Goal: Task Accomplishment & Management: Complete application form

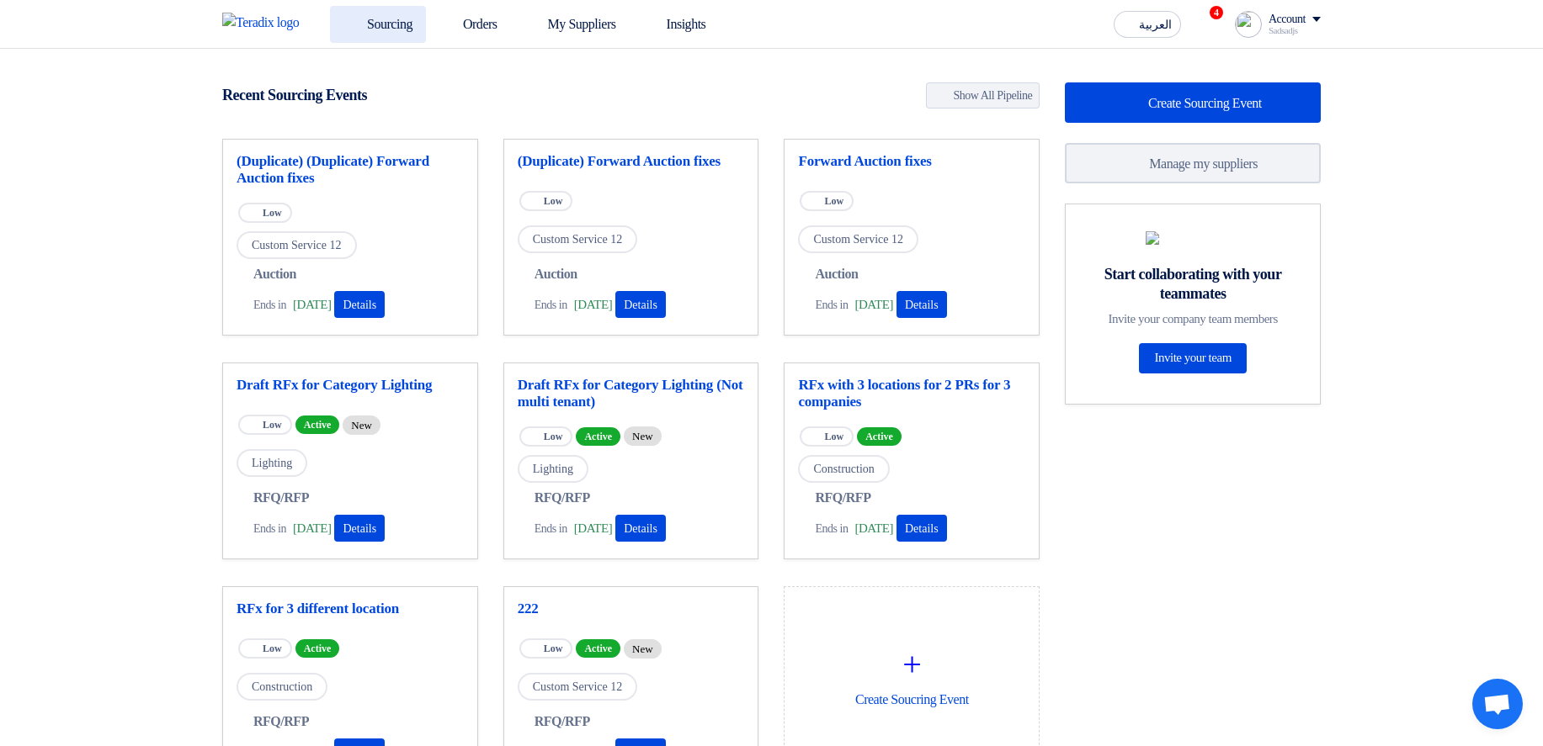
drag, startPoint x: 502, startPoint y: 76, endPoint x: 400, endPoint y: 25, distance: 114.4
click at [400, 49] on app-shell "Sourcing Orders My Suppliers Insights العربية ع 4 Congratulations! "(Duplicate)…" at bounding box center [771, 677] width 1543 height 1257
click at [400, 25] on link "Sourcing" at bounding box center [378, 24] width 96 height 37
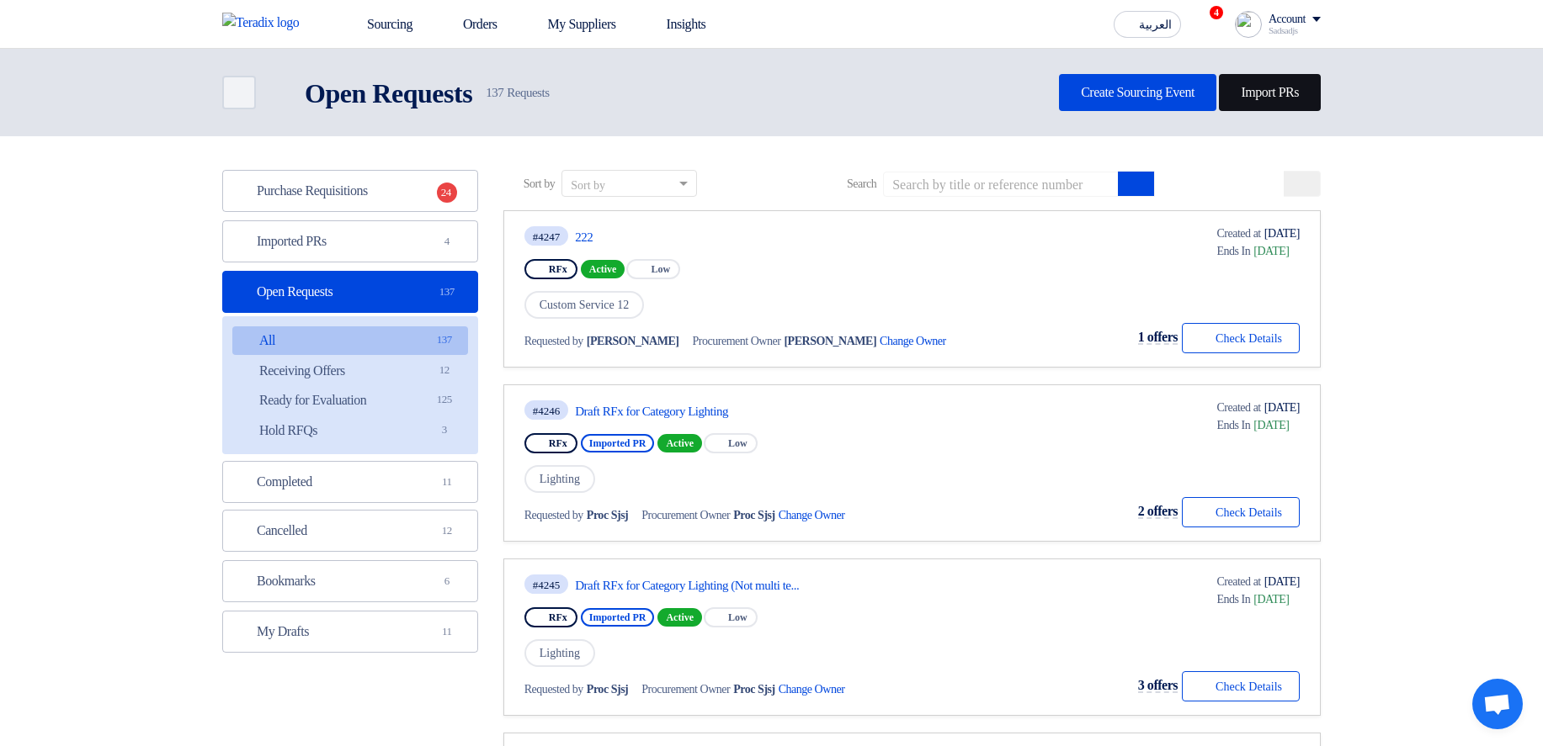
click at [1257, 80] on link "Import PRs" at bounding box center [1270, 92] width 102 height 37
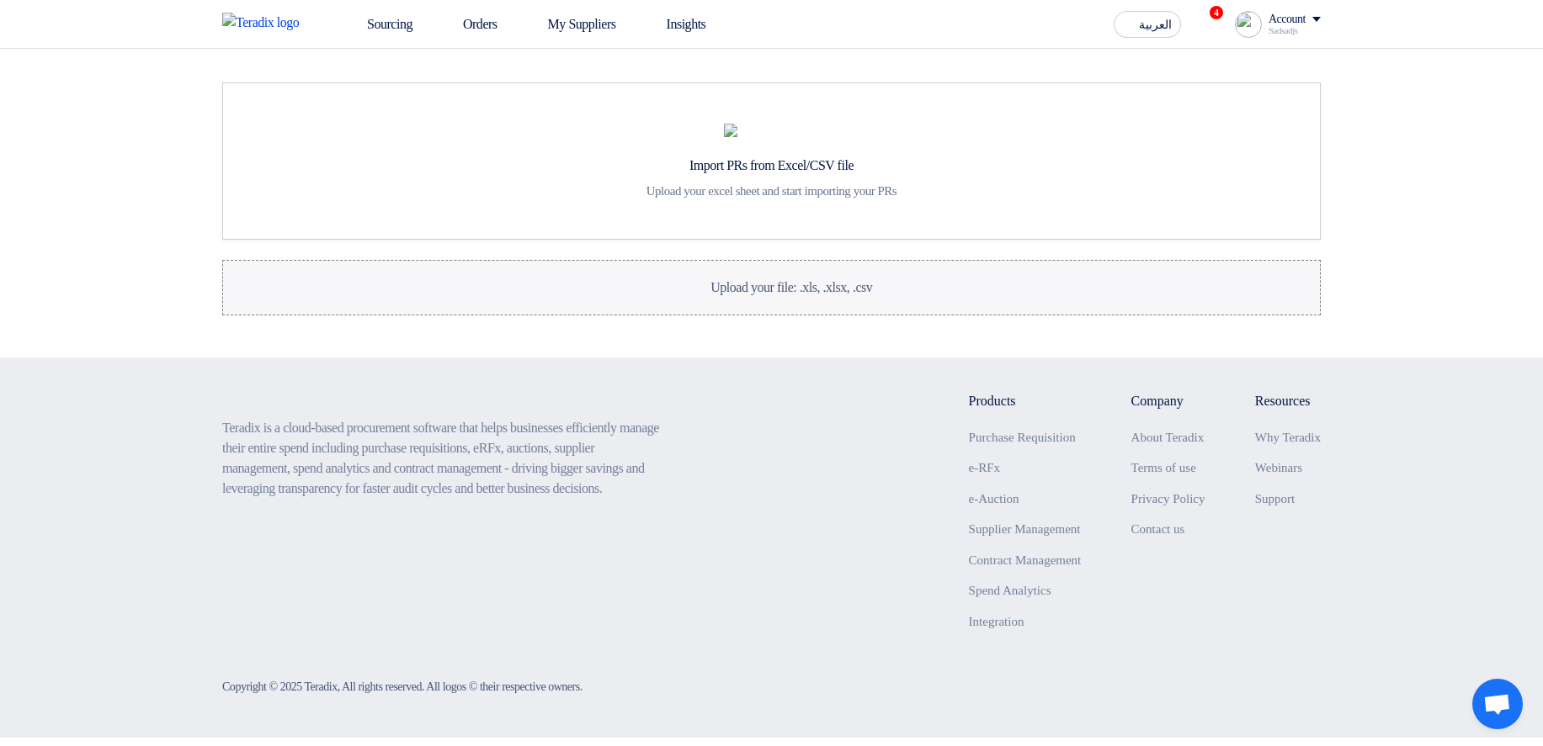
click at [634, 316] on label "Upload your file: .xls, .xlsx, .csv Upload your file: .xls, .xlsx, .csv" at bounding box center [771, 288] width 1098 height 56
click at [0, 0] on input "Upload your file: .xls, .xlsx, .csv Upload your file: .xls, .xlsx, .csv" at bounding box center [0, 0] width 0 height 0
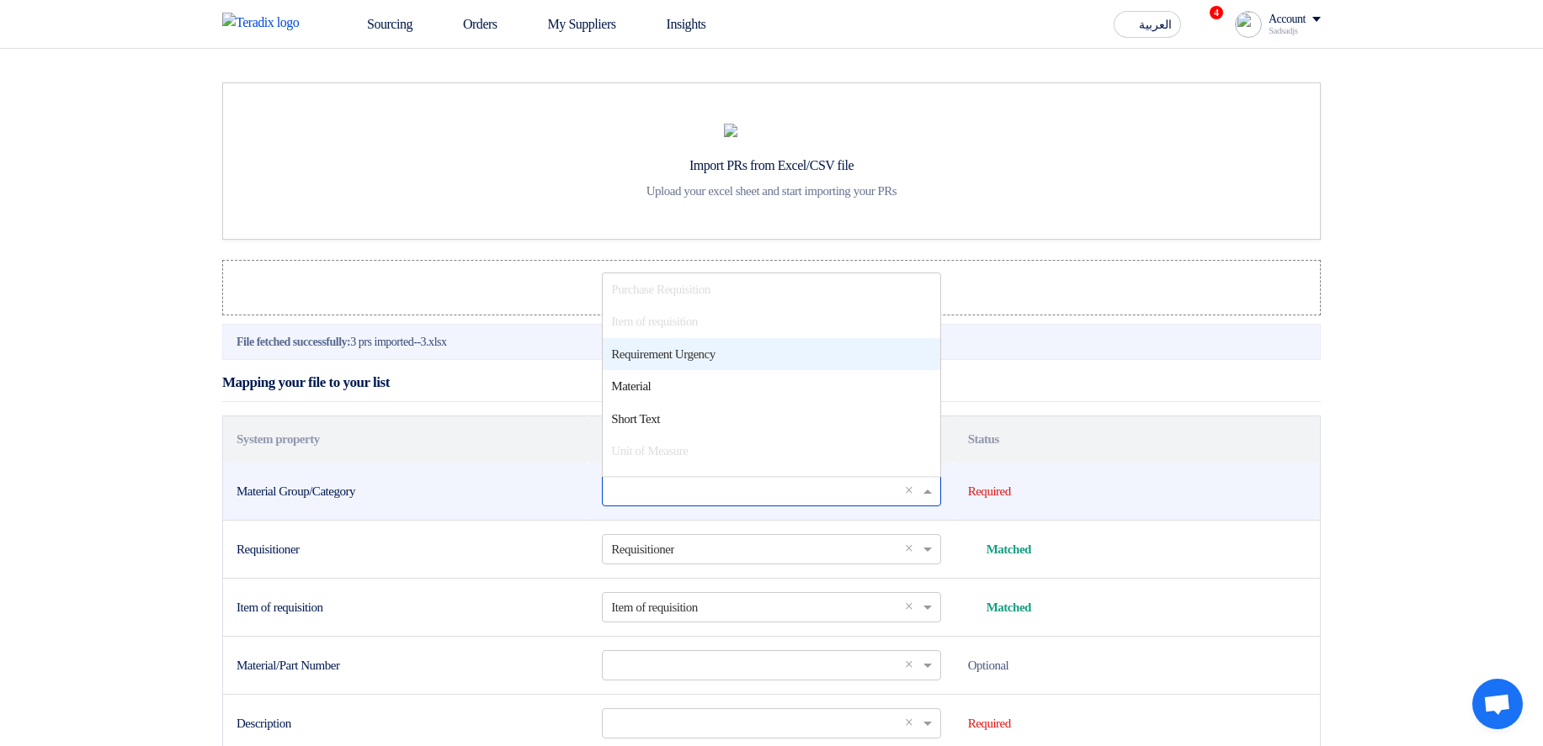
click at [731, 505] on input "text" at bounding box center [762, 491] width 303 height 28
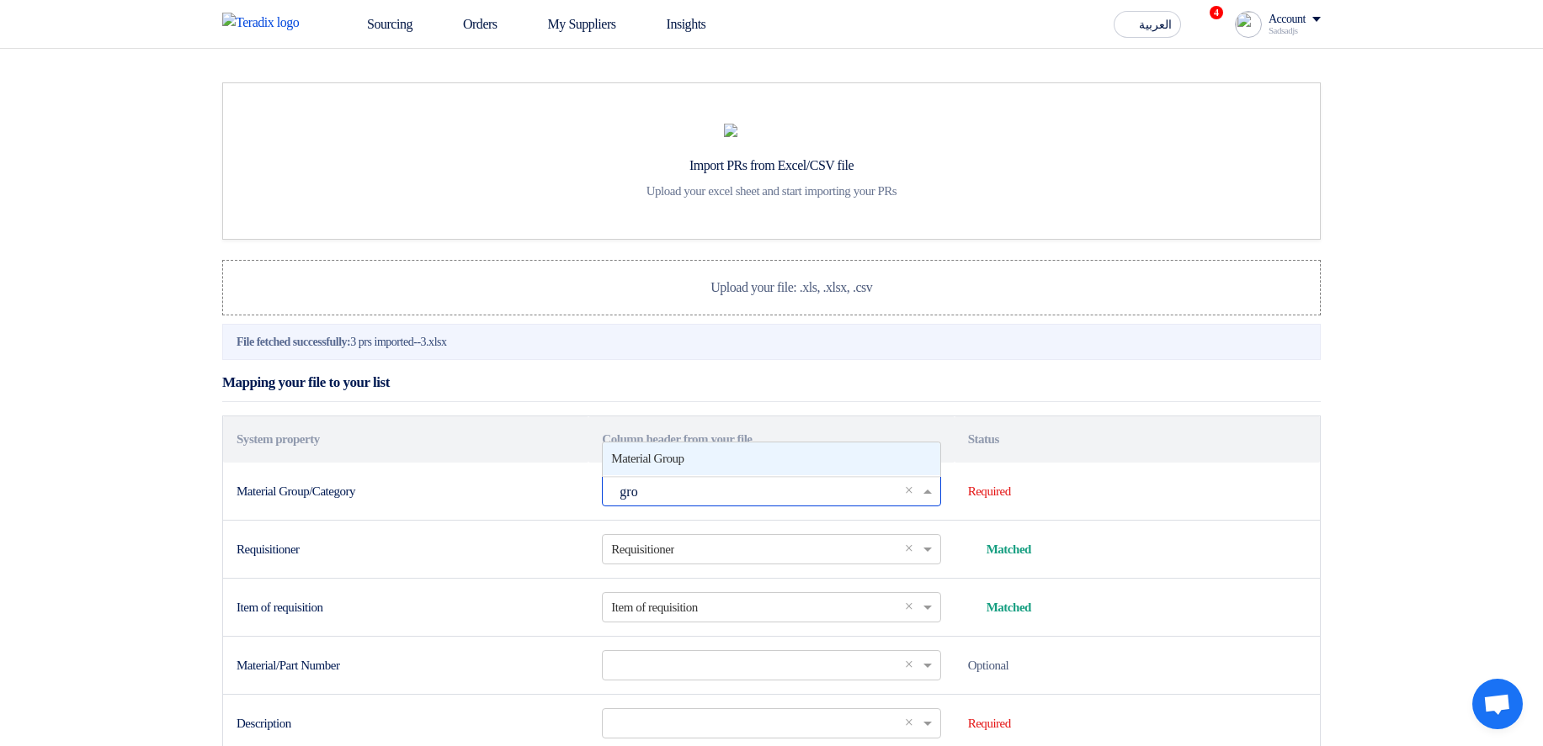
type input "grou"
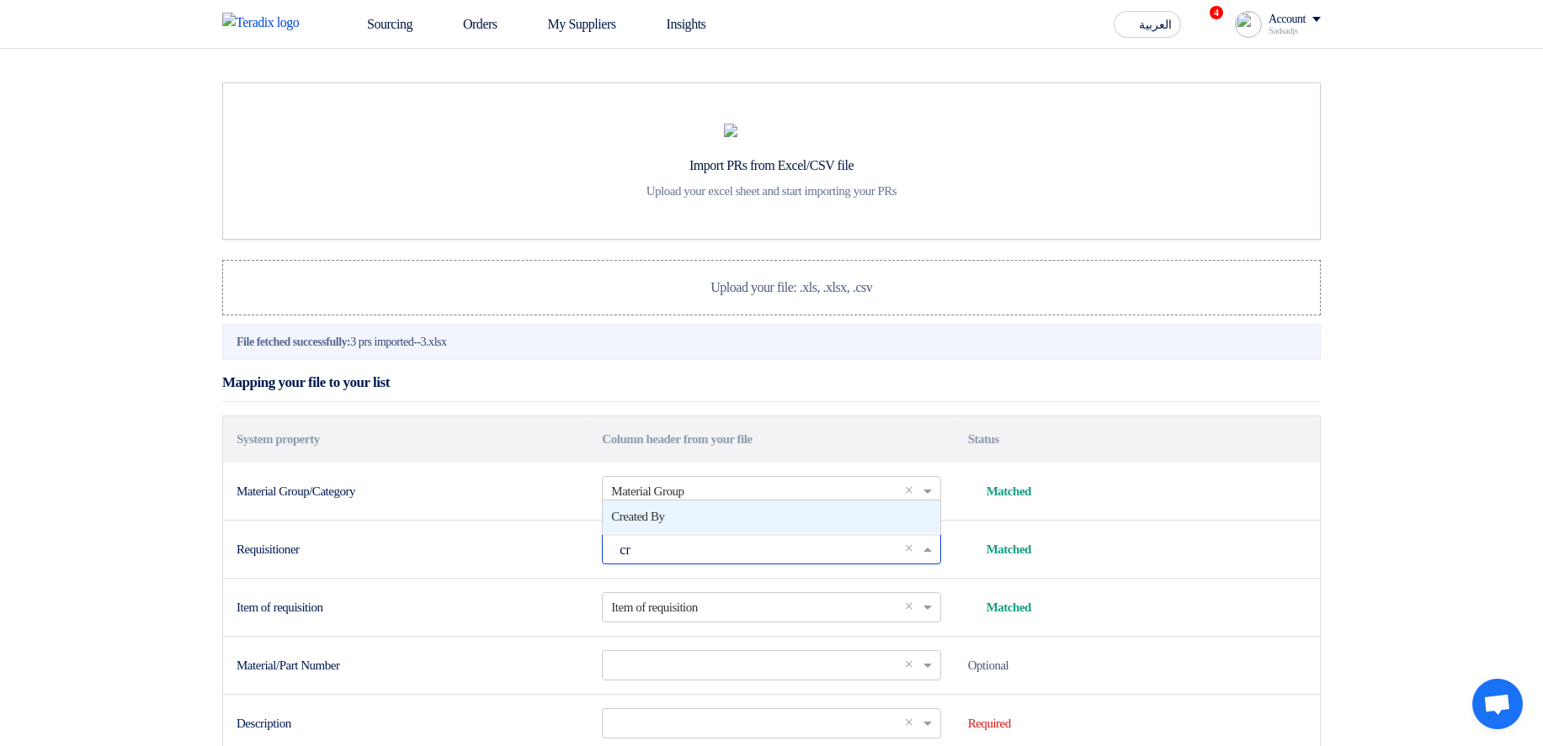
type input "cre"
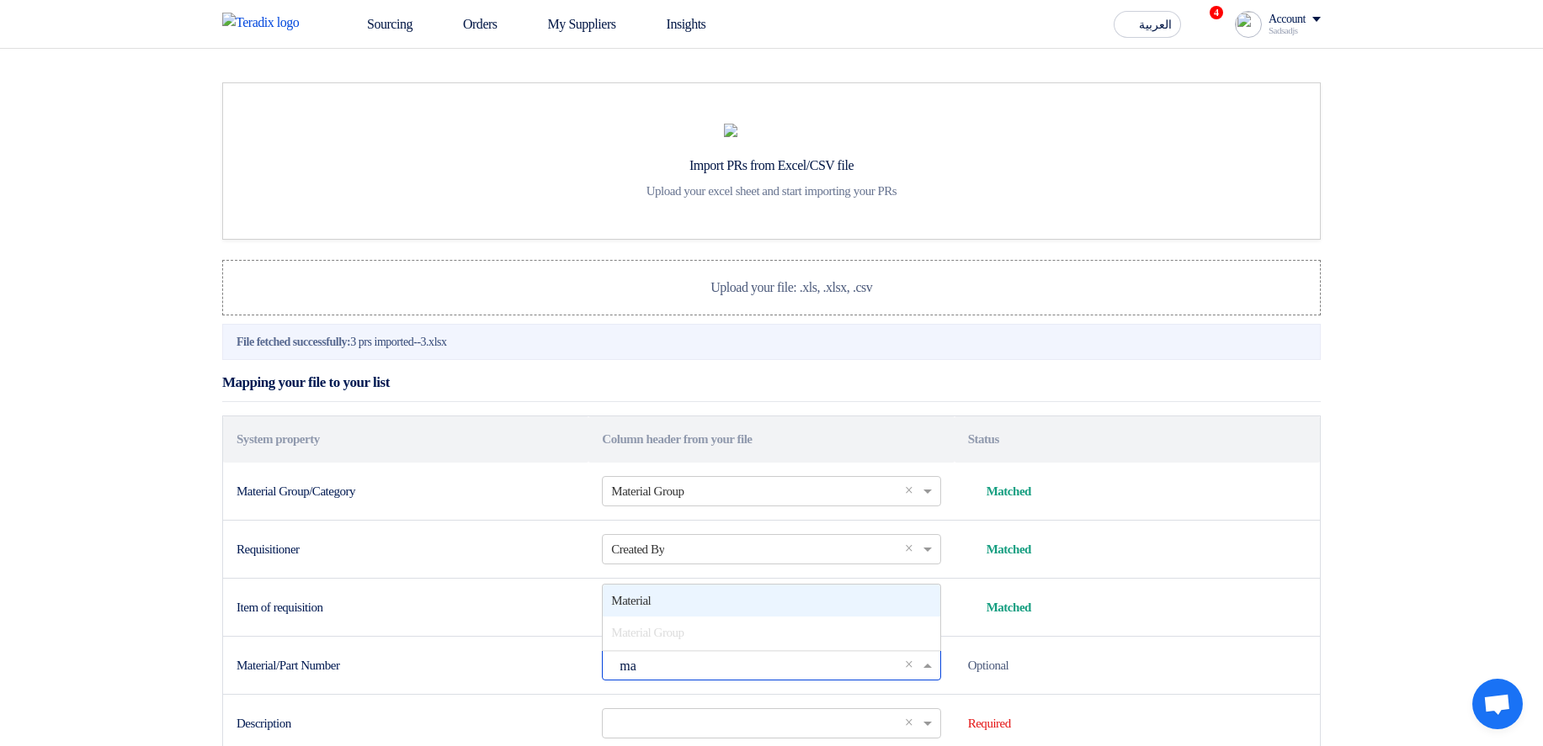
type input "mat"
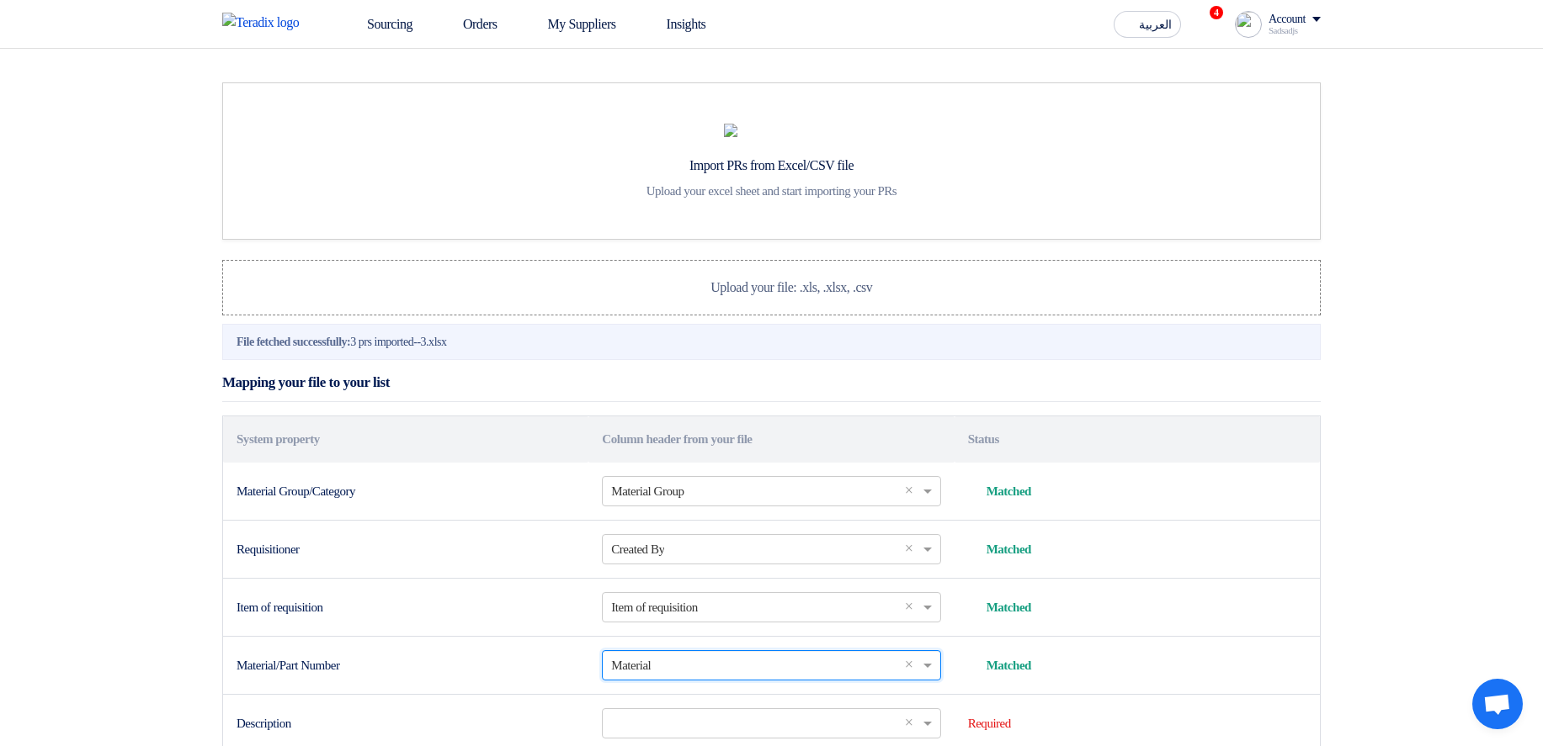
scroll to position [417, 0]
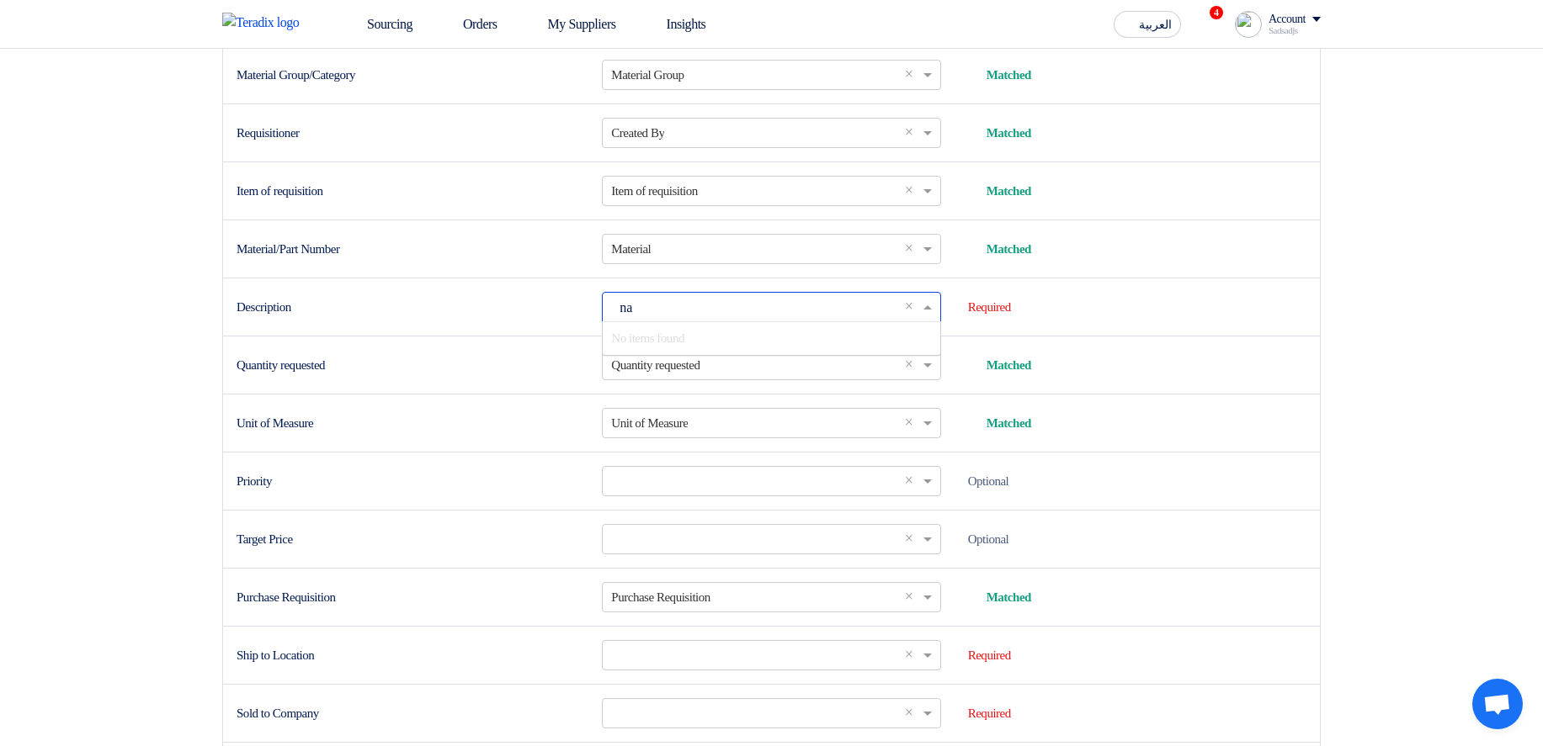
type input "n"
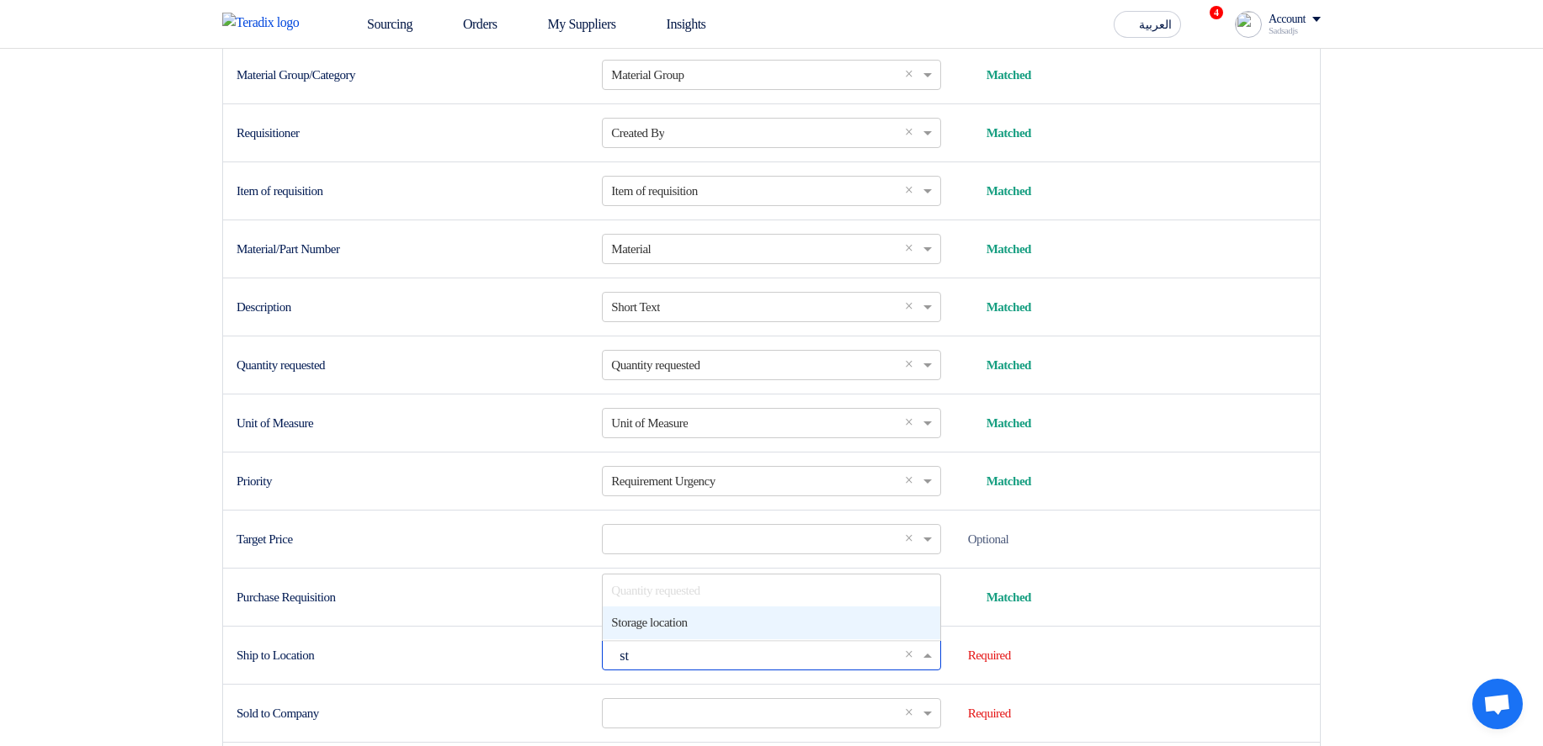
scroll to position [0, 0]
type input "sto"
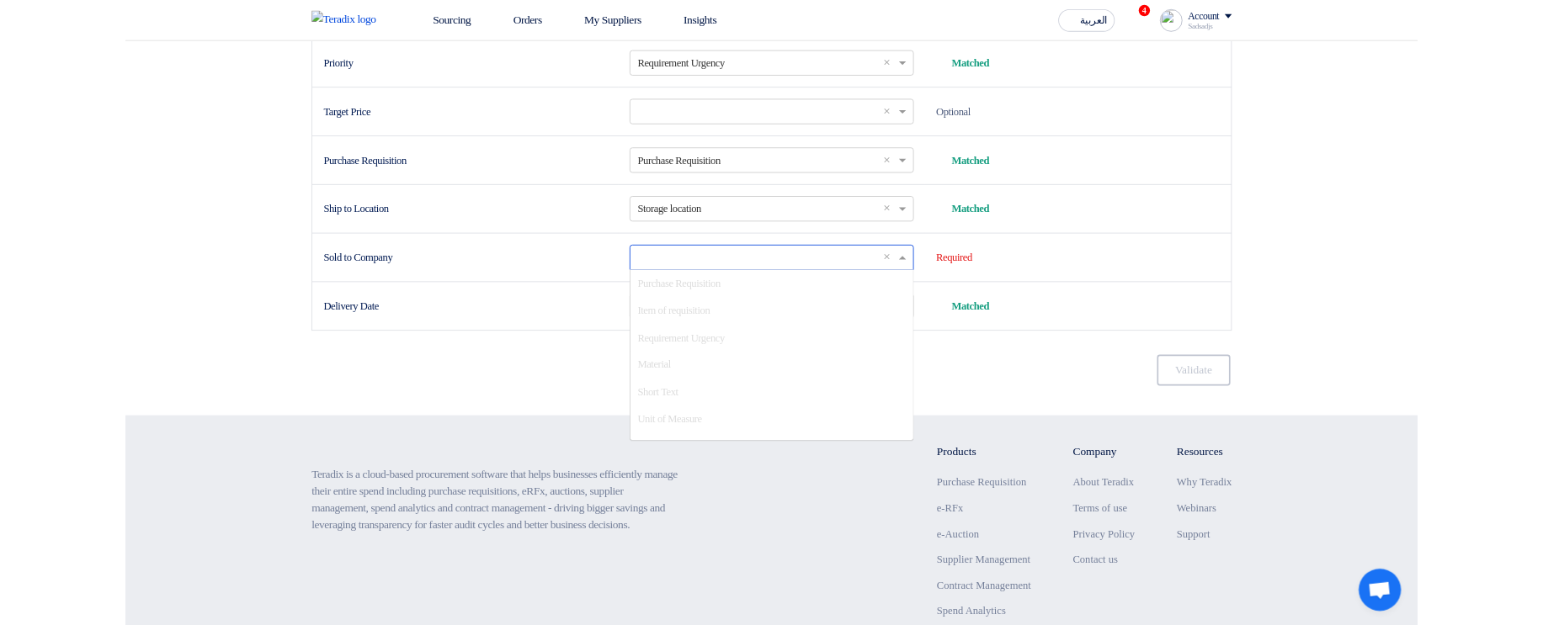
scroll to position [316, 0]
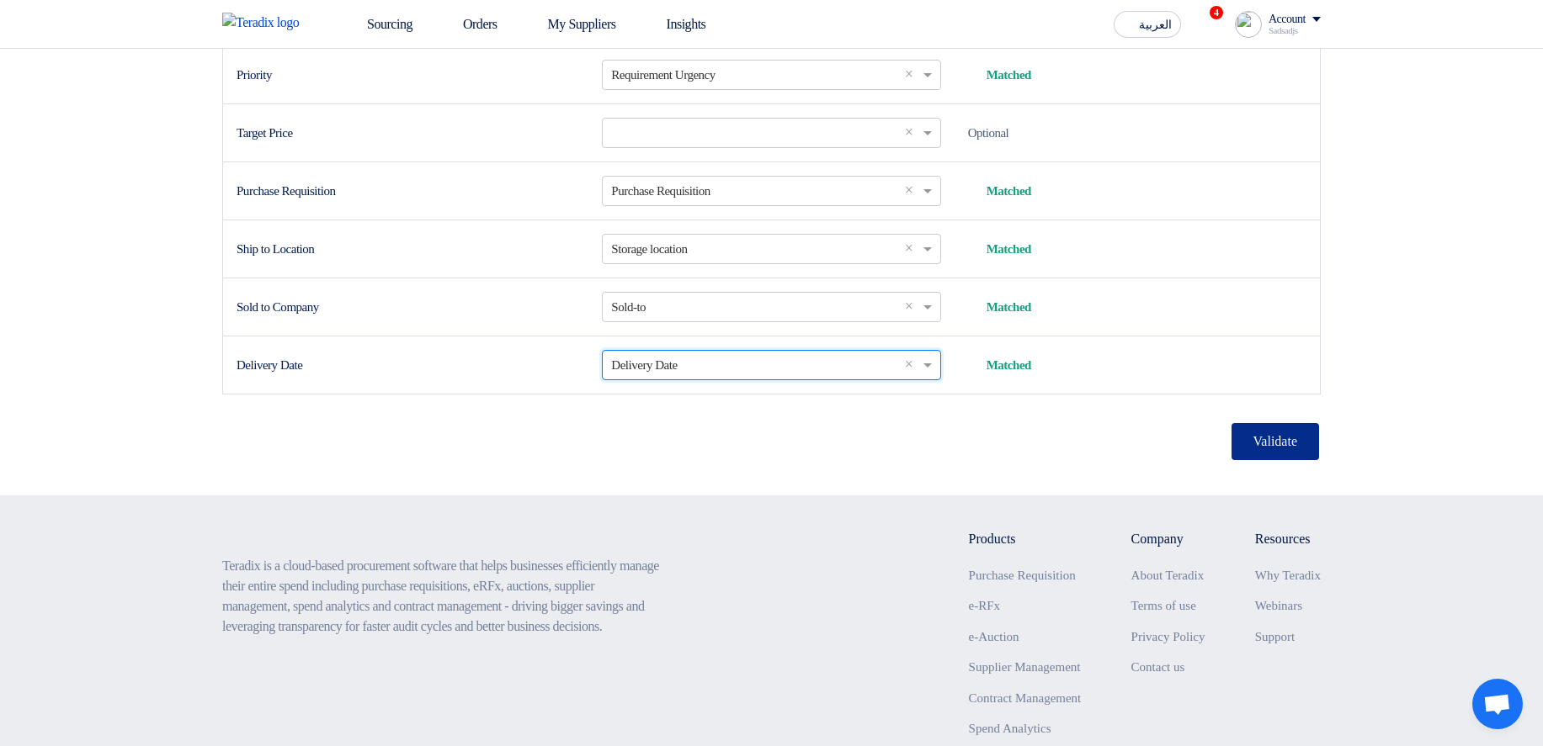
click at [1299, 460] on button "Validate" at bounding box center [1275, 441] width 88 height 37
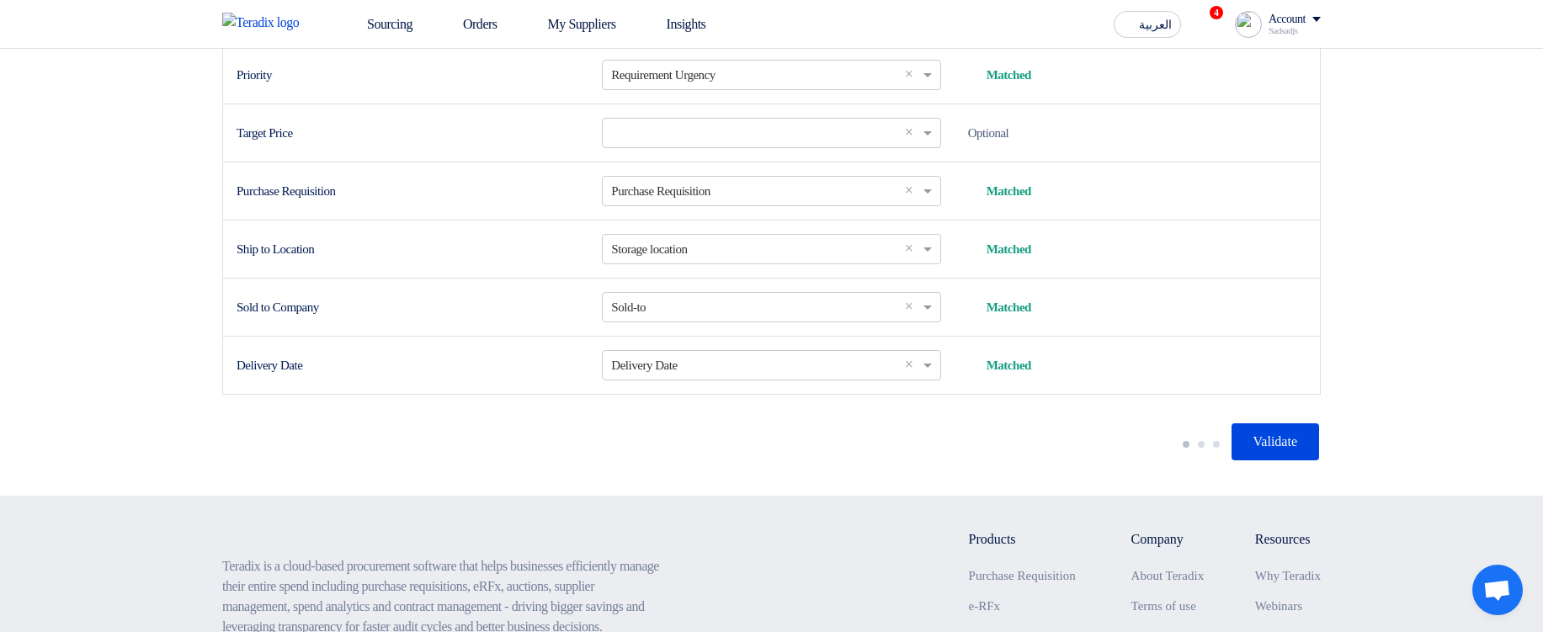
drag, startPoint x: 308, startPoint y: 198, endPoint x: 144, endPoint y: 195, distance: 164.1
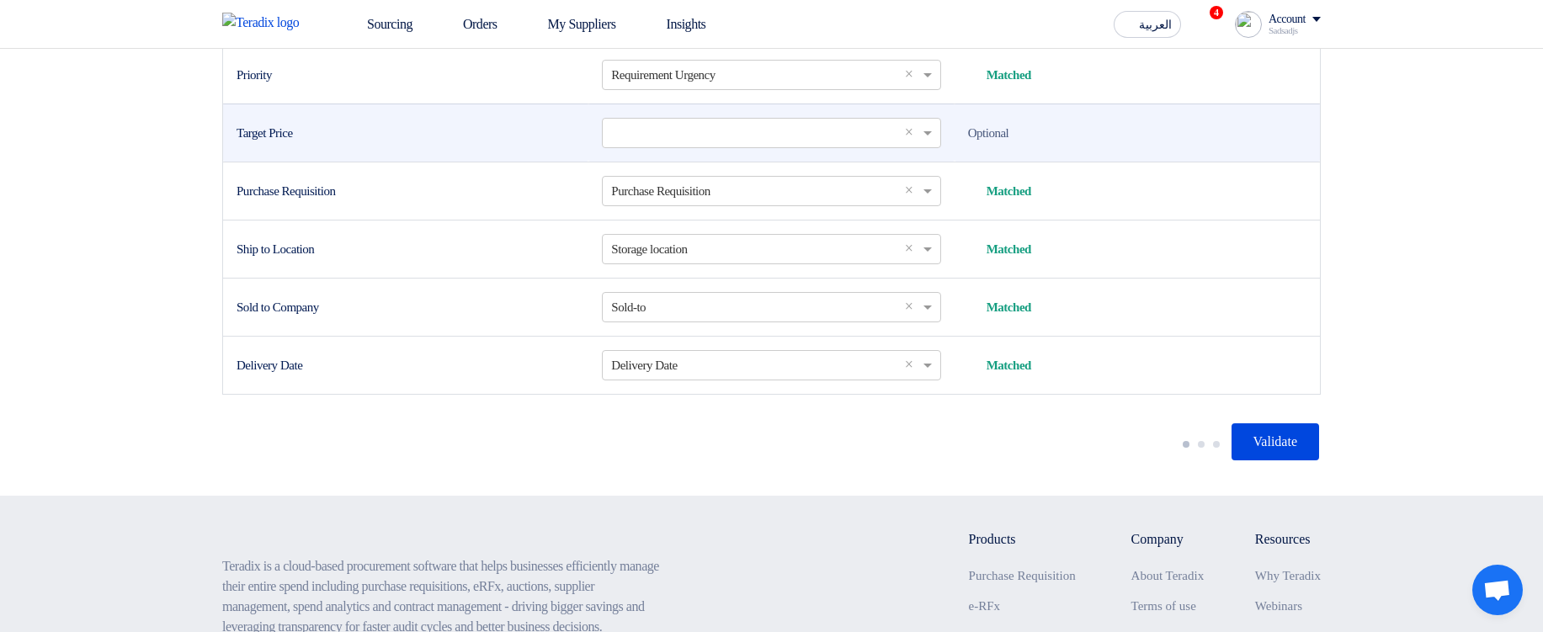
click at [273, 162] on td "Target Price" at bounding box center [405, 133] width 365 height 58
click at [286, 162] on td "Target Price" at bounding box center [405, 133] width 365 height 58
click at [275, 167] on div at bounding box center [275, 167] width 0 height 0
click at [313, 143] on div "Target Price" at bounding box center [405, 133] width 338 height 19
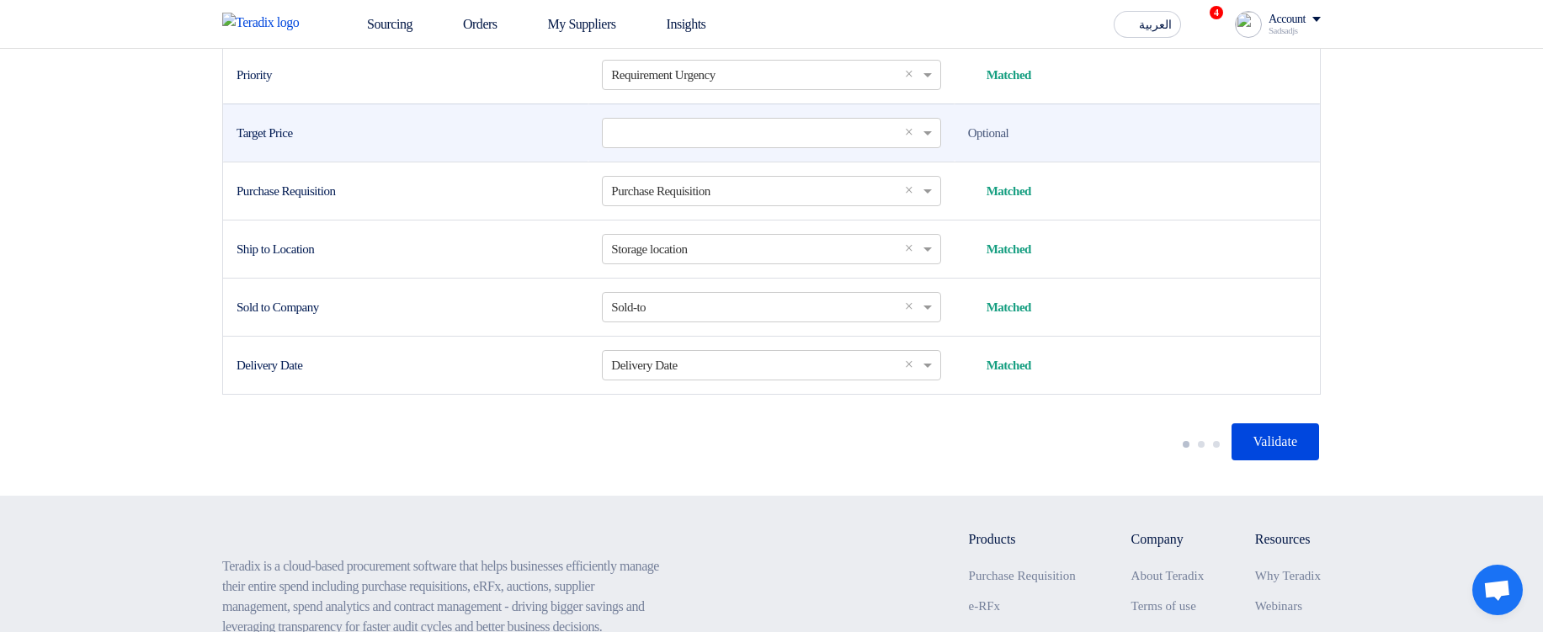
click at [336, 143] on div "Target Price" at bounding box center [405, 133] width 338 height 19
click at [486, 143] on div "Target Price" at bounding box center [405, 133] width 338 height 19
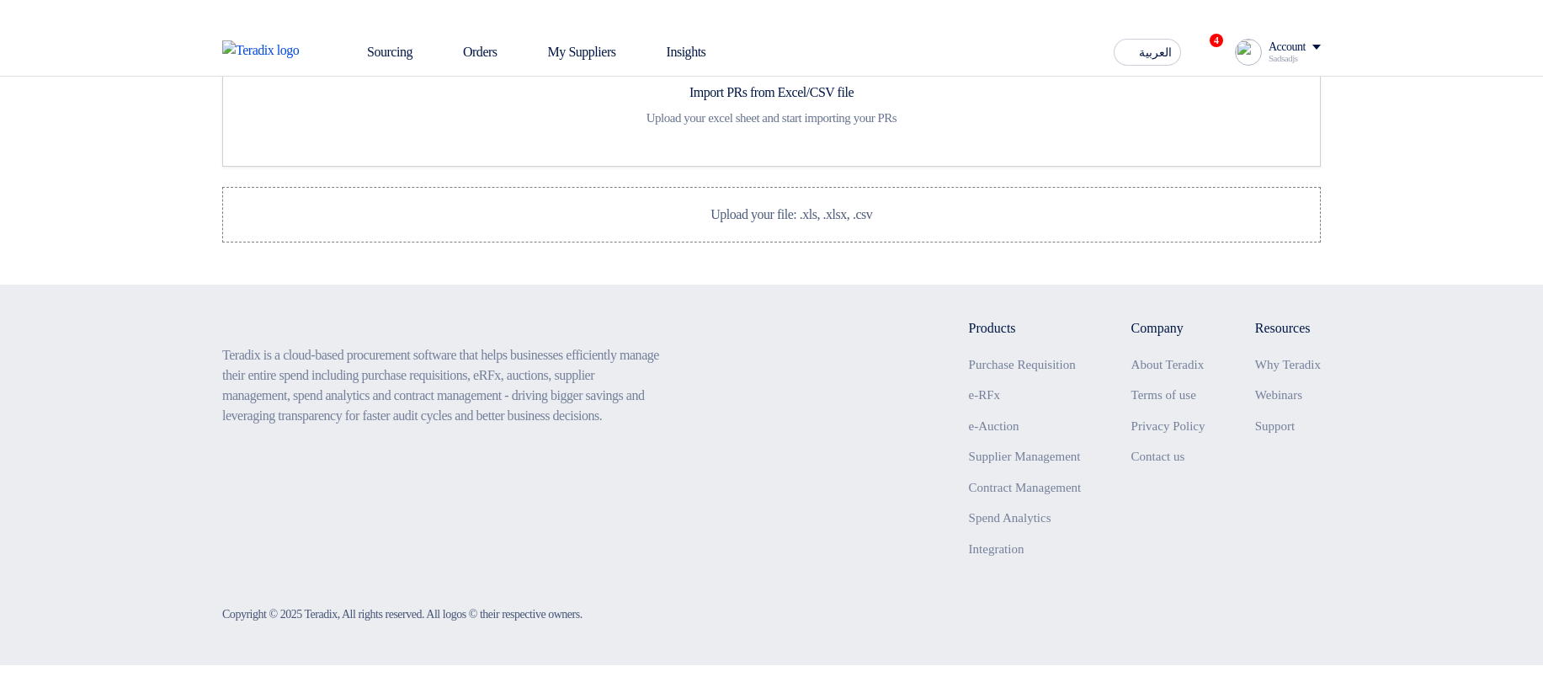
scroll to position [112, 0]
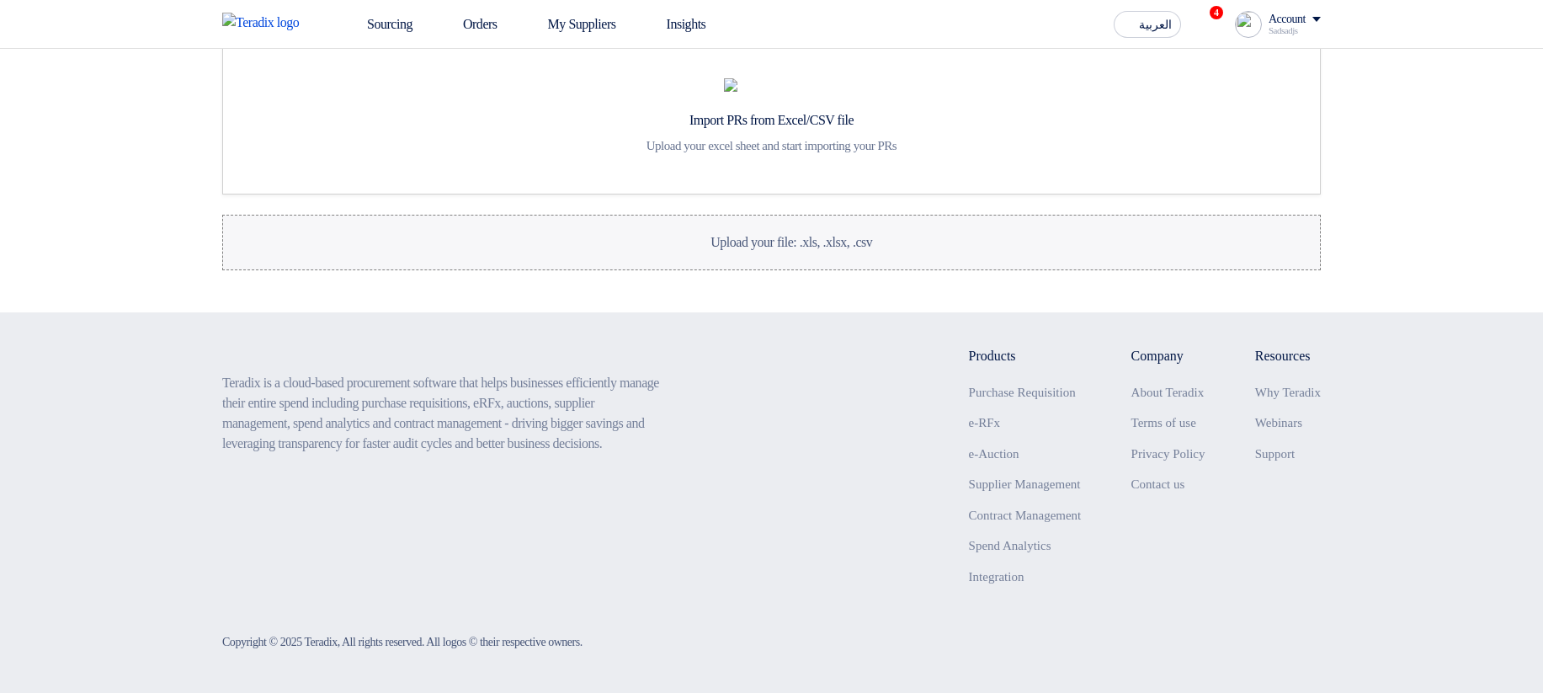
click at [889, 231] on label "Upload your file: .xls, .xlsx, .csv Upload your file: .xls, .xlsx, .csv" at bounding box center [771, 243] width 1098 height 56
click at [0, 0] on input "Upload your file: .xls, .xlsx, .csv Upload your file: .xls, .xlsx, .csv" at bounding box center [0, 0] width 0 height 0
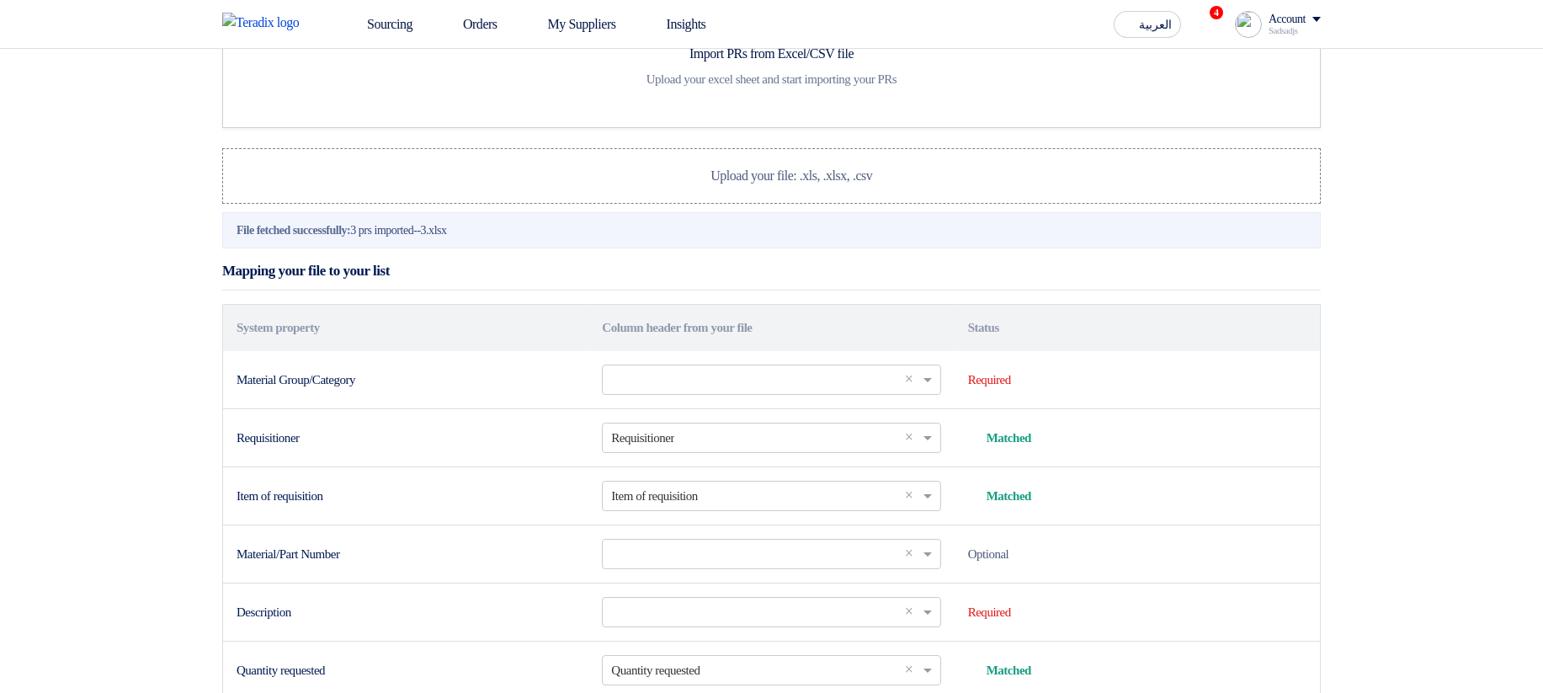
scroll to position [376, 0]
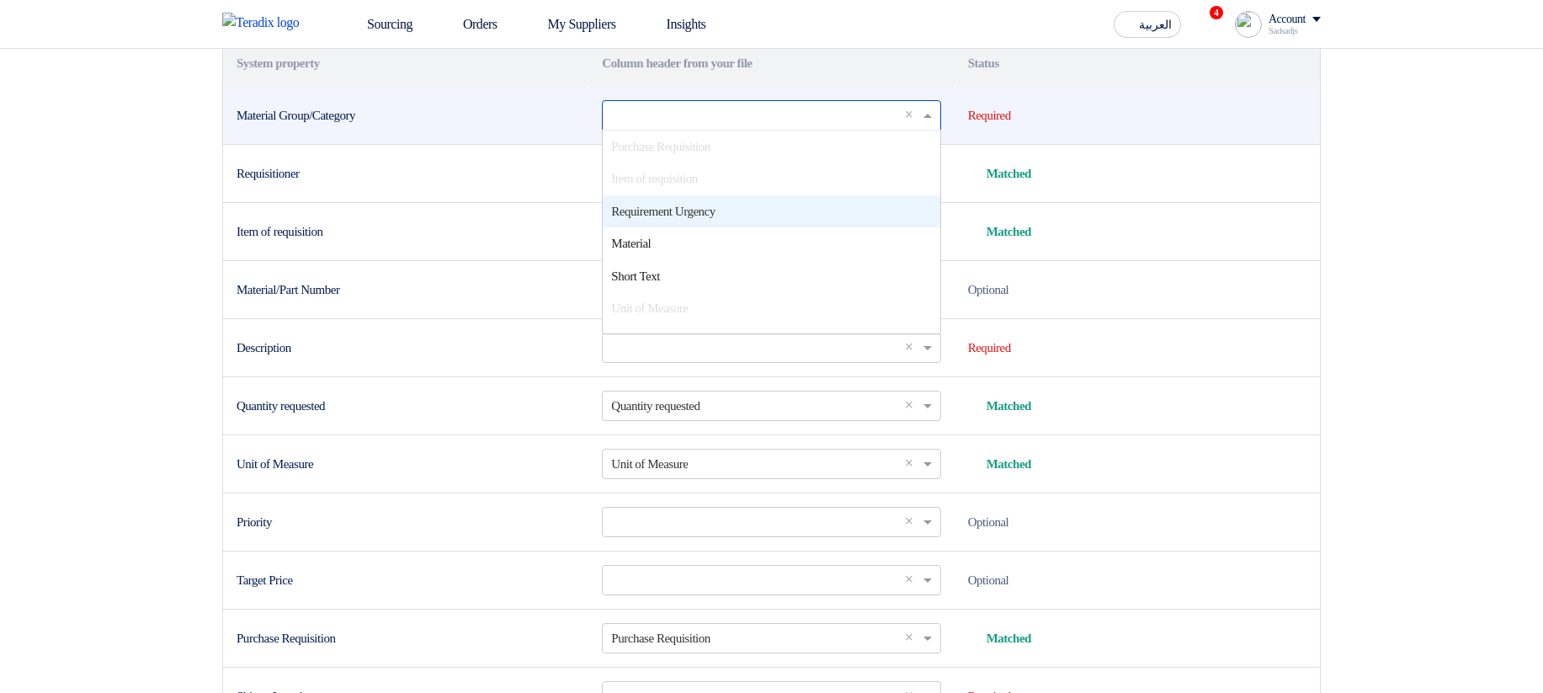
click at [693, 129] on input "text" at bounding box center [762, 115] width 303 height 28
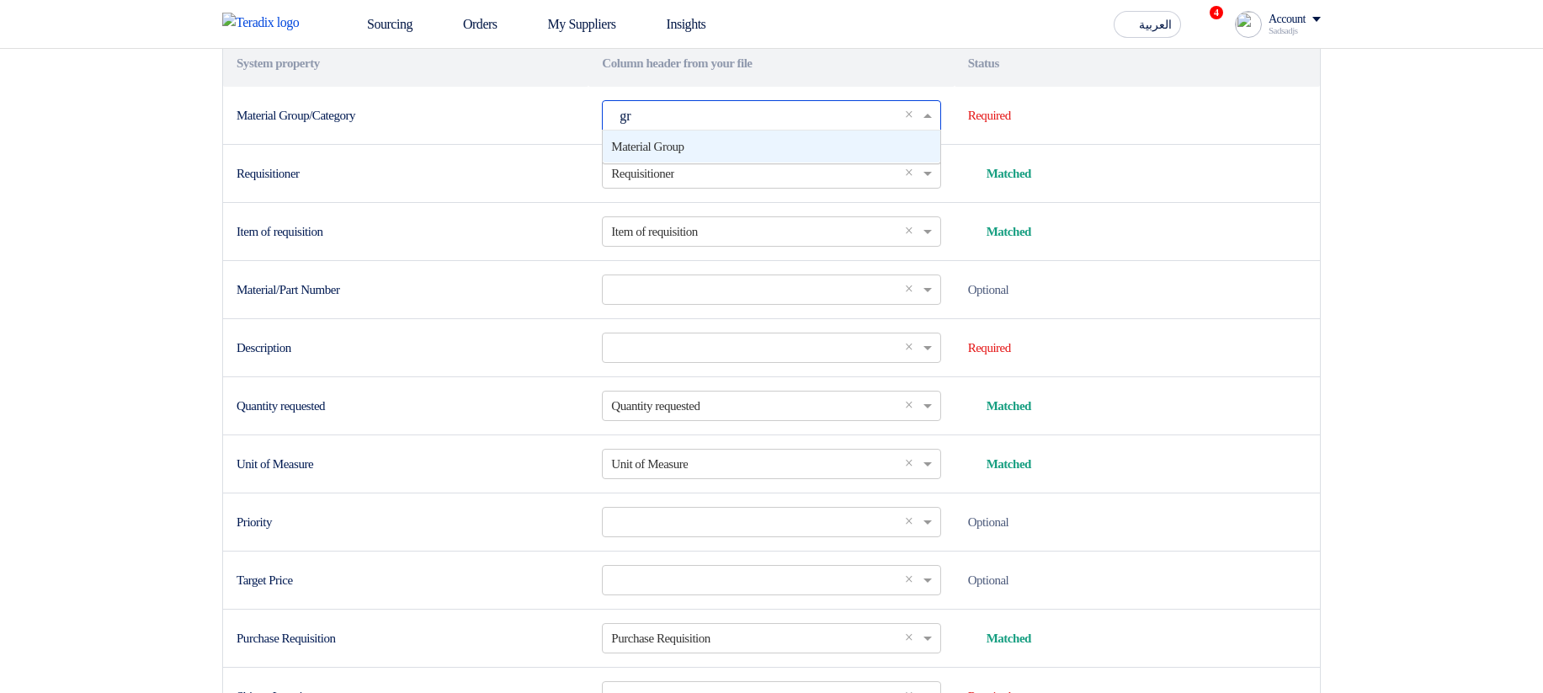
type input "gro"
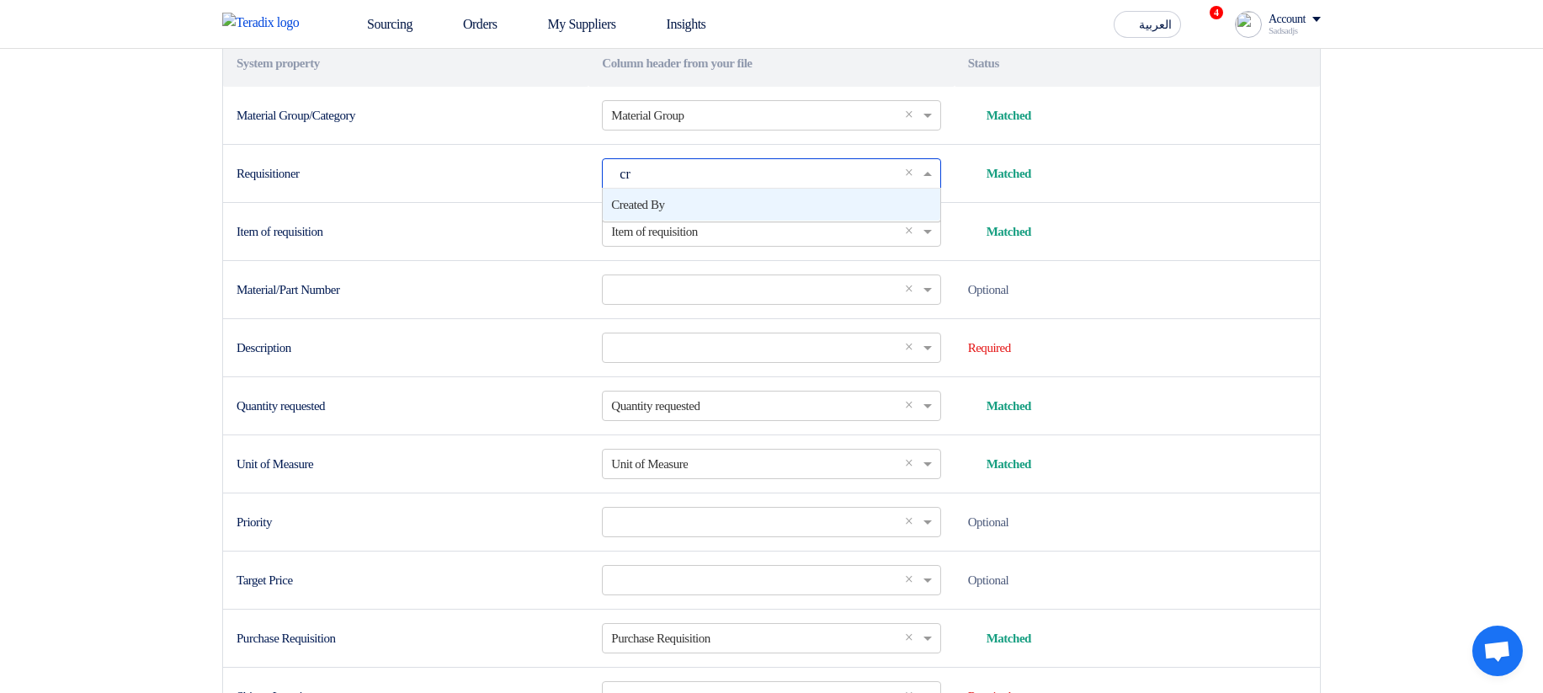
type input "cre"
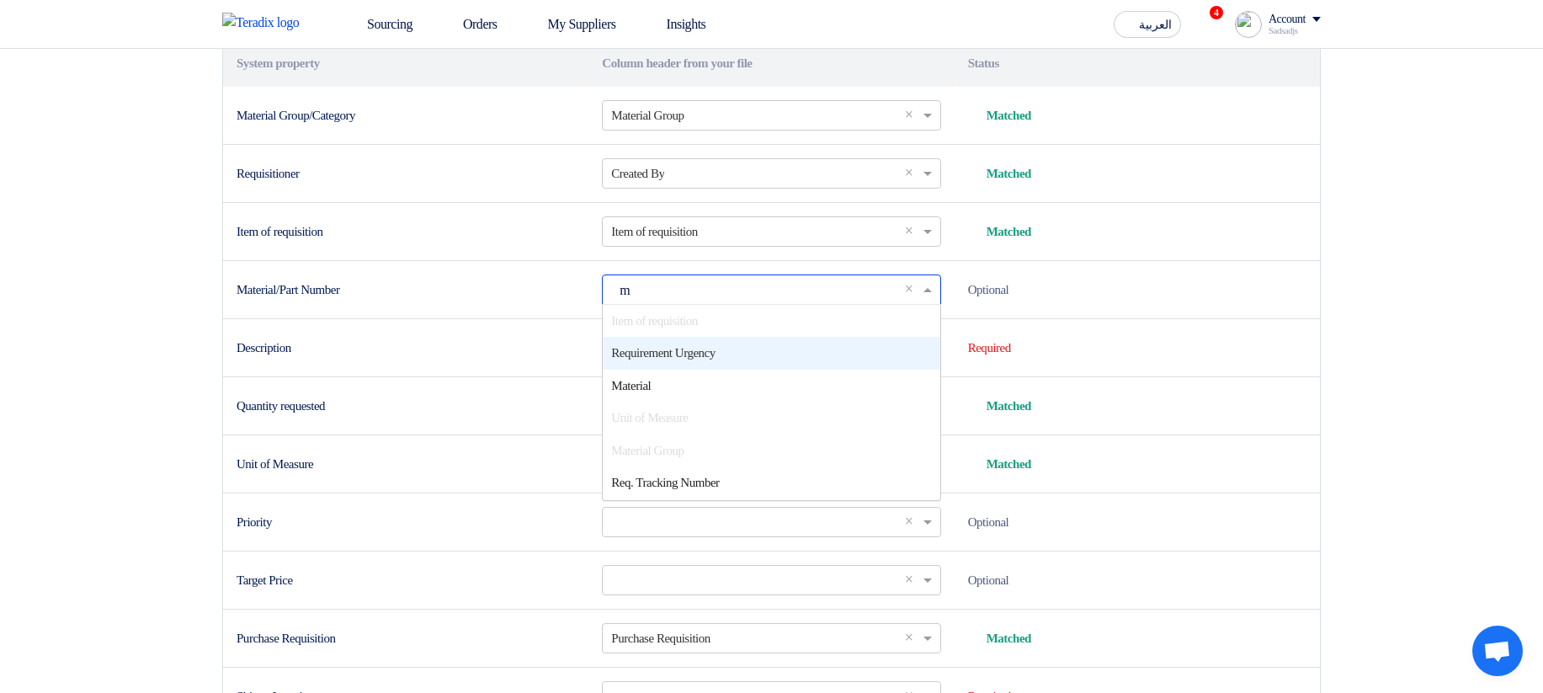
type input "ma"
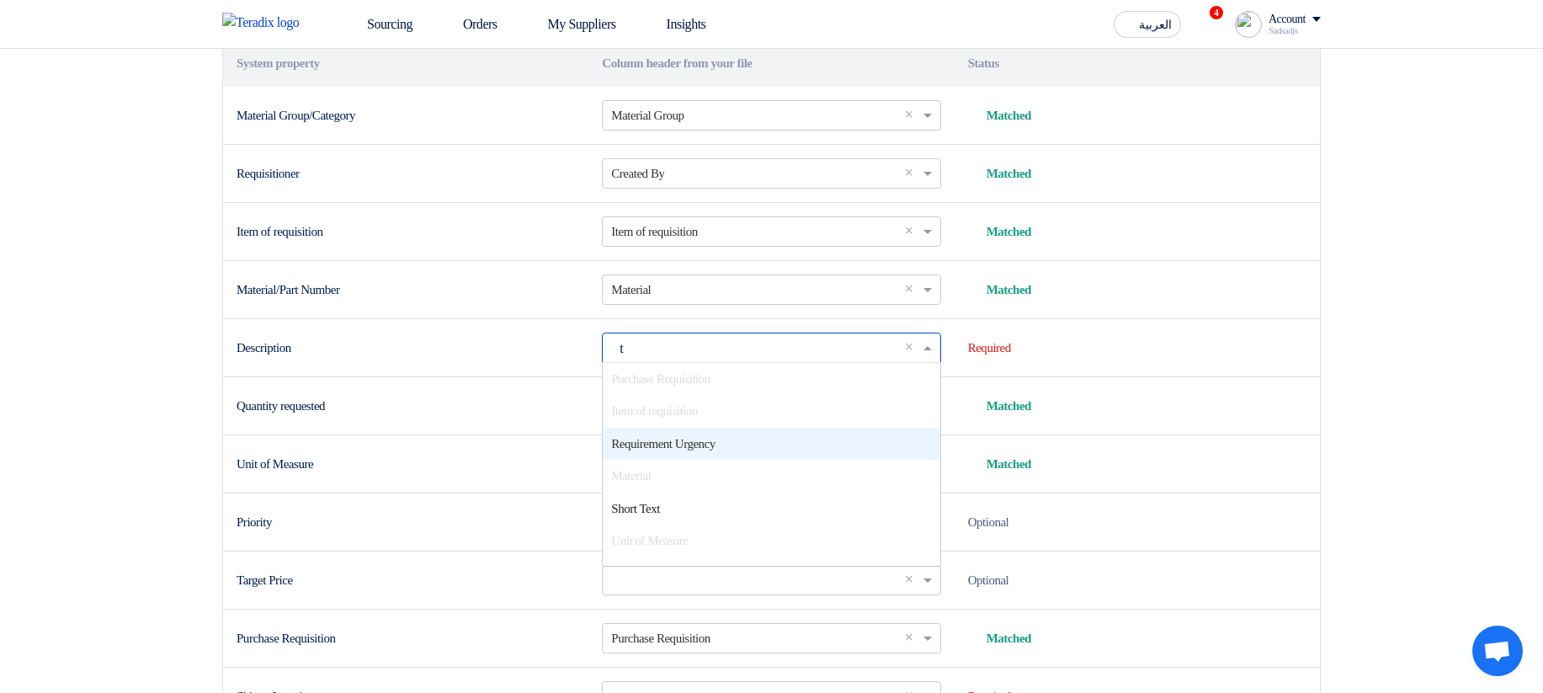
type input "te"
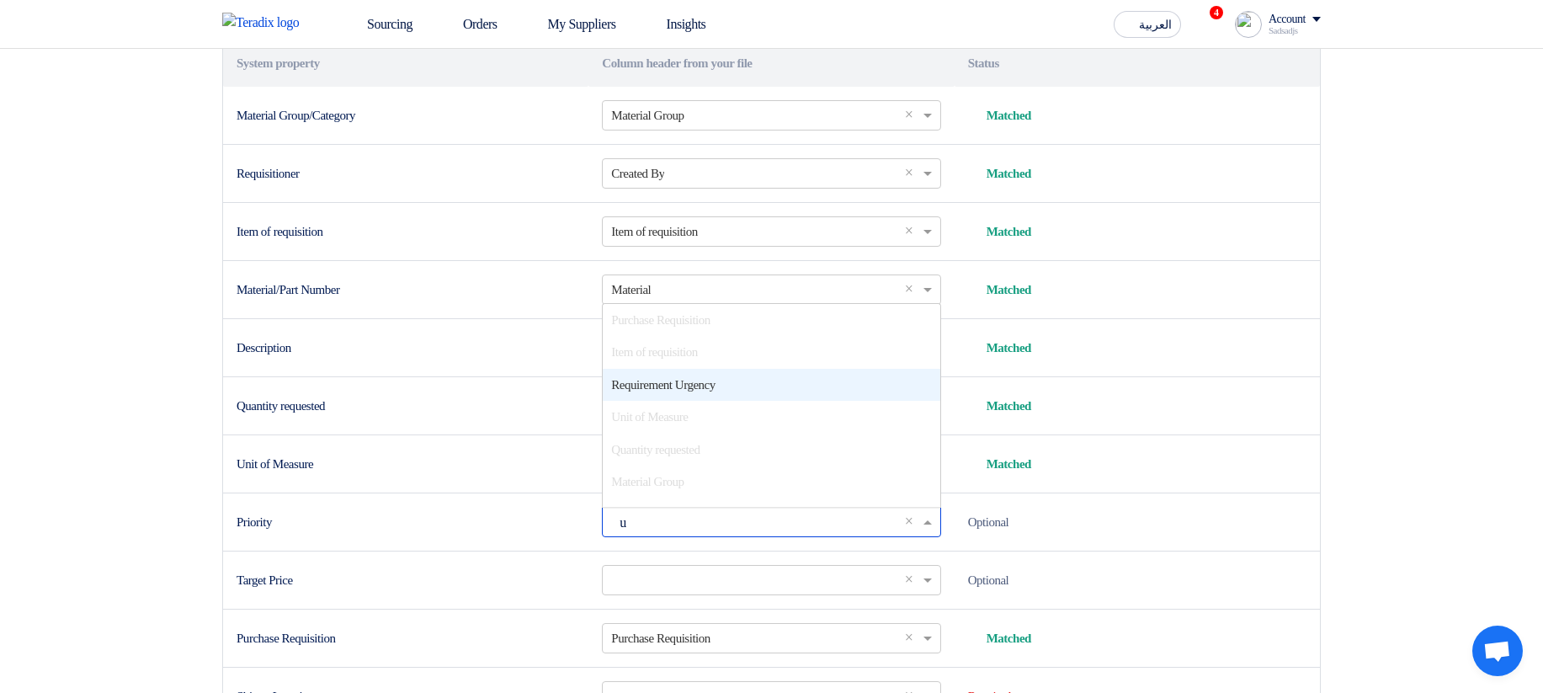
type input "ur"
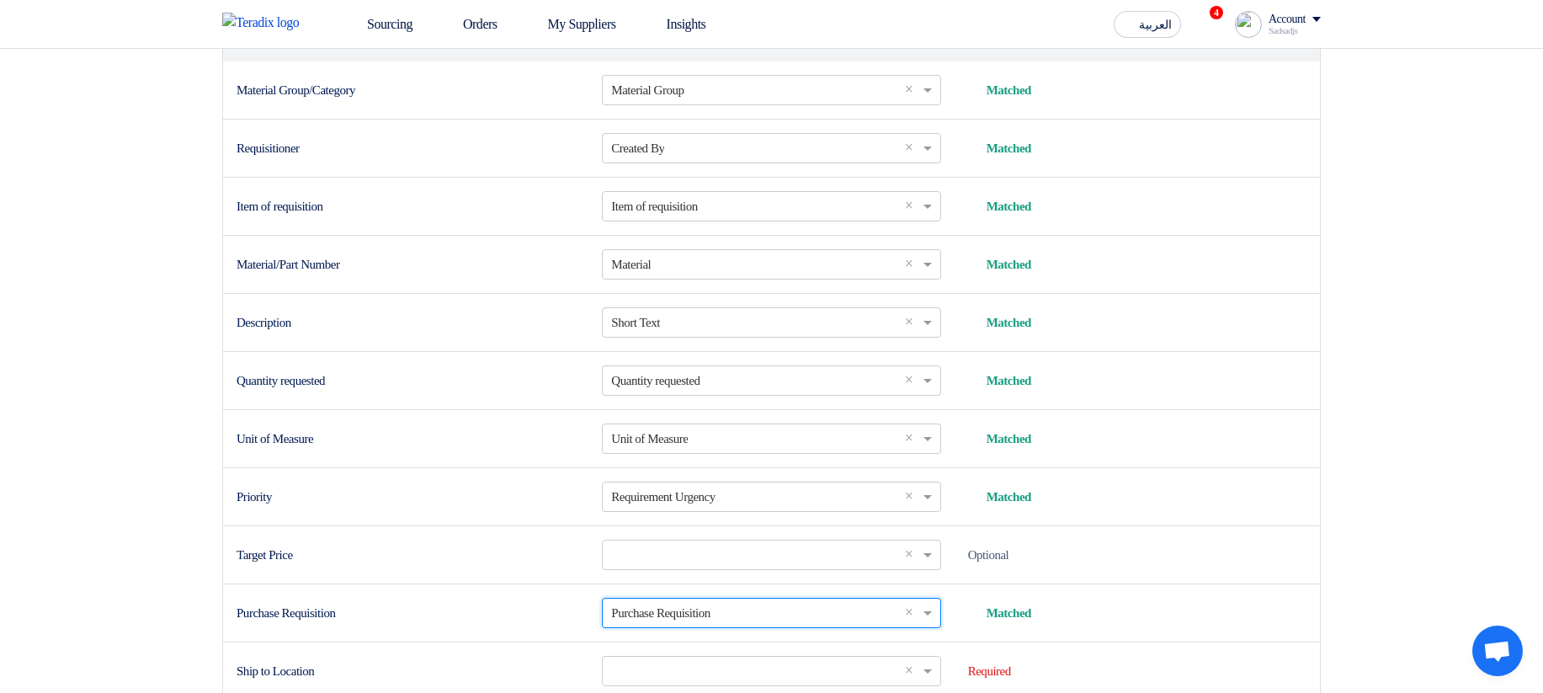
scroll to position [792, 0]
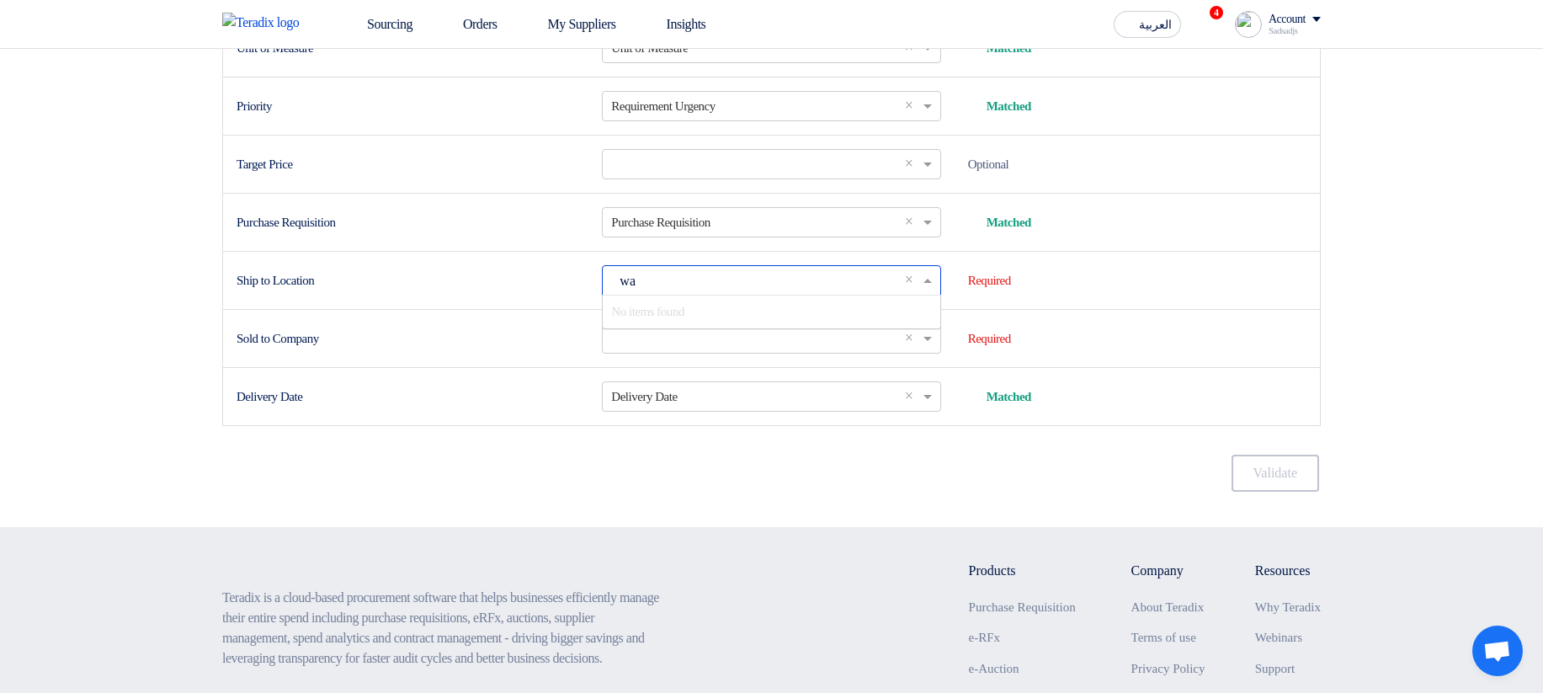
type input "w"
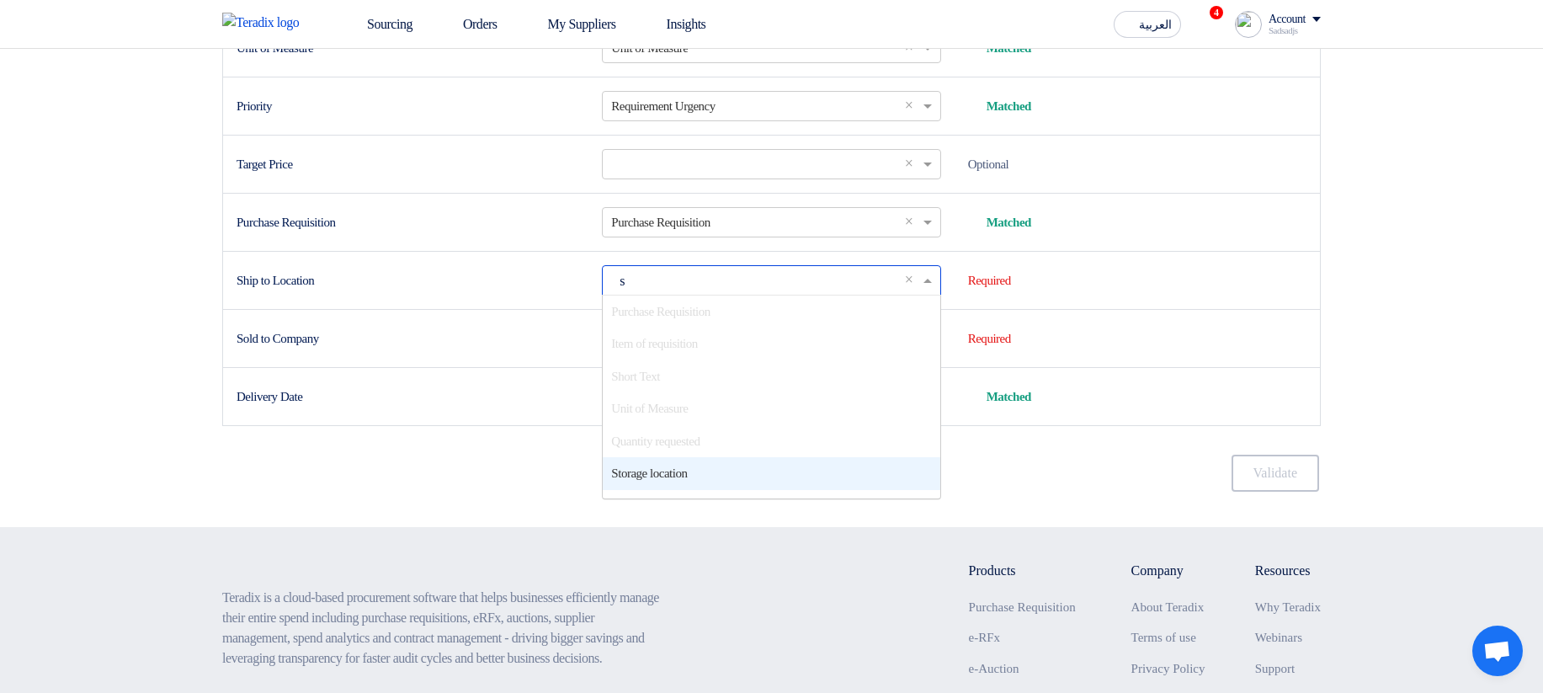
scroll to position [3, 0]
type input "st"
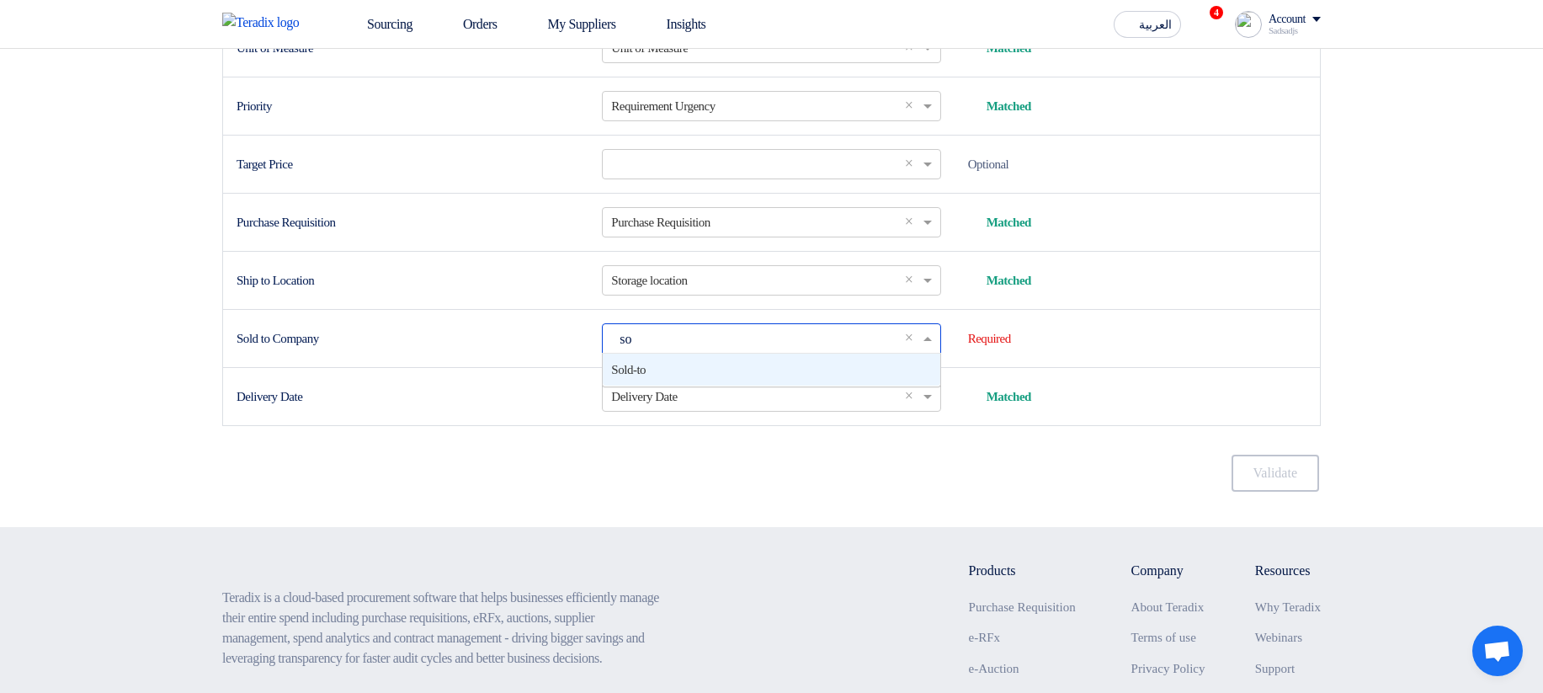
type input "sol"
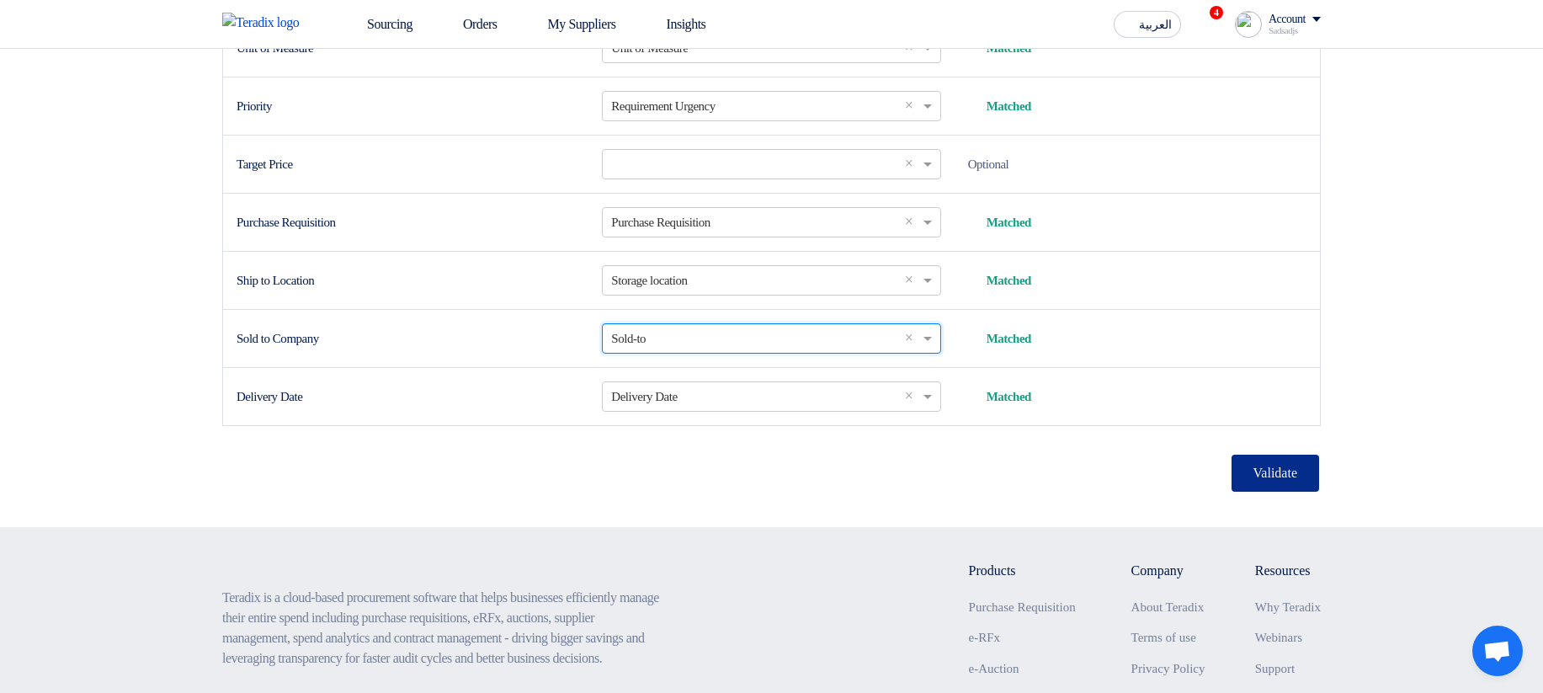
click at [1257, 491] on button "Validate" at bounding box center [1275, 472] width 88 height 37
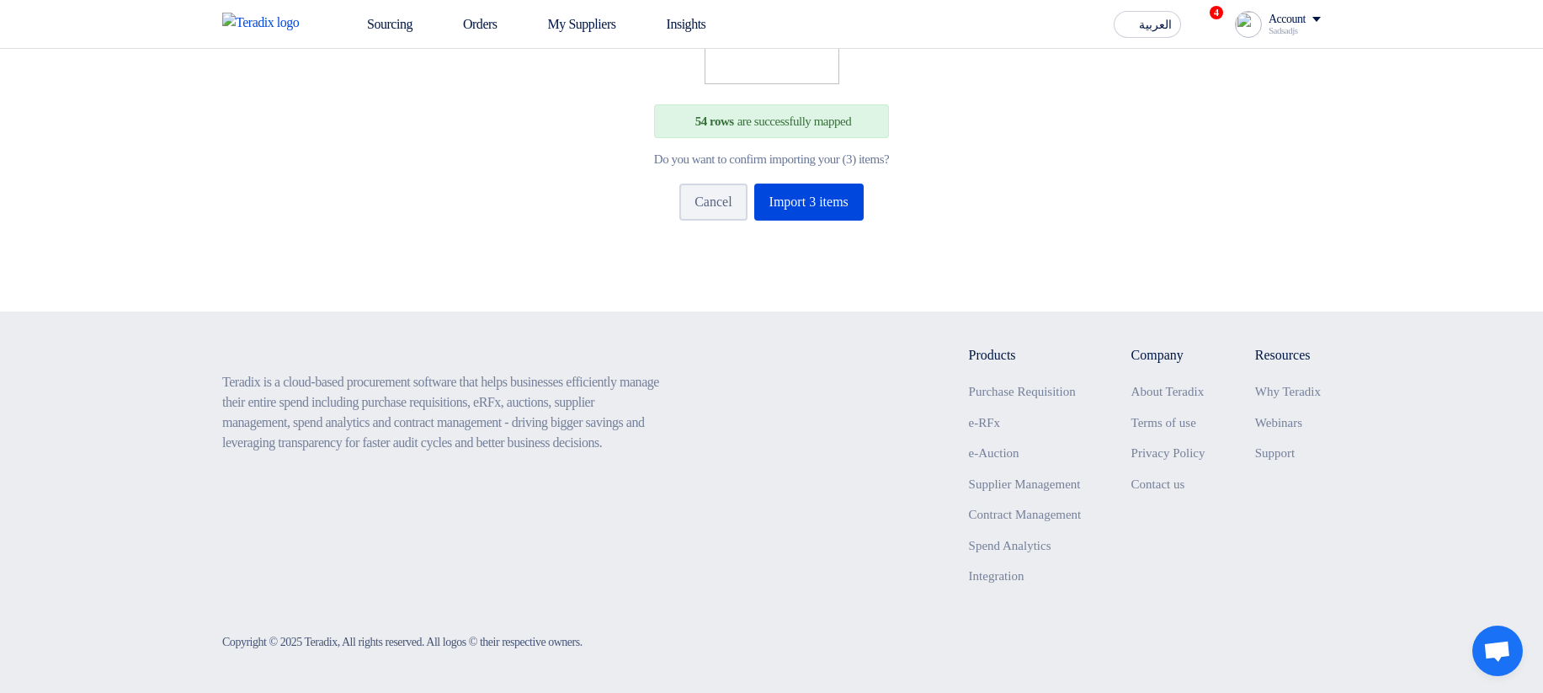
scroll to position [168, 0]
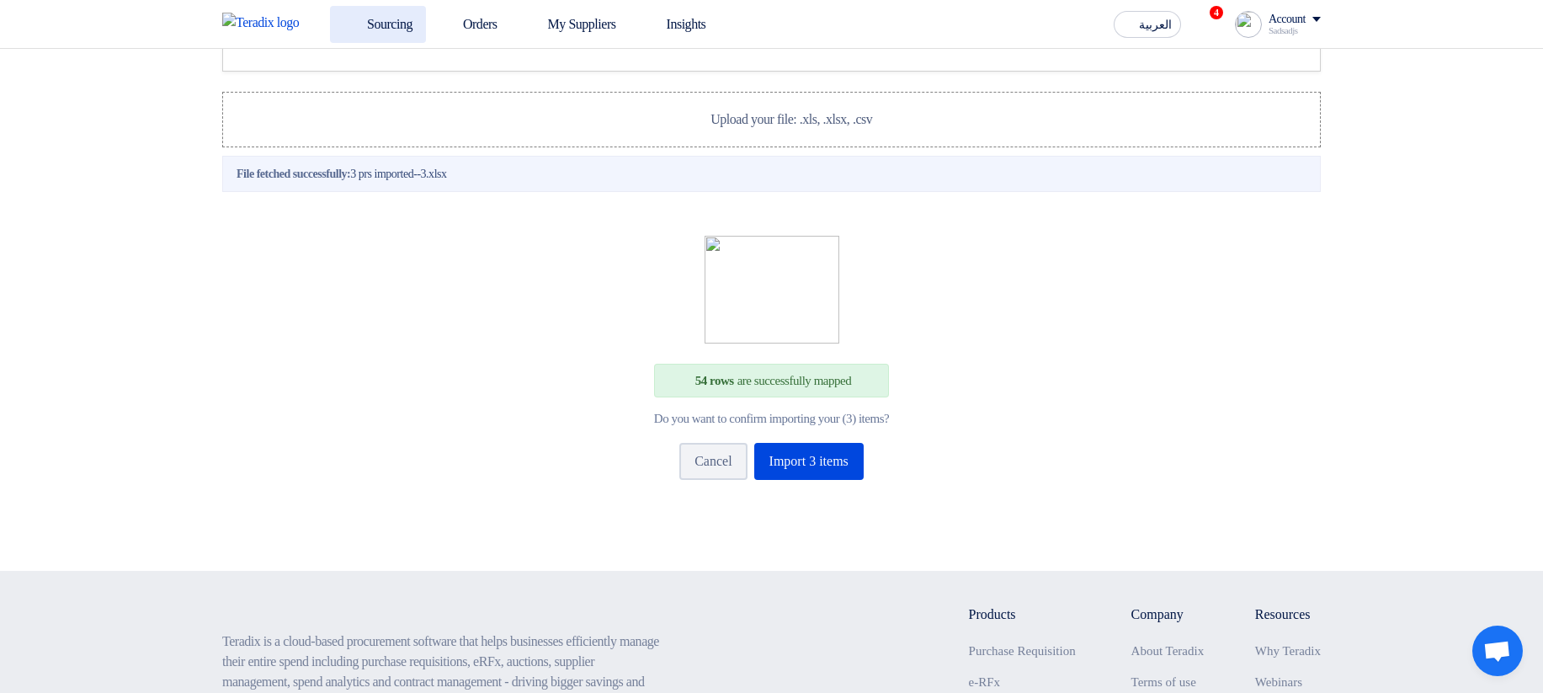
click at [350, 24] on icon at bounding box center [351, 23] width 17 height 17
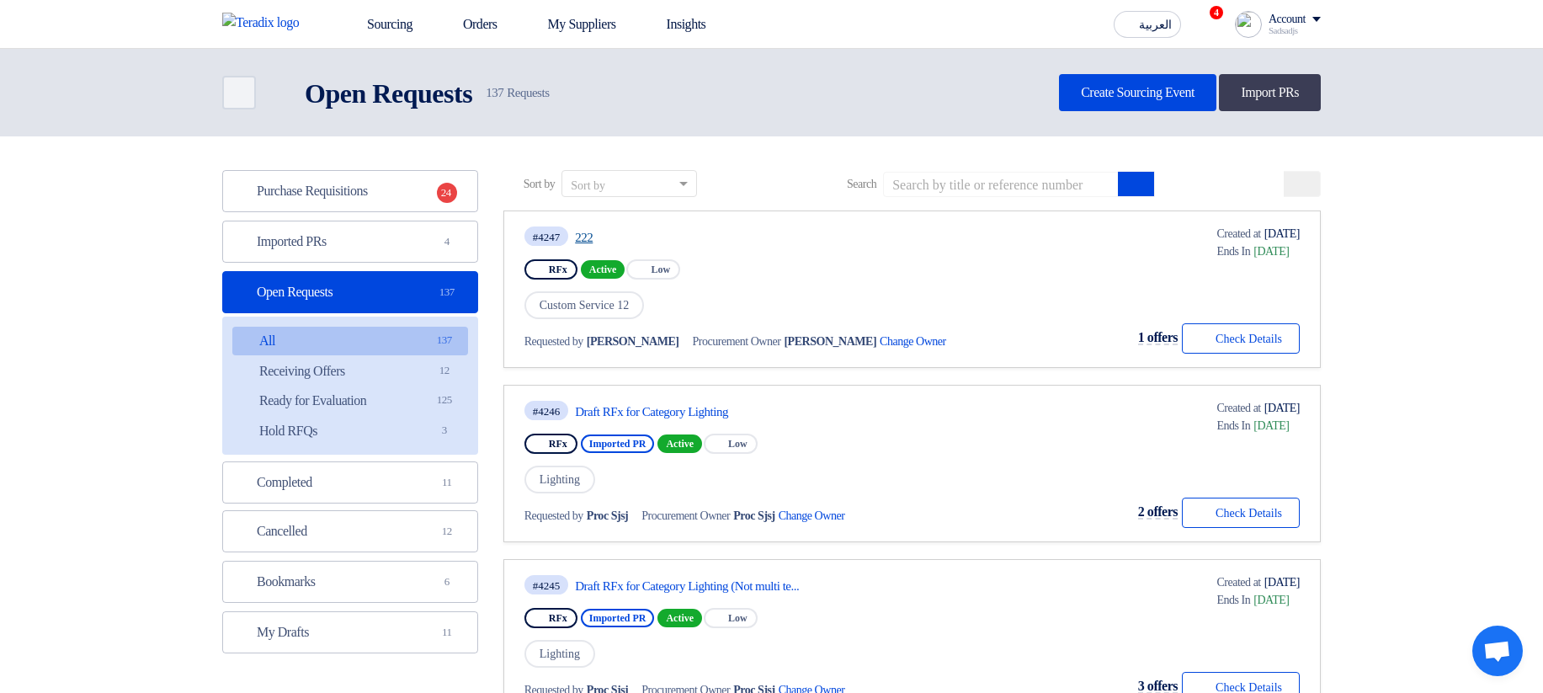
click at [593, 238] on link "222" at bounding box center [733, 237] width 316 height 15
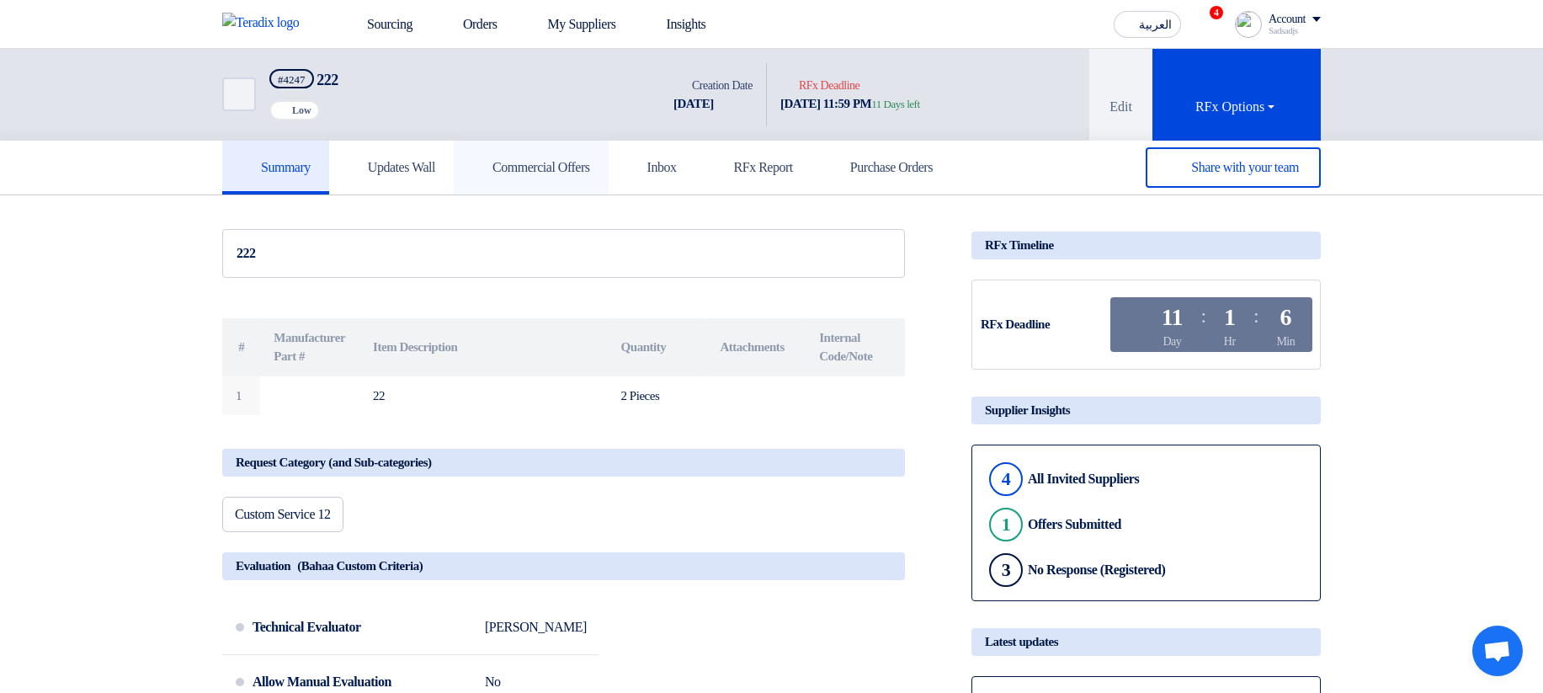
click at [486, 157] on link "Commercial Offers" at bounding box center [531, 168] width 155 height 54
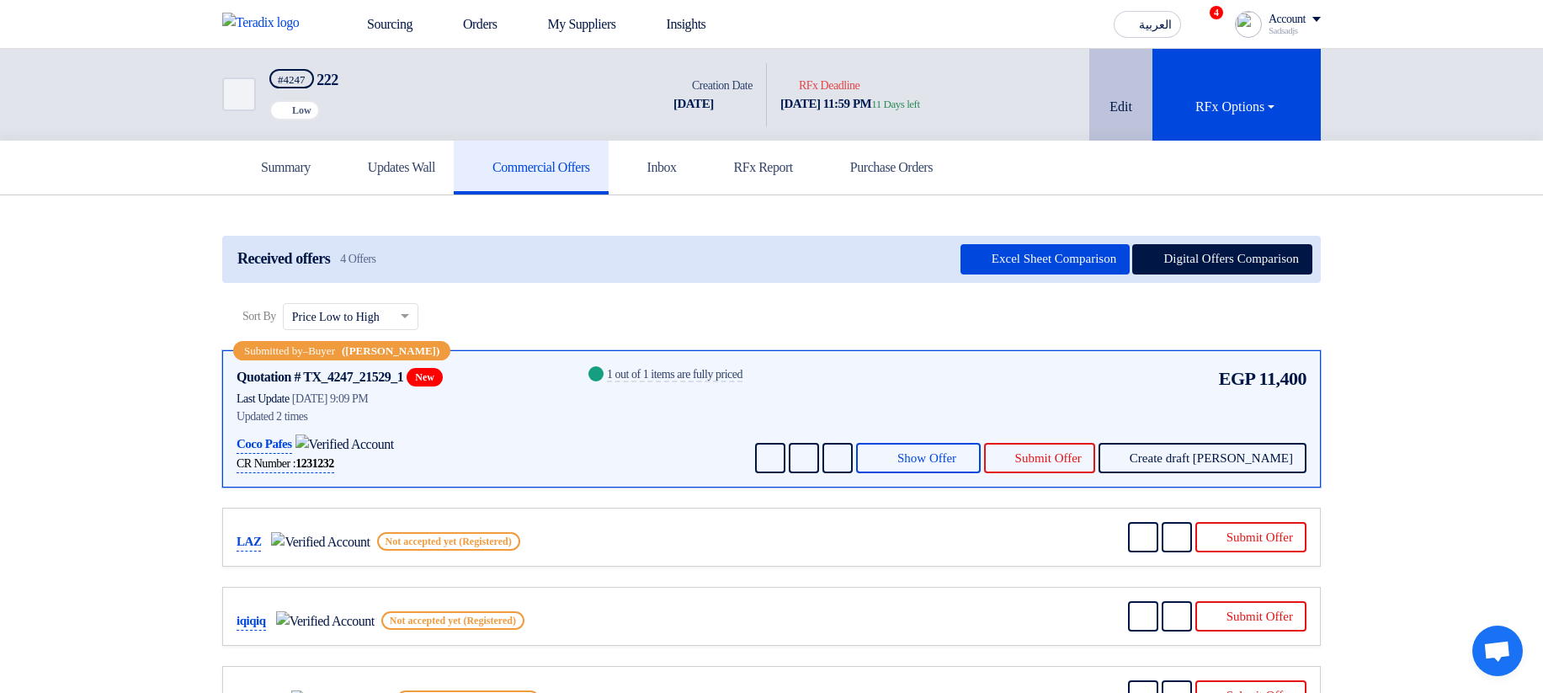
click at [1115, 71] on button "Edit" at bounding box center [1120, 95] width 63 height 92
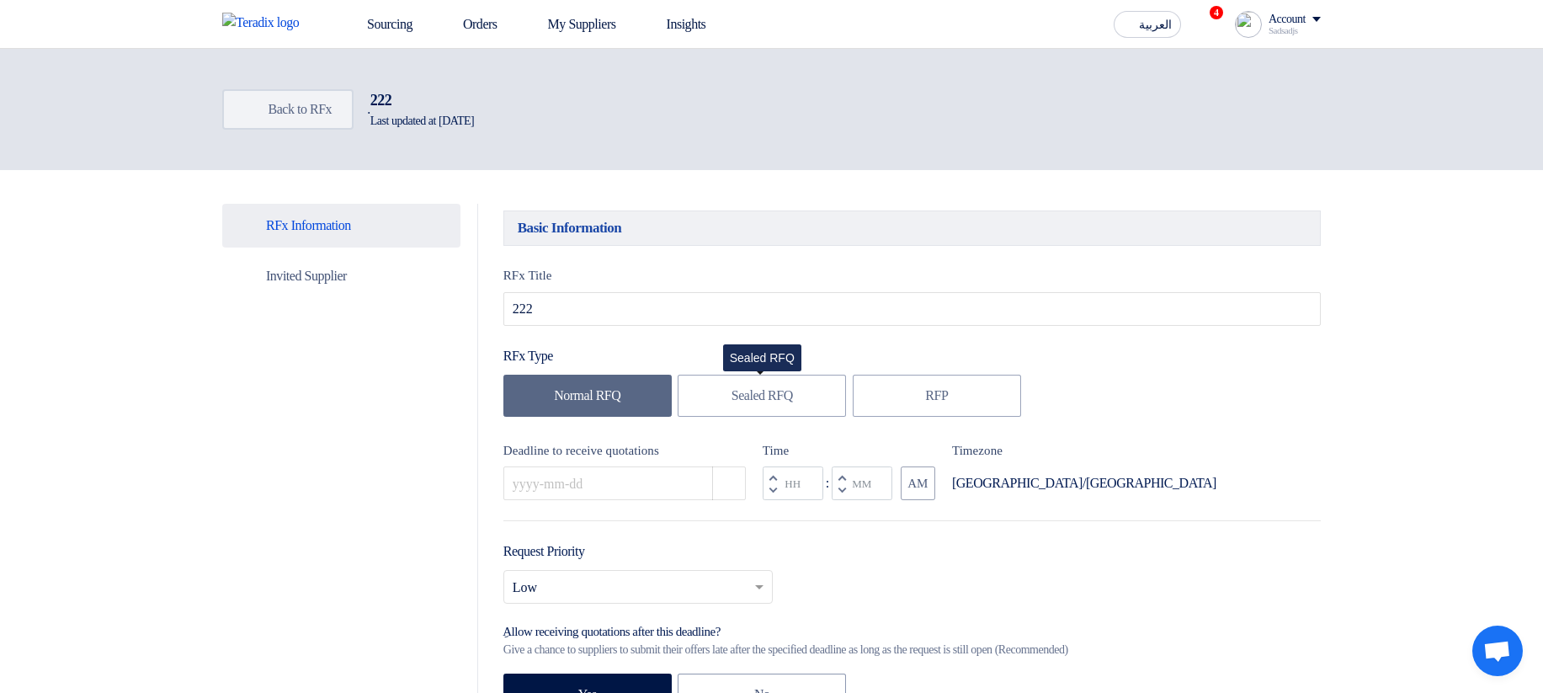
type input "10/17/2025"
type input "11"
type input "59"
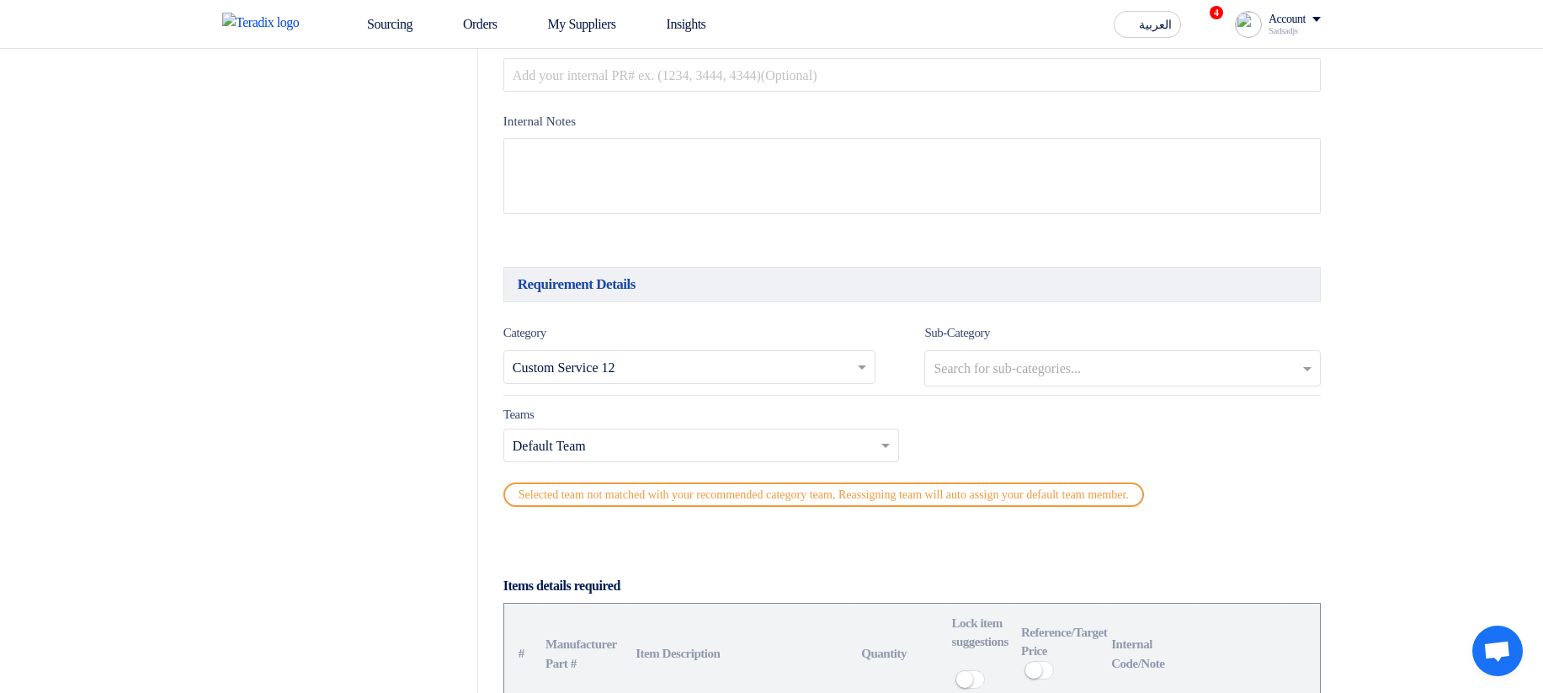
scroll to position [1212, 0]
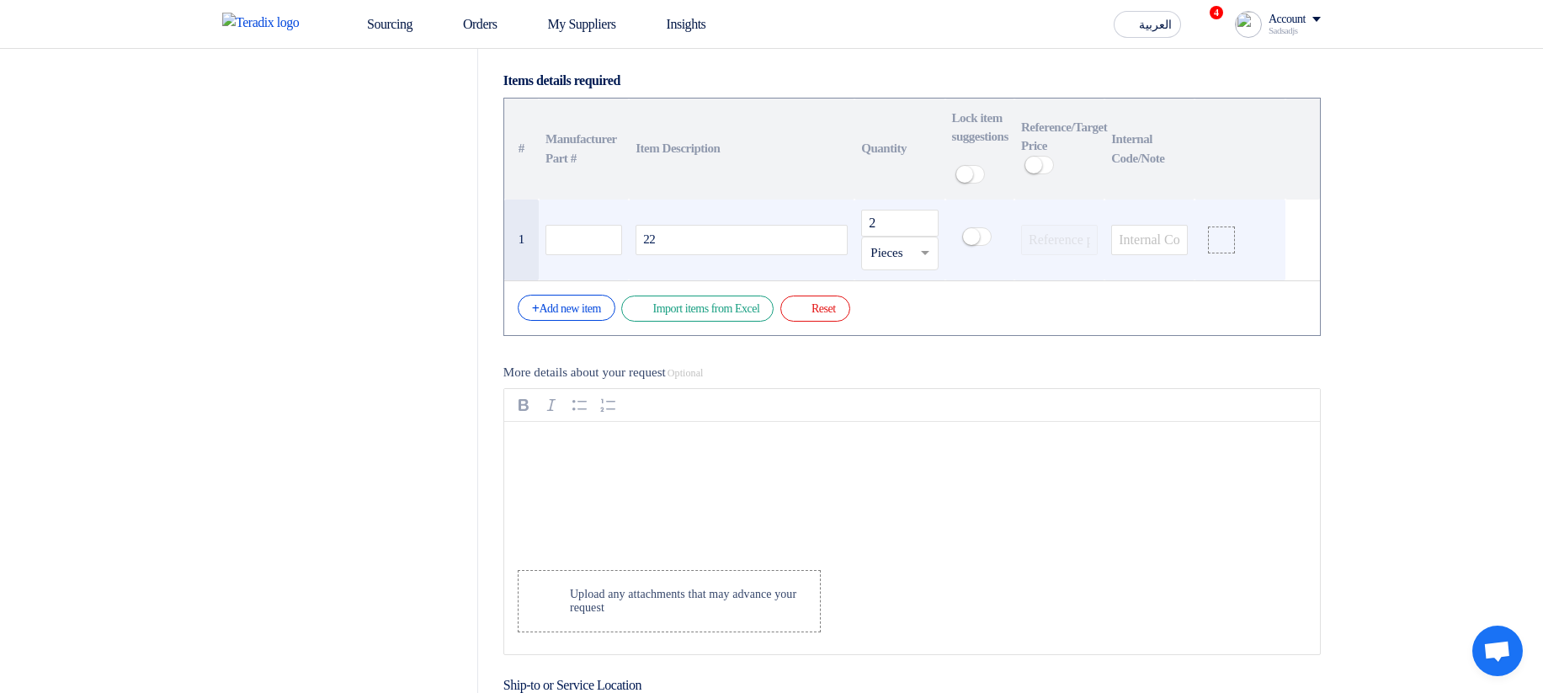
click at [787, 255] on div "22" at bounding box center [741, 240] width 212 height 30
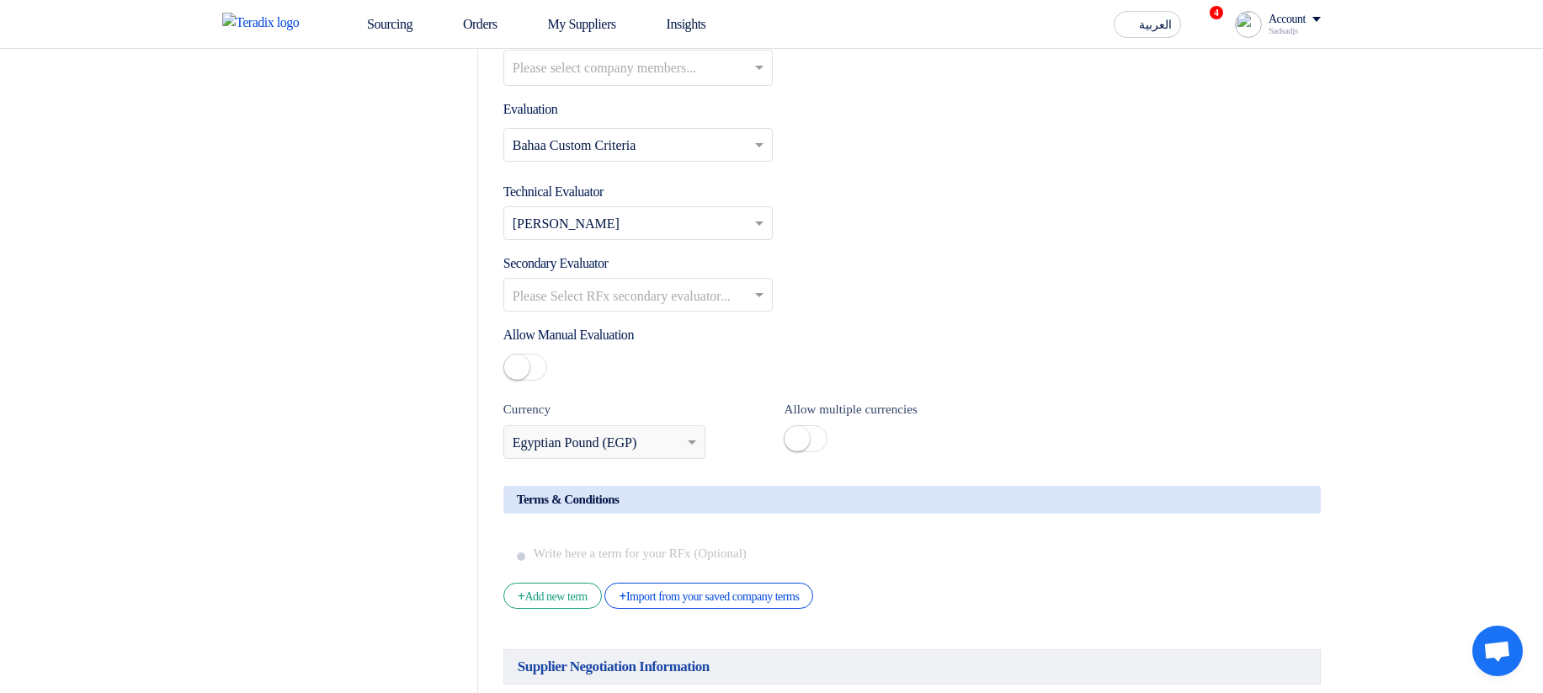
scroll to position [2525, 0]
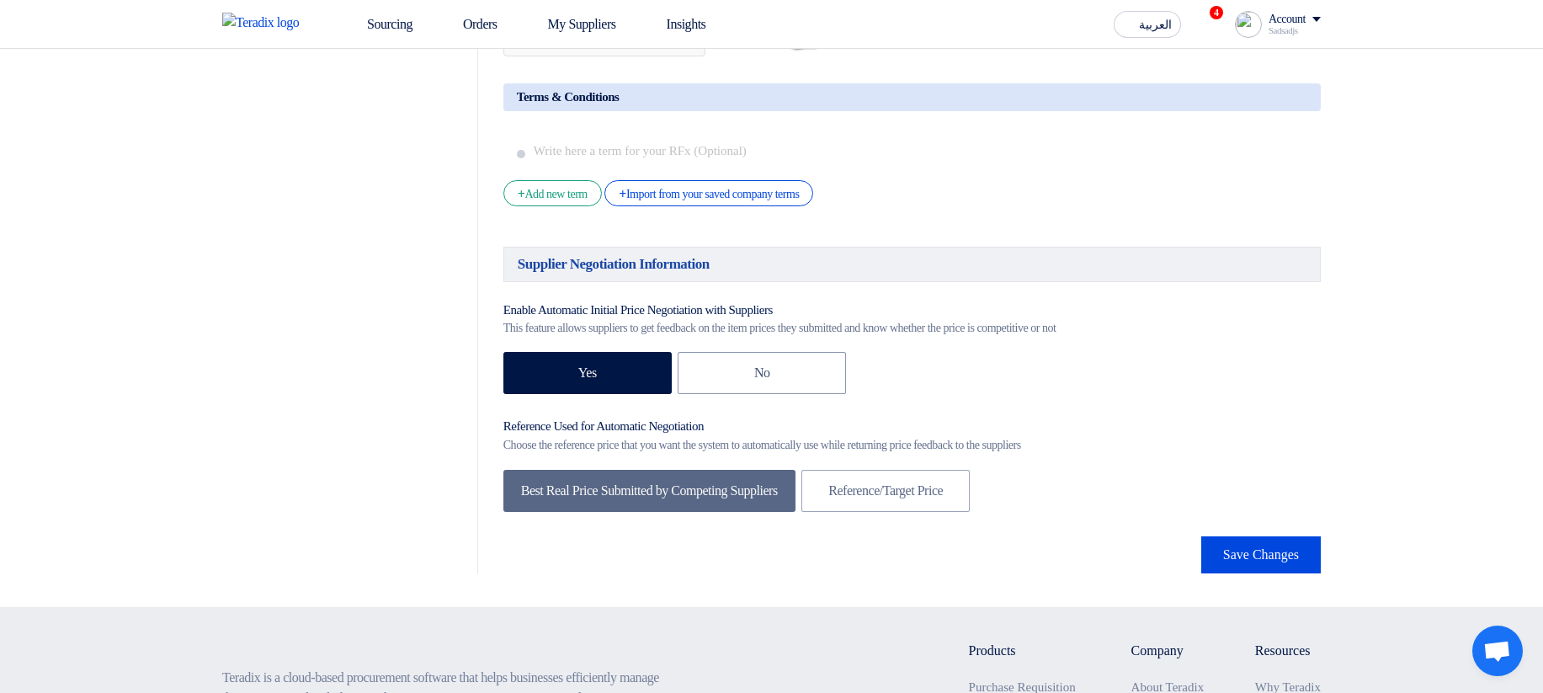
click at [1241, 573] on button "Save Changes" at bounding box center [1261, 554] width 120 height 37
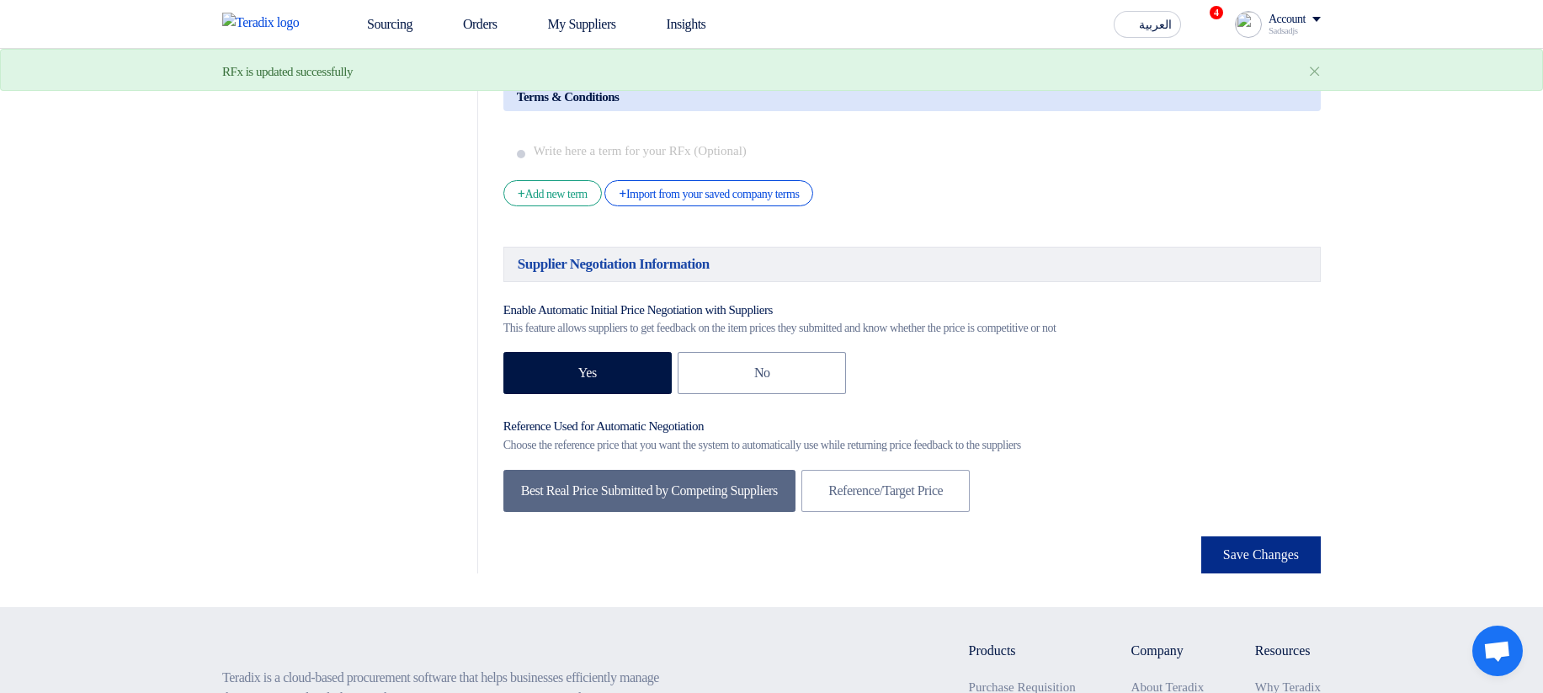
scroll to position [0, 0]
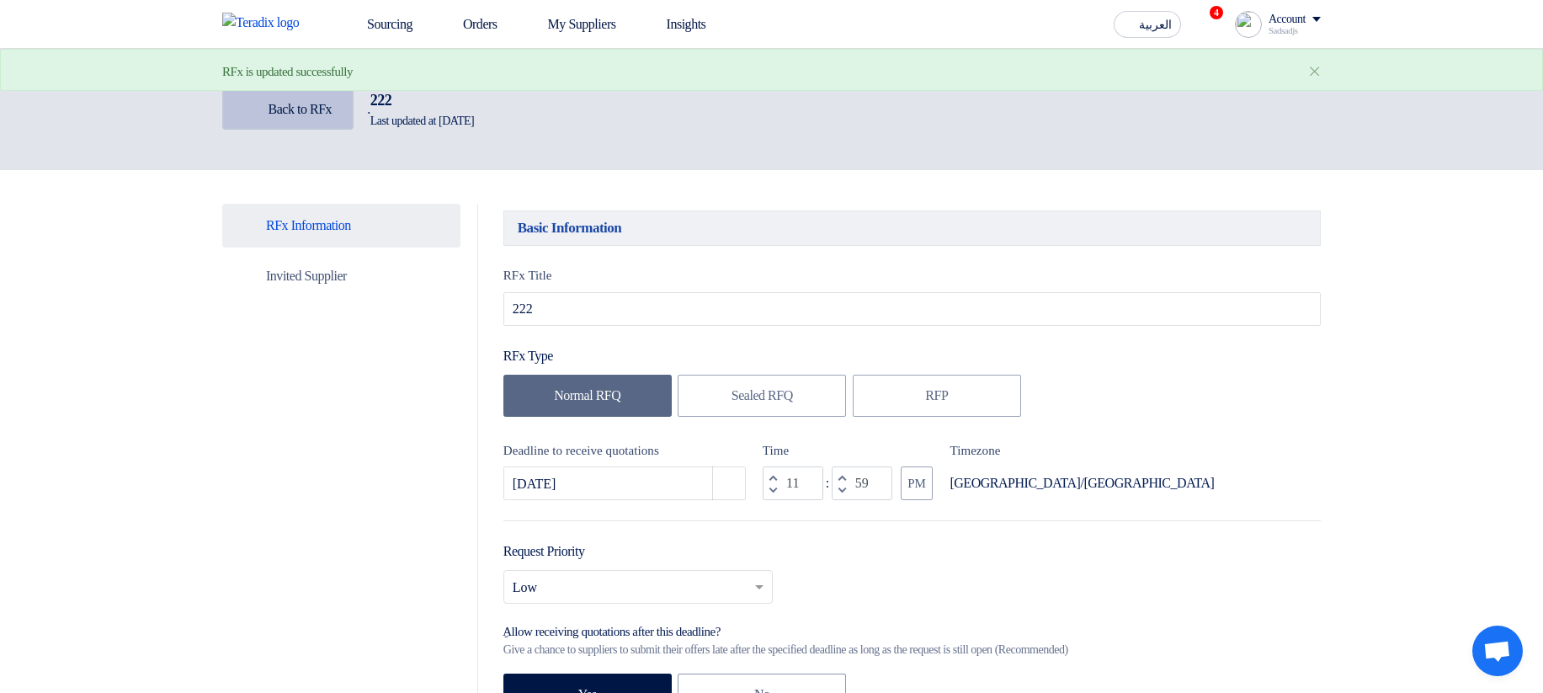
click at [310, 118] on link "Back Back to RFx" at bounding box center [287, 109] width 131 height 40
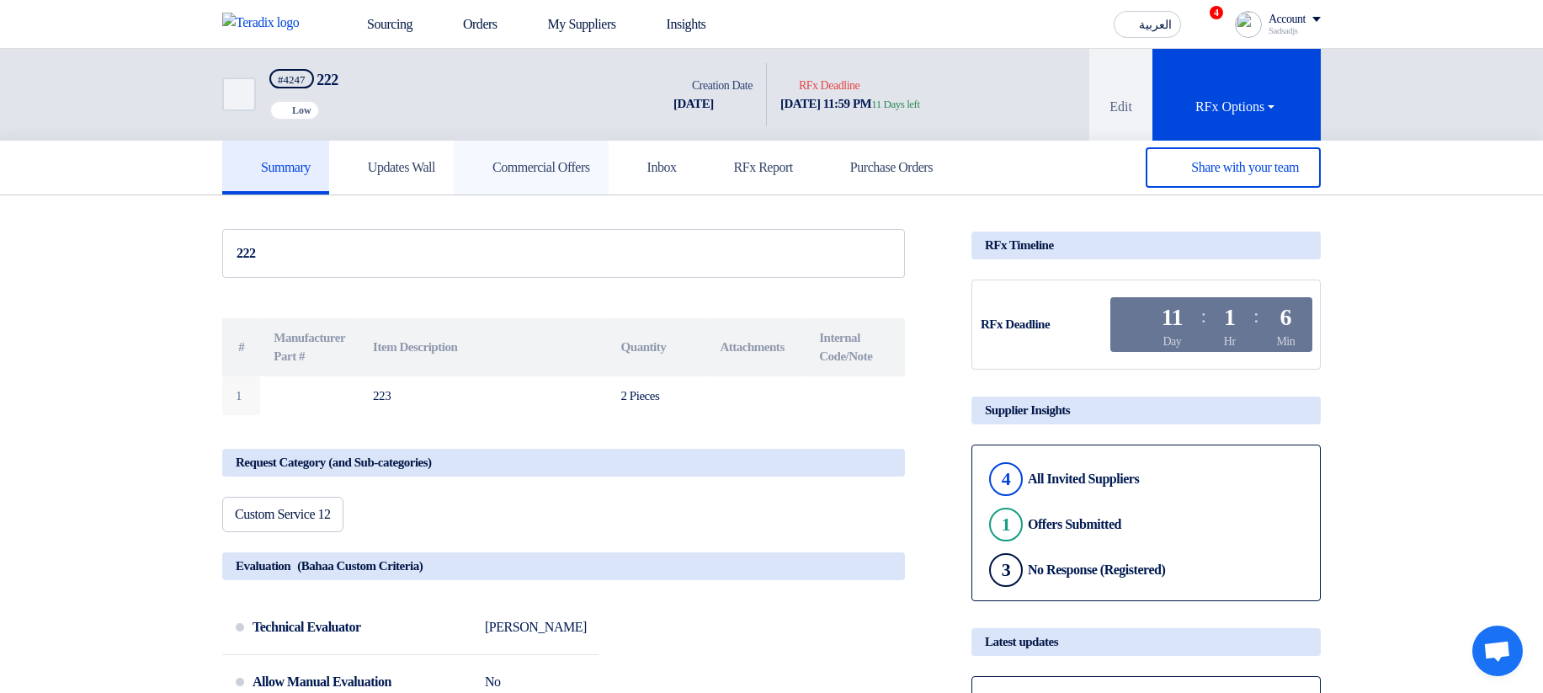
click at [550, 166] on h5 "Commercial Offers" at bounding box center [531, 167] width 118 height 17
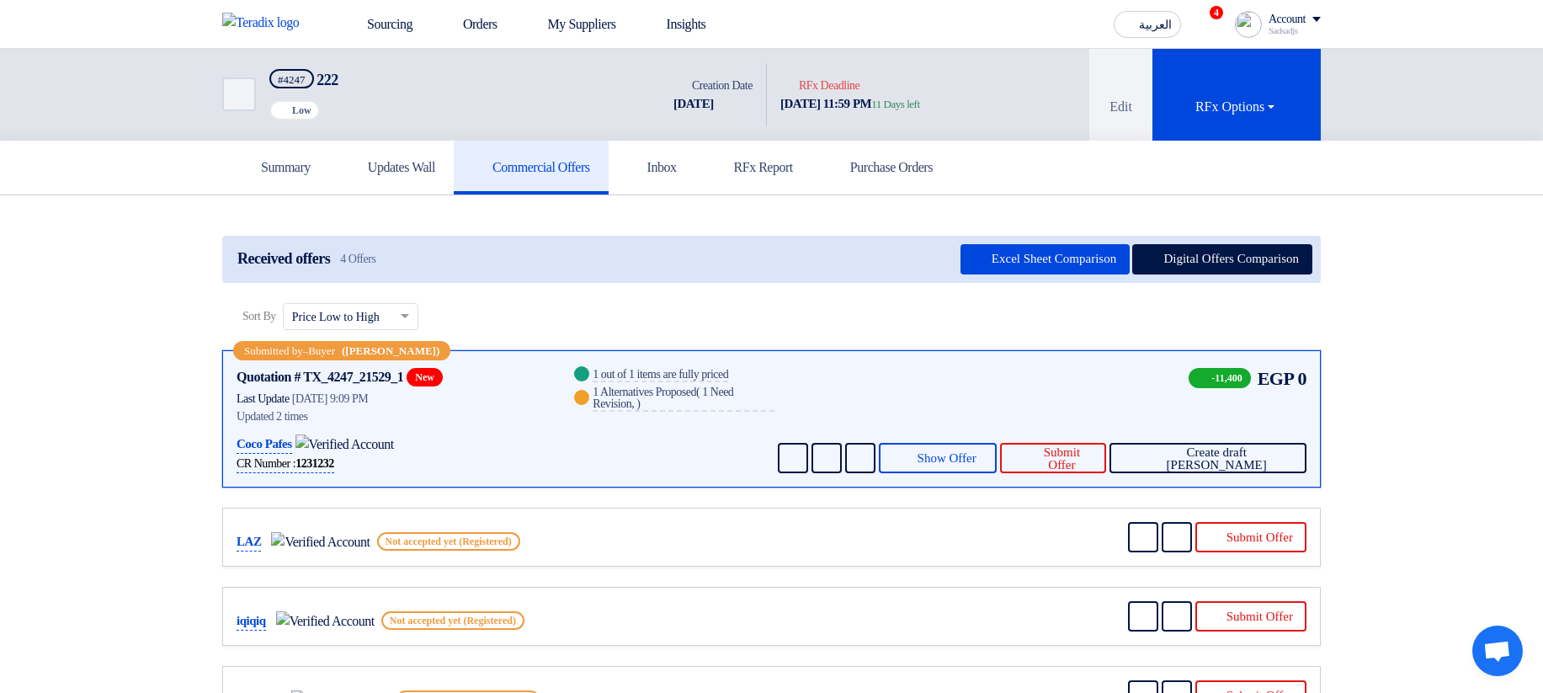
click at [630, 412] on div "Success 1 out of 1 items are fully priced Warn 1 Alternatives Proposed ( 1 Need…" at bounding box center [673, 418] width 204 height 109
click at [951, 464] on button "Show Offer" at bounding box center [938, 458] width 119 height 30
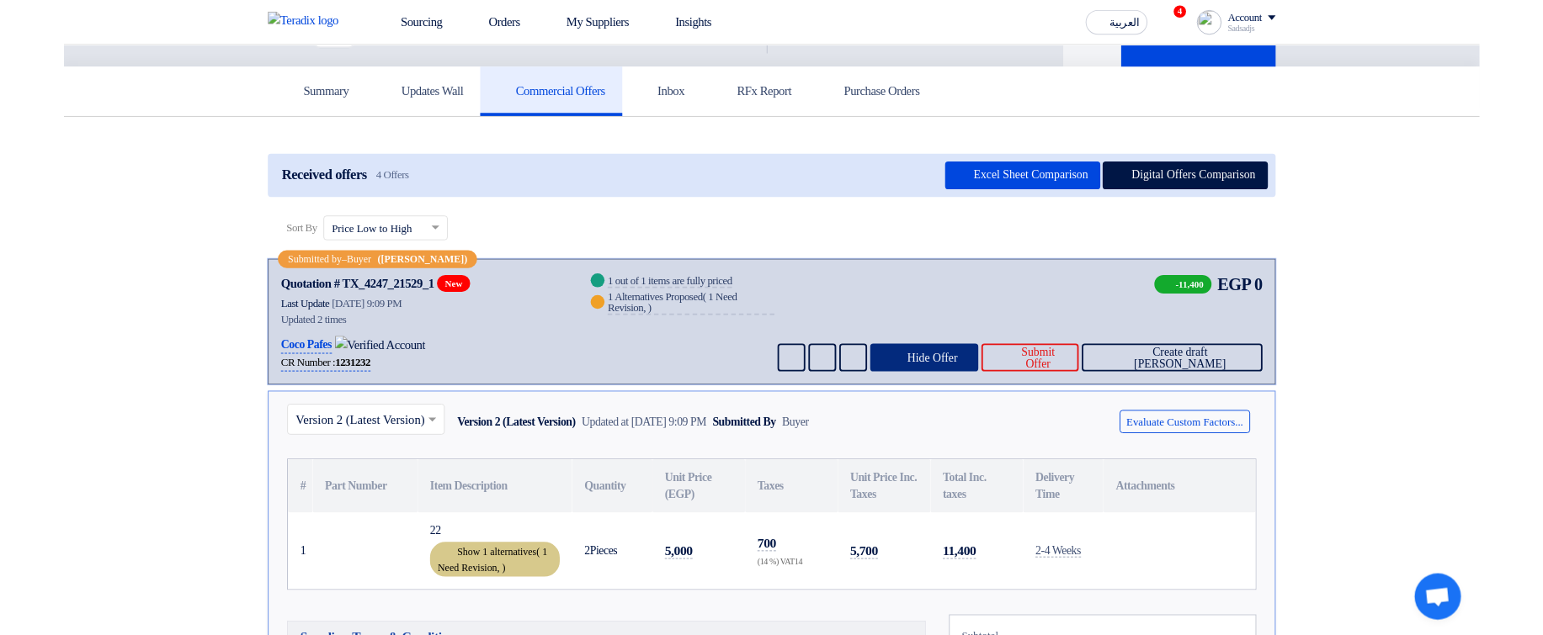
scroll to position [202, 0]
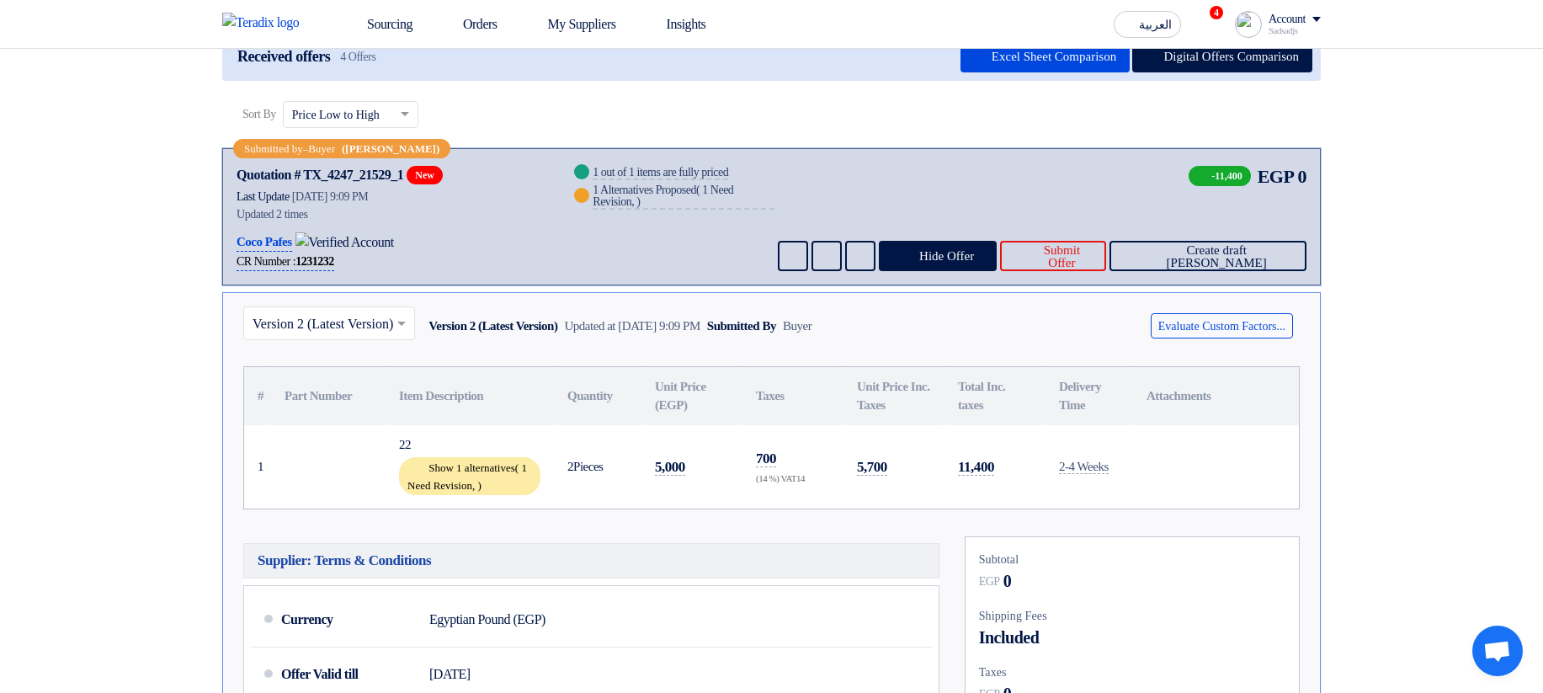
click at [482, 446] on div "22" at bounding box center [469, 444] width 141 height 19
click at [492, 467] on div "Show 1 alternatives ( 1 Need Revision, )" at bounding box center [469, 476] width 141 height 38
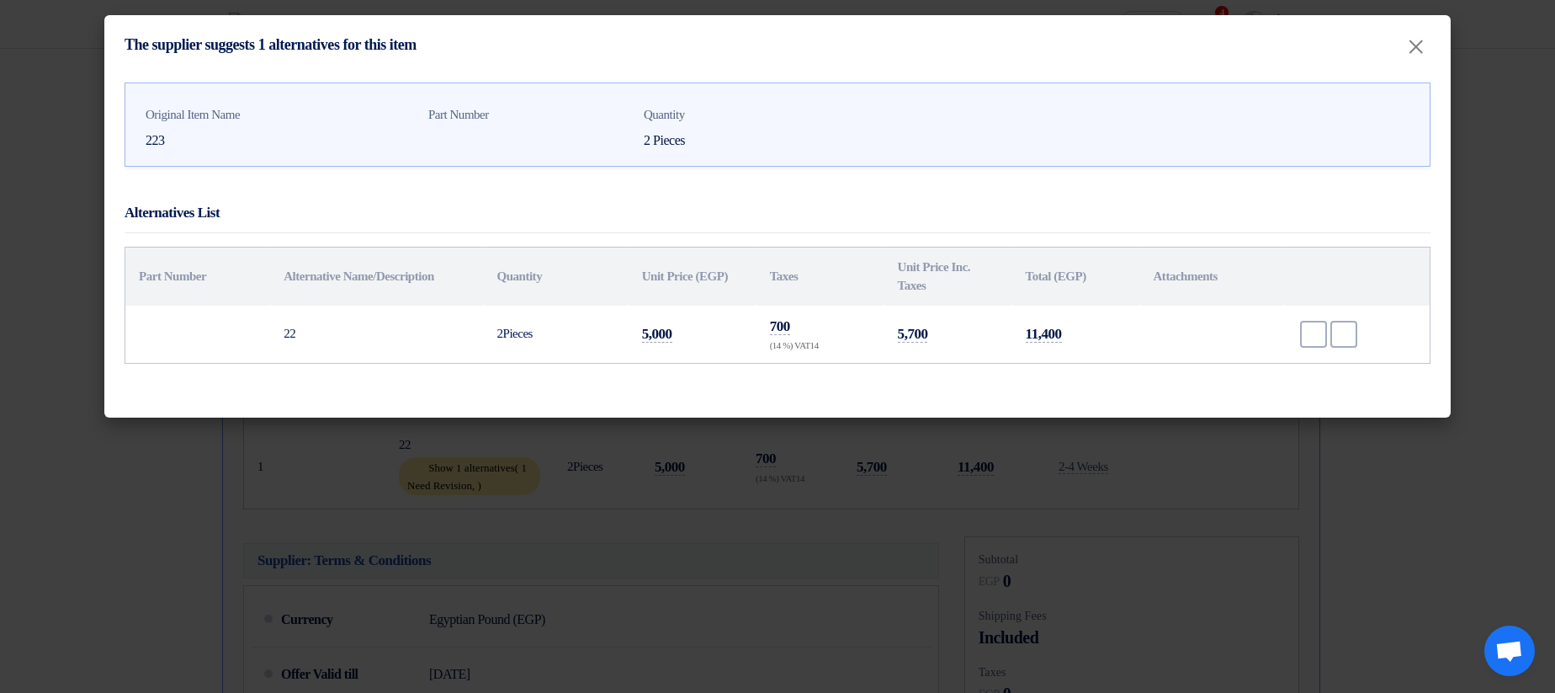
click at [512, 326] on td "2 Pieces" at bounding box center [555, 333] width 145 height 57
click at [776, 534] on modal-container "The supplier suggests 1 alternatives for this item × Original Item Name 223 Par…" at bounding box center [777, 346] width 1555 height 693
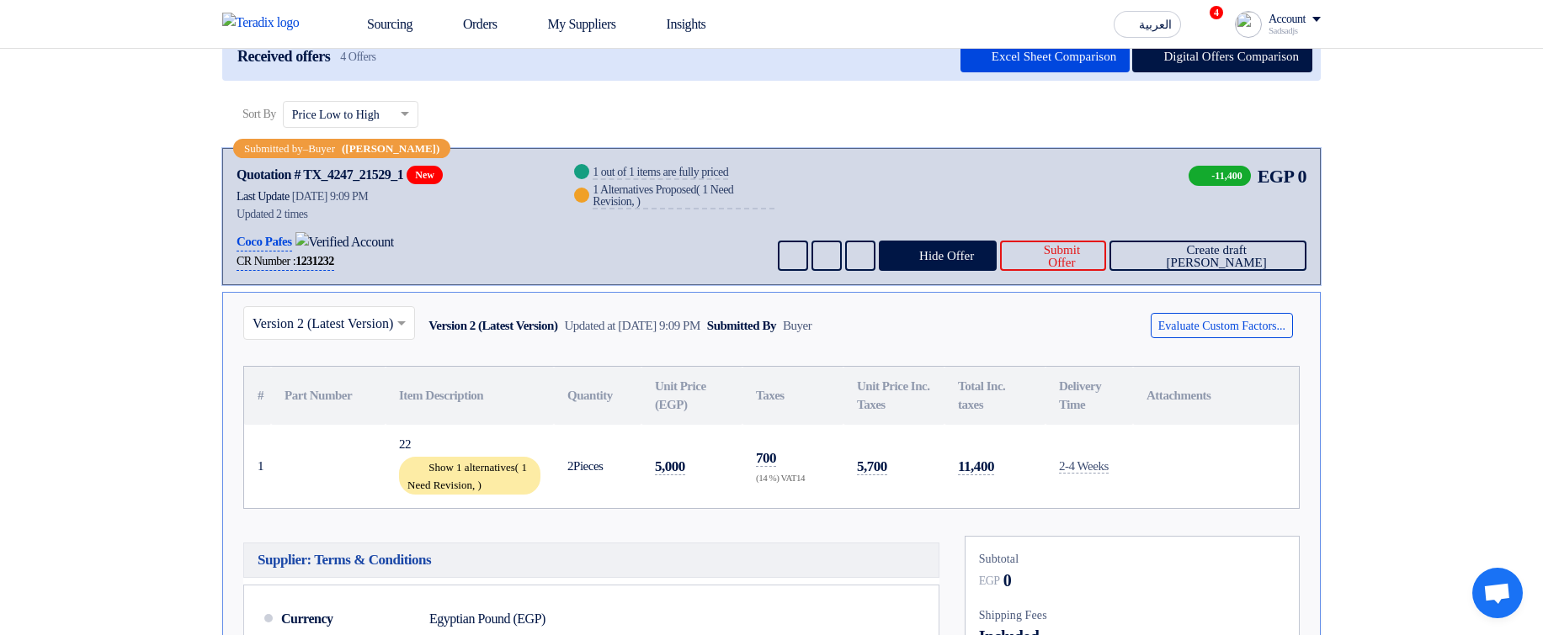
drag, startPoint x: 400, startPoint y: 433, endPoint x: 422, endPoint y: 434, distance: 21.9
click at [422, 434] on td "22 Show 1 alternatives ( 1 Need Revision, )" at bounding box center [469, 467] width 168 height 84
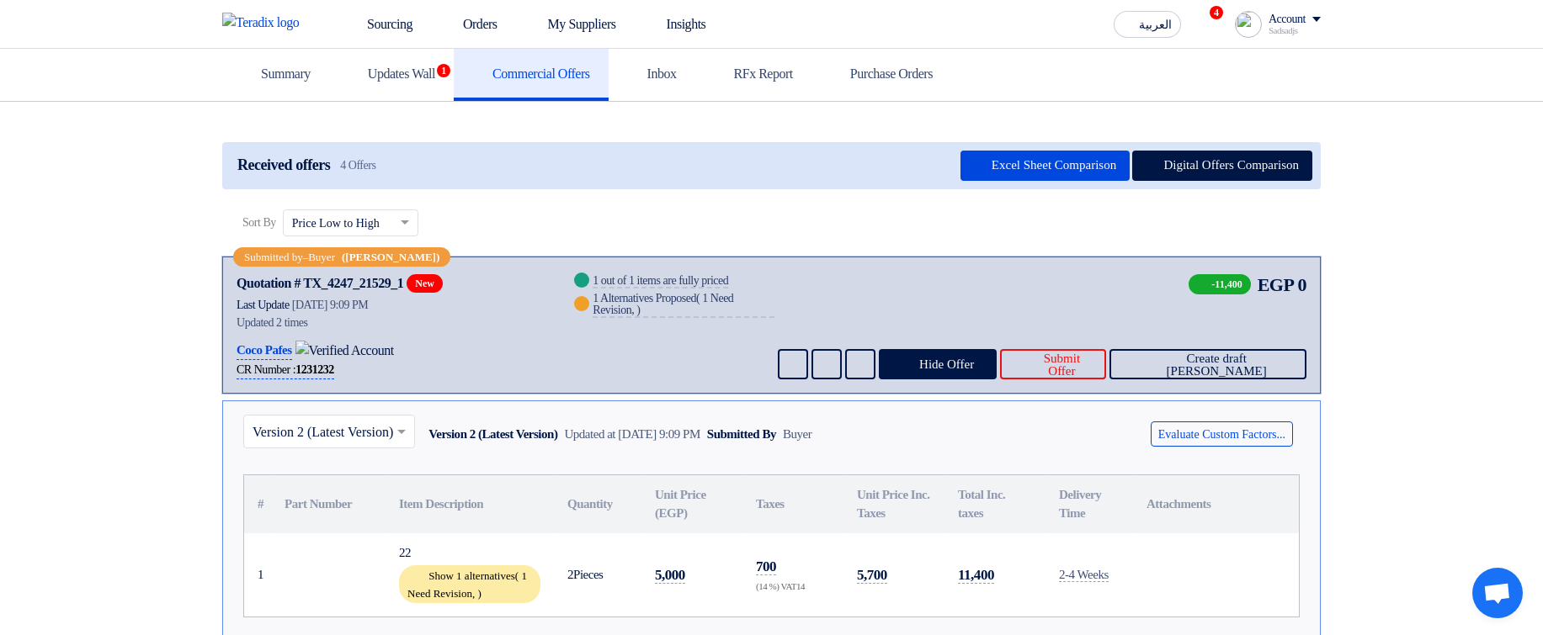
scroll to position [0, 0]
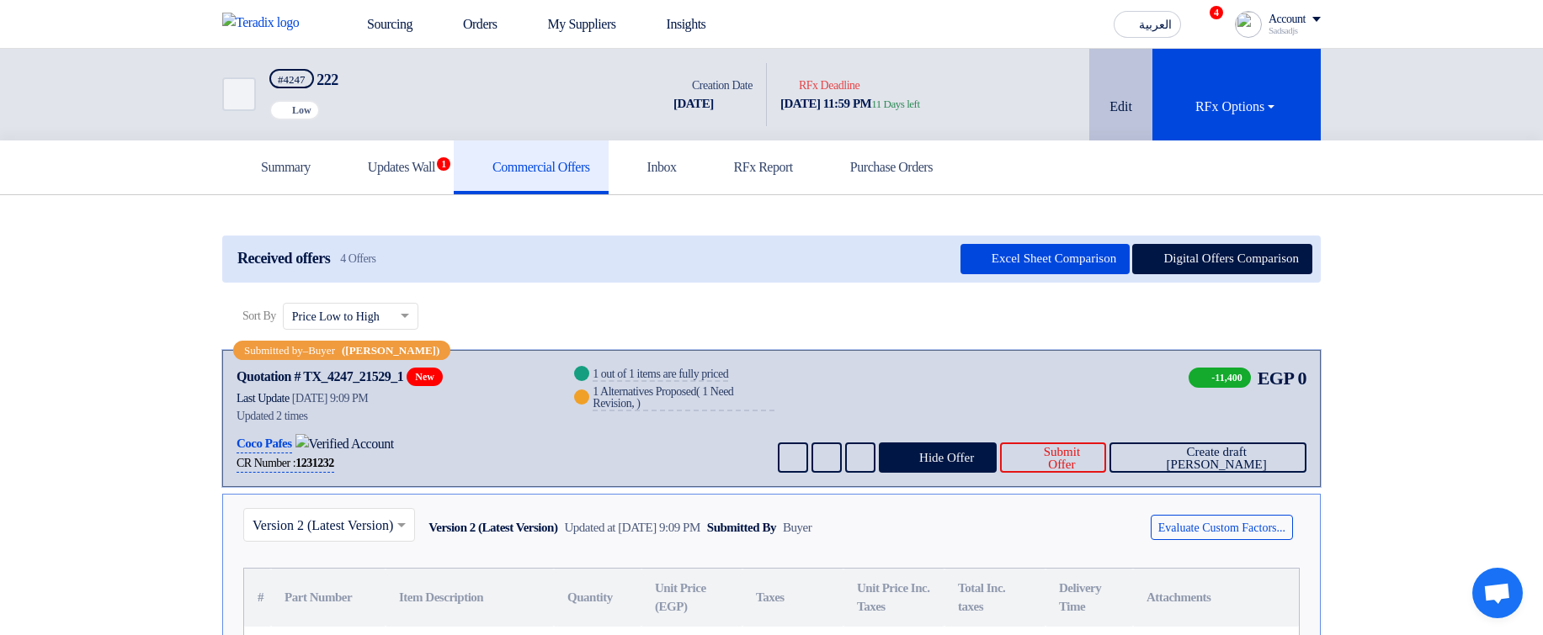
click at [1111, 116] on button "Edit" at bounding box center [1120, 95] width 63 height 92
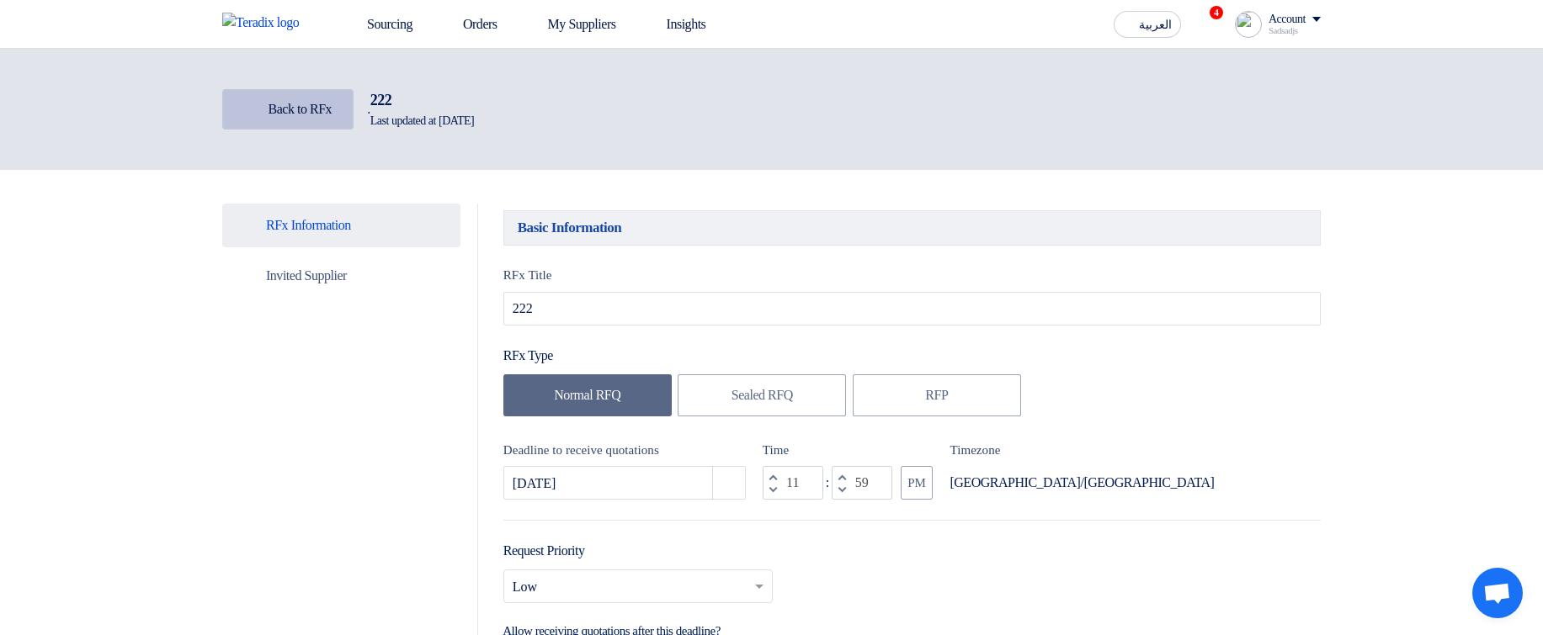
click at [330, 105] on span "Back to RFx" at bounding box center [300, 109] width 64 height 14
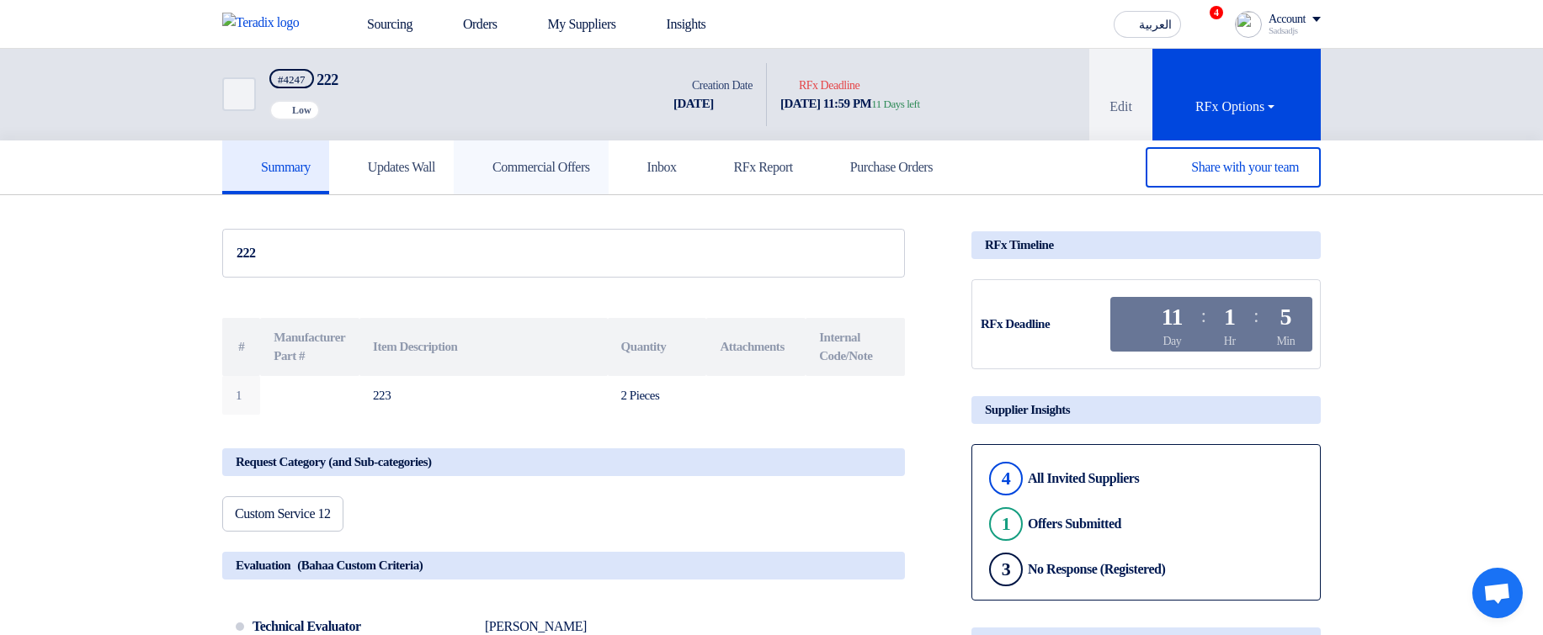
click at [558, 163] on h5 "Commercial Offers" at bounding box center [531, 167] width 118 height 17
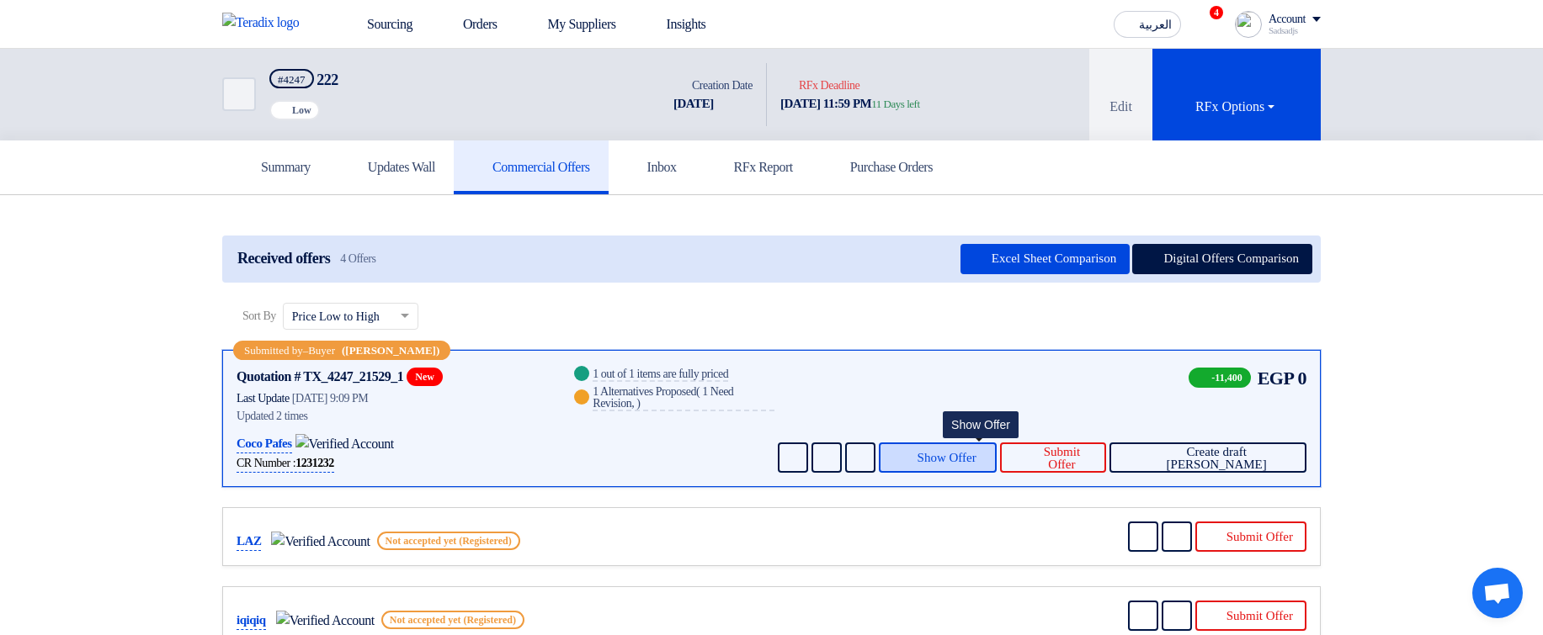
click at [976, 453] on span "Show Offer" at bounding box center [946, 458] width 59 height 13
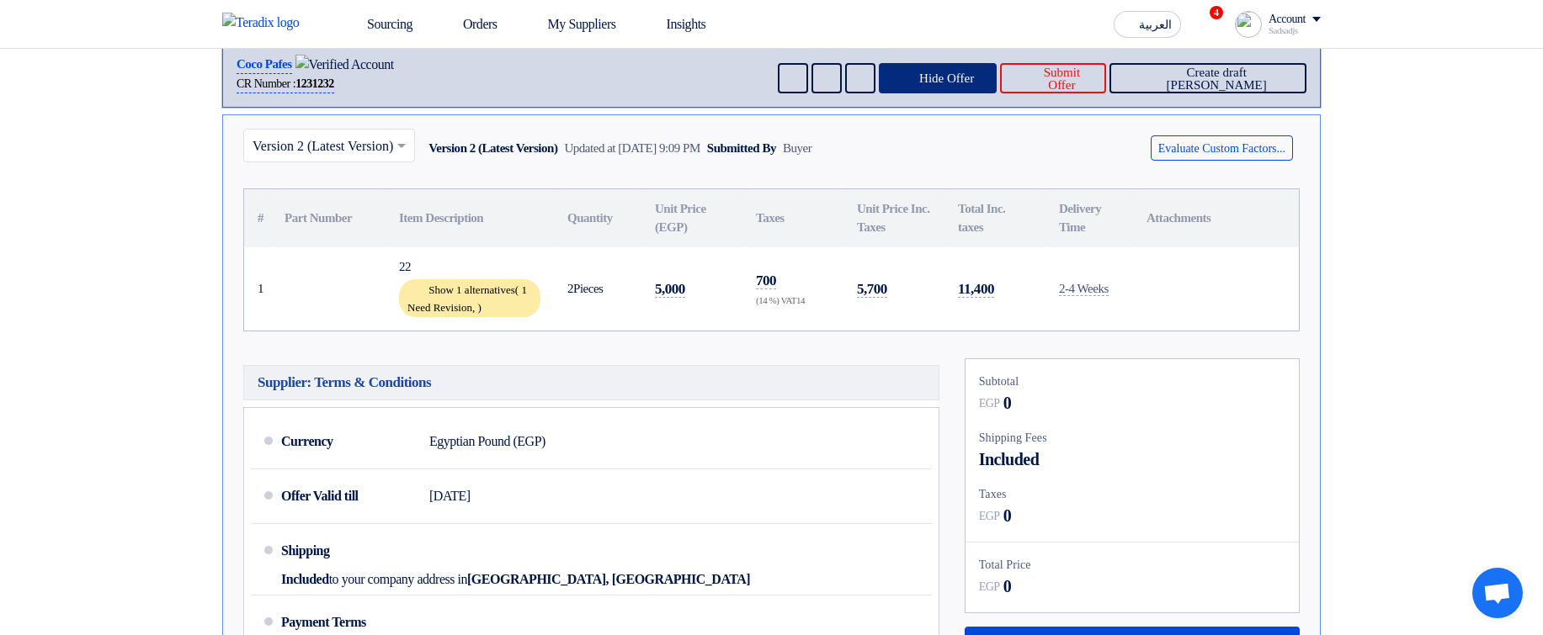
scroll to position [404, 0]
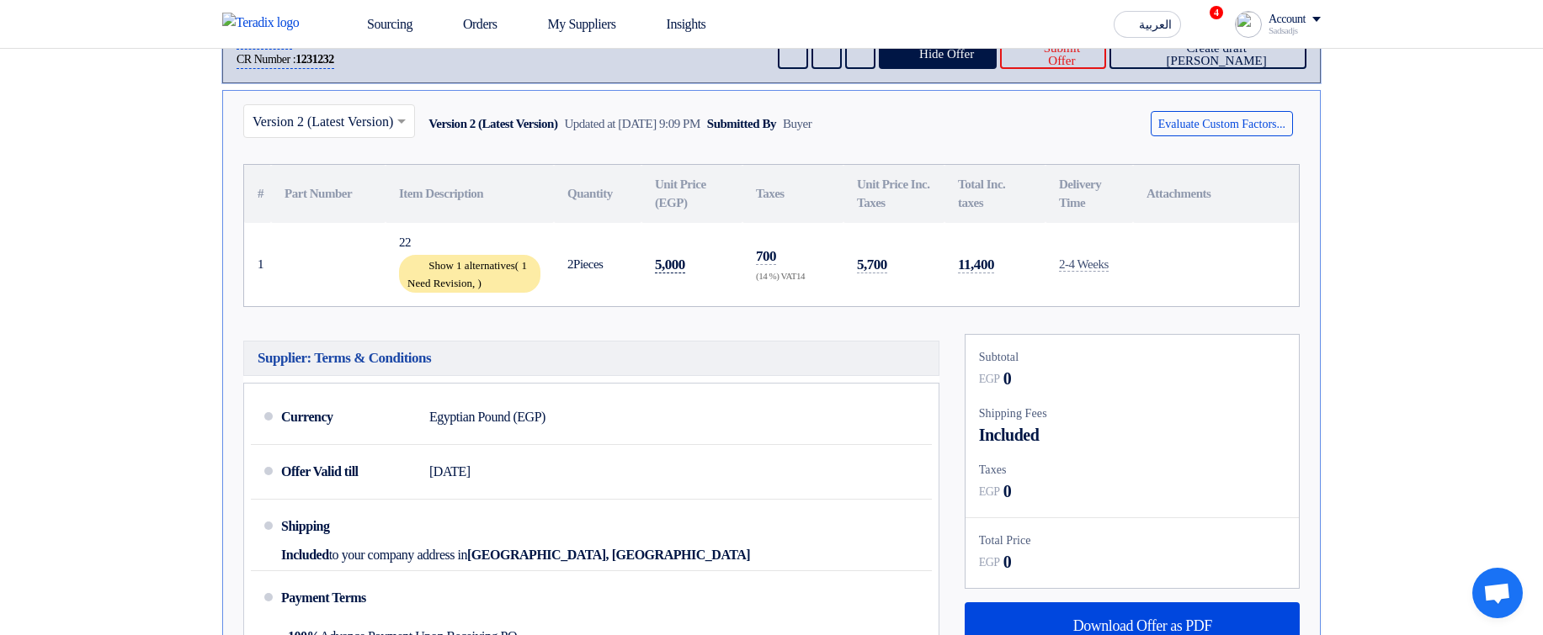
drag, startPoint x: 377, startPoint y: 245, endPoint x: 665, endPoint y: 270, distance: 288.9
click at [665, 270] on tr "1 22 Show 1 alternatives ( 1 Need Revision, )" at bounding box center [771, 265] width 1055 height 84
click at [664, 299] on td "5,000" at bounding box center [691, 265] width 101 height 84
click at [499, 273] on div "Show 1 alternatives ( 1 Need Revision, )" at bounding box center [469, 274] width 141 height 38
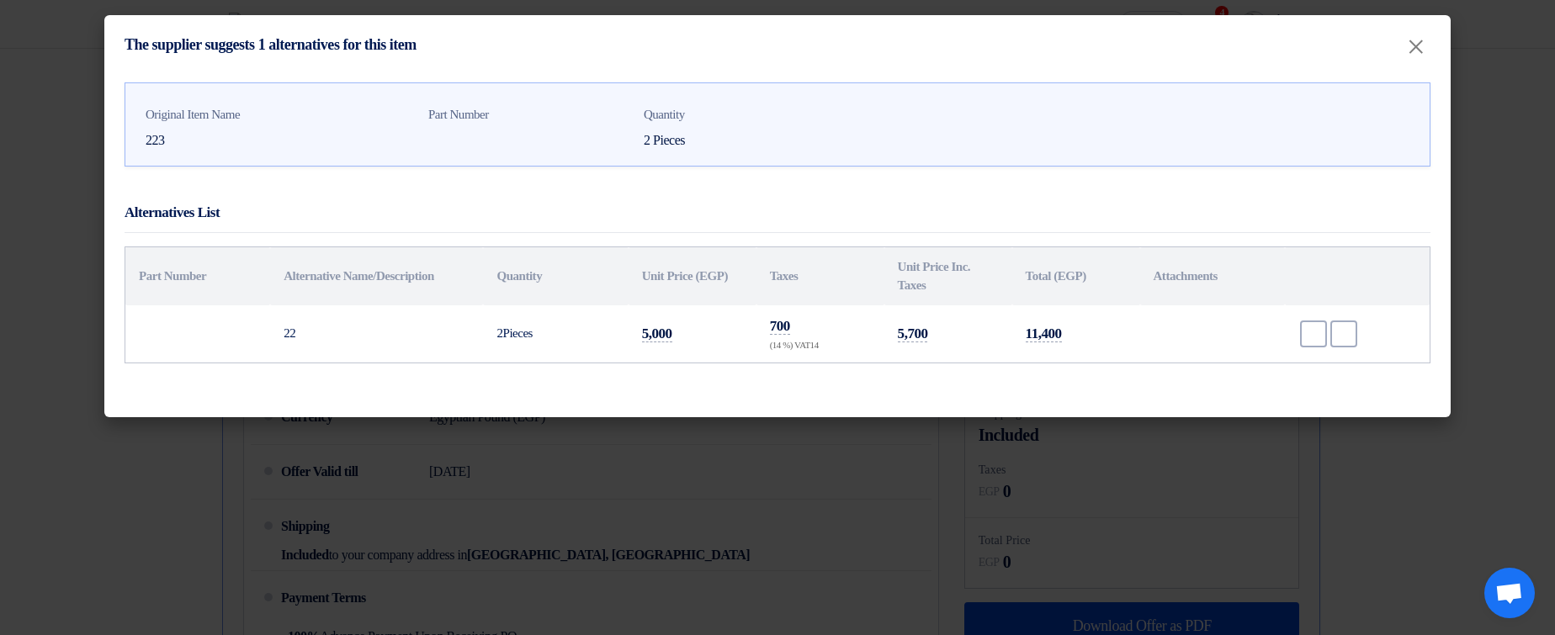
drag, startPoint x: 127, startPoint y: 147, endPoint x: 368, endPoint y: 124, distance: 241.8
click at [271, 154] on div "Original Item Name 223 Part Number Quantity 2 Pieces Alternatives List Part Num…" at bounding box center [777, 245] width 1347 height 343
click at [368, 124] on div "Original Item Name 223" at bounding box center [280, 128] width 269 height 46
click at [1496, 178] on modal-container "The supplier suggests 1 alternatives for this item × Original Item Name 223 Par…" at bounding box center [777, 317] width 1555 height 635
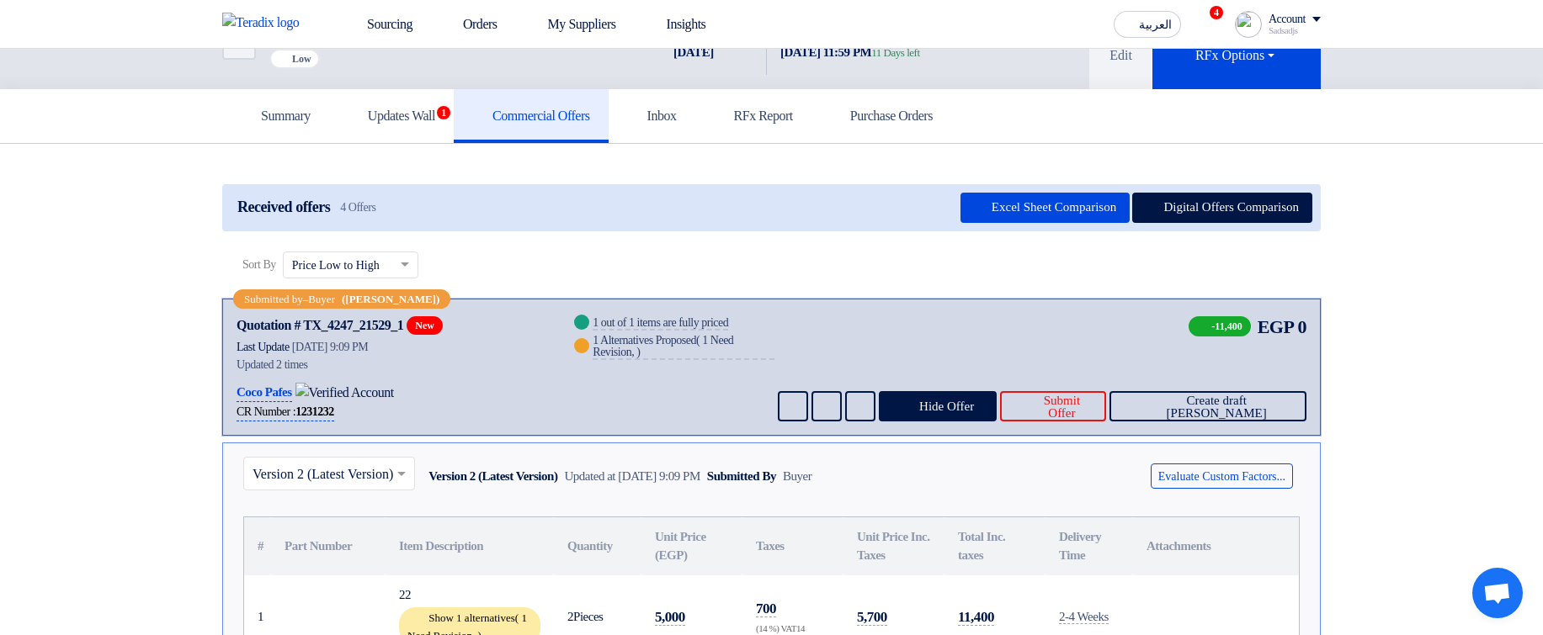
scroll to position [0, 0]
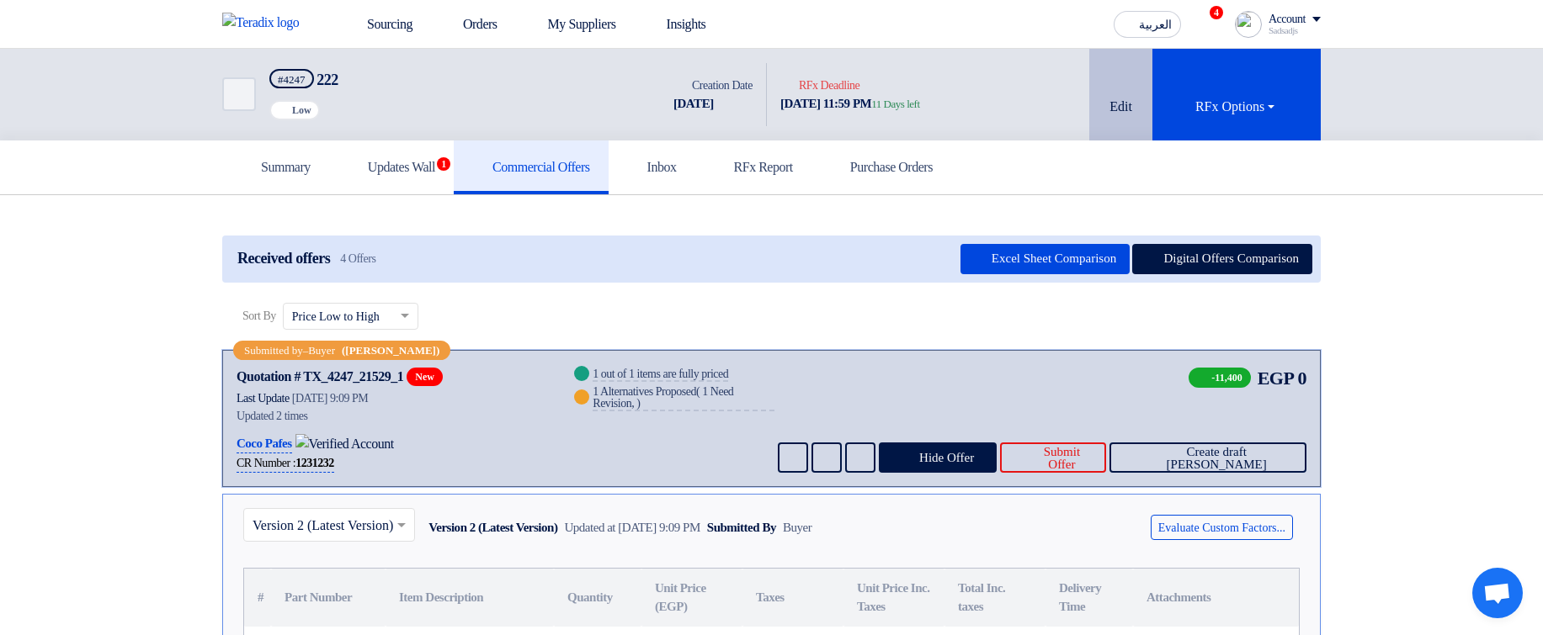
click at [1121, 100] on button "Edit" at bounding box center [1120, 95] width 63 height 92
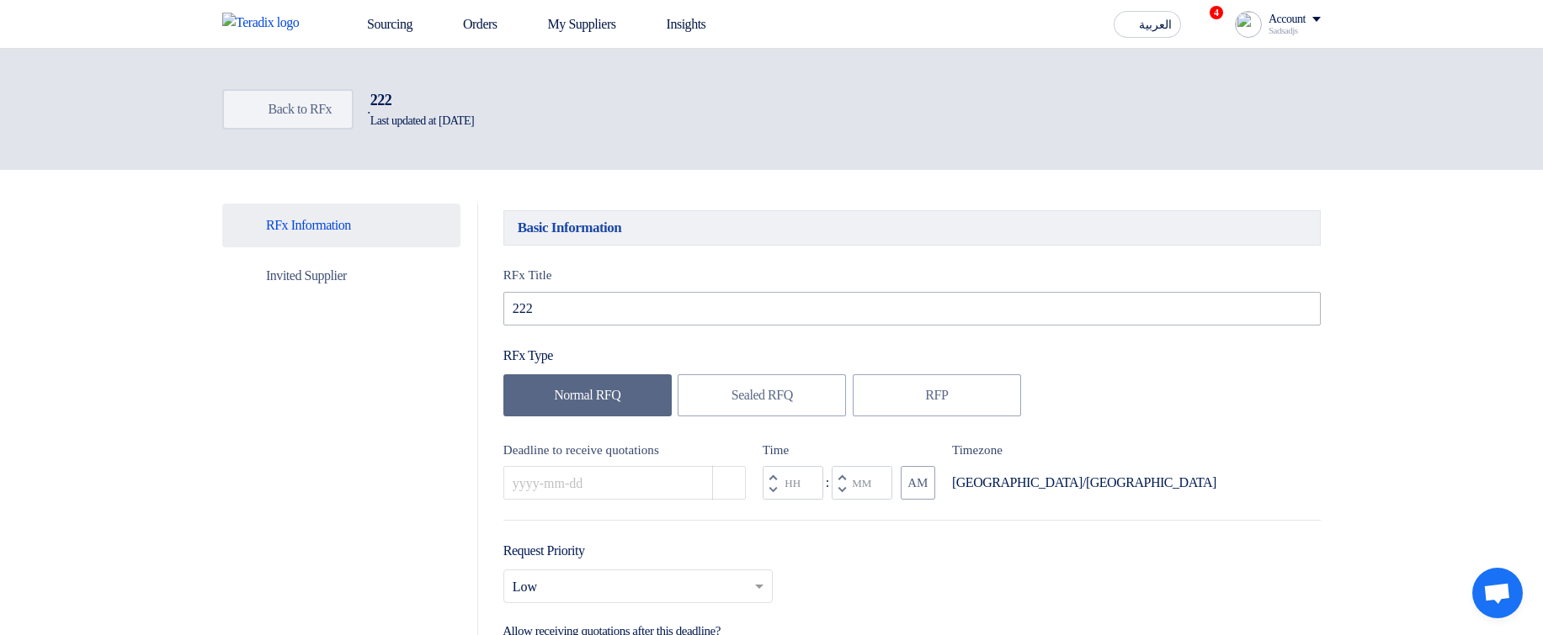
type input "10/17/2025"
type input "11"
type input "59"
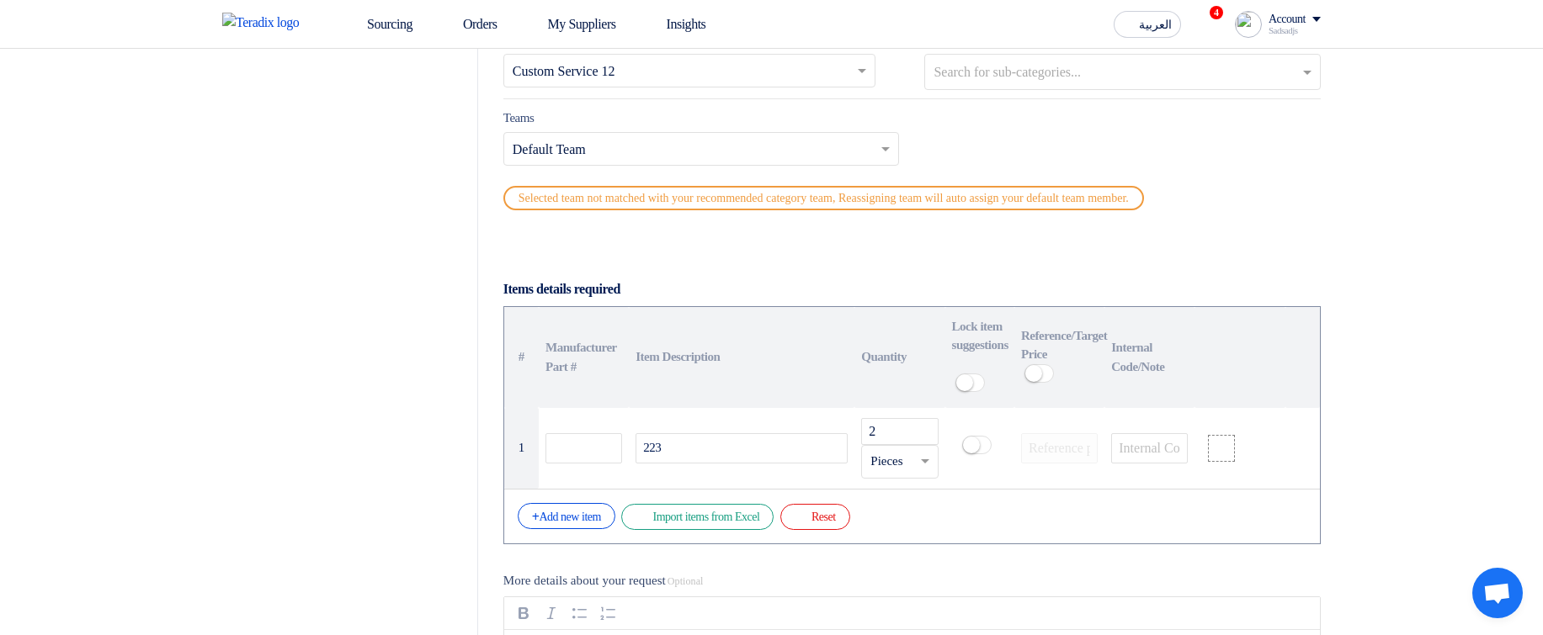
scroll to position [1010, 0]
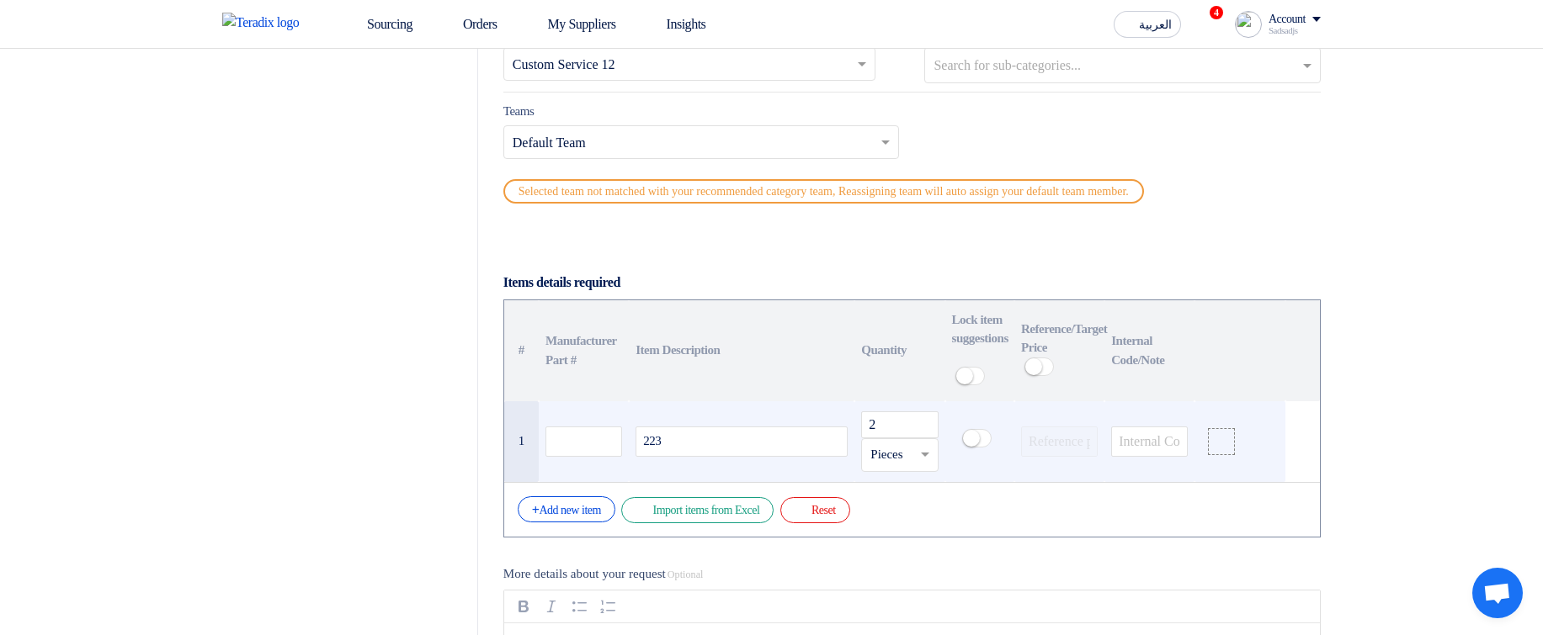
click at [718, 457] on div "223" at bounding box center [741, 442] width 212 height 30
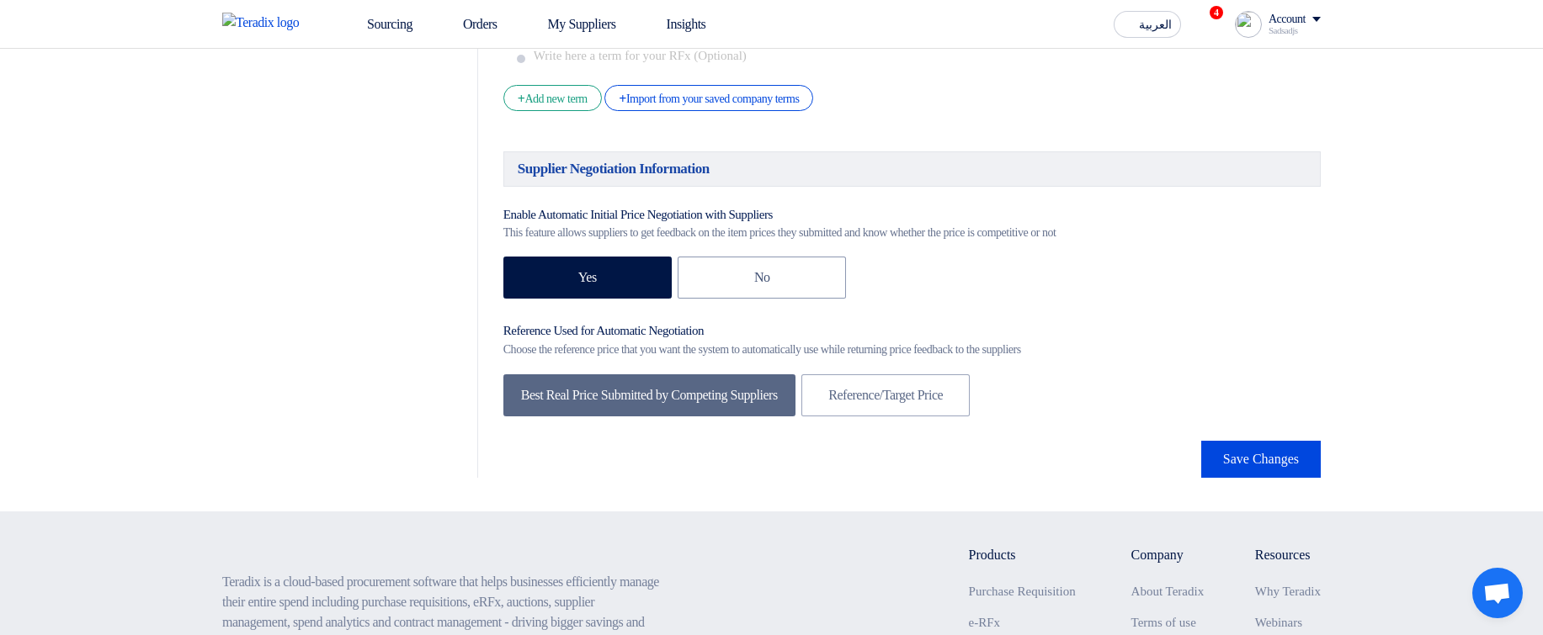
scroll to position [2626, 0]
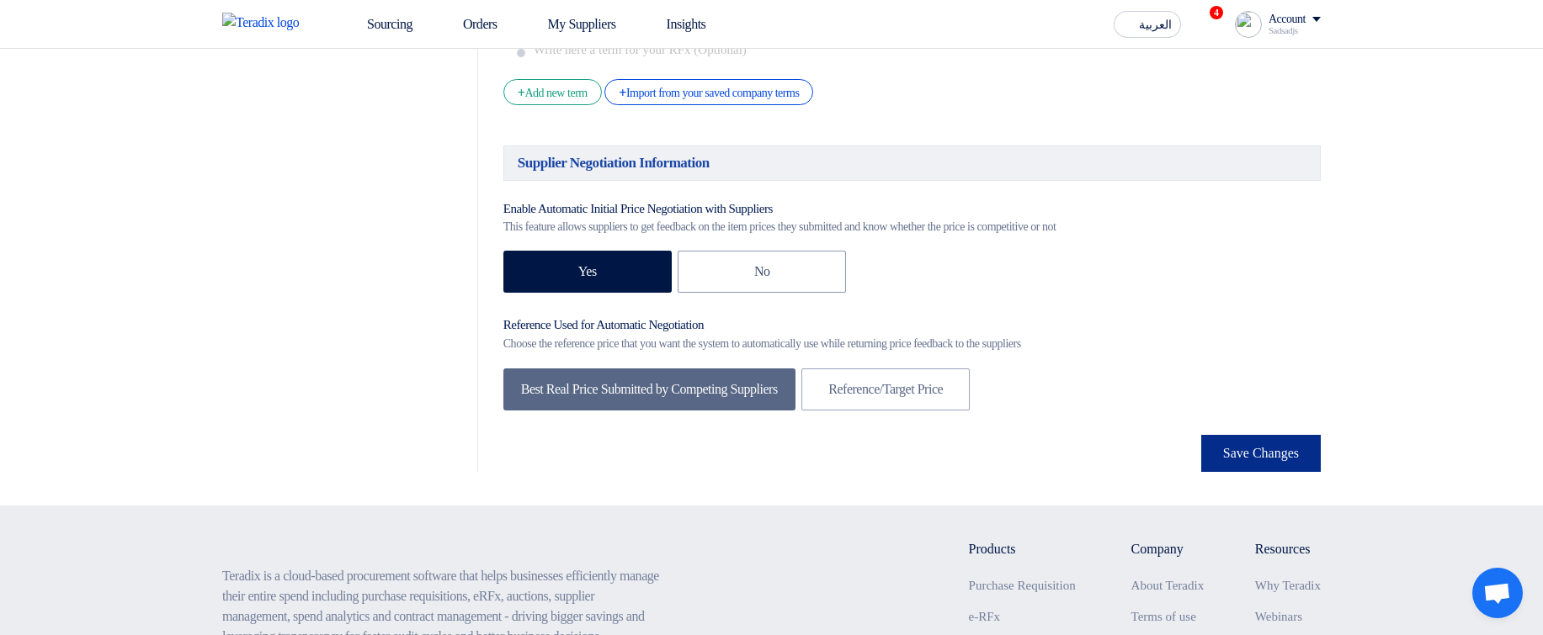
click at [1230, 472] on button "Save Changes" at bounding box center [1261, 453] width 120 height 37
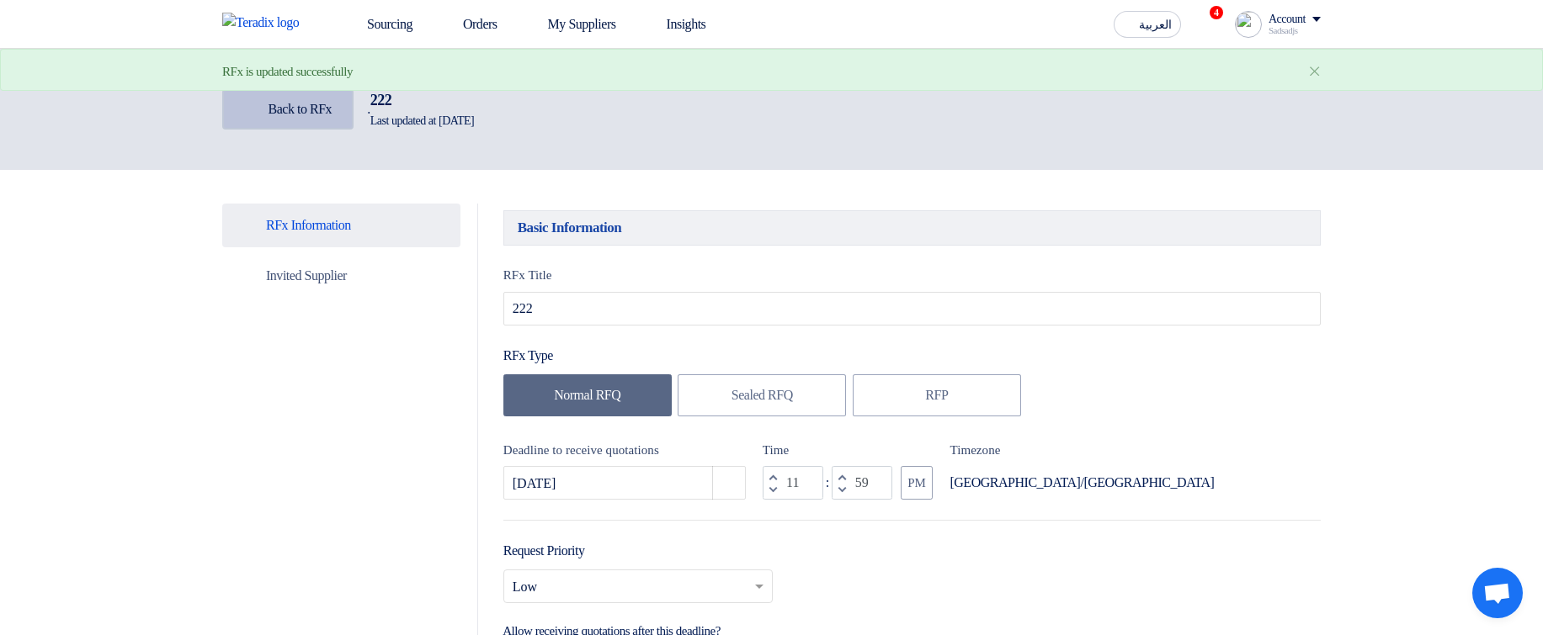
click at [310, 122] on link "Back Back to RFx" at bounding box center [287, 109] width 131 height 40
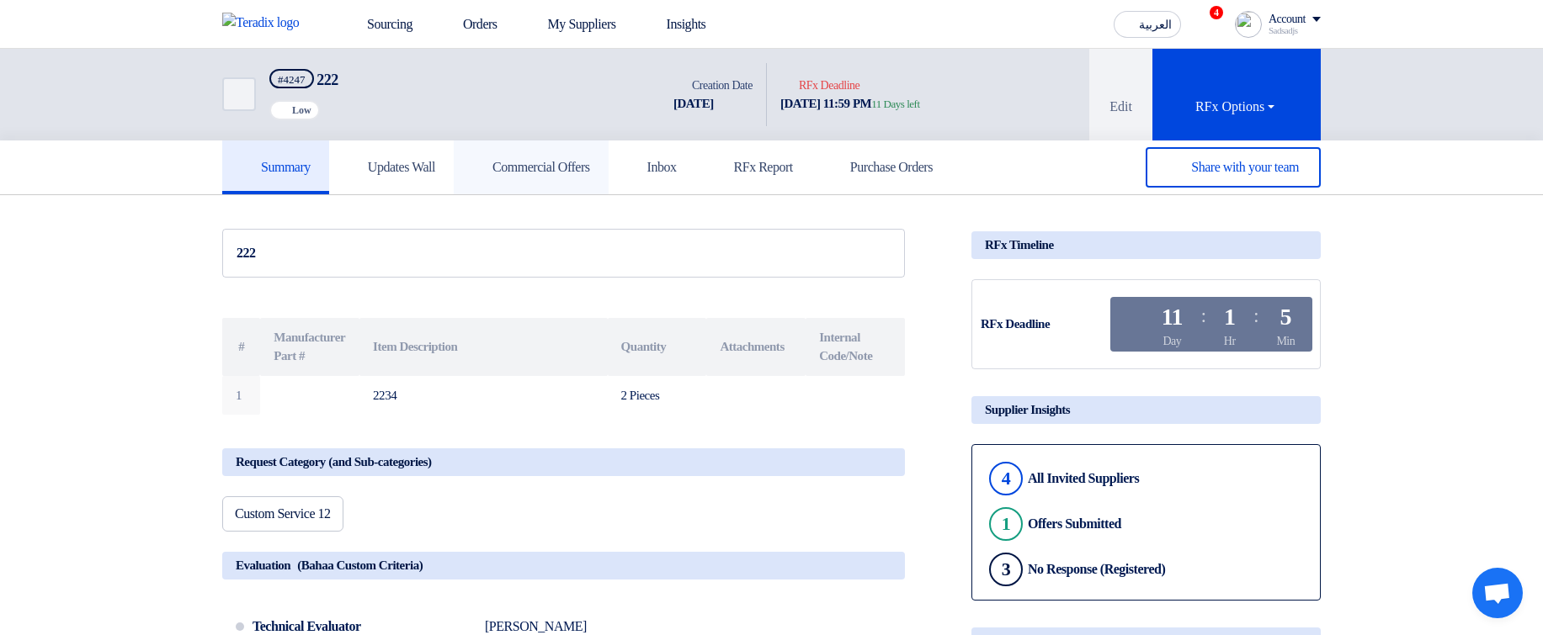
click at [587, 180] on link "Commercial Offers" at bounding box center [531, 168] width 155 height 54
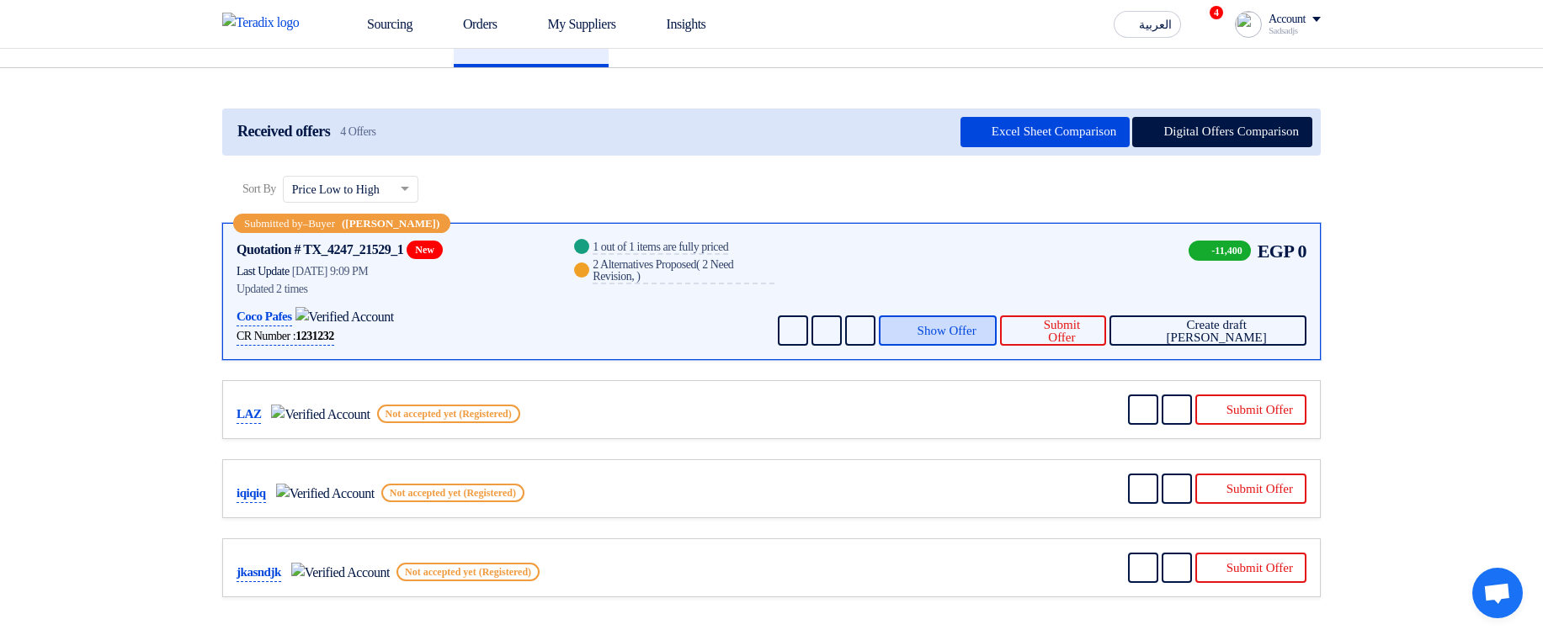
scroll to position [101, 0]
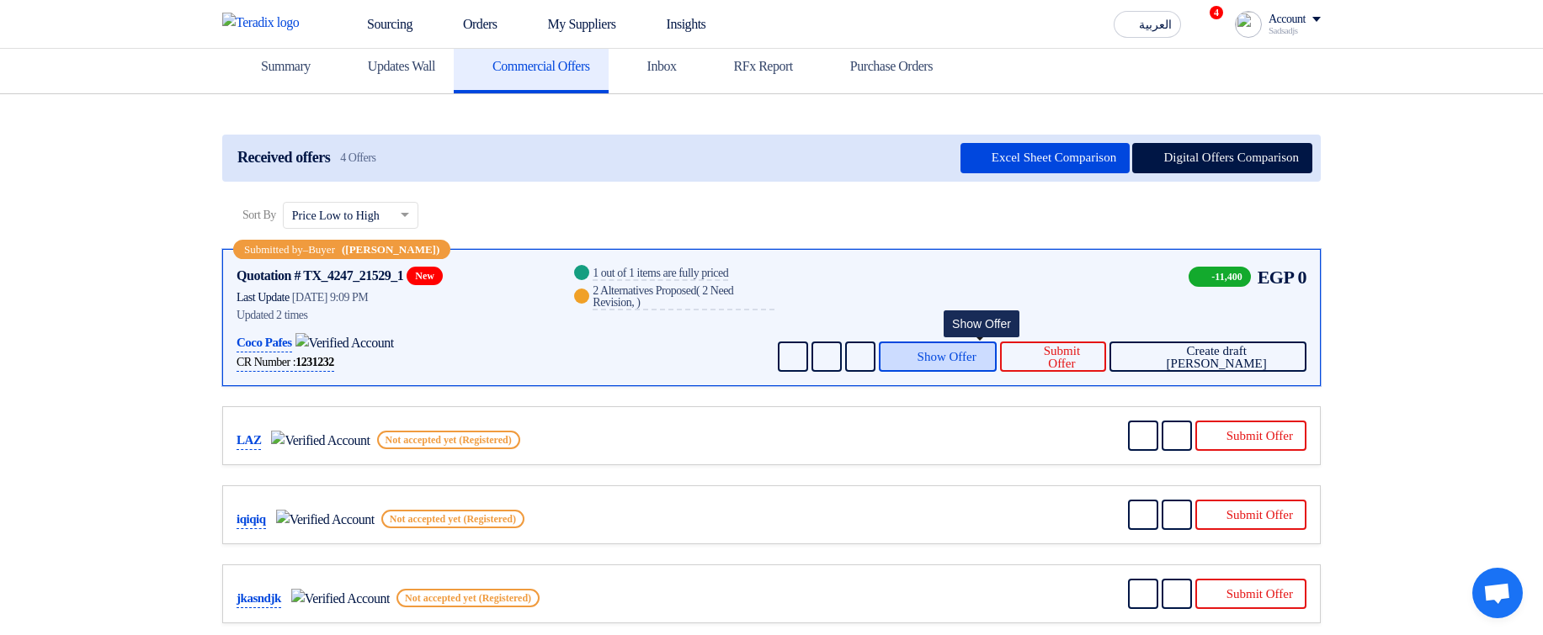
click at [964, 351] on span "Show Offer" at bounding box center [946, 357] width 59 height 13
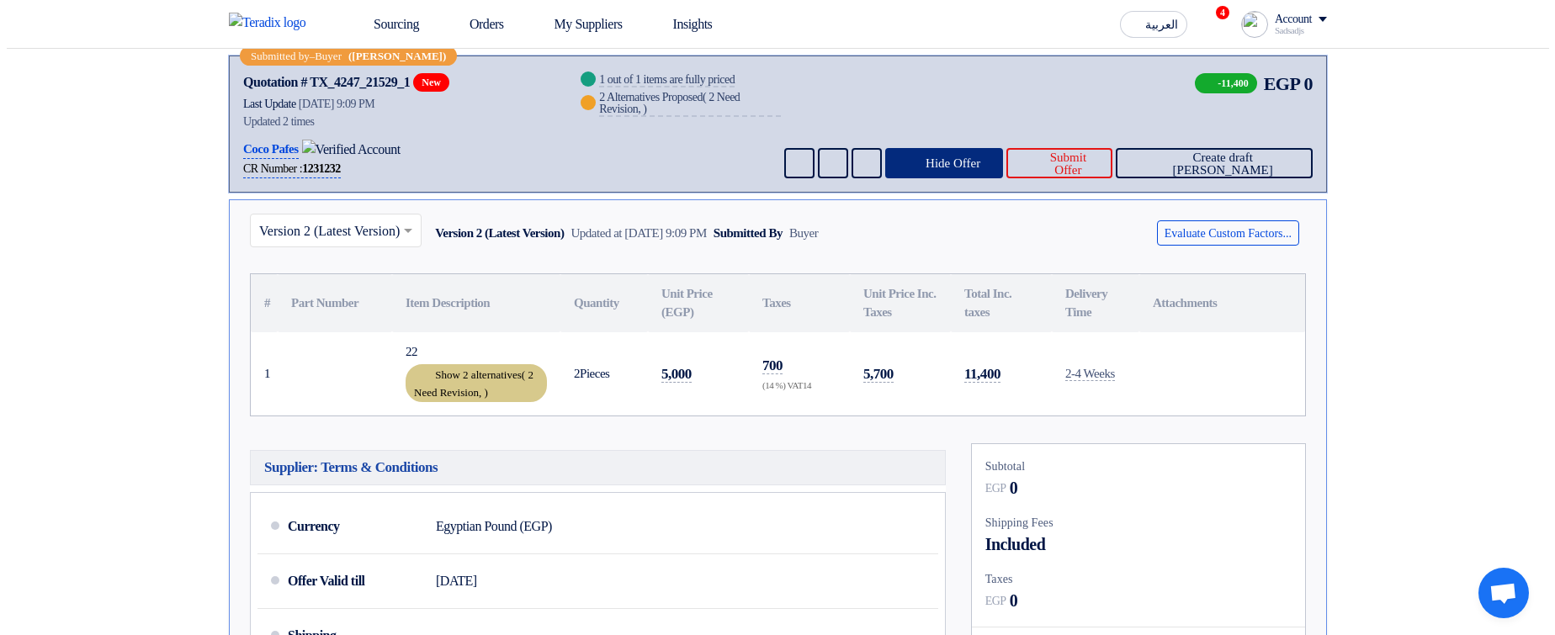
scroll to position [303, 0]
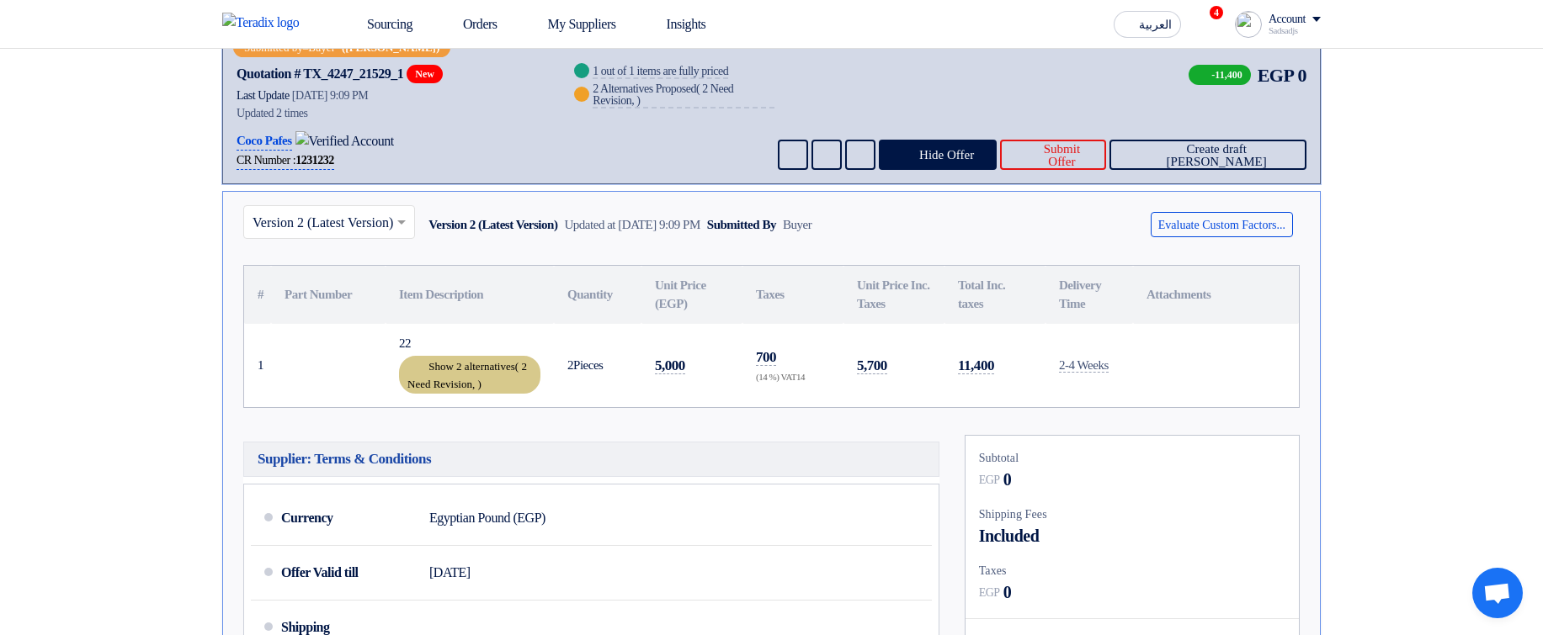
click at [481, 359] on div "Show 2 alternatives ( 2 Need Revision, )" at bounding box center [469, 375] width 141 height 38
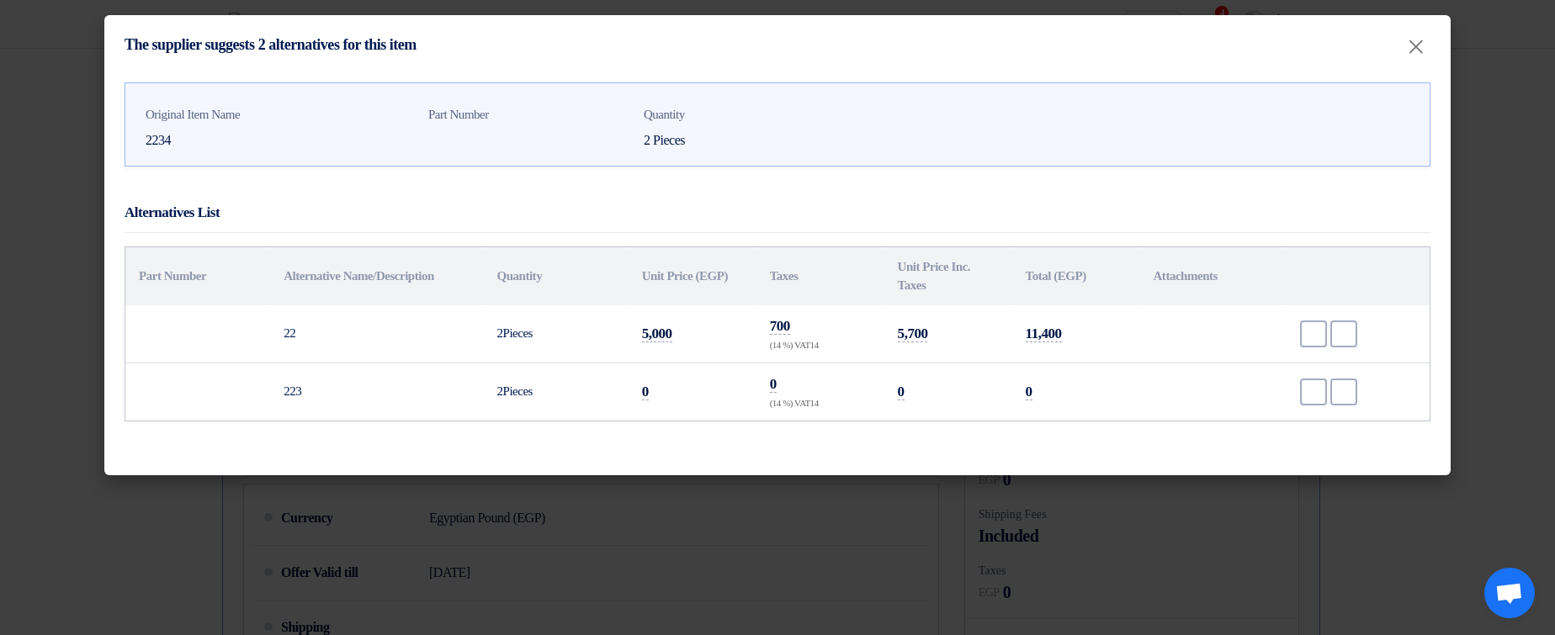
drag, startPoint x: 287, startPoint y: 323, endPoint x: 1076, endPoint y: 393, distance: 792.5
click at [1076, 393] on tbody "22 2 Pieces 5,000 700 (14 %) VAT14 5,700 11,400 Accept Reject 2" at bounding box center [777, 362] width 1304 height 115
click at [1077, 392] on td "0" at bounding box center [1076, 392] width 128 height 58
drag, startPoint x: 1077, startPoint y: 393, endPoint x: 268, endPoint y: 307, distance: 813.3
click at [268, 307] on tbody "22 2 Pieces 5,000 700 (14 %) VAT14 5,700 11,400 Accept Reject 2" at bounding box center [777, 362] width 1304 height 115
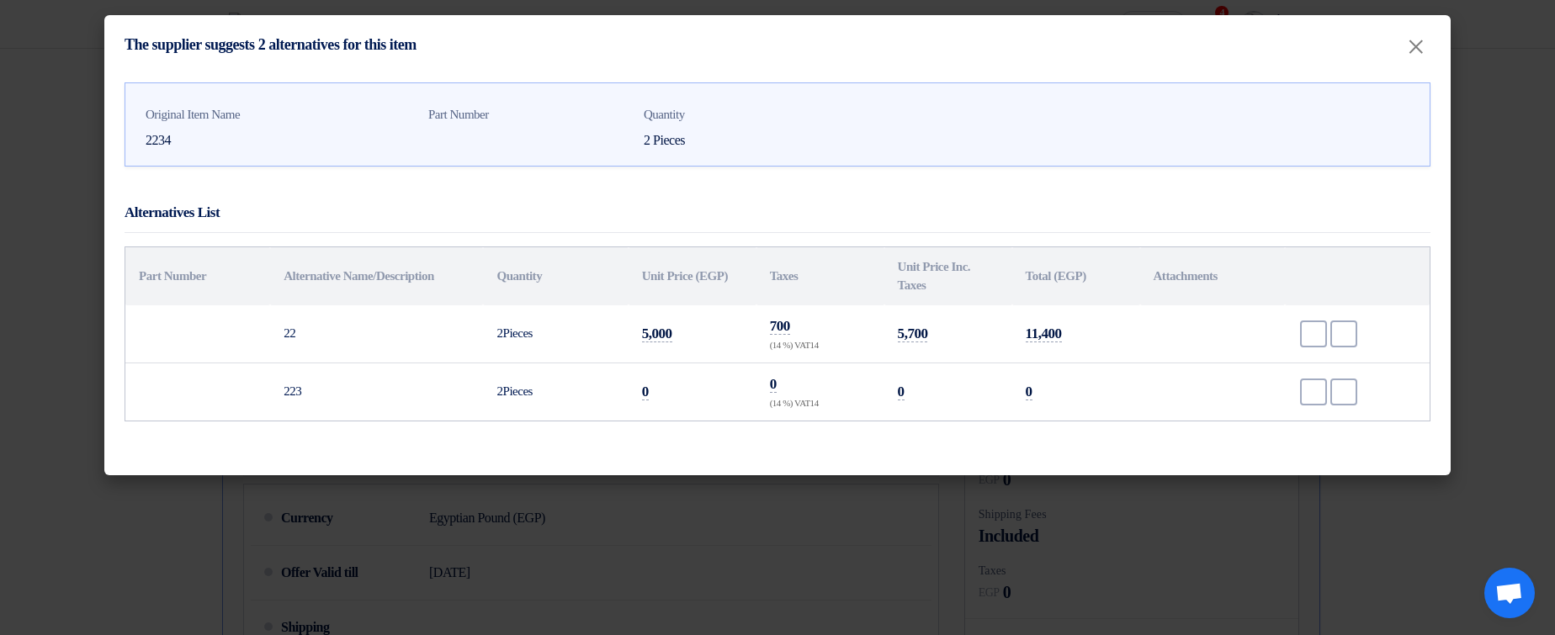
click at [279, 321] on td "22" at bounding box center [376, 334] width 213 height 58
drag, startPoint x: 271, startPoint y: 322, endPoint x: 1017, endPoint y: 417, distance: 751.6
click at [1017, 417] on tbody "22 2 Pieces 5,000 700 (14 %) VAT14 5,700 11,400 Accept Reject 2" at bounding box center [777, 362] width 1304 height 115
click at [1058, 412] on td "0" at bounding box center [1076, 392] width 128 height 58
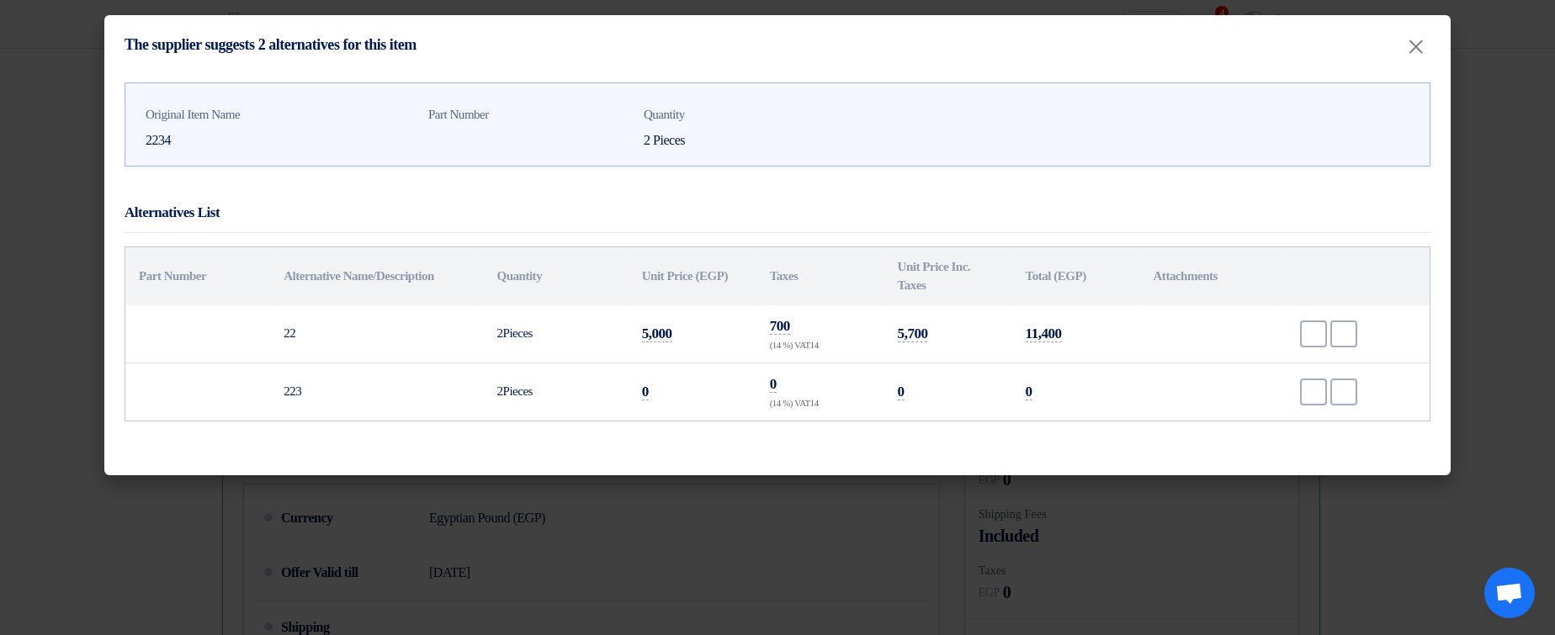
click at [848, 322] on td "700 (14 %) VAT14" at bounding box center [821, 334] width 128 height 58
click at [1100, 615] on modal-container "The supplier suggests 2 alternatives for this item × Original Item Name 2234 Pa…" at bounding box center [777, 317] width 1555 height 635
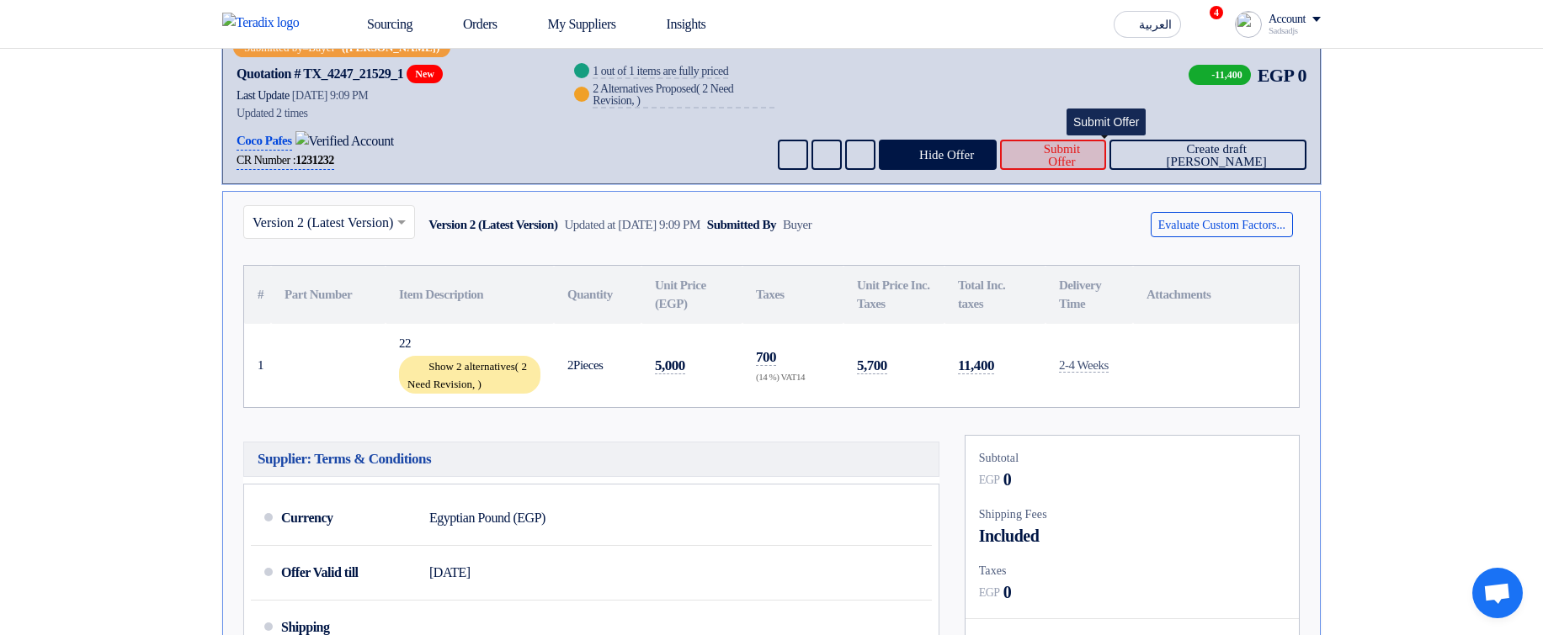
click at [1092, 160] on span "Submit Offer" at bounding box center [1061, 155] width 62 height 25
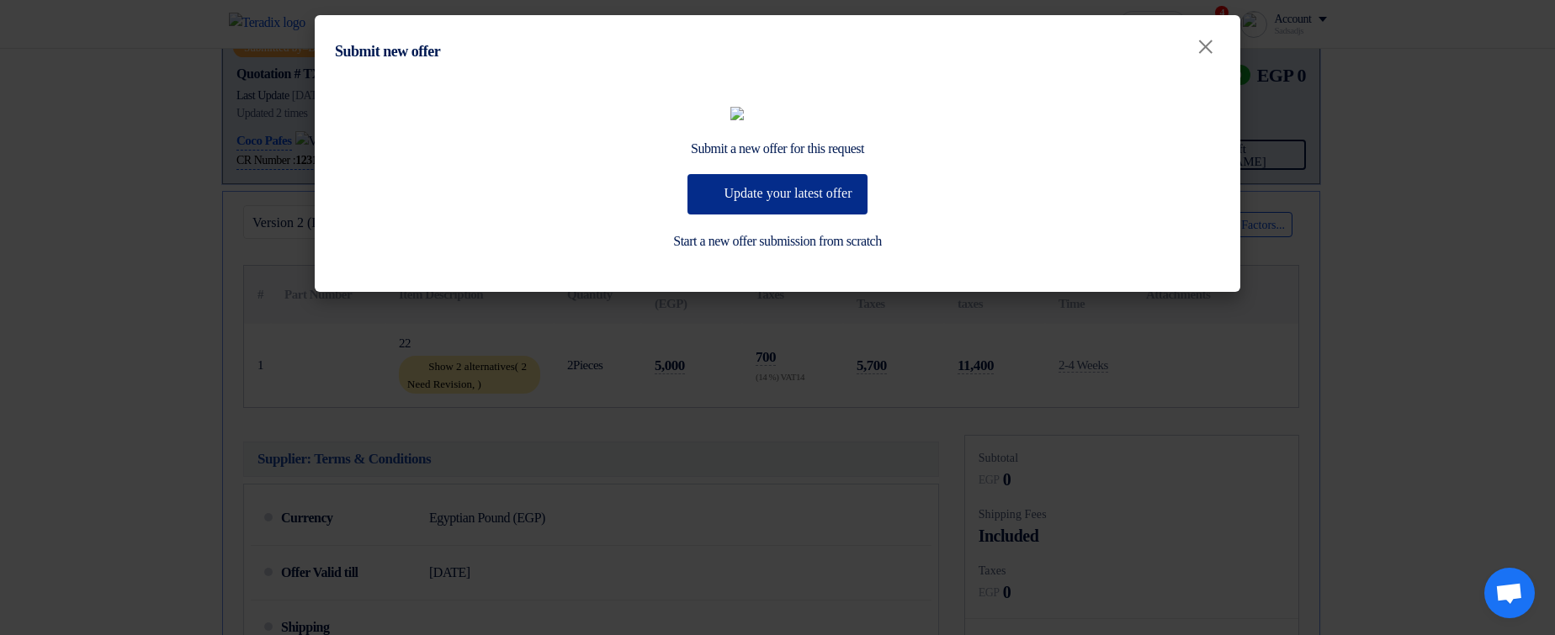
click at [821, 215] on button "Update your latest offer" at bounding box center [777, 194] width 179 height 40
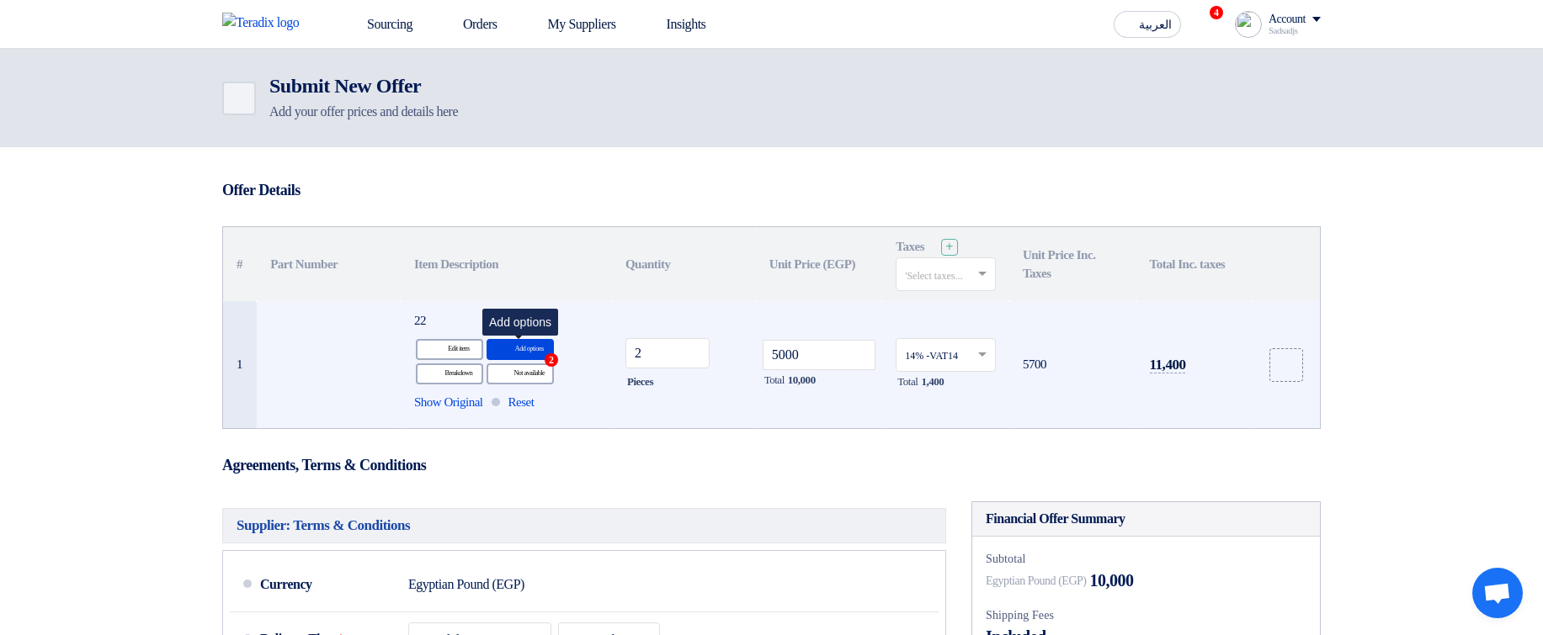
click at [535, 341] on div "Alternative Add options 2" at bounding box center [519, 349] width 67 height 21
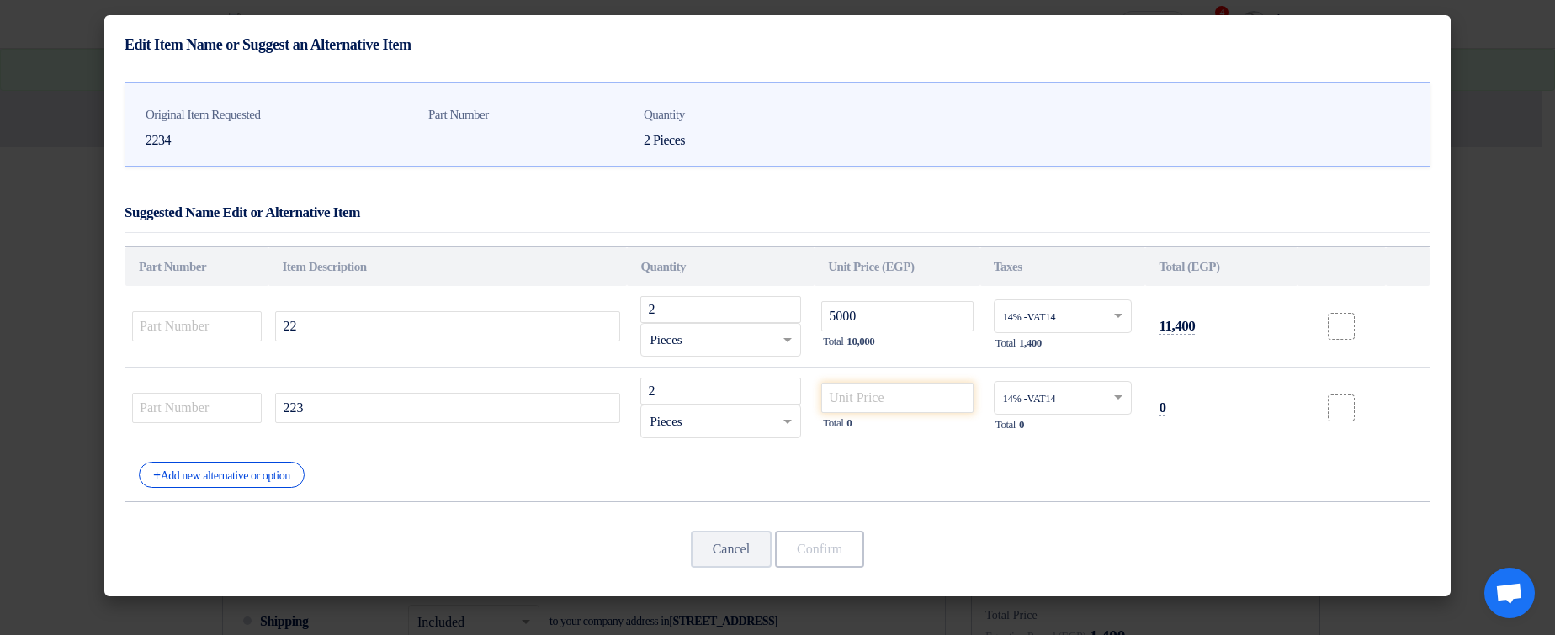
click at [1402, 413] on icon "Delete" at bounding box center [1395, 408] width 15 height 15
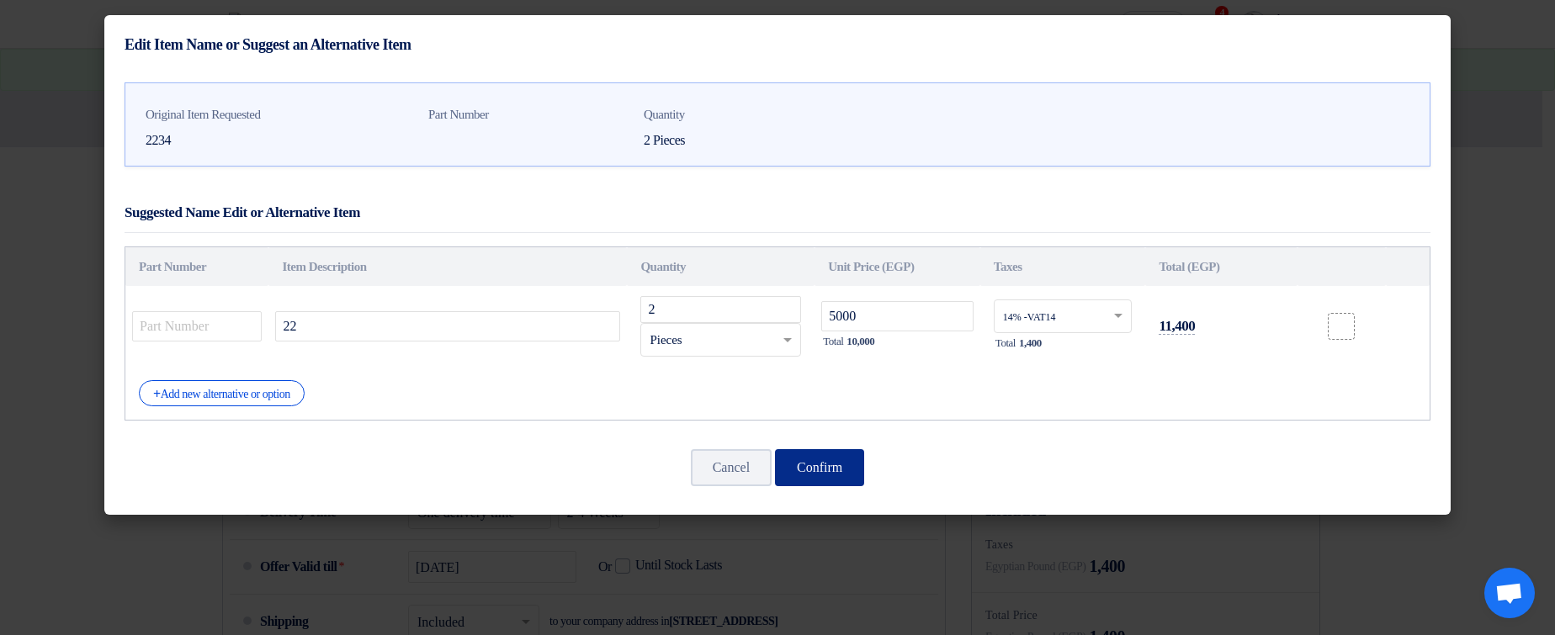
click at [803, 460] on button "Confirm" at bounding box center [819, 467] width 89 height 37
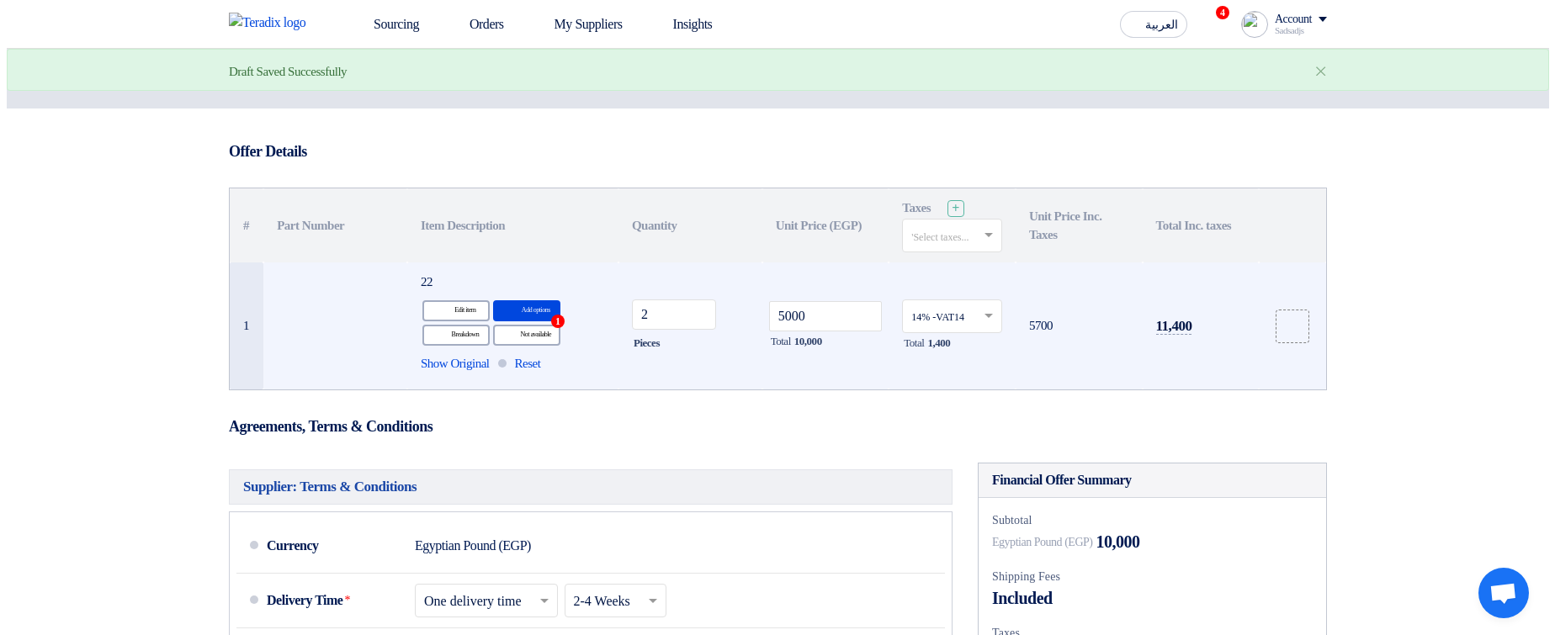
scroll to position [707, 0]
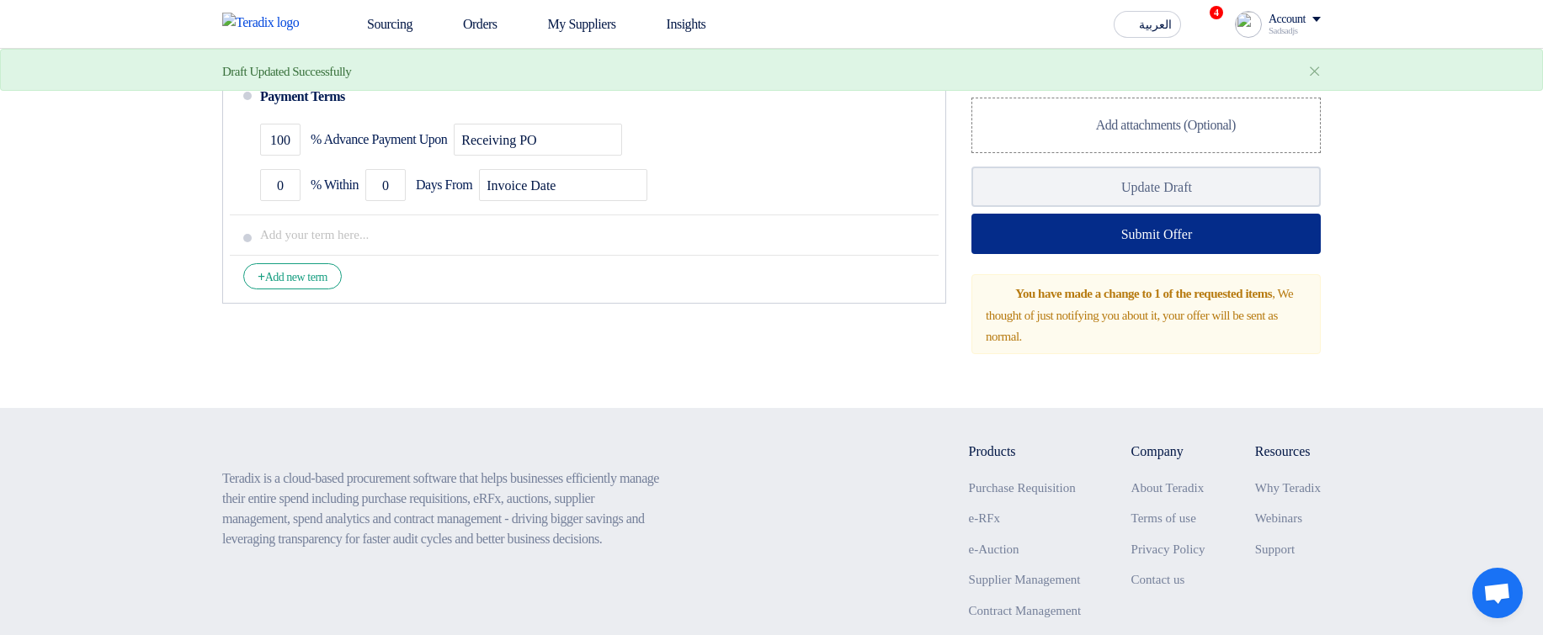
click at [1214, 238] on button "Submit Offer" at bounding box center [1145, 234] width 349 height 40
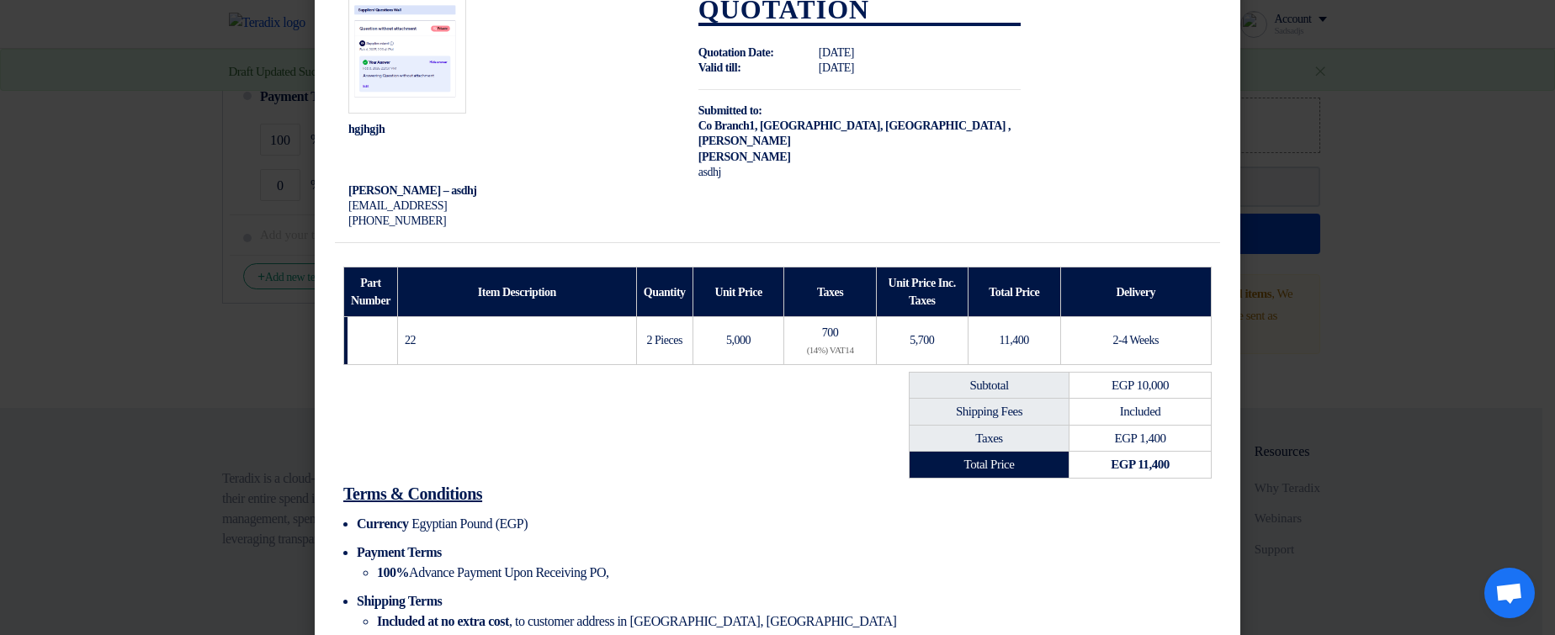
scroll to position [81, 0]
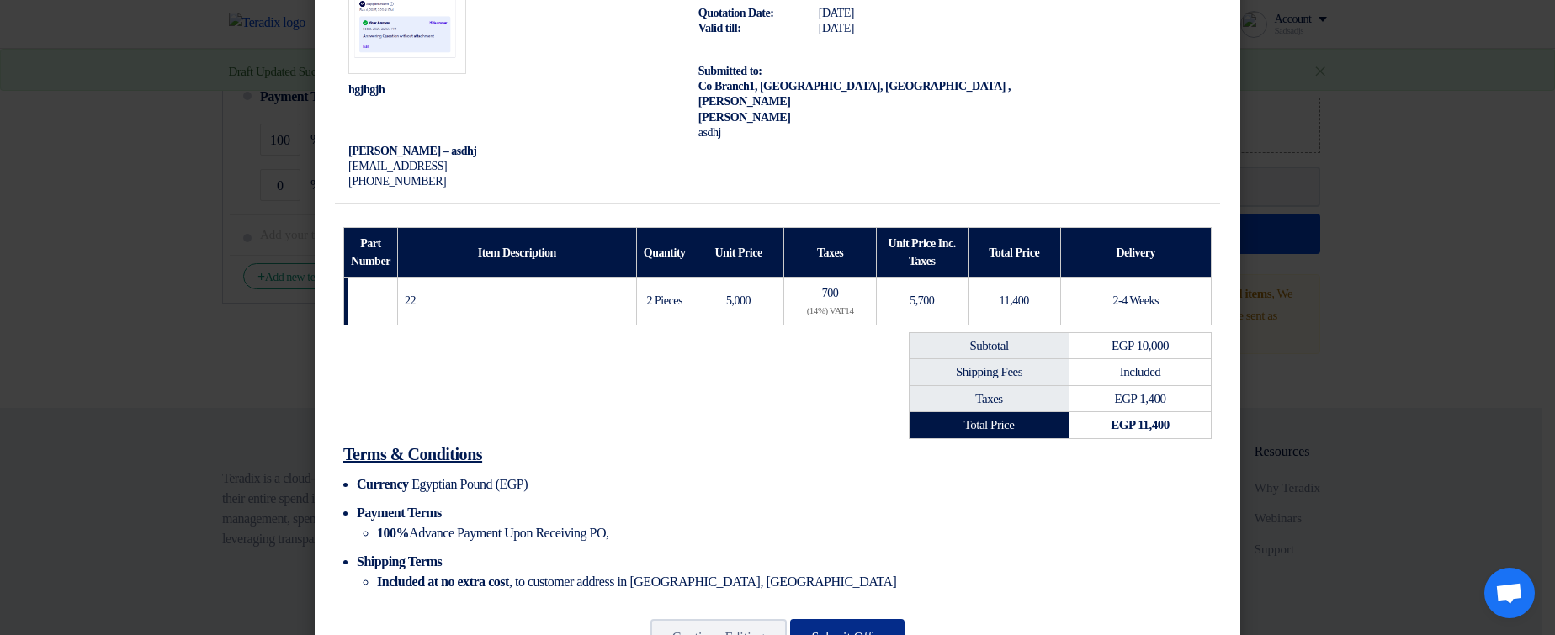
click at [892, 619] on button "Submit Offer" at bounding box center [847, 637] width 115 height 37
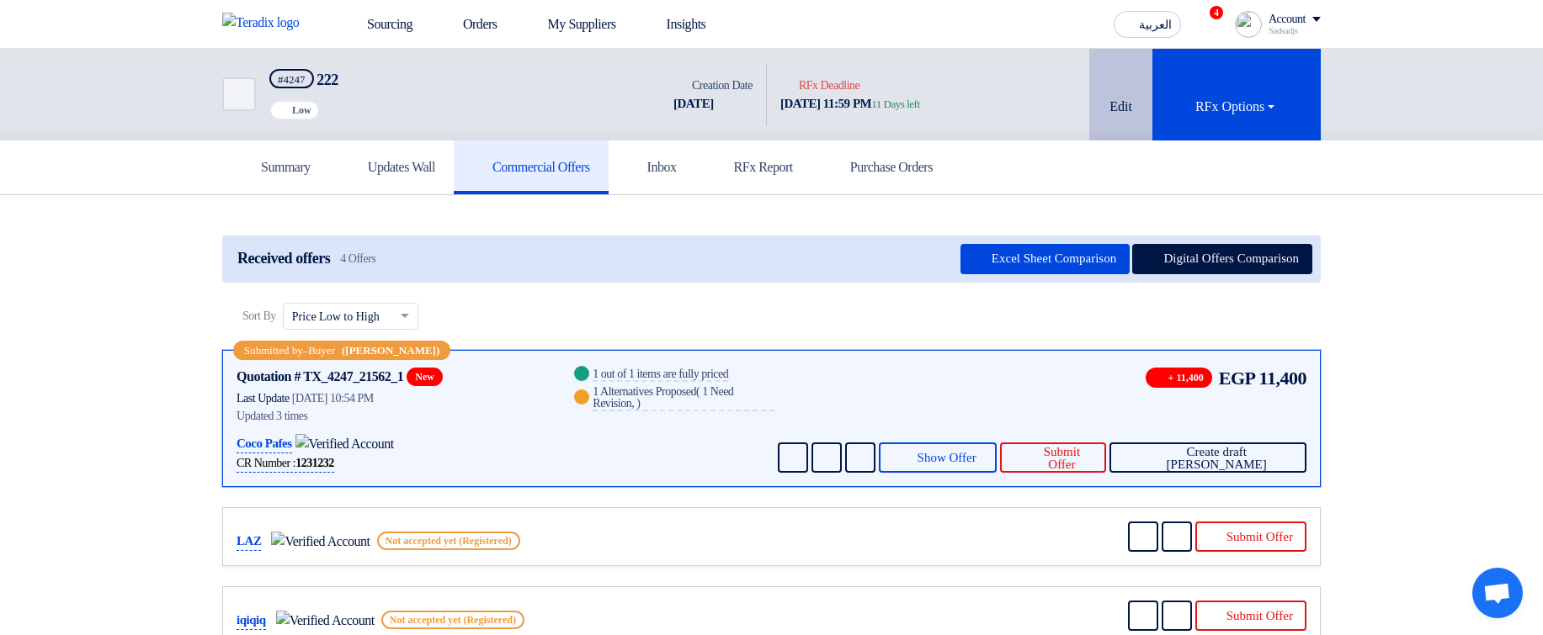
click at [1127, 104] on button "Edit" at bounding box center [1120, 95] width 63 height 92
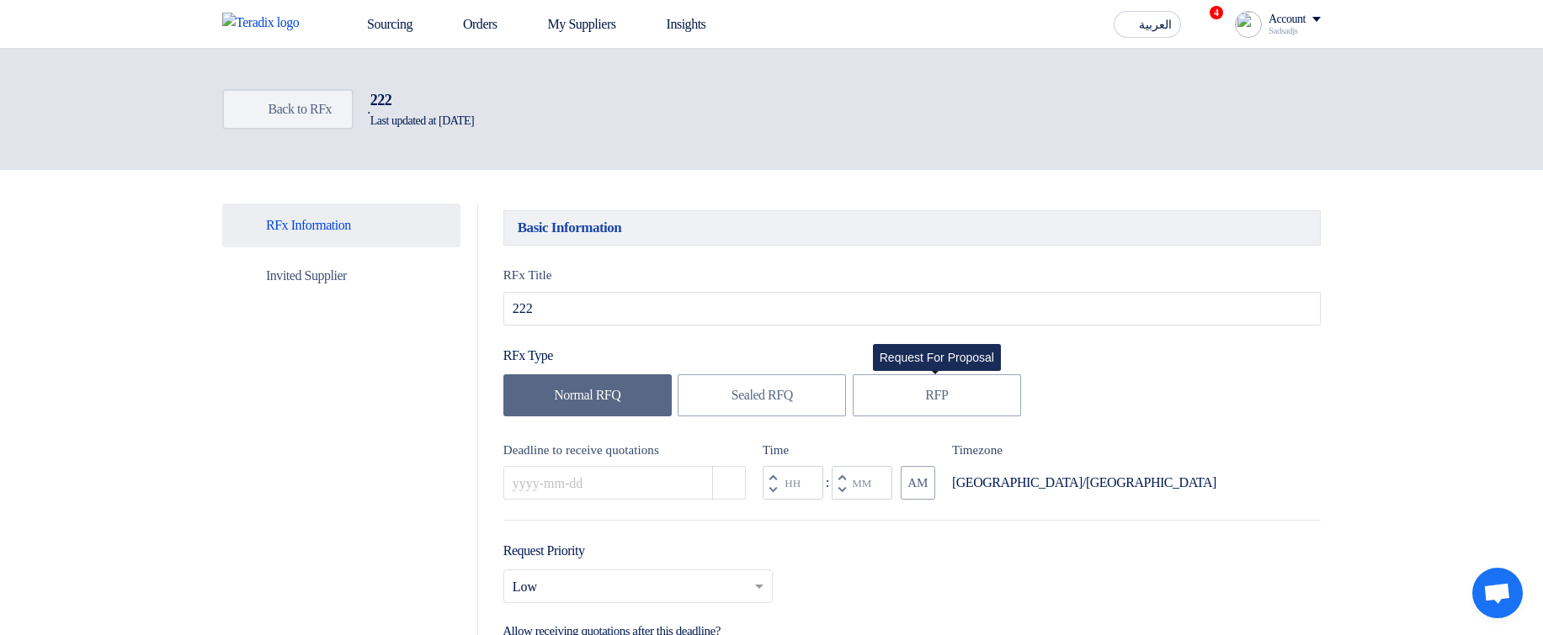
type input "10/17/2025"
type input "11"
type input "59"
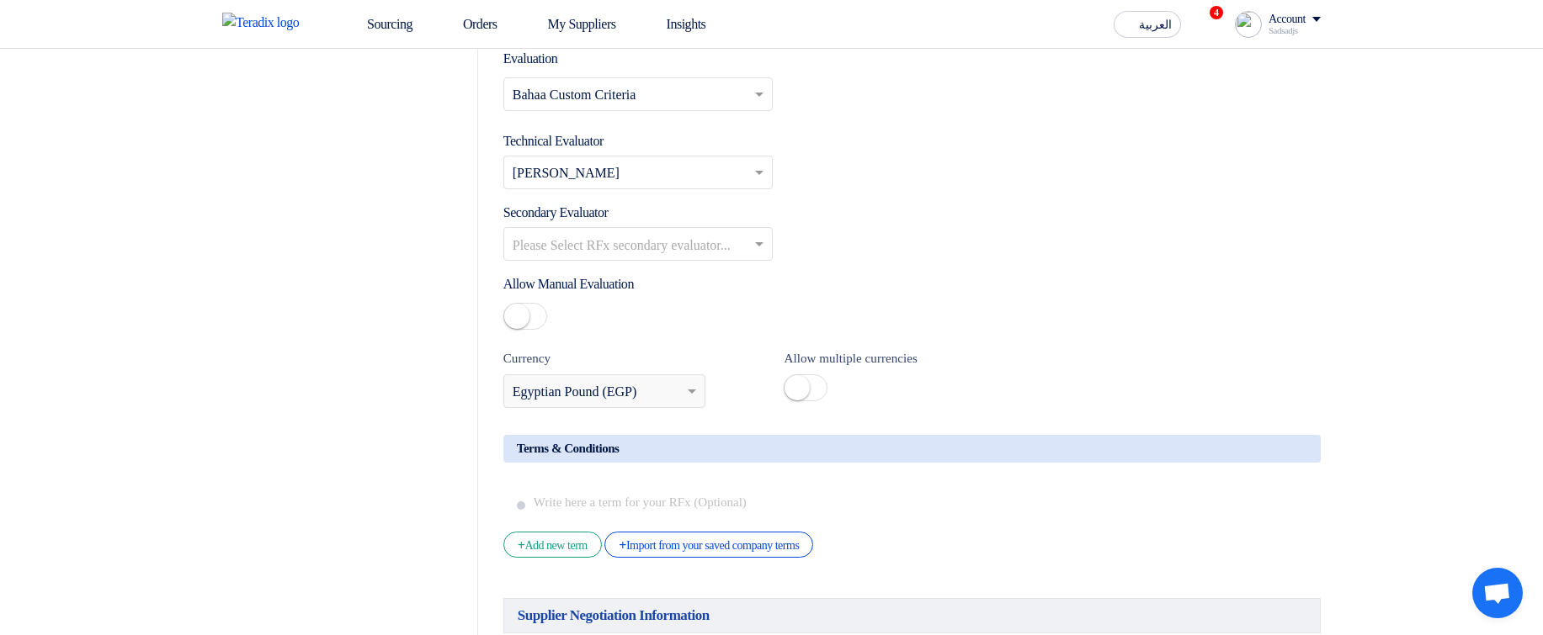
scroll to position [2222, 0]
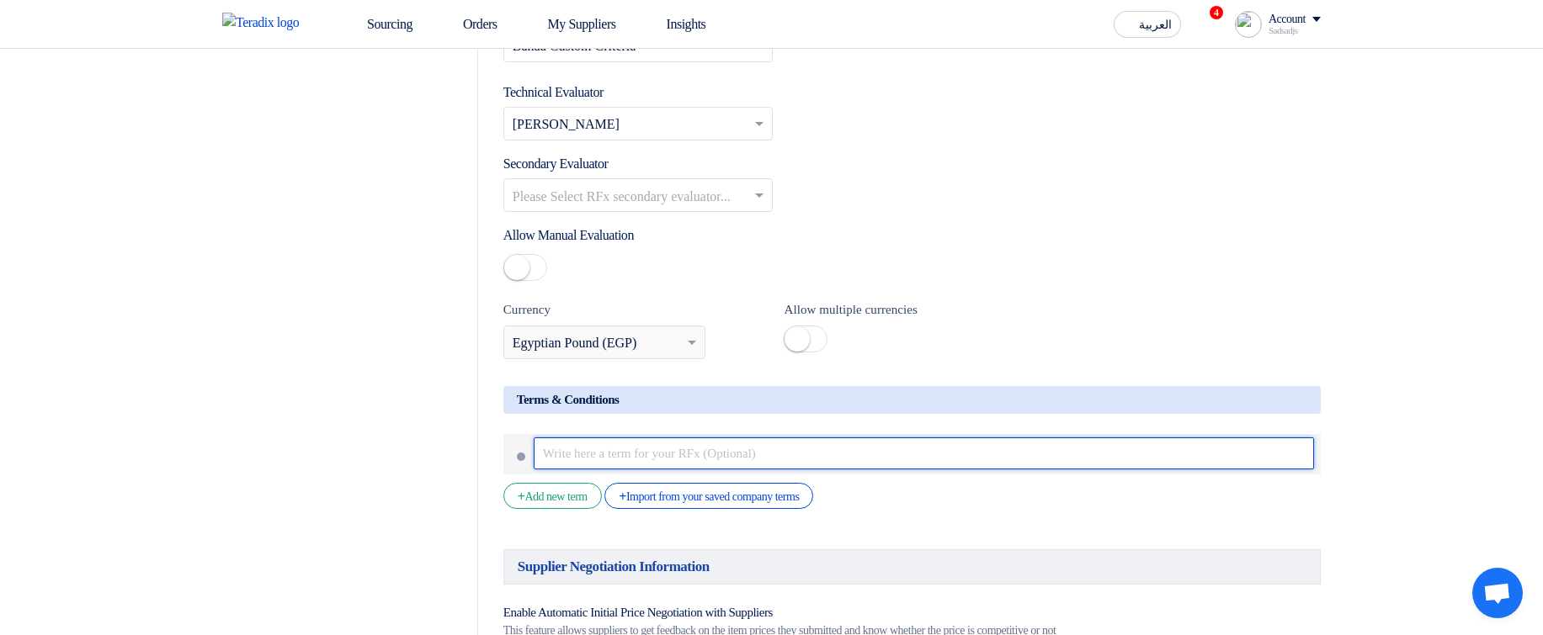
click at [709, 470] on input "text" at bounding box center [924, 454] width 780 height 32
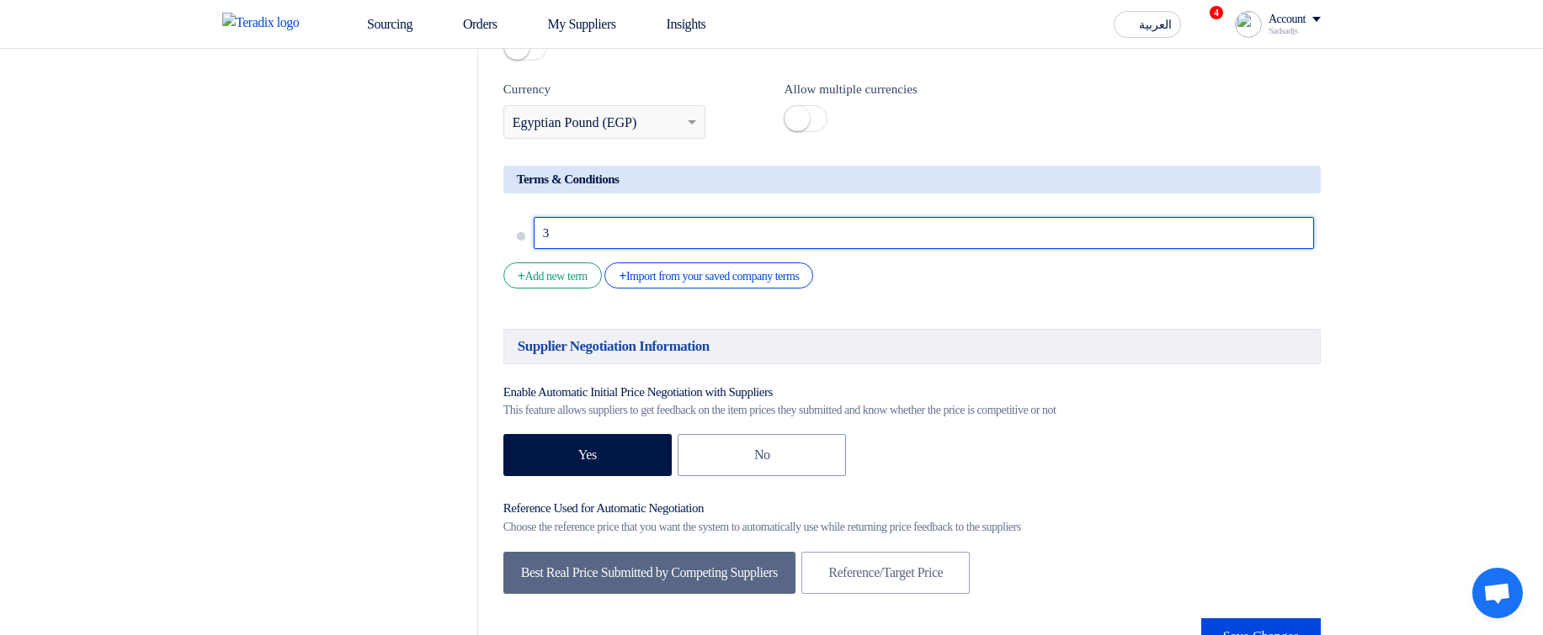
scroll to position [2727, 0]
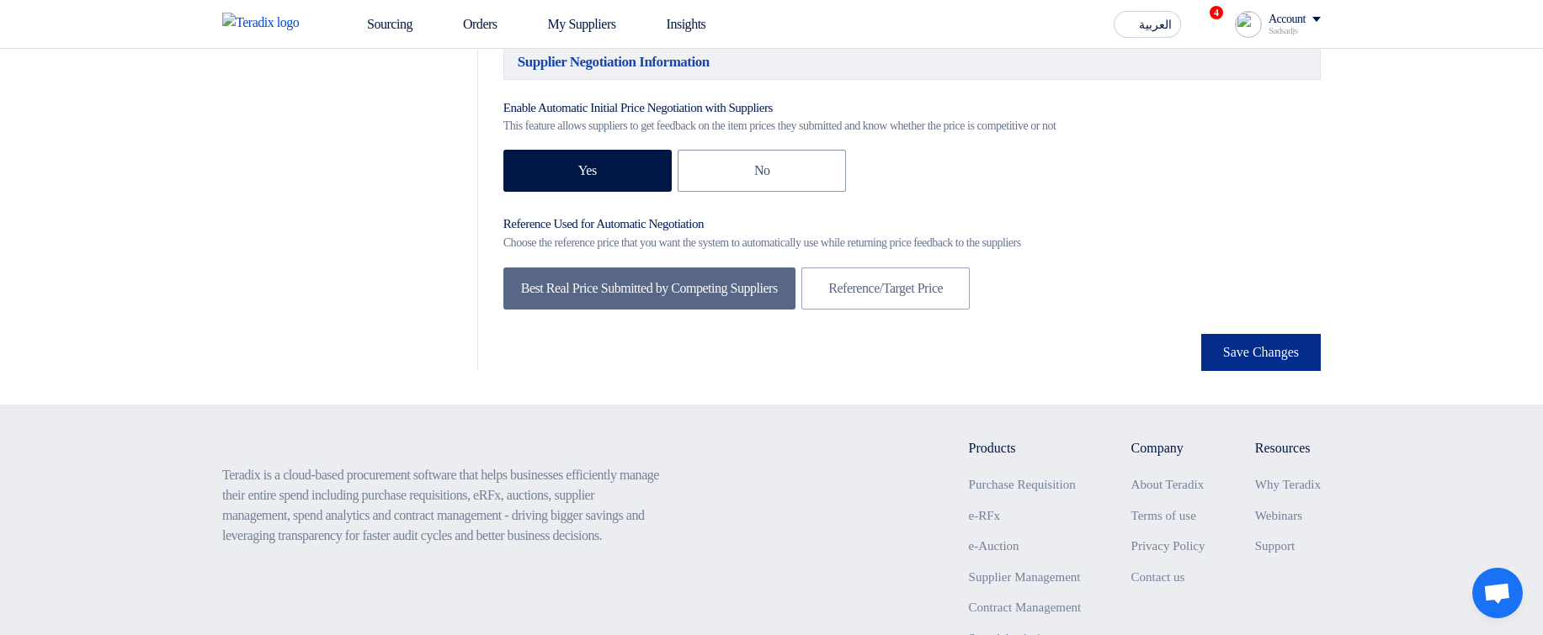
type input "3"
click at [1268, 371] on button "Save Changes" at bounding box center [1261, 352] width 120 height 37
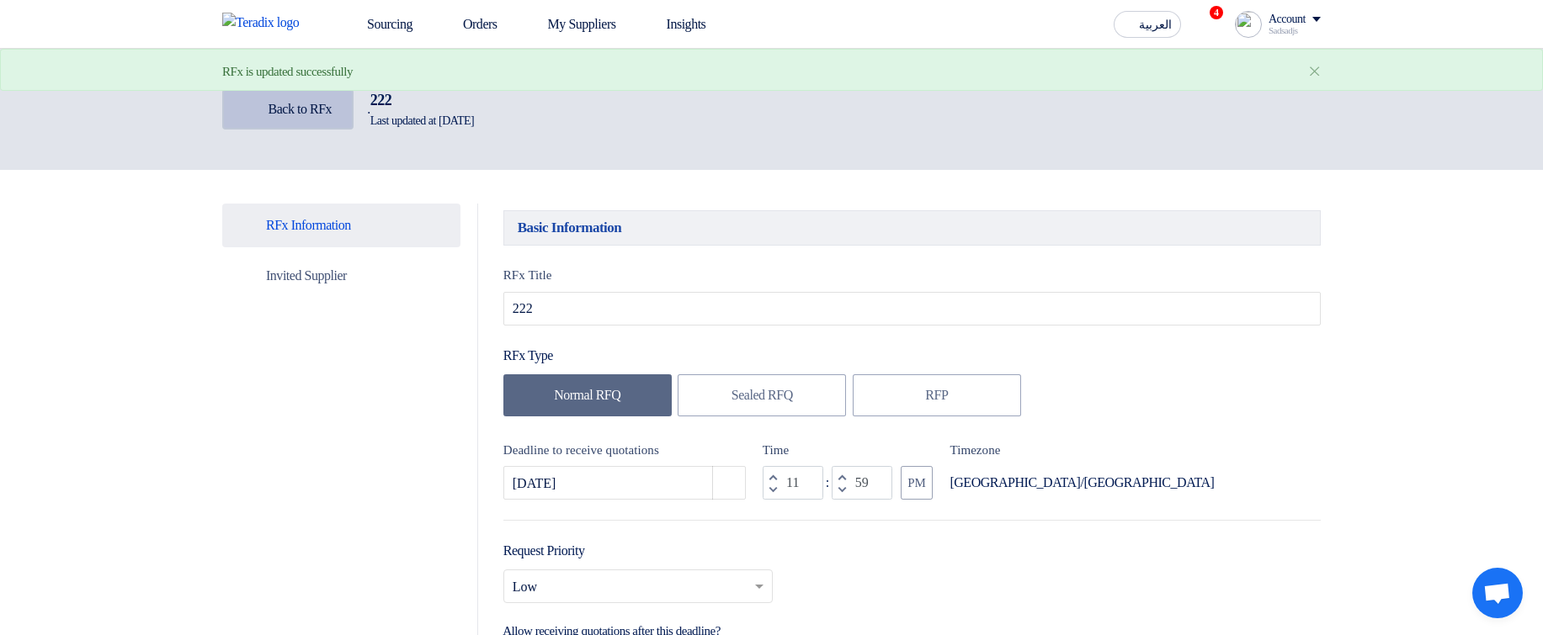
click at [307, 114] on span "Back to RFx" at bounding box center [300, 109] width 64 height 14
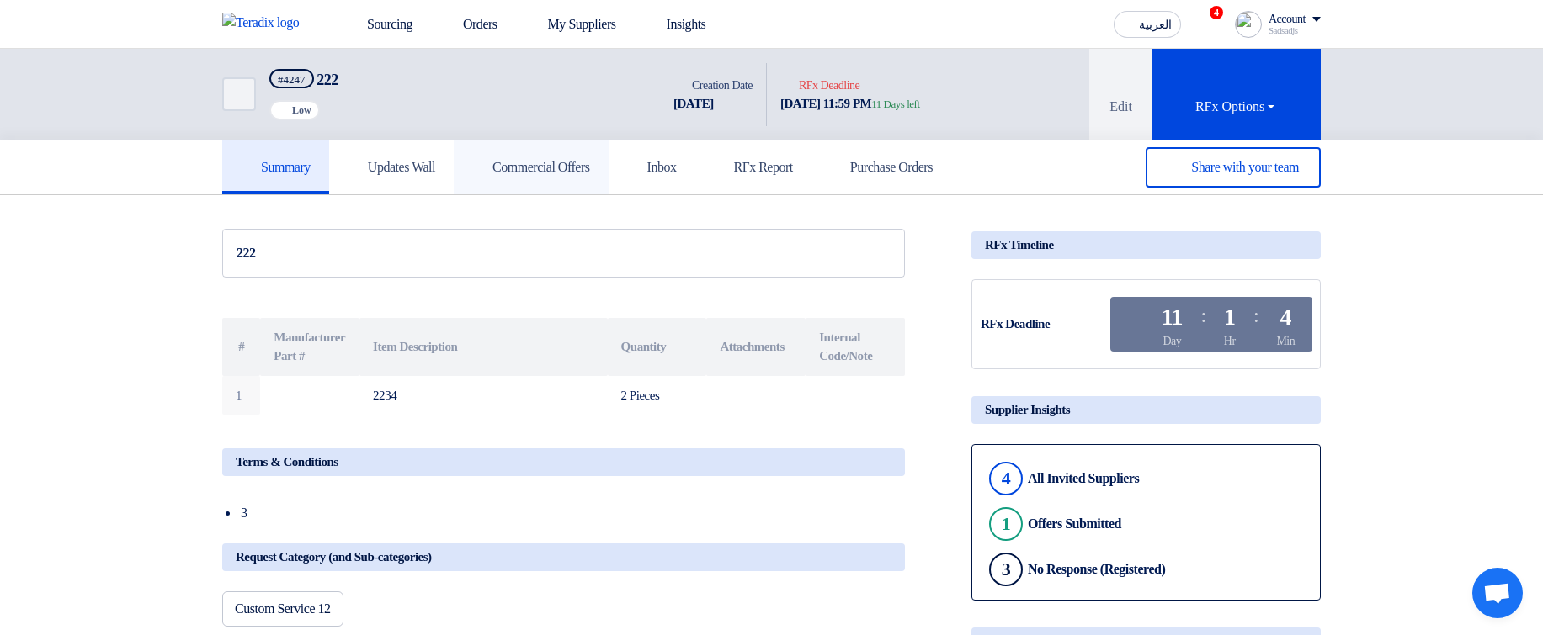
click at [571, 165] on h5 "Commercial Offers" at bounding box center [531, 167] width 118 height 17
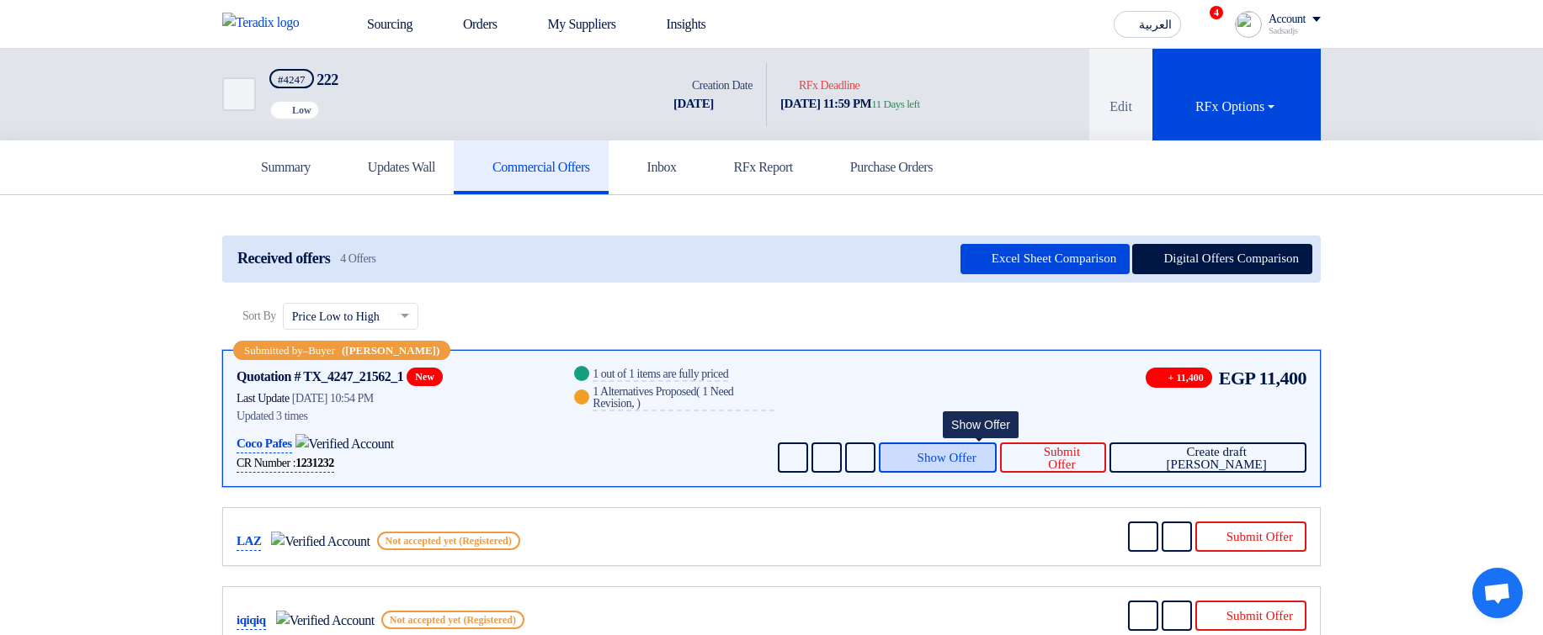
click at [959, 452] on span "Show Offer" at bounding box center [946, 458] width 59 height 13
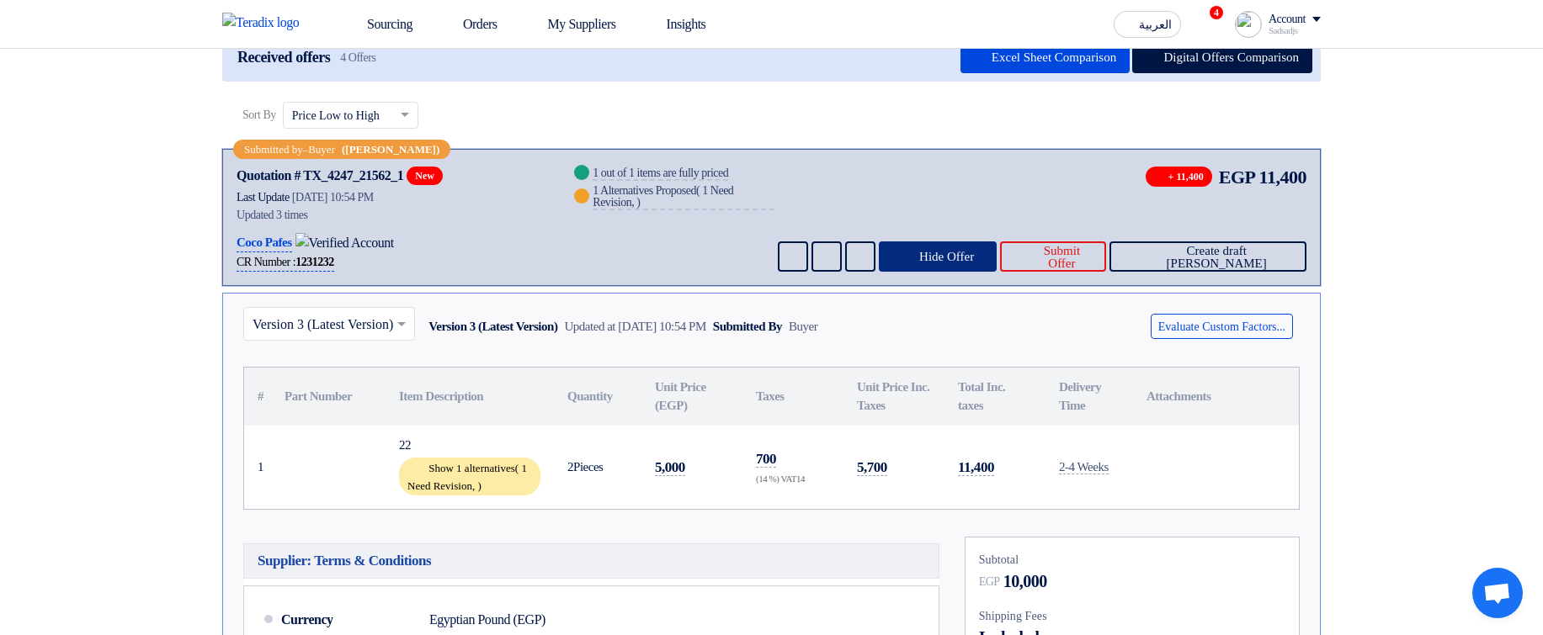
scroll to position [202, 0]
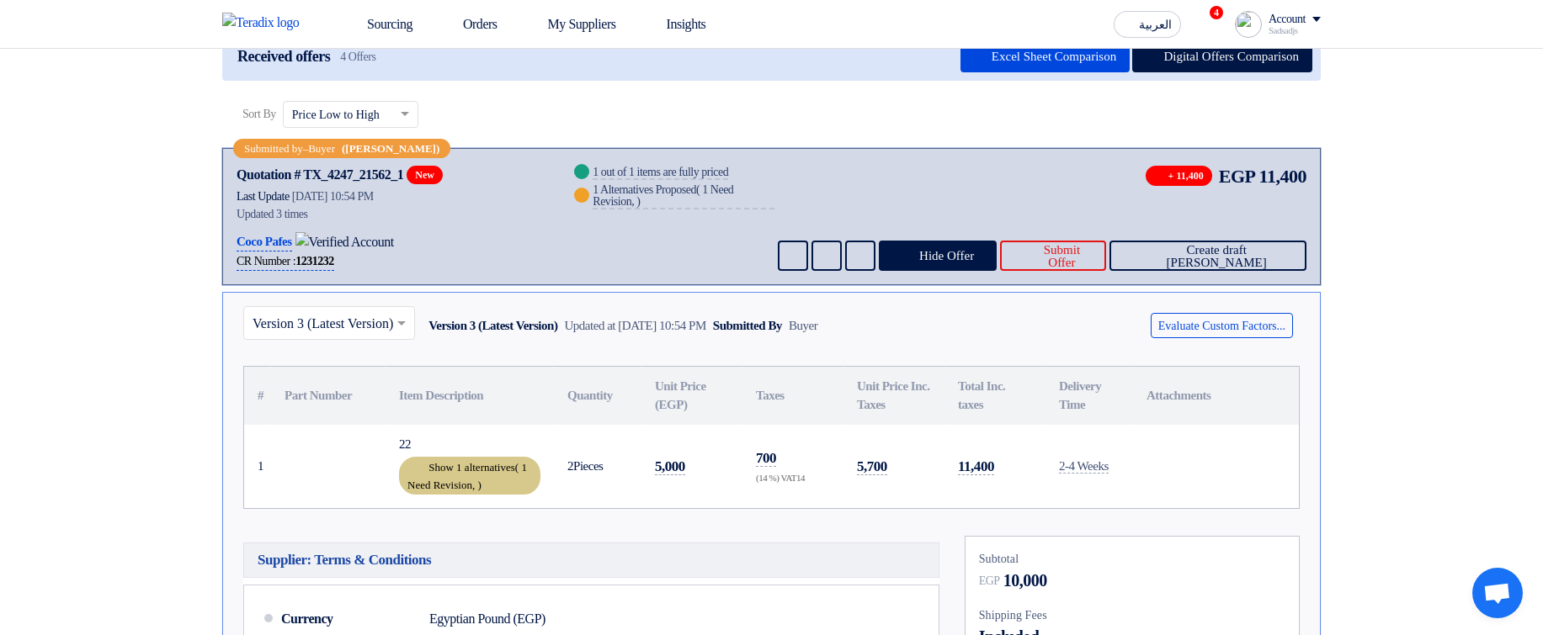
click at [418, 479] on span "1 Need Revision," at bounding box center [467, 476] width 120 height 30
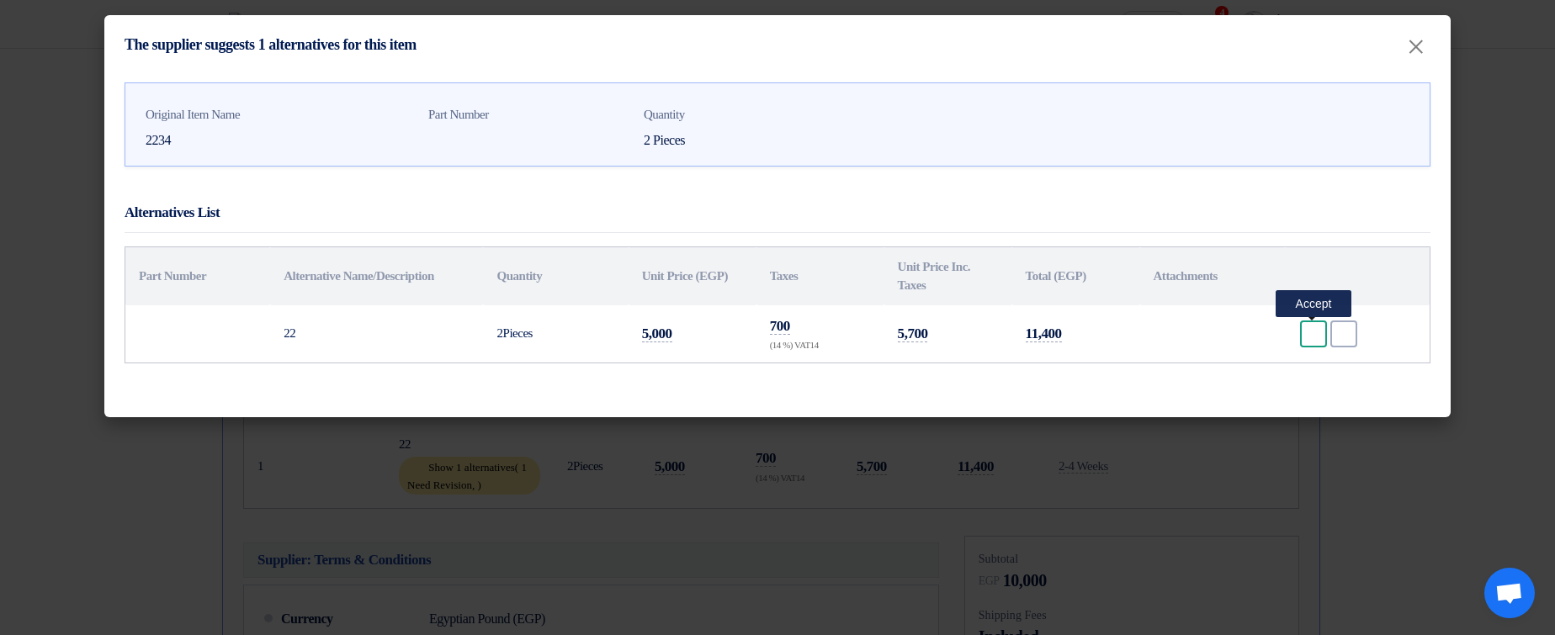
click at [1310, 338] on icon "Accept" at bounding box center [1313, 334] width 15 height 15
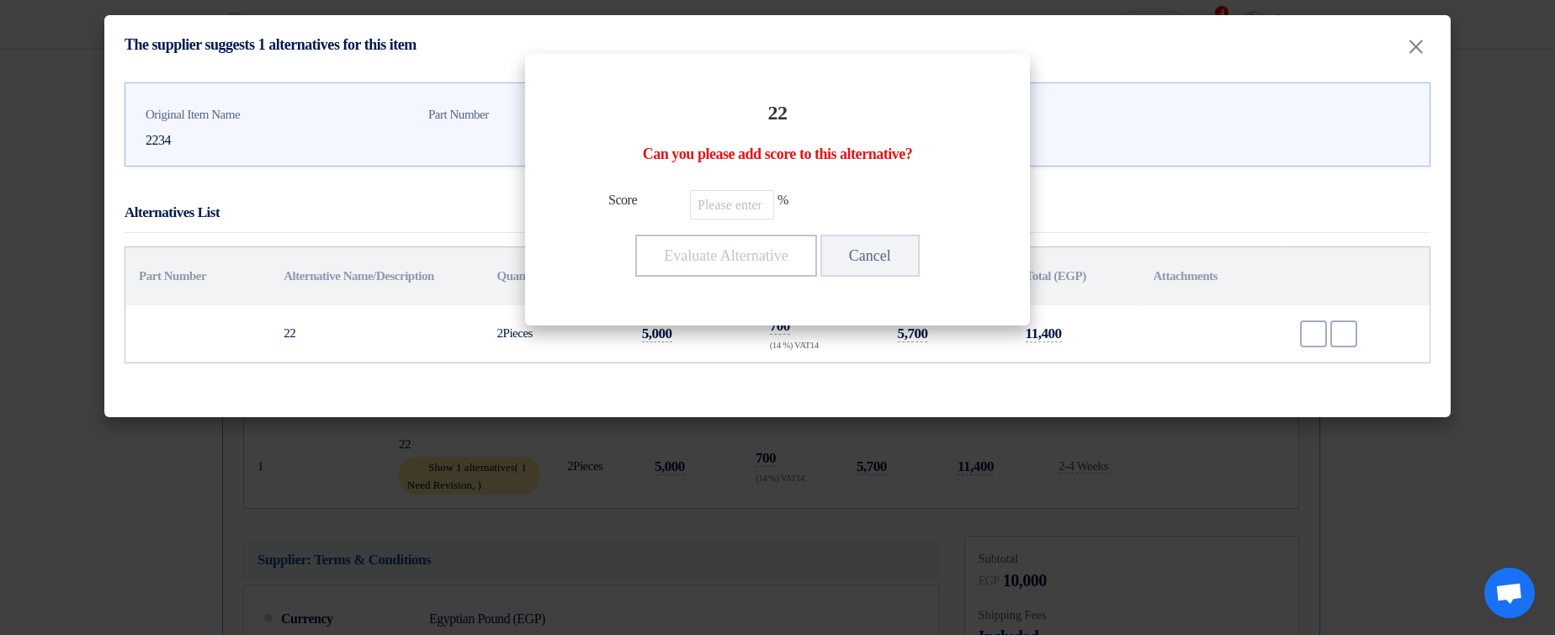
click at [727, 173] on div "22 Can you please add score to this alternative? Score % Evaluate Alternative C…" at bounding box center [777, 189] width 465 height 231
click at [716, 201] on input "number" at bounding box center [732, 204] width 84 height 29
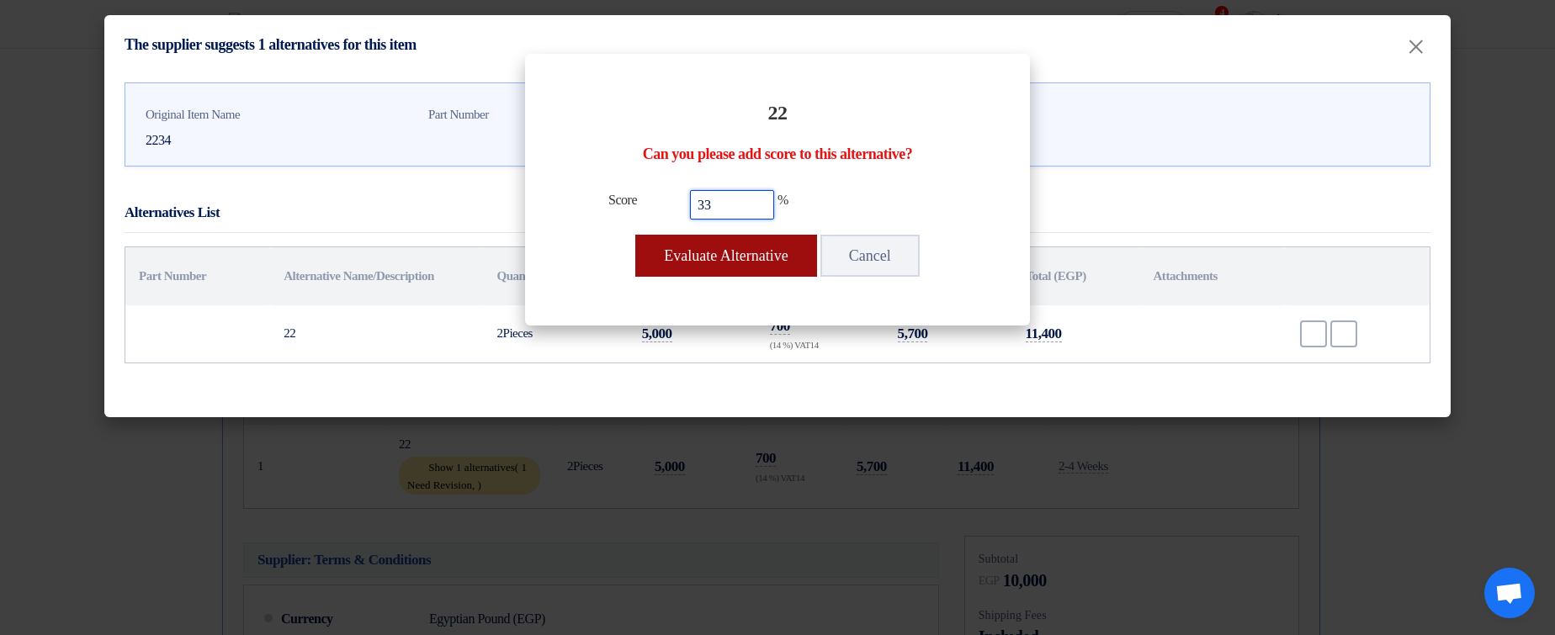
type input "33"
click at [762, 263] on button "Evaluate Alternative" at bounding box center [725, 256] width 181 height 42
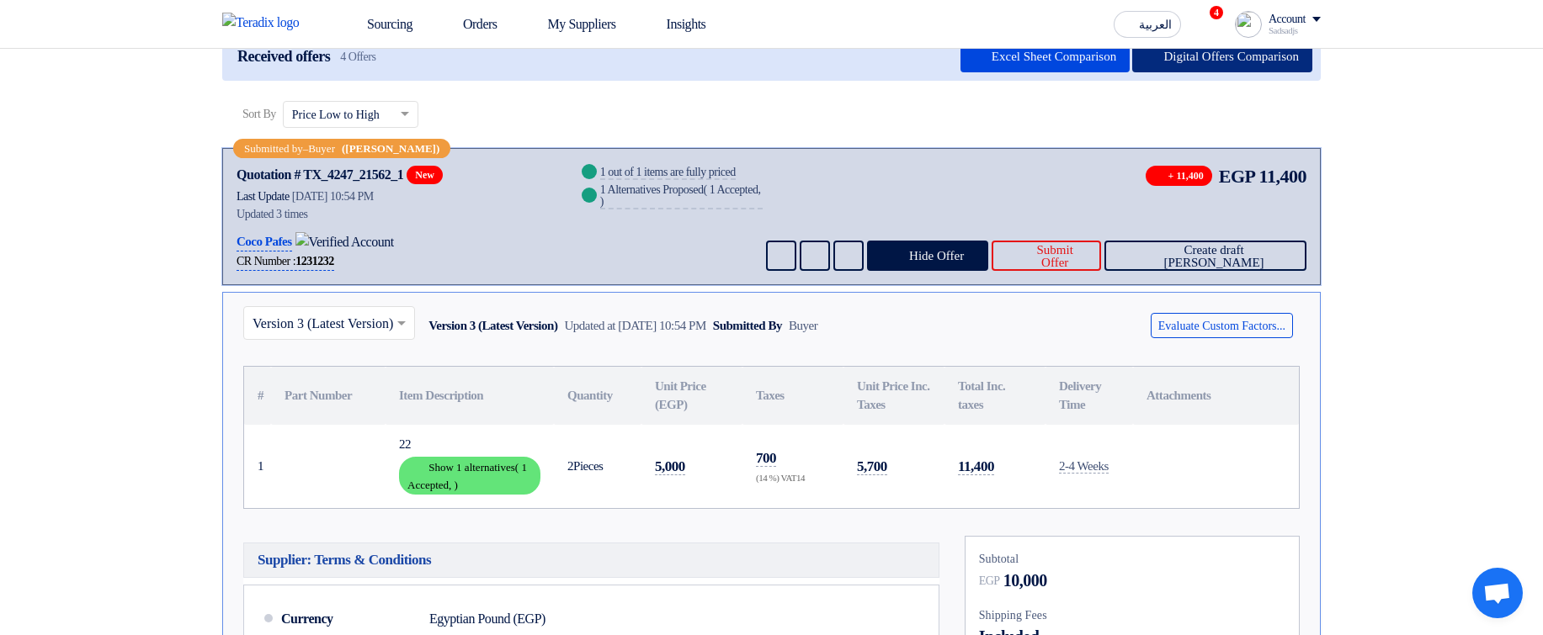
click at [1243, 58] on button "Digital Offers Comparison" at bounding box center [1222, 57] width 180 height 30
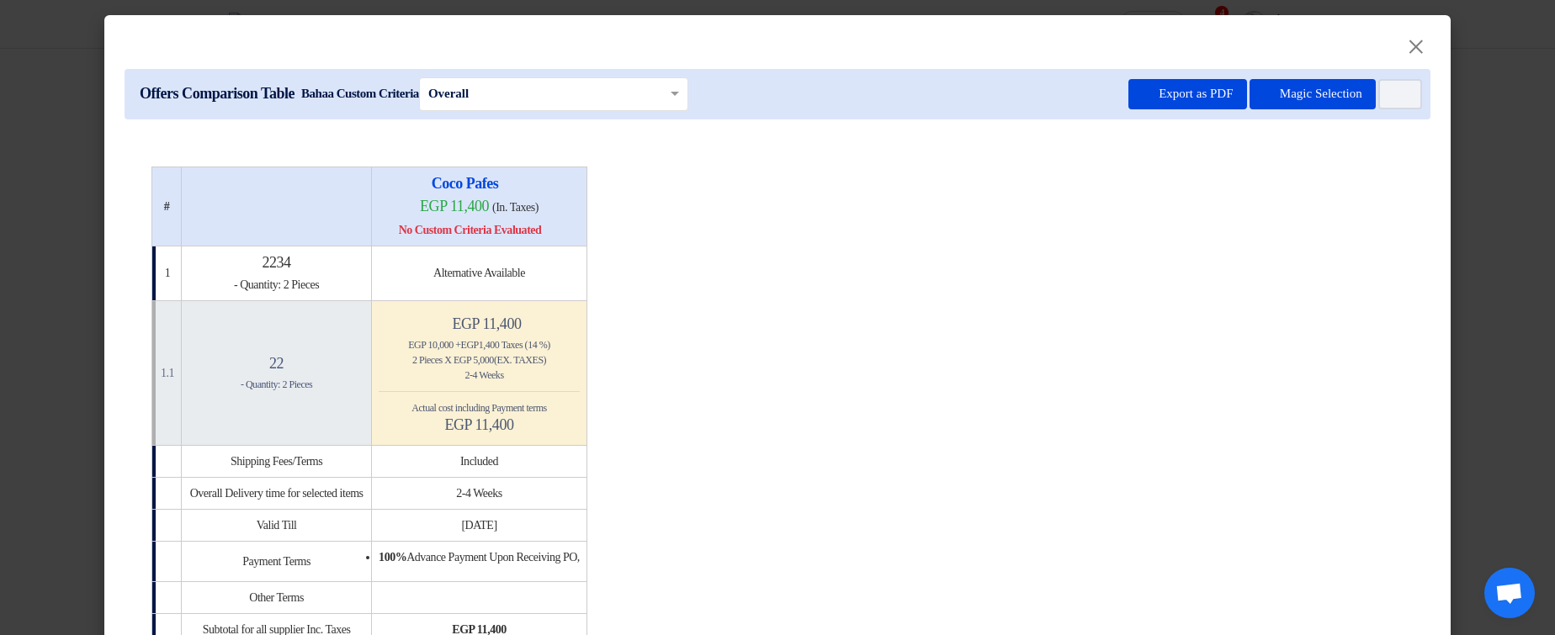
click at [1502, 288] on modal-container "× Offers Comparison Table Bahaa Custom Criteria × Overall × Export as PDF Magic…" at bounding box center [777, 317] width 1555 height 635
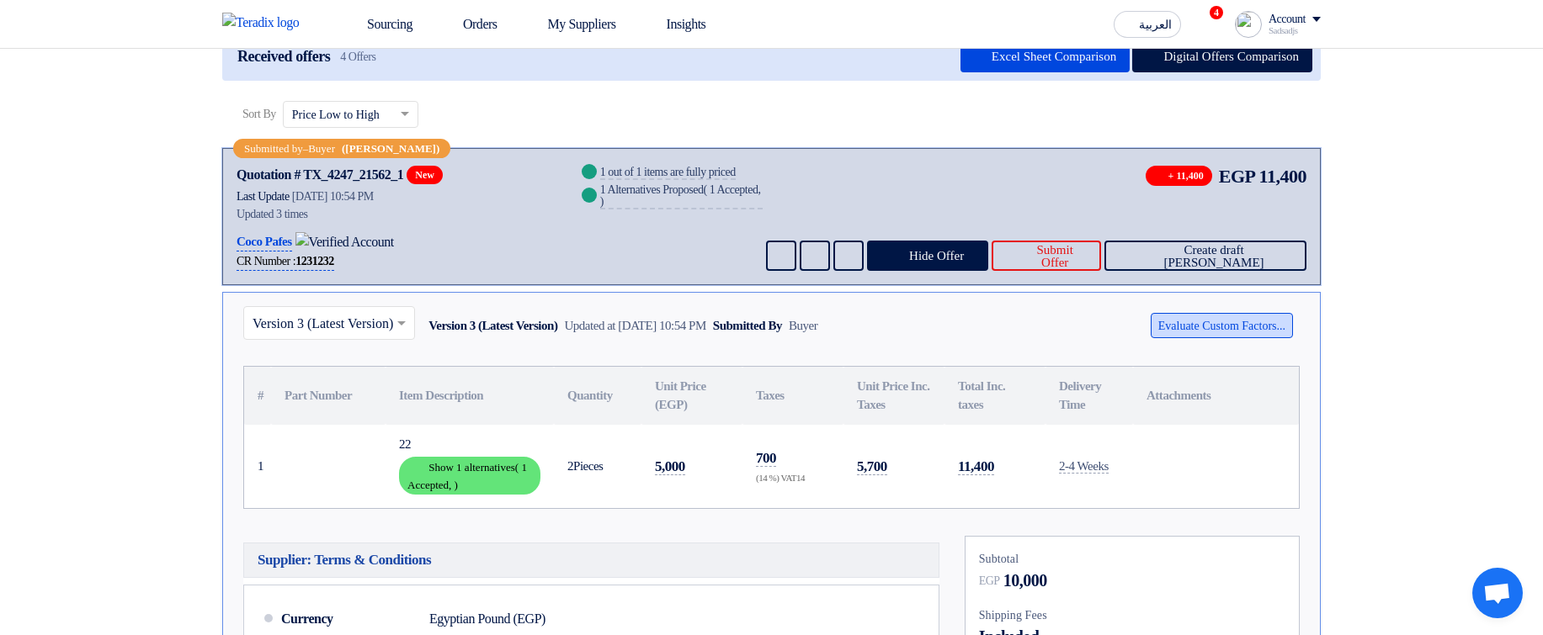
click at [1247, 334] on button "Evaluate Custom Factors..." at bounding box center [1221, 325] width 142 height 25
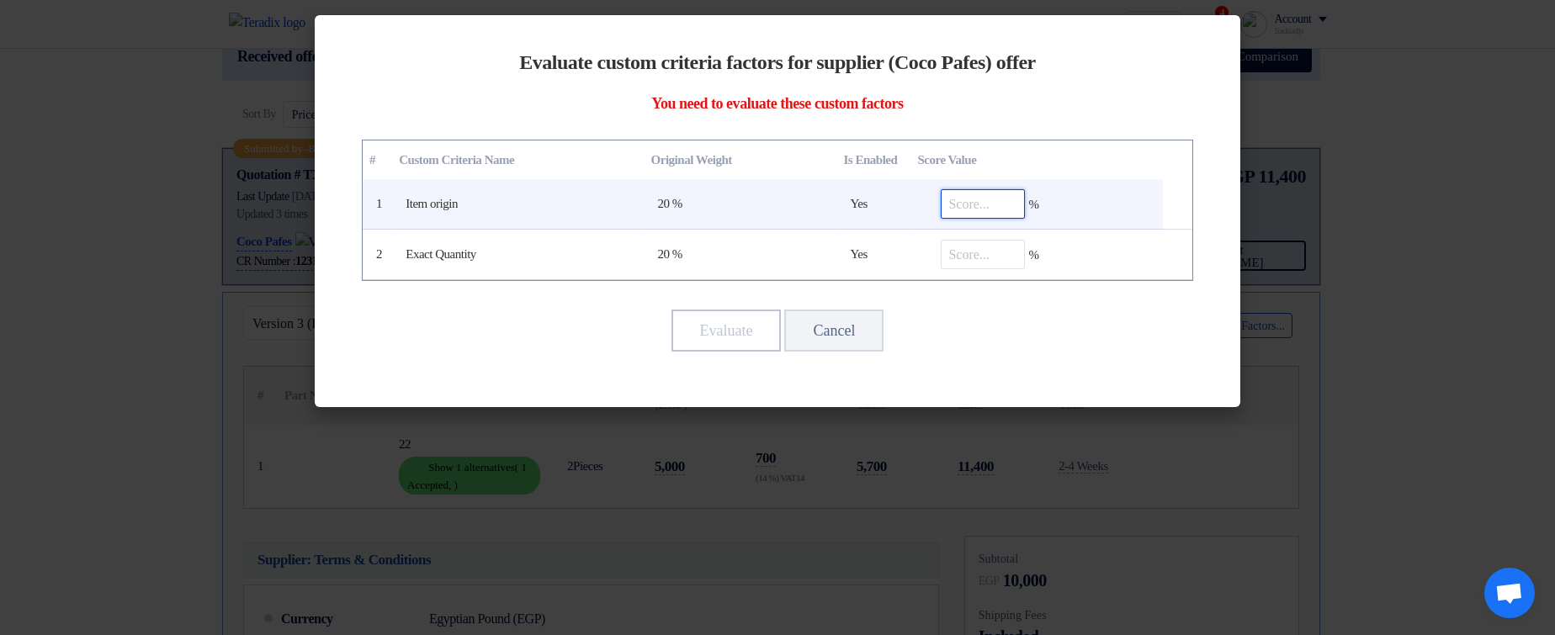
click at [1012, 200] on input "number" at bounding box center [983, 203] width 84 height 29
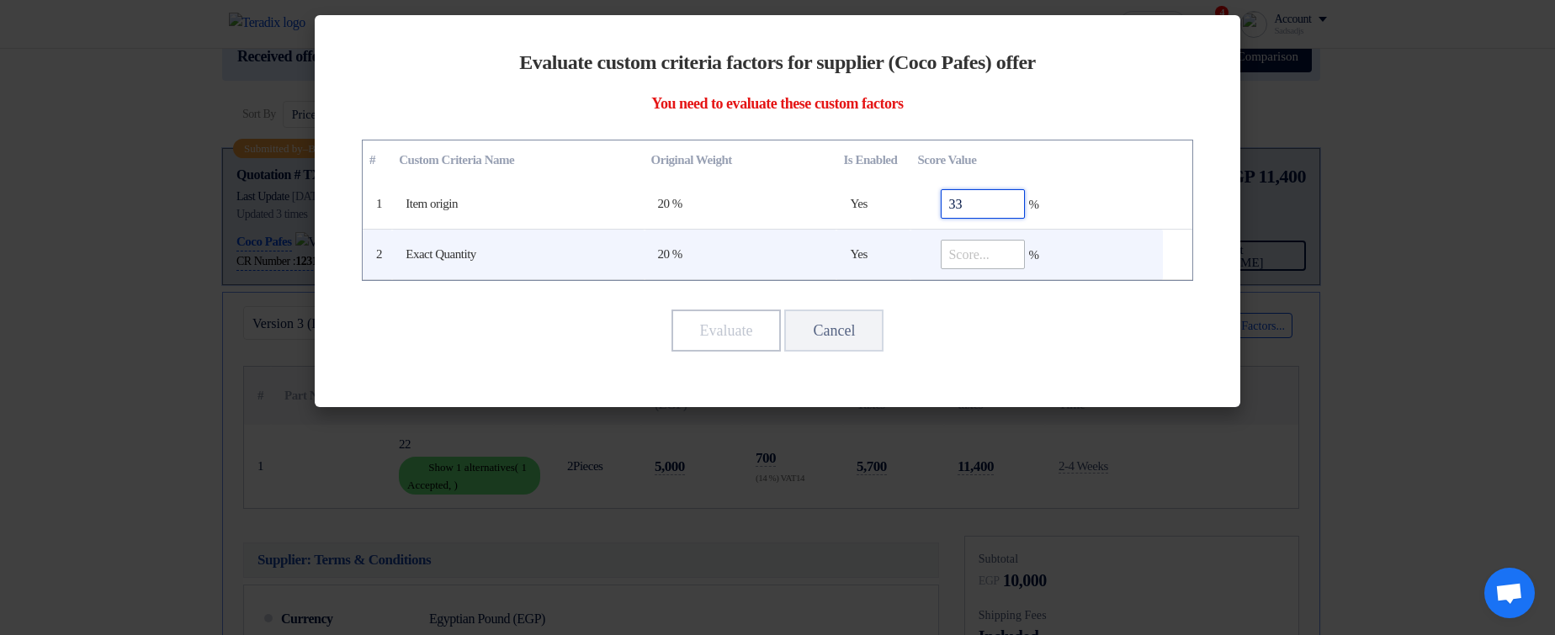
type input "33"
click at [959, 251] on input "number" at bounding box center [983, 254] width 84 height 29
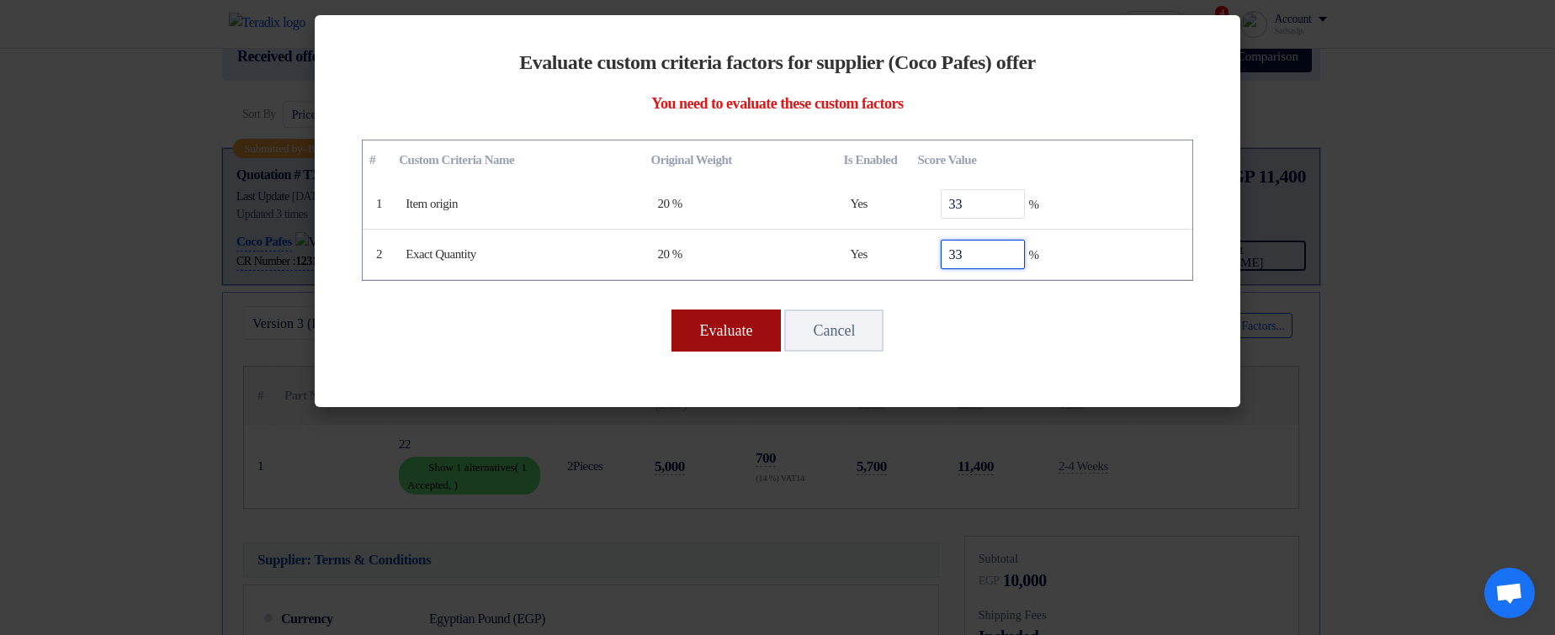
type input "33"
click at [707, 331] on button "Evaluate" at bounding box center [727, 331] width 110 height 42
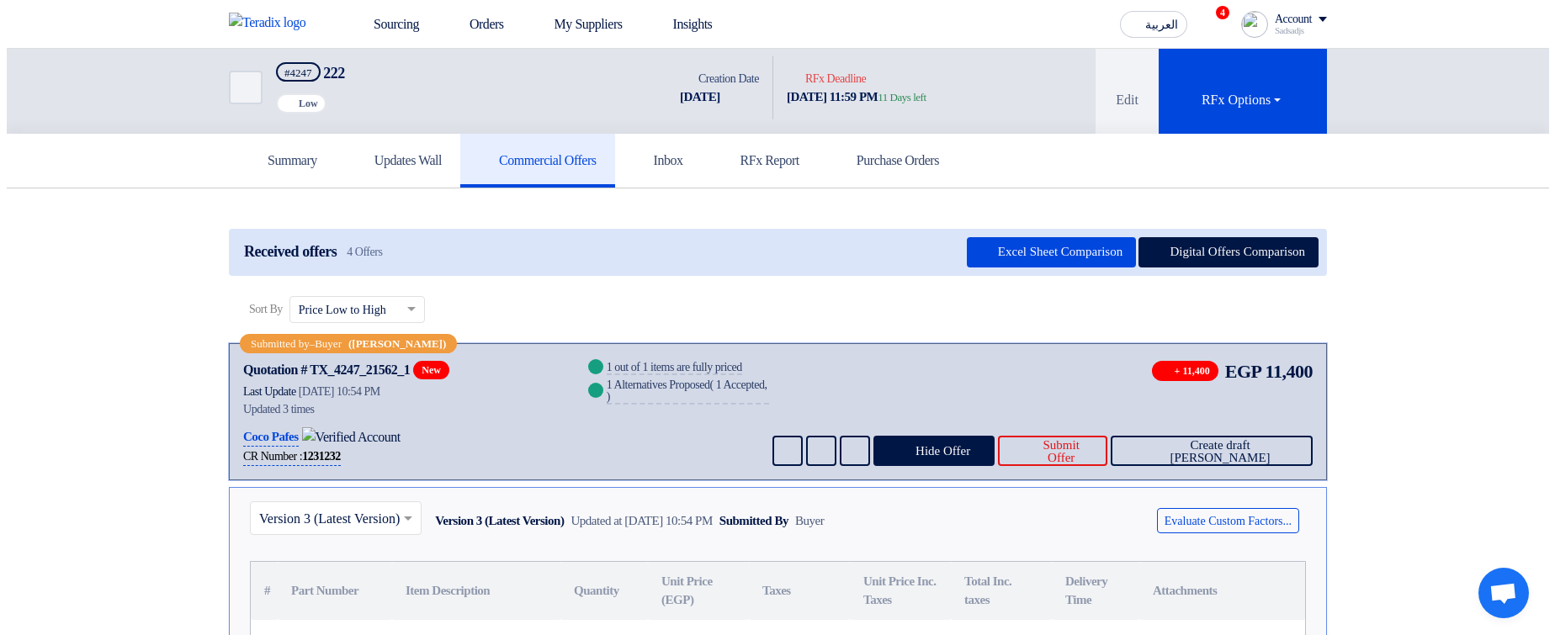
scroll to position [0, 0]
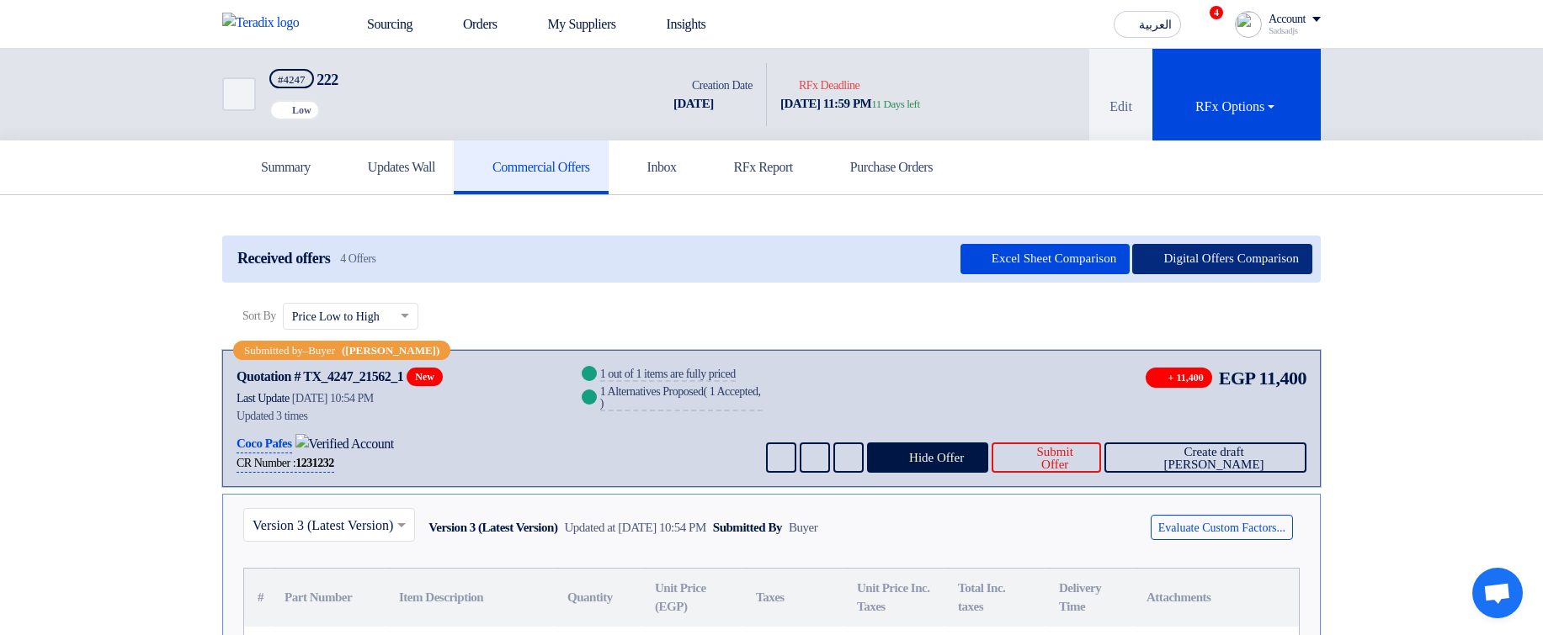
click at [1213, 260] on button "Digital Offers Comparison" at bounding box center [1222, 259] width 180 height 30
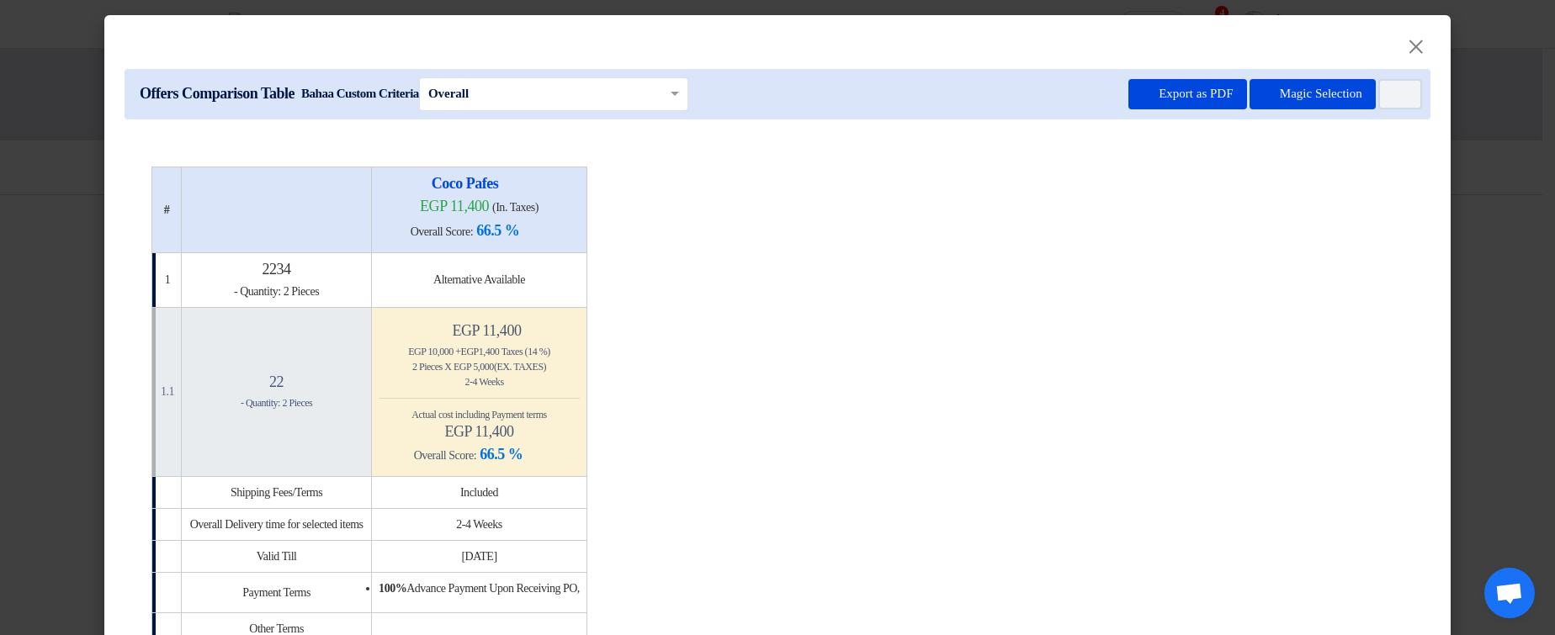
drag, startPoint x: 497, startPoint y: 334, endPoint x: 605, endPoint y: 460, distance: 165.3
click at [580, 460] on div "Minimize/Maximize Category egp 11,400 egp 10,000 + egp 1,400 Taxes (14 %) 2 Pie…" at bounding box center [479, 393] width 201 height 144
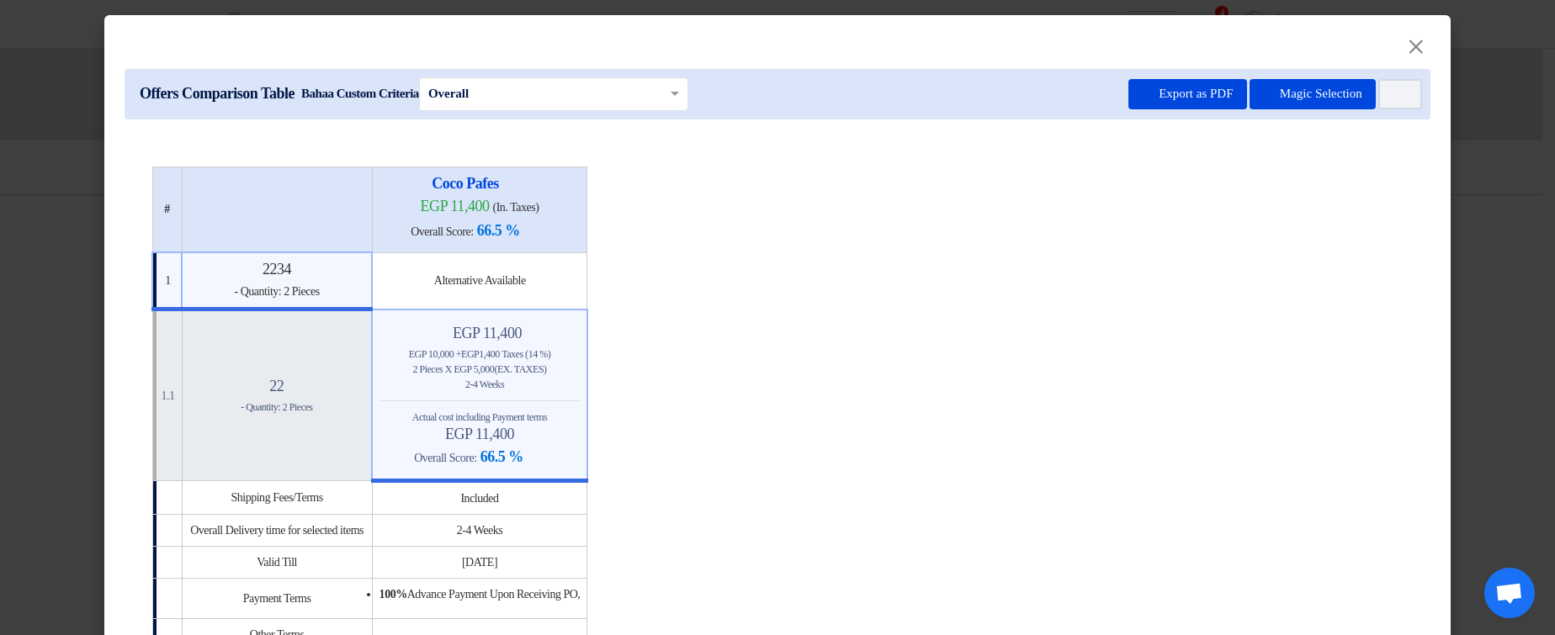
click at [916, 373] on table "# Coco Pafes egp 11,400 (In. Taxes) Overall Score: 66.5 % 1 2234 22" at bounding box center [777, 484] width 1252 height 634
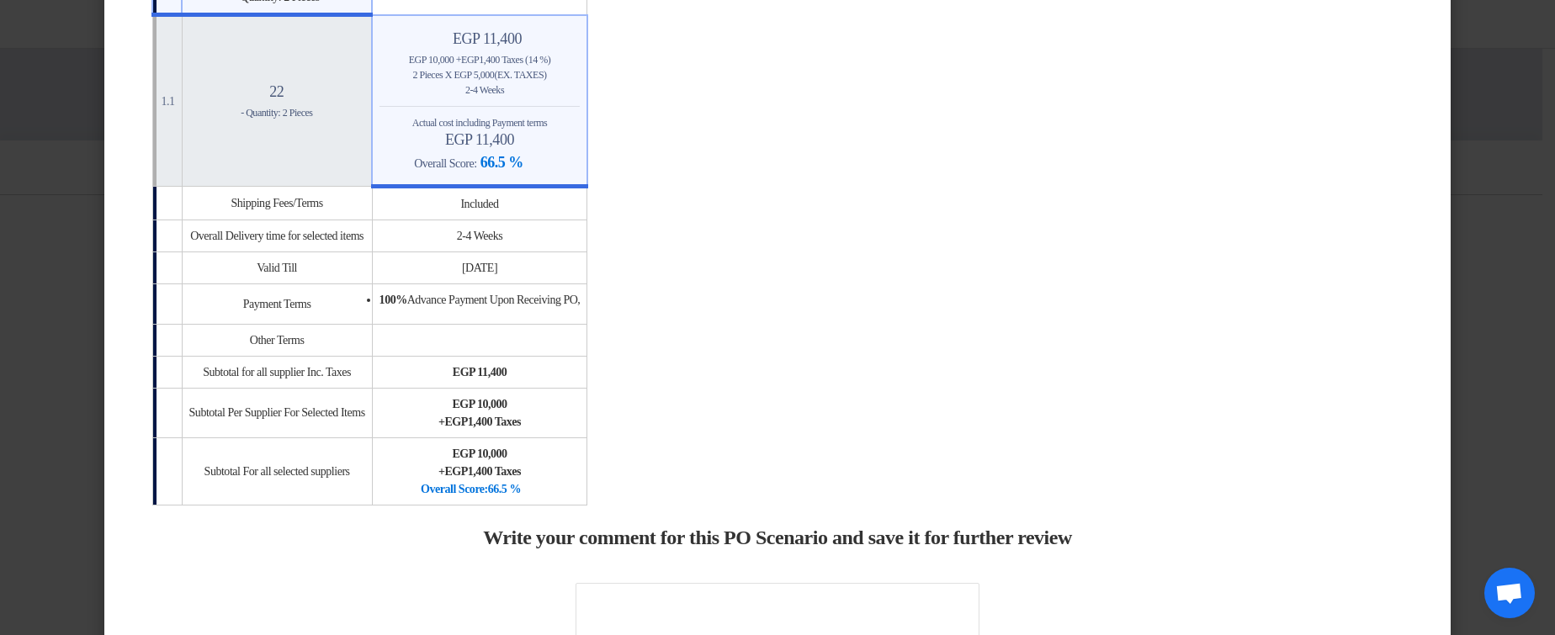
scroll to position [303, 0]
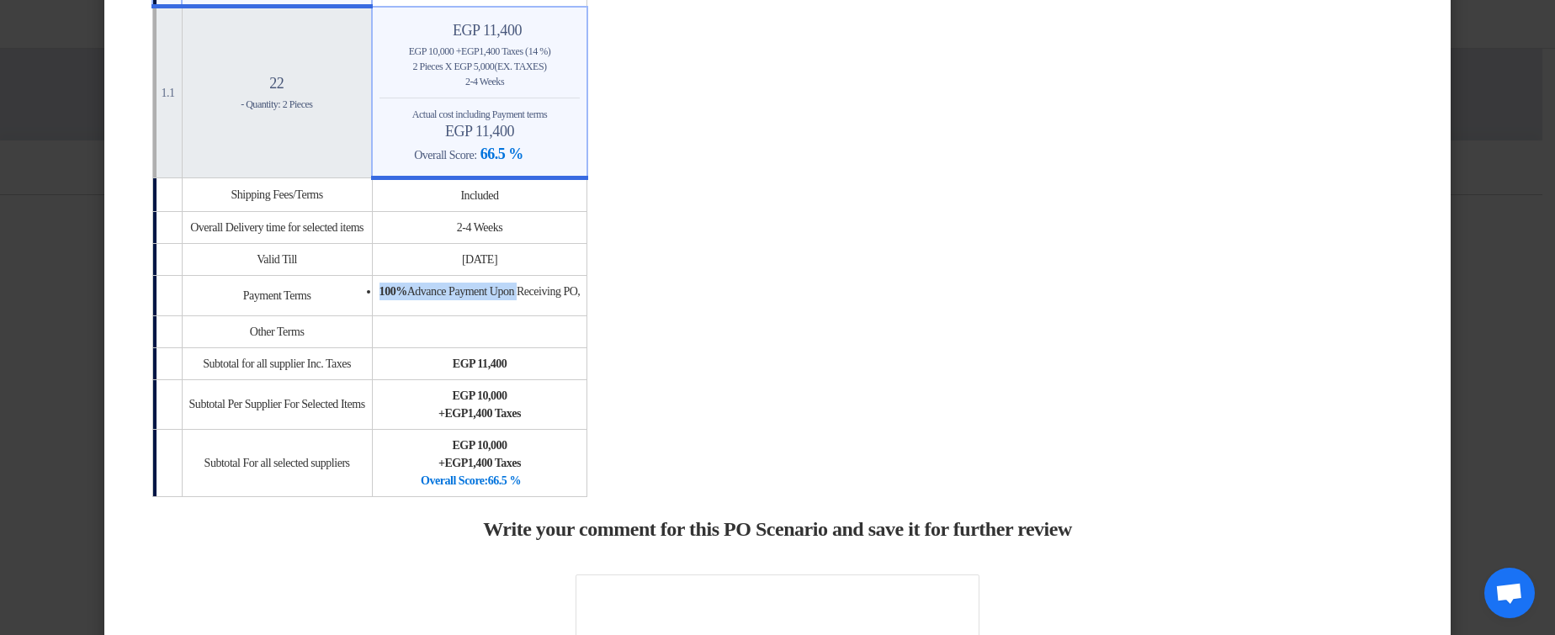
drag, startPoint x: 564, startPoint y: 286, endPoint x: 364, endPoint y: 287, distance: 199.5
click at [364, 287] on tr "Payment Terms 100% Advance Payment Upon Receiving PO," at bounding box center [369, 295] width 435 height 40
click at [776, 287] on table "# Coco Pafes egp 11,400 (In. Taxes) Overall Score: 66.5 % 1 2234 22" at bounding box center [777, 181] width 1252 height 634
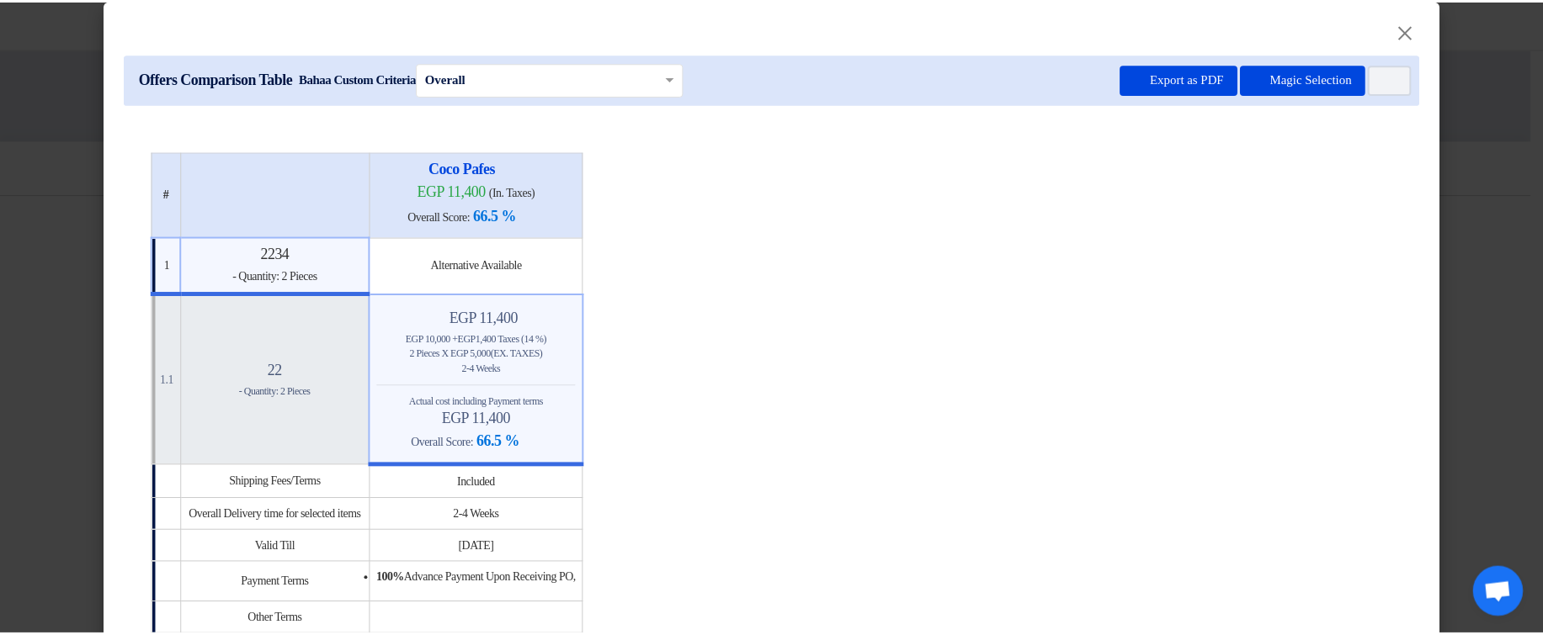
scroll to position [0, 0]
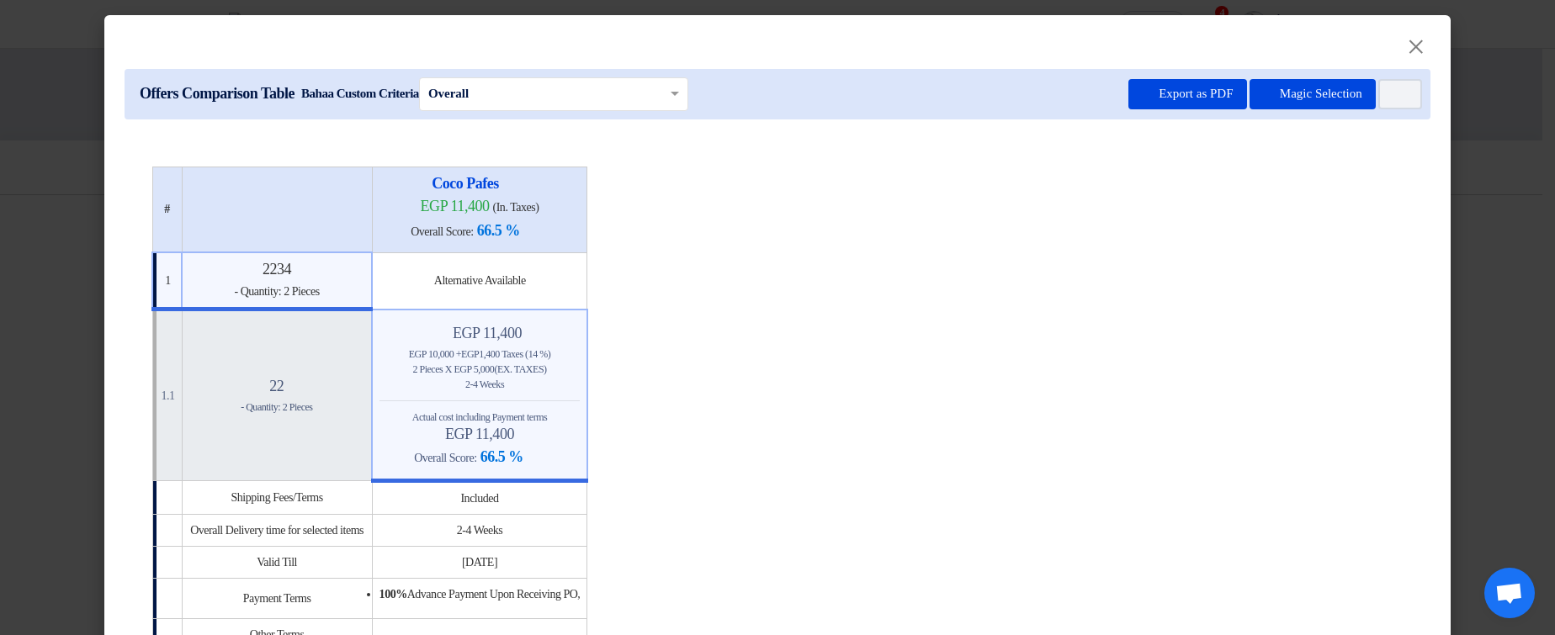
click at [1428, 226] on div "Offers Comparison Table Bahaa Custom Criteria × Overall × Export as PDF Magic S…" at bounding box center [777, 578] width 1347 height 1049
click at [45, 116] on modal-container "× Offers Comparison Table Bahaa Custom Criteria × Overall × Export as PDF Magic…" at bounding box center [777, 317] width 1555 height 635
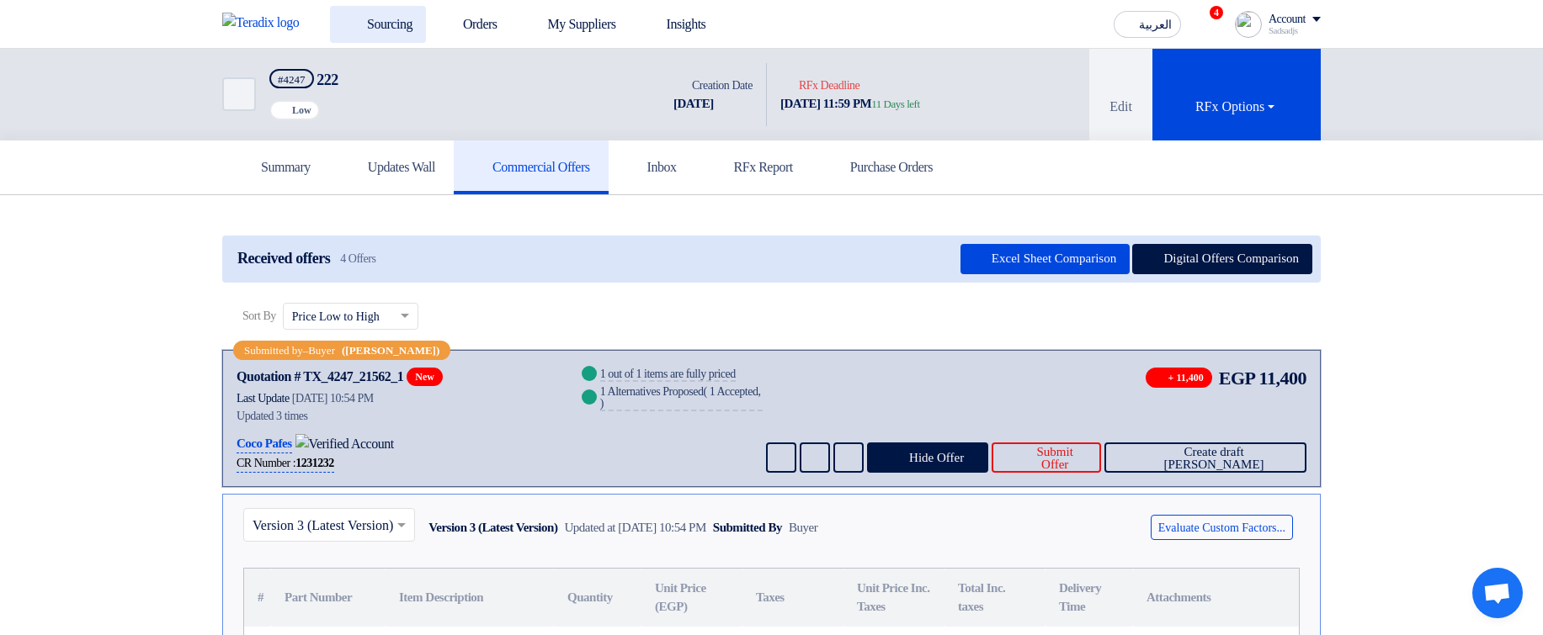
click at [343, 15] on use at bounding box center [343, 15] width 0 height 0
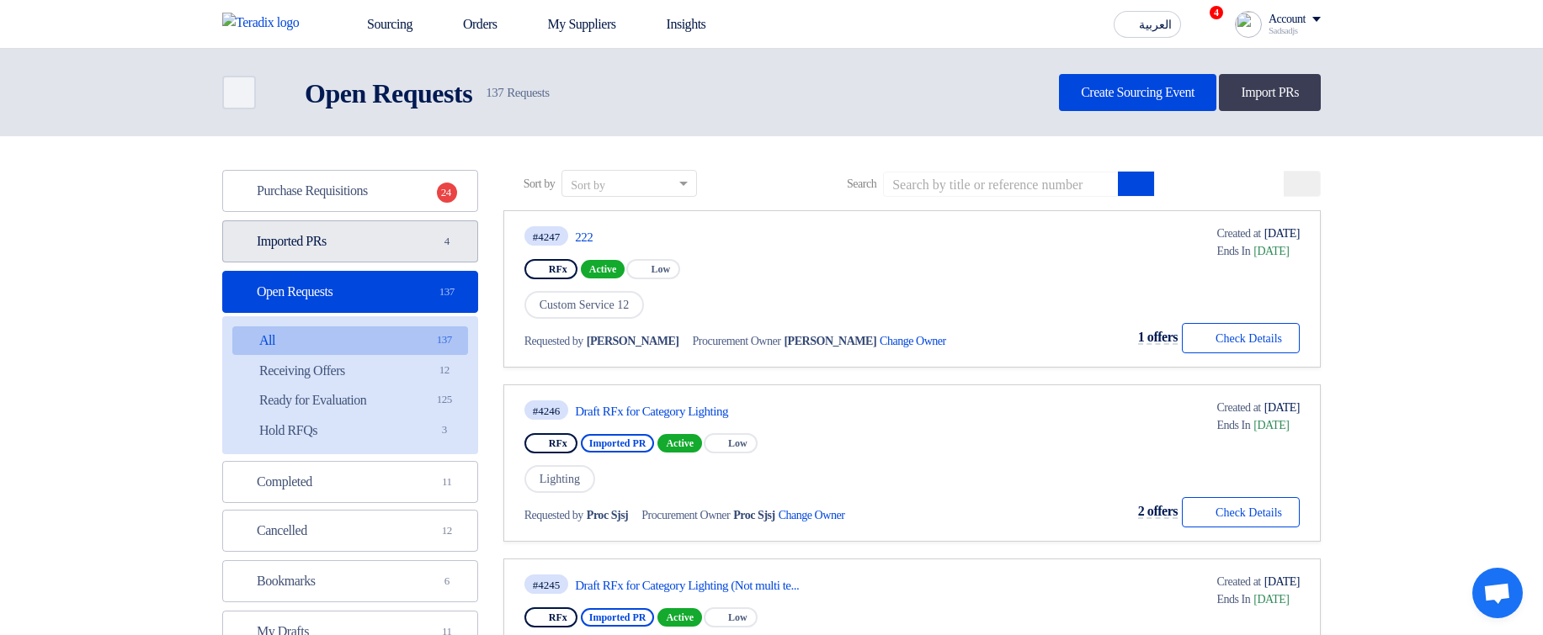
click at [383, 232] on link "Imported PRs Imported PRs 4" at bounding box center [350, 241] width 256 height 42
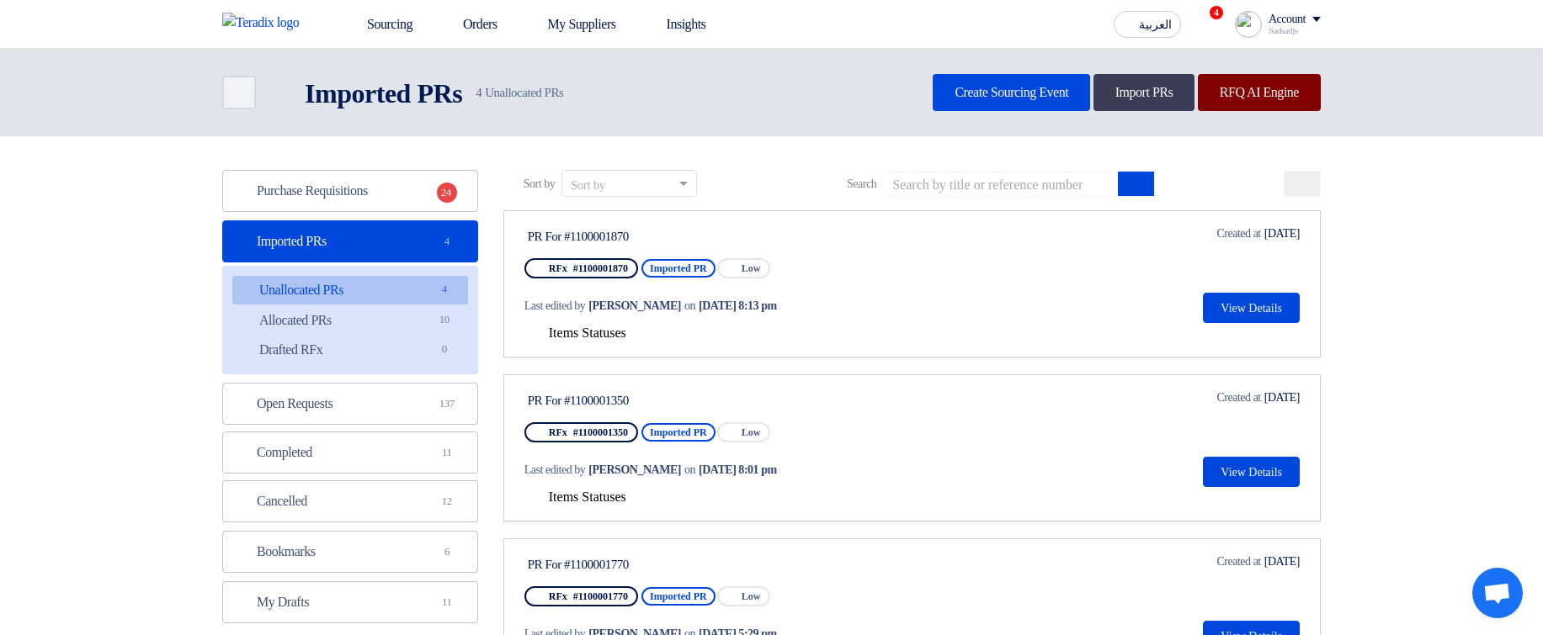
click at [1255, 96] on link "RFQ AI Engine" at bounding box center [1259, 92] width 123 height 37
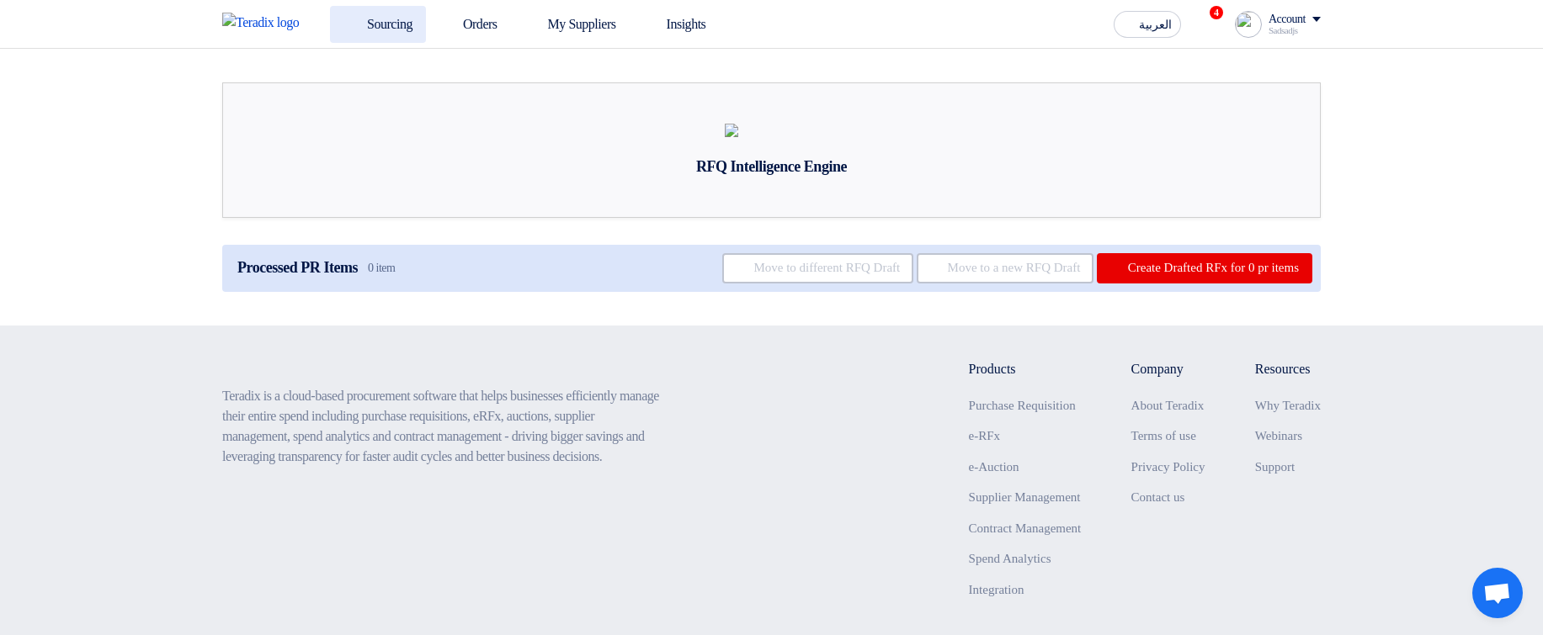
click at [381, 18] on link "Sourcing" at bounding box center [378, 24] width 96 height 37
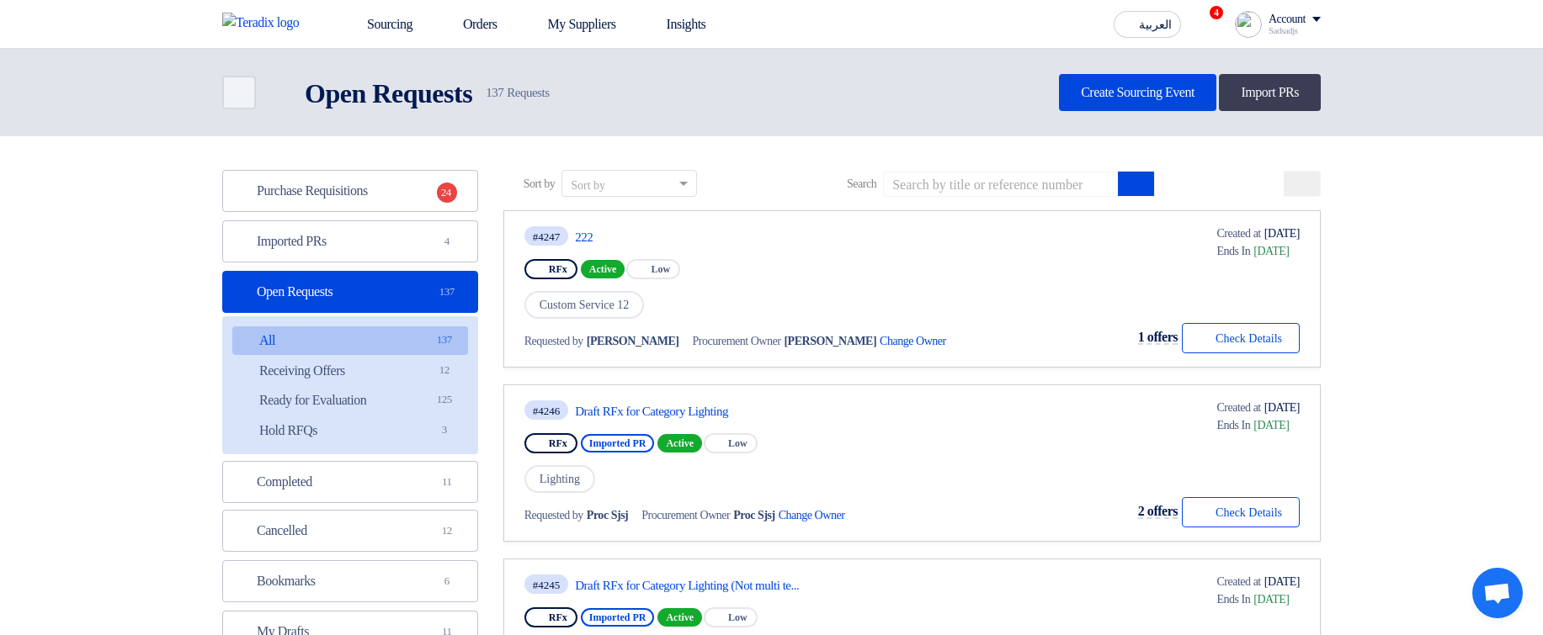
click at [1283, 5] on div "Sourcing Orders My Suppliers Insights العربية ع 4 Congratulations! "(Duplicate)…" at bounding box center [772, 24] width 1124 height 48
click at [1275, 20] on div "Account" at bounding box center [1286, 20] width 37 height 14
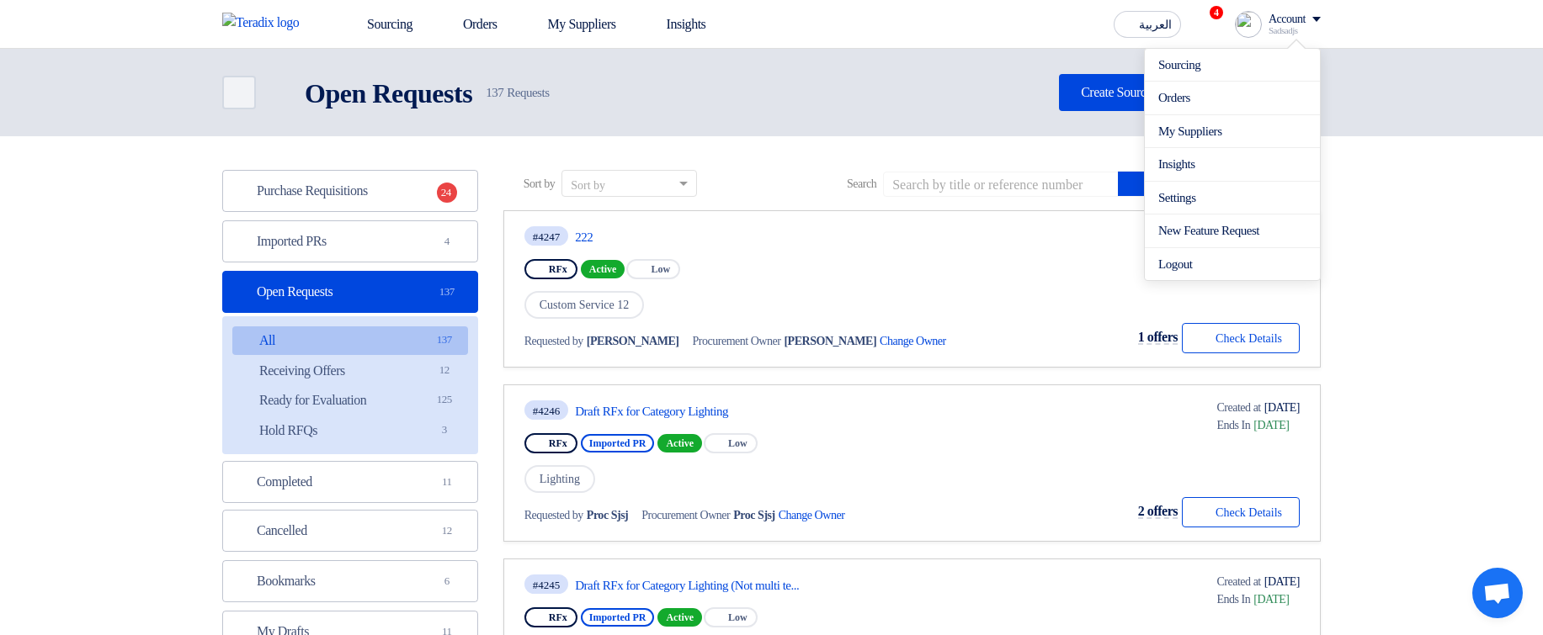
click at [853, 261] on div "RFx Active Priority Low" at bounding box center [752, 269] width 457 height 27
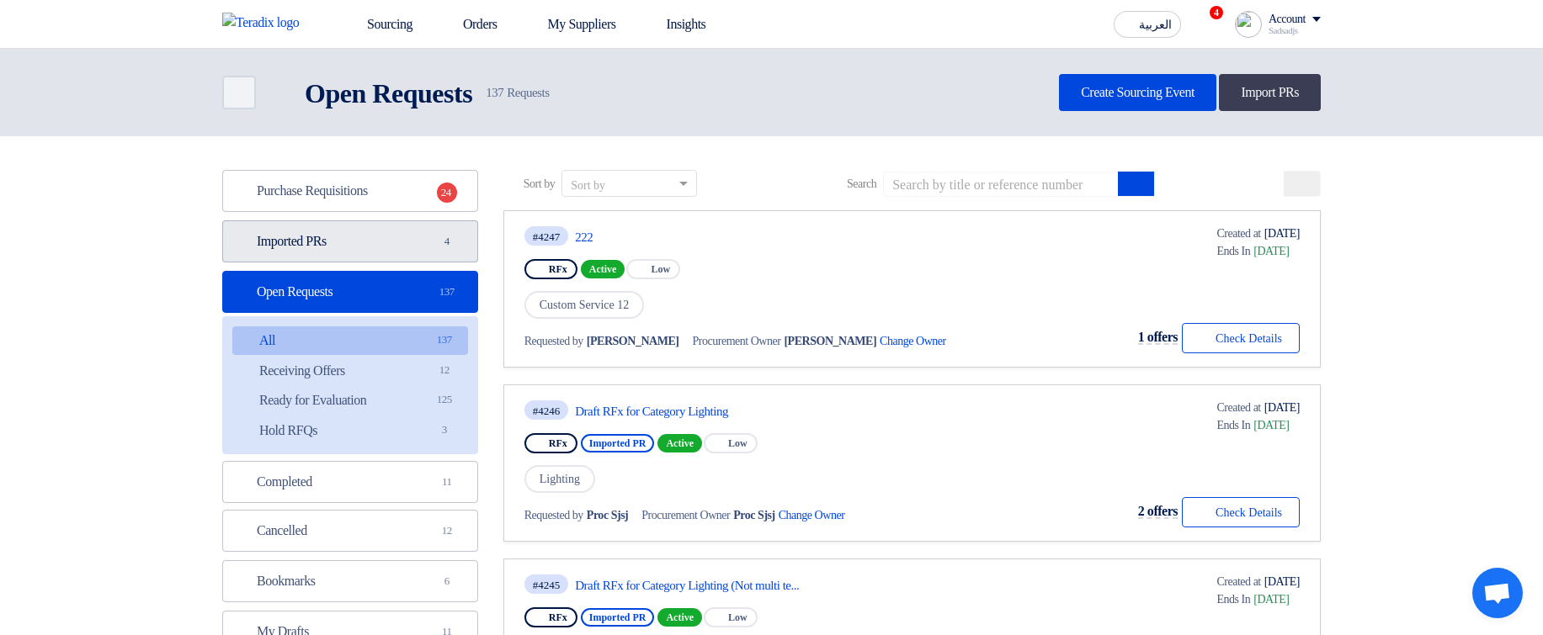
click at [449, 227] on link "Imported PRs Imported PRs 4" at bounding box center [350, 241] width 256 height 42
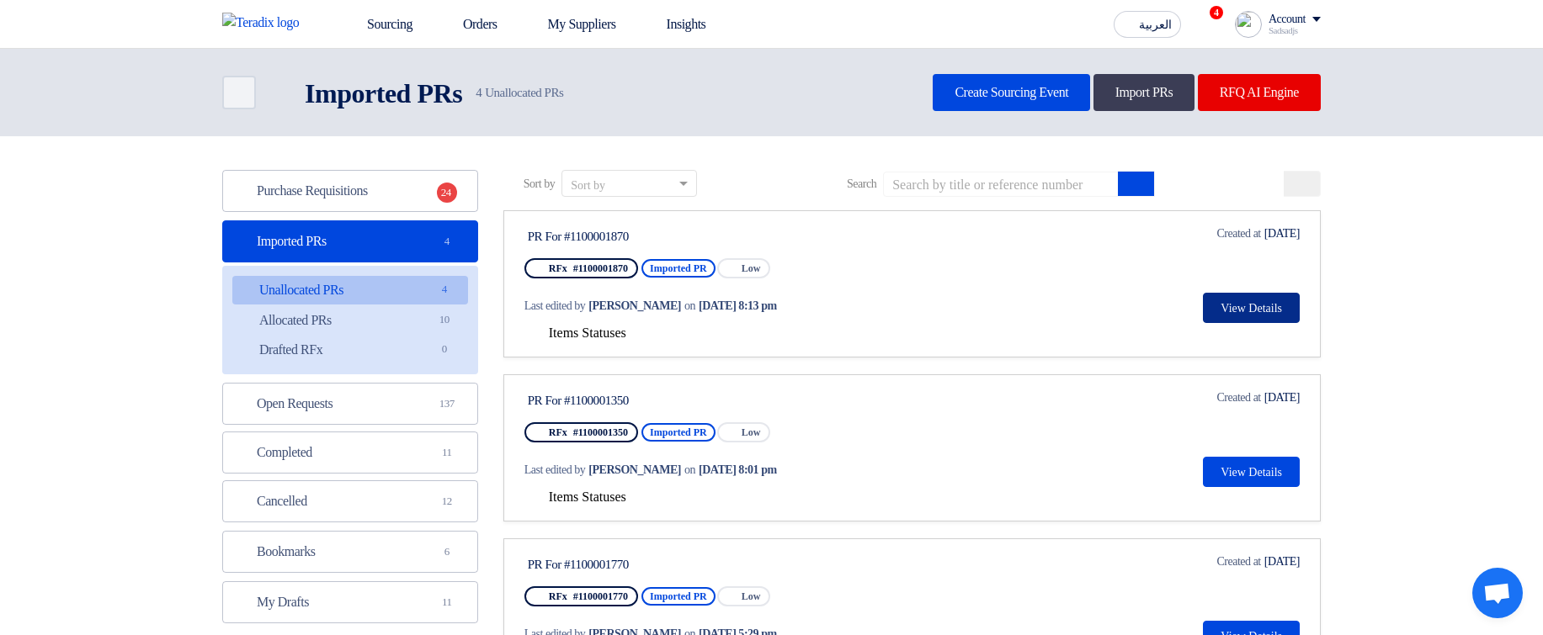
click at [1269, 306] on button "View Details" at bounding box center [1251, 308] width 97 height 30
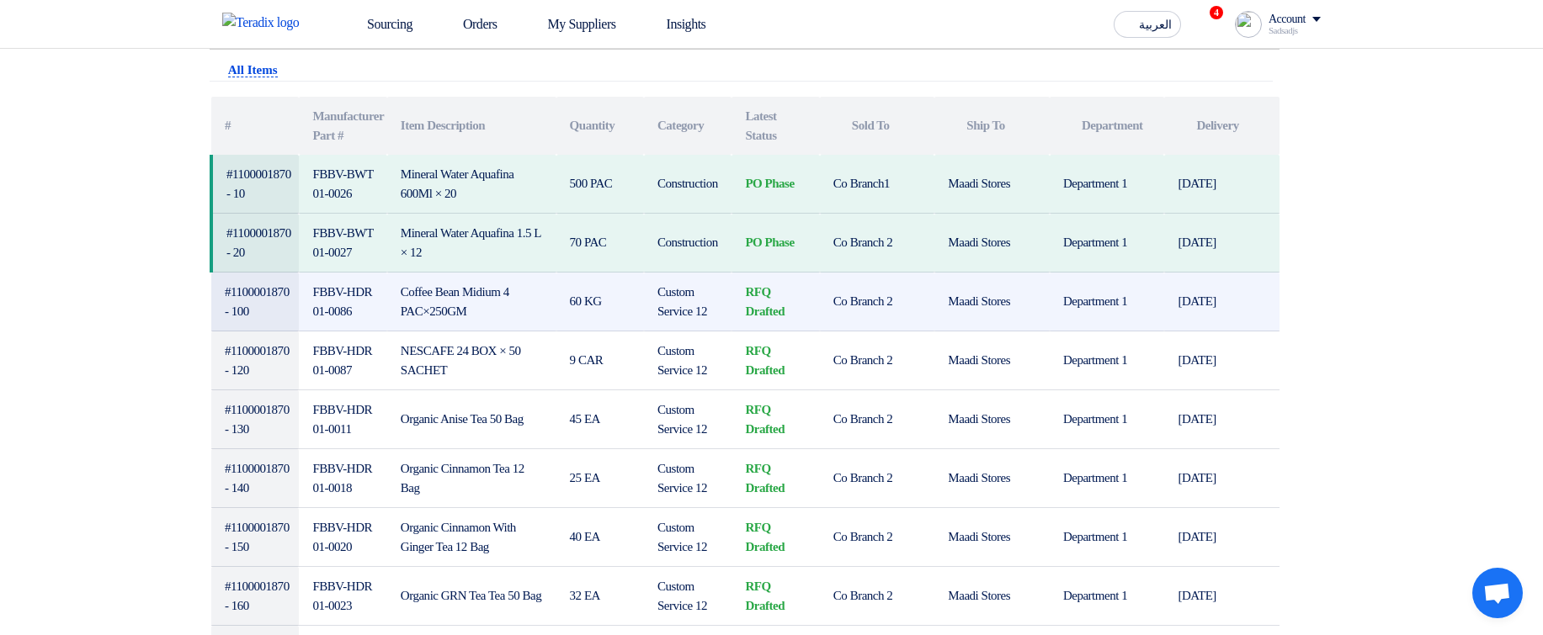
scroll to position [505, 0]
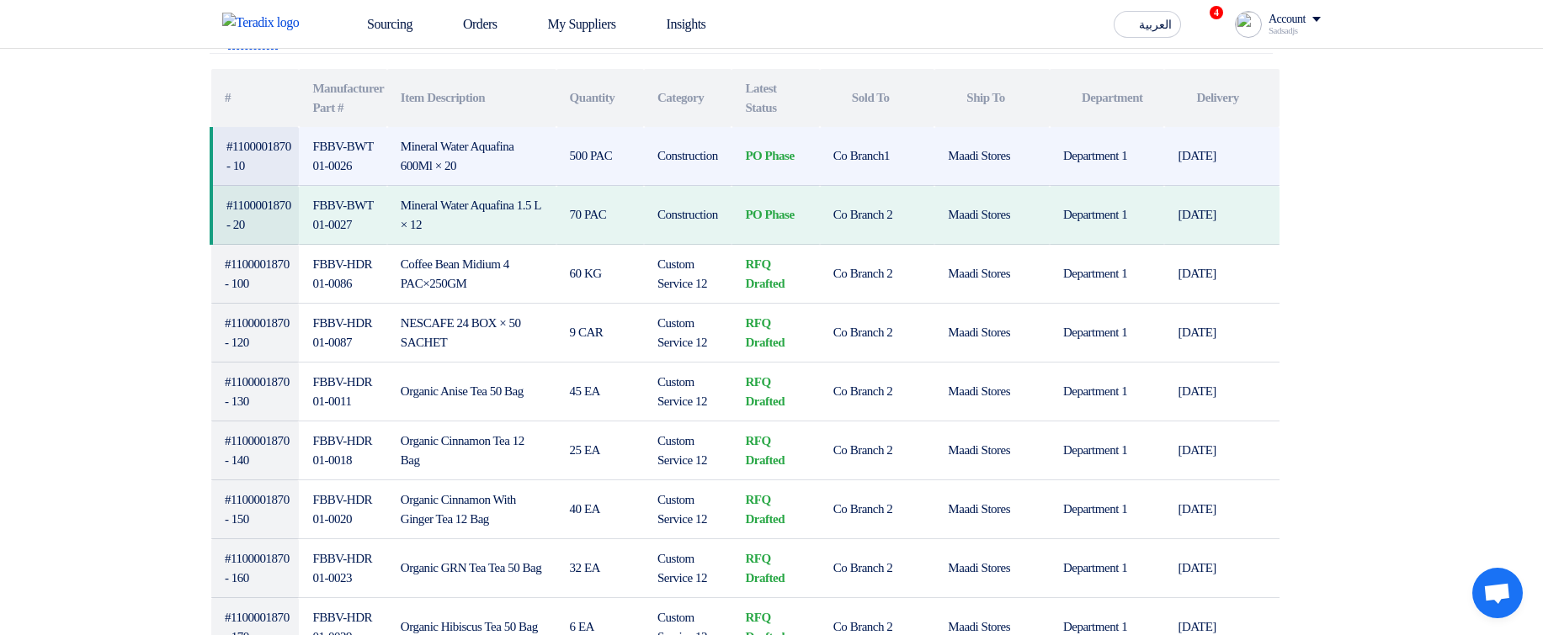
click at [670, 154] on td "Construction" at bounding box center [688, 156] width 88 height 59
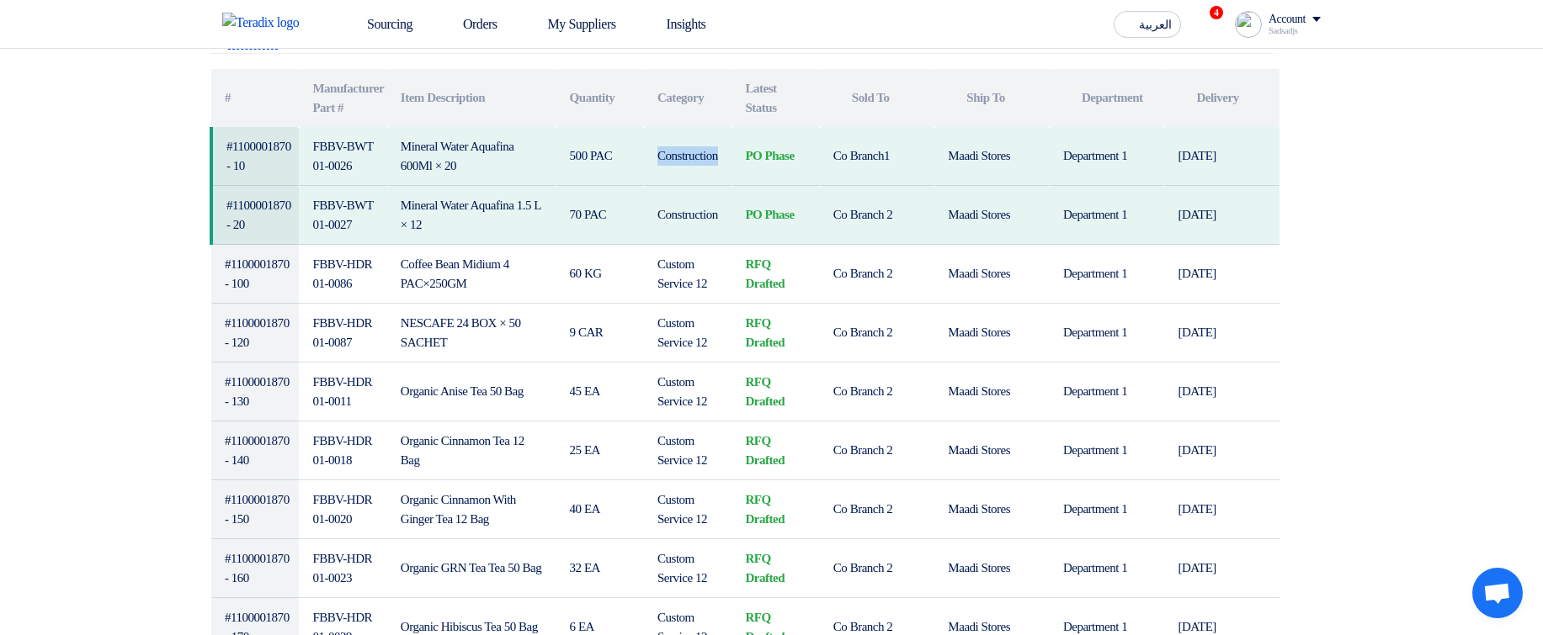
scroll to position [202, 0]
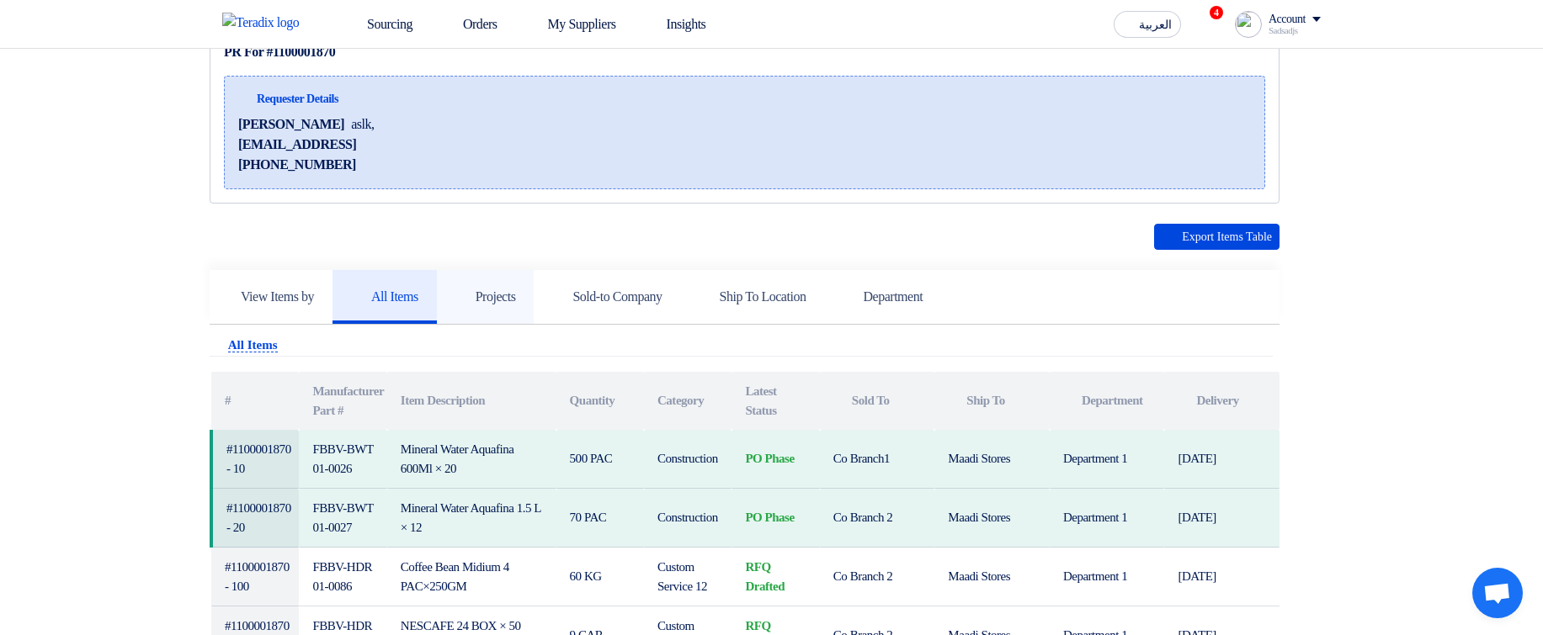
click at [516, 291] on h5 "Projects" at bounding box center [485, 297] width 61 height 17
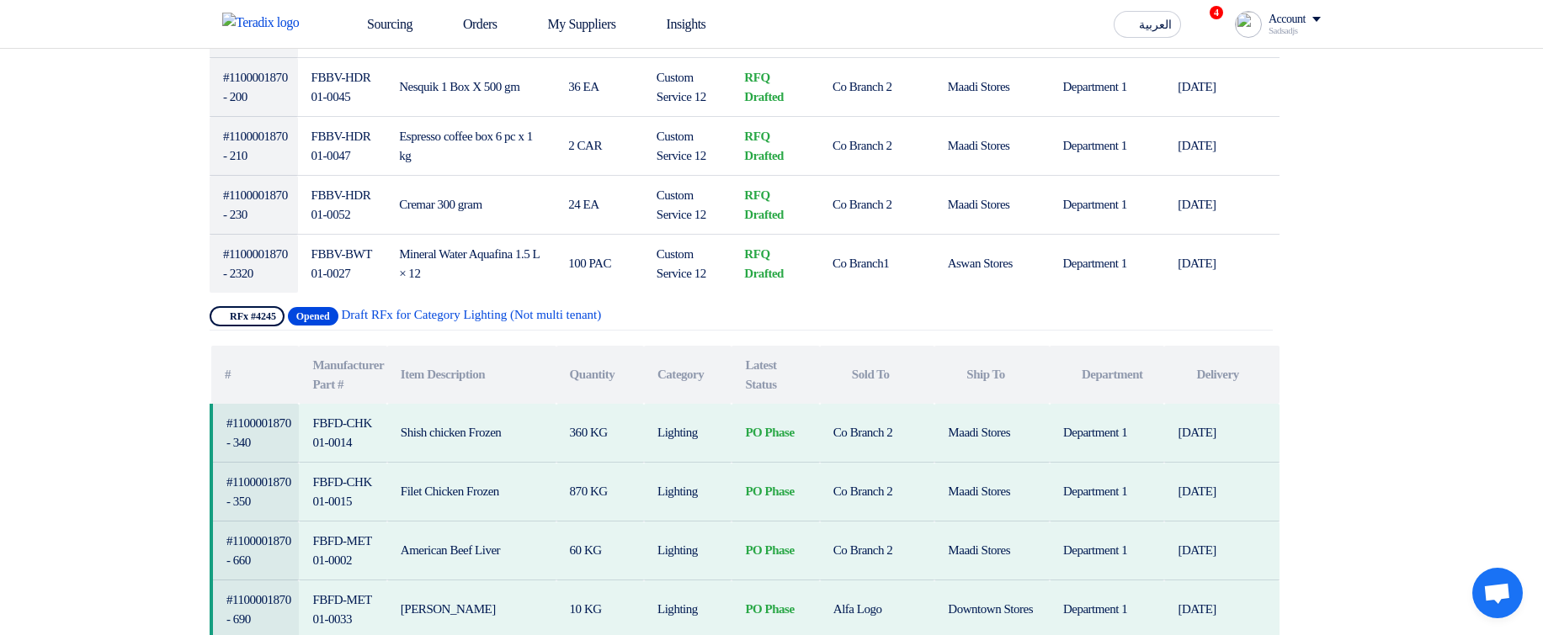
click at [849, 306] on div "Show Projects RFx #4245 Opened Draft RFx for Category Lighting (Not multi tenan…" at bounding box center [741, 318] width 1063 height 24
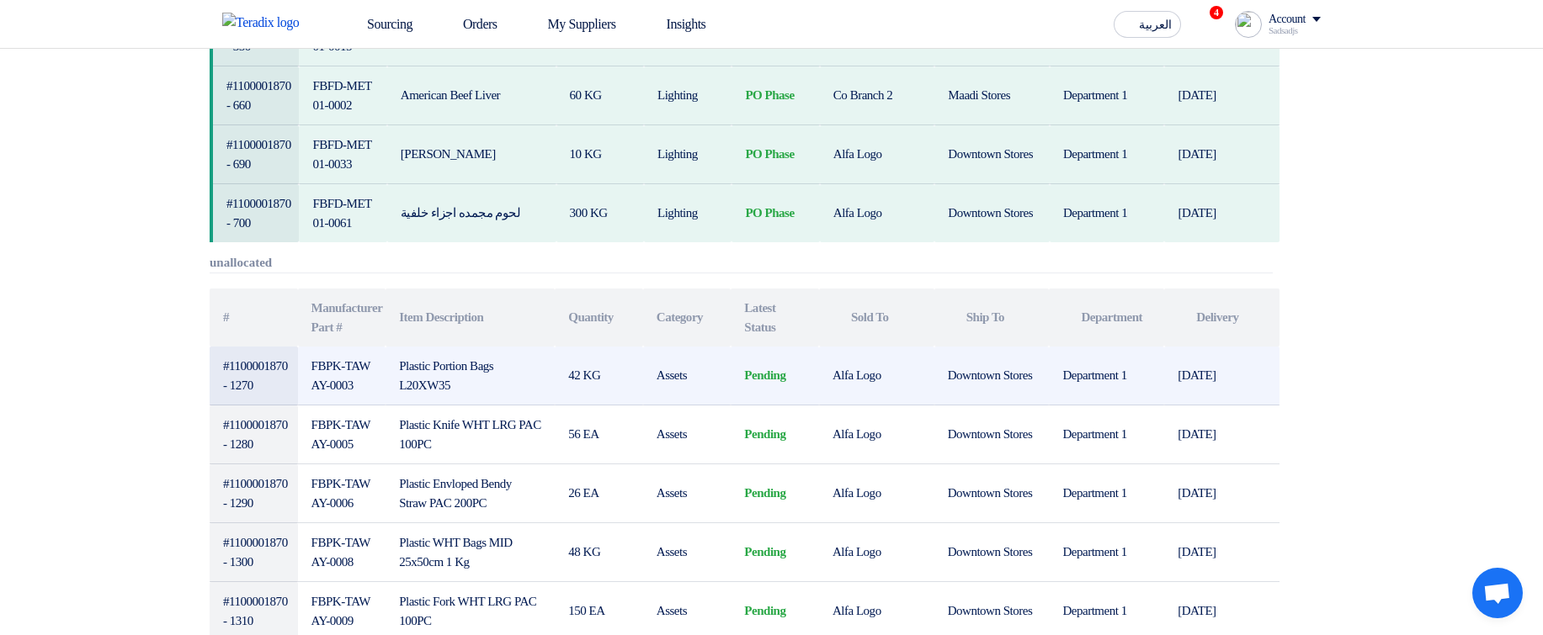
scroll to position [2020, 0]
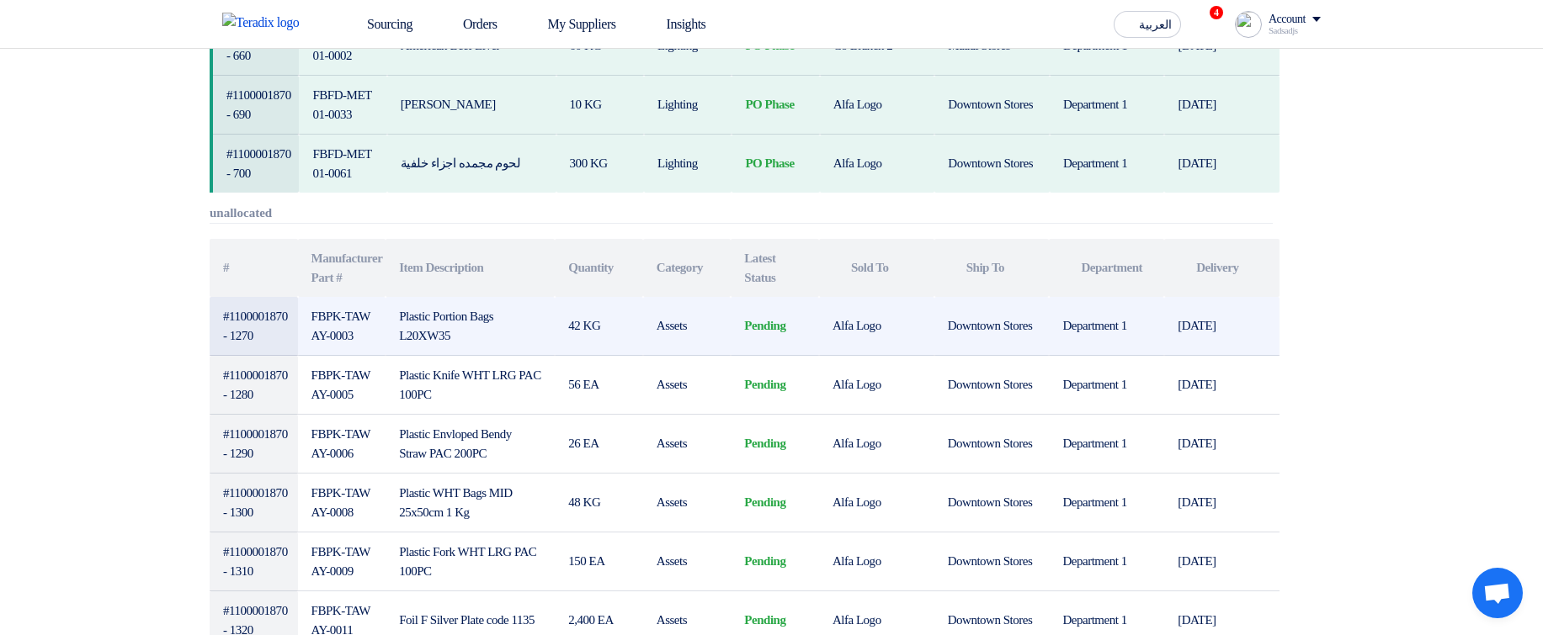
click at [656, 330] on td "Assets" at bounding box center [687, 326] width 88 height 59
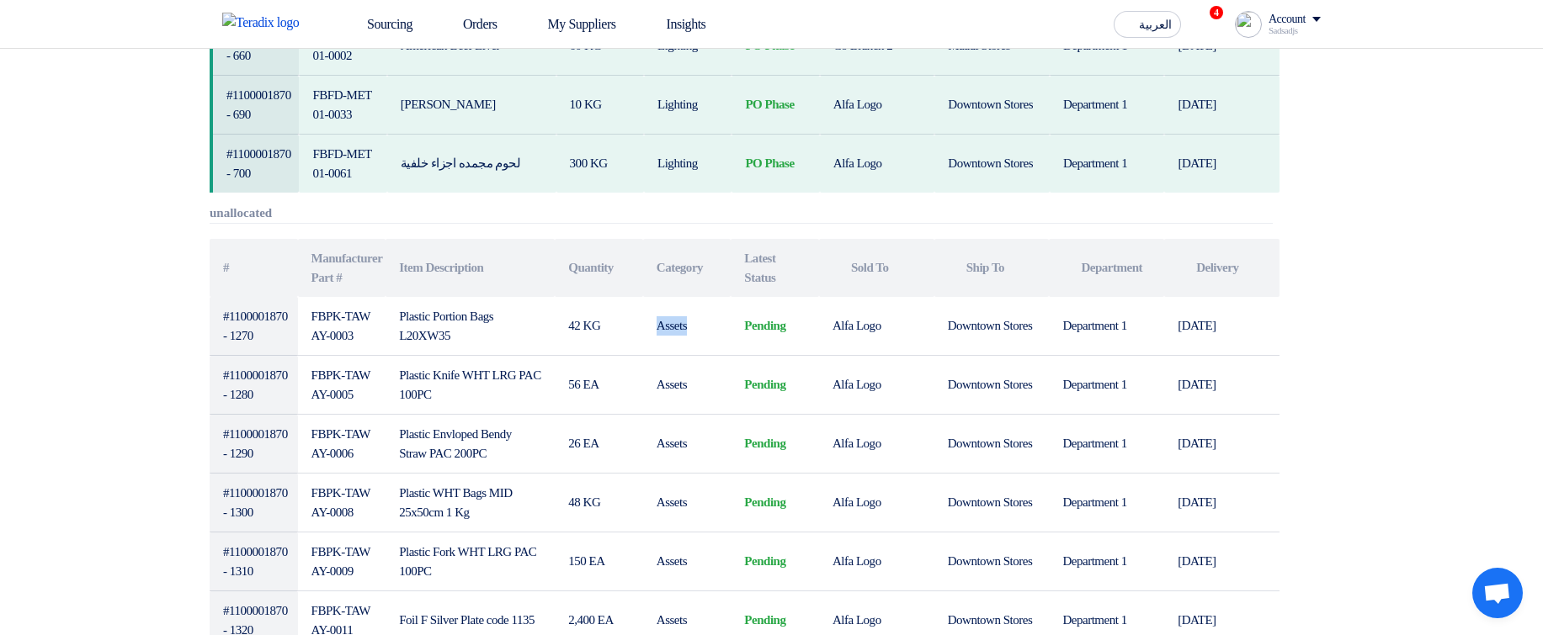
copy td "Assets"
click at [1282, 43] on div "Sourcing Orders My Suppliers Insights العربية ع 4 Congratulations! "(Duplicate)…" at bounding box center [772, 24] width 1124 height 48
drag, startPoint x: 1277, startPoint y: 36, endPoint x: 1274, endPoint y: 47, distance: 11.2
click at [1277, 36] on div "Account Sadsadjs Sourcing Orders My Suppliers Insights Settings New Feature Req…" at bounding box center [1278, 24] width 86 height 27
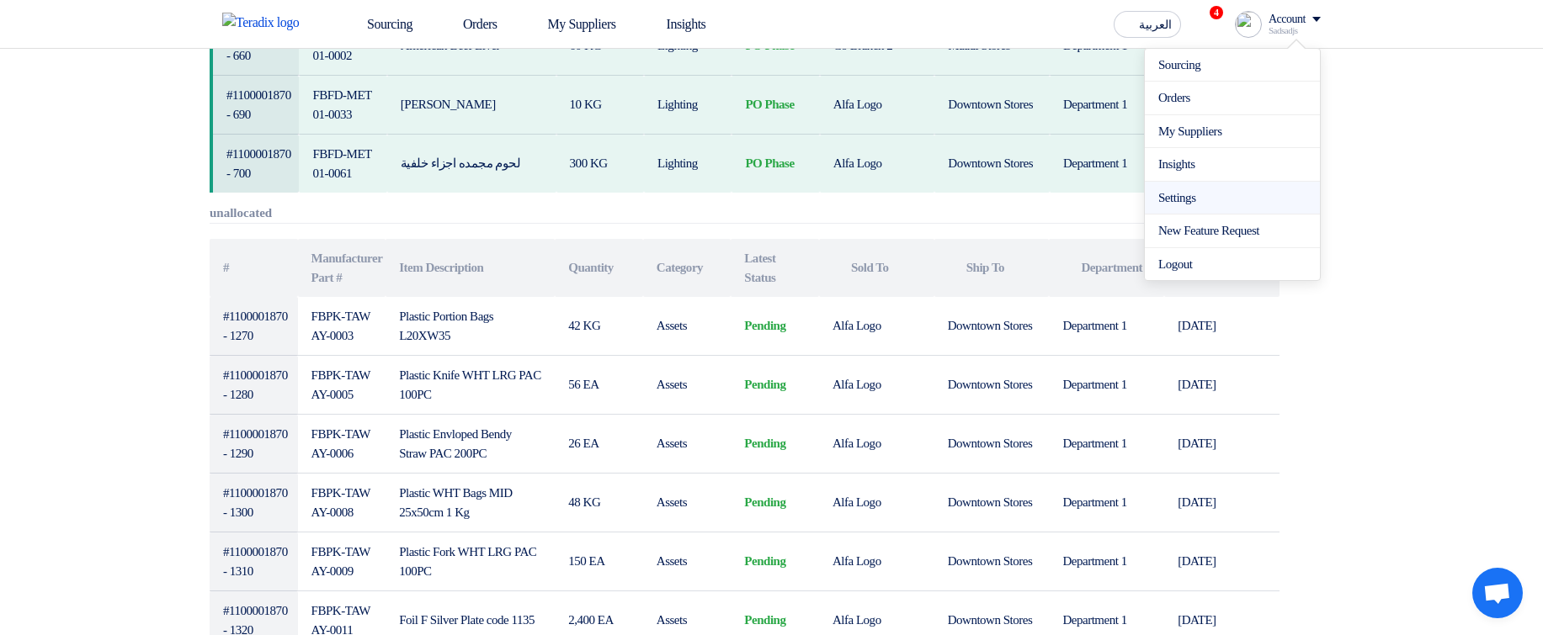
click at [1184, 203] on link "Settings" at bounding box center [1232, 198] width 148 height 19
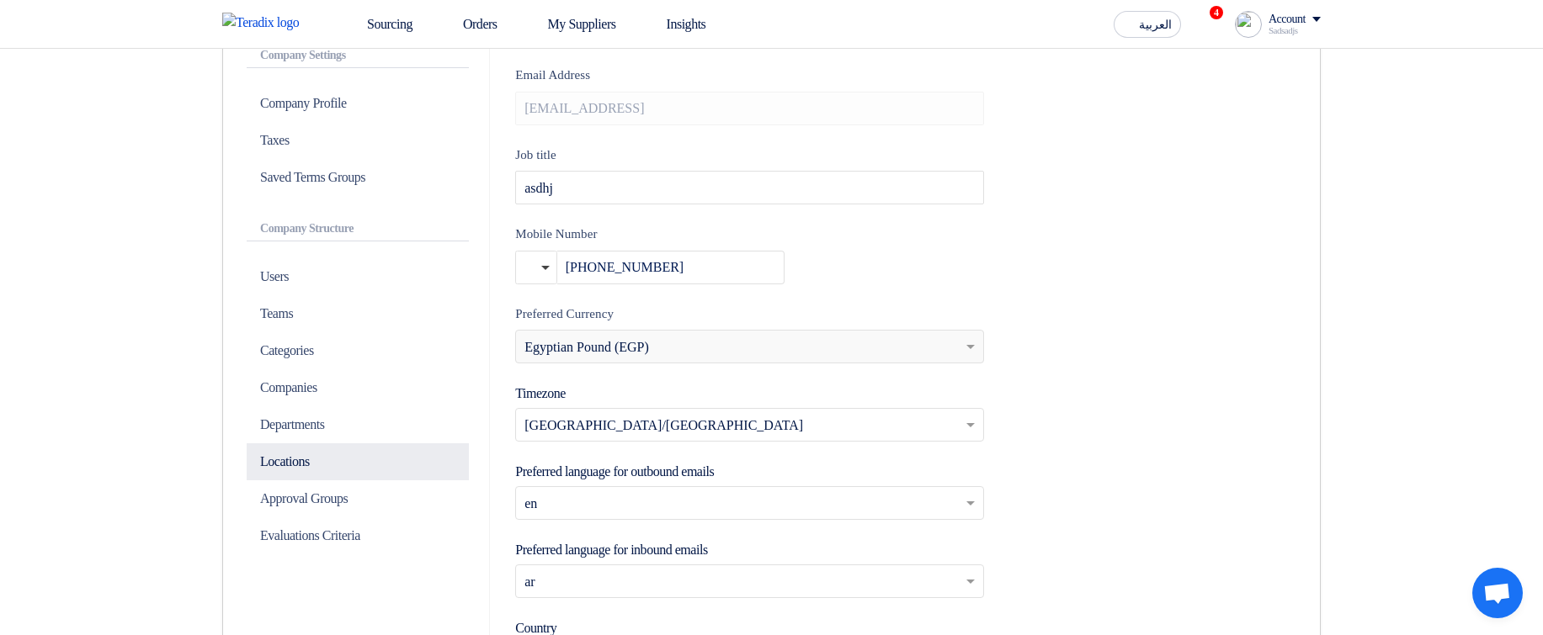
scroll to position [303, 0]
click at [365, 359] on p "Categories" at bounding box center [358, 349] width 222 height 37
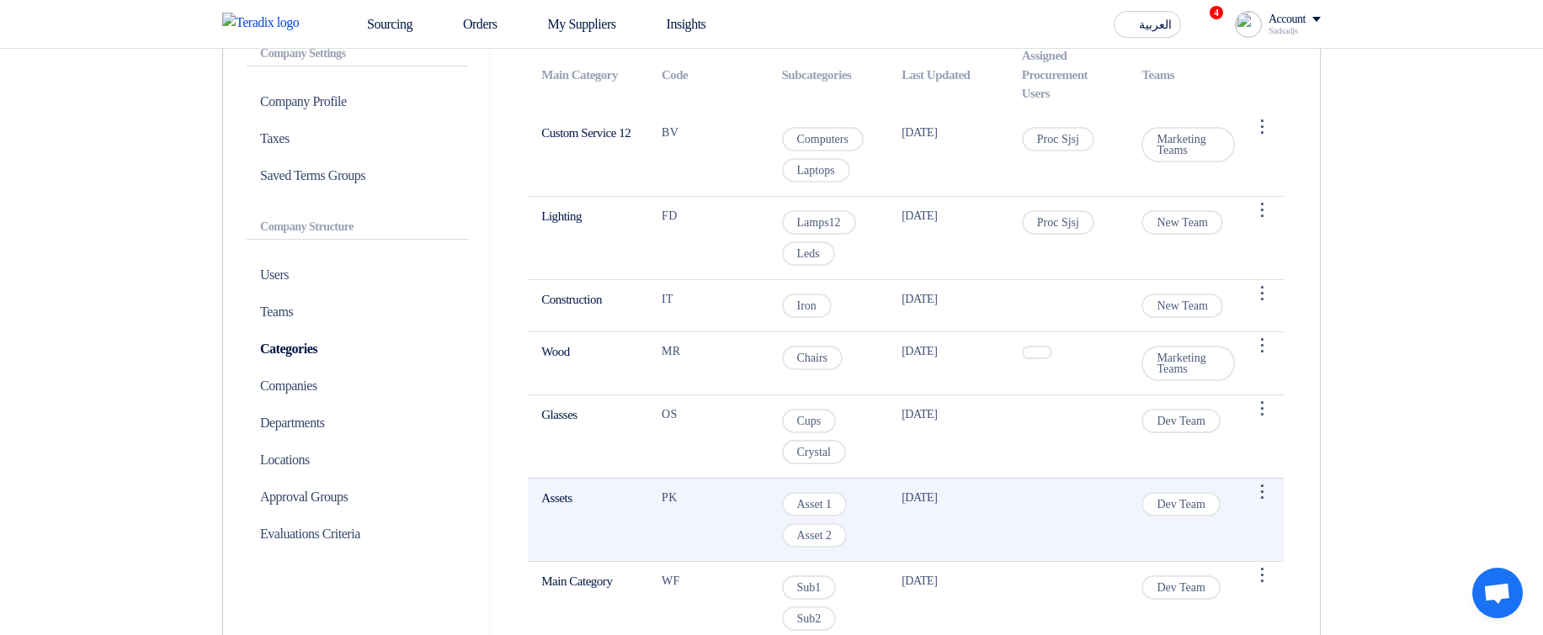
click at [1172, 503] on span "Dev Team" at bounding box center [1180, 504] width 78 height 24
copy tr "Dev Team"
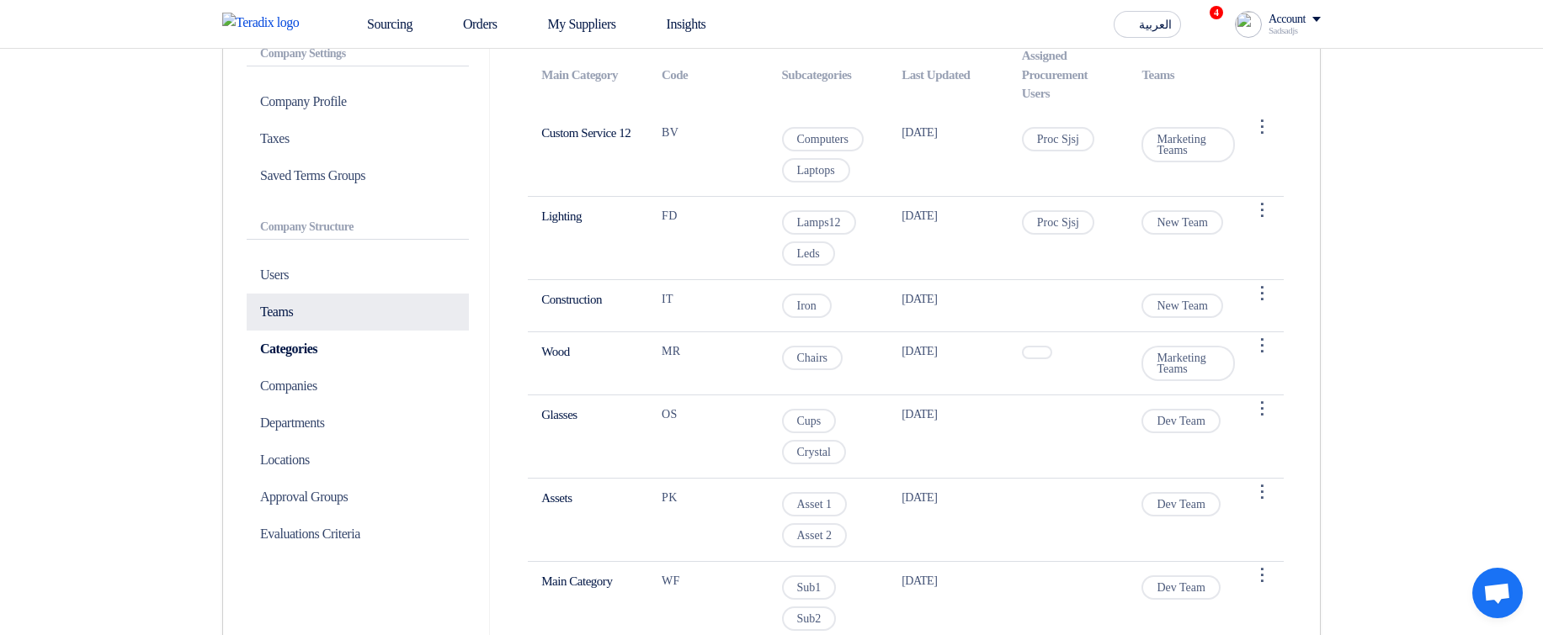
click at [295, 326] on p "Teams" at bounding box center [358, 312] width 222 height 37
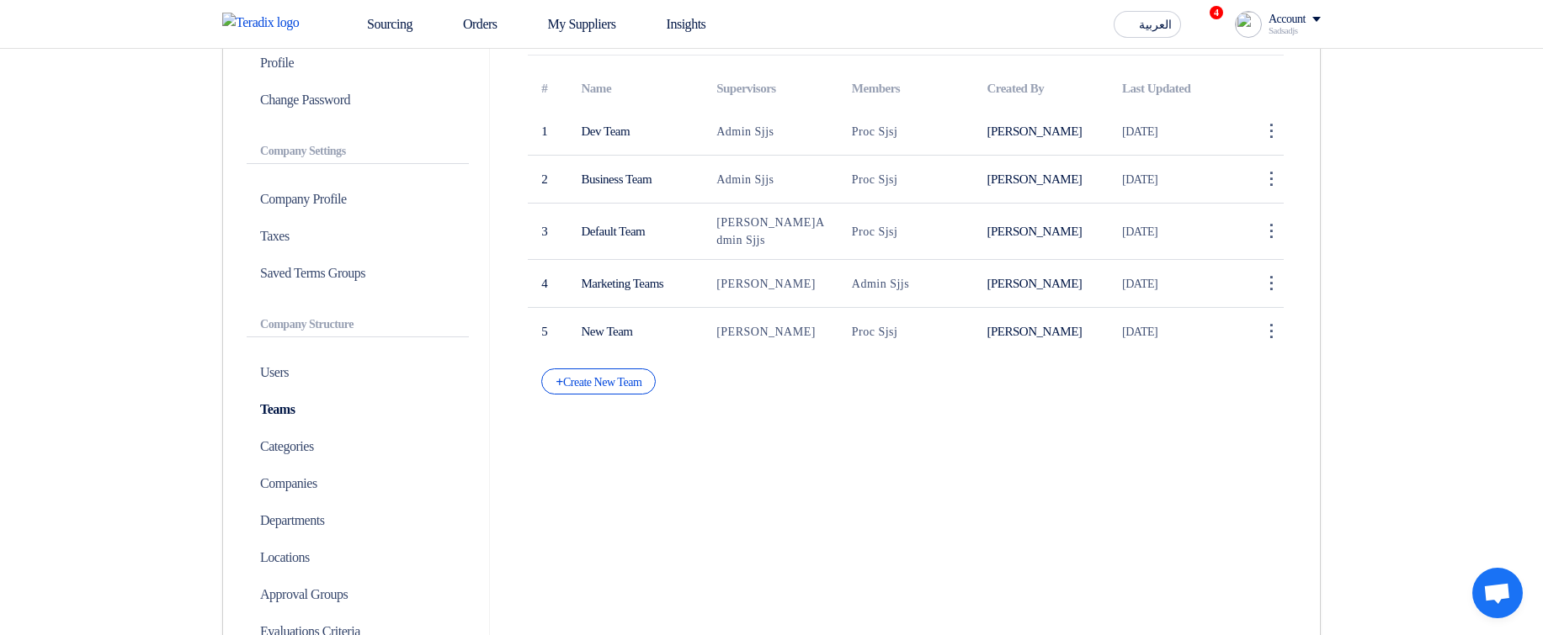
scroll to position [101, 0]
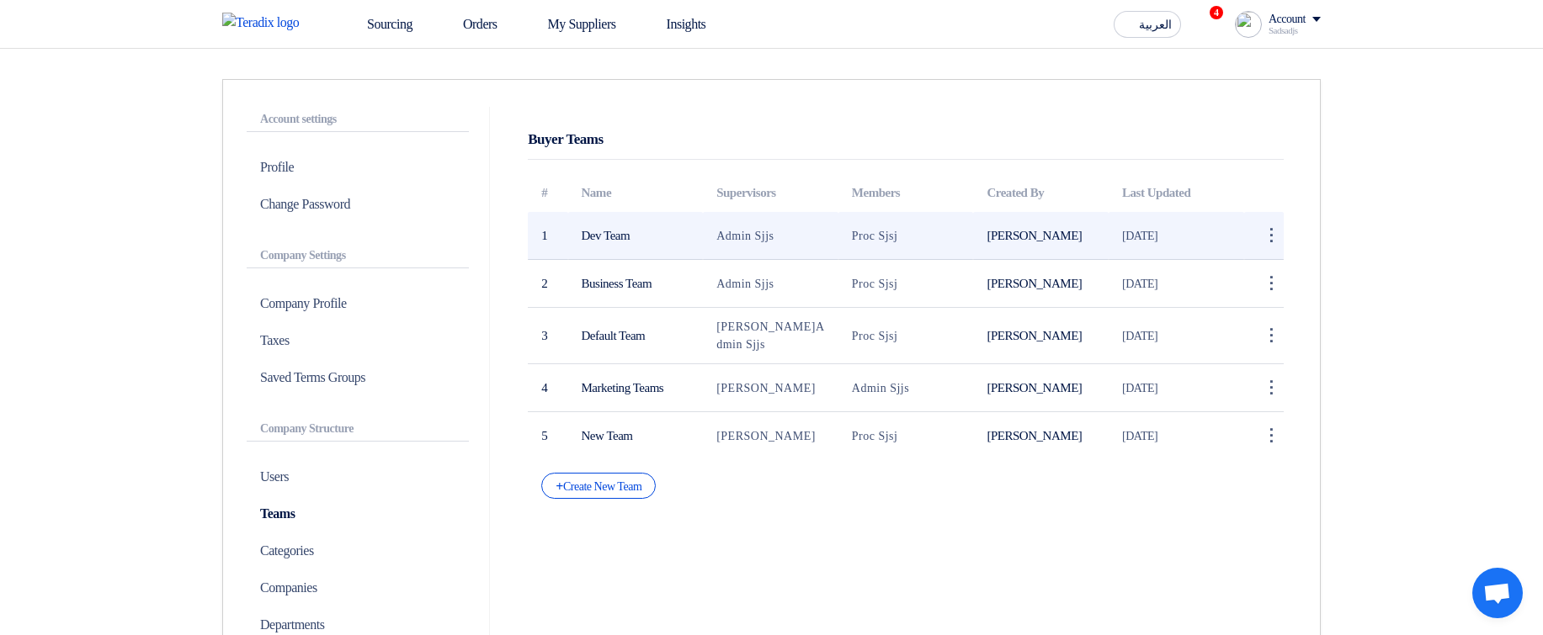
click at [732, 241] on span "Admin Sjjs" at bounding box center [744, 236] width 57 height 13
copy span "Admin Sjjs"
drag, startPoint x: 732, startPoint y: 241, endPoint x: 767, endPoint y: 238, distance: 34.6
click at [767, 238] on span "Admin Sjjs" at bounding box center [744, 236] width 57 height 13
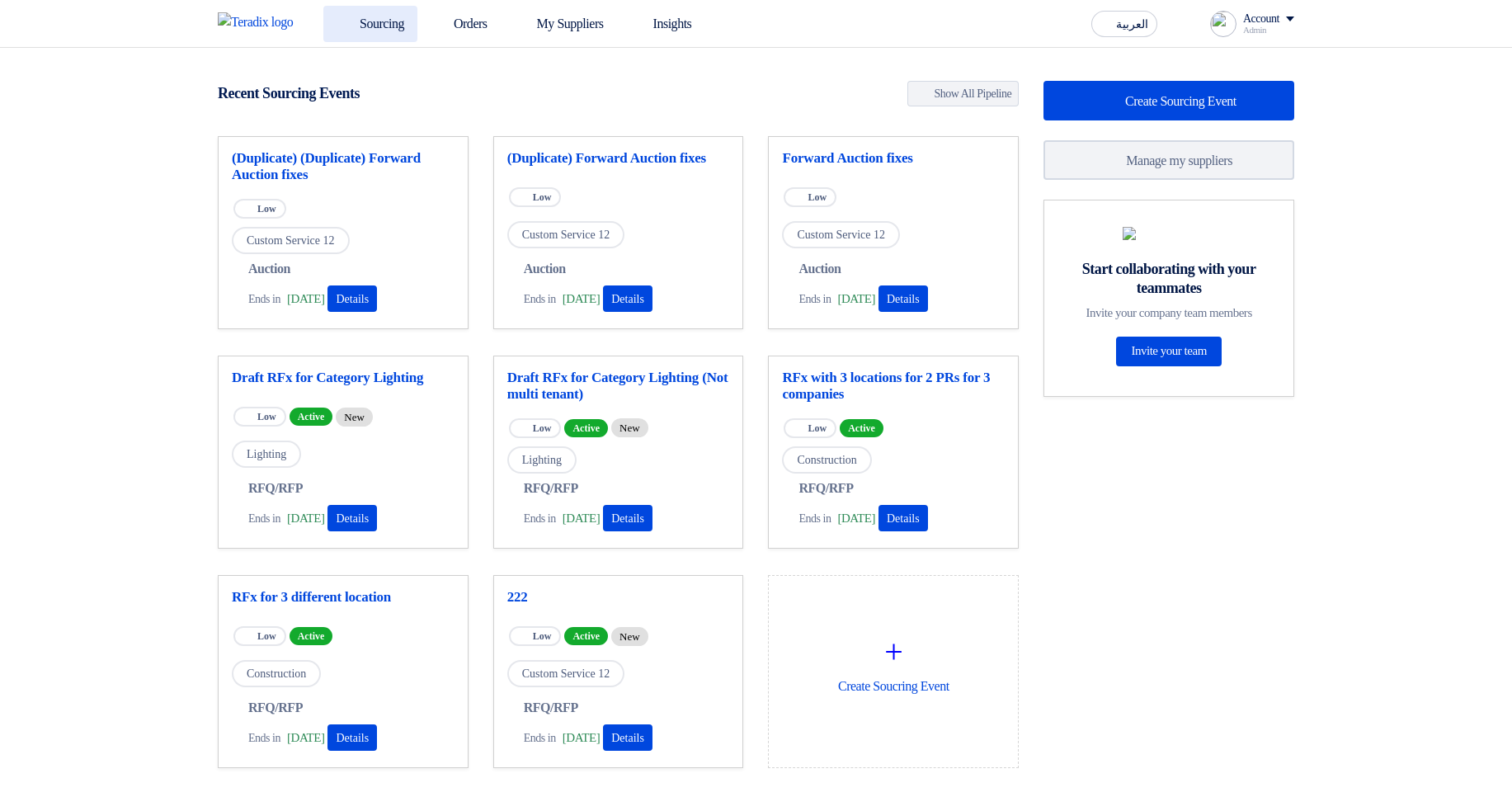
click at [377, 25] on link "Sourcing" at bounding box center [370, 24] width 94 height 36
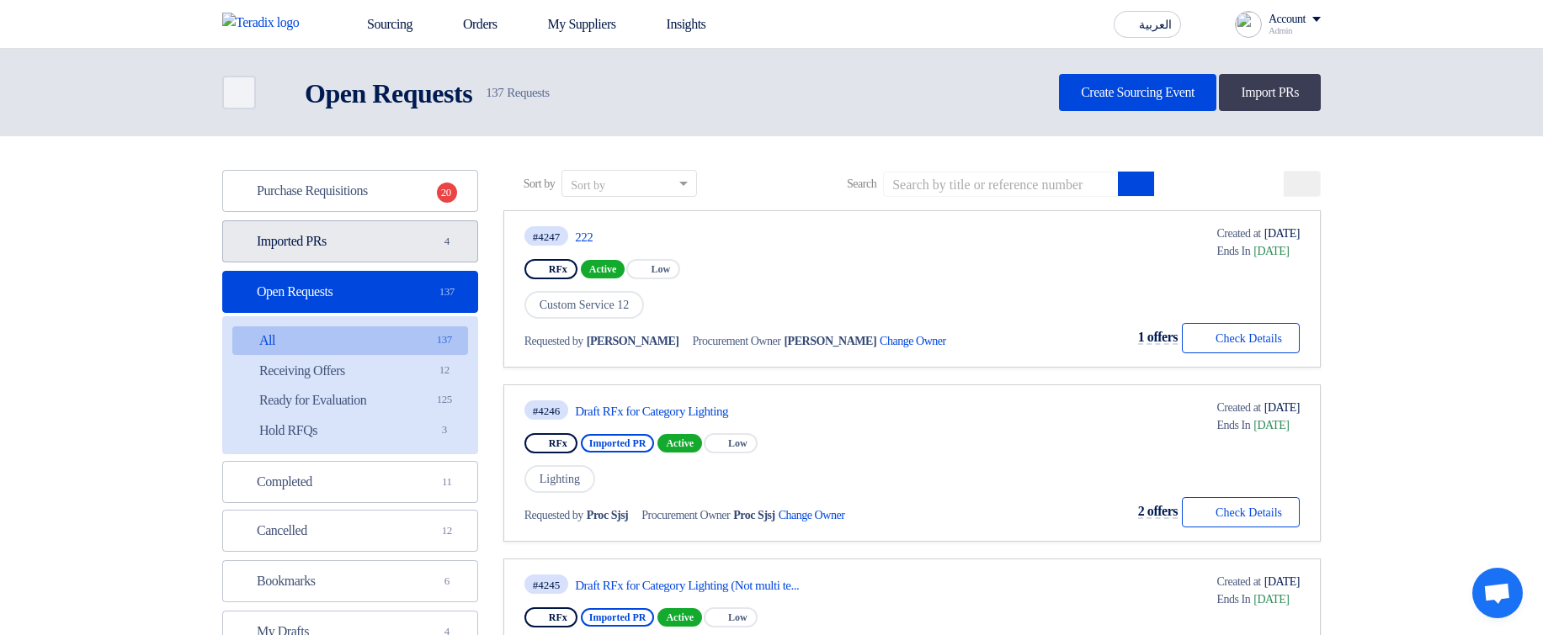
click at [389, 236] on link "Imported PRs Imported PRs 4" at bounding box center [350, 241] width 256 height 42
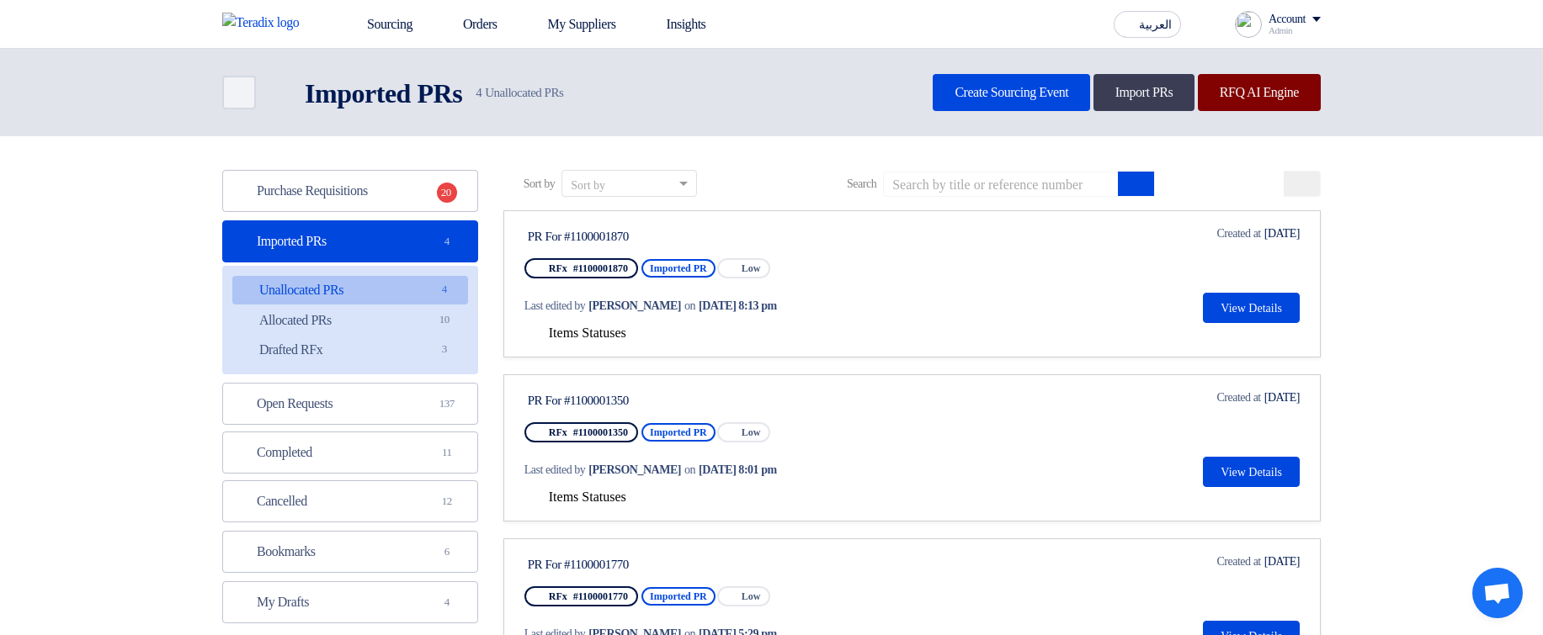
click at [1241, 94] on link "RFQ AI Engine" at bounding box center [1259, 92] width 123 height 37
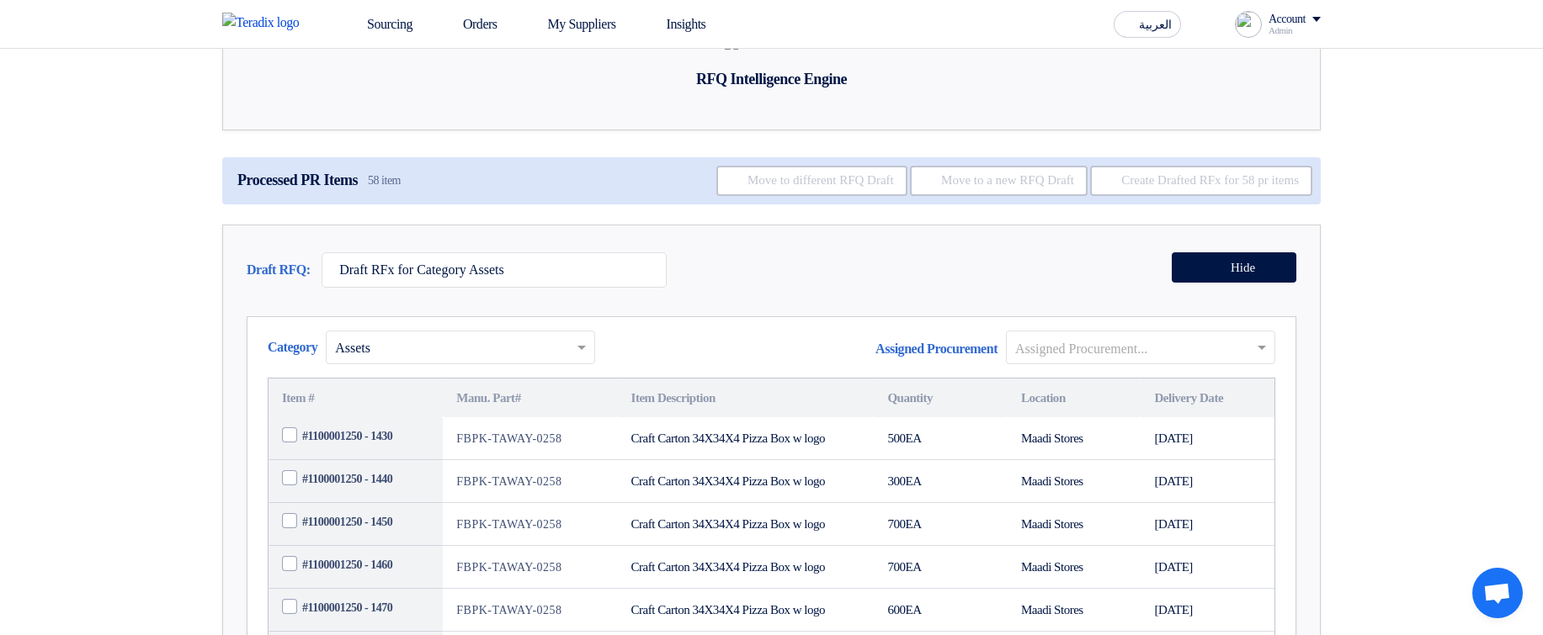
scroll to position [77, 0]
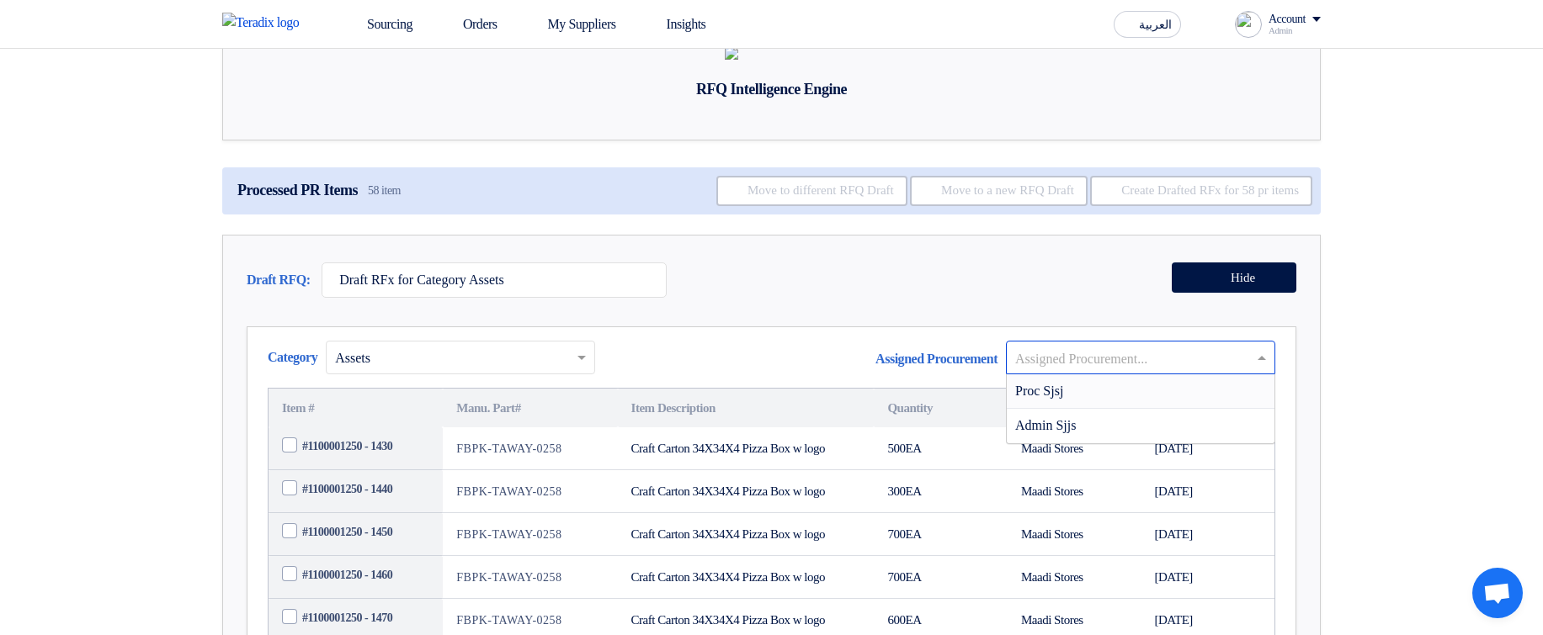
click at [1076, 373] on input "text" at bounding box center [1132, 359] width 234 height 28
click at [1084, 409] on div "Proc Sjsj" at bounding box center [1141, 392] width 268 height 35
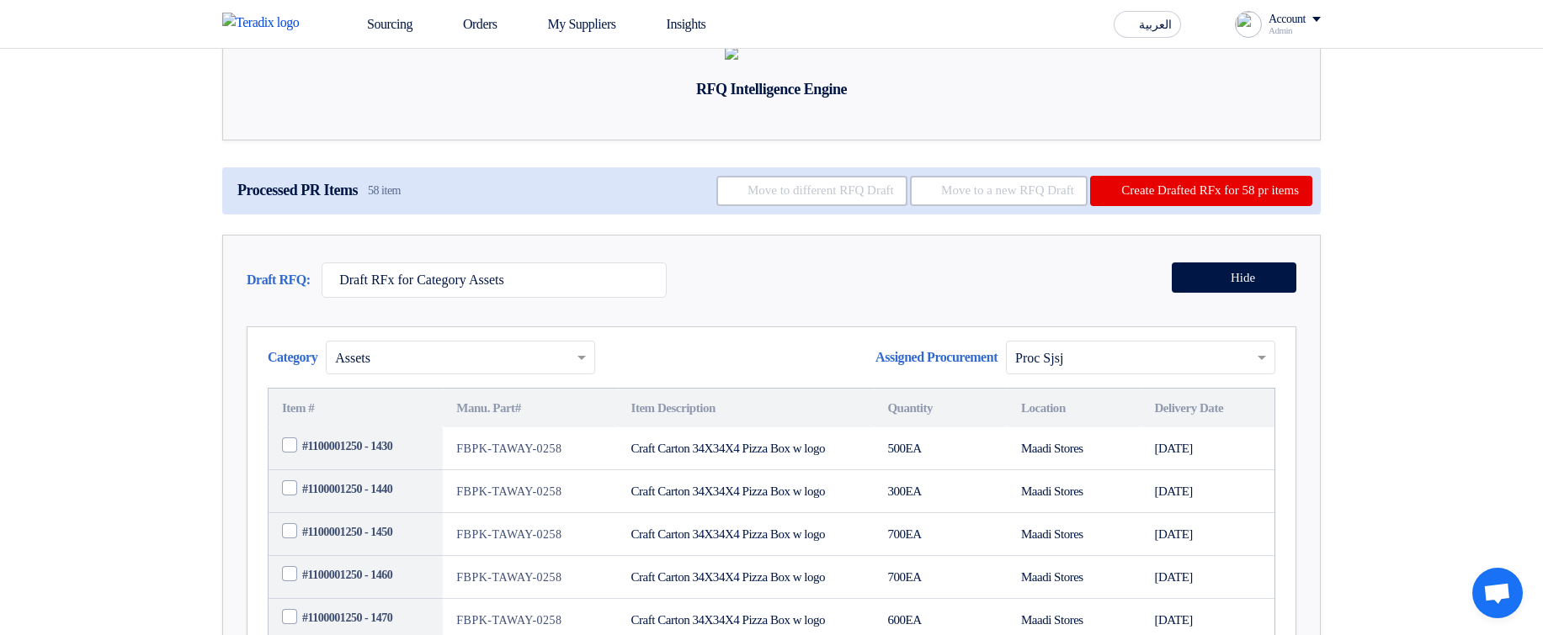
click at [1094, 373] on input "text" at bounding box center [1132, 359] width 234 height 28
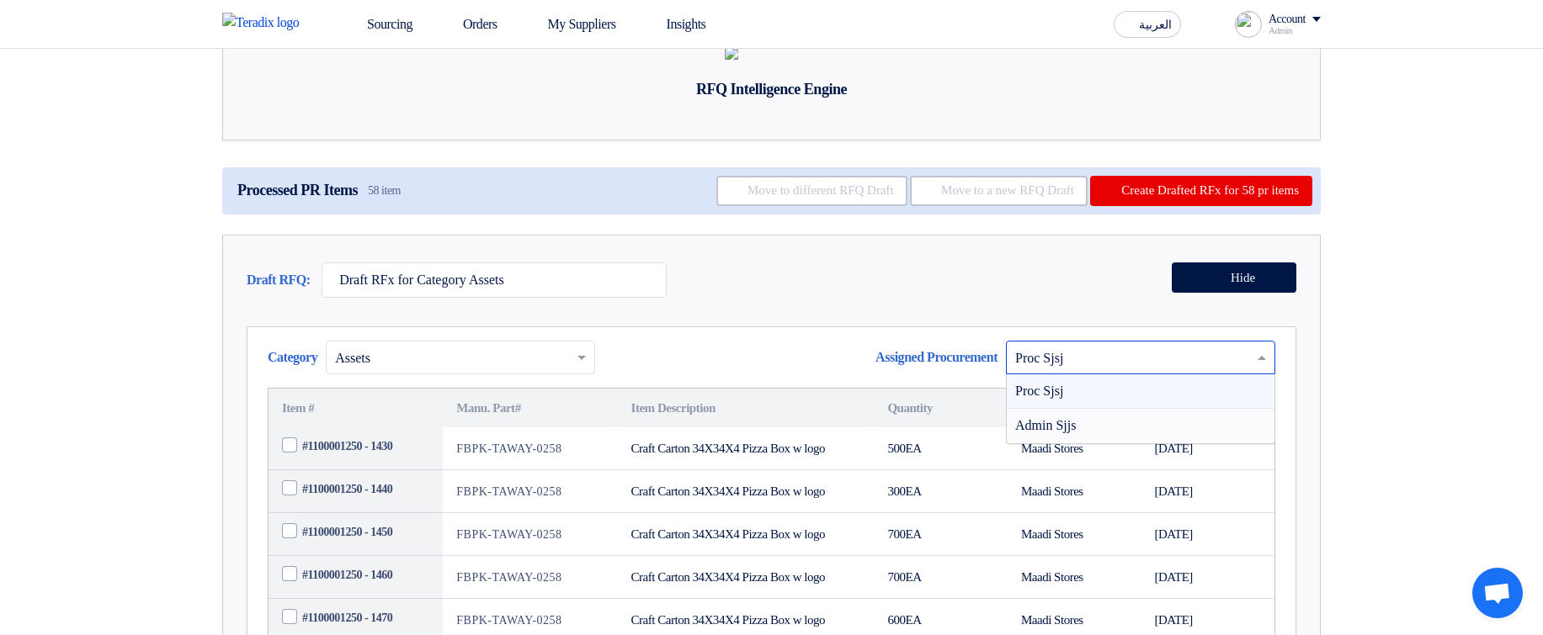
click at [1109, 443] on div "Admin Sjjs" at bounding box center [1141, 426] width 268 height 34
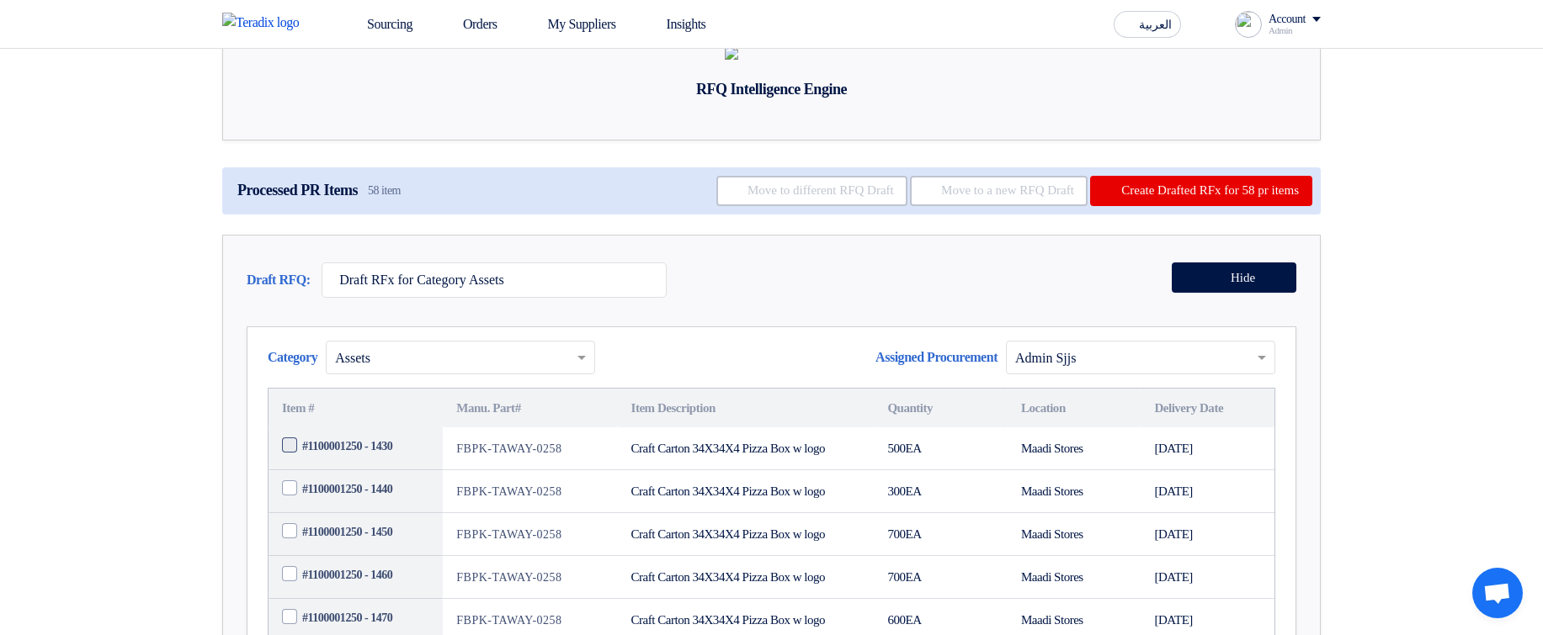
click at [321, 455] on span "#1100001250 - 1430" at bounding box center [347, 447] width 90 height 18
click at [321, 460] on input "#1100001250 - 1430" at bounding box center [375, 446] width 147 height 27
checkbox input "true"
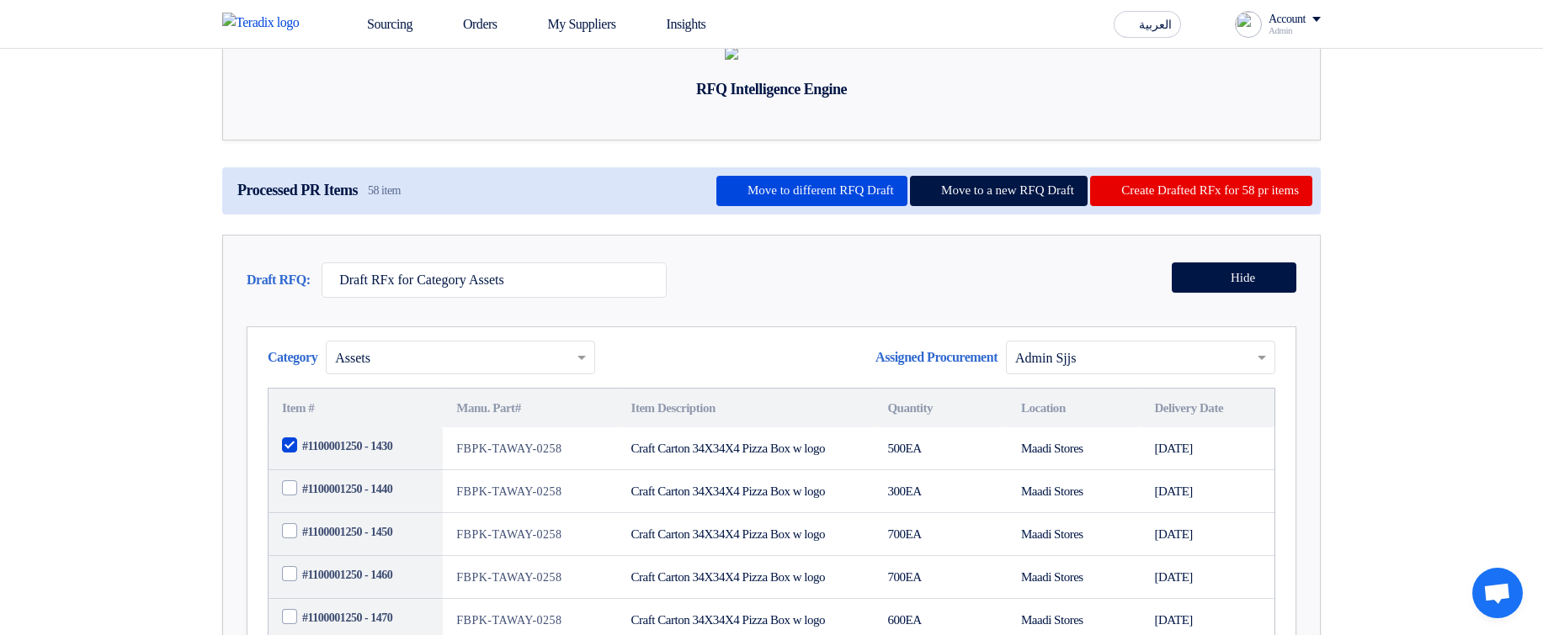
click at [344, 513] on td "#1100001250 - 1440" at bounding box center [355, 491] width 174 height 43
click at [364, 498] on span "#1100001250 - 1440" at bounding box center [347, 490] width 90 height 18
click at [364, 503] on input "#1100001250 - 1440" at bounding box center [375, 489] width 147 height 27
checkbox input "true"
click at [363, 541] on span "#1100001250 - 1450" at bounding box center [347, 532] width 90 height 18
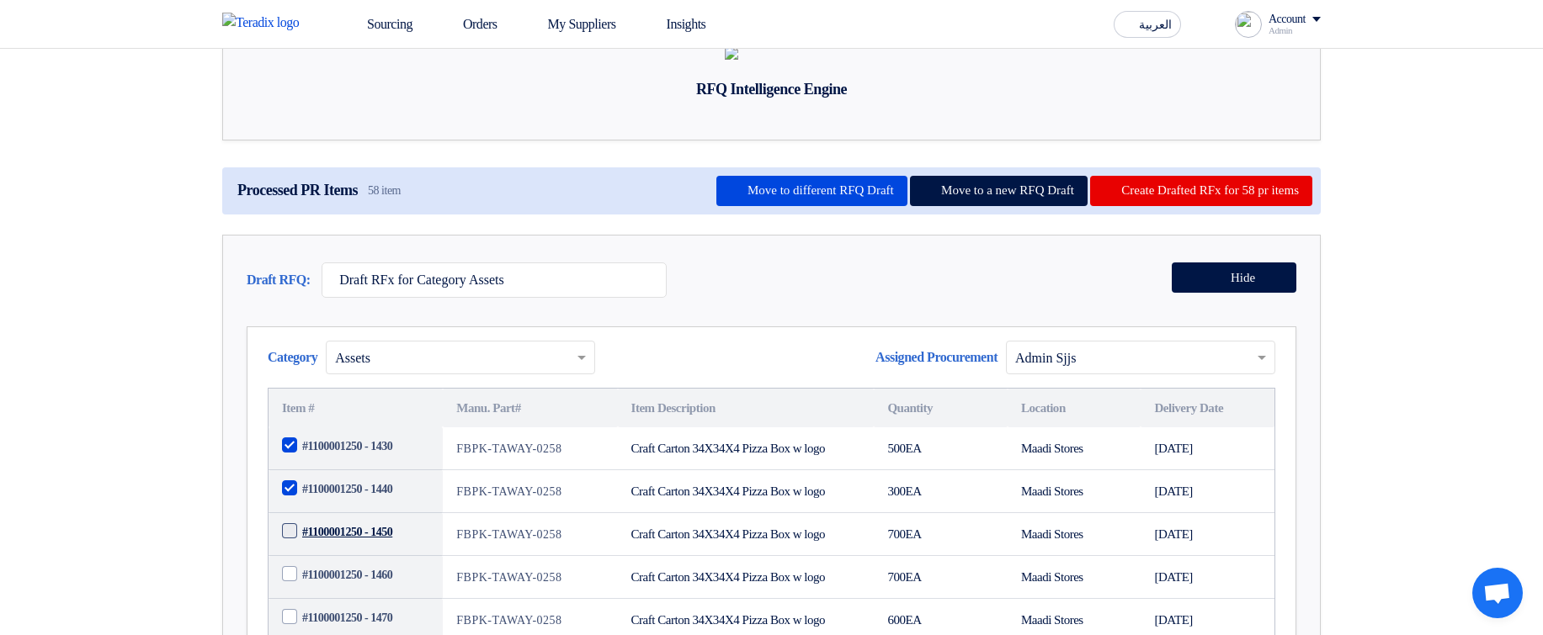
click at [363, 546] on input "#1100001250 - 1450" at bounding box center [375, 532] width 147 height 27
checkbox input "true"
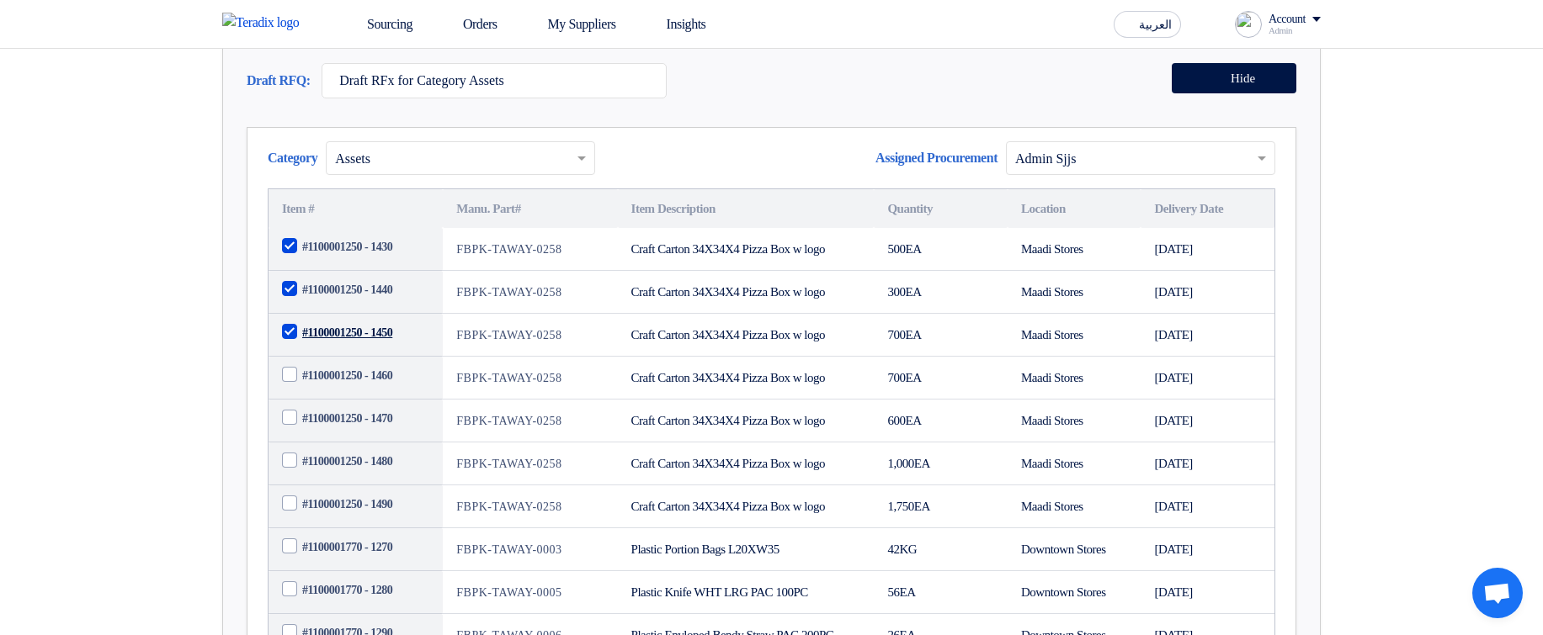
scroll to position [380, 0]
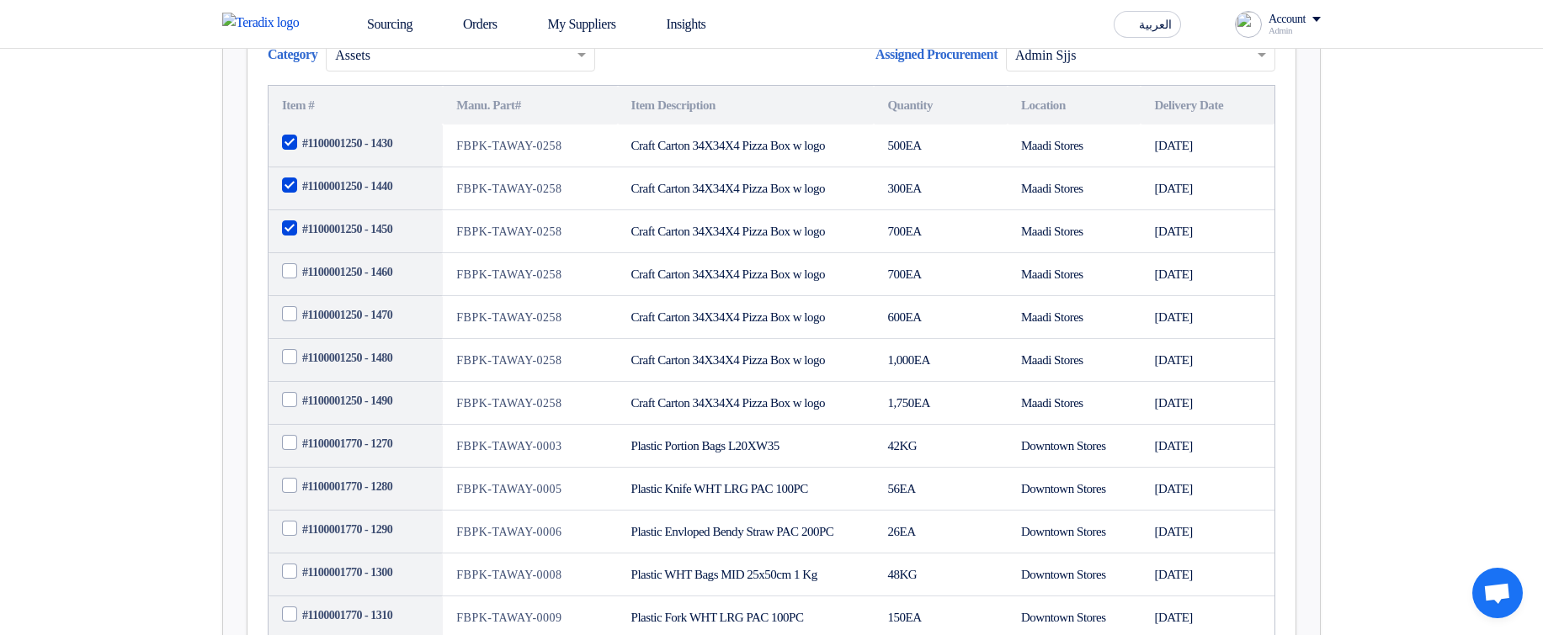
click at [376, 296] on td "#1100001250 - 1460" at bounding box center [355, 274] width 174 height 43
click at [391, 281] on span "#1100001250 - 1460" at bounding box center [347, 272] width 90 height 18
click at [391, 286] on input "#1100001250 - 1460" at bounding box center [375, 272] width 147 height 27
checkbox input "true"
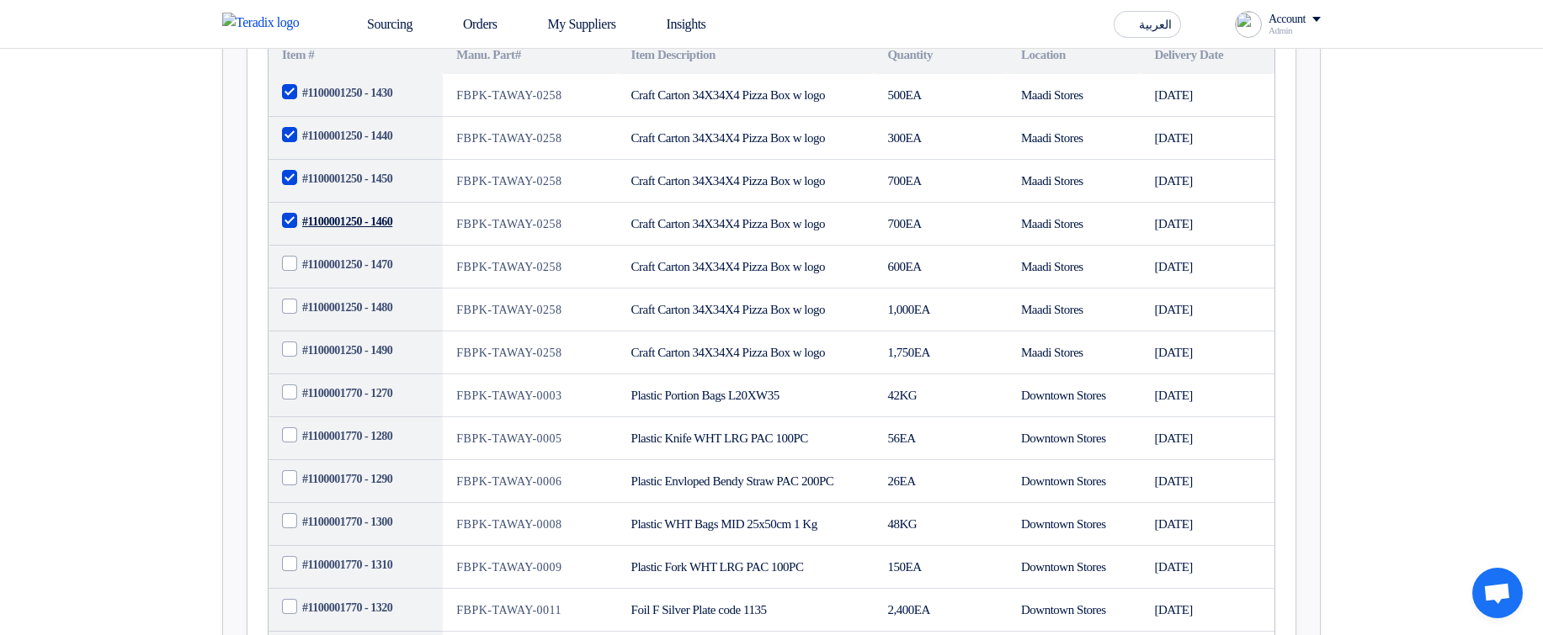
scroll to position [683, 0]
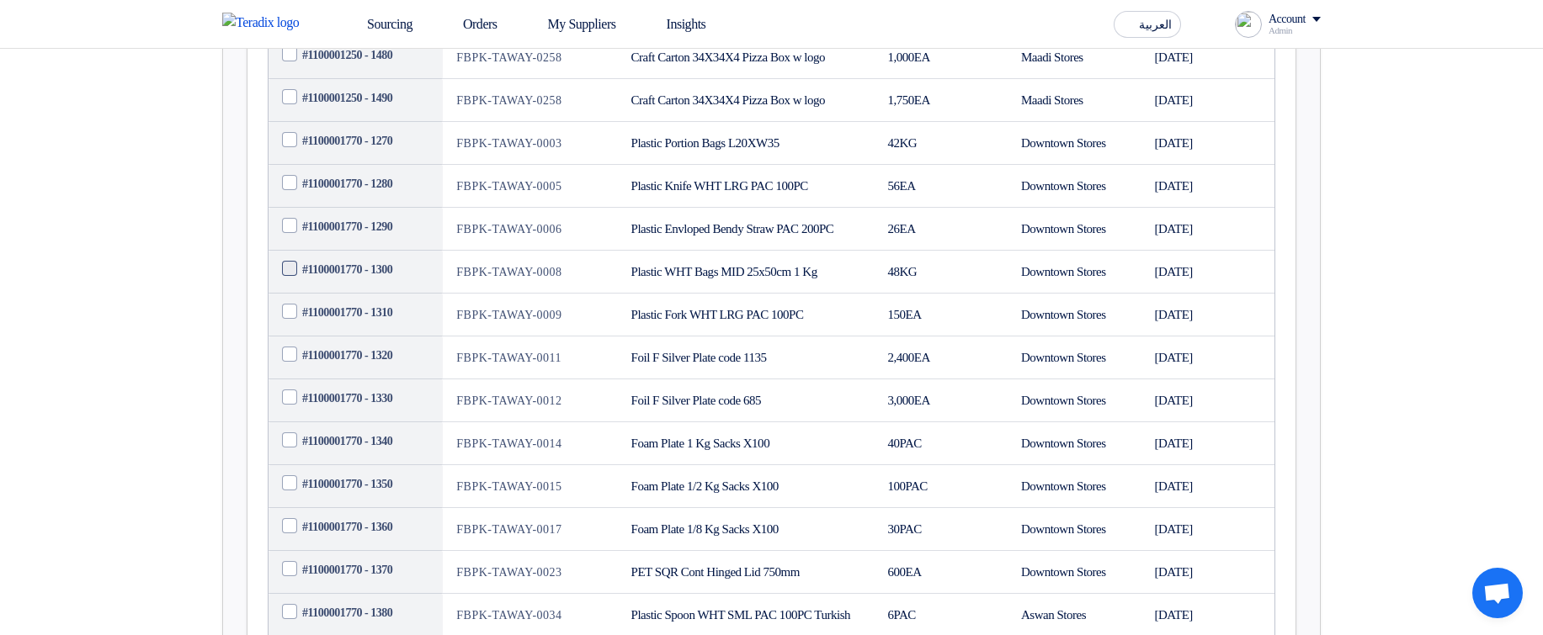
click at [366, 279] on span "#1100001770 - 1300" at bounding box center [347, 270] width 90 height 18
click at [366, 284] on input "#1100001770 - 1300" at bounding box center [375, 270] width 147 height 27
checkbox input "true"
click at [370, 337] on td "#1100001770 - 1310" at bounding box center [355, 315] width 174 height 43
click at [364, 321] on span "#1100001770 - 1310" at bounding box center [347, 313] width 90 height 18
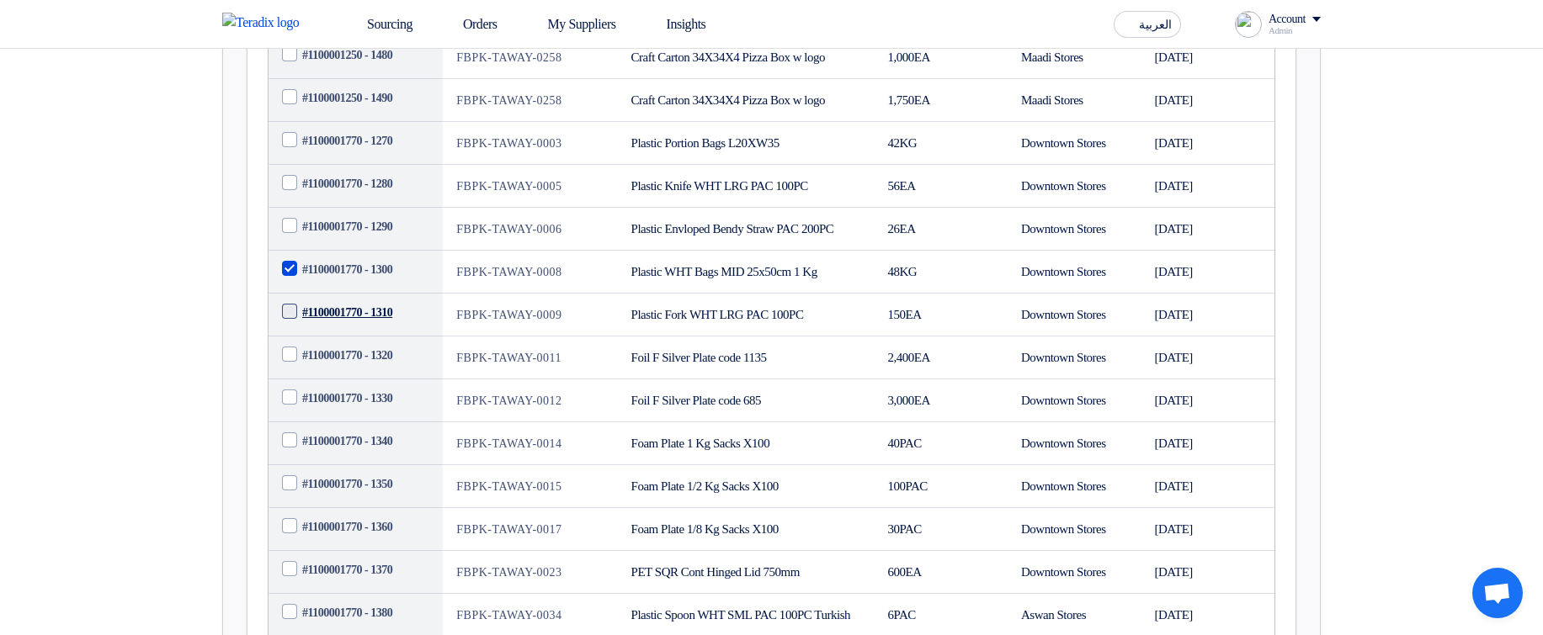
click at [364, 327] on input "#1100001770 - 1310" at bounding box center [375, 313] width 147 height 27
checkbox input "true"
click at [381, 380] on td "#1100001770 - 1320" at bounding box center [355, 358] width 174 height 43
click at [386, 380] on td "#1100001770 - 1320" at bounding box center [355, 358] width 174 height 43
click at [388, 364] on span "#1100001770 - 1320" at bounding box center [347, 356] width 90 height 18
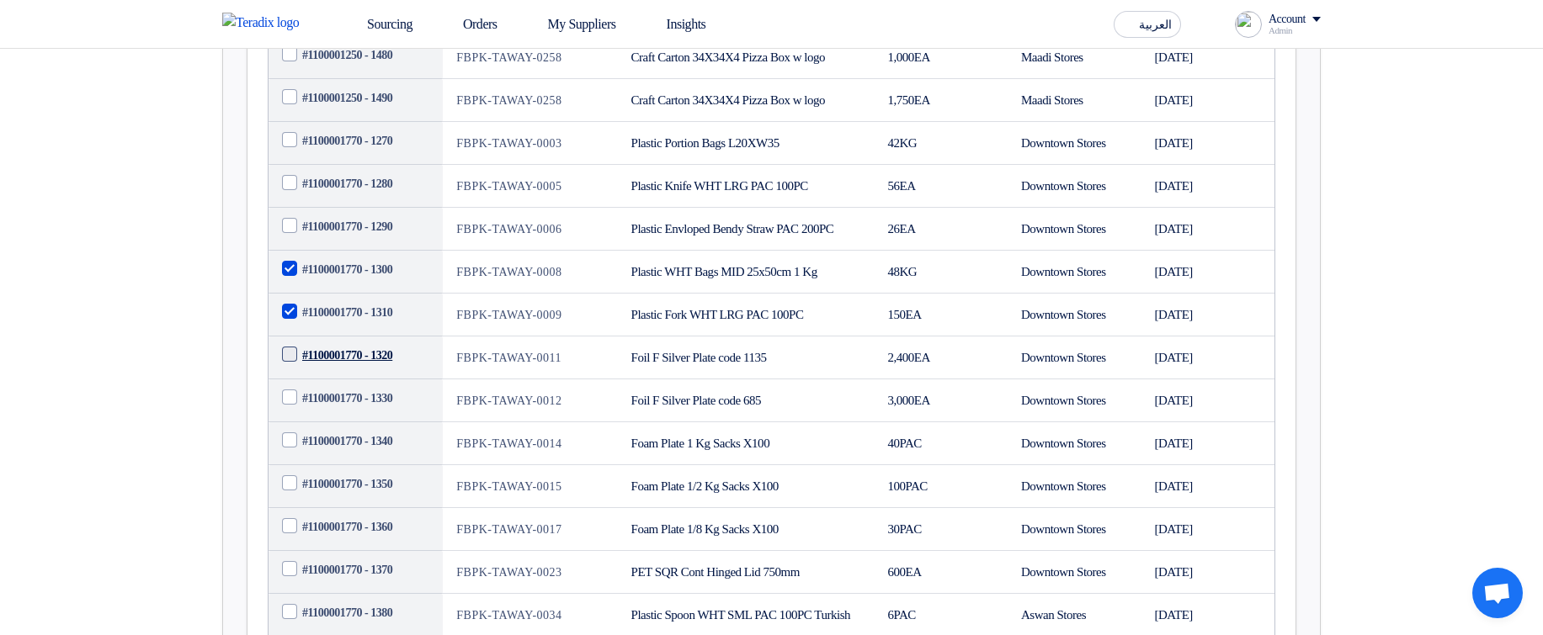
click at [388, 369] on input "#1100001770 - 1320" at bounding box center [375, 356] width 147 height 27
checkbox input "true"
click at [373, 407] on span "#1100001770 - 1330" at bounding box center [347, 399] width 90 height 18
click at [373, 412] on input "#1100001770 - 1330" at bounding box center [375, 398] width 147 height 27
checkbox input "true"
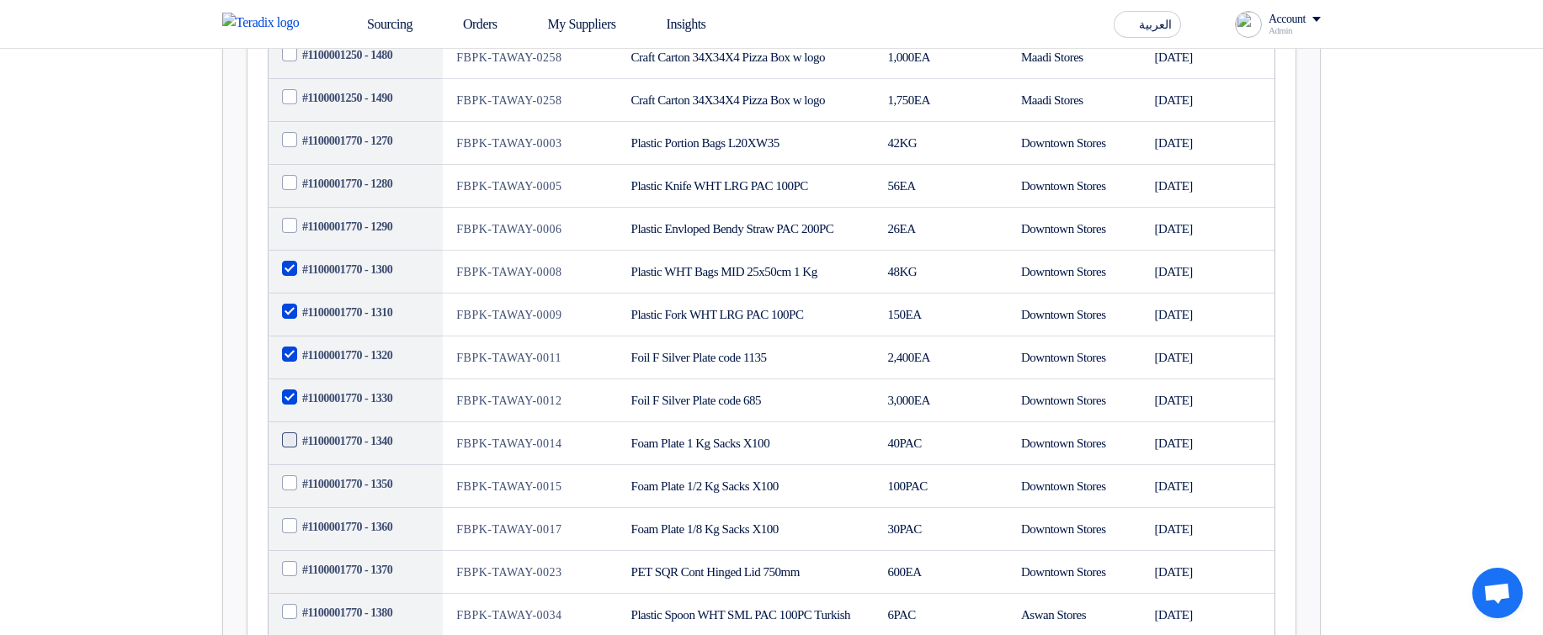
click at [372, 450] on span "#1100001770 - 1340" at bounding box center [347, 442] width 90 height 18
click at [372, 455] on input "#1100001770 - 1340" at bounding box center [375, 441] width 147 height 27
checkbox input "true"
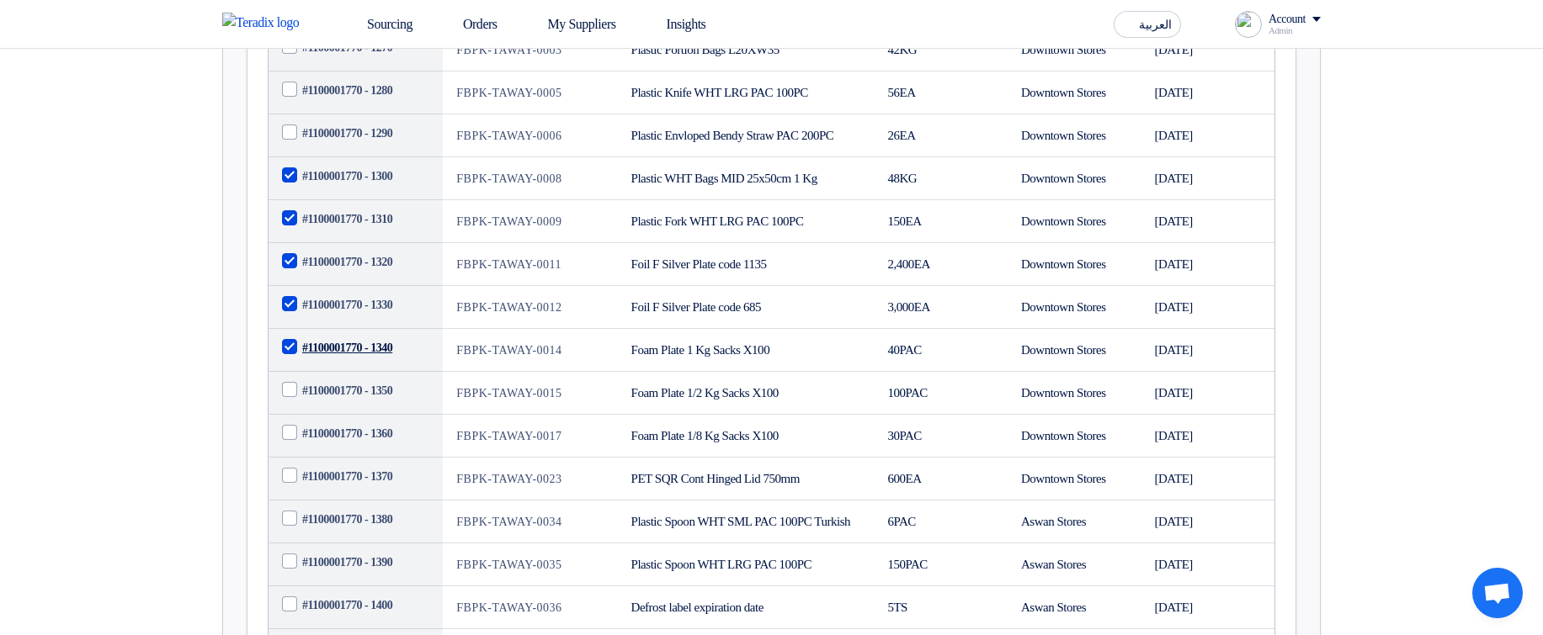
scroll to position [1087, 0]
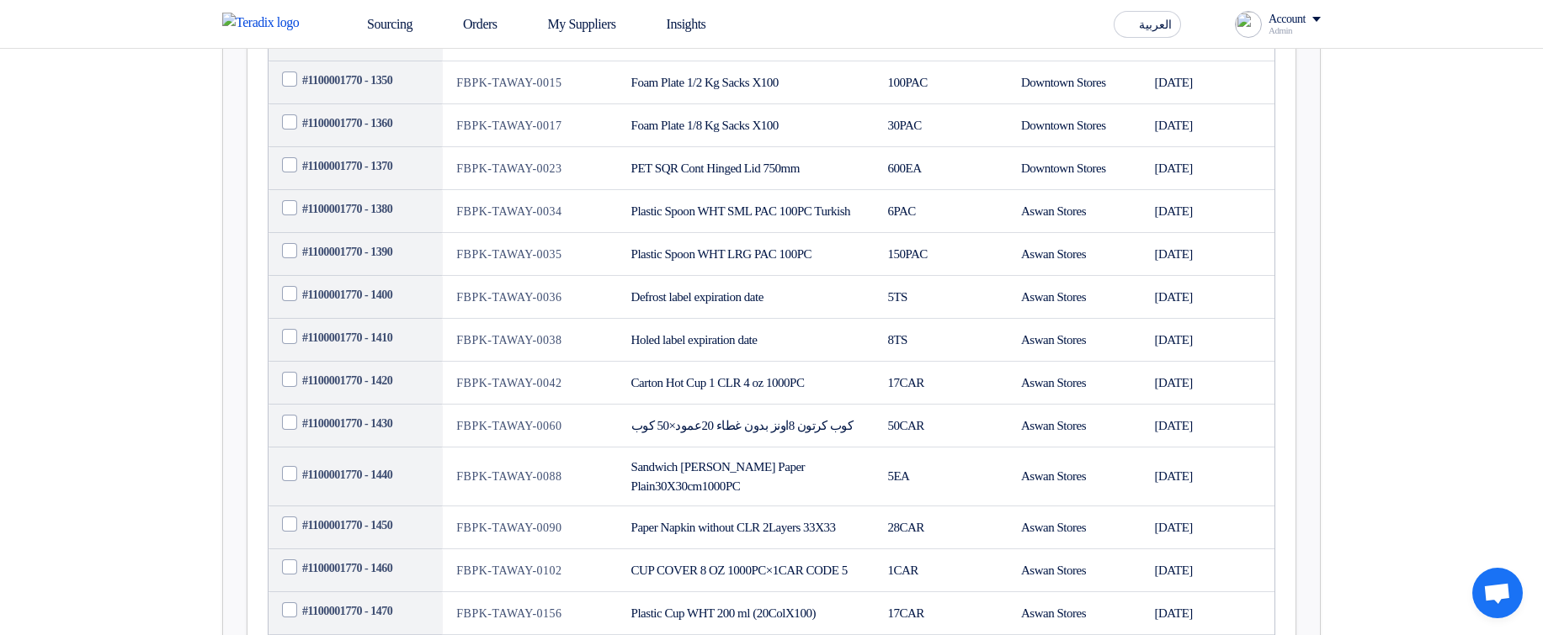
click at [362, 276] on td "#1100001770 - 1390" at bounding box center [355, 254] width 174 height 43
drag, startPoint x: 371, startPoint y: 388, endPoint x: 380, endPoint y: 423, distance: 36.5
click at [371, 304] on span "#1100001770 - 1400" at bounding box center [347, 295] width 90 height 18
click at [371, 309] on input "#1100001770 - 1400" at bounding box center [375, 295] width 147 height 27
checkbox input "true"
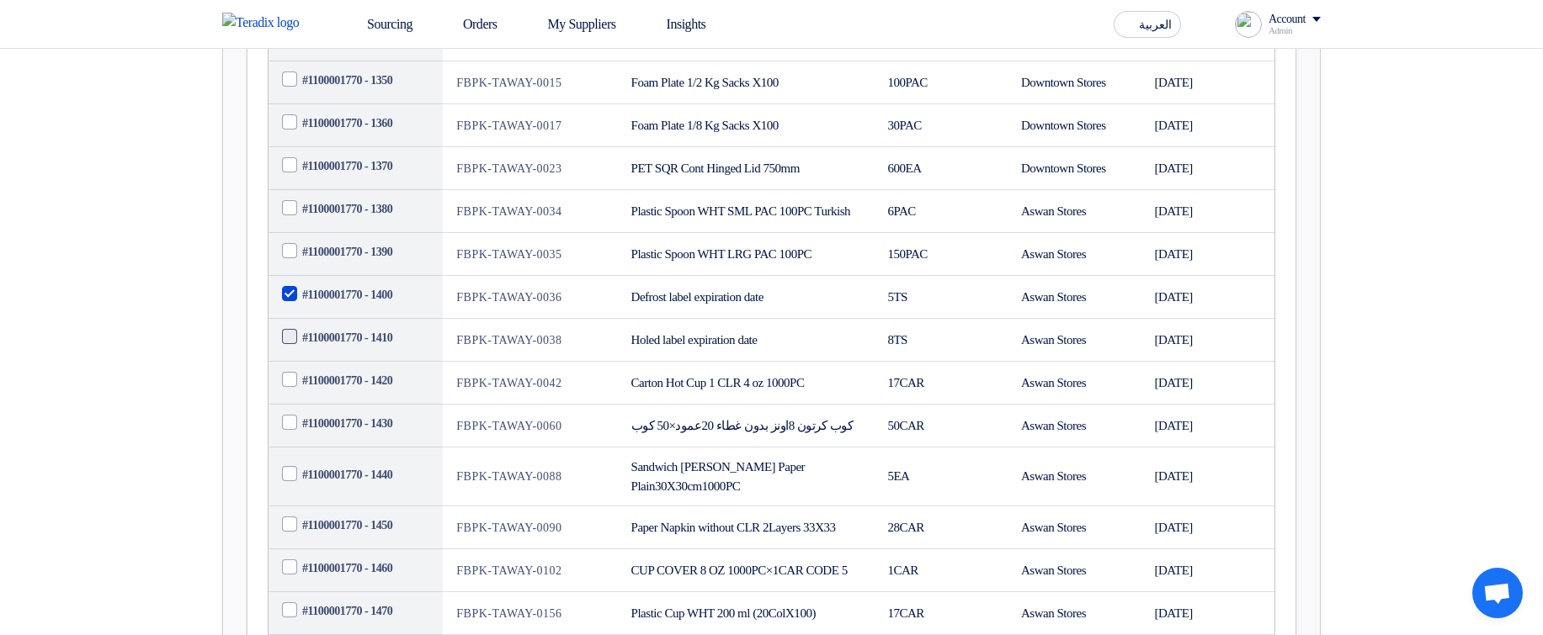
click at [378, 347] on span "#1100001770 - 1410" at bounding box center [347, 338] width 90 height 18
click at [378, 352] on input "#1100001770 - 1410" at bounding box center [375, 338] width 147 height 27
checkbox input "true"
click at [369, 390] on span "#1100001770 - 1420" at bounding box center [347, 381] width 90 height 18
click at [369, 395] on input "#1100001770 - 1420" at bounding box center [375, 381] width 147 height 27
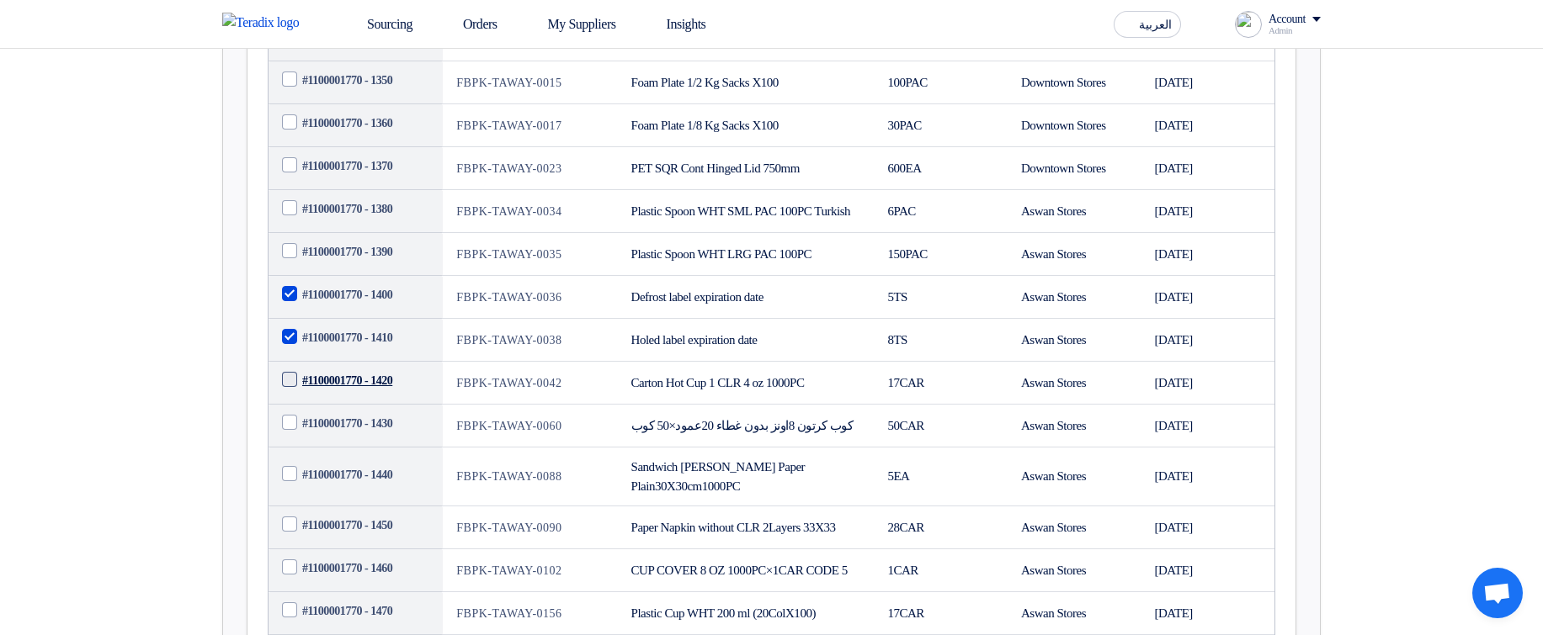
checkbox input "true"
click at [371, 433] on span "#1100001770 - 1430" at bounding box center [347, 424] width 90 height 18
click at [371, 438] on input "#1100001770 - 1430" at bounding box center [375, 424] width 147 height 27
checkbox input "true"
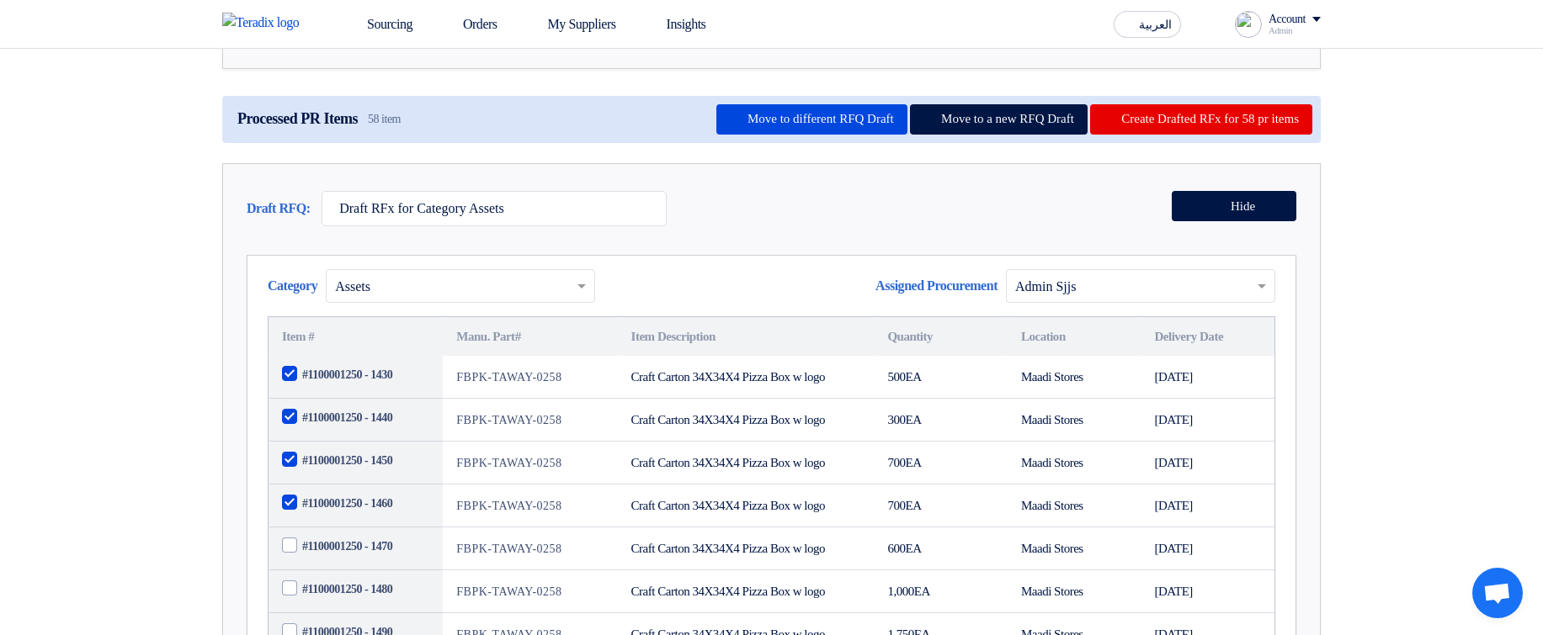
scroll to position [0, 0]
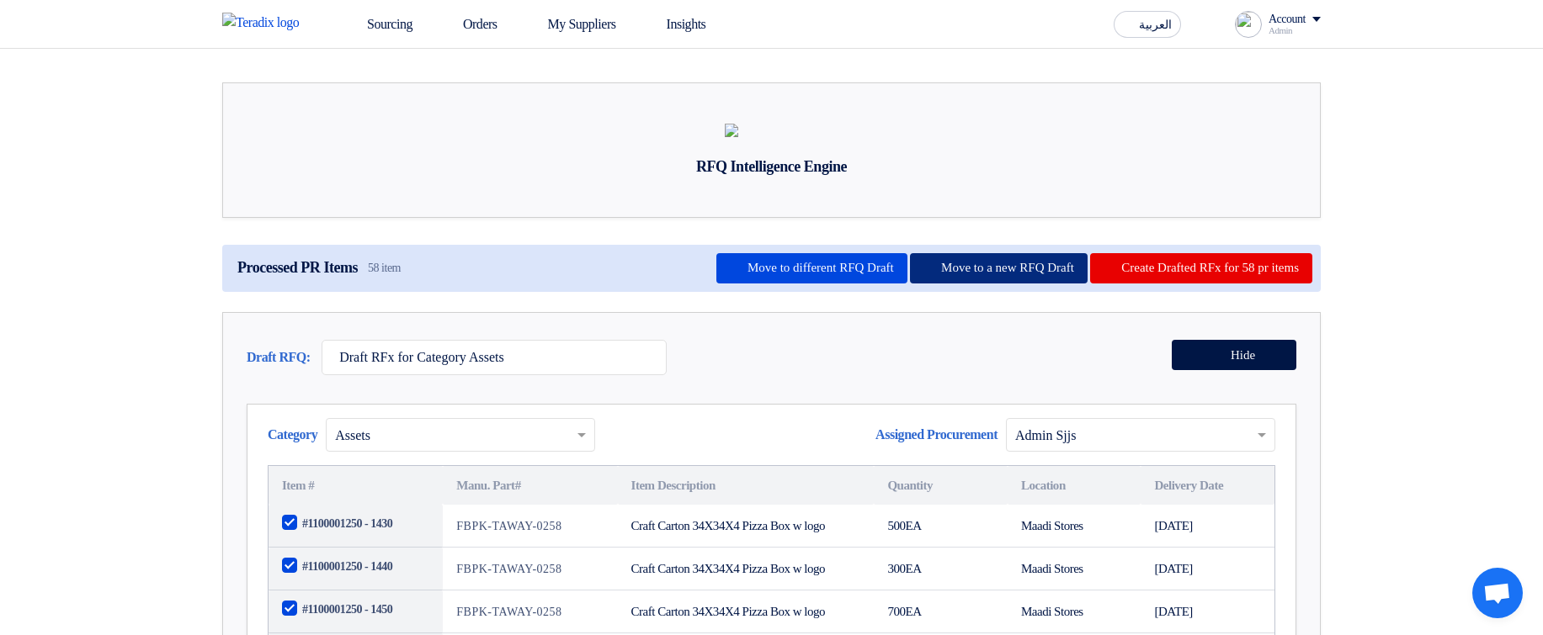
click at [949, 284] on button "Move to a new RFQ Draft" at bounding box center [999, 268] width 178 height 30
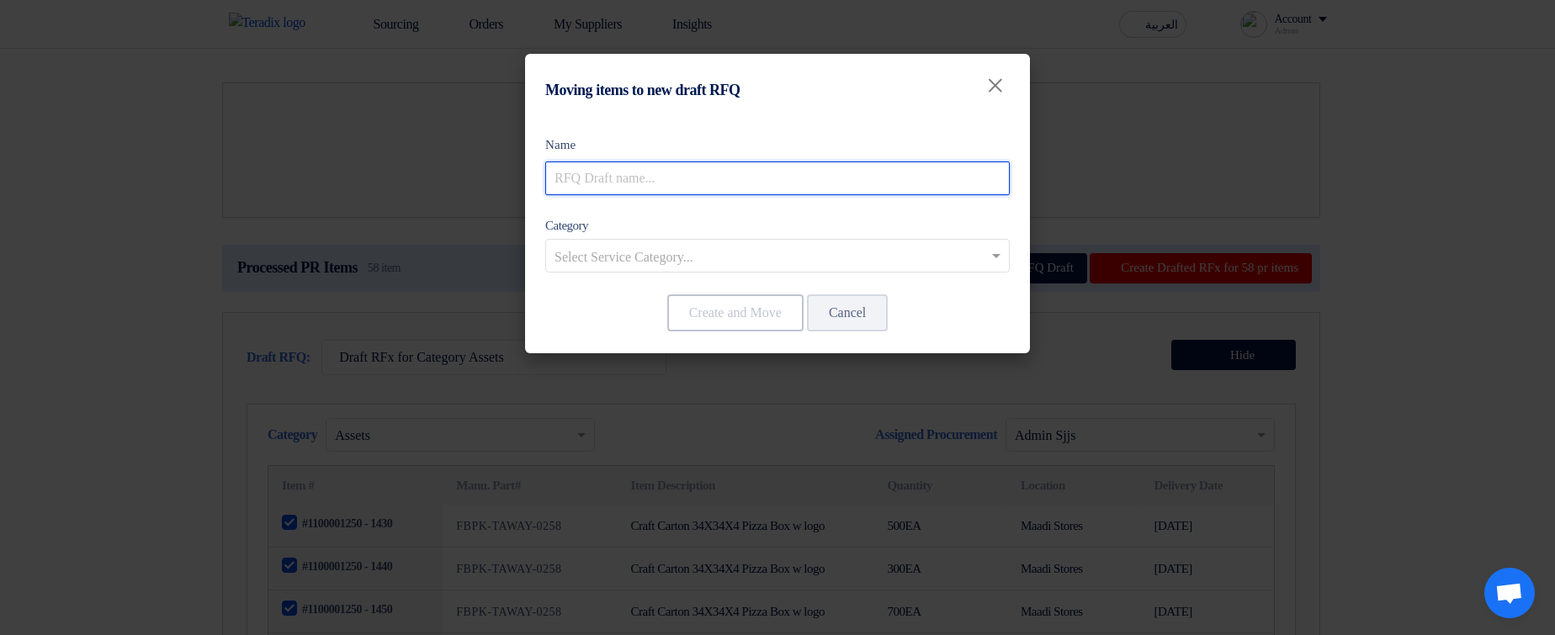
click at [697, 173] on input "text" at bounding box center [777, 179] width 465 height 34
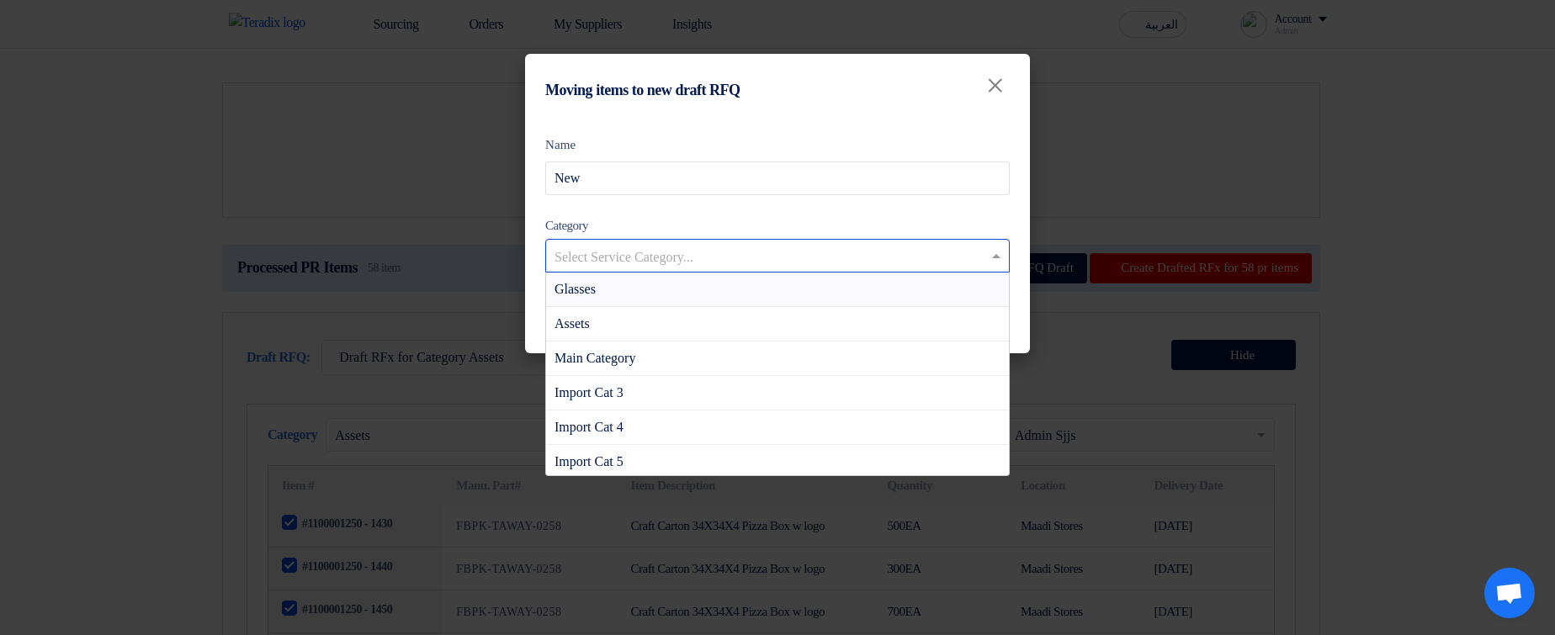
click at [708, 245] on input "text" at bounding box center [769, 258] width 429 height 28
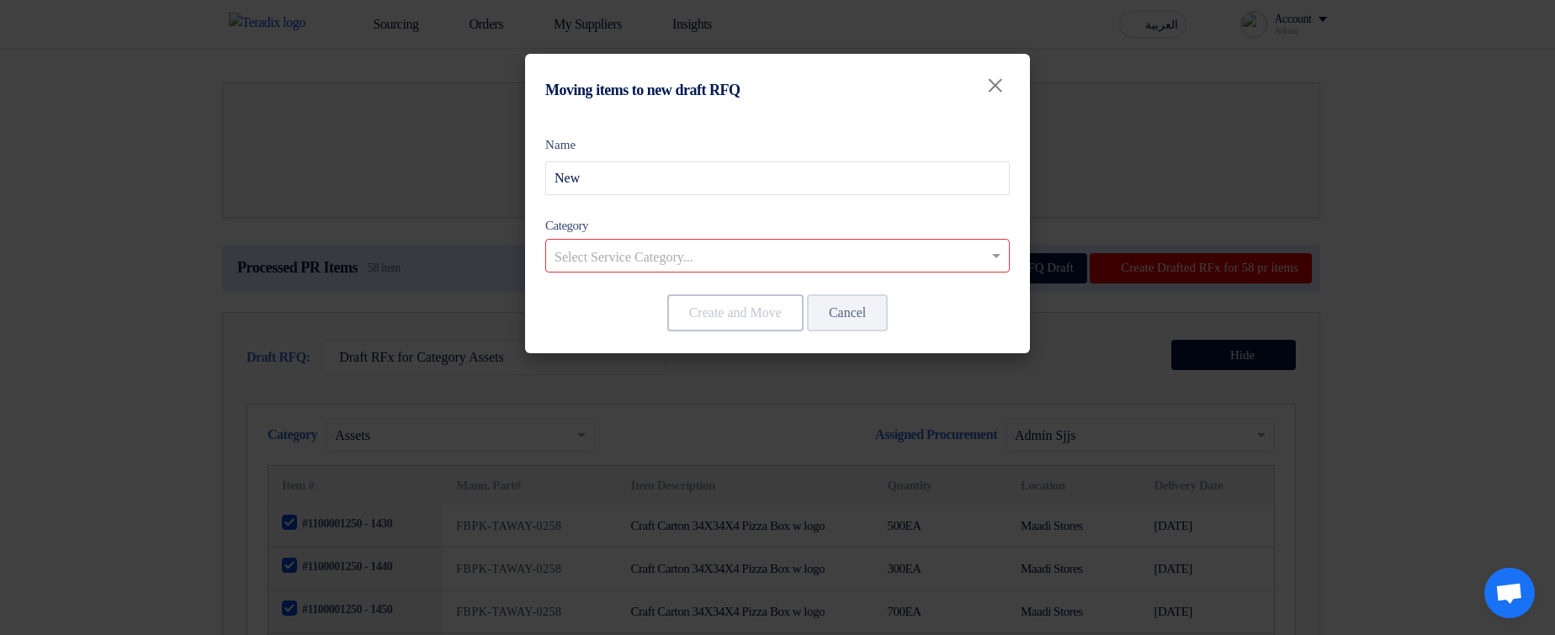
click at [683, 159] on div "Name New" at bounding box center [777, 165] width 465 height 60
click at [680, 190] on input "New" at bounding box center [777, 179] width 465 height 34
click at [752, 242] on div at bounding box center [777, 256] width 463 height 28
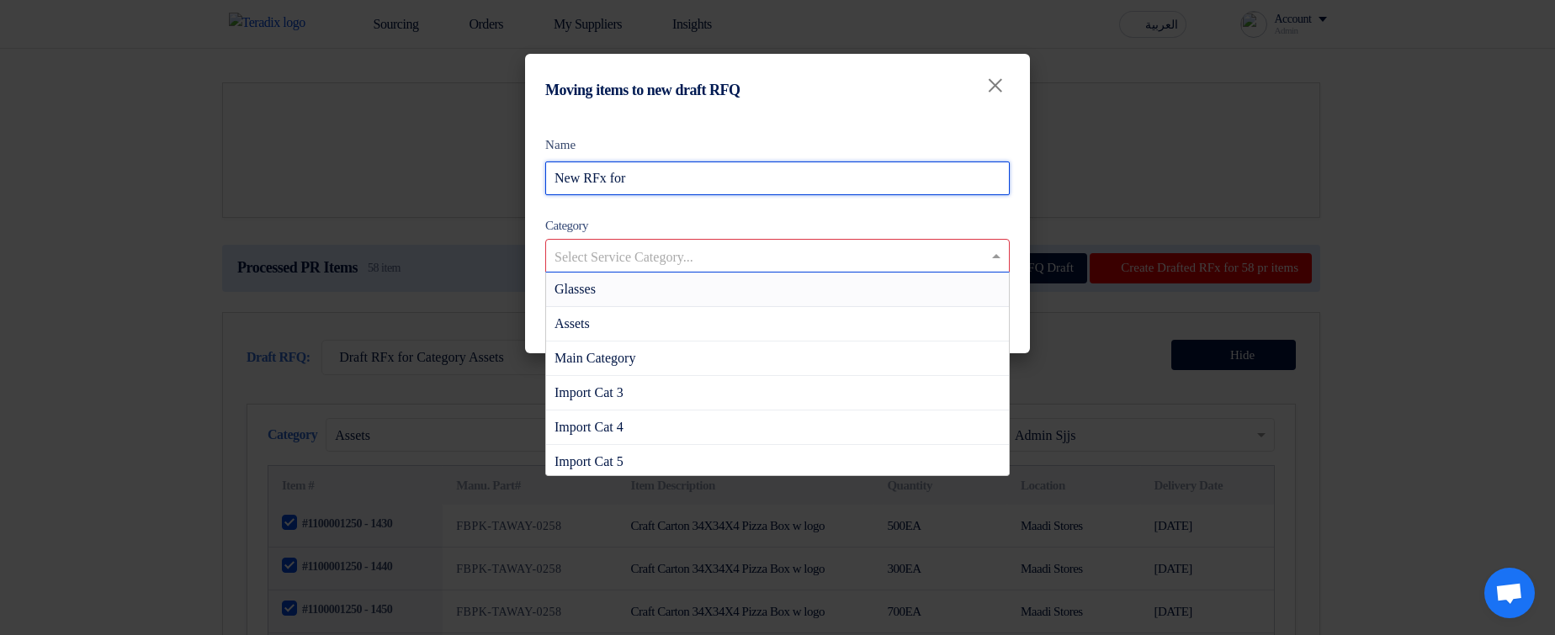
click at [675, 183] on input "New RFx for" at bounding box center [777, 179] width 465 height 34
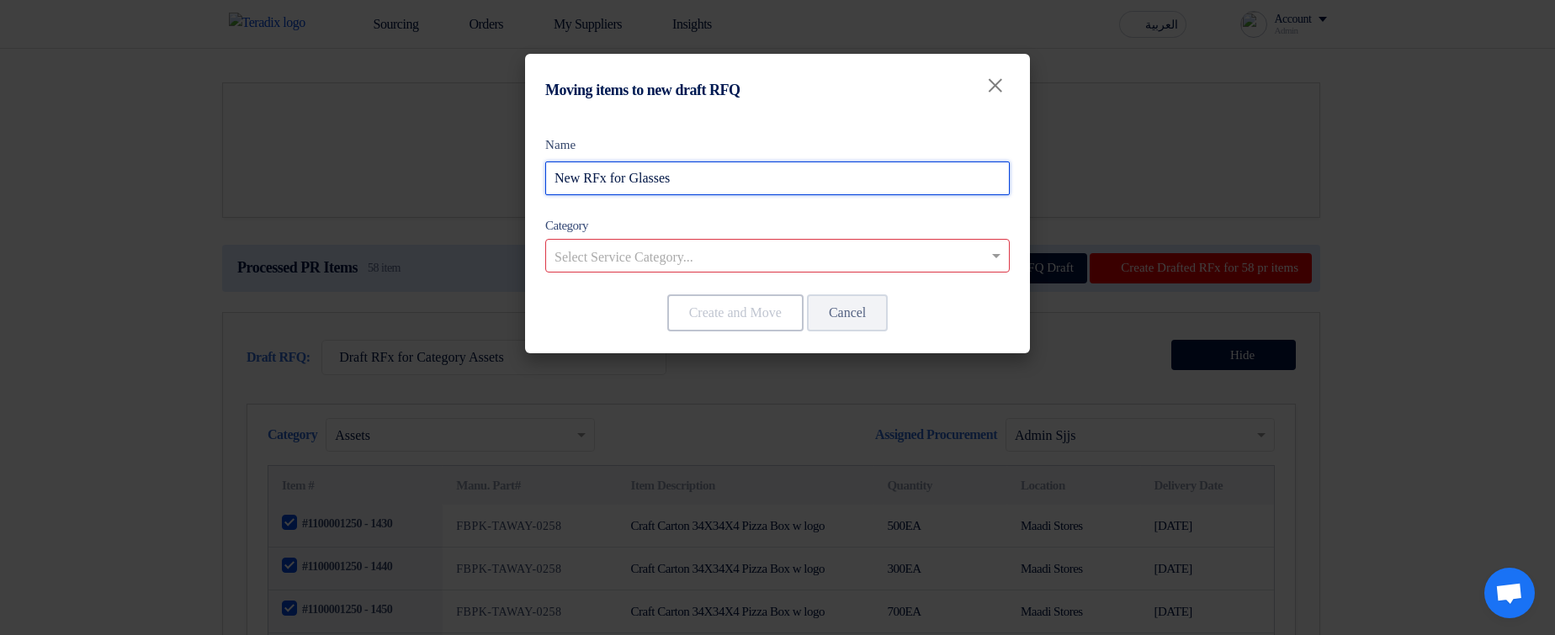
type input "New RFx for Glasses"
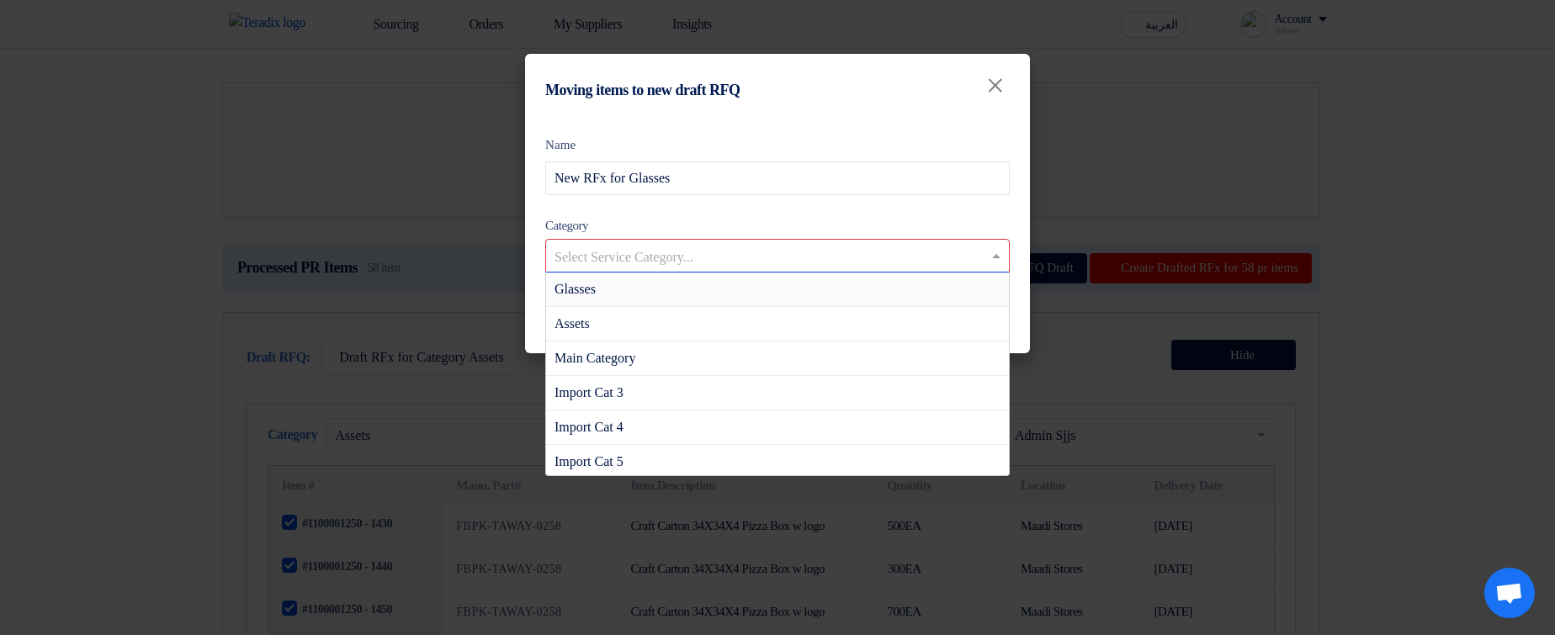
click at [709, 255] on input "text" at bounding box center [769, 258] width 429 height 28
click at [706, 290] on div "Glasses" at bounding box center [777, 290] width 463 height 35
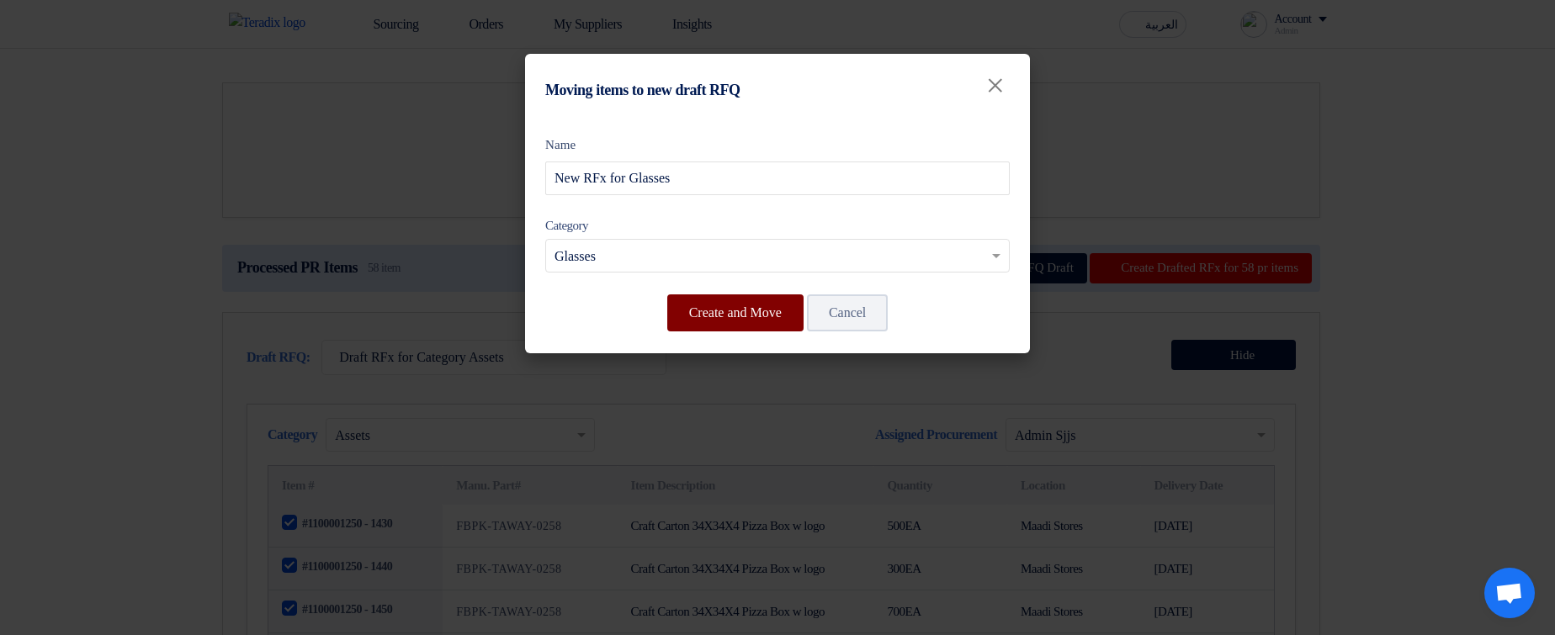
click at [693, 300] on button "Create and Move" at bounding box center [735, 313] width 136 height 37
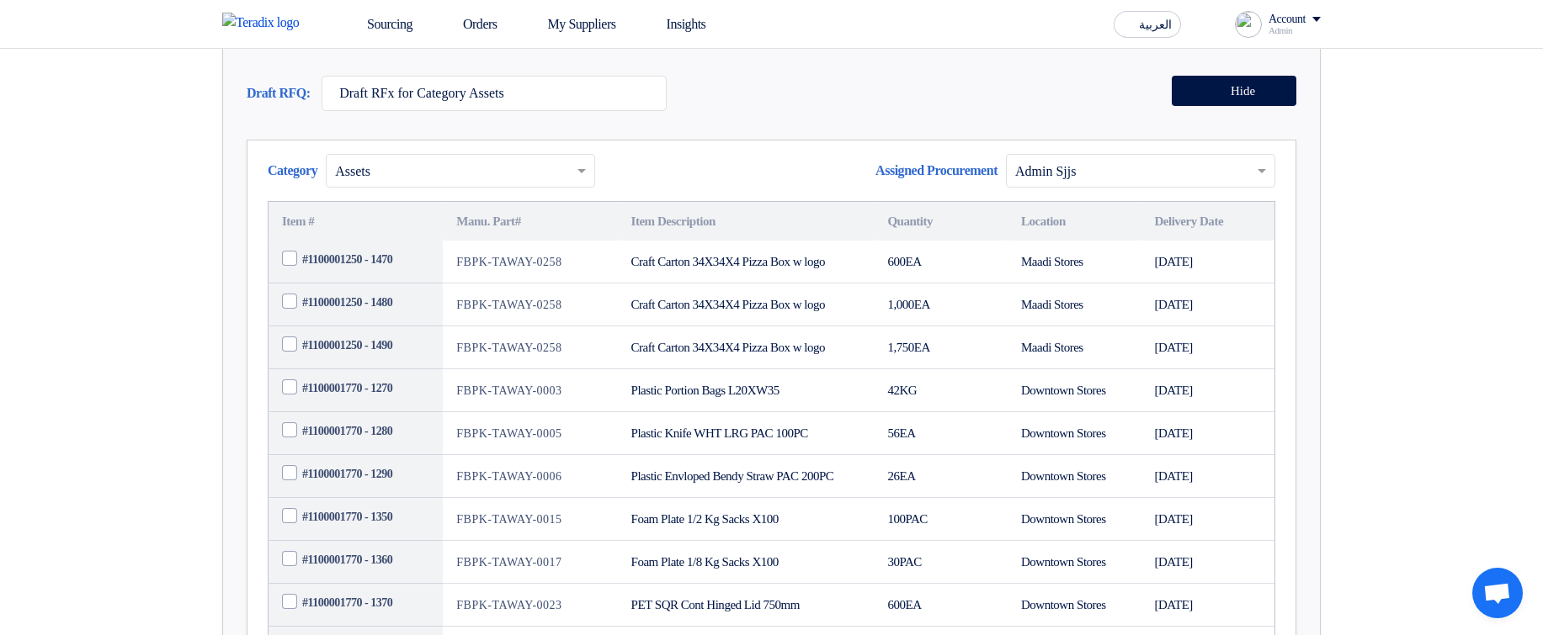
scroll to position [101, 0]
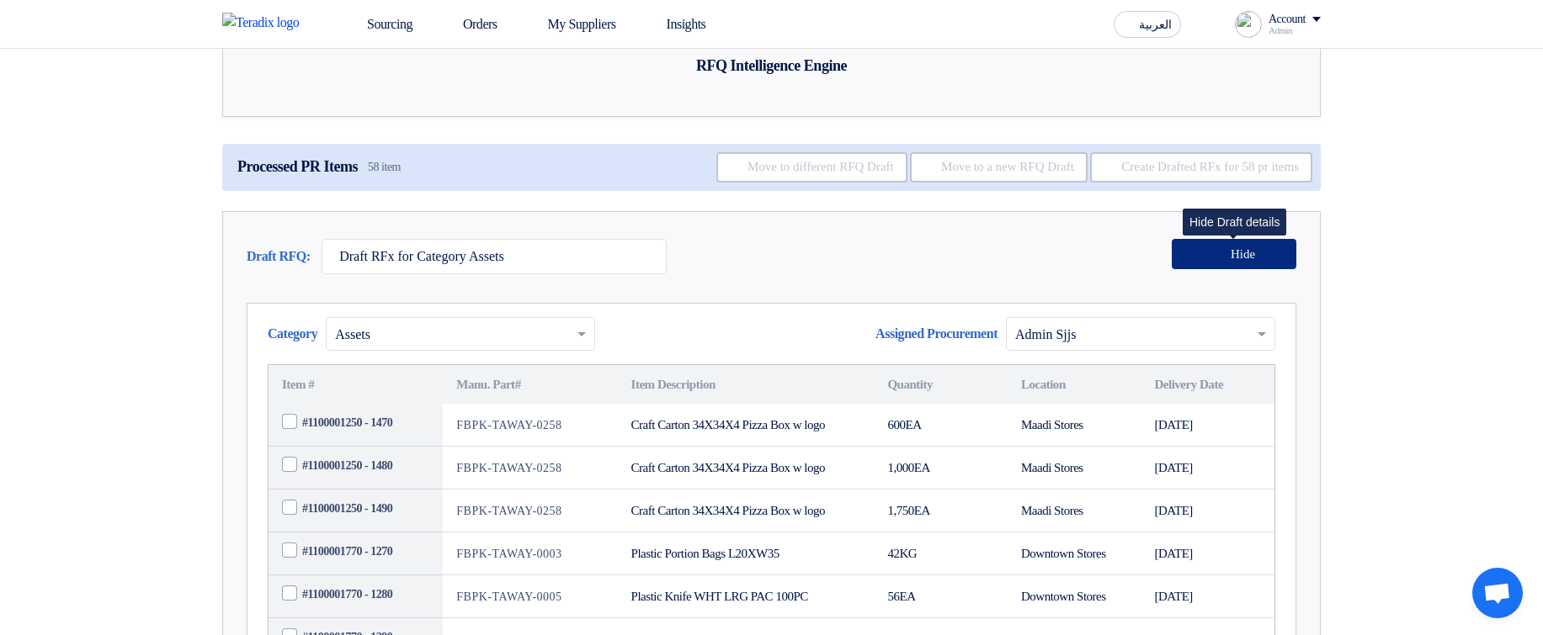
click at [1247, 261] on span "Hide" at bounding box center [1242, 254] width 24 height 13
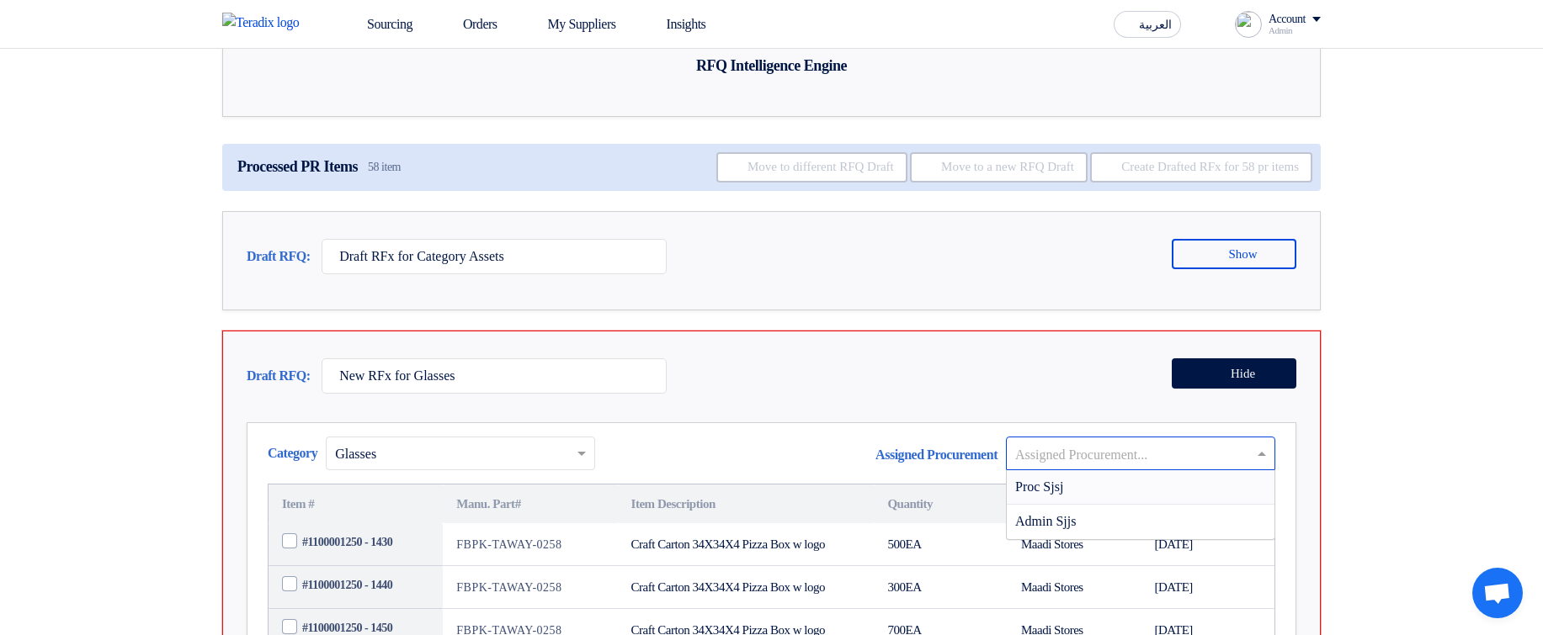
click at [1167, 469] on input "text" at bounding box center [1132, 455] width 234 height 28
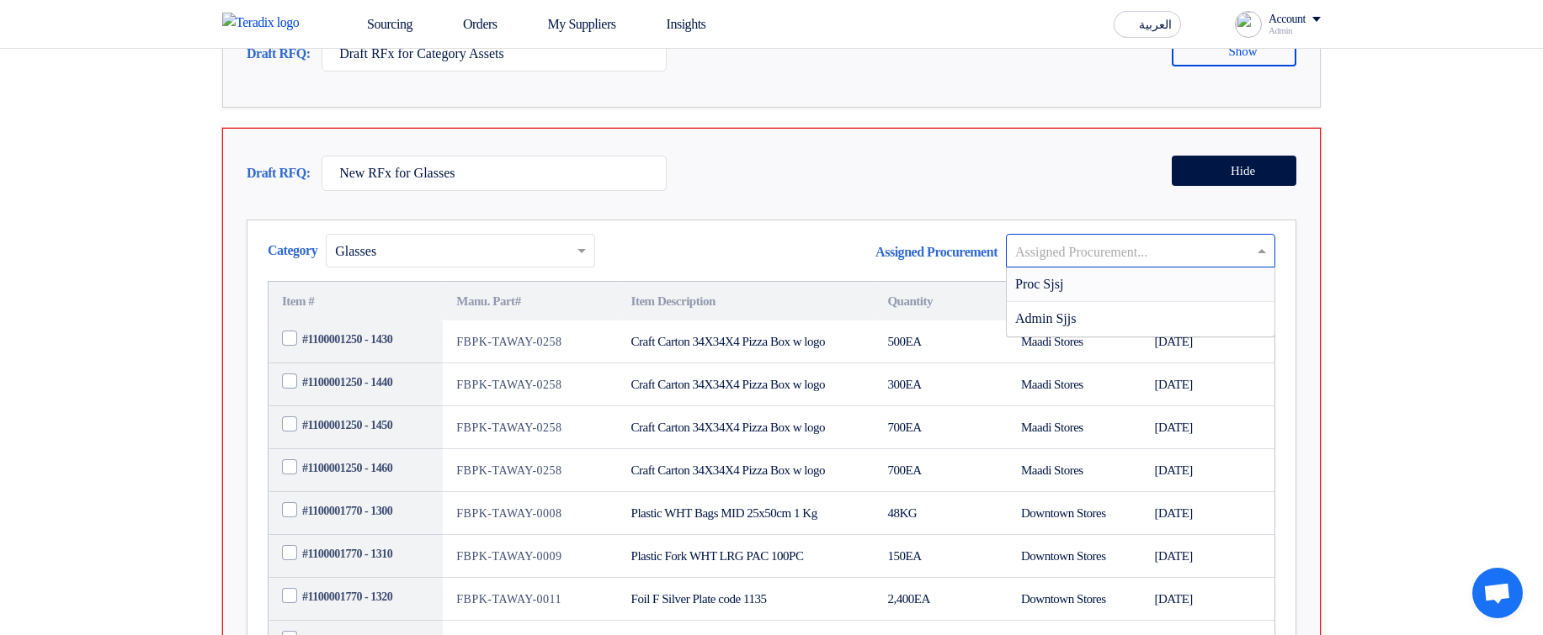
scroll to position [404, 0]
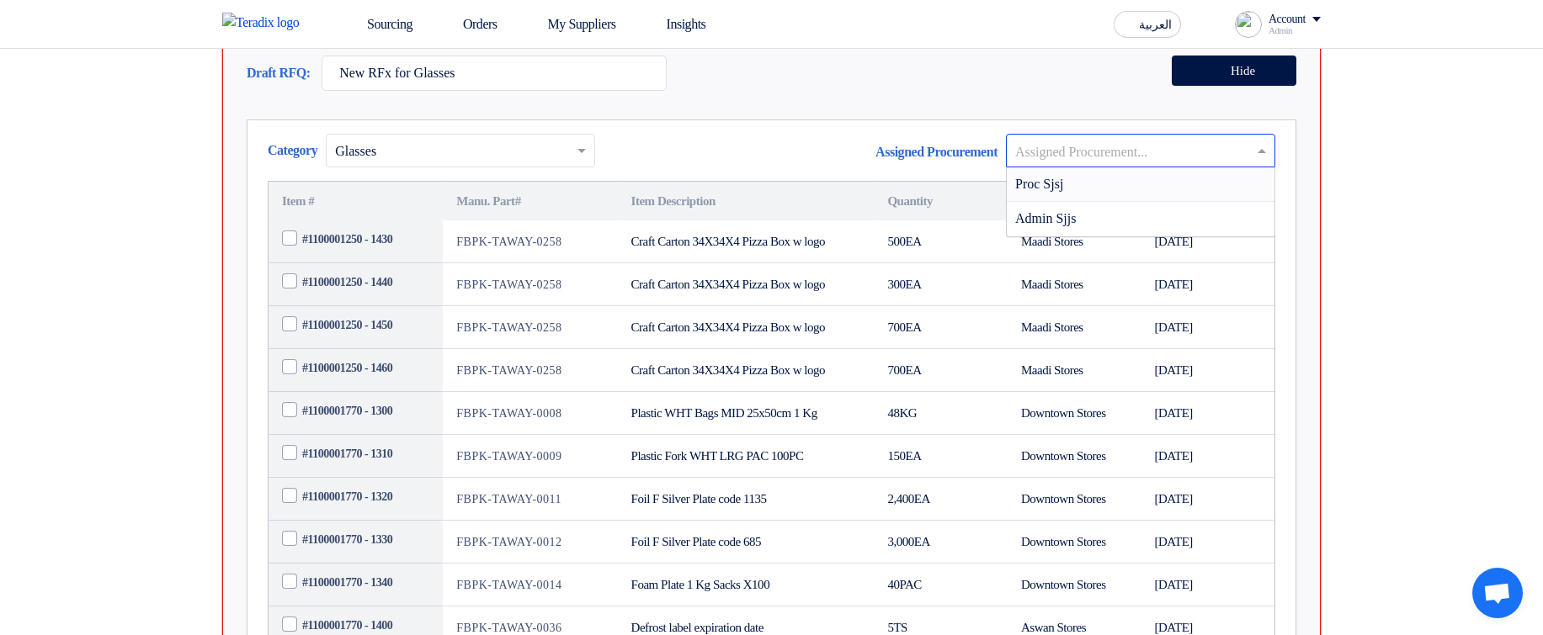
click at [1074, 202] on div "Proc Sjsj" at bounding box center [1141, 184] width 268 height 35
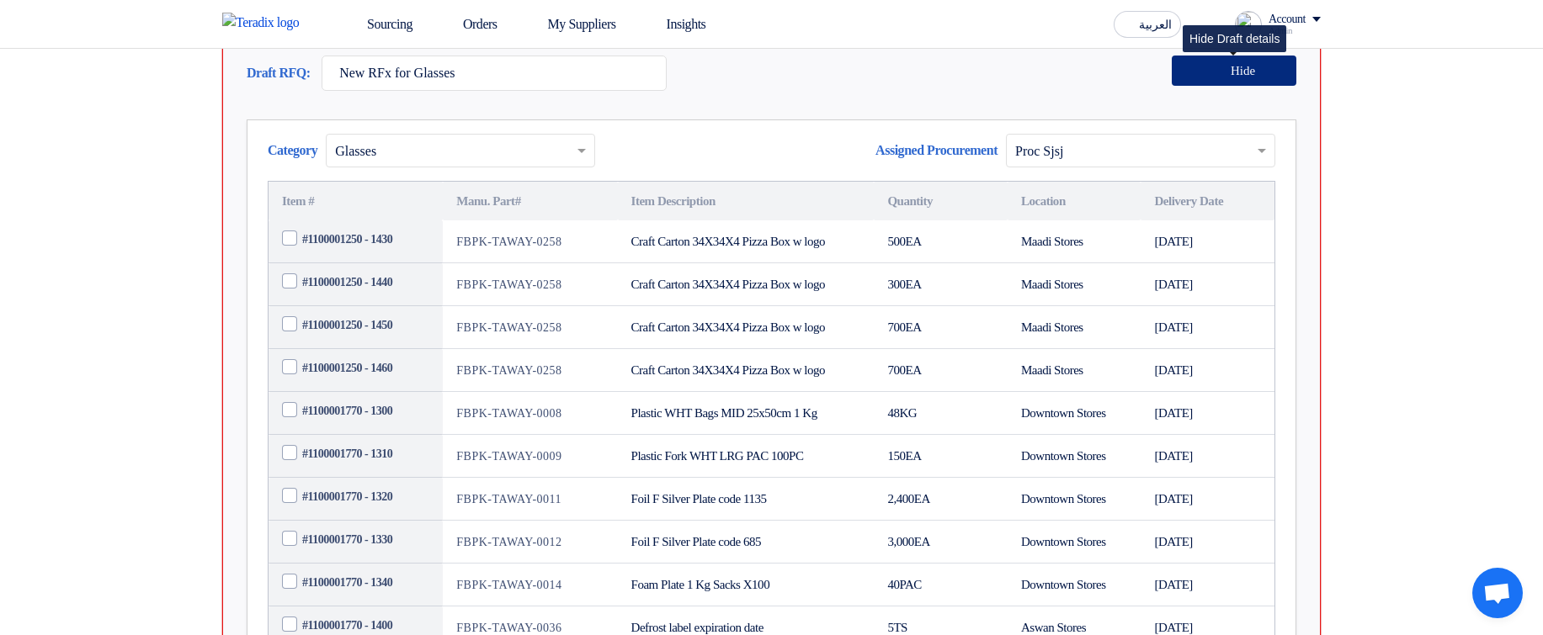
click at [1244, 77] on span "Hide" at bounding box center [1242, 71] width 24 height 13
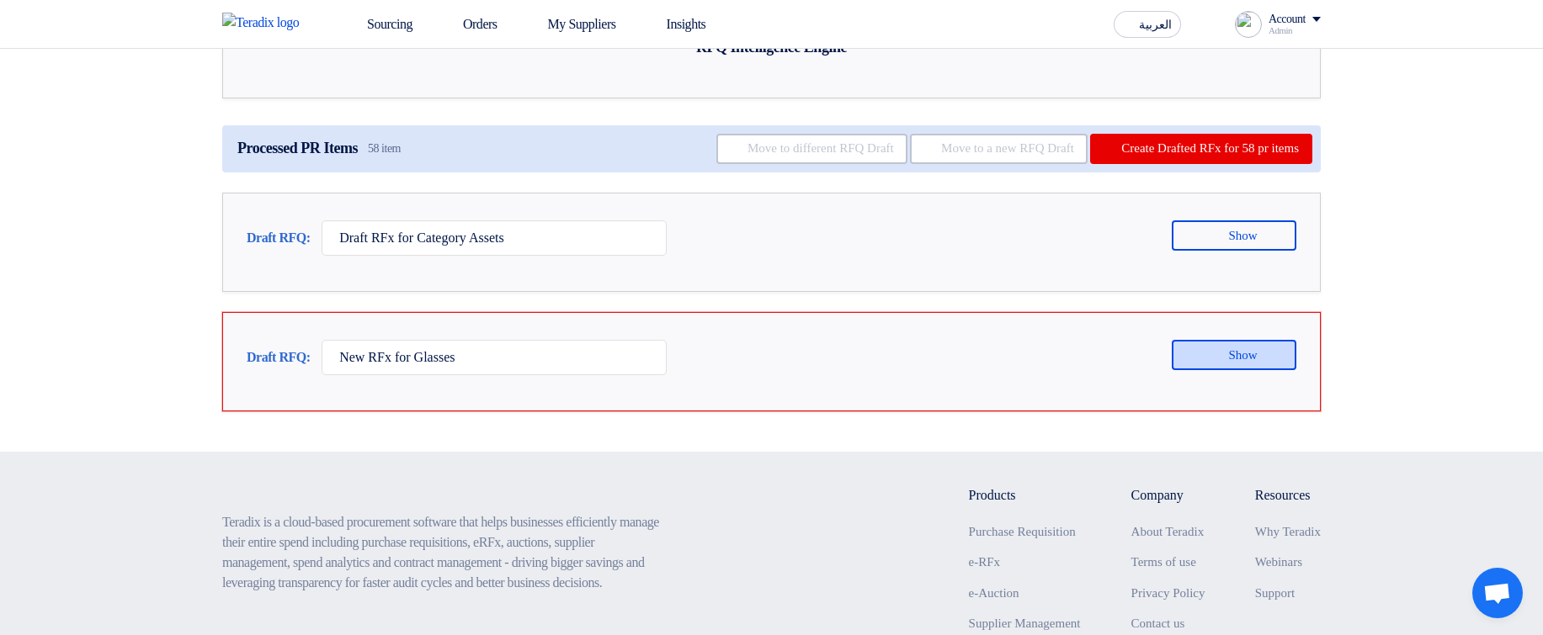
scroll to position [79, 0]
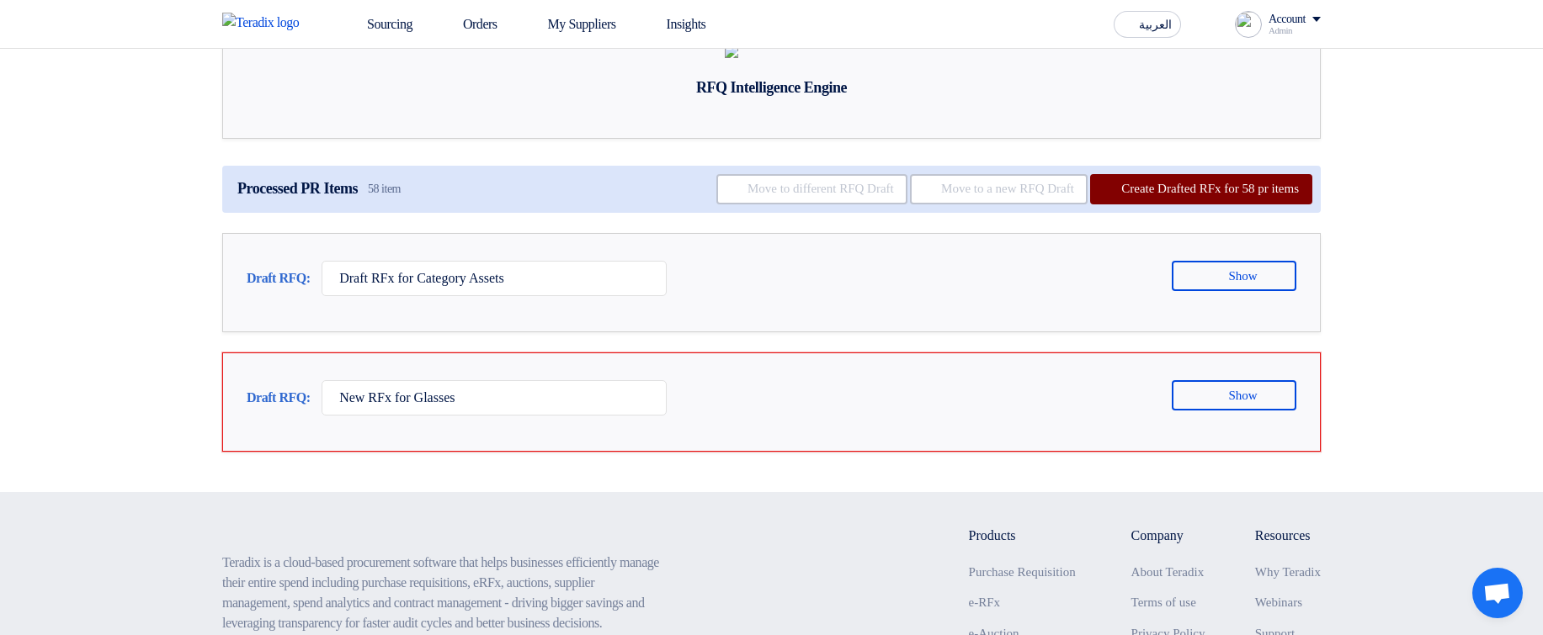
click at [1225, 205] on button "Create Drafted RFx for 58 pr items" at bounding box center [1201, 189] width 222 height 30
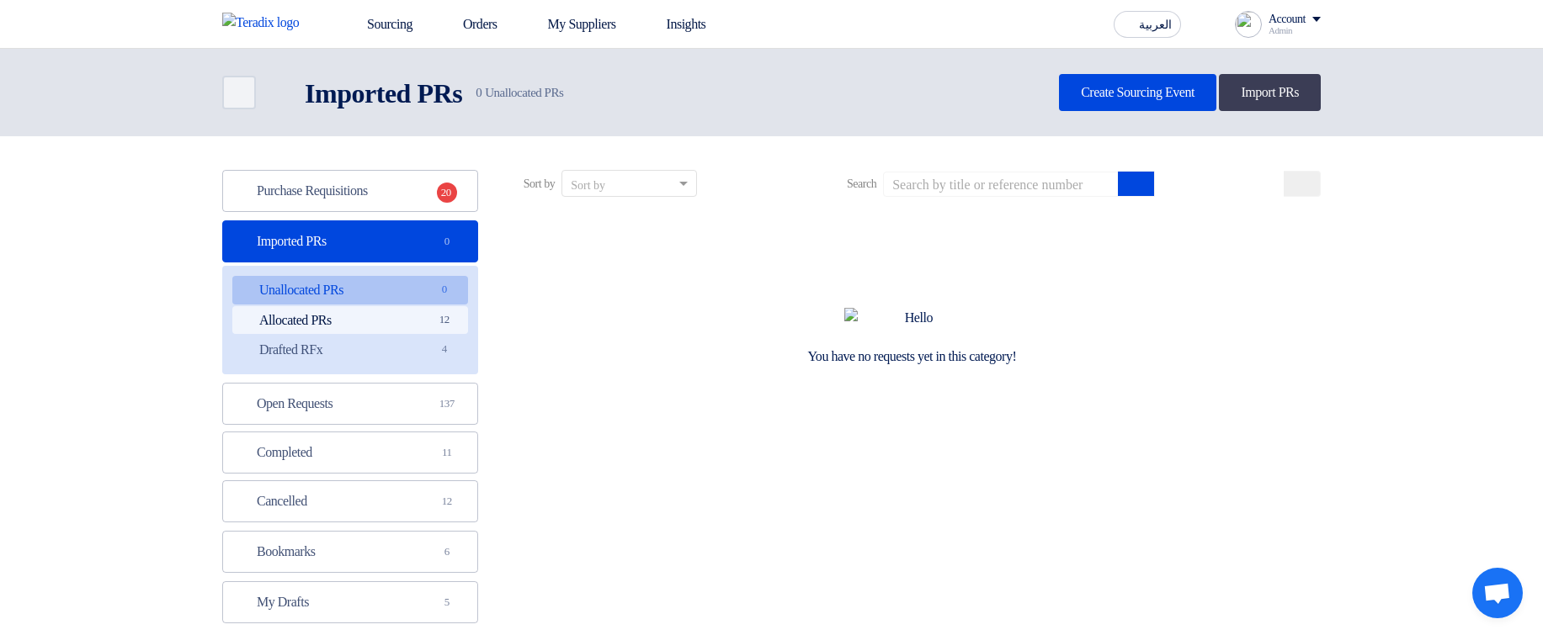
click at [425, 321] on link "Allocated PRs Allocated PRs 12" at bounding box center [350, 320] width 236 height 29
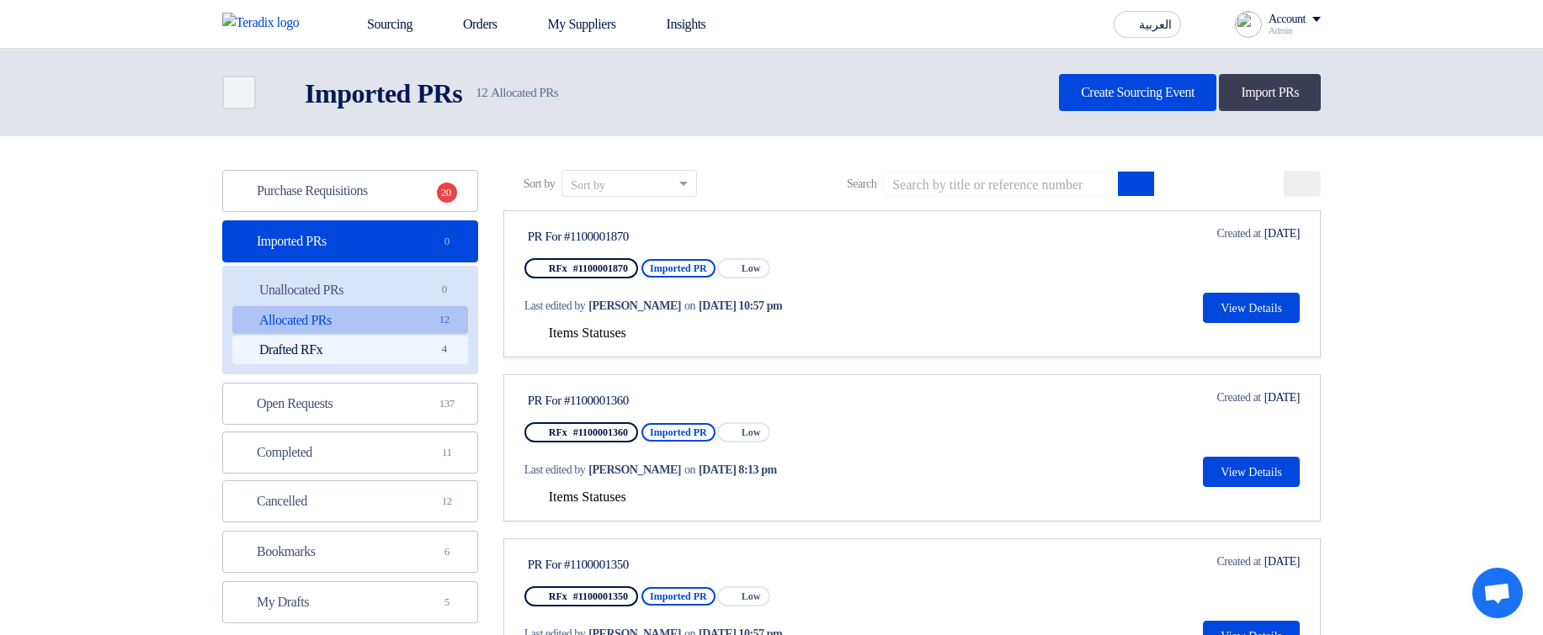
click at [413, 350] on link "Drafted RFx Drafted RFx 4" at bounding box center [350, 350] width 236 height 29
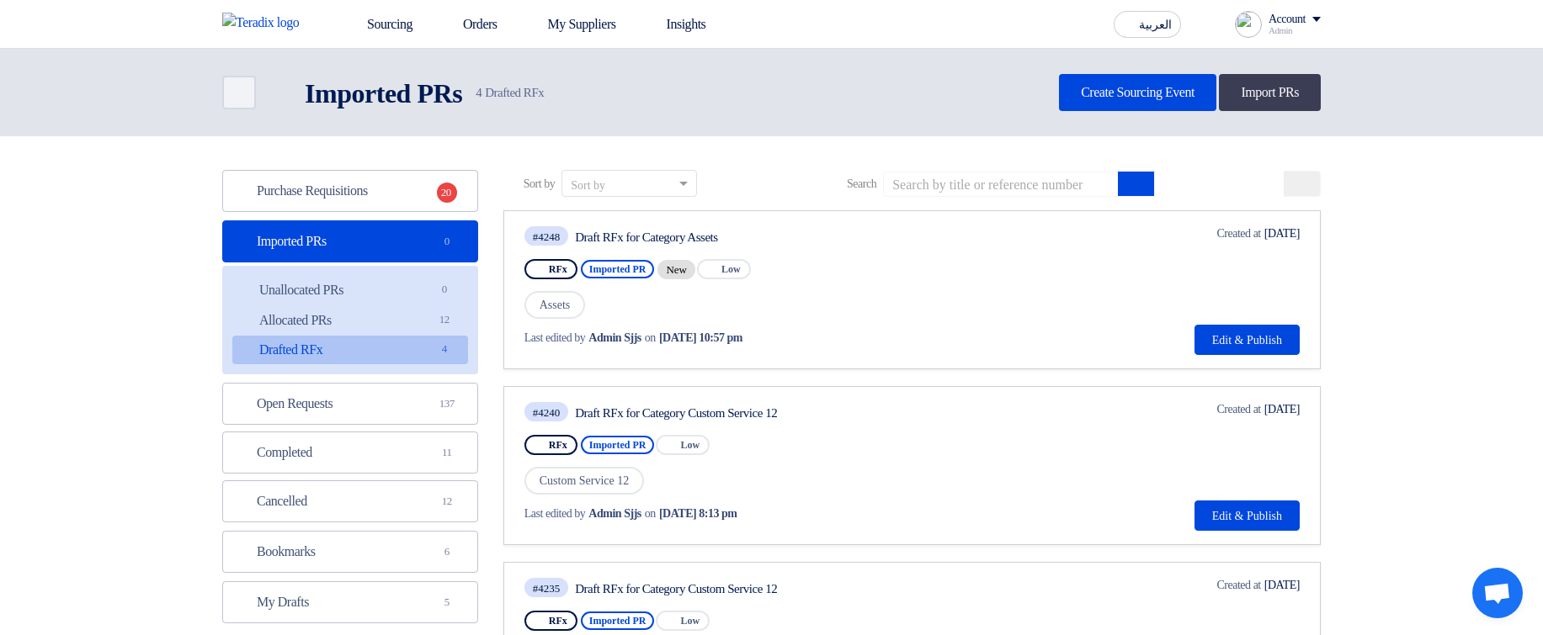
drag, startPoint x: 685, startPoint y: 231, endPoint x: 851, endPoint y: 237, distance: 165.9
click at [851, 237] on div "Draft RFx for Category Assets" at bounding box center [733, 237] width 316 height 15
click at [895, 226] on div "#4248 Draft RFx for Category Assets" at bounding box center [709, 236] width 370 height 23
drag, startPoint x: 608, startPoint y: 343, endPoint x: 978, endPoint y: 352, distance: 370.4
click at [895, 352] on div "Last edited by Admin Sjjs on Oct 6, 2025, 10:57 pm" at bounding box center [709, 338] width 370 height 35
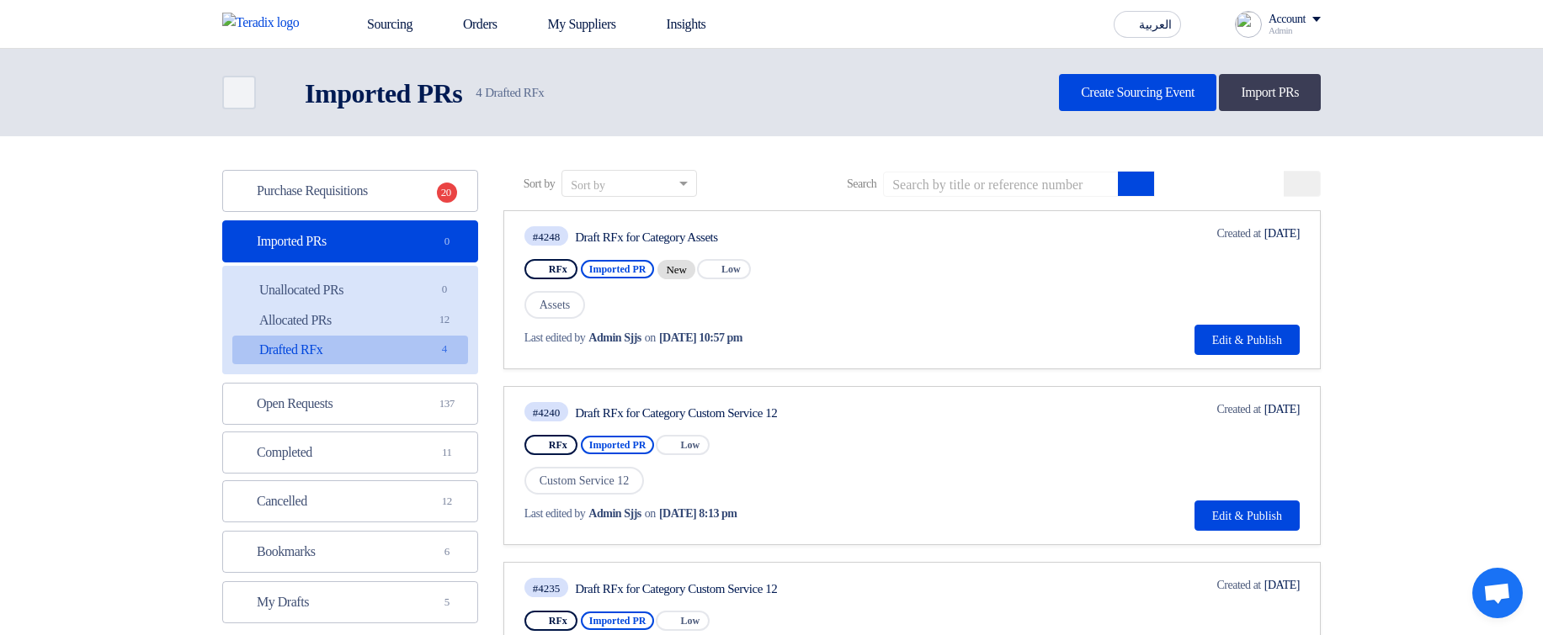
click at [895, 327] on div "Last edited by Admin Sjjs on Oct 6, 2025, 10:57 pm" at bounding box center [709, 338] width 370 height 35
click at [840, 270] on div "RFx Imported PR New Priority Low" at bounding box center [709, 269] width 370 height 27
click at [1274, 338] on button "Edit & Publish" at bounding box center [1246, 340] width 105 height 30
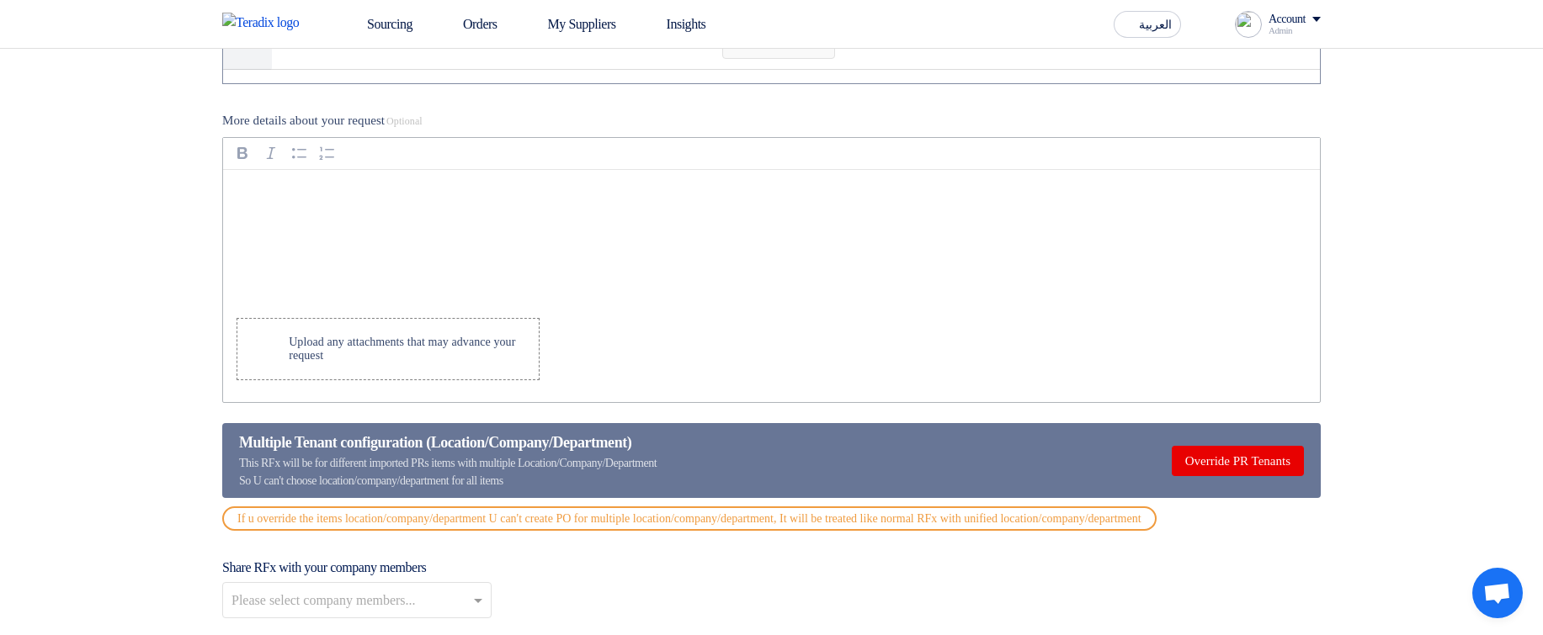
scroll to position [5353, 0]
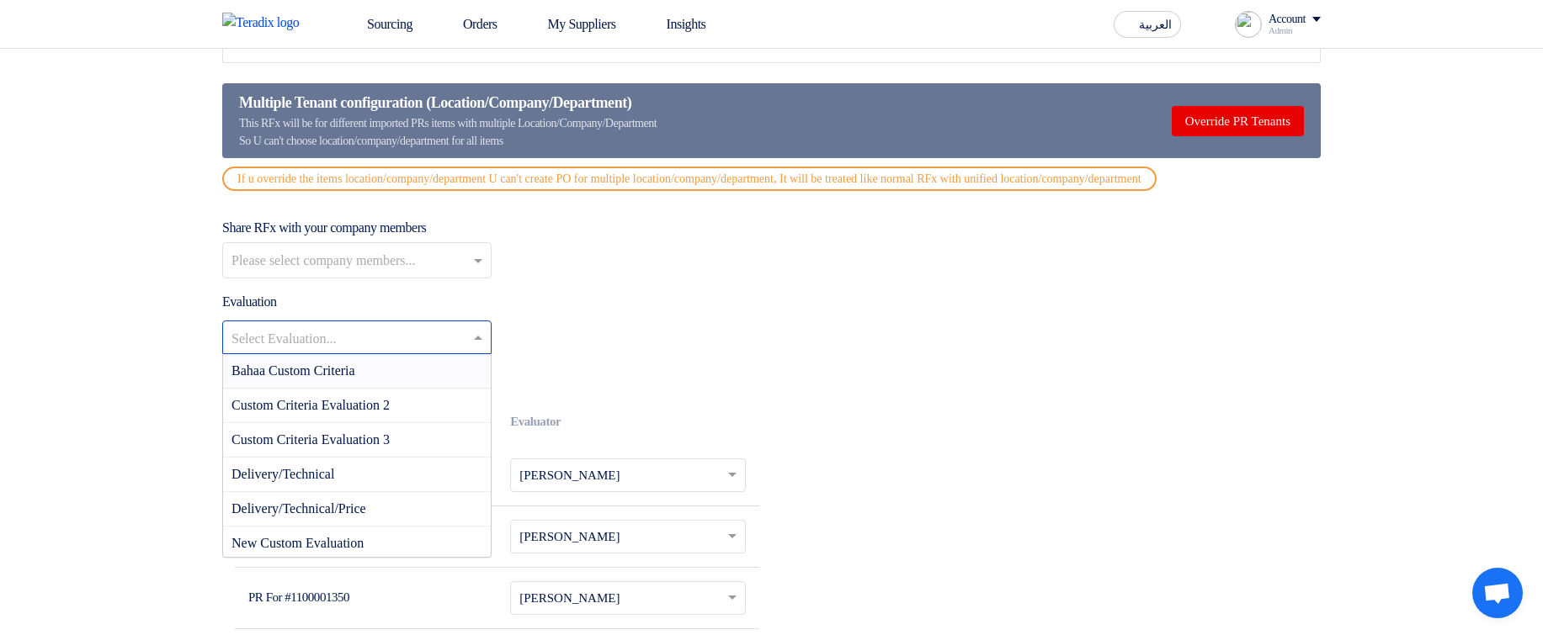
click at [354, 352] on input "text" at bounding box center [348, 340] width 234 height 28
click at [355, 378] on span "Bahaa Custom Criteria" at bounding box center [293, 371] width 124 height 14
click at [422, 350] on input "text" at bounding box center [348, 340] width 234 height 28
click at [690, 368] on div "Select Evaluation... × Bahaa Custom Criteria × Bahaa Custom Criteria Custom Cri…" at bounding box center [771, 344] width 1098 height 47
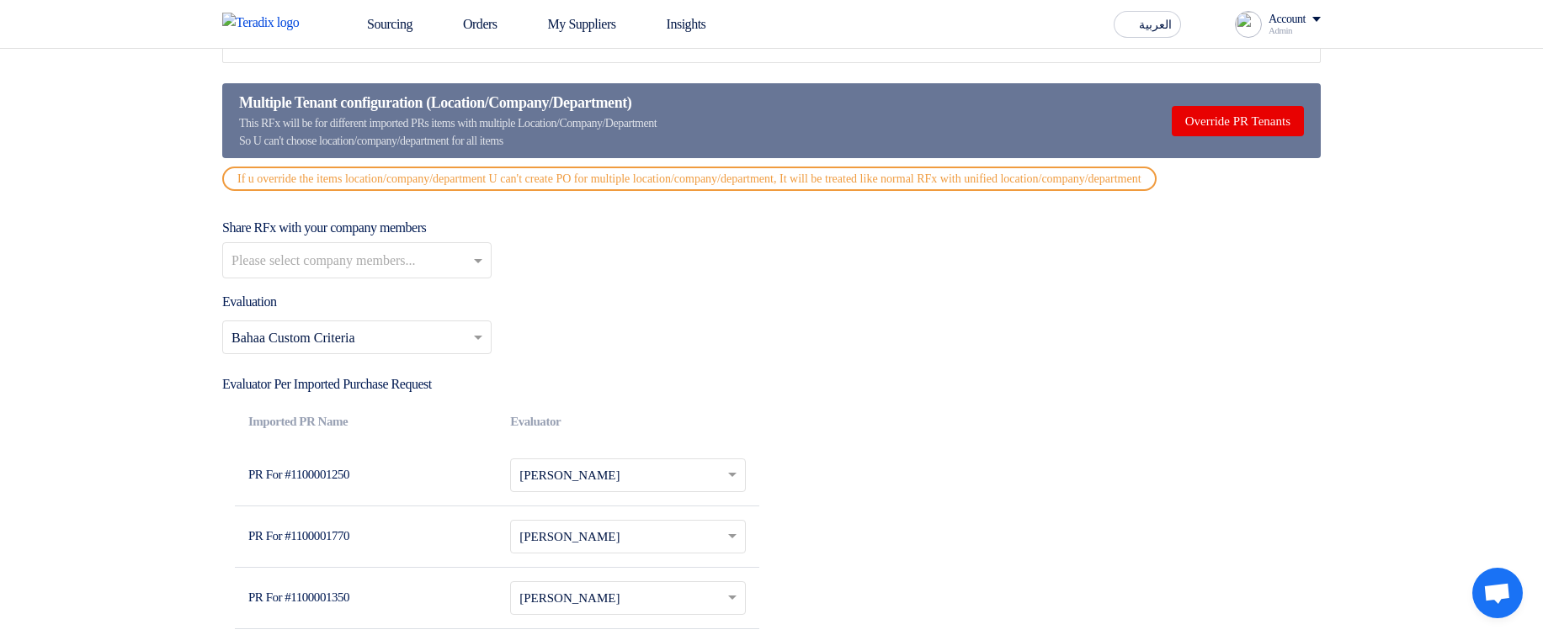
click at [359, 348] on input "text" at bounding box center [348, 340] width 234 height 28
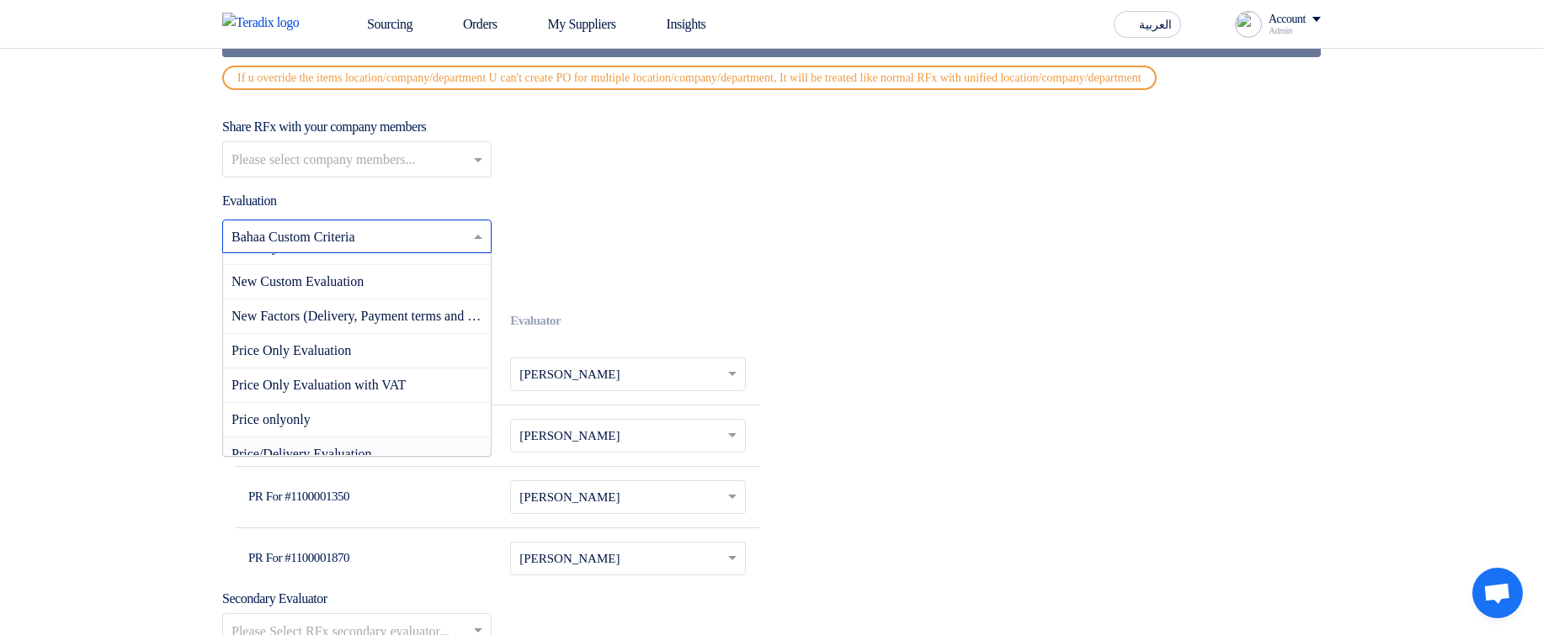
scroll to position [113, 0]
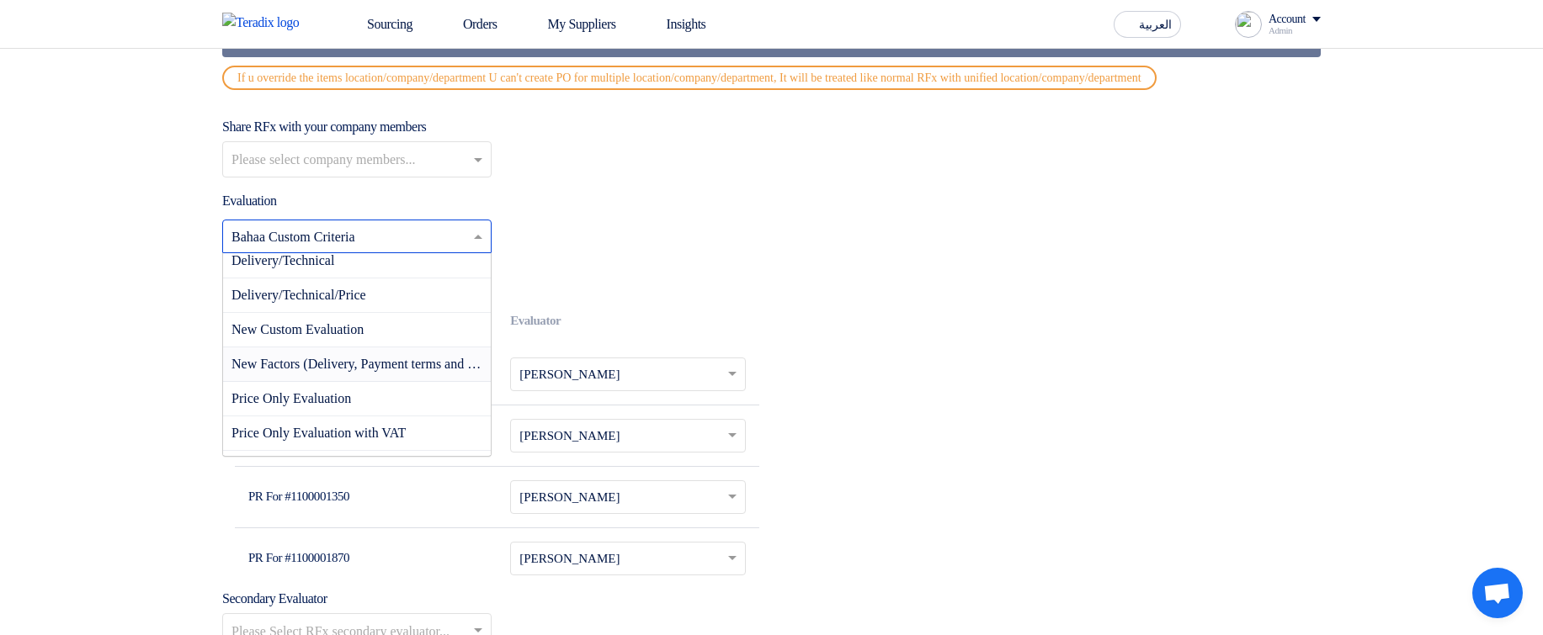
click at [381, 382] on div "New Factors (Delivery, Payment terms and Shipping terms)" at bounding box center [357, 365] width 268 height 35
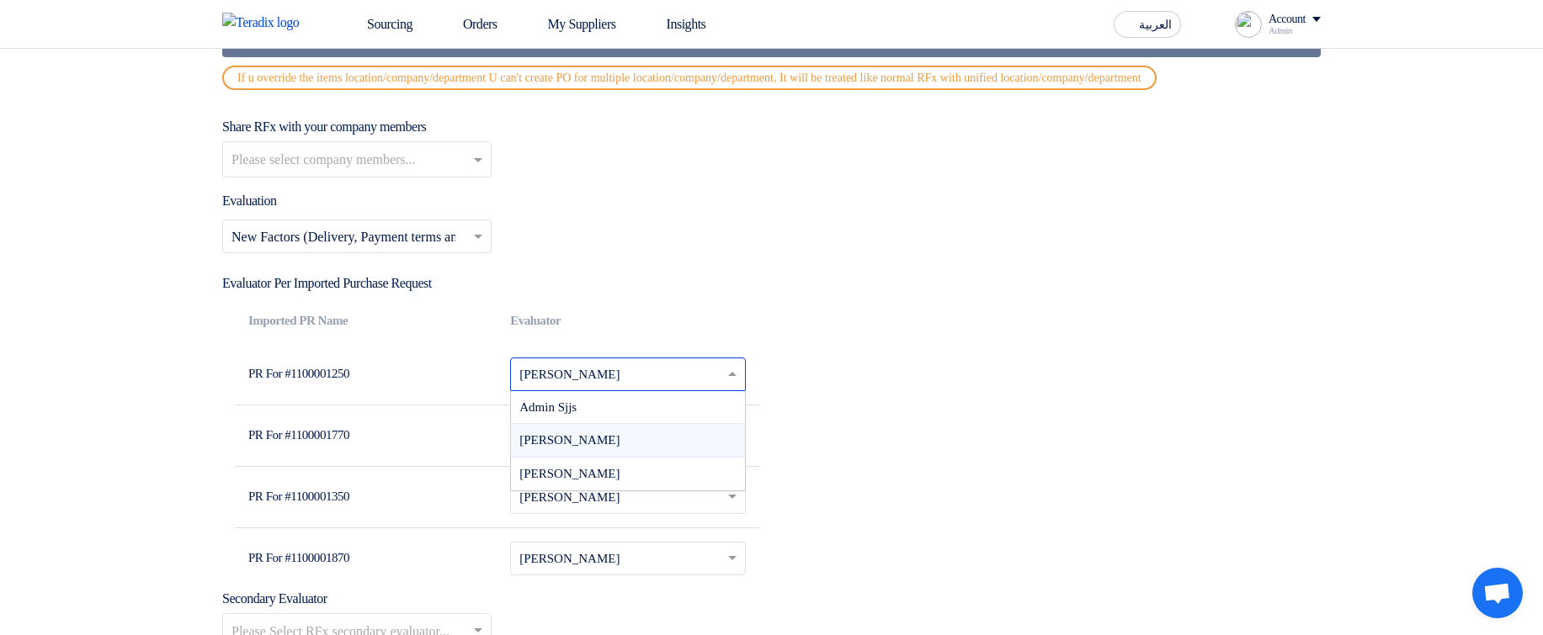
click at [575, 390] on input "text" at bounding box center [617, 376] width 196 height 27
click at [901, 267] on div "Select Evaluation... × New Factors (Delivery, Payment terms and Shipping terms)…" at bounding box center [771, 243] width 1098 height 47
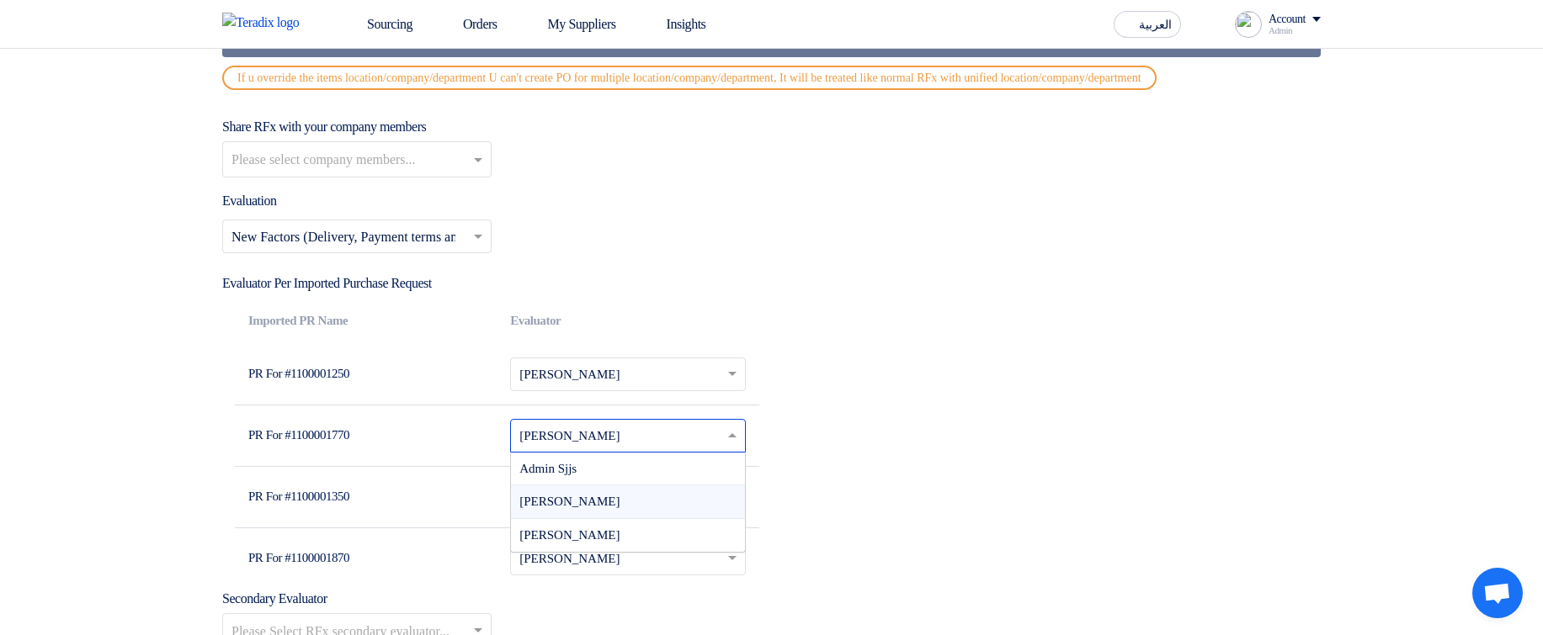
click at [614, 445] on input "text" at bounding box center [617, 437] width 196 height 27
click at [592, 486] on div "Admin Sjjs" at bounding box center [627, 470] width 233 height 34
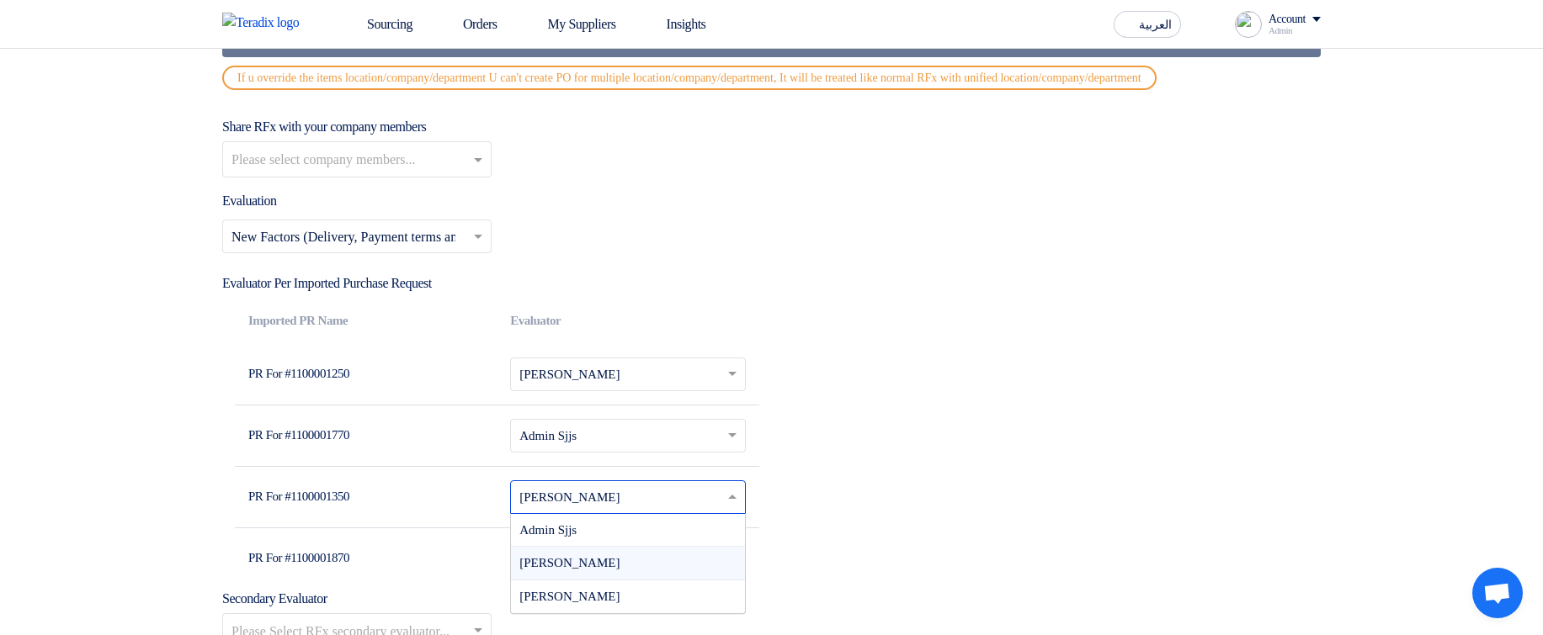
click at [603, 513] on input "text" at bounding box center [617, 499] width 196 height 27
click at [619, 610] on div "Sadsadjs Askjd" at bounding box center [627, 597] width 233 height 33
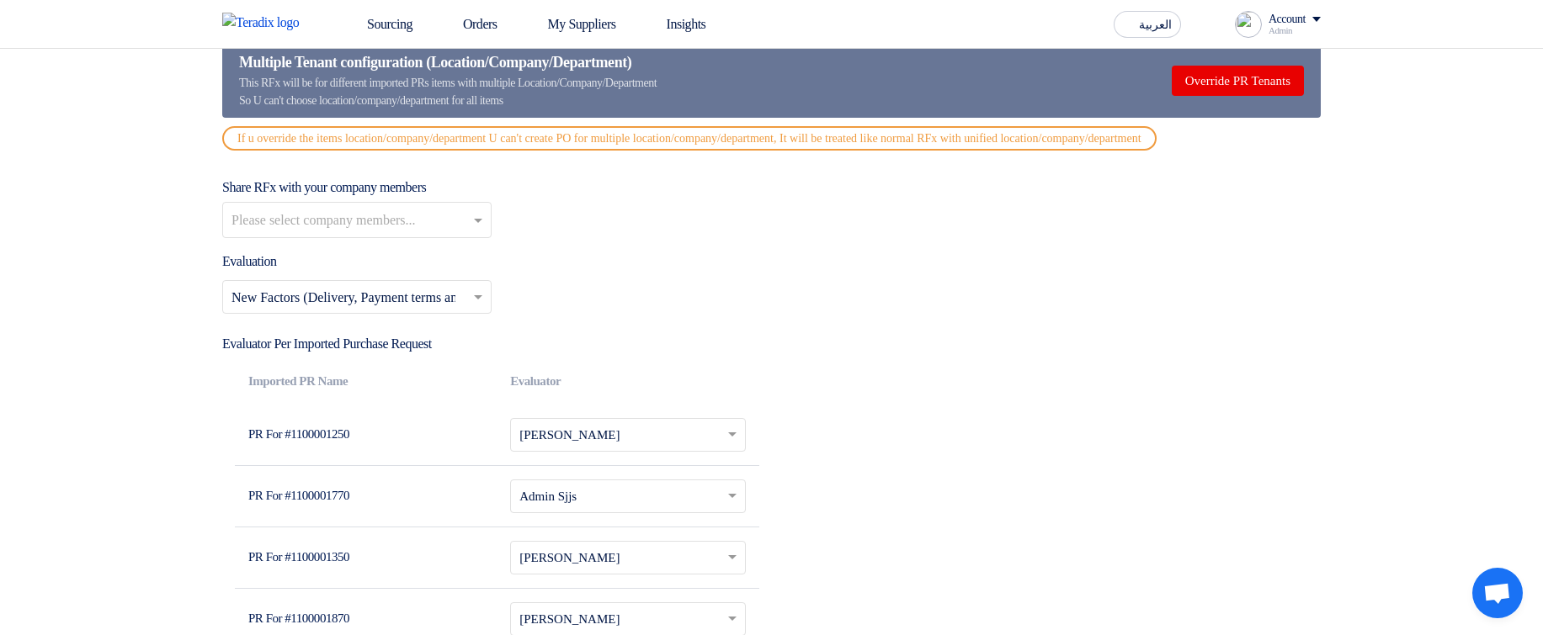
scroll to position [5353, 0]
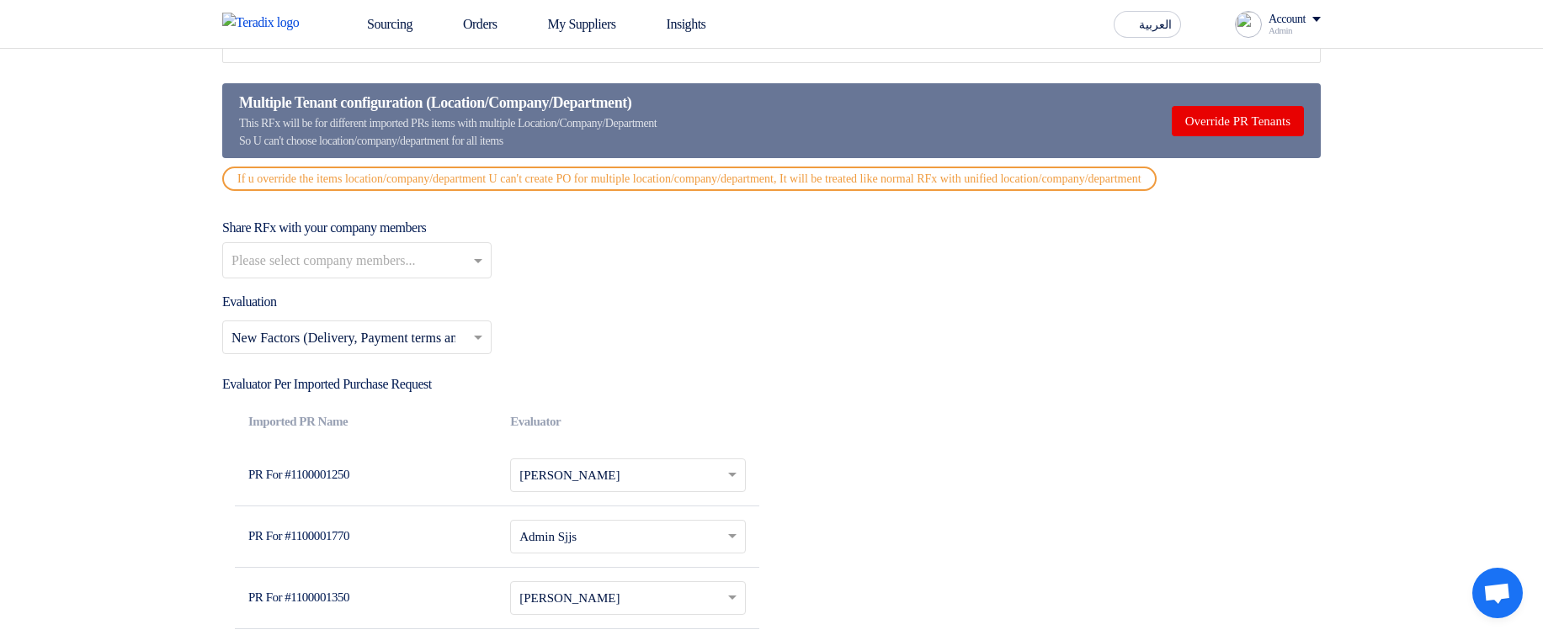
click at [327, 274] on input "text" at bounding box center [358, 262] width 255 height 28
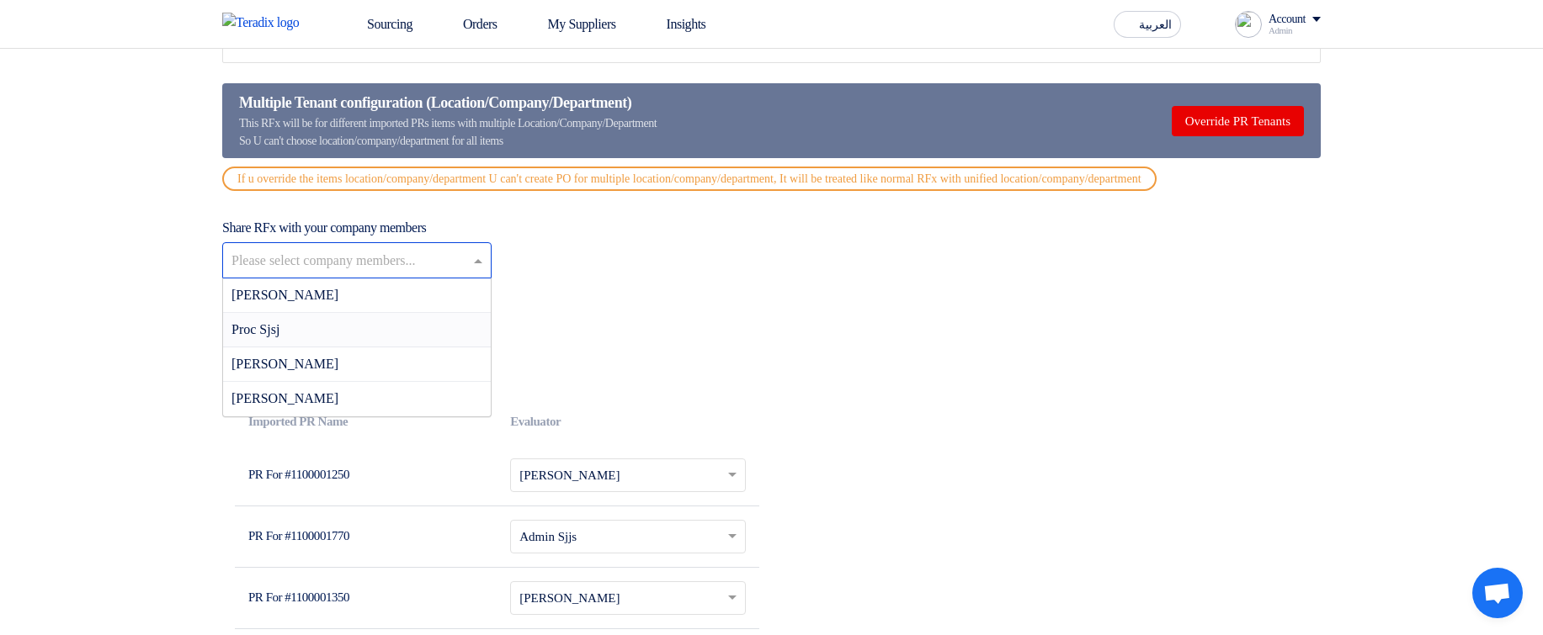
click at [311, 348] on div "Proc Sjsj" at bounding box center [357, 330] width 268 height 35
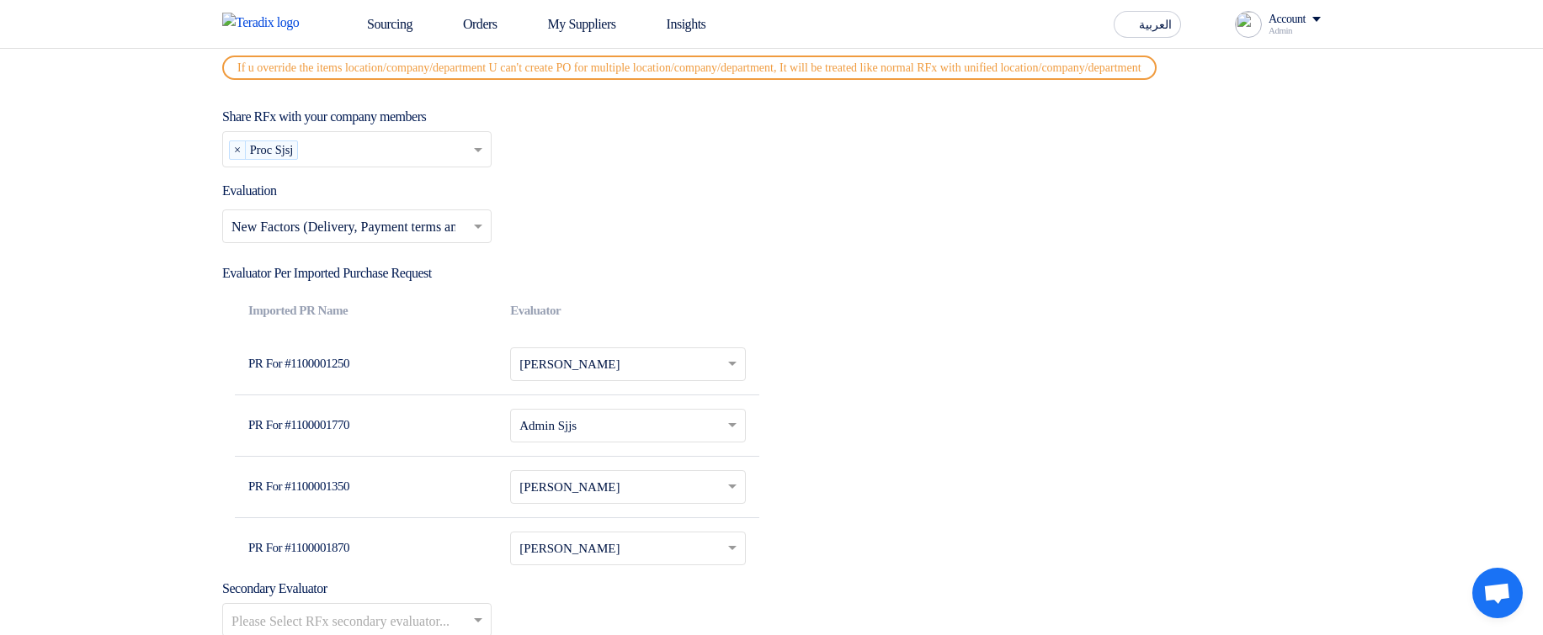
scroll to position [5656, 0]
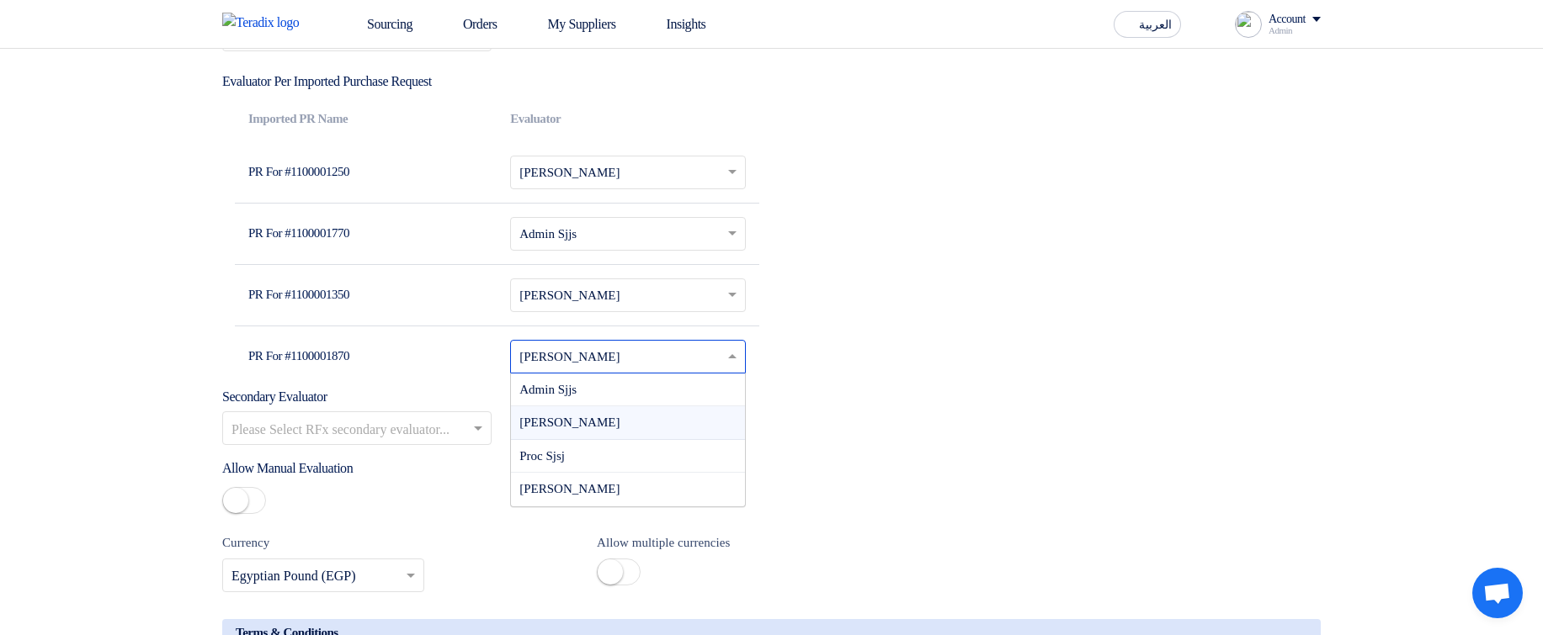
click at [571, 363] on input "text" at bounding box center [617, 358] width 196 height 27
click at [613, 470] on div "Proc Sjsj" at bounding box center [627, 457] width 233 height 34
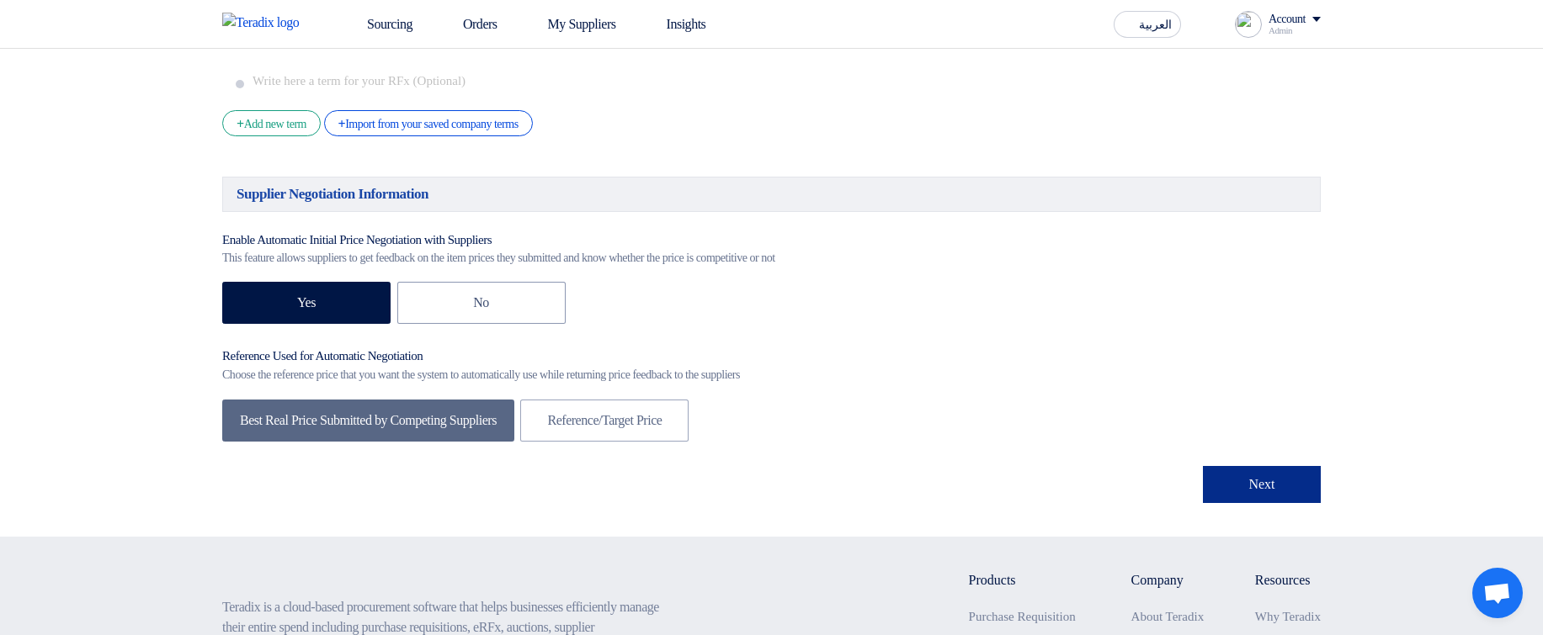
click at [1257, 501] on button "Next" at bounding box center [1262, 484] width 118 height 37
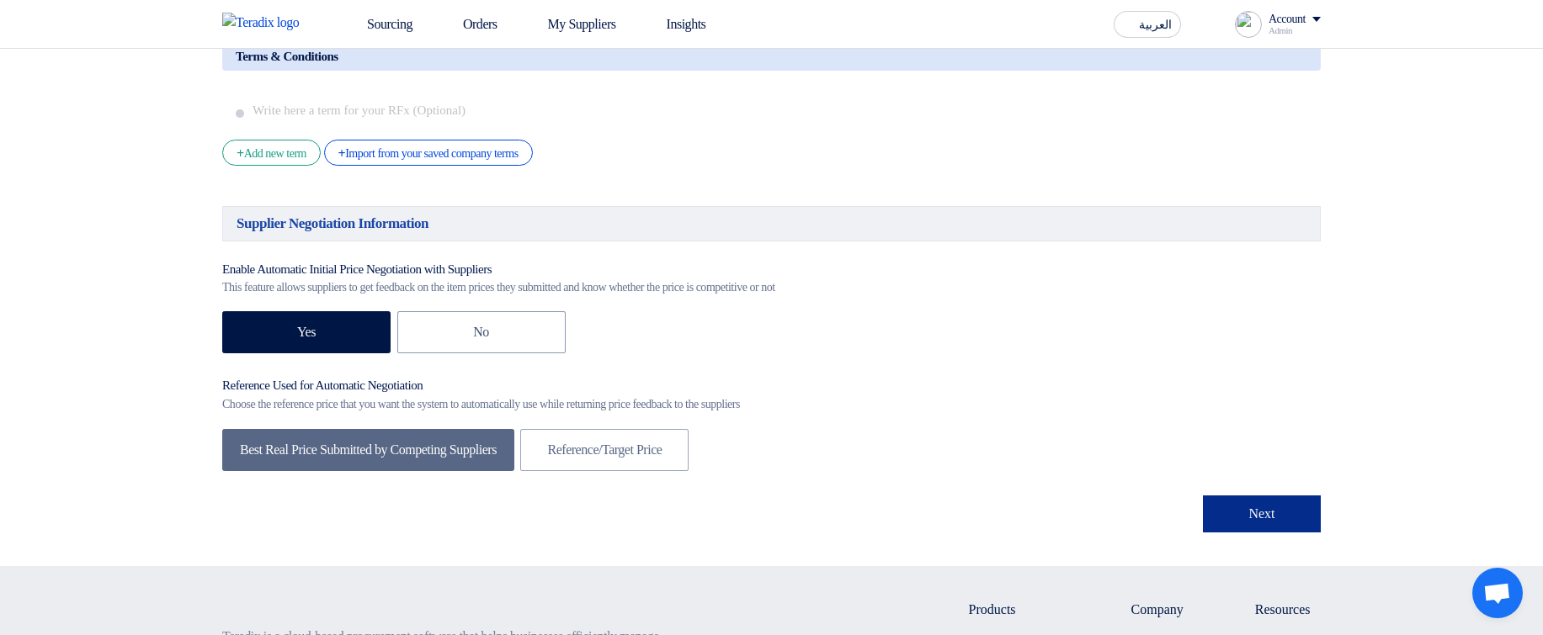
scroll to position [252, 0]
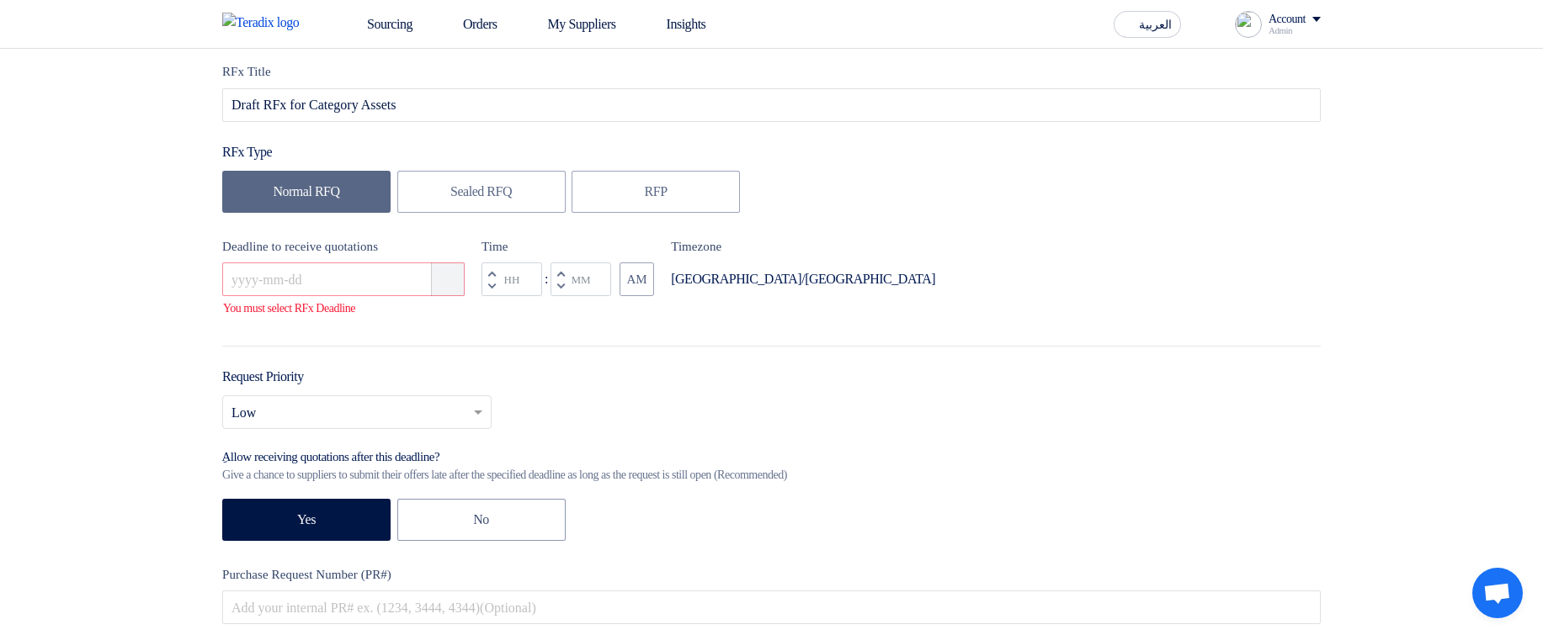
click at [455, 288] on icon "Pick a date" at bounding box center [448, 279] width 17 height 17
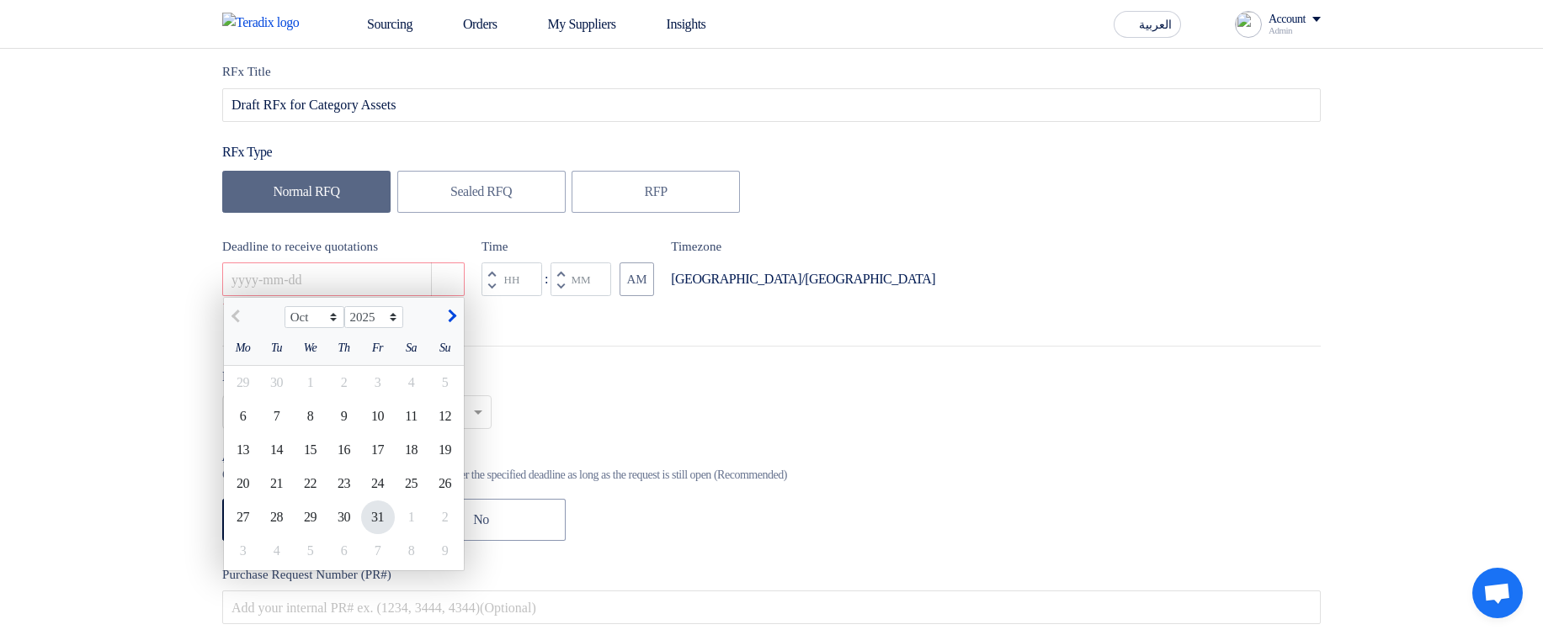
click at [369, 518] on div "31" at bounding box center [378, 518] width 34 height 34
type input "10/31/2025"
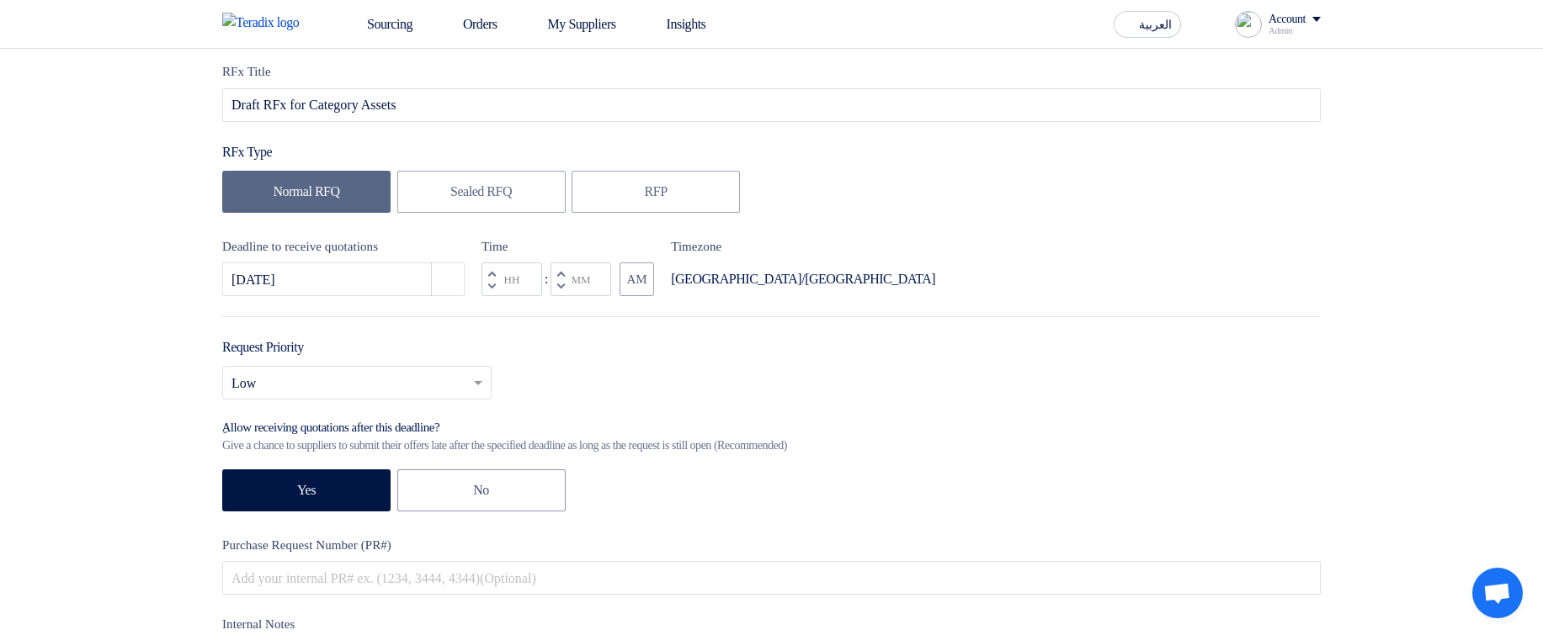
click at [556, 295] on button "Decrement minutes" at bounding box center [560, 286] width 20 height 21
type input "11"
type input "59"
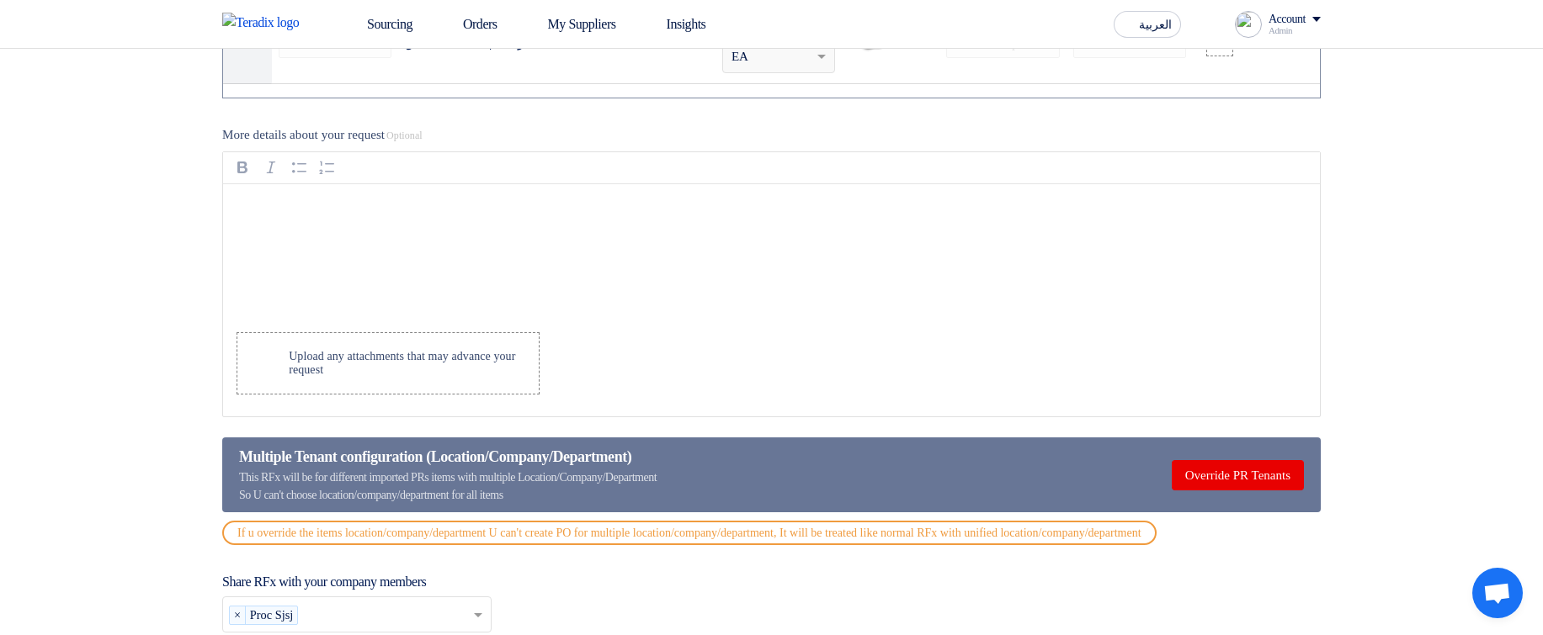
scroll to position [4696, 0]
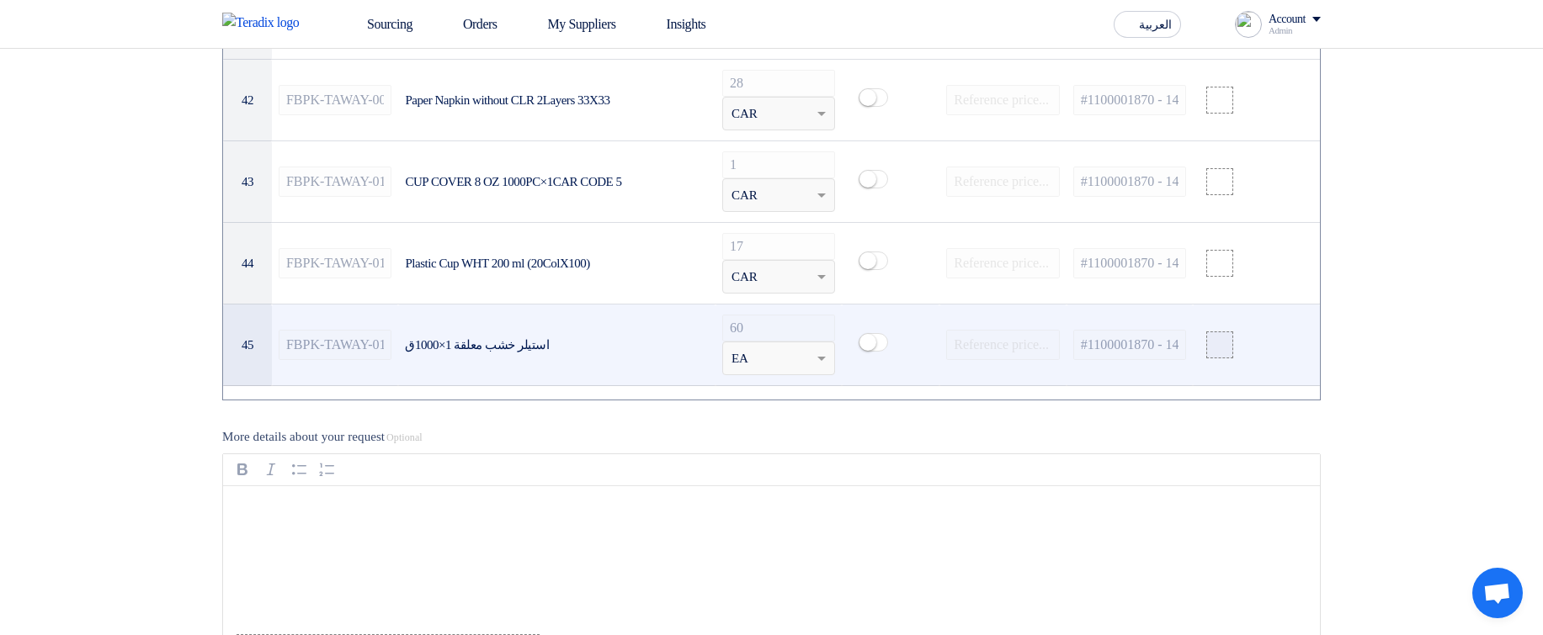
click at [1226, 355] on div at bounding box center [1219, 345] width 17 height 19
click at [0, 0] on input "file" at bounding box center [0, 0] width 0 height 0
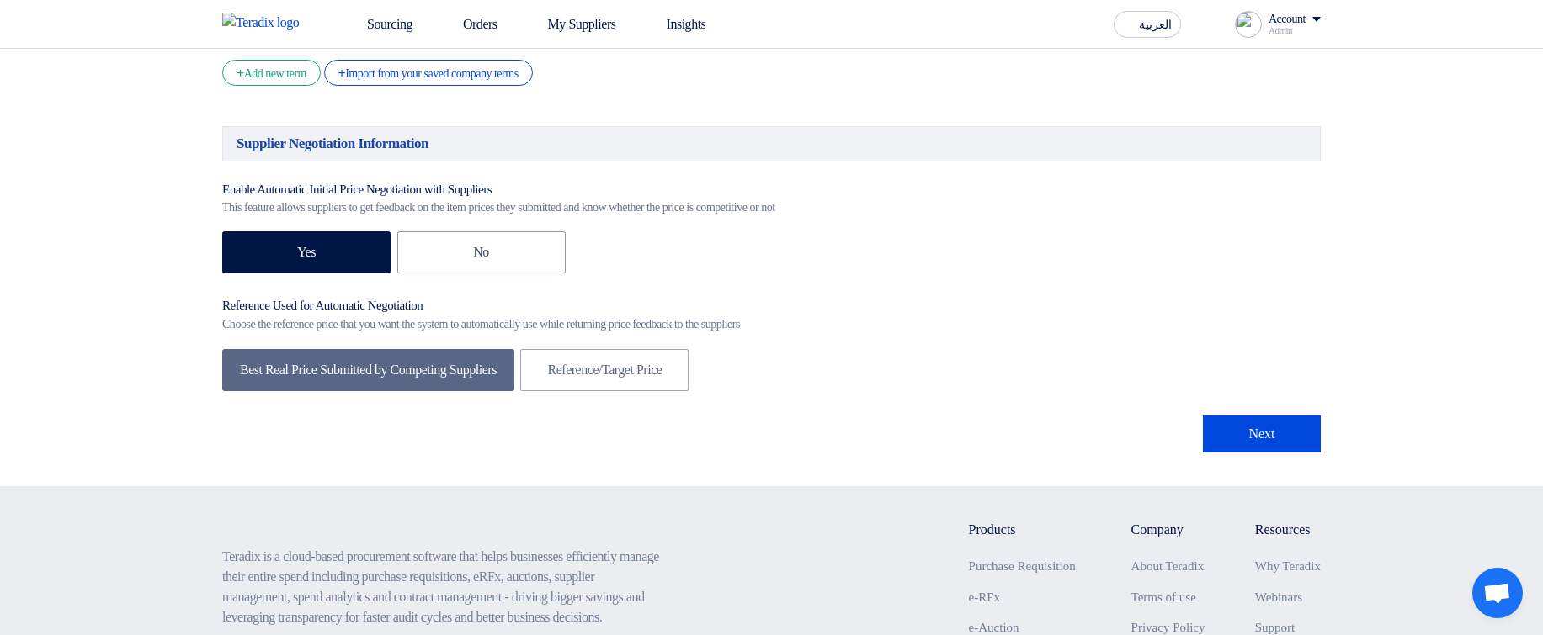
scroll to position [6413, 0]
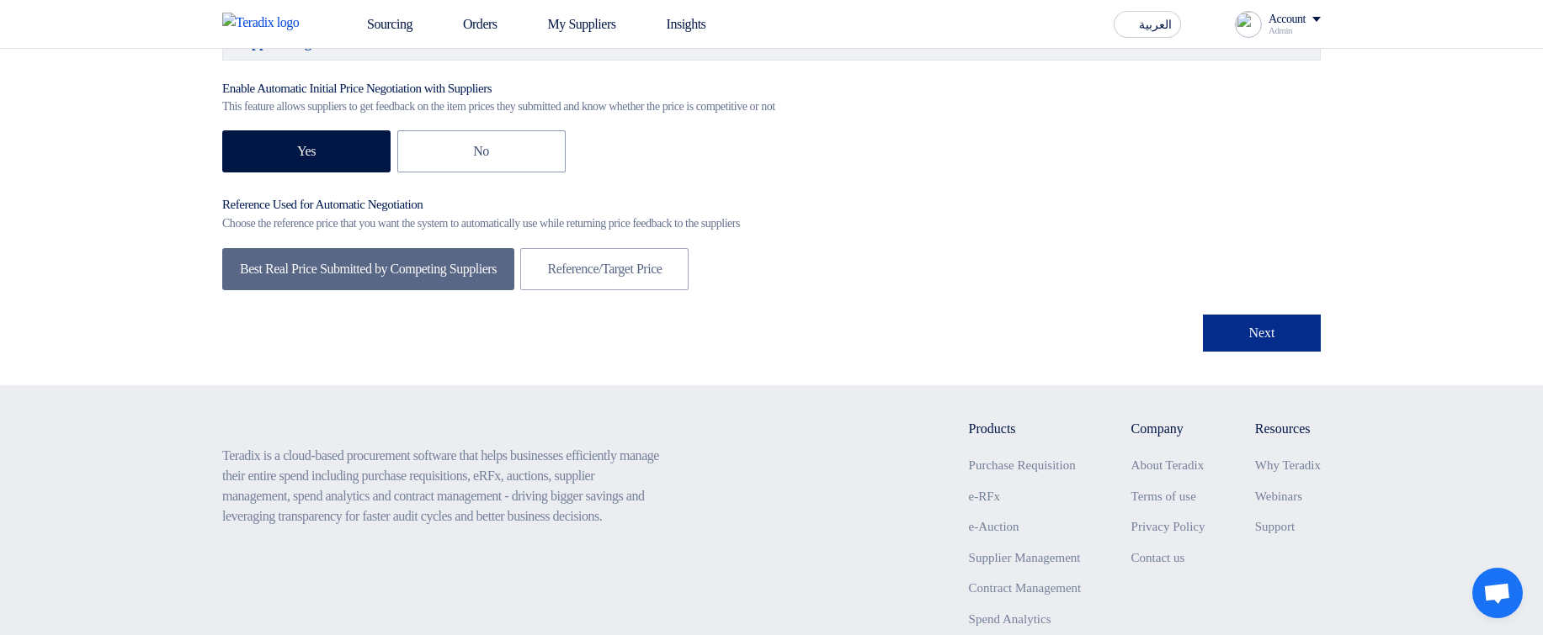
click at [1248, 352] on button "Next" at bounding box center [1262, 333] width 118 height 37
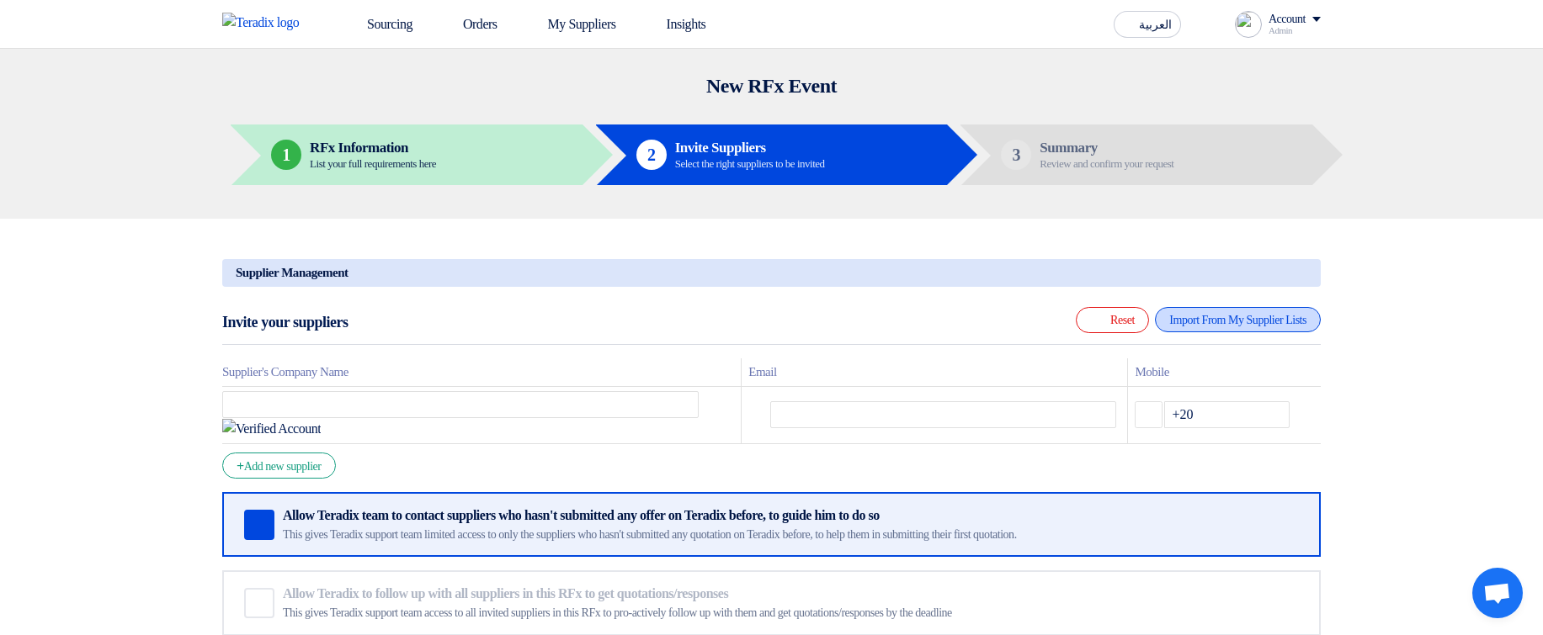
click at [1242, 328] on div "Import From My Supplier Lists" at bounding box center [1238, 319] width 166 height 25
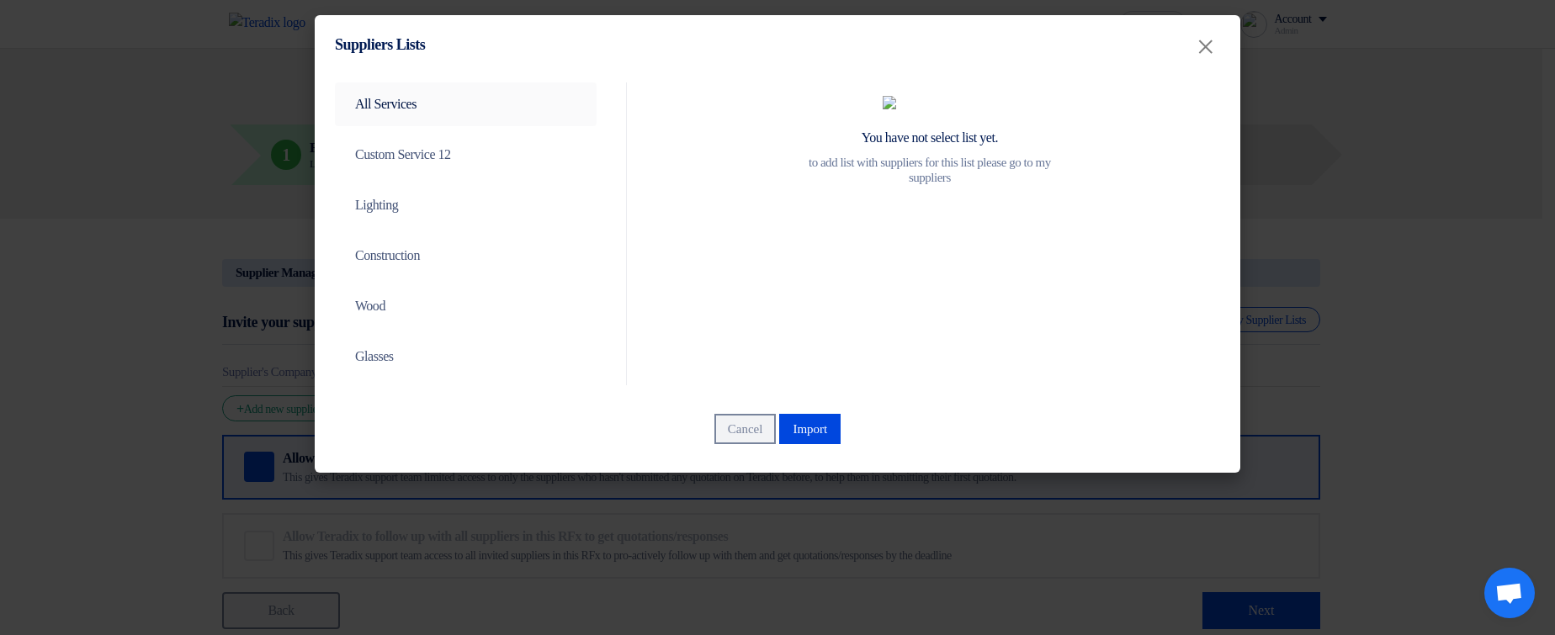
click at [433, 122] on link "All Services" at bounding box center [466, 104] width 262 height 44
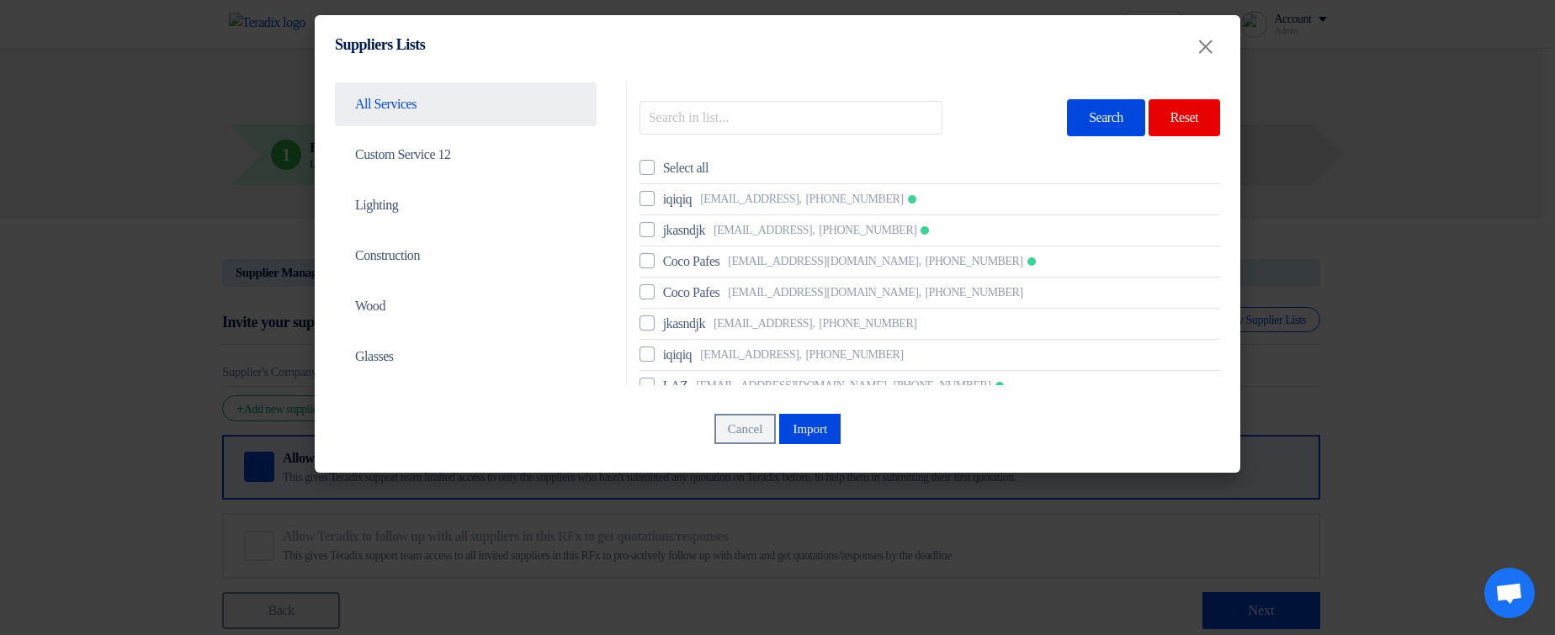
drag, startPoint x: 733, startPoint y: 197, endPoint x: 733, endPoint y: 211, distance: 14.3
click at [733, 198] on span "kqjwekj@sda.asd," at bounding box center [750, 199] width 101 height 18
click at [674, 198] on input "iqiqiq kqjwekj@sda.asd, +201115558896" at bounding box center [668, 199] width 11 height 11
checkbox input "true"
click at [735, 220] on li "jkasndjk asdkjh@asdjlk.asd, +201114555555" at bounding box center [930, 230] width 581 height 31
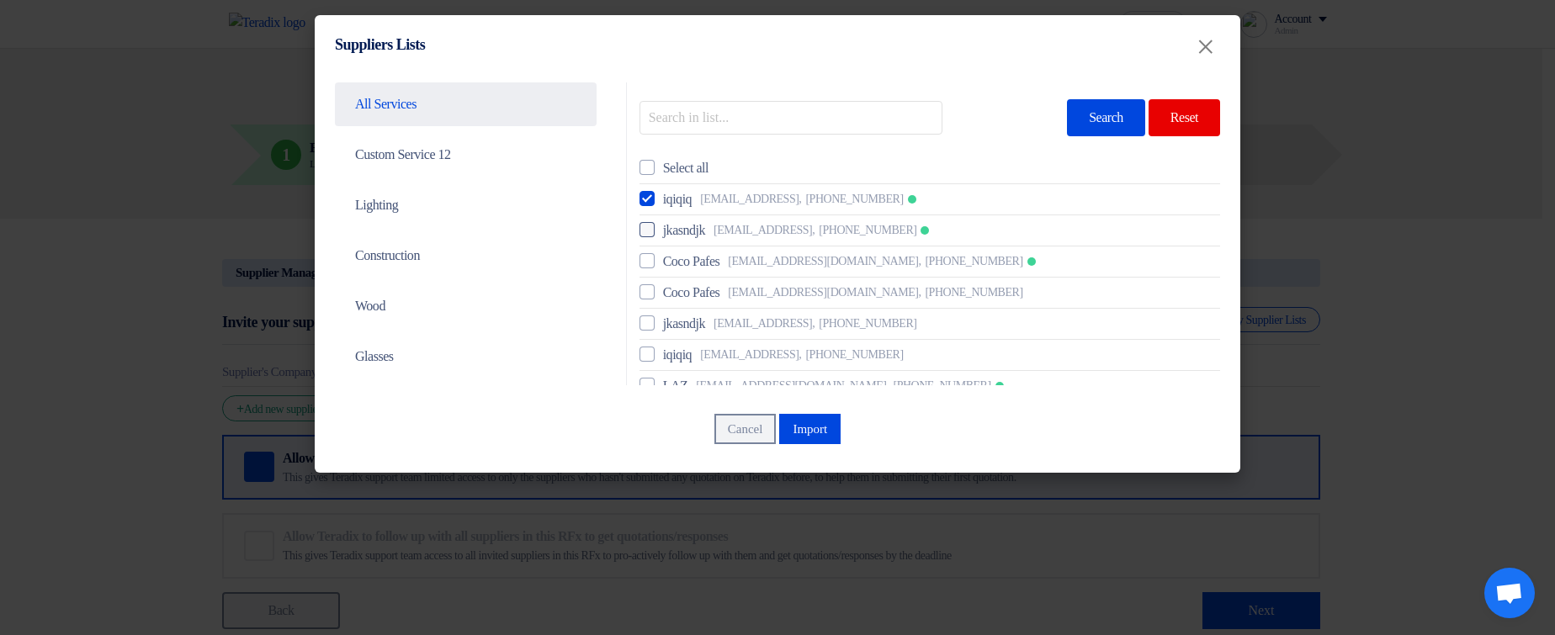
click at [722, 227] on span "asdkjh@asdjlk.asd," at bounding box center [764, 230] width 101 height 18
click at [674, 227] on input "jkasndjk asdkjh@asdjlk.asd, +201114555555" at bounding box center [668, 230] width 11 height 11
checkbox input "true"
click at [707, 260] on span "Coco Pafes" at bounding box center [691, 262] width 57 height 20
click at [674, 260] on input "Coco Pafes jignafetri@biyac.com, +201012109629" at bounding box center [668, 261] width 11 height 11
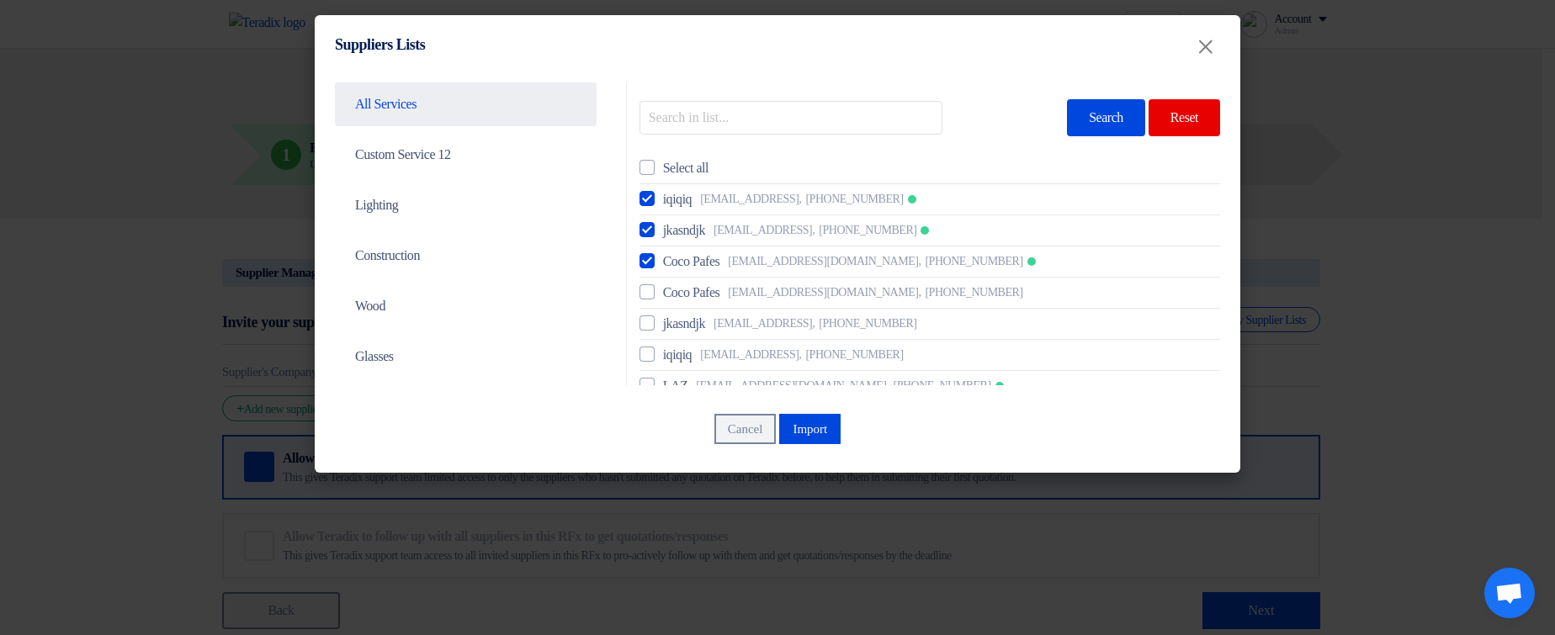
checkbox input "true"
click at [810, 423] on button "Import" at bounding box center [809, 429] width 61 height 30
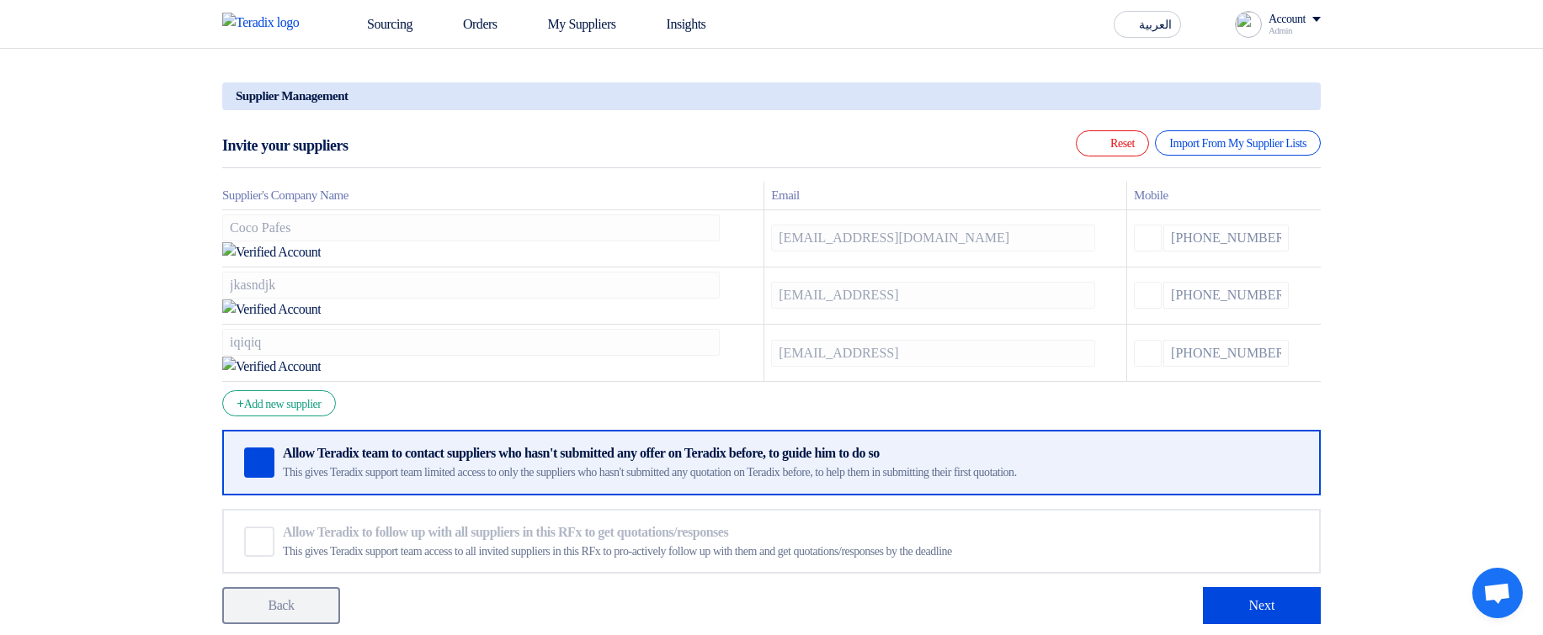
scroll to position [404, 0]
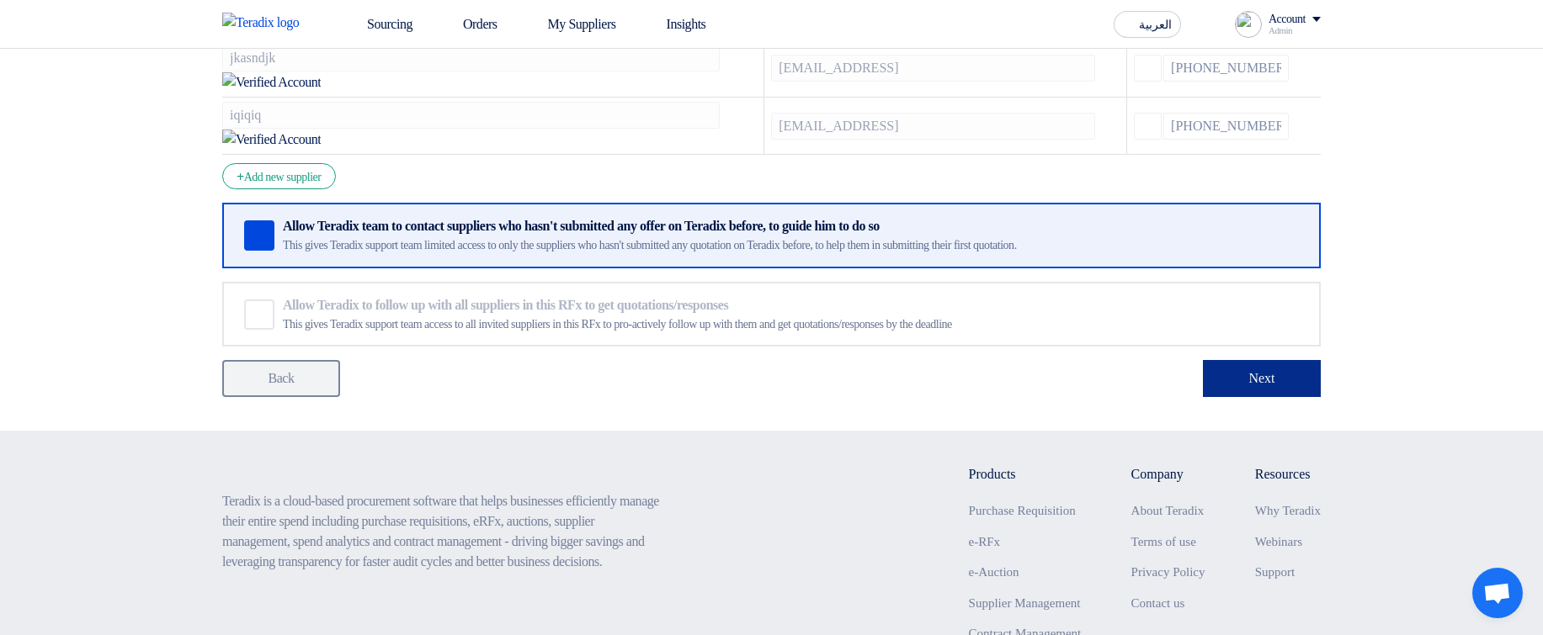
click at [1245, 360] on button "Next" at bounding box center [1262, 378] width 118 height 37
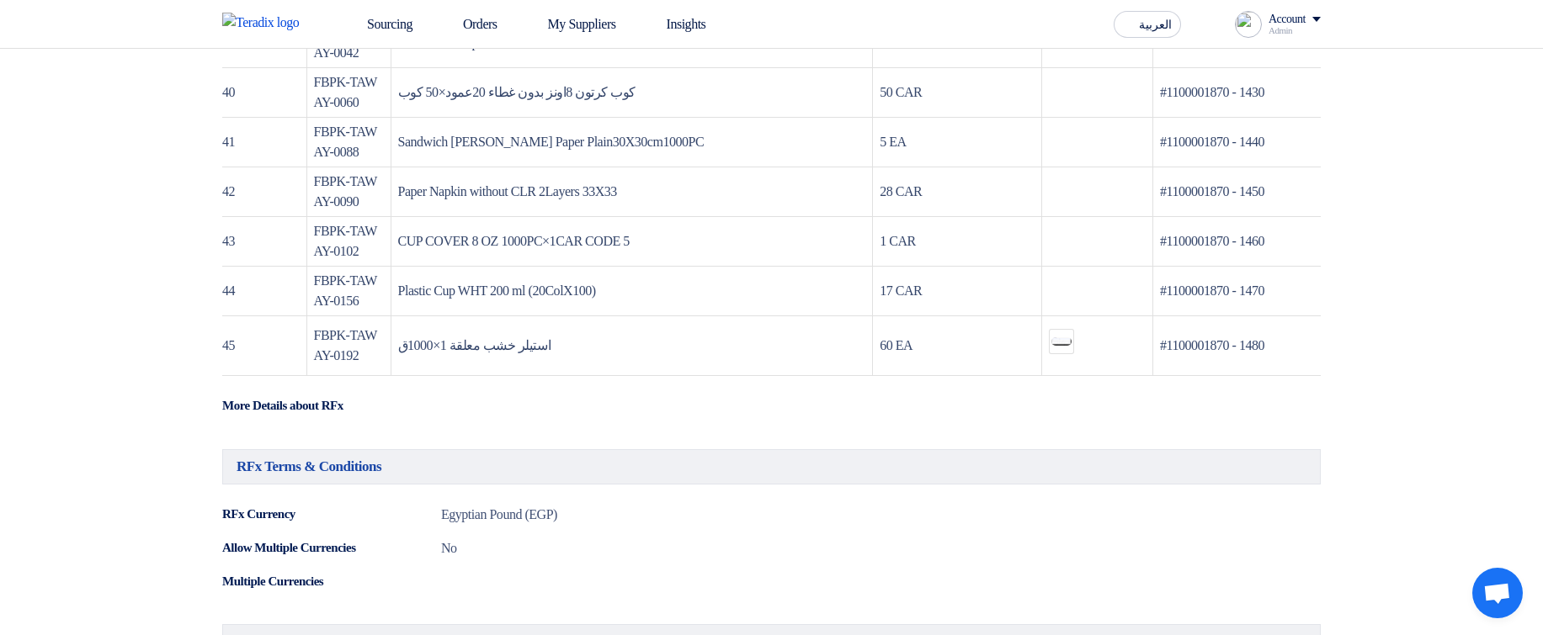
scroll to position [2323, 0]
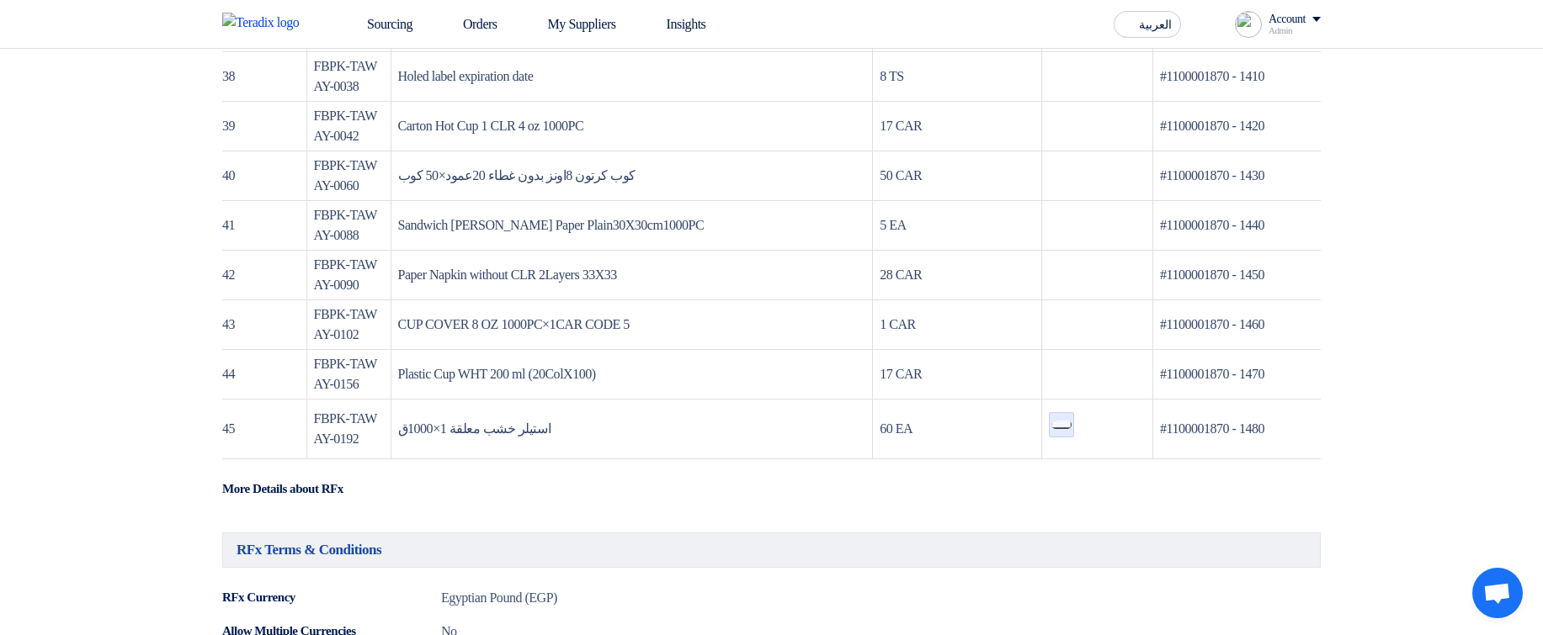
click at [1049, 431] on img at bounding box center [1061, 425] width 24 height 12
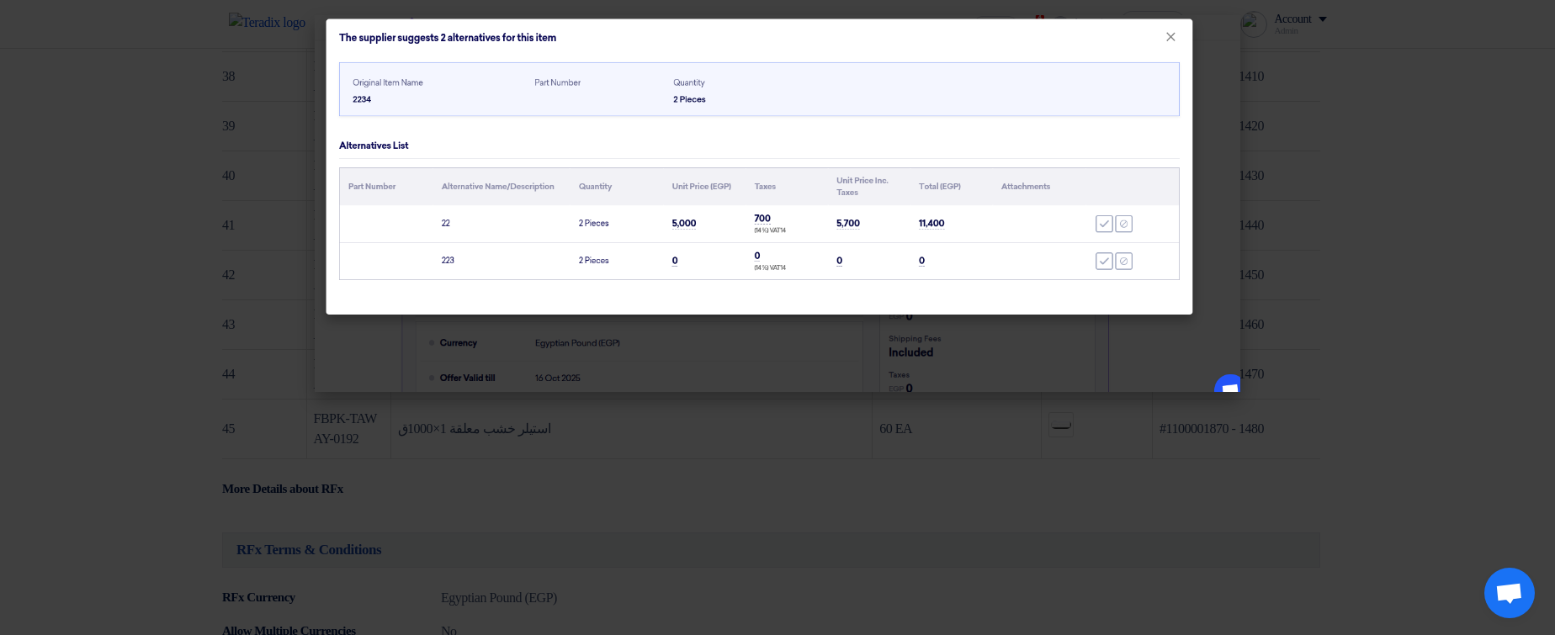
click at [1378, 282] on modal-container at bounding box center [777, 317] width 1555 height 635
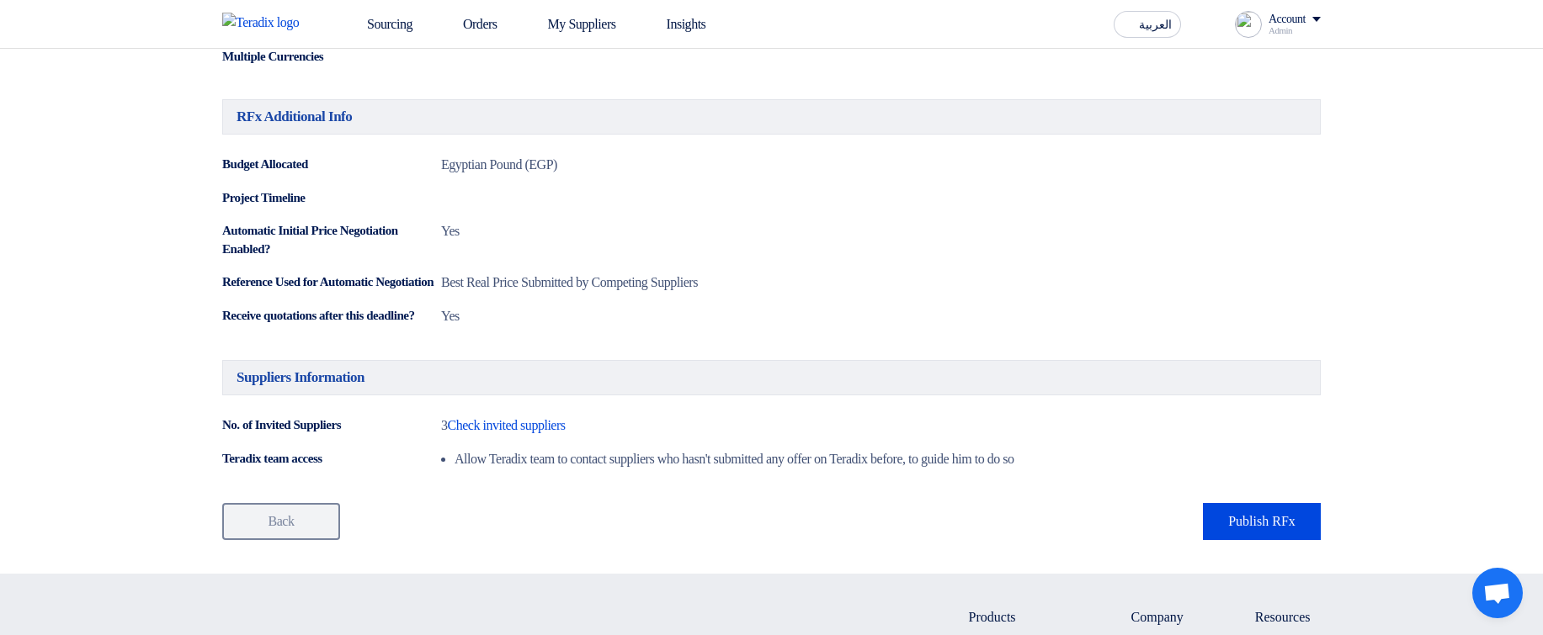
scroll to position [3030, 0]
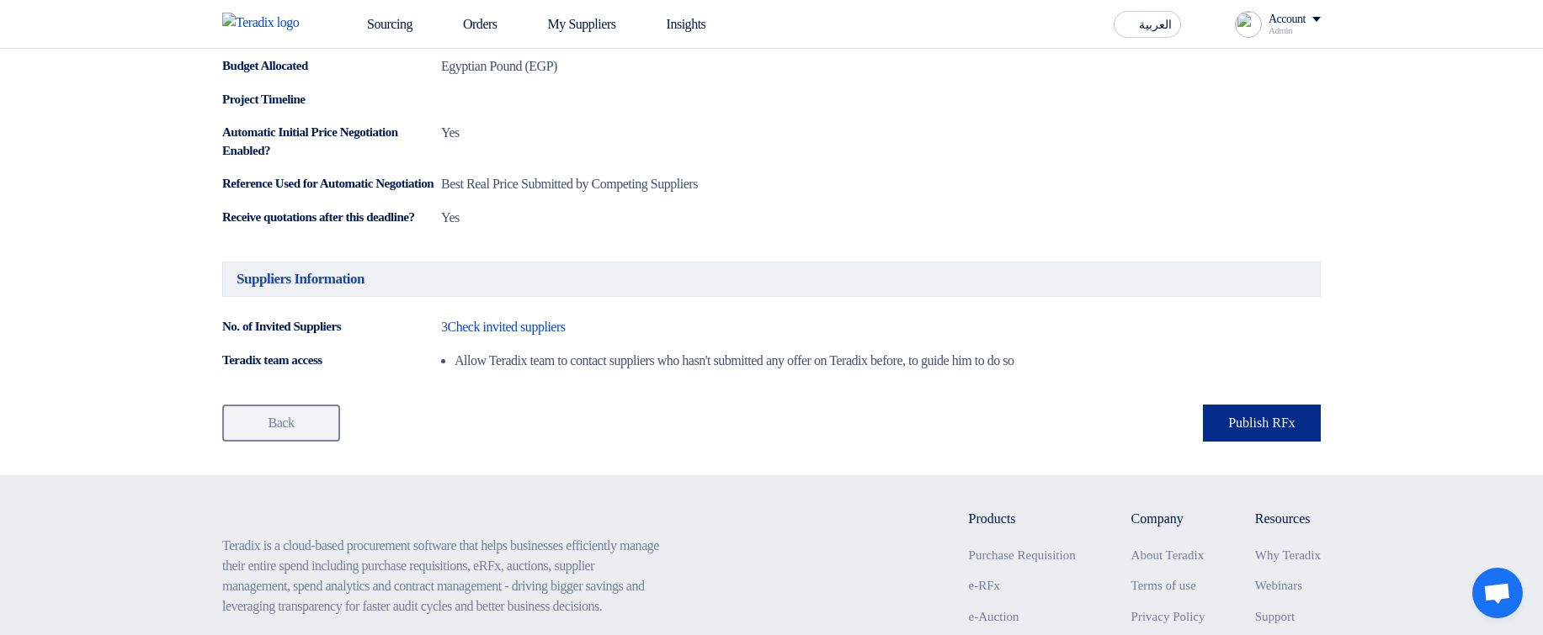
click at [1270, 442] on button "Publish RFx" at bounding box center [1262, 423] width 118 height 37
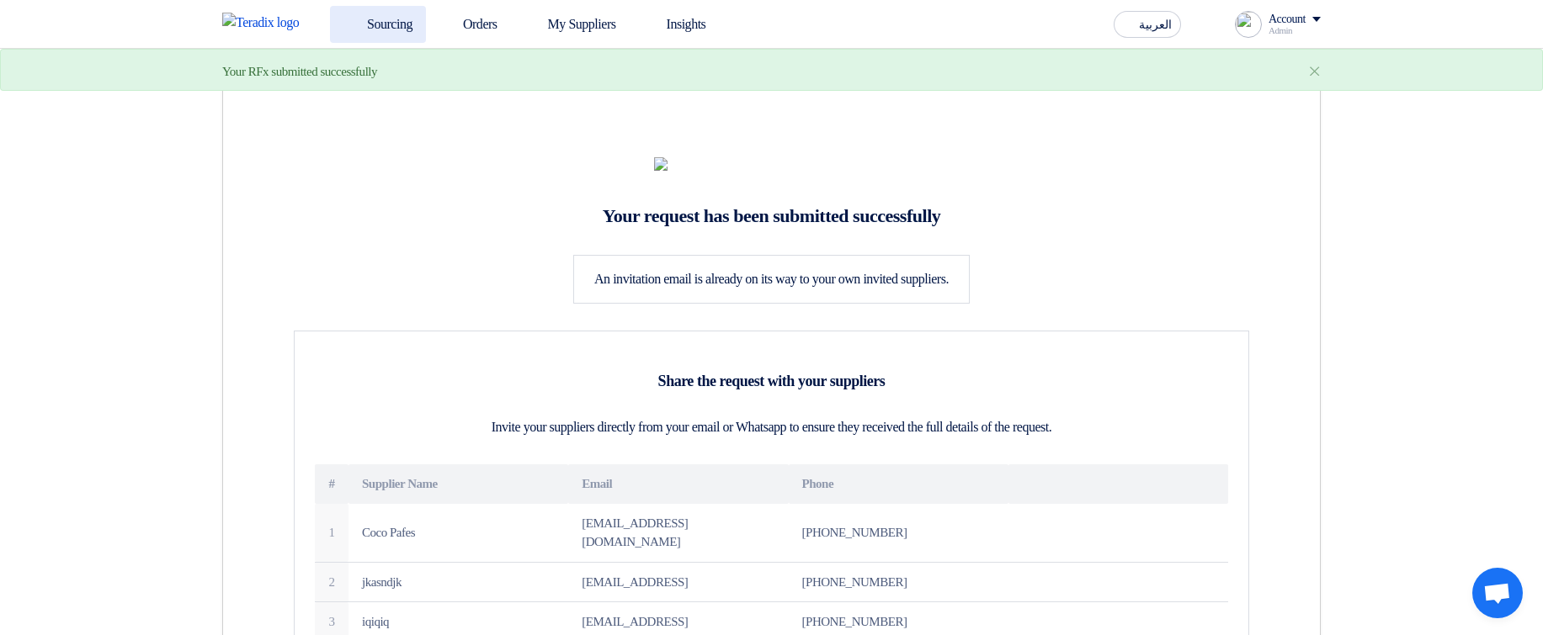
click at [406, 33] on link "Sourcing" at bounding box center [378, 24] width 96 height 37
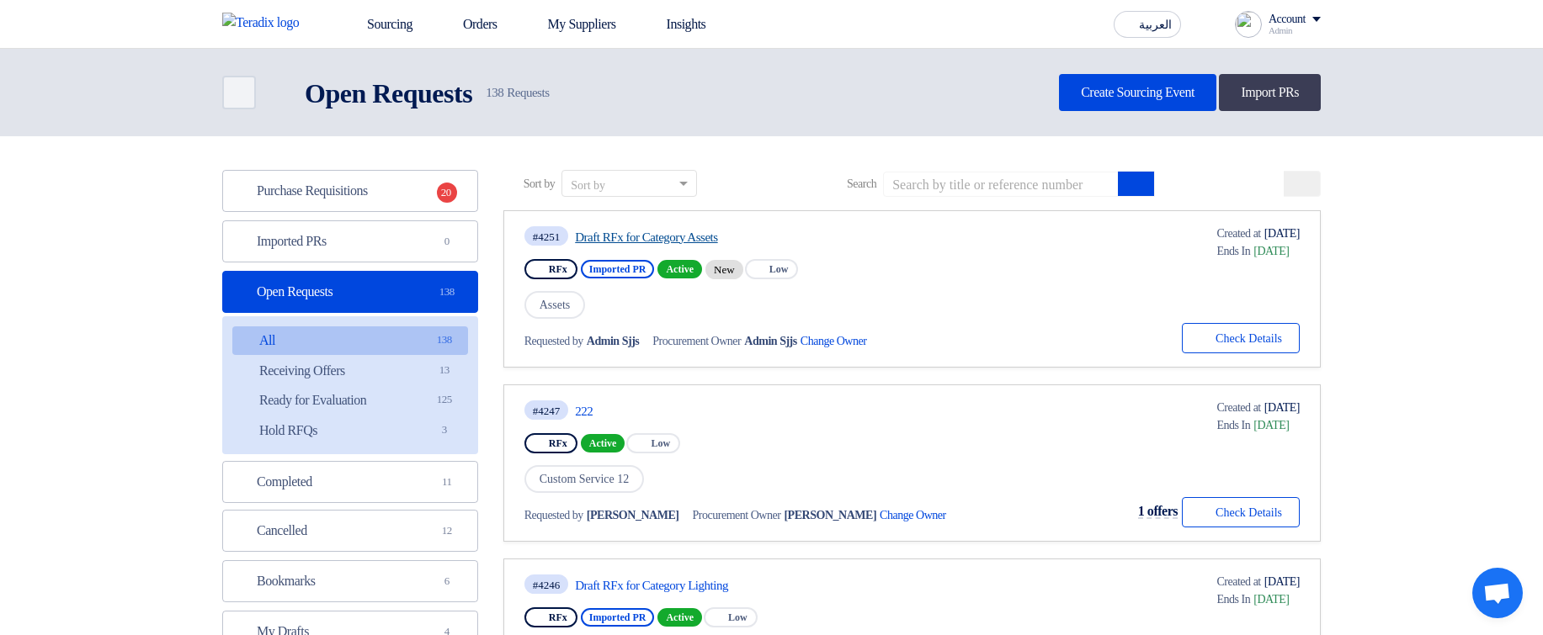
click at [752, 237] on link "Draft RFx for Category Assets" at bounding box center [733, 237] width 316 height 15
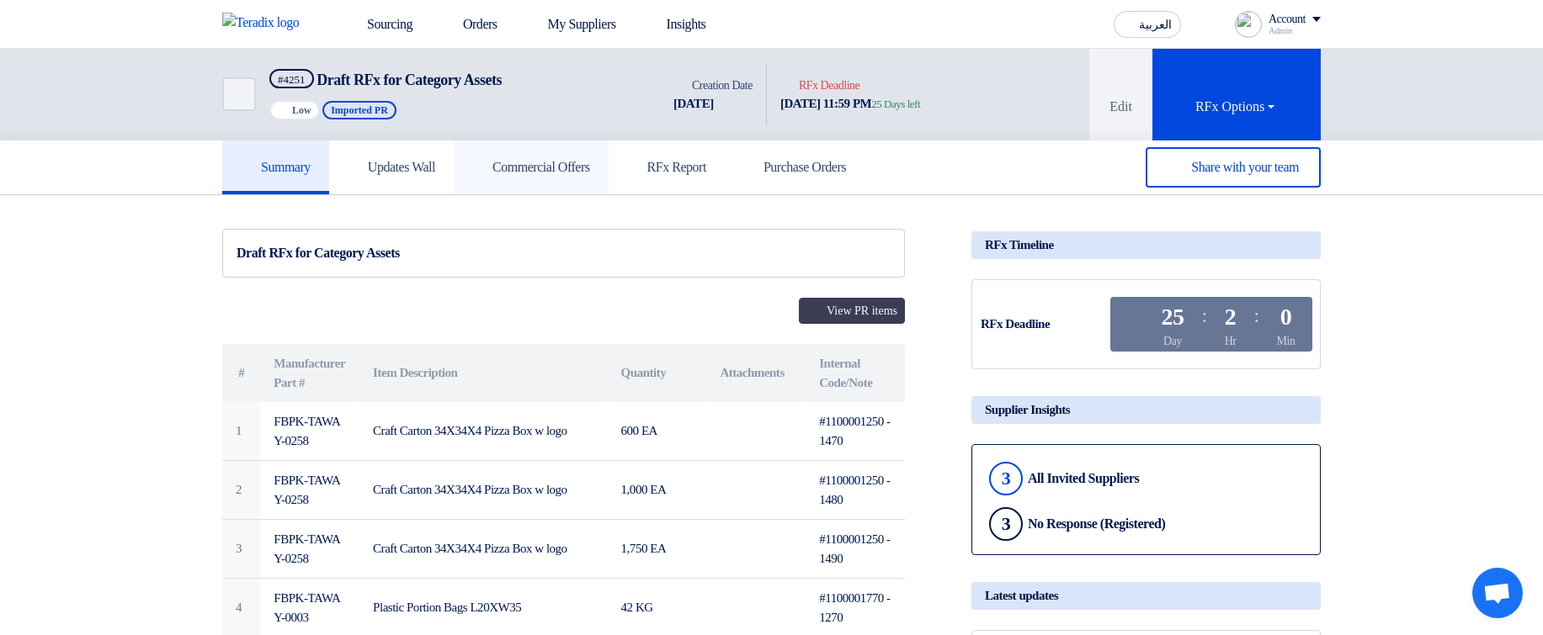
click at [472, 158] on use at bounding box center [472, 158] width 0 height 0
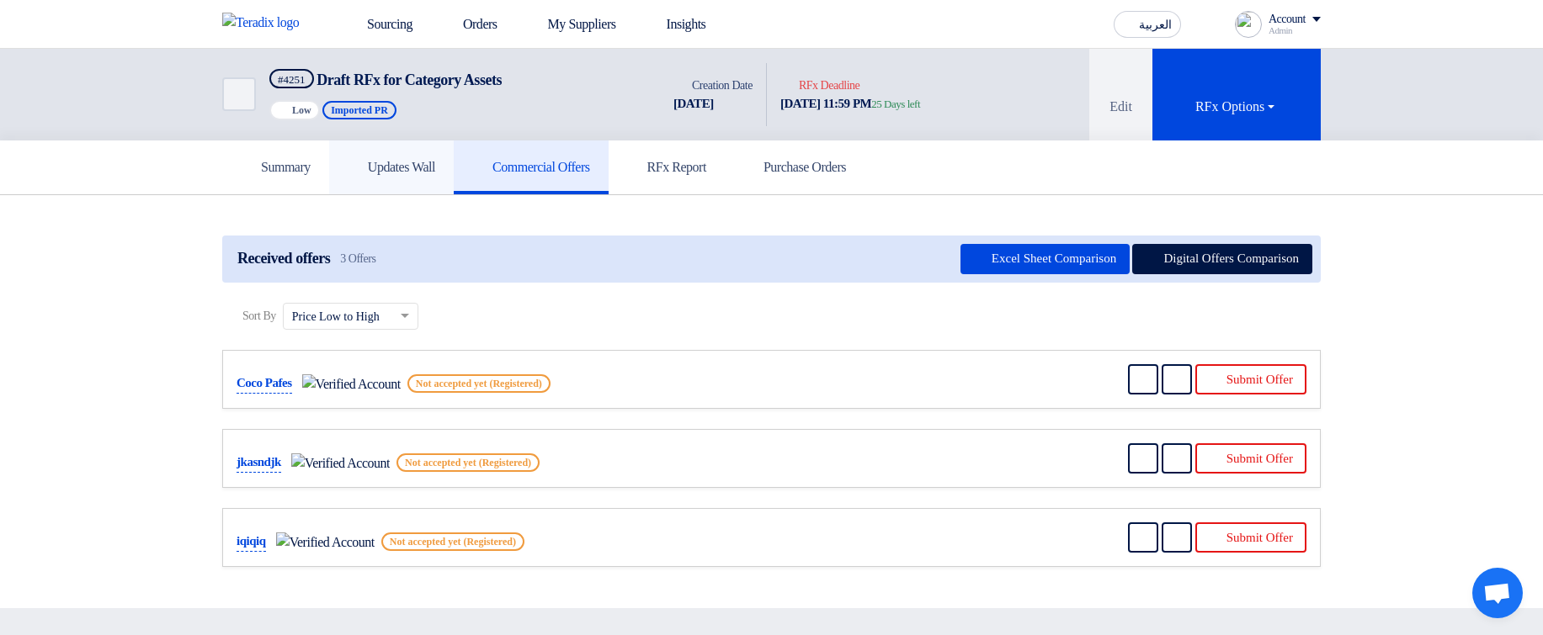
click at [343, 163] on link "Updates Wall" at bounding box center [391, 168] width 125 height 54
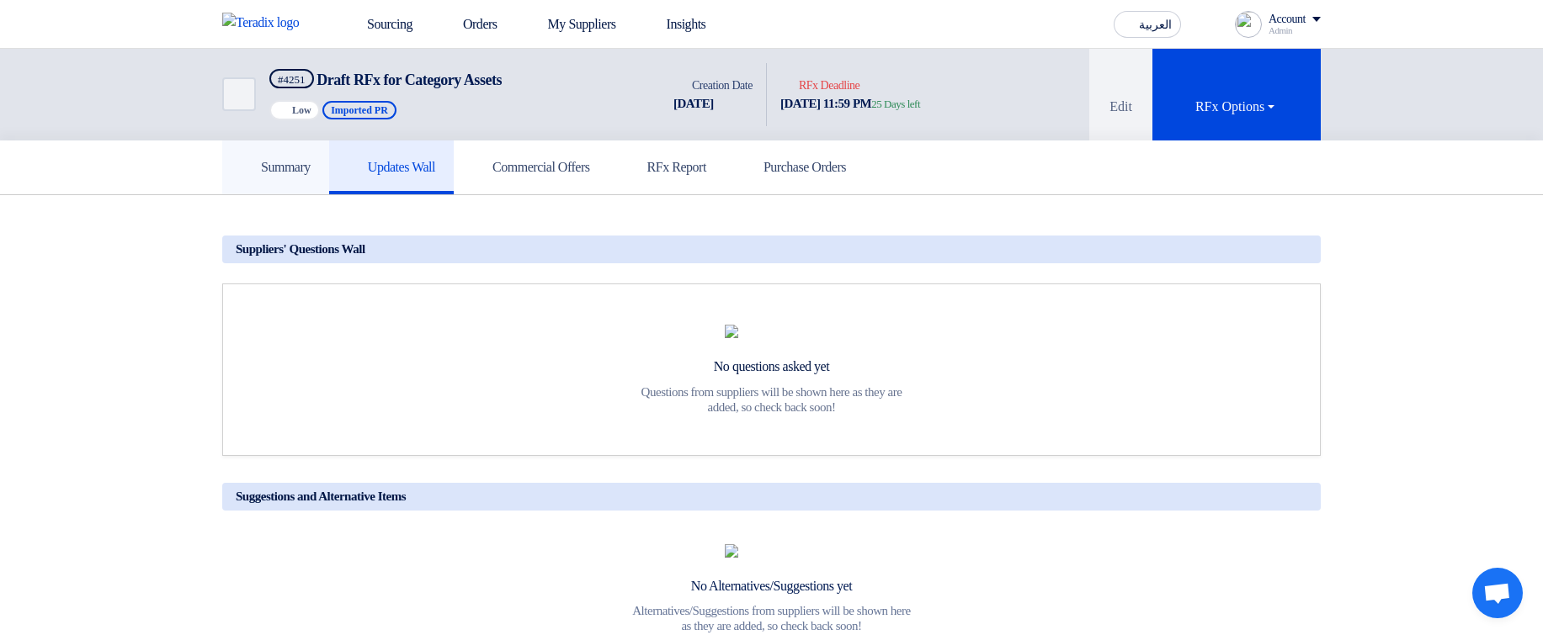
click at [295, 163] on h5 "Summary" at bounding box center [276, 167] width 70 height 17
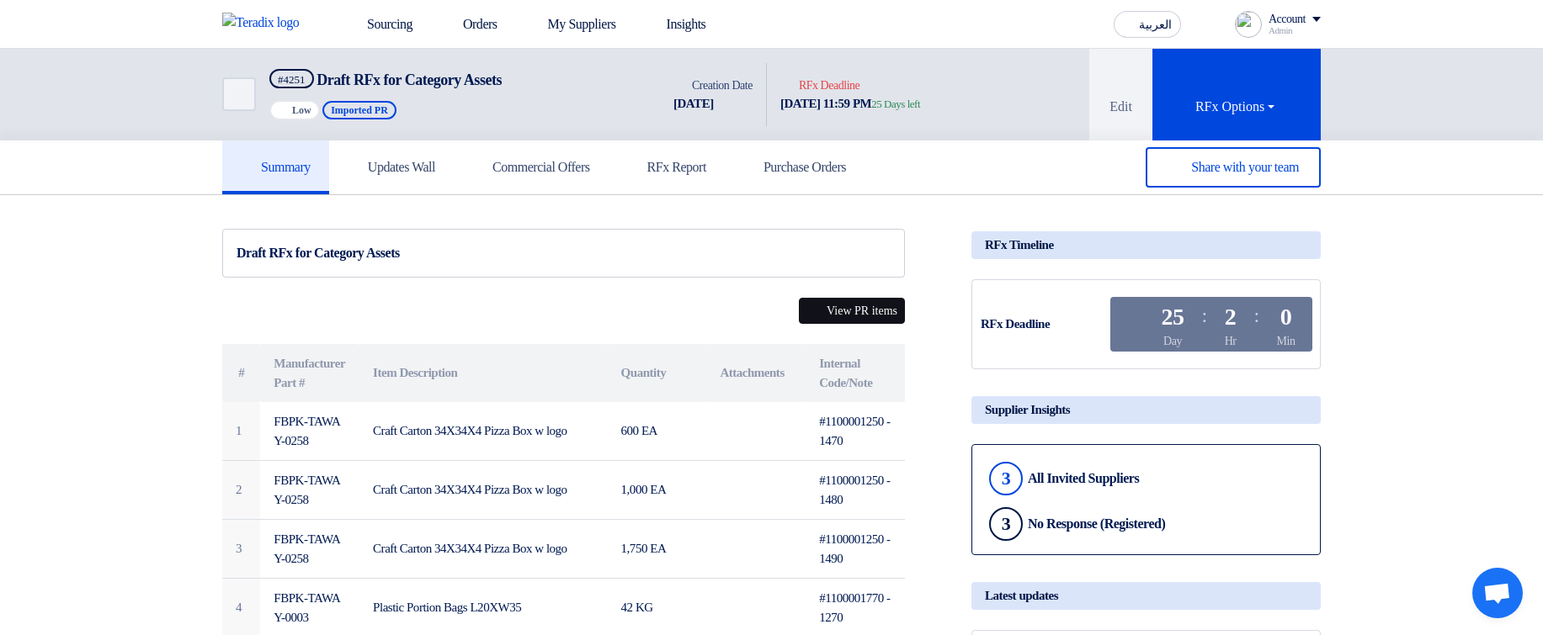
click at [860, 311] on button "View PR items" at bounding box center [852, 311] width 106 height 26
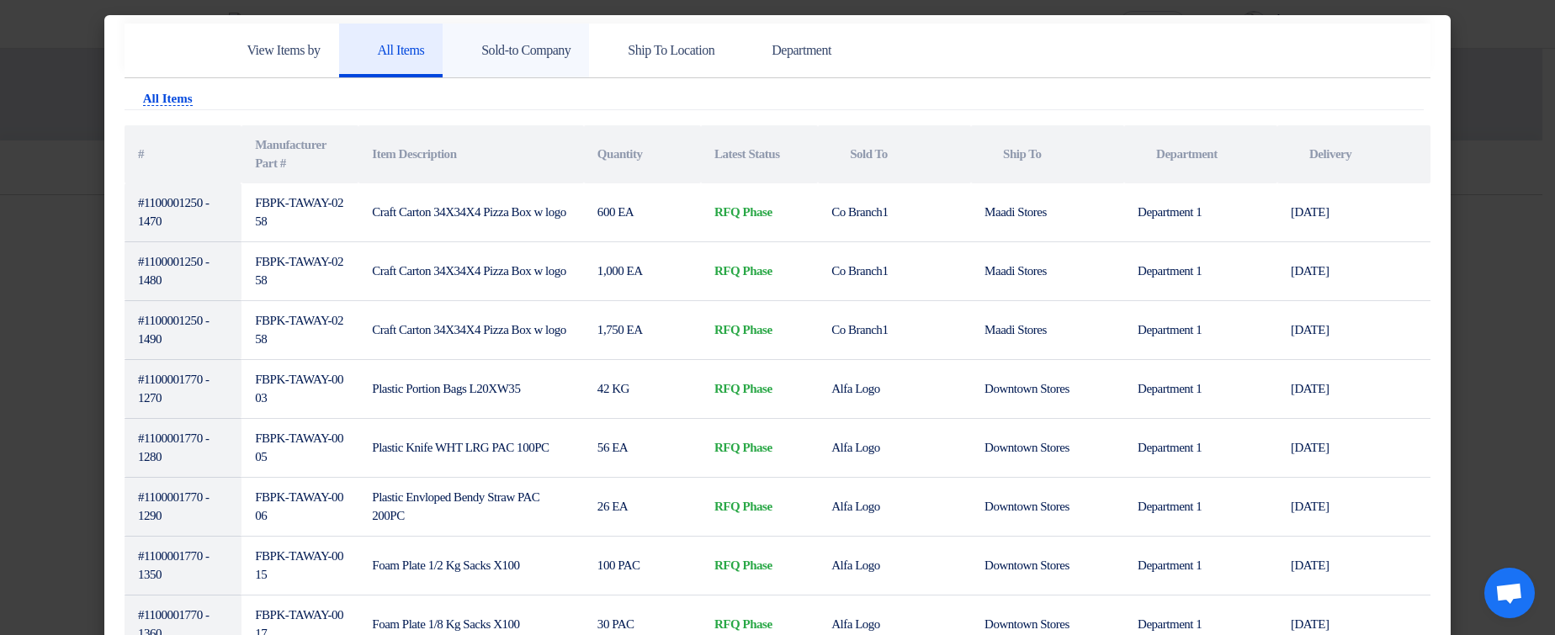
click at [517, 52] on h5 "Sold-to Company" at bounding box center [515, 50] width 109 height 17
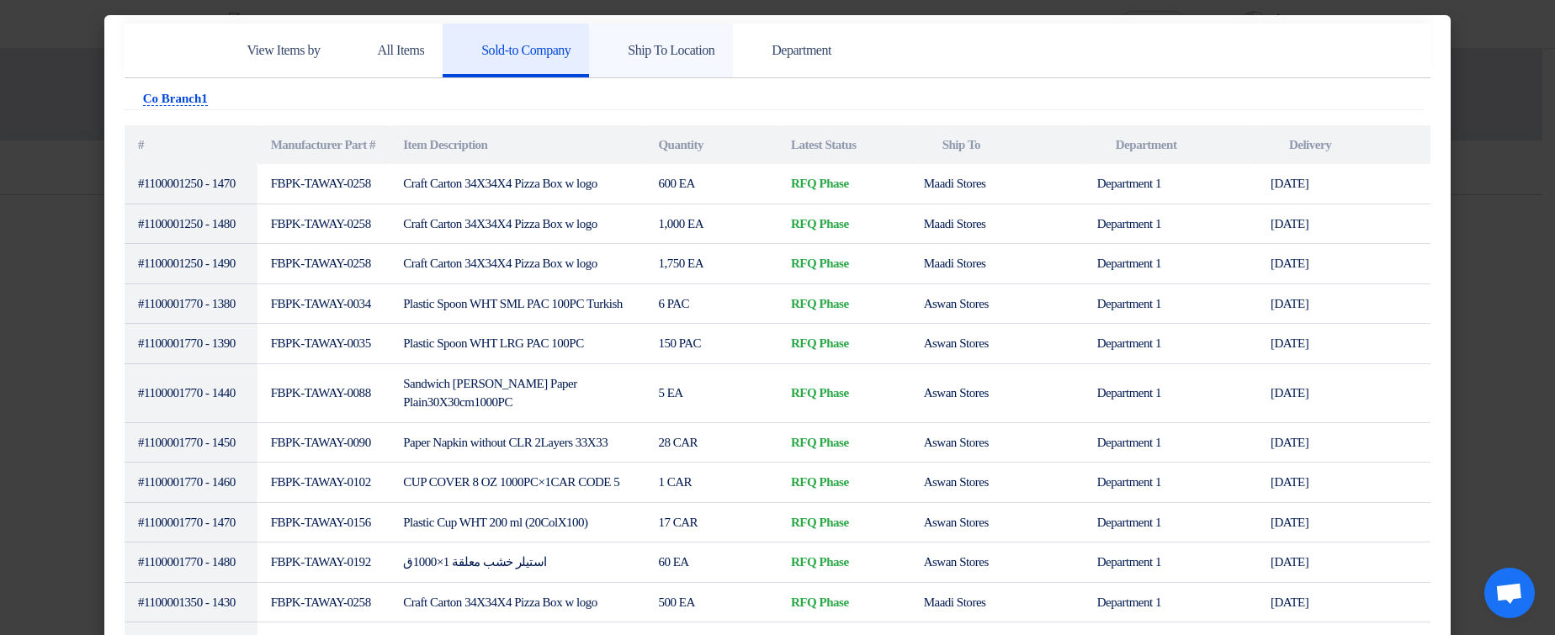
click at [715, 51] on h5 "Ship To Location" at bounding box center [661, 50] width 107 height 17
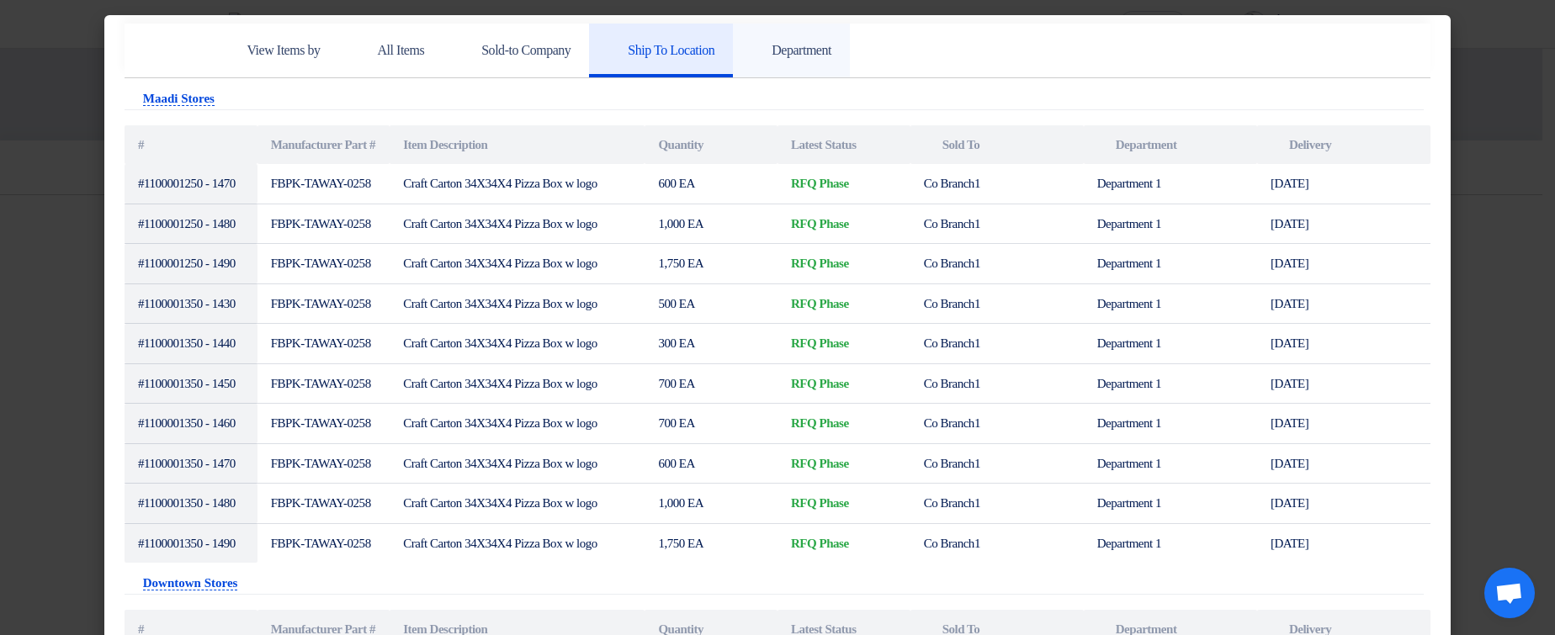
click at [849, 60] on link "Department" at bounding box center [791, 51] width 117 height 54
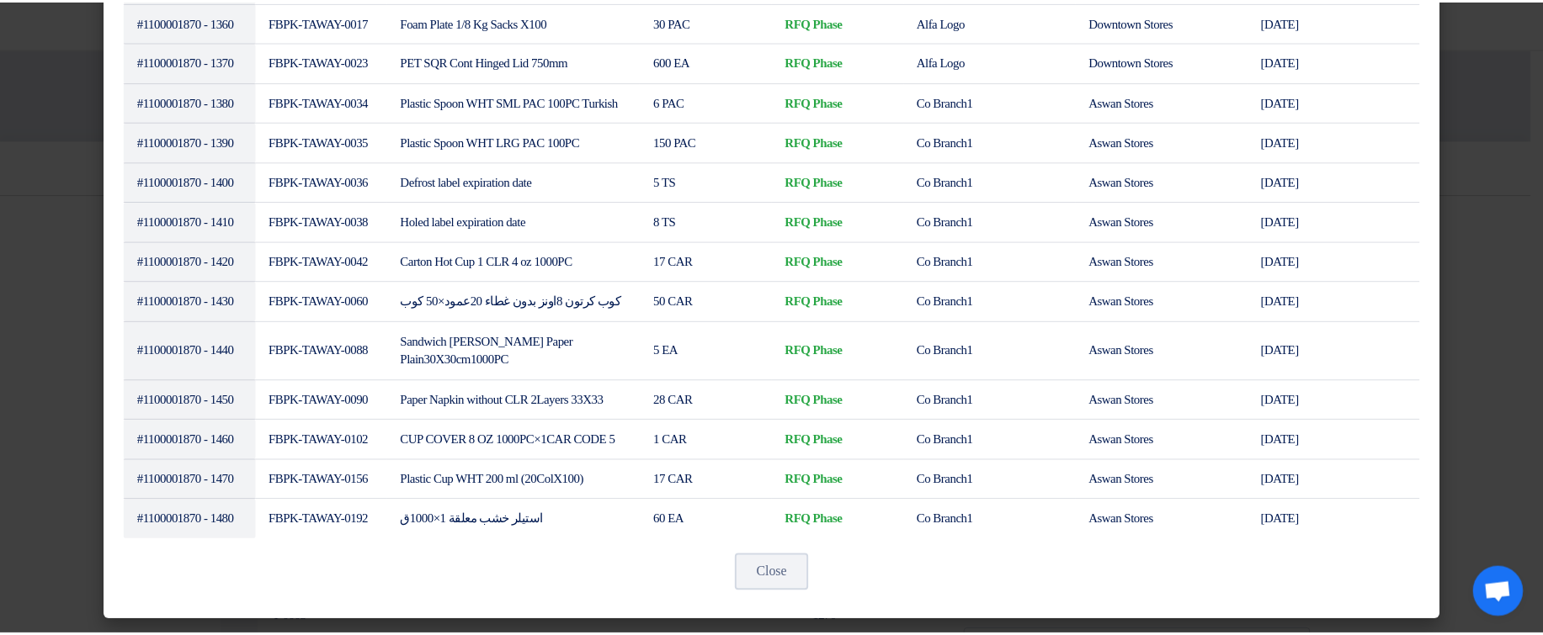
scroll to position [2293, 0]
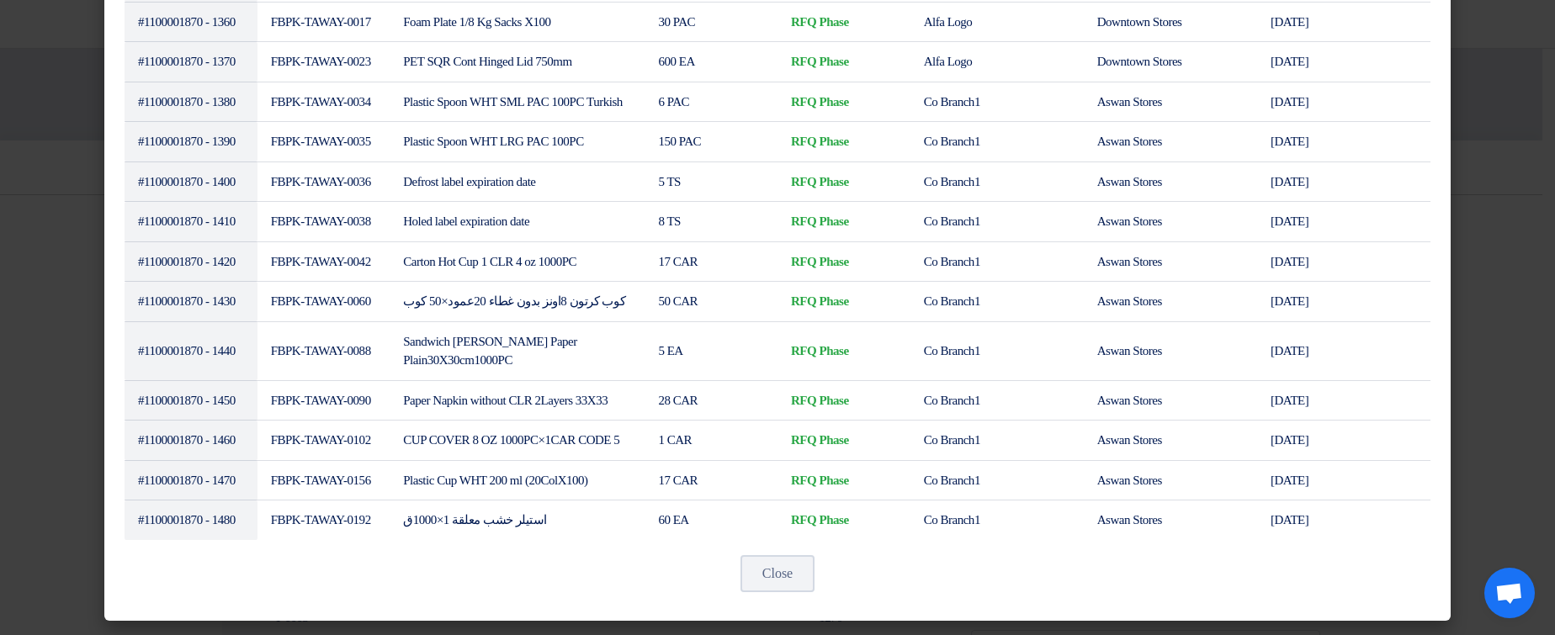
click at [1473, 157] on modal-container "View Items by All Items Sold-to Company Ship To Location Department Attachments…" at bounding box center [777, 317] width 1555 height 635
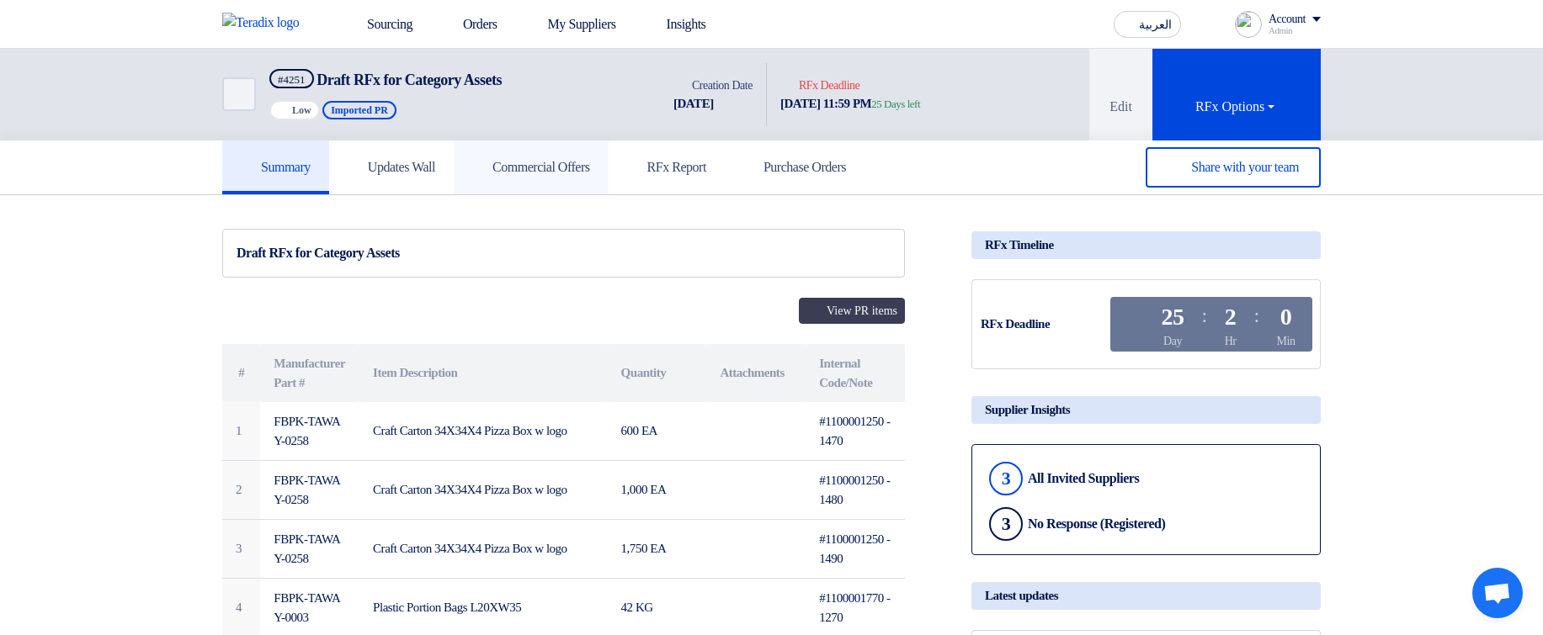
click at [531, 157] on link "Commercial Offers" at bounding box center [531, 168] width 155 height 54
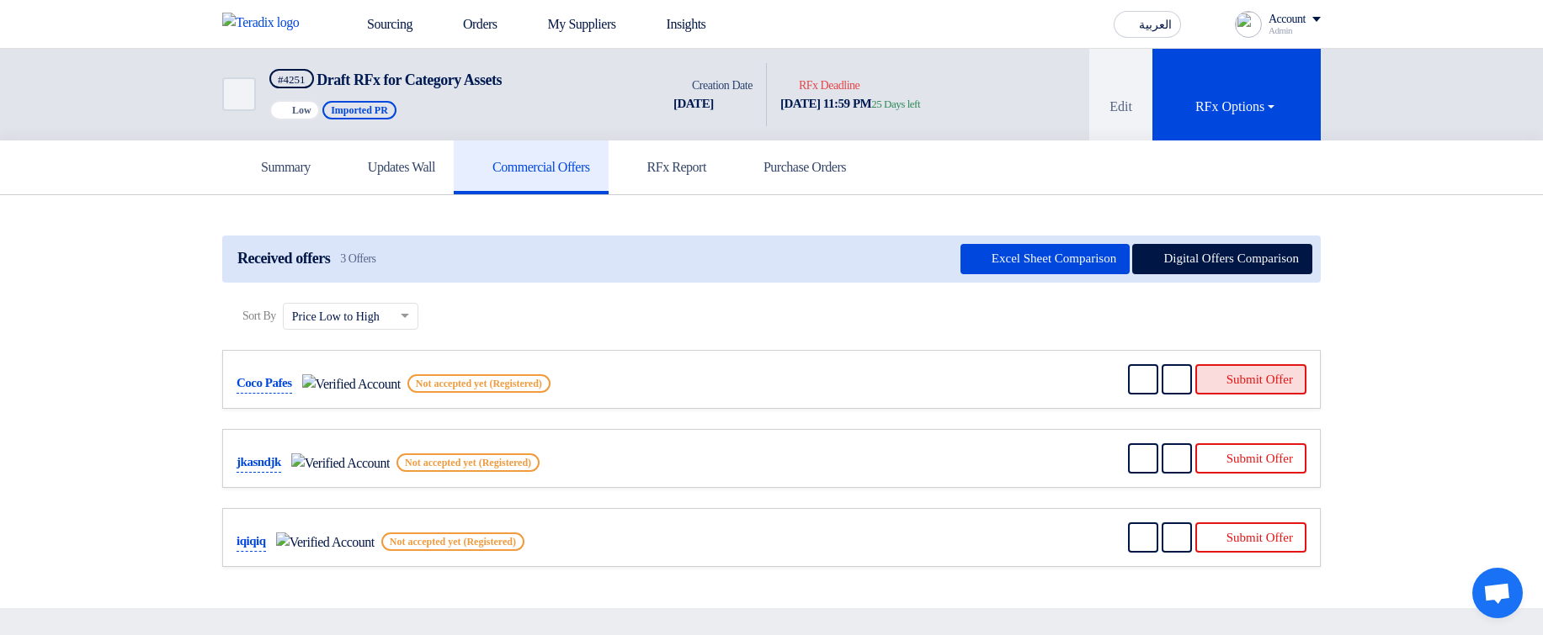
click at [1264, 373] on button "Submit Offer" at bounding box center [1250, 379] width 111 height 30
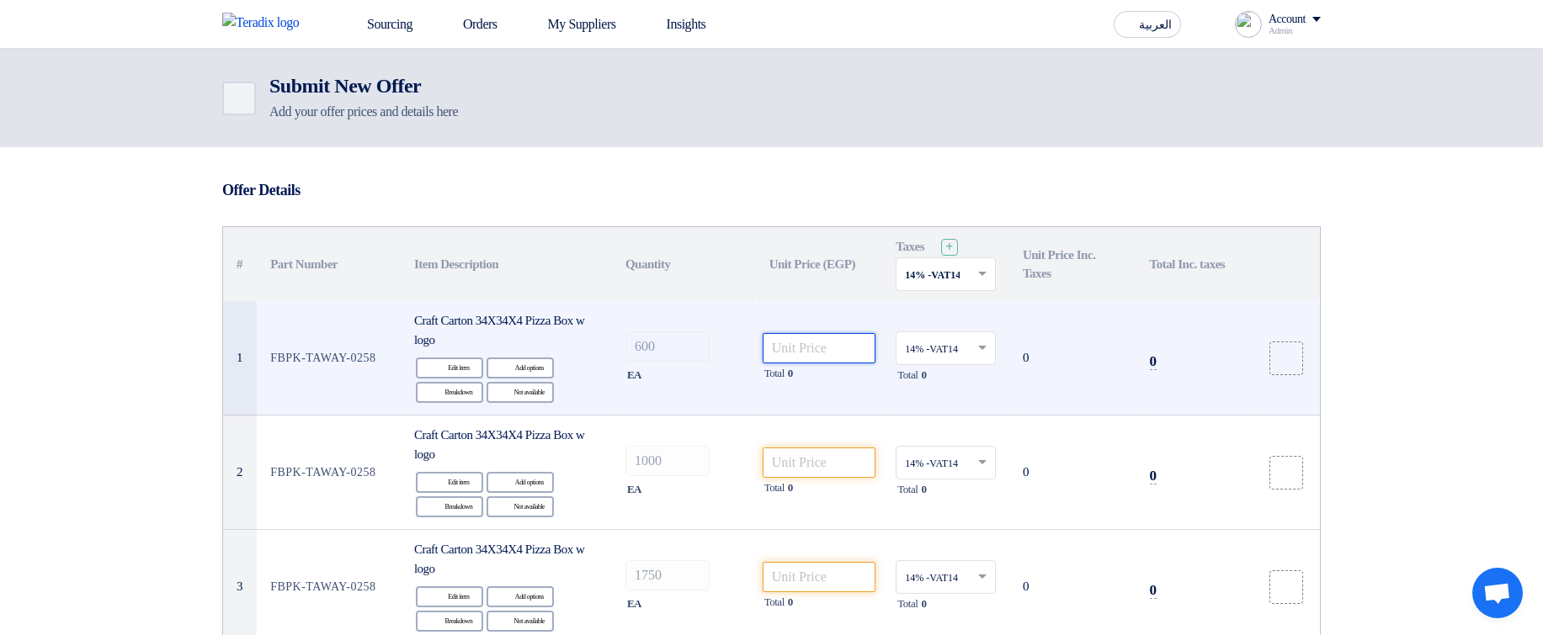
click at [816, 351] on input "number" at bounding box center [819, 348] width 114 height 30
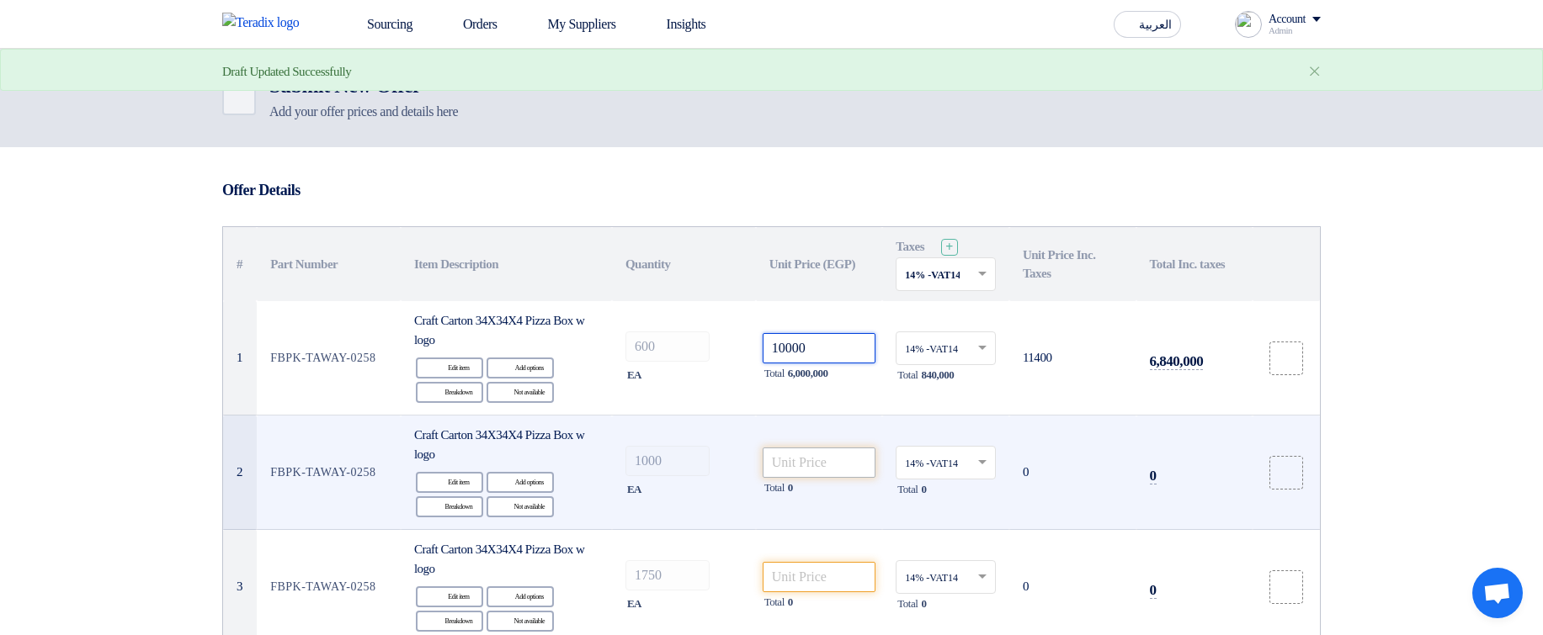
type input "10000"
click at [831, 462] on input "number" at bounding box center [819, 463] width 114 height 30
paste input "10000"
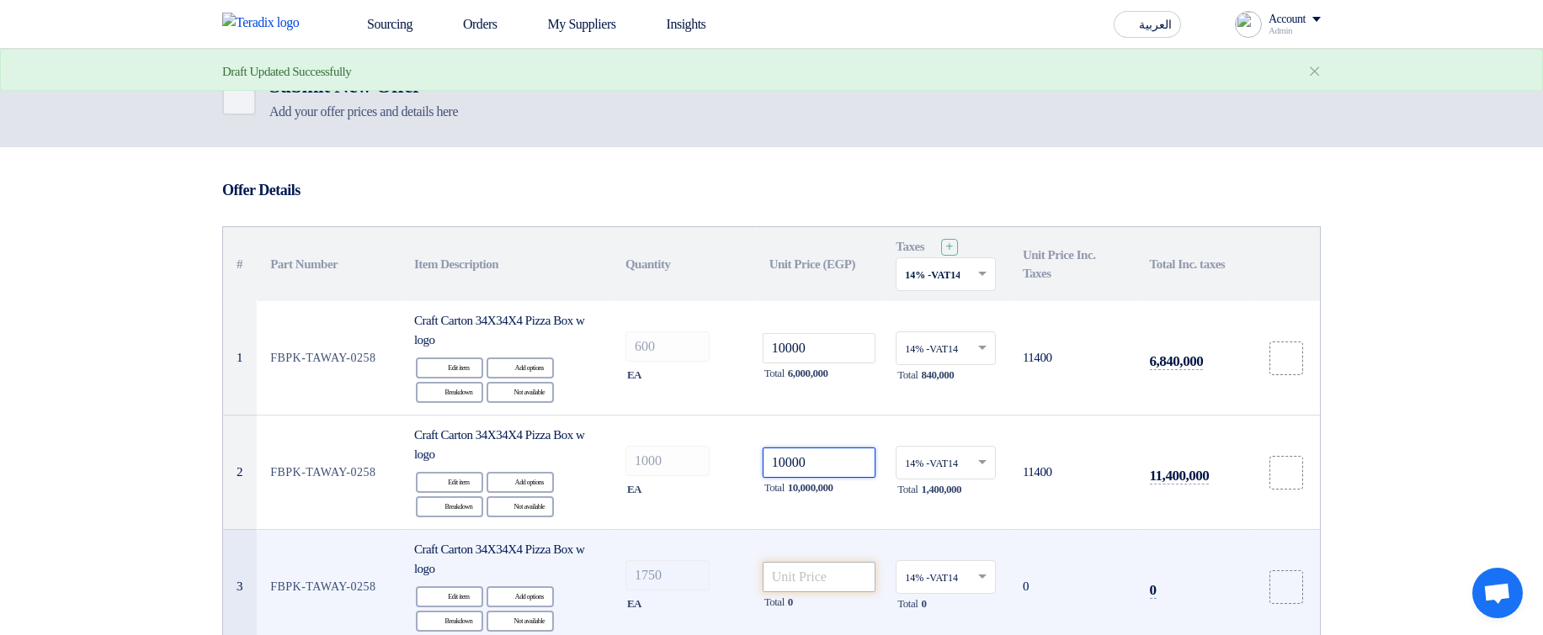
type input "10000"
click at [831, 566] on input "number" at bounding box center [819, 577] width 114 height 30
paste input "10000"
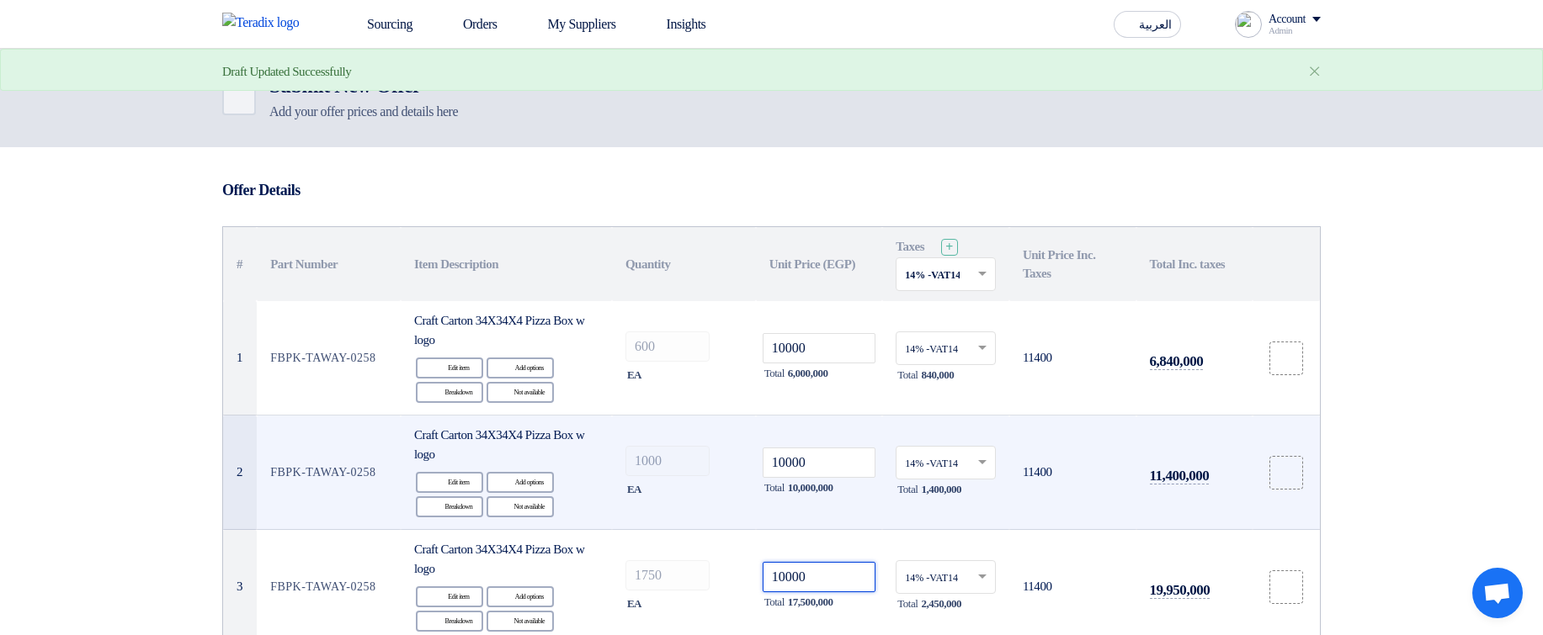
scroll to position [404, 0]
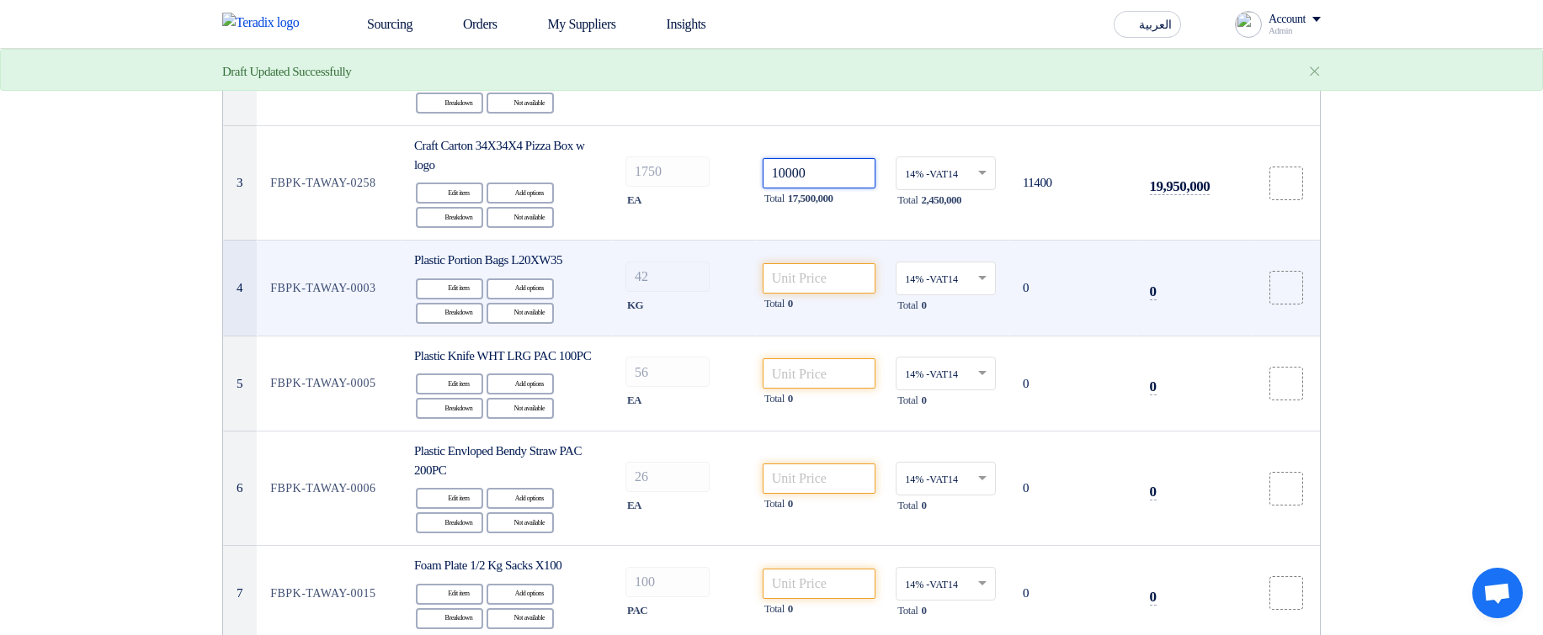
type input "10000"
click at [806, 276] on input "number" at bounding box center [819, 278] width 114 height 30
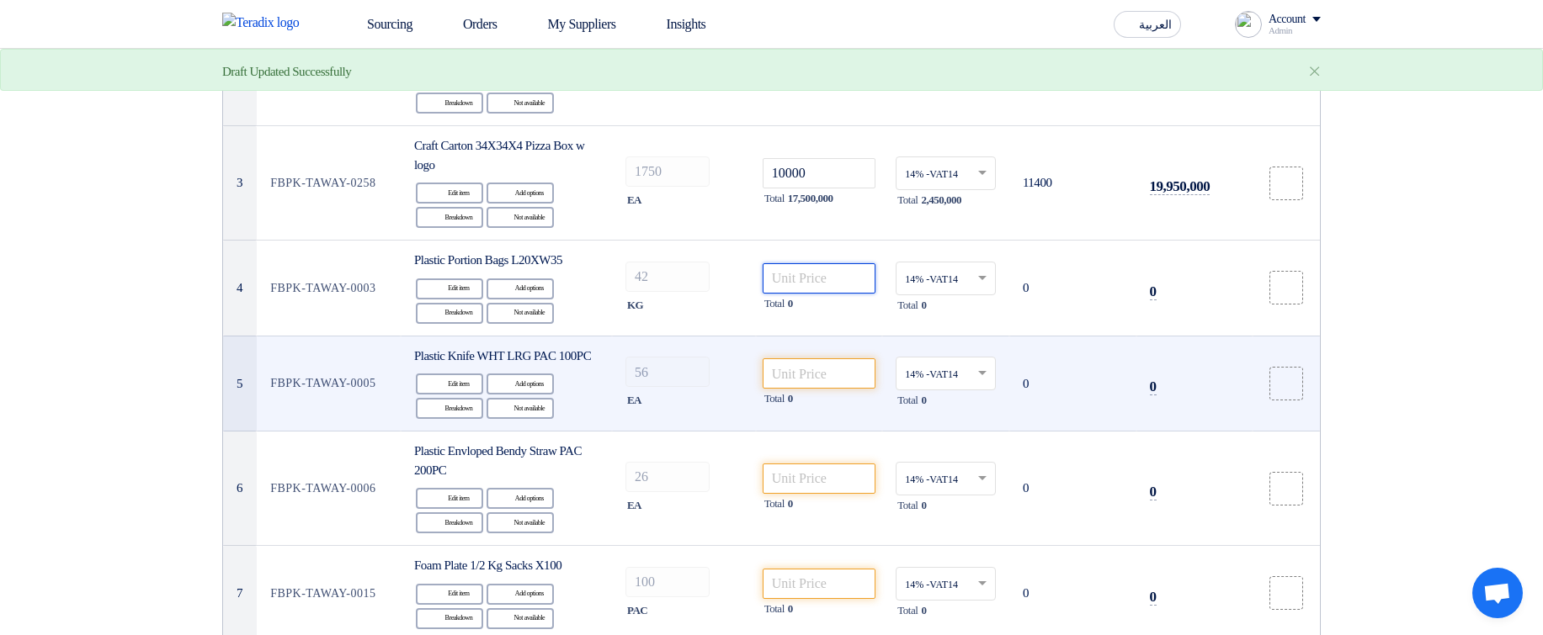
paste input "10000"
type input "10000"
click at [805, 385] on input "number" at bounding box center [819, 374] width 114 height 30
paste input "10000"
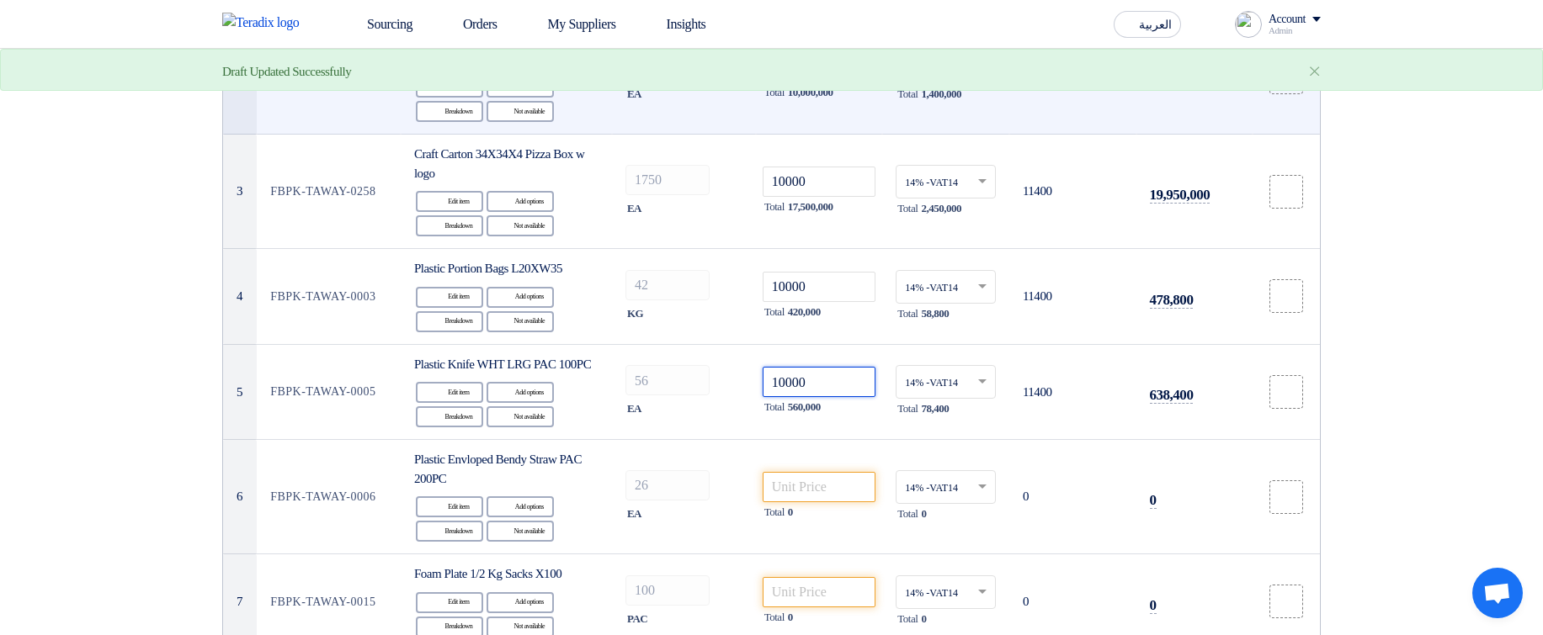
scroll to position [0, 0]
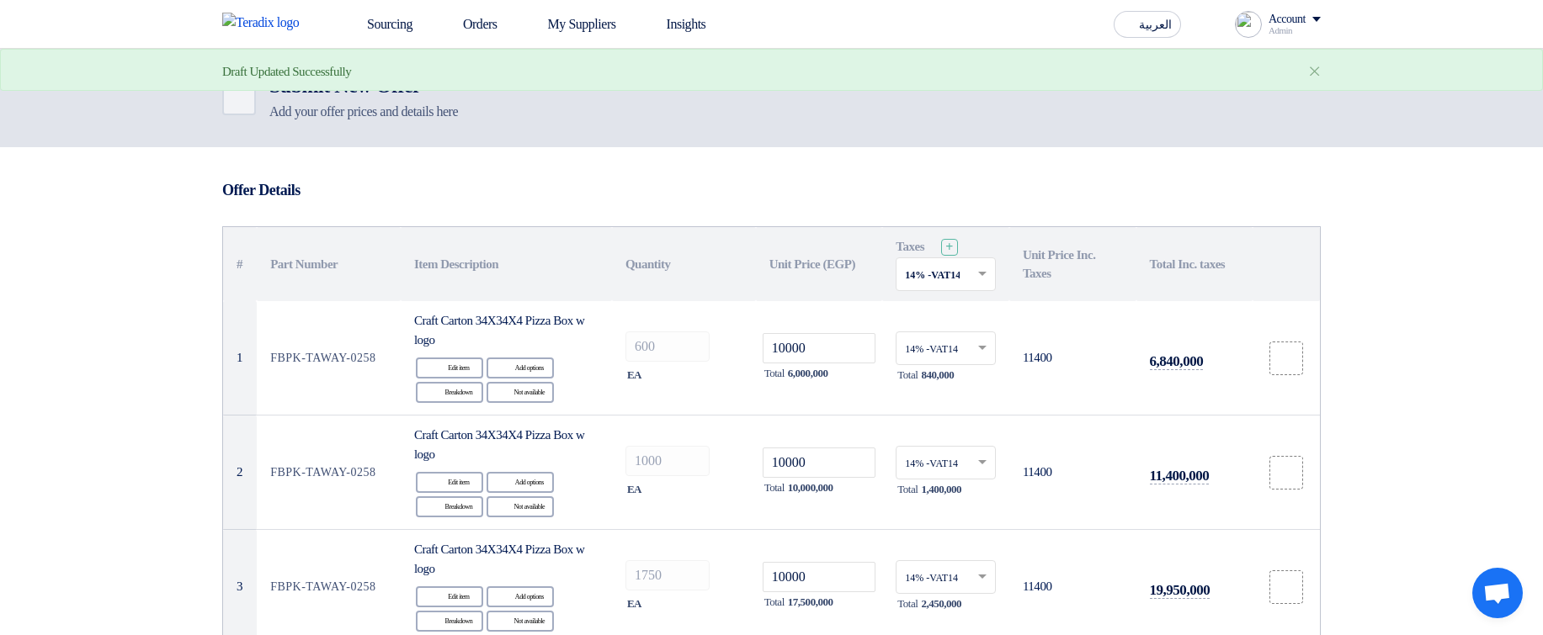
click at [963, 279] on input "text" at bounding box center [937, 277] width 65 height 28
type input "10000"
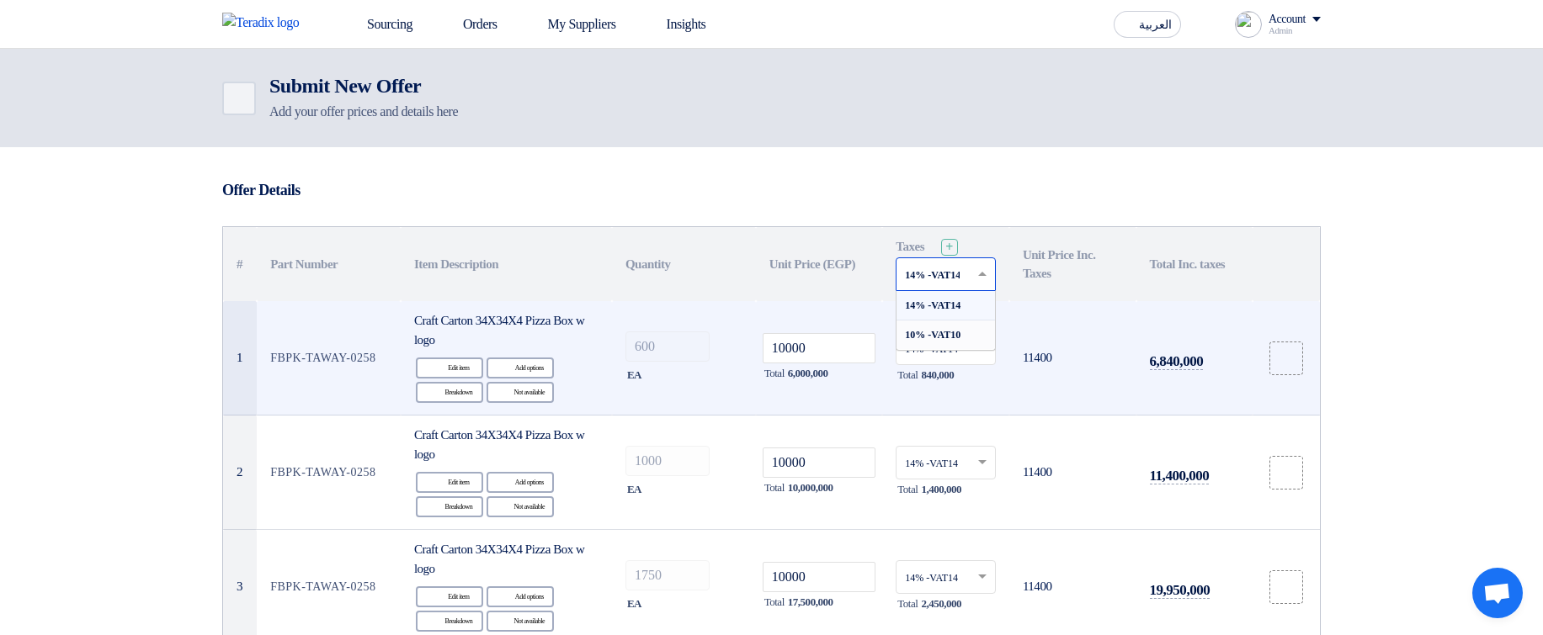
click at [943, 333] on span "10% -VAT10" at bounding box center [933, 335] width 56 height 12
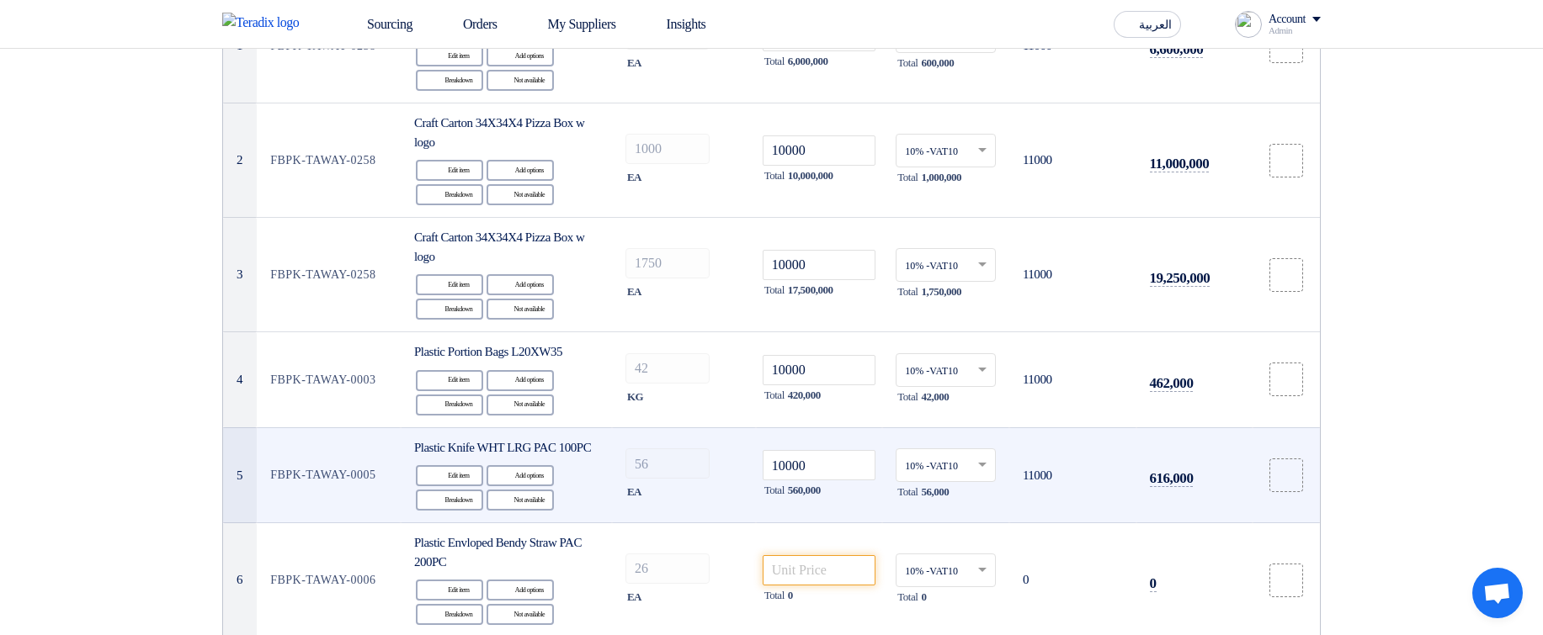
scroll to position [505, 0]
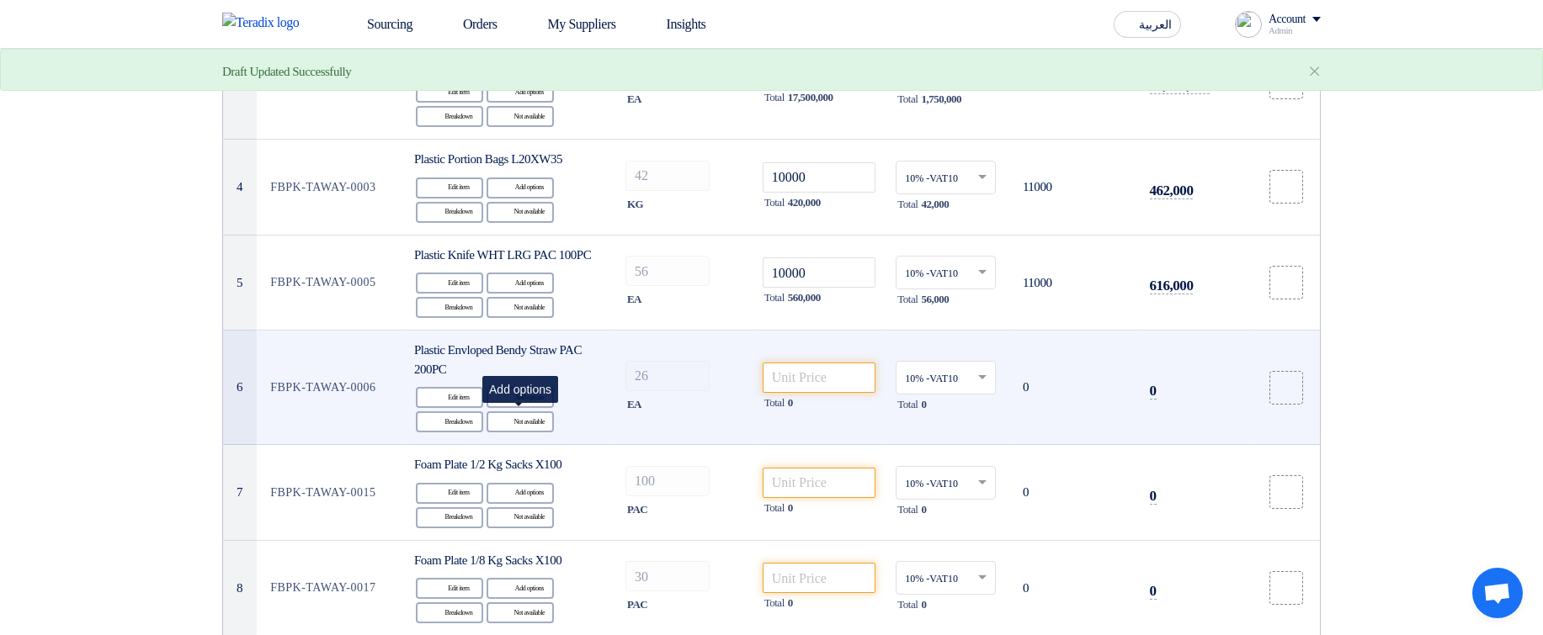
click at [534, 433] on div "Reject Not available" at bounding box center [519, 422] width 67 height 21
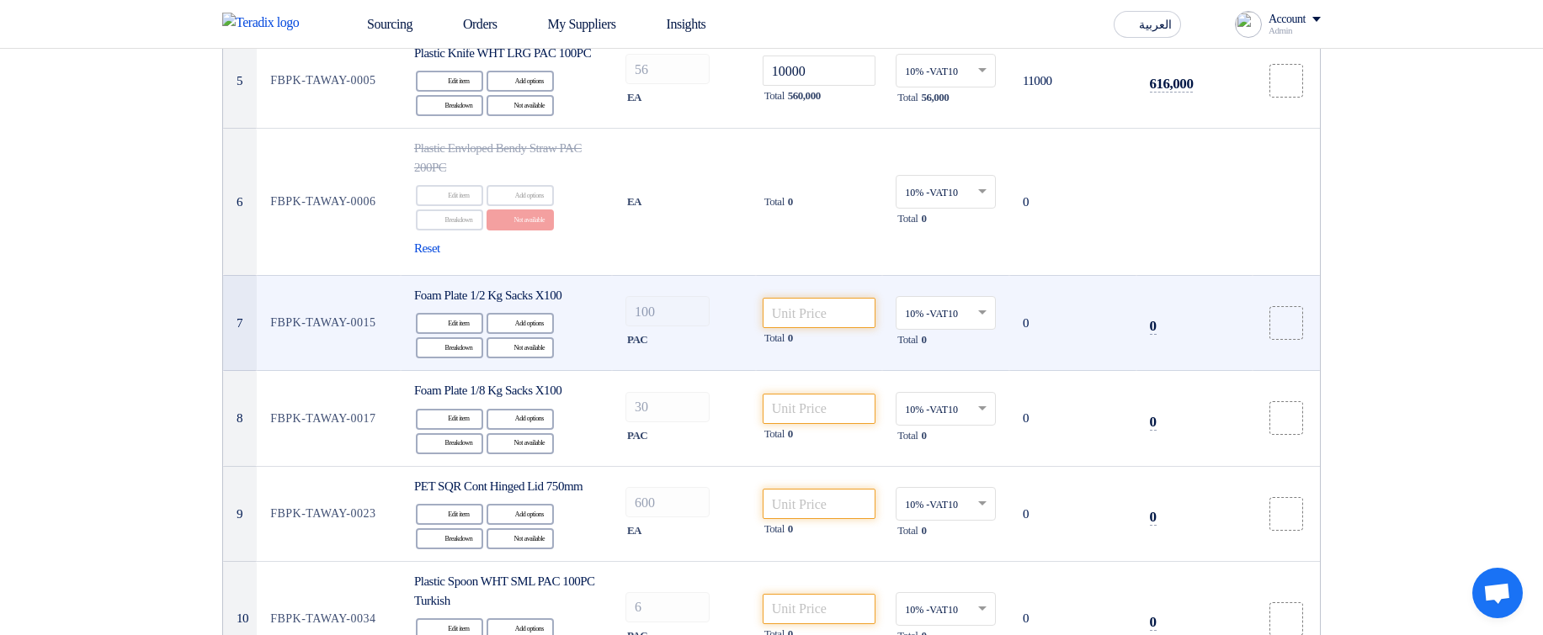
click at [521, 359] on div "Reject Not available" at bounding box center [519, 347] width 67 height 21
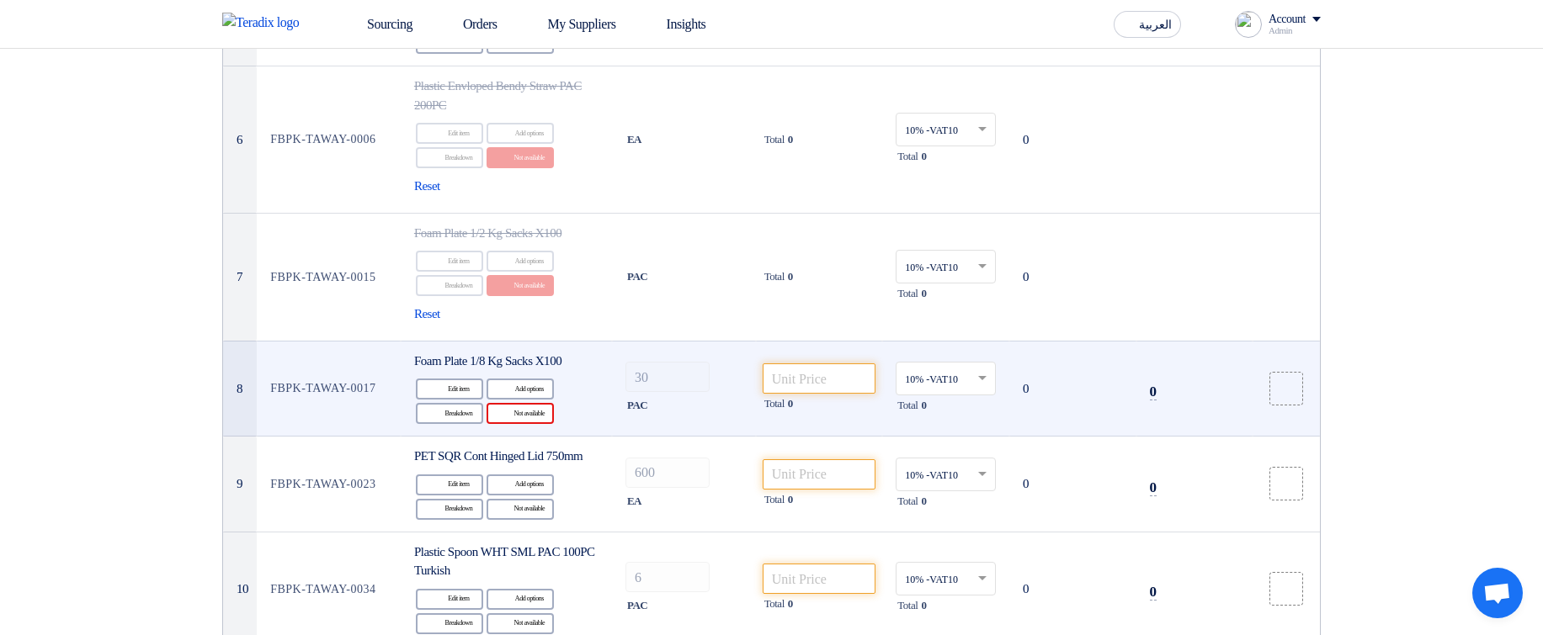
scroll to position [909, 0]
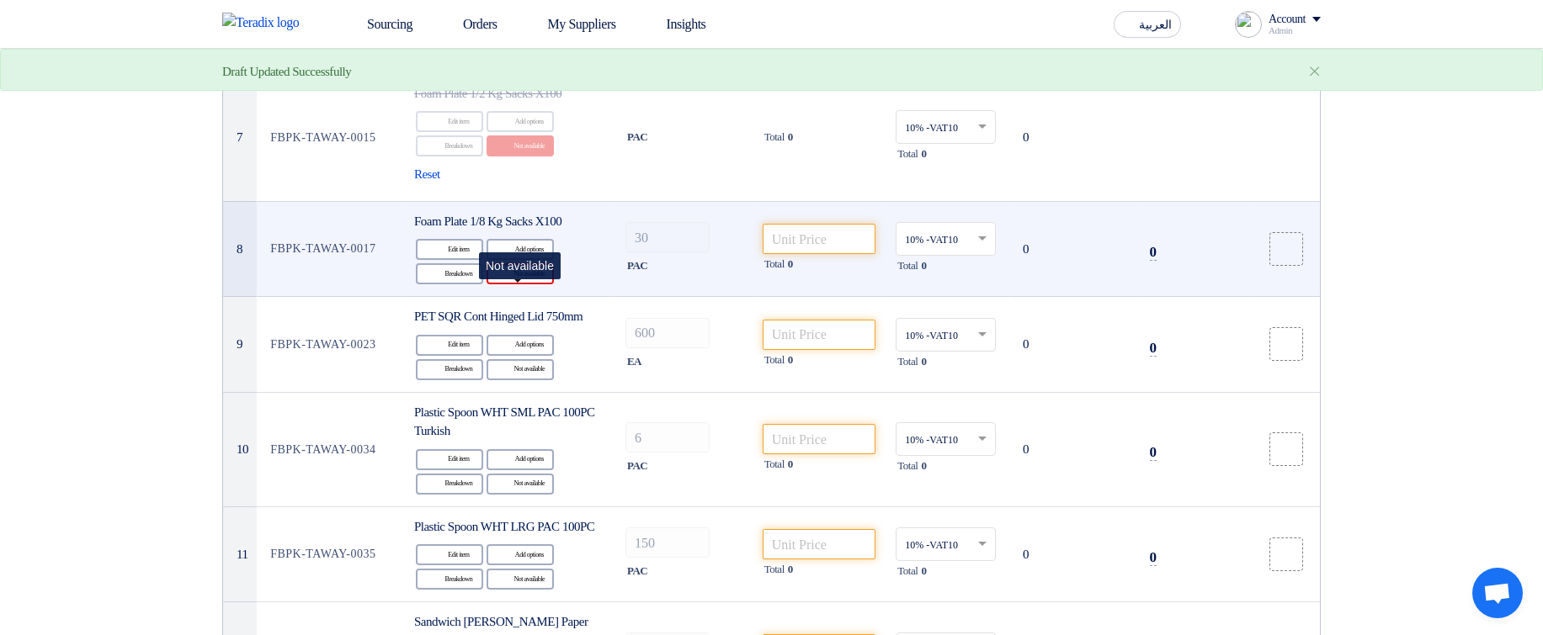
click at [534, 284] on div "Reject Not available" at bounding box center [519, 273] width 67 height 21
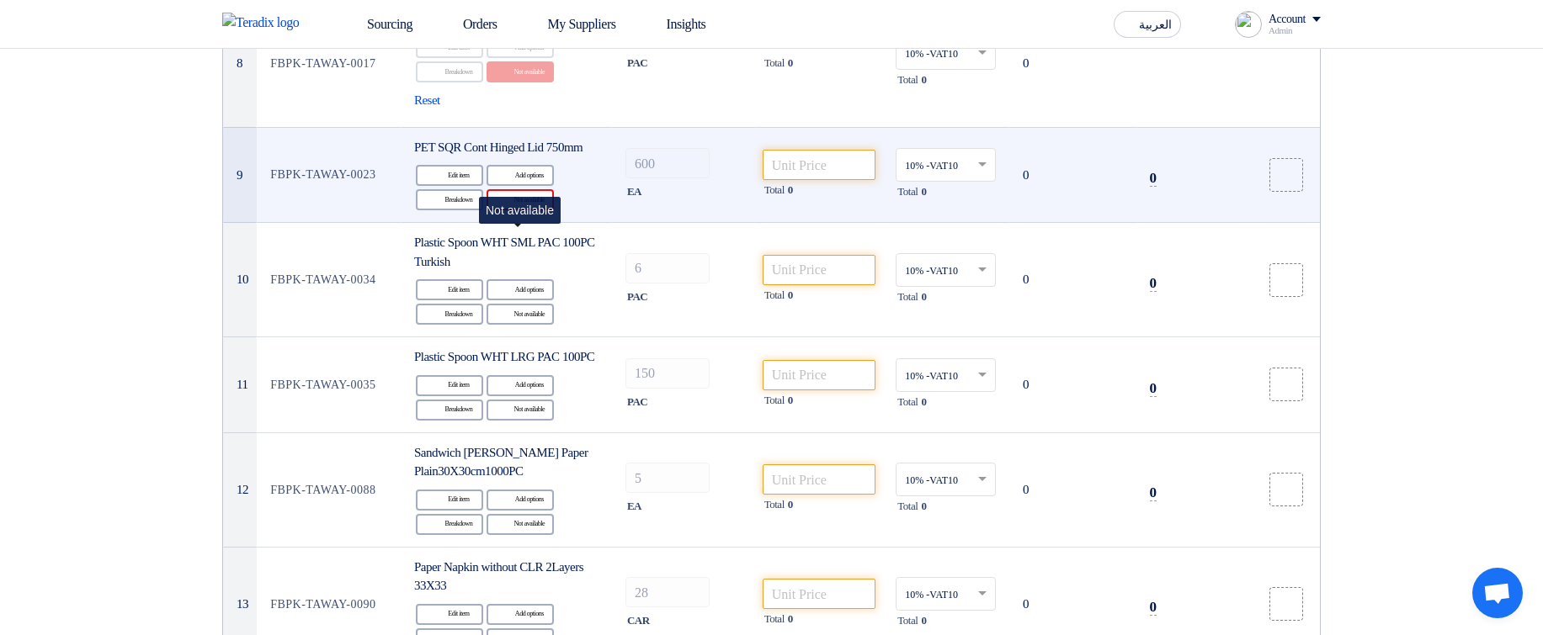
drag, startPoint x: 514, startPoint y: 239, endPoint x: 635, endPoint y: 287, distance: 129.6
click at [513, 210] on div "Reject Not available" at bounding box center [519, 199] width 67 height 21
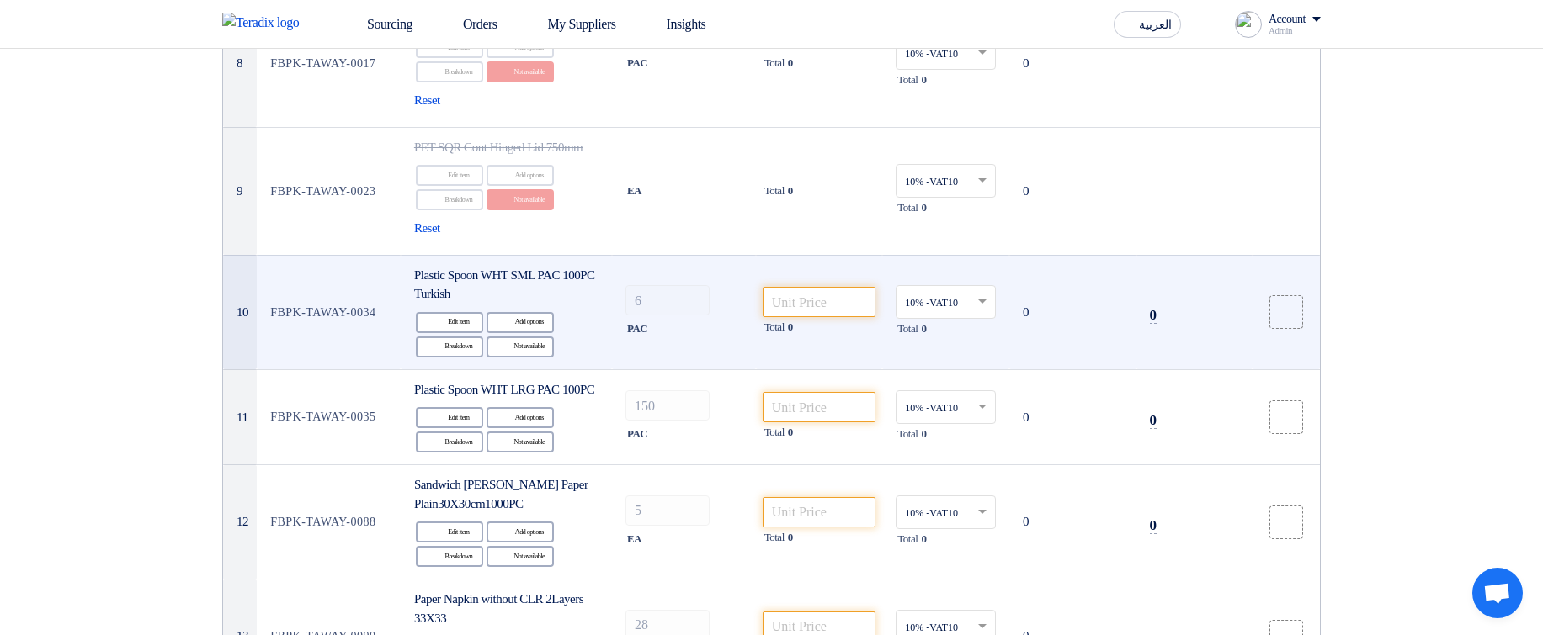
scroll to position [1212, 0]
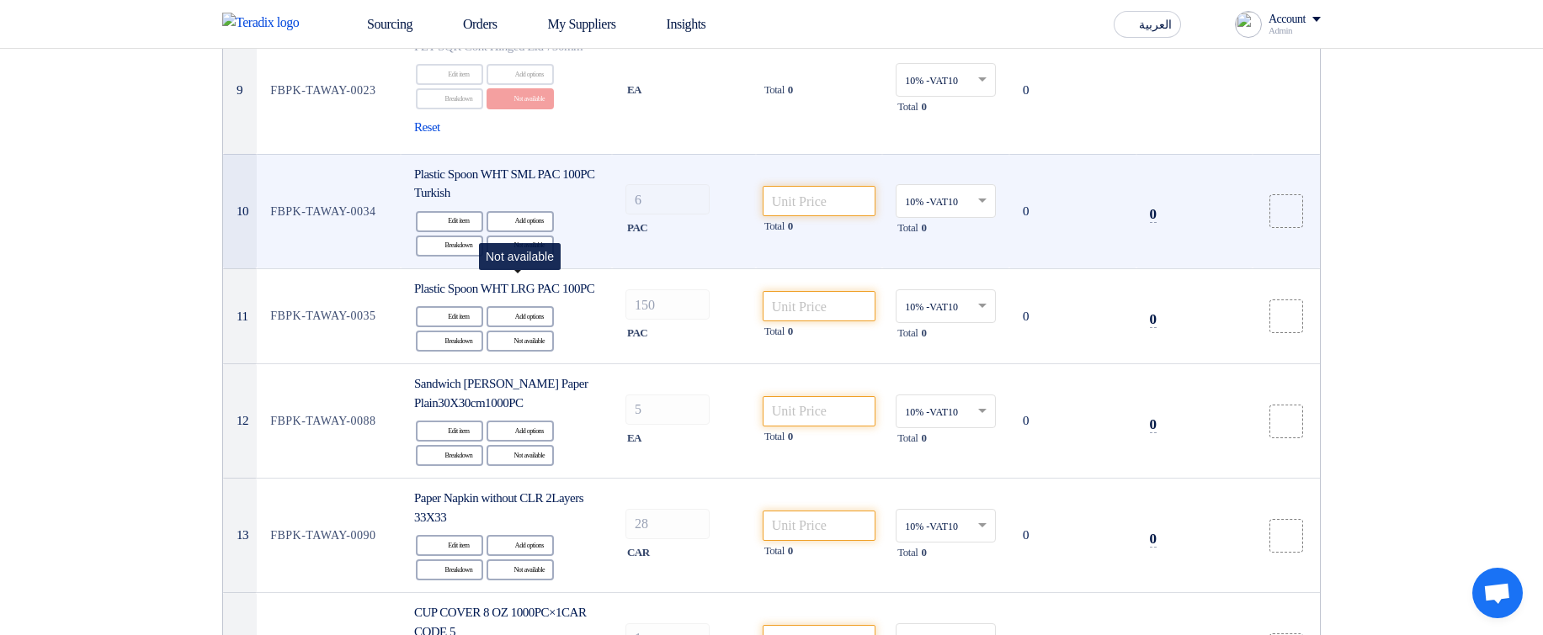
click at [525, 257] on div "Reject Not available" at bounding box center [519, 246] width 67 height 21
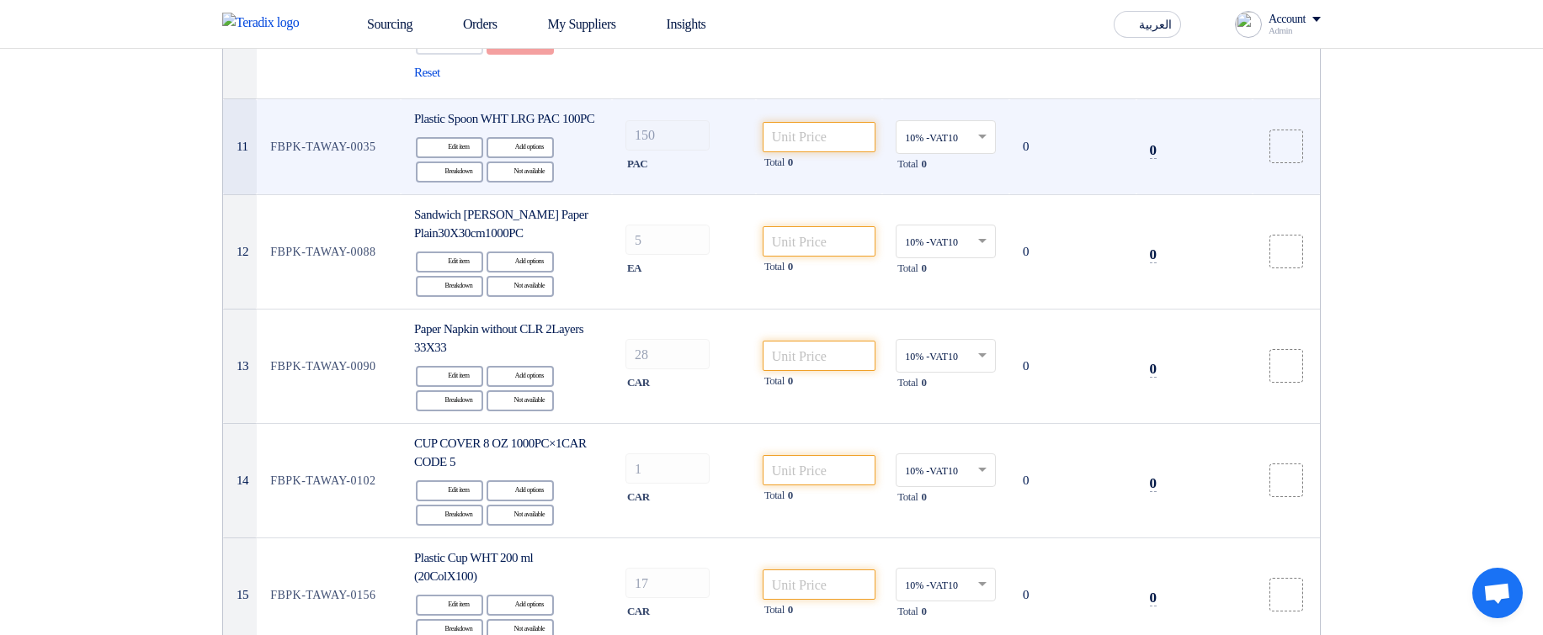
click at [532, 183] on div "Reject Not available" at bounding box center [519, 172] width 67 height 21
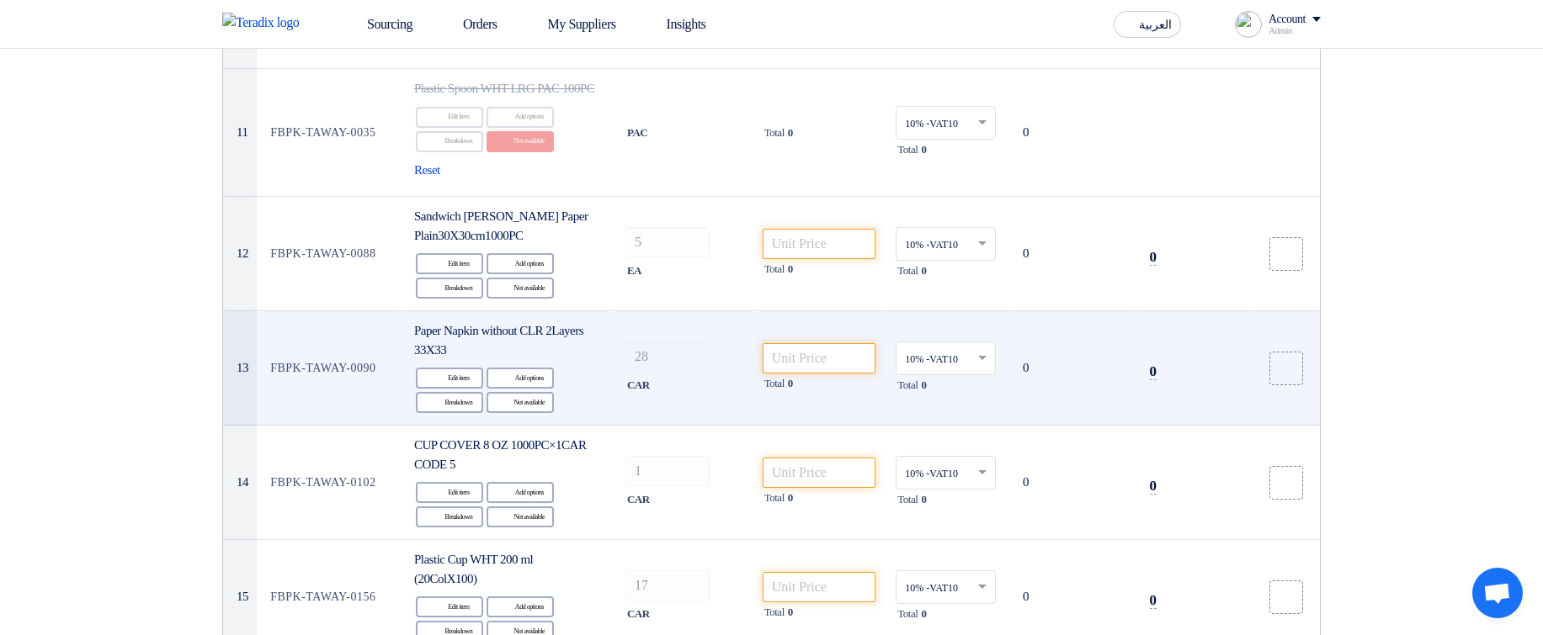
scroll to position [1616, 0]
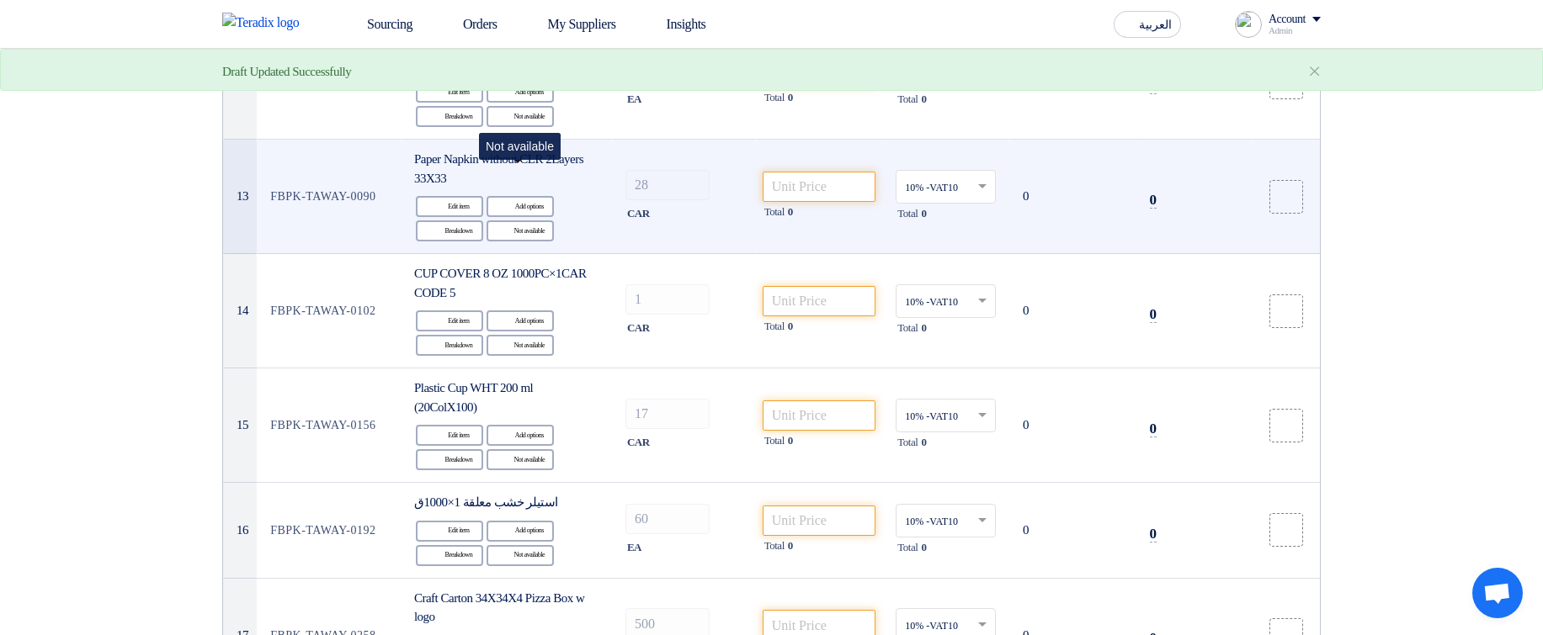
click at [516, 127] on div "Reject Not available" at bounding box center [519, 116] width 67 height 21
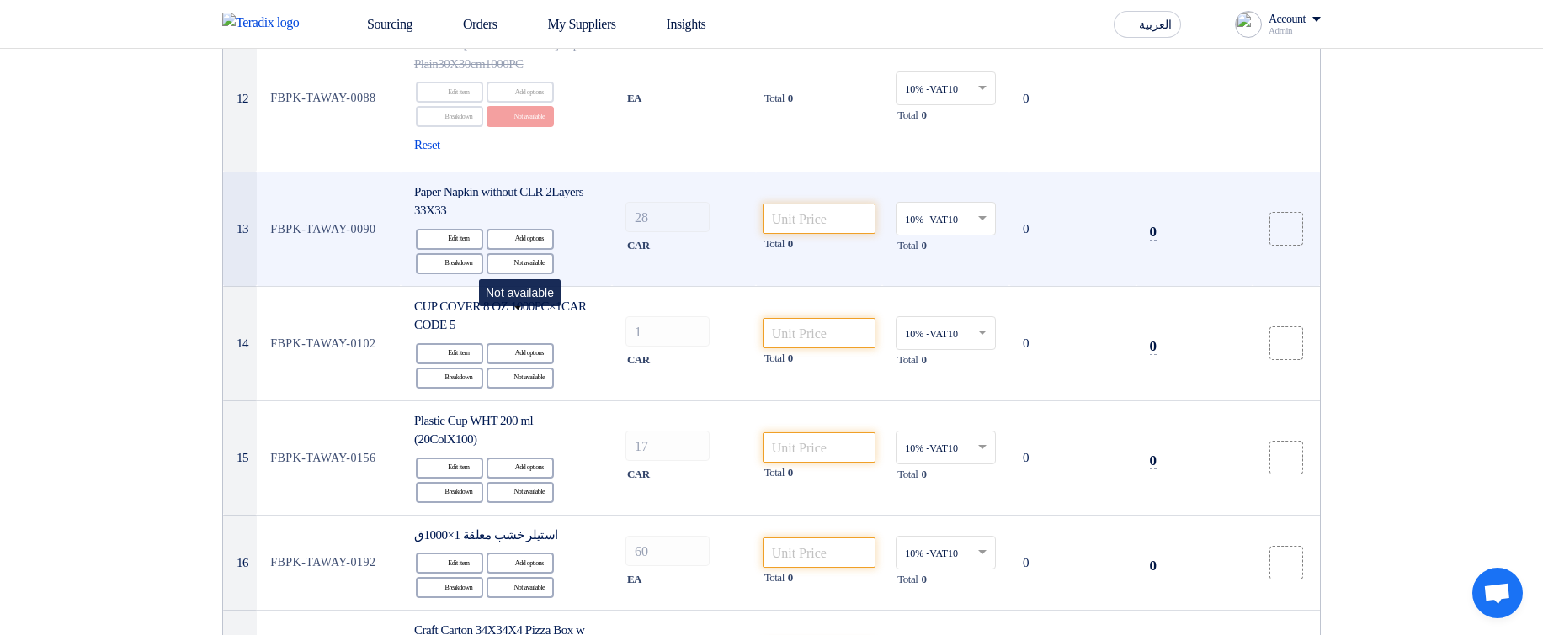
click at [518, 274] on div "Reject Not available" at bounding box center [519, 263] width 67 height 21
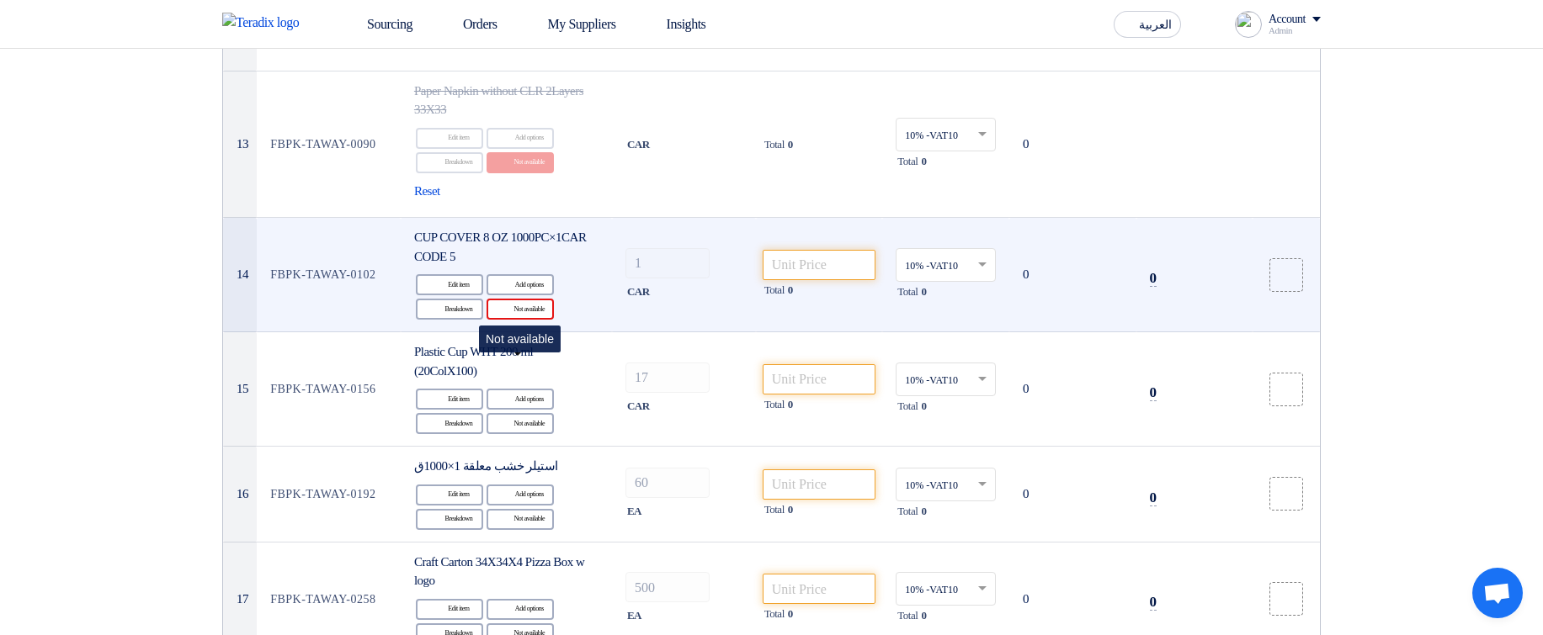
click at [538, 320] on div "Reject Not available" at bounding box center [519, 309] width 67 height 21
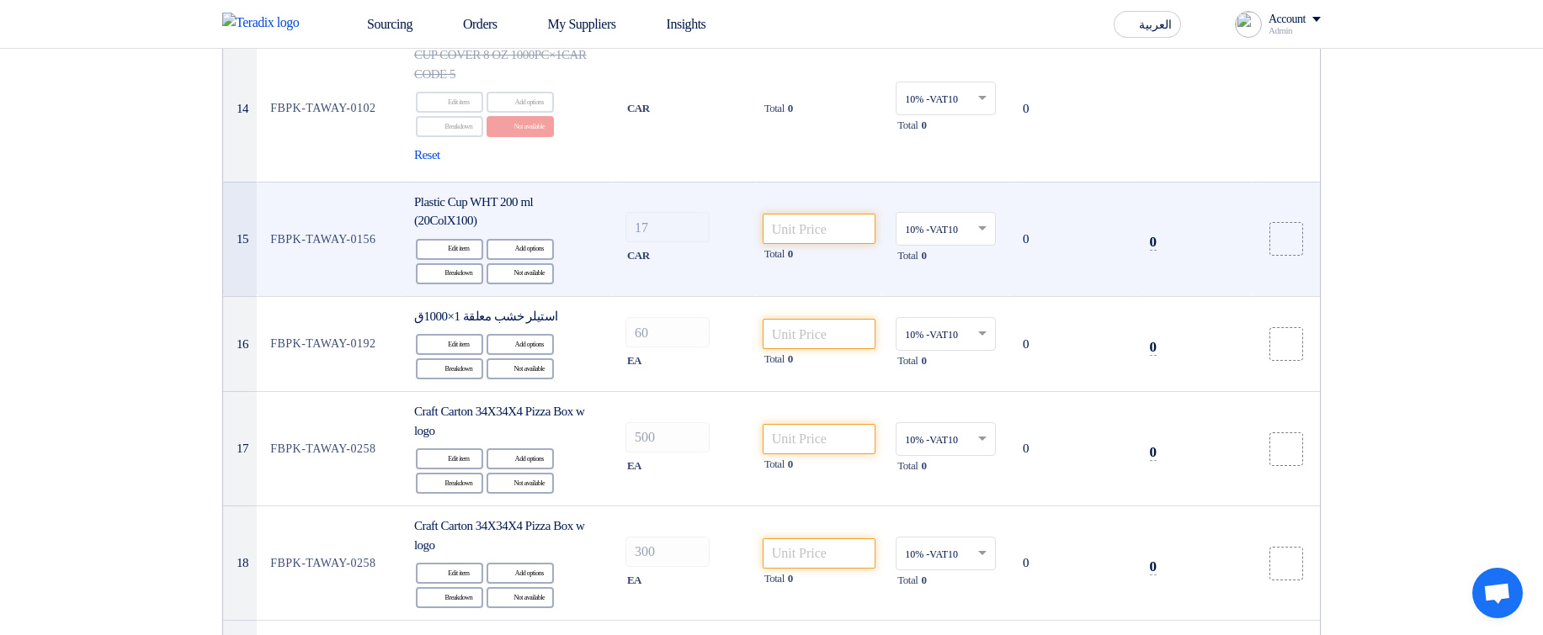
scroll to position [1919, 0]
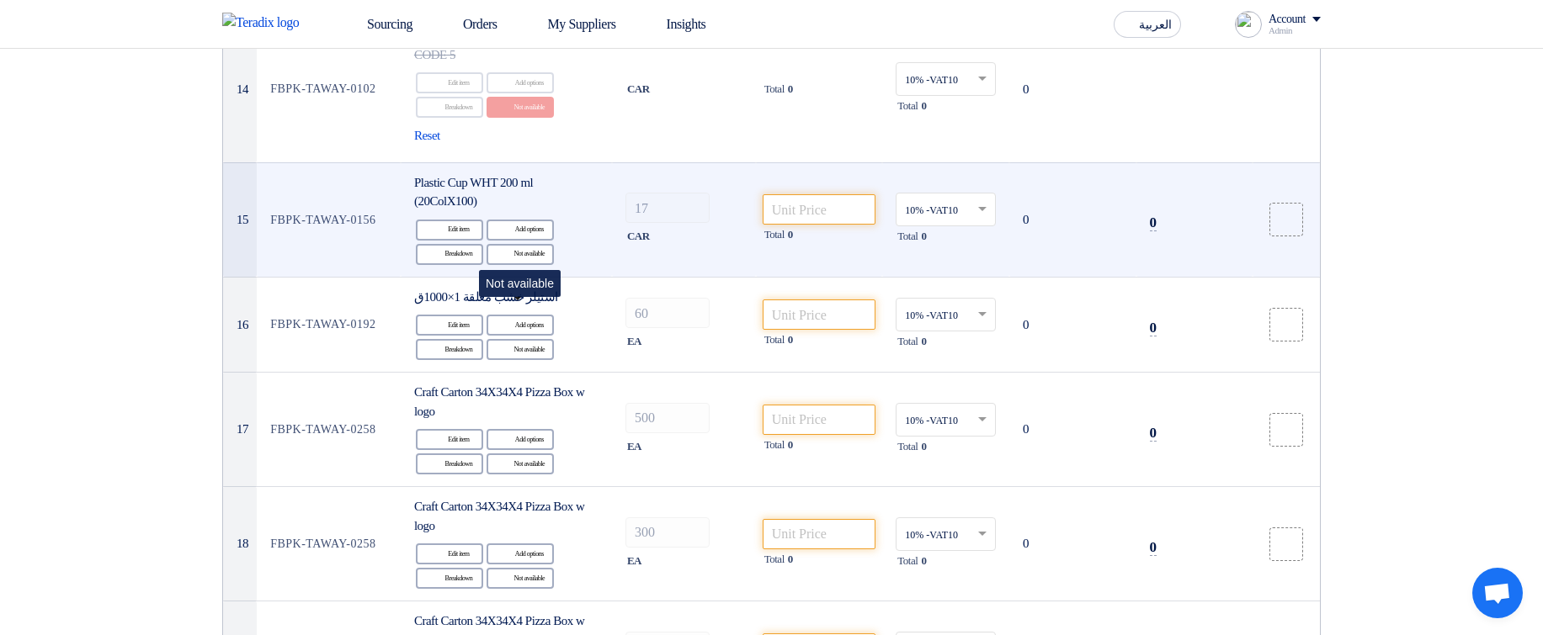
click at [510, 265] on div "Reject Not available" at bounding box center [519, 254] width 67 height 21
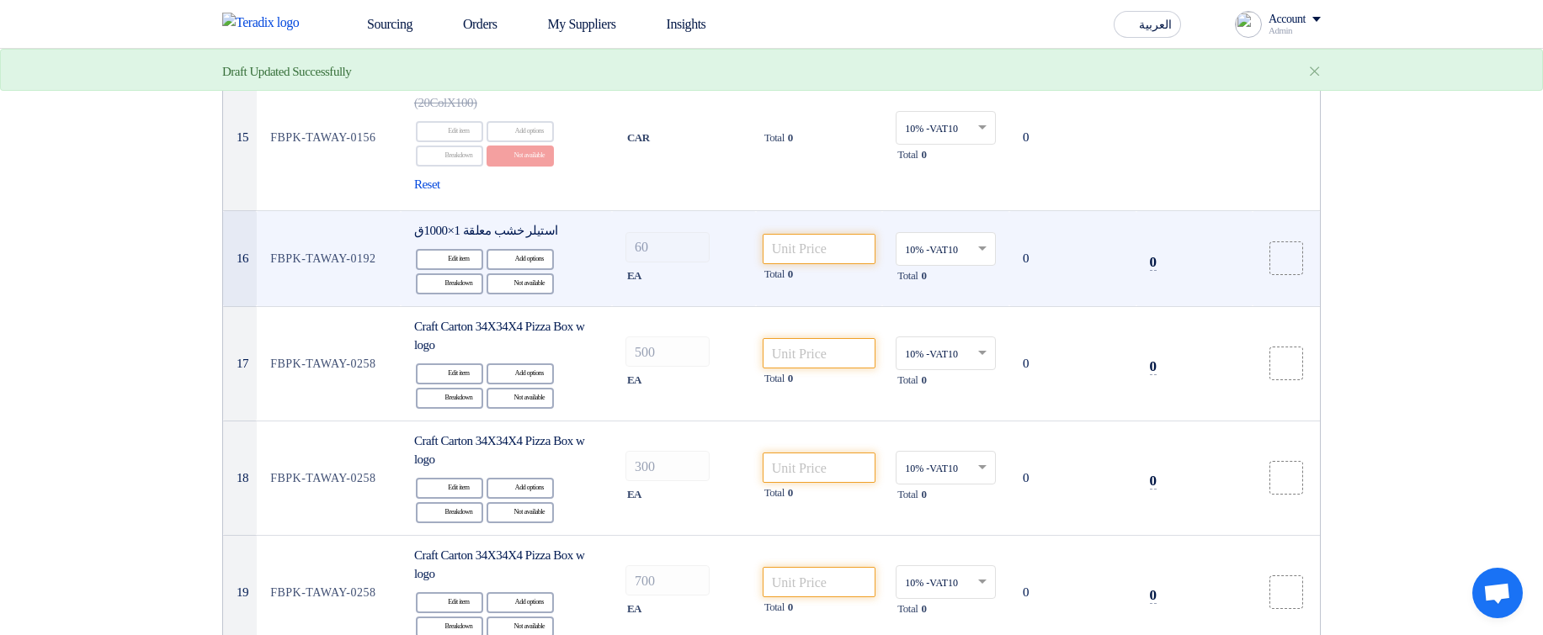
scroll to position [2020, 0]
click at [528, 292] on div "Reject Not available" at bounding box center [519, 281] width 67 height 21
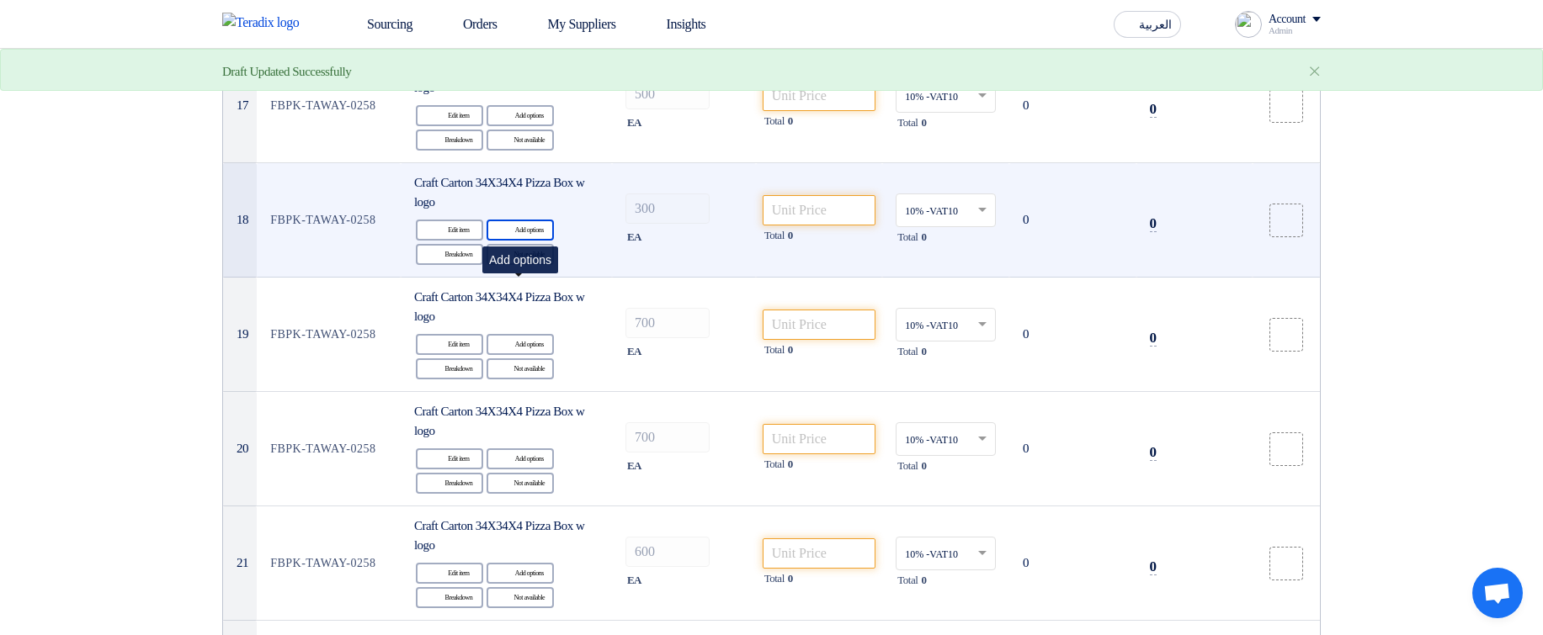
scroll to position [2323, 0]
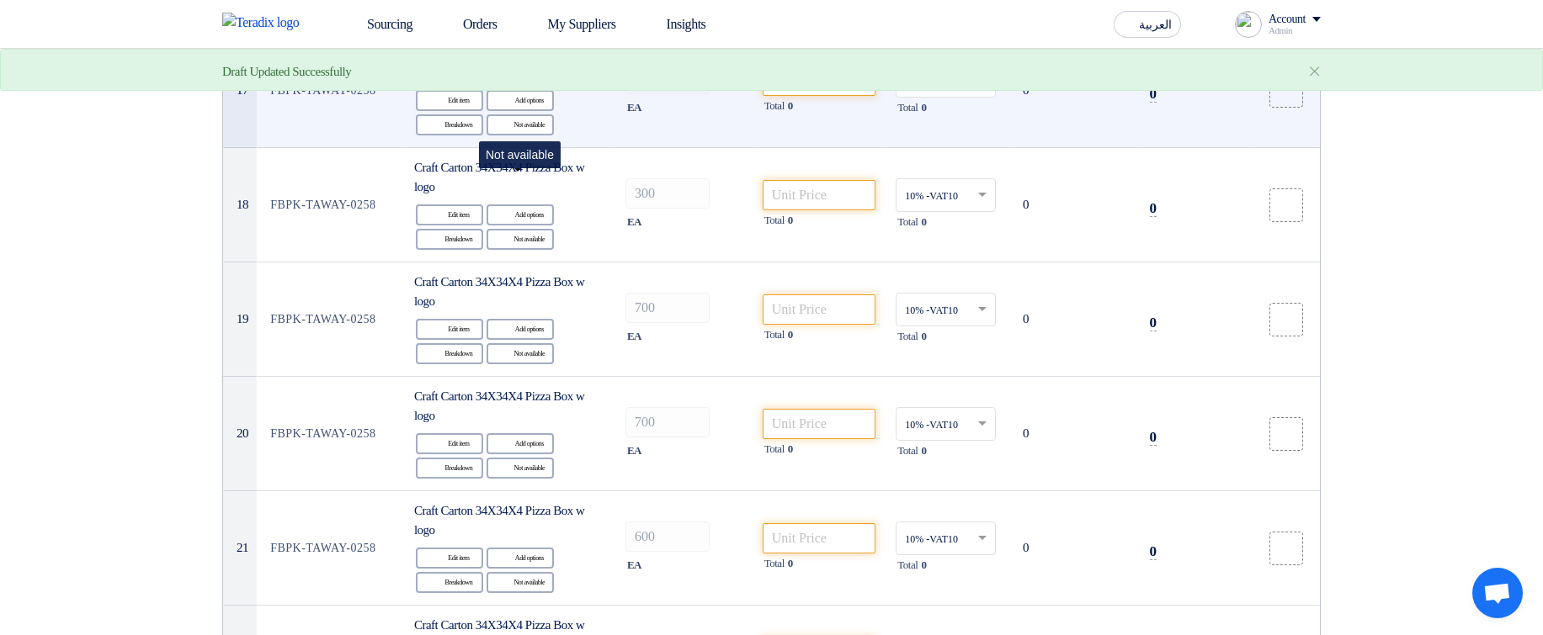
click at [549, 135] on div "Reject Not available" at bounding box center [519, 124] width 67 height 21
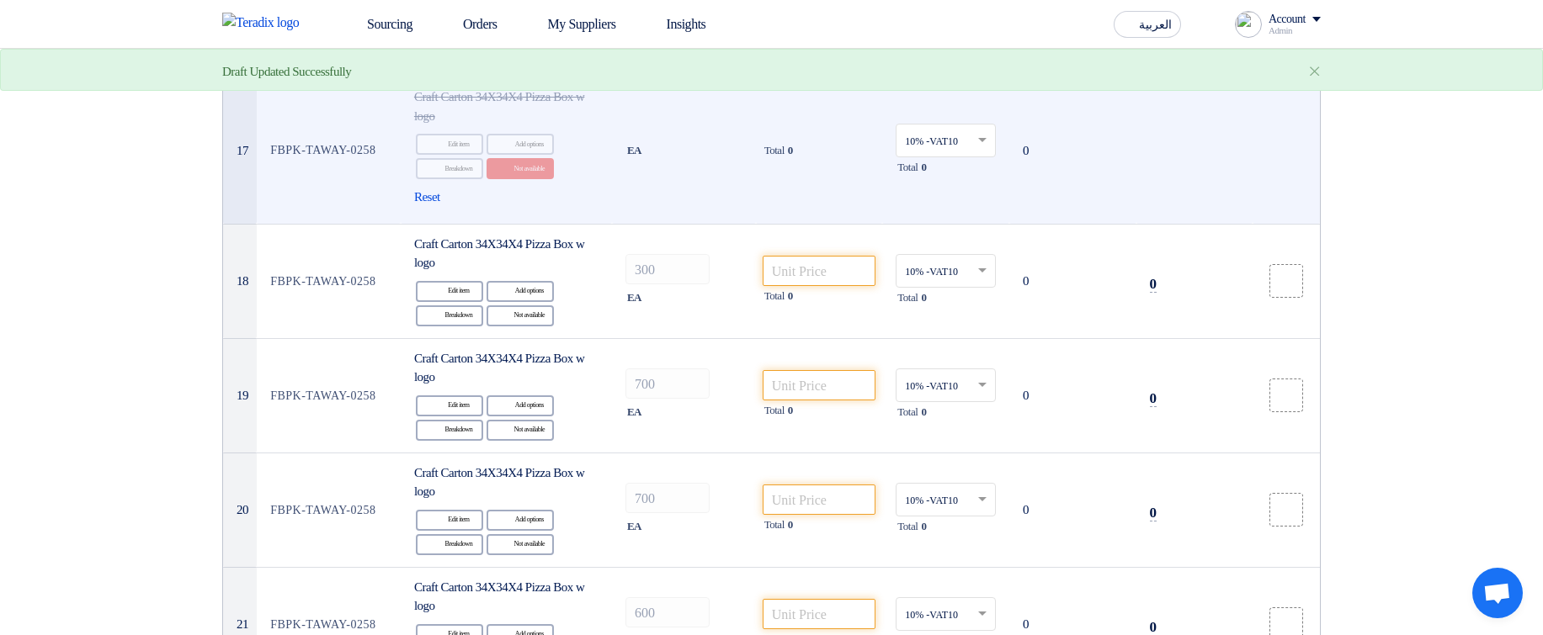
scroll to position [2222, 0]
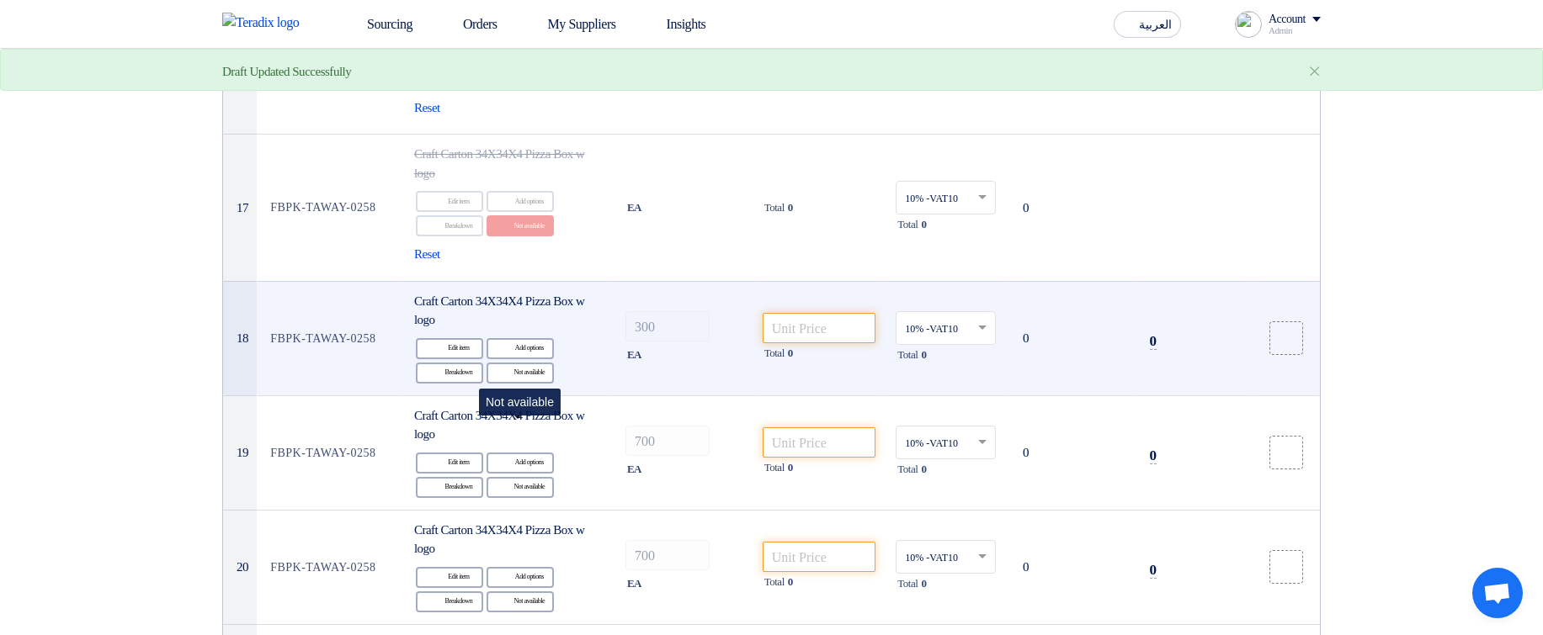
drag, startPoint x: 525, startPoint y: 438, endPoint x: 725, endPoint y: 398, distance: 203.5
click at [527, 384] on div "Reject Not available" at bounding box center [519, 373] width 67 height 21
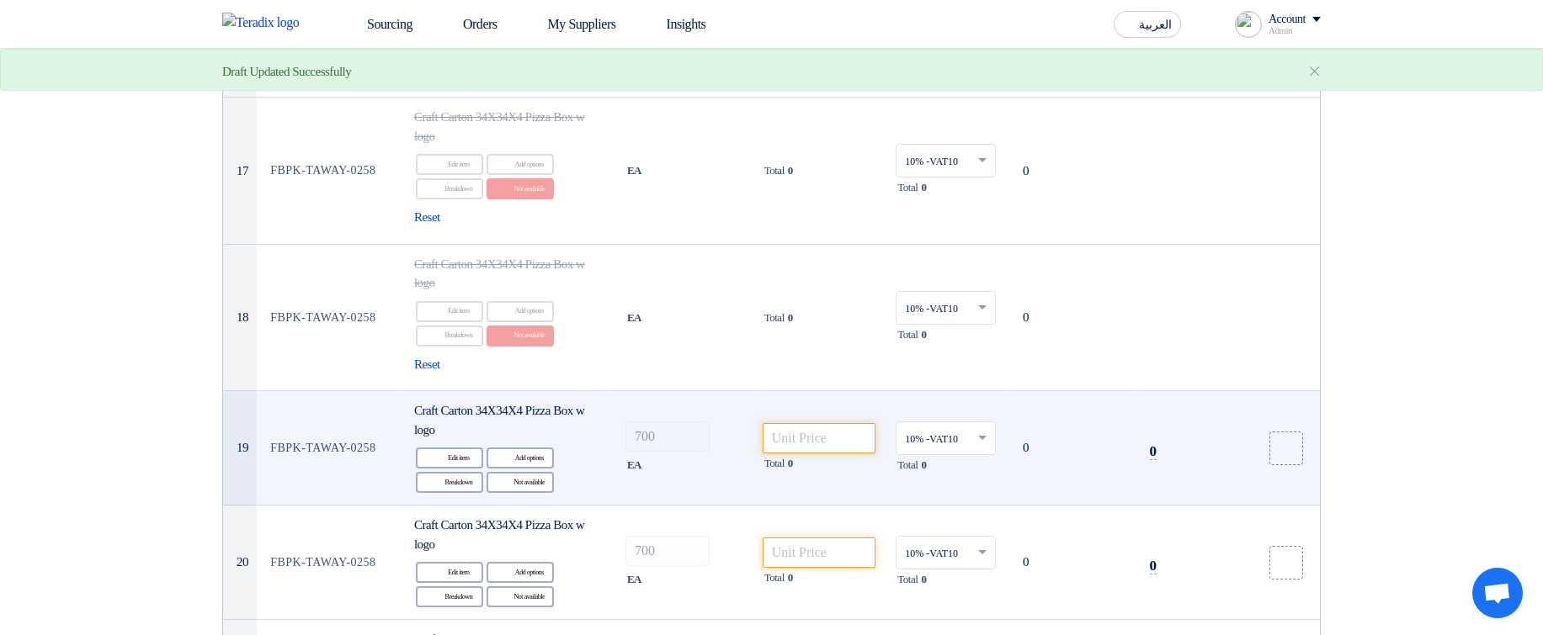
scroll to position [2323, 0]
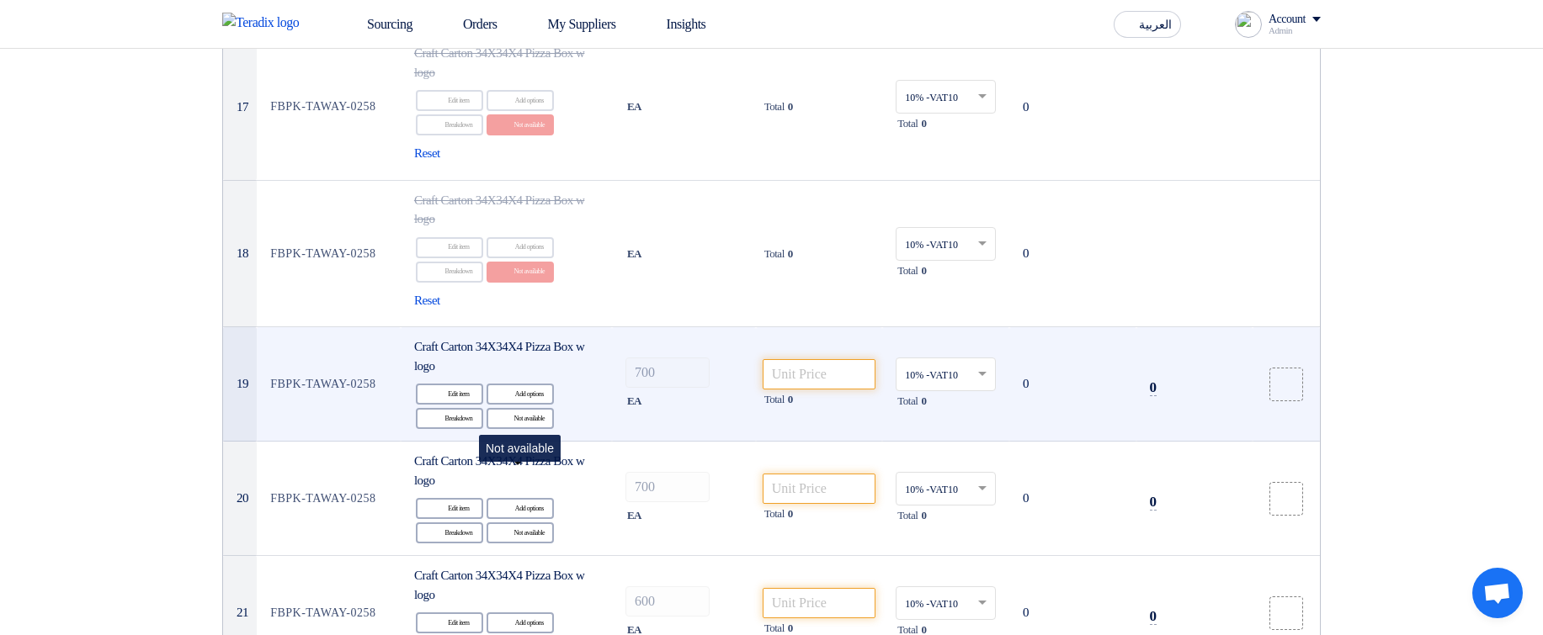
click at [544, 429] on div "Reject Not available" at bounding box center [519, 418] width 67 height 21
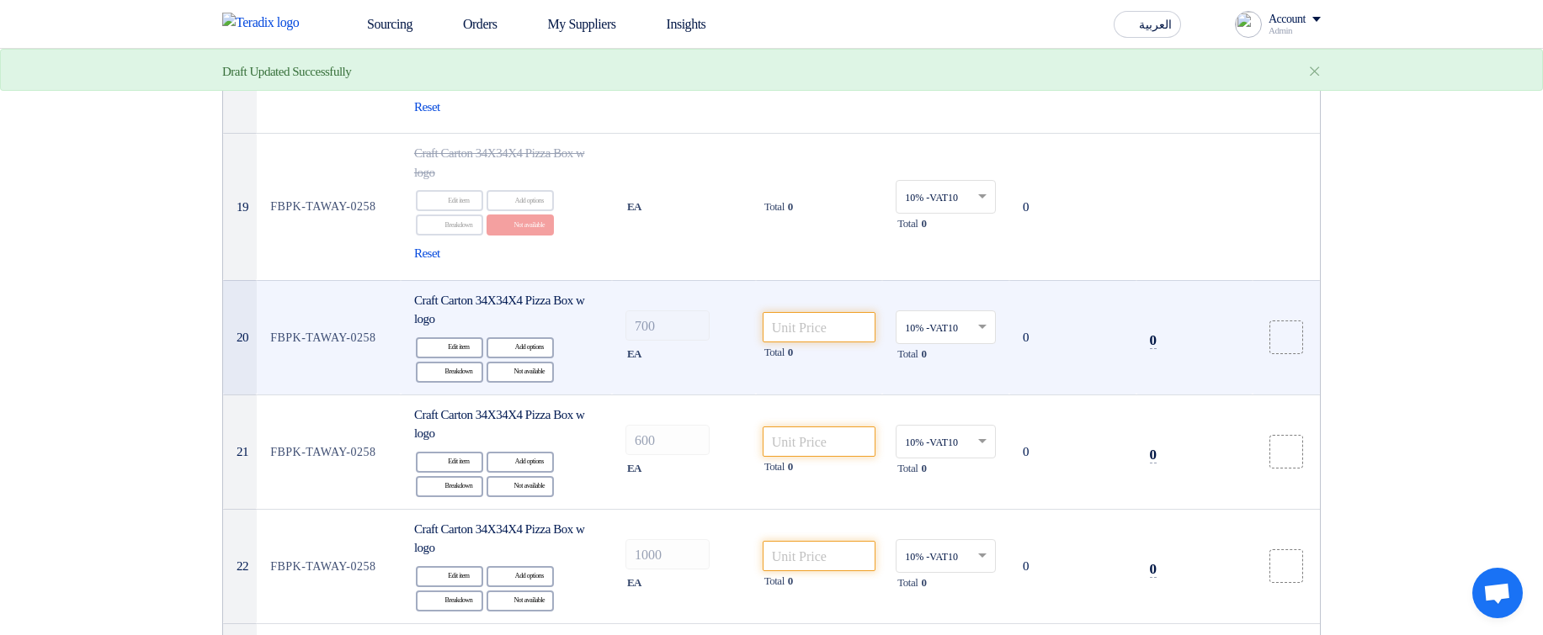
scroll to position [2525, 0]
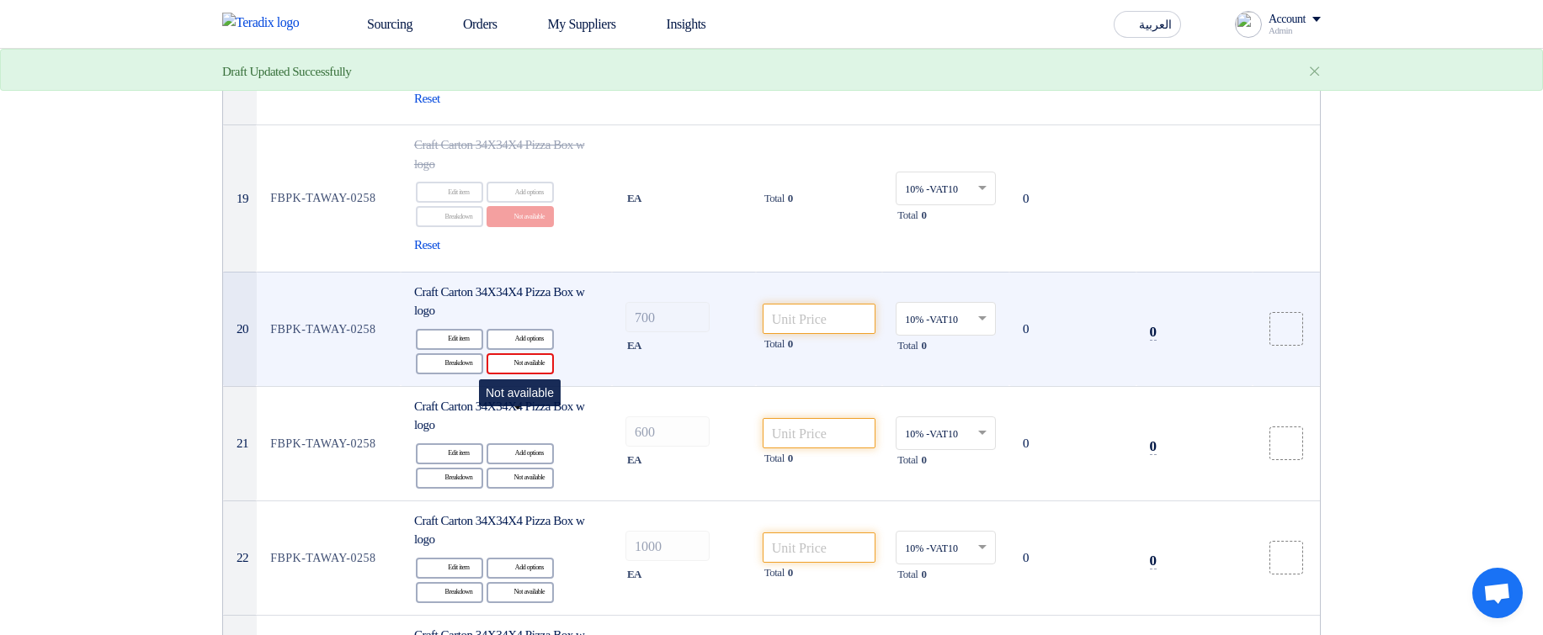
click at [513, 375] on div "Reject Not available" at bounding box center [519, 363] width 67 height 21
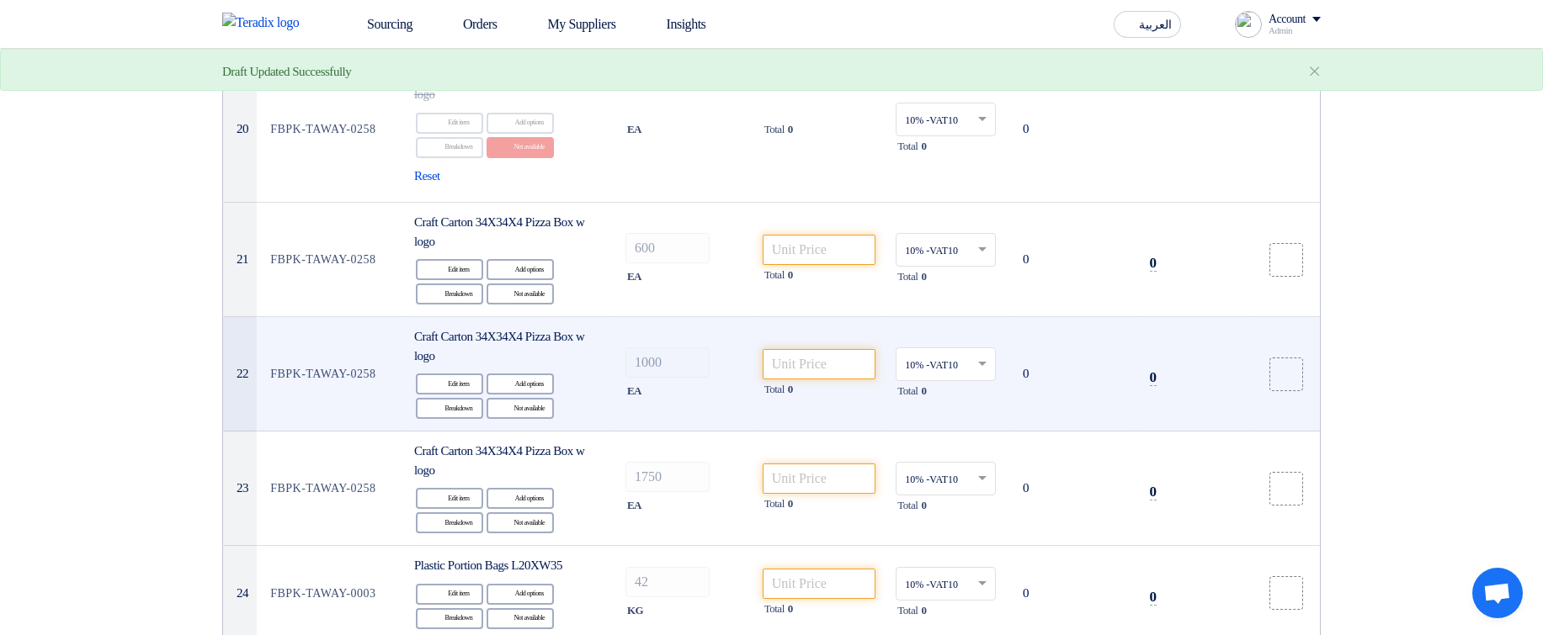
scroll to position [2828, 0]
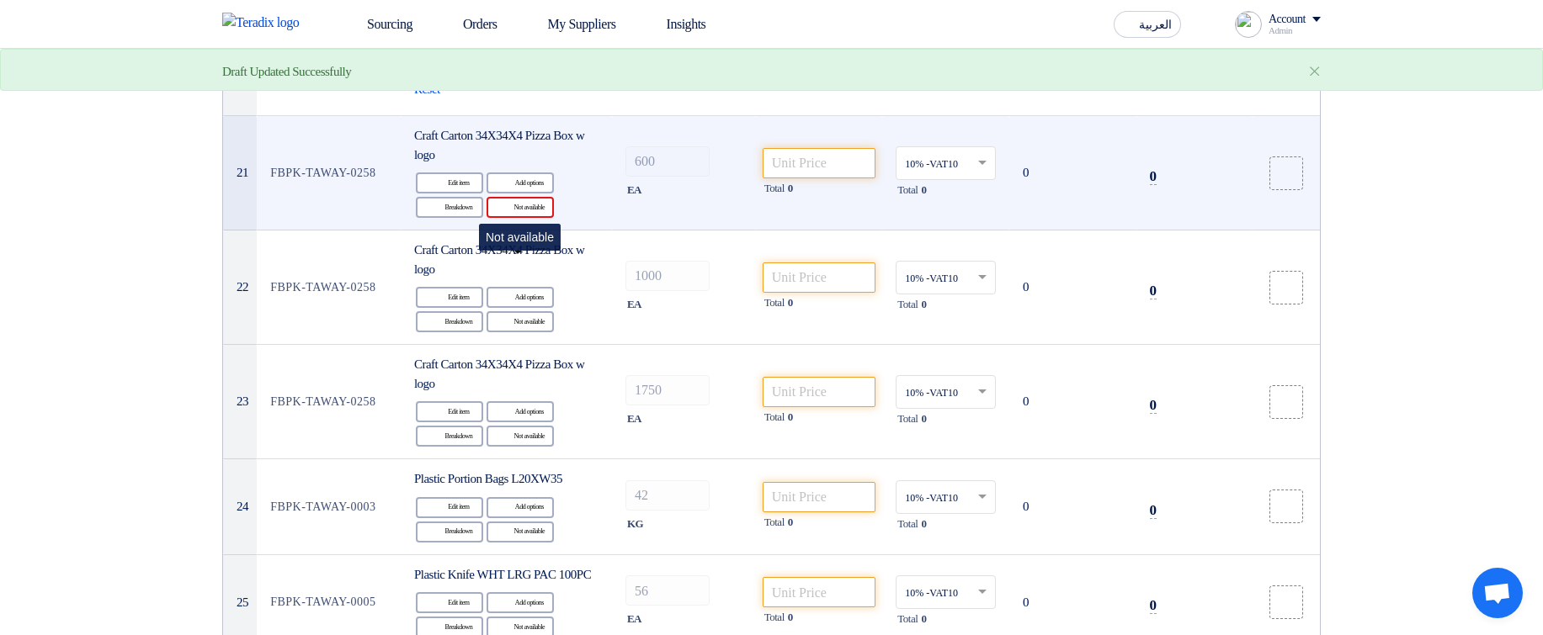
click at [546, 218] on div "Reject Not available" at bounding box center [519, 207] width 67 height 21
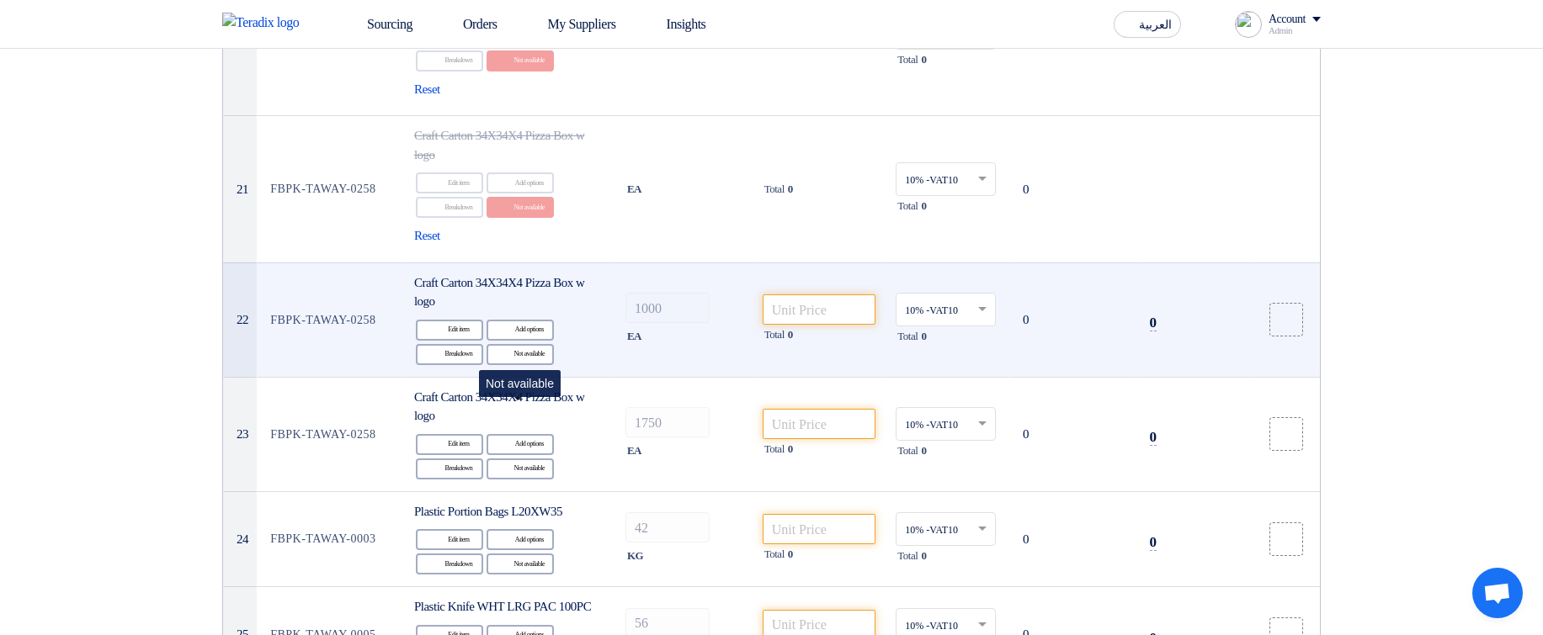
click at [529, 365] on div "Reject Not available" at bounding box center [519, 354] width 67 height 21
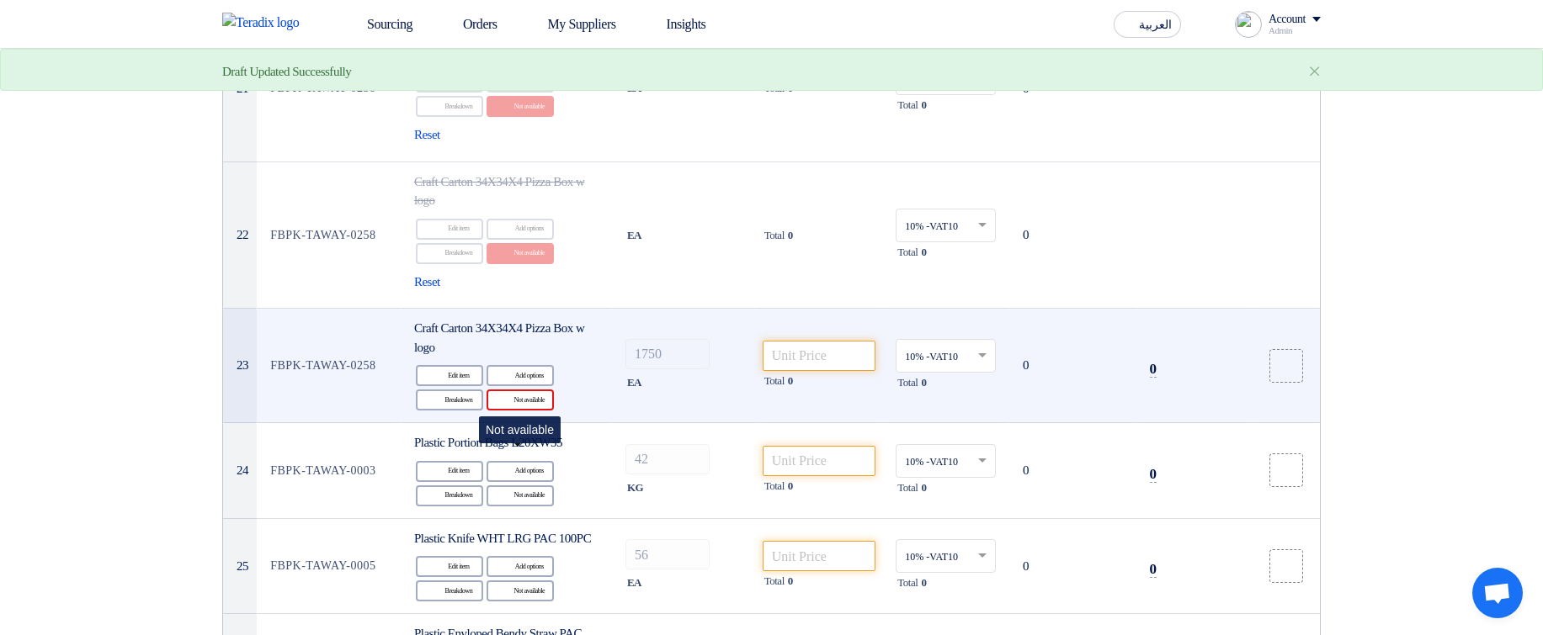
click at [523, 411] on div "Reject Not available" at bounding box center [519, 400] width 67 height 21
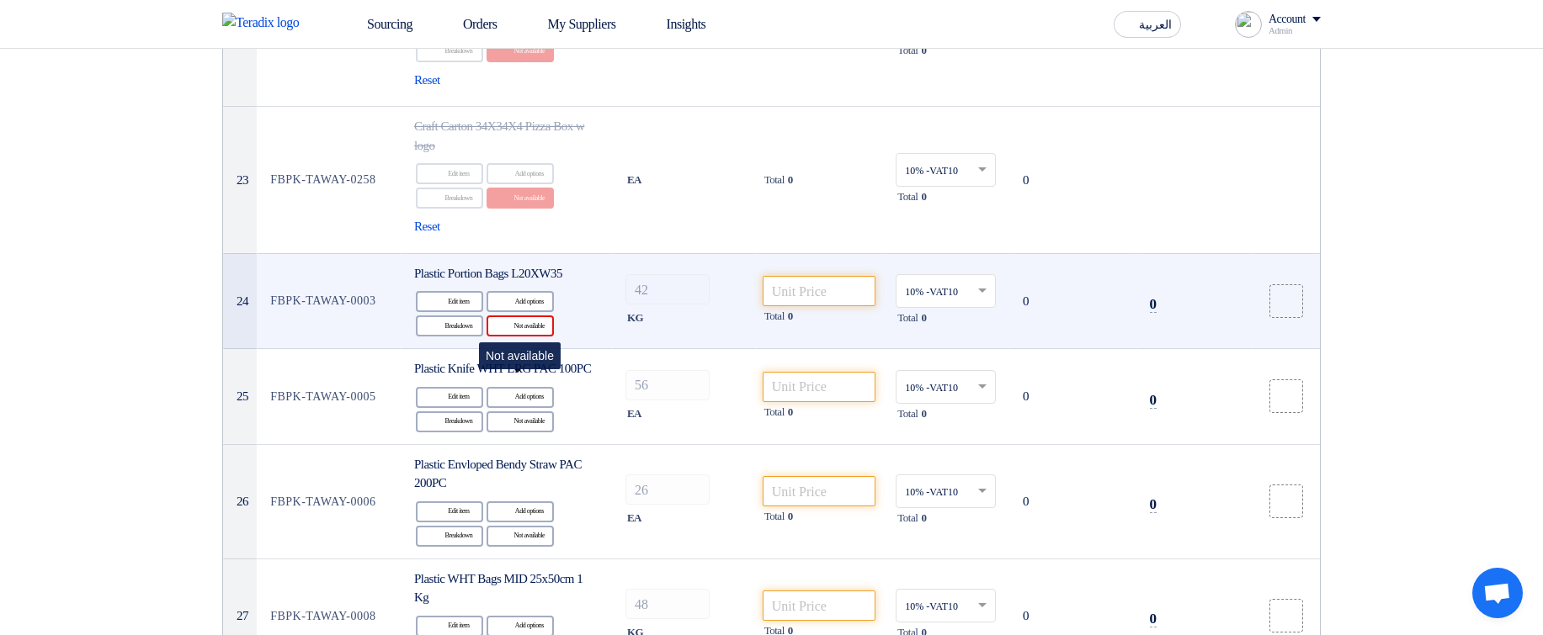
click at [539, 337] on div "Reject Not available" at bounding box center [519, 326] width 67 height 21
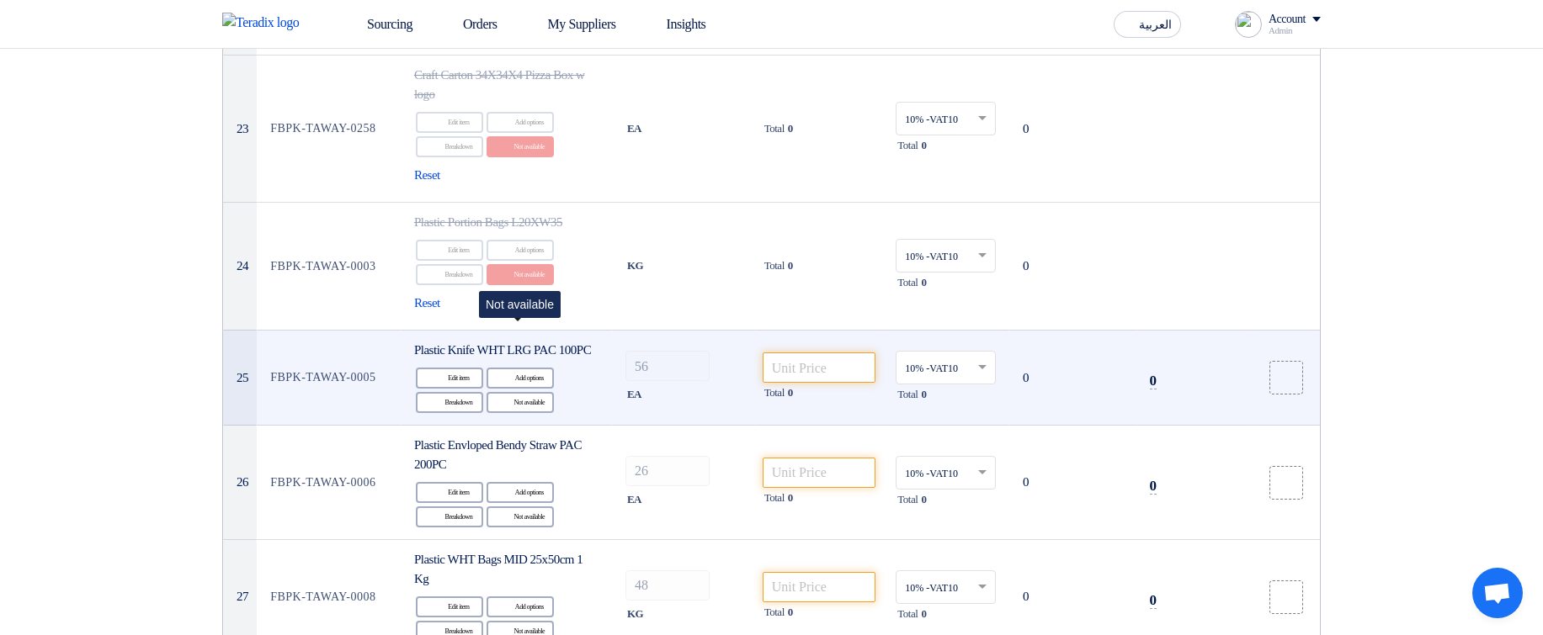
scroll to position [3232, 0]
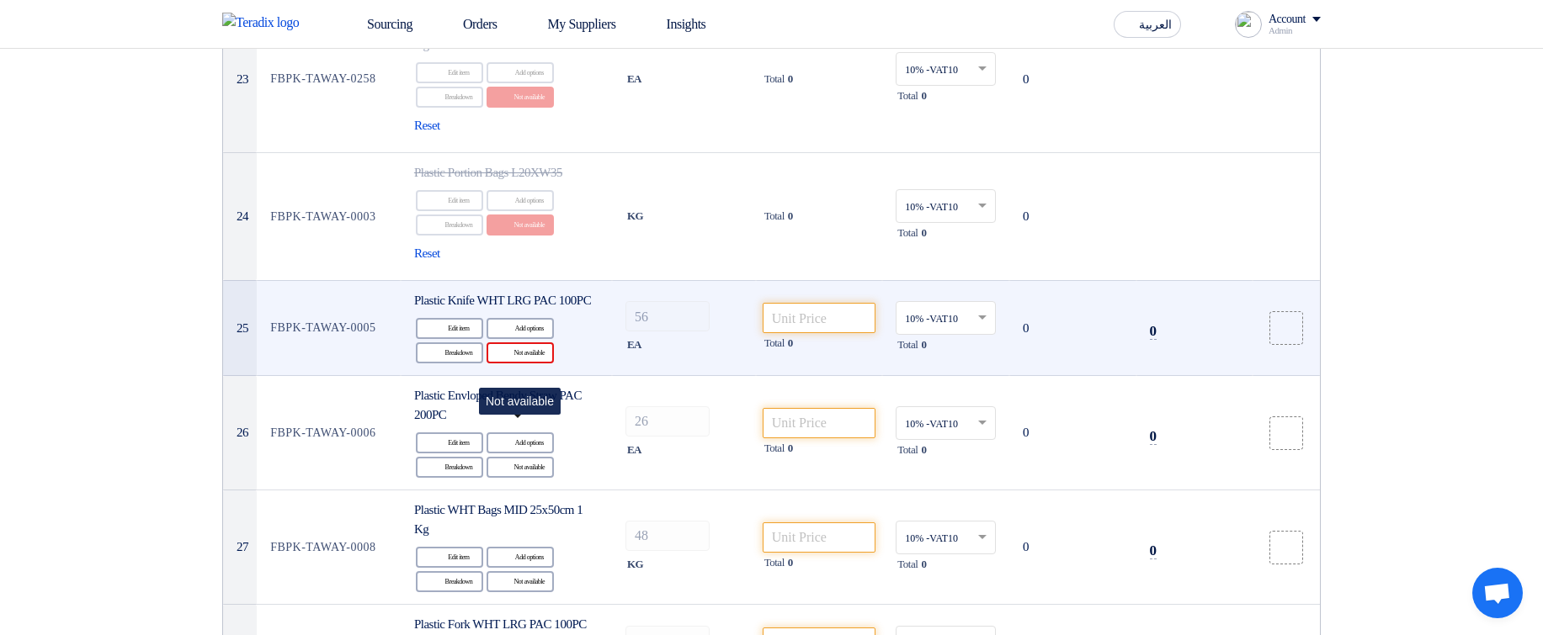
click at [520, 364] on div "Reject Not available" at bounding box center [519, 353] width 67 height 21
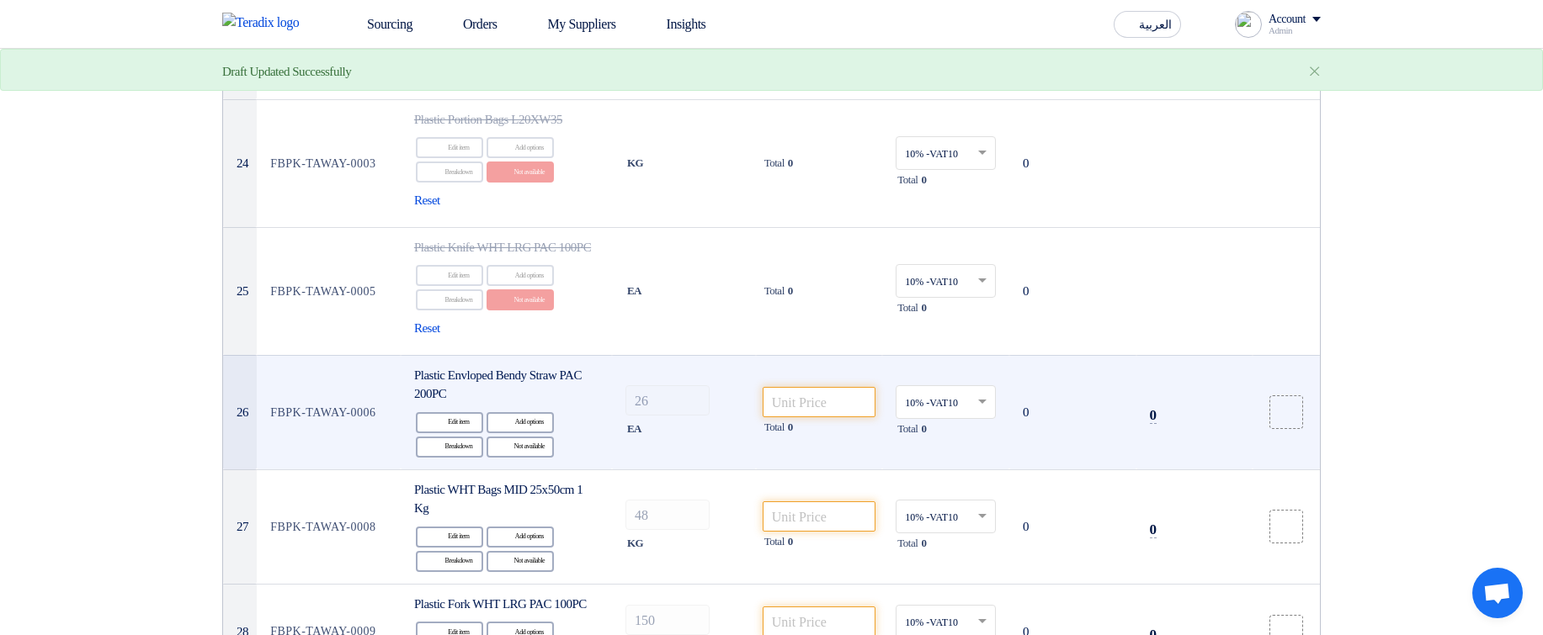
scroll to position [3434, 0]
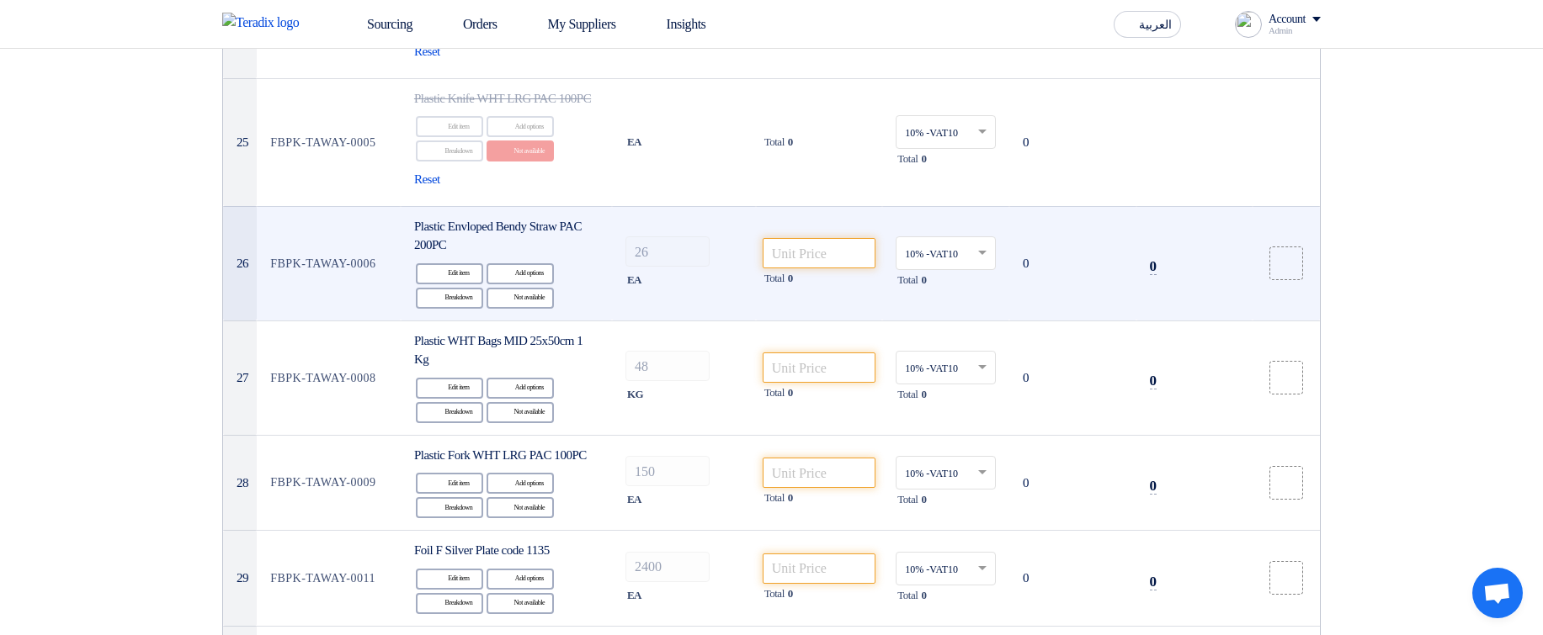
click at [516, 309] on div "Reject Not available" at bounding box center [519, 298] width 67 height 21
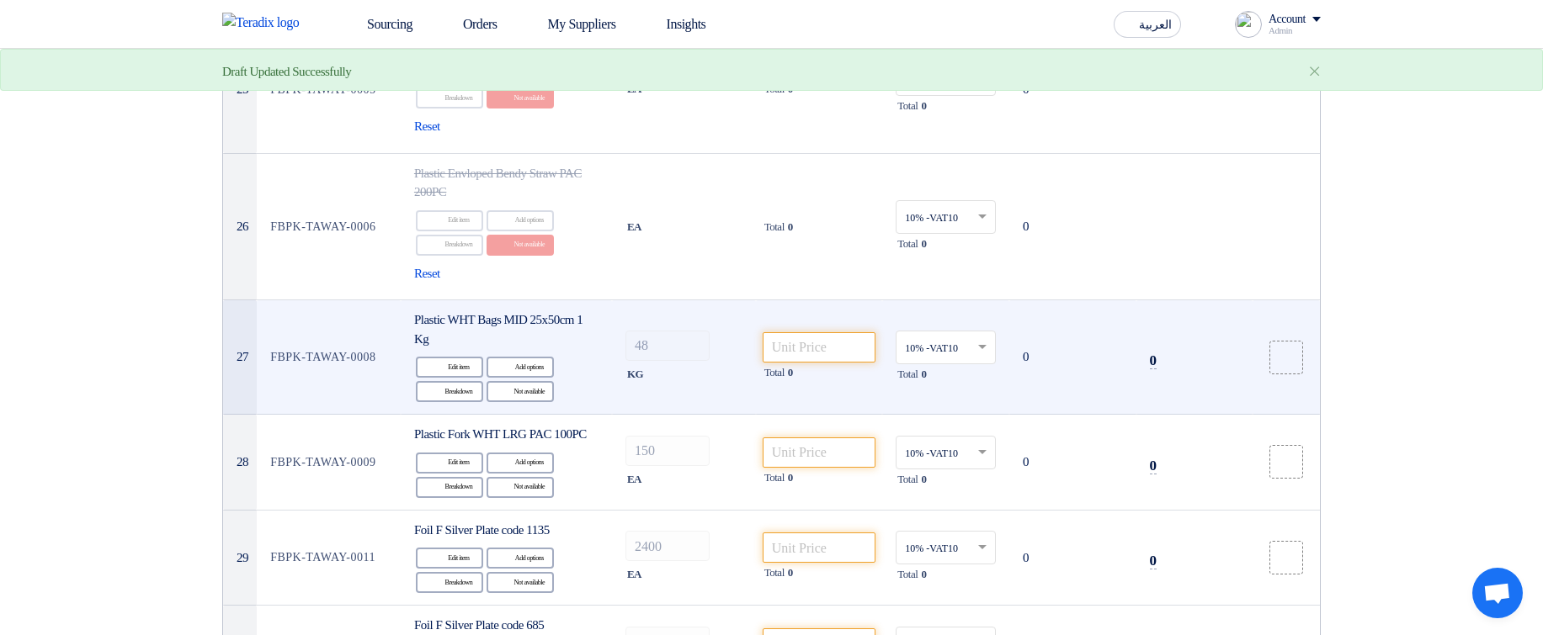
scroll to position [3535, 0]
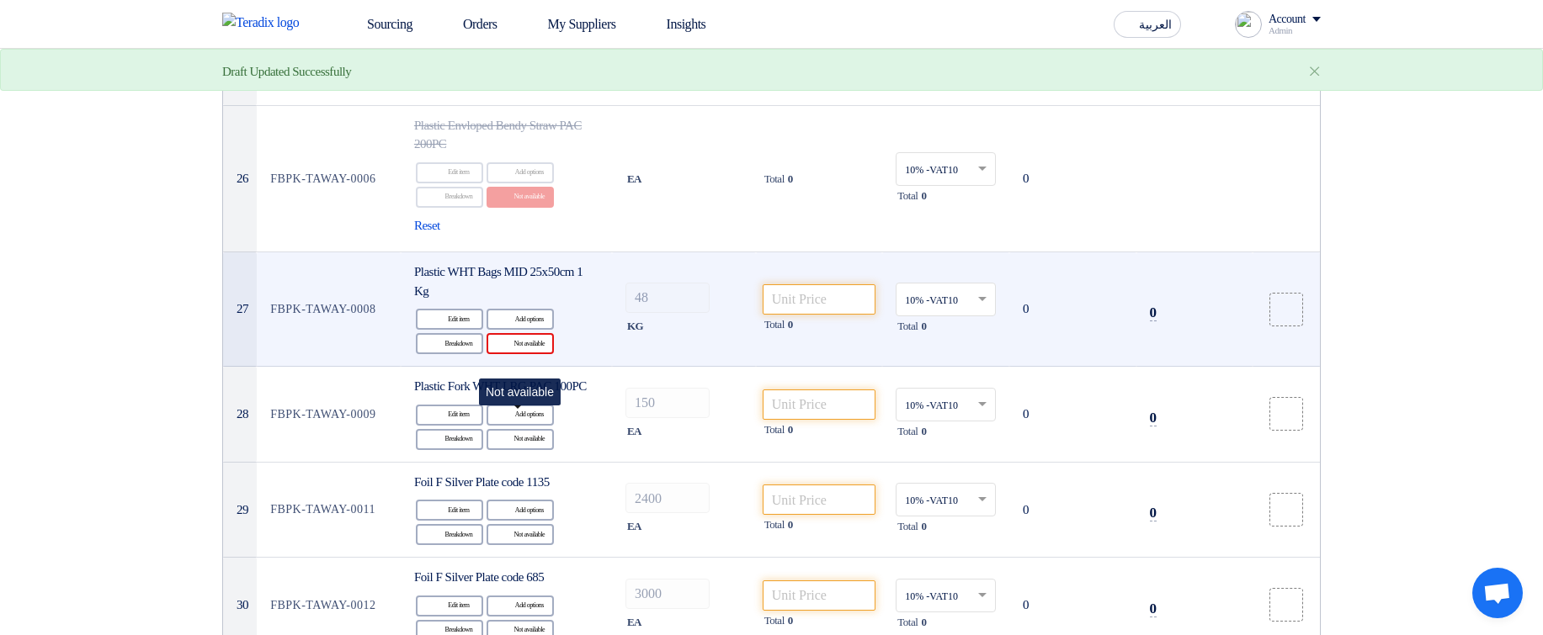
click at [544, 354] on div "Reject Not available" at bounding box center [519, 343] width 67 height 21
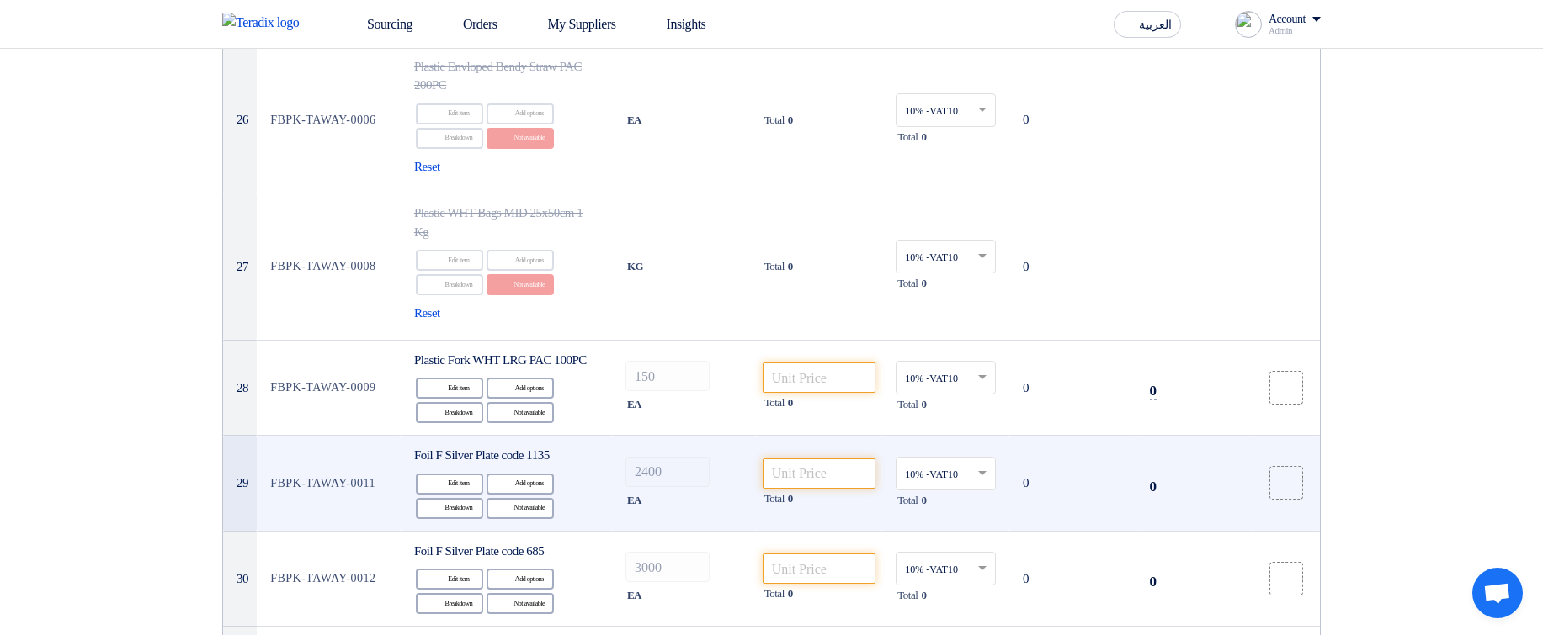
scroll to position [3737, 0]
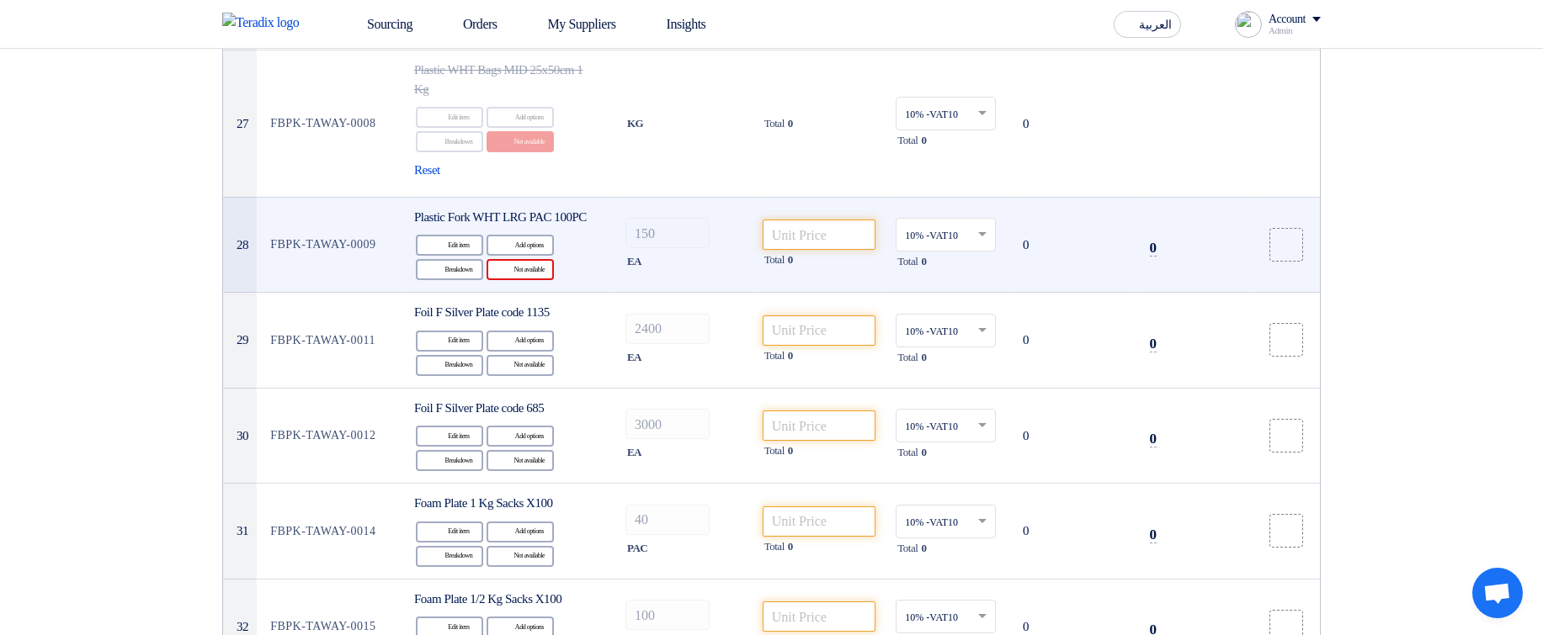
click at [531, 280] on div "Reject Not available" at bounding box center [519, 269] width 67 height 21
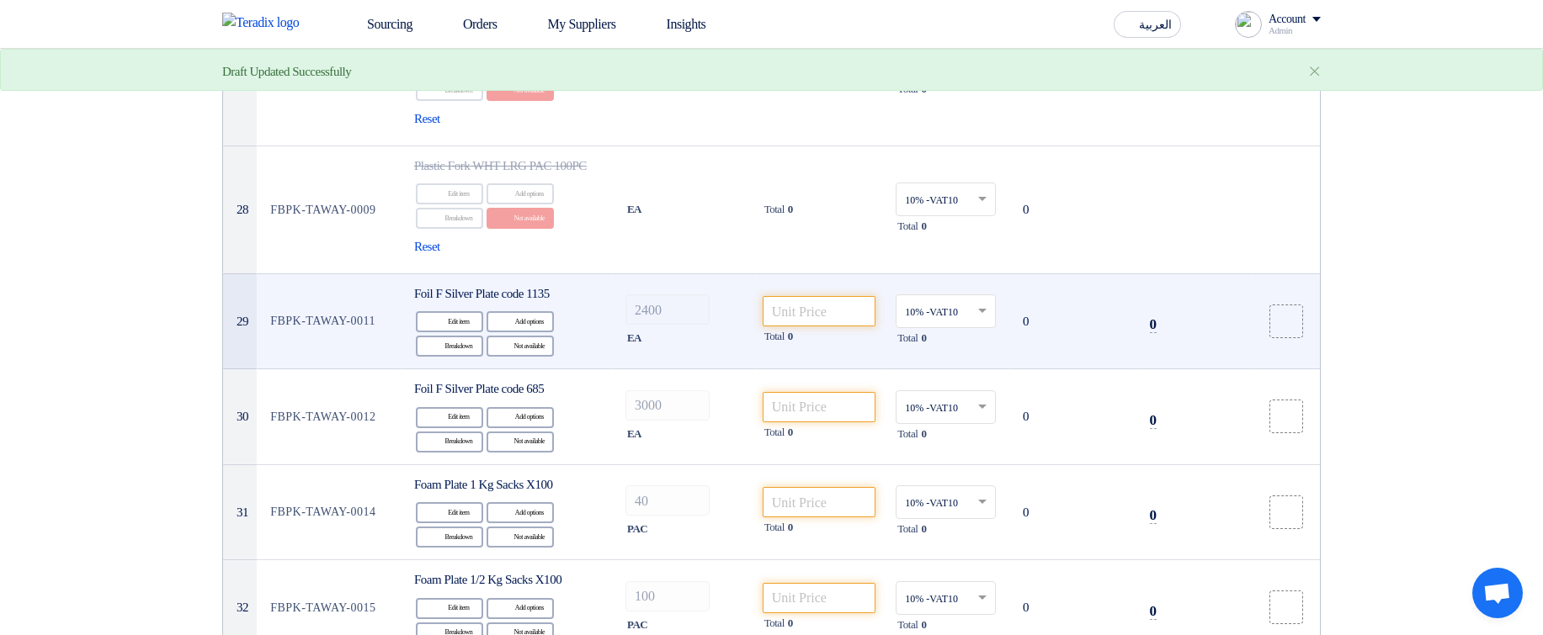
scroll to position [3838, 0]
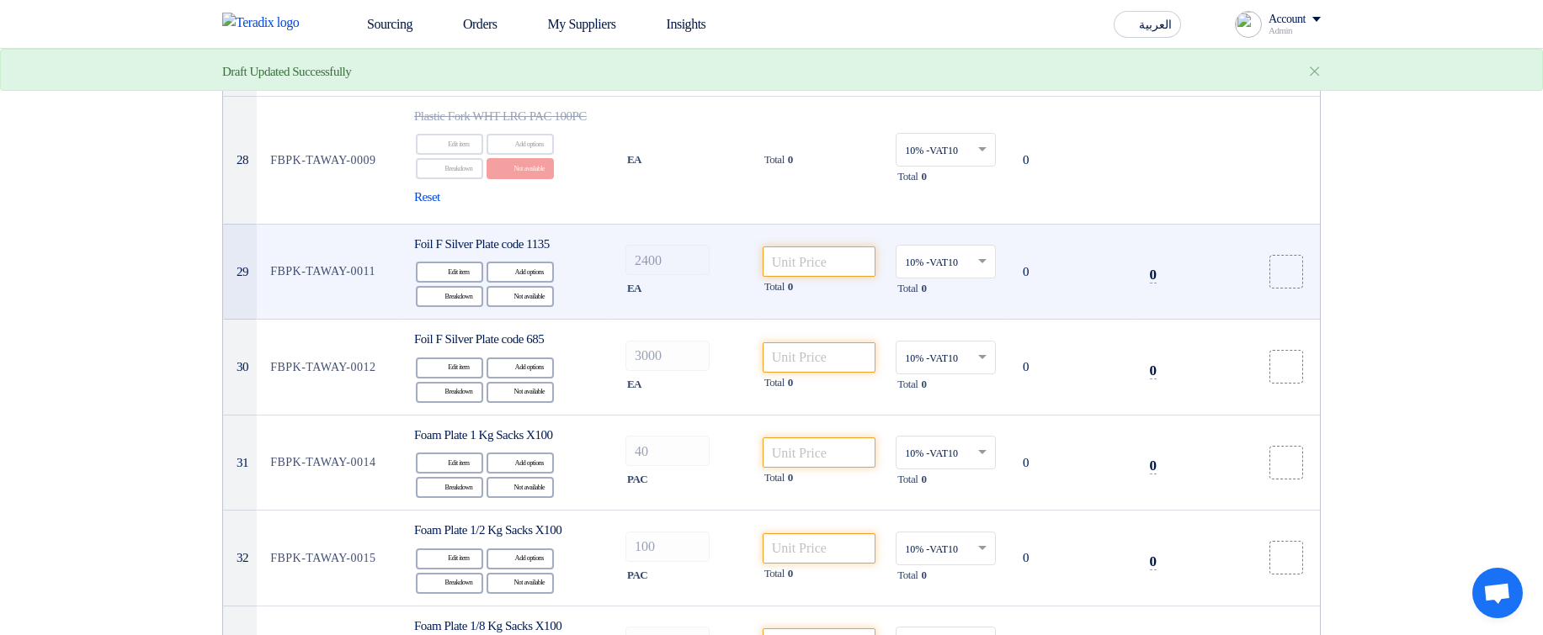
click at [533, 309] on div "Edit Edit item Alternative Add options Breakdown Breakdown Reject" at bounding box center [506, 284] width 184 height 49
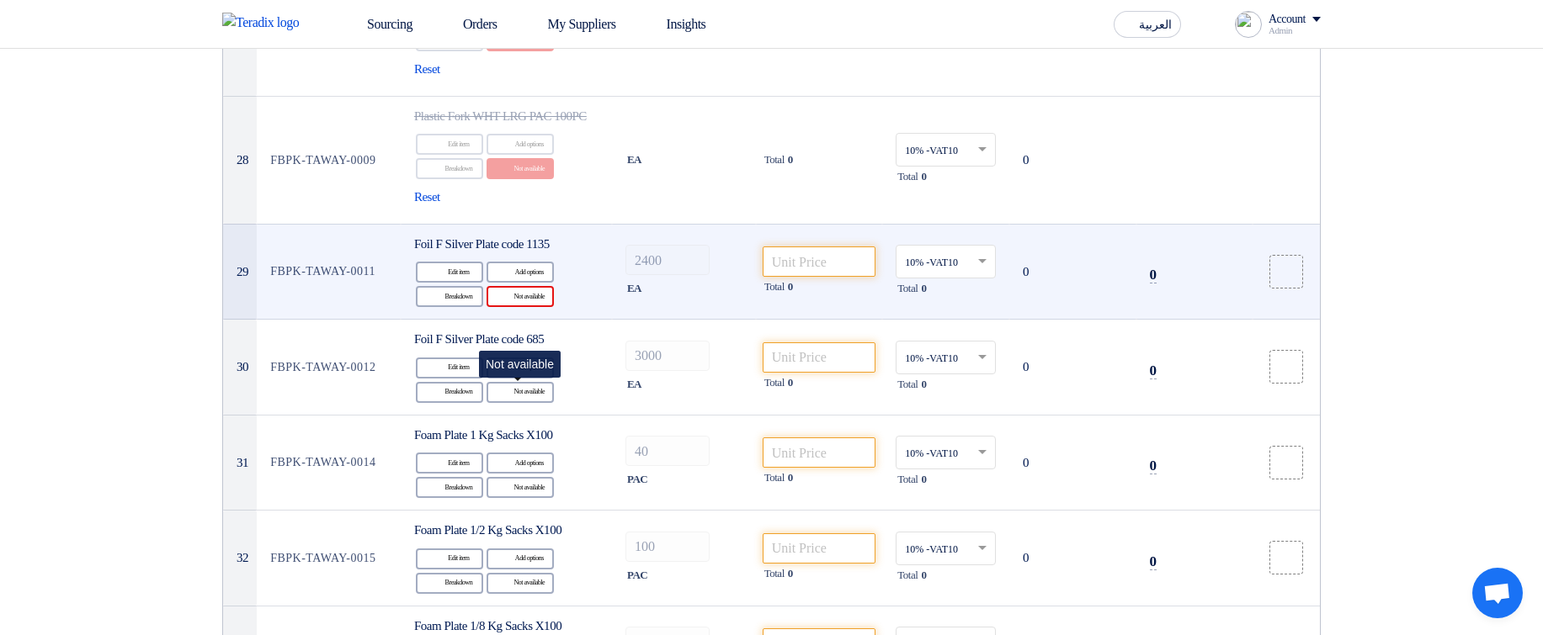
click at [529, 307] on div "Reject Not available" at bounding box center [519, 296] width 67 height 21
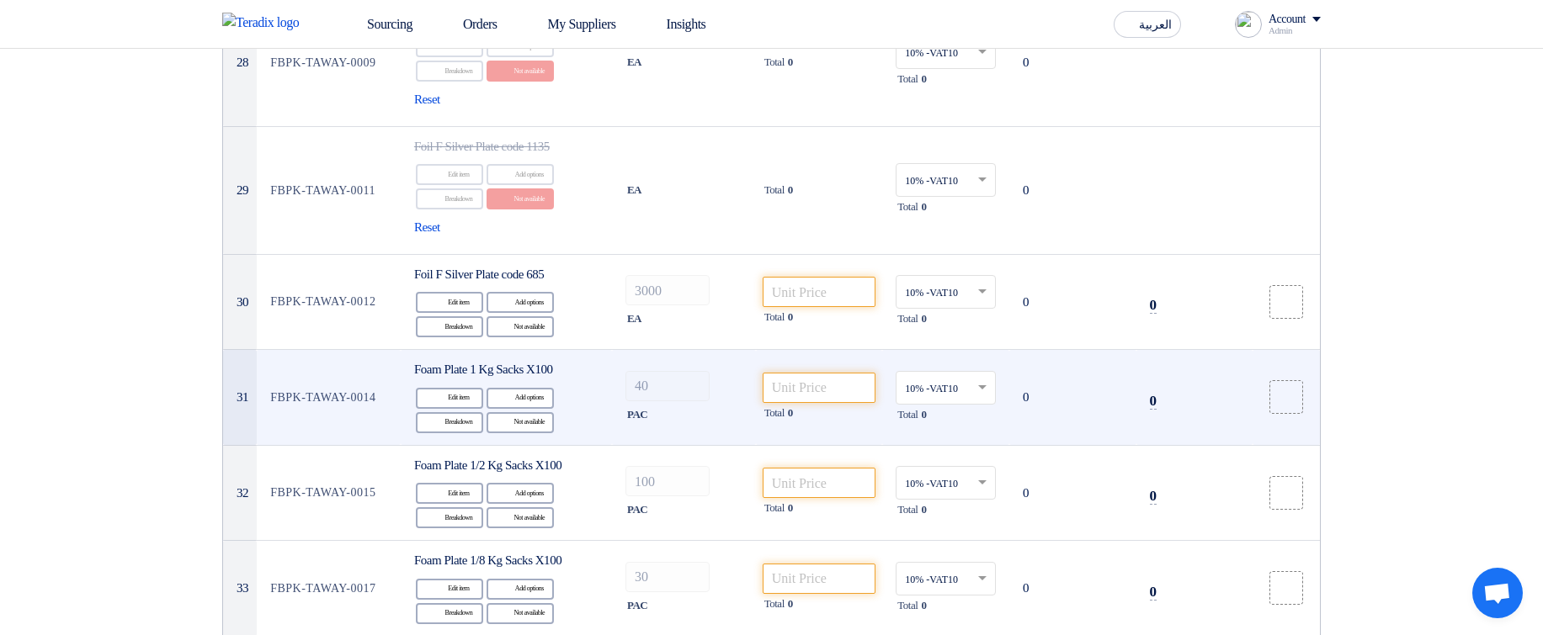
scroll to position [4040, 0]
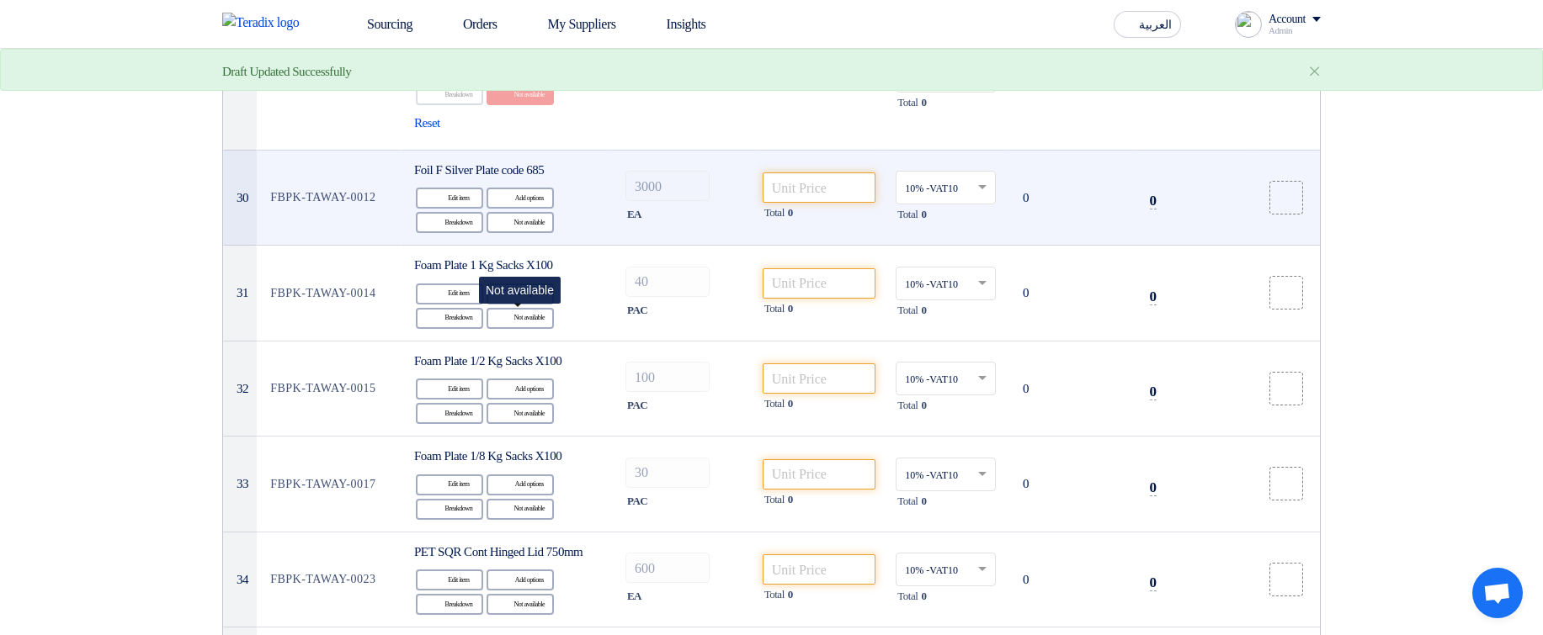
click at [522, 233] on div "Reject Not available" at bounding box center [519, 222] width 67 height 21
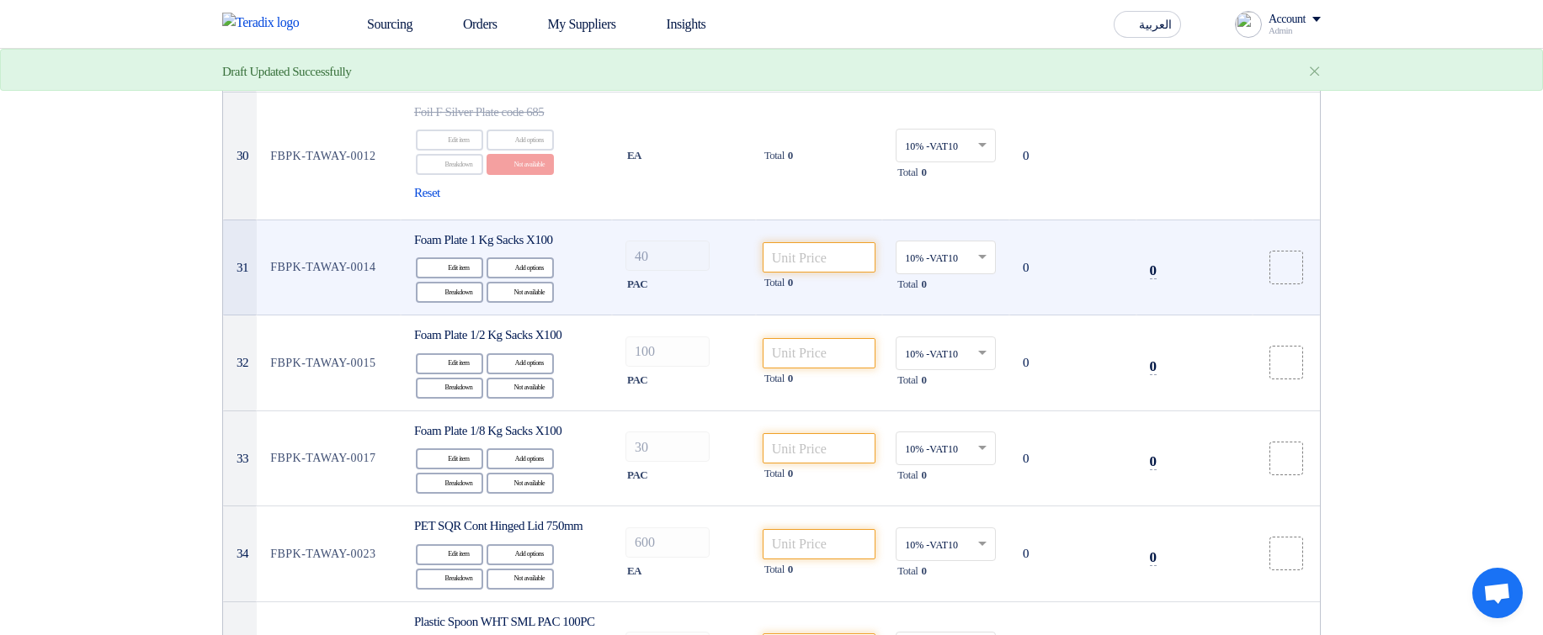
scroll to position [4141, 0]
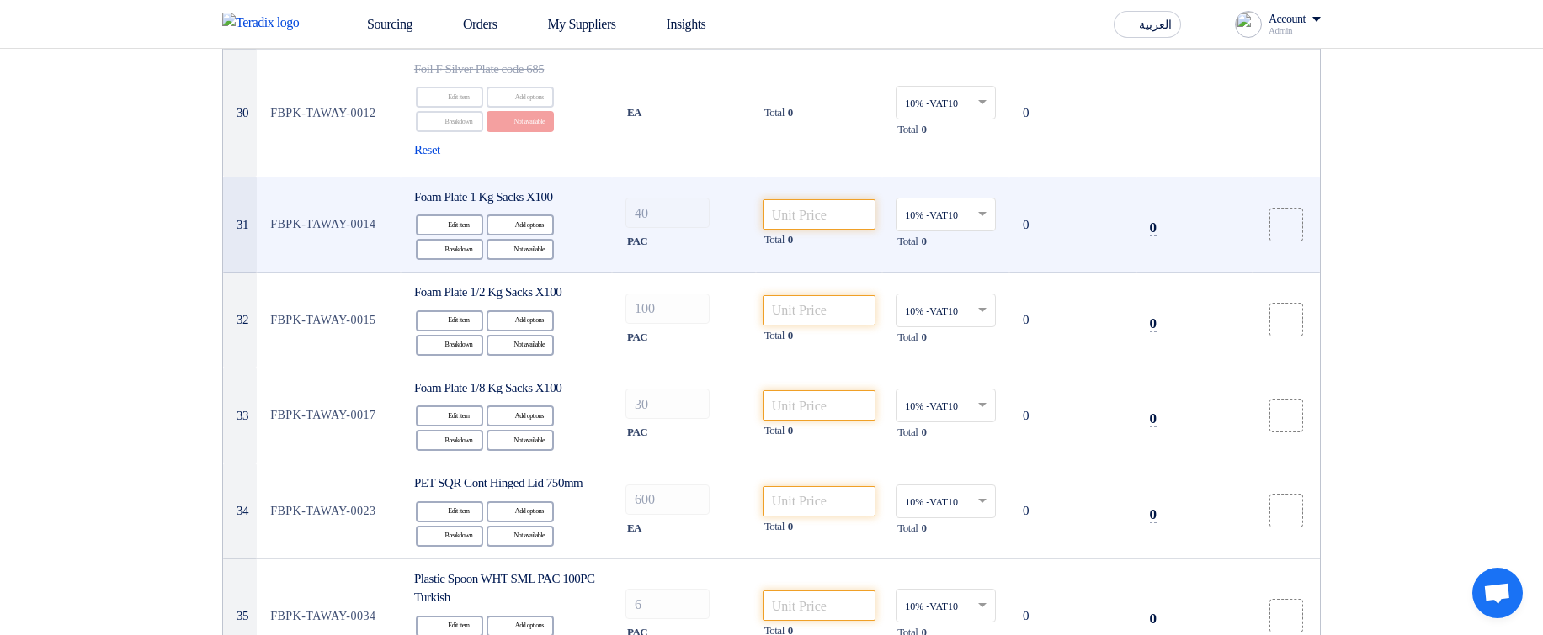
click at [521, 273] on td "Foam Plate 1 Kg Sacks X100 Edit Edit item Alternative Add options Breakdown Bre…" at bounding box center [506, 225] width 211 height 96
click at [526, 260] on div "Reject Not available" at bounding box center [519, 249] width 67 height 21
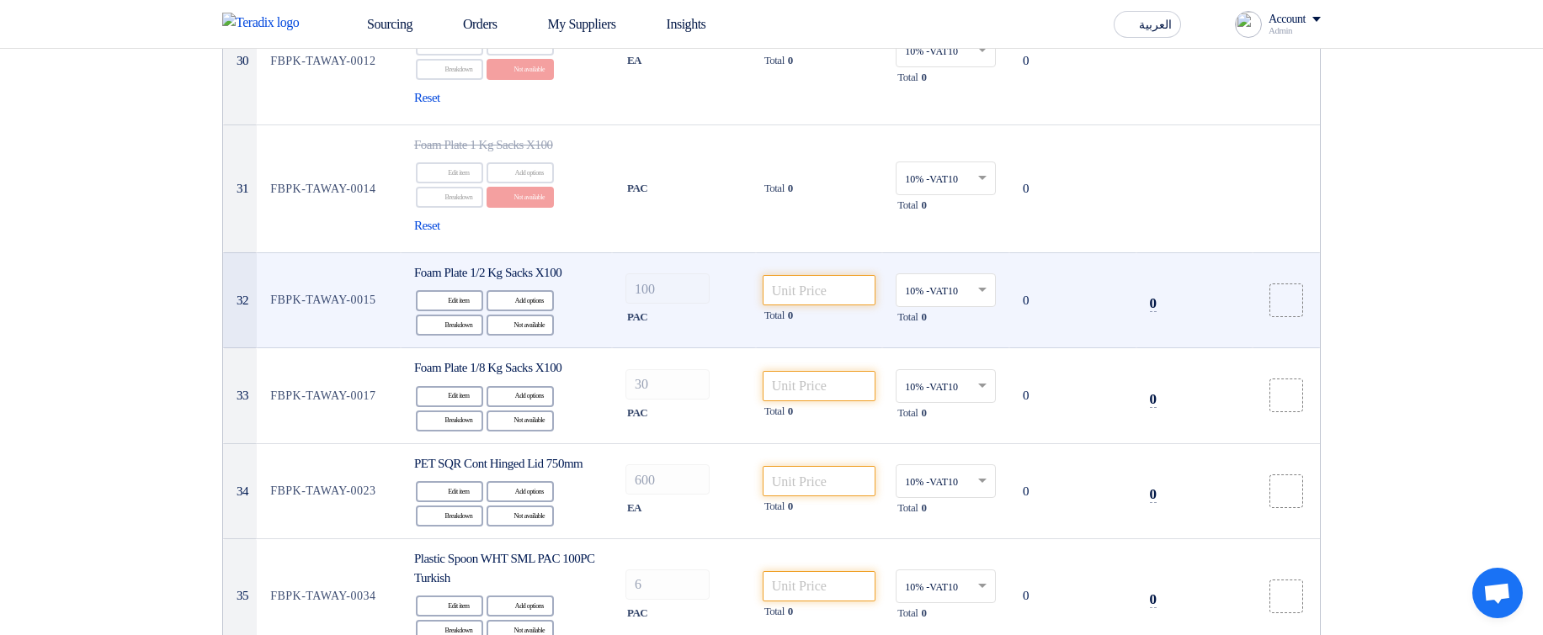
scroll to position [4242, 0]
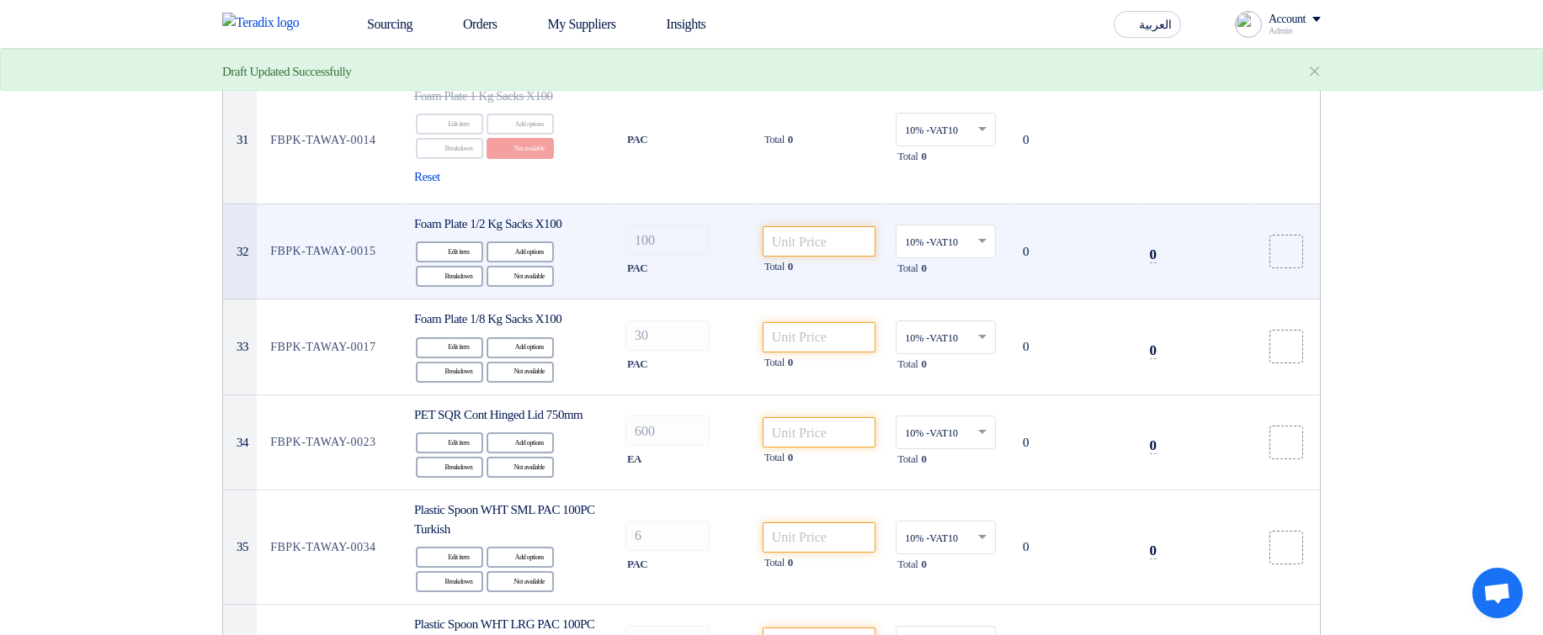
click at [538, 289] on div "Edit Edit item Alternative Add options Breakdown Breakdown Reject" at bounding box center [506, 264] width 184 height 49
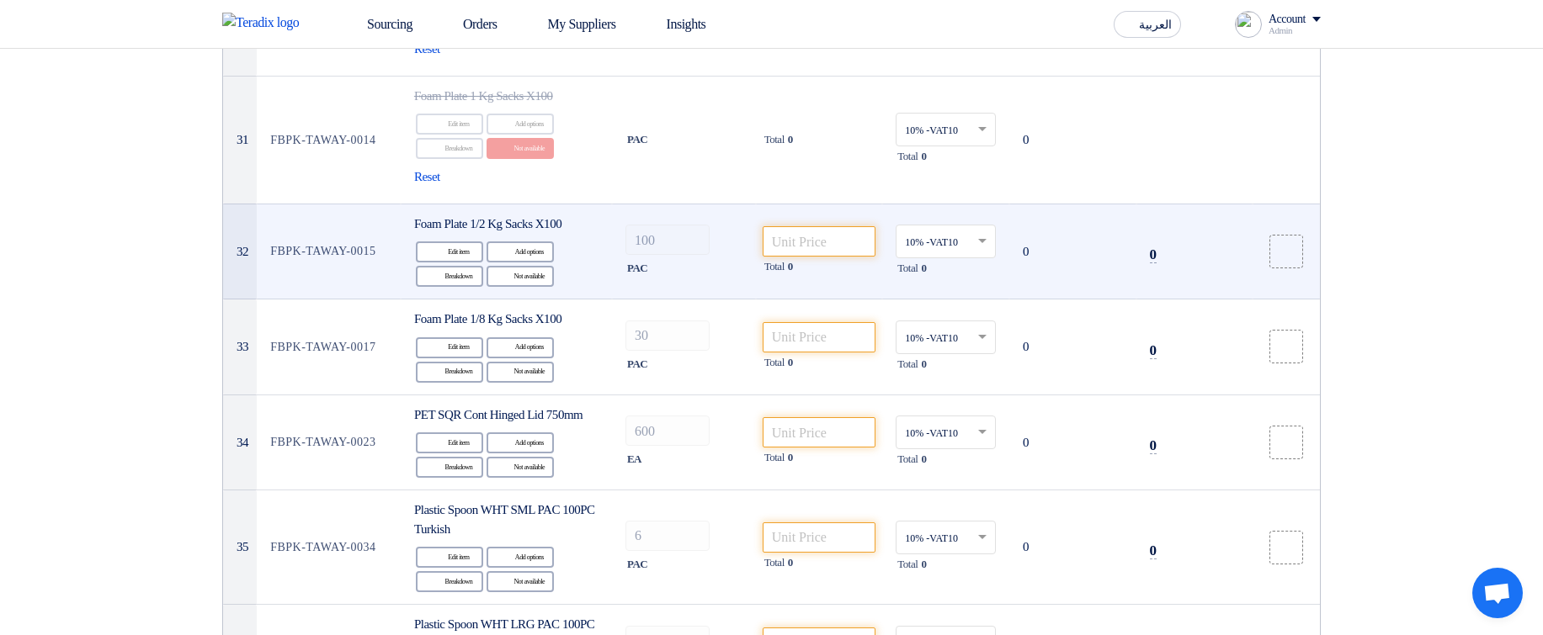
click at [538, 289] on div "Edit Edit item Alternative Add options Breakdown Breakdown Reject" at bounding box center [506, 264] width 184 height 49
click at [536, 287] on div "Reject Not available" at bounding box center [519, 276] width 67 height 21
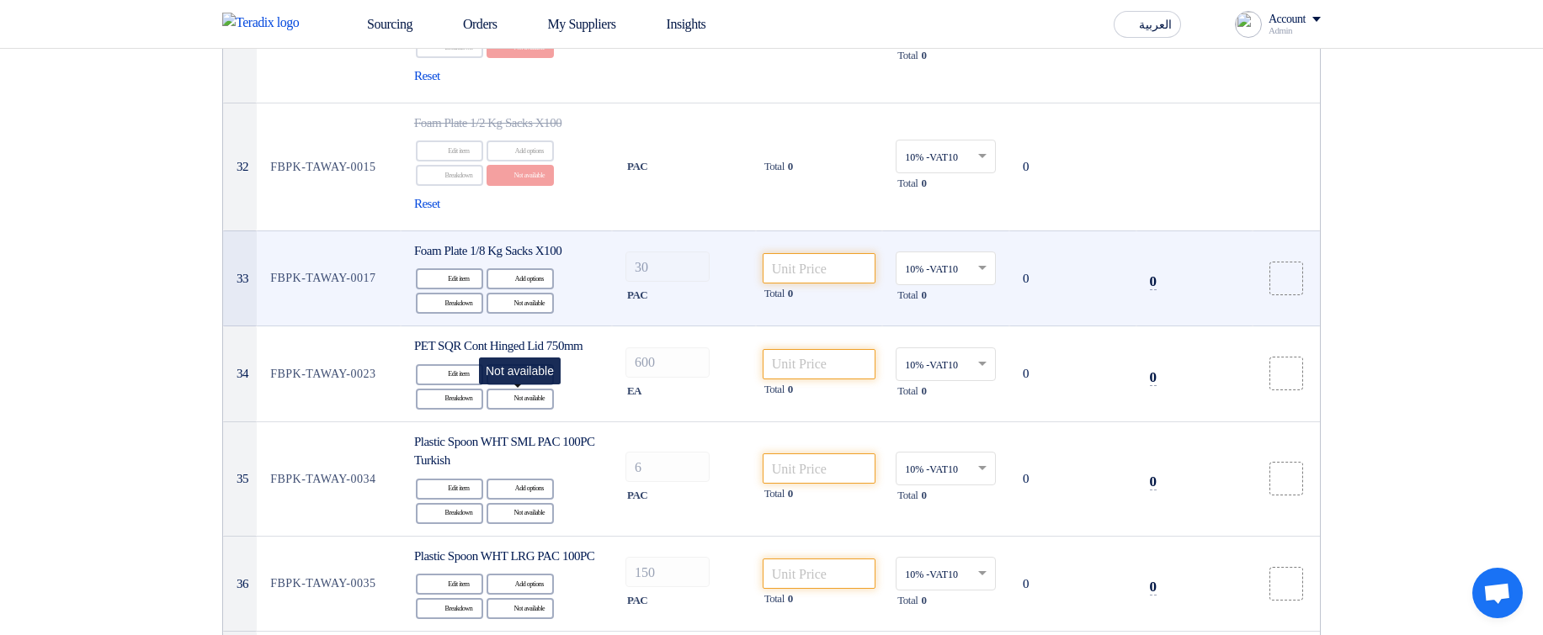
drag, startPoint x: 540, startPoint y: 393, endPoint x: 603, endPoint y: 387, distance: 63.4
click at [539, 314] on div "Reject Not available" at bounding box center [519, 303] width 67 height 21
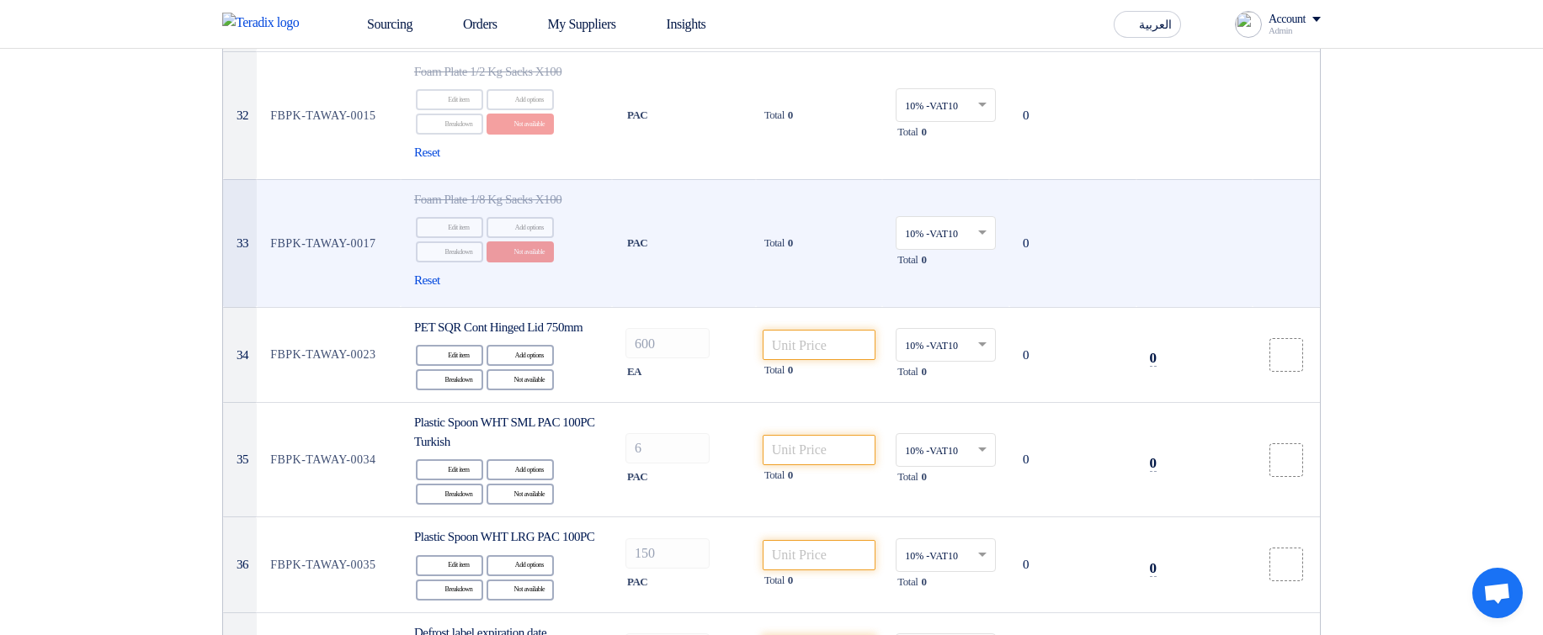
scroll to position [4444, 0]
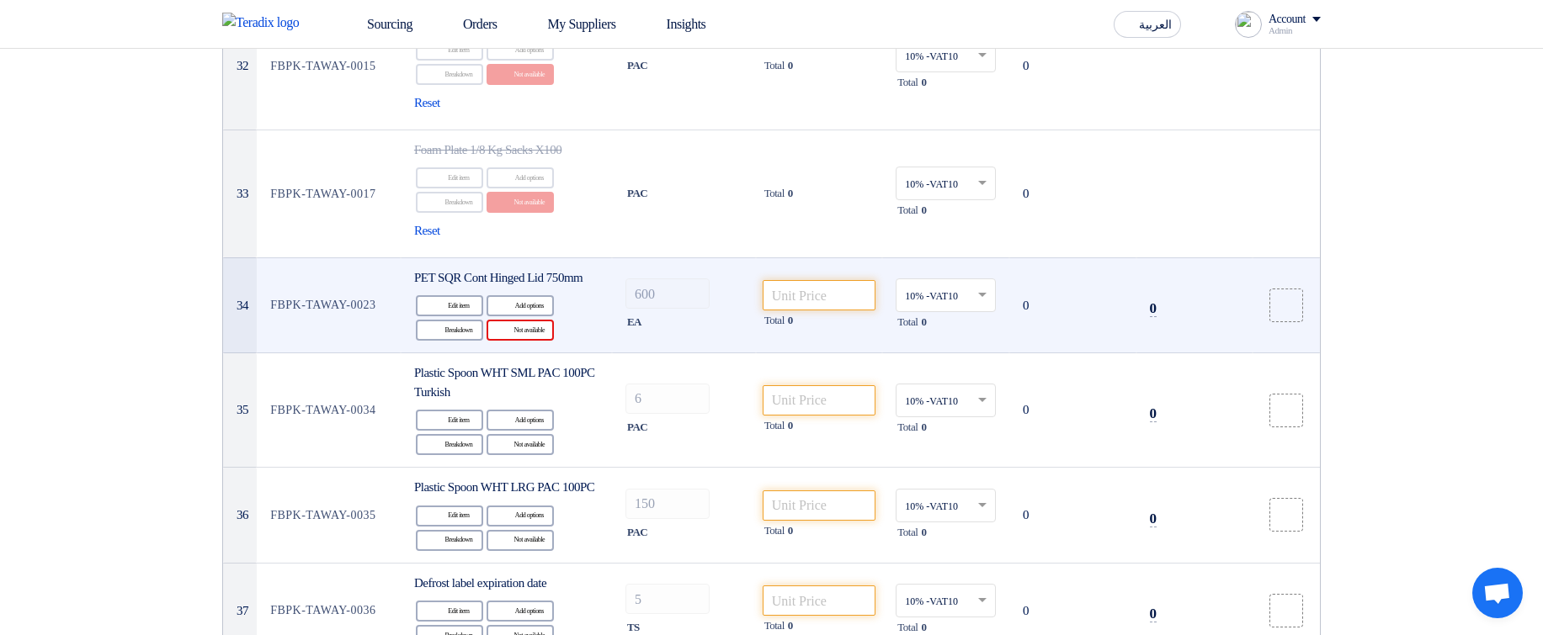
click at [522, 341] on div "Reject Not available" at bounding box center [519, 330] width 67 height 21
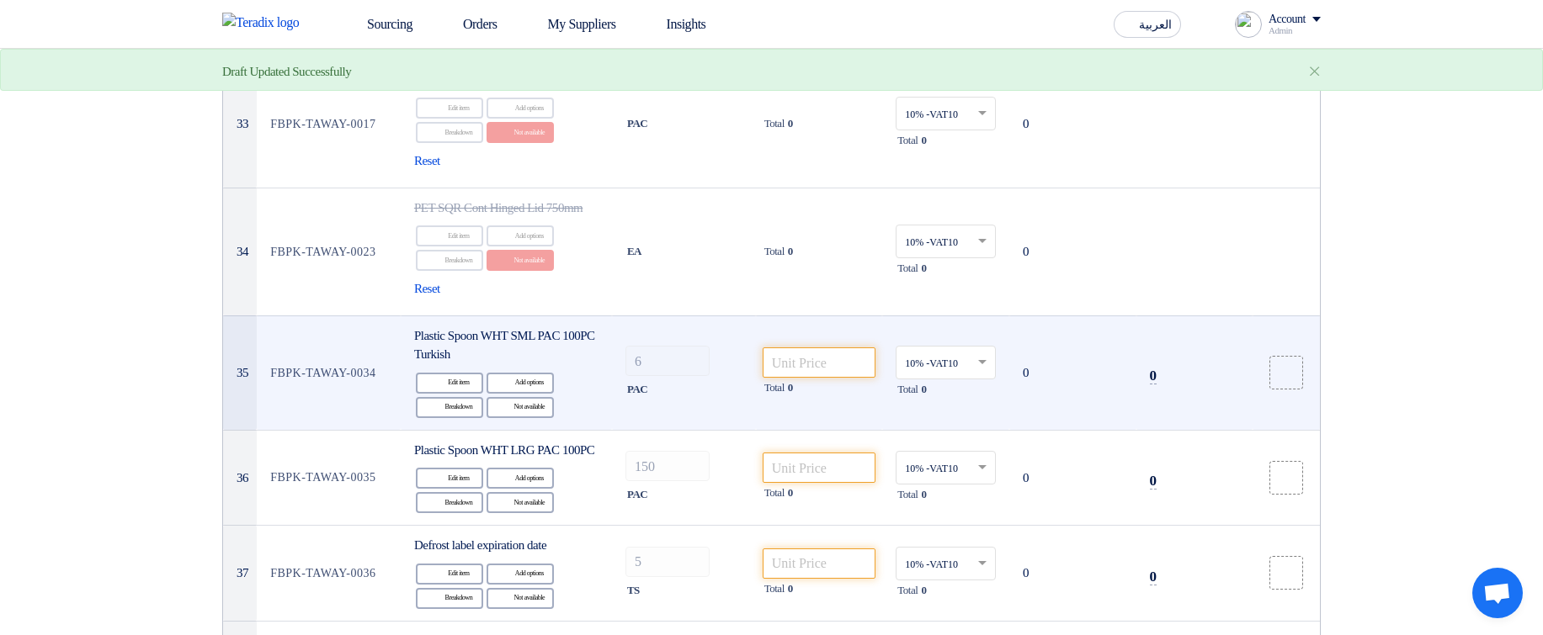
scroll to position [4545, 0]
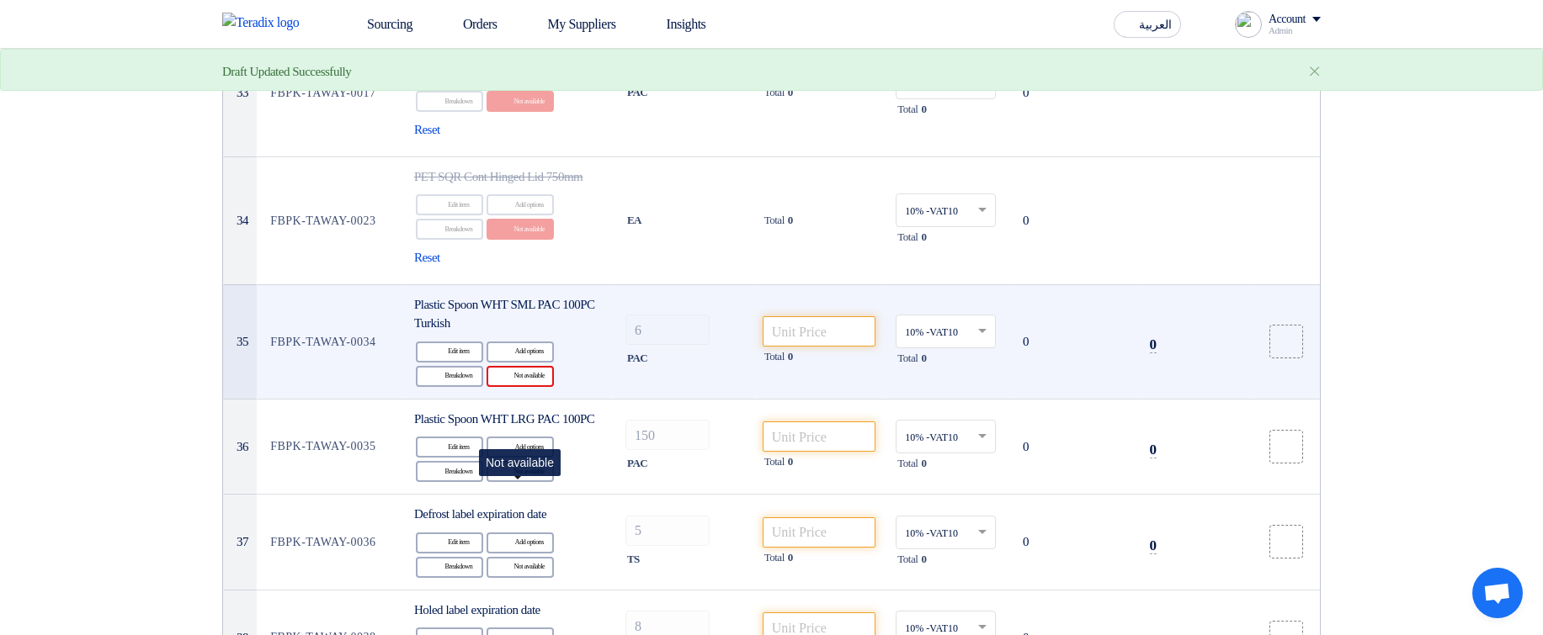
click at [522, 387] on div "Reject Not available" at bounding box center [519, 376] width 67 height 21
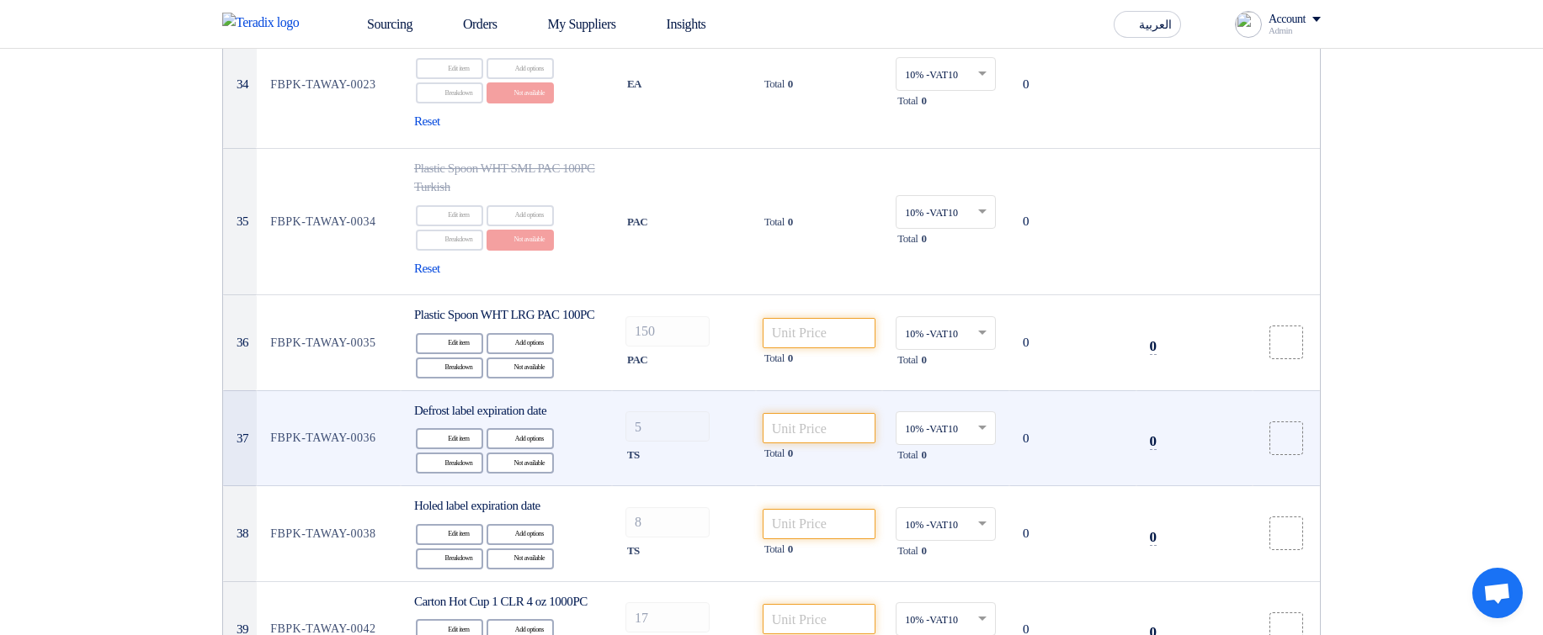
scroll to position [4747, 0]
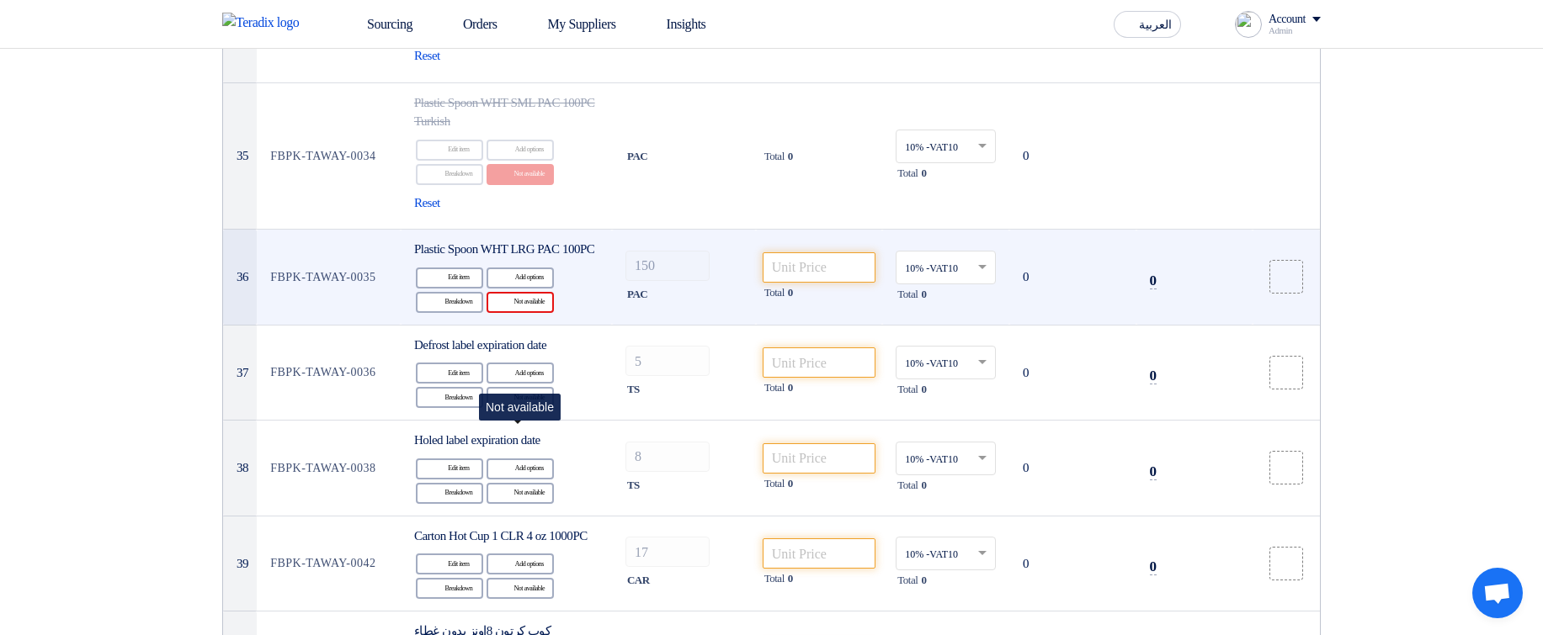
click at [518, 313] on div "Reject Not available" at bounding box center [519, 302] width 67 height 21
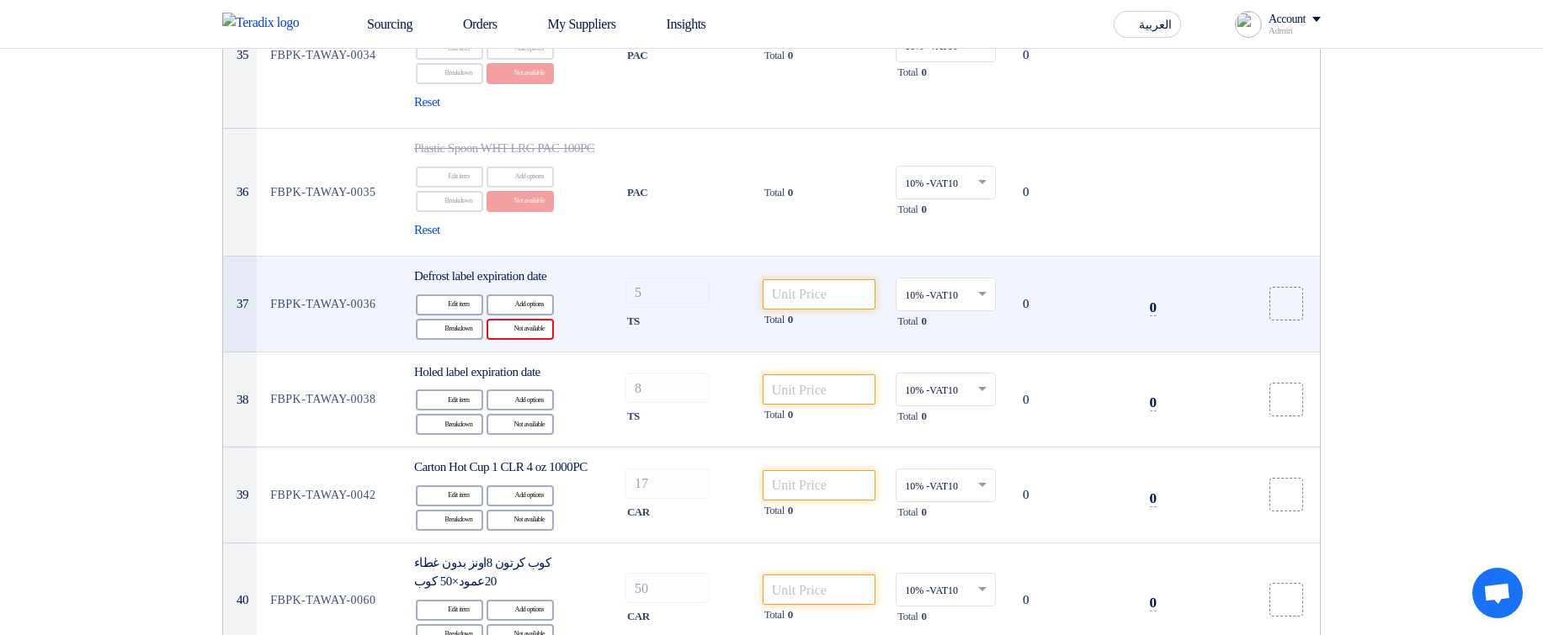
click at [545, 340] on div "Reject Not available" at bounding box center [519, 329] width 67 height 21
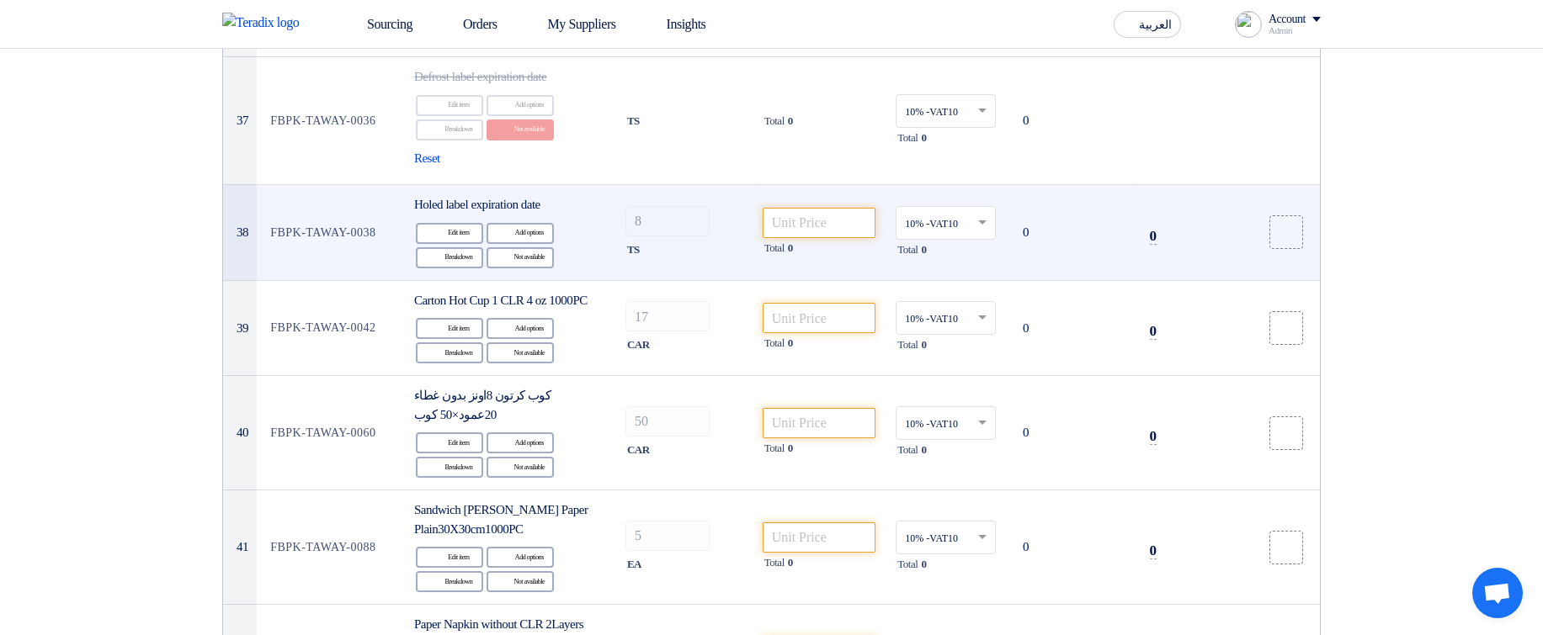
scroll to position [5050, 0]
click at [549, 266] on div "Reject Not available" at bounding box center [519, 255] width 67 height 21
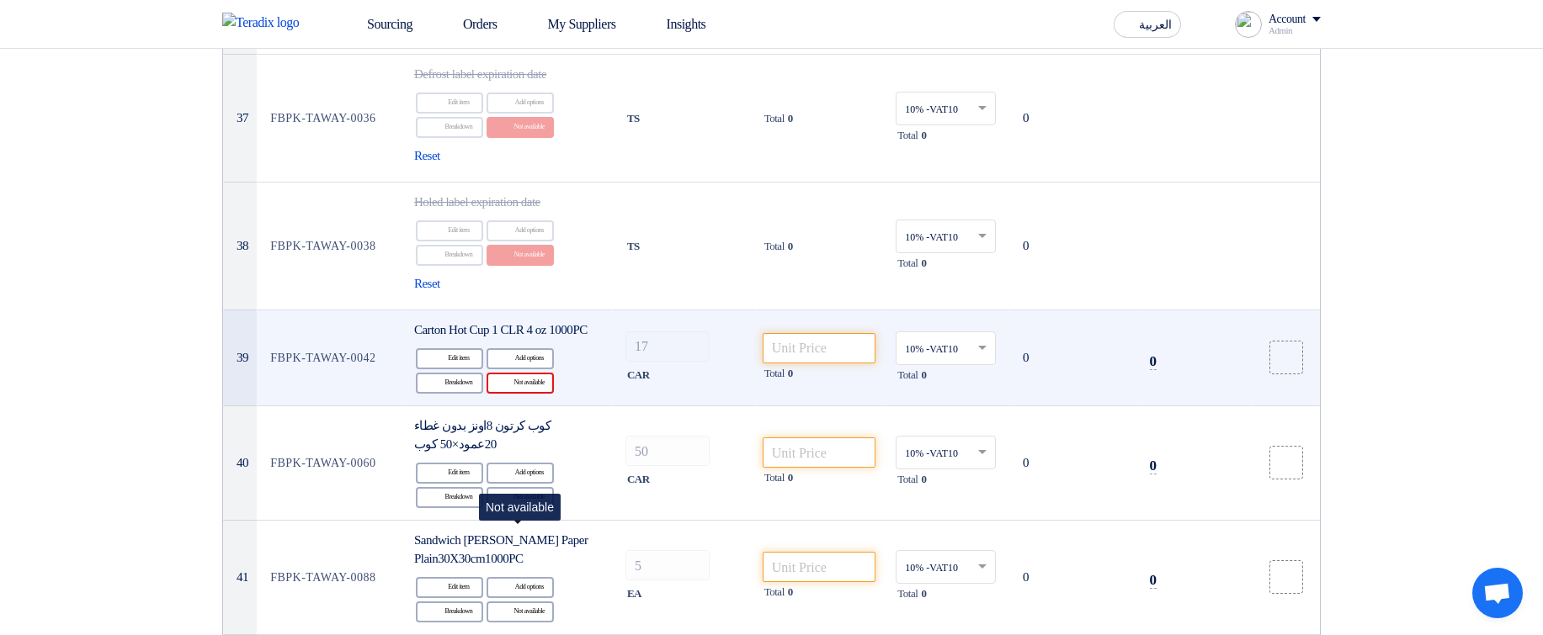
click at [534, 394] on div "Reject Not available" at bounding box center [519, 383] width 67 height 21
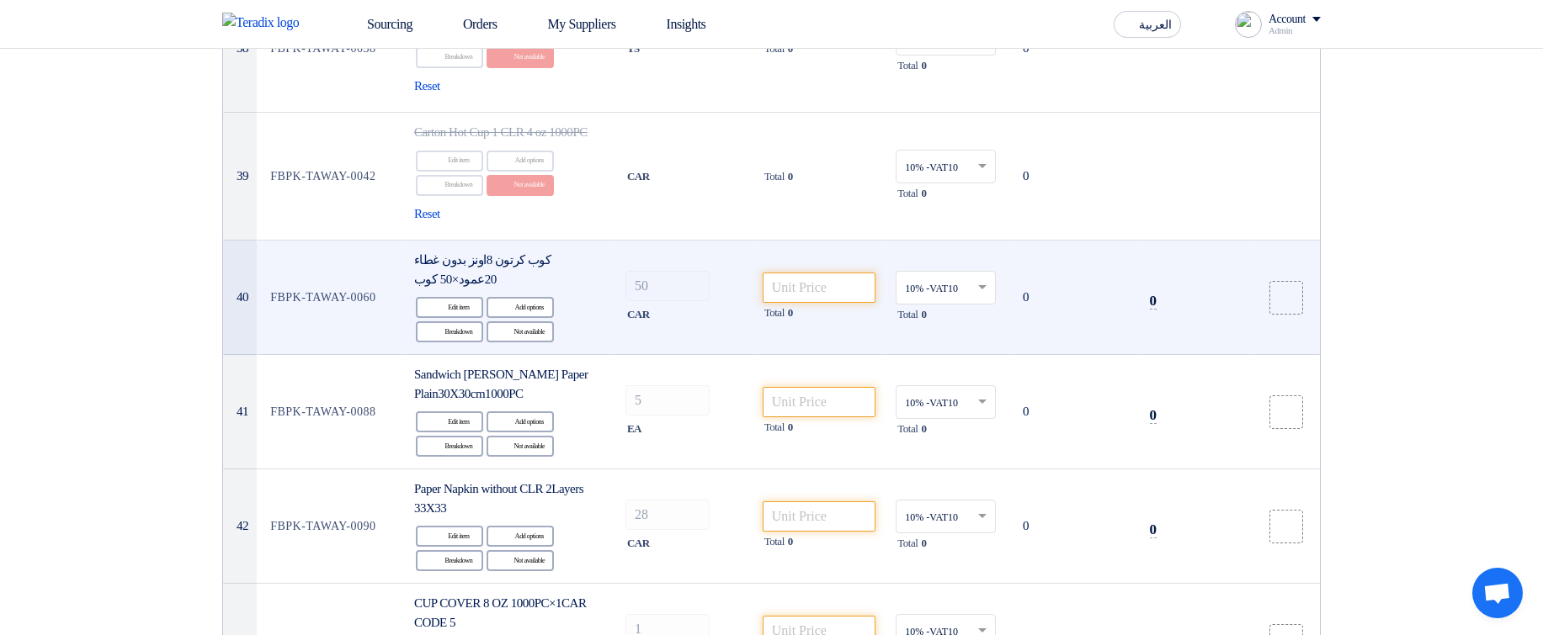
scroll to position [5252, 0]
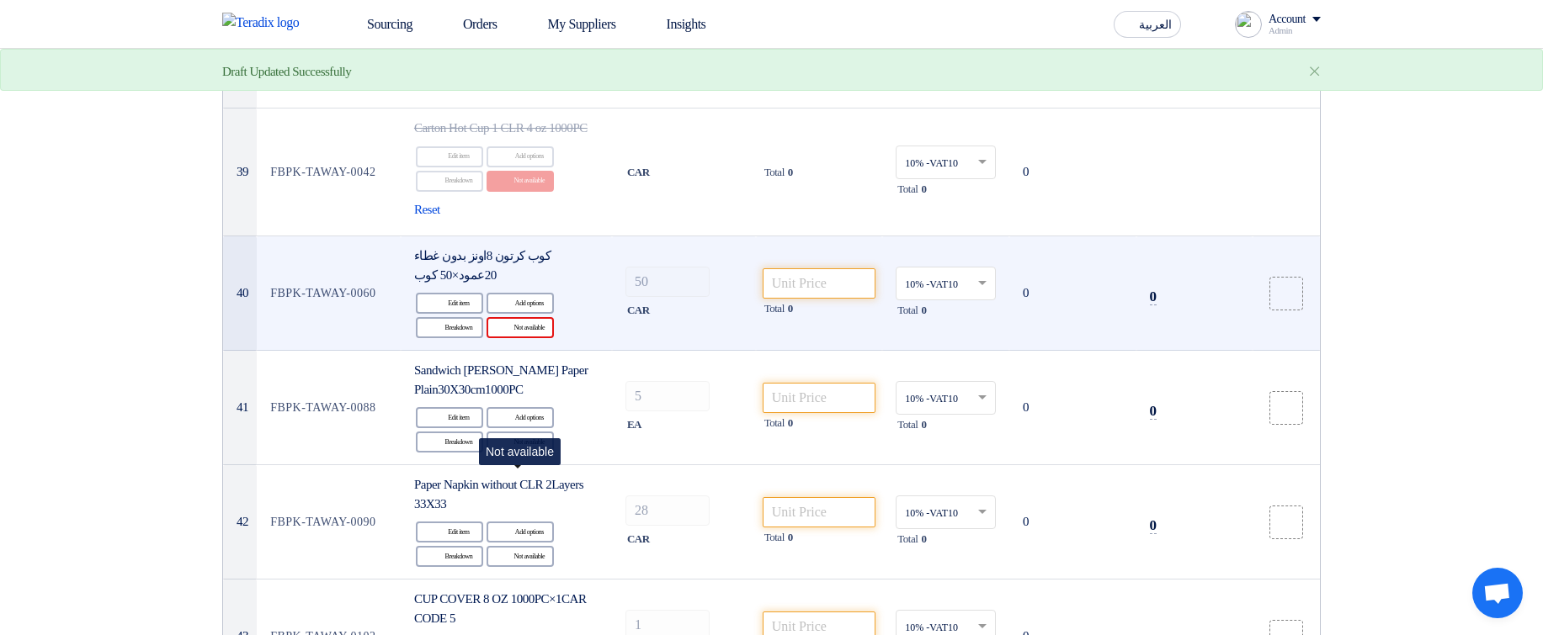
drag, startPoint x: 528, startPoint y: 476, endPoint x: 539, endPoint y: 474, distance: 11.9
click at [529, 338] on div "Reject Not available" at bounding box center [519, 327] width 67 height 21
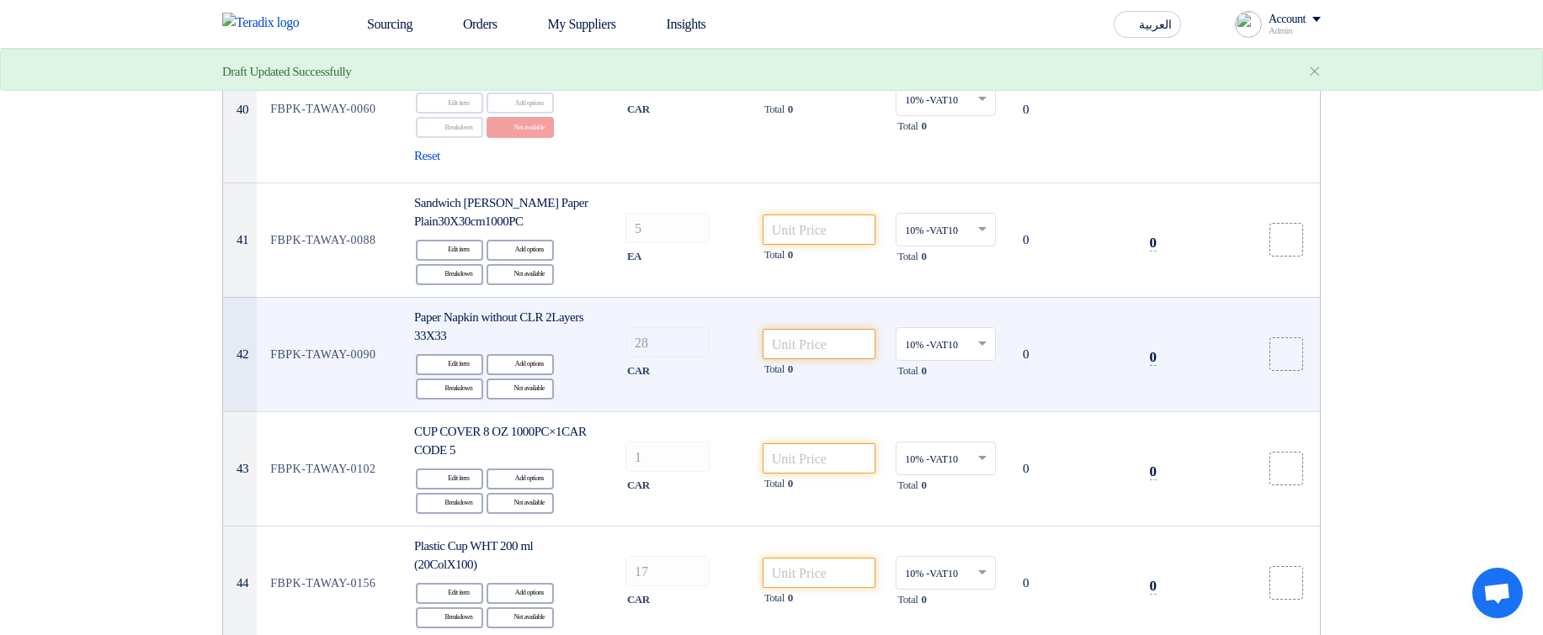
scroll to position [5454, 0]
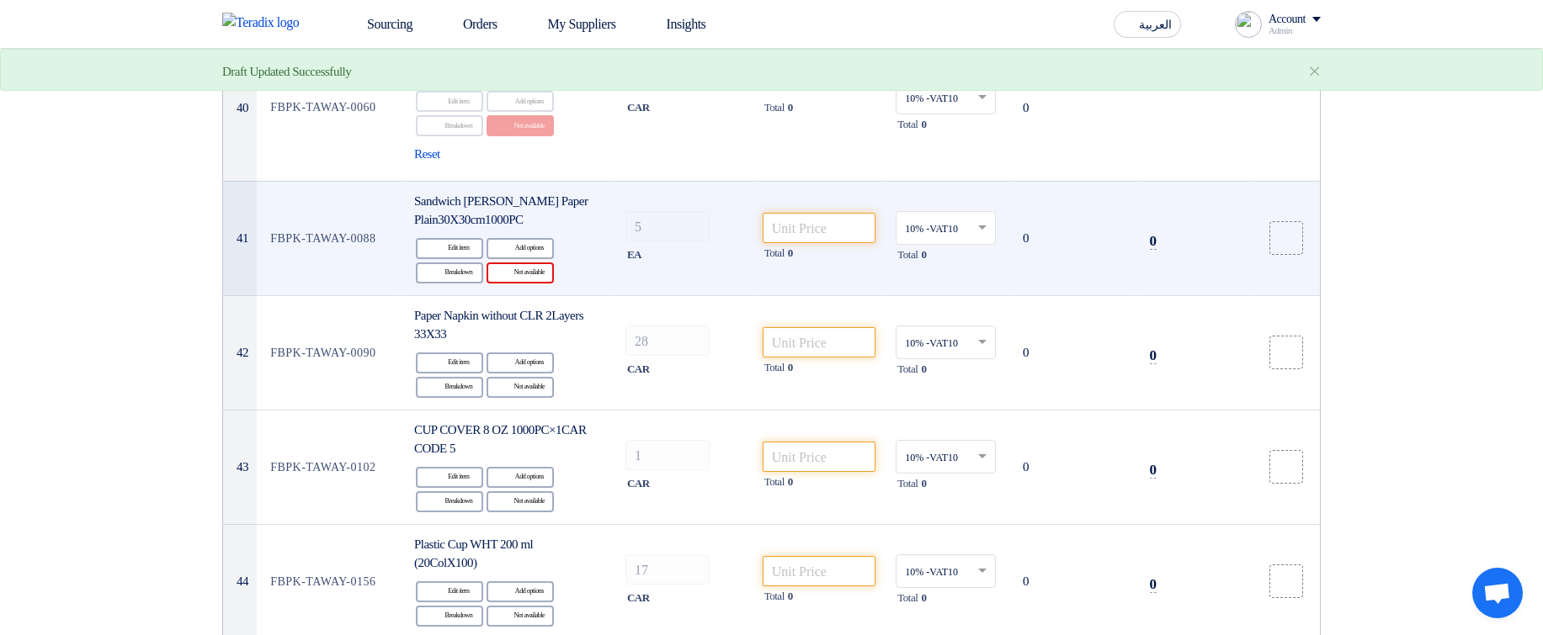
click at [497, 284] on div "Reject Not available" at bounding box center [519, 273] width 67 height 21
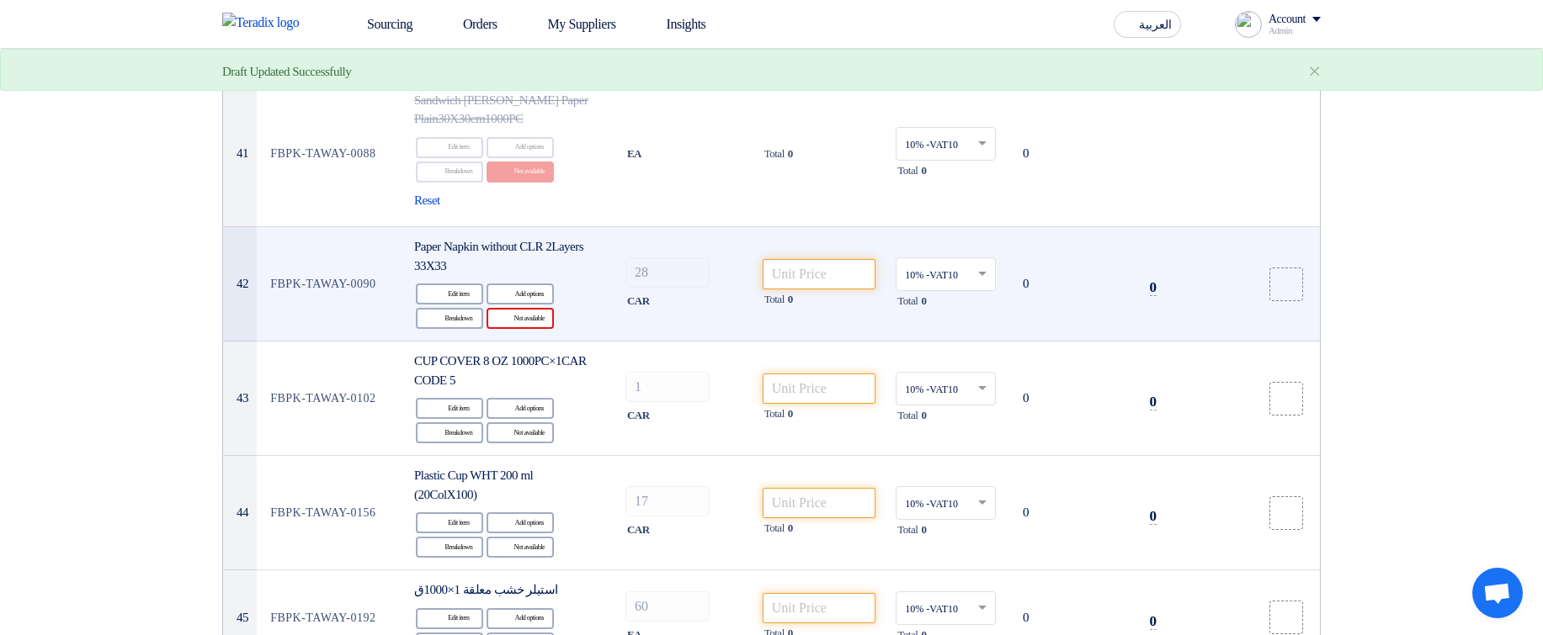
click at [521, 329] on div "Reject Not available" at bounding box center [519, 318] width 67 height 21
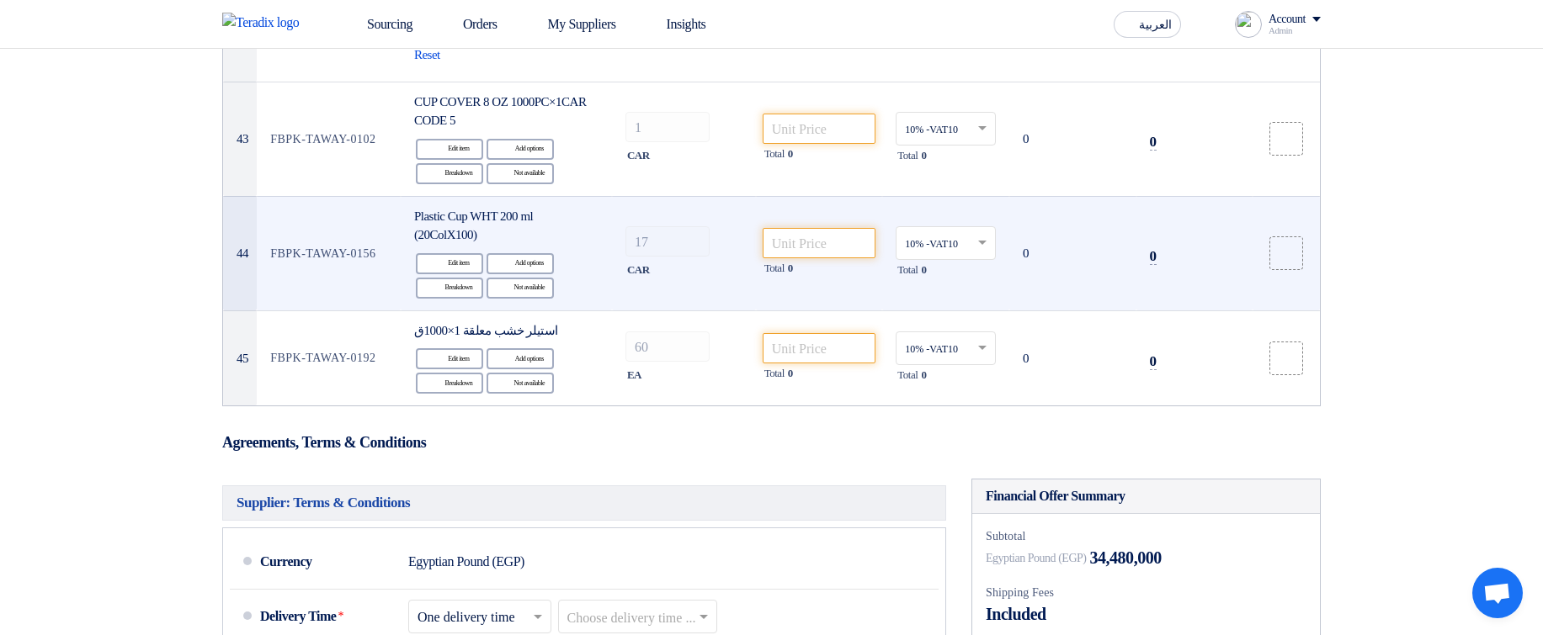
scroll to position [5857, 0]
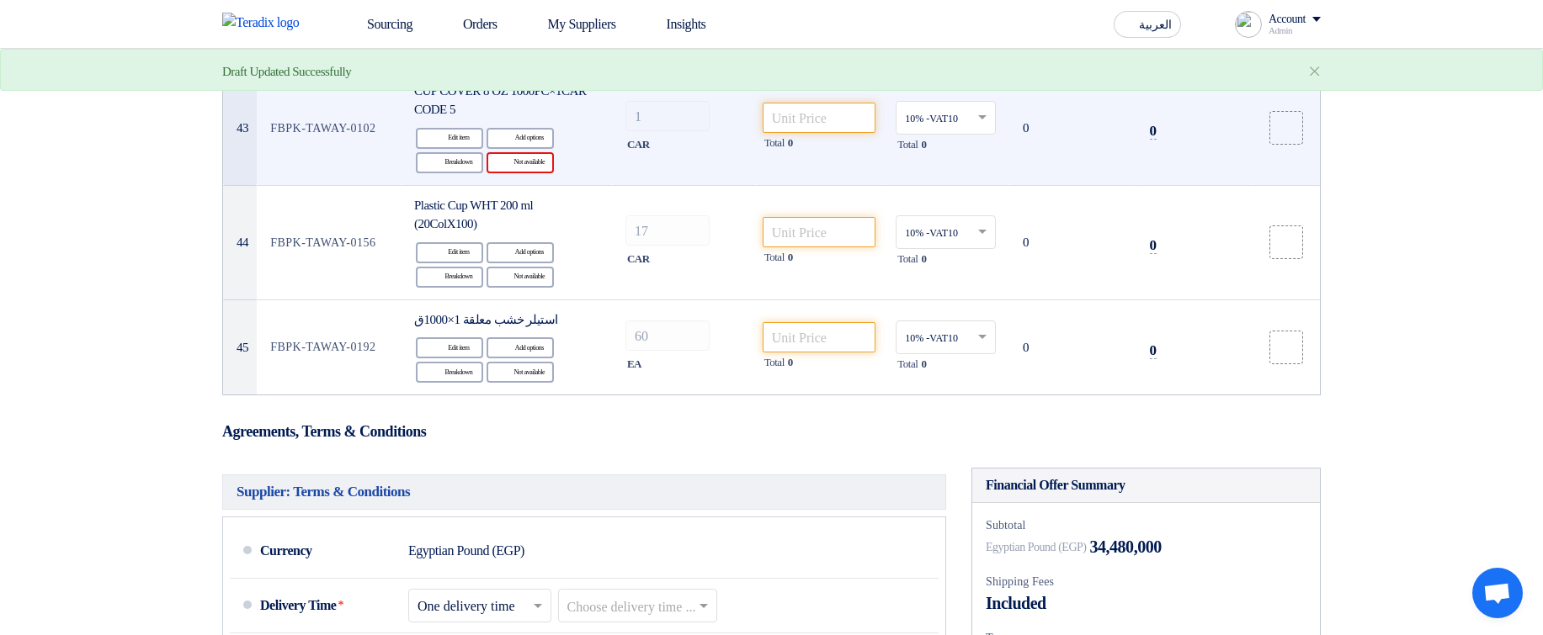
click at [542, 175] on div "Edit Edit item Alternative Add options Breakdown Breakdown Reject" at bounding box center [506, 150] width 184 height 49
click at [537, 173] on div "Reject Not available" at bounding box center [519, 162] width 67 height 21
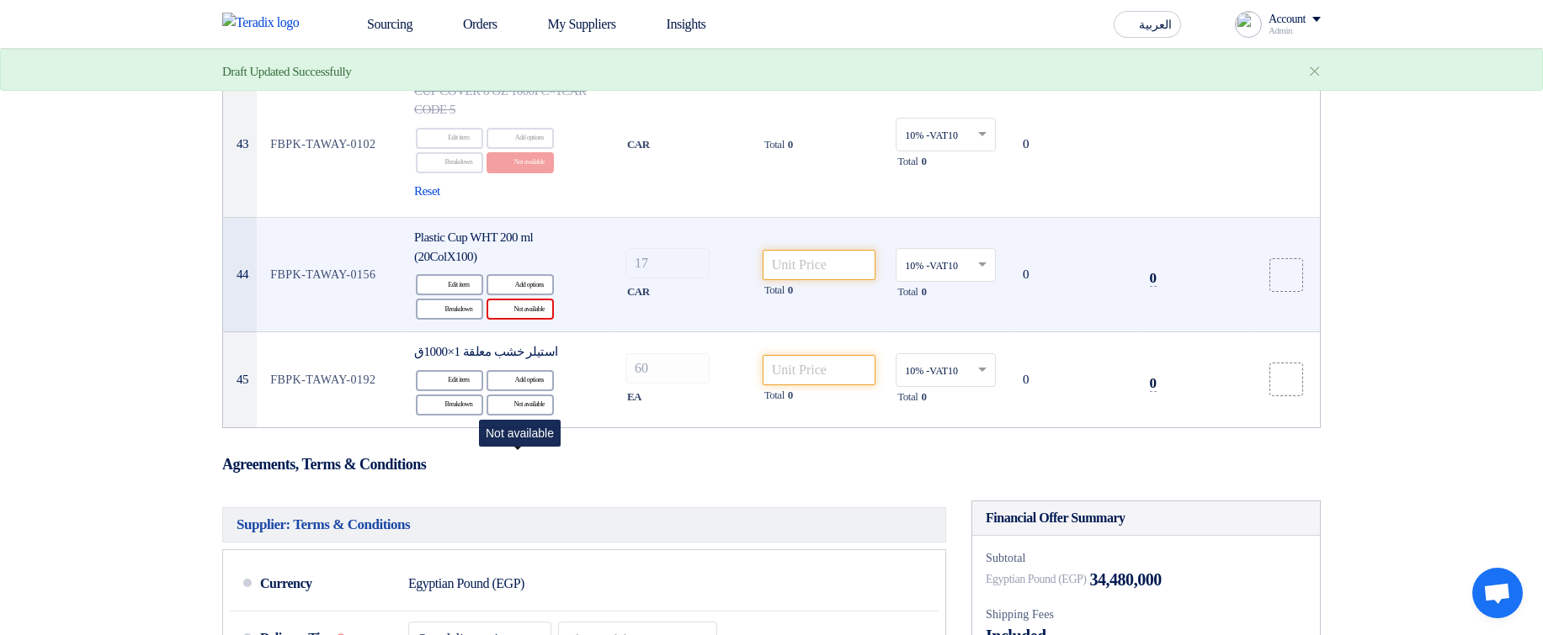
click at [517, 320] on div "Reject Not available" at bounding box center [519, 309] width 67 height 21
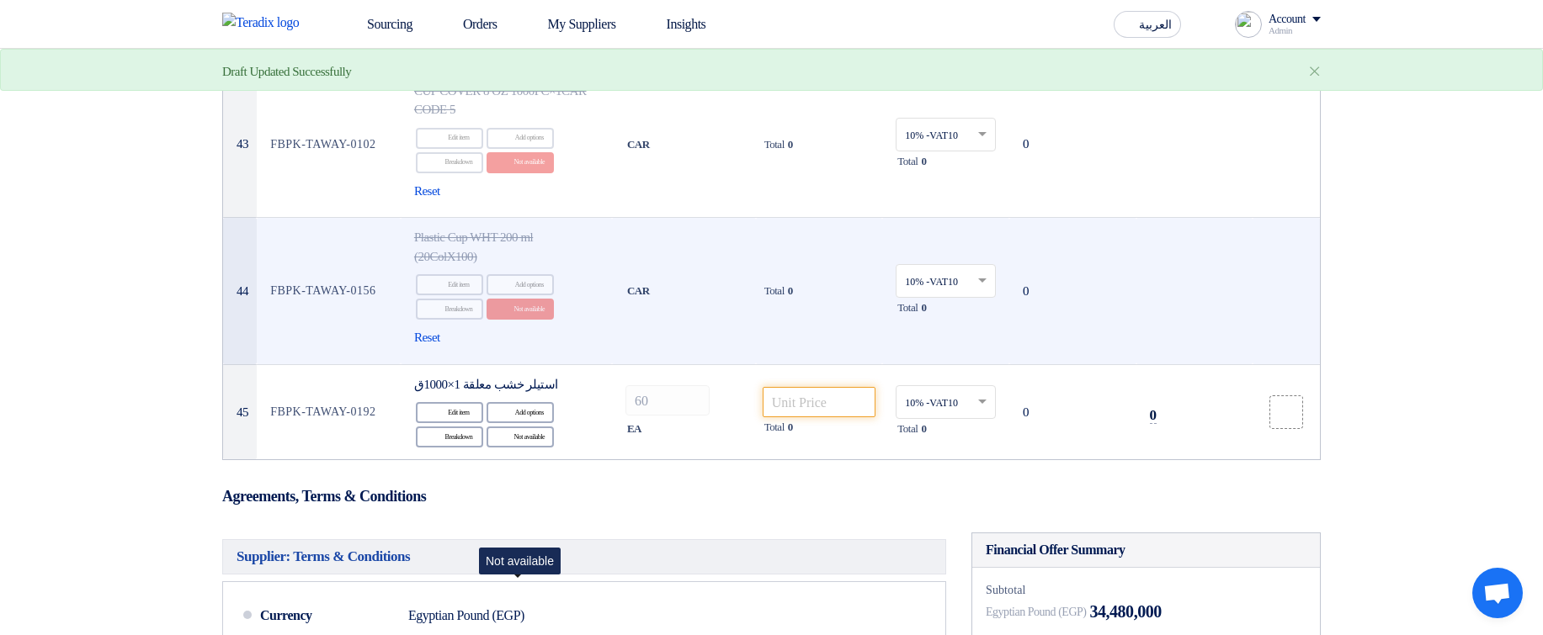
drag, startPoint x: 529, startPoint y: 587, endPoint x: 845, endPoint y: 426, distance: 354.9
click at [529, 448] on div "Reject Not available" at bounding box center [519, 437] width 67 height 21
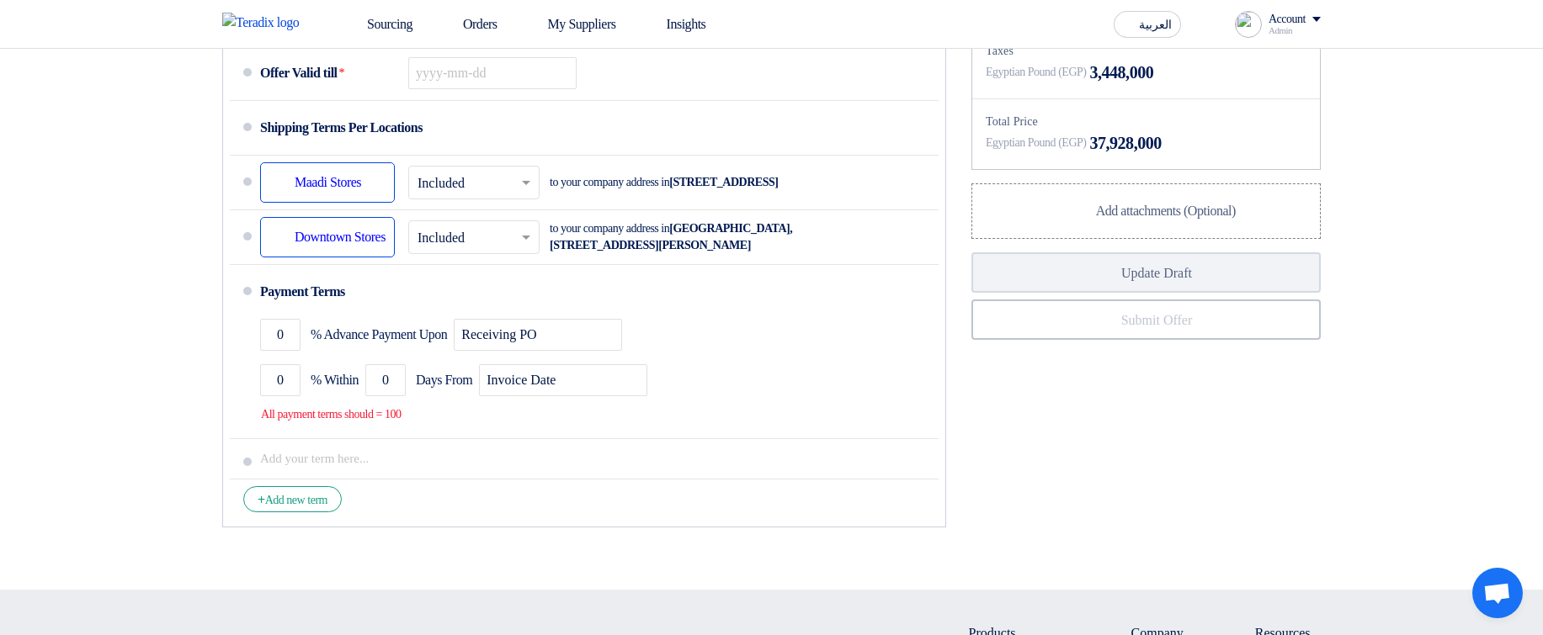
scroll to position [0, 0]
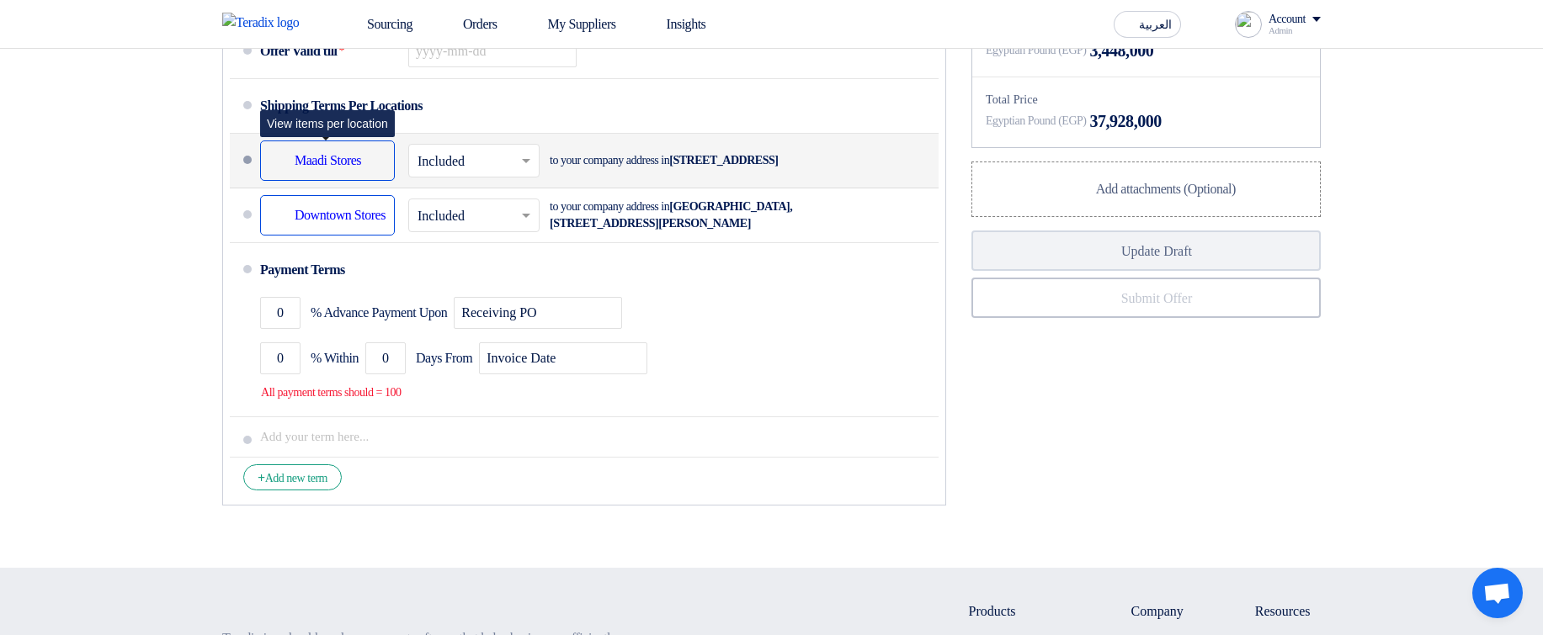
click at [455, 174] on input "text" at bounding box center [474, 162] width 114 height 24
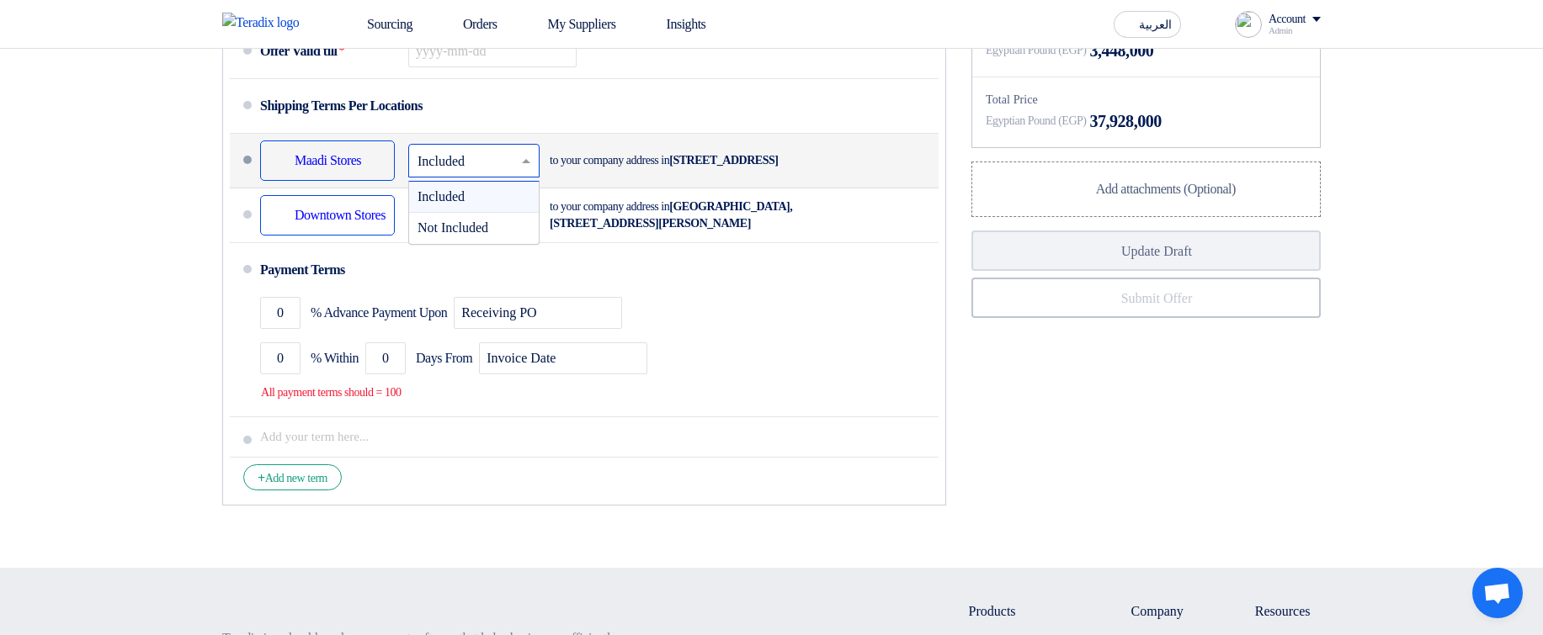
click at [467, 235] on span "Not Included" at bounding box center [452, 227] width 71 height 14
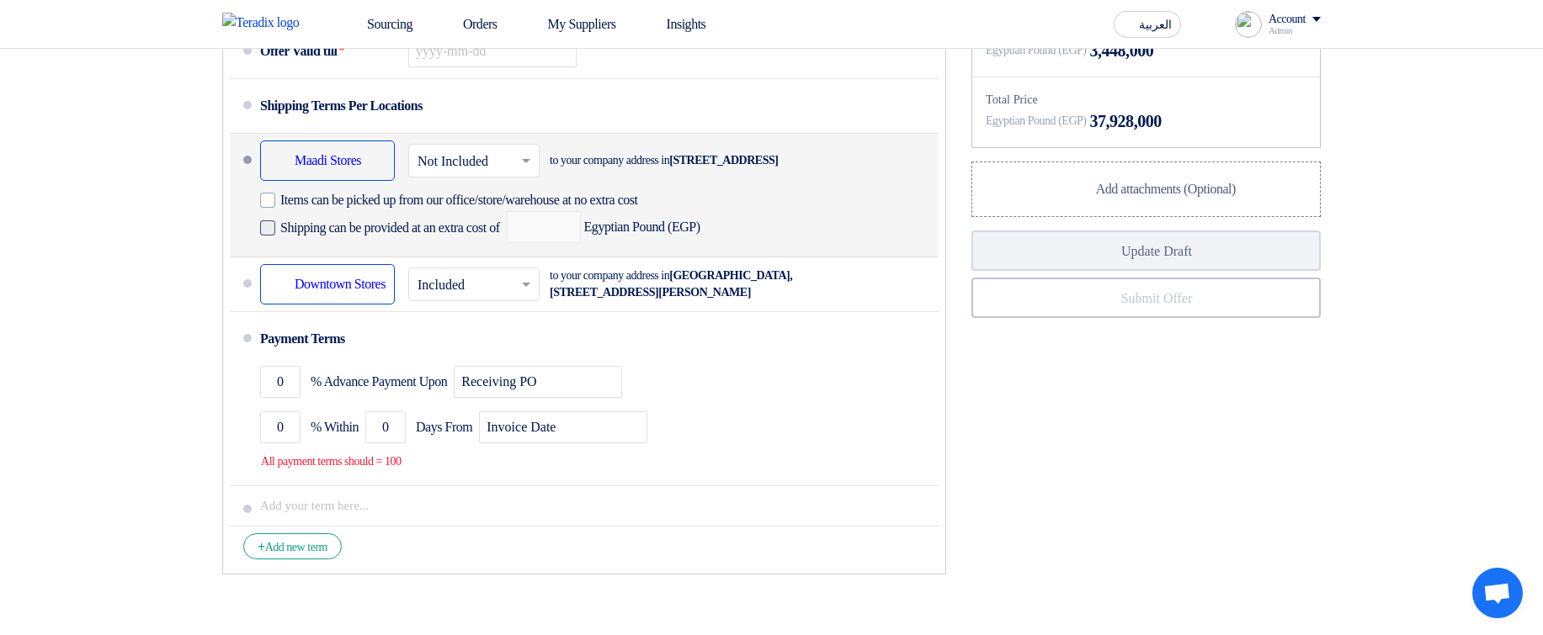
click at [412, 209] on span "Items can be picked up from our office/store/warehouse at no extra cost" at bounding box center [459, 200] width 358 height 17
click at [412, 223] on input "Items can be picked up from our office/store/warehouse at no extra cost" at bounding box center [488, 207] width 417 height 32
checkbox input "true"
click at [403, 236] on span "Shipping can be provided at an extra cost of" at bounding box center [390, 228] width 220 height 17
click at [403, 251] on input "Shipping can be provided at an extra cost of" at bounding box center [391, 235] width 223 height 32
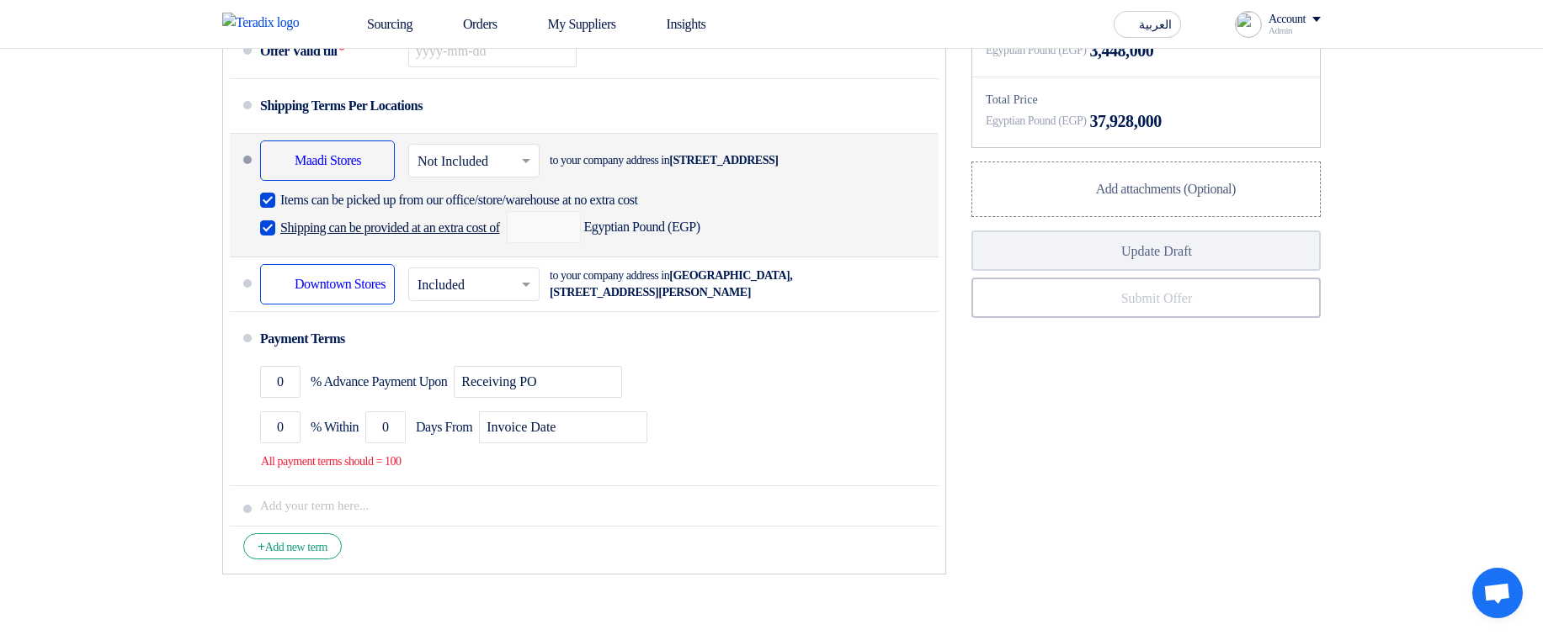
checkbox input "true"
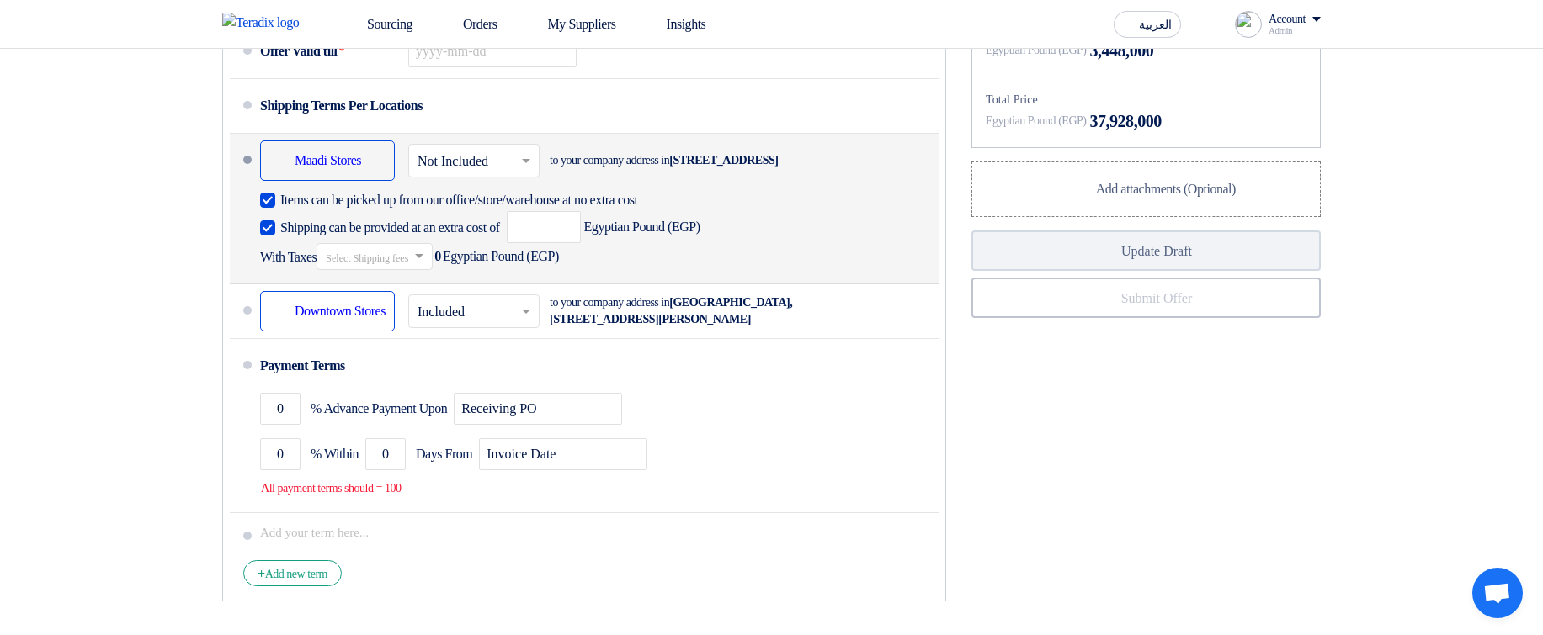
click at [630, 243] on span "Egyptian Pound (EGP)" at bounding box center [604, 227] width 194 height 32
click at [581, 243] on input "number" at bounding box center [544, 227] width 74 height 32
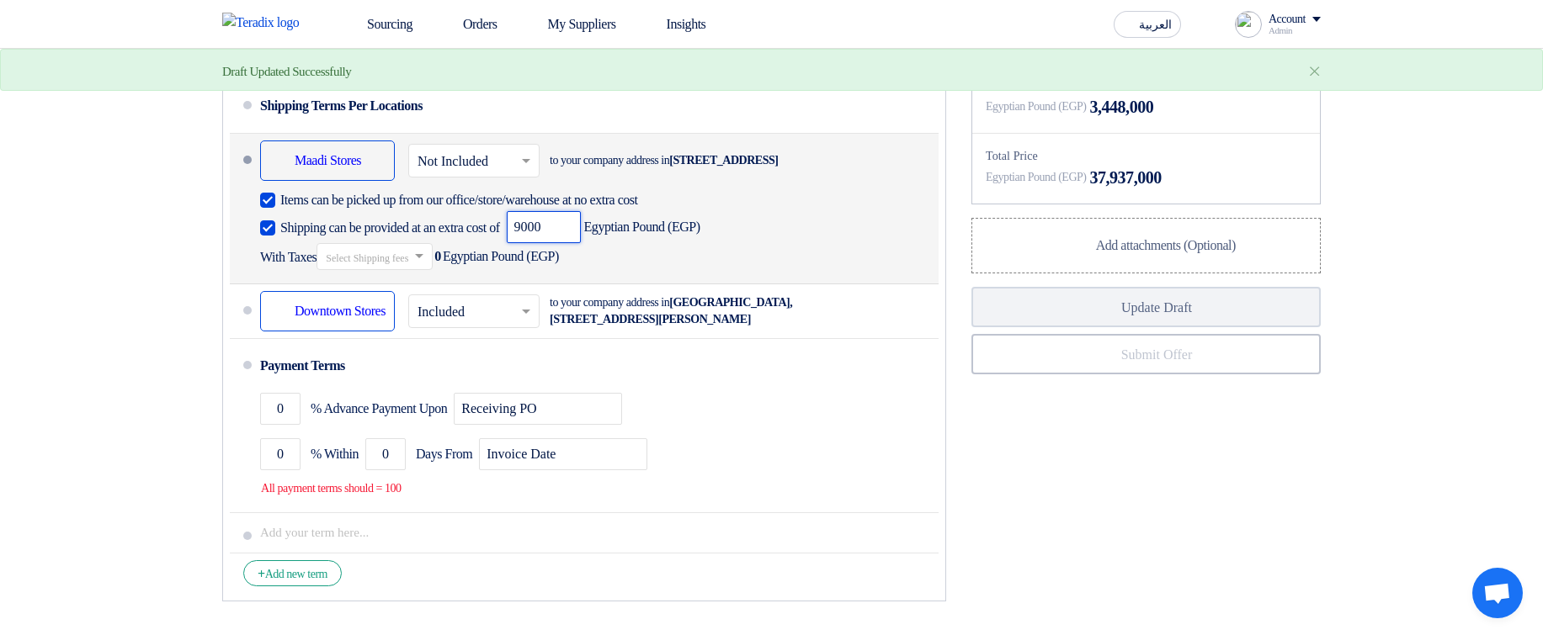
click at [433, 270] on ng-select "Select Shipping fees taxes..." at bounding box center [374, 256] width 116 height 27
type input "9000"
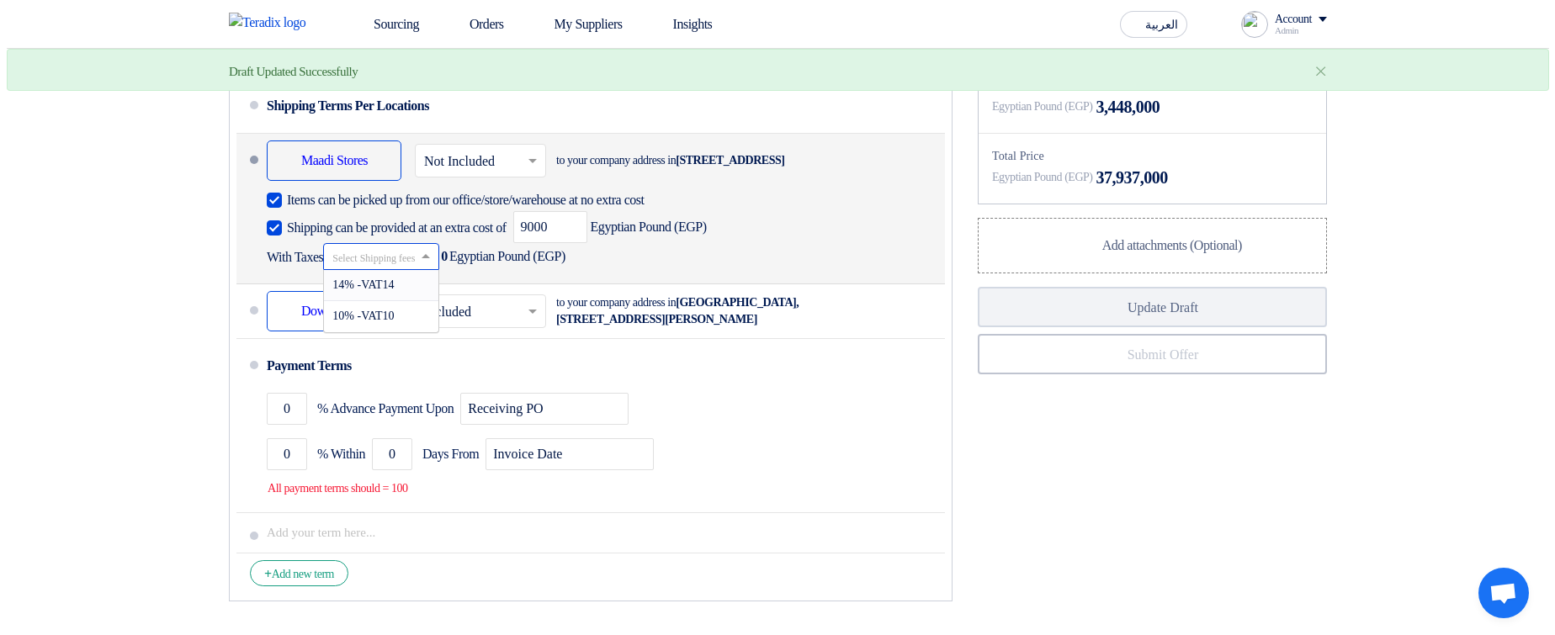
scroll to position [2, 0]
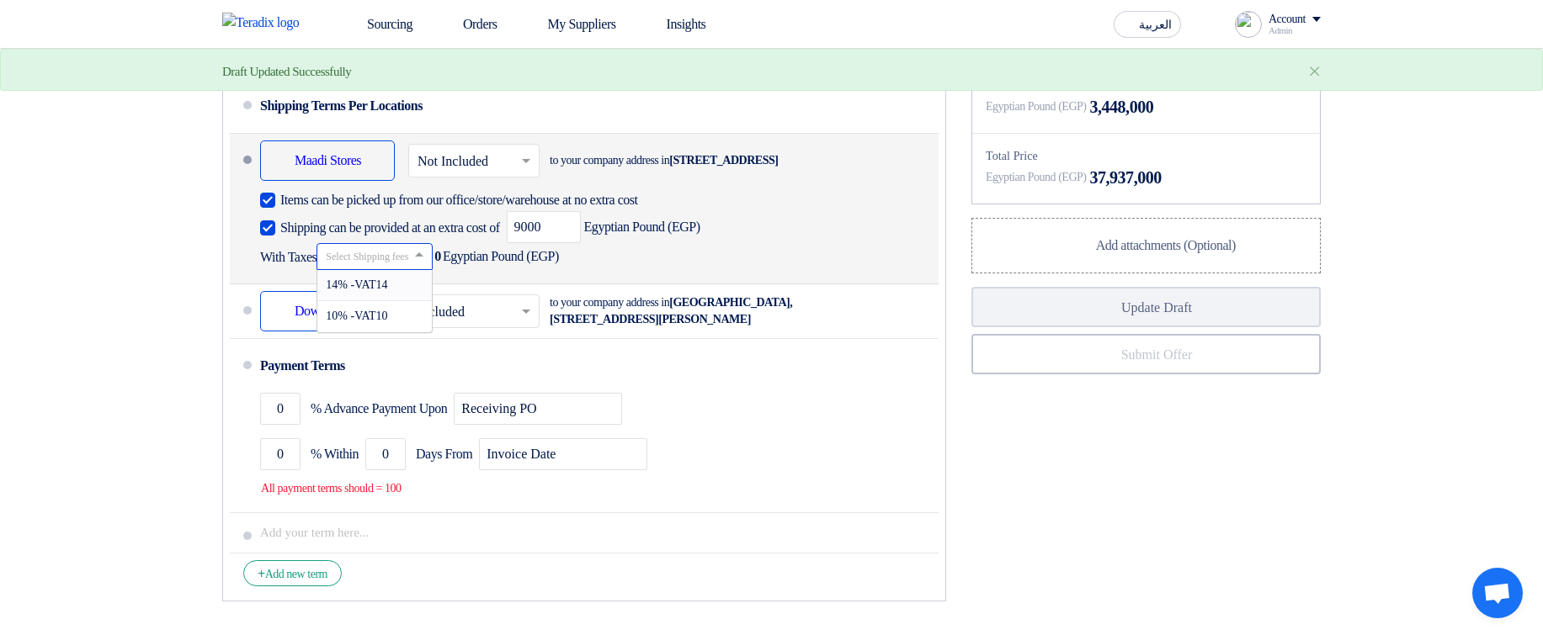
click at [425, 268] on input "text" at bounding box center [375, 256] width 99 height 24
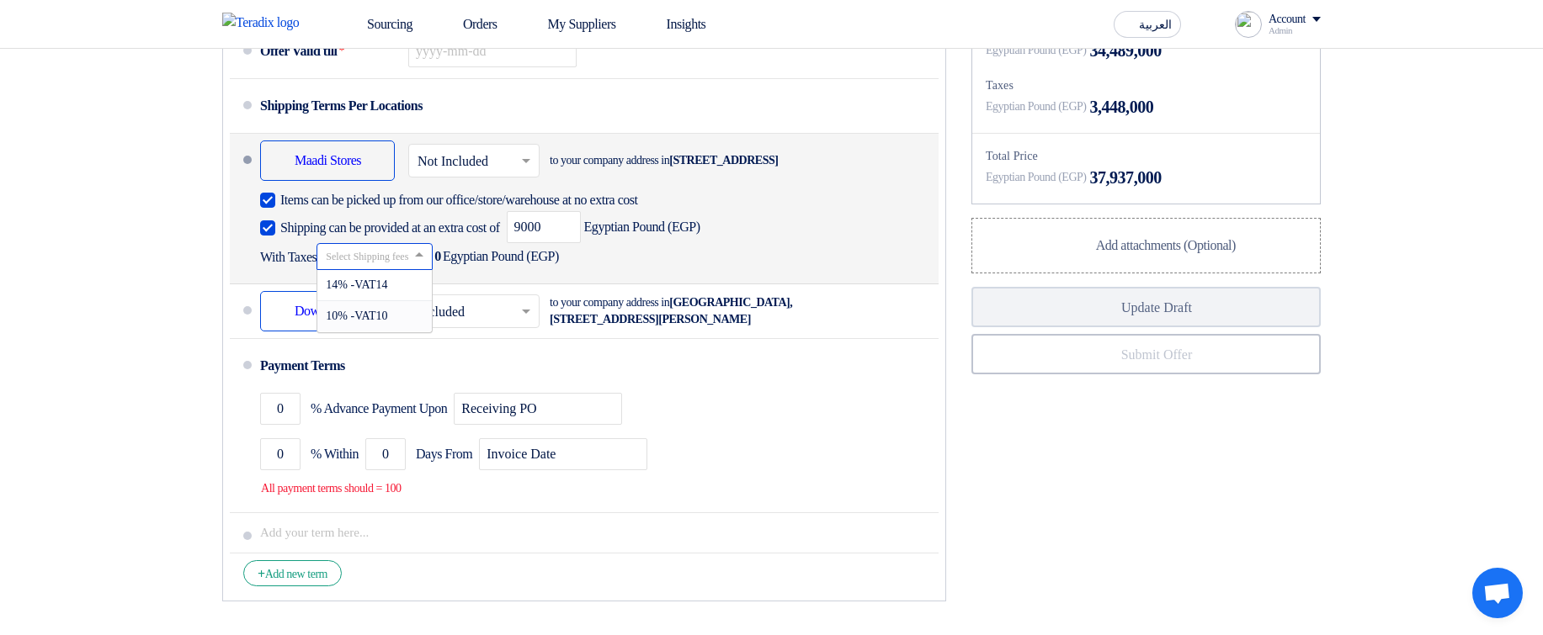
click at [423, 332] on div "10% -VAT10" at bounding box center [374, 316] width 114 height 30
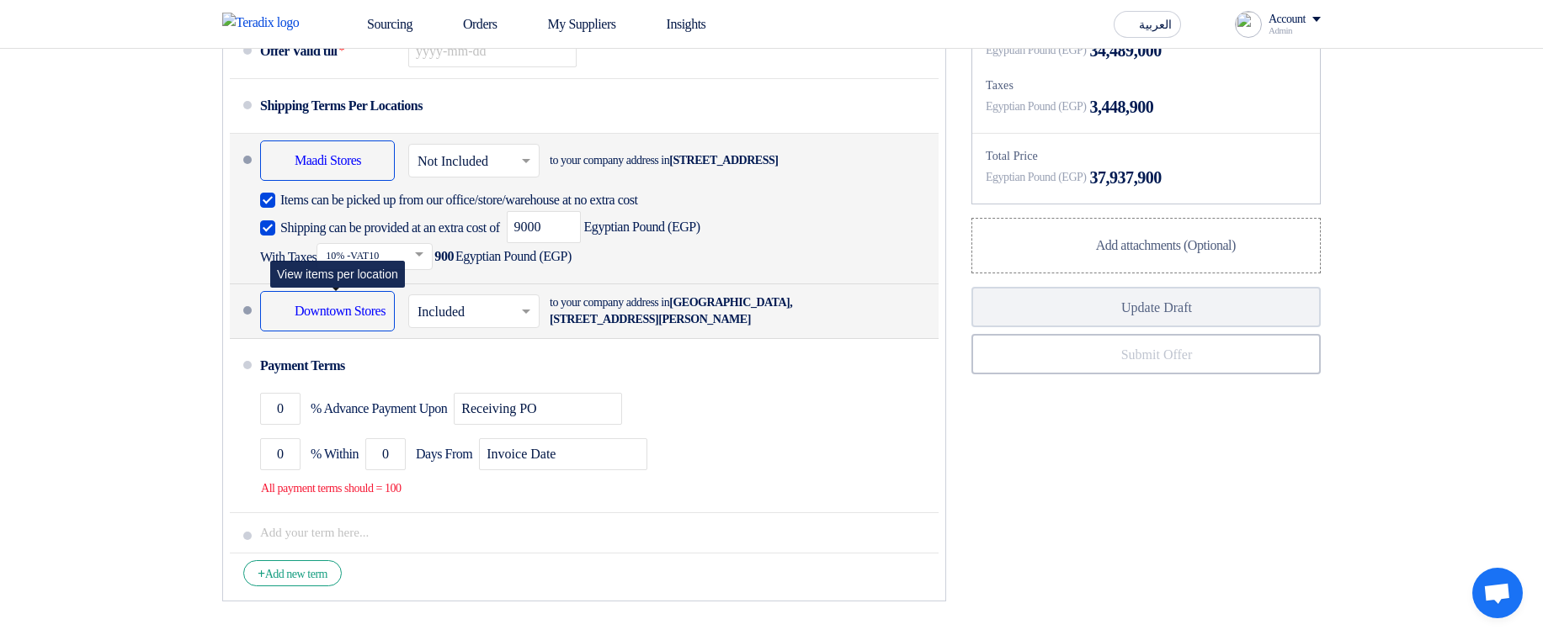
click at [339, 332] on div "Shipping To location Downtown Stores" at bounding box center [327, 311] width 135 height 40
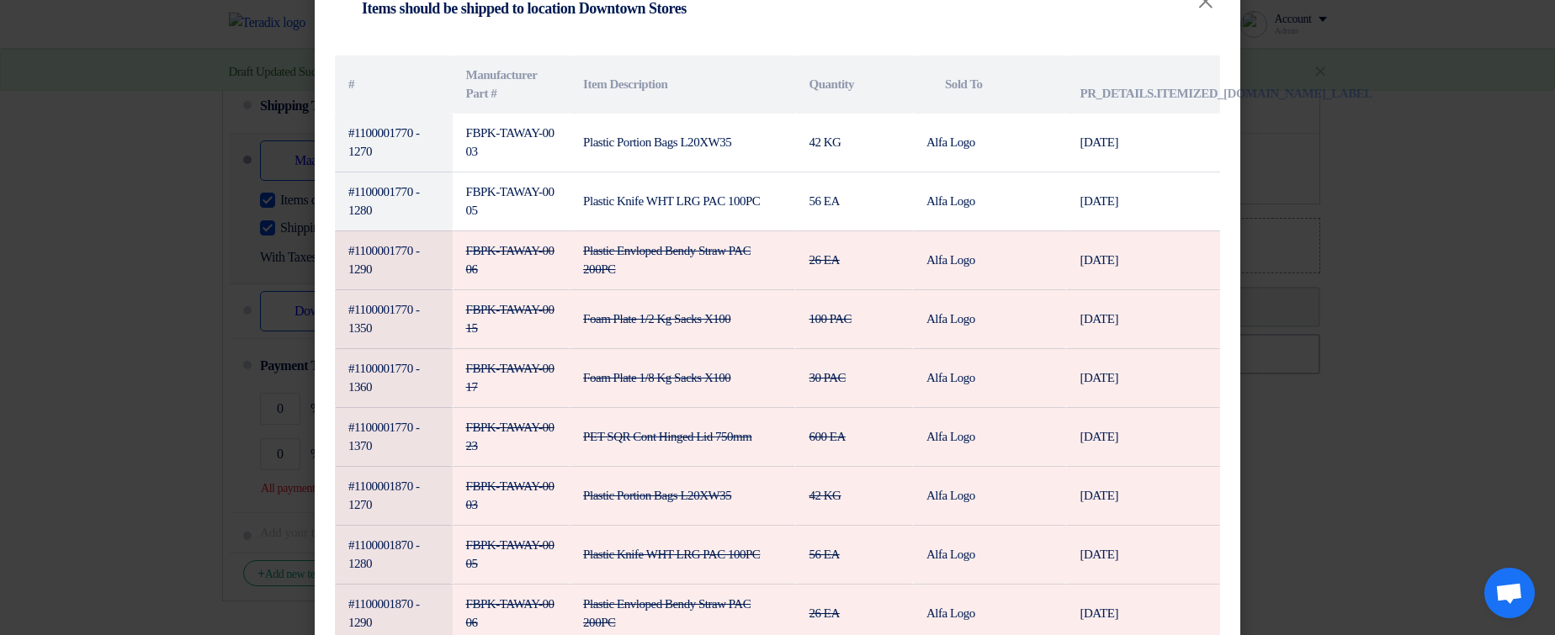
scroll to position [0, 0]
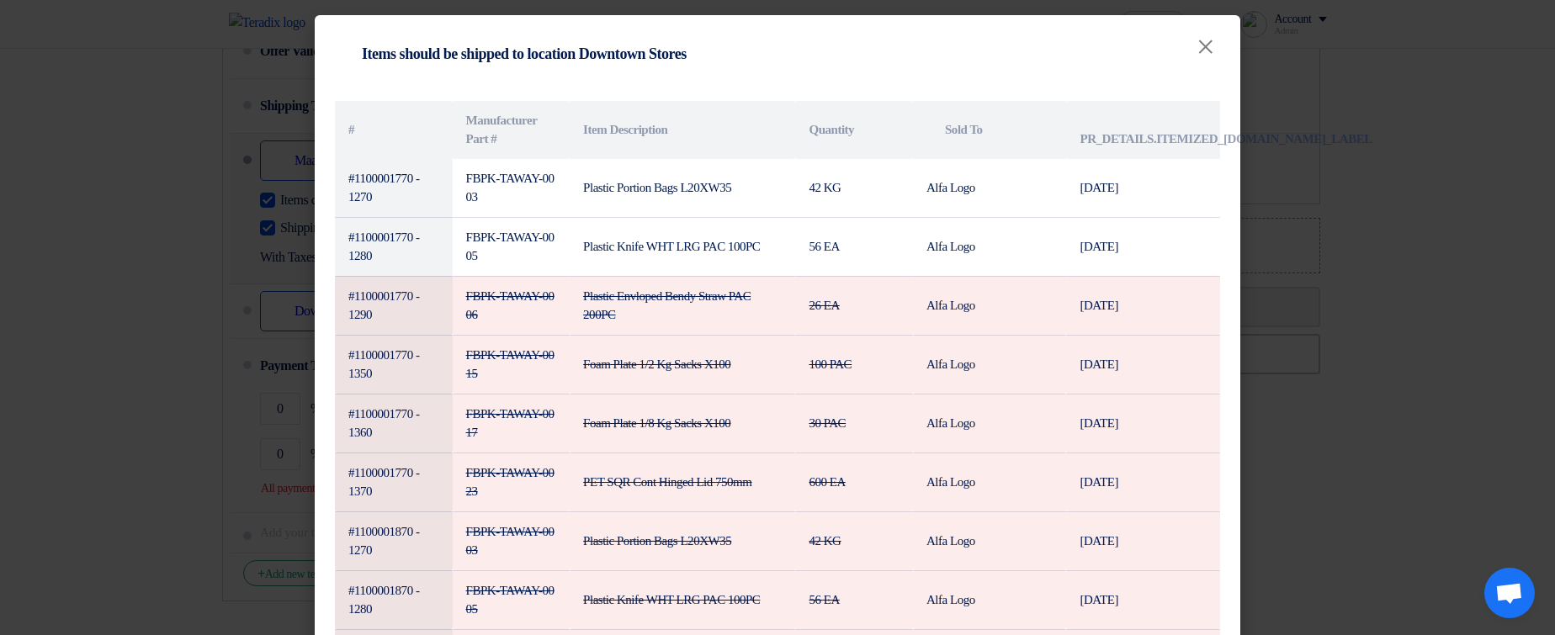
click at [1143, 154] on th "Attachments PR_DETAILS.ITEMIZED_PR.DELIVERY_LABEL" at bounding box center [1143, 130] width 154 height 58
click at [1177, 142] on th "Attachments PR_DETAILS.ITEMIZED_PR.DELIVERY_LABEL" at bounding box center [1143, 130] width 154 height 58
click at [1178, 141] on th "Attachments PR_DETAILS.ITEMIZED_PR.DELIVERY_LABEL" at bounding box center [1143, 130] width 154 height 58
click at [1220, 136] on th "Attachments PR_DETAILS.ITEMIZED_PR.DELIVERY_LABEL" at bounding box center [1143, 130] width 154 height 58
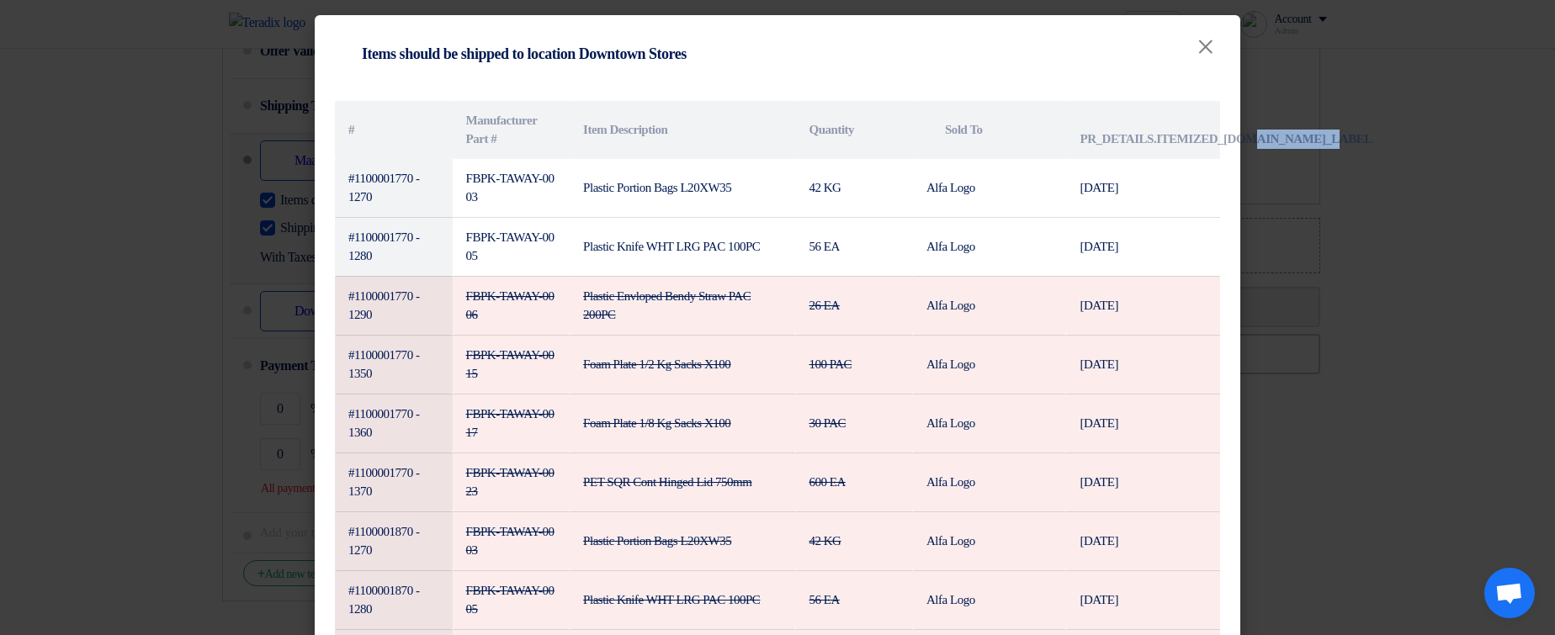
copy th "DELIVERY_LABEL"
click at [1119, 139] on th "Attachments PR_DETAILS.ITEMIZED_PR.DELIVERY_LABEL" at bounding box center [1143, 130] width 154 height 58
click at [1213, 142] on th "Attachments PR_DETAILS.ITEMIZED_PR.DELIVERY_LABEL" at bounding box center [1143, 130] width 154 height 58
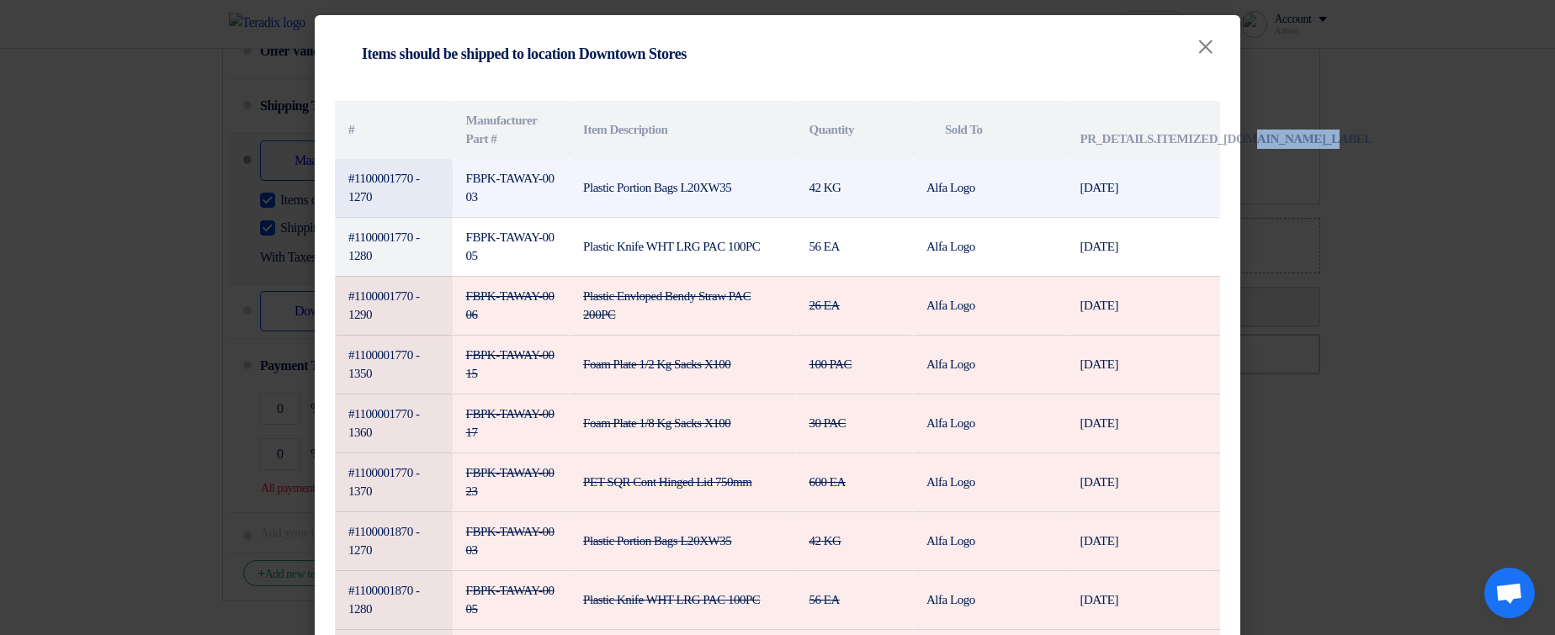
copy th "ITEMIZED_PR"
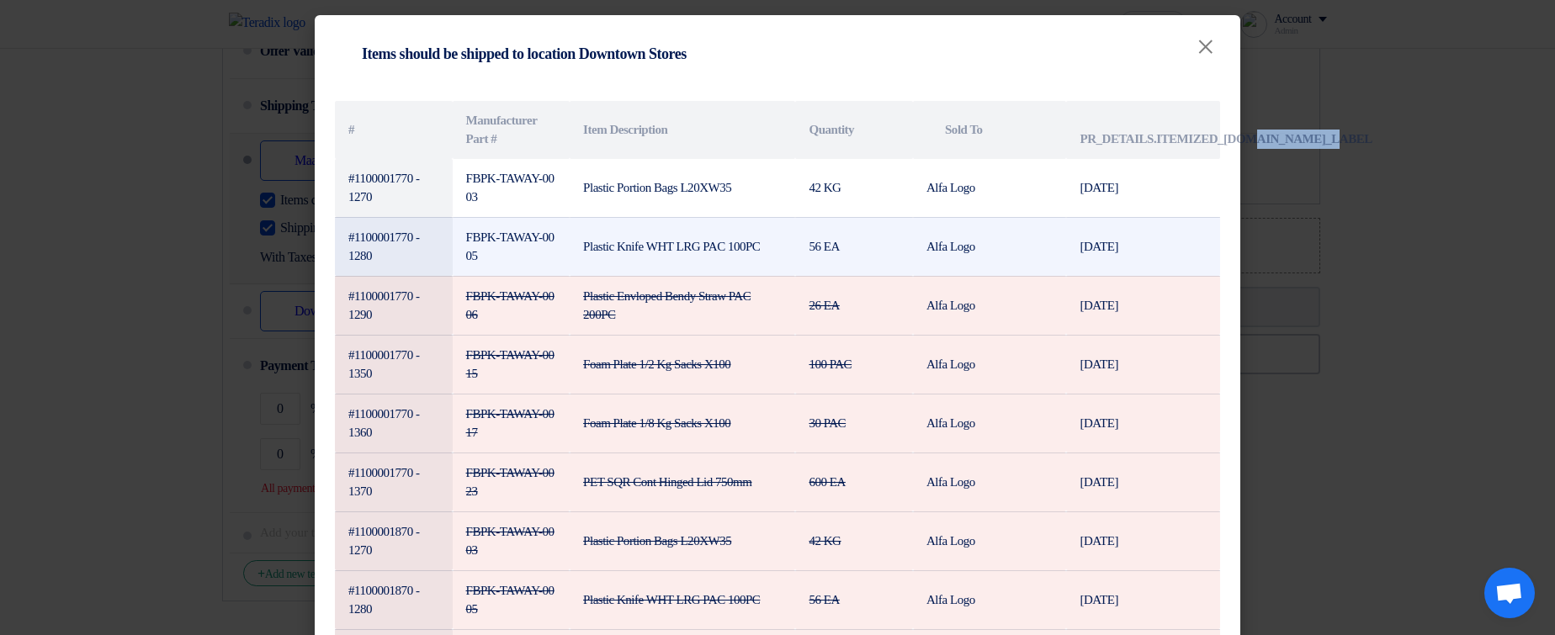
click at [764, 236] on td "Plastic Knife WHT LRG PAC 100PC" at bounding box center [683, 246] width 226 height 59
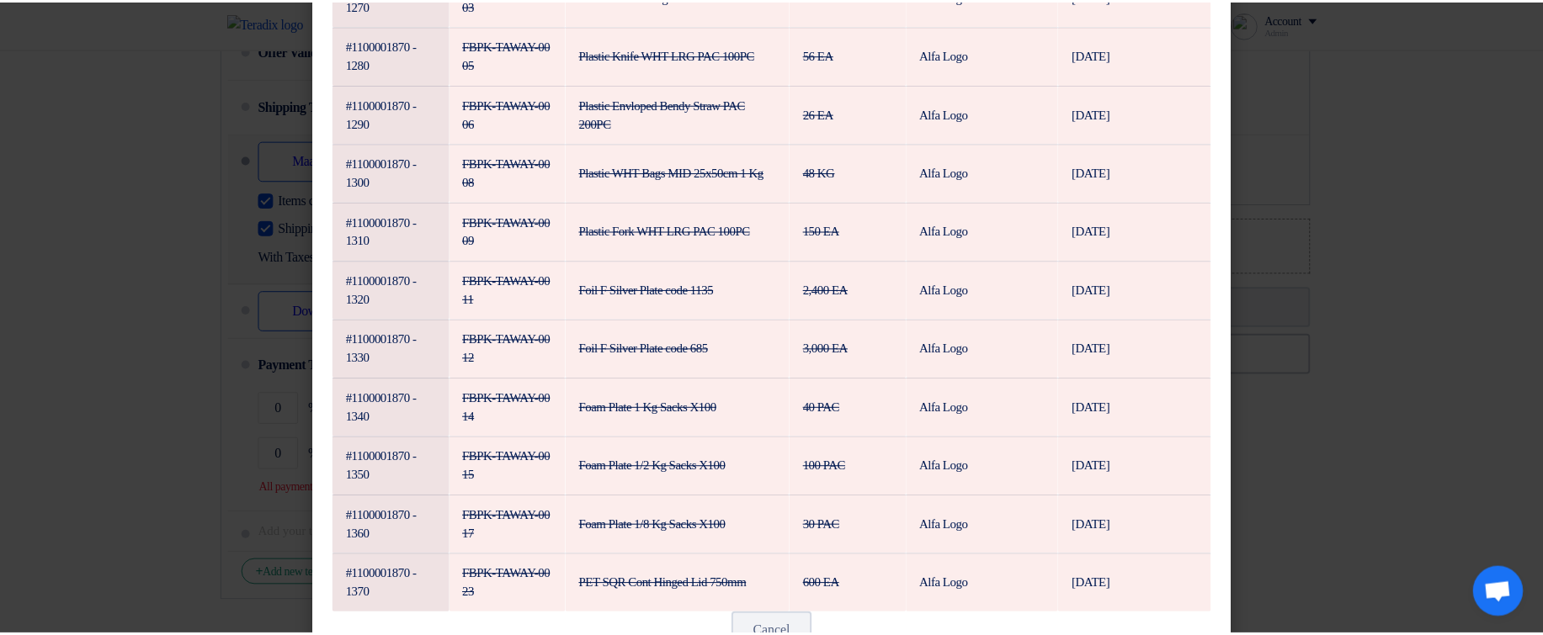
scroll to position [603, 0]
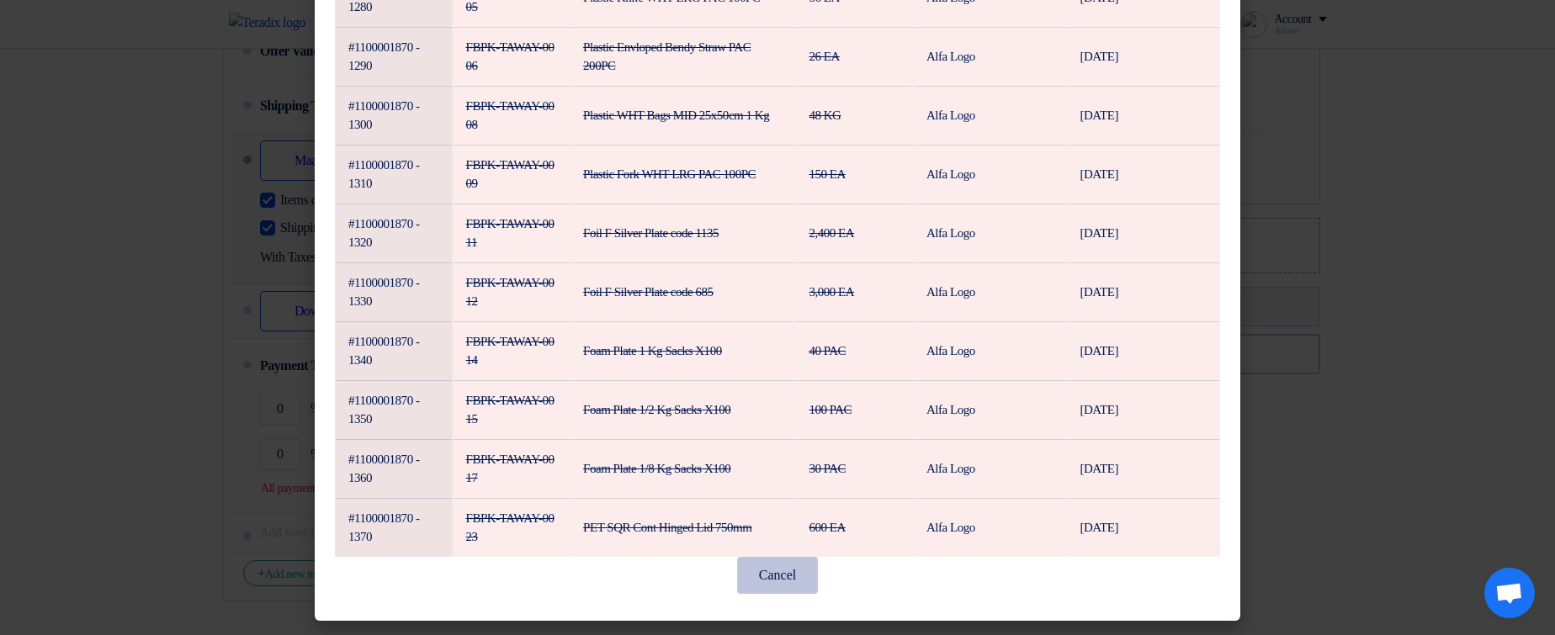
click at [773, 575] on button "Cancel" at bounding box center [777, 575] width 81 height 37
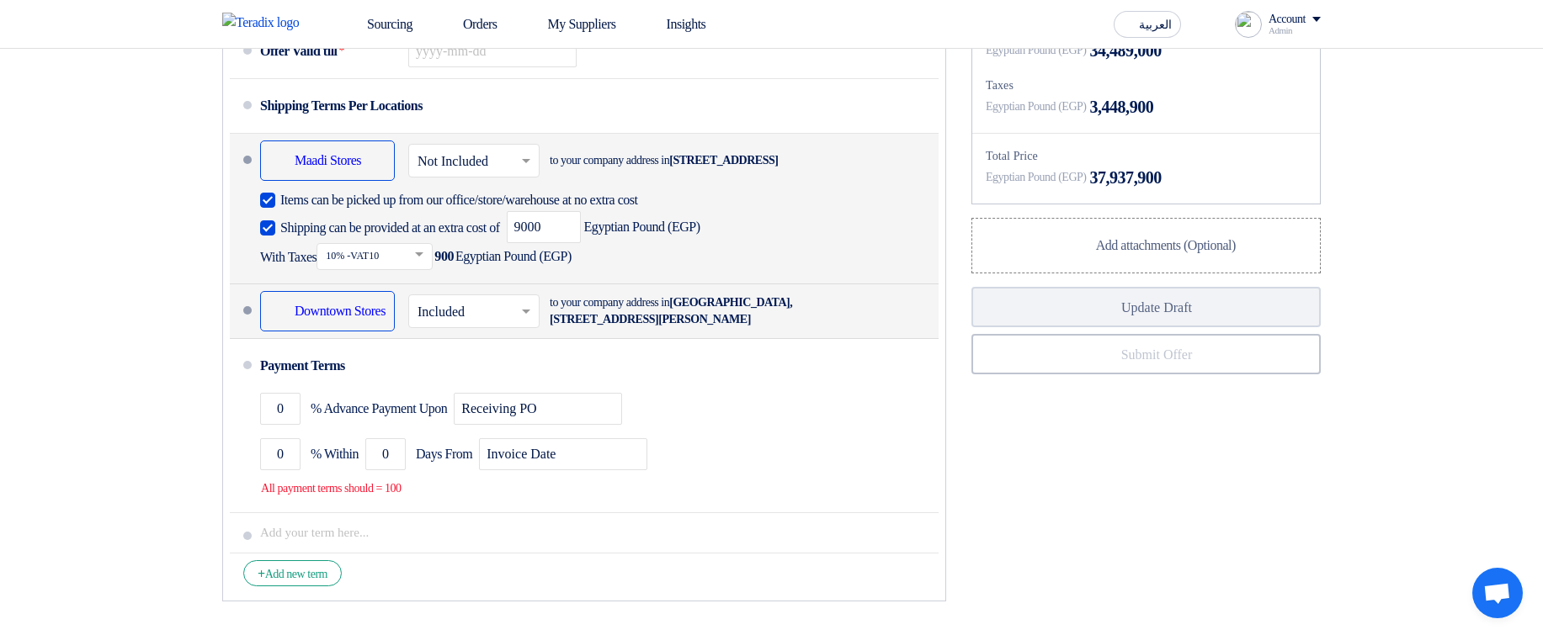
click at [449, 325] on input "text" at bounding box center [474, 312] width 114 height 24
click at [488, 385] on span "Not Included" at bounding box center [452, 378] width 71 height 14
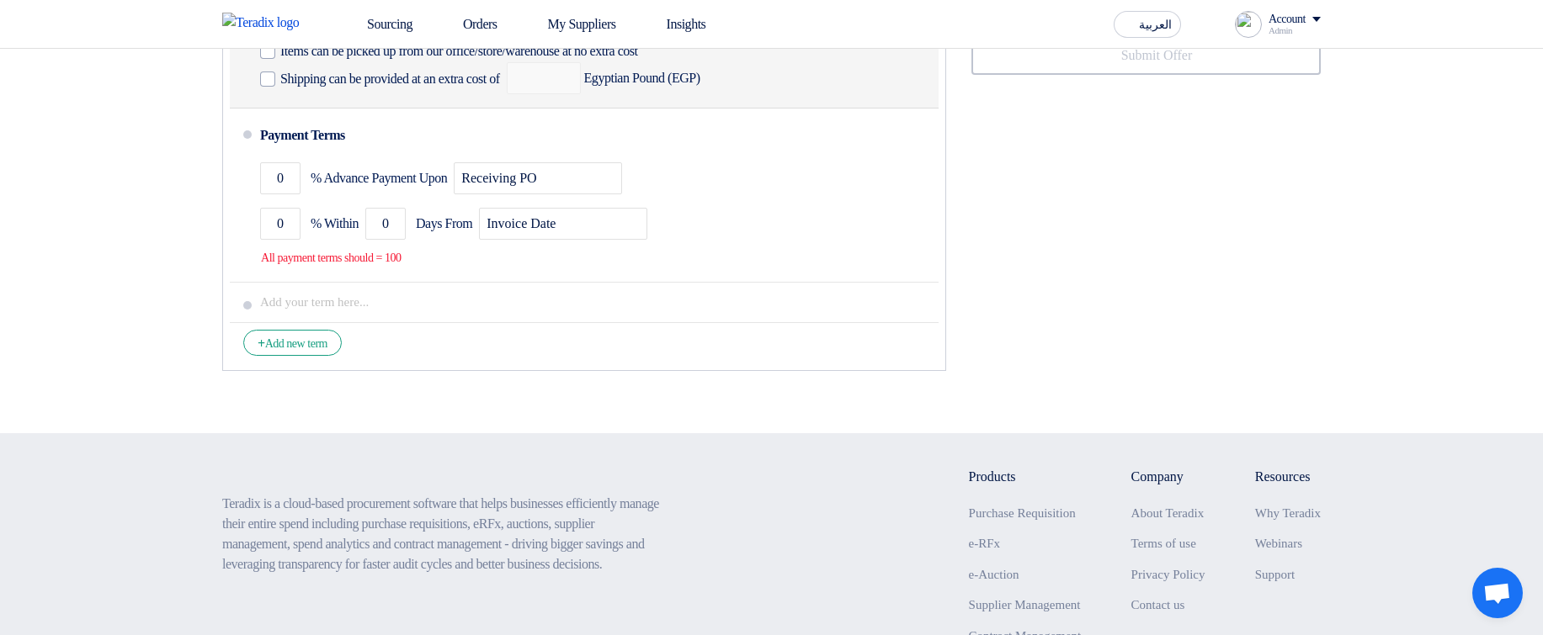
scroll to position [6867, 0]
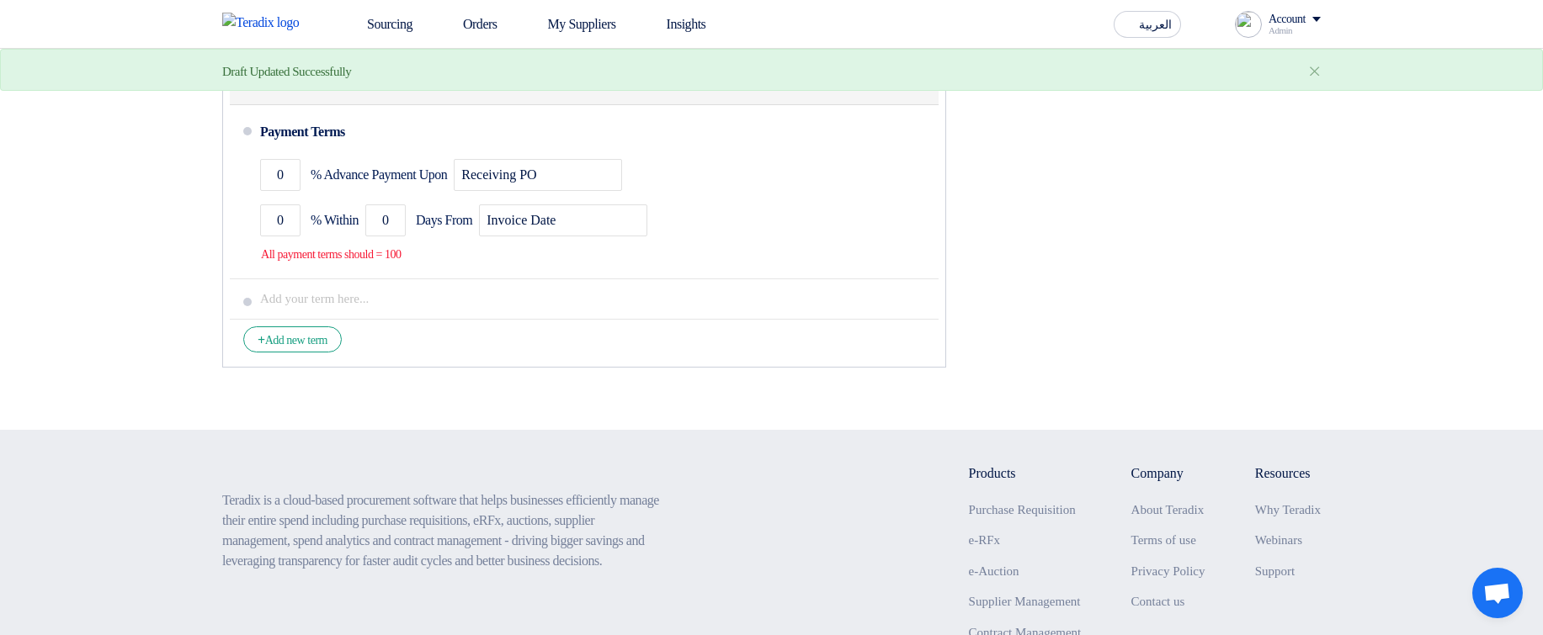
click at [295, 91] on div "Shipping can be provided at an extra cost of Egyptian Pound (EGP)" at bounding box center [480, 75] width 440 height 32
click at [319, 56] on span "Items can be picked up from our office/store/warehouse at no extra cost" at bounding box center [459, 48] width 358 height 17
click at [319, 71] on input "Items can be picked up from our office/store/warehouse at no extra cost" at bounding box center [488, 55] width 417 height 32
checkbox input "true"
click at [308, 84] on span "Shipping can be provided at an extra cost of" at bounding box center [390, 75] width 220 height 17
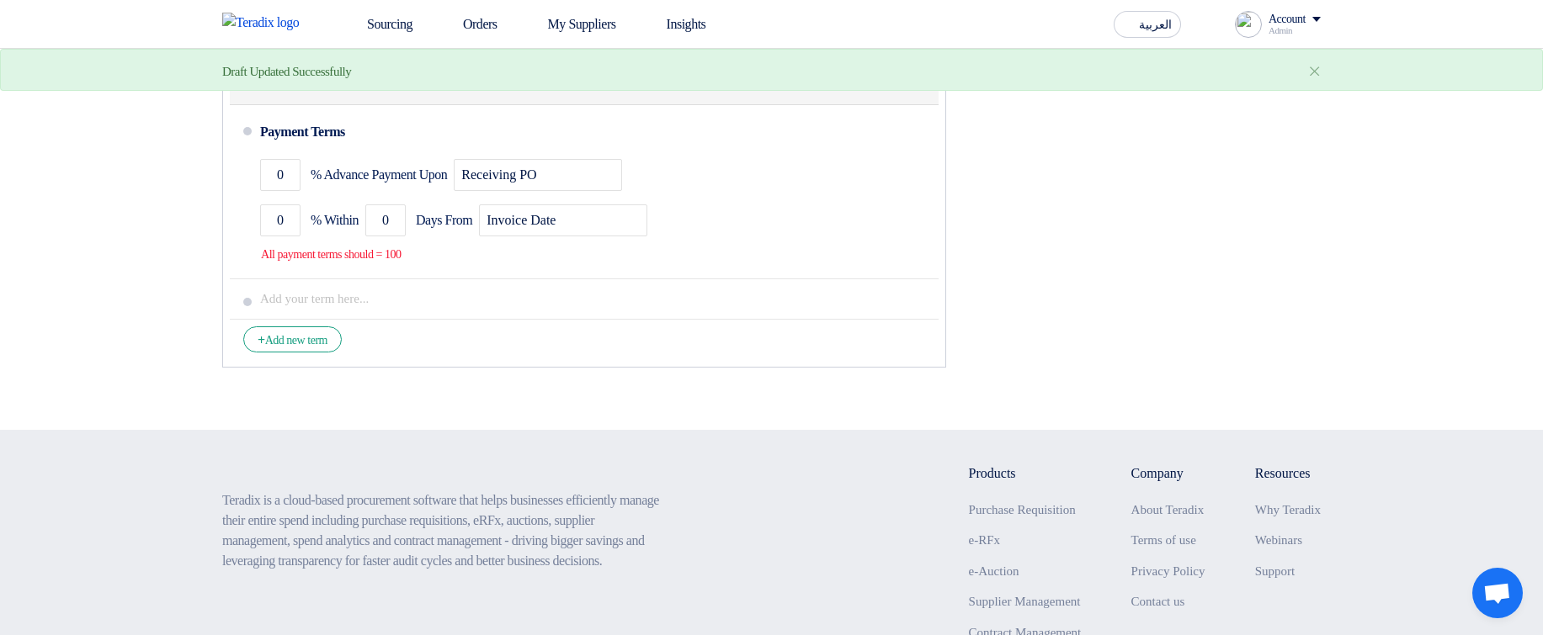
click at [308, 98] on input "Shipping can be provided at an extra cost of" at bounding box center [391, 82] width 223 height 32
checkbox input "true"
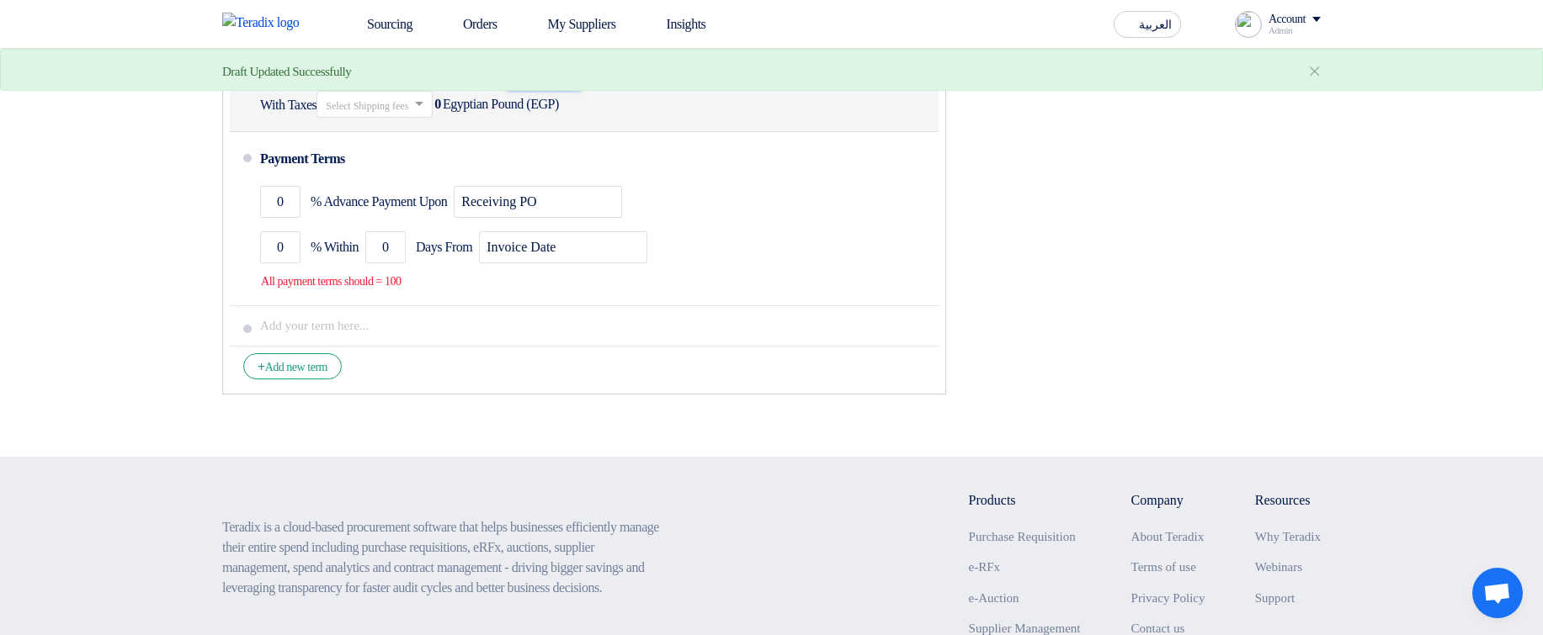
click at [581, 91] on input "number" at bounding box center [544, 75] width 74 height 32
click at [393, 118] on input "text" at bounding box center [375, 105] width 99 height 24
type input "9000"
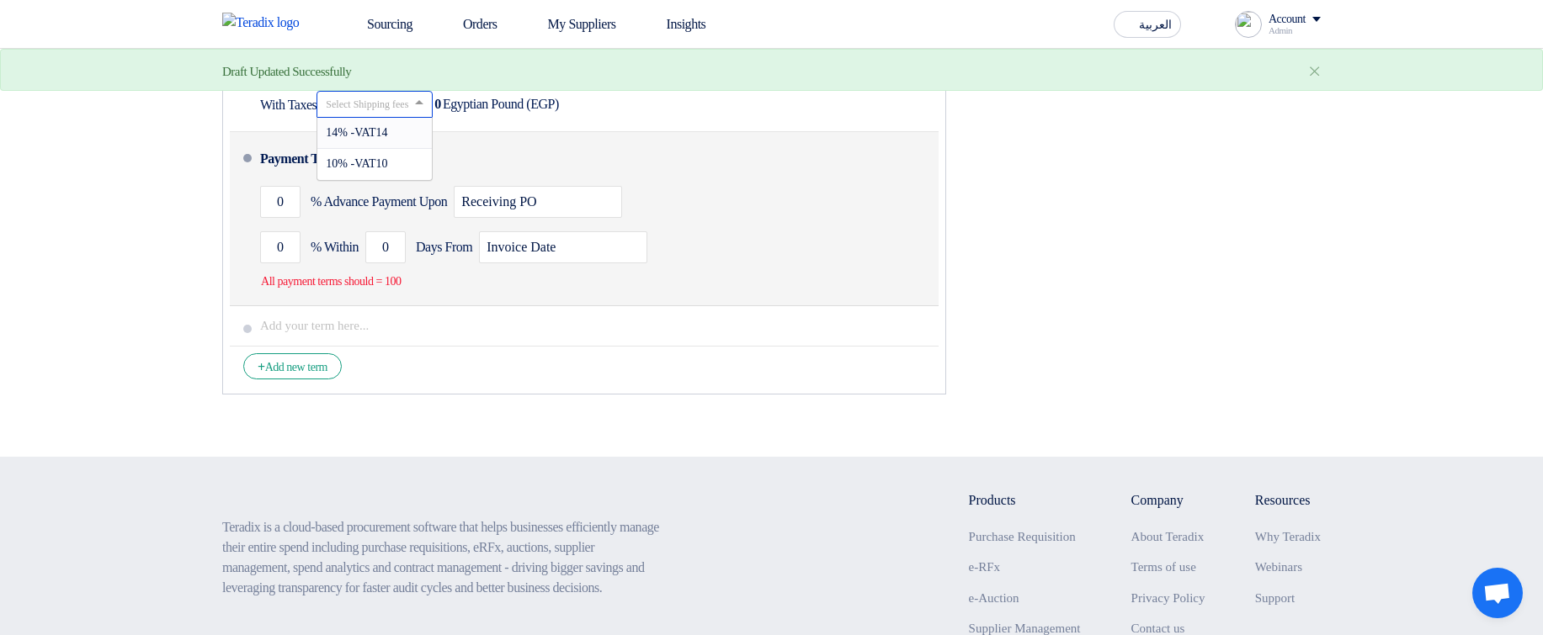
click at [381, 170] on span "10% -VAT10" at bounding box center [356, 163] width 61 height 13
click at [274, 218] on input "0" at bounding box center [280, 202] width 40 height 32
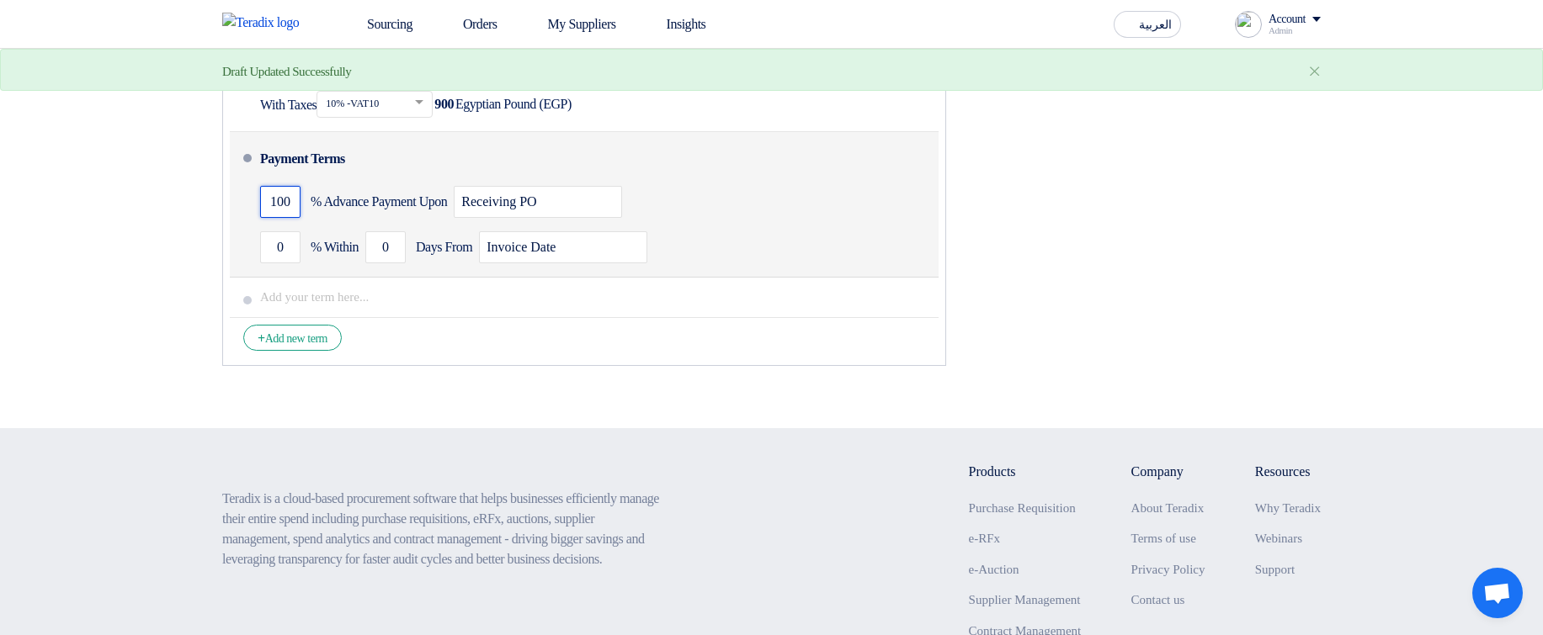
type input "100"
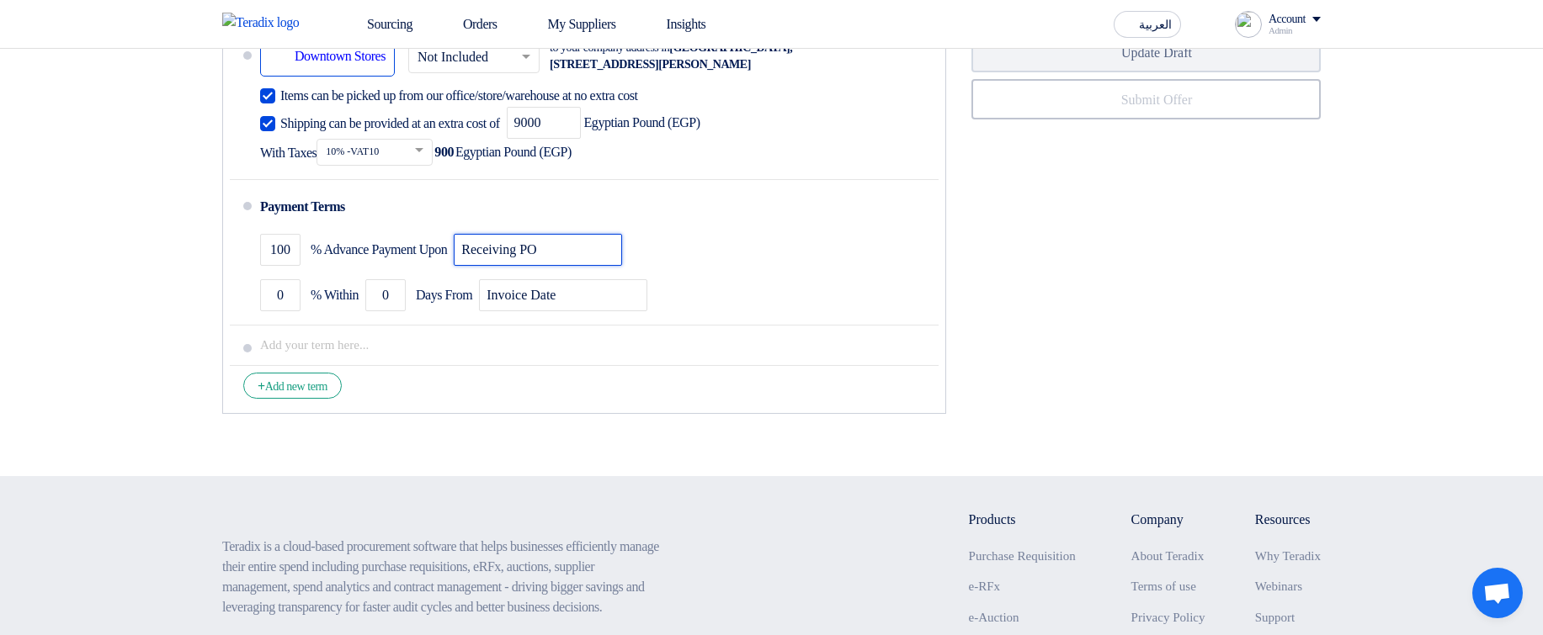
scroll to position [6463, 0]
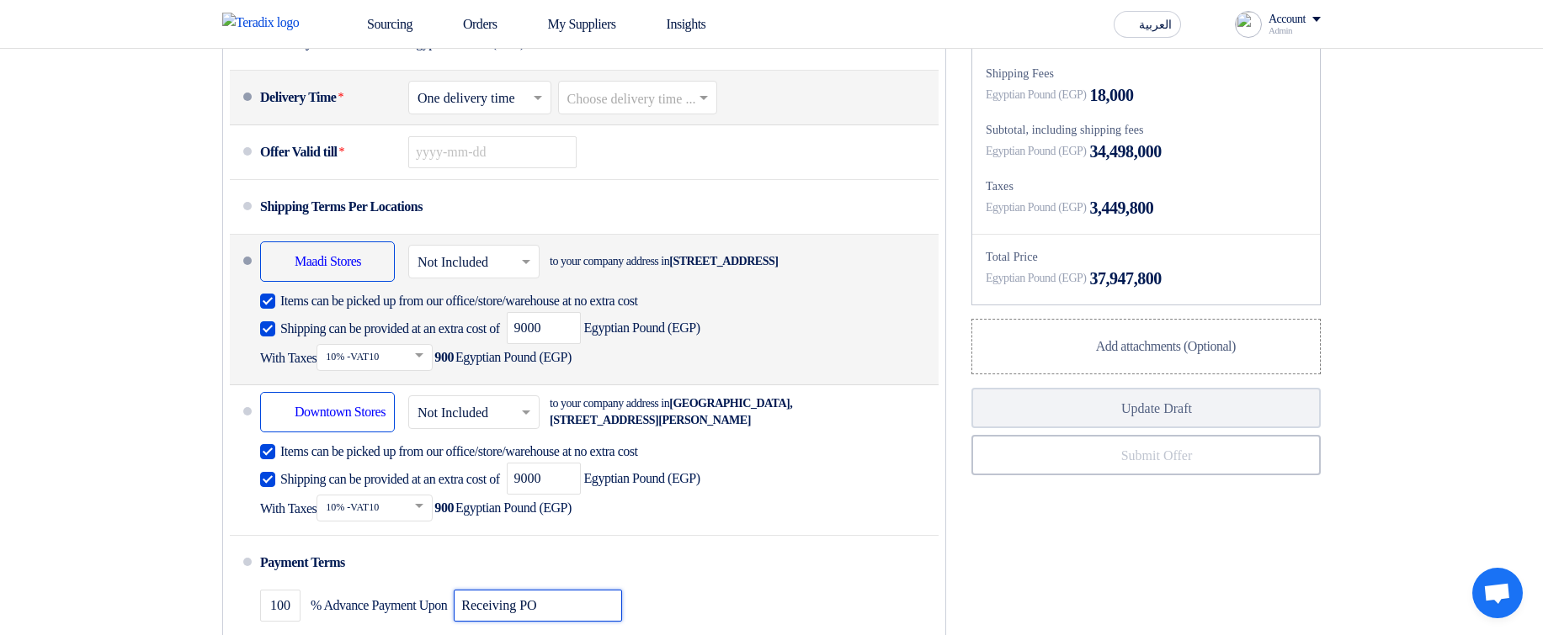
click at [681, 111] on input "text" at bounding box center [638, 99] width 143 height 24
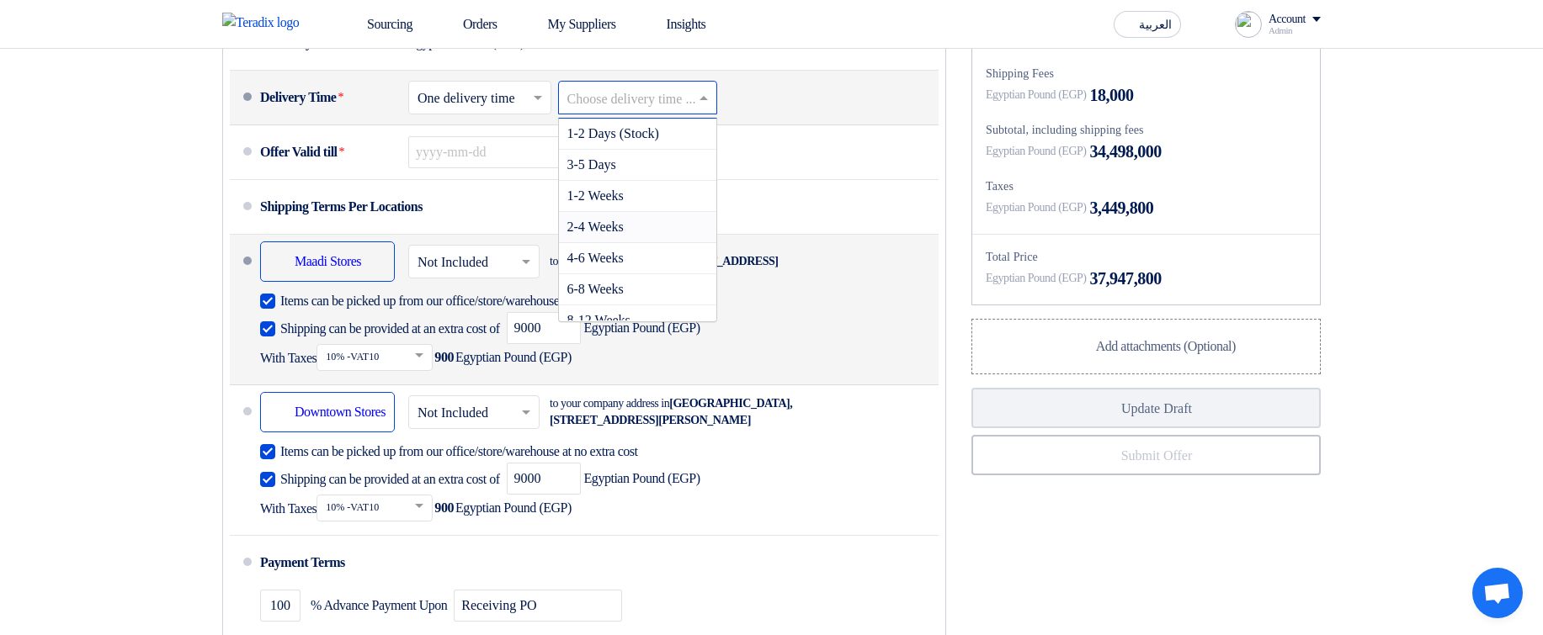
drag, startPoint x: 645, startPoint y: 390, endPoint x: 619, endPoint y: 380, distance: 28.3
click at [645, 243] on div "2-4 Weeks" at bounding box center [638, 227] width 158 height 31
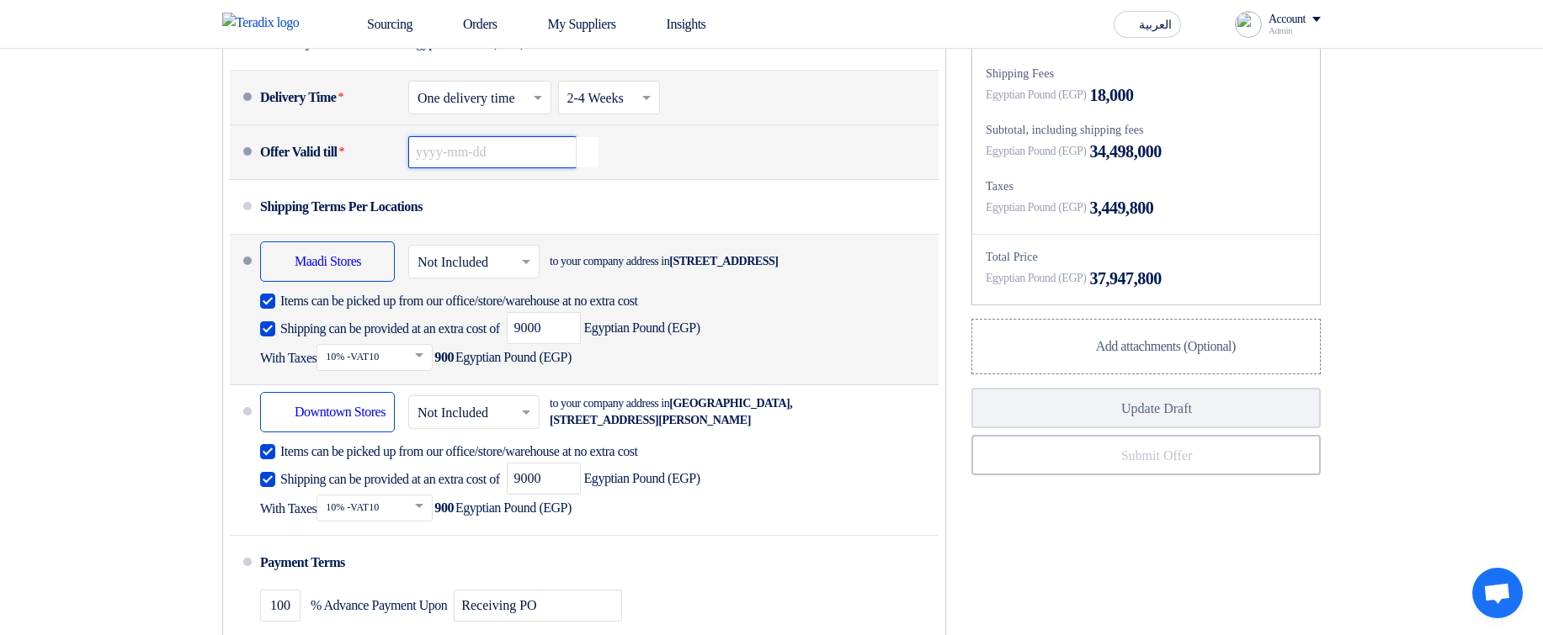
click at [512, 168] on input at bounding box center [492, 152] width 168 height 32
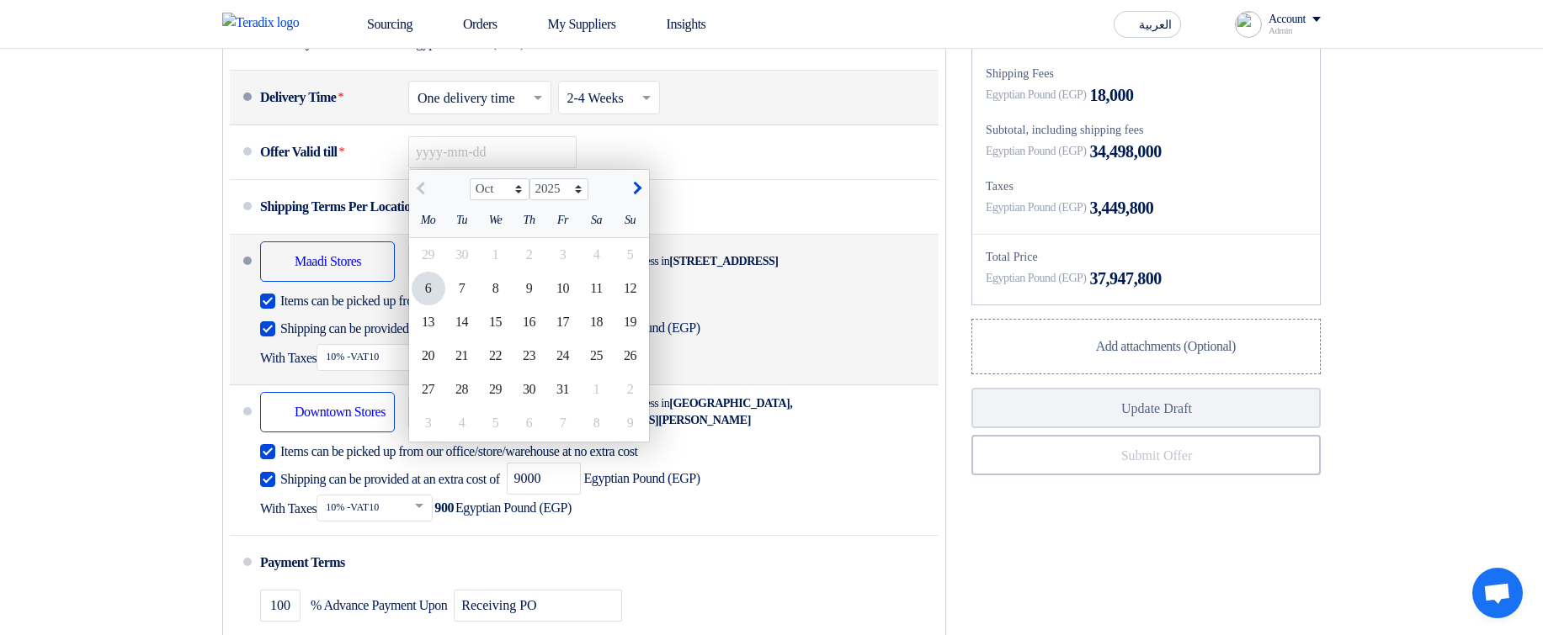
click at [509, 406] on div "29" at bounding box center [496, 390] width 34 height 34
type input "[DATE]"
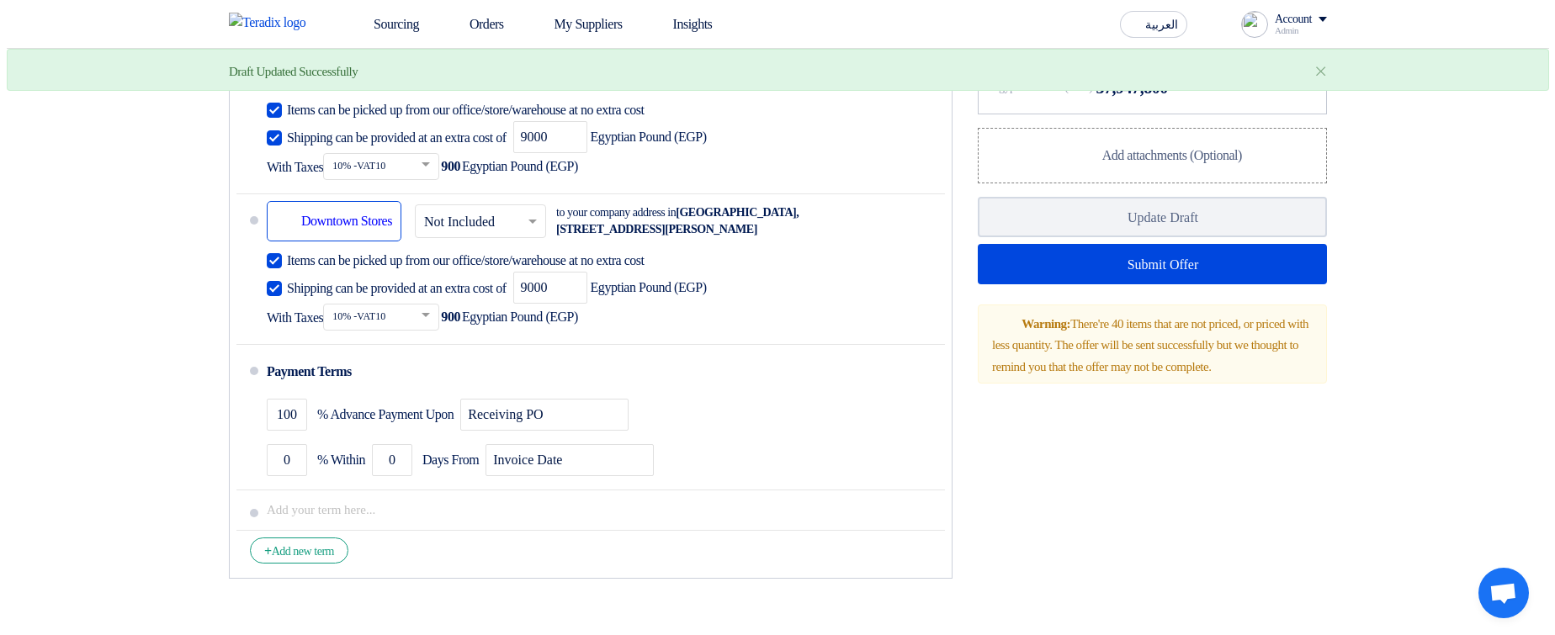
scroll to position [6665, 0]
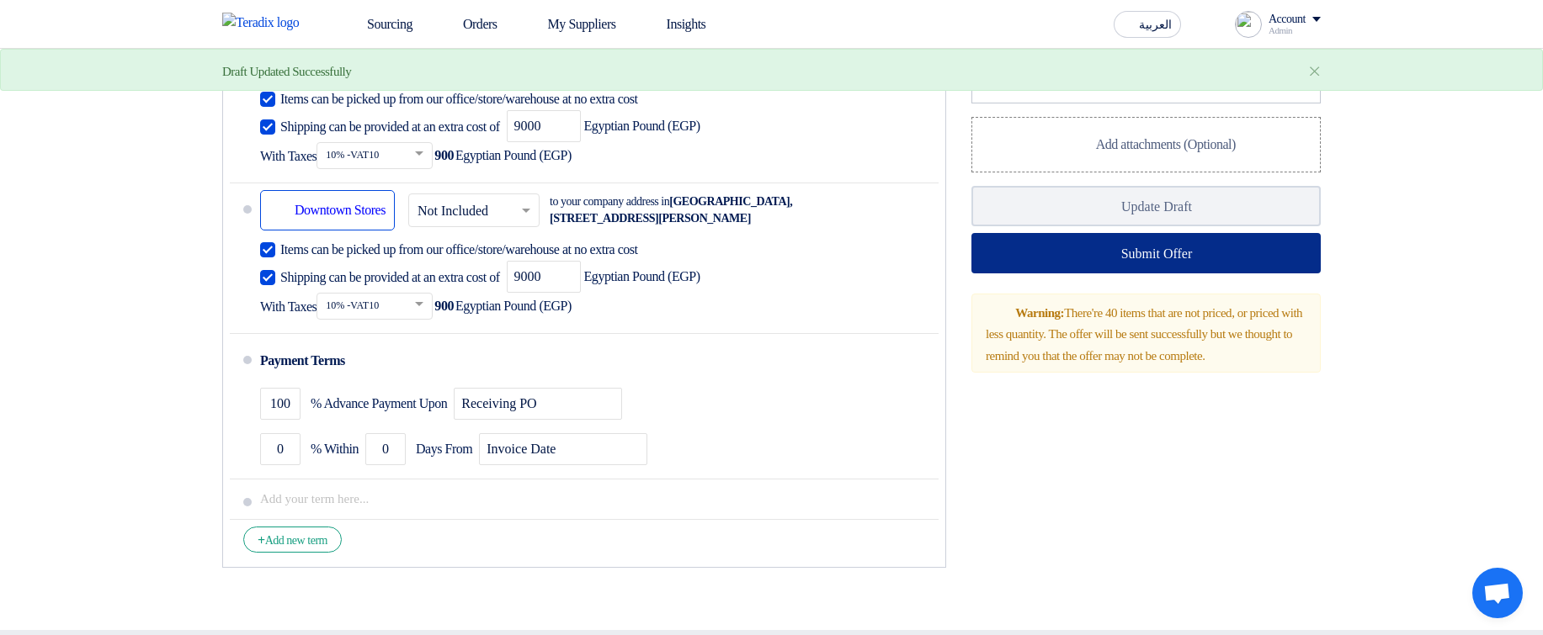
click at [1148, 274] on button "Submit Offer" at bounding box center [1145, 253] width 349 height 40
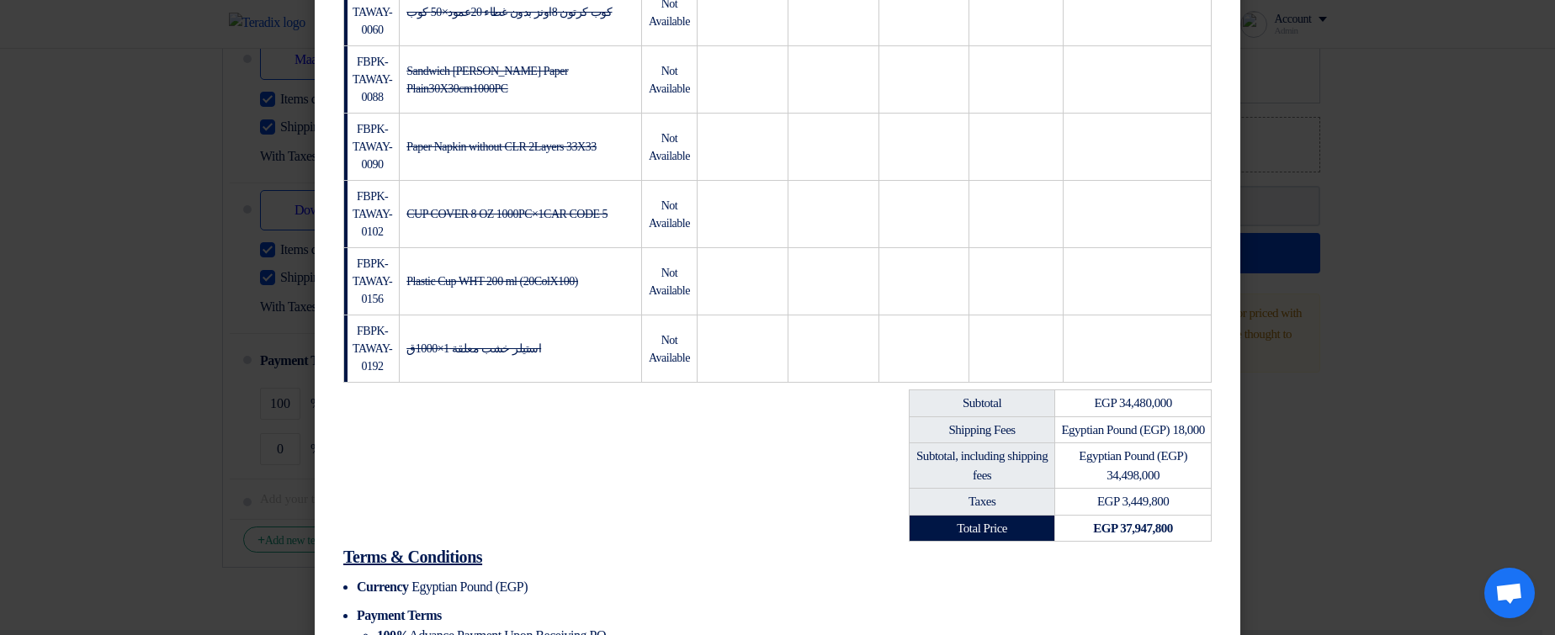
scroll to position [3272, 0]
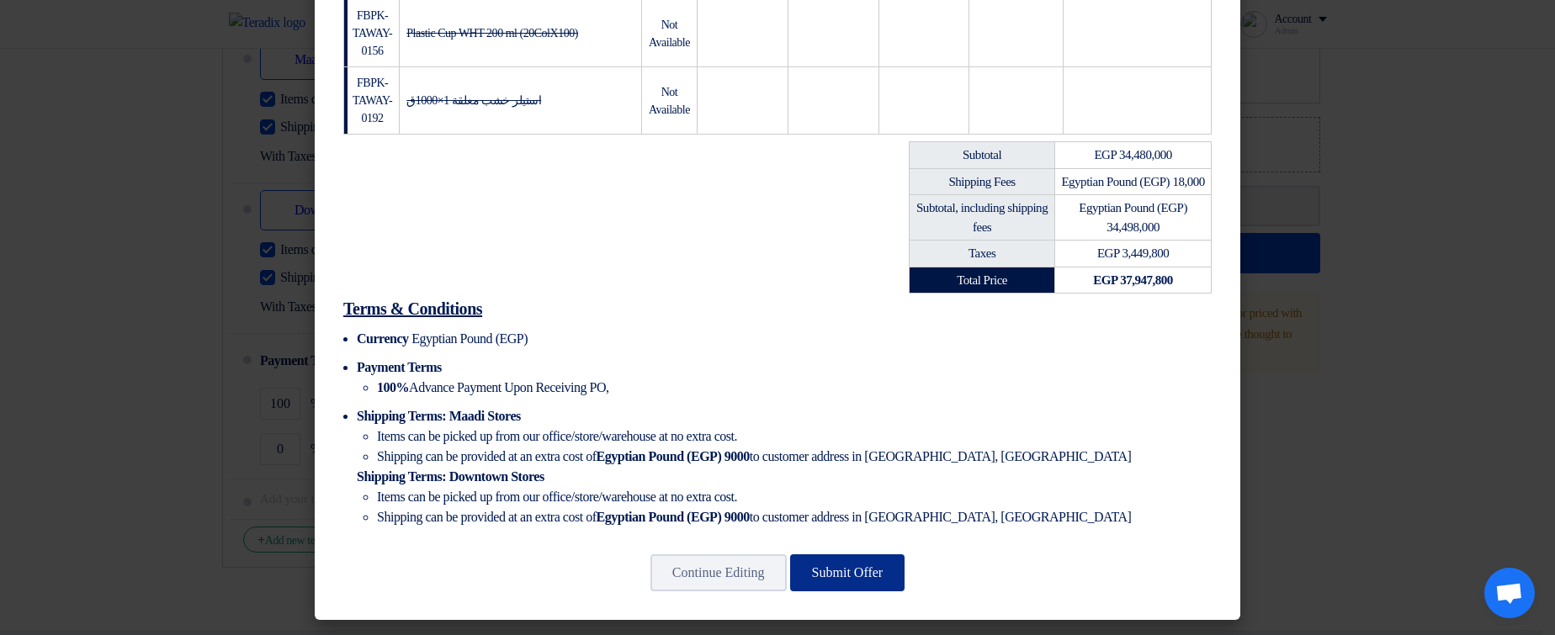
click at [848, 584] on button "Submit Offer" at bounding box center [847, 573] width 115 height 37
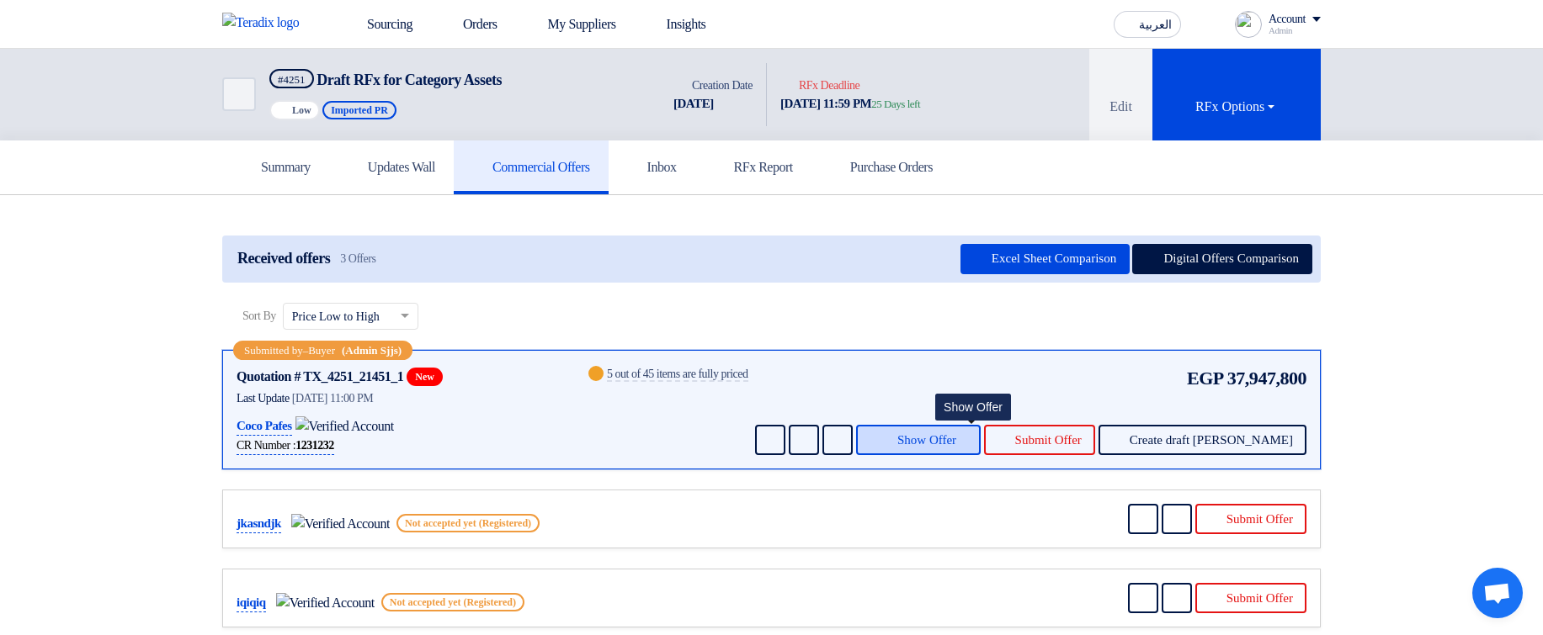
click at [916, 431] on button "Show Offer" at bounding box center [918, 440] width 125 height 30
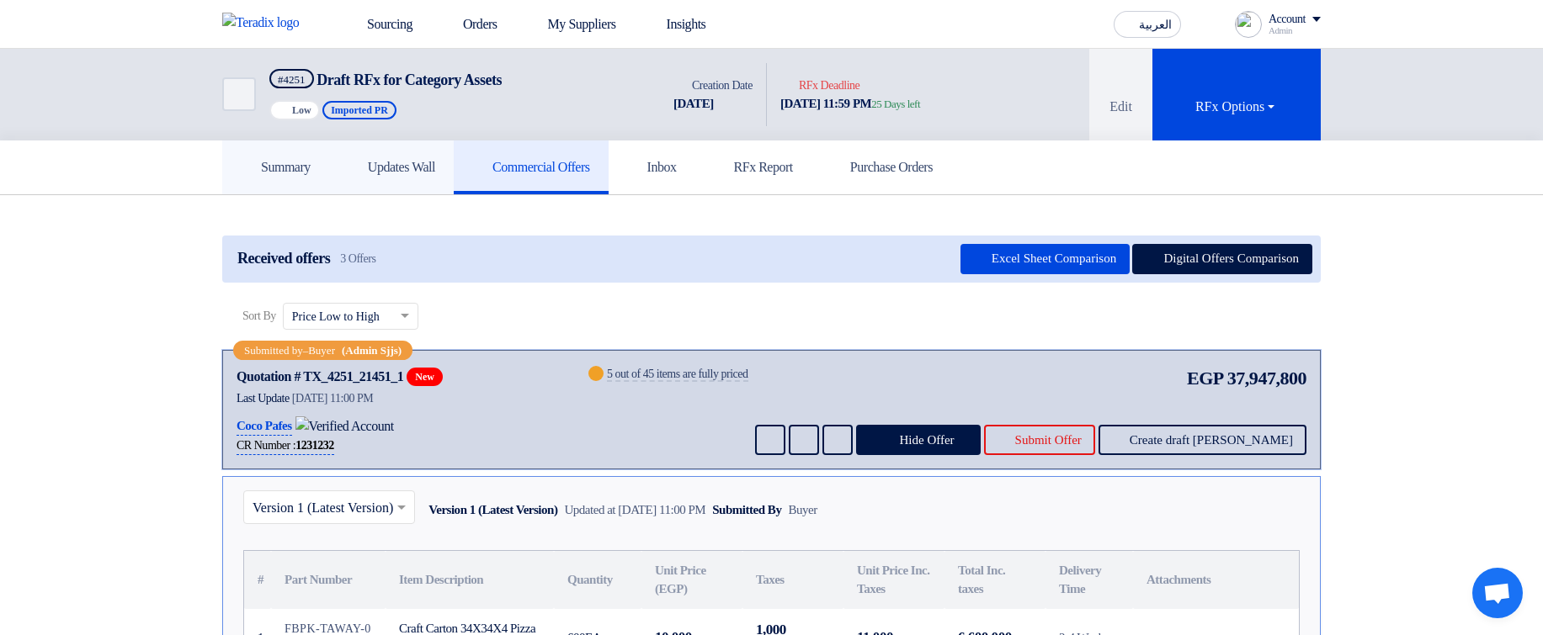
click at [311, 175] on h5 "Summary" at bounding box center [276, 167] width 70 height 17
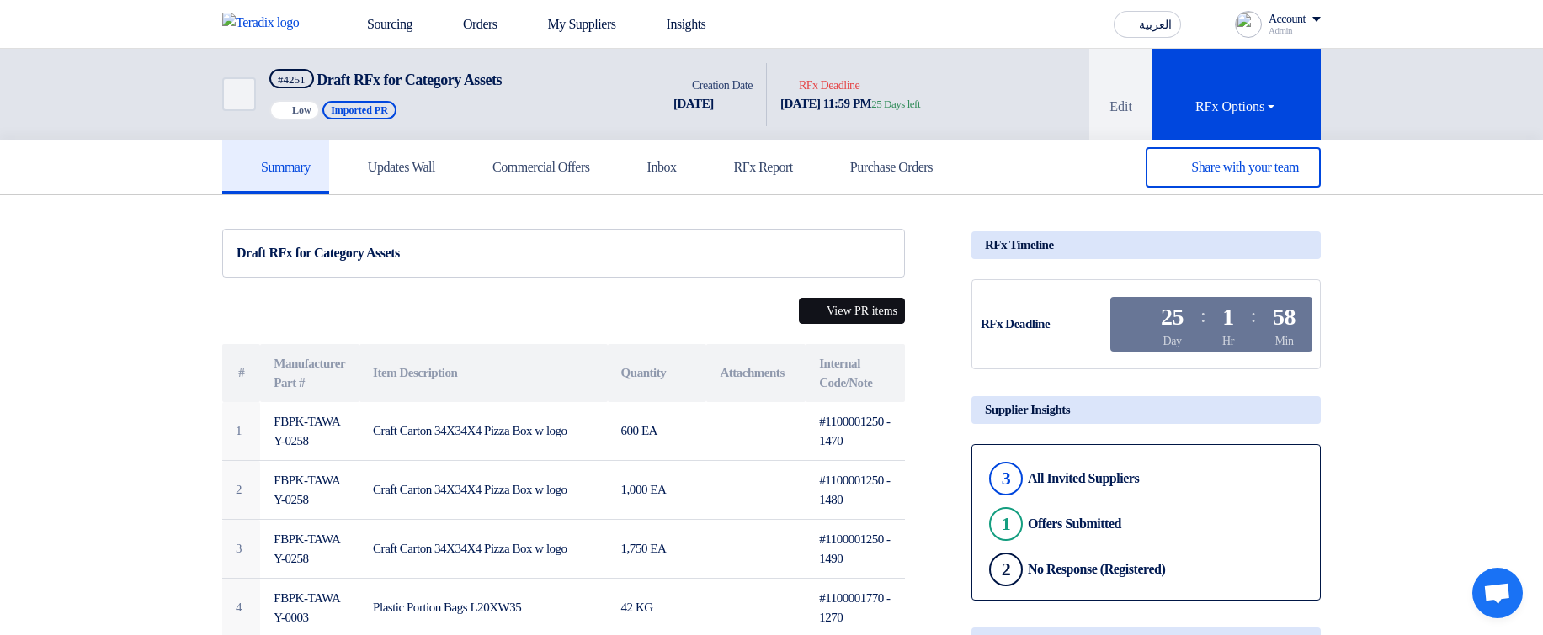
click at [812, 298] on button "View PR items" at bounding box center [852, 311] width 106 height 26
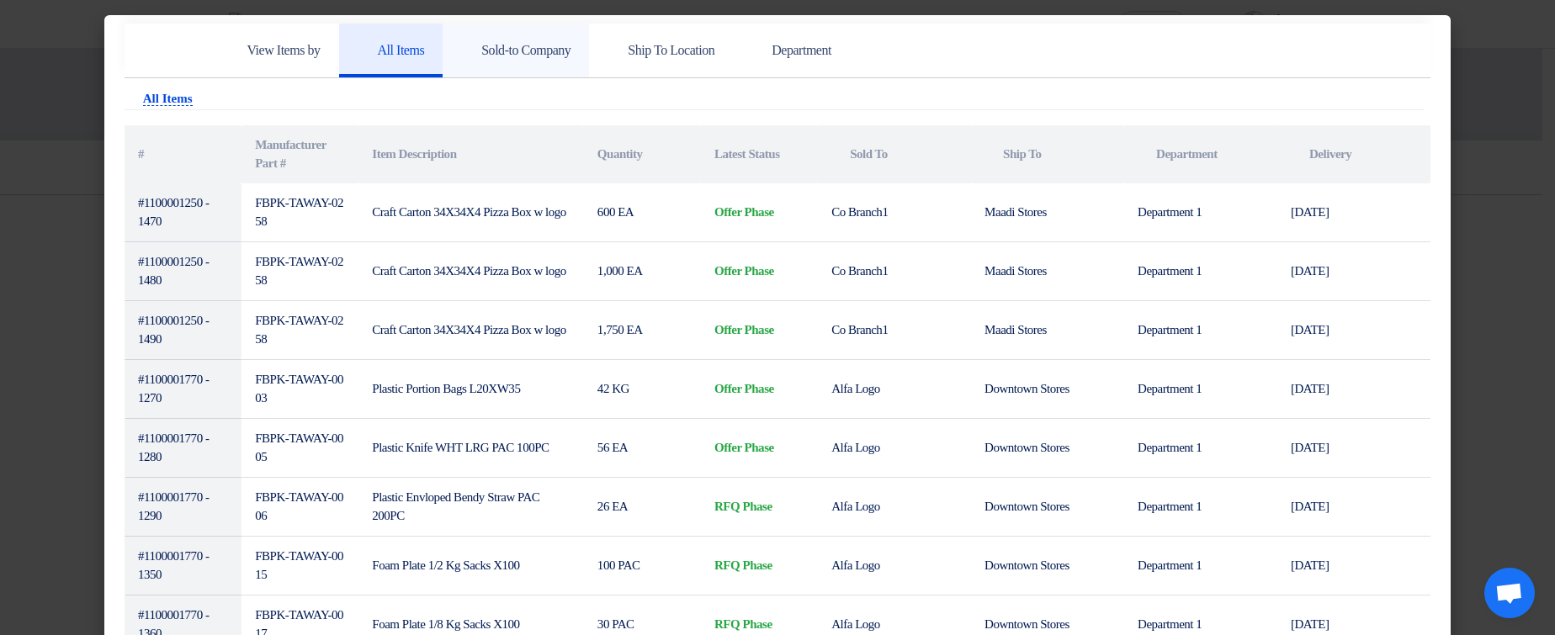
click at [563, 42] on h5 "Sold-to Company" at bounding box center [515, 50] width 109 height 17
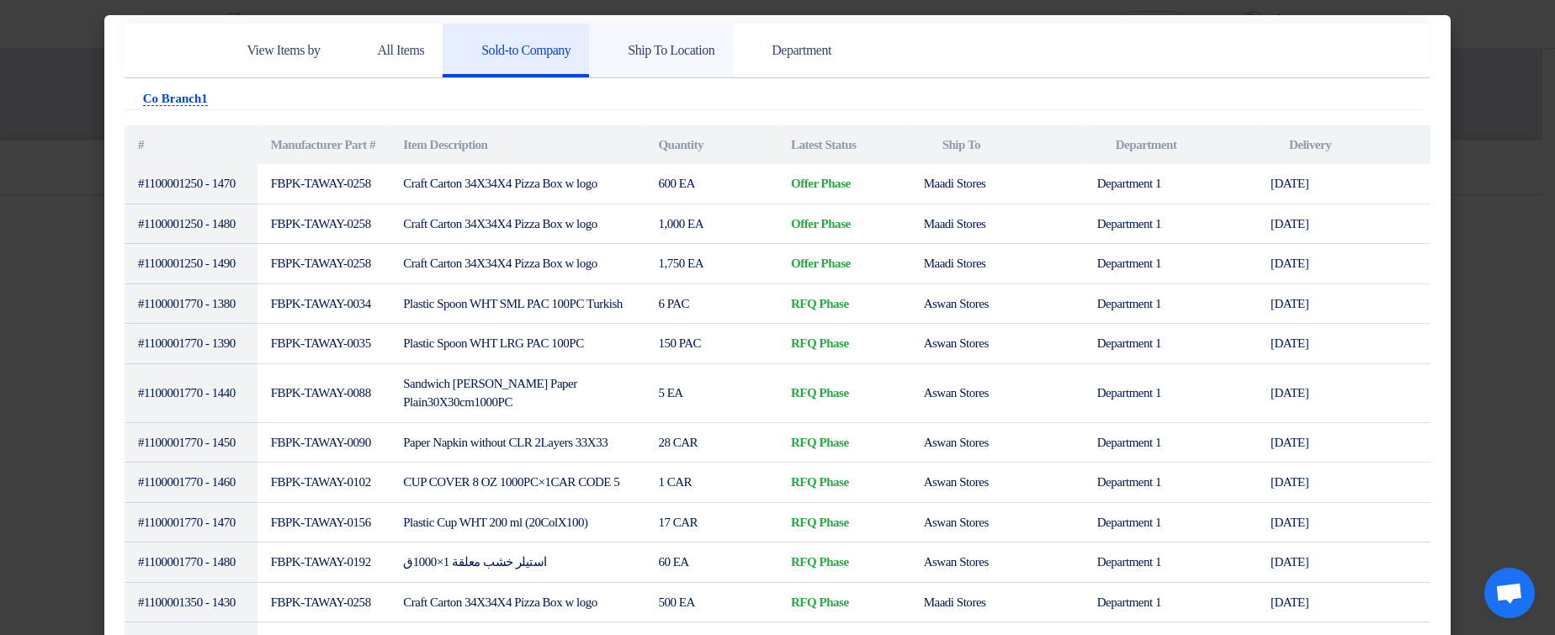
click at [715, 52] on h5 "Ship To Location" at bounding box center [661, 50] width 107 height 17
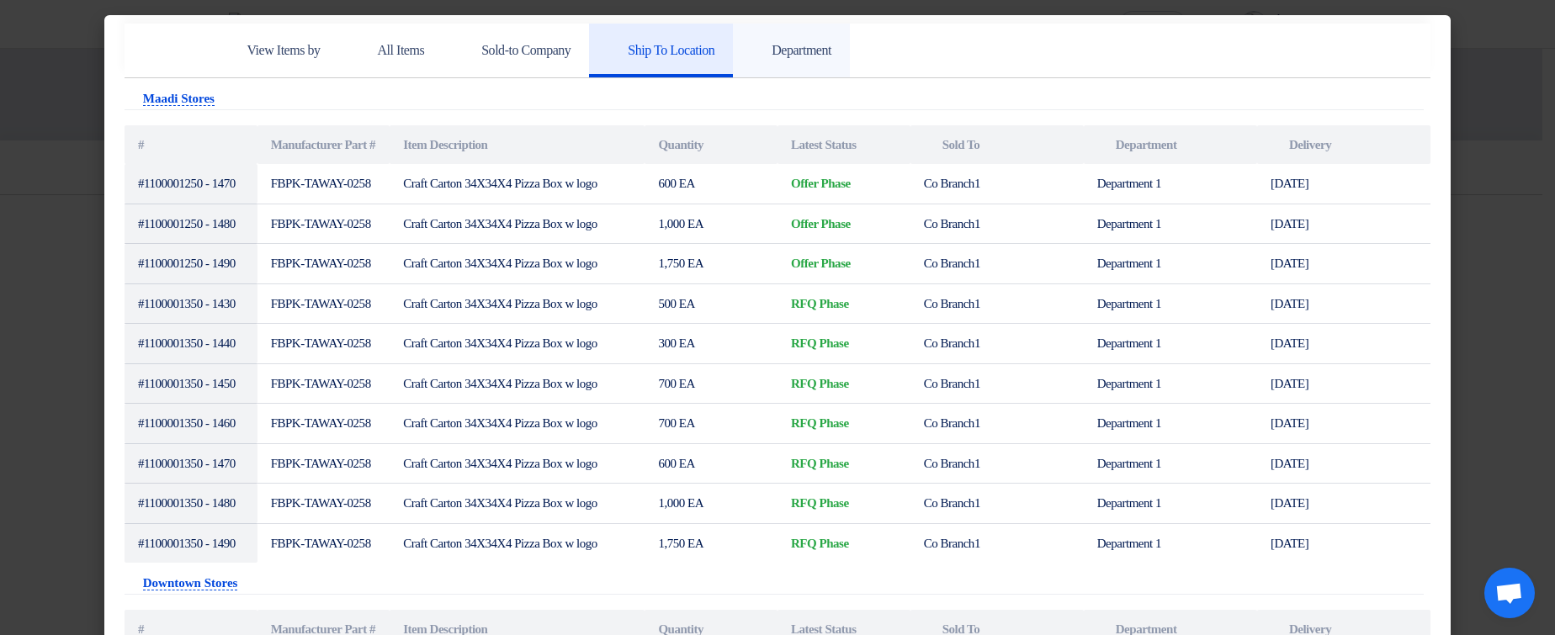
click at [850, 62] on link "Department" at bounding box center [791, 51] width 117 height 54
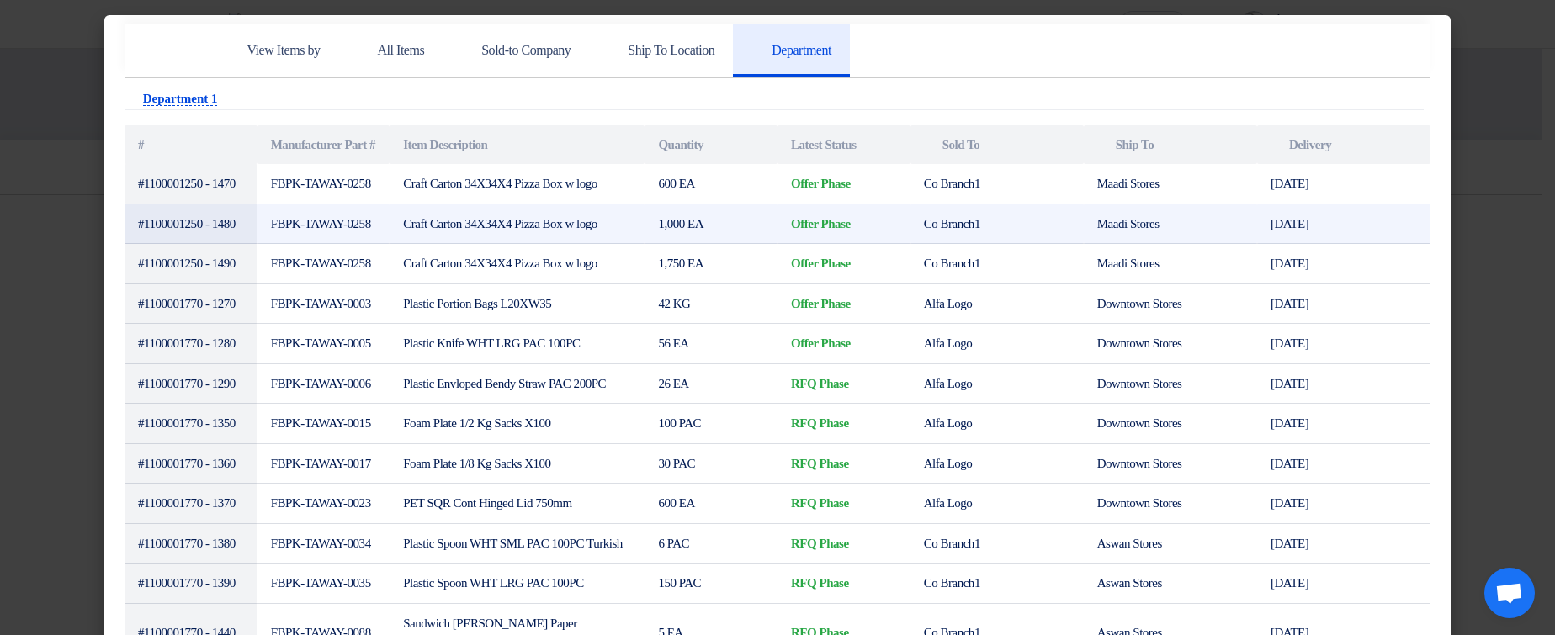
click at [1140, 244] on td "Maadi Stores" at bounding box center [1170, 224] width 173 height 40
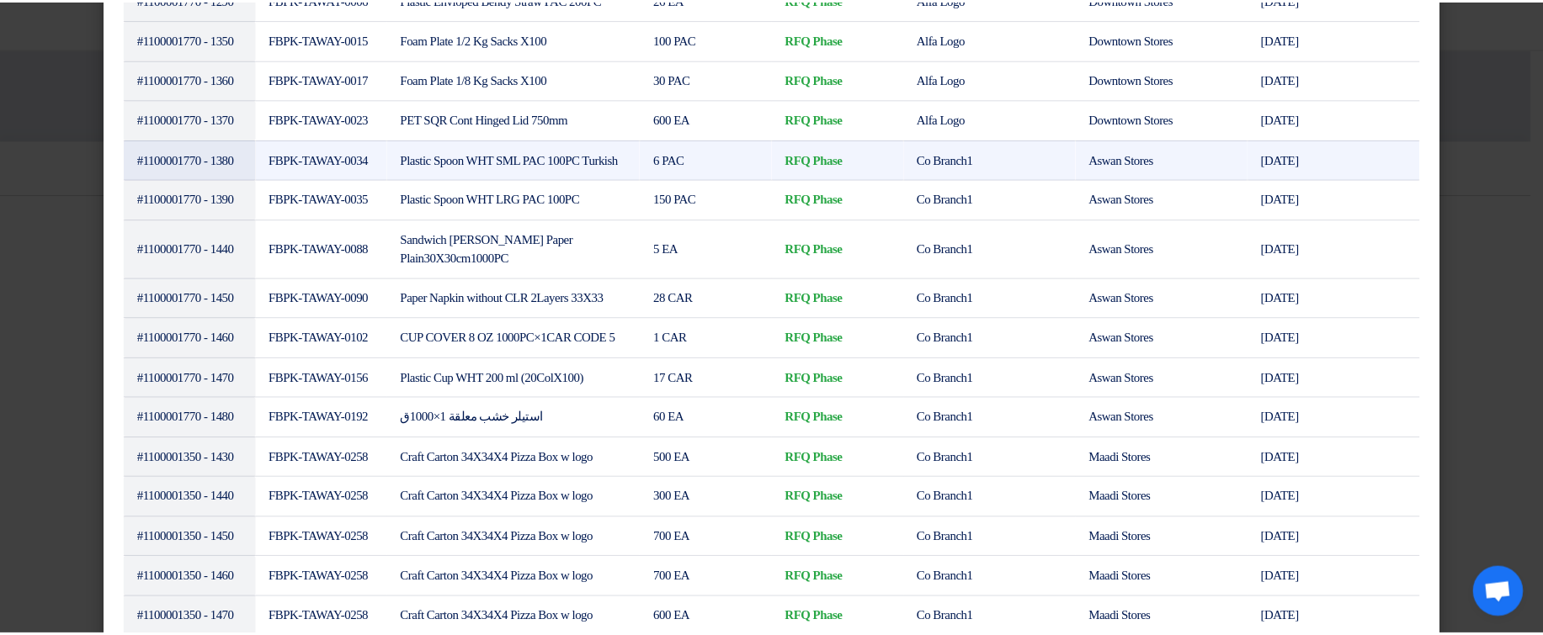
scroll to position [404, 0]
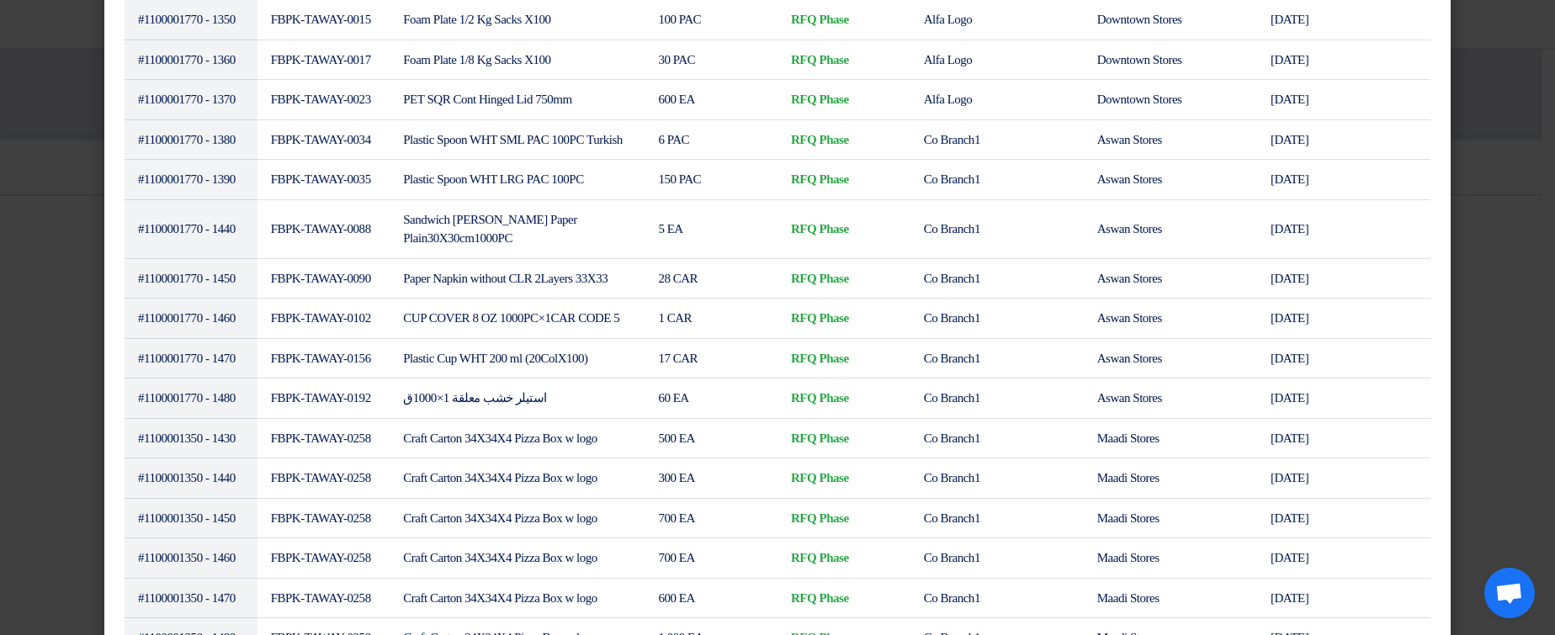
click at [1430, 183] on div "View Items by All Items Sold-to Company Ship To Location Department Attachments…" at bounding box center [777, 644] width 1347 height 2066
click at [1443, 184] on div "View Items by All Items Sold-to Company Ship To Location Department Attachments…" at bounding box center [777, 644] width 1347 height 2066
click at [1461, 194] on modal-container "View Items by All Items Sold-to Company Ship To Location Department Attachments…" at bounding box center [777, 317] width 1555 height 635
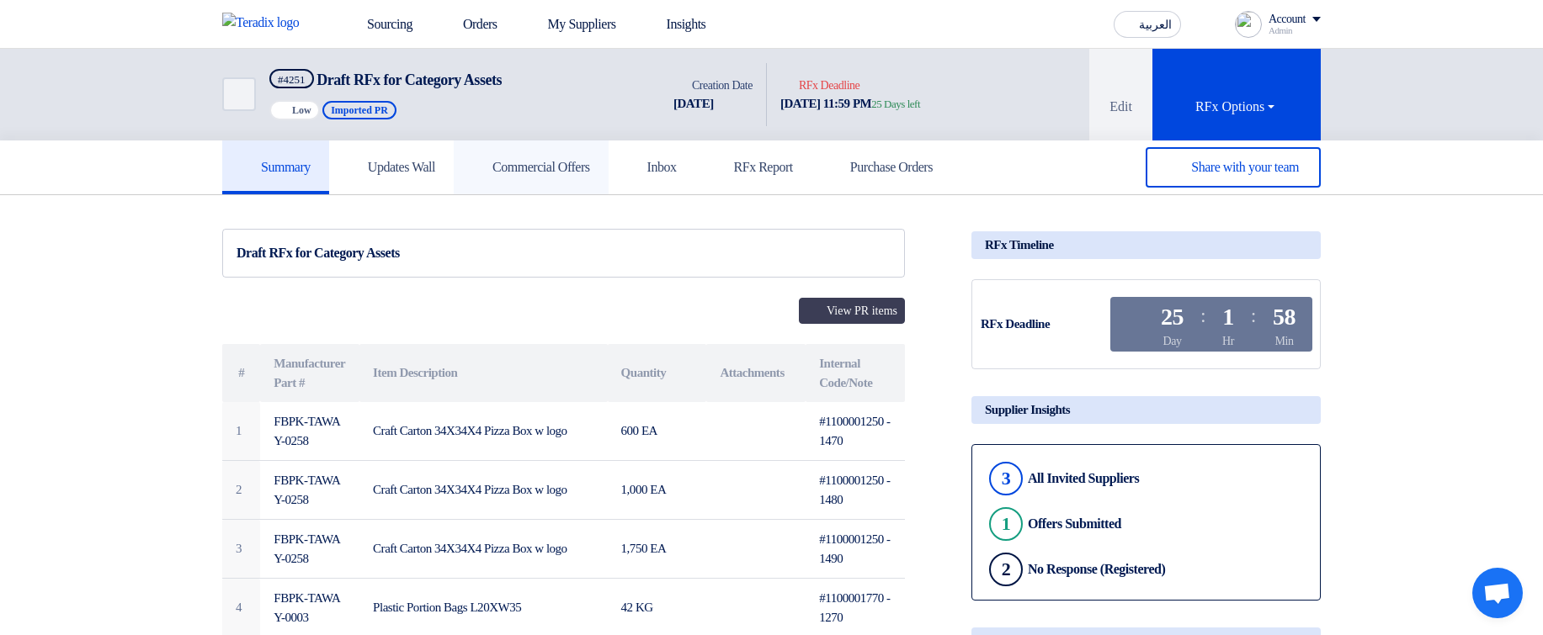
click at [560, 169] on h5 "Commercial Offers" at bounding box center [531, 167] width 118 height 17
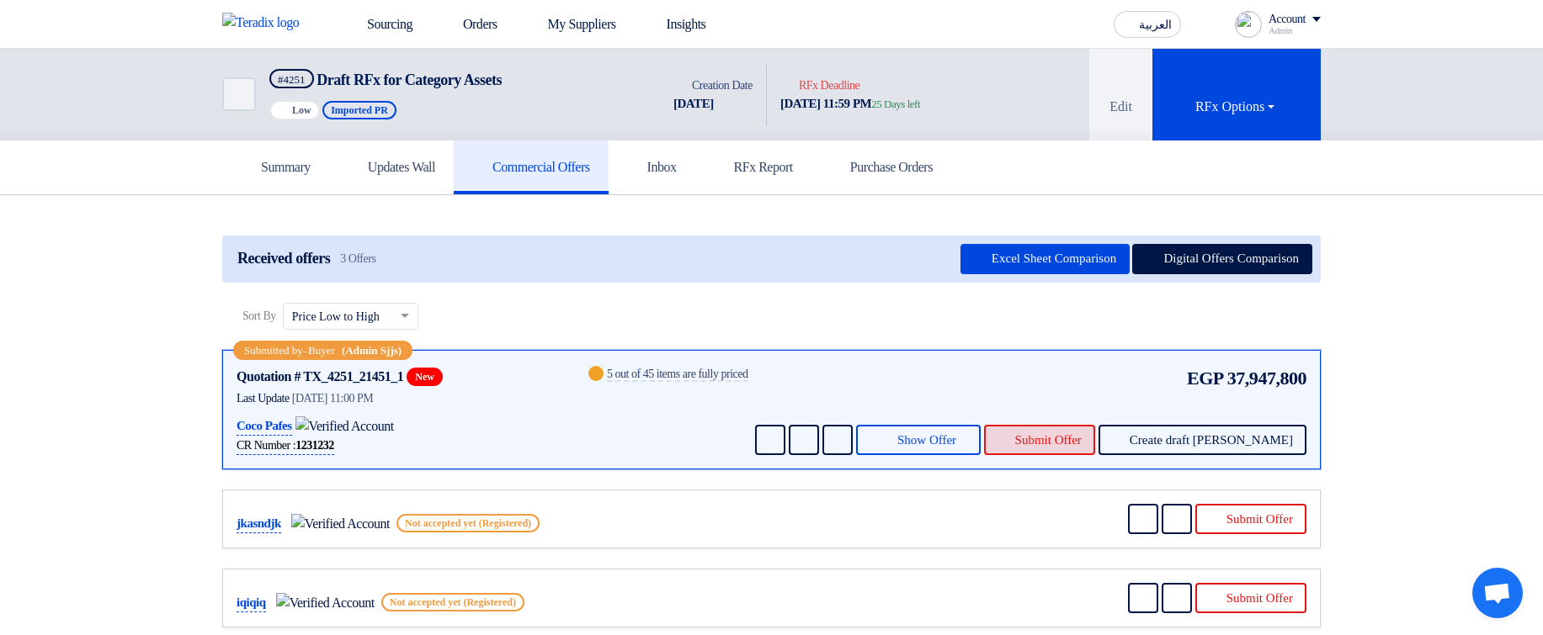
click at [1081, 442] on span "Submit Offer" at bounding box center [1048, 440] width 66 height 13
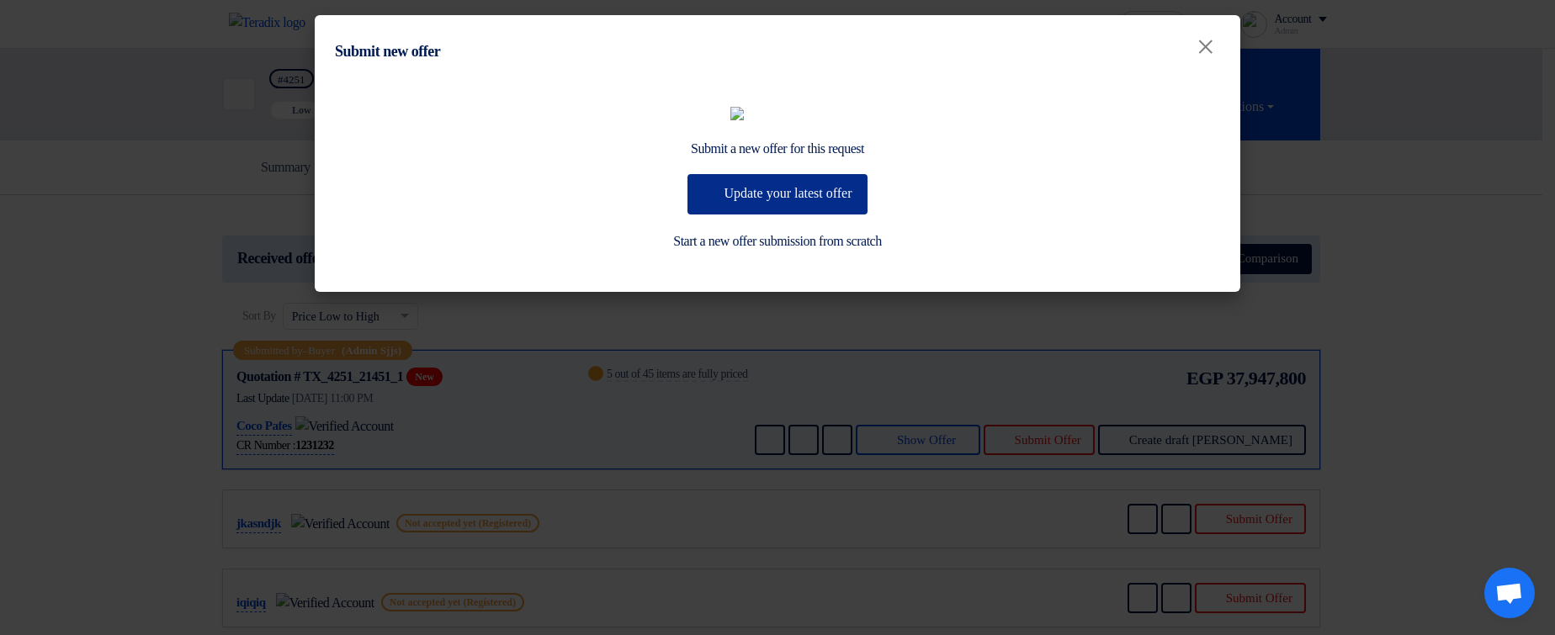
click at [813, 215] on button "Update your latest offer" at bounding box center [777, 194] width 179 height 40
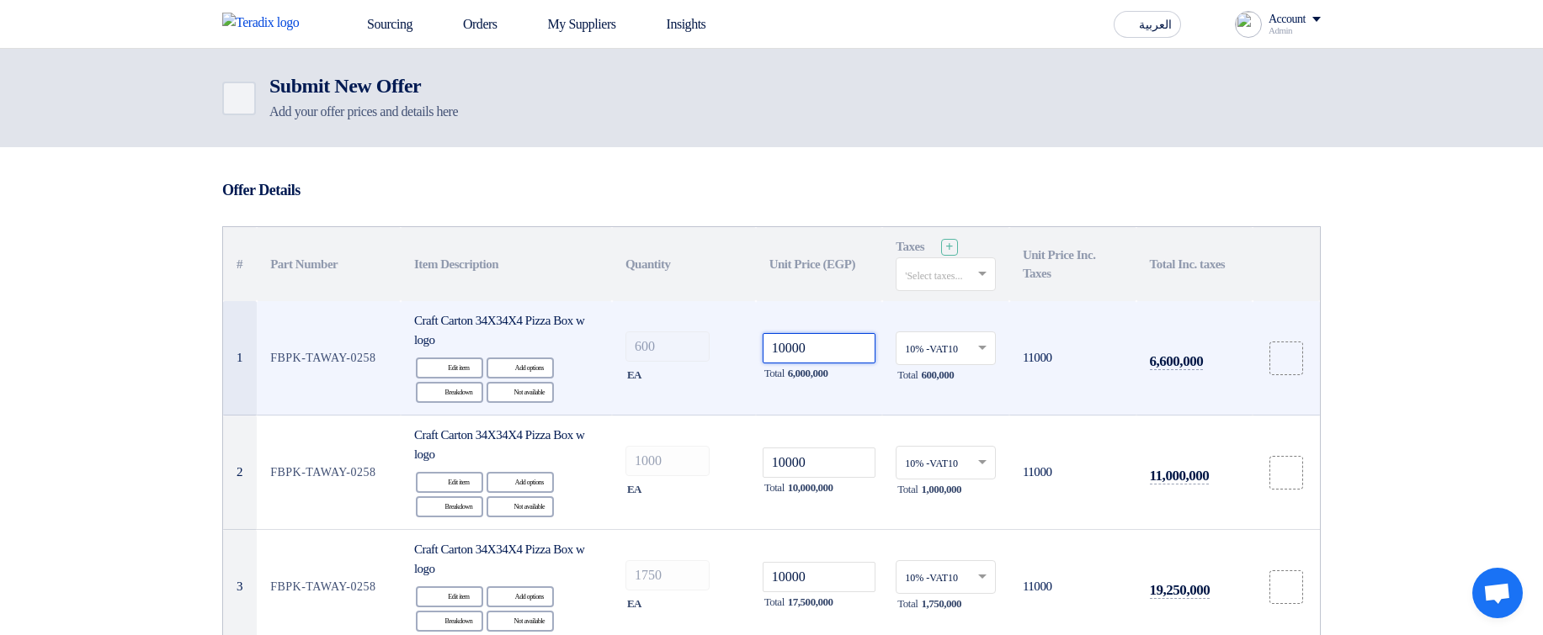
click at [830, 352] on input "10000" at bounding box center [819, 348] width 114 height 30
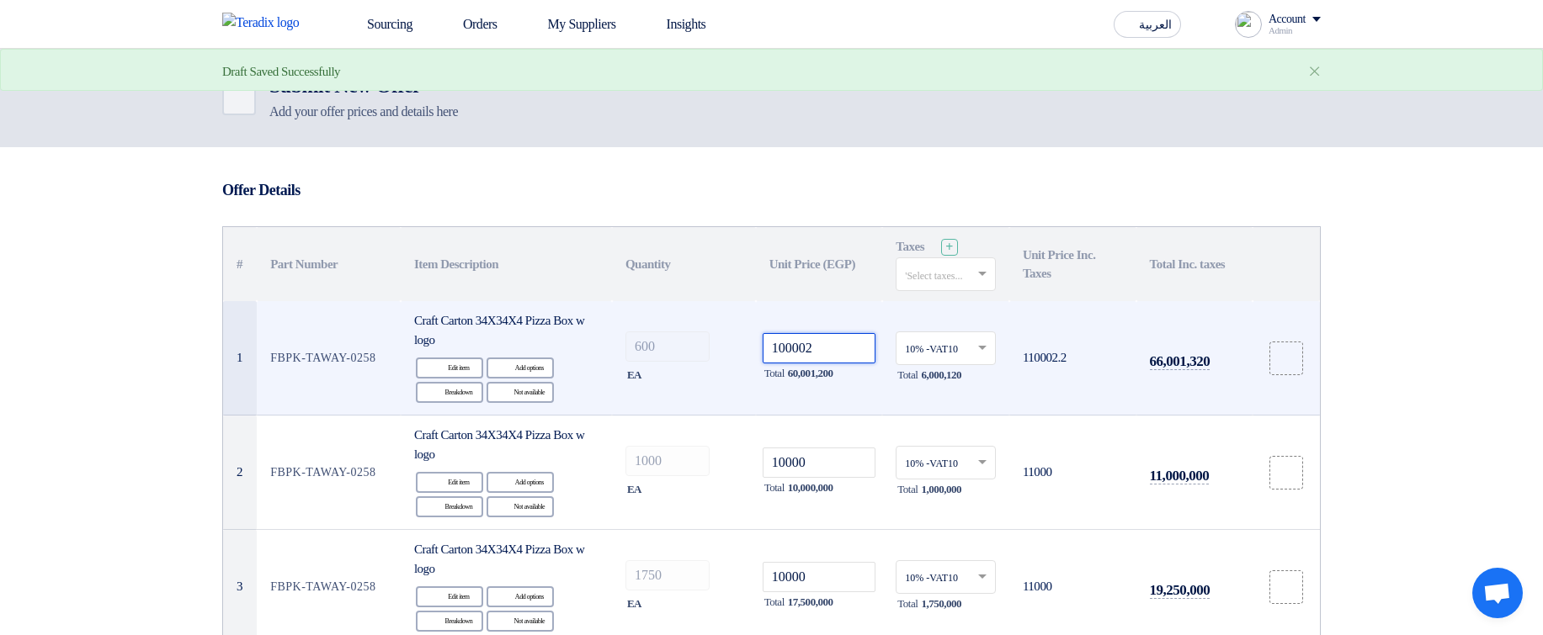
click at [919, 358] on input "text" at bounding box center [937, 350] width 65 height 28
click at [935, 386] on div "14% -VAT14" at bounding box center [945, 379] width 98 height 29
click at [842, 343] on input "100002" at bounding box center [819, 348] width 114 height 30
type input "1"
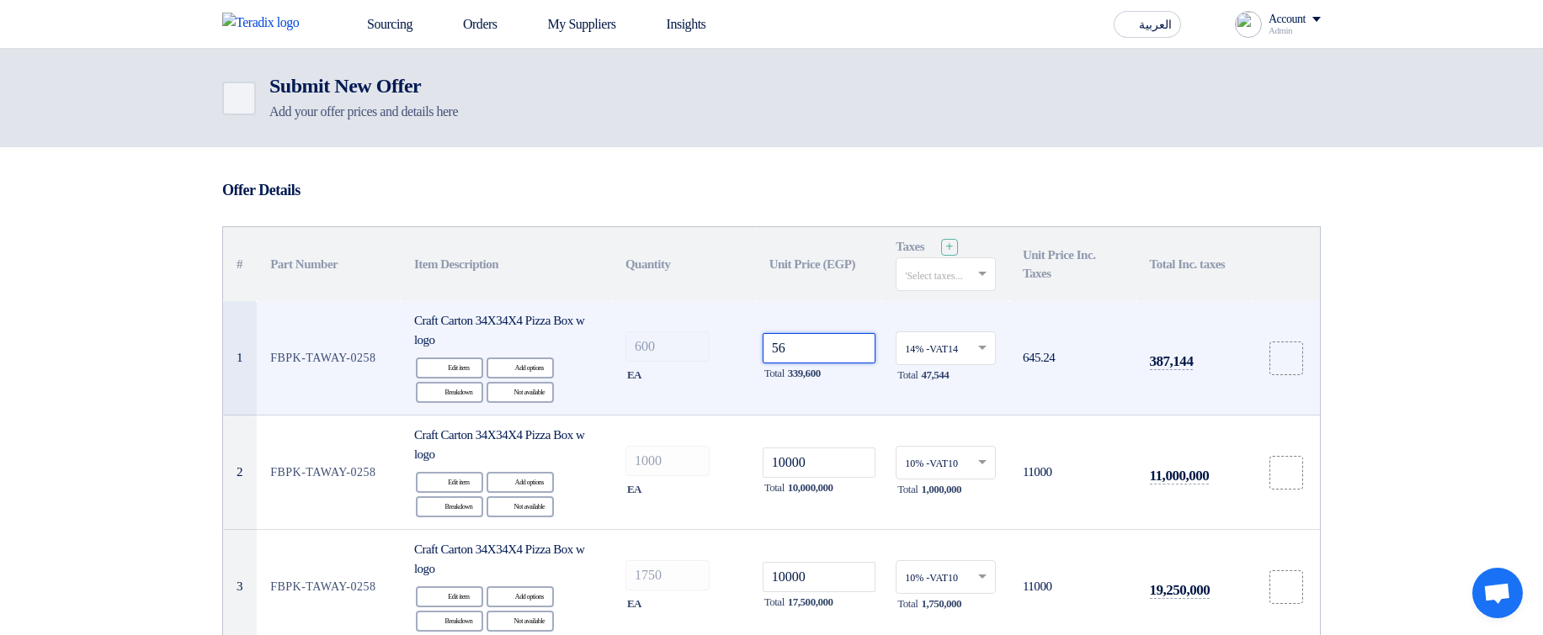
type input "5"
type input "92355"
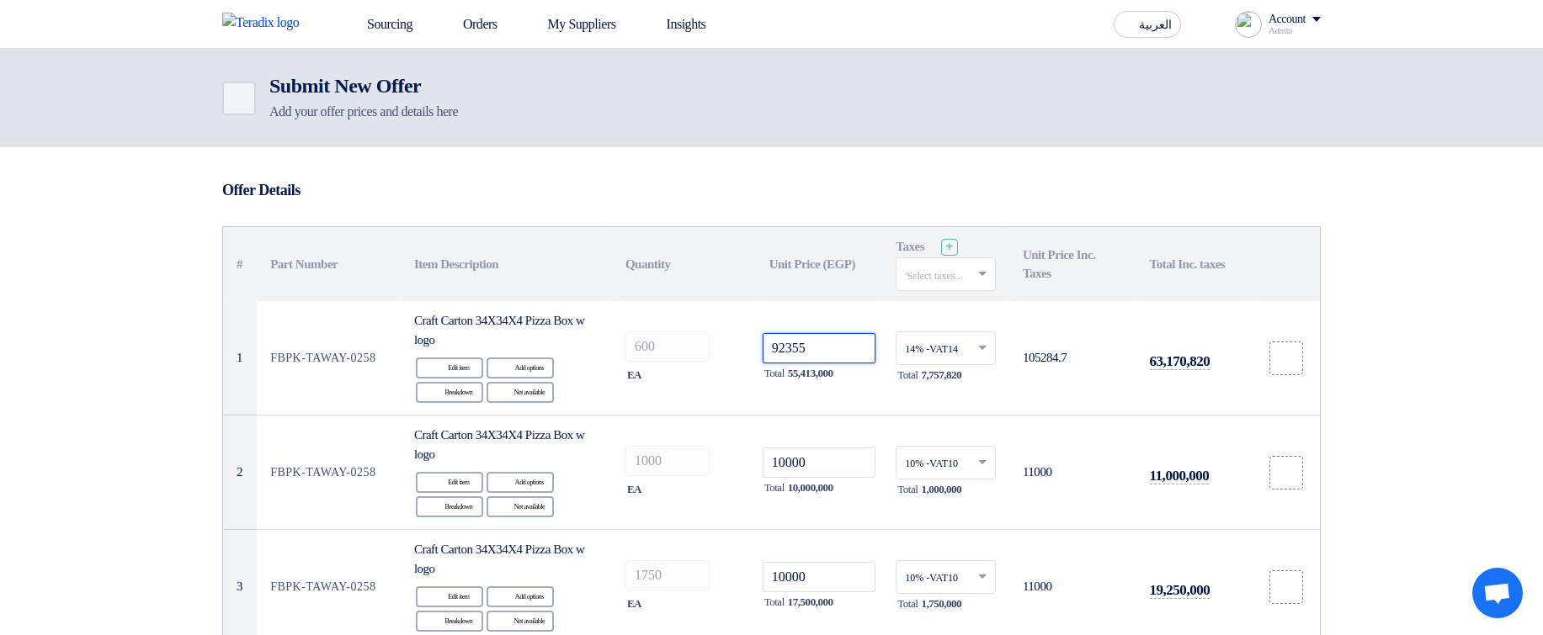
type input "92355"
click at [913, 244] on th "Taxes + 'Select taxes..." at bounding box center [945, 264] width 127 height 74
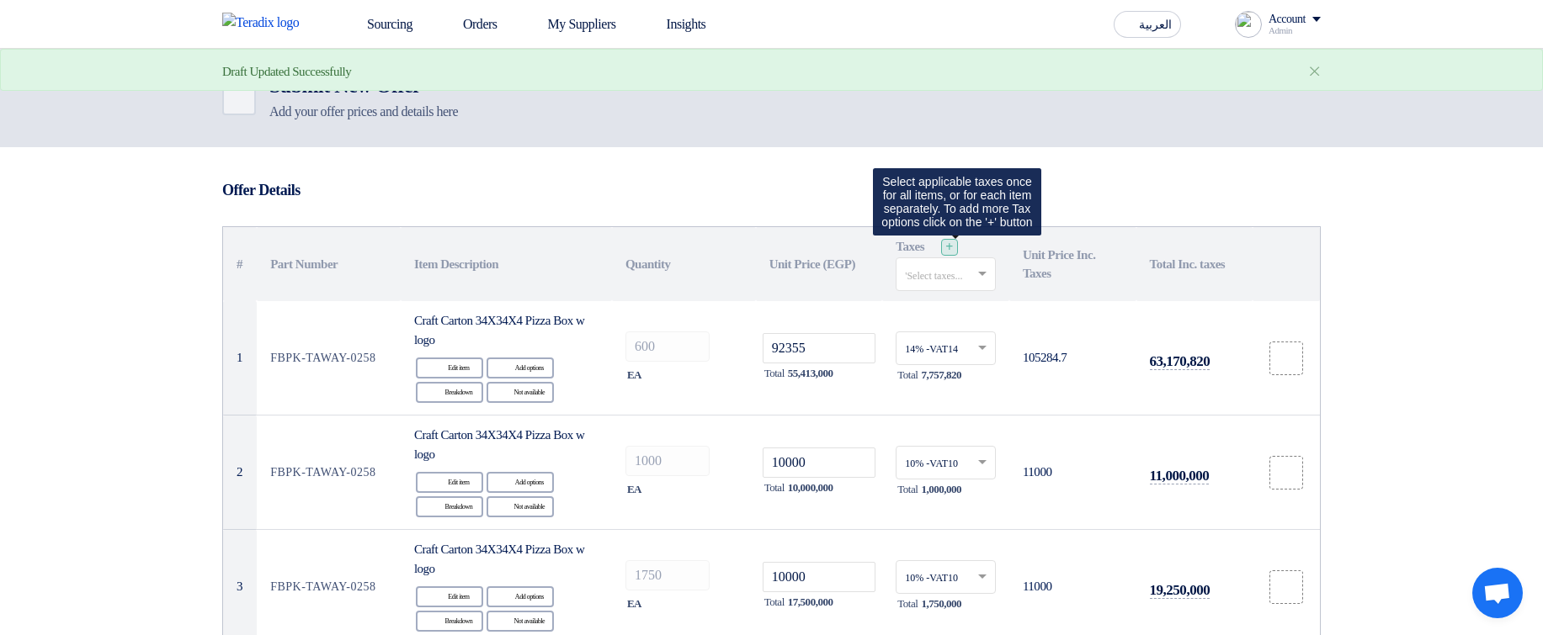
click at [958, 246] on div "+" at bounding box center [949, 247] width 17 height 17
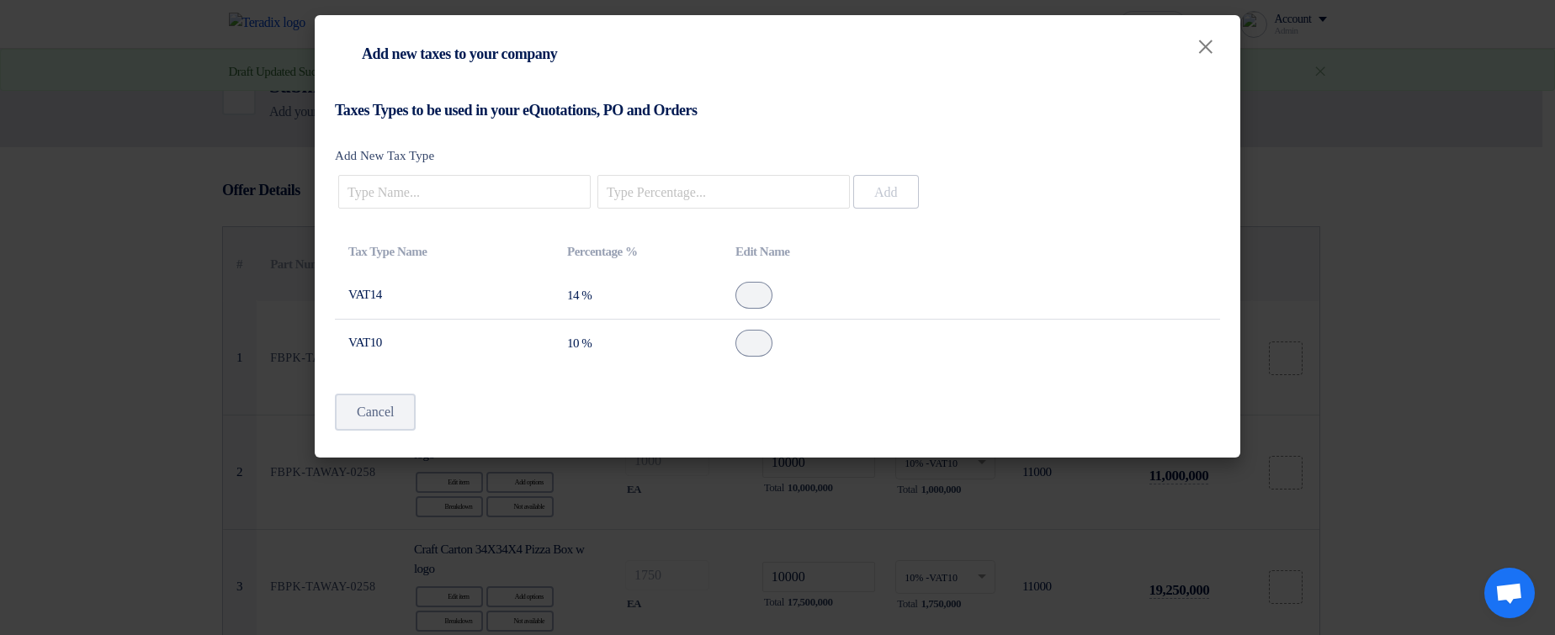
click at [1484, 204] on modal-container "Item breakdown Add new taxes to your company × Taxes Types to be used in your e…" at bounding box center [777, 317] width 1555 height 635
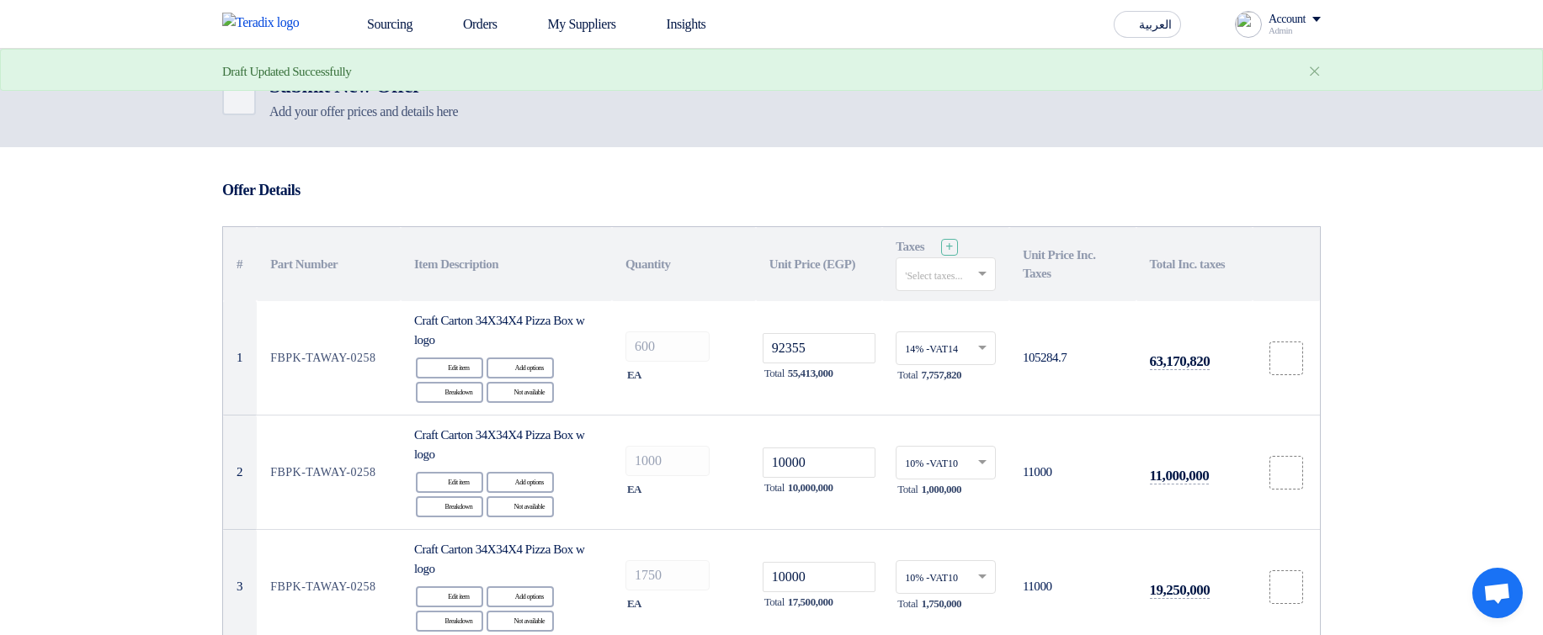
click at [960, 279] on input "text" at bounding box center [937, 277] width 65 height 28
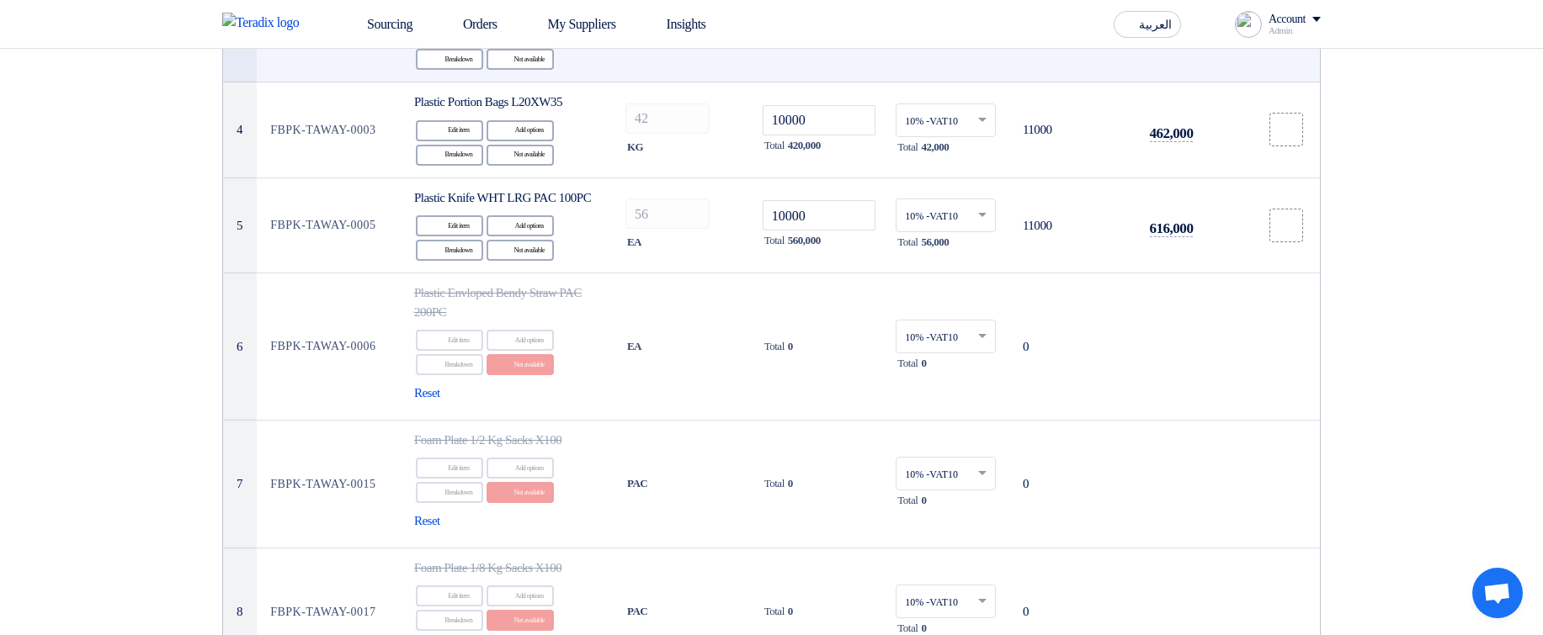
scroll to position [707, 0]
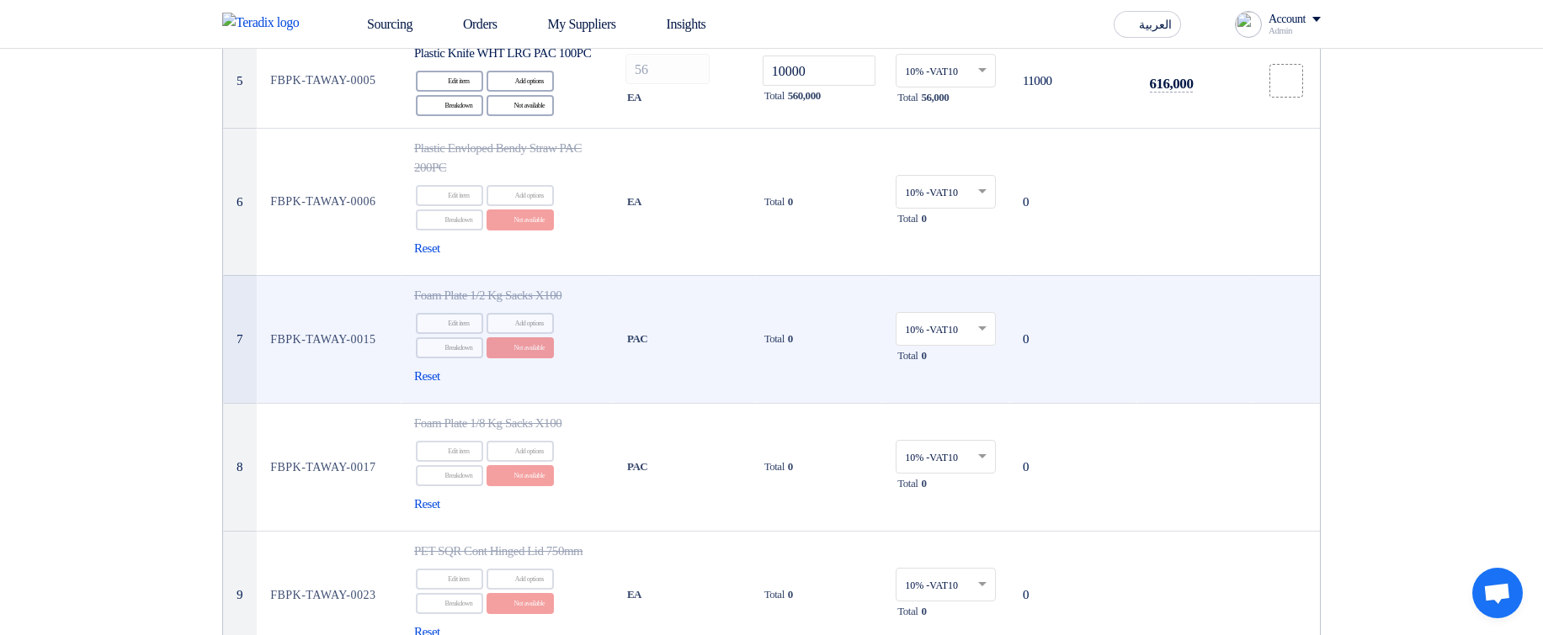
drag, startPoint x: 625, startPoint y: 354, endPoint x: 677, endPoint y: 347, distance: 51.9
click at [677, 347] on td "PAC" at bounding box center [684, 339] width 144 height 128
click at [715, 349] on div "PAC" at bounding box center [683, 339] width 117 height 20
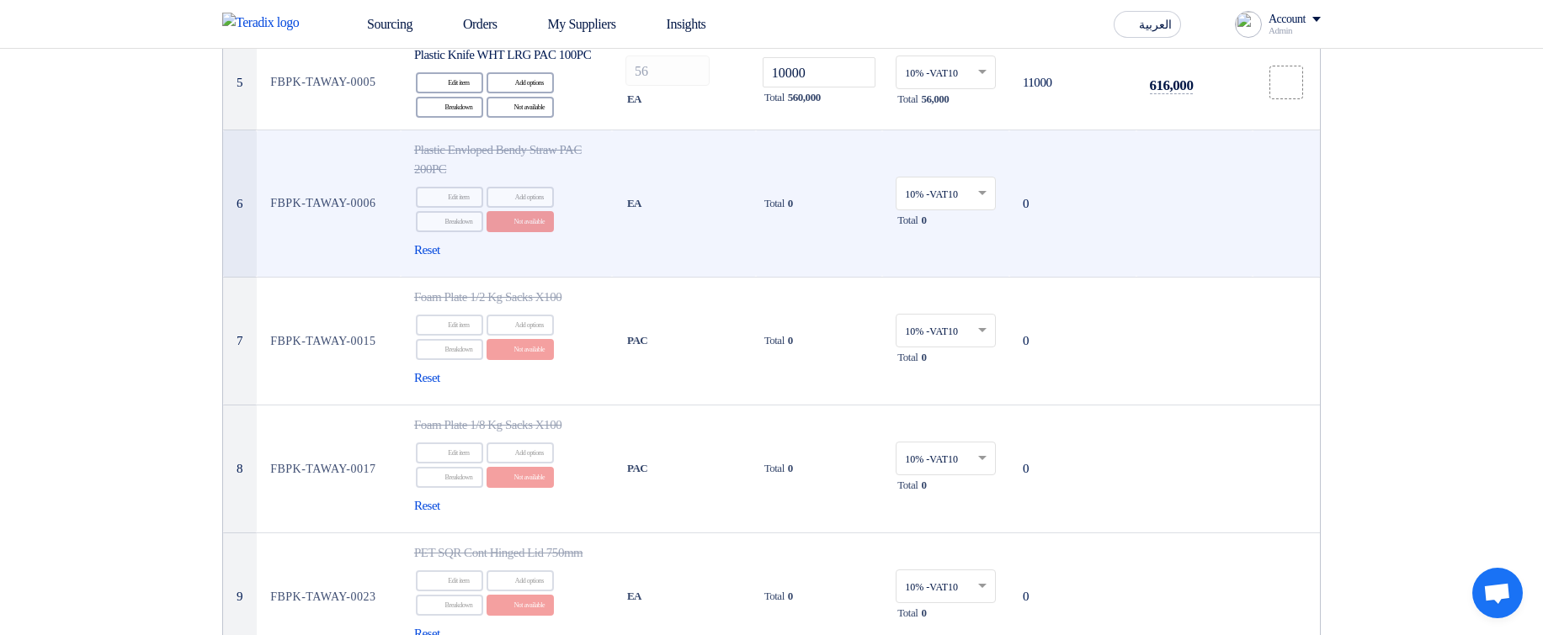
scroll to position [606, 0]
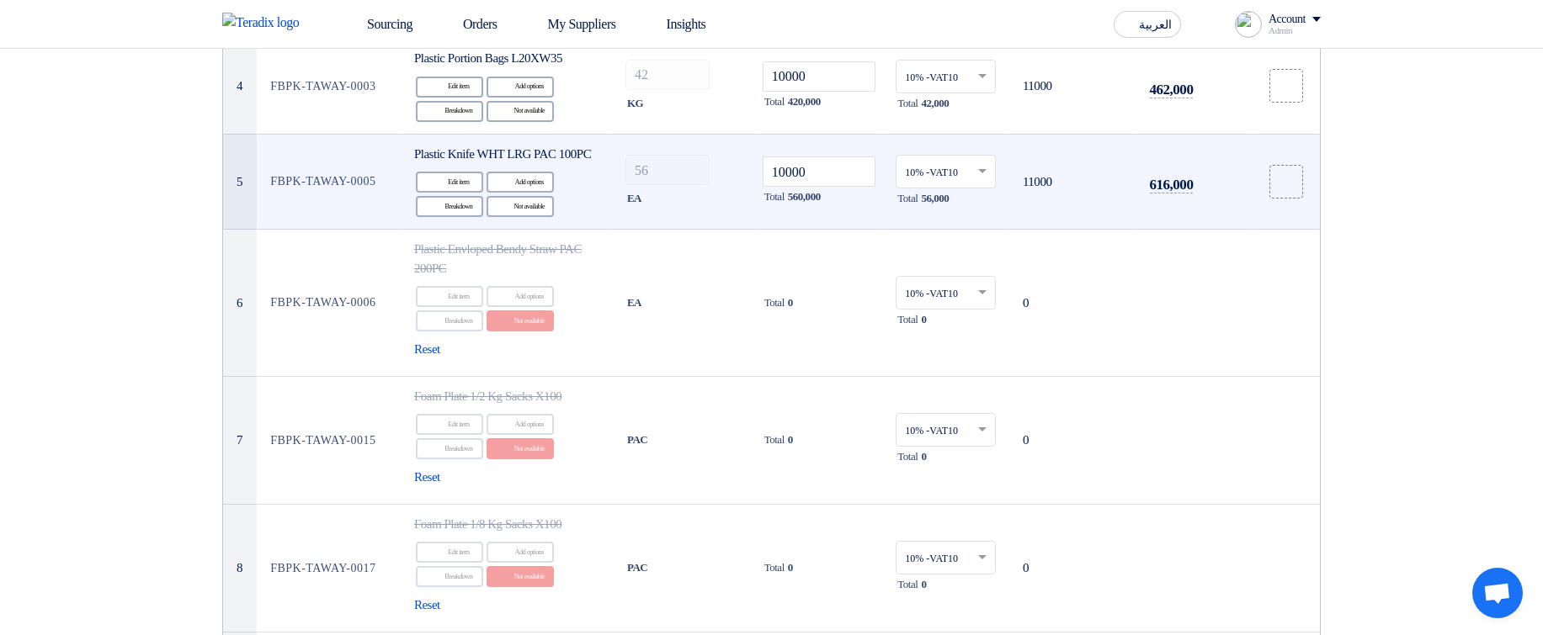
drag, startPoint x: 627, startPoint y: 206, endPoint x: 681, endPoint y: 216, distance: 54.8
click at [679, 209] on div "EA" at bounding box center [683, 199] width 117 height 20
click at [700, 209] on div "EA" at bounding box center [683, 199] width 117 height 20
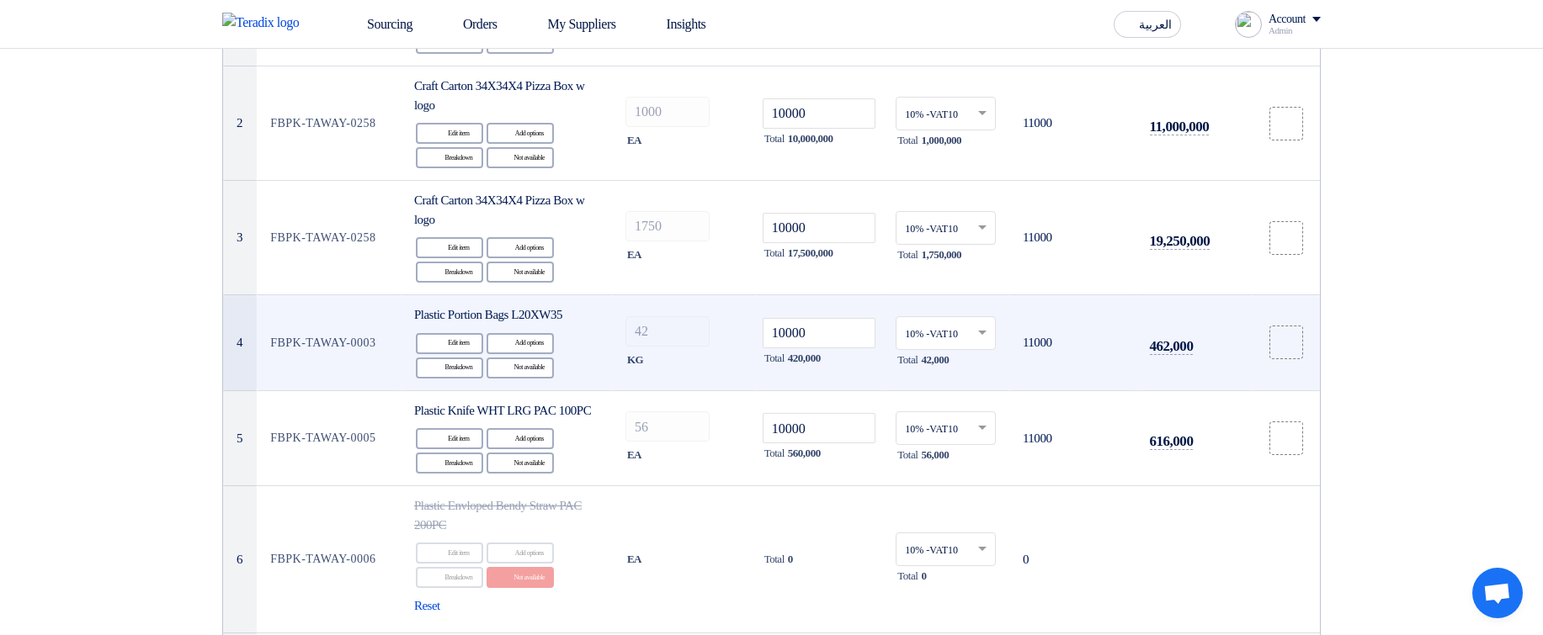
scroll to position [303, 0]
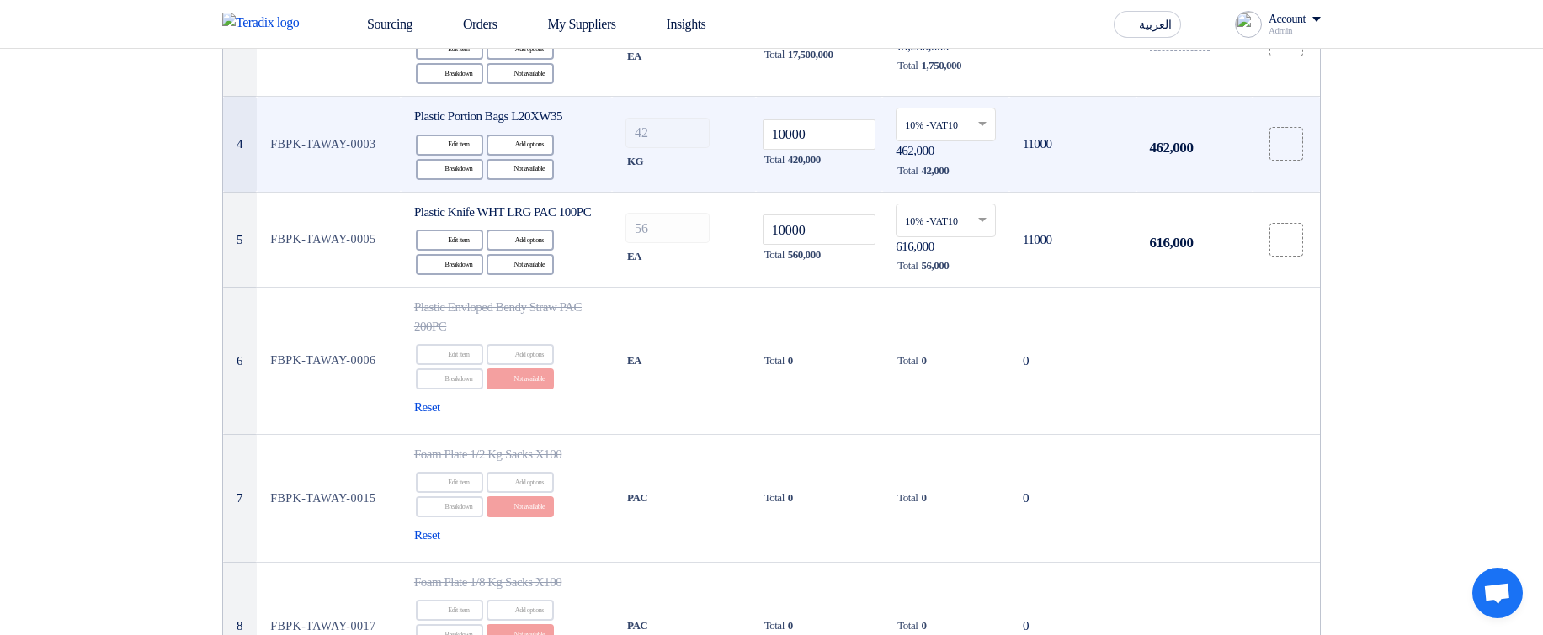
scroll to position [556, 0]
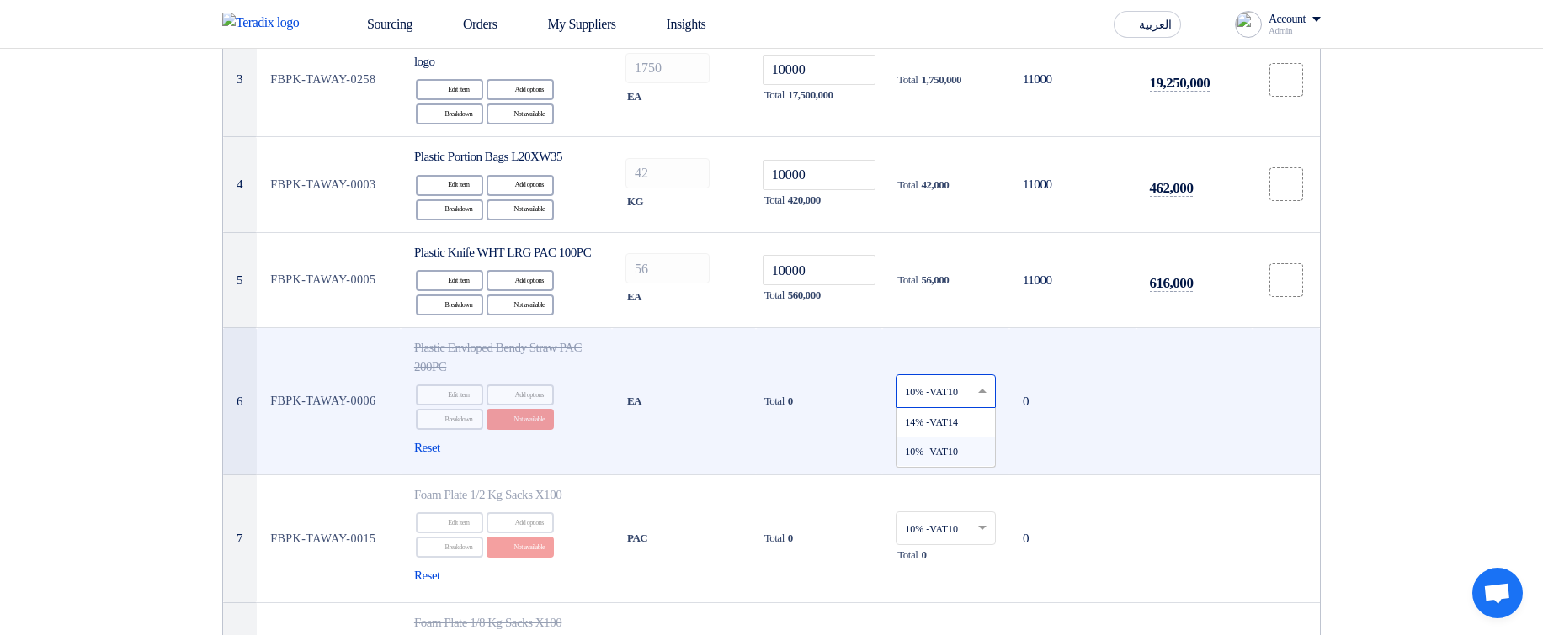
drag, startPoint x: 918, startPoint y: 405, endPoint x: 958, endPoint y: 406, distance: 39.6
click at [918, 405] on input "text" at bounding box center [937, 394] width 65 height 28
click at [1120, 397] on td "0" at bounding box center [1072, 401] width 127 height 147
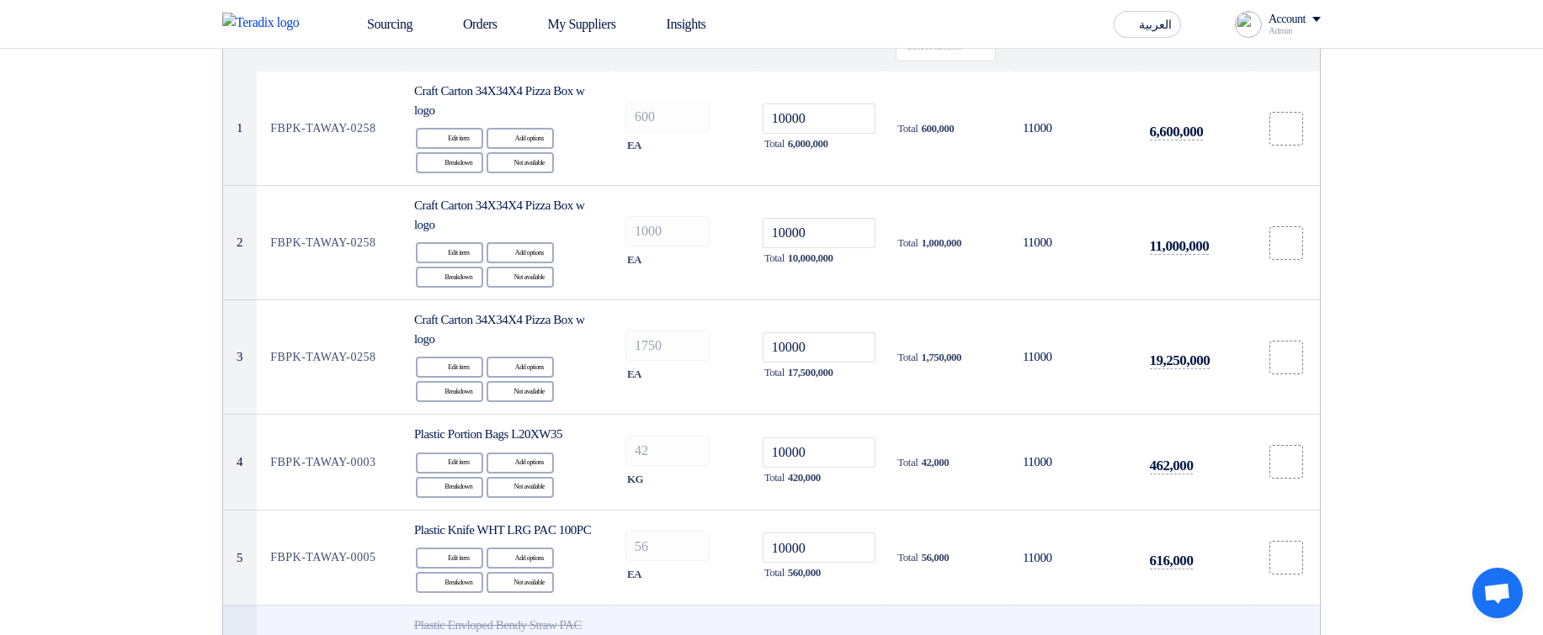
scroll to position [104, 0]
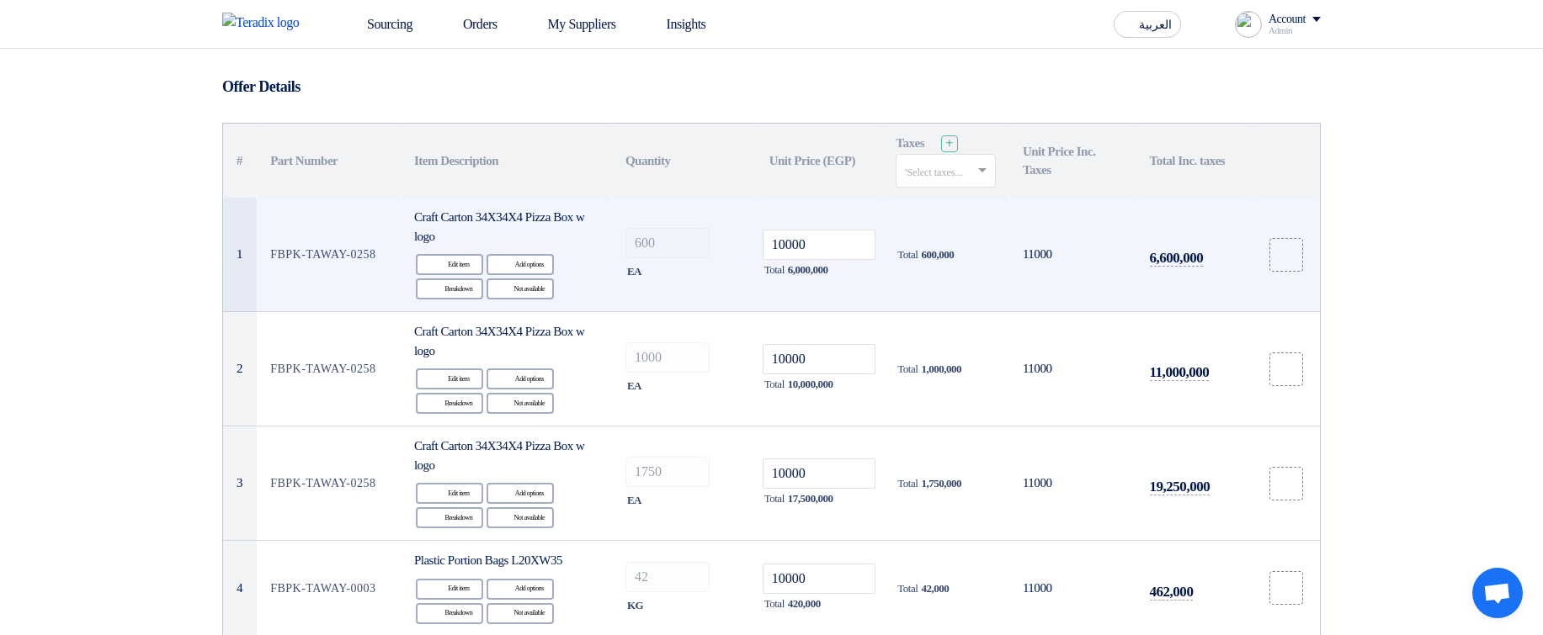
click at [937, 258] on span "600,000" at bounding box center [937, 255] width 33 height 17
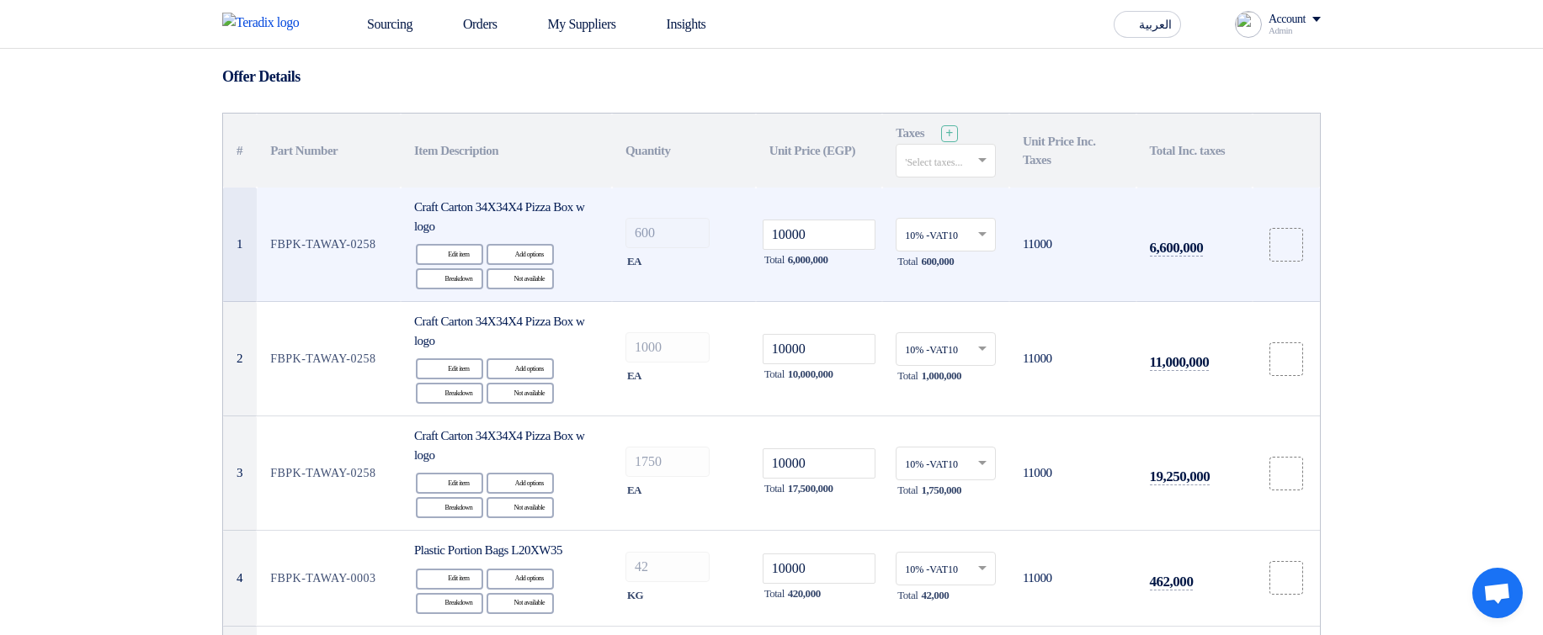
scroll to position [104, 0]
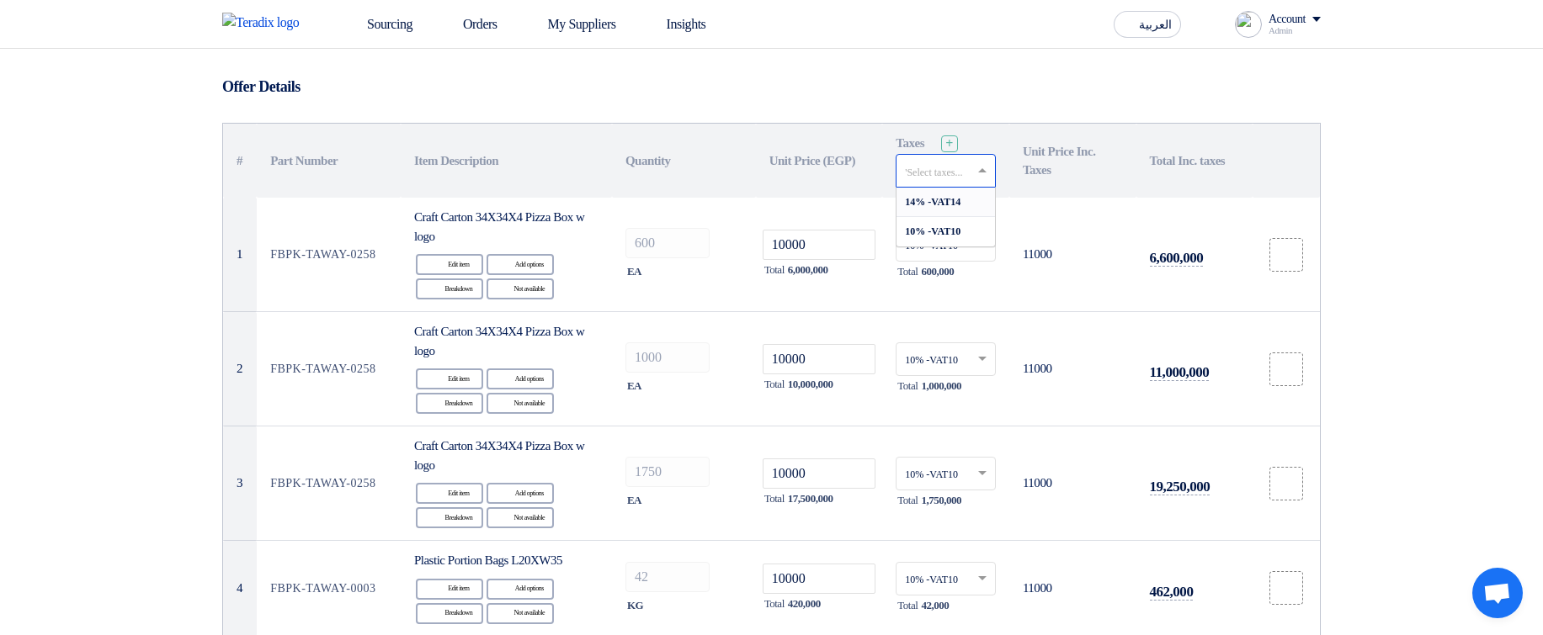
click at [955, 177] on input "text" at bounding box center [937, 173] width 65 height 28
click at [947, 236] on span "10% -VAT10" at bounding box center [933, 232] width 56 height 12
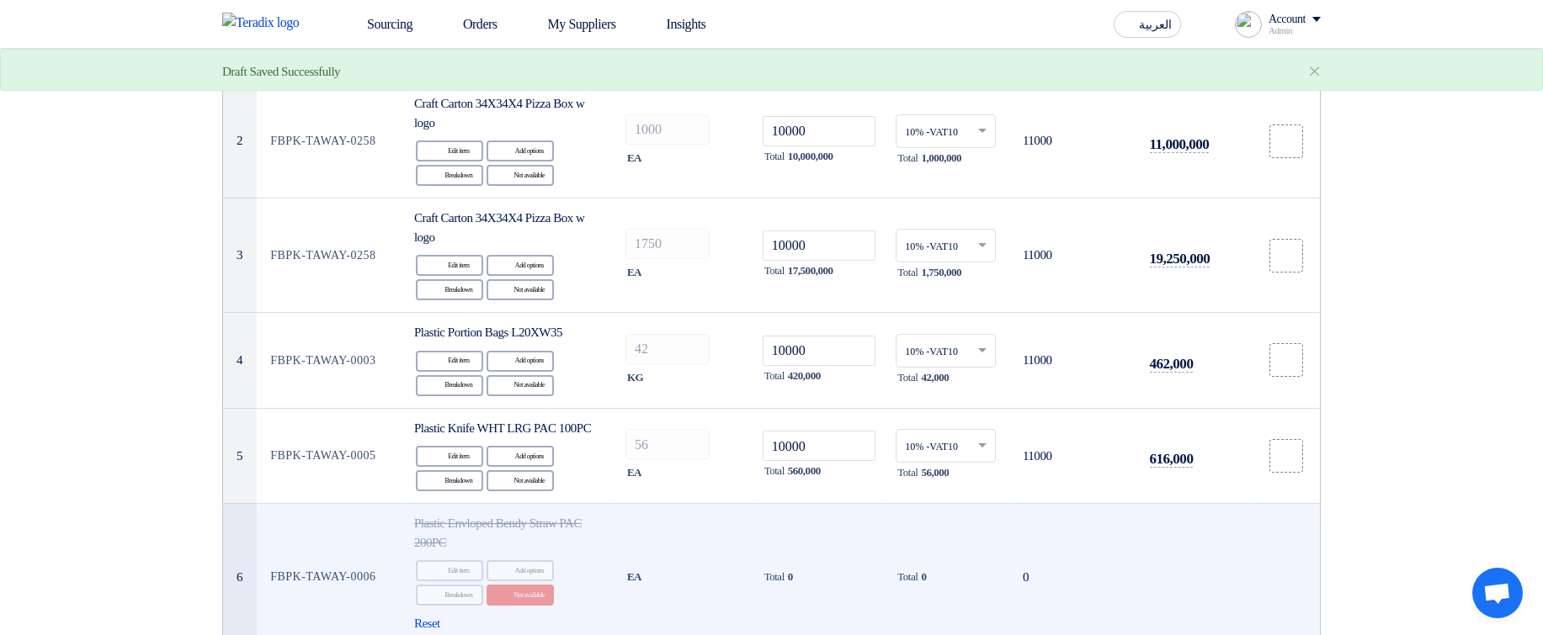
scroll to position [404, 0]
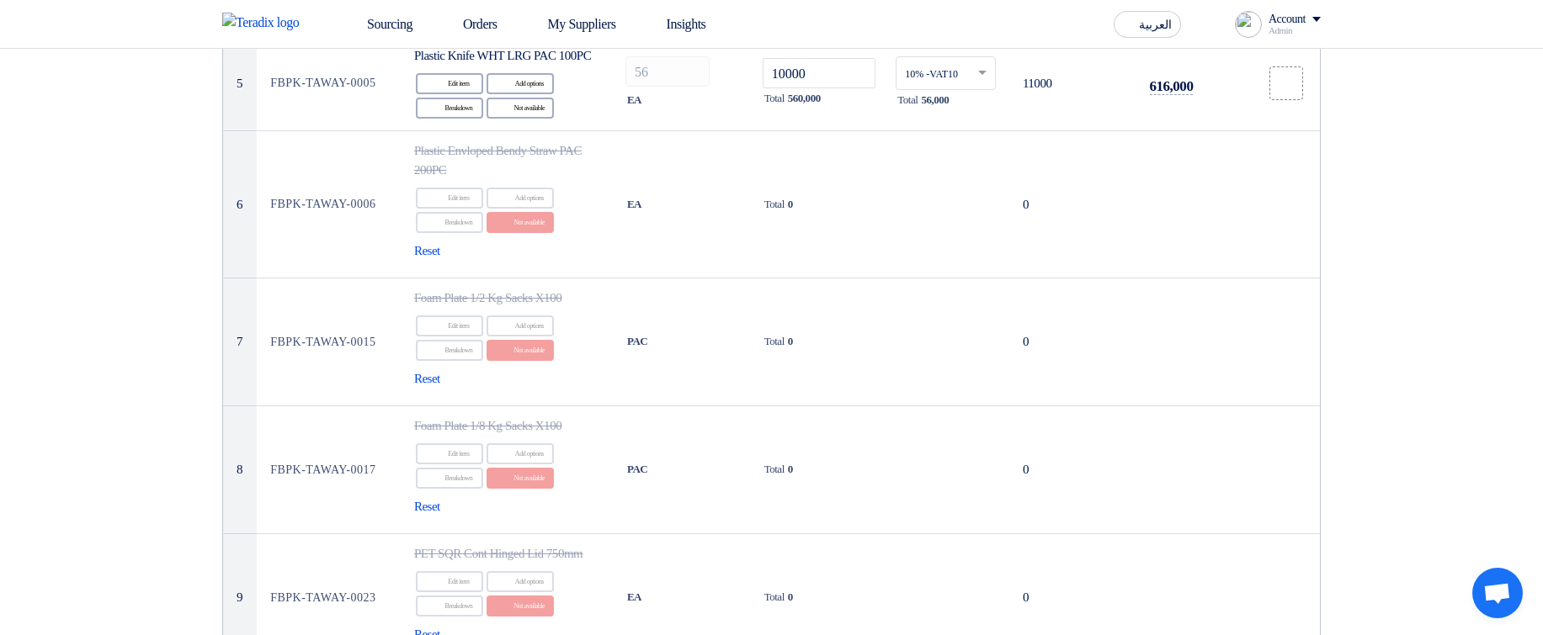
scroll to position [707, 0]
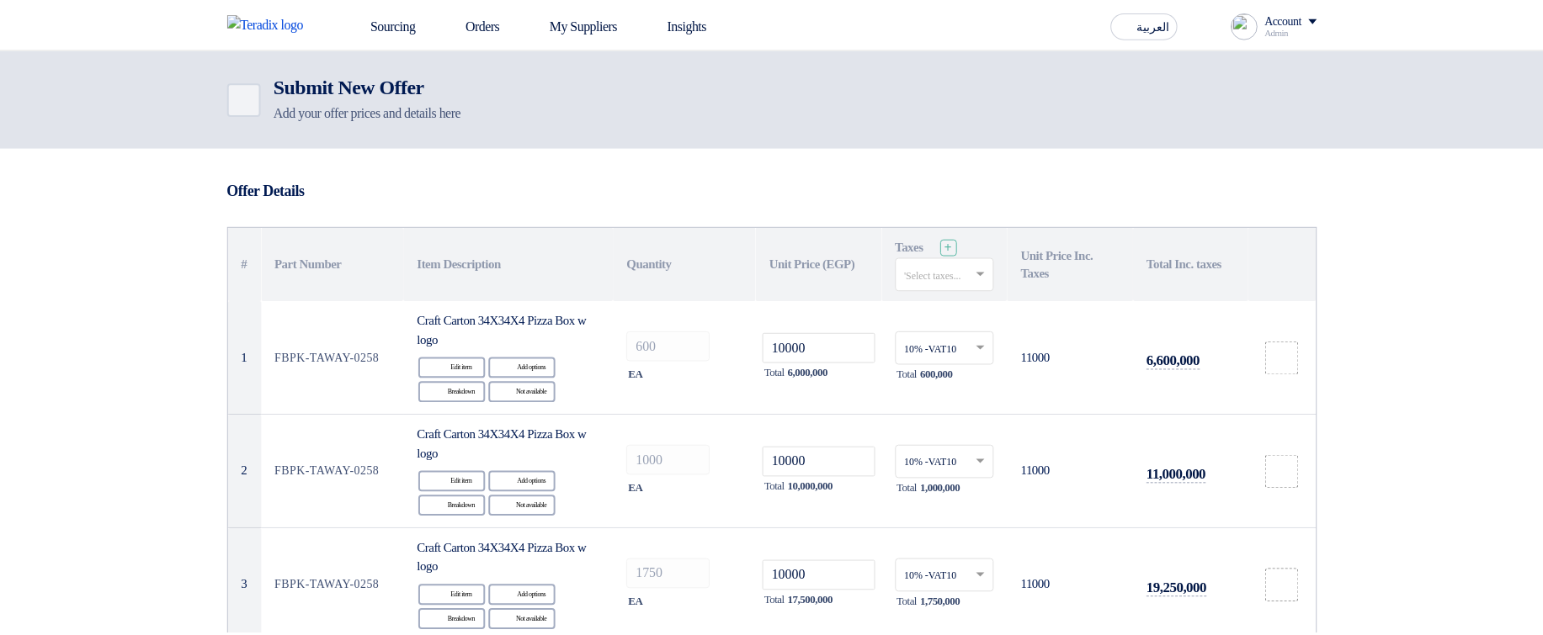
scroll to position [707, 0]
drag, startPoint x: 767, startPoint y: 262, endPoint x: 868, endPoint y: 260, distance: 101.0
click at [868, 260] on th "Unit Price (EGP)" at bounding box center [819, 264] width 127 height 74
click at [837, 274] on th "Unit Price (EGP)" at bounding box center [819, 264] width 127 height 74
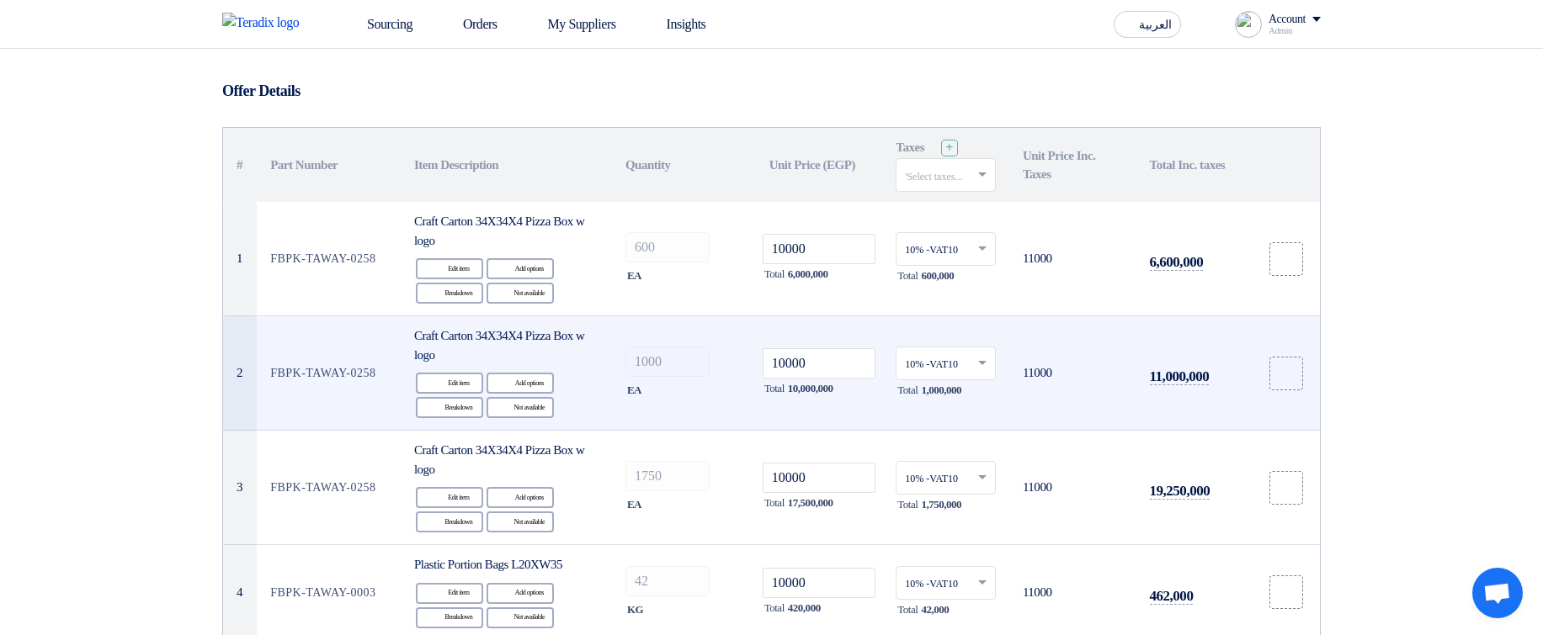
scroll to position [101, 0]
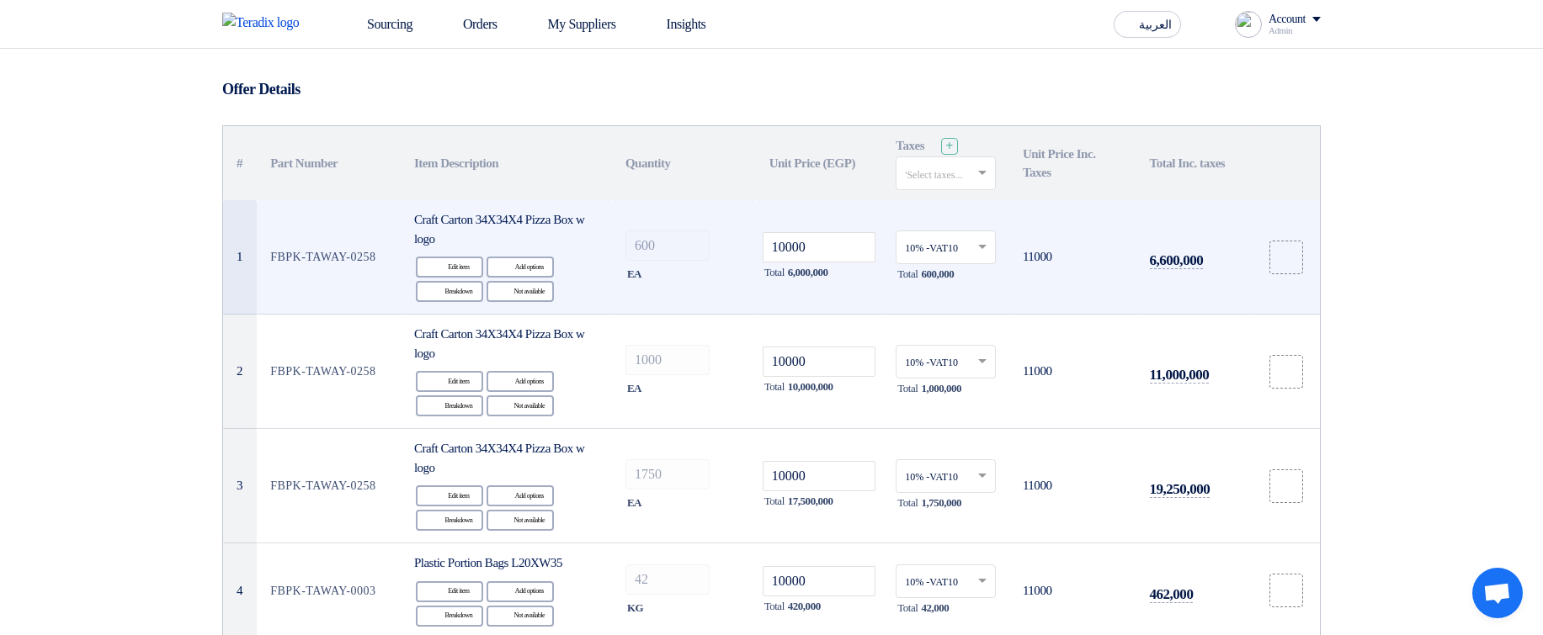
click at [778, 268] on span "Total" at bounding box center [774, 272] width 20 height 17
drag, startPoint x: 778, startPoint y: 268, endPoint x: 847, endPoint y: 274, distance: 69.3
click at [842, 274] on div "Total 6,000,000" at bounding box center [819, 273] width 114 height 20
click at [851, 274] on div "Total 6,000,000" at bounding box center [819, 273] width 114 height 20
click at [917, 279] on span "Total" at bounding box center [907, 274] width 20 height 17
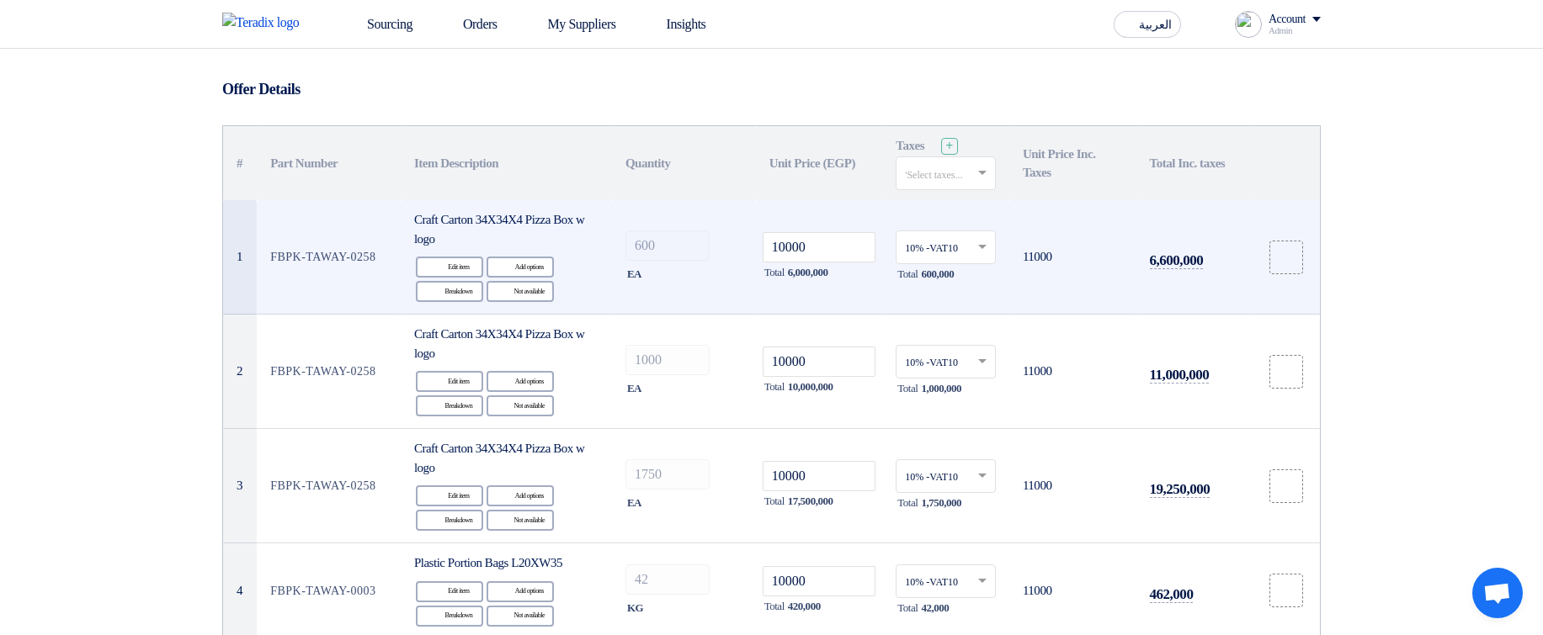
drag, startPoint x: 918, startPoint y: 279, endPoint x: 1001, endPoint y: 278, distance: 82.5
click at [1001, 278] on td "10% -VAT10 × Total 600,000" at bounding box center [945, 257] width 127 height 114
click at [1034, 252] on span "11000" at bounding box center [1037, 256] width 29 height 13
click at [1198, 263] on span "6,600,000" at bounding box center [1177, 260] width 54 height 17
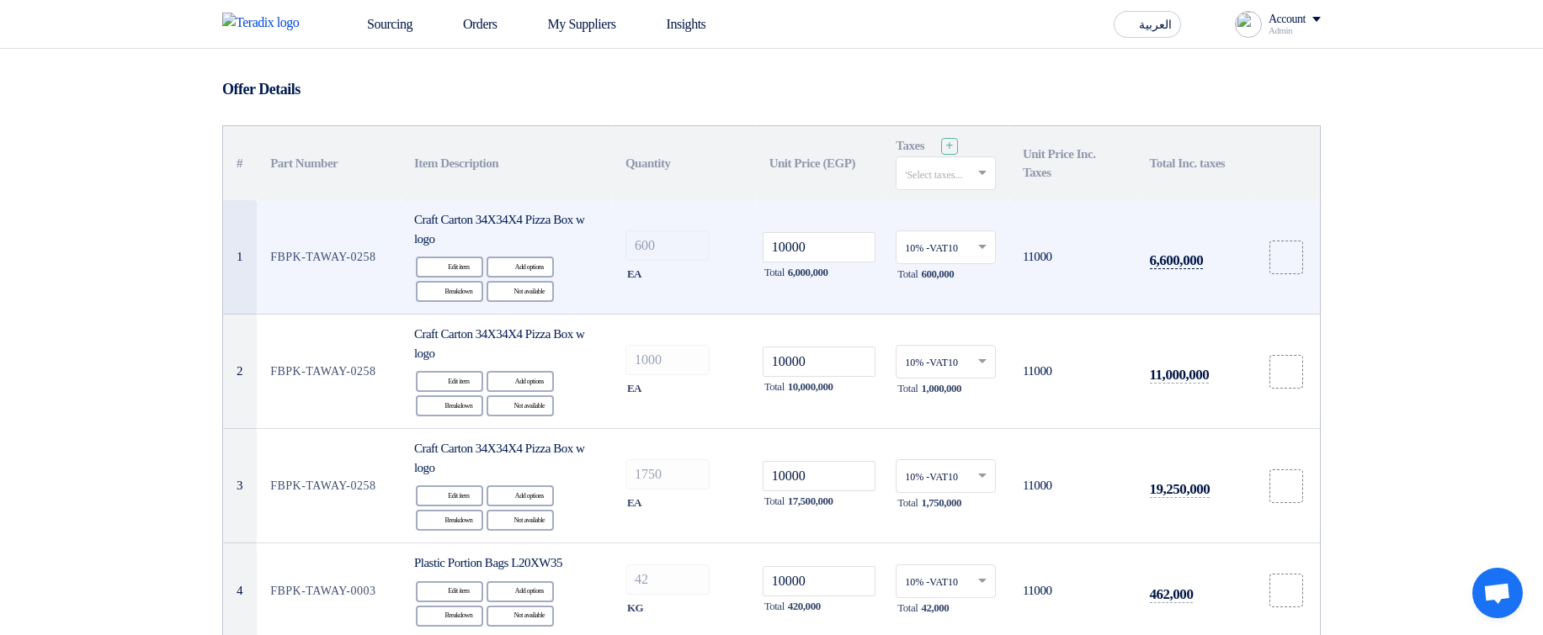
click at [1198, 263] on span "6,600,000" at bounding box center [1177, 260] width 54 height 17
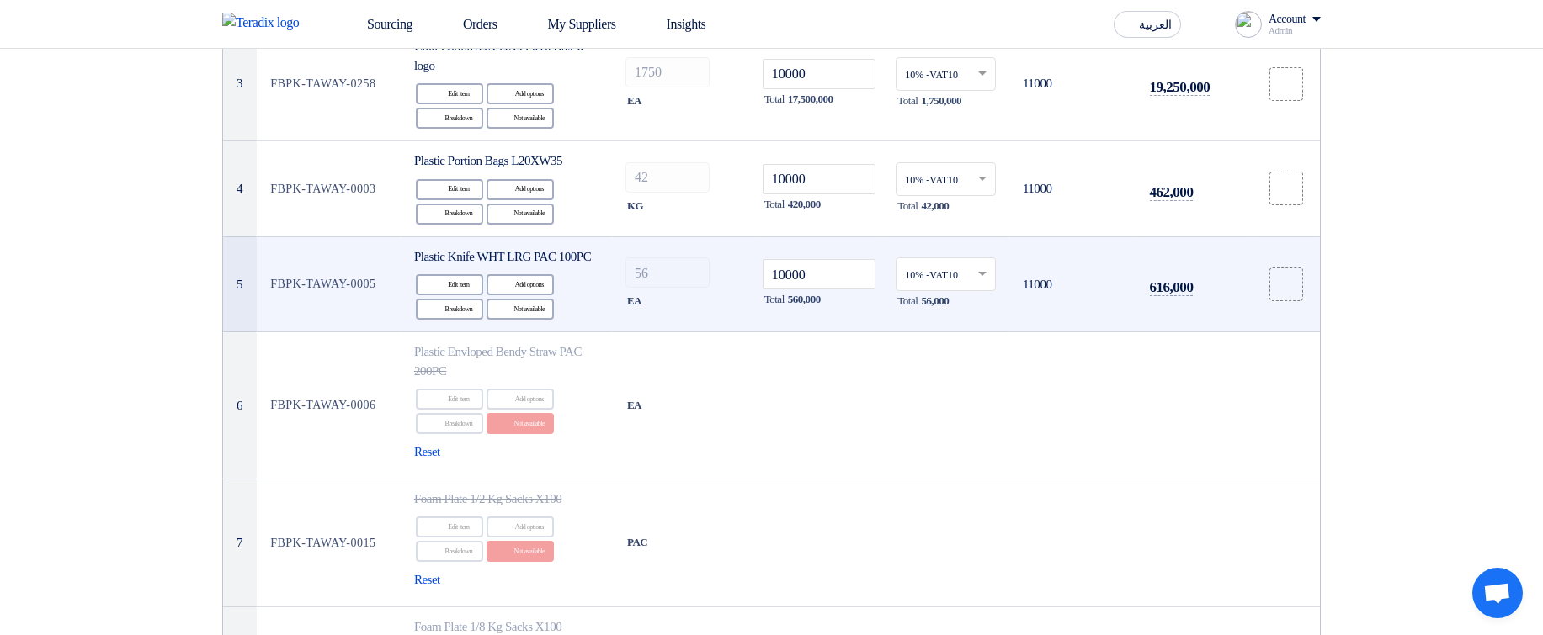
scroll to position [505, 0]
click at [1161, 295] on span "616,000" at bounding box center [1172, 286] width 44 height 17
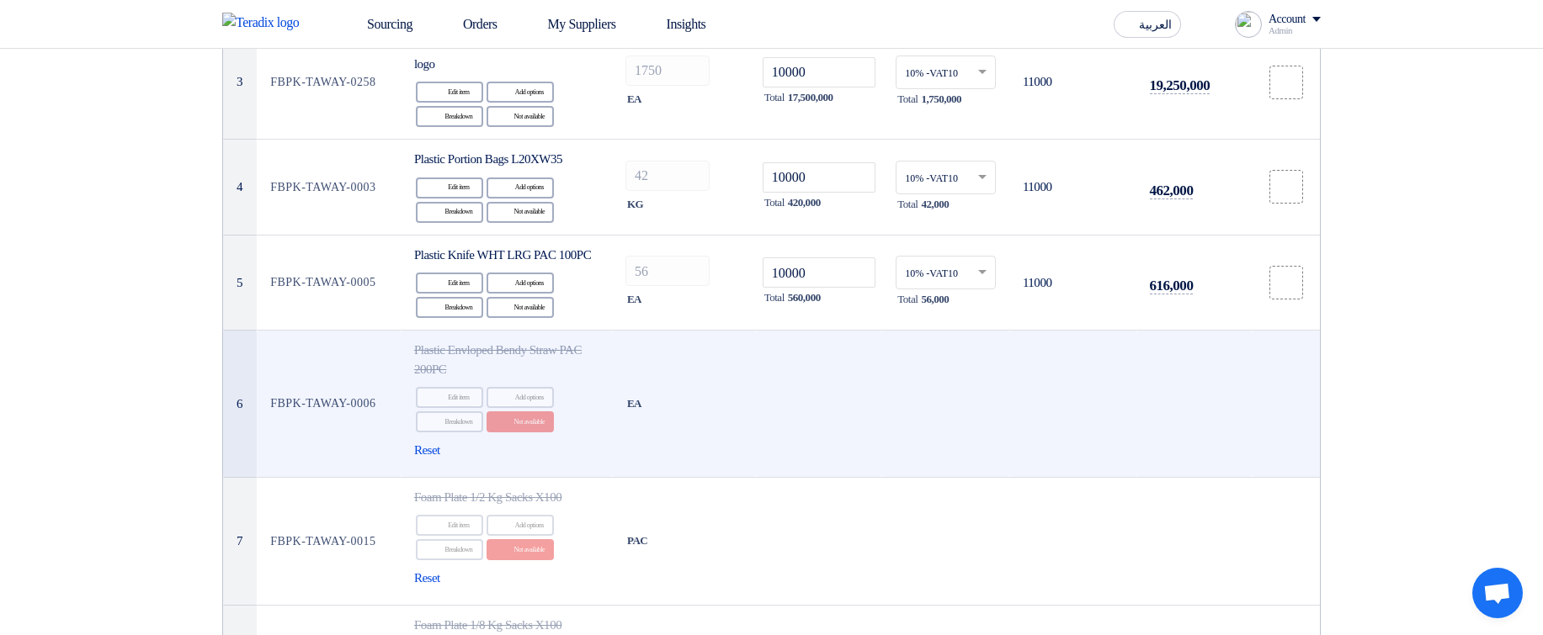
click at [1107, 424] on td at bounding box center [1072, 404] width 127 height 147
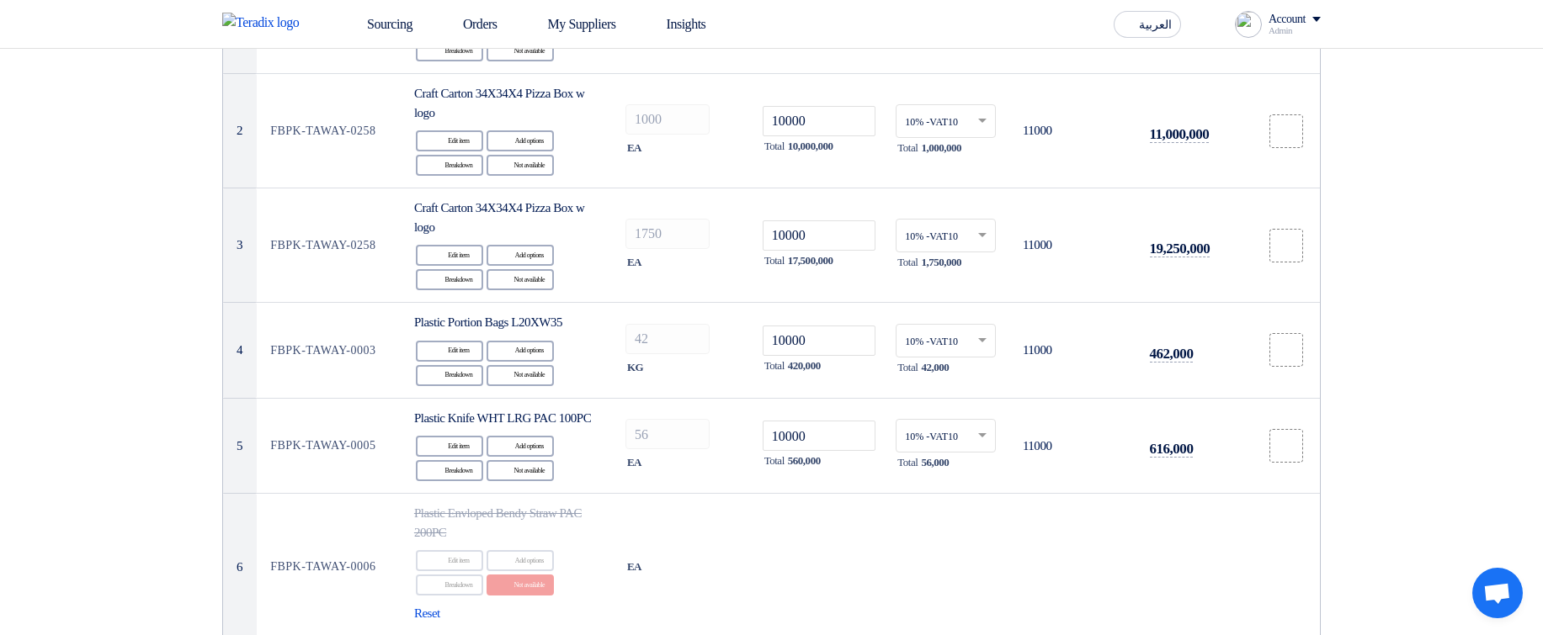
scroll to position [404, 0]
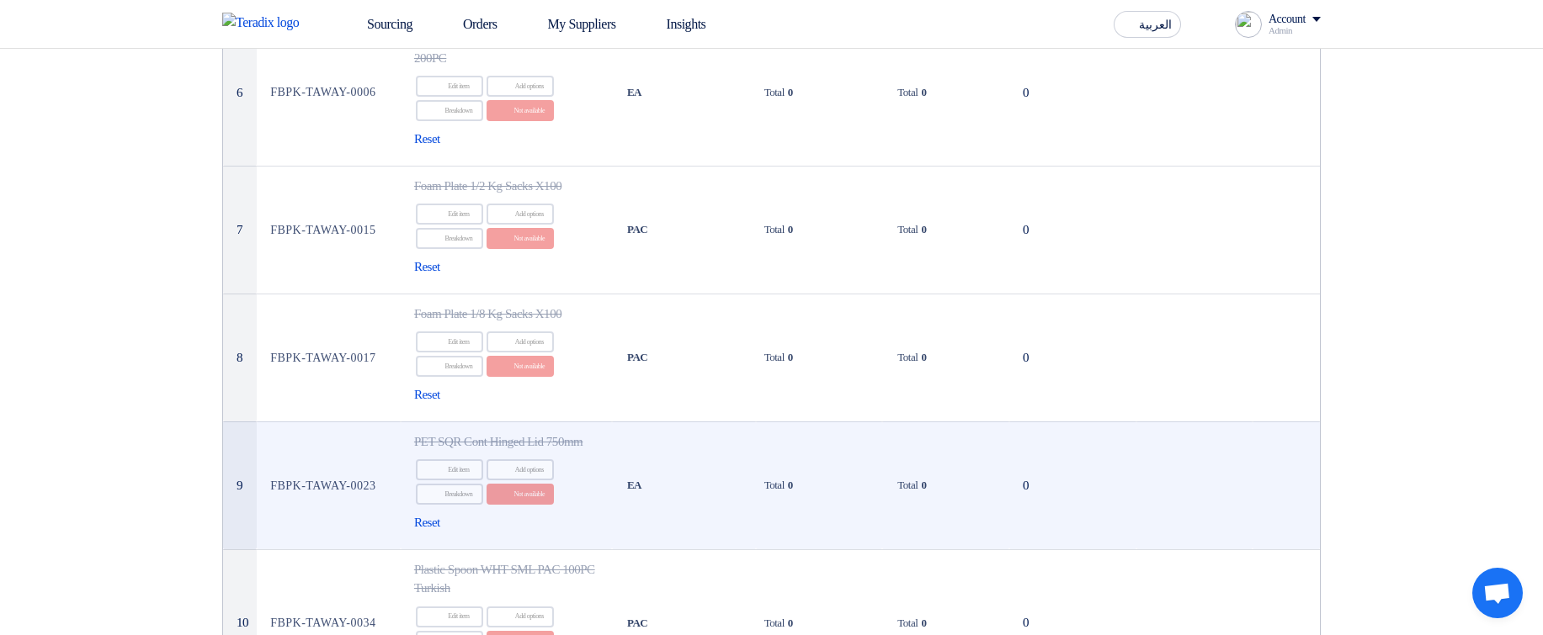
scroll to position [505, 0]
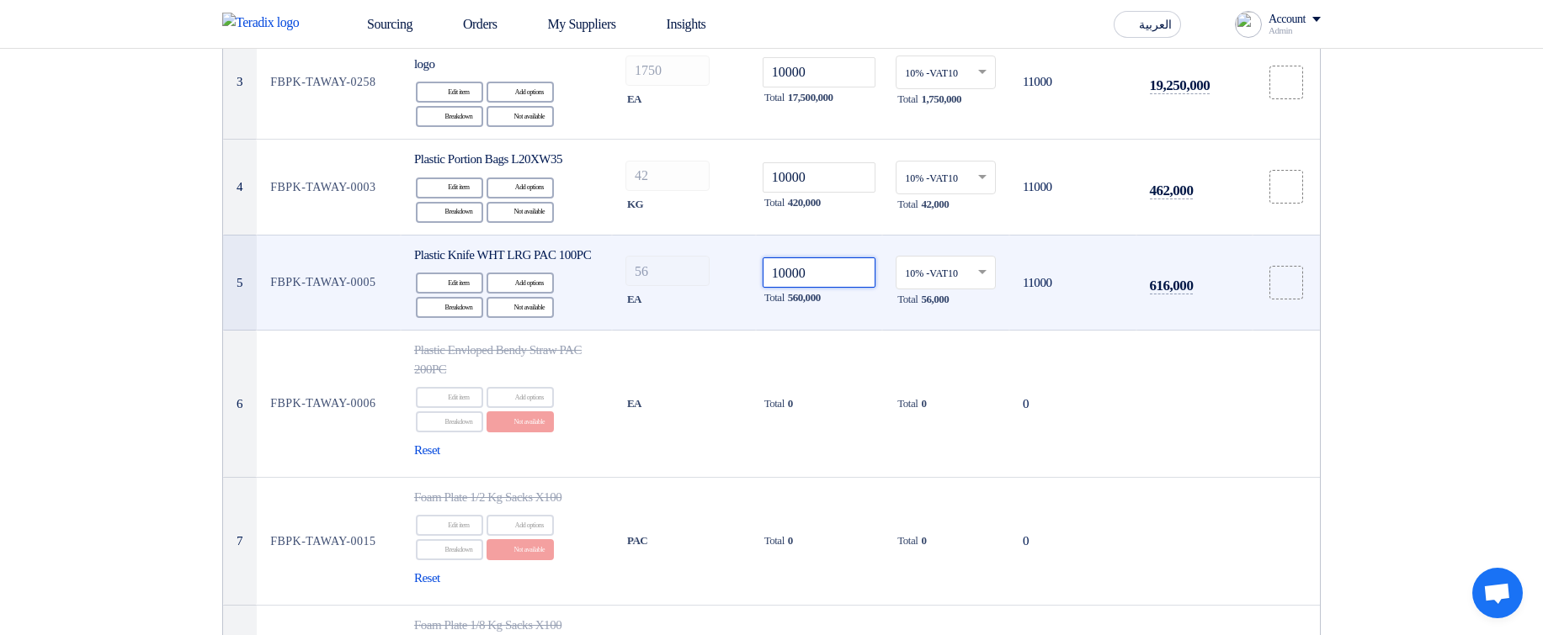
click at [827, 279] on input "10000" at bounding box center [819, 273] width 114 height 30
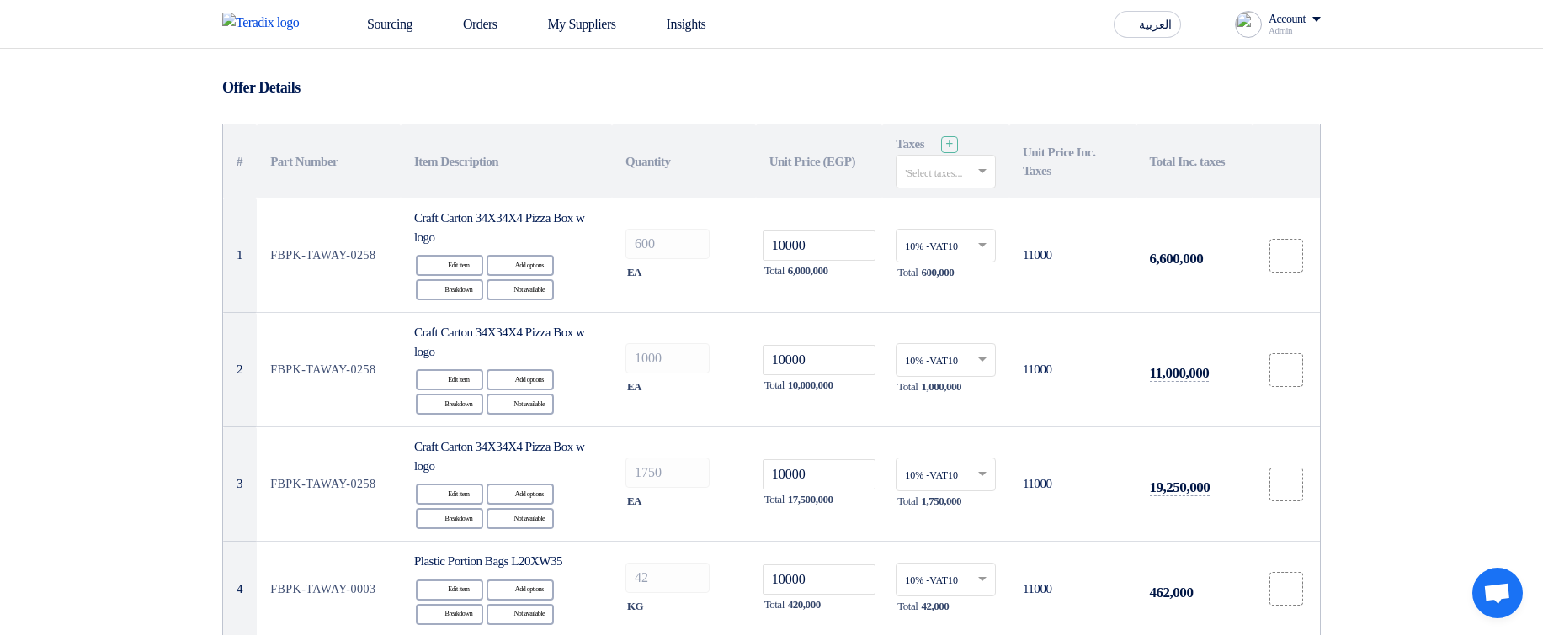
scroll to position [0, 0]
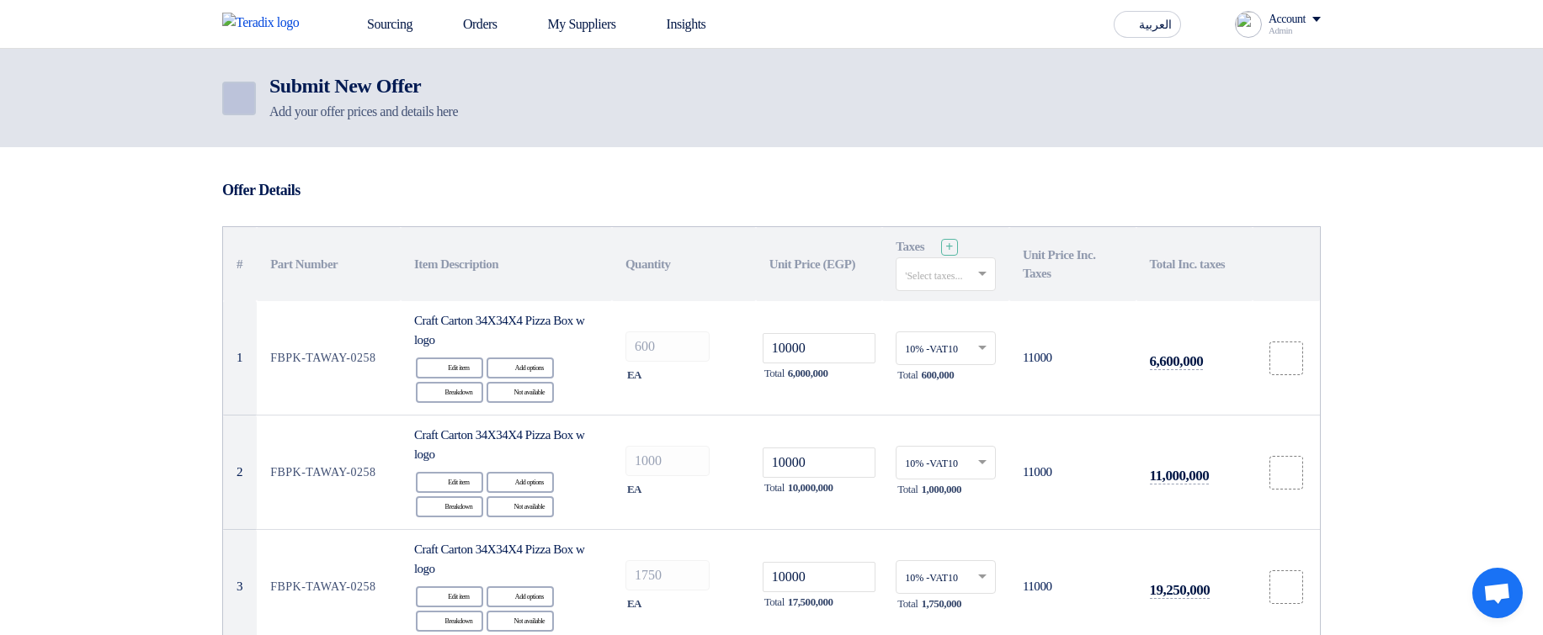
click at [245, 104] on icon "Back" at bounding box center [237, 98] width 20 height 20
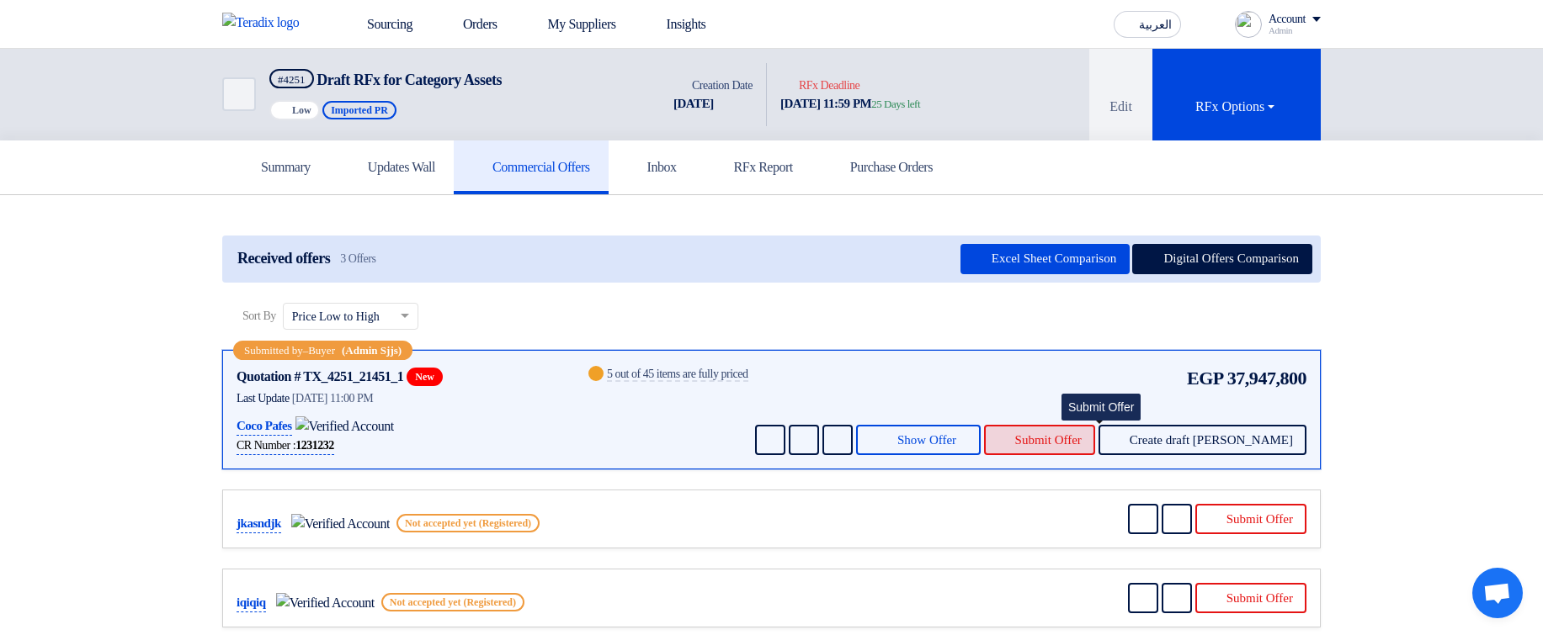
click at [1081, 434] on span "Submit Offer" at bounding box center [1048, 440] width 66 height 13
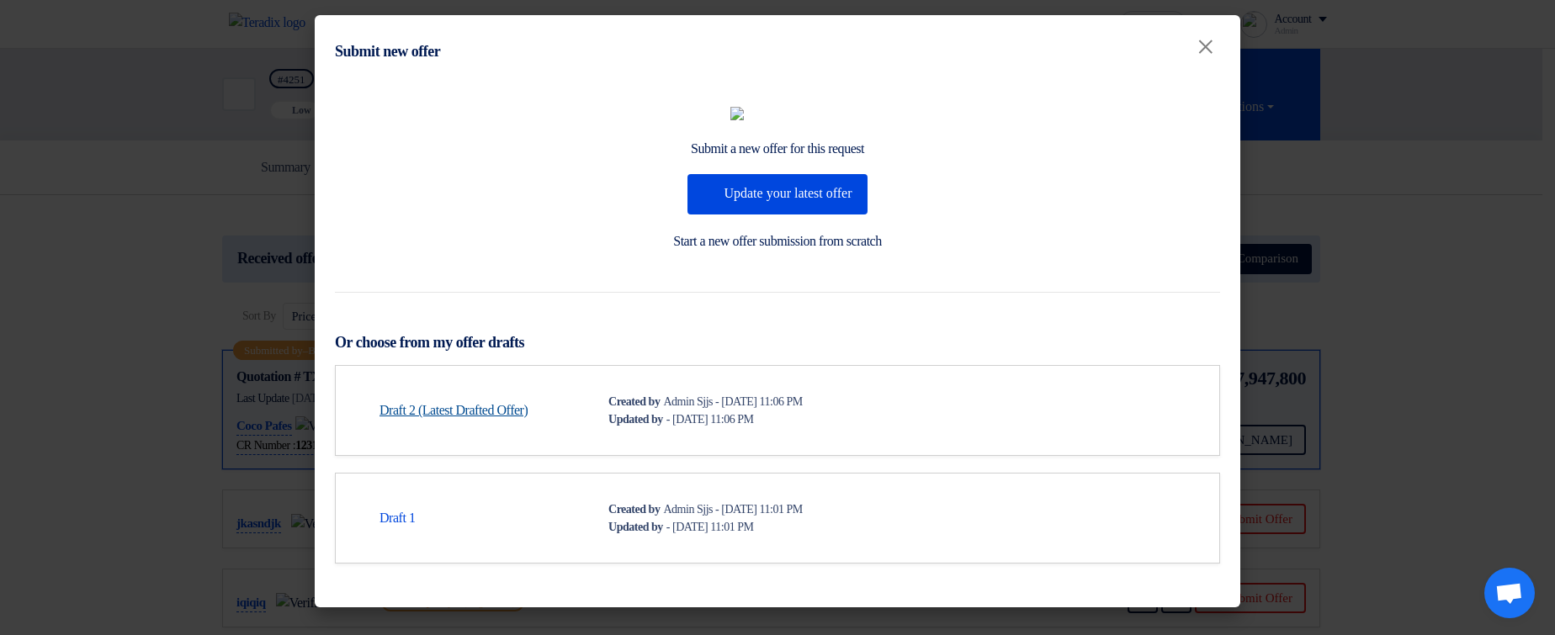
click at [498, 401] on link "Draft 2 (Latest Drafted Offer)" at bounding box center [454, 411] width 148 height 20
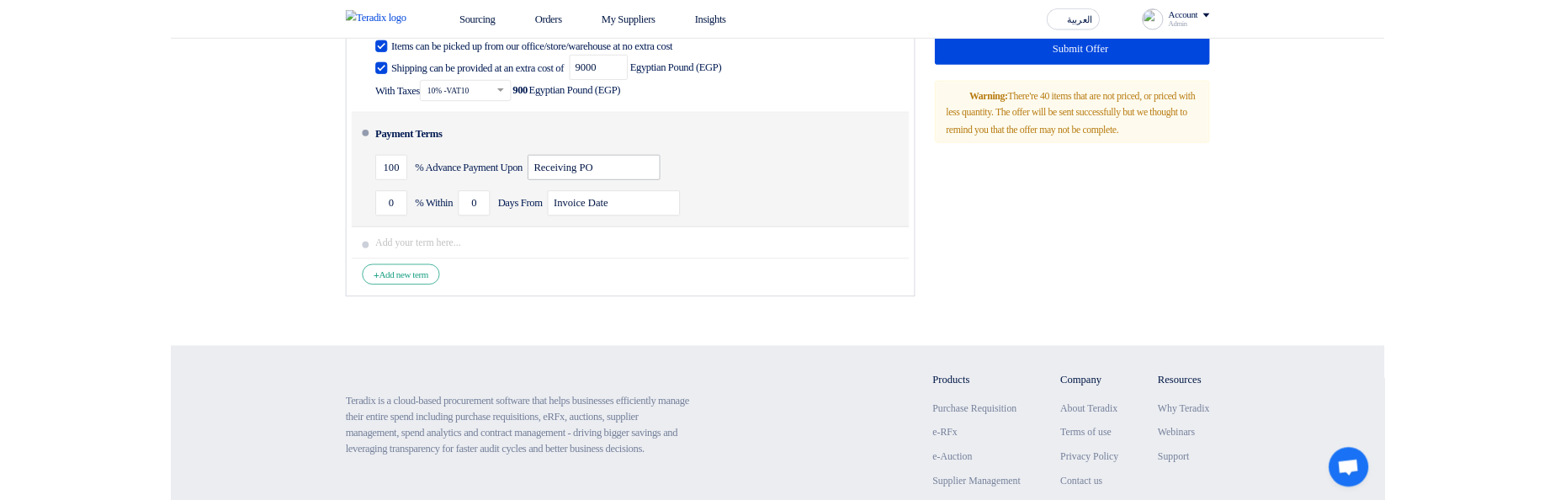
scroll to position [6867, 0]
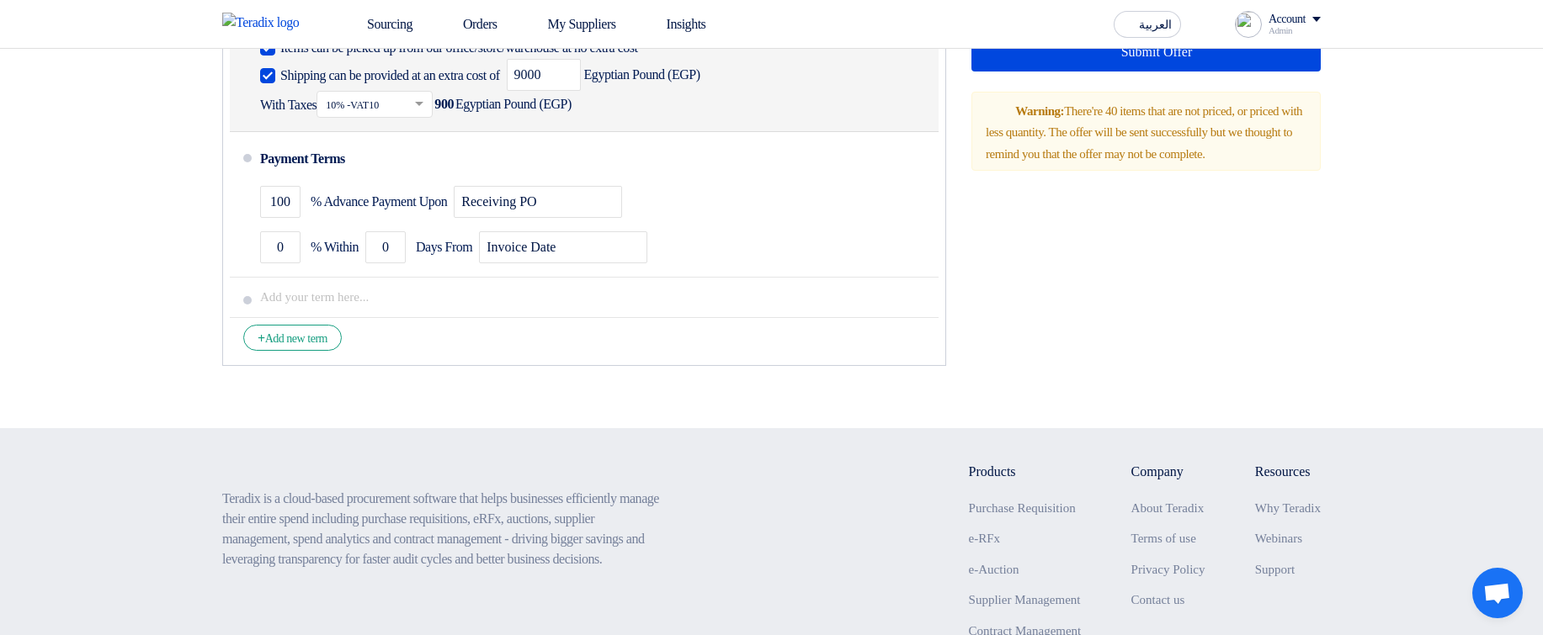
click at [357, 29] on div "Shipping To location Downtown Stores" at bounding box center [327, 8] width 135 height 40
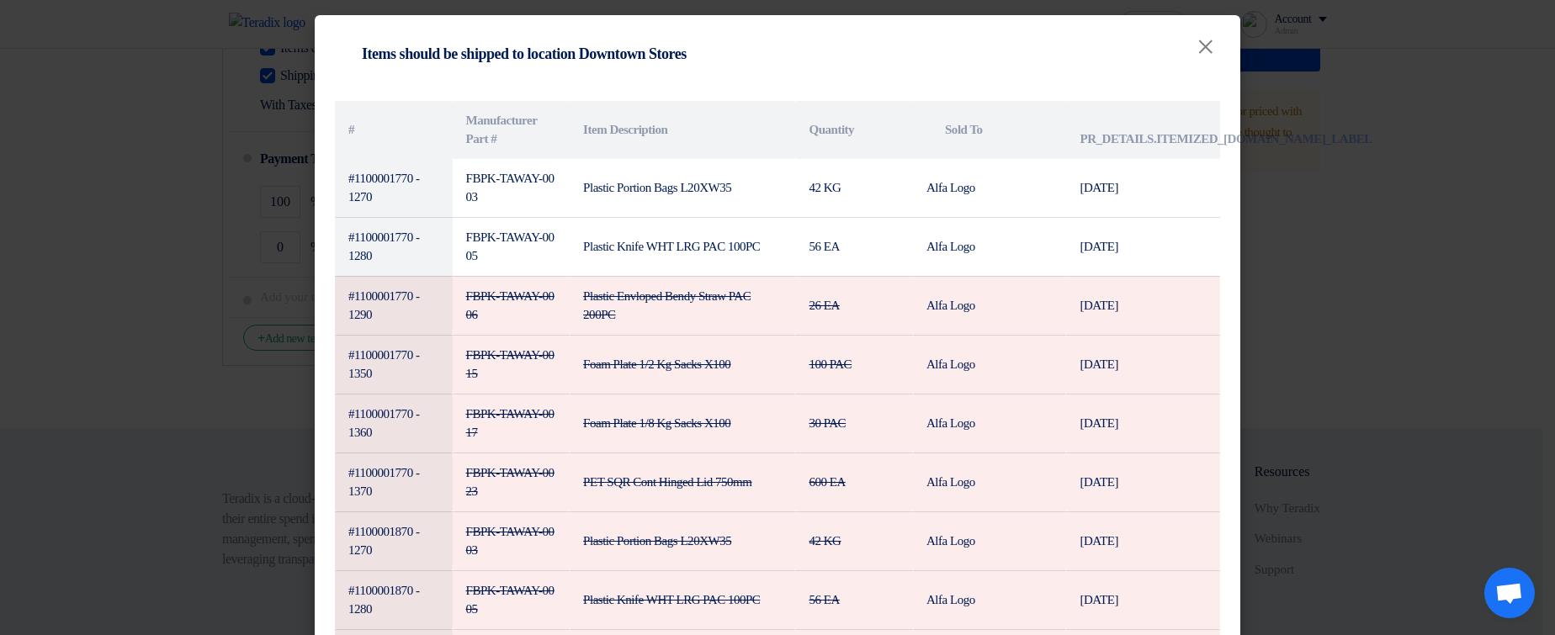
click at [1094, 137] on th "Attachments PR_DETAILS.ITEMIZED_PR.DELIVERY_LABEL" at bounding box center [1143, 130] width 154 height 58
click at [1095, 137] on th "Attachments PR_DETAILS.ITEMIZED_PR.DELIVERY_LABEL" at bounding box center [1143, 130] width 154 height 58
copy table "PR_DETAILS.ITEMIZED_PR.DELIVERY_LABEL"
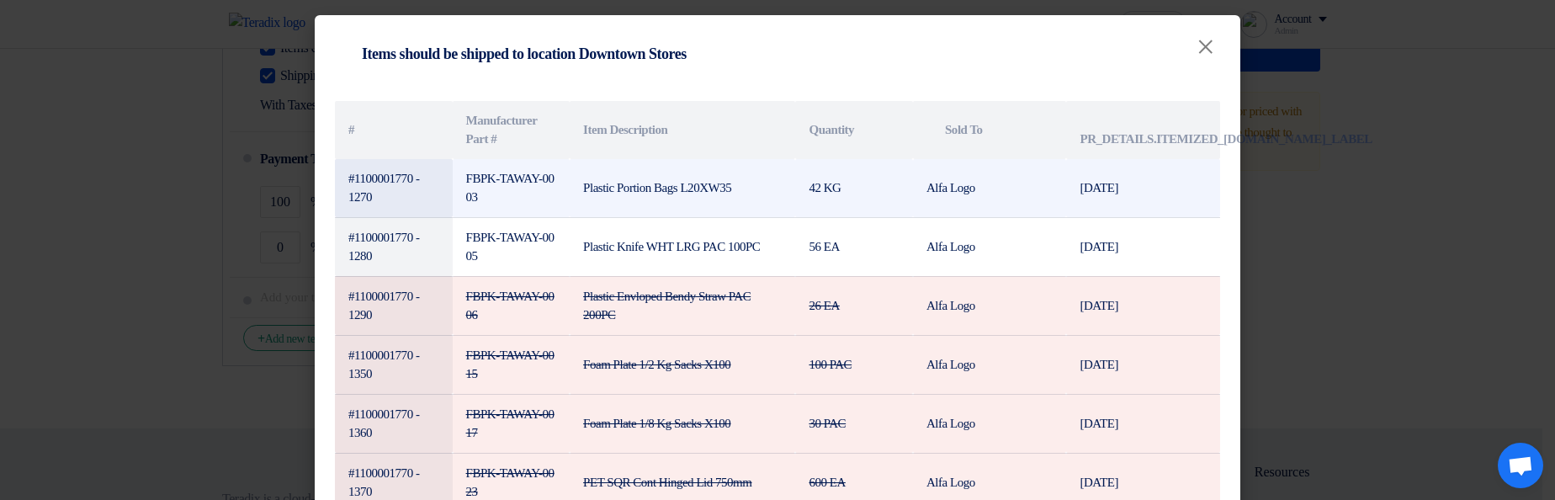
click at [1108, 179] on td "[DATE]" at bounding box center [1143, 188] width 154 height 59
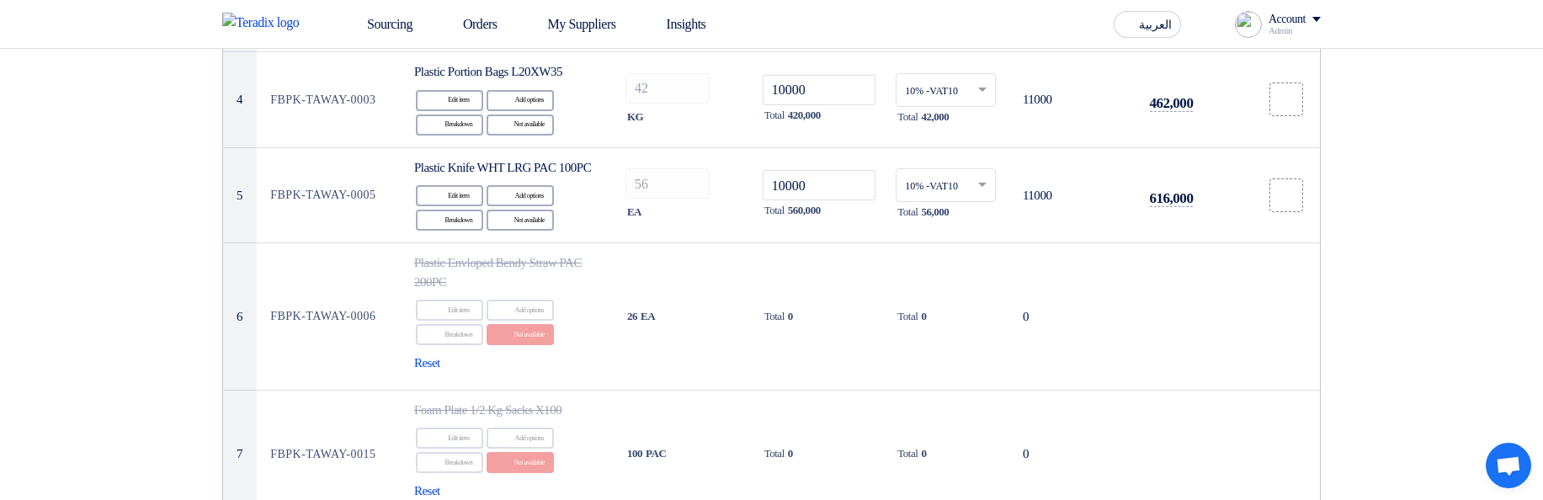
scroll to position [632, 0]
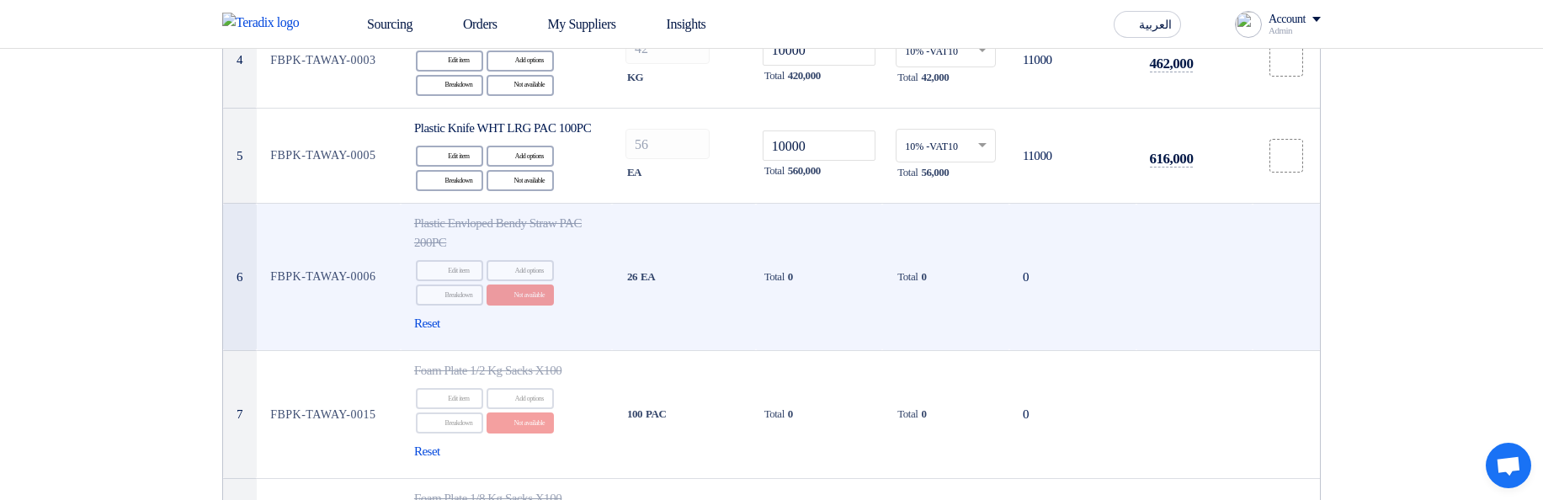
drag, startPoint x: 1045, startPoint y: 295, endPoint x: 1319, endPoint y: 299, distance: 273.5
click at [1319, 299] on tr "6 FBPK-TAWAY-0006 Plastic Envloped Bendy Straw PAC 200PC Edit Edit item Alterna…" at bounding box center [771, 277] width 1097 height 147
click at [1184, 302] on td at bounding box center [1194, 277] width 116 height 147
drag, startPoint x: 629, startPoint y: 296, endPoint x: 720, endPoint y: 301, distance: 91.9
click at [720, 287] on div "26 EA" at bounding box center [683, 277] width 117 height 20
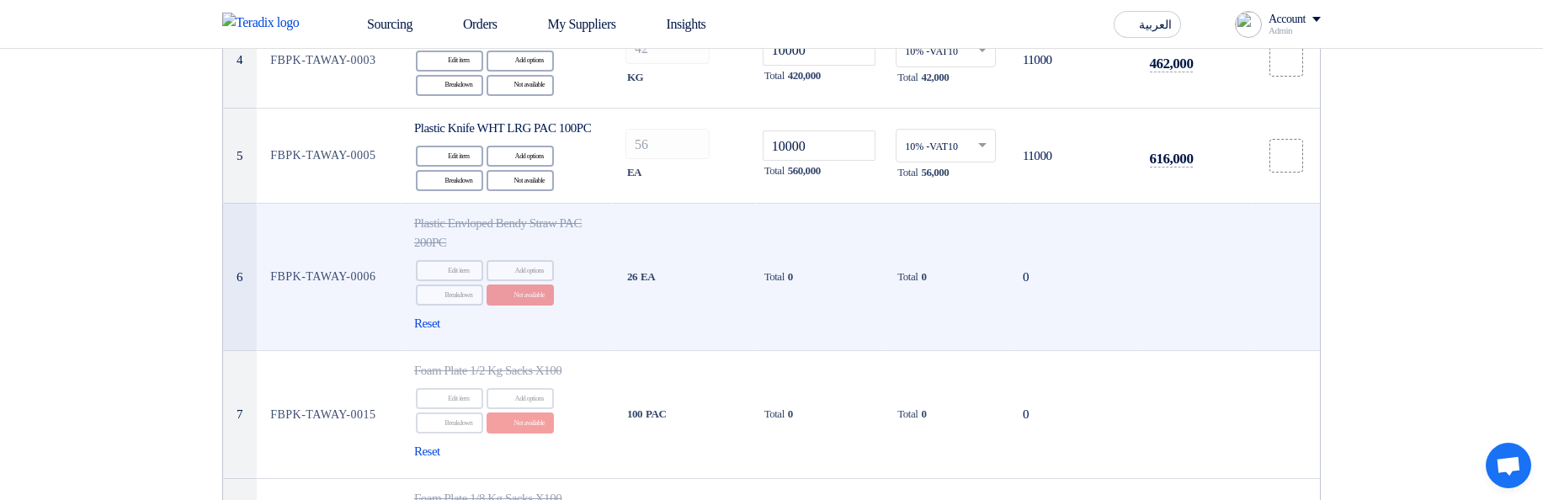
click at [720, 287] on div "26 EA" at bounding box center [683, 277] width 117 height 20
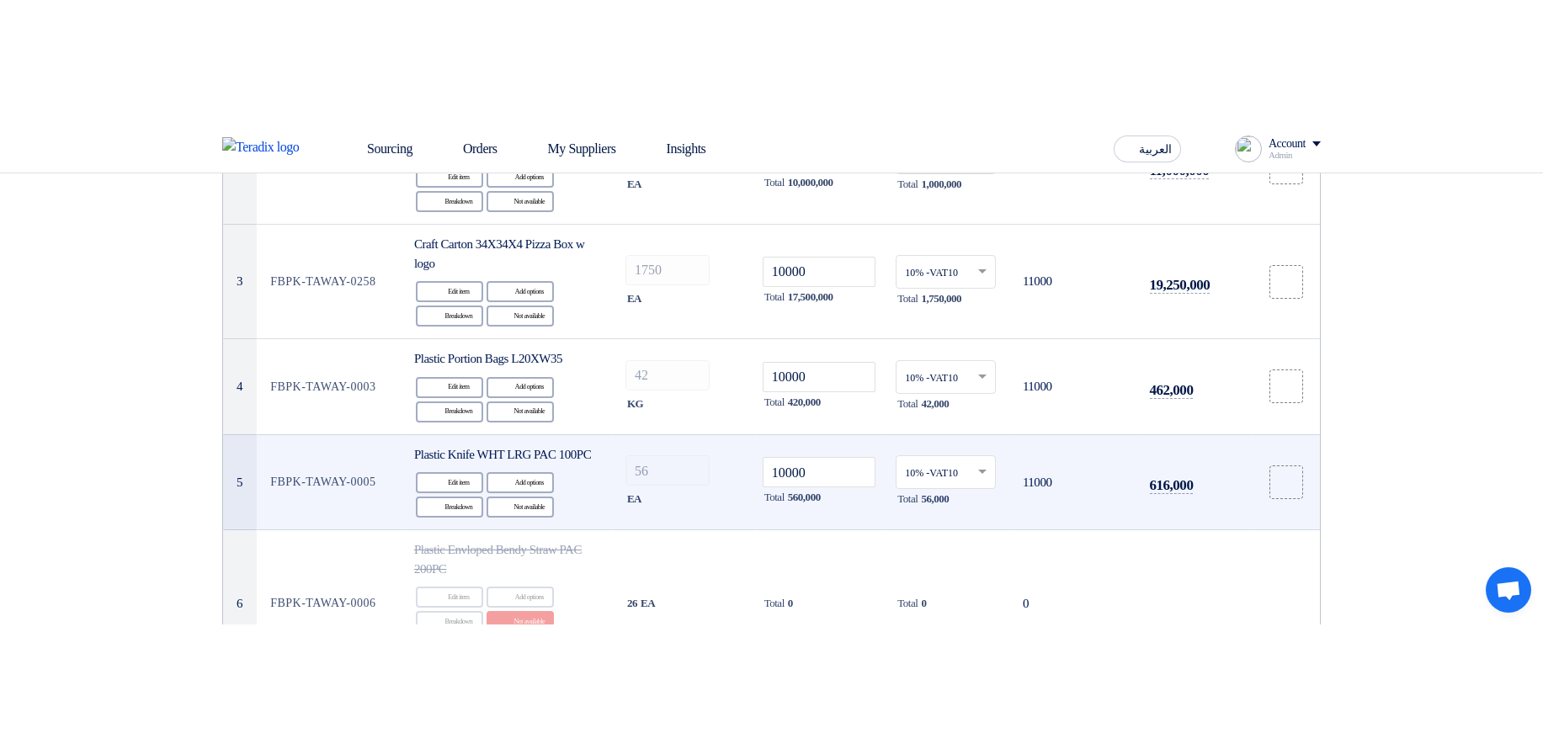
scroll to position [531, 0]
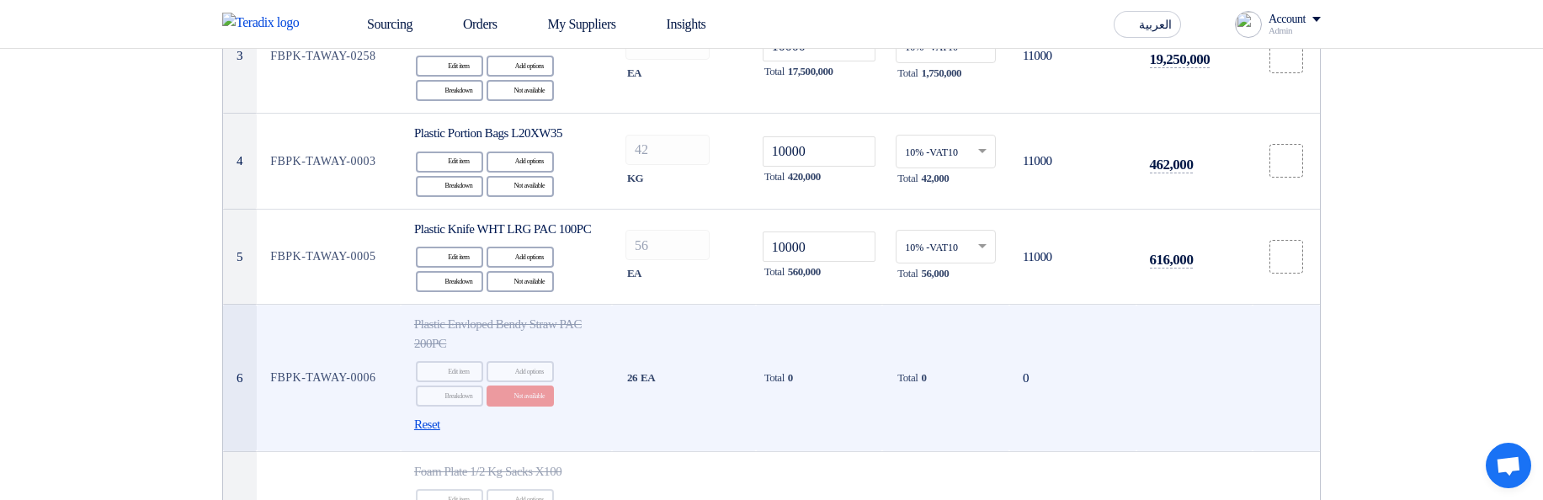
click at [440, 434] on span "Reset" at bounding box center [427, 424] width 26 height 19
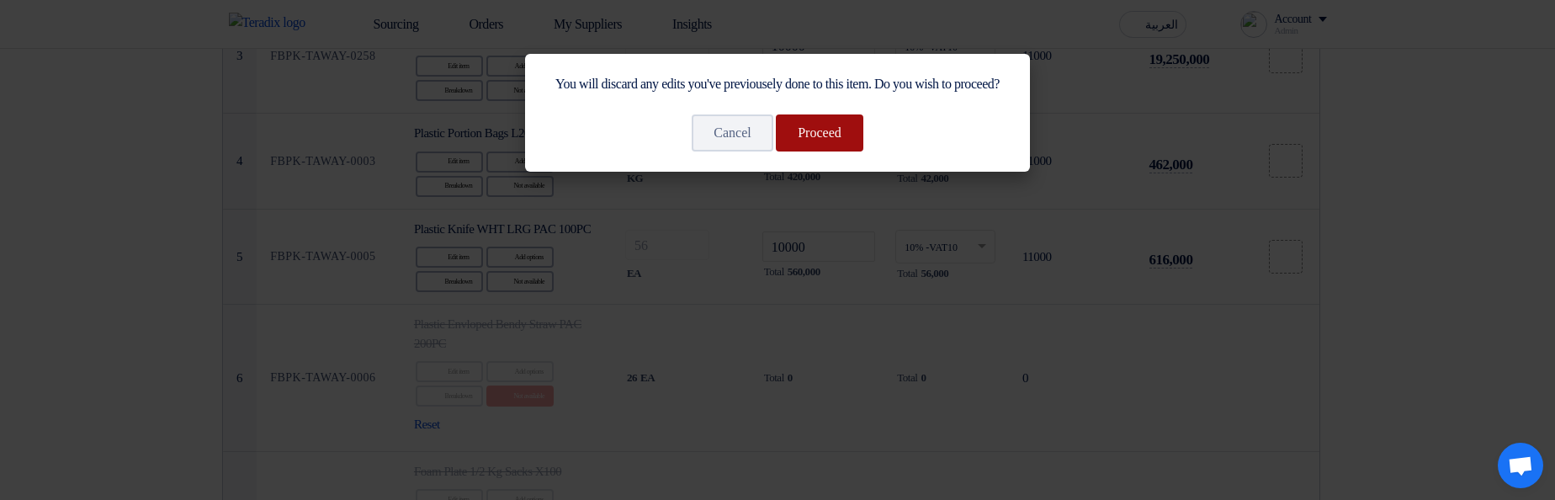
click at [841, 151] on button "Proceed" at bounding box center [820, 132] width 88 height 37
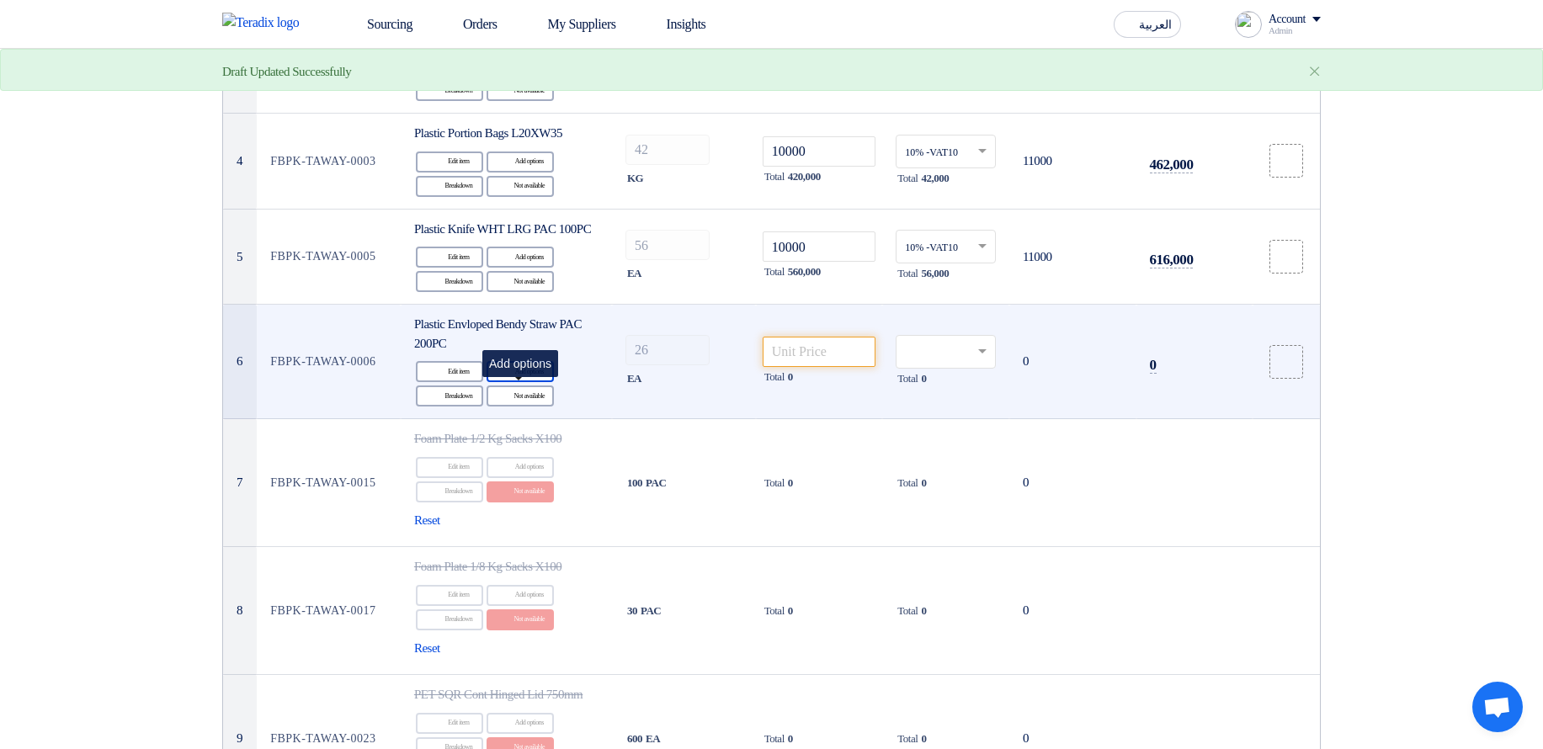
click at [529, 382] on div "Alternative Add options" at bounding box center [519, 371] width 67 height 21
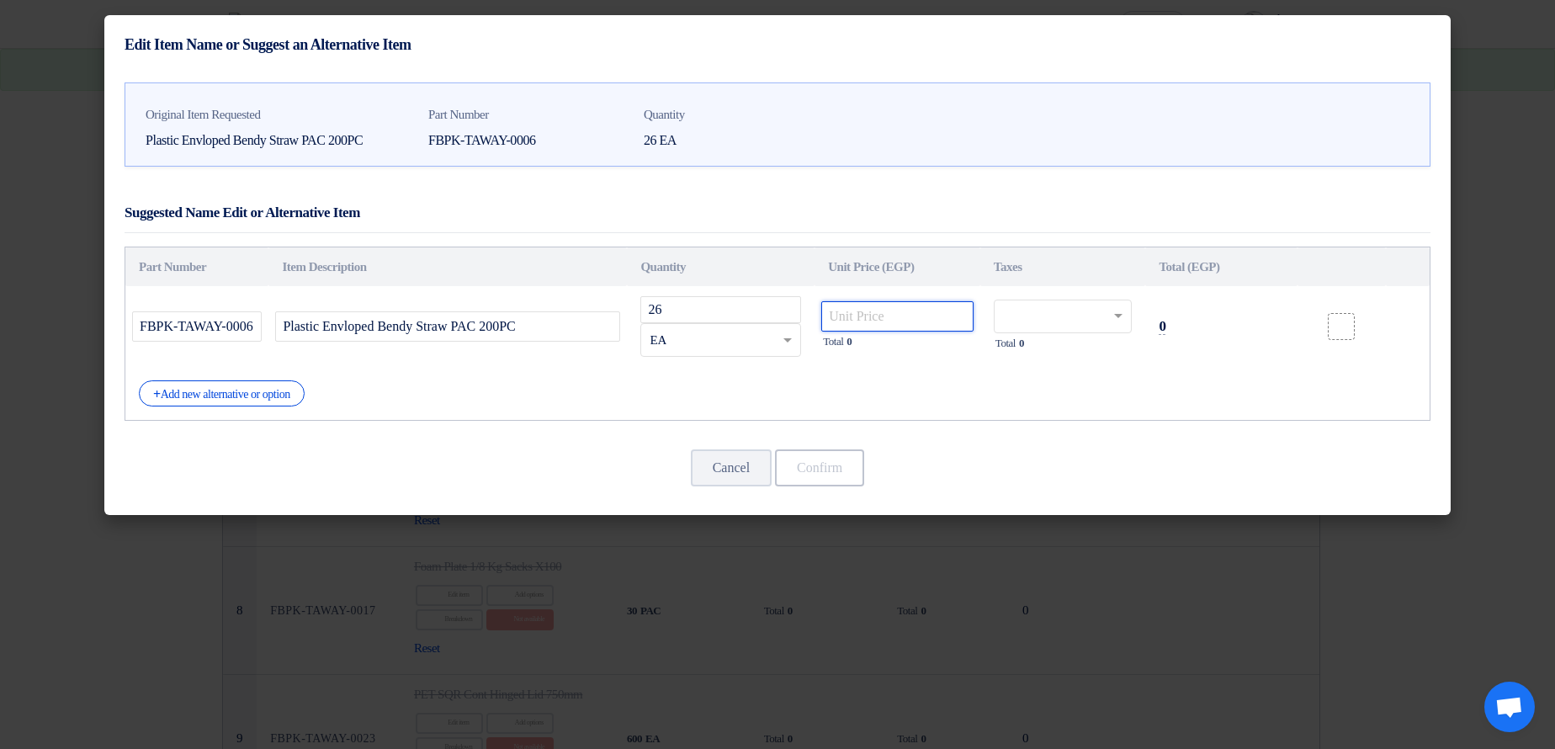
click at [956, 313] on input "number" at bounding box center [897, 316] width 152 height 30
type input "1111"
click at [1033, 314] on input "text" at bounding box center [1053, 318] width 100 height 27
click at [1036, 350] on span "14% -VAT14" at bounding box center [1029, 348] width 53 height 12
click at [844, 473] on button "Confirm" at bounding box center [819, 467] width 89 height 37
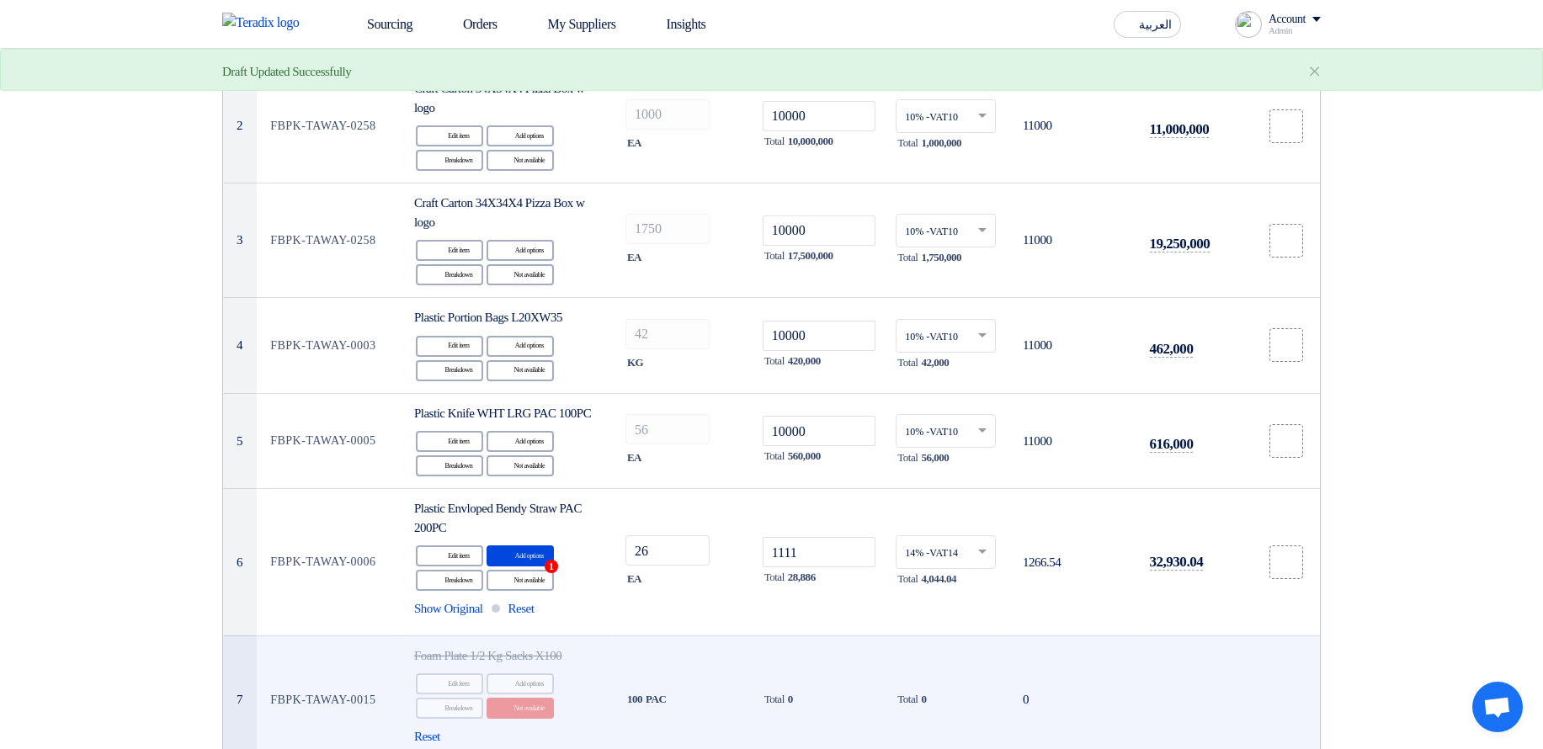
scroll to position [329, 0]
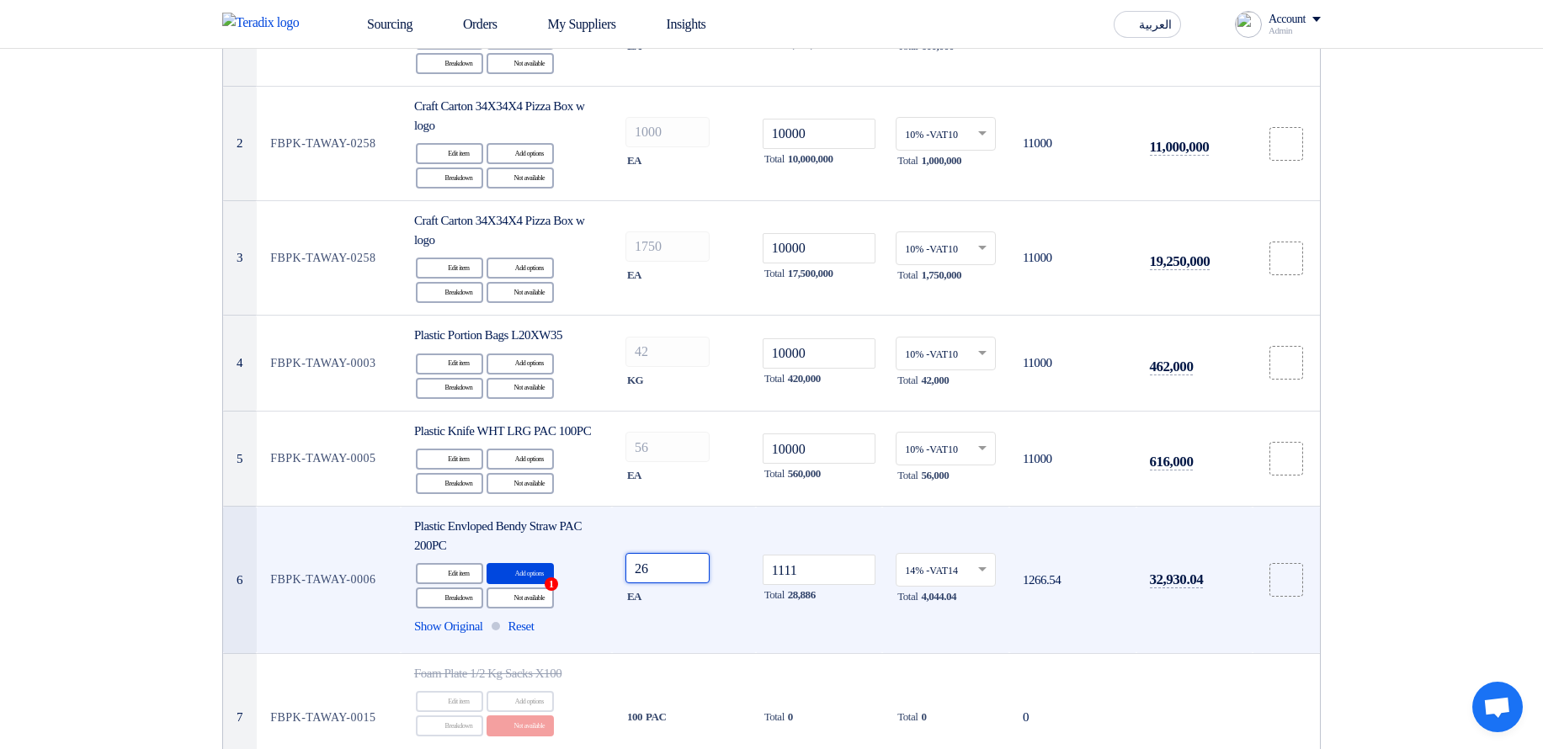
click at [703, 499] on input "26" at bounding box center [667, 568] width 84 height 30
type input "262"
click at [800, 499] on input "1111" at bounding box center [819, 570] width 114 height 30
click at [957, 499] on input "text" at bounding box center [937, 572] width 65 height 28
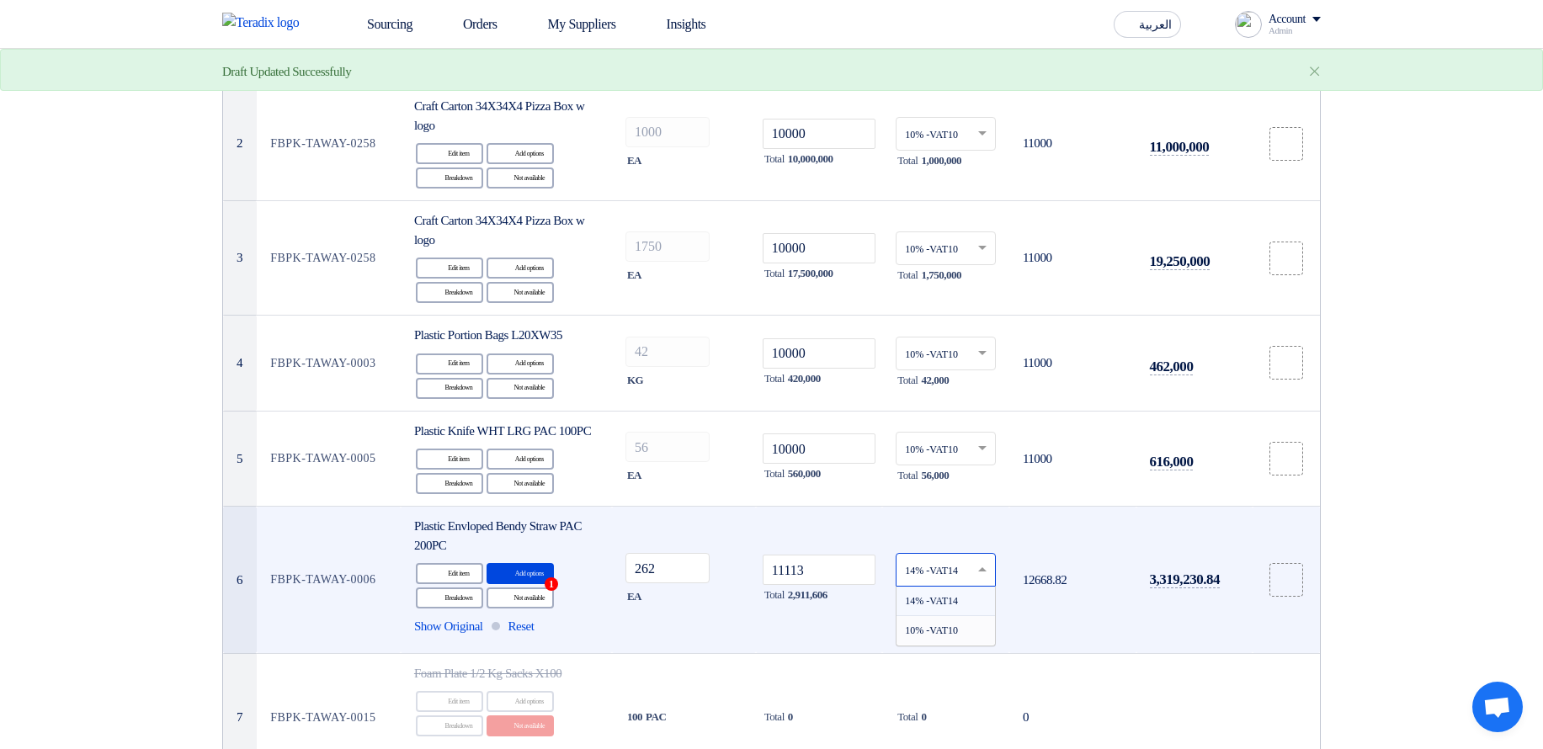
click at [943, 499] on ng-dropdown-panel "14% -VAT14 10% -VAT10" at bounding box center [945, 616] width 100 height 61
click at [949, 499] on div "10% -VAT10" at bounding box center [945, 630] width 98 height 29
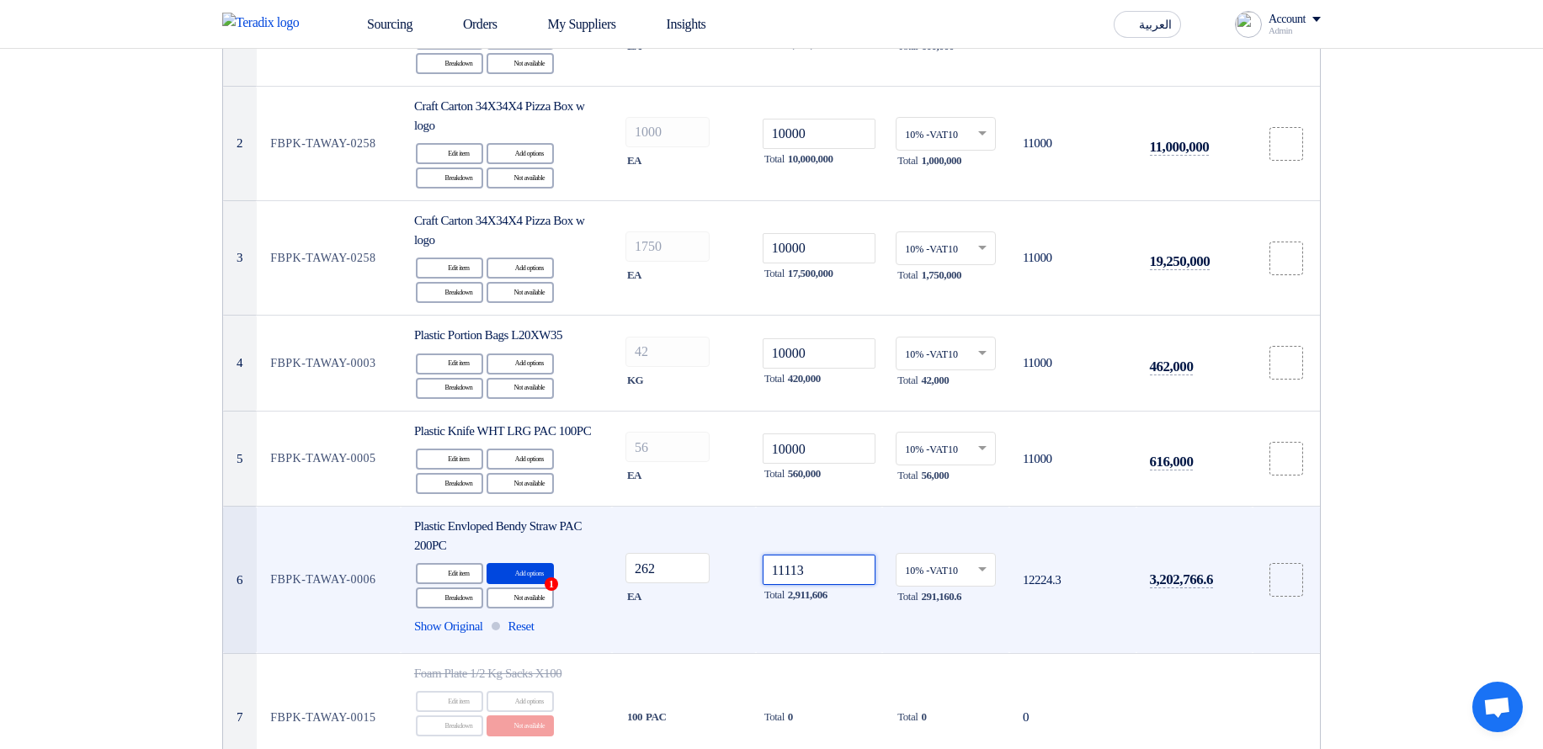
click at [827, 499] on input "11113" at bounding box center [819, 570] width 114 height 30
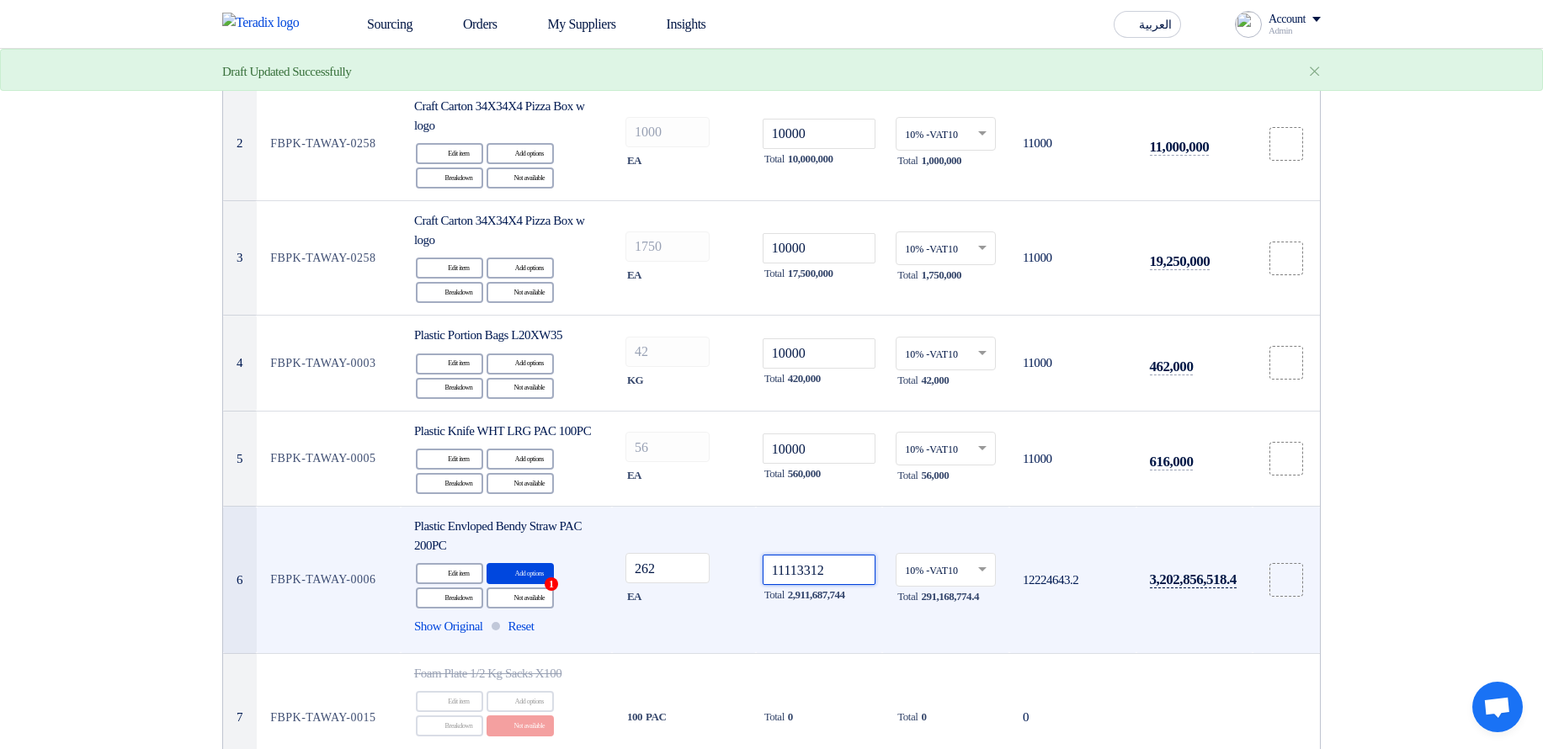
type input "11113312"
click at [1203, 499] on span "3,202,856,518.4" at bounding box center [1193, 579] width 87 height 17
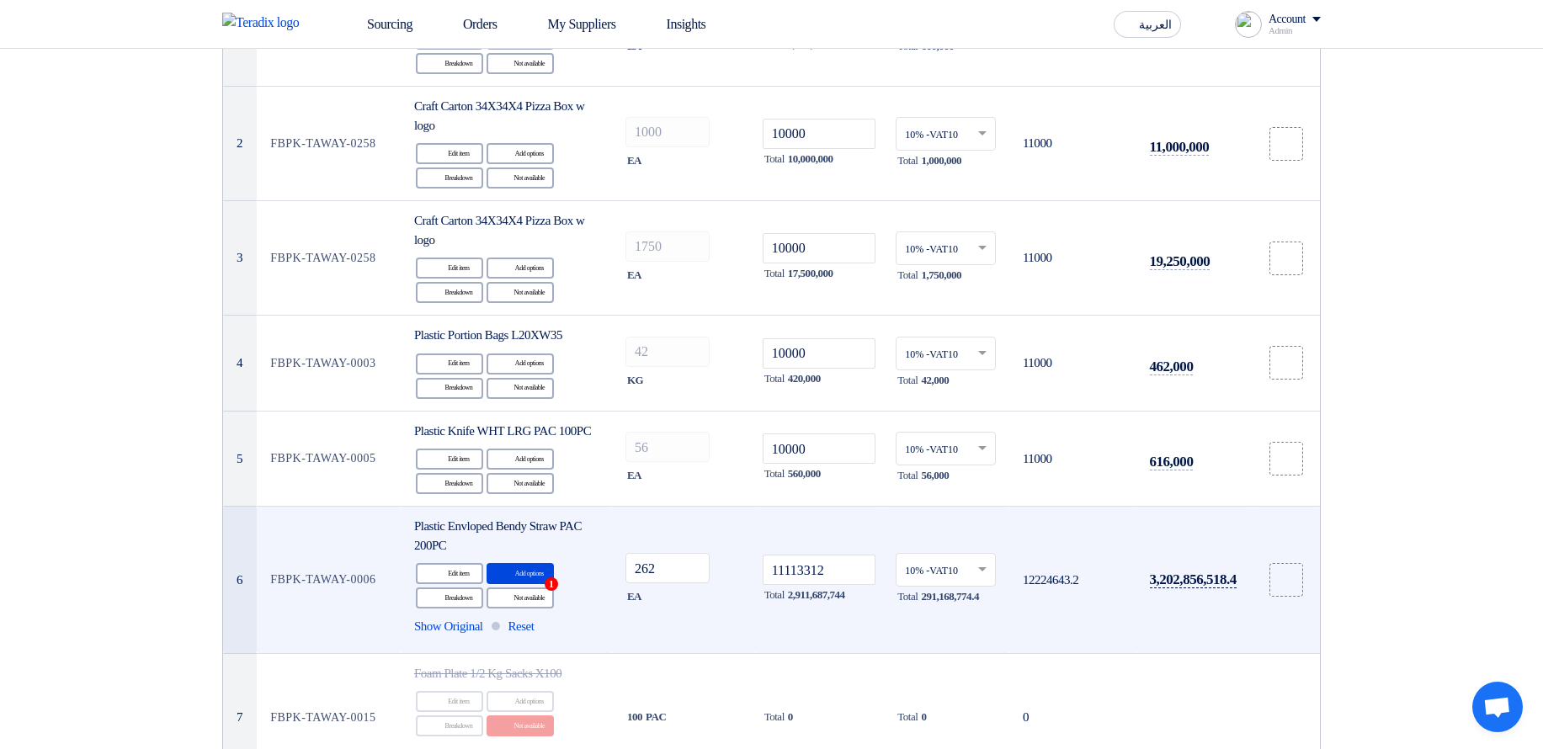
click at [1203, 499] on span "3,202,856,518.4" at bounding box center [1193, 579] width 87 height 17
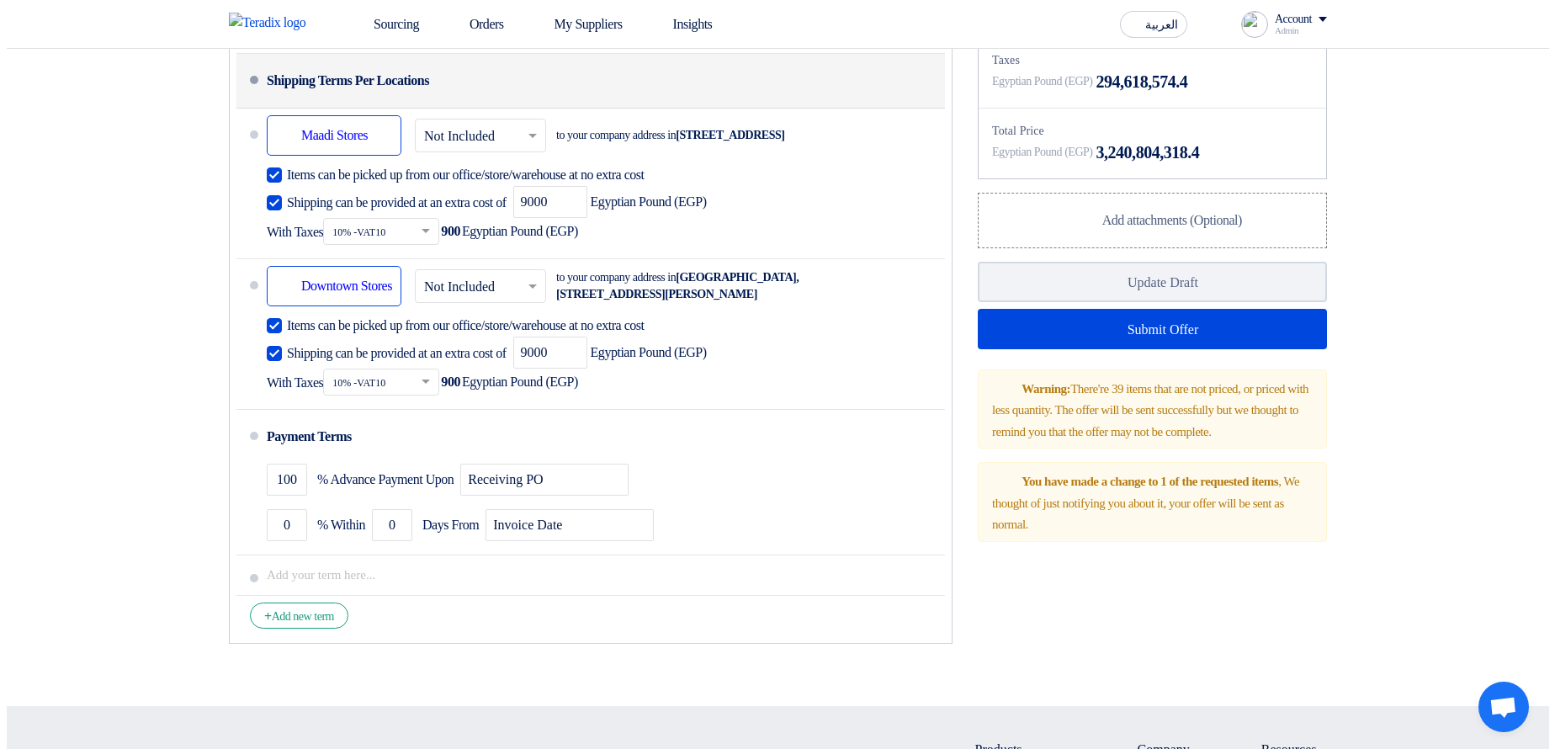
scroll to position [6591, 0]
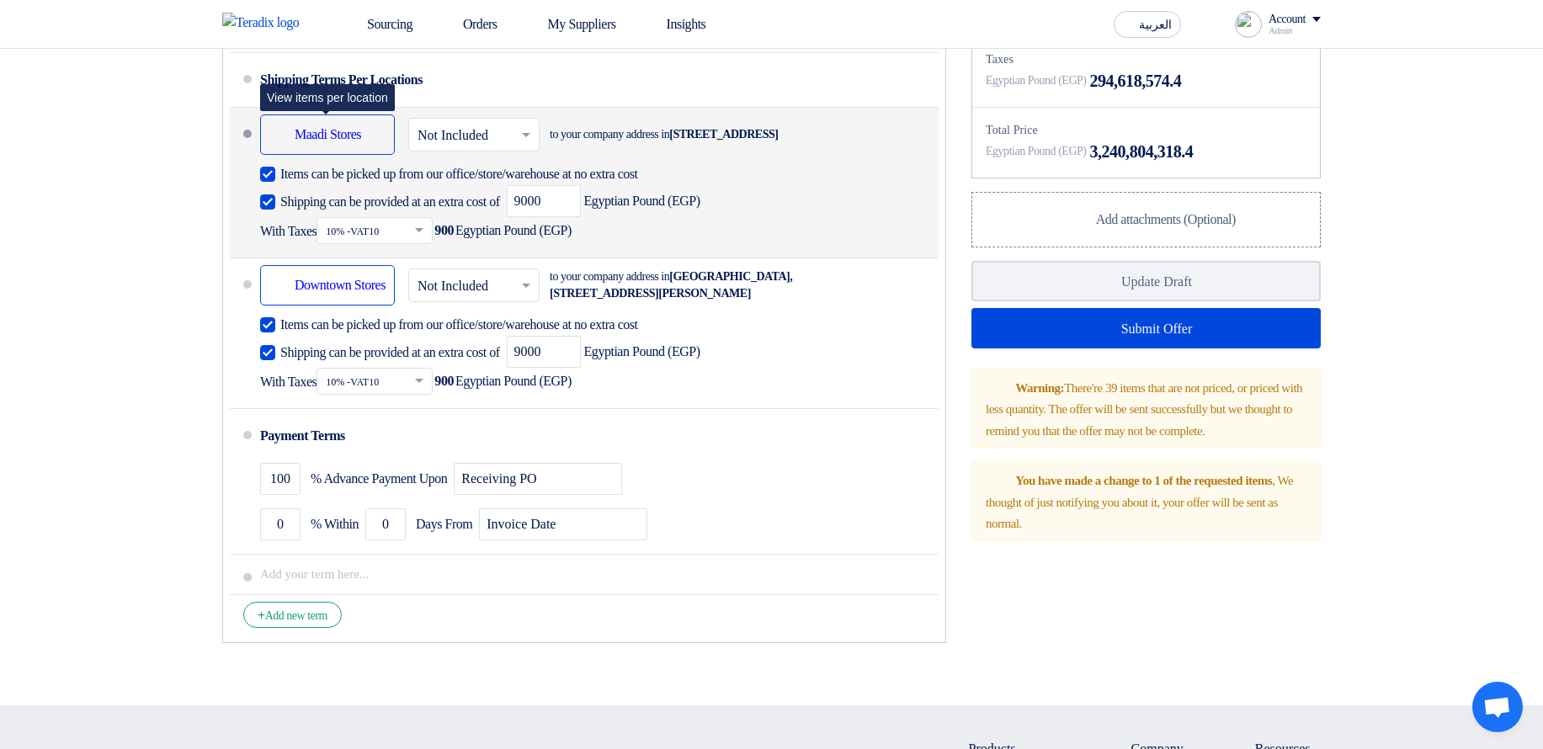
click at [364, 155] on div "Shipping To location Maadi Stores" at bounding box center [327, 134] width 135 height 40
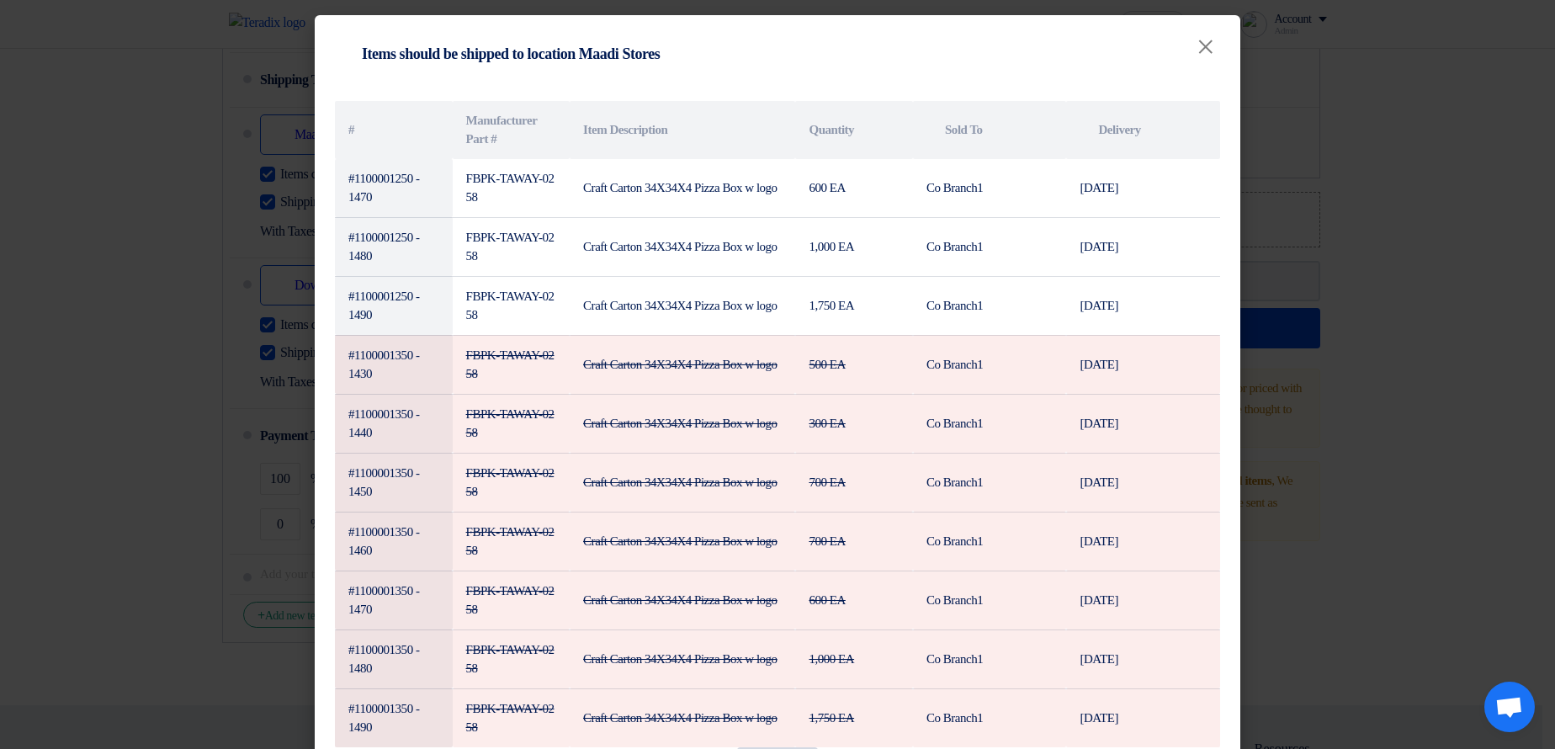
click at [1113, 126] on th "Attachments Delivery" at bounding box center [1143, 130] width 154 height 58
click at [1113, 125] on th "Attachments Delivery" at bounding box center [1143, 130] width 154 height 58
click at [1163, 137] on th "Attachments Delivery" at bounding box center [1143, 130] width 154 height 58
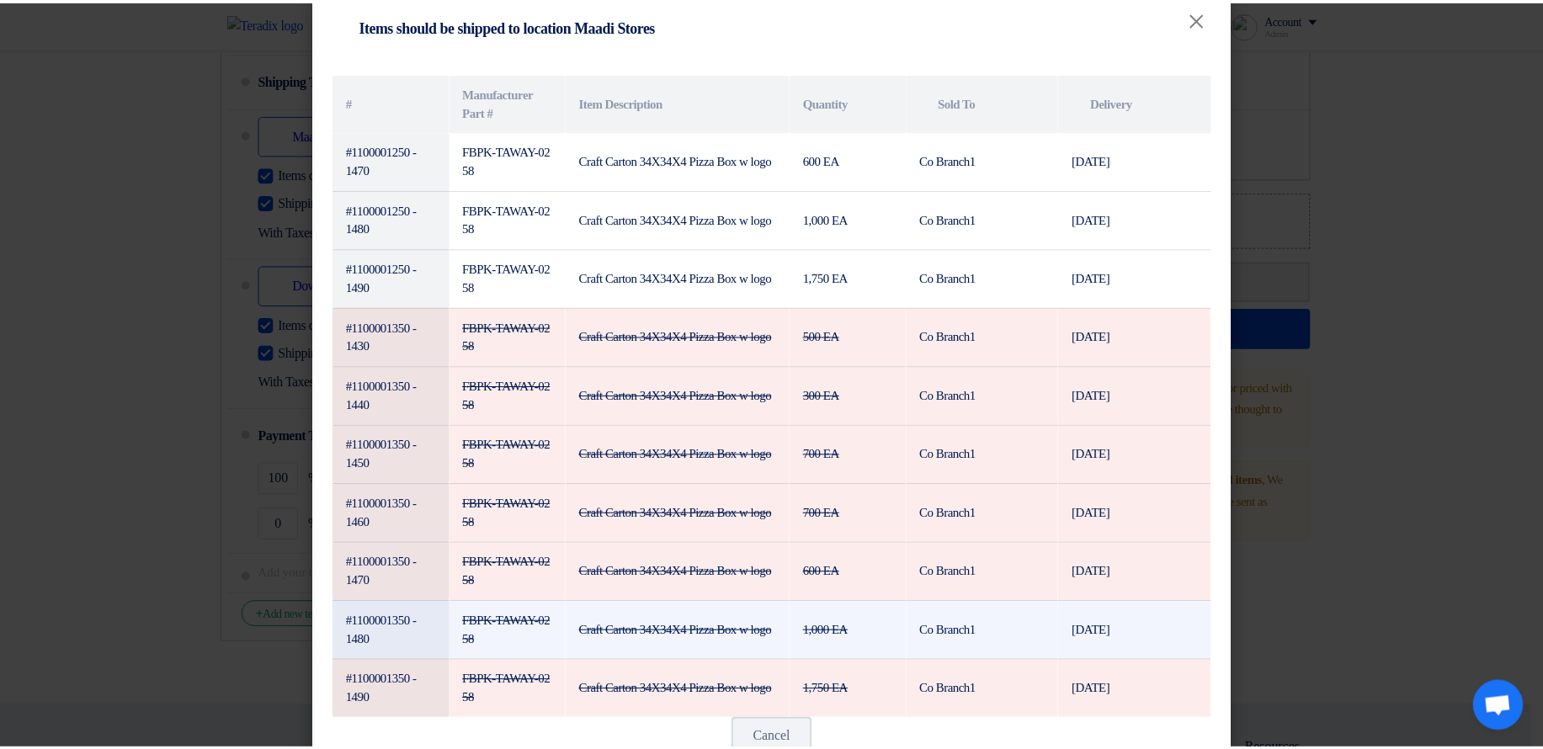
scroll to position [77, 0]
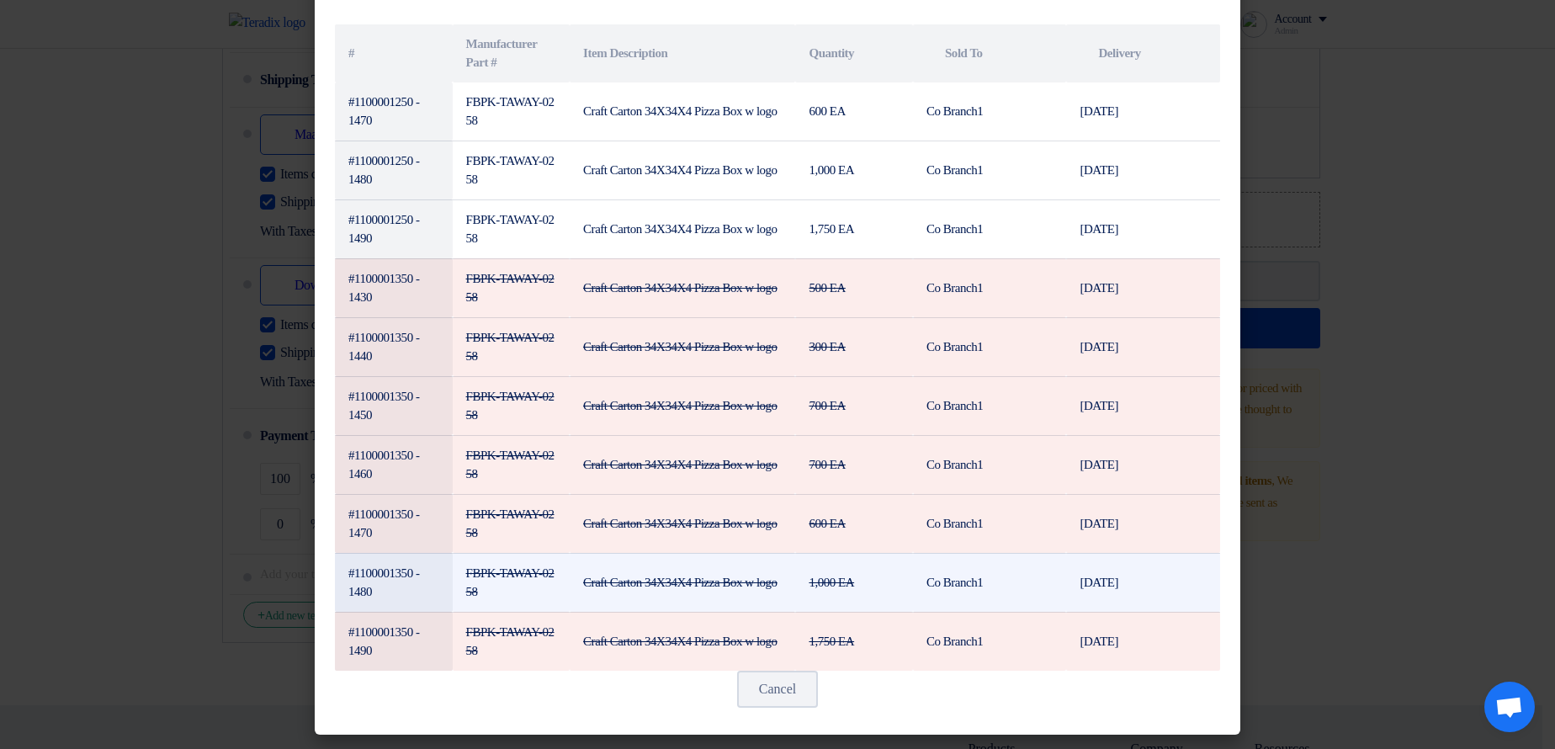
drag, startPoint x: 940, startPoint y: 552, endPoint x: 955, endPoint y: 573, distance: 25.9
click at [955, 499] on tbody "#1100001250 - 1470 FBPK-TAWAY-0258 Craft Carton 34X34X4 Pizza Box w logo 600 EA…" at bounding box center [777, 376] width 885 height 588
click at [955, 499] on td "Co Branch1" at bounding box center [989, 582] width 153 height 59
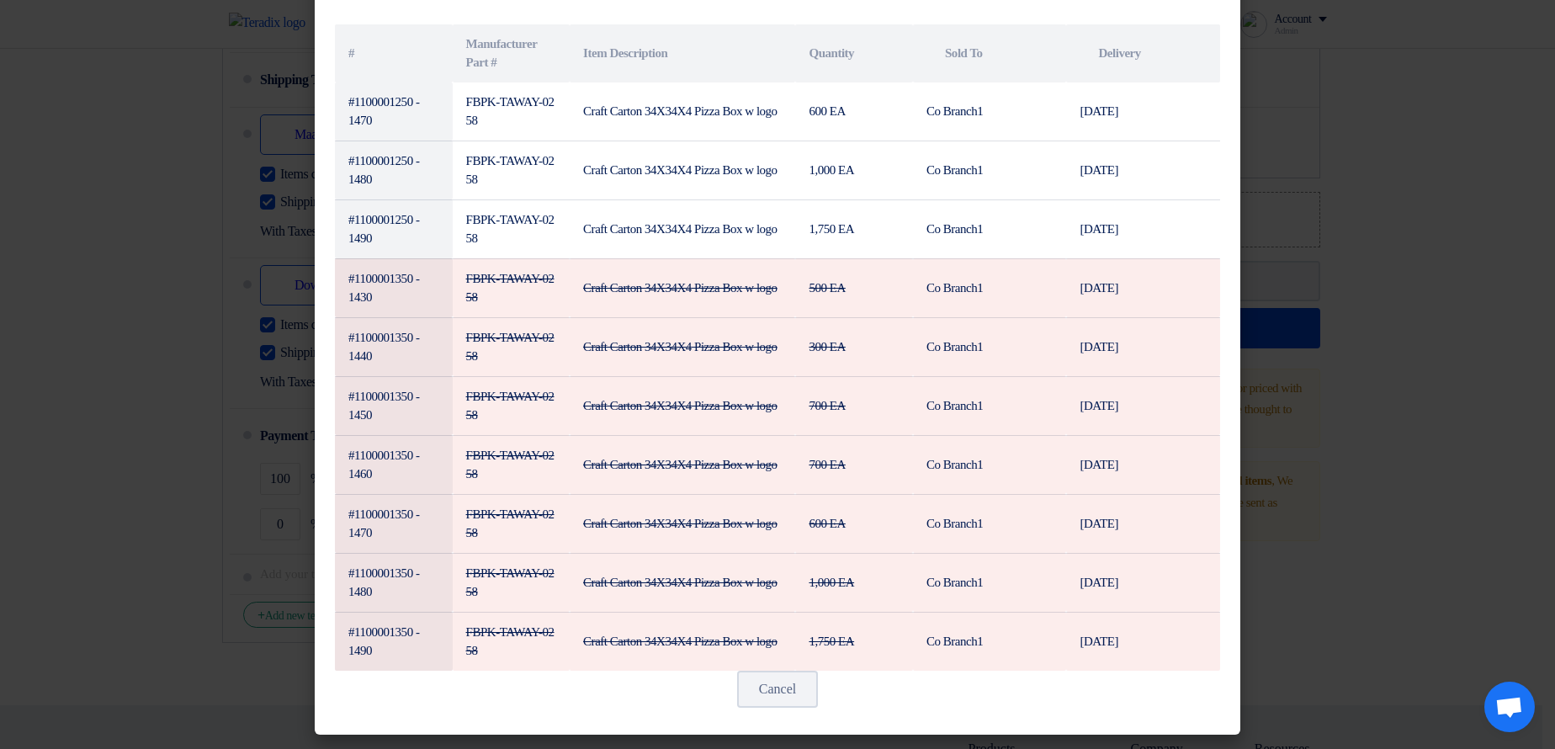
click at [1301, 257] on modal-container "Shipping To location Items should be shipped to location Maadi Stores × # Manuf…" at bounding box center [777, 374] width 1555 height 749
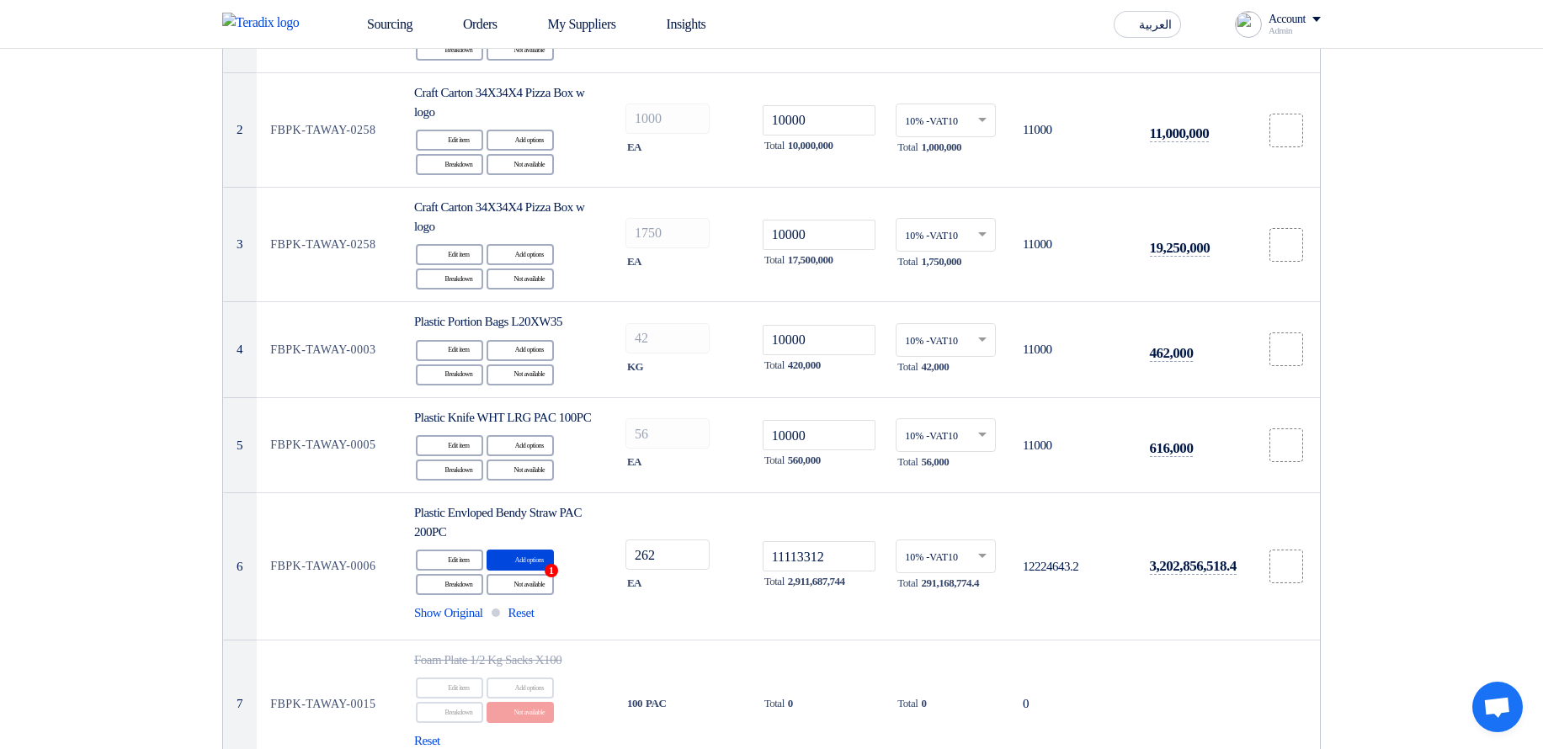
scroll to position [228, 0]
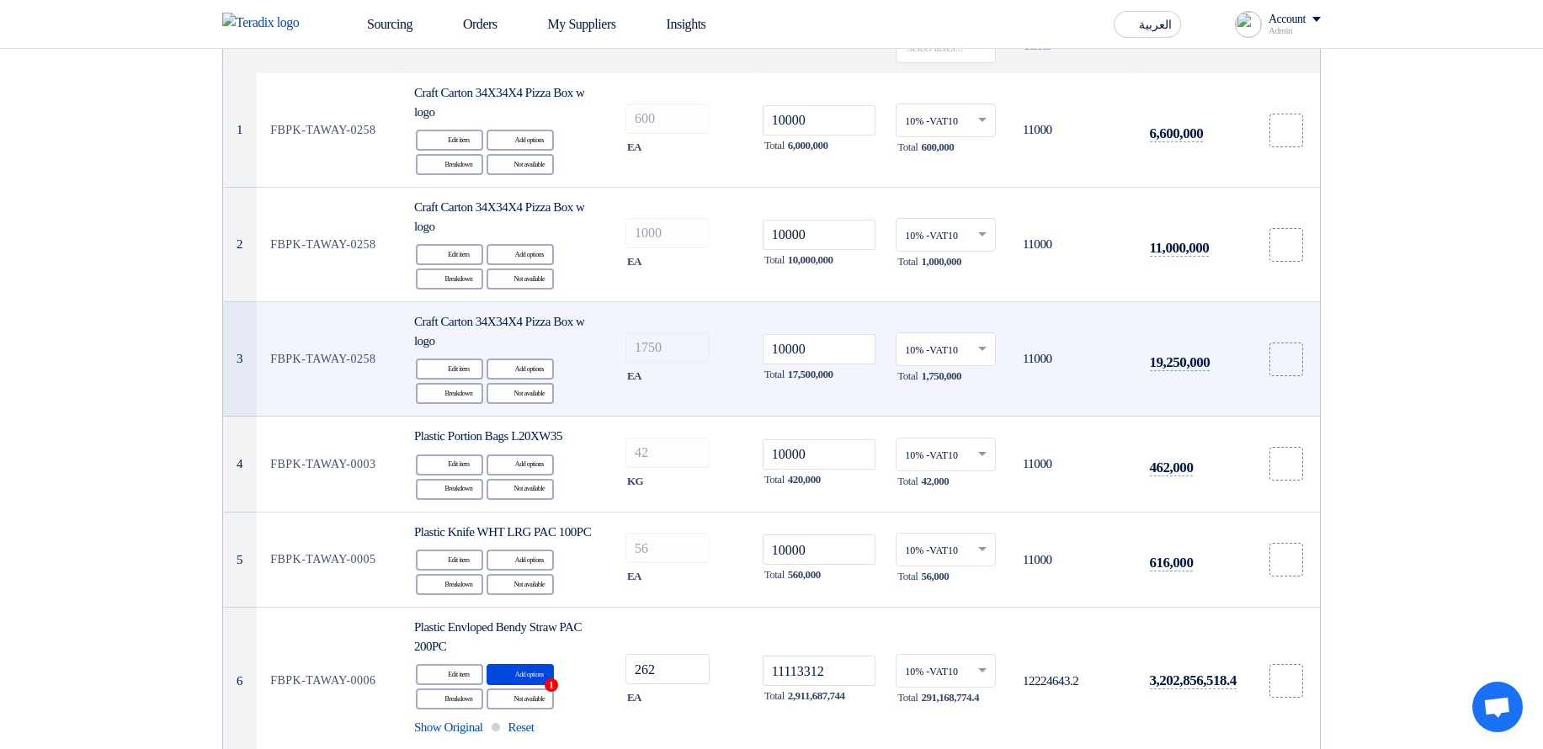
drag, startPoint x: 303, startPoint y: 183, endPoint x: 348, endPoint y: 362, distance: 183.9
click at [348, 361] on td "FBPK-TAWAY-0258" at bounding box center [329, 359] width 144 height 114
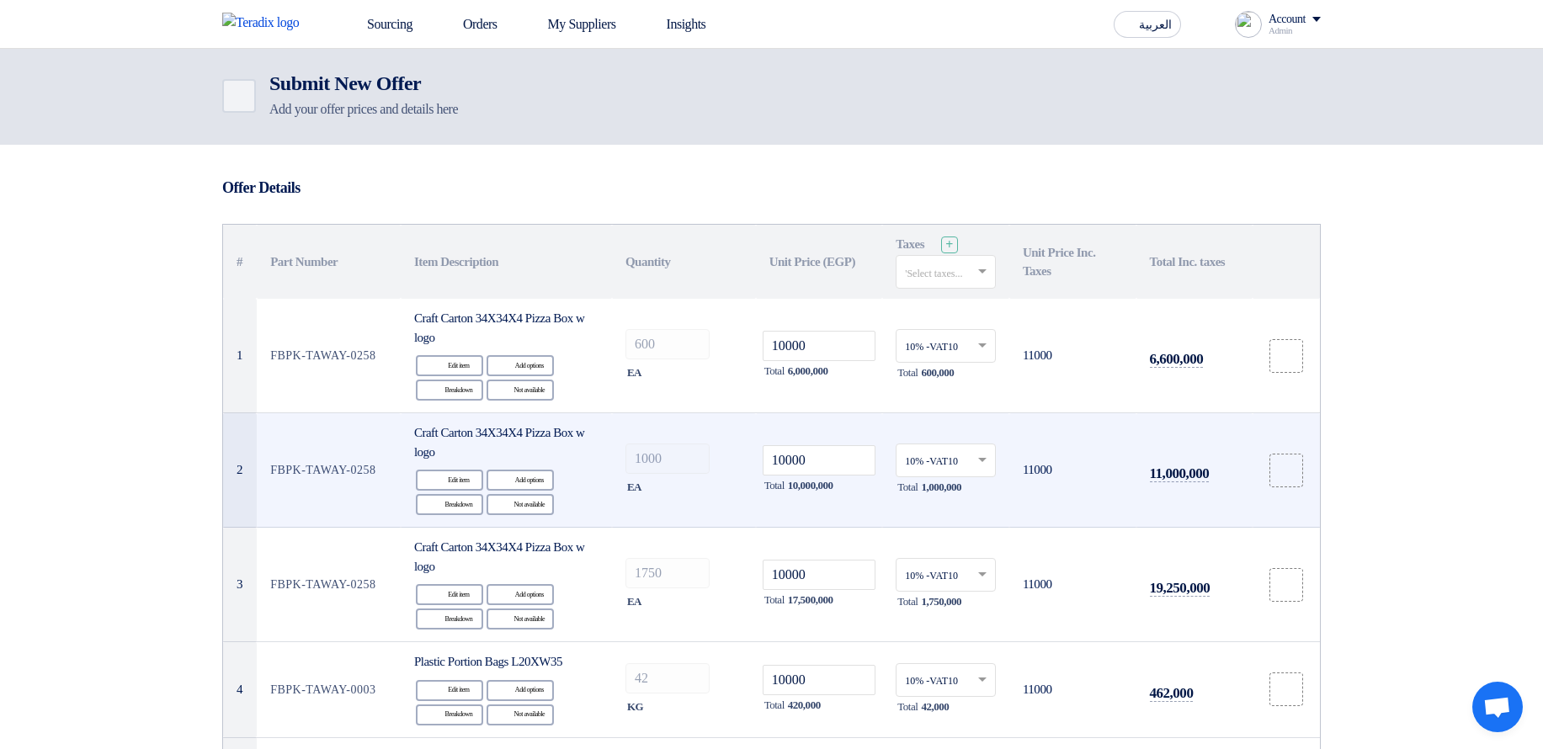
scroll to position [0, 0]
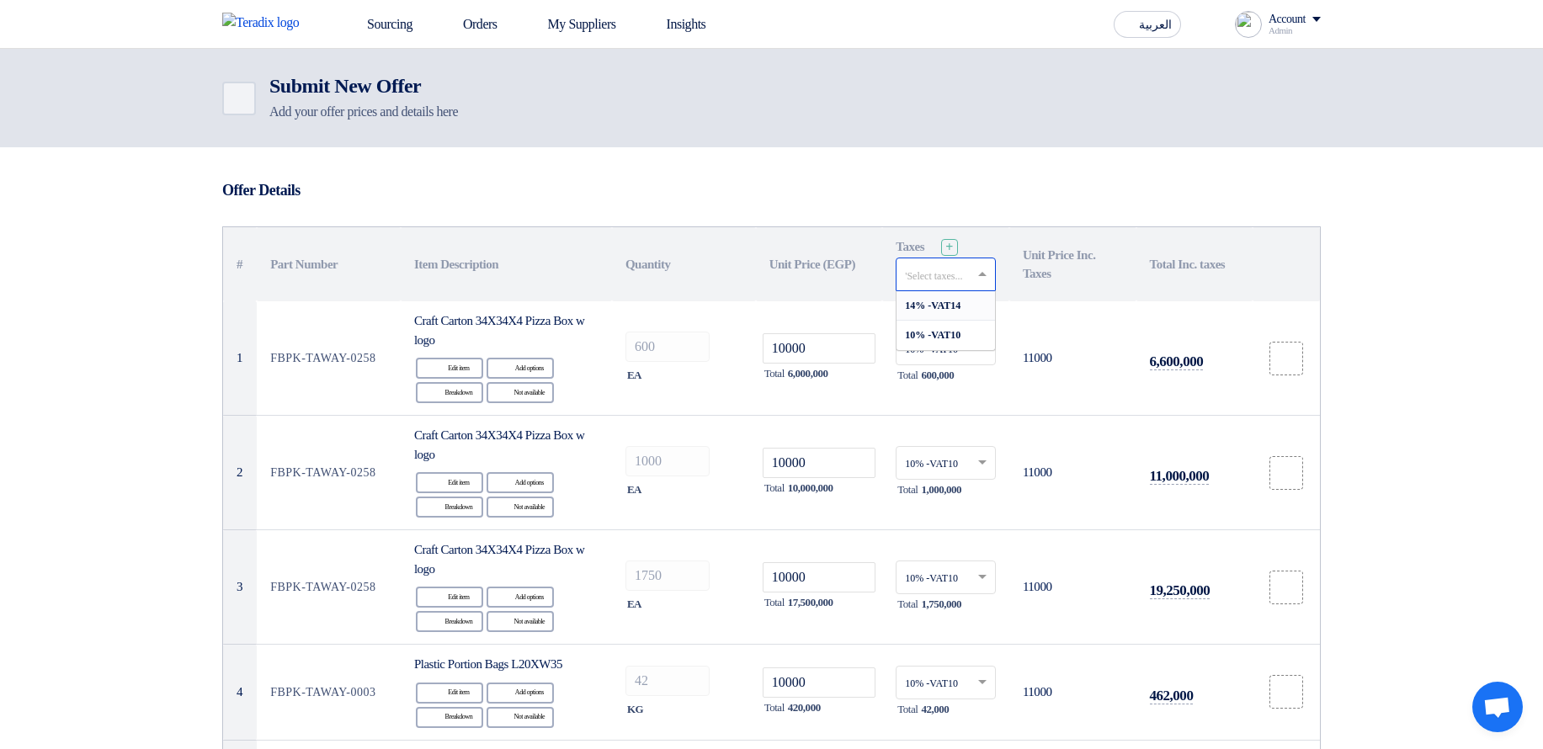
click at [949, 274] on input "text" at bounding box center [937, 277] width 65 height 28
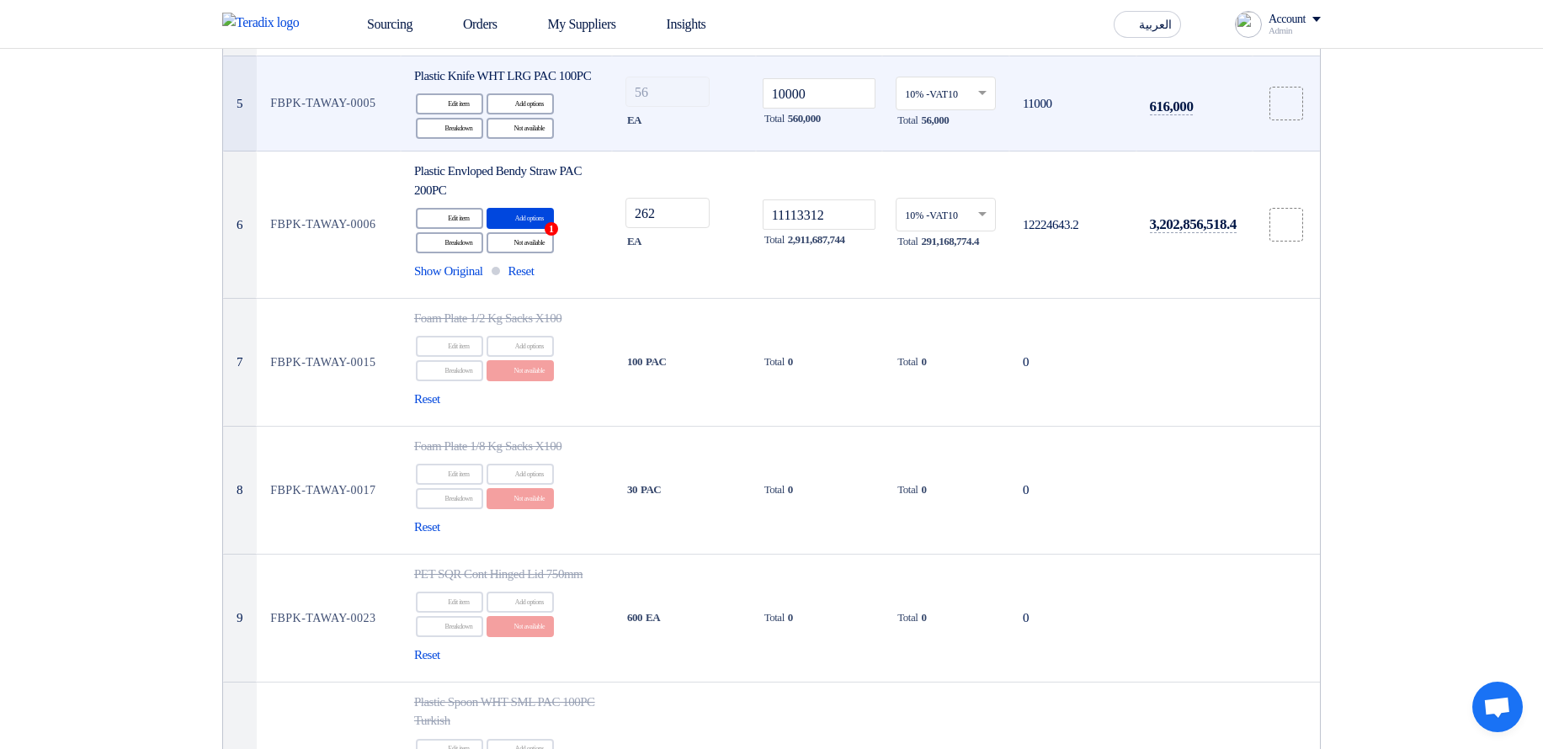
scroll to position [707, 0]
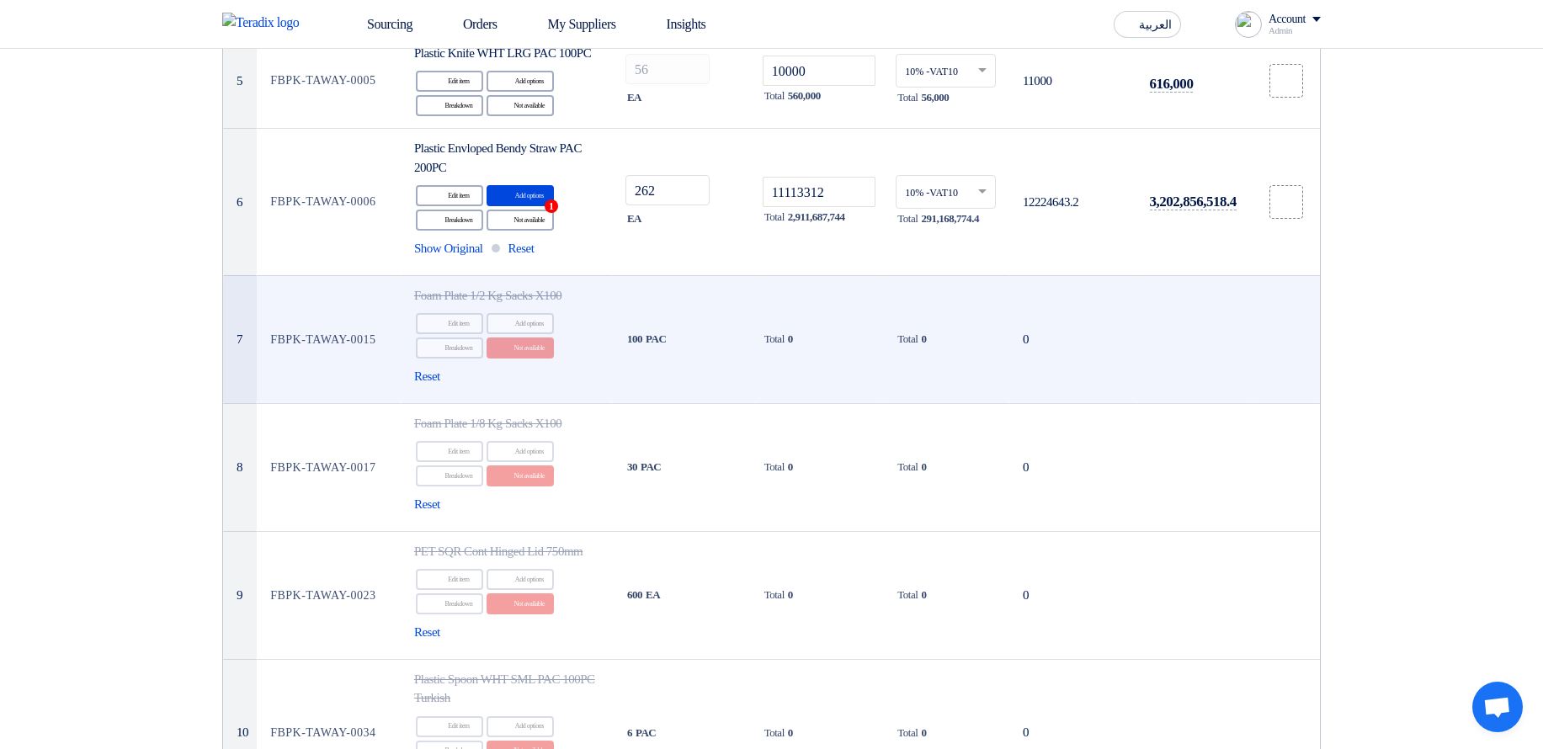
drag, startPoint x: 883, startPoint y: 353, endPoint x: 959, endPoint y: 359, distance: 76.8
click at [959, 359] on td "Total 0" at bounding box center [945, 339] width 127 height 128
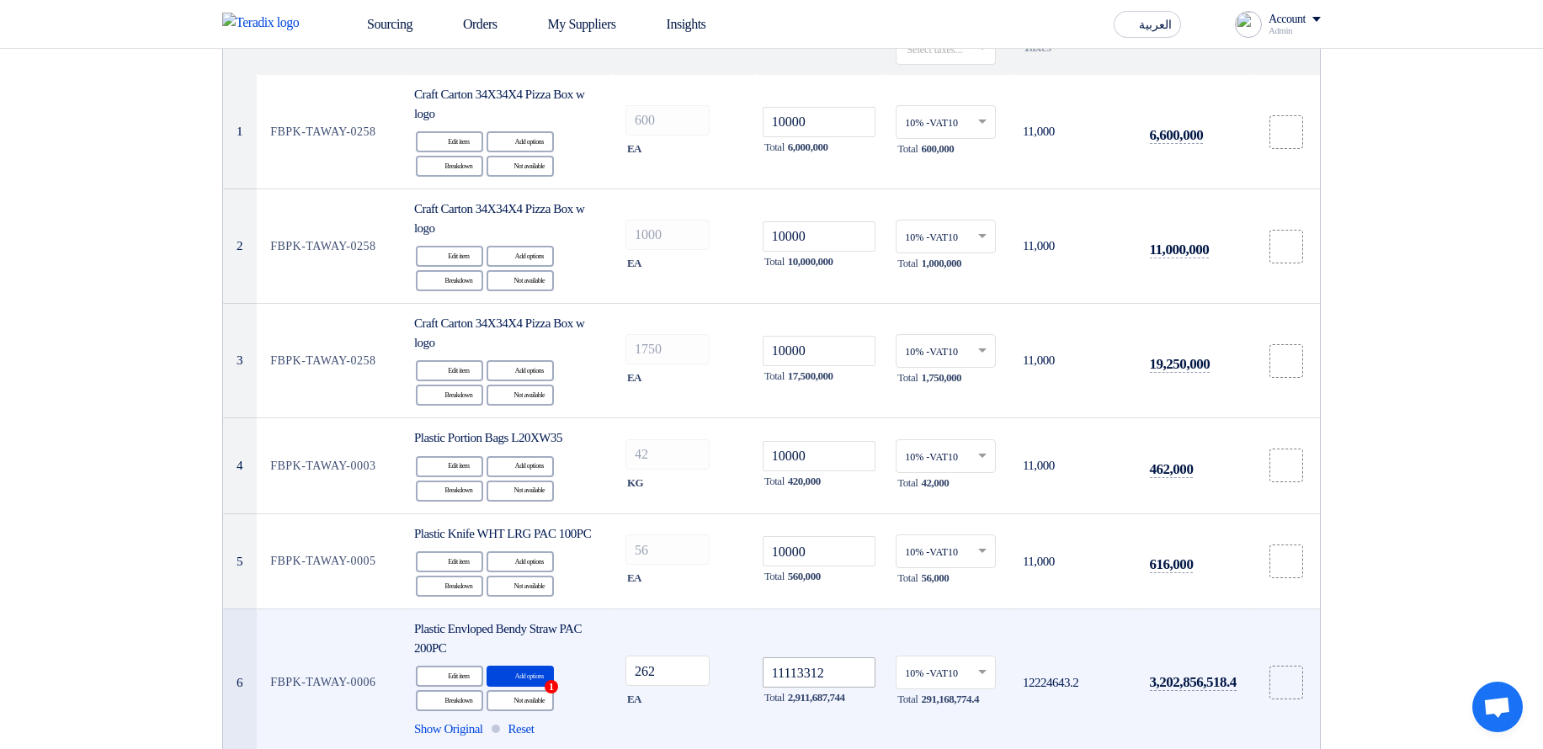
scroll to position [733, 0]
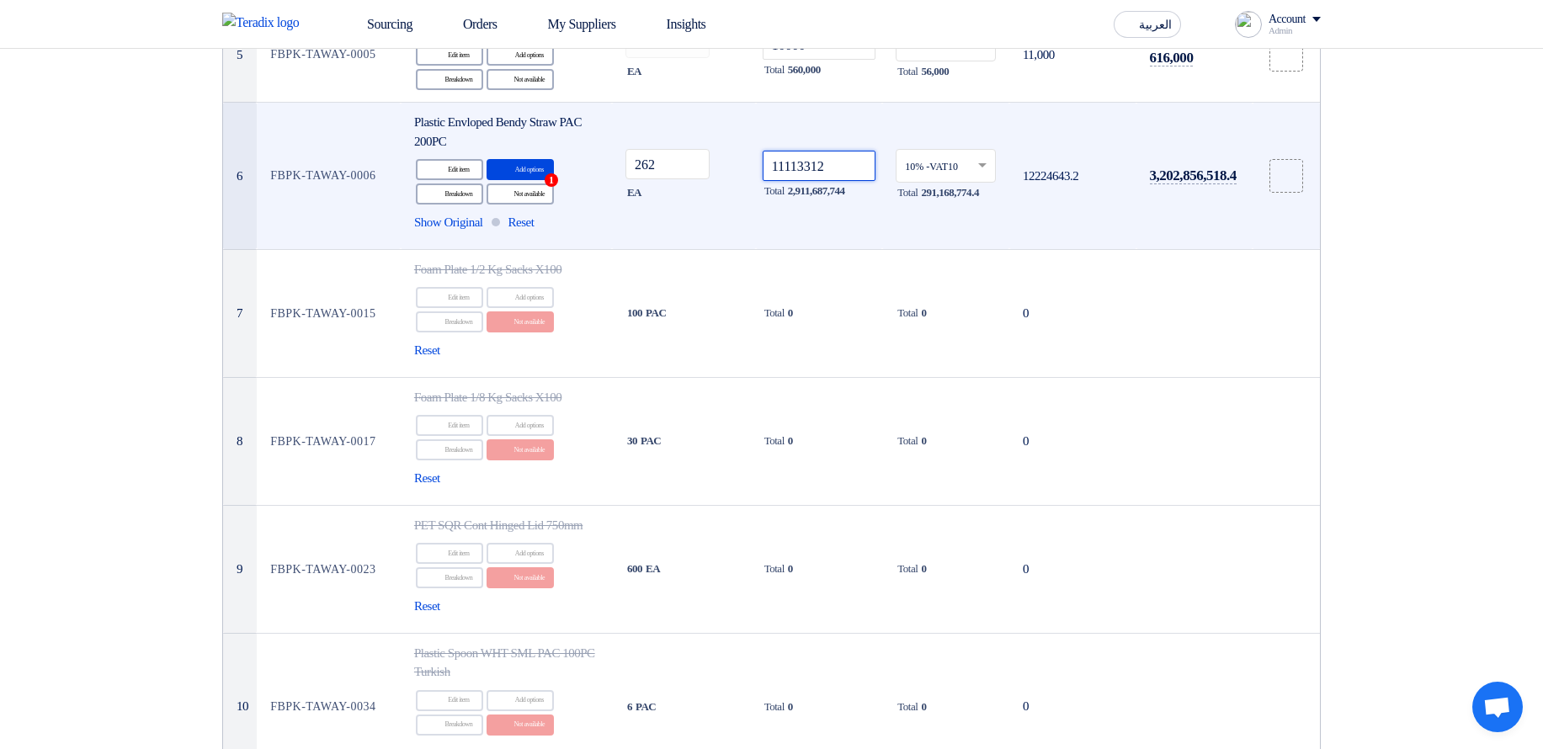
click at [847, 181] on input "11113312" at bounding box center [819, 166] width 114 height 30
type input "111133122.1212"
click at [1080, 183] on td "122246434.33331999" at bounding box center [1072, 176] width 127 height 147
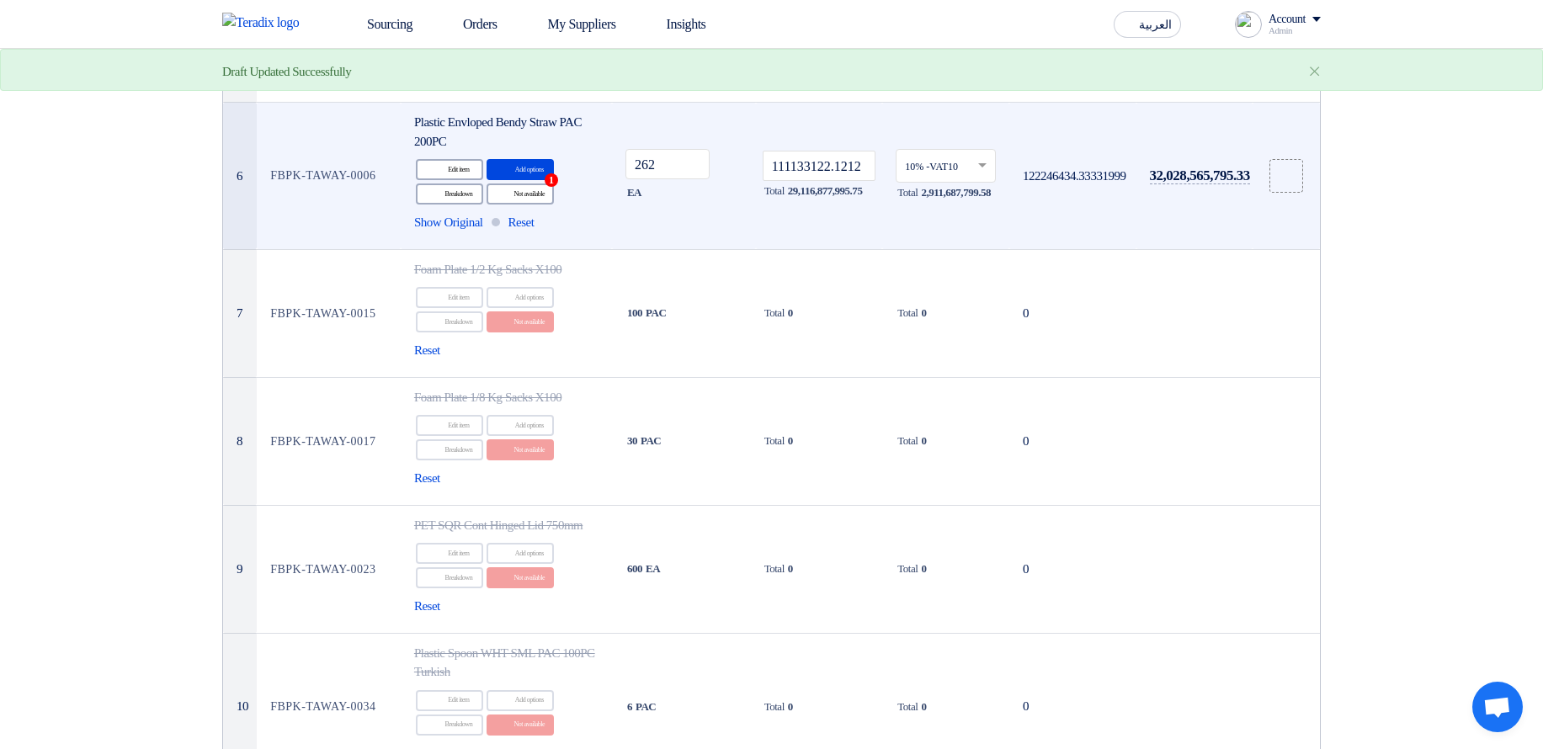
click at [1080, 183] on td "122246434.33331999" at bounding box center [1072, 176] width 127 height 147
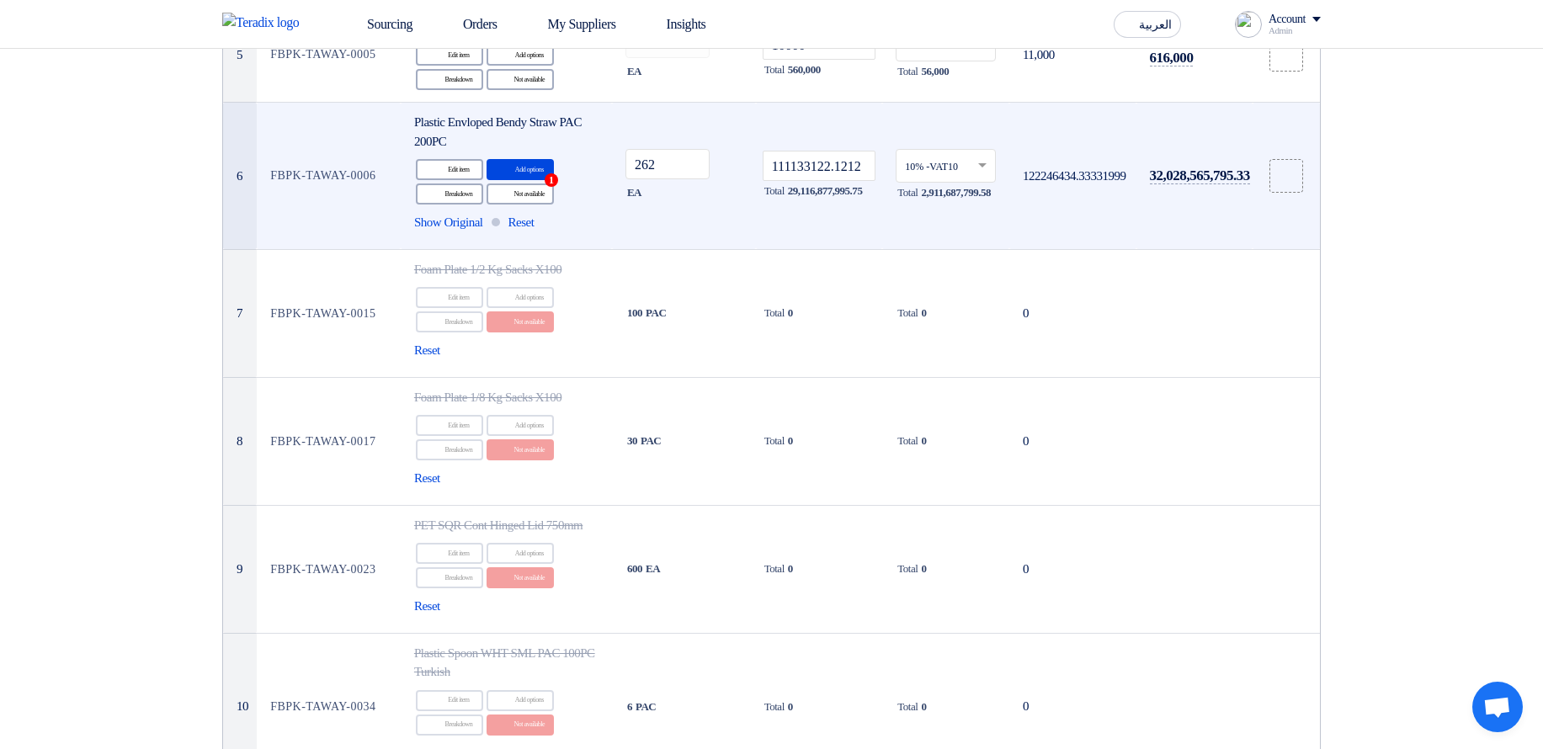
click at [1212, 183] on td "32,028,565,795.33" at bounding box center [1194, 176] width 116 height 147
click at [1204, 184] on span "32,028,565,795.33" at bounding box center [1200, 175] width 100 height 17
drag, startPoint x: 1204, startPoint y: 194, endPoint x: 1192, endPoint y: 219, distance: 27.5
click at [1204, 184] on span "32,028,565,795.33" at bounding box center [1200, 175] width 100 height 17
click at [1058, 184] on td "122246434.33331999" at bounding box center [1072, 176] width 127 height 147
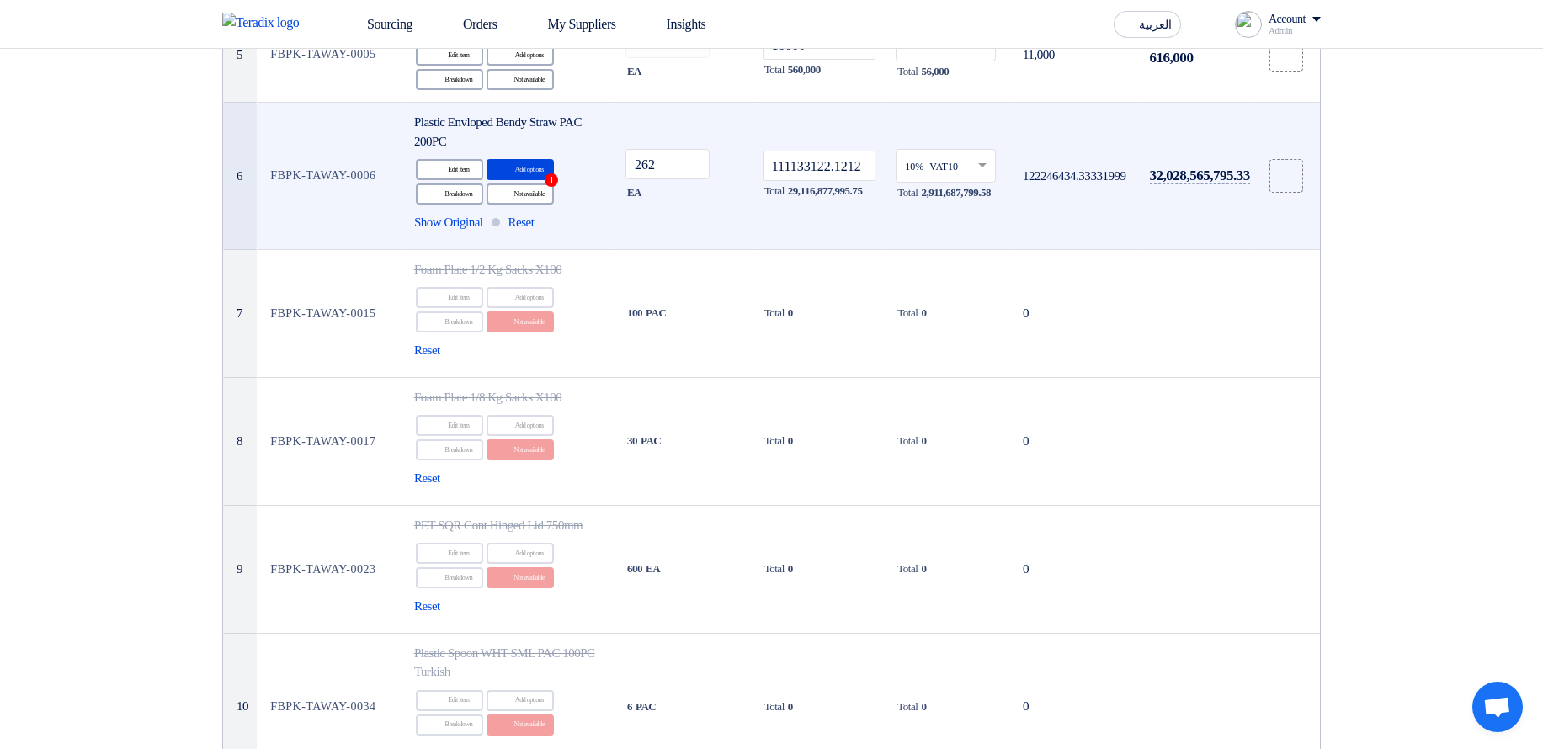
click at [1058, 187] on td "122246434.33331999" at bounding box center [1072, 176] width 127 height 147
click at [1071, 195] on td "122246434.33331999" at bounding box center [1072, 176] width 127 height 147
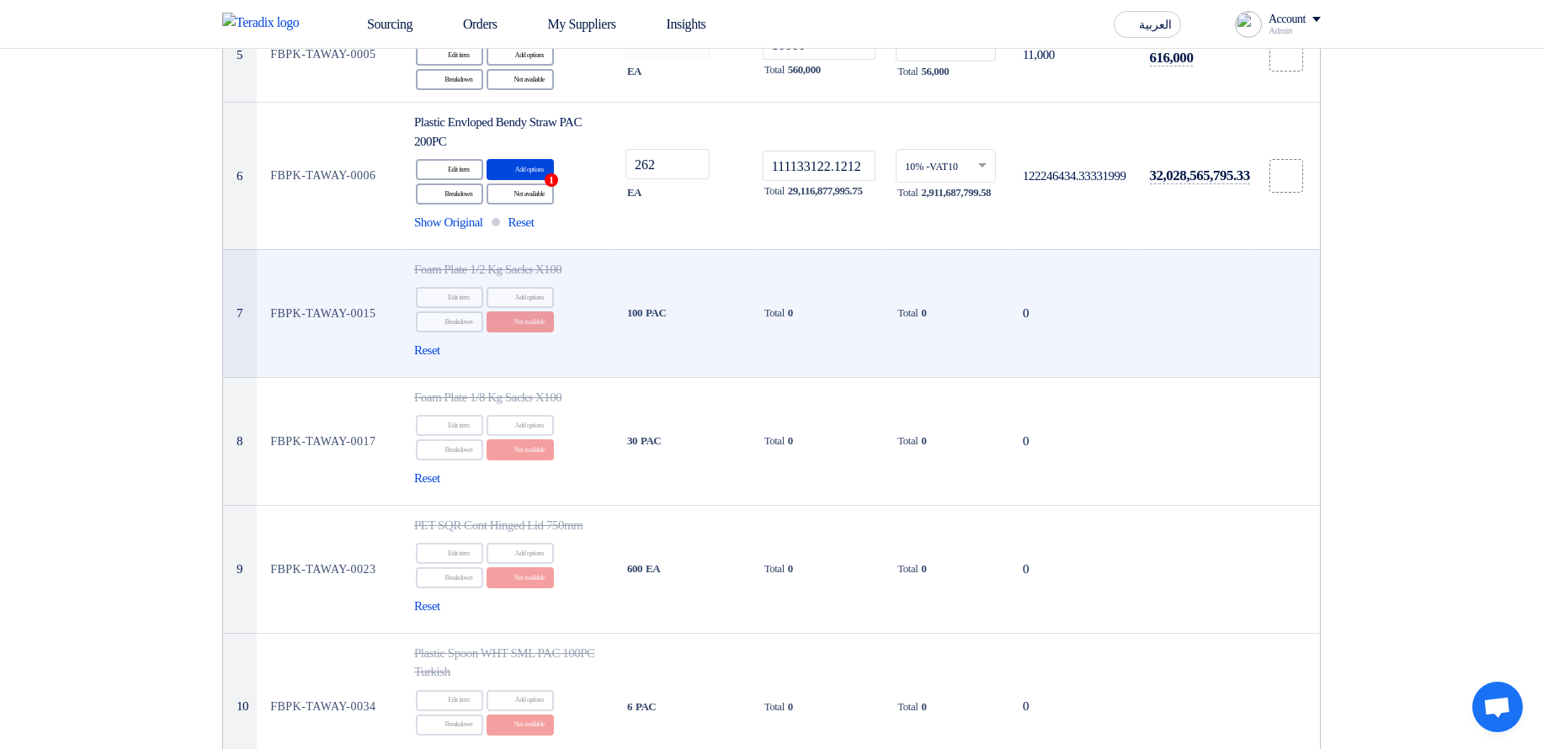
click at [1145, 377] on td at bounding box center [1194, 313] width 116 height 128
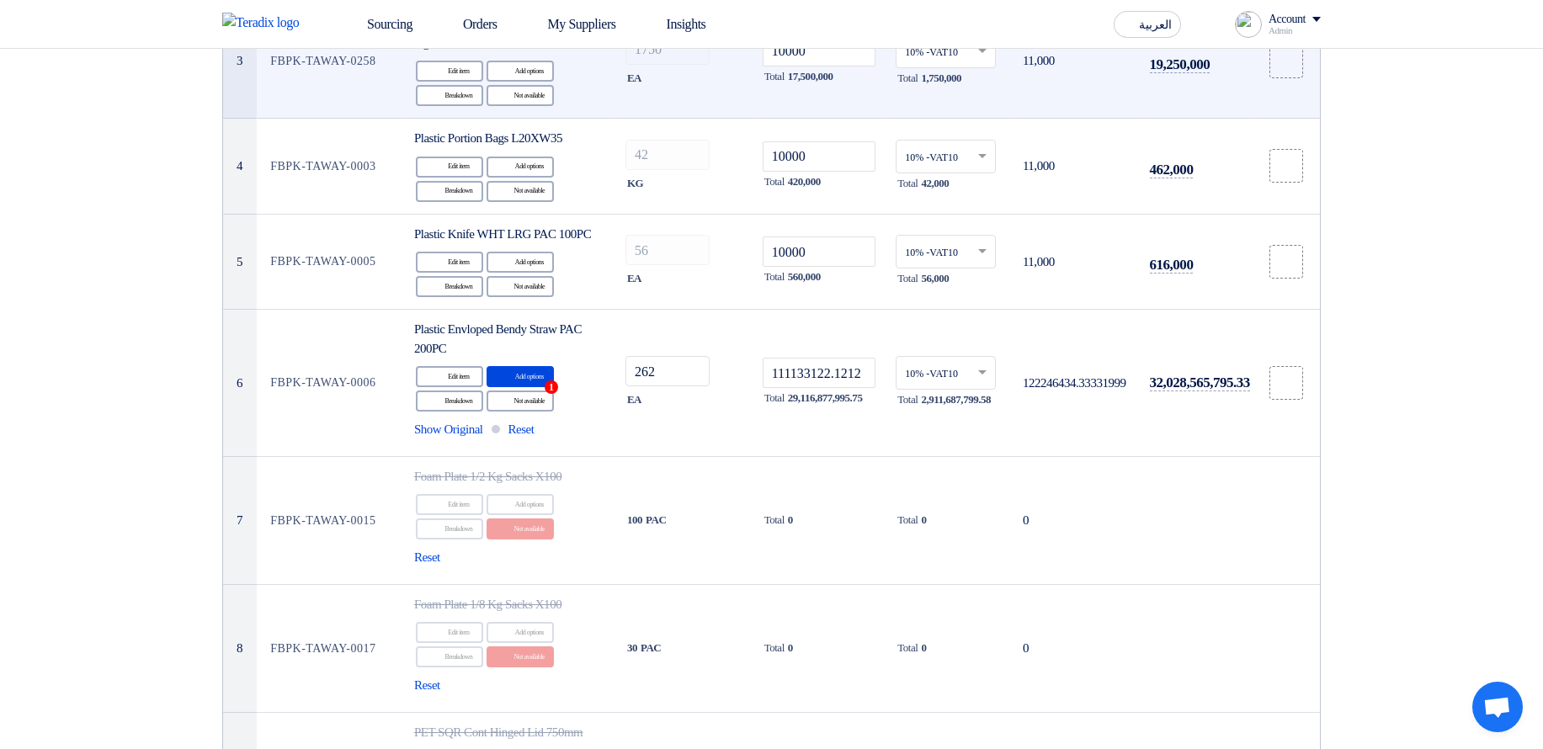
scroll to position [531, 0]
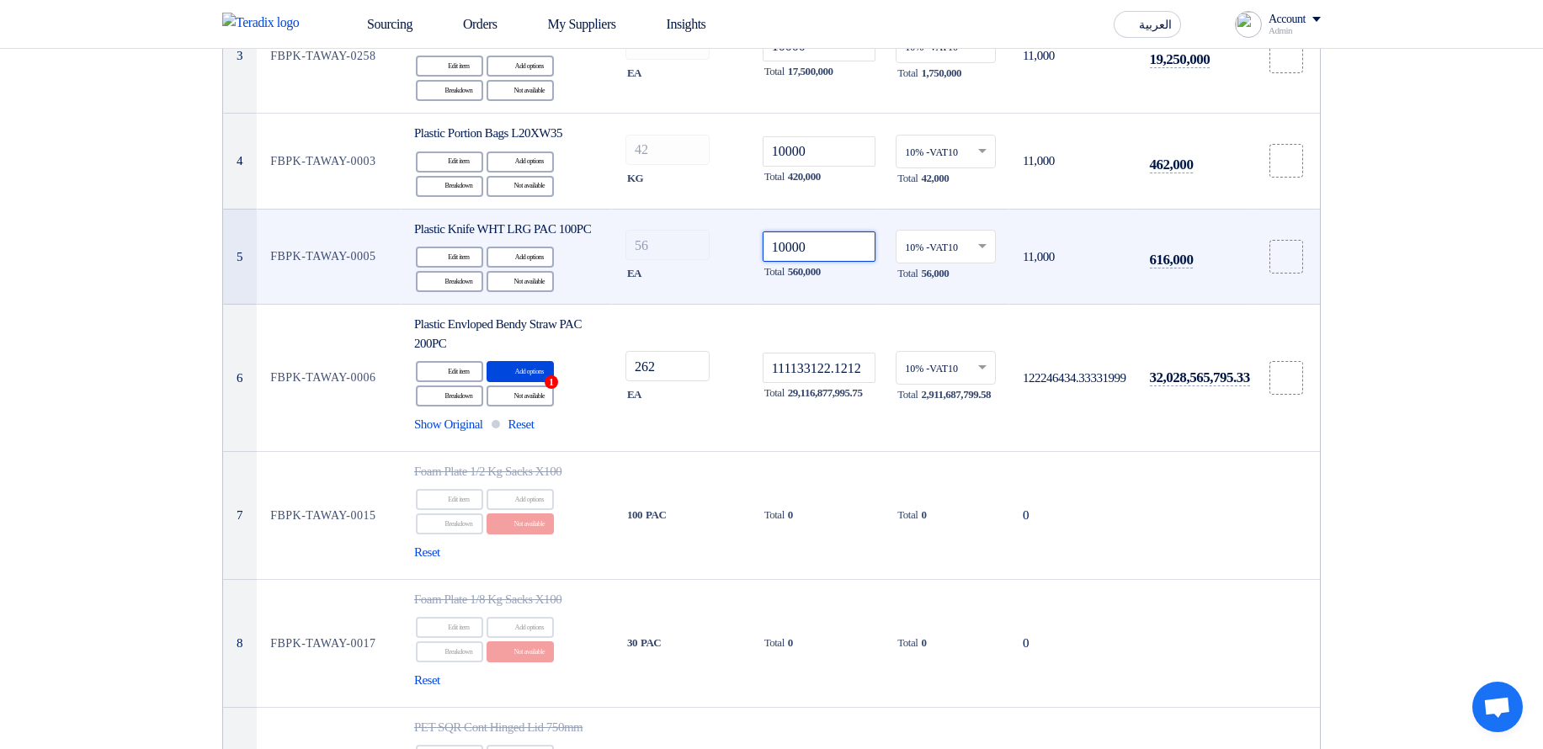
click at [819, 252] on input "10000" at bounding box center [819, 246] width 114 height 30
type input "10000.1212123123"
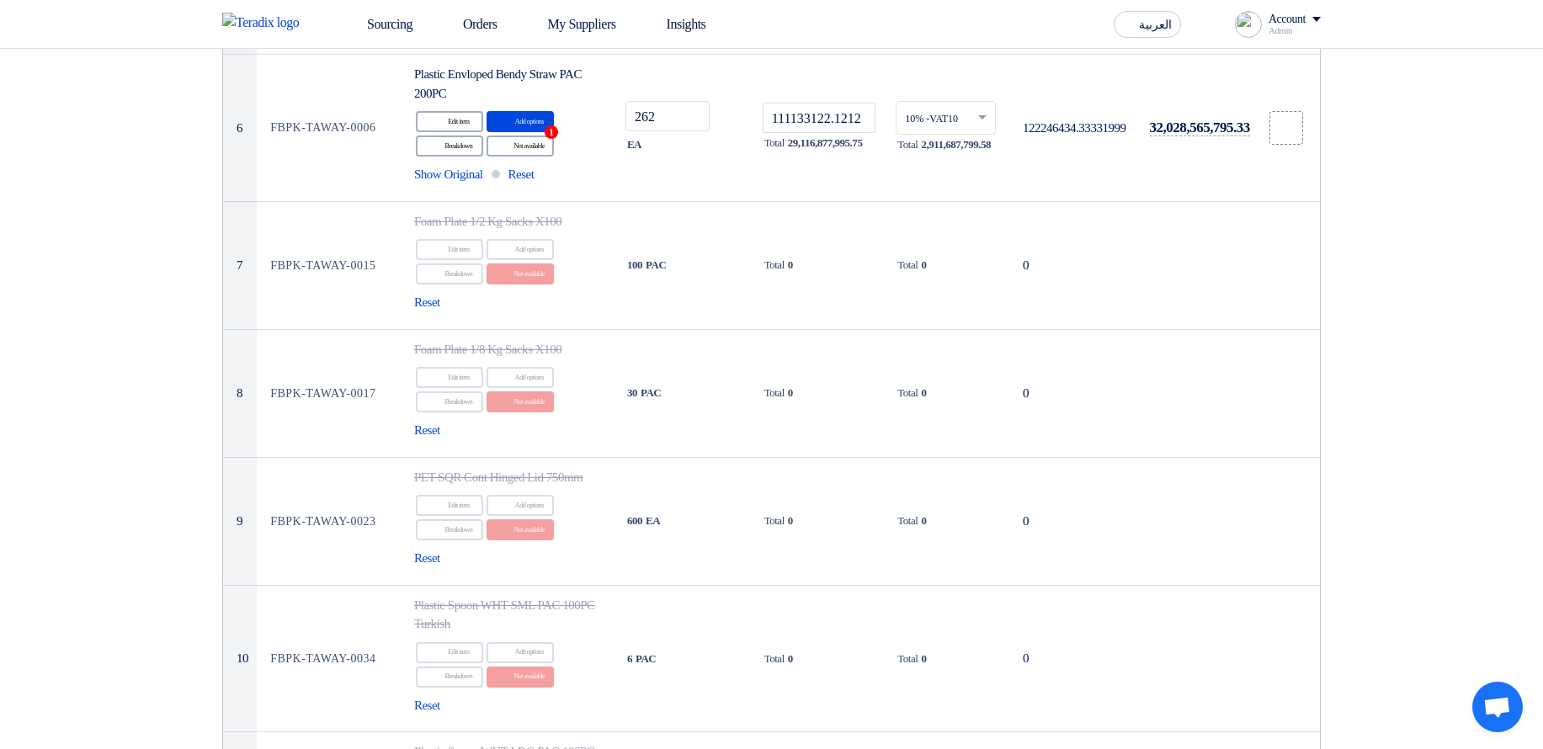
scroll to position [834, 0]
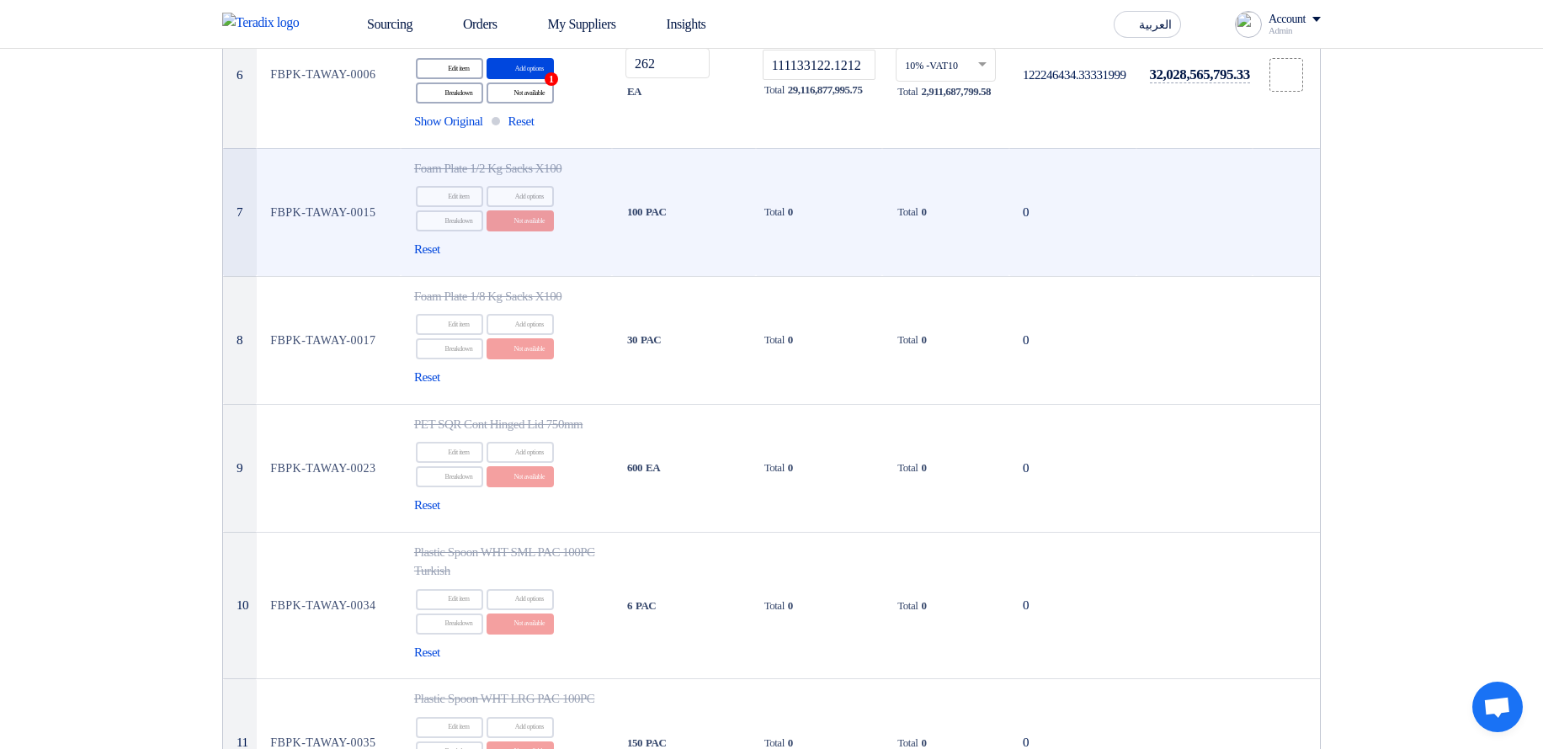
drag, startPoint x: 916, startPoint y: 226, endPoint x: 925, endPoint y: 227, distance: 8.6
click at [925, 222] on div "Total 0" at bounding box center [945, 212] width 100 height 20
click at [926, 220] on span "0" at bounding box center [923, 212] width 5 height 17
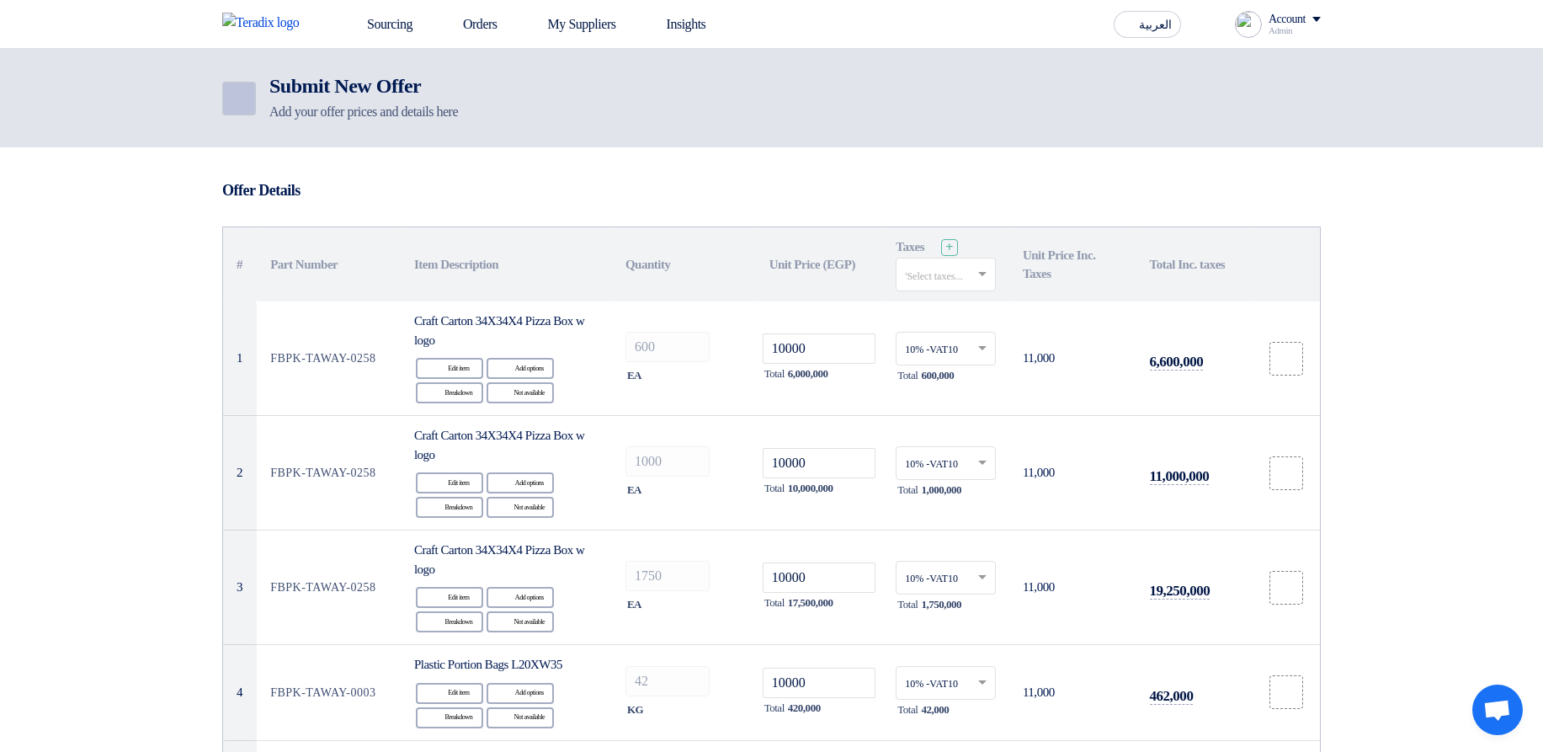
click at [222, 88] on link "Back" at bounding box center [239, 99] width 34 height 34
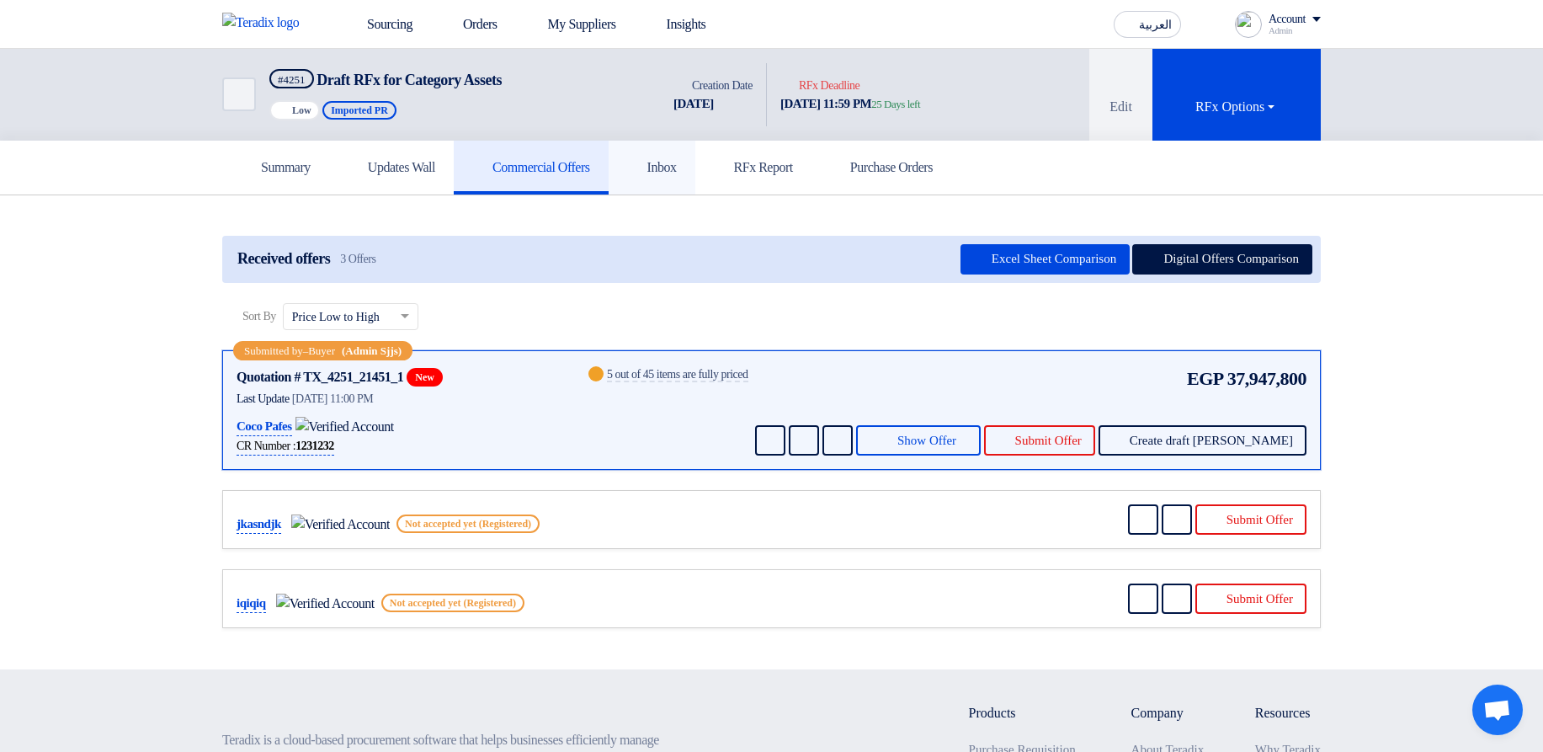
click at [627, 171] on h5 "Inbox" at bounding box center [652, 167] width 50 height 17
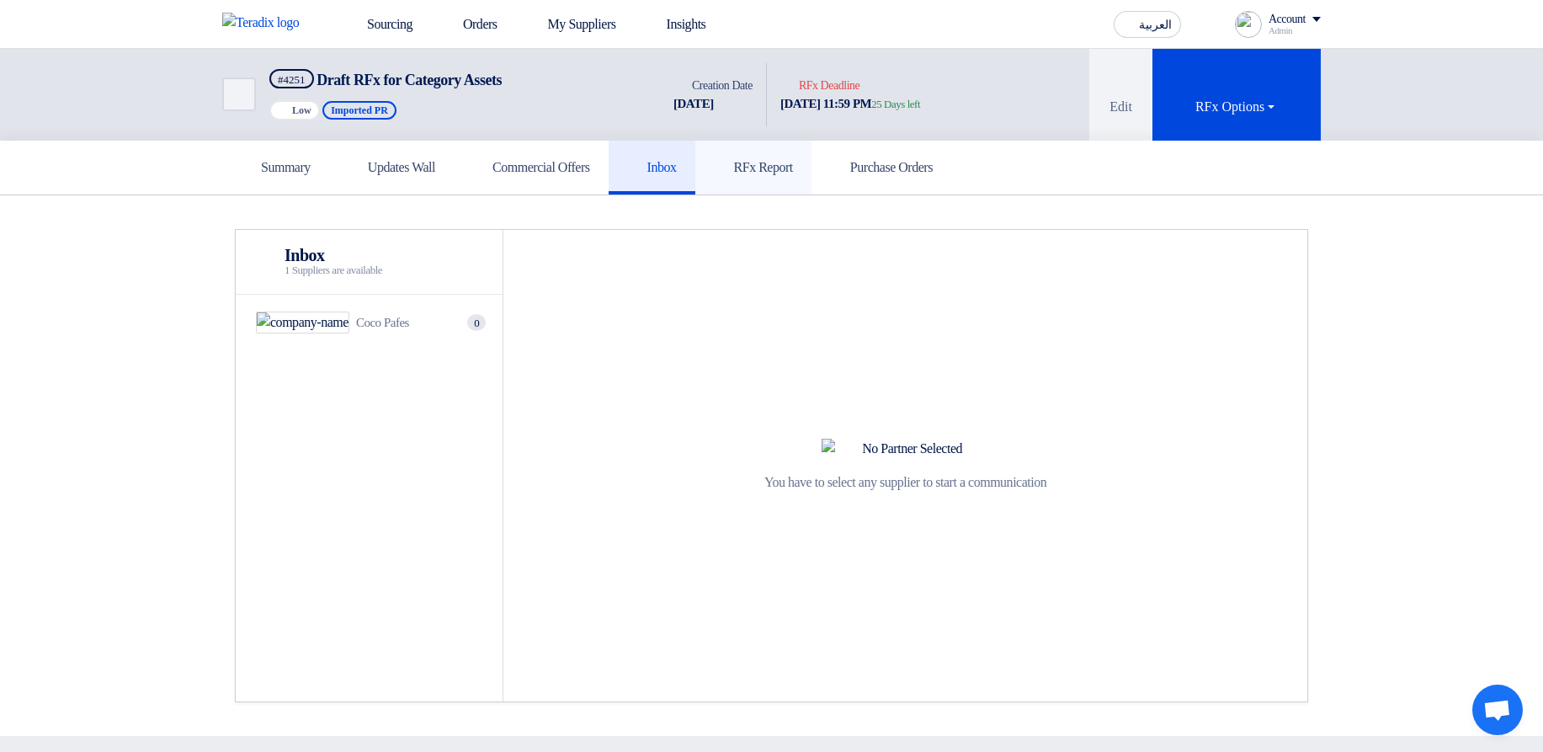
click at [714, 171] on h5 "RFx Report" at bounding box center [753, 167] width 79 height 17
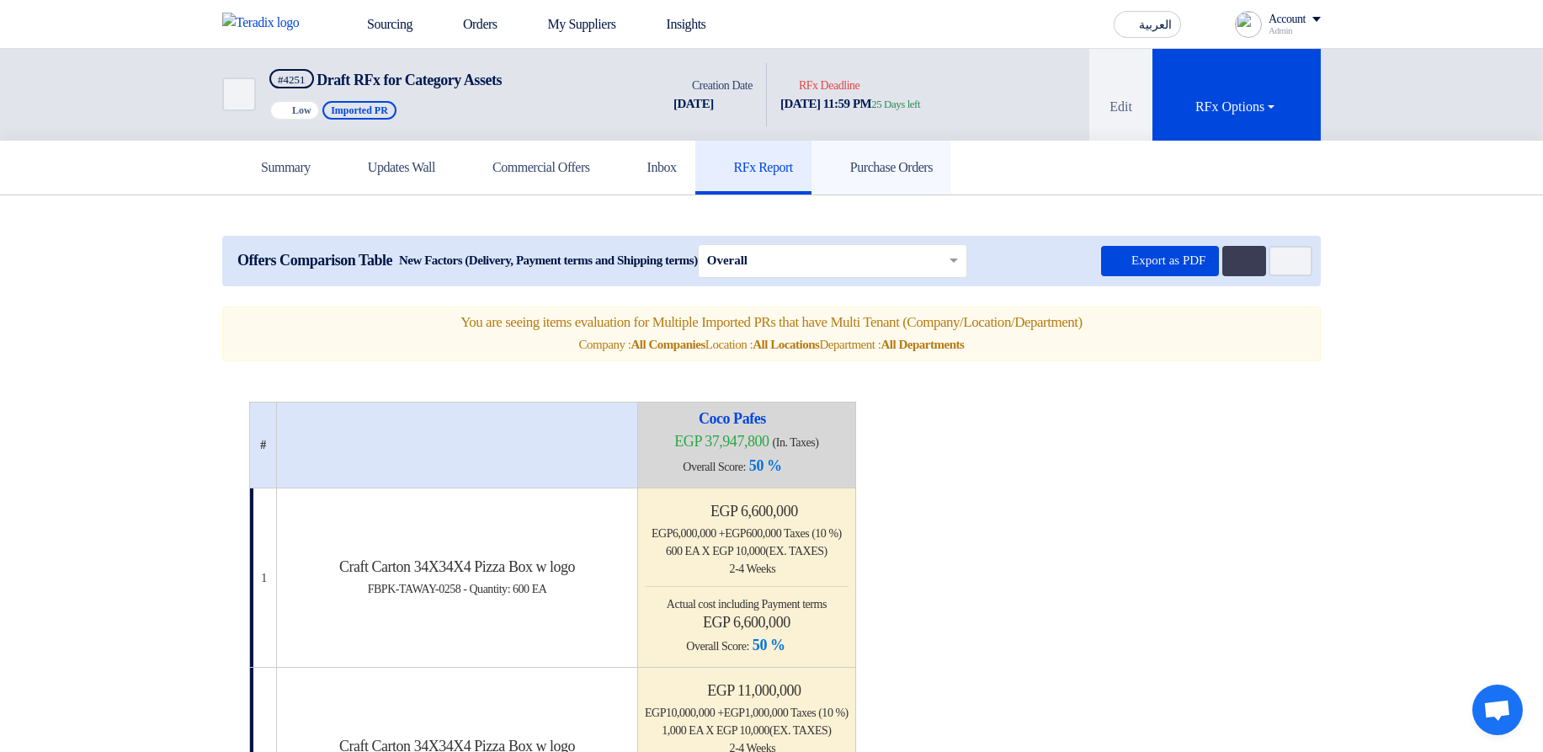
click at [848, 174] on h5 "Purchase Orders" at bounding box center [881, 167] width 103 height 17
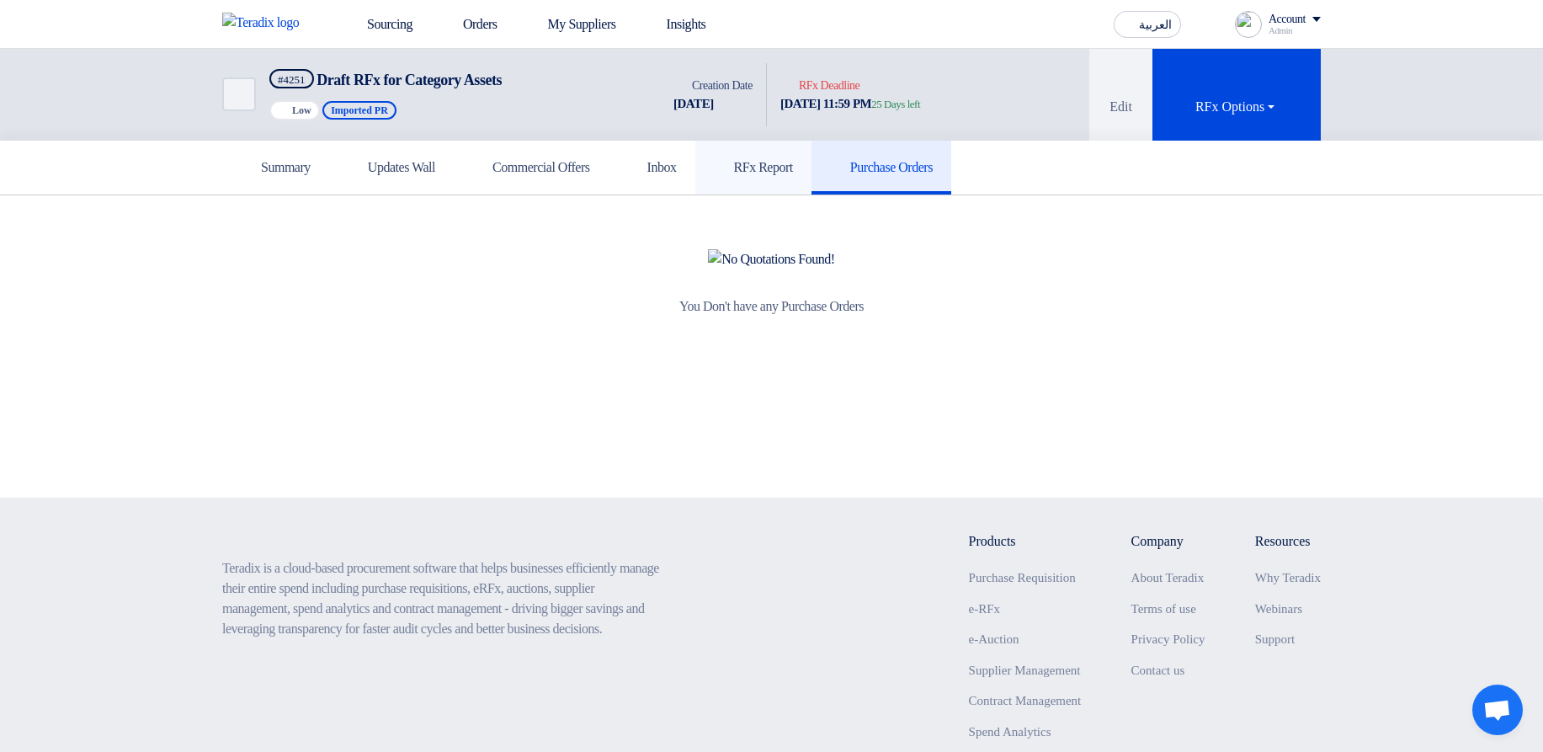
click at [695, 178] on link "RFx Report" at bounding box center [753, 168] width 116 height 54
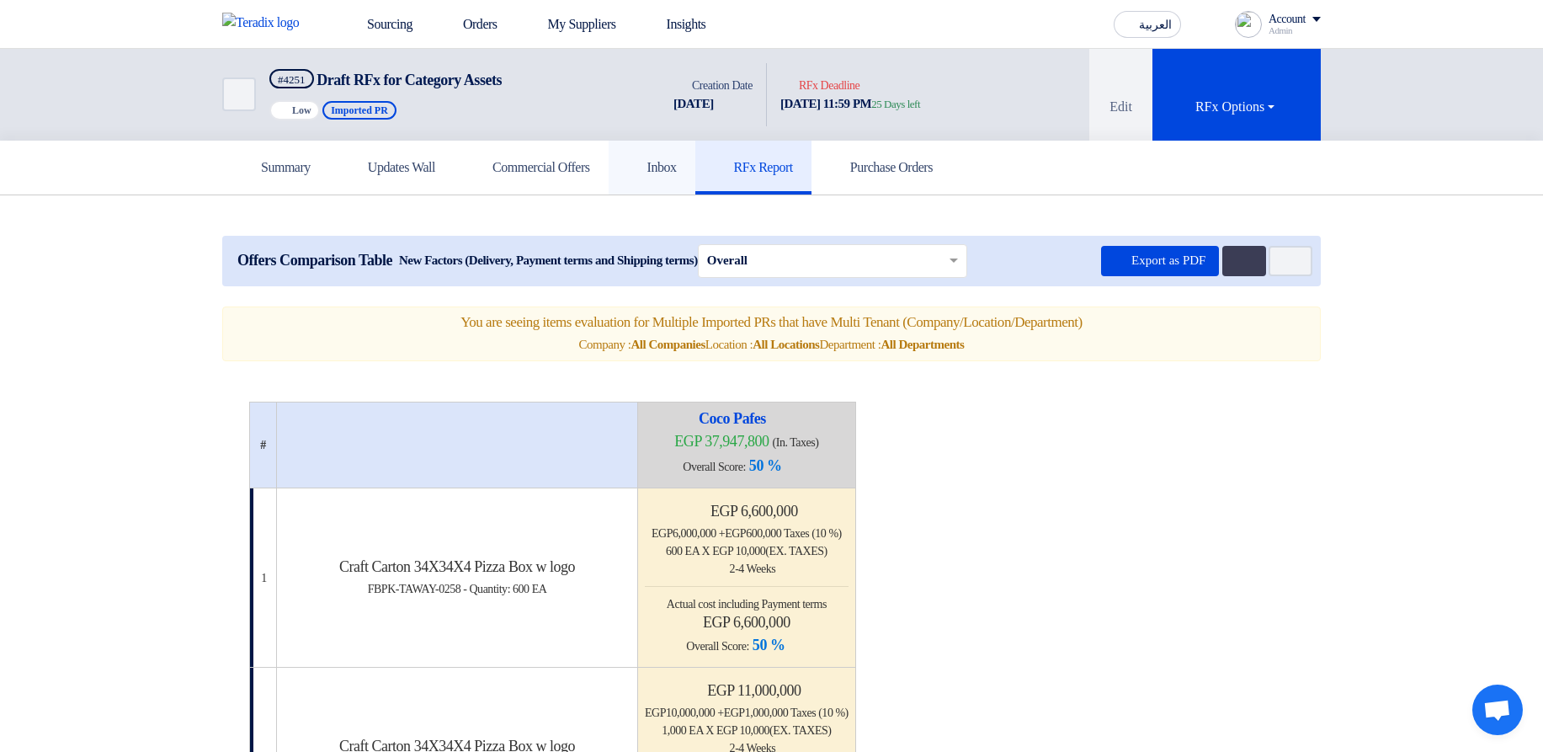
click at [624, 173] on link "Inbox" at bounding box center [651, 168] width 87 height 54
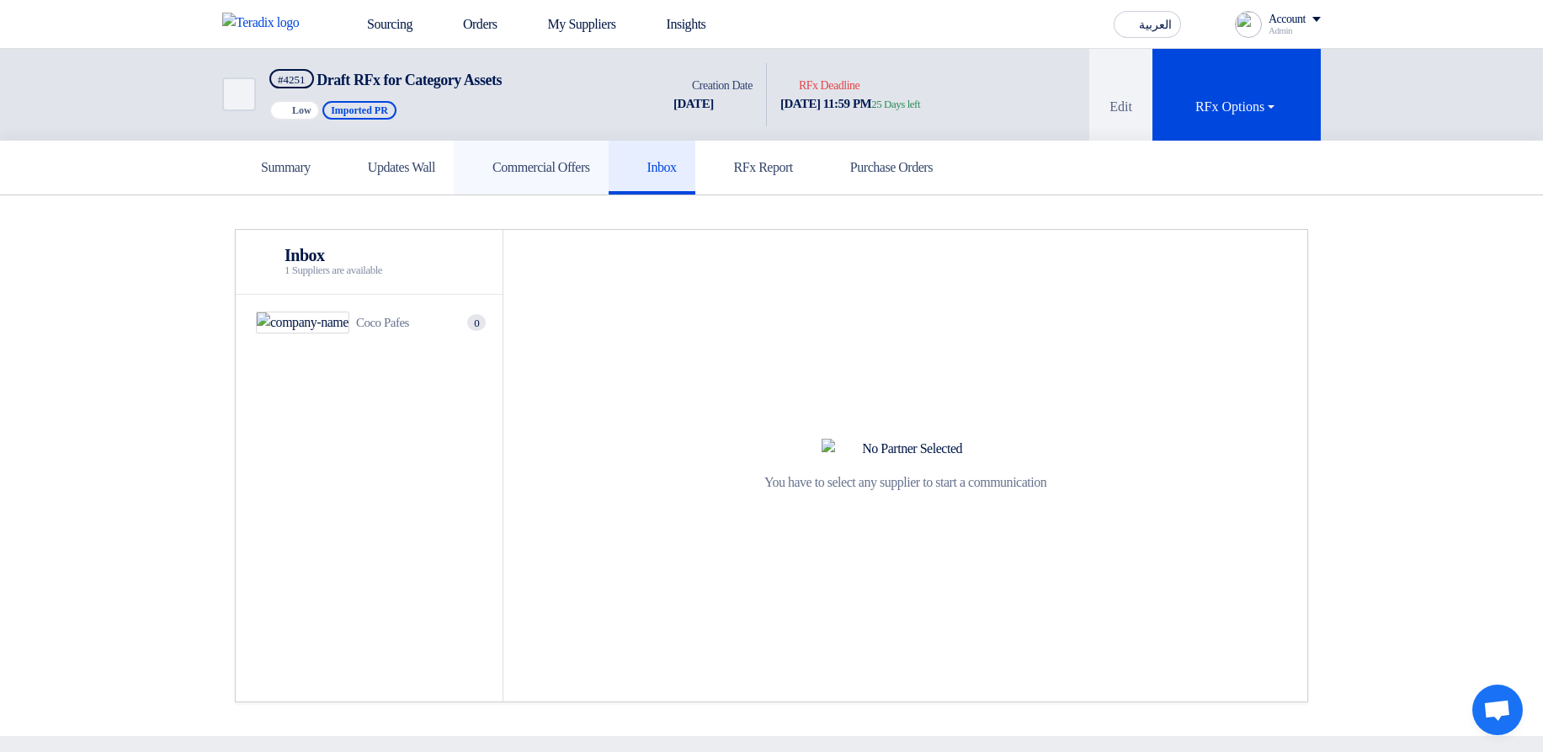
click at [497, 177] on link "Commercial Offers" at bounding box center [531, 168] width 155 height 54
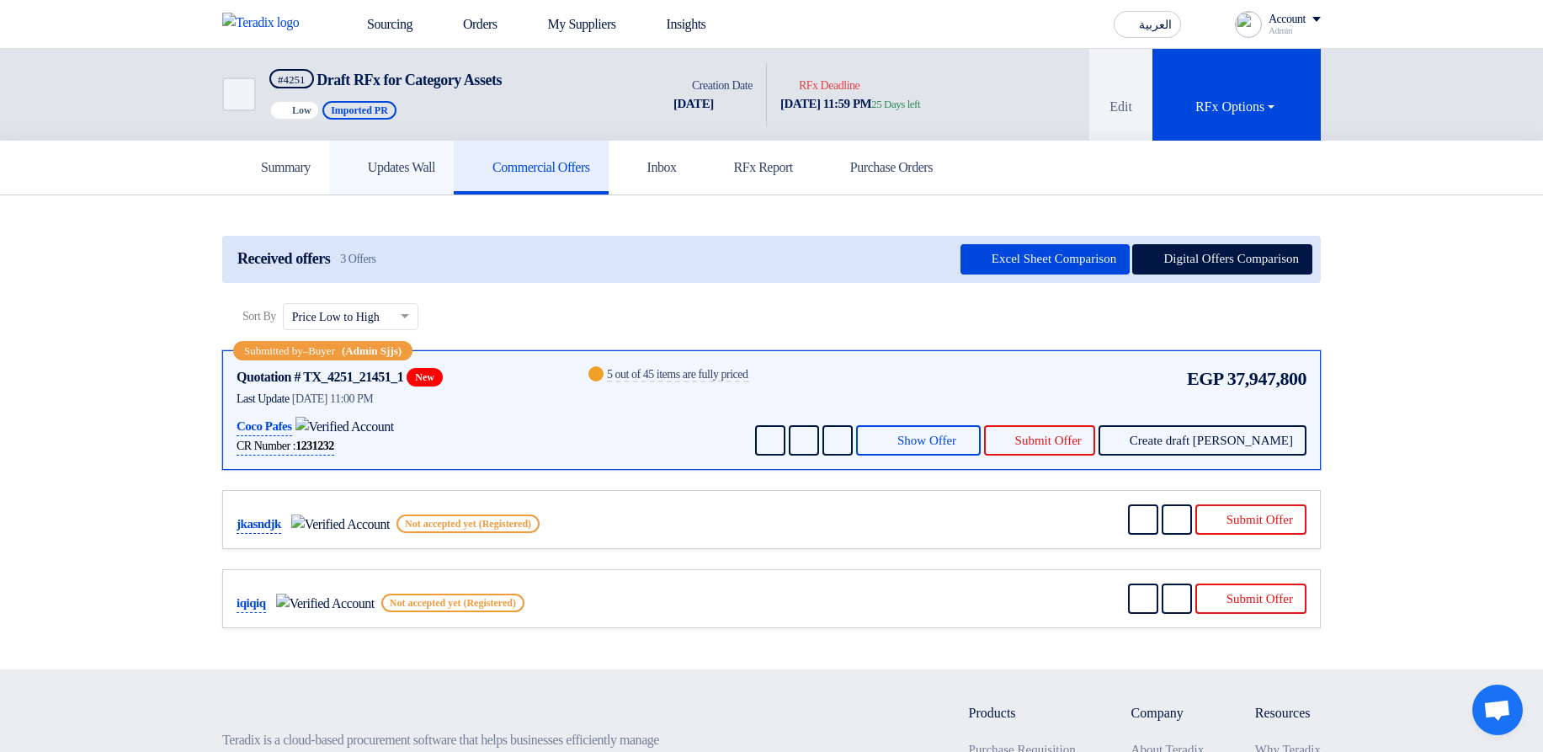
click at [329, 176] on link "Updates Wall" at bounding box center [391, 168] width 125 height 54
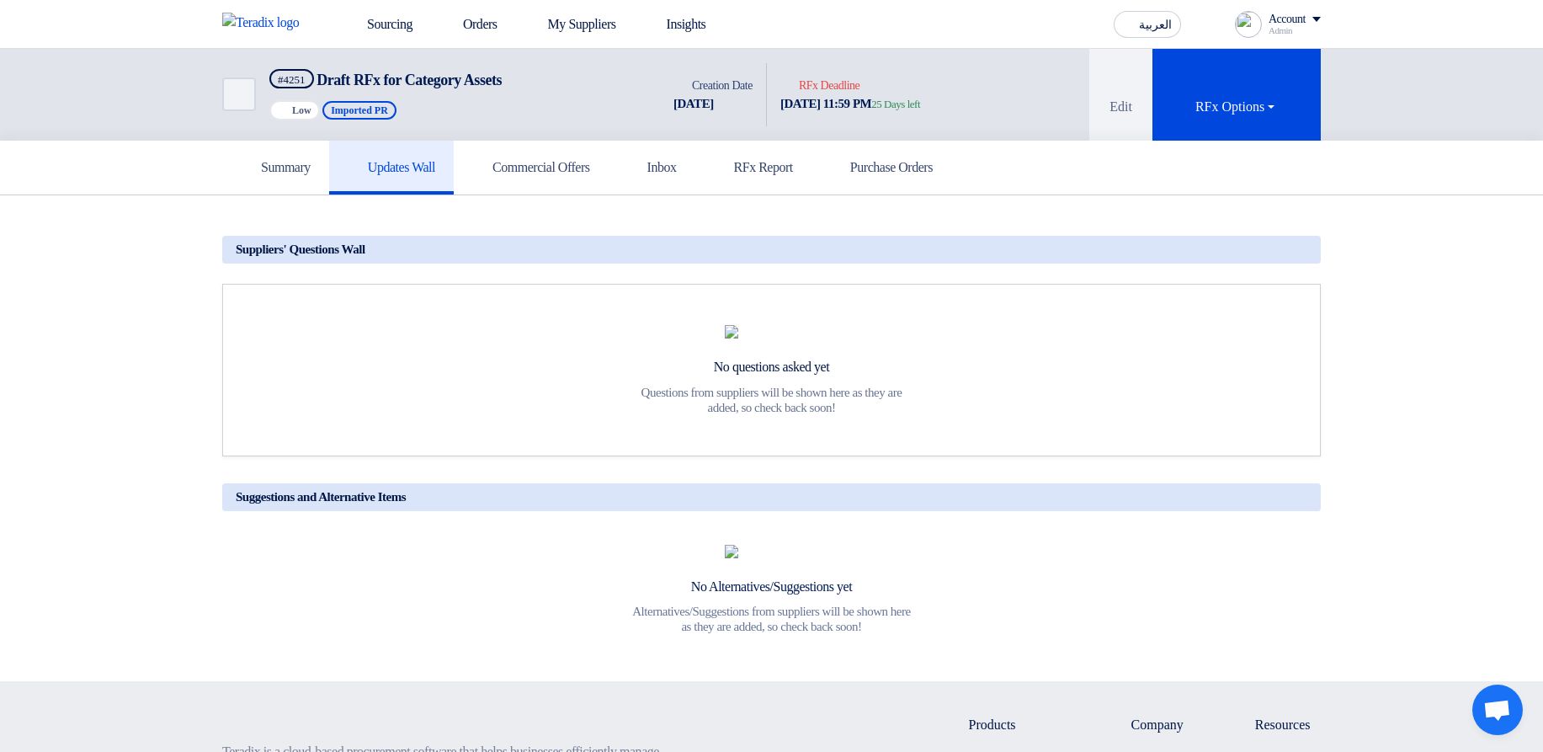
click at [214, 199] on section "Suggestions and Alternative Items No Alternatives/Suggestions yet Alternatives/…" at bounding box center [771, 438] width 1543 height 486
click at [241, 161] on h5 "Summary" at bounding box center [276, 167] width 70 height 17
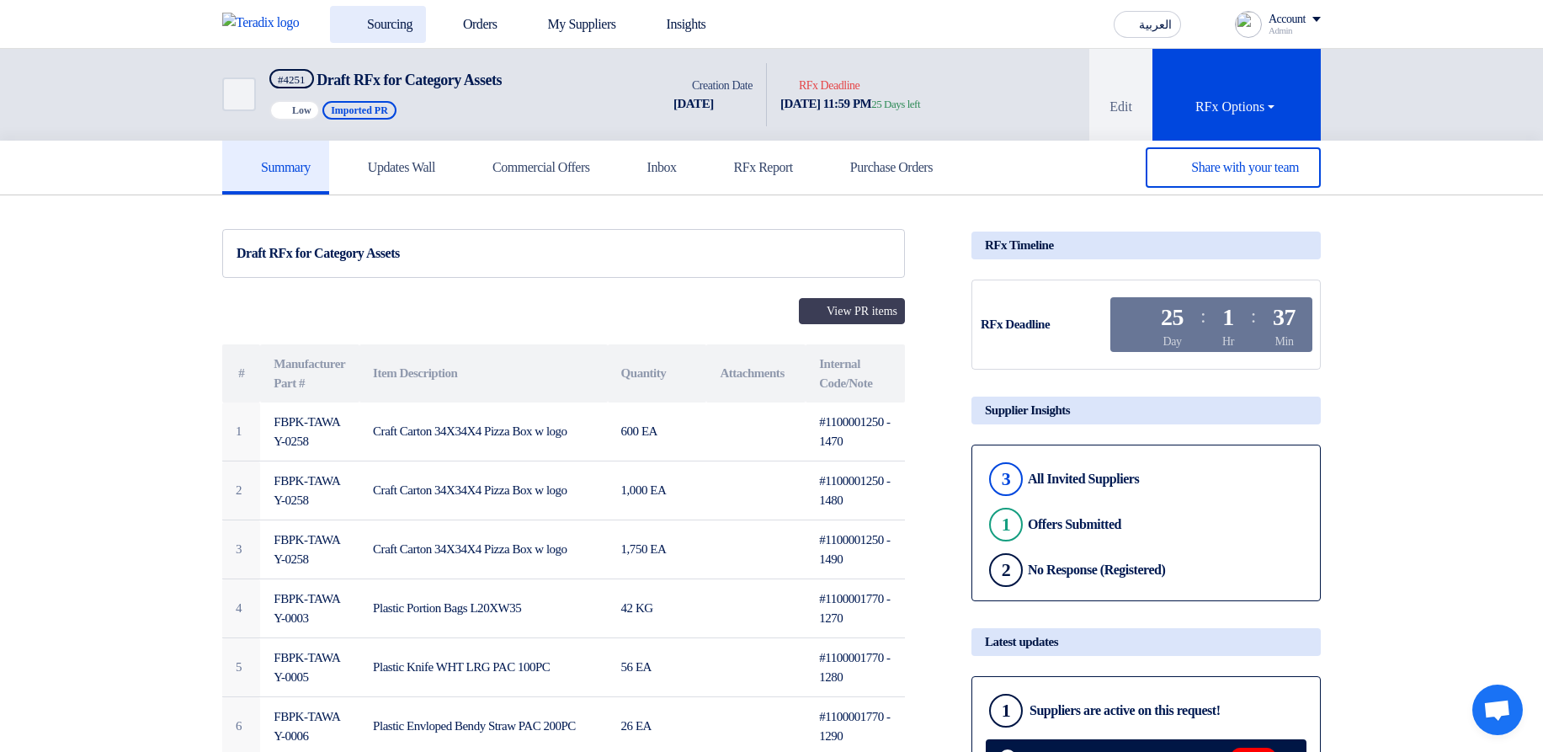
click at [330, 14] on link "Sourcing" at bounding box center [378, 24] width 96 height 37
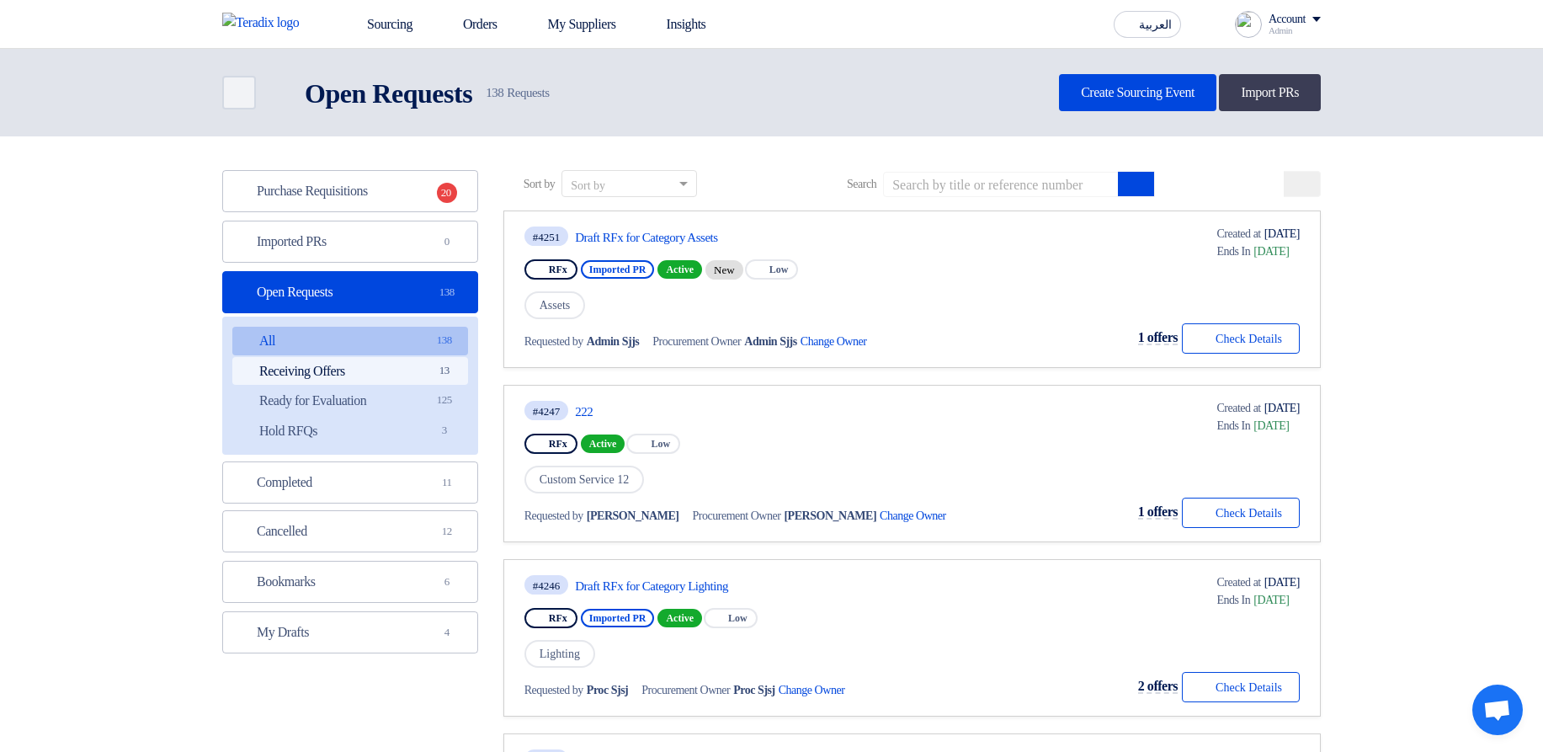
click at [317, 372] on link "Receiving Offers Receiving Offers 13" at bounding box center [350, 371] width 236 height 29
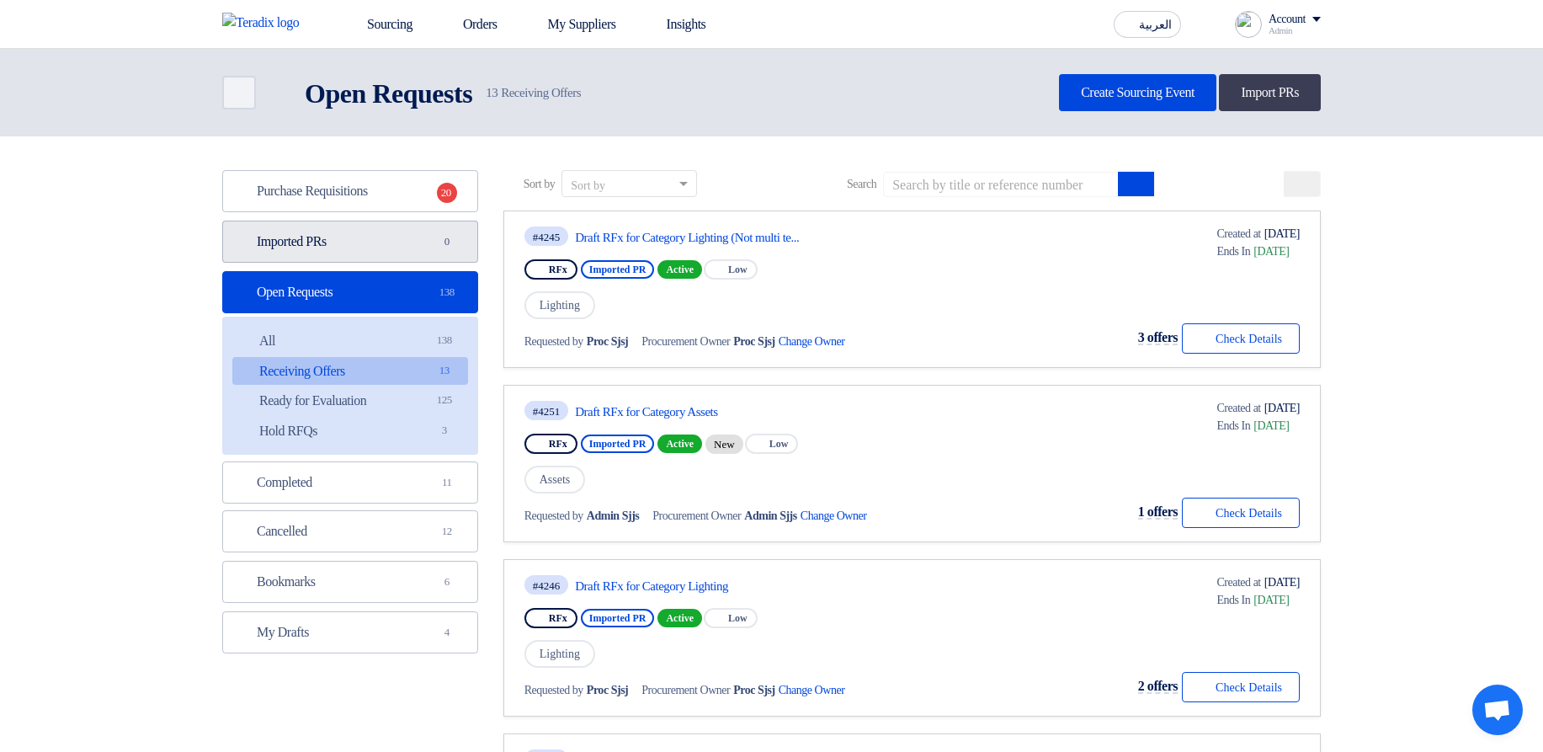
click at [305, 251] on link "Imported PRs Imported PRs 0" at bounding box center [350, 241] width 256 height 42
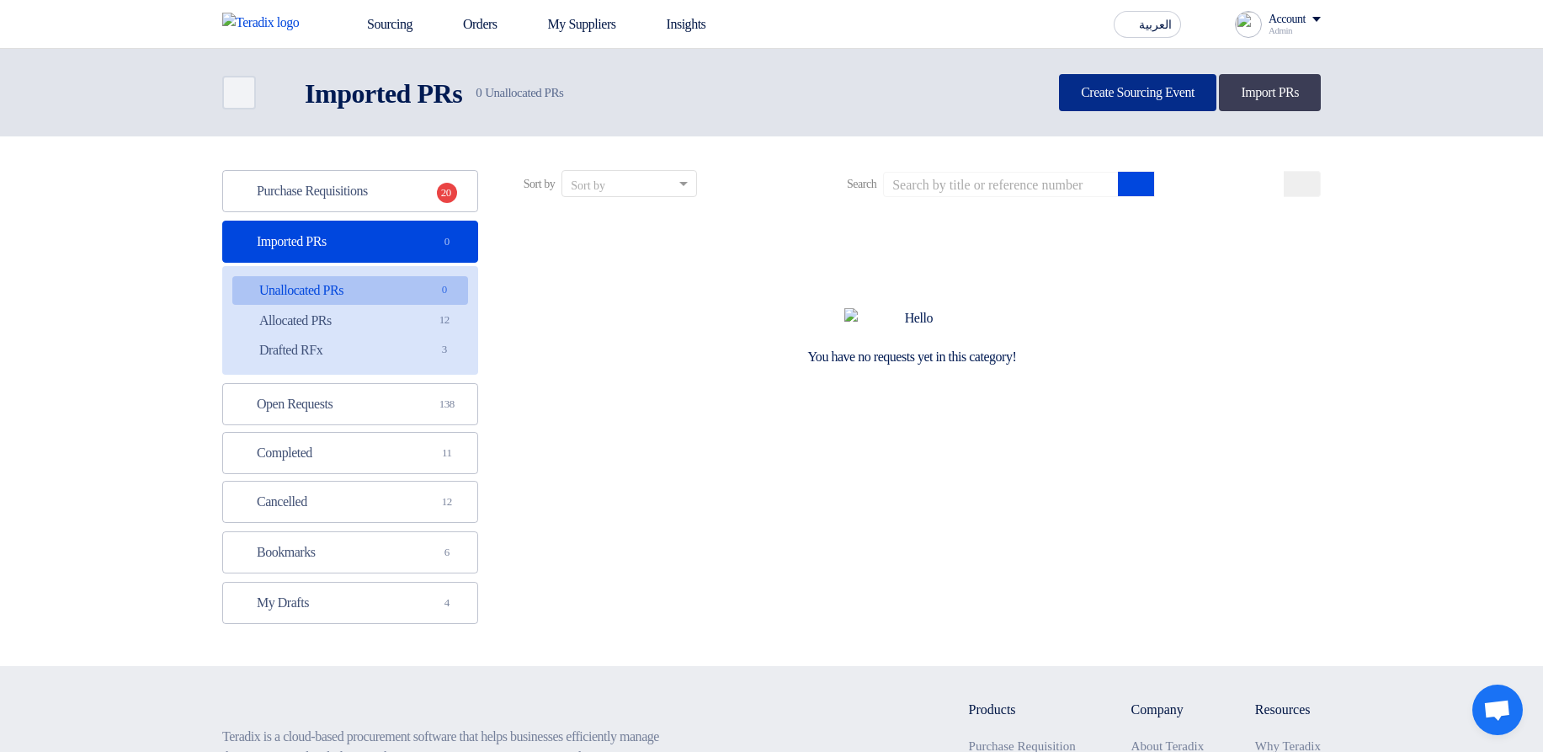
click at [1216, 95] on link "Create Sourcing Event" at bounding box center [1137, 92] width 157 height 37
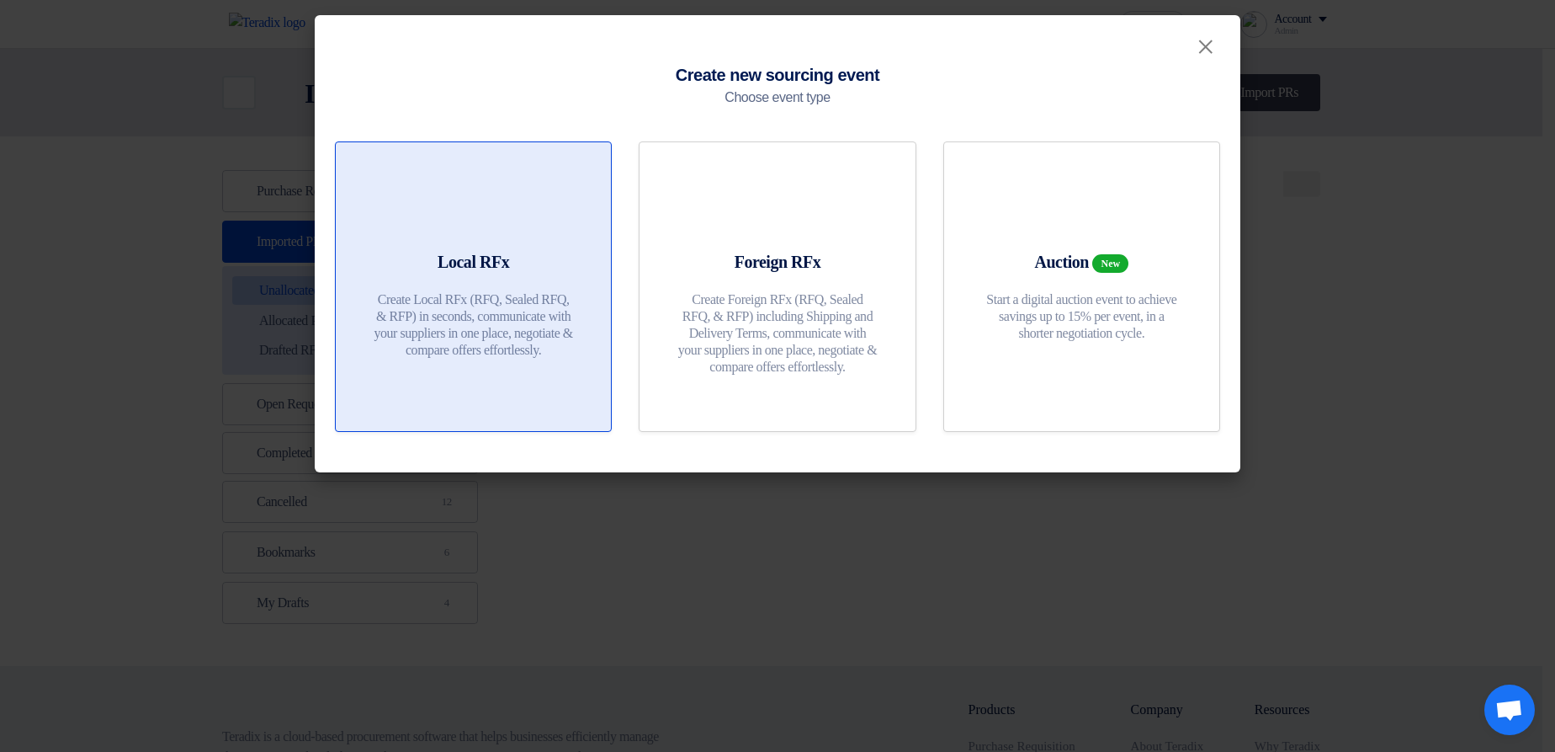
click at [534, 213] on div at bounding box center [473, 212] width 235 height 47
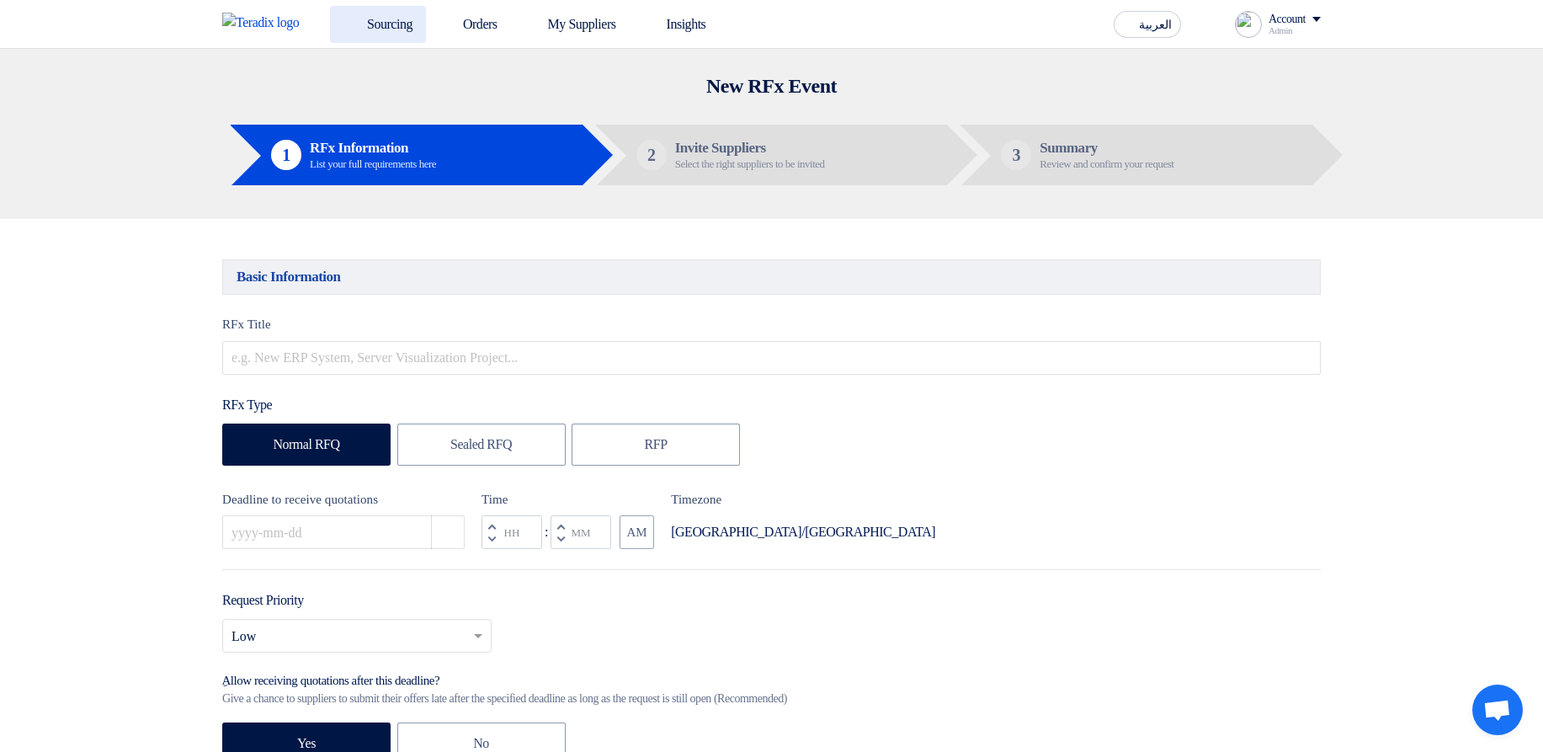
click at [343, 15] on use at bounding box center [343, 15] width 0 height 0
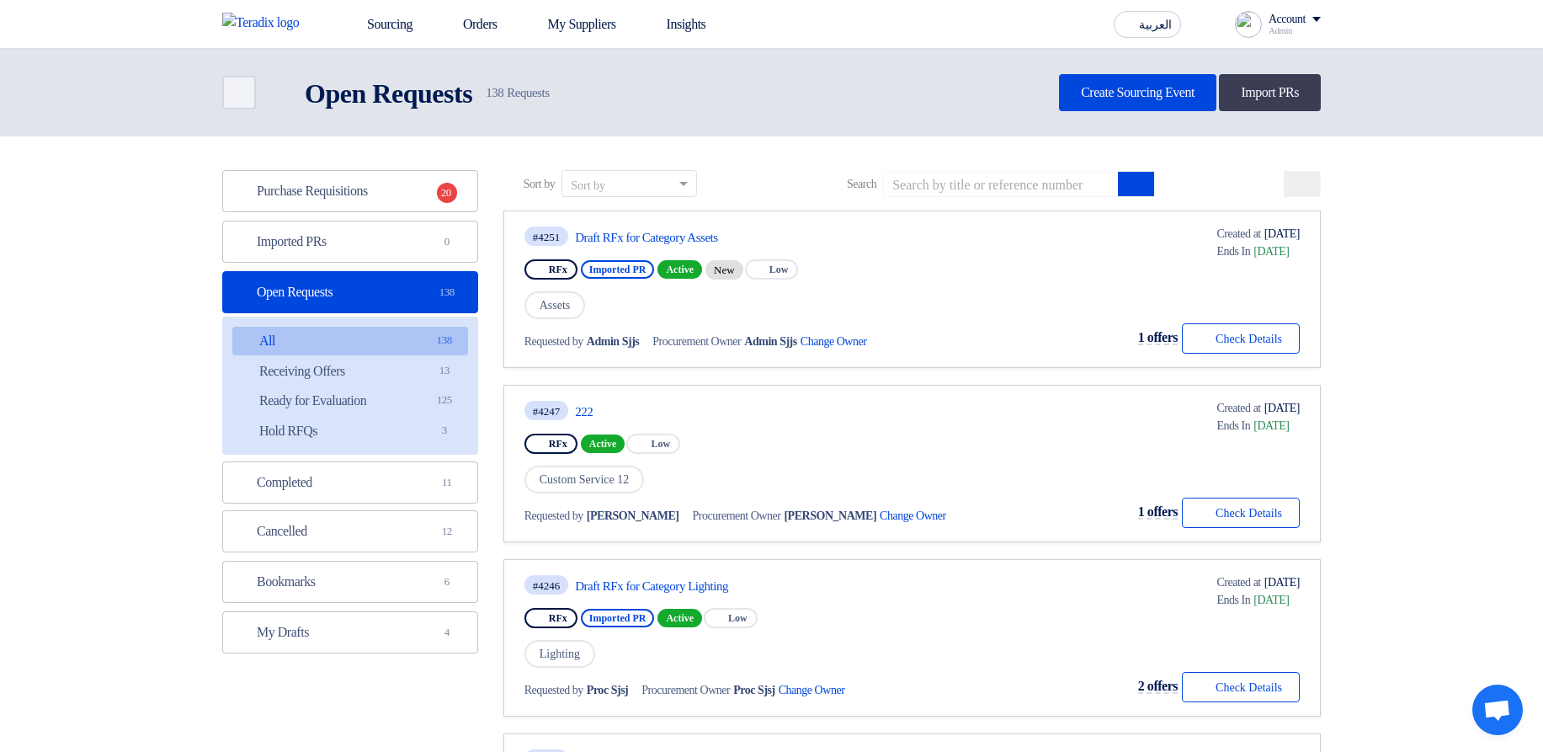
click at [590, 227] on div "#4251 Draft RFx for Category Assets" at bounding box center [713, 236] width 378 height 23
click at [651, 236] on link "Draft RFx for Category Assets" at bounding box center [733, 237] width 316 height 15
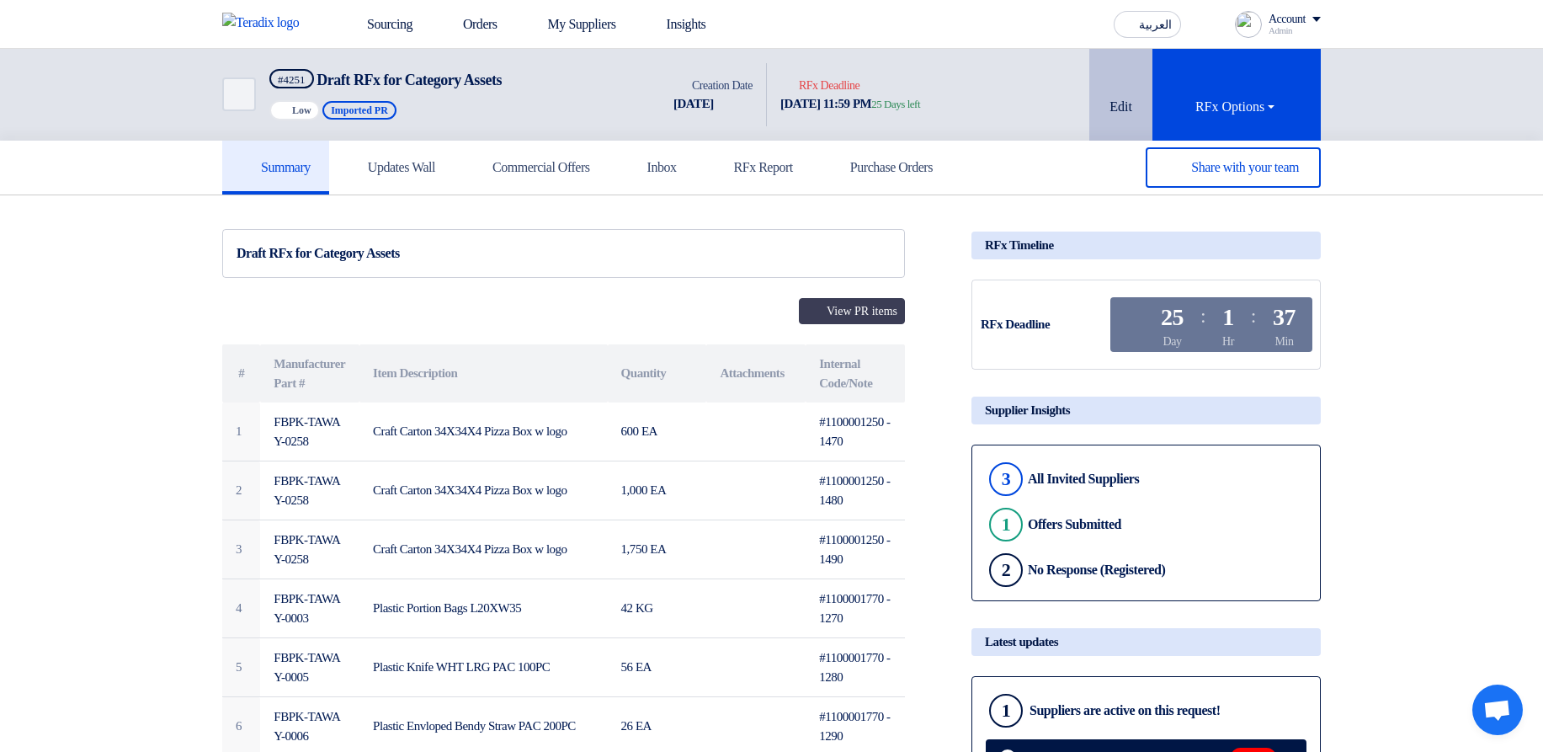
click at [1152, 108] on button "Edit" at bounding box center [1120, 95] width 63 height 92
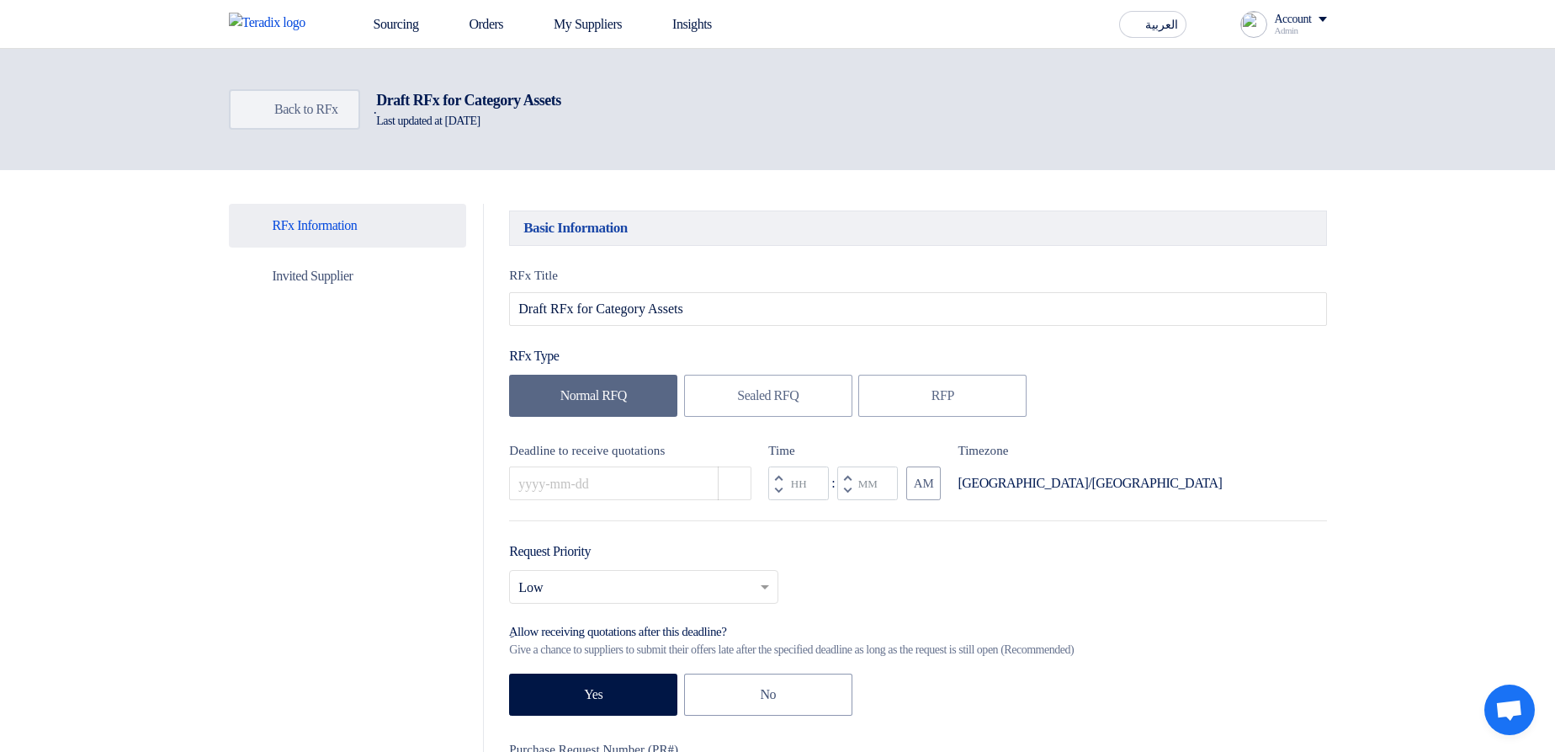
type input "10/31/2025"
type input "11"
type input "59"
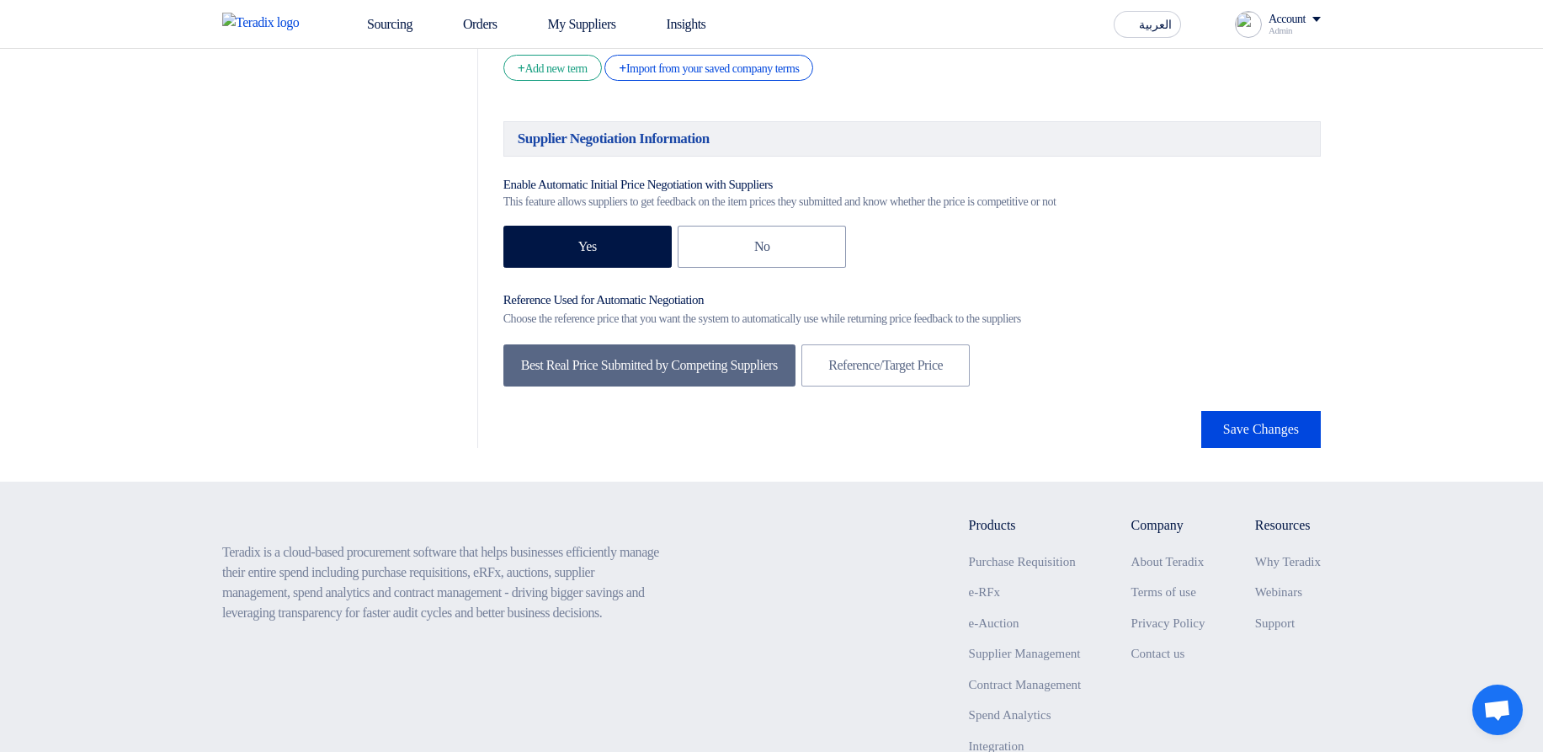
scroll to position [6428, 0]
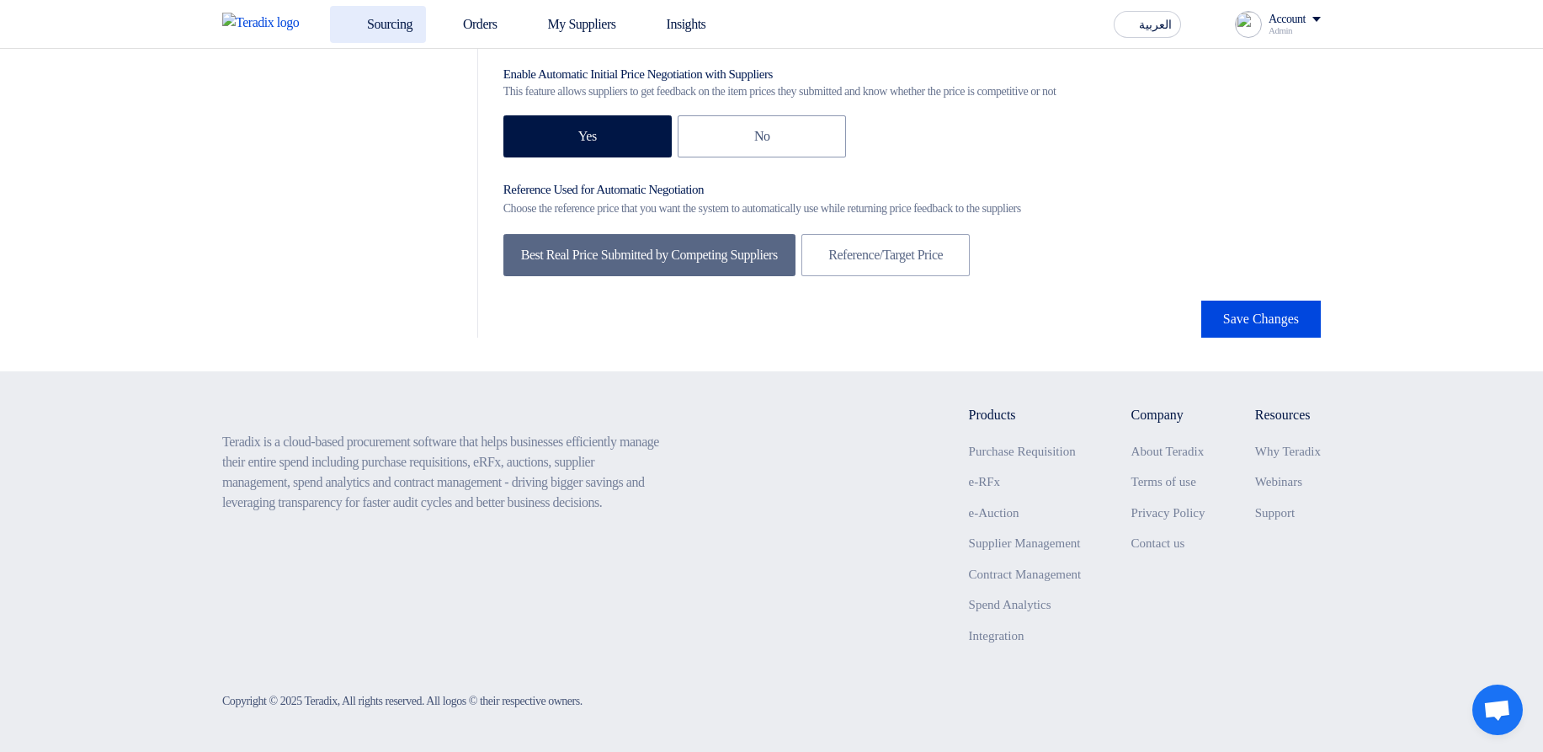
click at [330, 26] on link "Sourcing" at bounding box center [378, 24] width 96 height 37
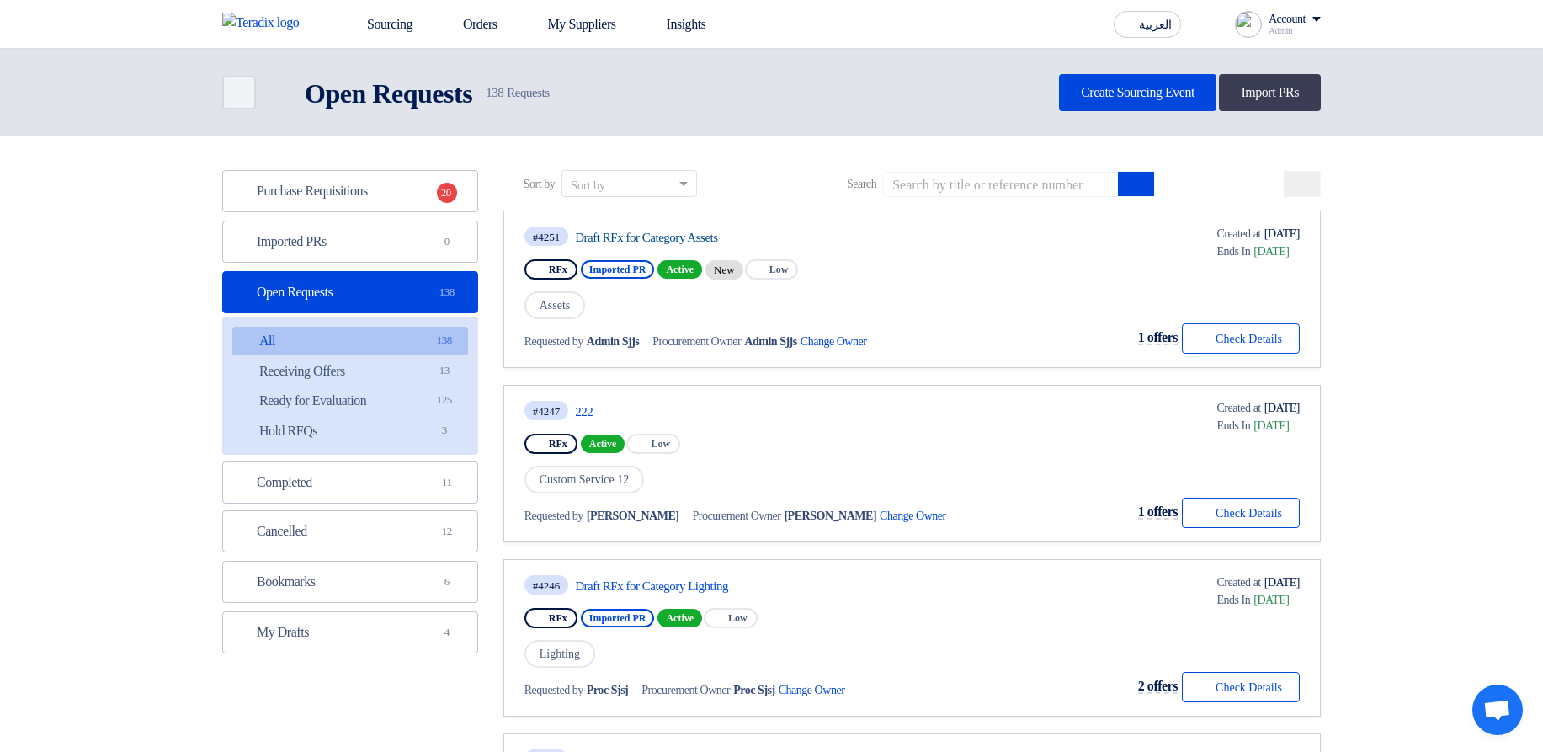
click at [593, 242] on link "Draft RFx for Category Assets" at bounding box center [733, 237] width 316 height 15
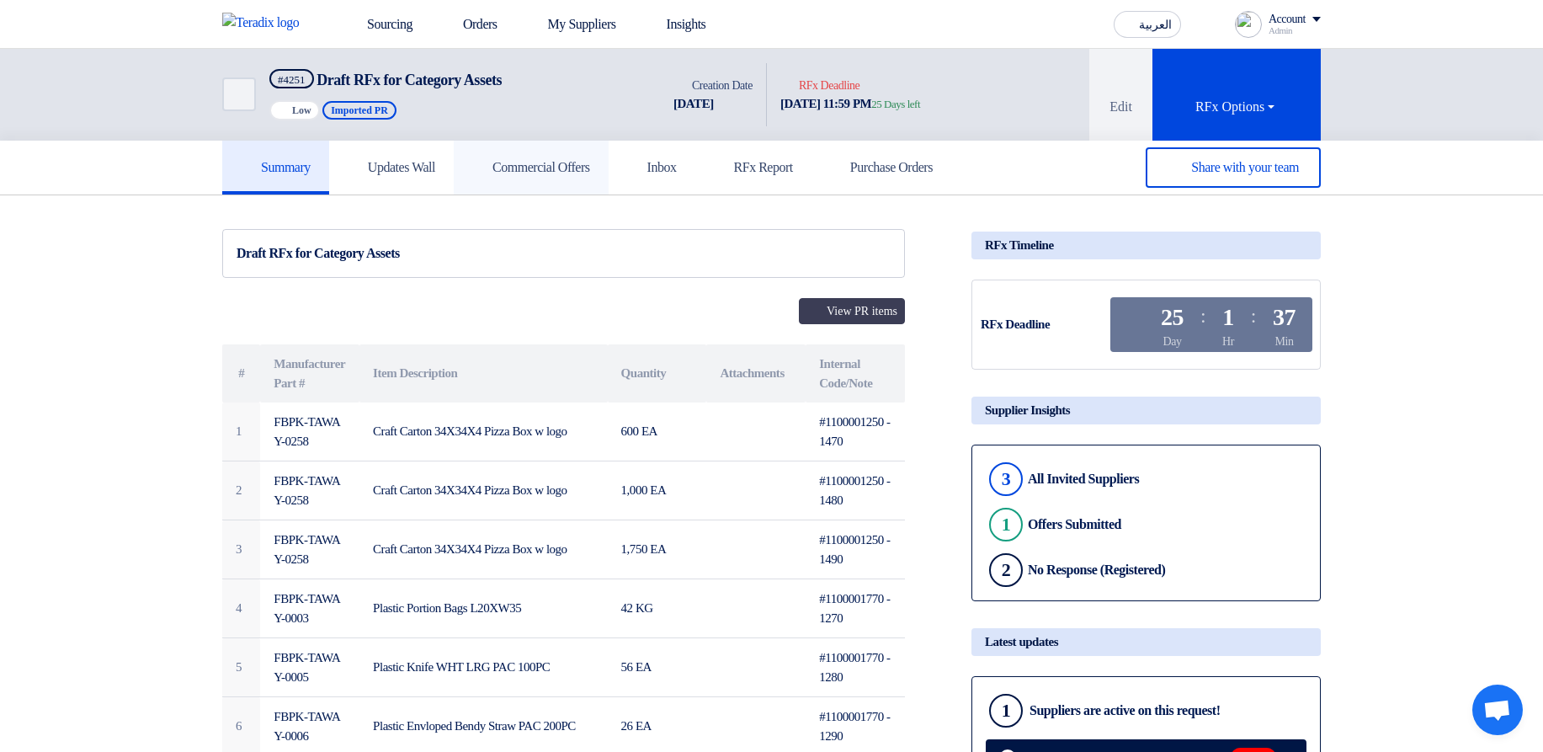
click at [462, 178] on link "Commercial Offers" at bounding box center [531, 168] width 155 height 54
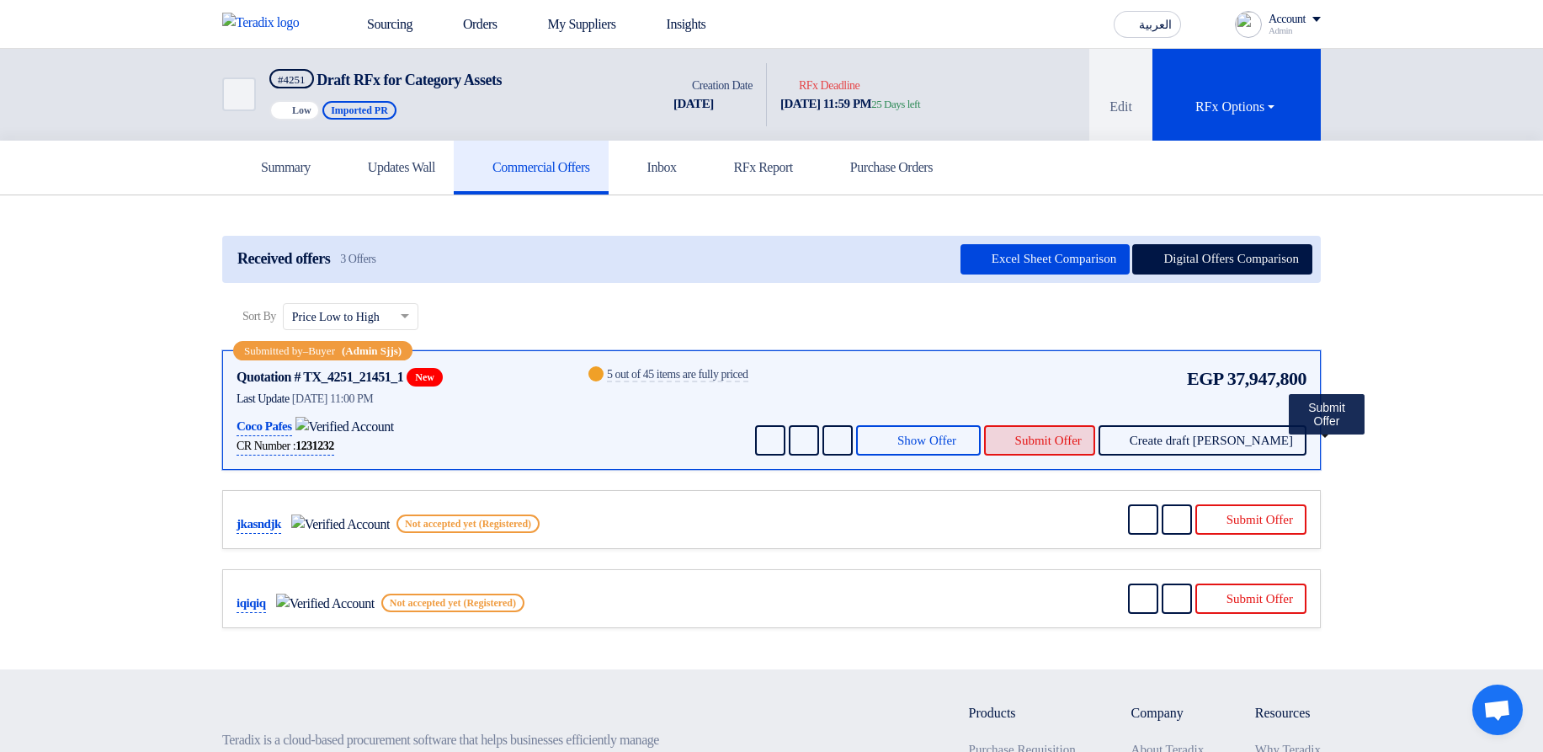
click at [1081, 439] on span "Submit Offer" at bounding box center [1048, 440] width 66 height 13
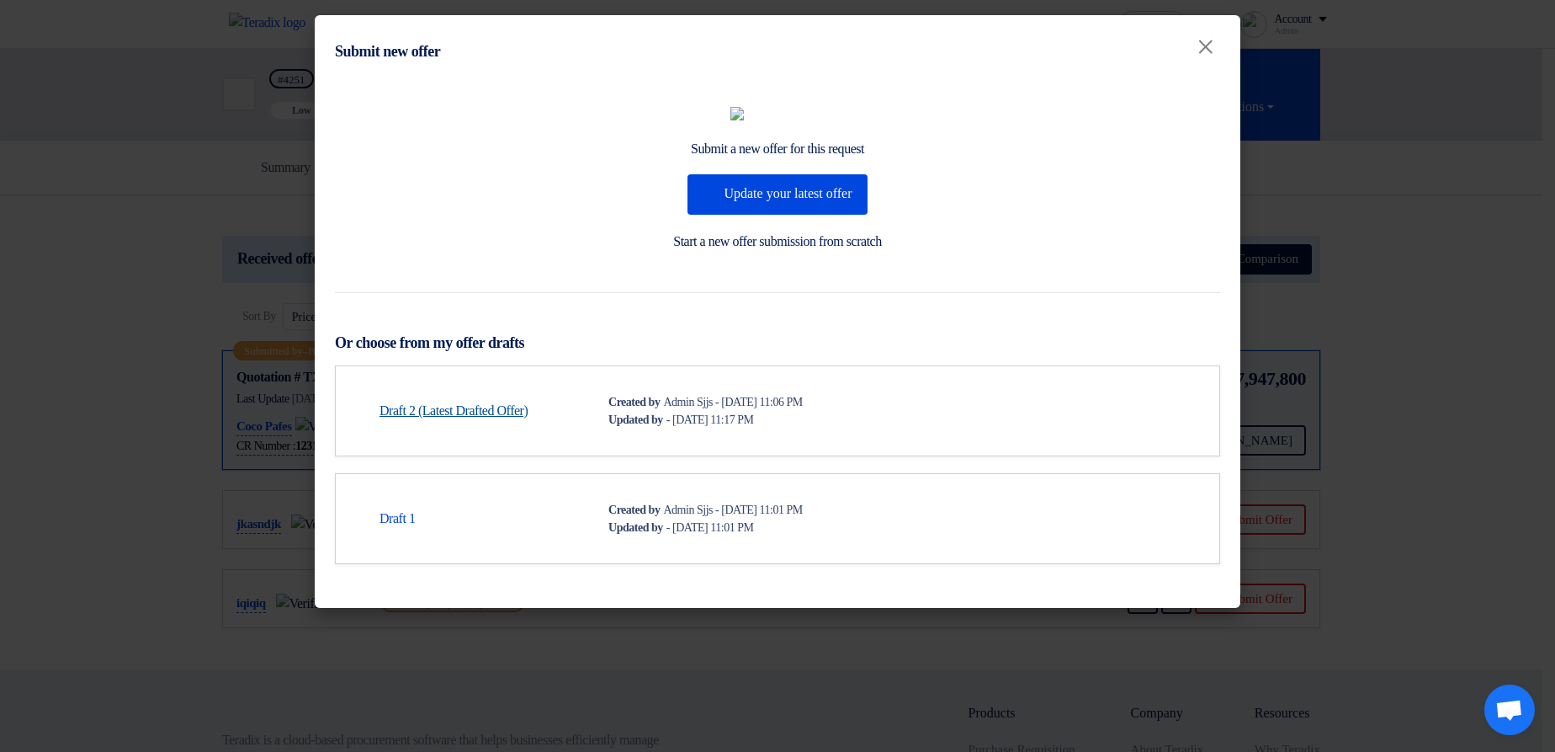
click at [515, 421] on link "Draft 2 (Latest Drafted Offer)" at bounding box center [454, 411] width 148 height 20
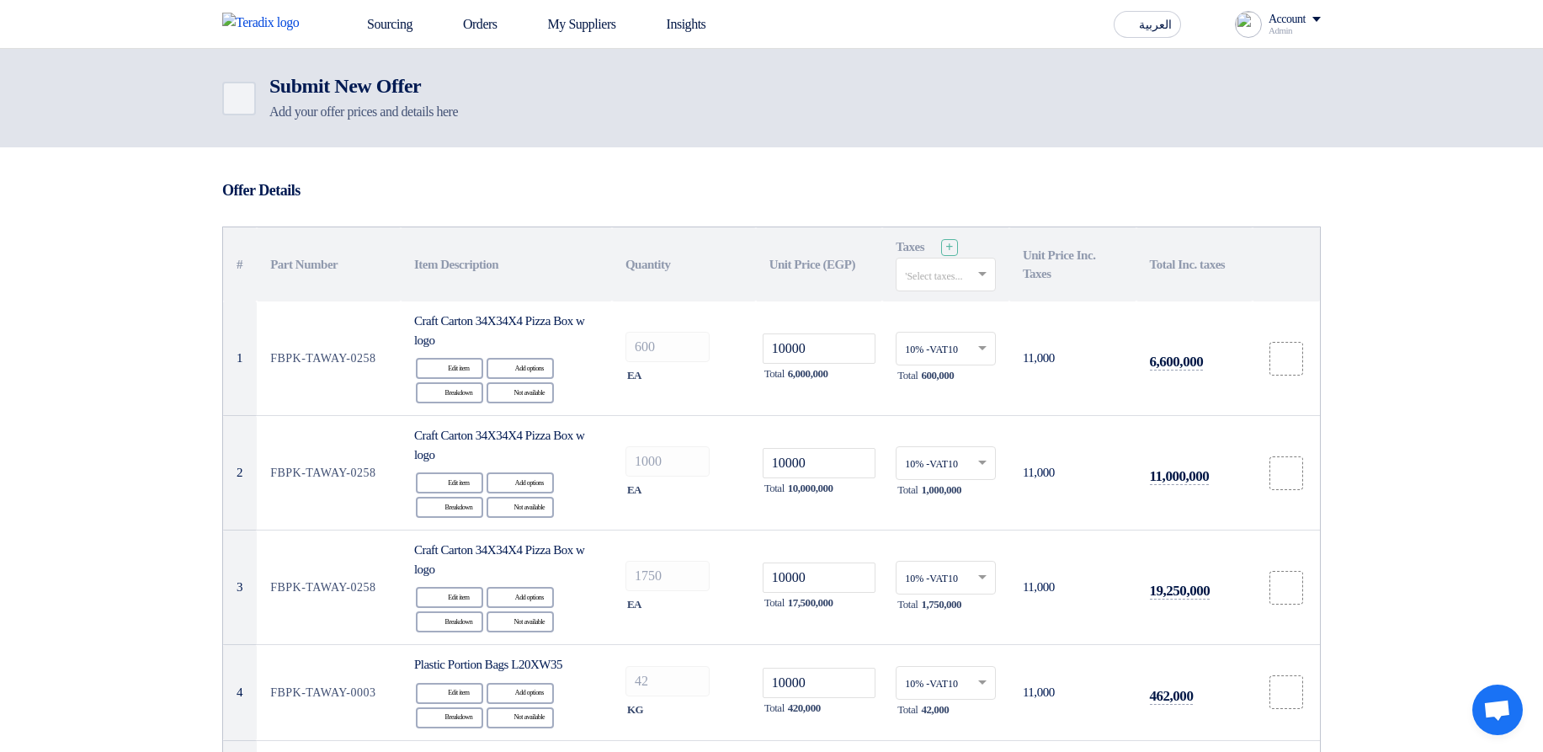
click at [683, 193] on h3 "Offer Details" at bounding box center [771, 190] width 1098 height 19
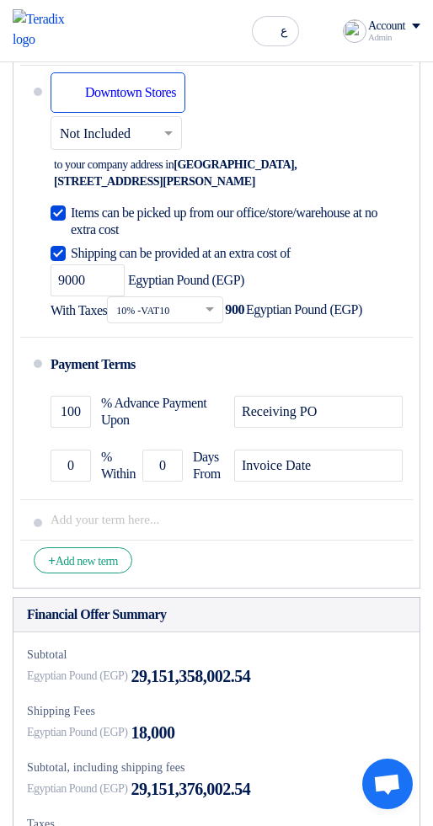
scroll to position [7238, 0]
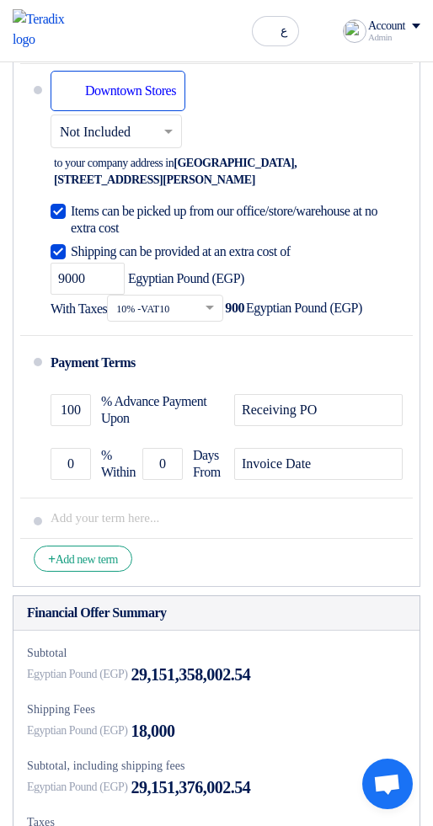
click at [126, 111] on div "Shipping To location Downtown Stores" at bounding box center [117, 91] width 135 height 40
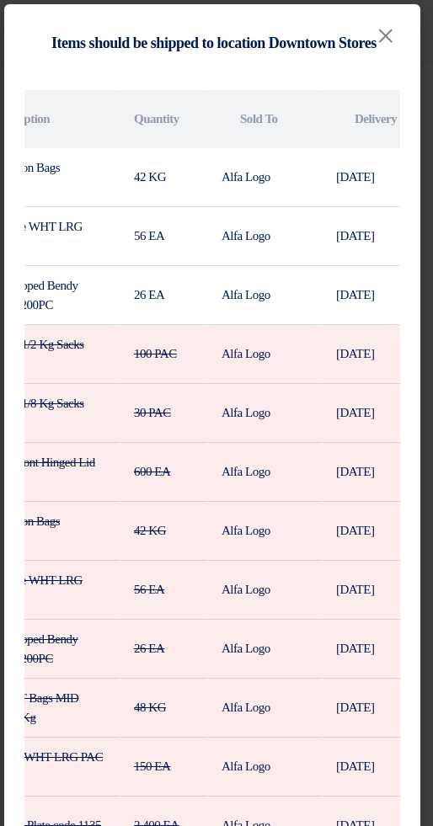
scroll to position [0, 284]
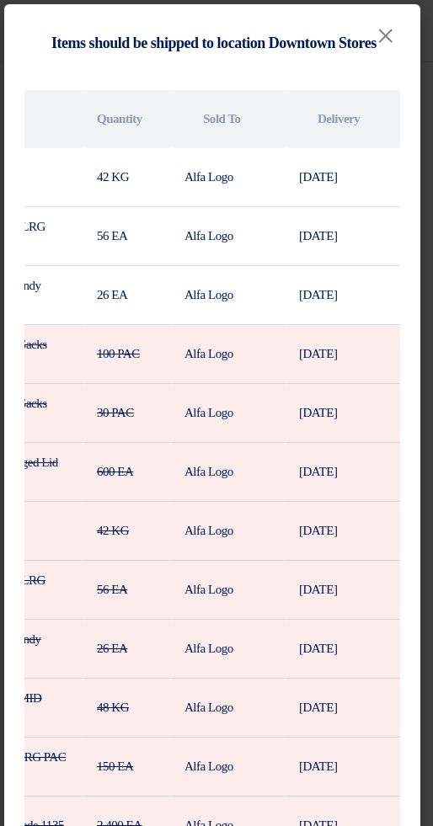
click at [391, 36] on span "×" at bounding box center [384, 36] width 19 height 38
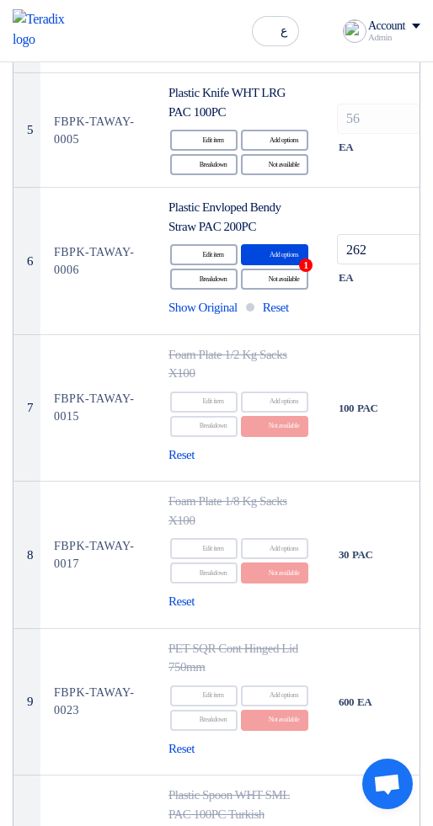
scroll to position [668, 0]
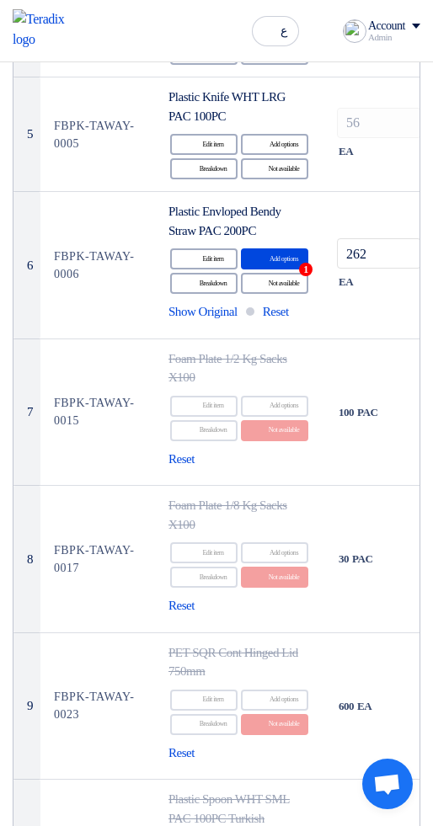
click at [283, 261] on div "Alternative Add options 1" at bounding box center [274, 258] width 67 height 21
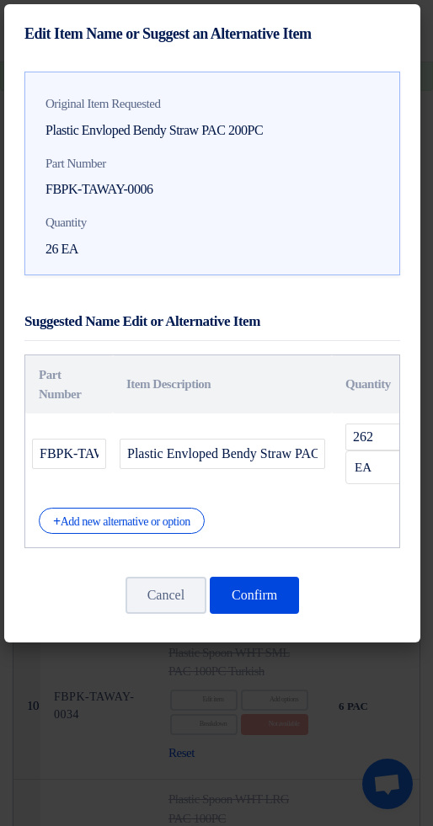
click at [178, 530] on div "+ Add new alternative or option" at bounding box center [122, 520] width 166 height 26
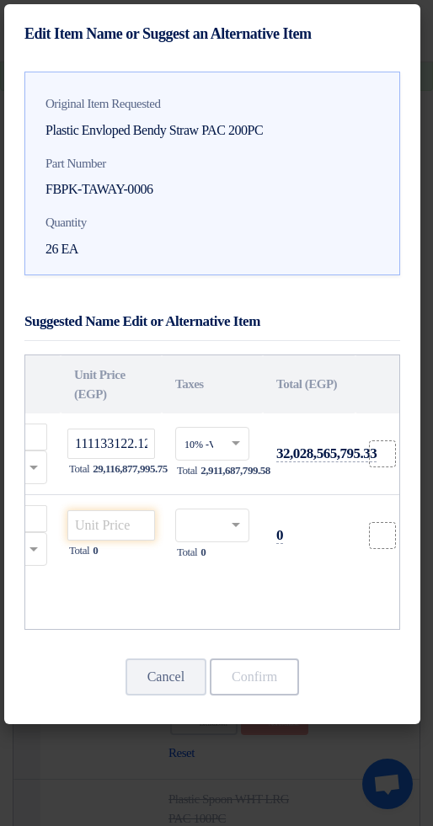
scroll to position [0, 422]
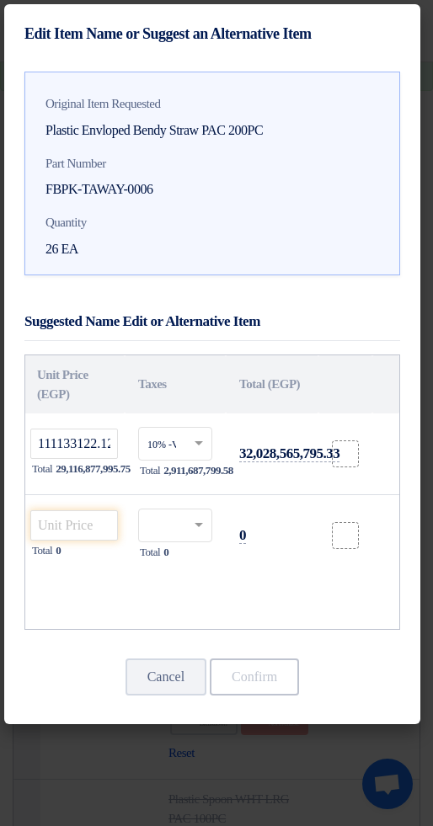
click at [379, 535] on icon "Delete" at bounding box center [381, 535] width 15 height 15
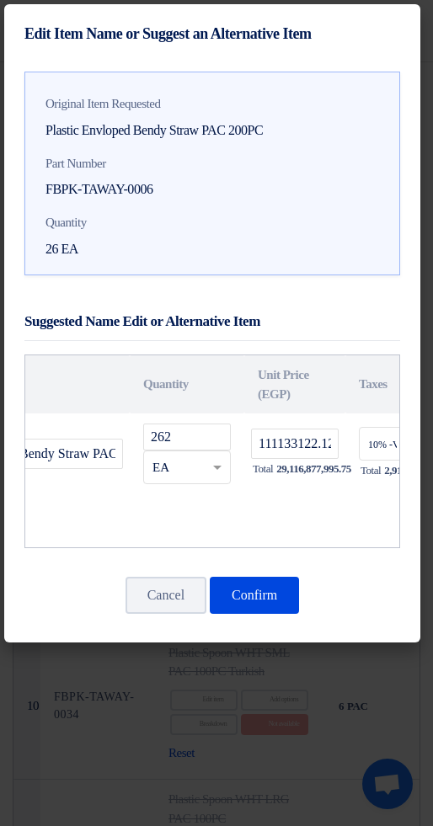
scroll to position [0, 189]
click at [258, 594] on button "Confirm" at bounding box center [254, 594] width 89 height 37
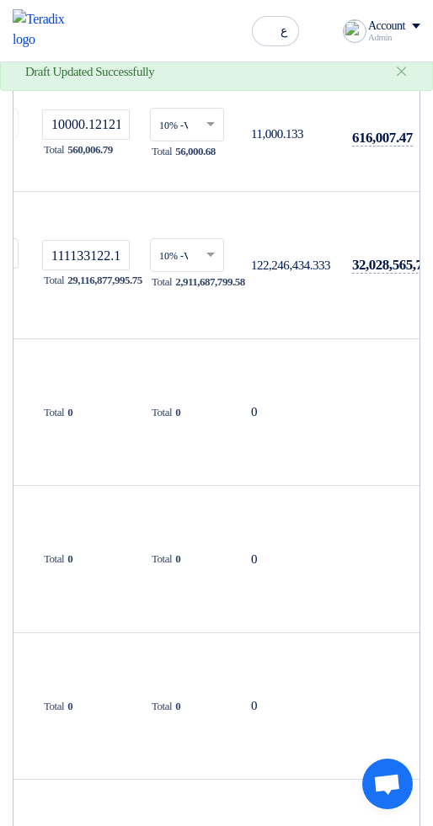
scroll to position [0, 383]
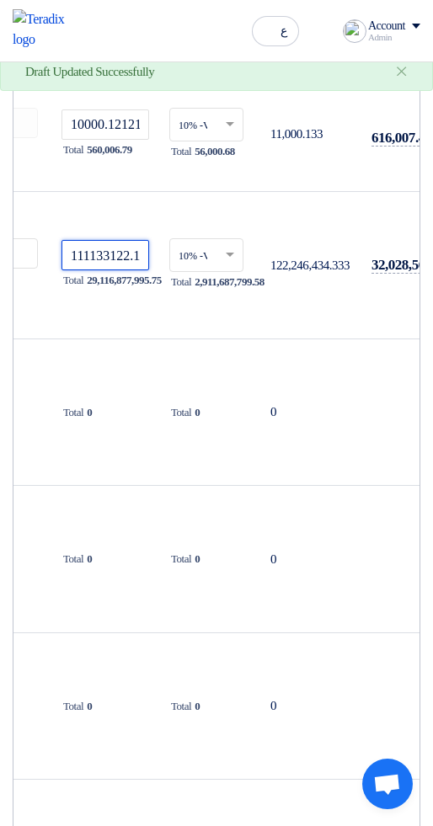
click at [133, 253] on input "111133122.1212" at bounding box center [105, 255] width 88 height 30
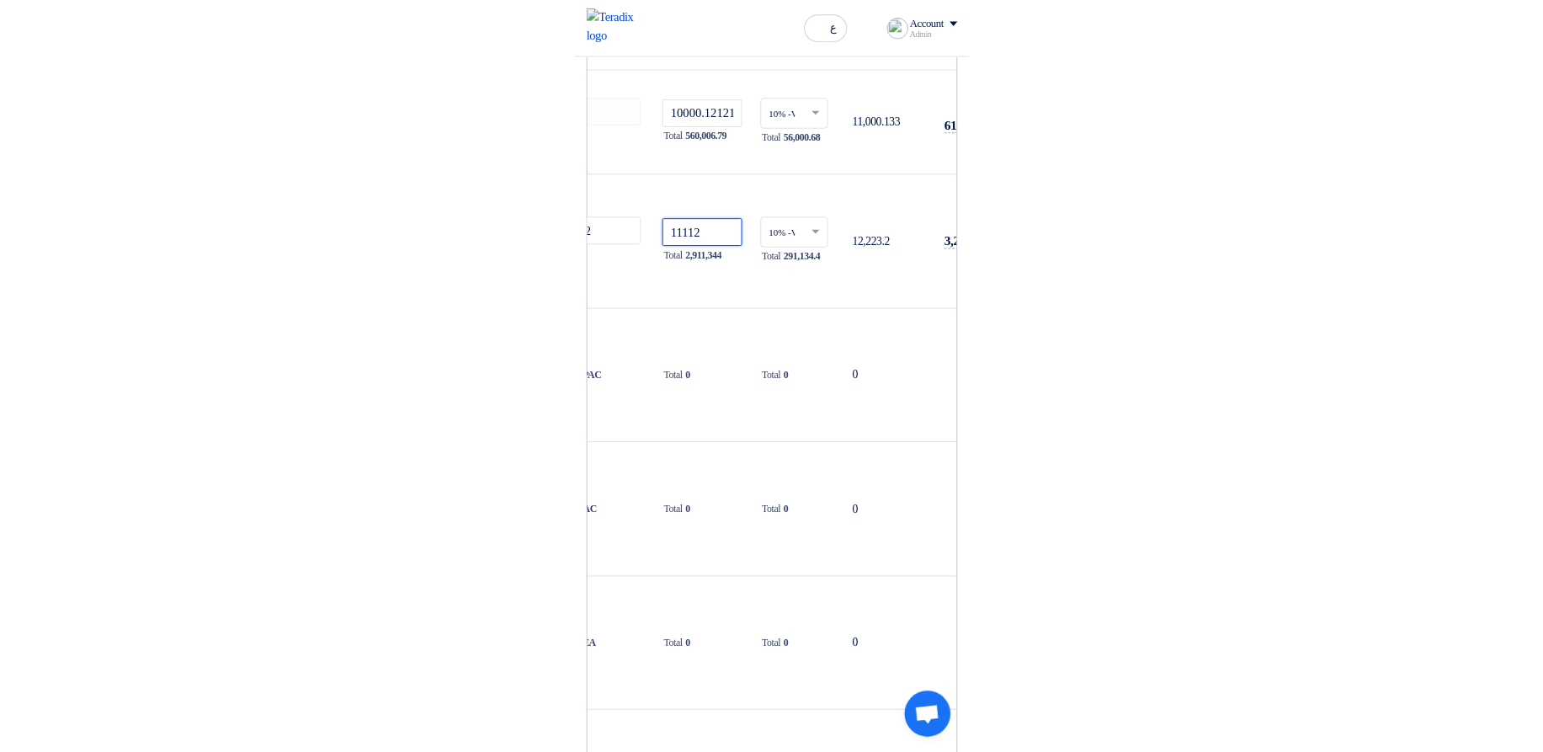
scroll to position [0, 356]
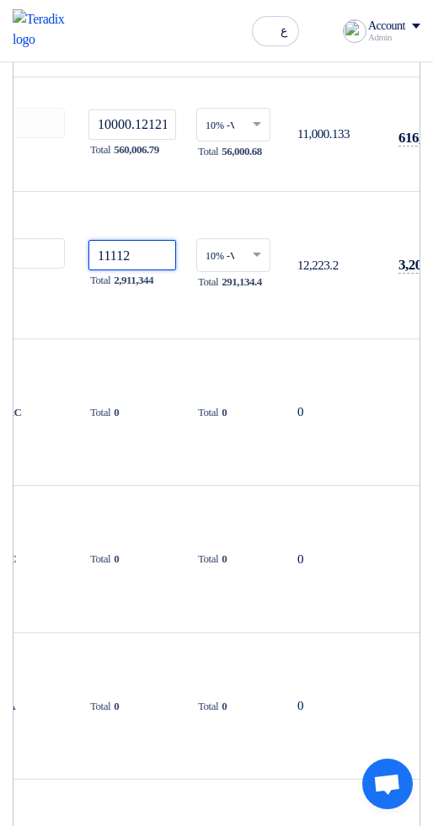
type input "11112"
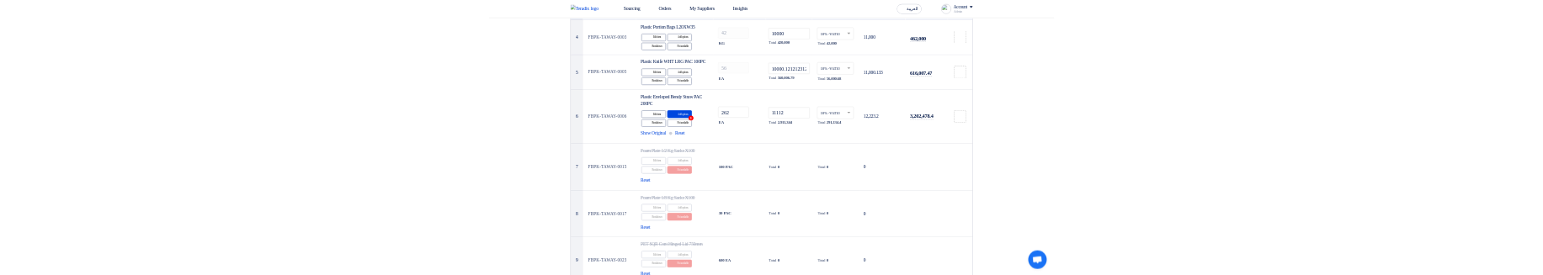
scroll to position [0, 0]
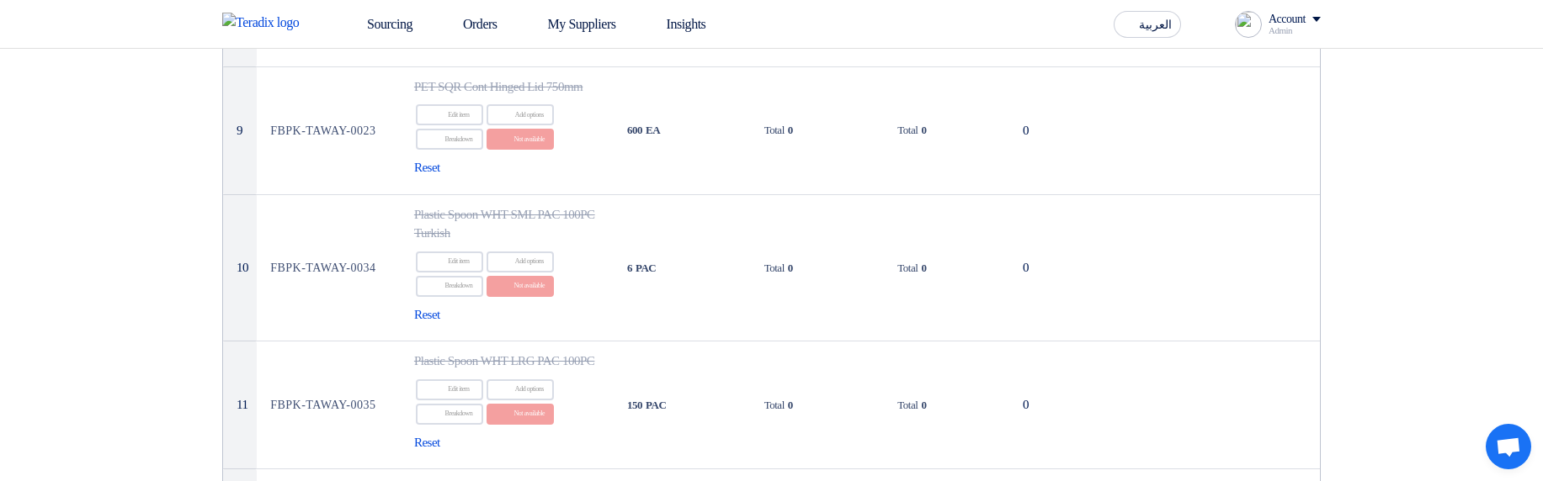
scroll to position [1212, 0]
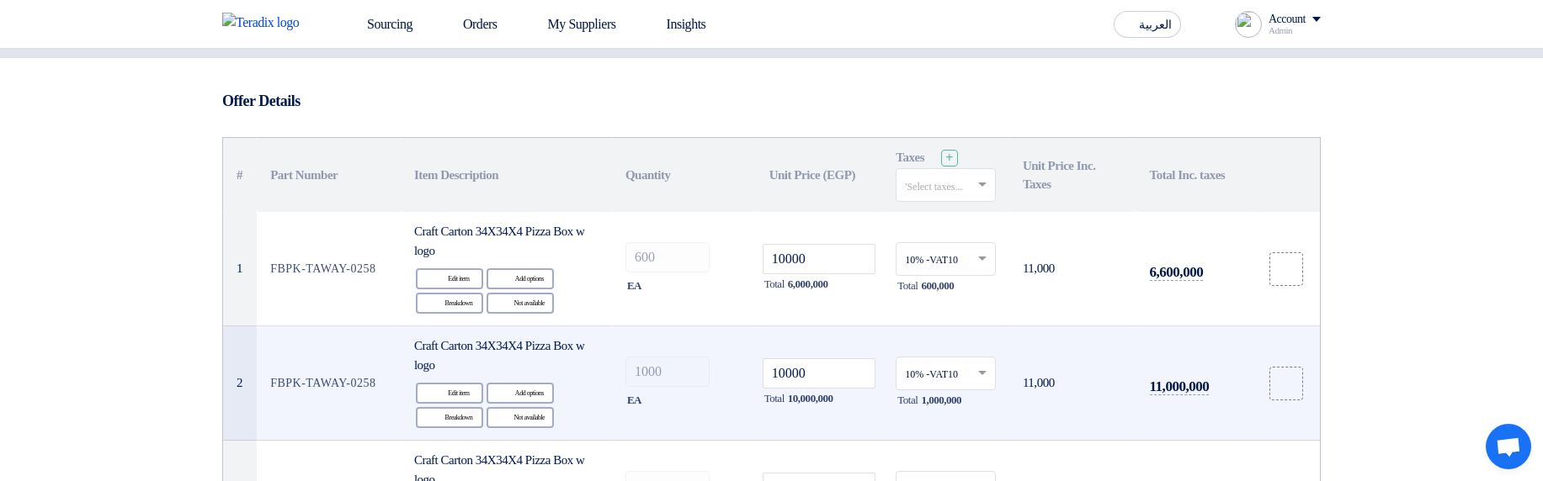
scroll to position [303, 0]
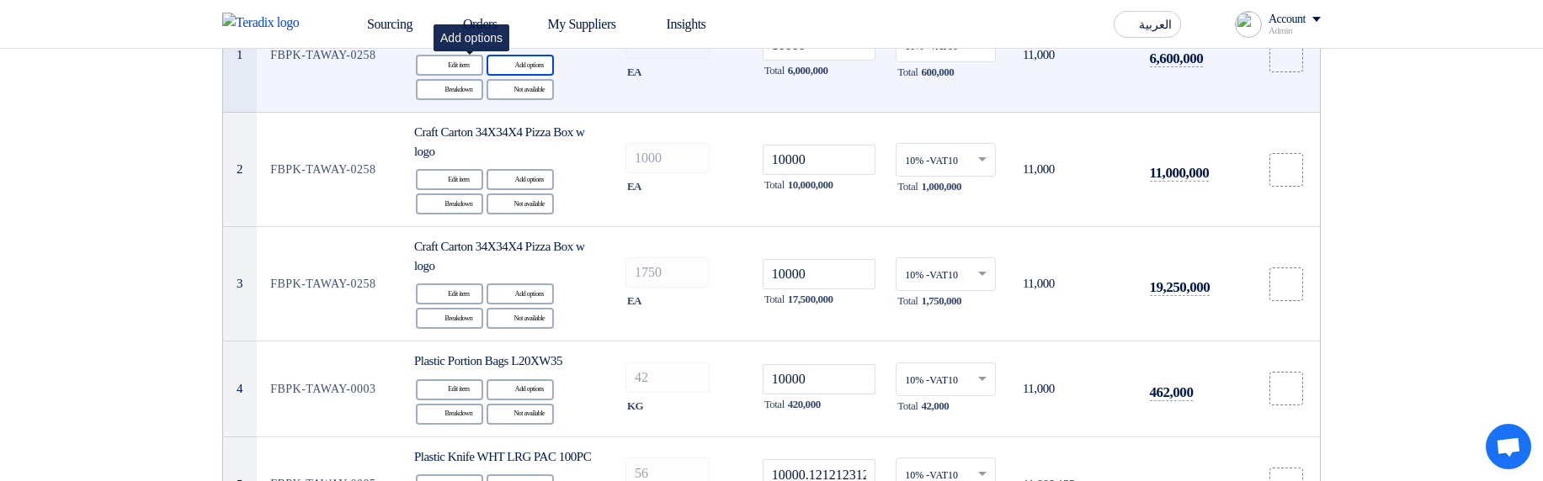
click at [499, 69] on div "Alternative Add options" at bounding box center [519, 65] width 67 height 21
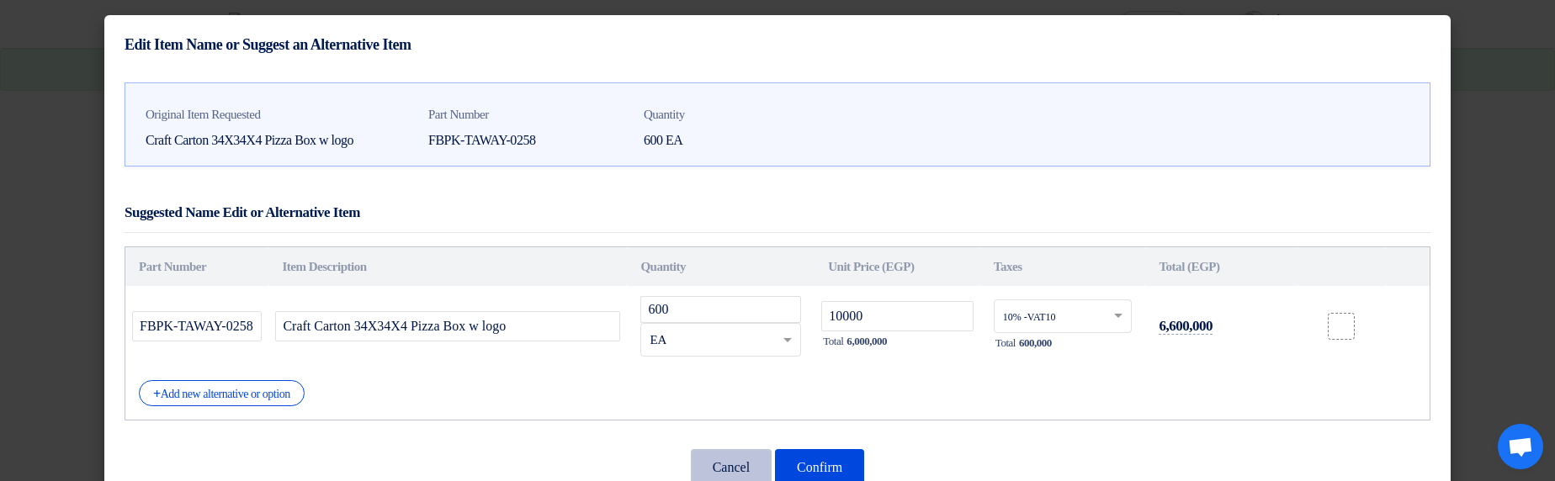
click at [735, 458] on button "Cancel" at bounding box center [731, 467] width 81 height 37
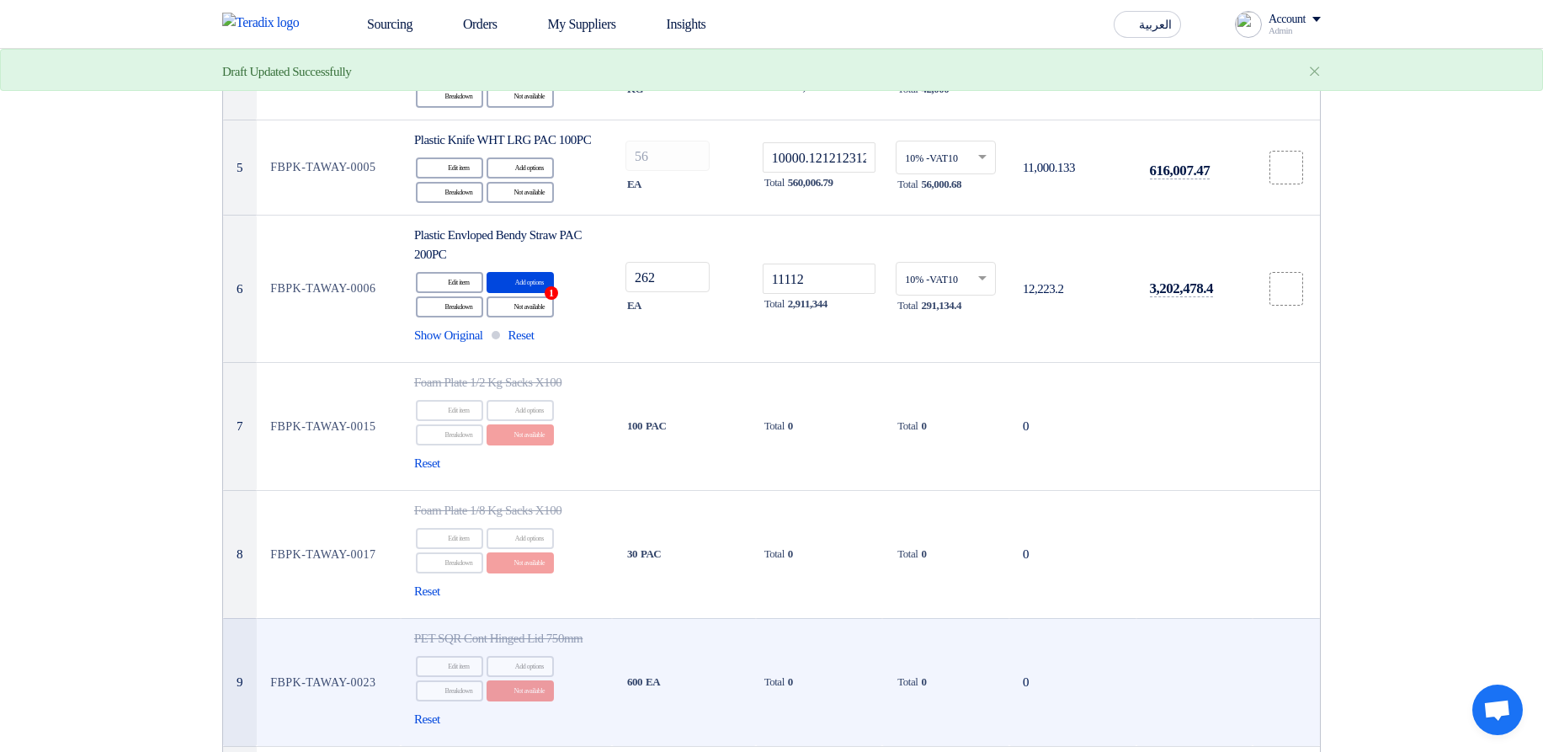
scroll to position [606, 0]
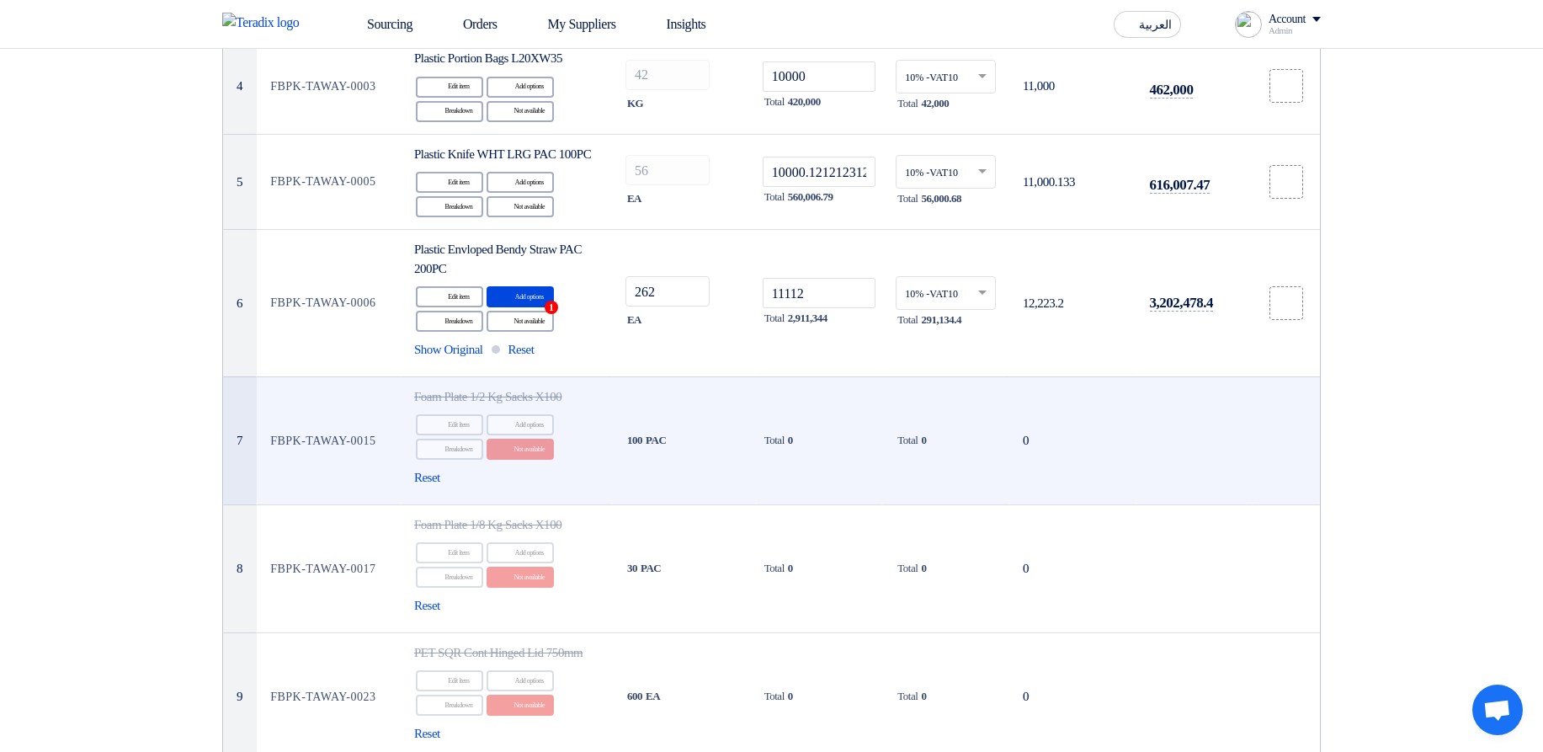
click at [414, 477] on div "Reset" at bounding box center [506, 477] width 184 height 19
click at [414, 478] on span "Reset" at bounding box center [427, 477] width 26 height 19
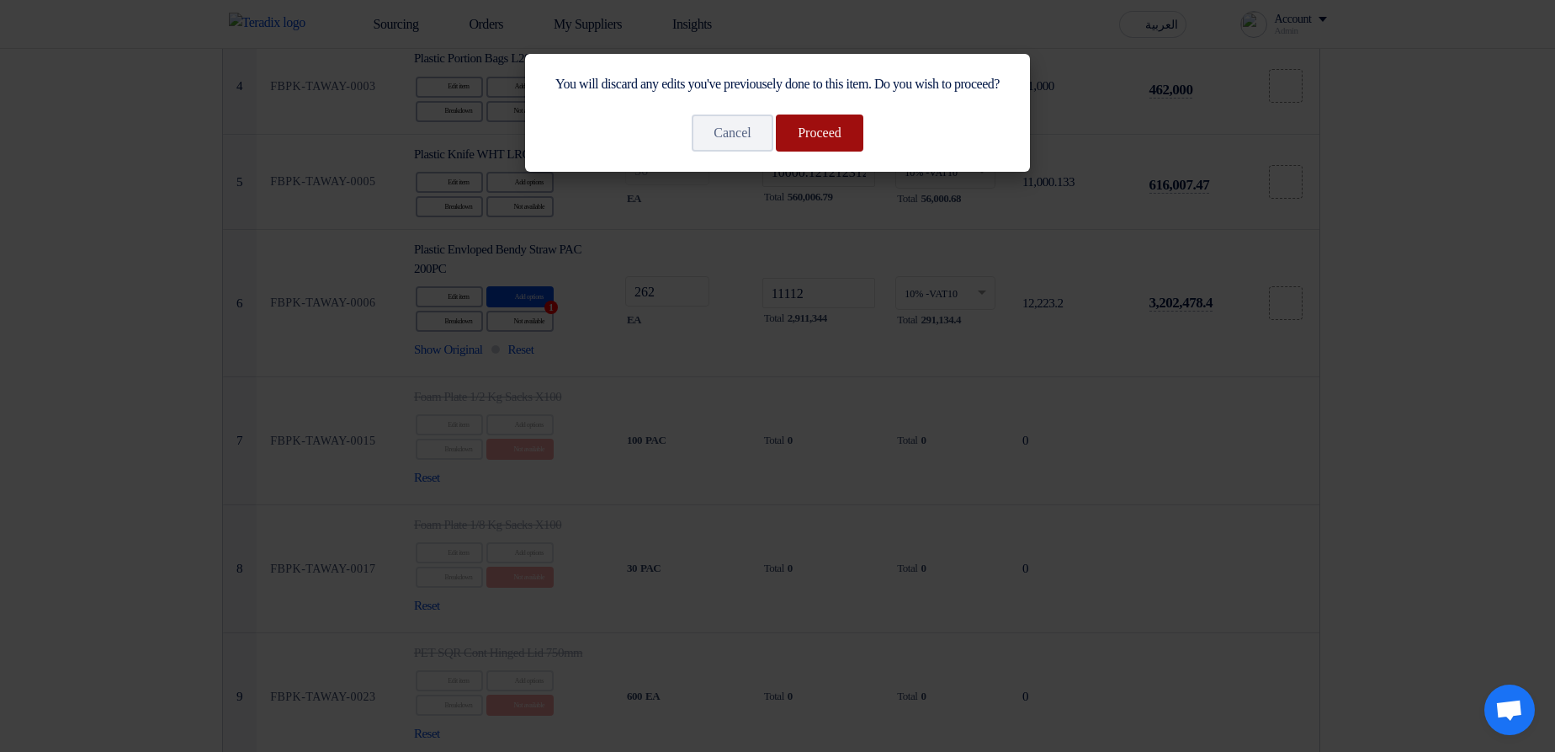
click at [835, 151] on button "Proceed" at bounding box center [820, 132] width 88 height 37
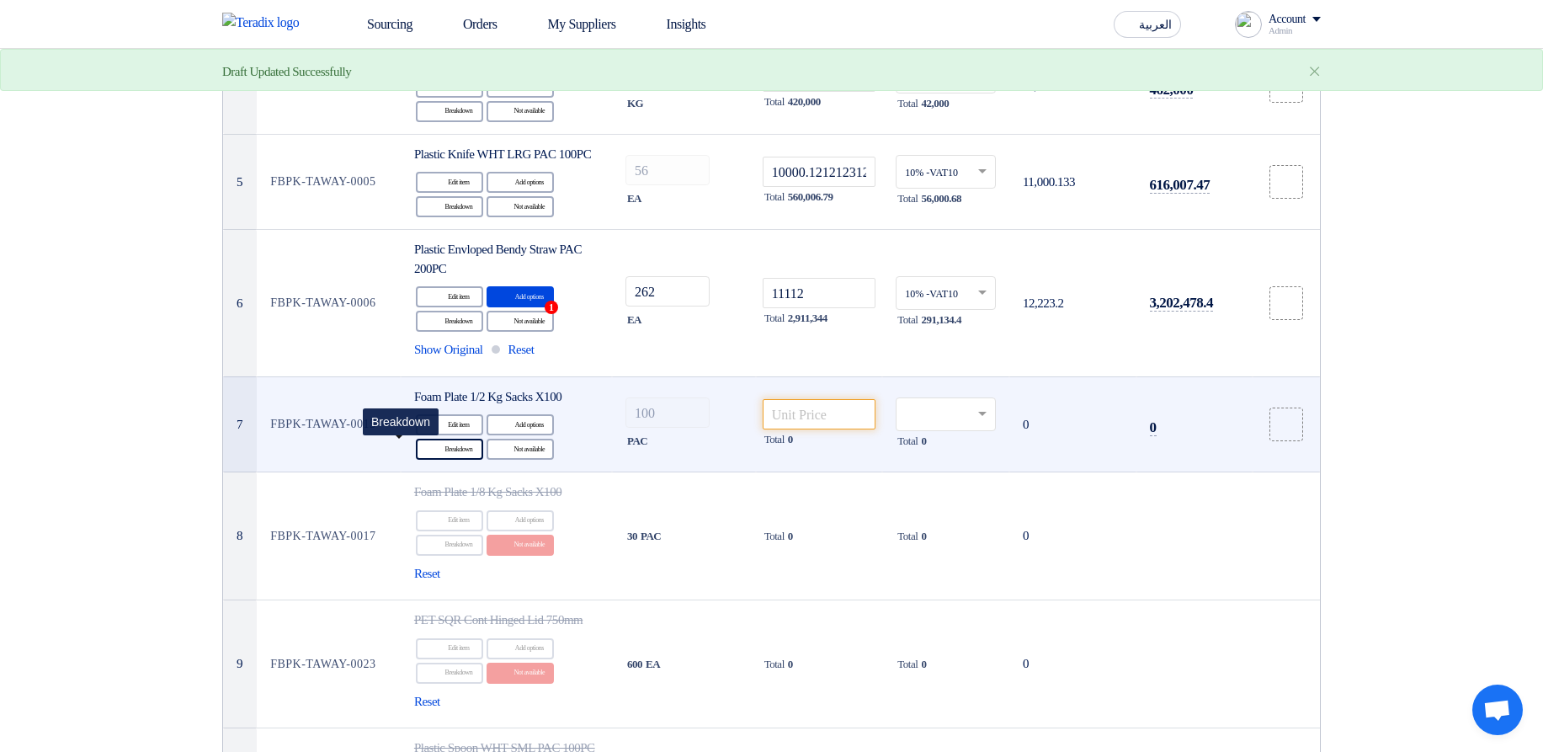
click at [416, 446] on div "Breakdown Breakdown" at bounding box center [449, 448] width 67 height 21
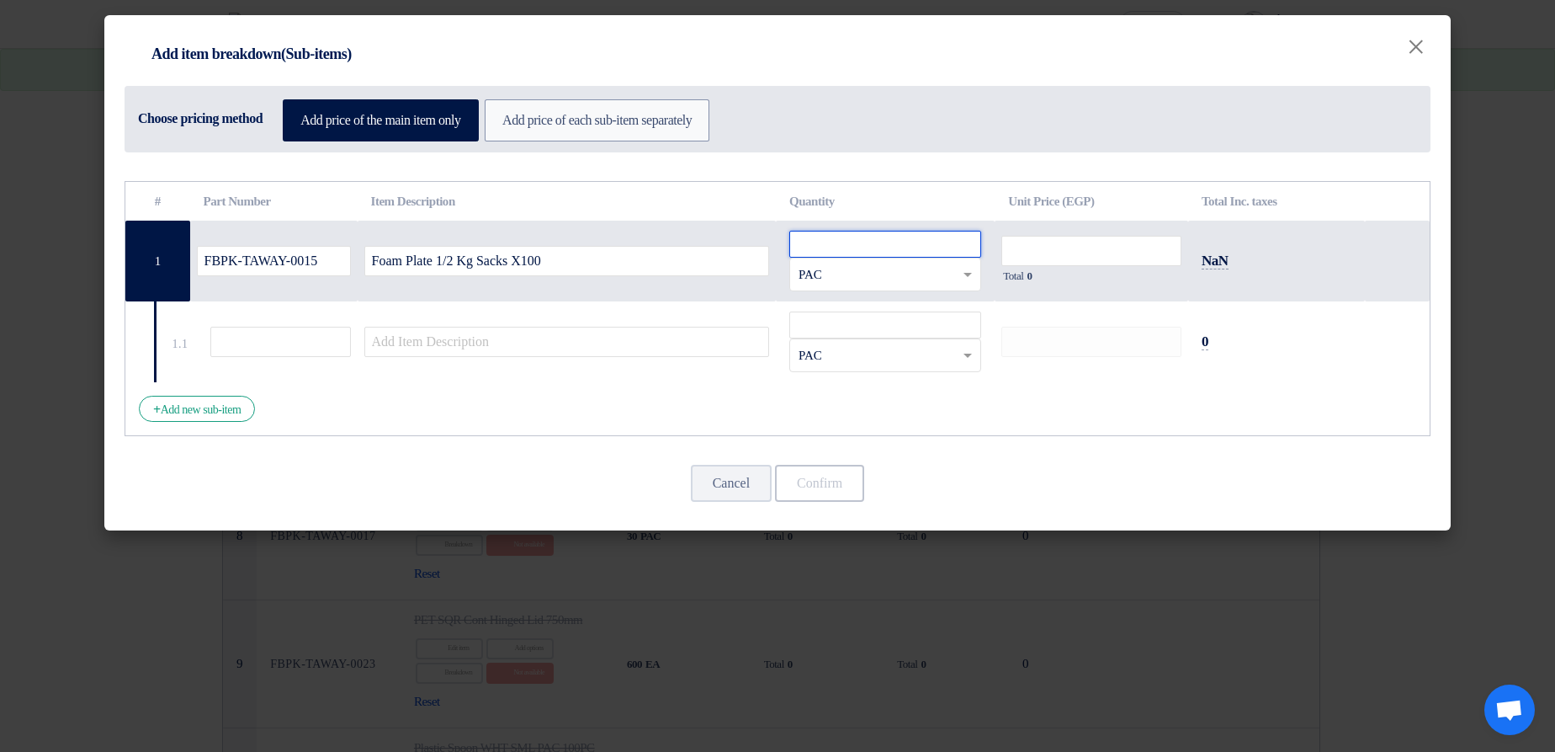
click at [889, 244] on input "number" at bounding box center [885, 244] width 192 height 27
click at [720, 481] on button "Cancel" at bounding box center [731, 483] width 81 height 37
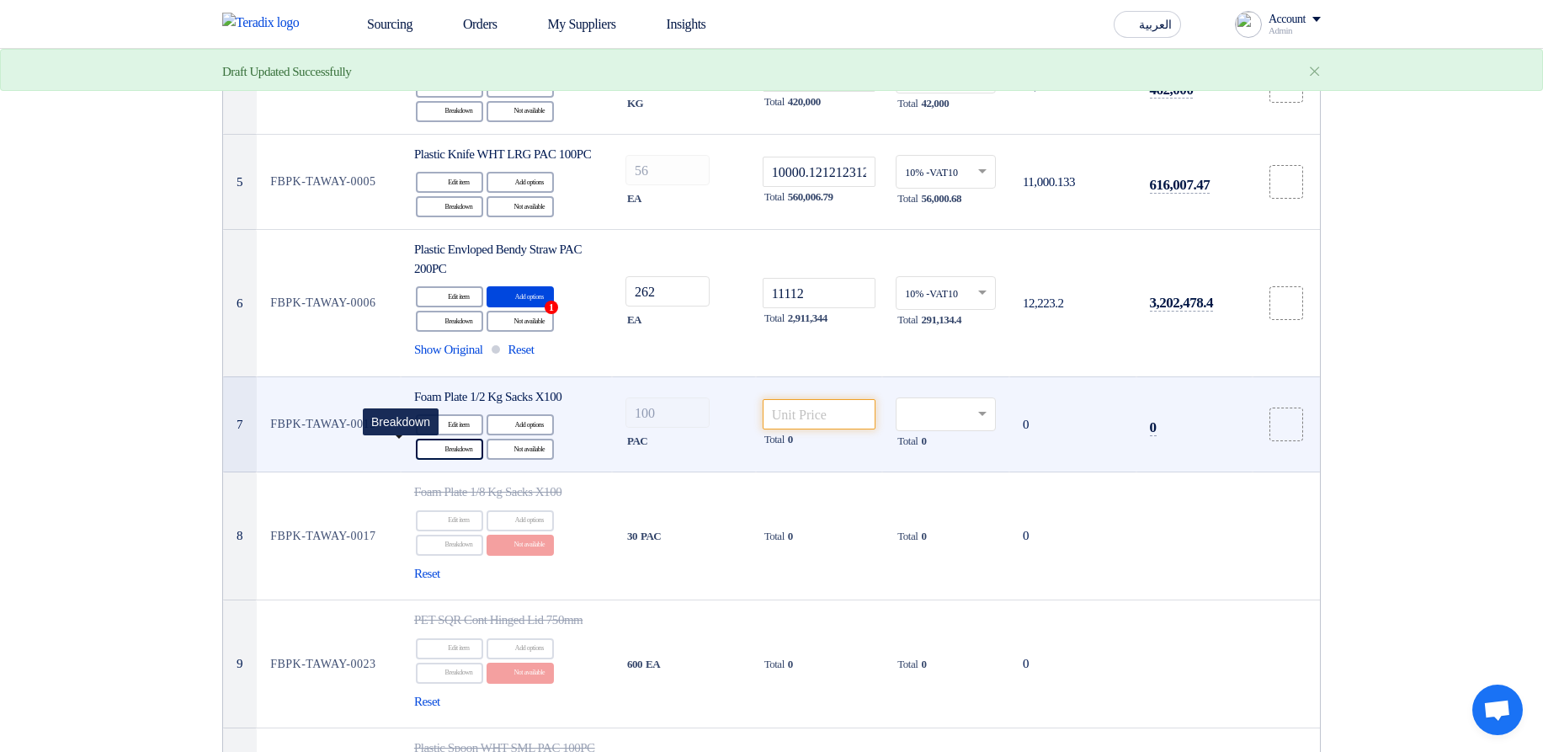
click at [416, 449] on div "Breakdown Breakdown" at bounding box center [449, 448] width 67 height 21
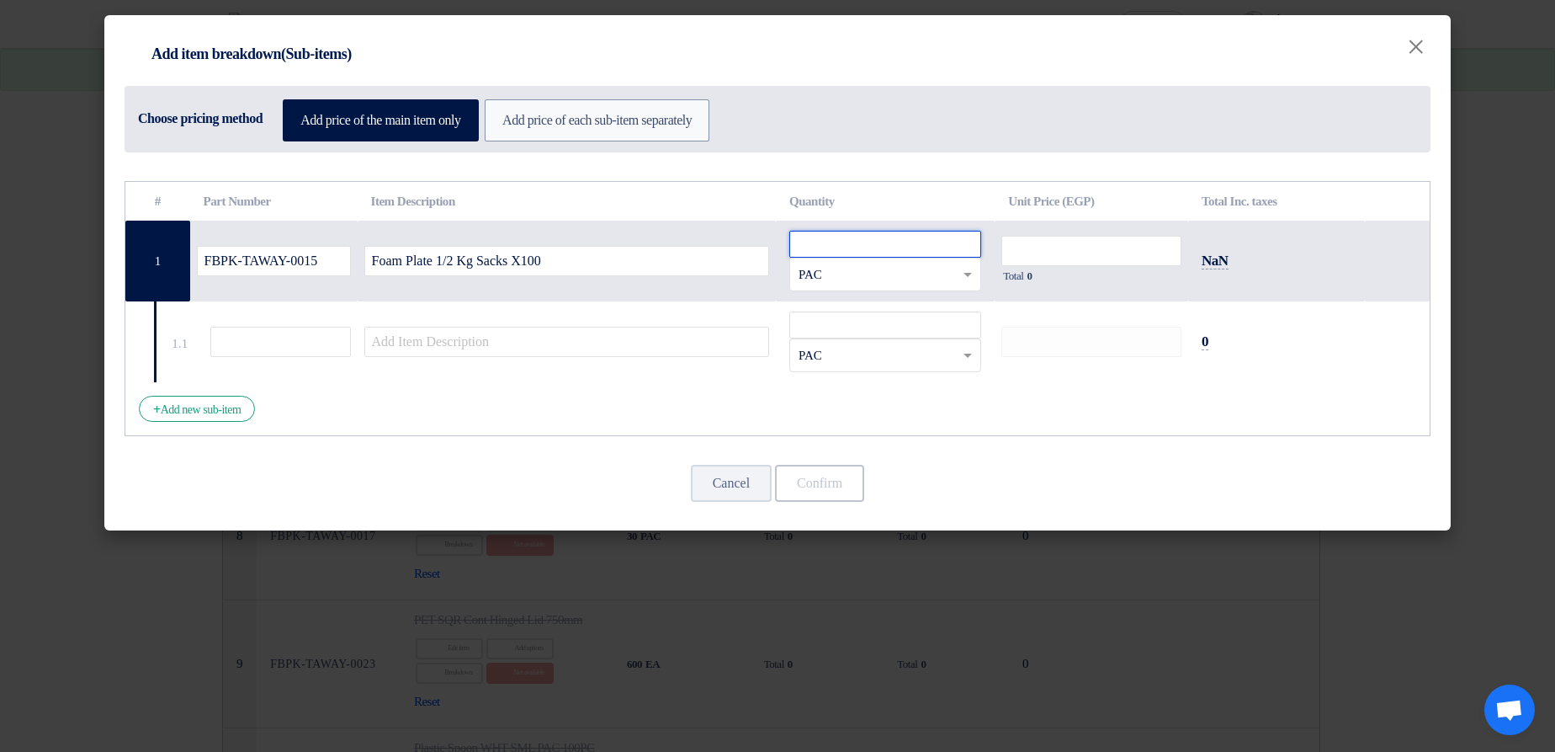
click at [852, 248] on input "number" at bounding box center [885, 244] width 192 height 27
paste input "100"
type input "100"
click at [1100, 247] on input "number" at bounding box center [1091, 251] width 180 height 30
type input "1000"
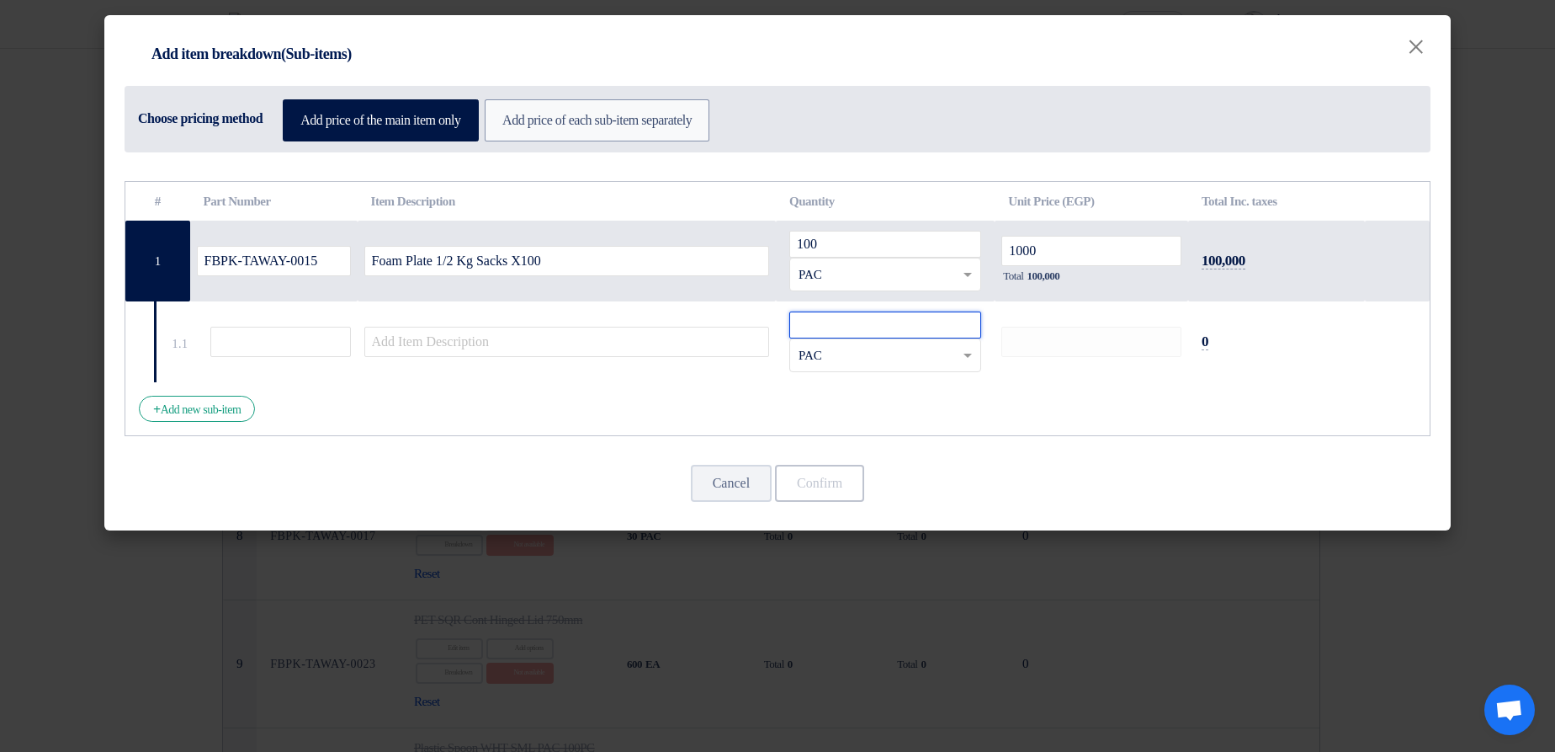
click at [846, 327] on input "number" at bounding box center [885, 324] width 192 height 27
type input "2"
click at [773, 339] on td at bounding box center [567, 341] width 419 height 81
click at [719, 349] on input "text" at bounding box center [567, 342] width 406 height 30
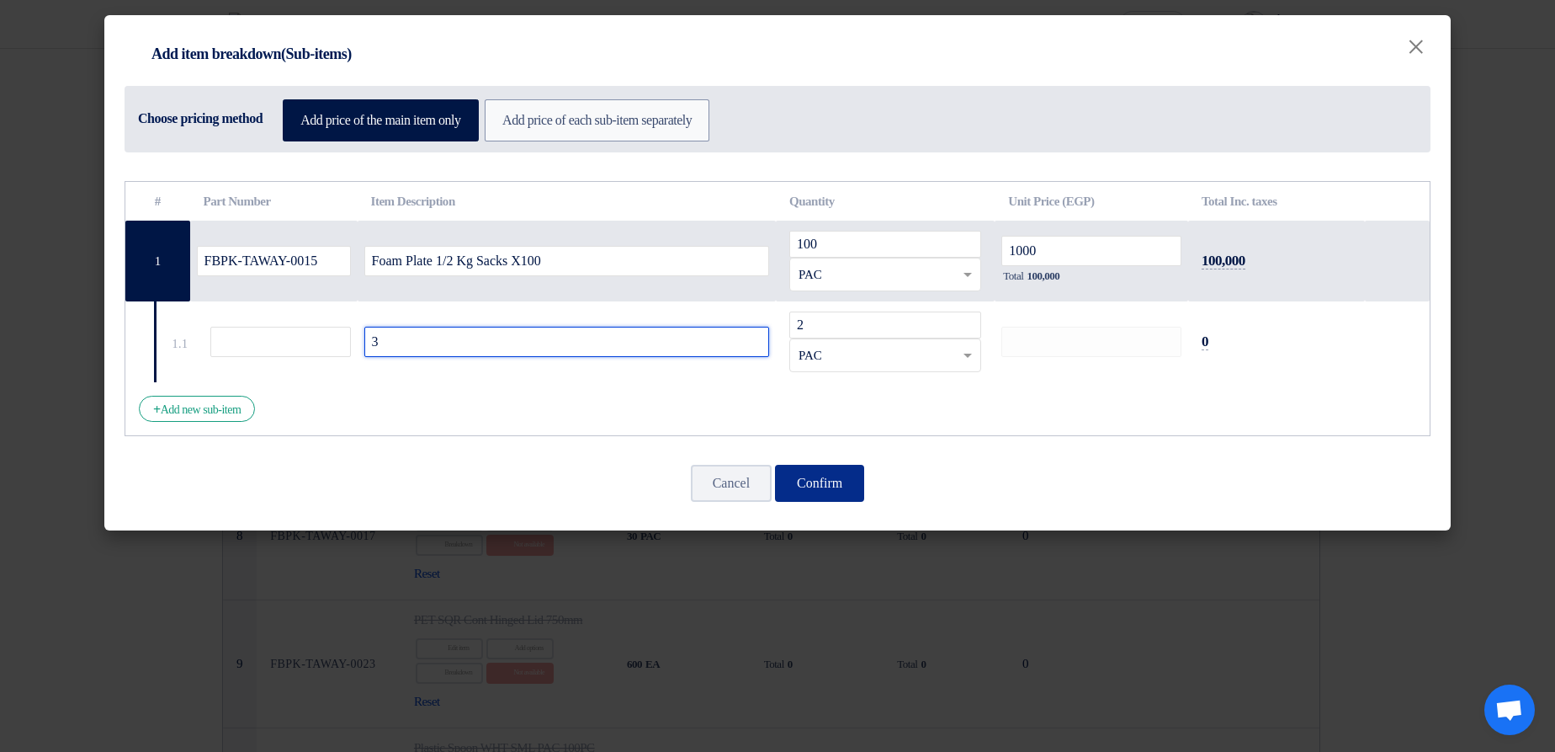
type input "3"
click at [828, 479] on button "Confirm" at bounding box center [819, 483] width 89 height 37
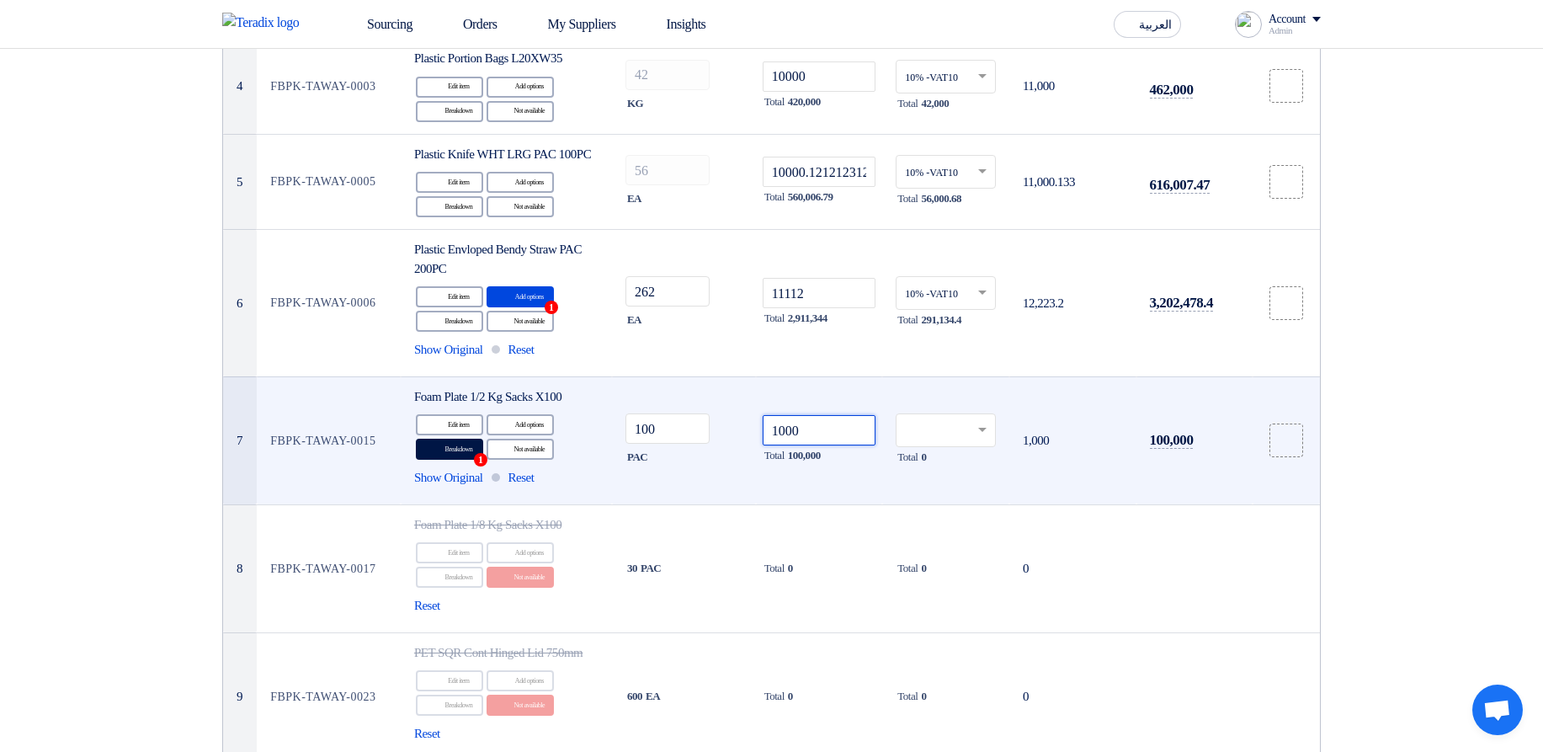
click at [828, 430] on input "1000" at bounding box center [819, 430] width 114 height 30
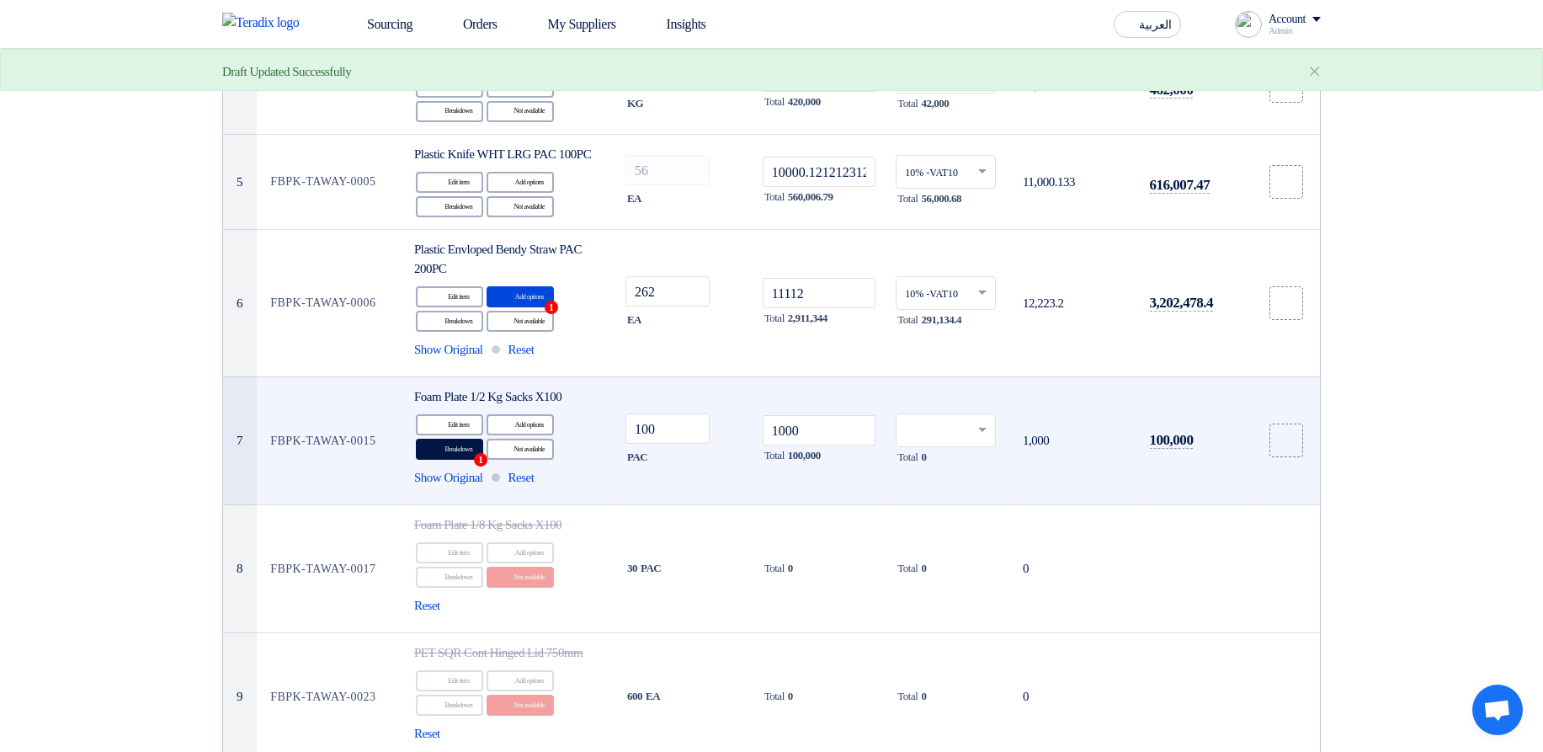
click at [946, 430] on input "text" at bounding box center [937, 432] width 65 height 28
click at [958, 481] on span "10% -VAT10" at bounding box center [931, 491] width 53 height 12
click at [1117, 398] on td "1,100" at bounding box center [1072, 440] width 127 height 128
click at [858, 433] on input "1000" at bounding box center [819, 430] width 114 height 30
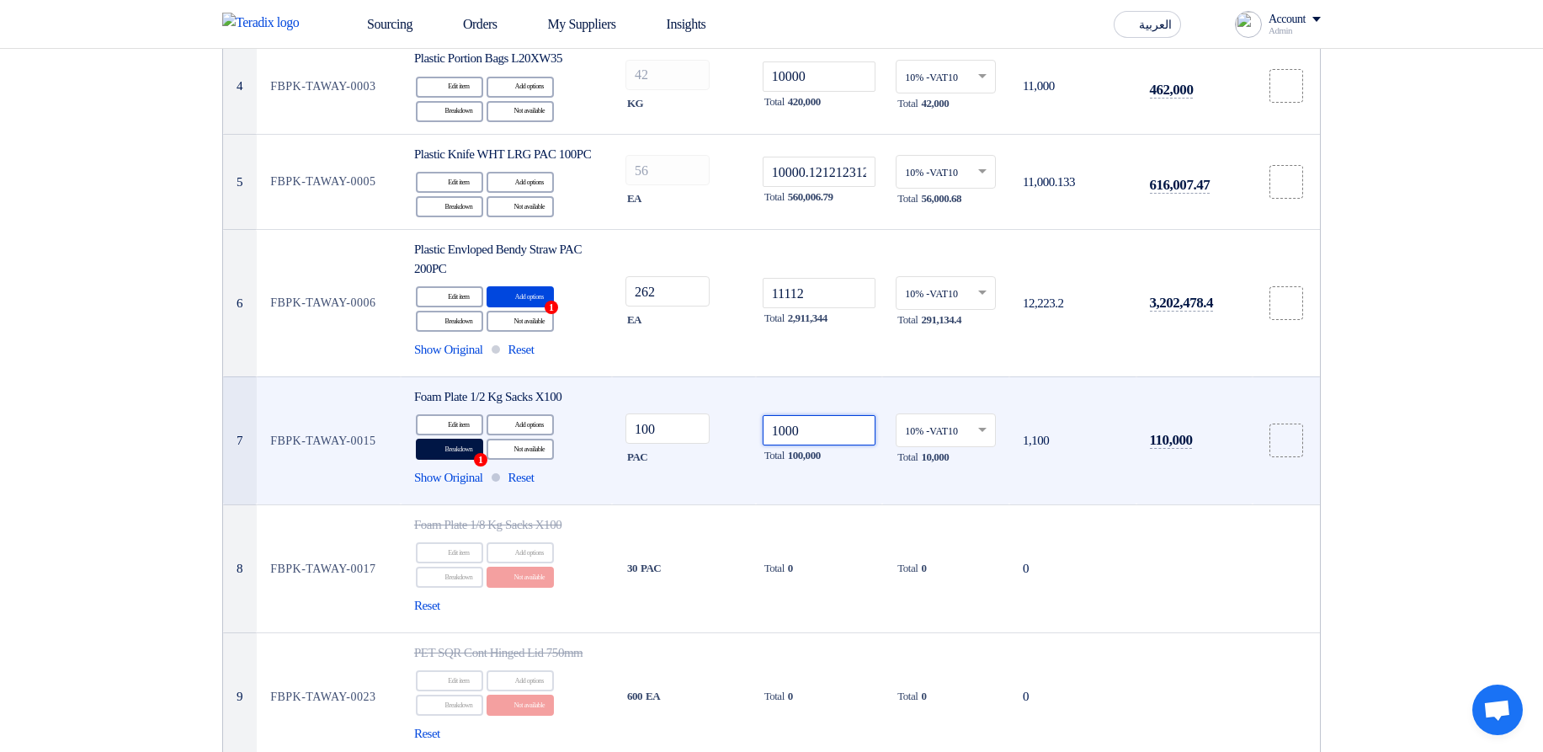
drag, startPoint x: 831, startPoint y: 427, endPoint x: 756, endPoint y: 430, distance: 75.8
click at [756, 430] on td "1000 Total 100,000" at bounding box center [819, 440] width 127 height 128
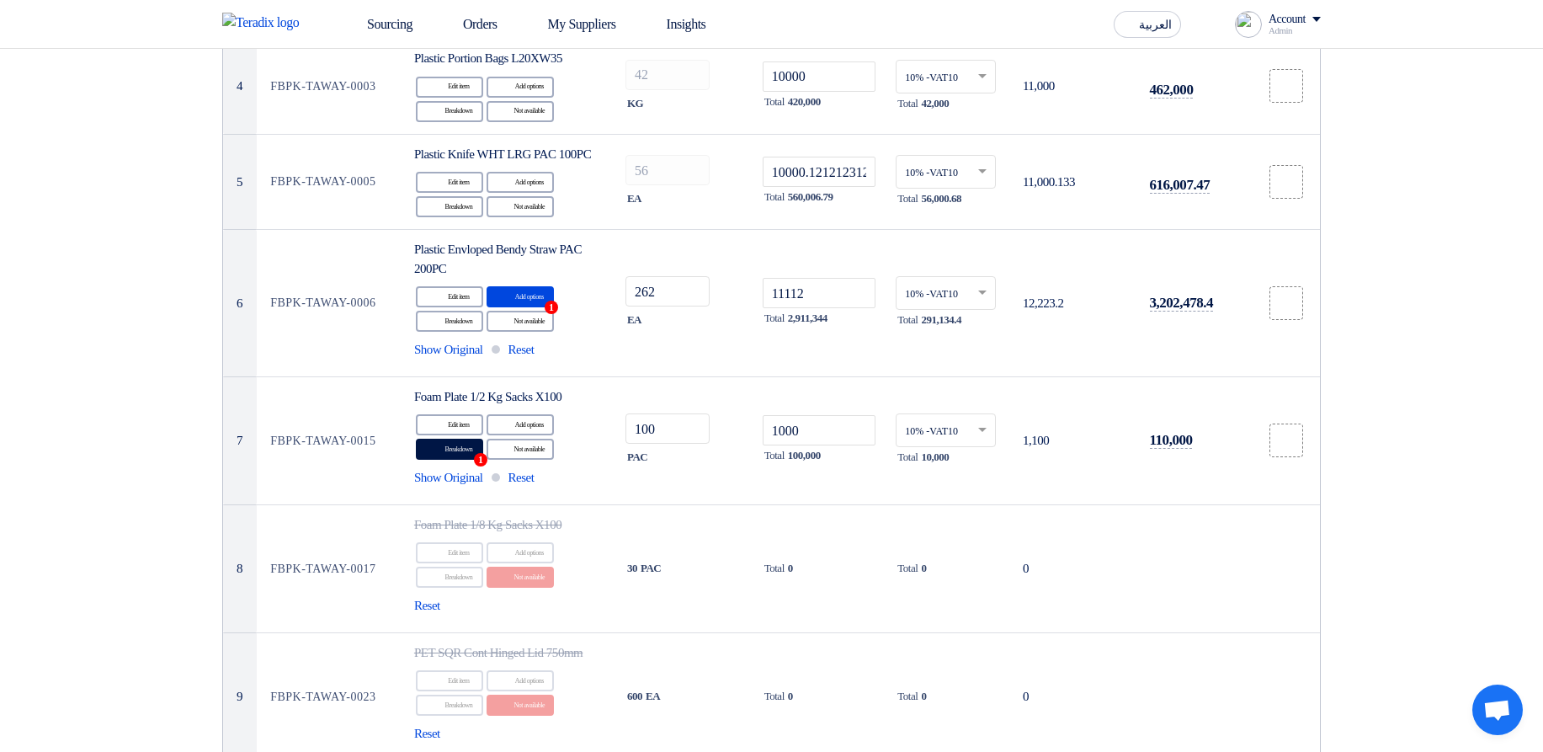
drag, startPoint x: 938, startPoint y: 461, endPoint x: 1005, endPoint y: 463, distance: 66.5
click at [996, 463] on div "Total 10,000" at bounding box center [945, 457] width 100 height 20
click at [986, 458] on div "Total 10,000" at bounding box center [945, 457] width 100 height 20
drag, startPoint x: 1049, startPoint y: 438, endPoint x: 1106, endPoint y: 438, distance: 56.4
click at [1106, 438] on td "1,100" at bounding box center [1072, 440] width 127 height 128
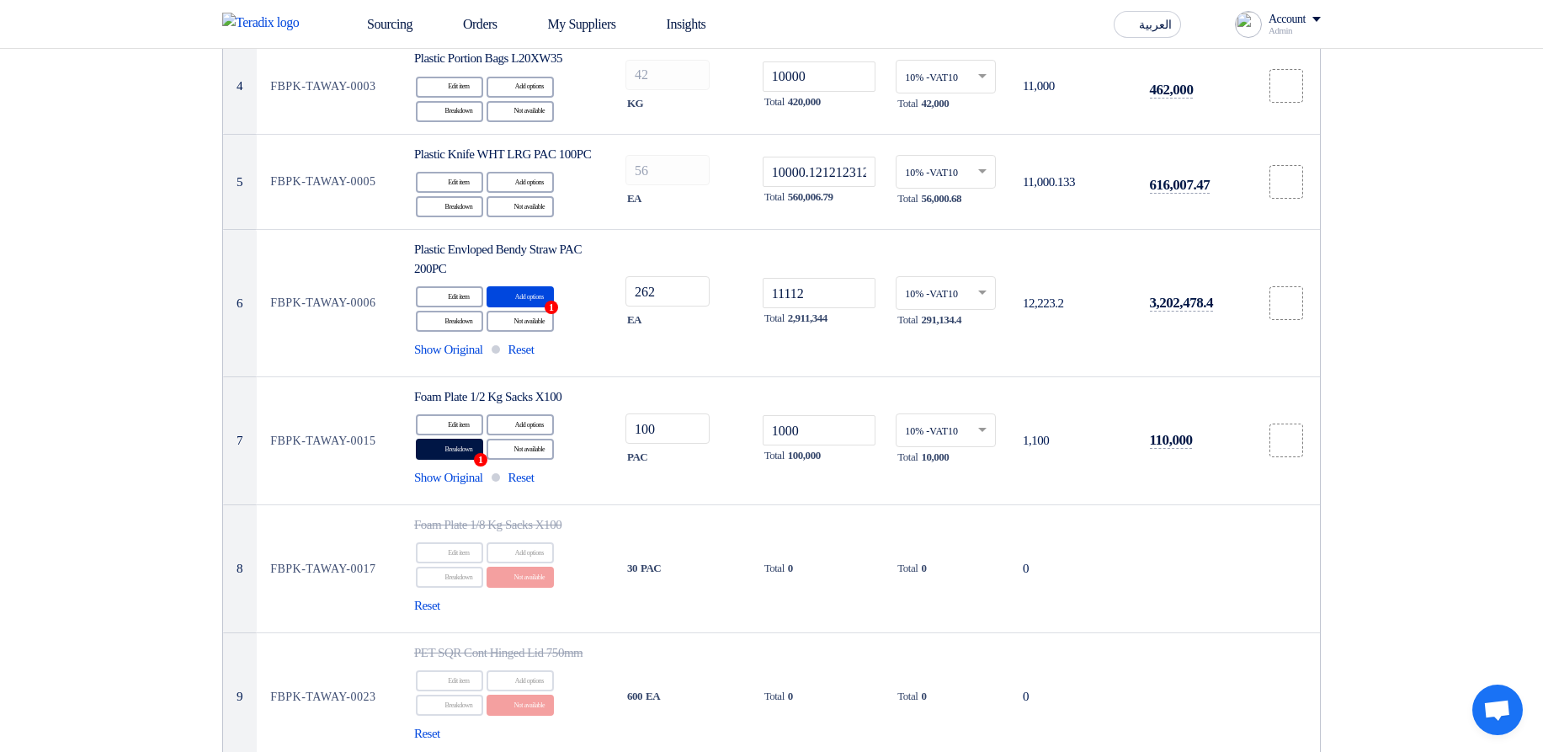
click at [1113, 422] on td "1,100" at bounding box center [1072, 440] width 127 height 128
drag, startPoint x: 1201, startPoint y: 438, endPoint x: 1251, endPoint y: 441, distance: 49.8
click at [1251, 441] on td "110,000" at bounding box center [1194, 440] width 116 height 128
click at [1252, 441] on td "110,000" at bounding box center [1194, 440] width 116 height 128
drag, startPoint x: 791, startPoint y: 452, endPoint x: 1022, endPoint y: 449, distance: 230.6
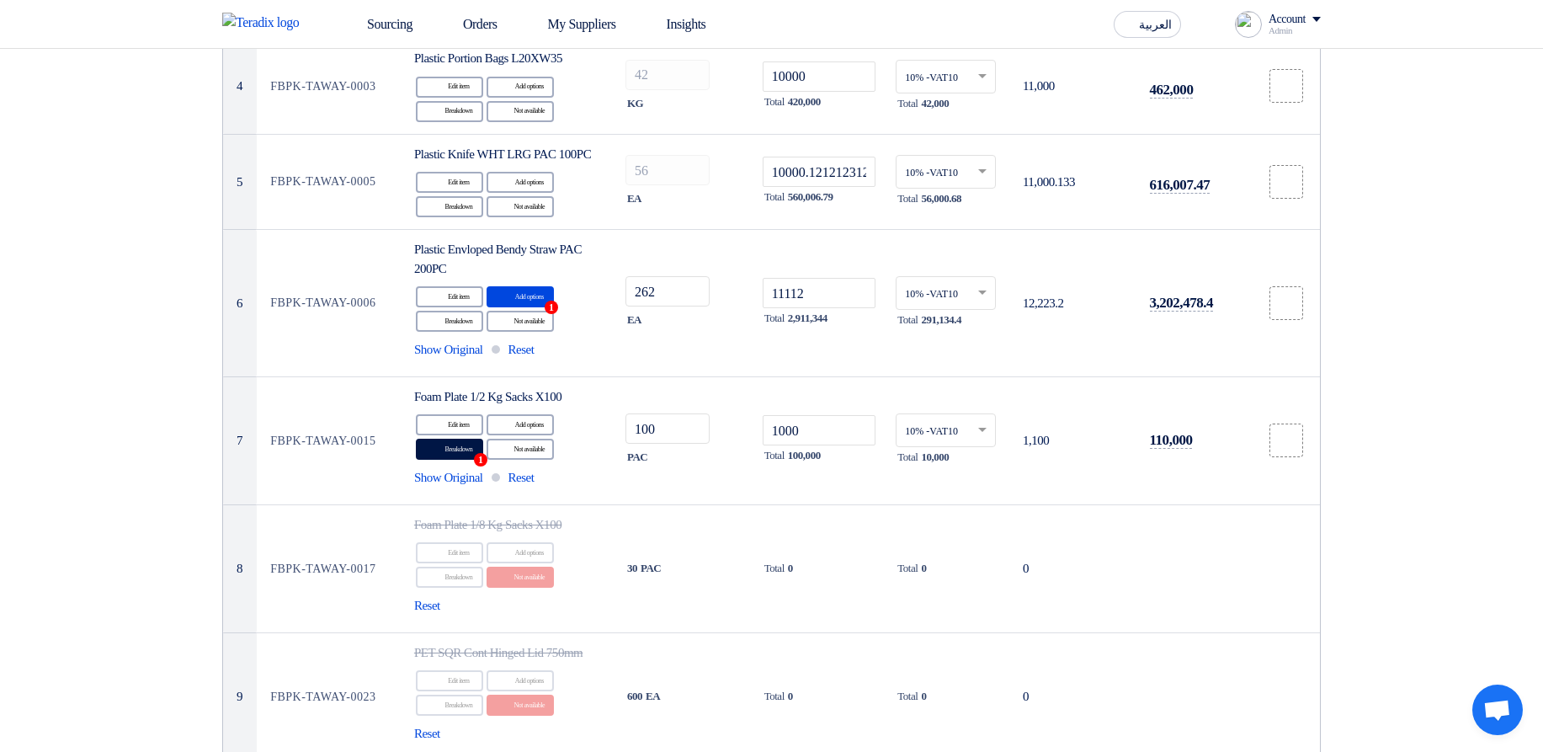
click at [1022, 449] on tr "7 FBPK-TAWAY-0015 Foam Plate 1/2 Kg Sacks X100 Edit Edit item Alternative Add o…" at bounding box center [771, 440] width 1097 height 128
click at [1040, 454] on td "1,100" at bounding box center [1072, 440] width 127 height 128
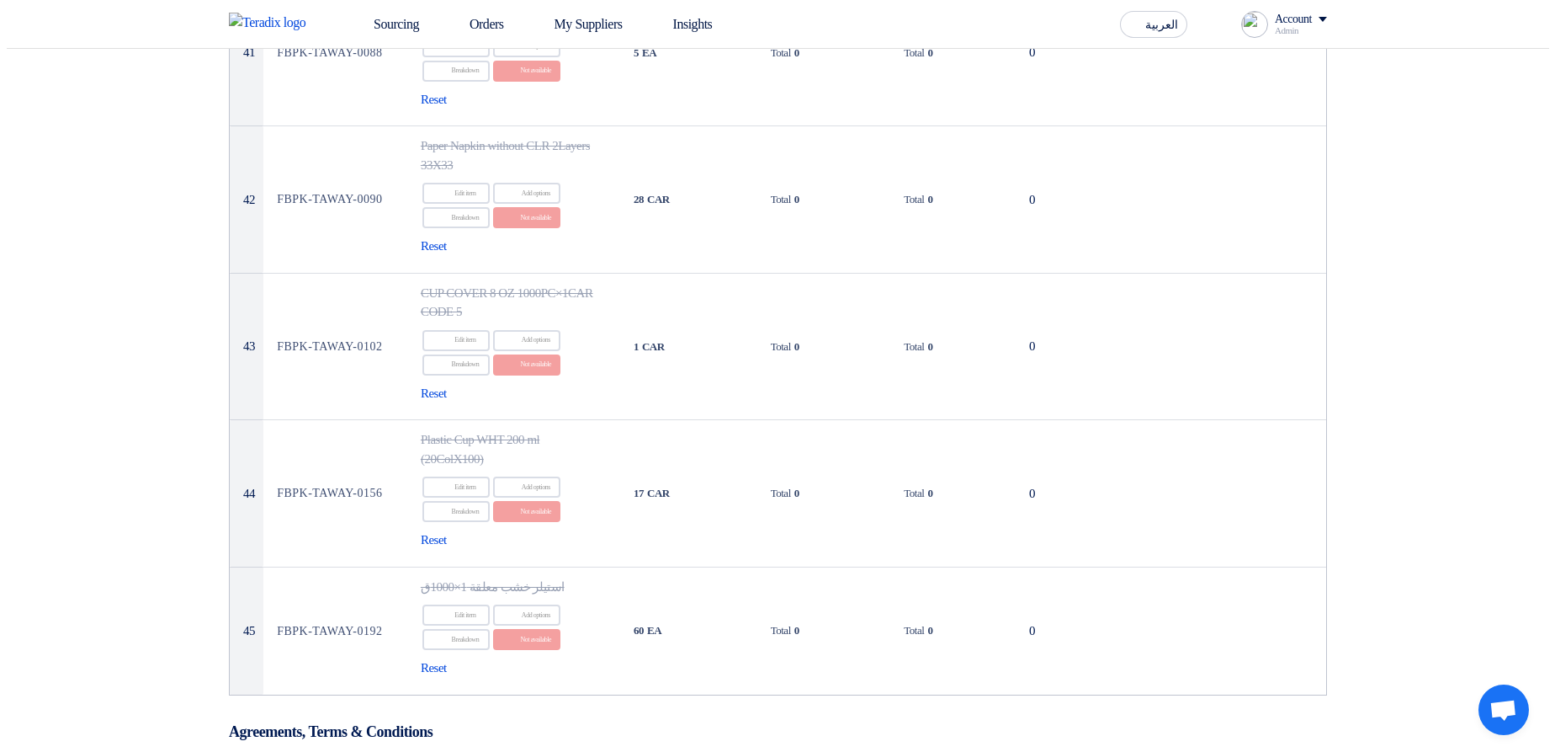
scroll to position [6463, 0]
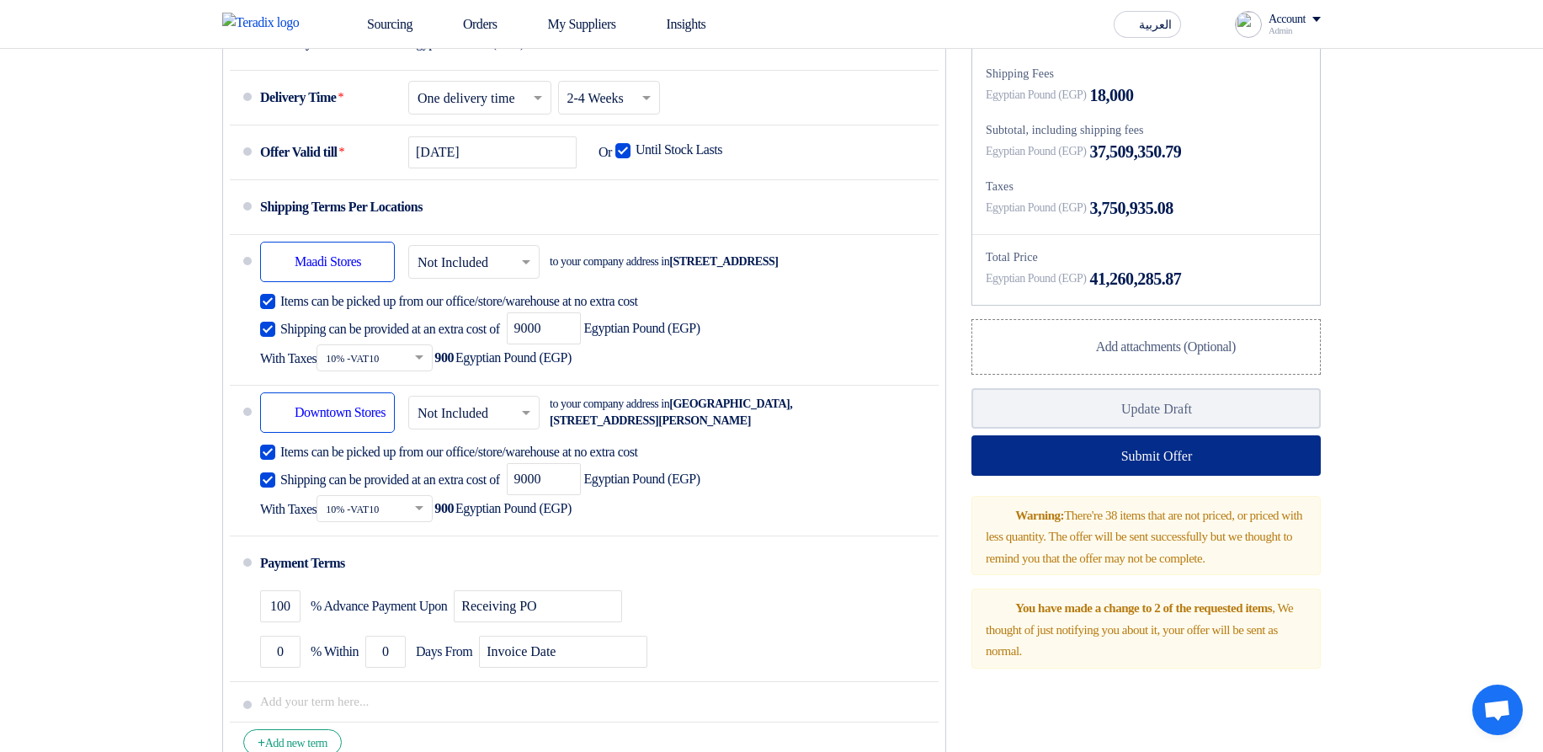
click at [1111, 448] on button "Submit Offer" at bounding box center [1145, 455] width 349 height 40
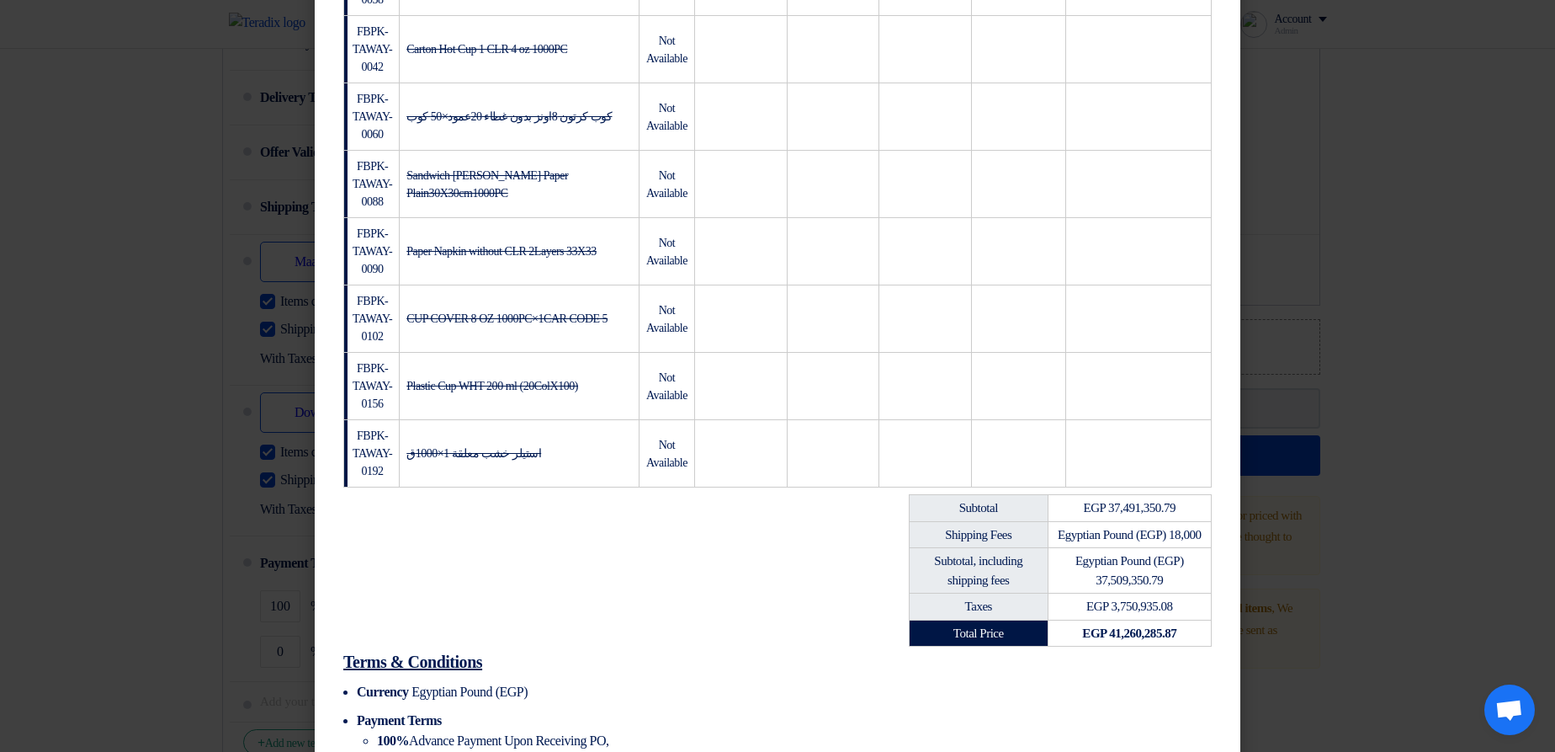
scroll to position [3185, 0]
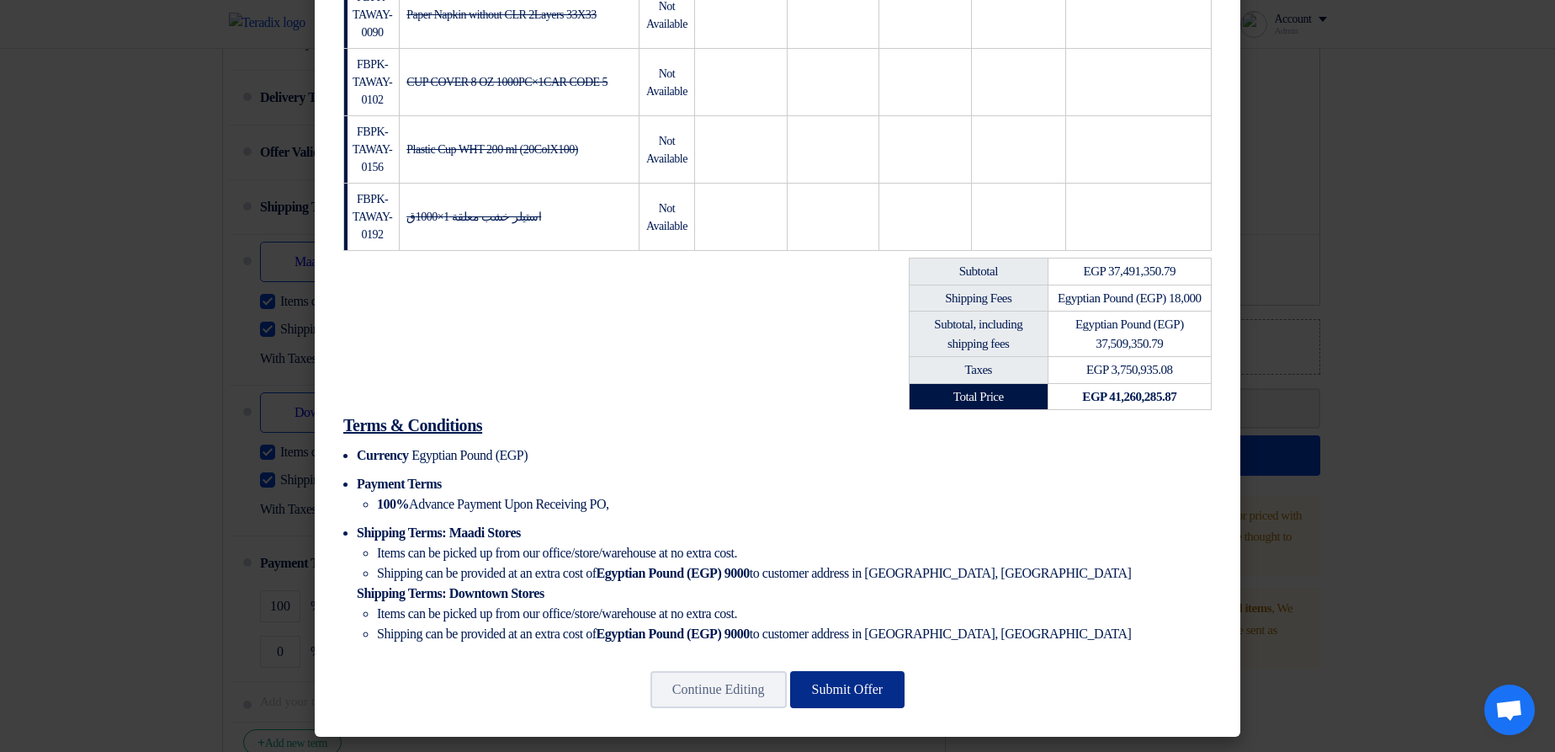
click at [843, 481] on button "Submit Offer" at bounding box center [847, 689] width 115 height 37
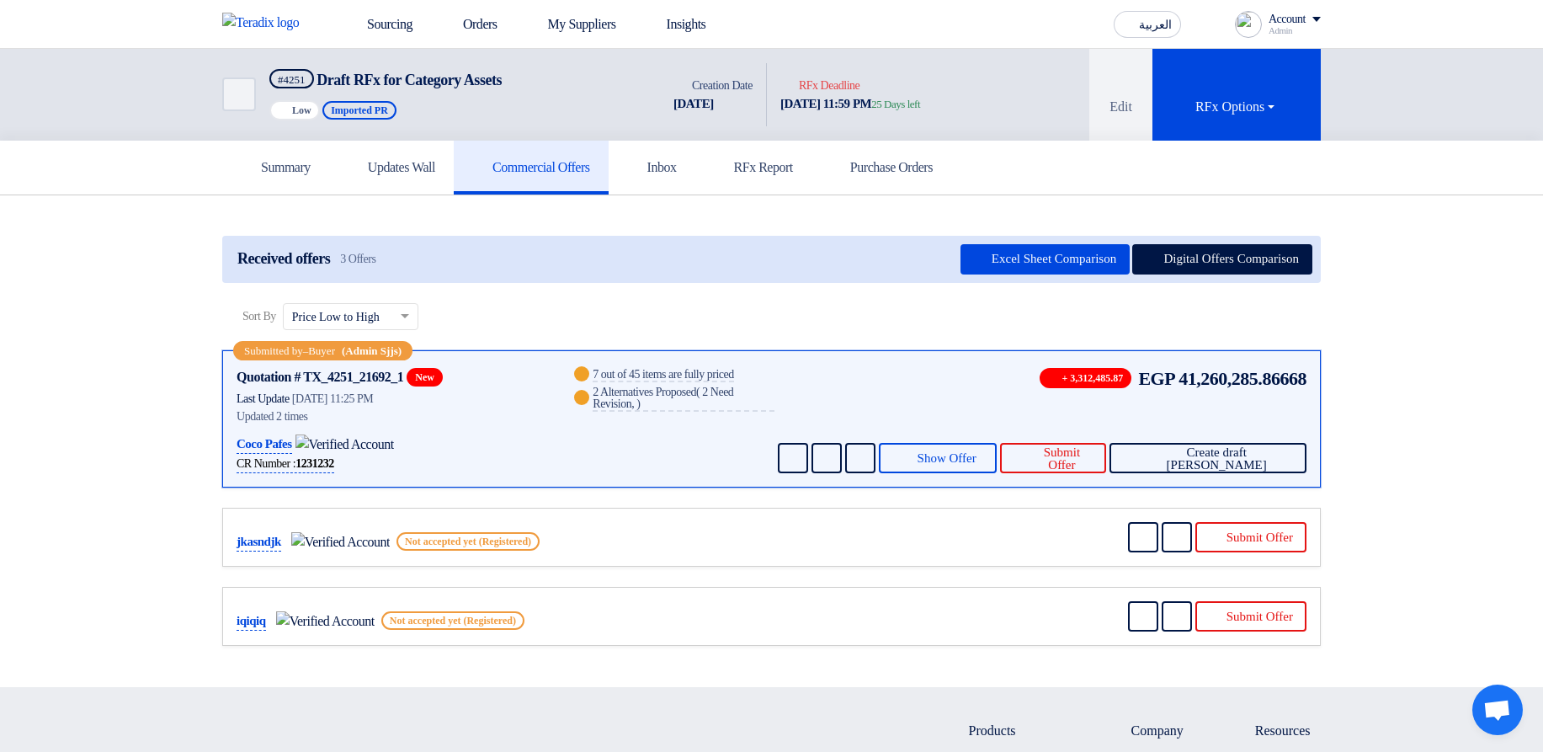
drag, startPoint x: 1317, startPoint y: 372, endPoint x: 1379, endPoint y: 375, distance: 62.4
click at [1320, 375] on div "Submitted by – Buyer (Admin Sjjs) Quotation # TX_4251_21692_1 New Contacts Last…" at bounding box center [771, 418] width 1098 height 137
drag, startPoint x: 1237, startPoint y: 381, endPoint x: 1286, endPoint y: 311, distance: 85.2
click at [1306, 377] on span "41,260,285.86668" at bounding box center [1242, 378] width 128 height 28
click at [1275, 267] on button "Digital Offers Comparison" at bounding box center [1222, 259] width 180 height 30
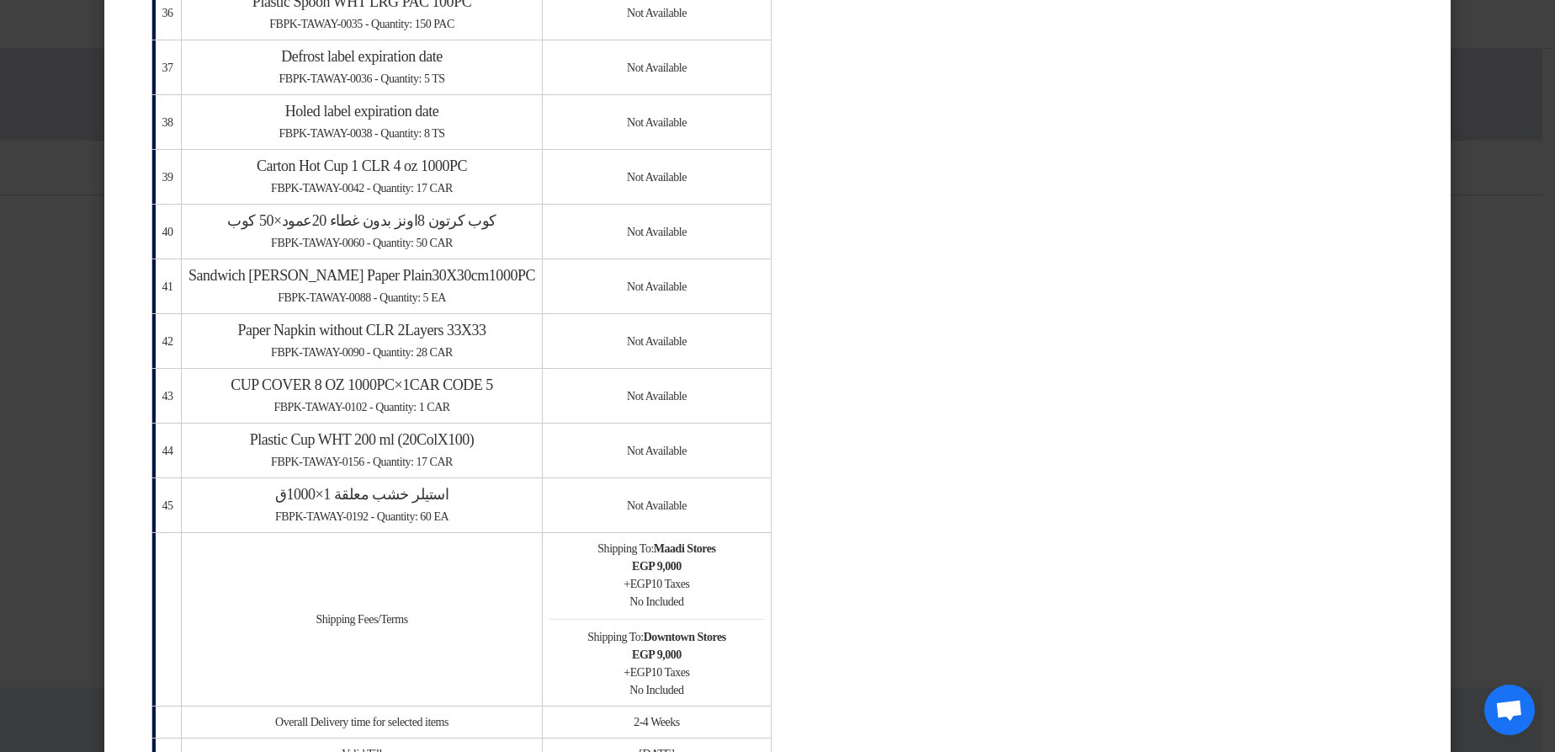
scroll to position [3636, 0]
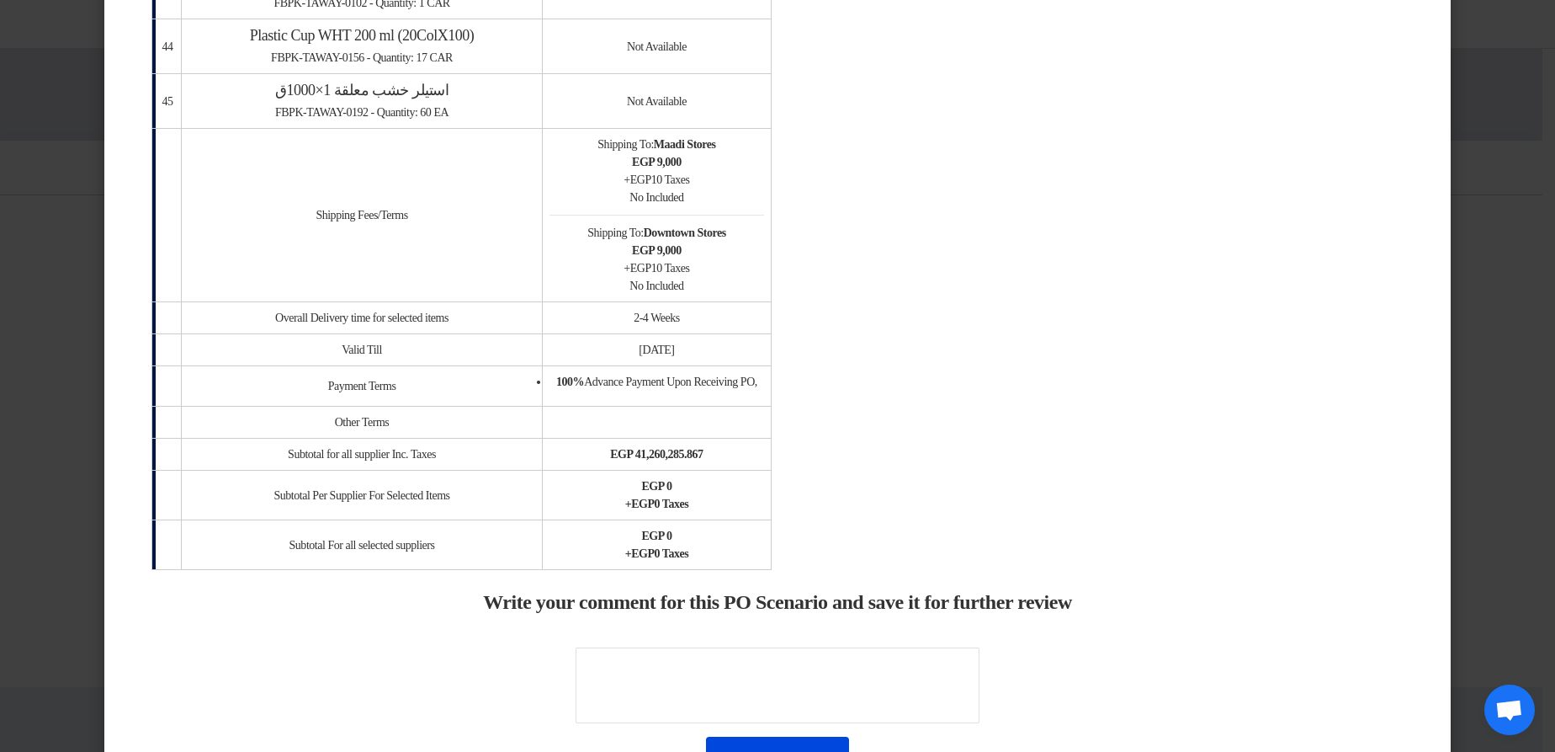
click at [1479, 226] on modal-container "× Offers Comparison Table New Factors (Delivery, Payment terms and Shipping ter…" at bounding box center [777, 376] width 1555 height 752
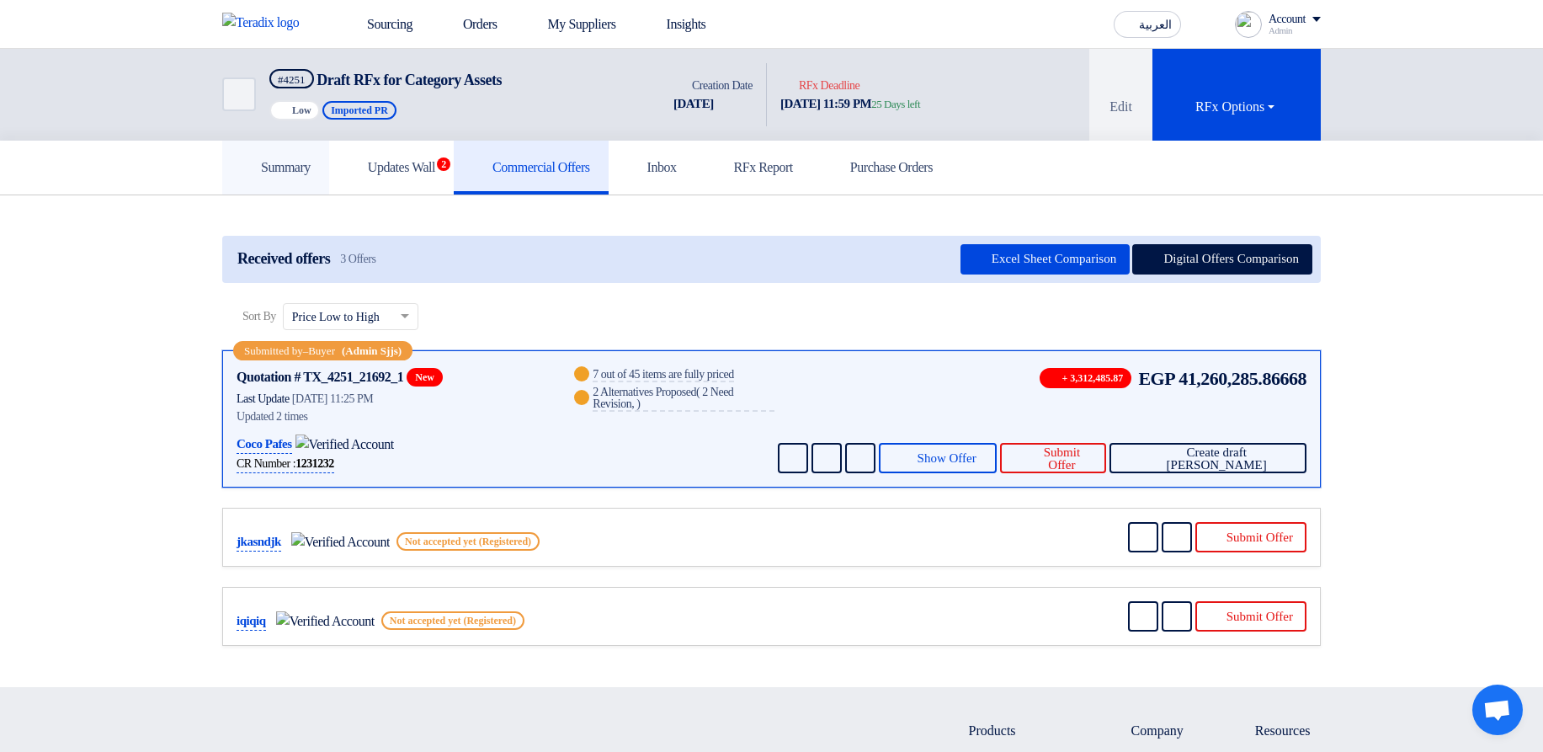
click at [241, 172] on h5 "Summary" at bounding box center [276, 167] width 70 height 17
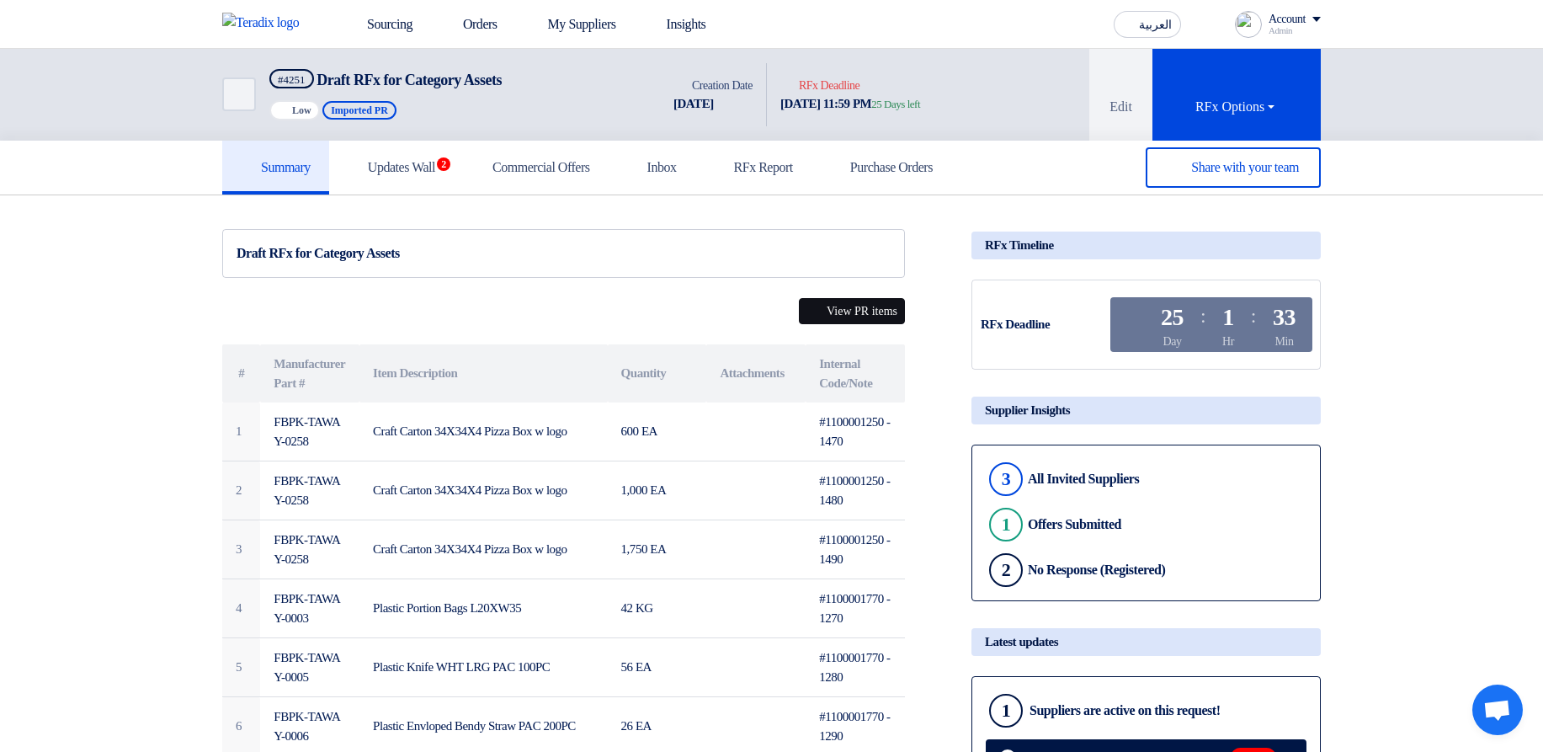
click at [887, 313] on button "View PR items" at bounding box center [852, 311] width 106 height 26
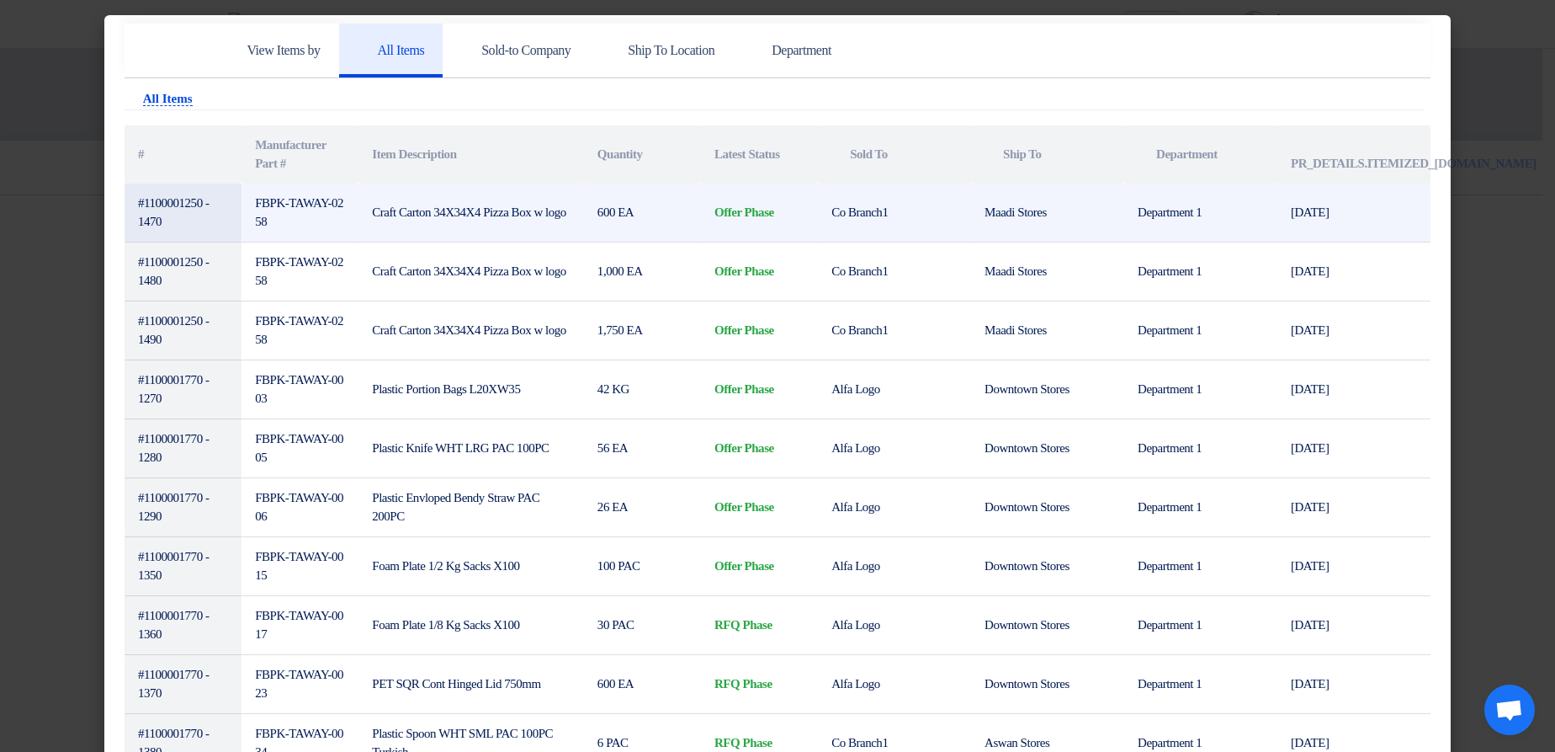
click at [169, 208] on td "#1100001250 - 1470" at bounding box center [183, 212] width 117 height 59
click at [169, 209] on td "#1100001250 - 1470" at bounding box center [183, 212] width 117 height 59
copy td "1100001250"
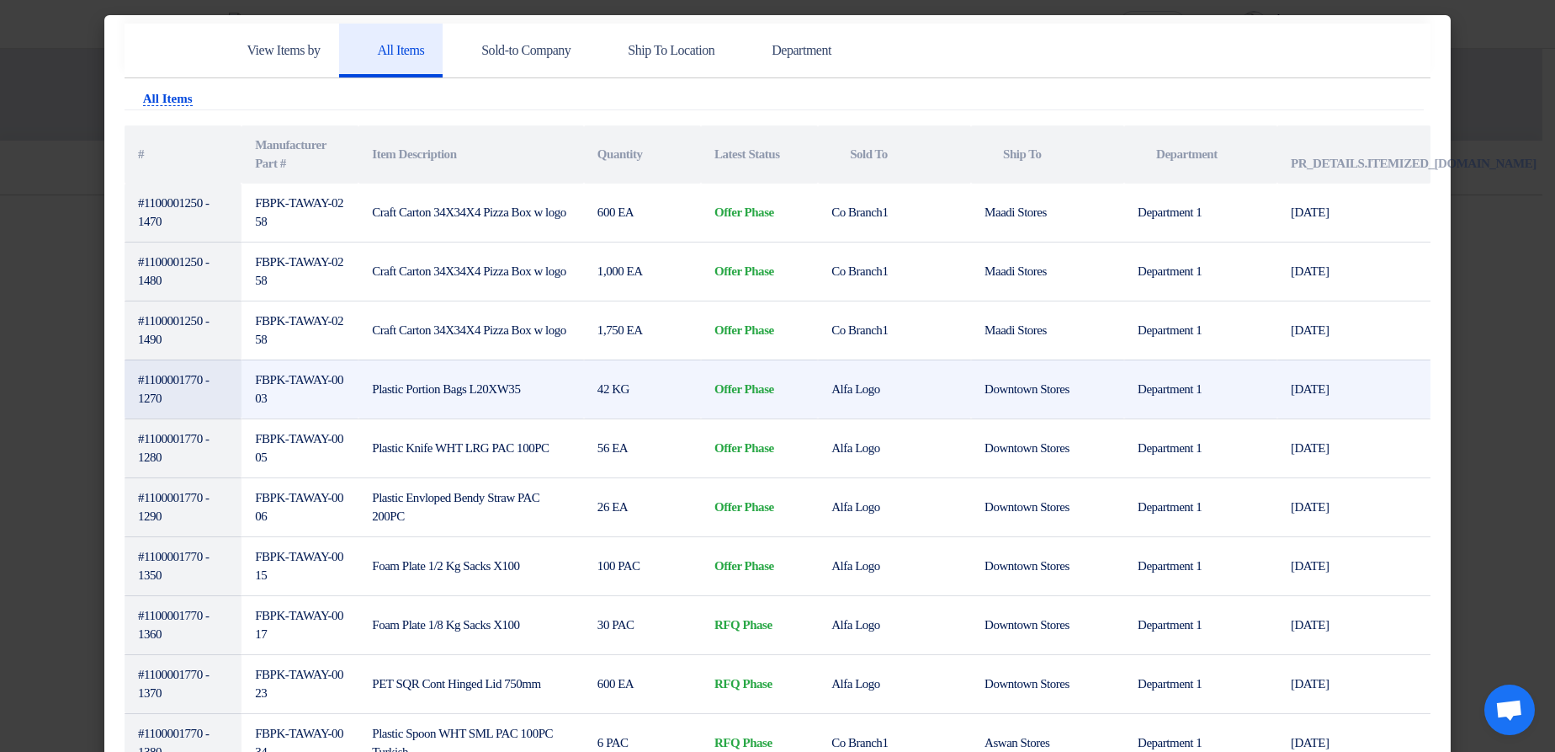
click at [199, 375] on td "#1100001770 - 1270" at bounding box center [183, 388] width 117 height 59
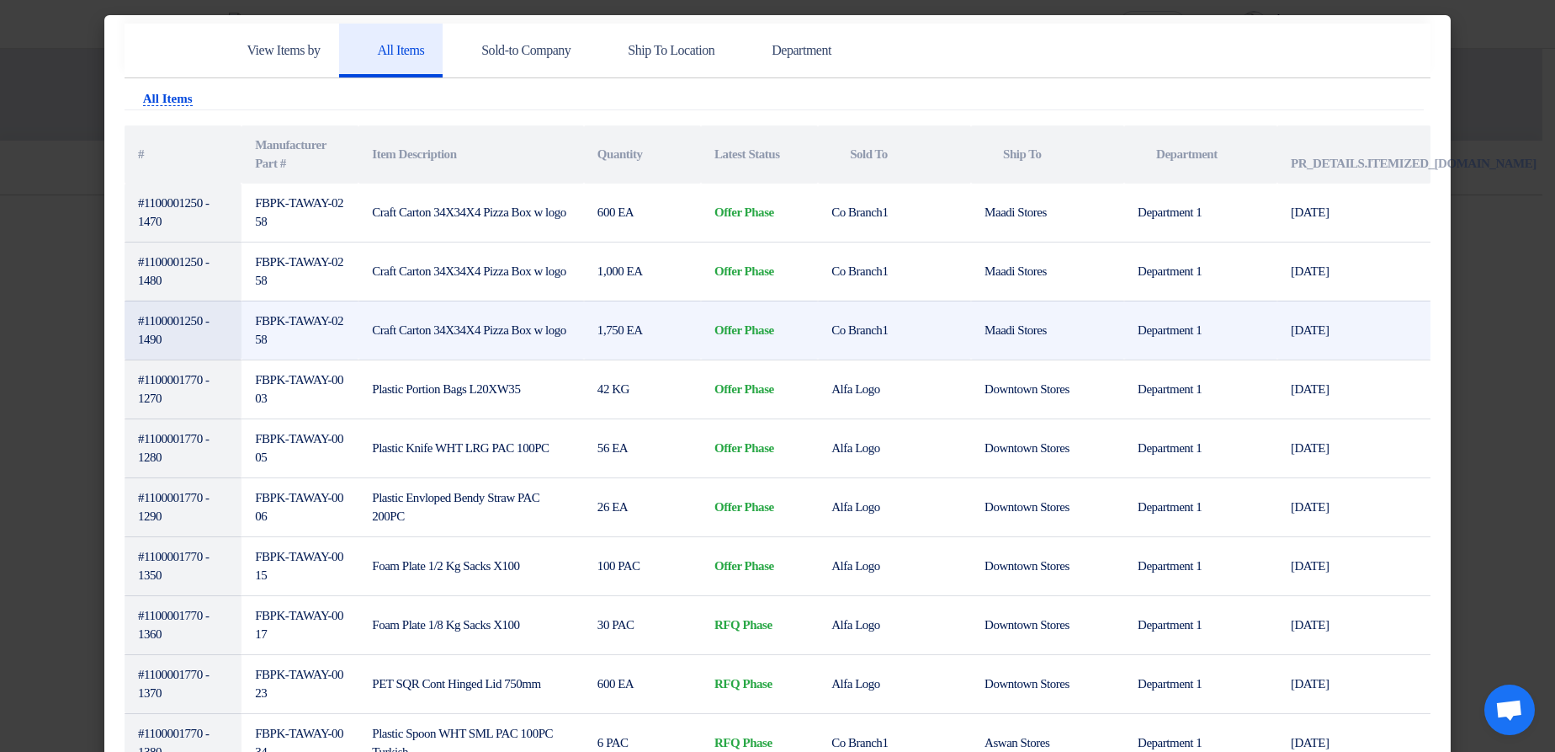
copy td "1100001770"
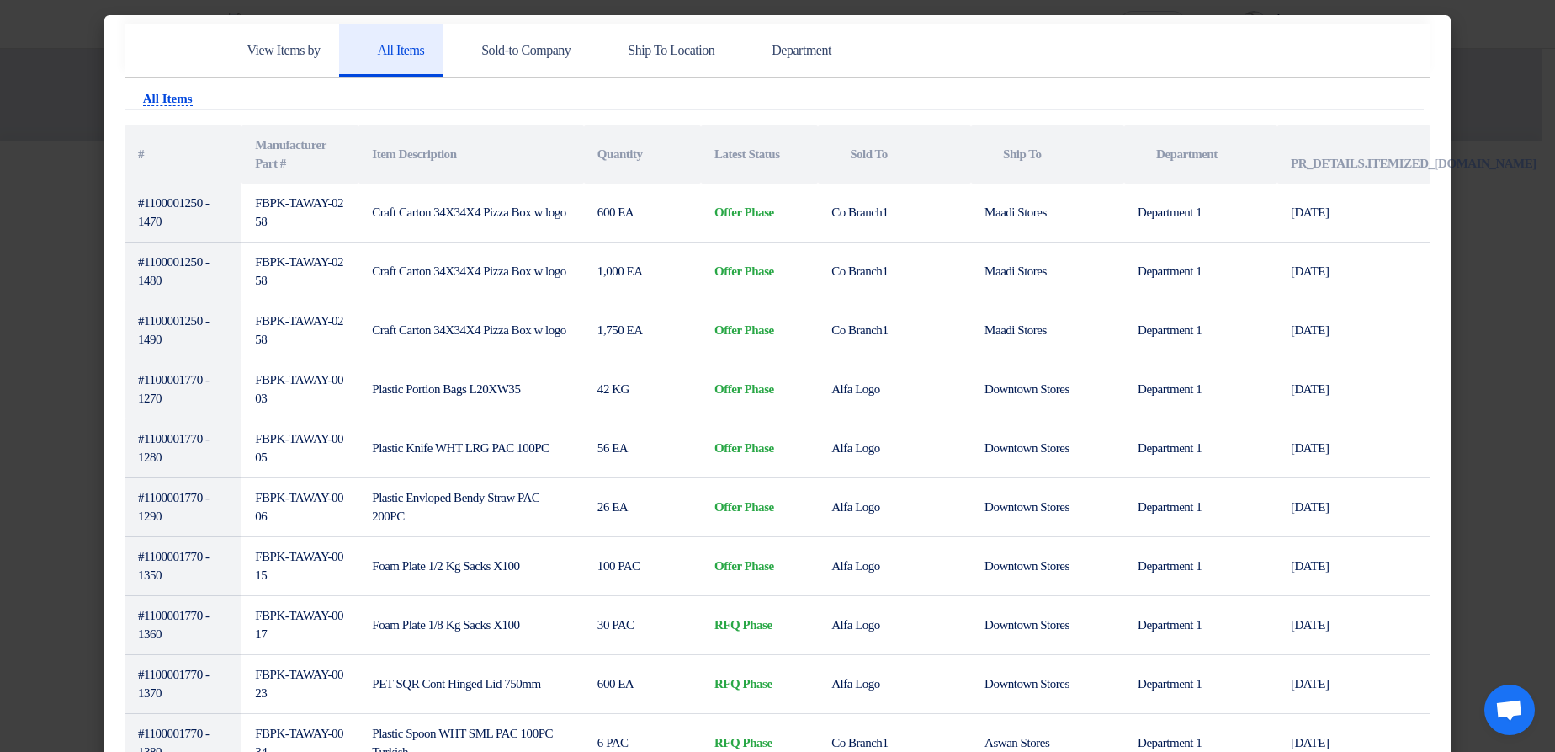
click at [1484, 212] on modal-container "View Items by All Items Sold-to Company Ship To Location Department Attachments…" at bounding box center [777, 376] width 1555 height 752
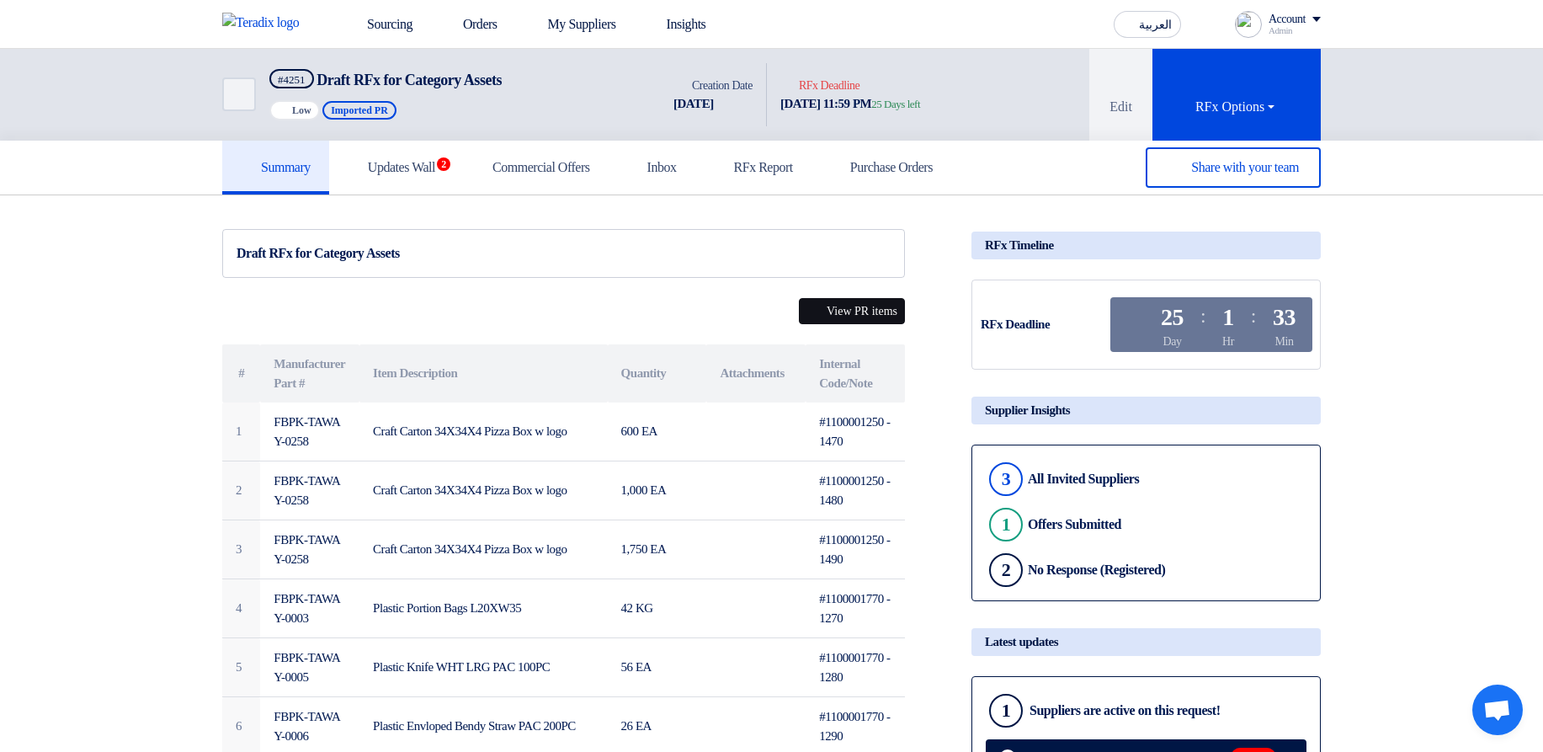
click at [879, 305] on button "View PR items" at bounding box center [852, 311] width 106 height 26
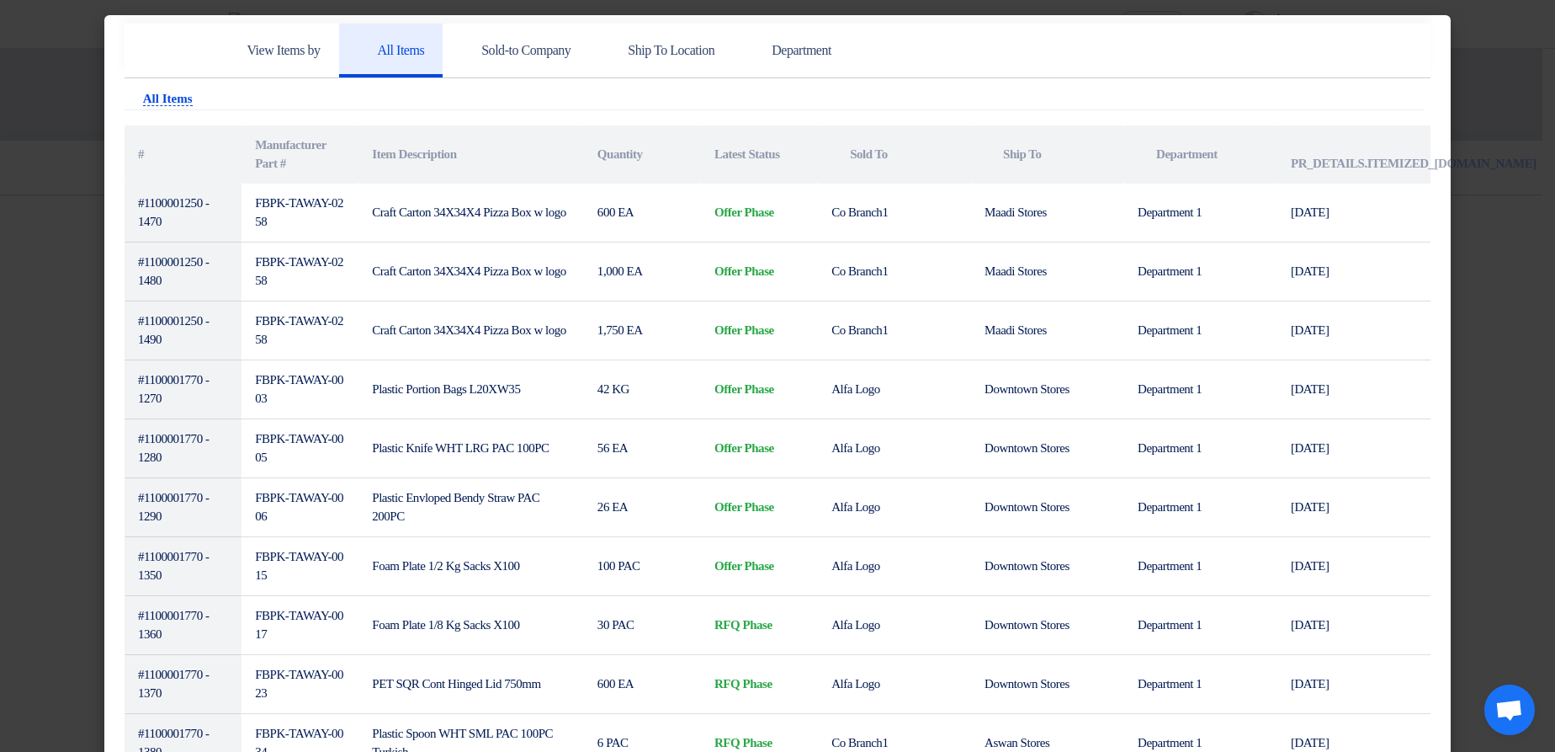
click at [1396, 164] on th "Attachments PR_DETAILS.ITEMIZED_PR.DELIVERY" at bounding box center [1354, 154] width 153 height 58
click at [1395, 164] on th "Attachments PR_DETAILS.ITEMIZED_PR.DELIVERY" at bounding box center [1354, 154] width 153 height 58
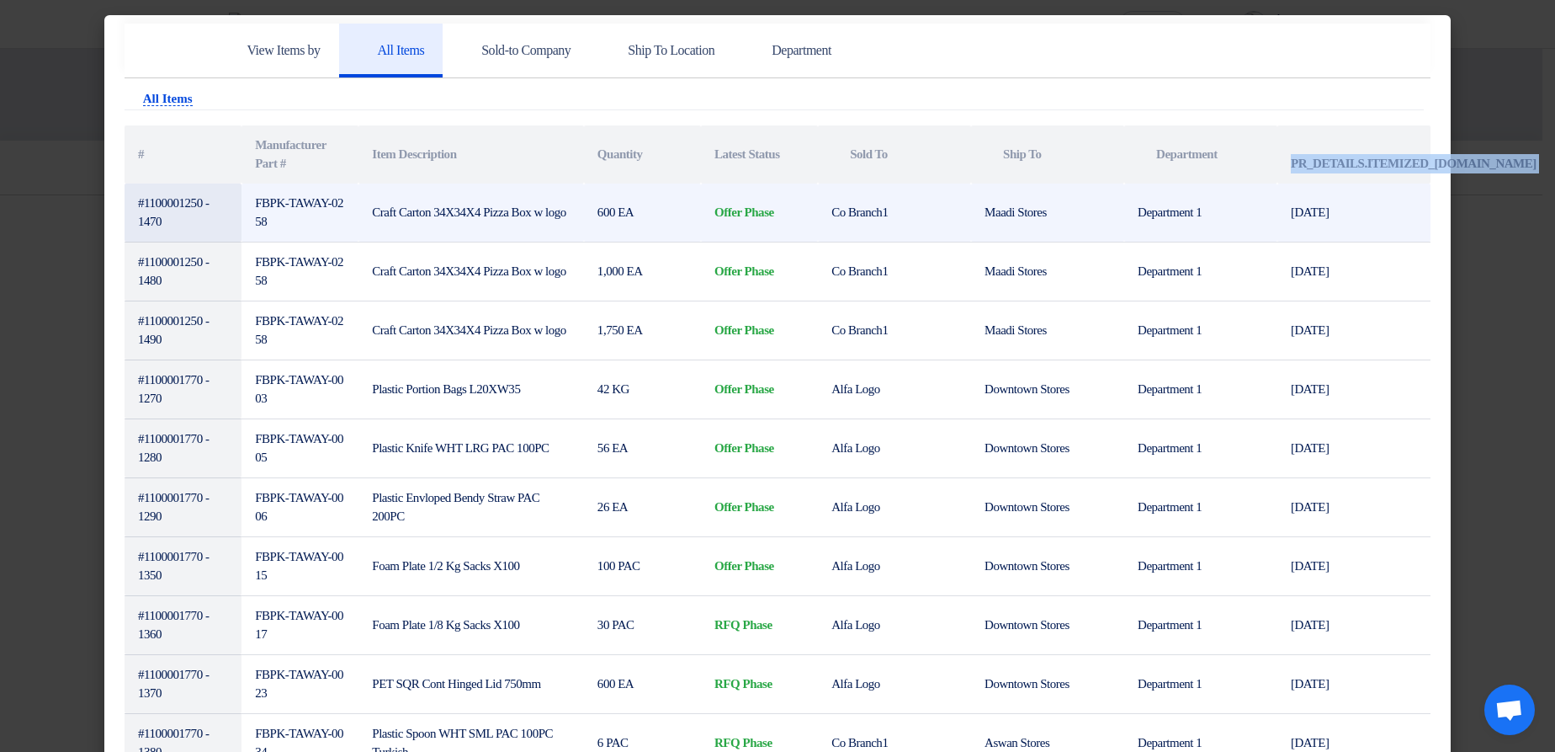
copy table "PR_DETAILS.ITEMIZED_PR.DELIVERY"
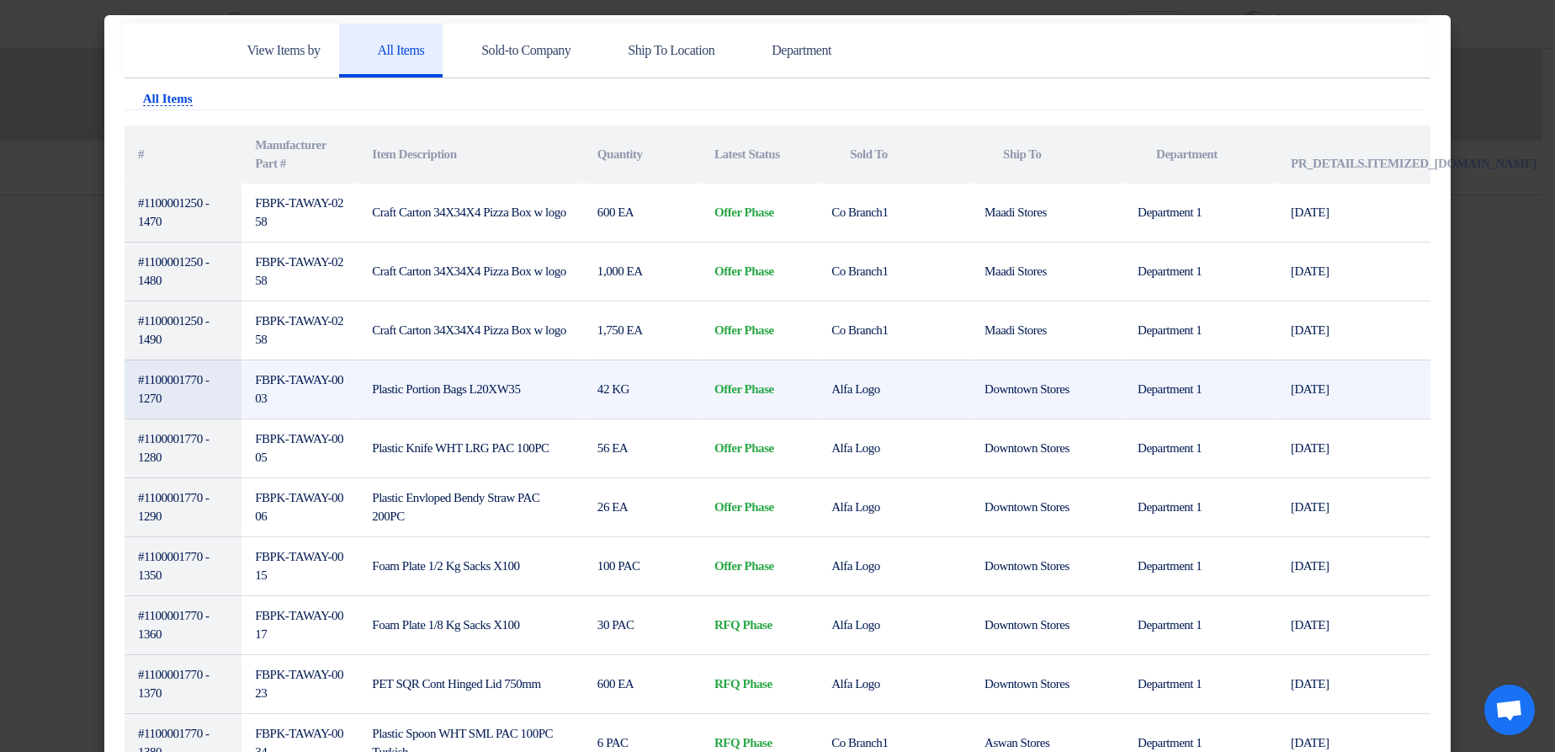
click at [182, 378] on td "#1100001770 - 1270" at bounding box center [183, 388] width 117 height 59
copy td "1100001770"
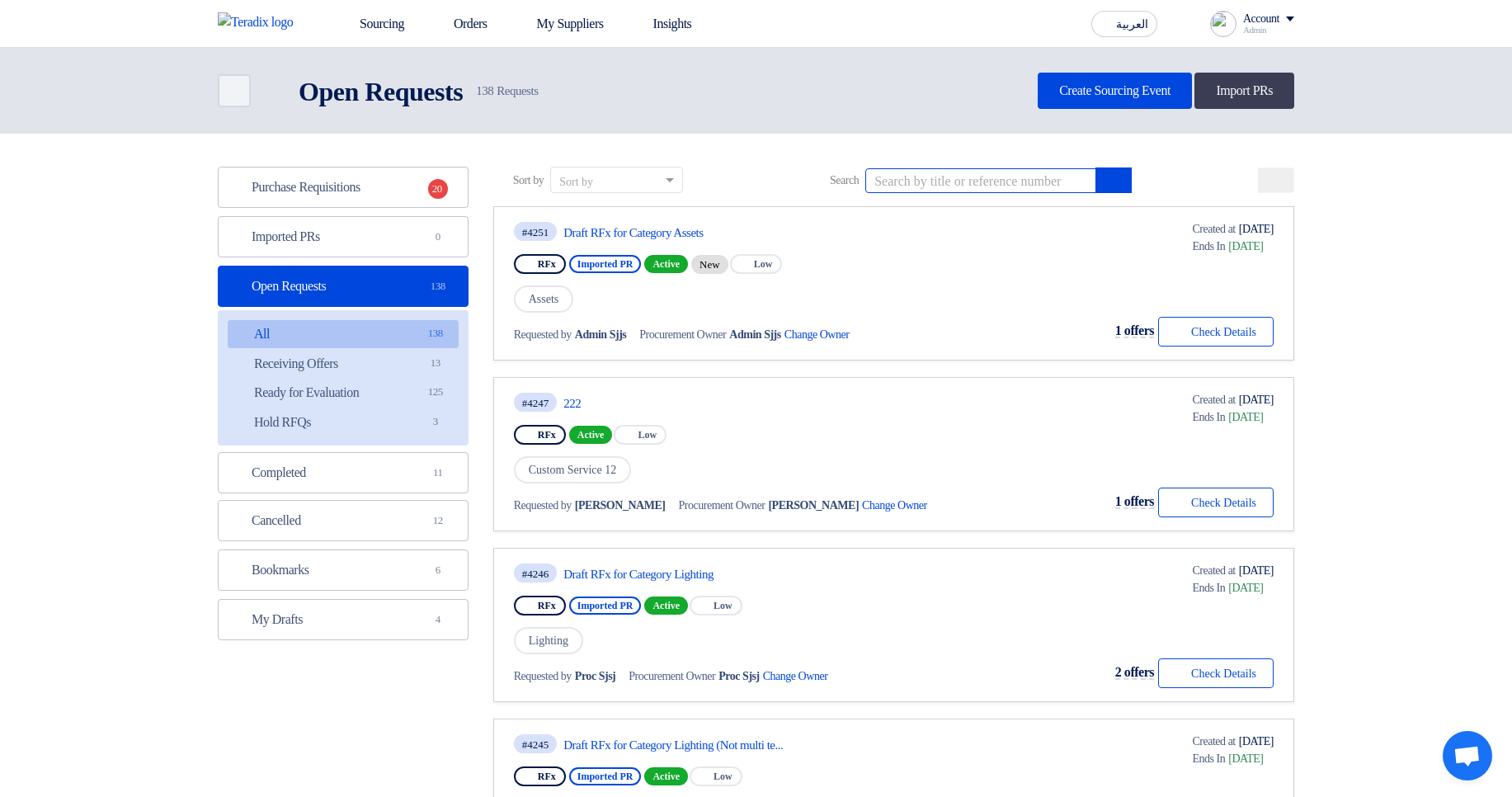
click at [943, 173] on input at bounding box center [981, 180] width 231 height 25
paste input "1100001770"
type input "1100001770"
click at [1132, 179] on button "submit" at bounding box center [1113, 180] width 36 height 25
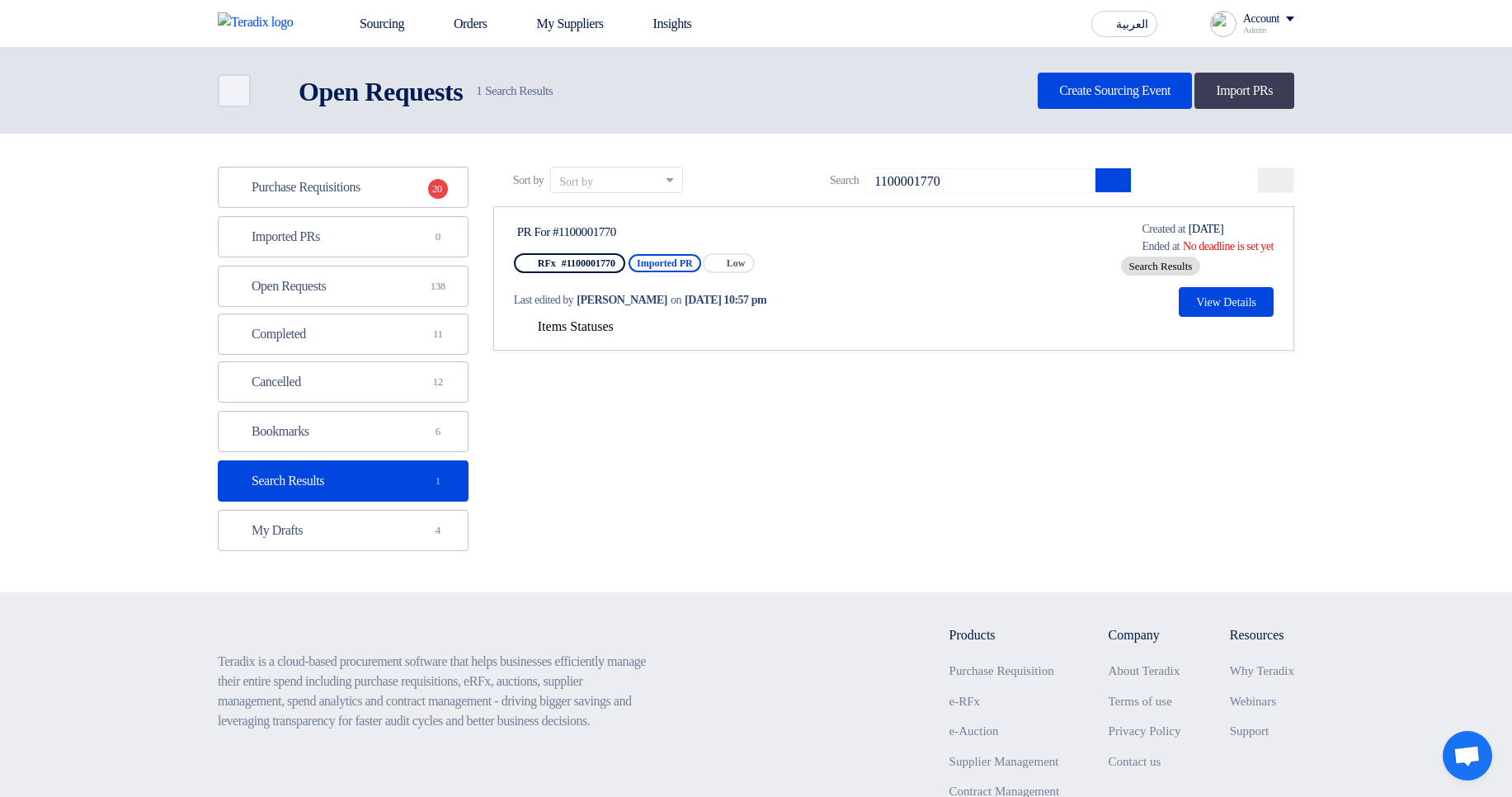
click at [578, 330] on span "Items Statuses" at bounding box center [575, 326] width 75 height 14
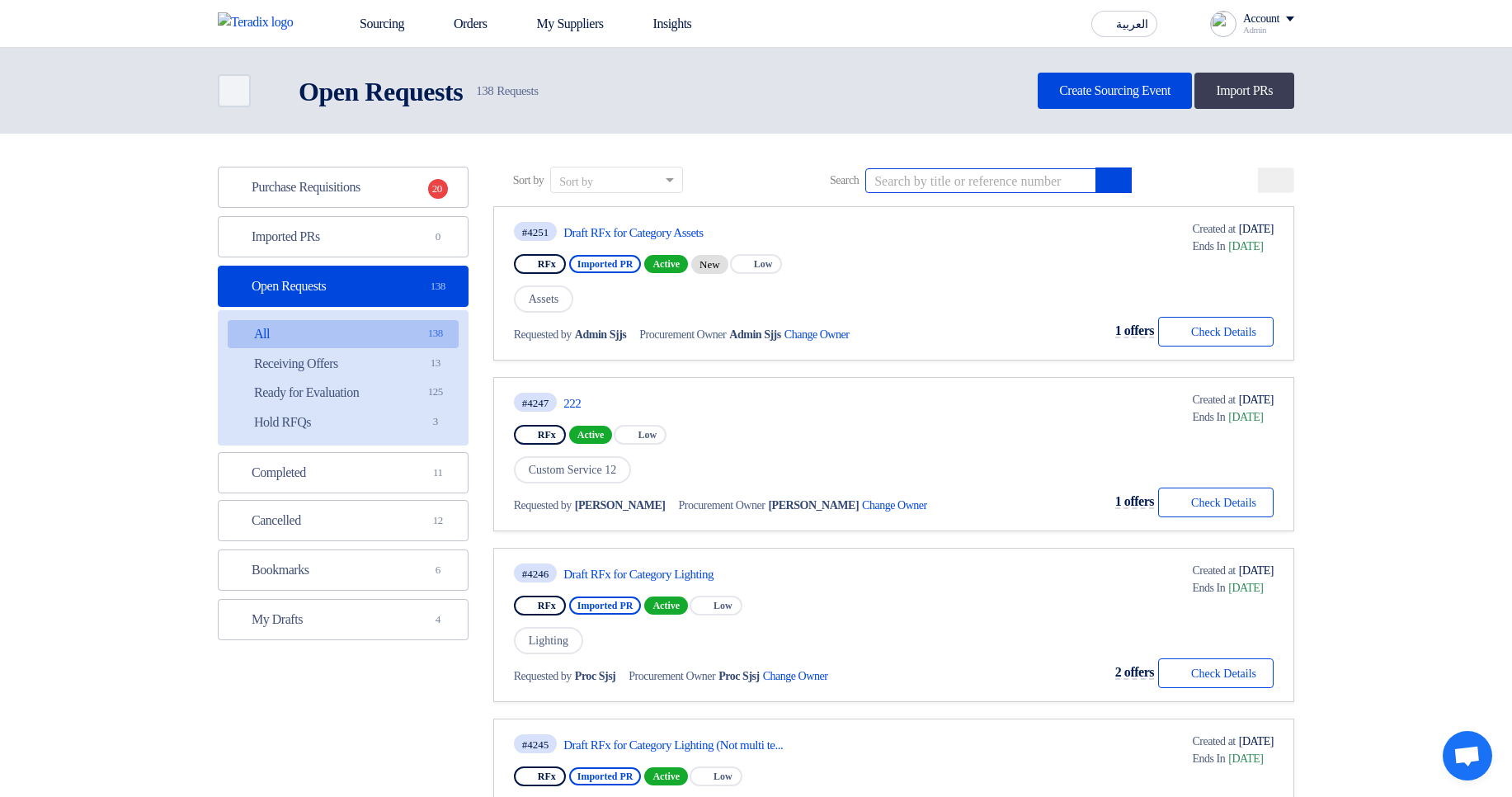
click at [935, 179] on input at bounding box center [981, 180] width 231 height 25
paste input "1100001770"
type input "#1100001770"
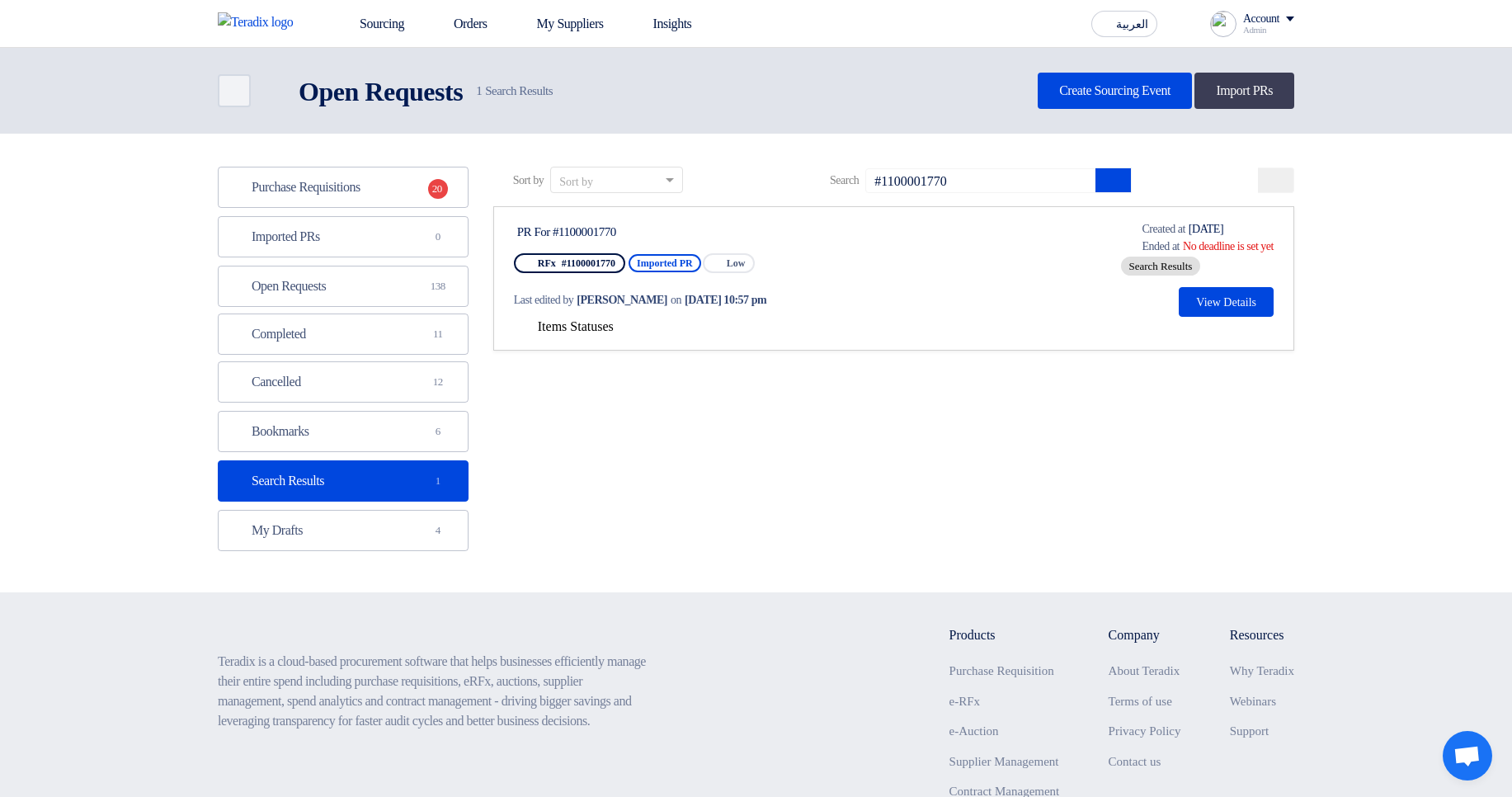
click at [580, 323] on span "Items Statuses" at bounding box center [575, 326] width 75 height 14
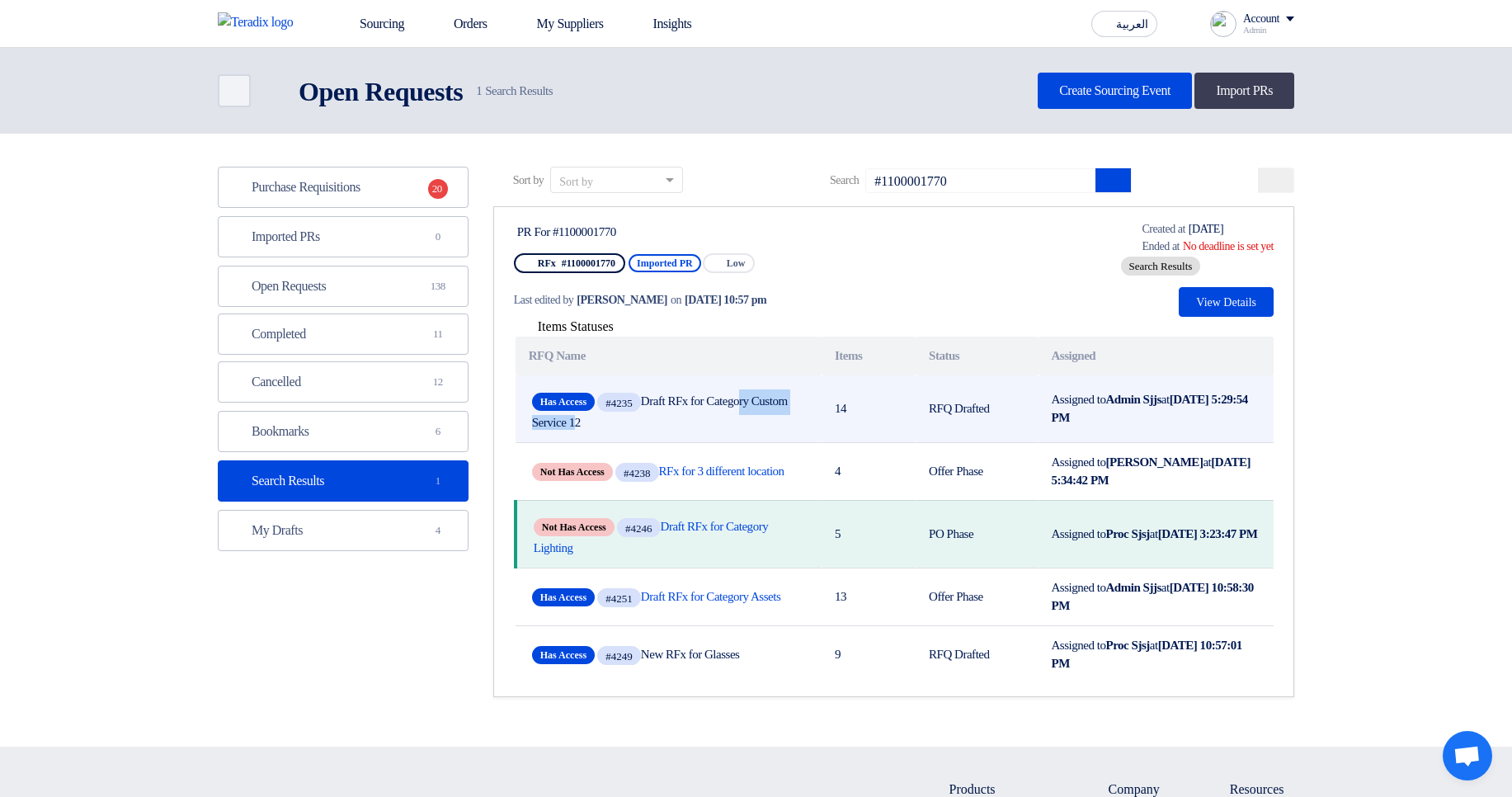
drag, startPoint x: 674, startPoint y: 402, endPoint x: 814, endPoint y: 401, distance: 140.0
click at [814, 401] on td "Has Access #4235 Draft RFx for Category Custom Service 12" at bounding box center [668, 409] width 306 height 68
click at [814, 402] on td "Has Access #4235 Draft RFx for Category Custom Service 12" at bounding box center [668, 409] width 306 height 68
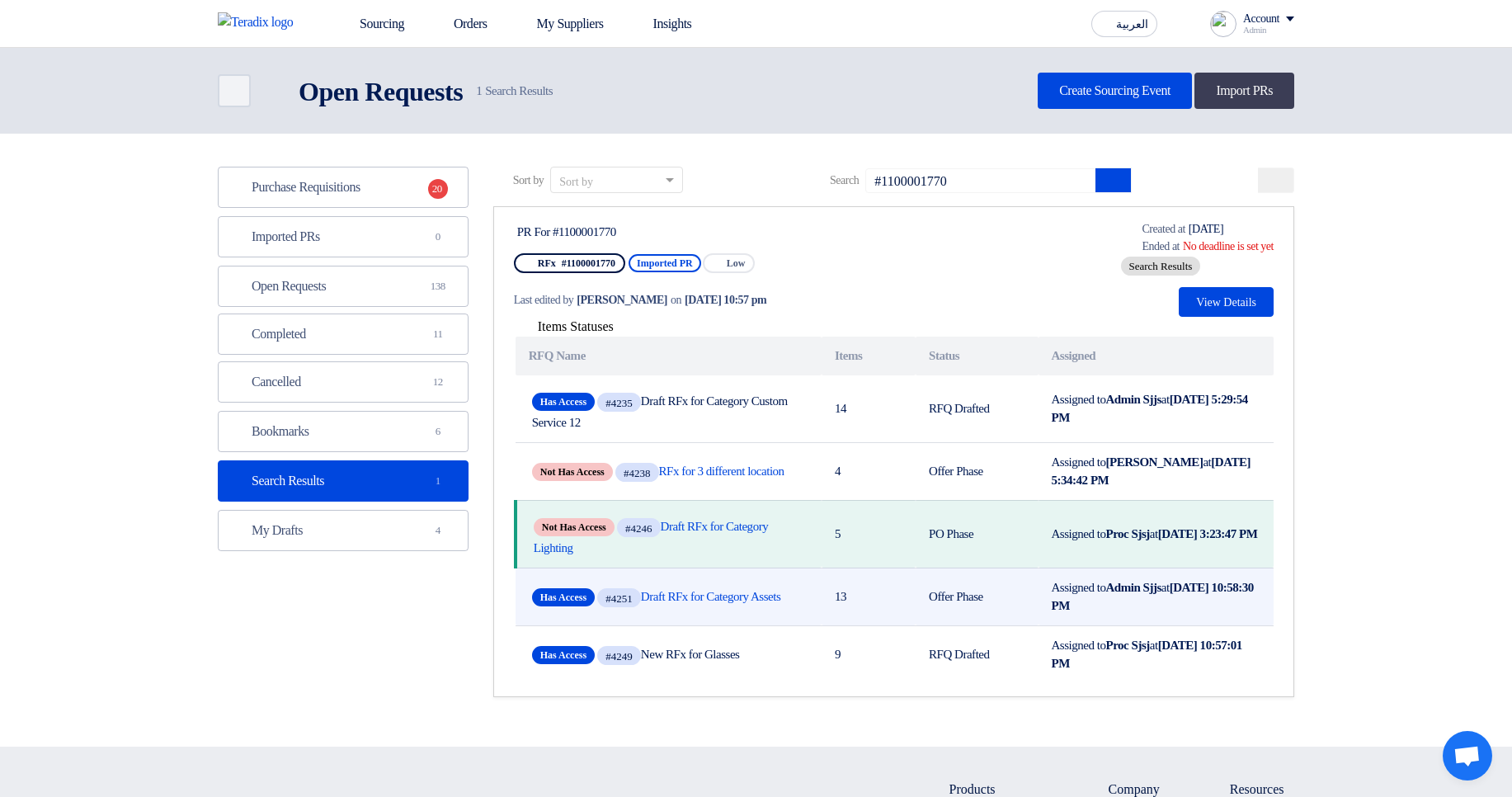
drag, startPoint x: 1090, startPoint y: 609, endPoint x: 1190, endPoint y: 626, distance: 101.4
click at [1172, 625] on td "Assigned to Admin Sjjs at [DATE] 10:58:30 PM" at bounding box center [1156, 596] width 236 height 58
click at [1192, 624] on td "Assigned to Admin Sjjs at [DATE] 10:58:30 PM" at bounding box center [1156, 596] width 236 height 58
click at [701, 611] on link "Has Access #4251 Draft RFx for Category Assets" at bounding box center [668, 598] width 273 height 25
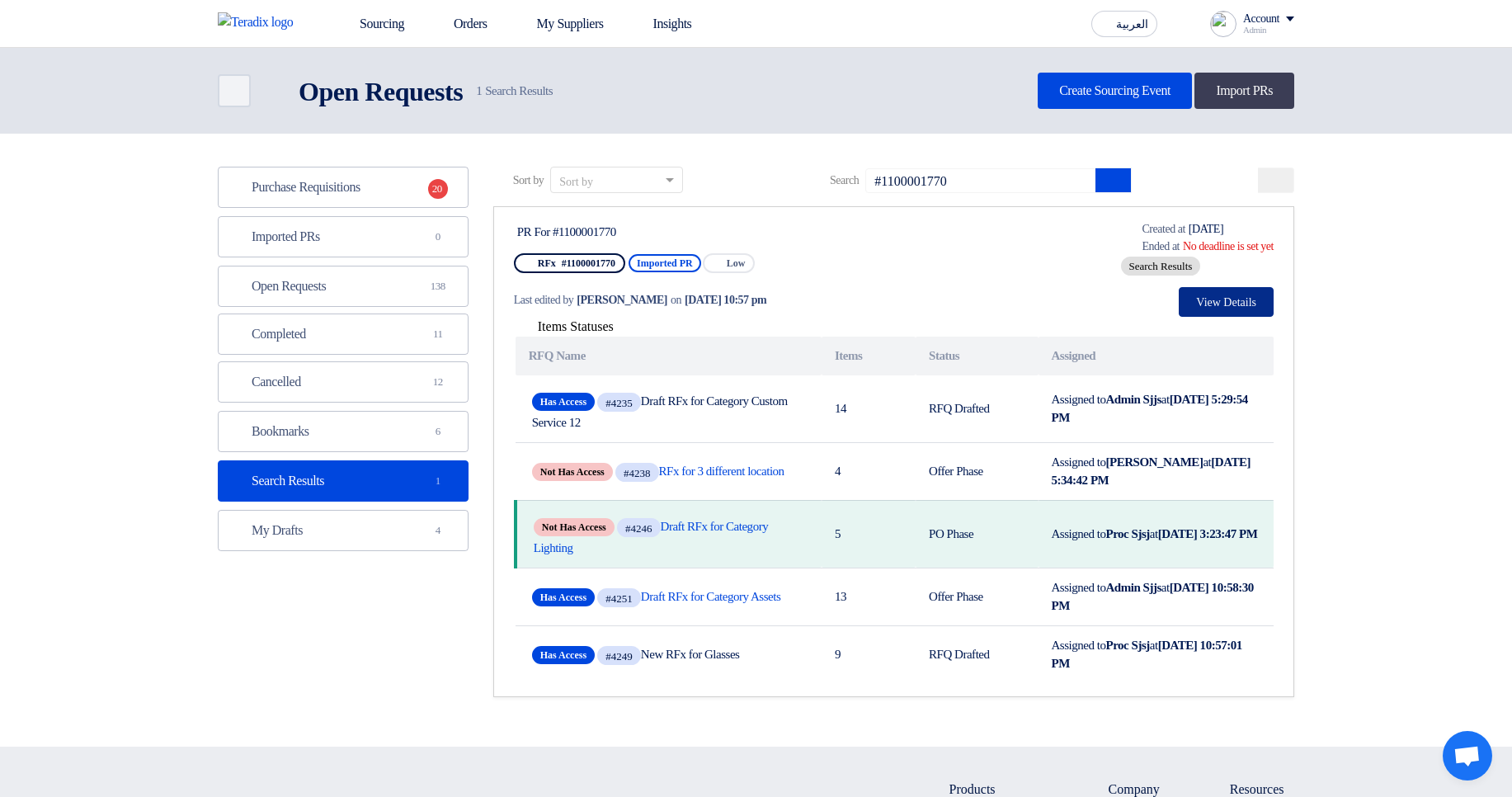
click at [1240, 307] on button "View Details" at bounding box center [1226, 302] width 95 height 29
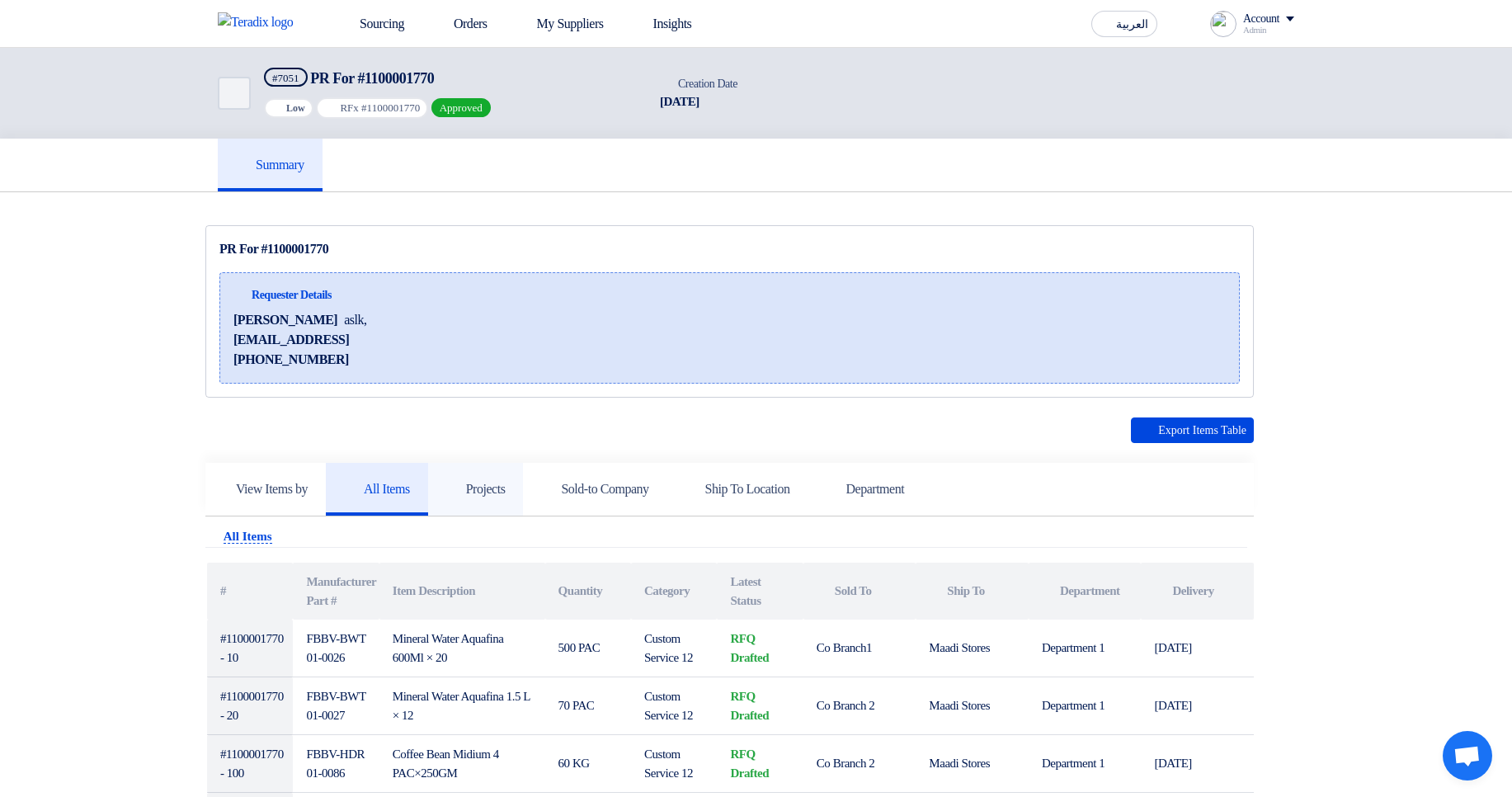
click at [505, 489] on h5 "Projects" at bounding box center [475, 489] width 60 height 17
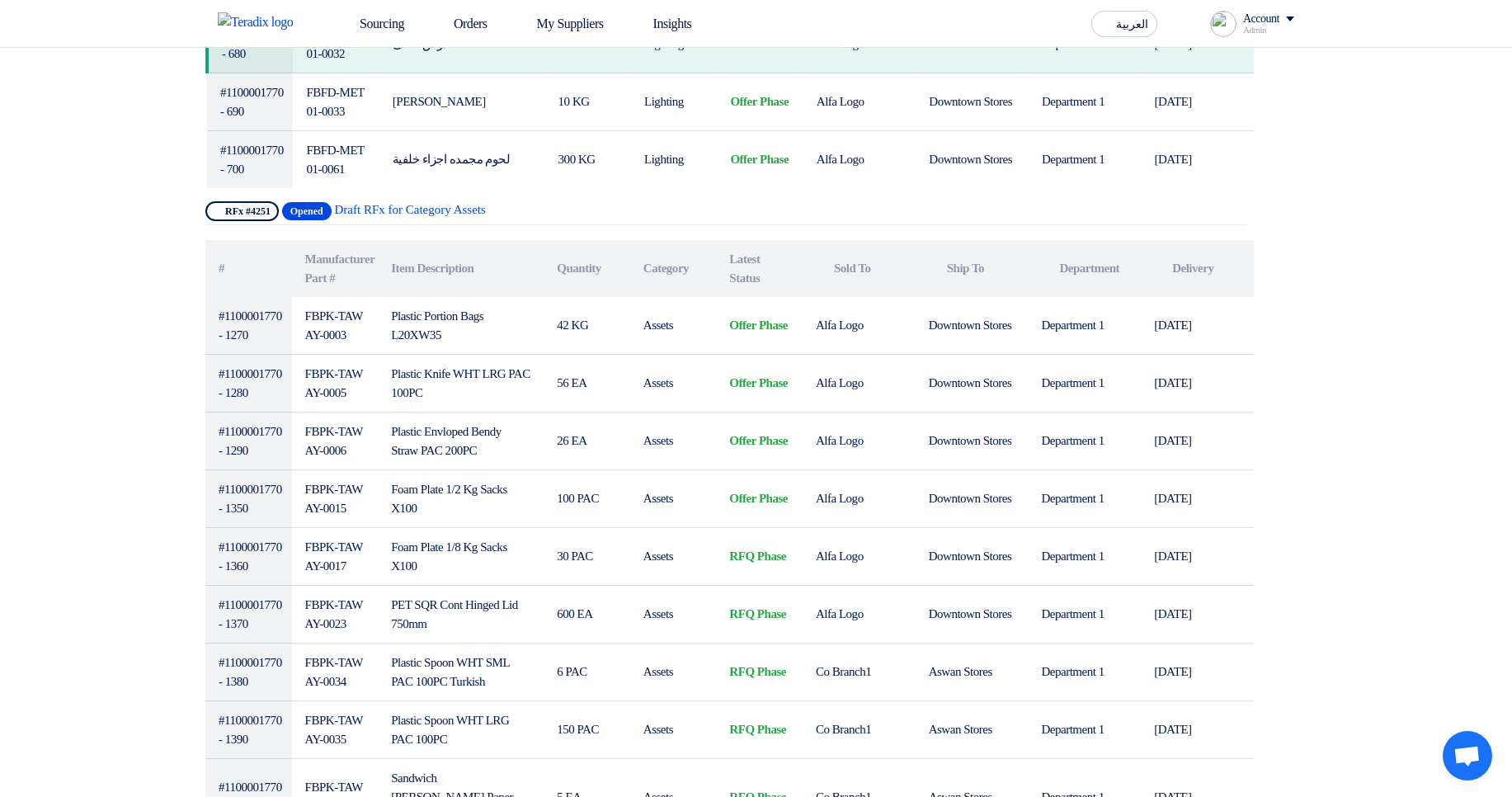
scroll to position [1980, 0]
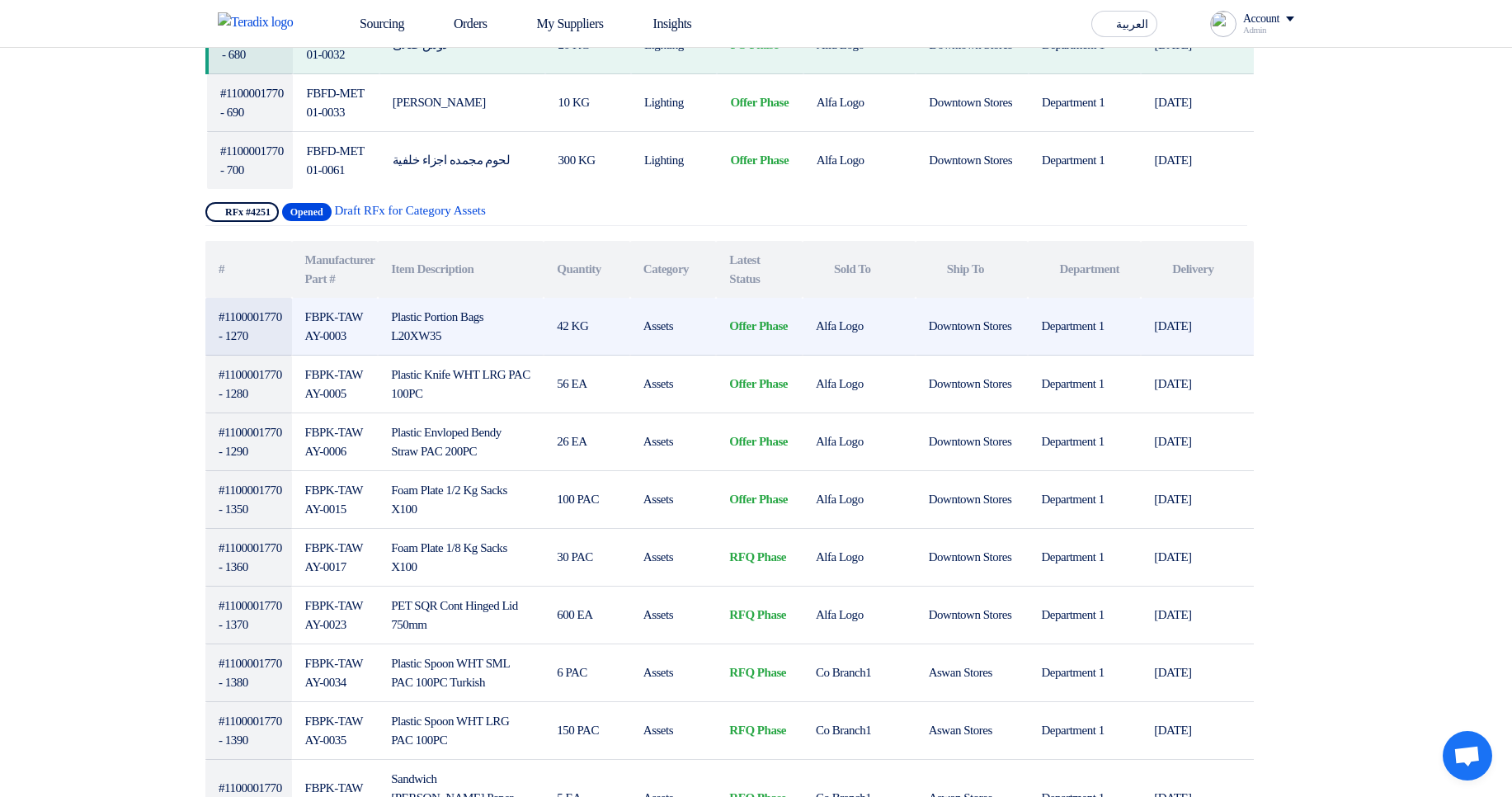
drag, startPoint x: 750, startPoint y: 318, endPoint x: 750, endPoint y: 346, distance: 28.0
click at [750, 345] on td "Offer Phase" at bounding box center [759, 326] width 86 height 58
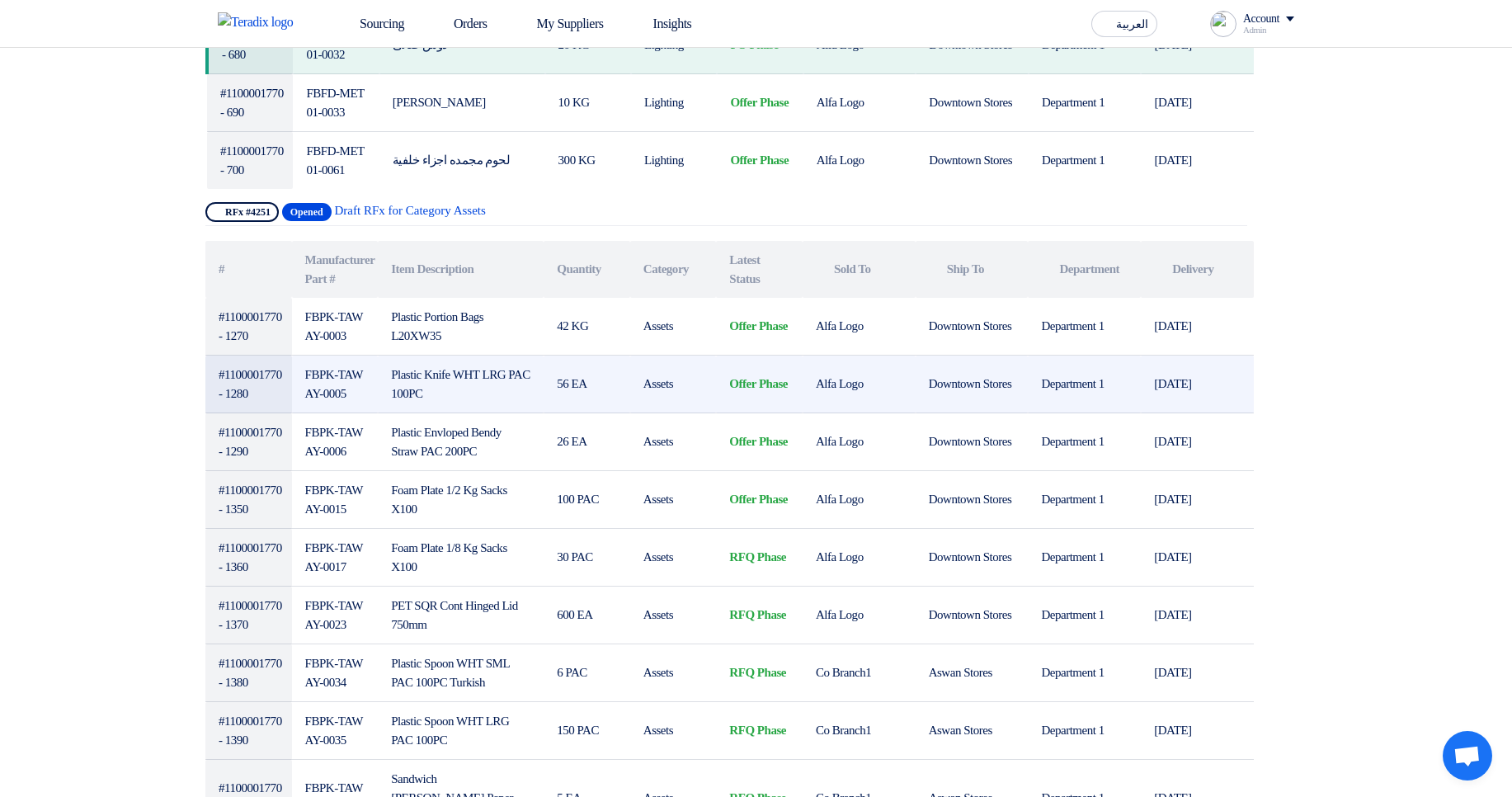
click at [747, 395] on td "Offer Phase" at bounding box center [759, 384] width 86 height 58
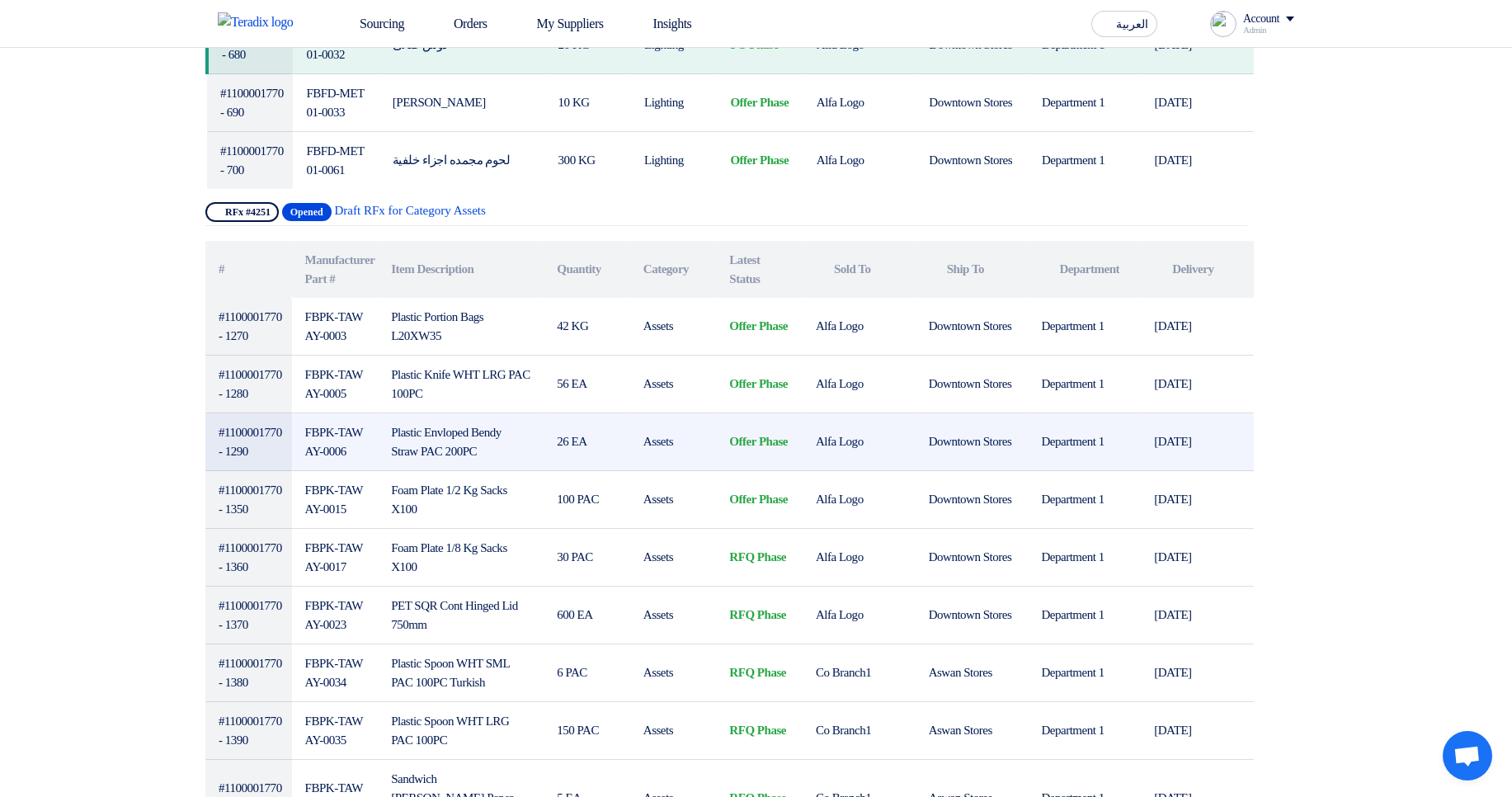
drag, startPoint x: 762, startPoint y: 401, endPoint x: 765, endPoint y: 421, distance: 20.2
click at [765, 421] on tbody "#1100001770 - 1270 FBPK-TAWAY-0003 Plastic Portion Bags L20XW35 42 KG Assets Of…" at bounding box center [730, 682] width 1049 height 769
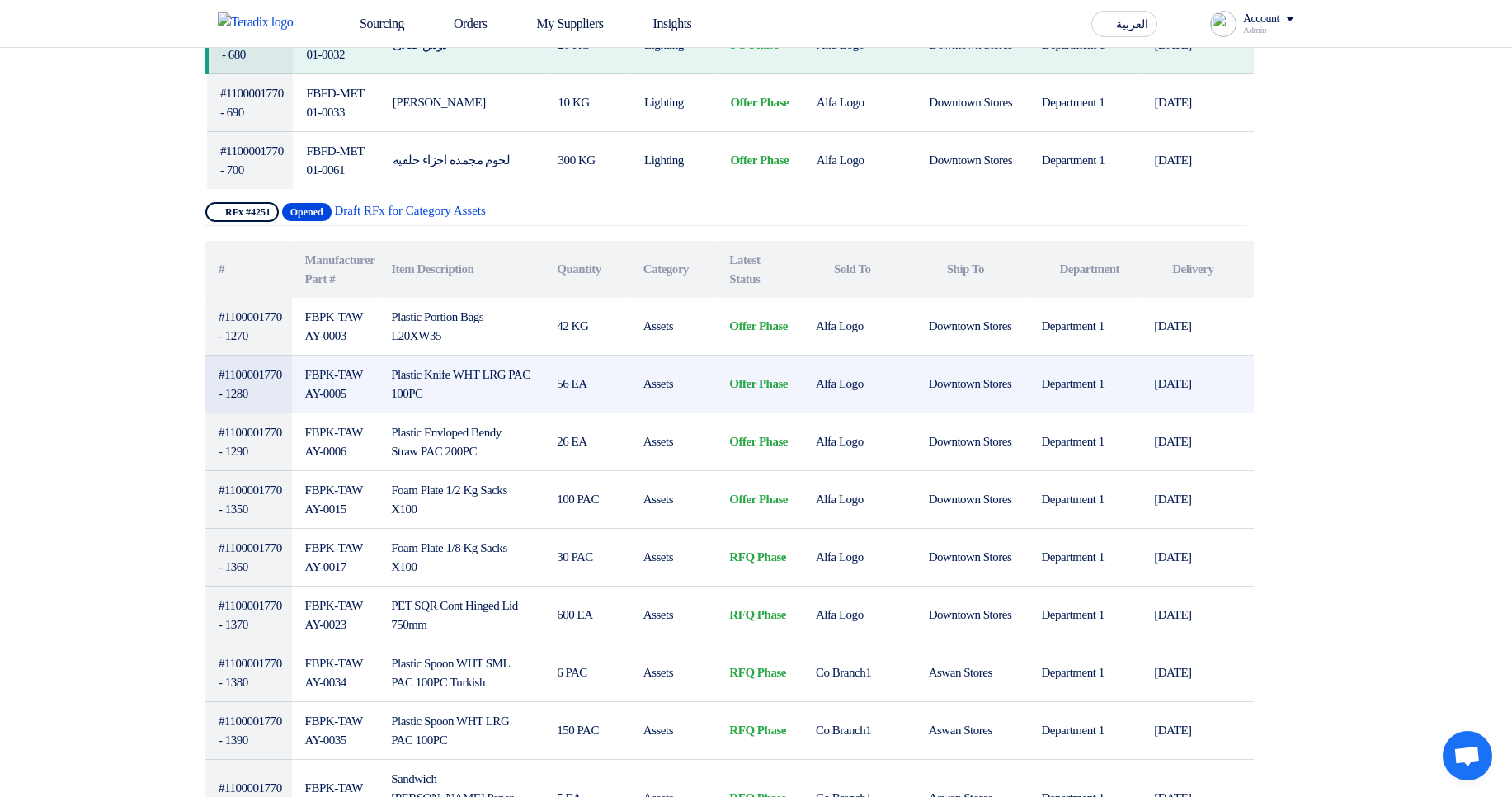
click at [779, 377] on td "Offer Phase" at bounding box center [759, 384] width 86 height 58
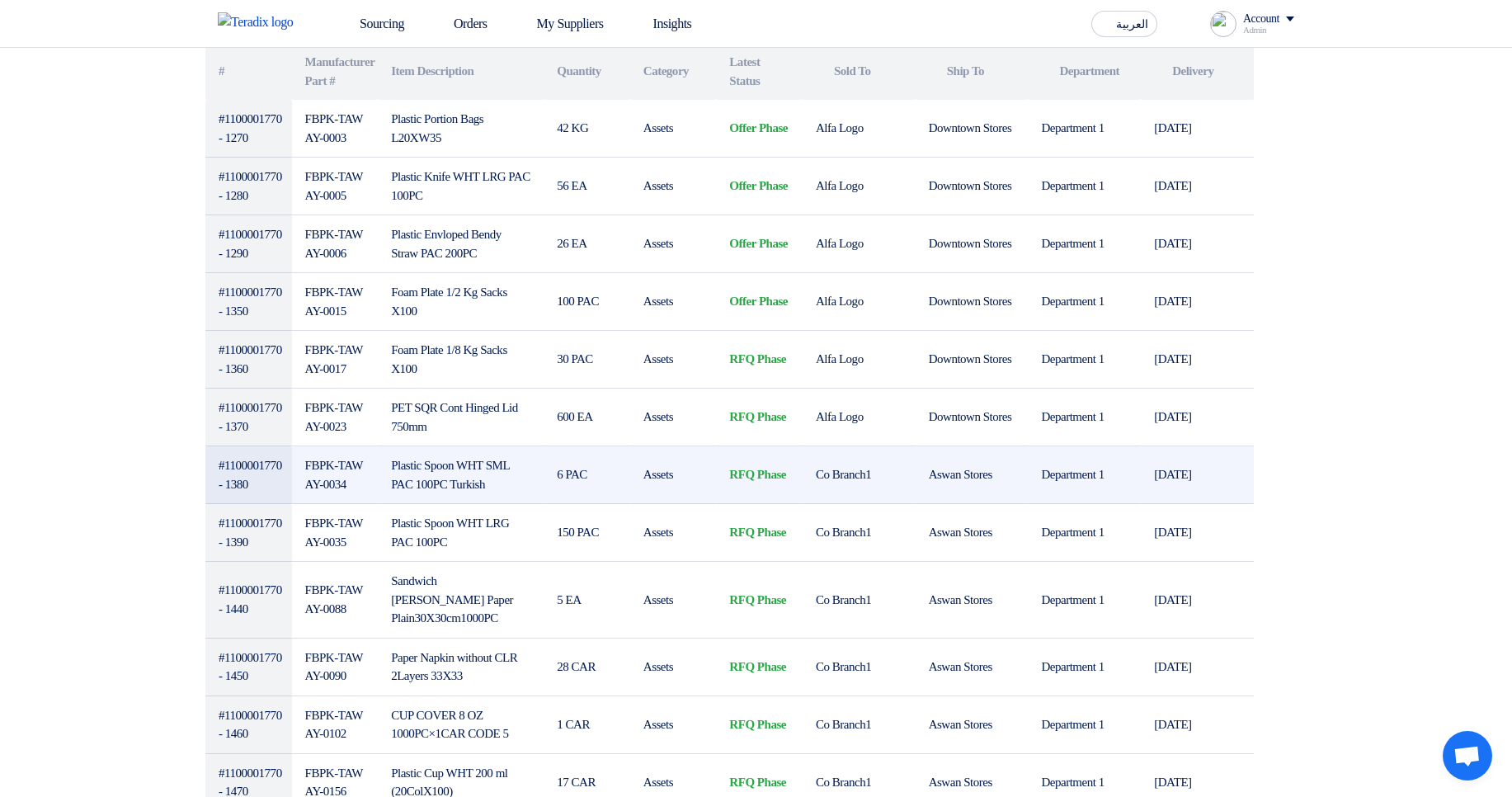
scroll to position [2079, 0]
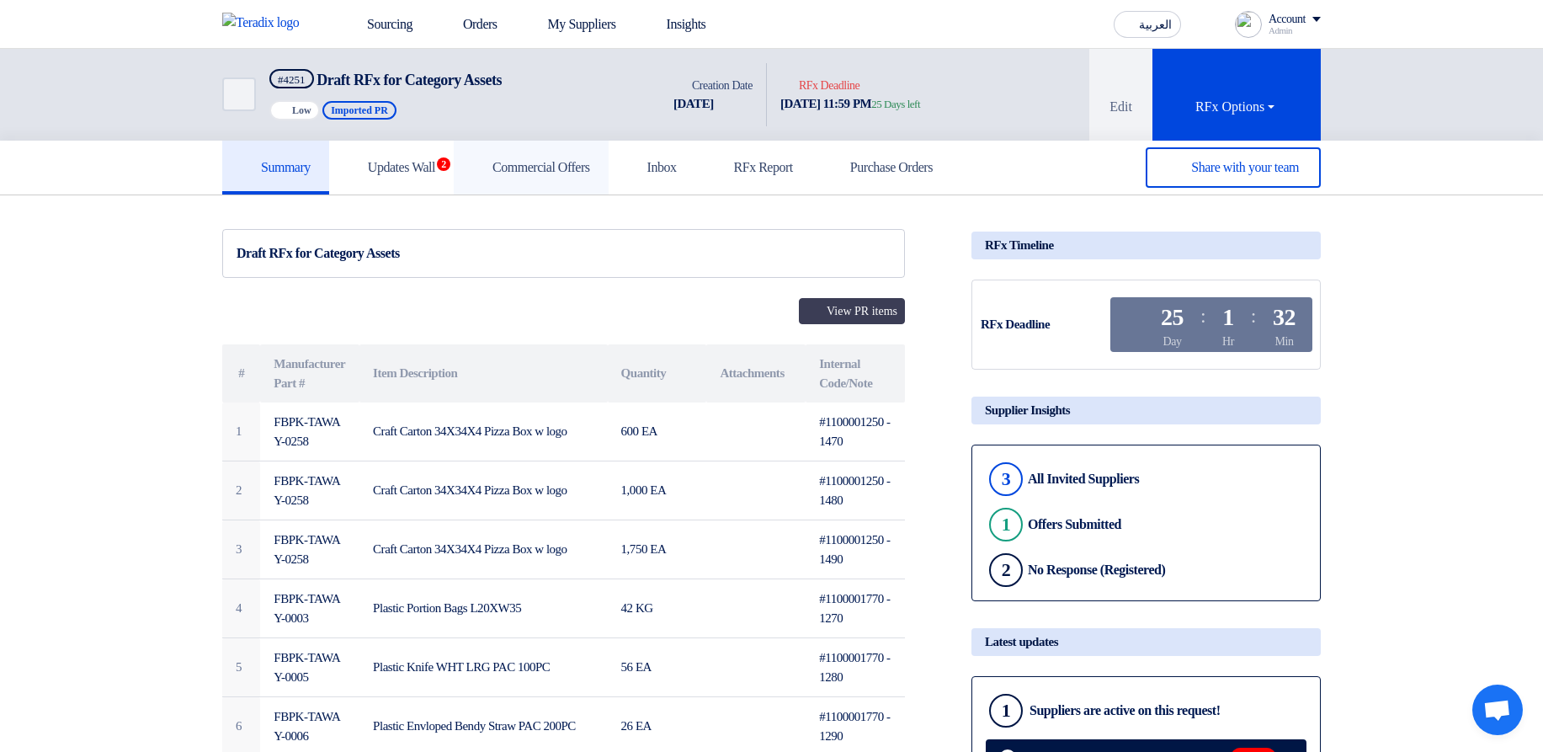
click at [584, 167] on h5 "Commercial Offers" at bounding box center [531, 167] width 118 height 17
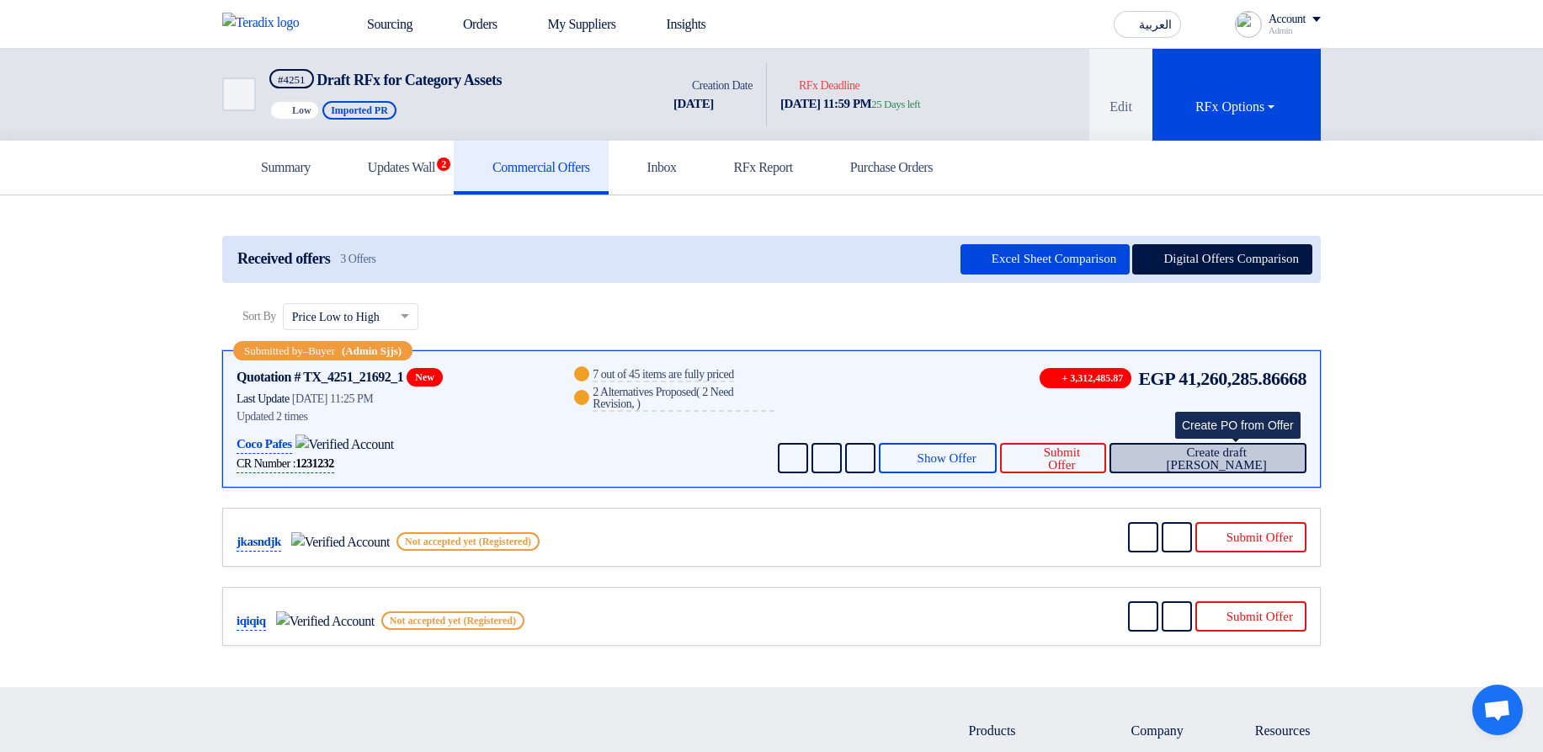
click at [1244, 457] on span "Create draft [PERSON_NAME]" at bounding box center [1216, 458] width 153 height 25
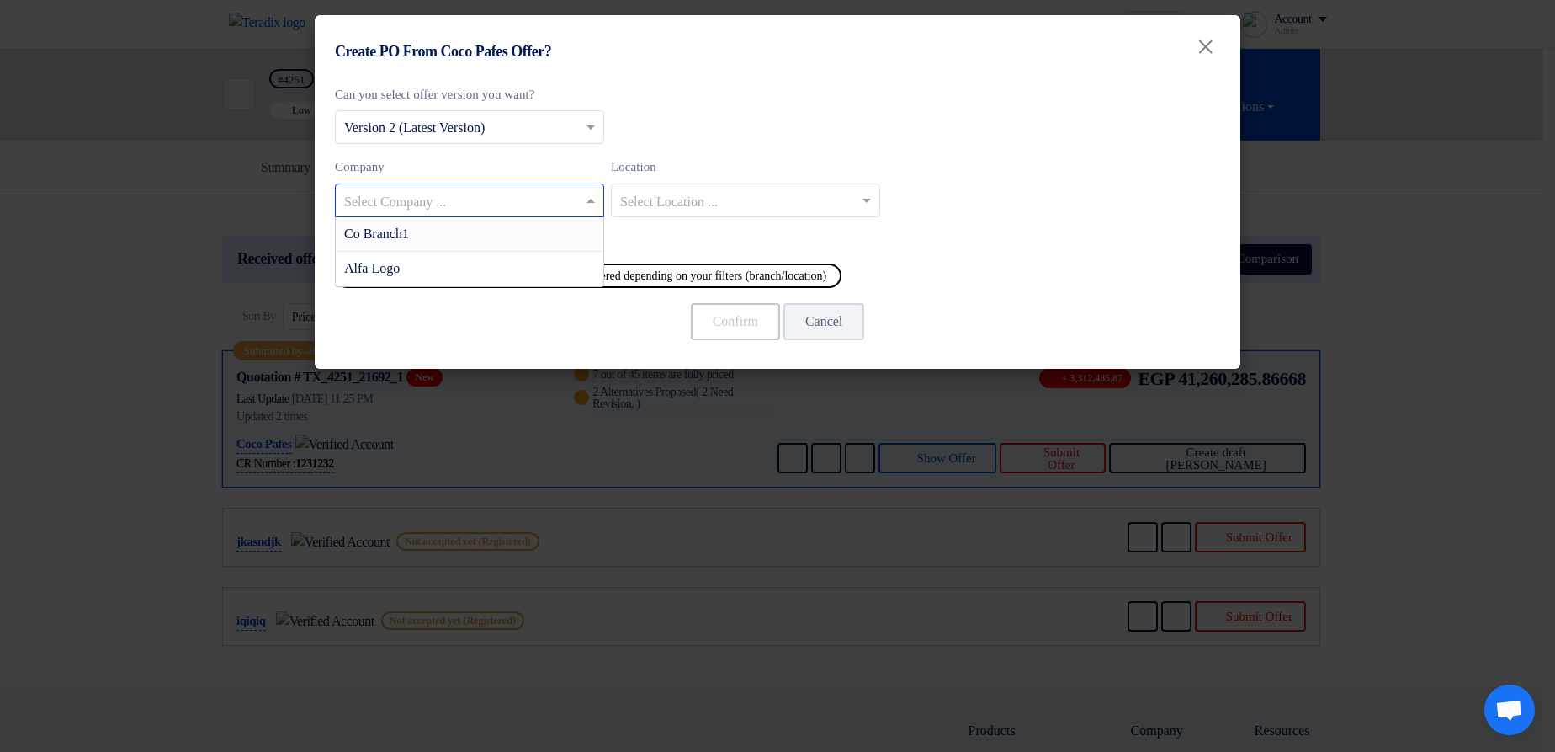
click at [544, 199] on input "text" at bounding box center [461, 202] width 234 height 28
click at [550, 232] on div "Co Branch1" at bounding box center [470, 234] width 268 height 35
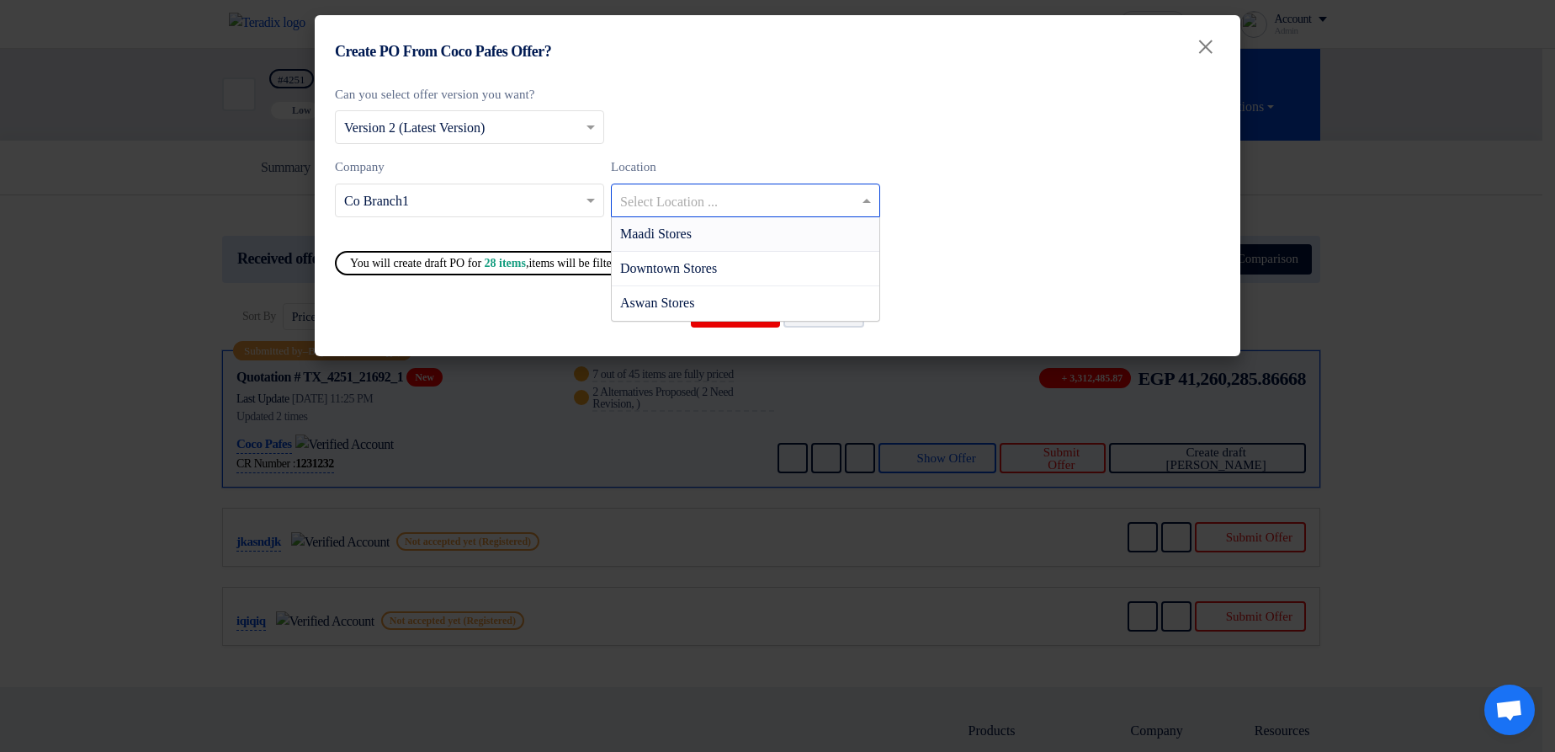
click at [664, 197] on input "text" at bounding box center [737, 202] width 234 height 28
click at [672, 233] on span "Maadi Stores" at bounding box center [656, 233] width 72 height 14
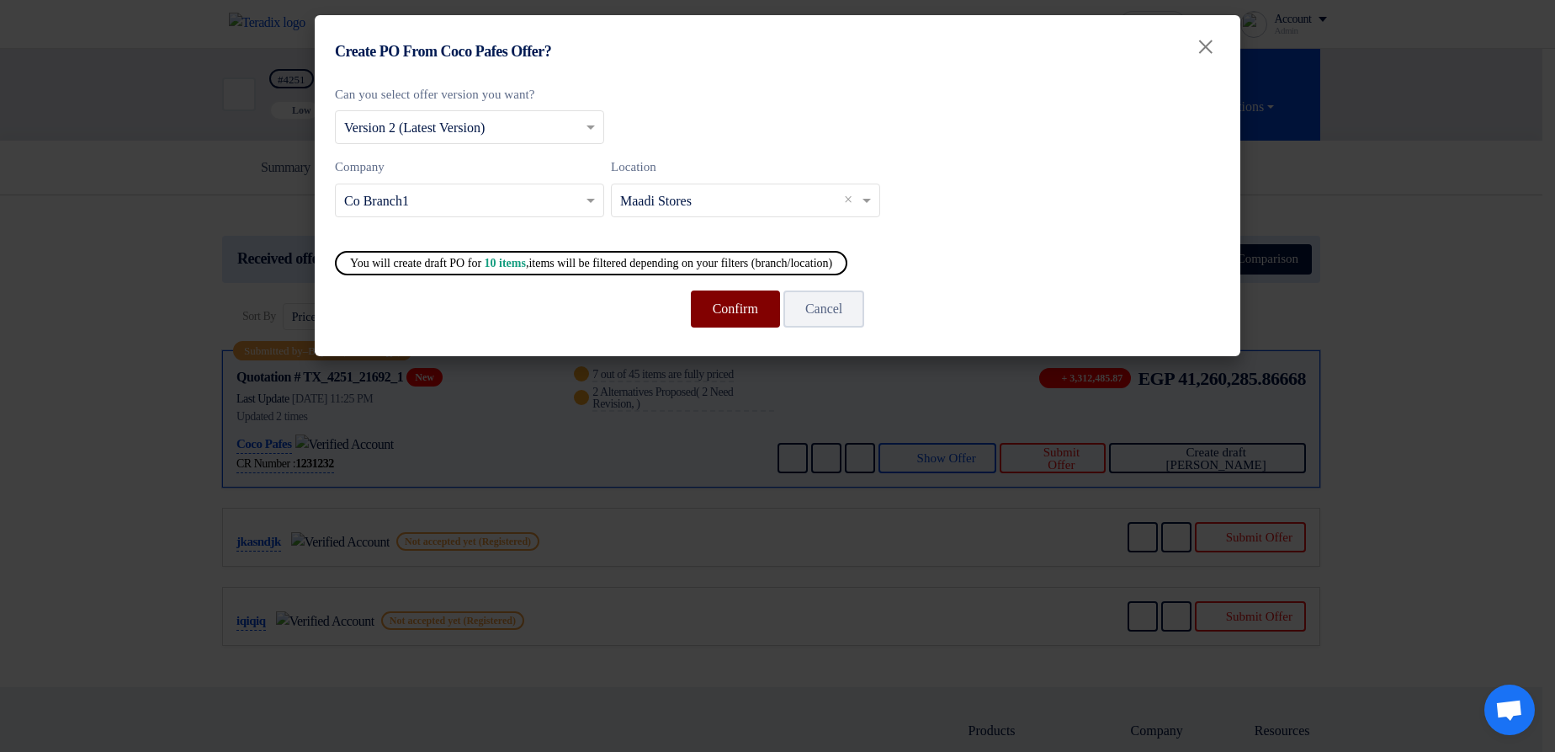
click at [703, 318] on button "Confirm" at bounding box center [735, 308] width 89 height 37
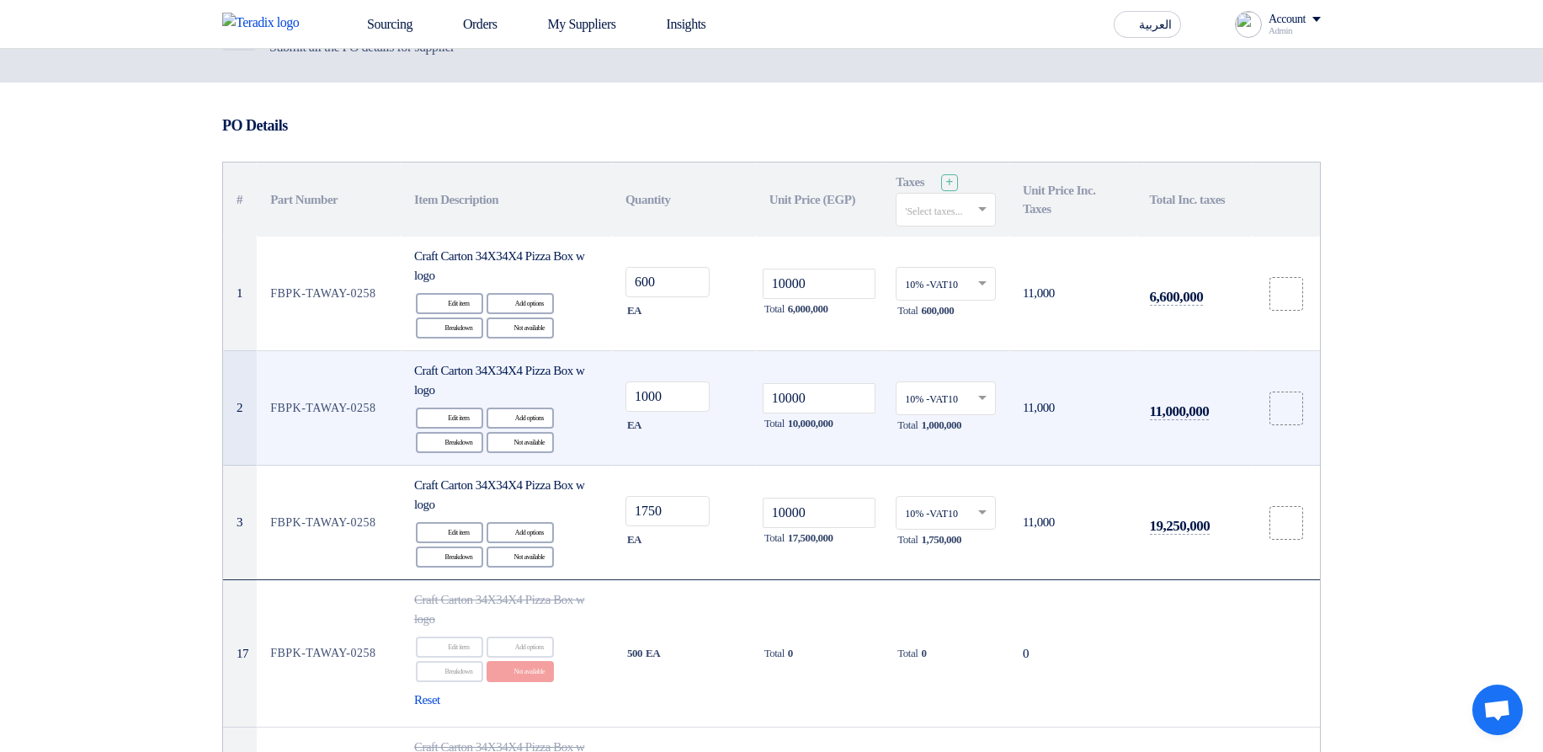
scroll to position [101, 0]
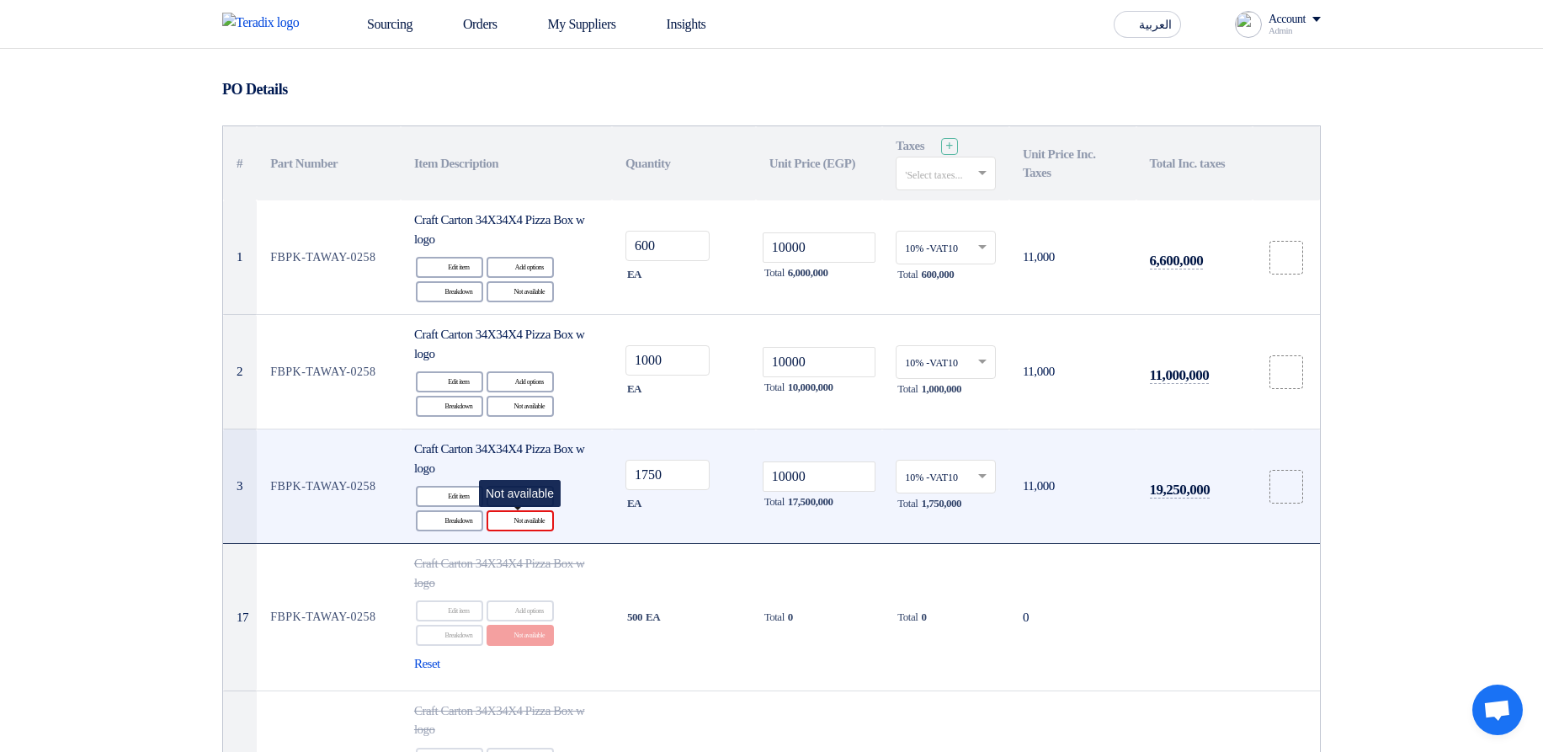
click at [548, 524] on div "Reject Not available" at bounding box center [519, 520] width 67 height 21
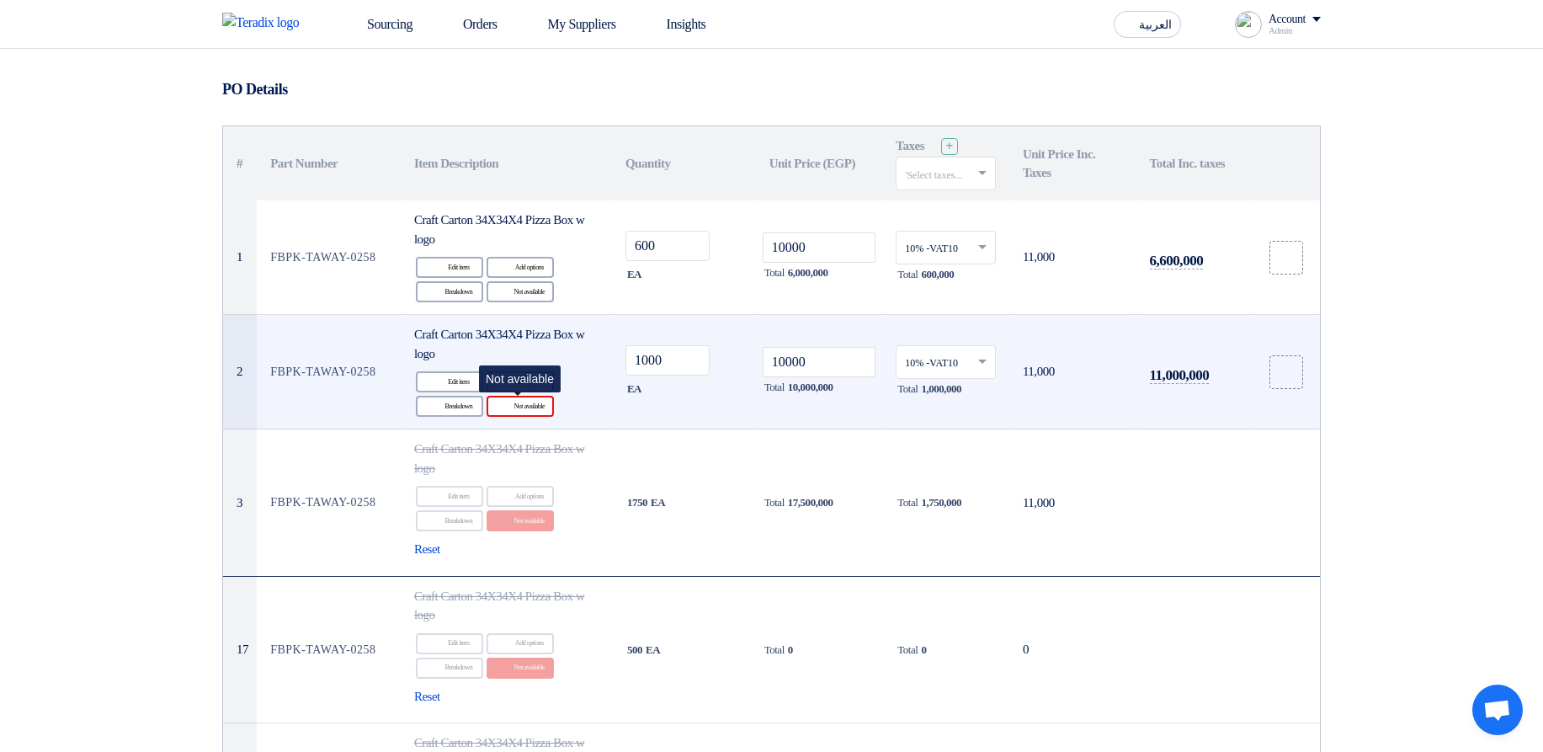
click at [539, 410] on div "Reject Not available" at bounding box center [519, 406] width 67 height 21
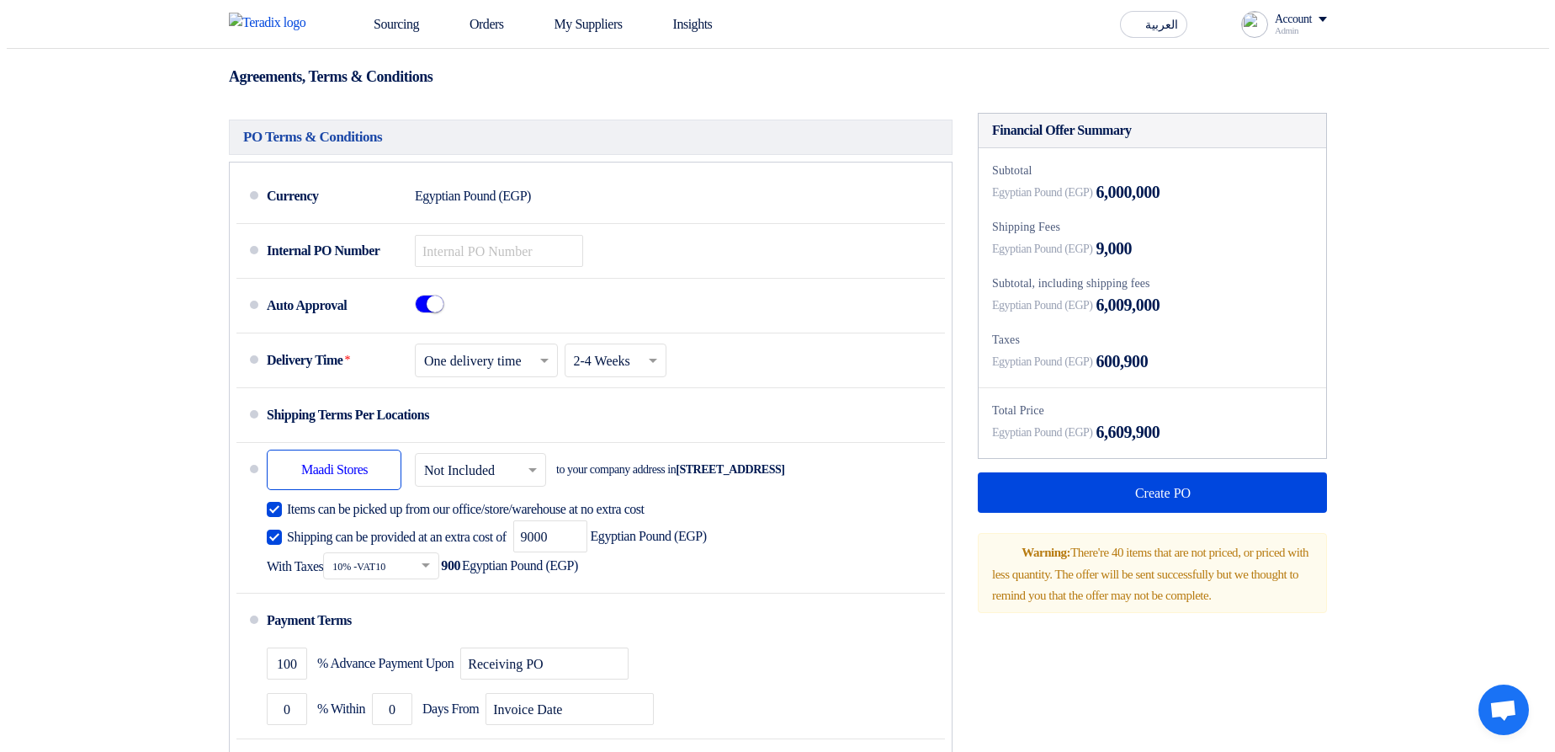
scroll to position [1717, 0]
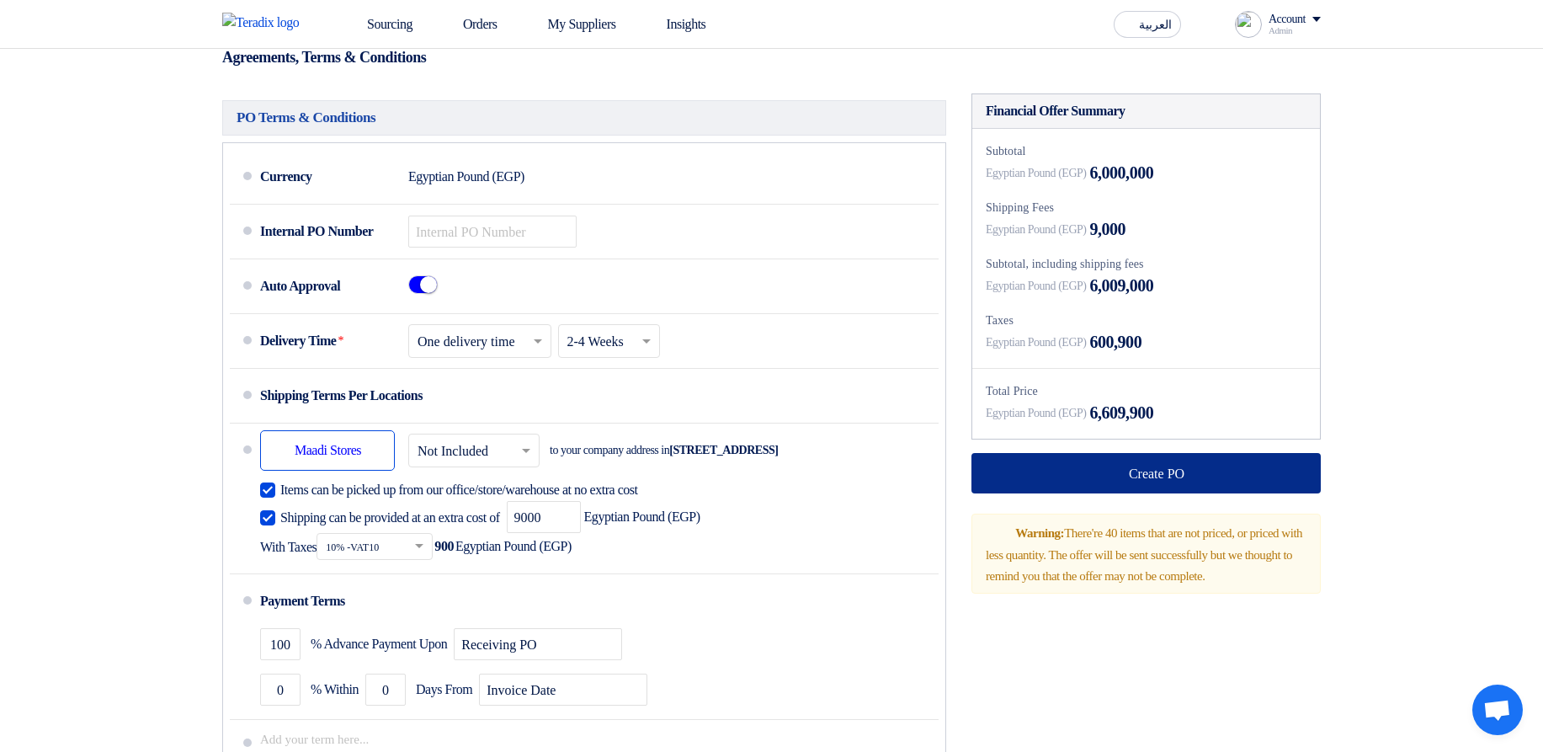
click at [1156, 465] on button "Create PO" at bounding box center [1145, 473] width 349 height 40
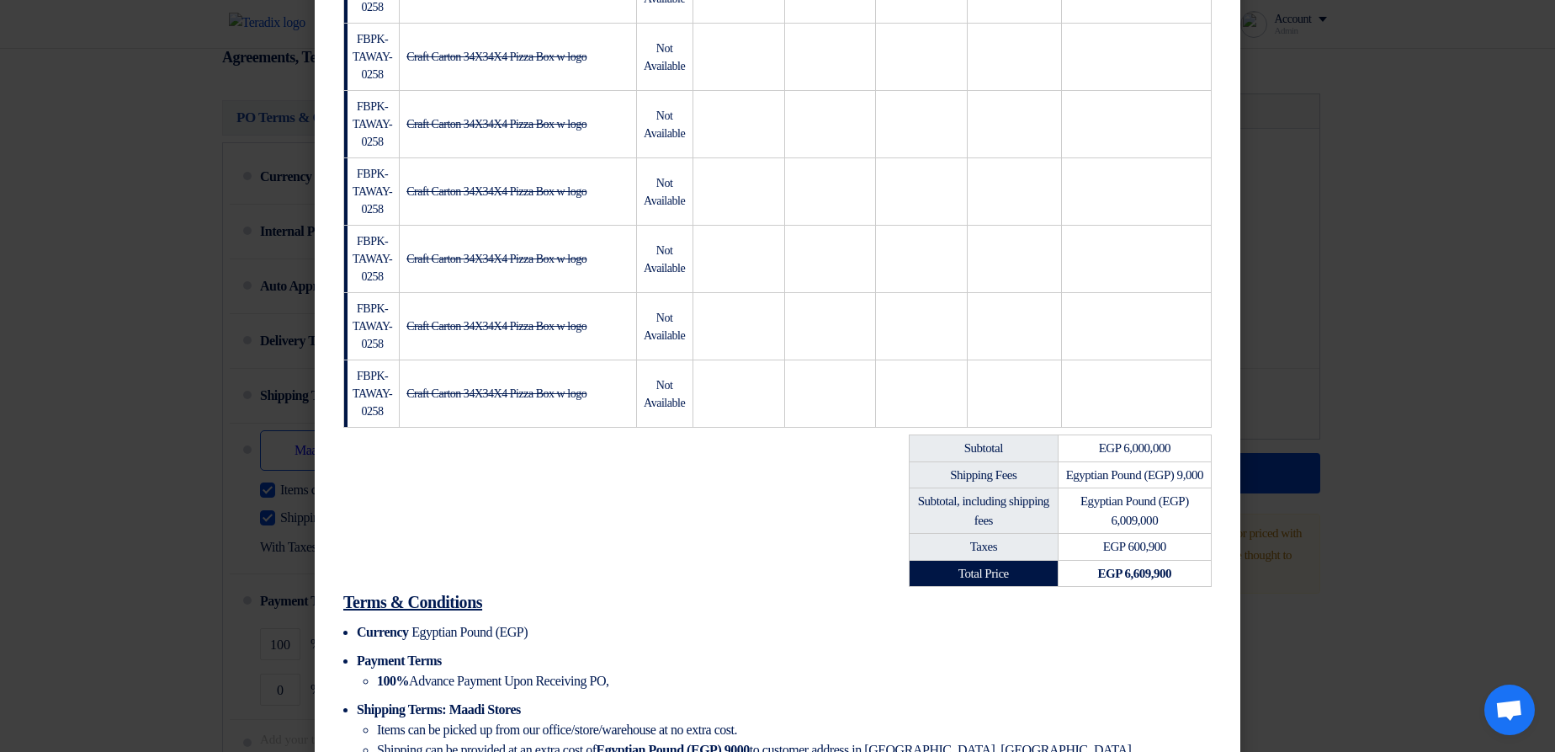
scroll to position [797, 0]
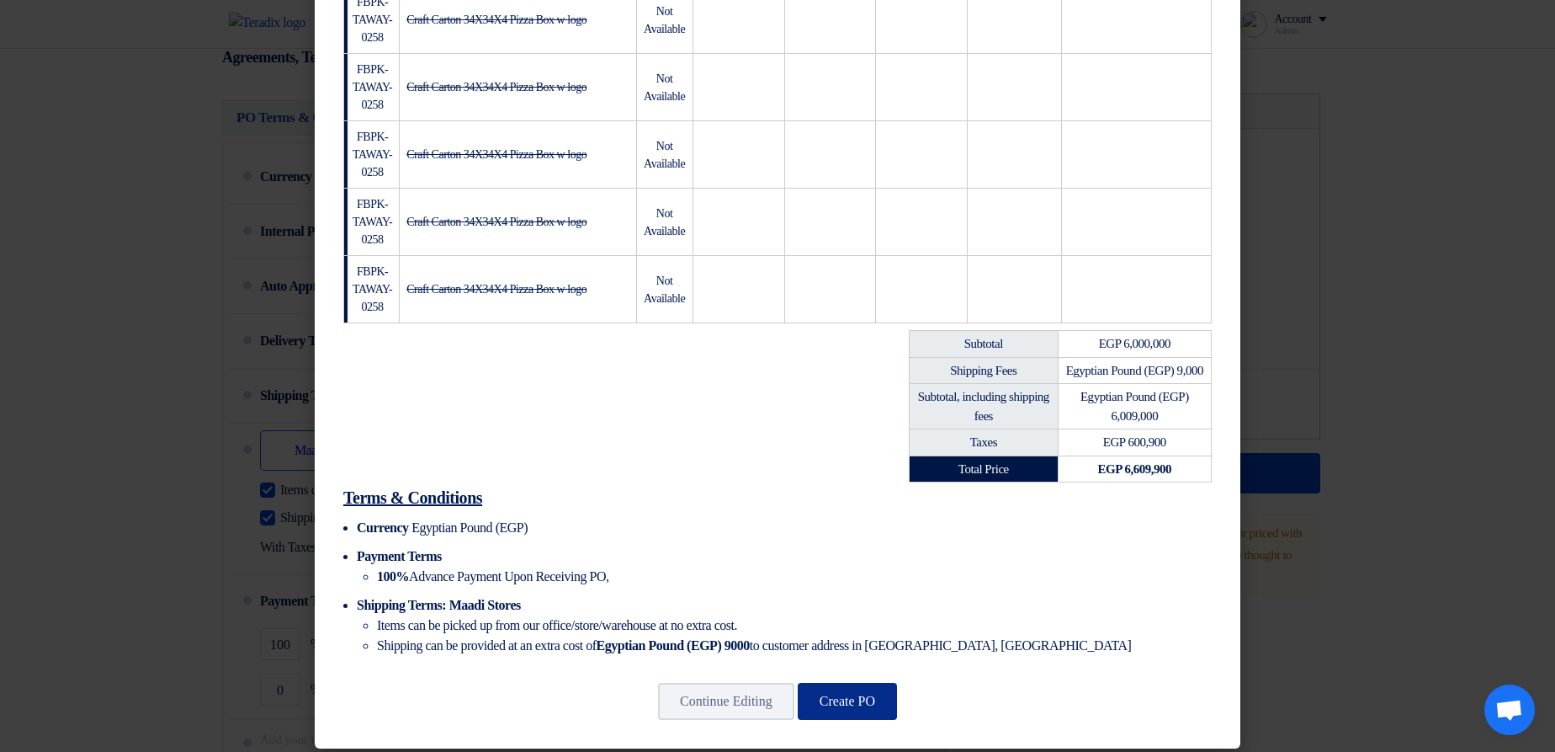
click at [874, 696] on button "Create PO" at bounding box center [847, 701] width 99 height 37
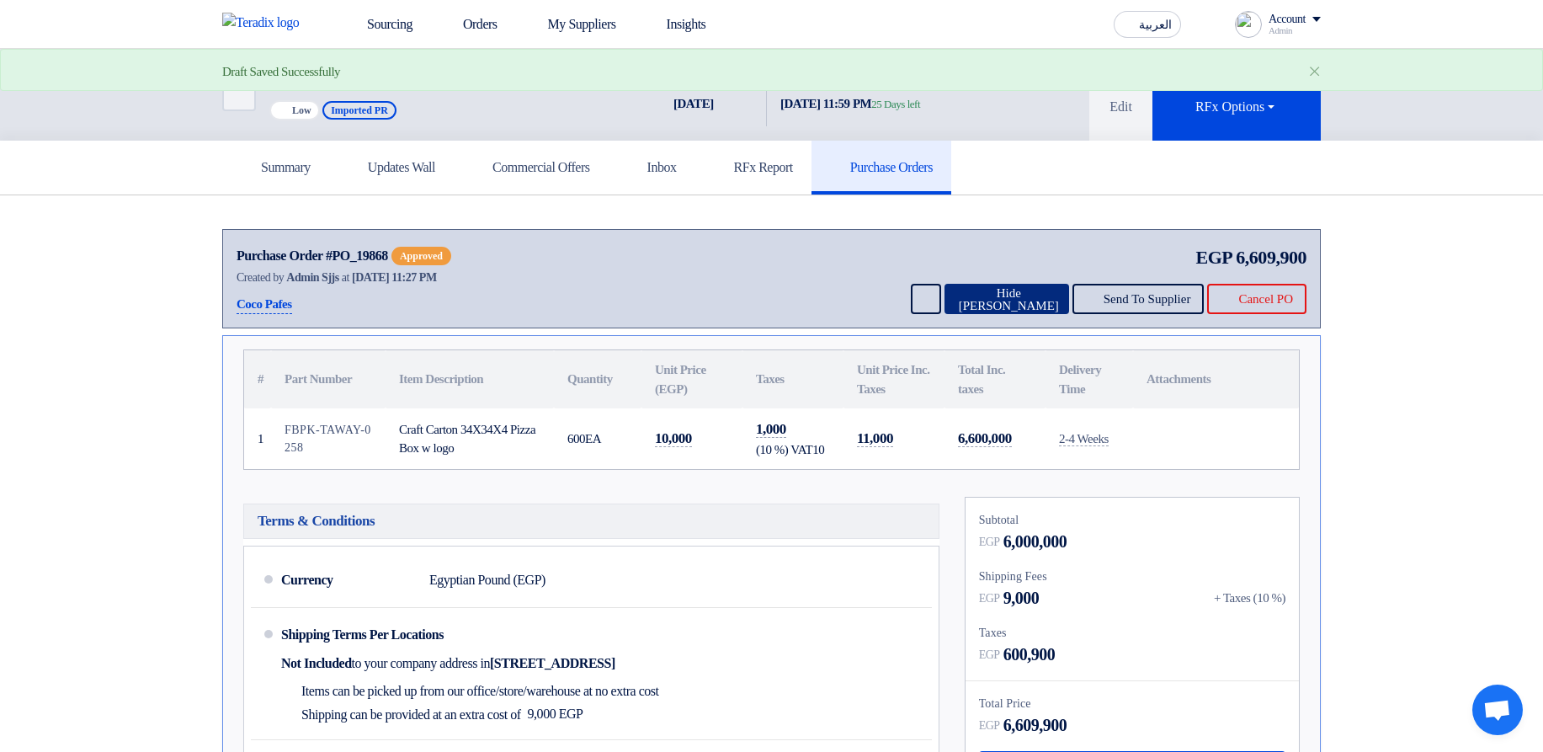
click at [986, 304] on button "Hide PO" at bounding box center [1006, 299] width 125 height 30
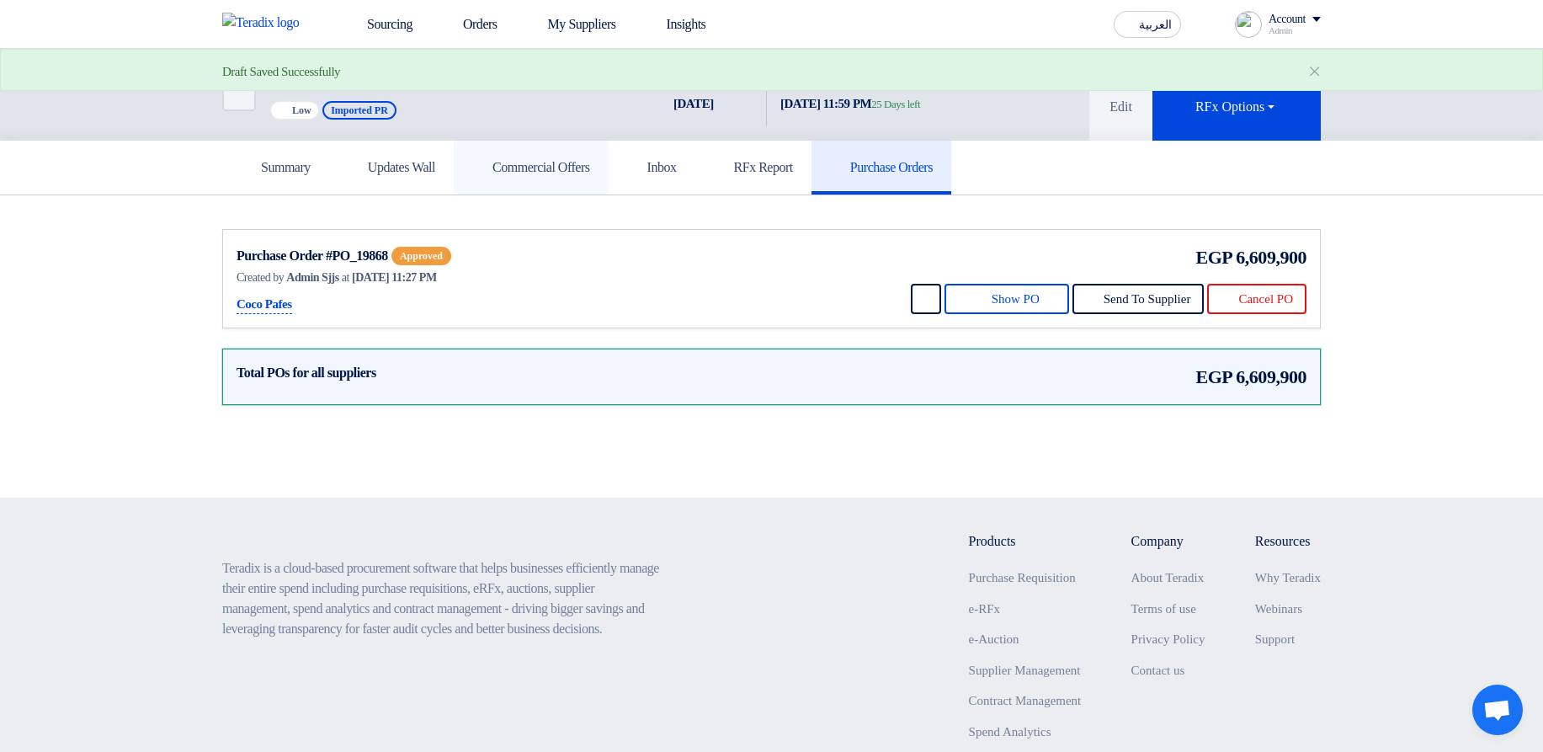
click at [555, 172] on h5 "Commercial Offers" at bounding box center [531, 167] width 118 height 17
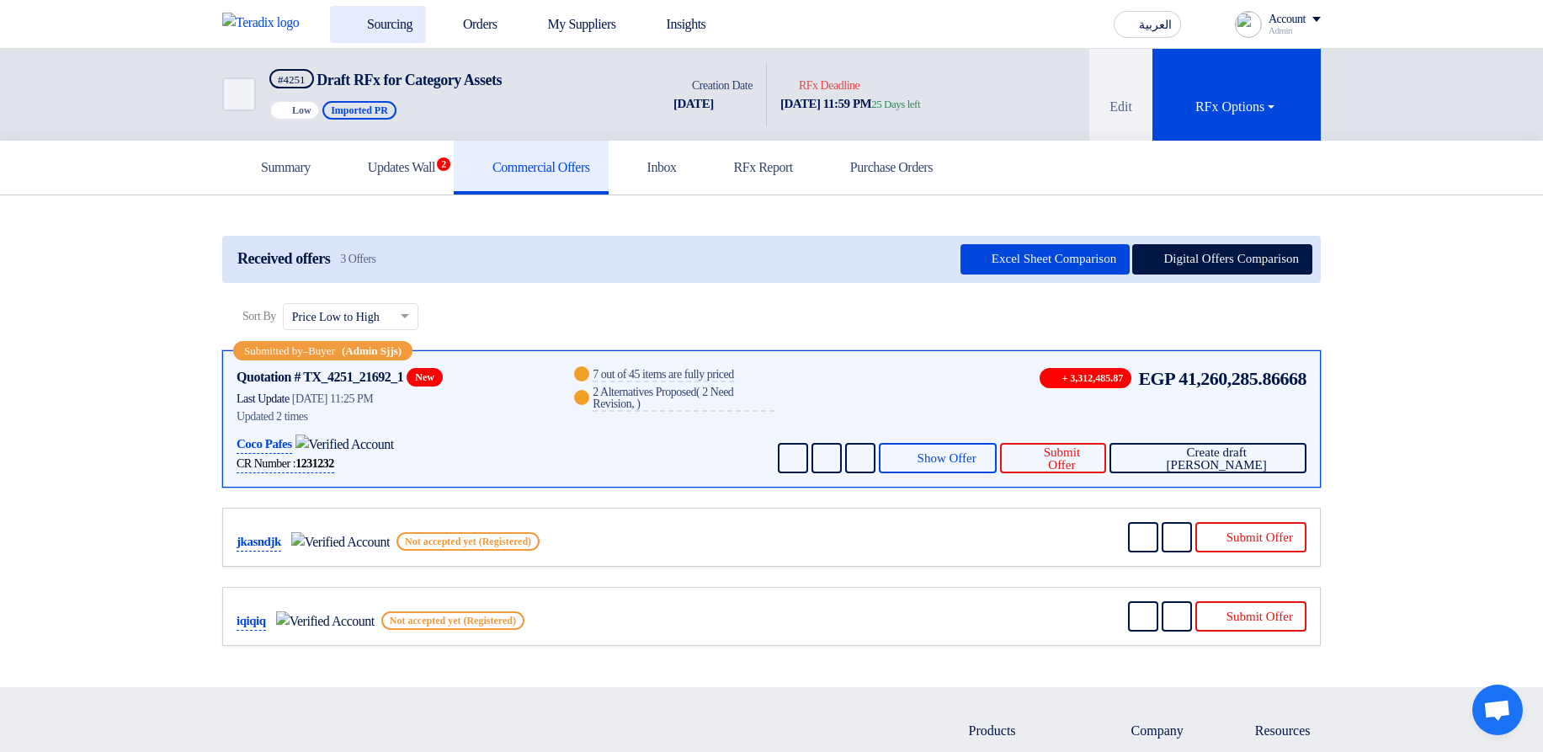
click at [398, 33] on link "Sourcing" at bounding box center [378, 24] width 96 height 37
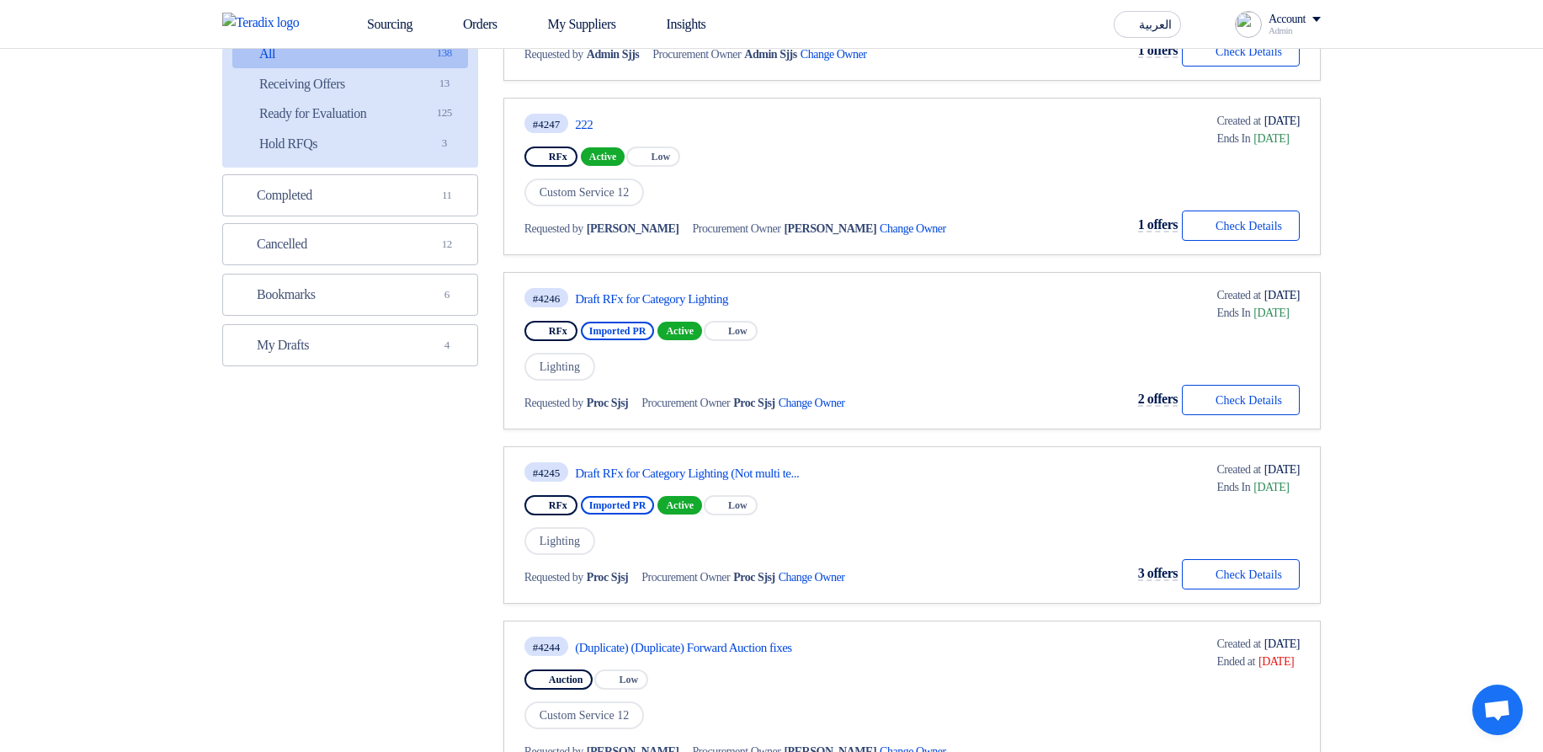
scroll to position [303, 0]
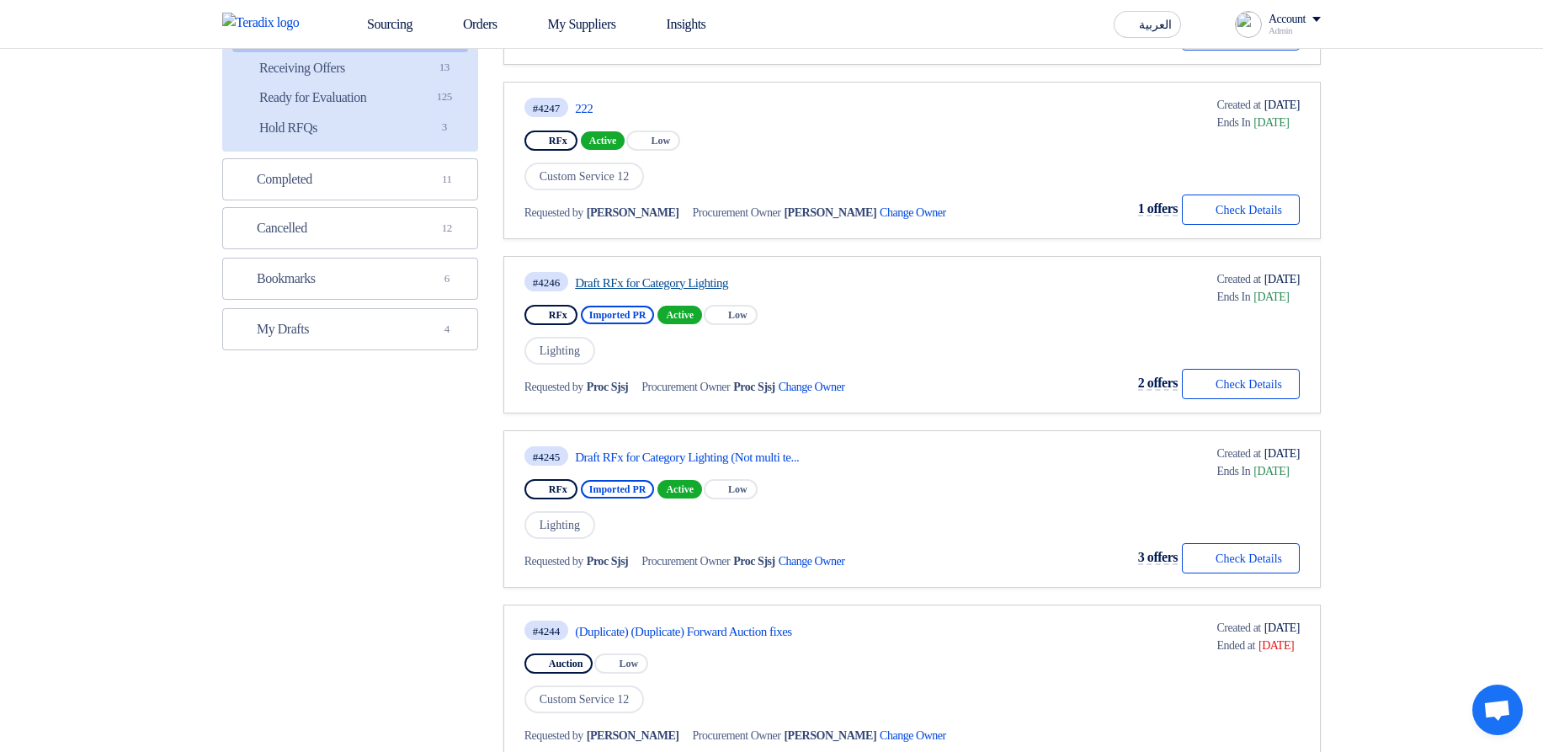
click at [713, 277] on link "Draft RFx for Category Lighting" at bounding box center [733, 282] width 316 height 15
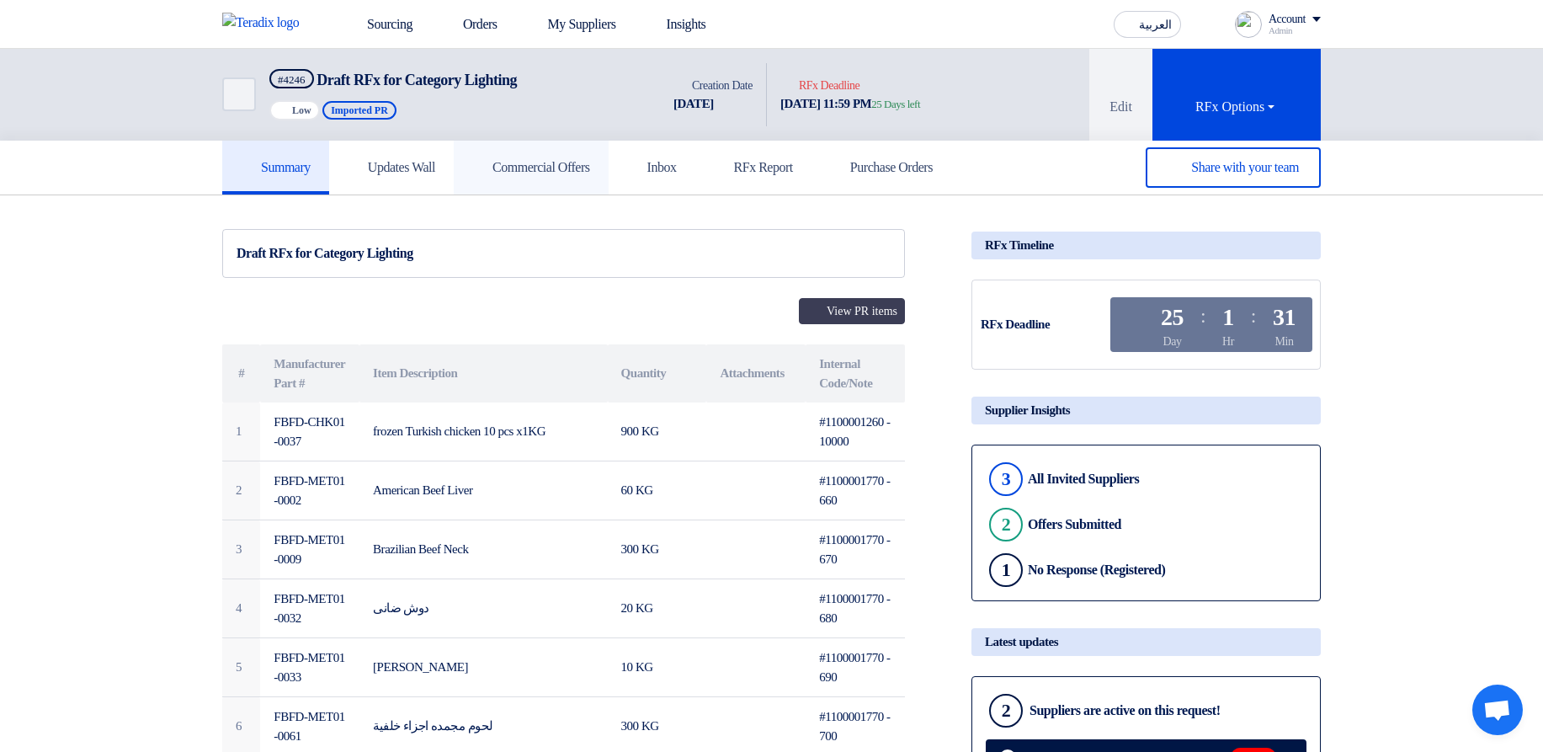
click at [555, 160] on h5 "Commercial Offers" at bounding box center [531, 167] width 118 height 17
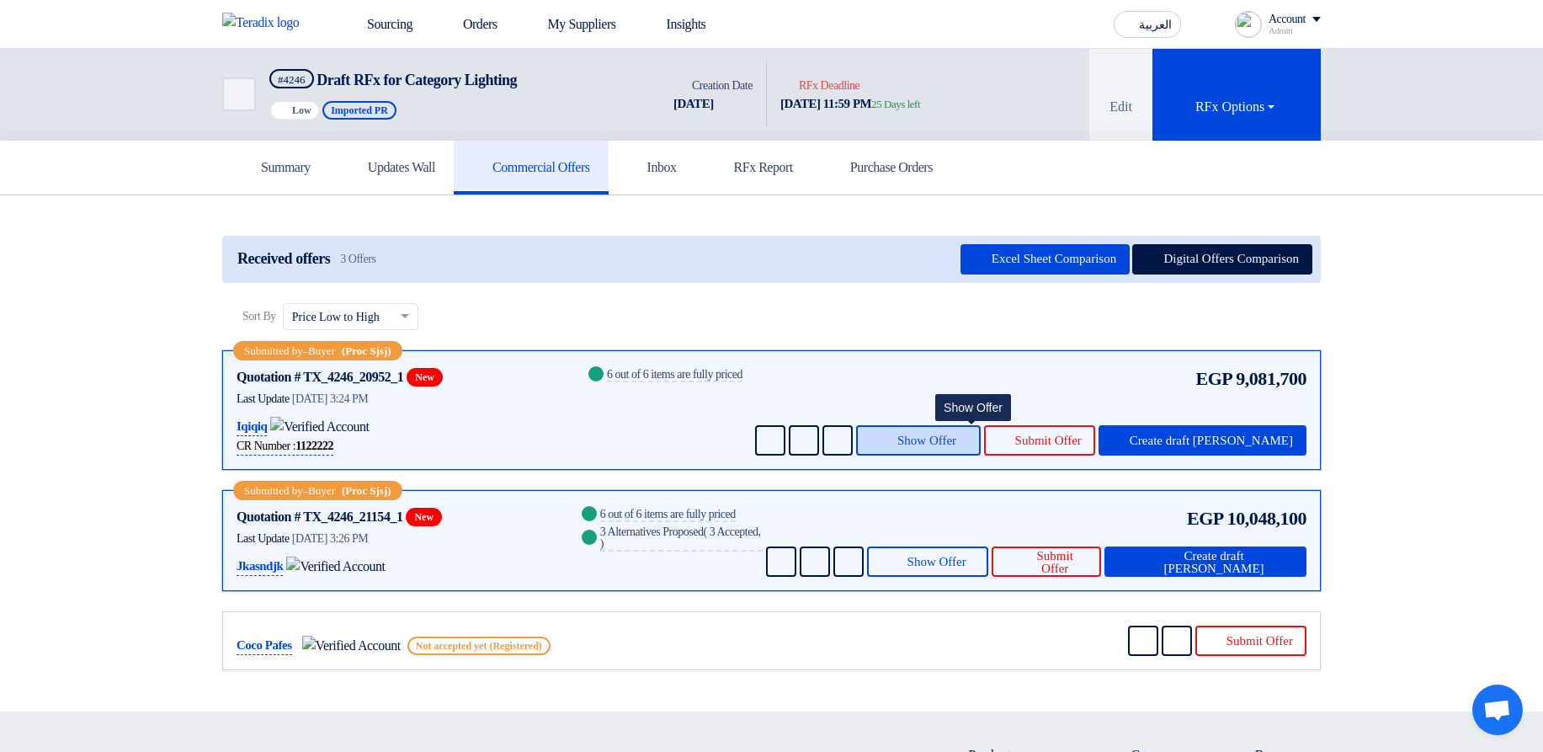
click at [956, 445] on span "Show Offer" at bounding box center [926, 440] width 59 height 13
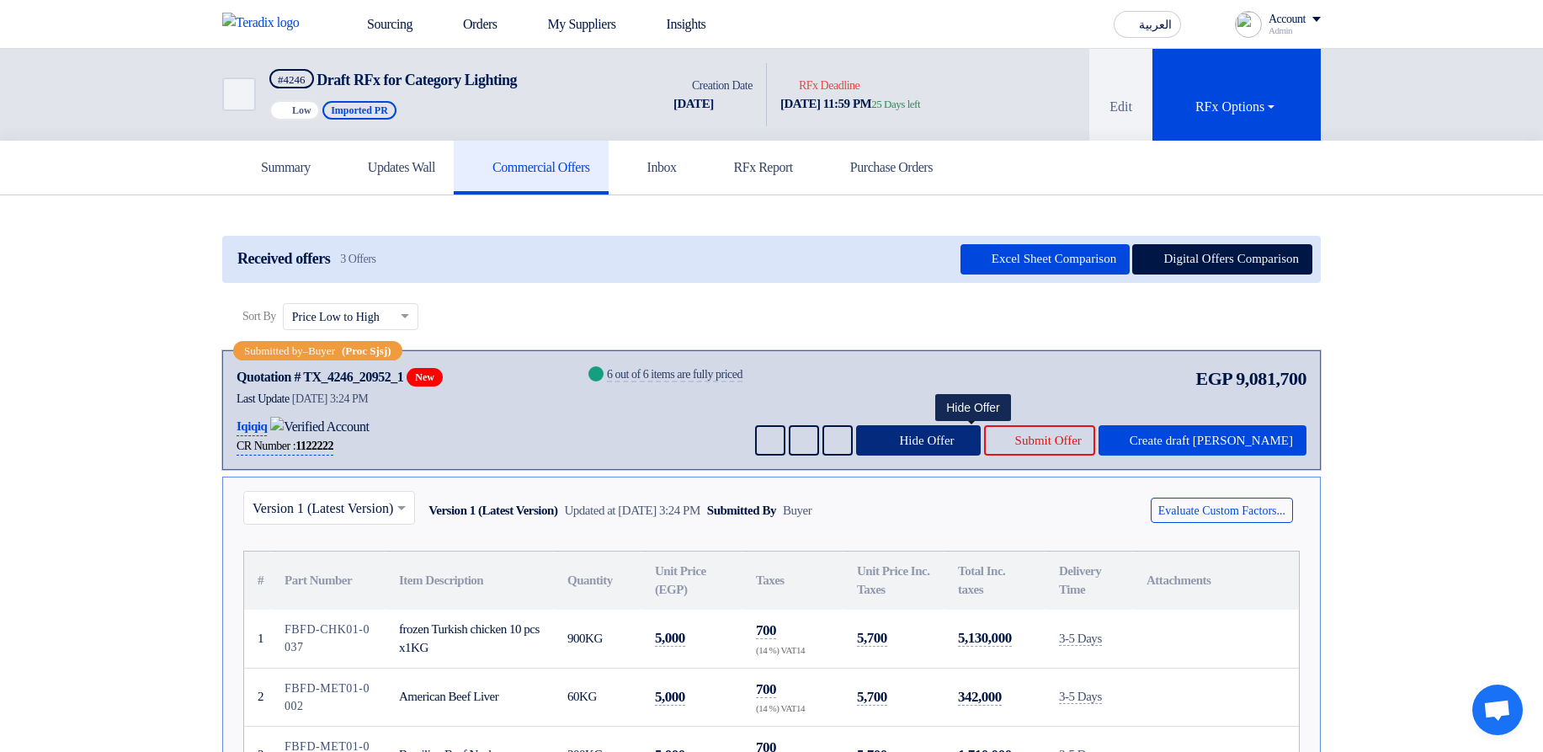
click at [954, 445] on span "Hide Offer" at bounding box center [926, 440] width 55 height 13
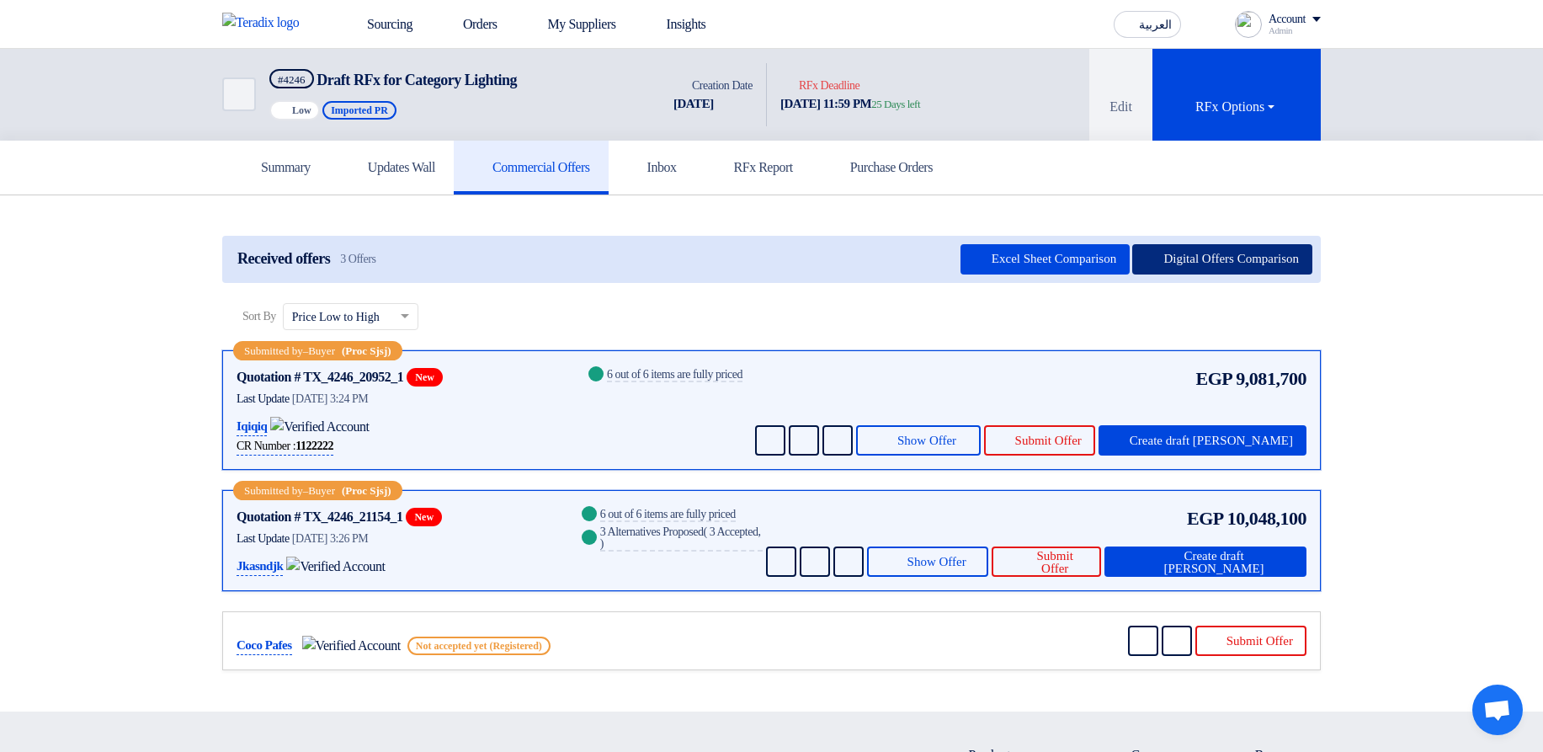
click at [1227, 264] on button "Digital Offers Comparison" at bounding box center [1222, 259] width 180 height 30
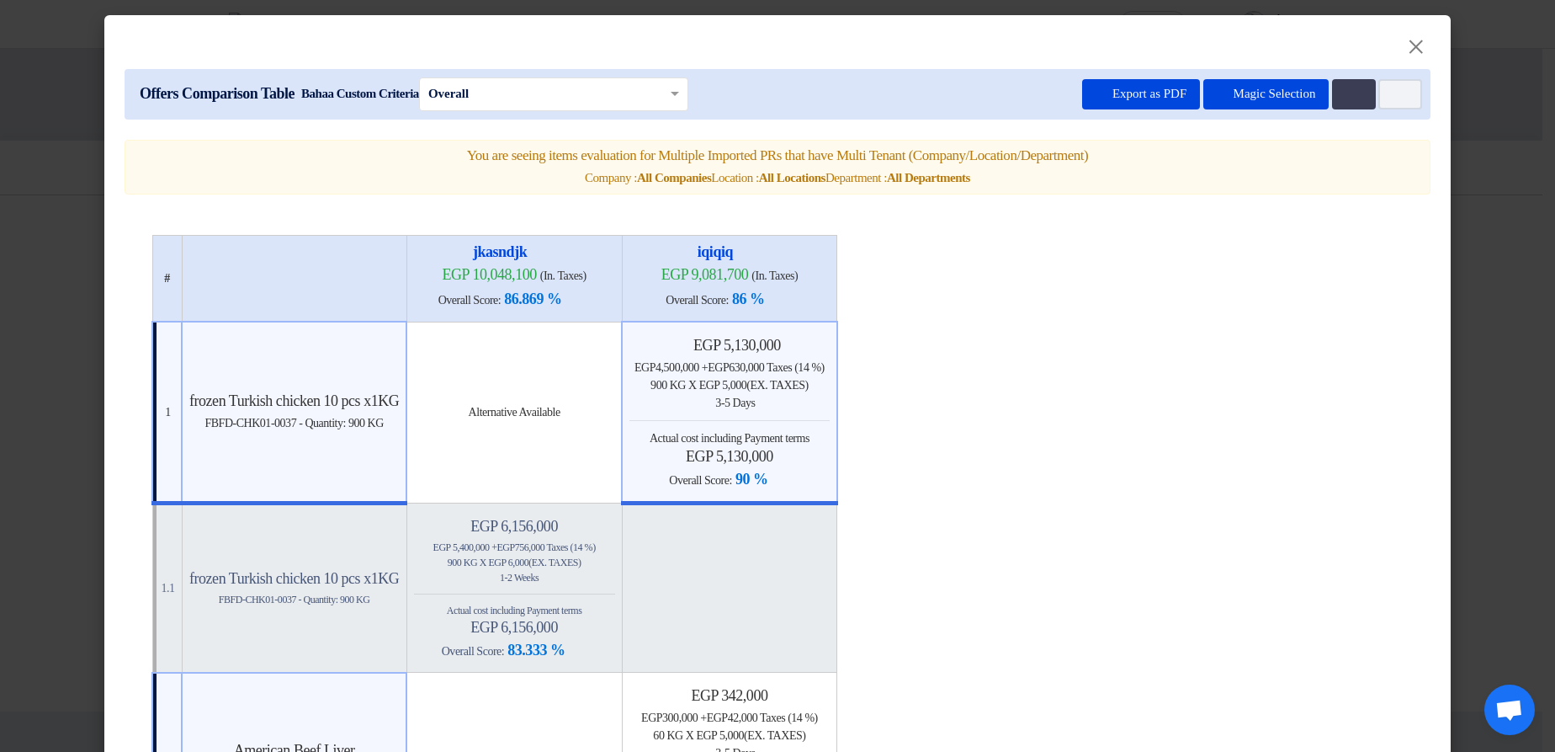
click at [1518, 274] on modal-container "× Offers Comparison Table Bahaa Custom Criteria × Overall × Export as PDF Magic…" at bounding box center [777, 376] width 1555 height 752
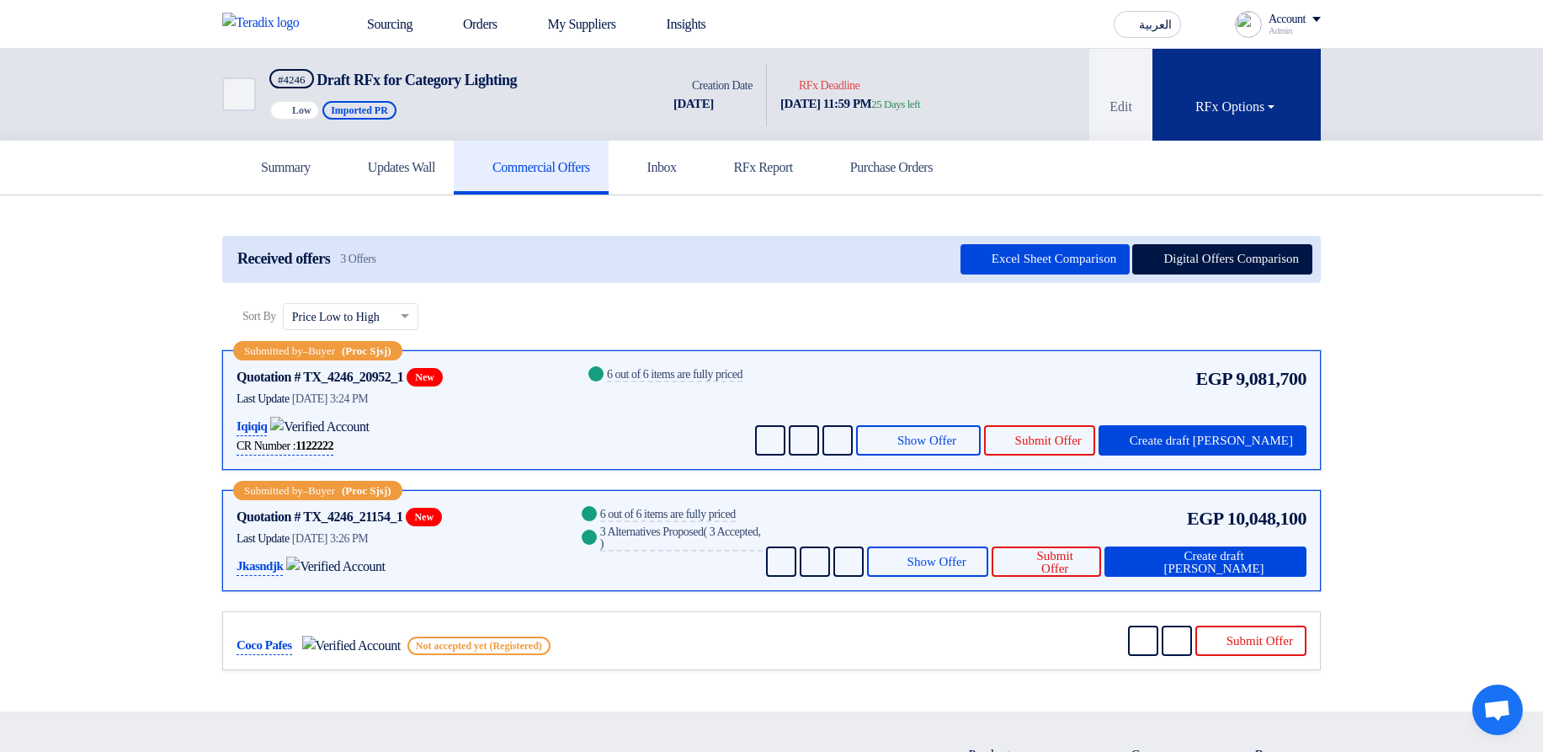
drag, startPoint x: 1212, startPoint y: 114, endPoint x: 1214, endPoint y: 122, distance: 8.6
click at [1213, 113] on div "RFx Options" at bounding box center [1236, 107] width 82 height 20
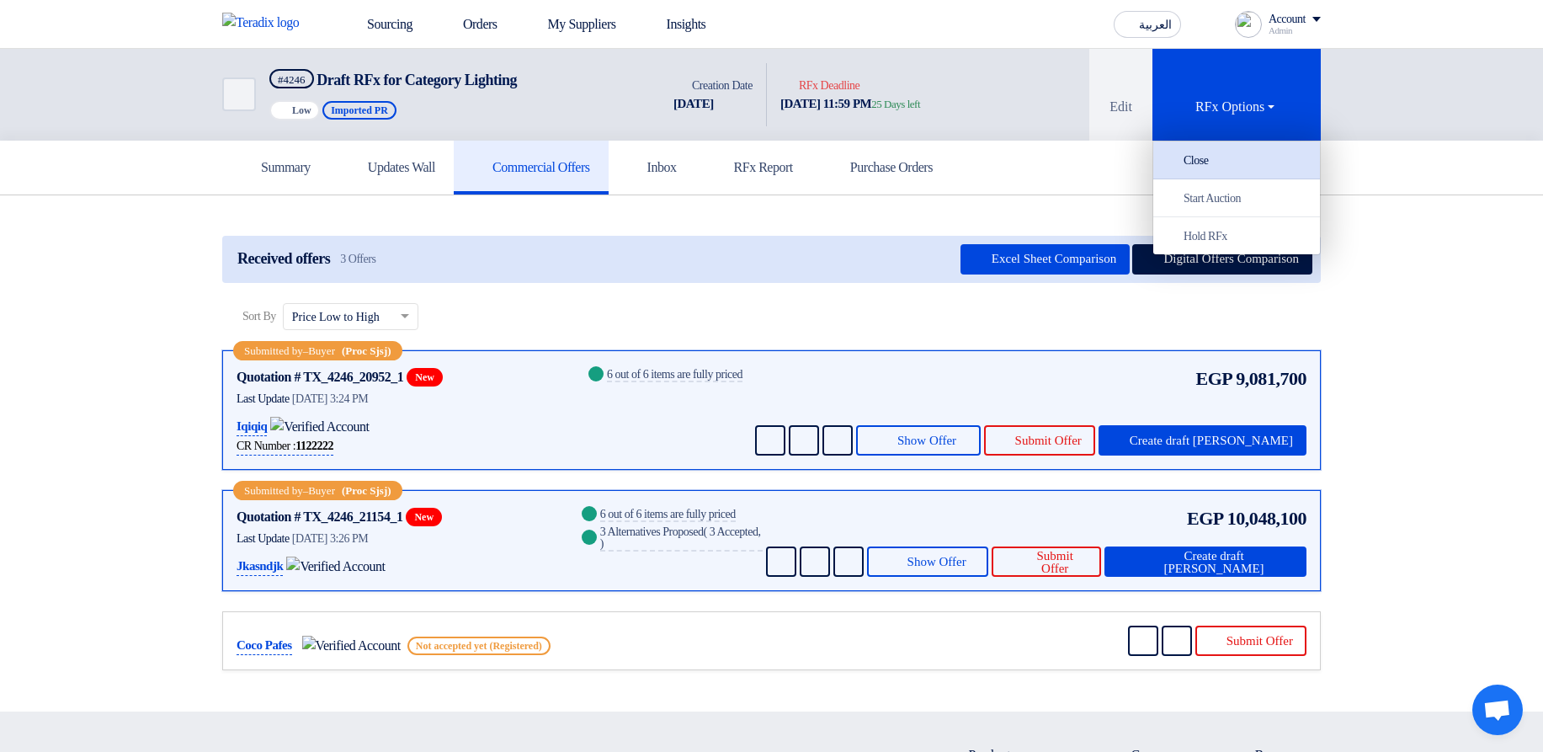
click at [1214, 161] on div "Close" at bounding box center [1236, 160] width 146 height 20
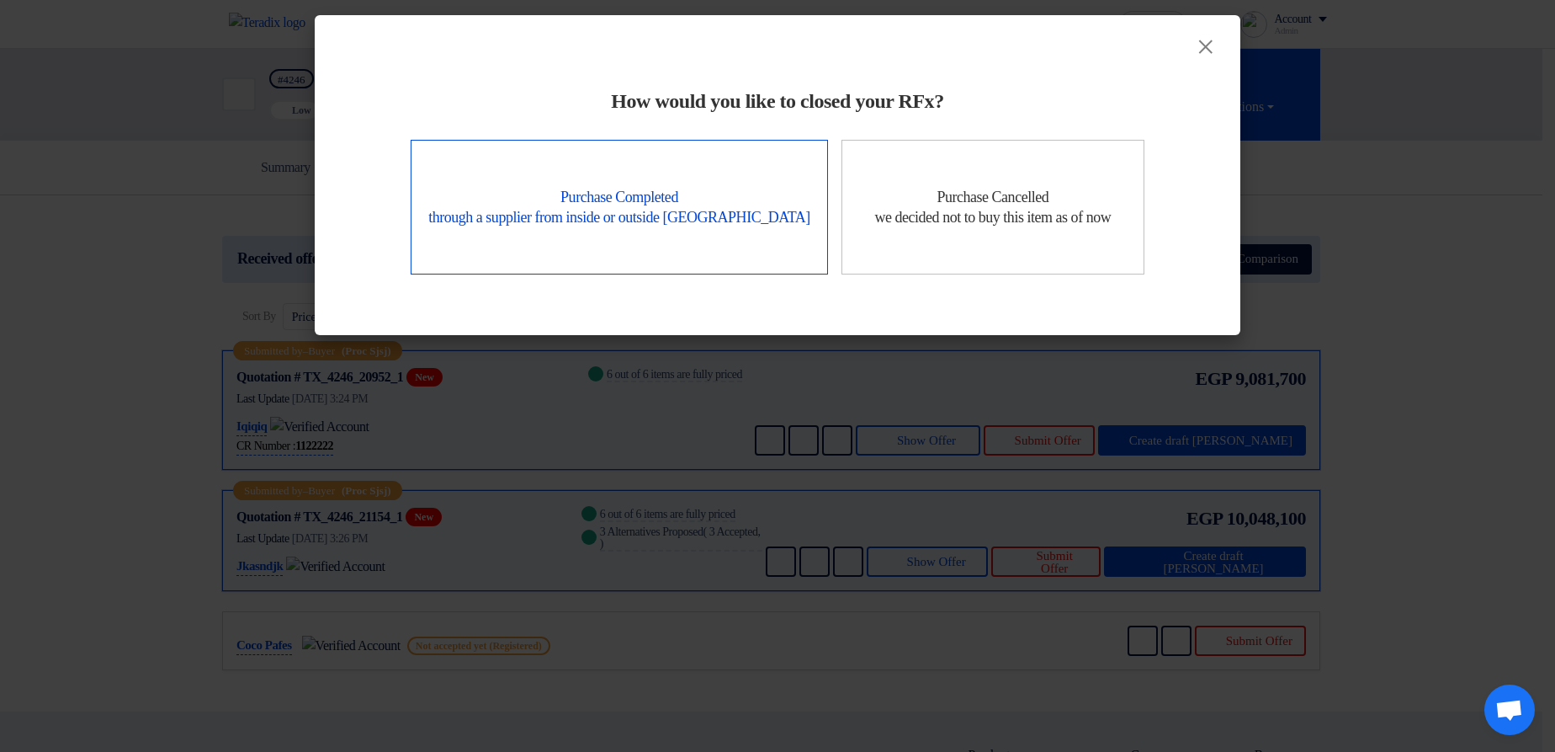
click at [634, 186] on div "Purchase Completed through a supplier from inside or outside Teradix" at bounding box center [619, 207] width 417 height 135
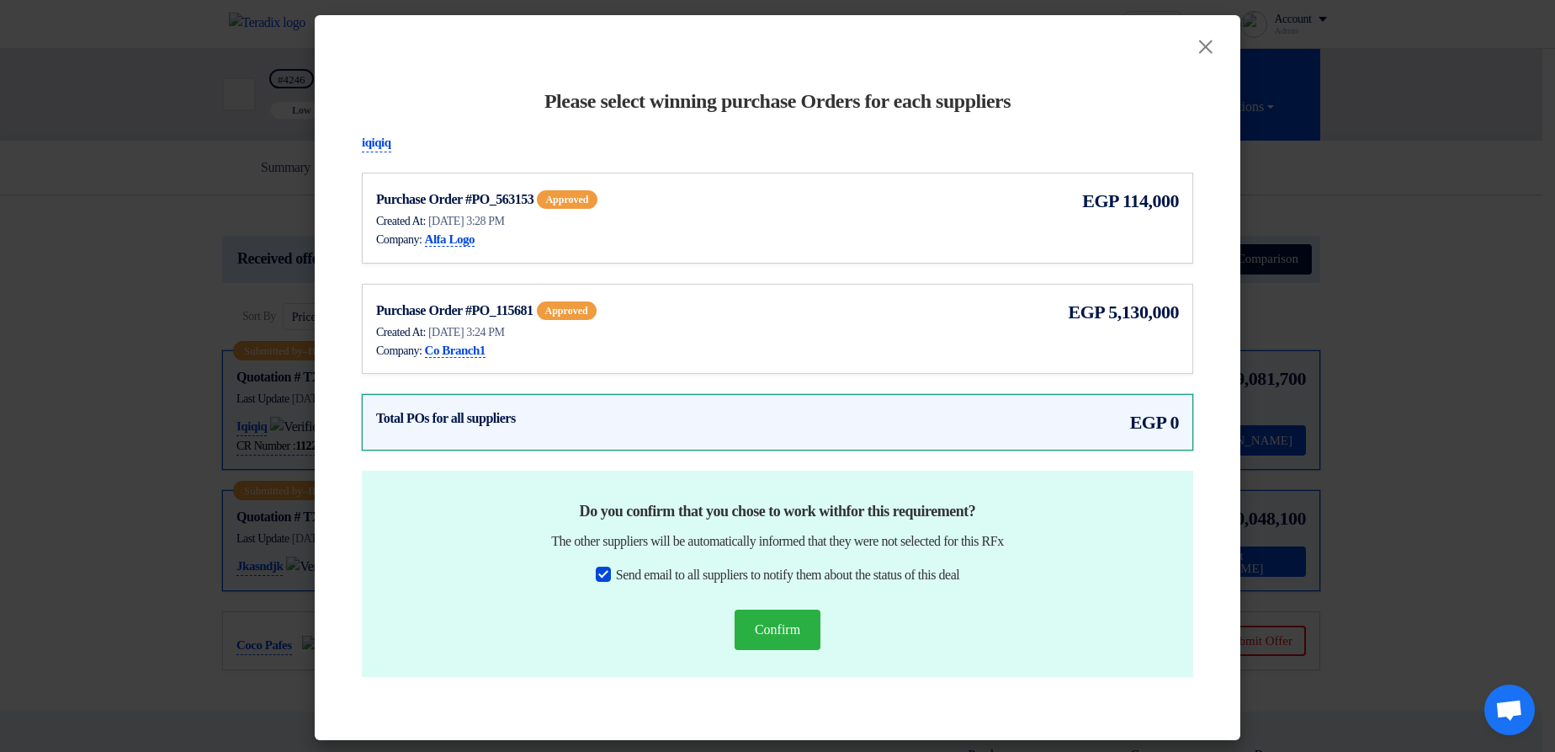
click at [580, 246] on div "Company: Alfa Logo" at bounding box center [540, 239] width 328 height 19
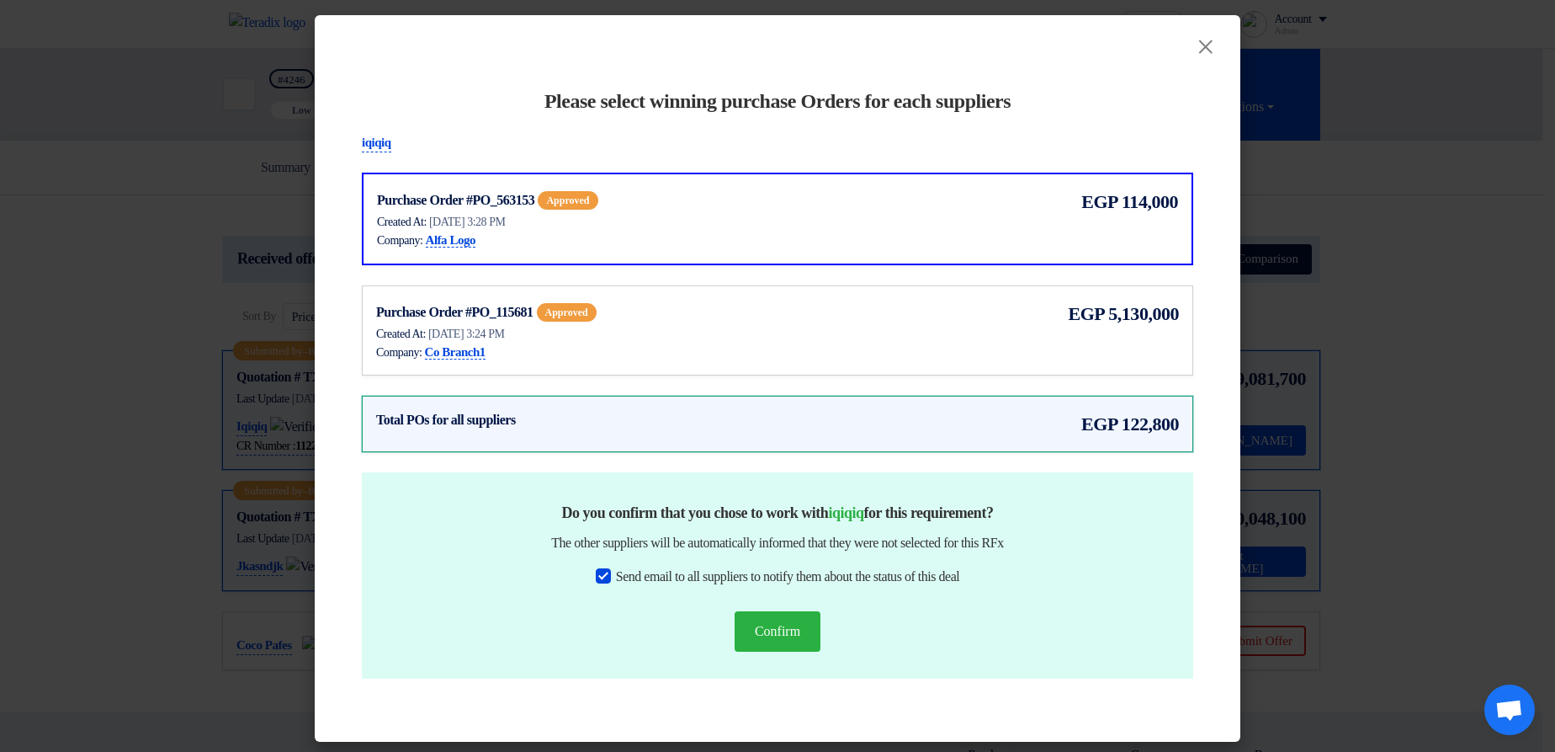
click at [822, 318] on div "Purchase Order #PO_115681 approved Show Purchase Order Details Created At: 4 Oc…" at bounding box center [777, 331] width 803 height 62
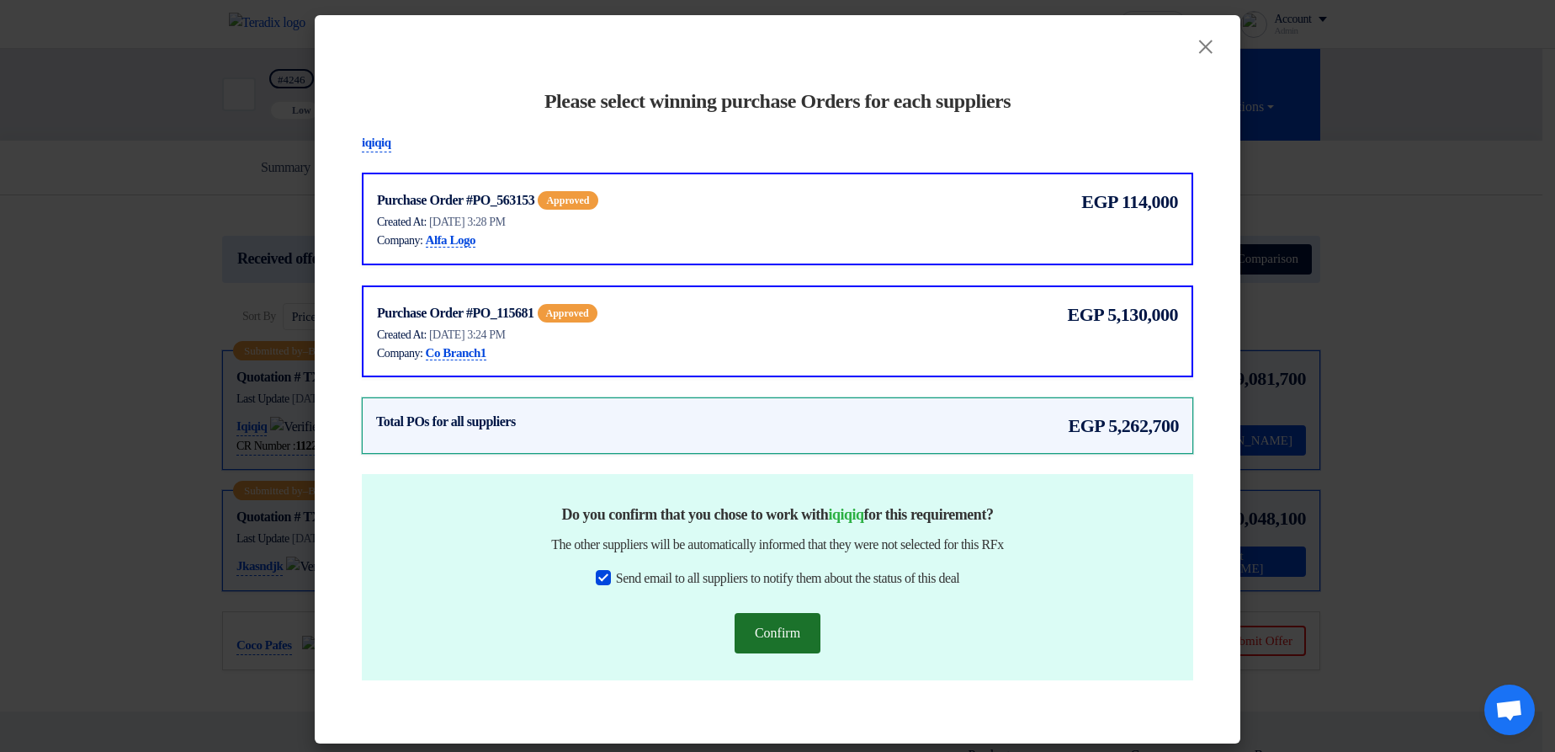
click at [789, 630] on button "Confirm" at bounding box center [778, 633] width 86 height 40
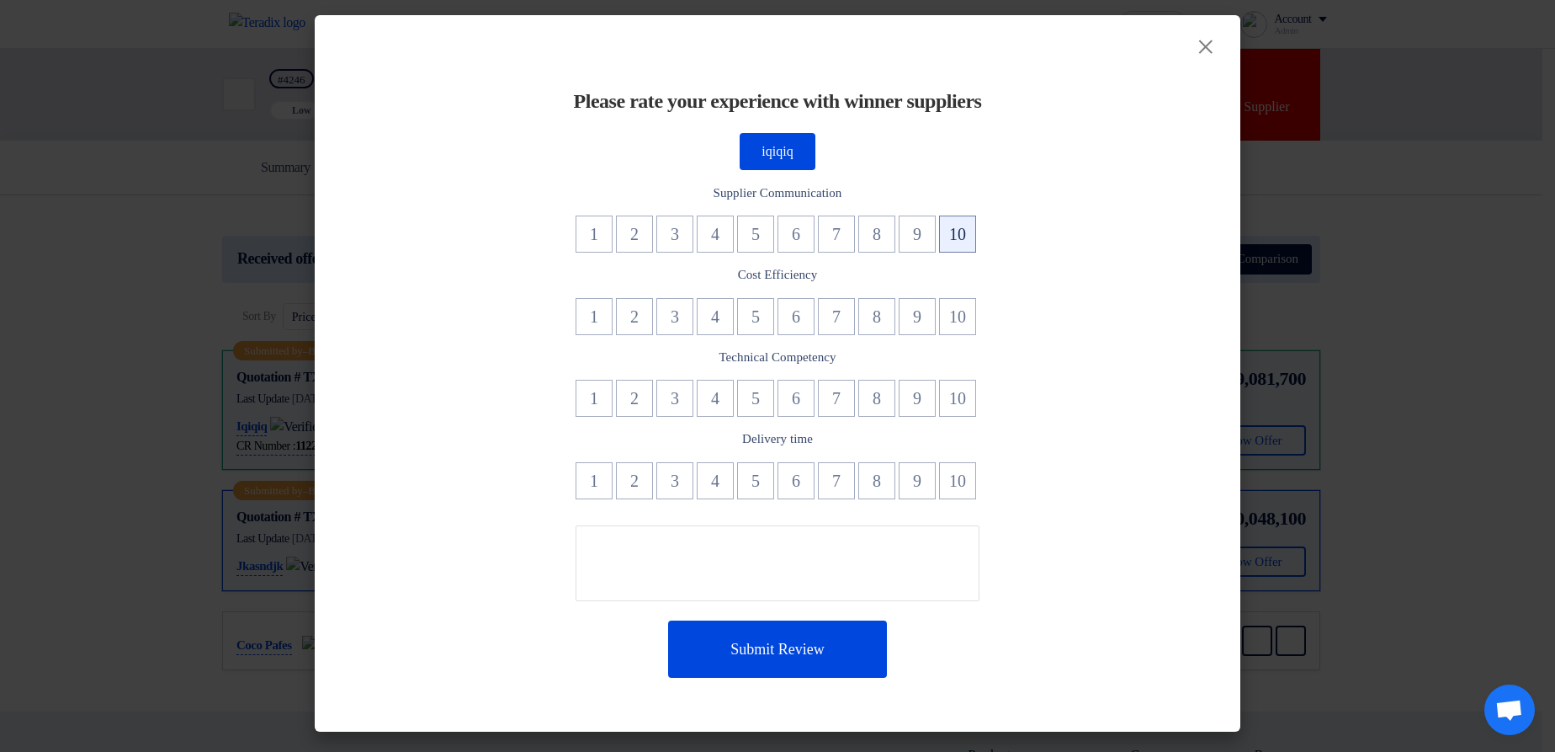
click at [959, 244] on button "10" at bounding box center [957, 233] width 37 height 37
drag, startPoint x: 927, startPoint y: 306, endPoint x: 922, endPoint y: 317, distance: 12.0
click at [927, 308] on button "9" at bounding box center [917, 316] width 37 height 37
drag, startPoint x: 882, startPoint y: 392, endPoint x: 907, endPoint y: 412, distance: 32.3
click at [882, 393] on button "8" at bounding box center [876, 398] width 37 height 37
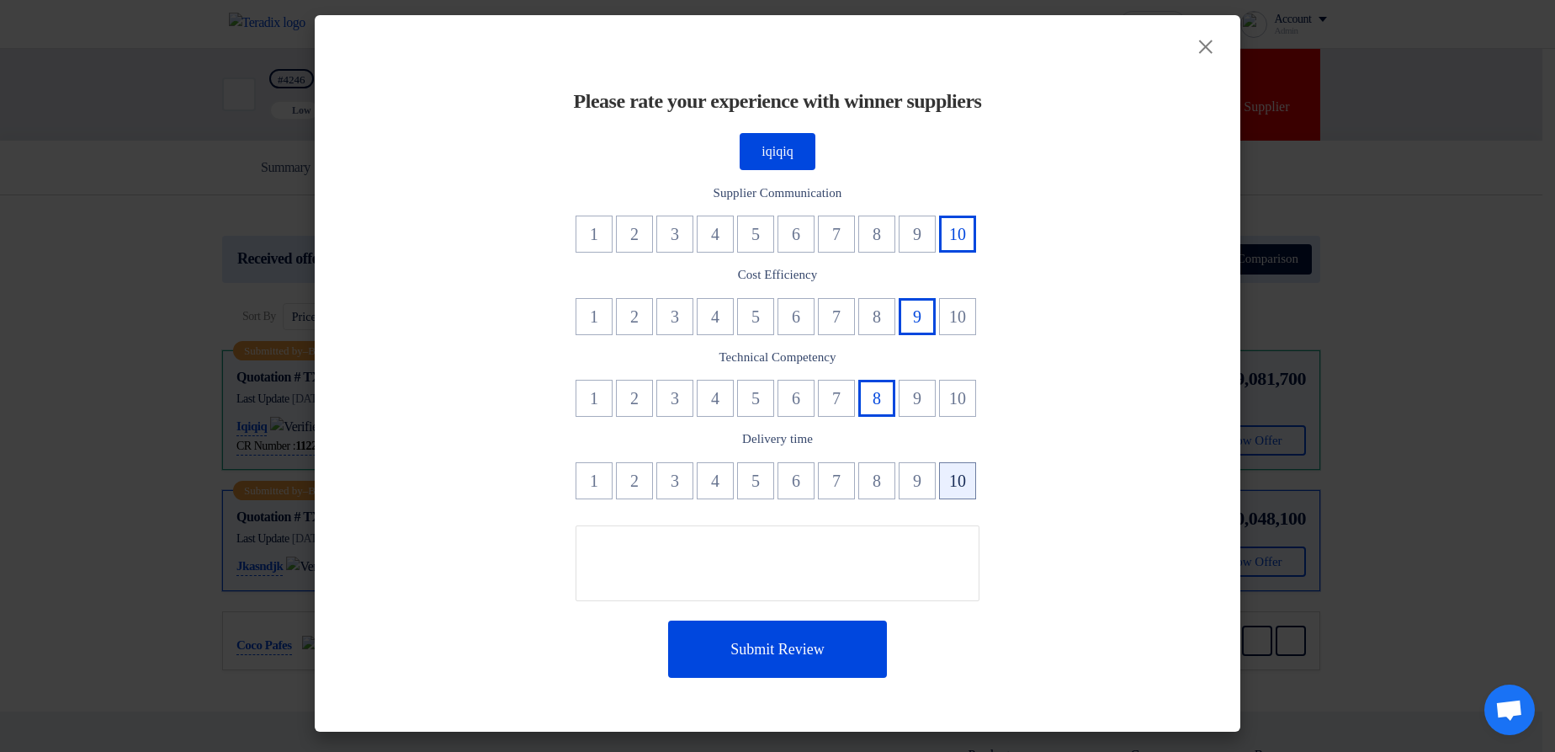
click at [970, 488] on button "10" at bounding box center [957, 480] width 37 height 37
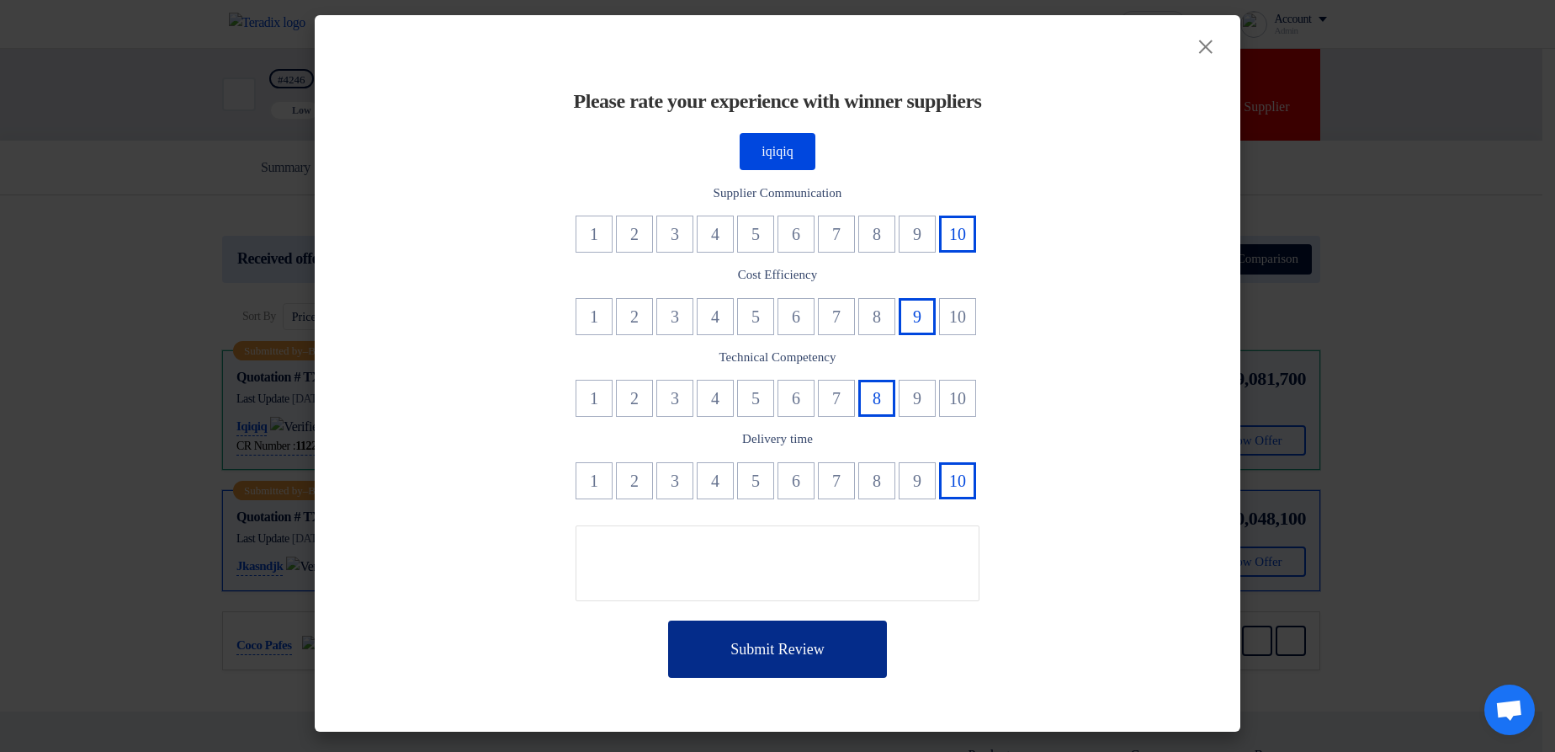
click at [770, 648] on button "Submit Review" at bounding box center [777, 648] width 219 height 57
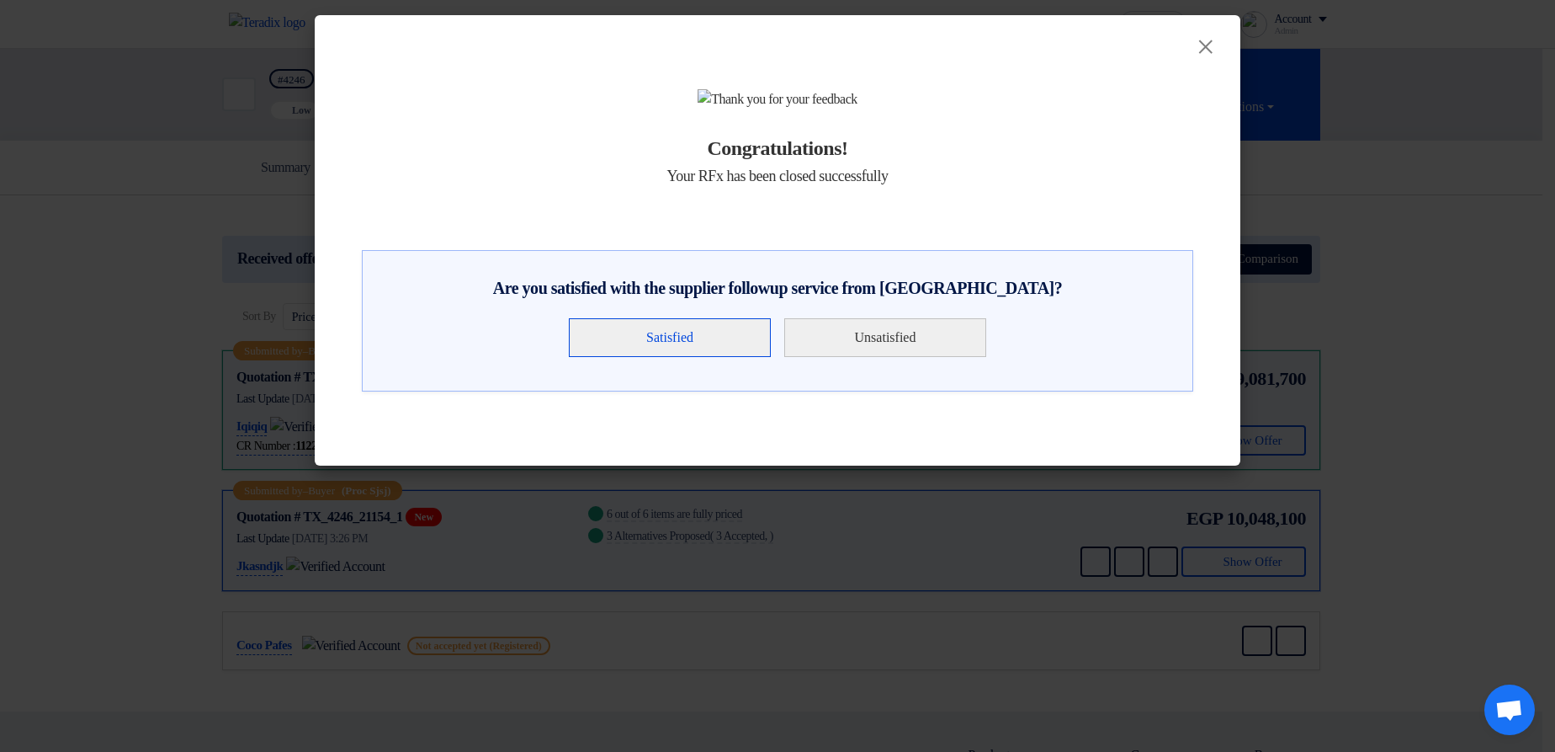
click at [687, 357] on button "Satisfied" at bounding box center [670, 337] width 202 height 39
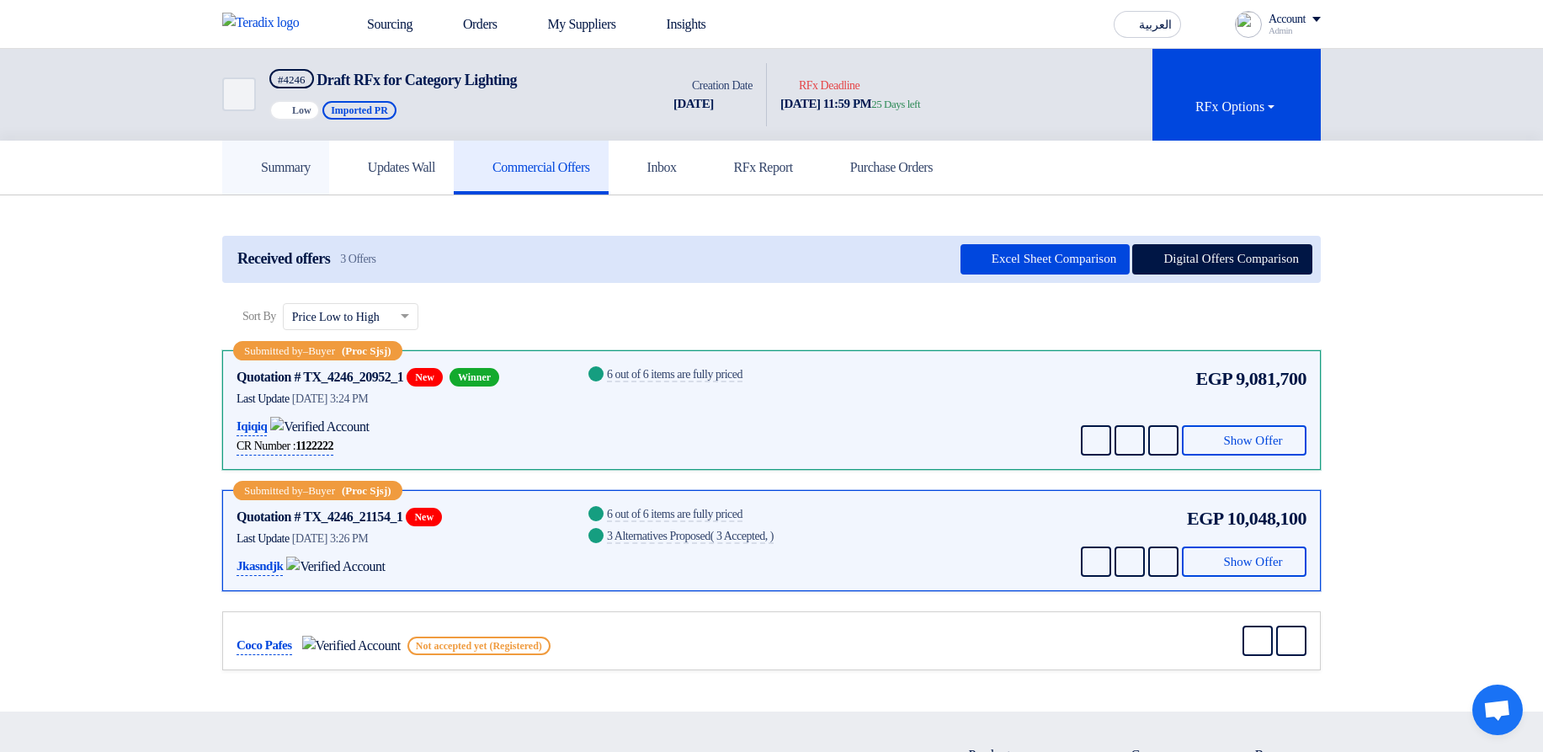
click at [308, 169] on h5 "Summary" at bounding box center [276, 167] width 70 height 17
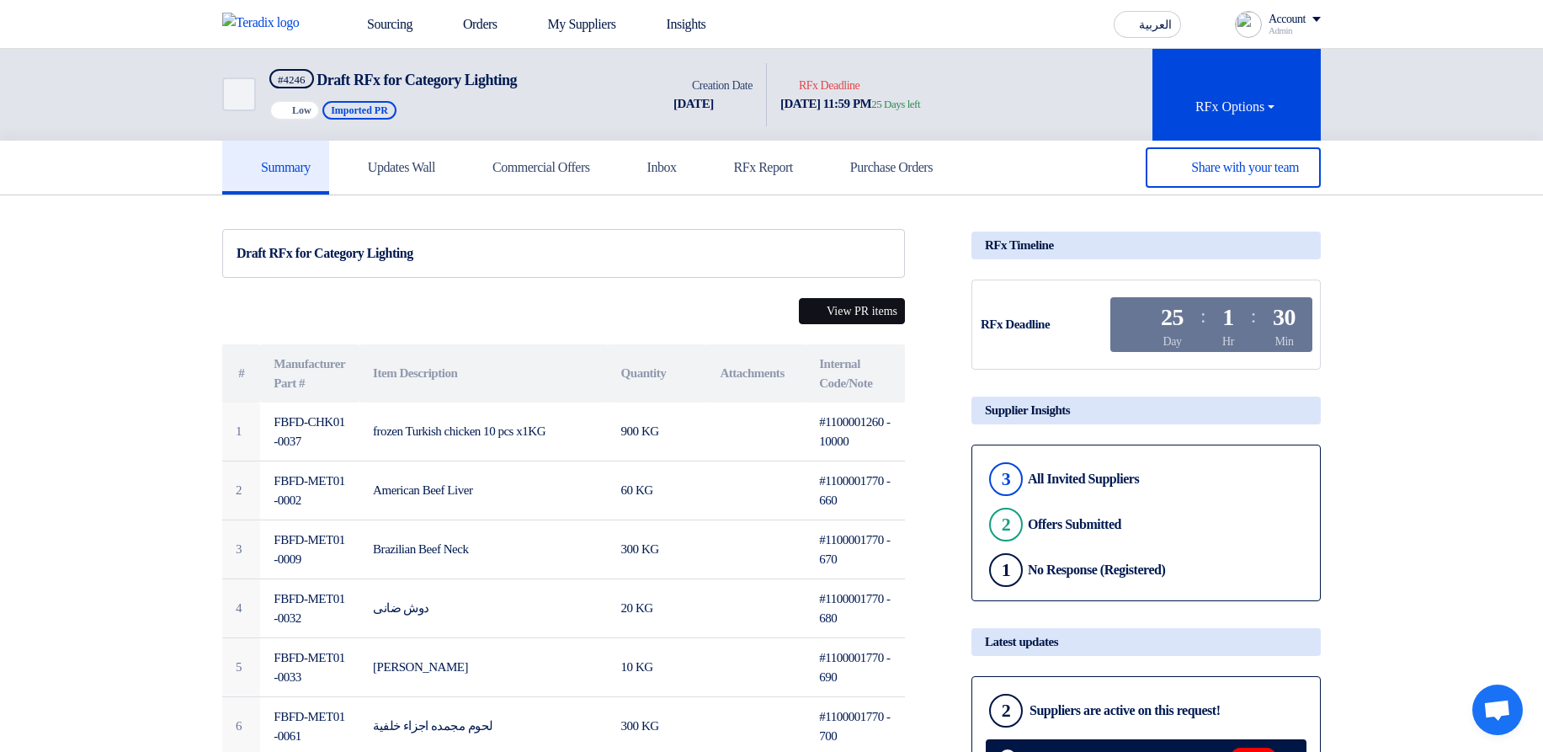
click at [829, 318] on button "View PR items" at bounding box center [852, 311] width 106 height 26
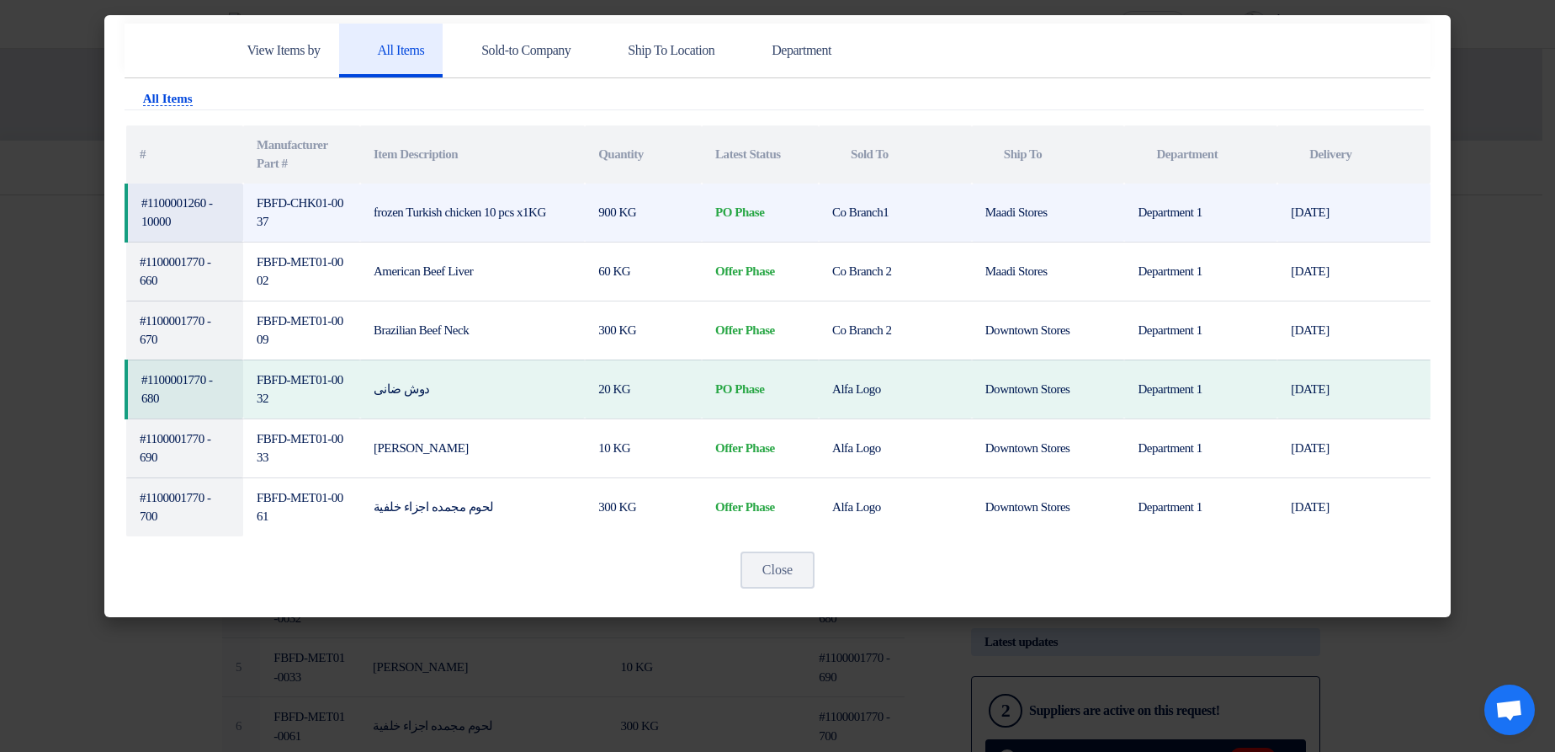
click at [173, 208] on td "#1100001260 - 10000" at bounding box center [184, 212] width 117 height 59
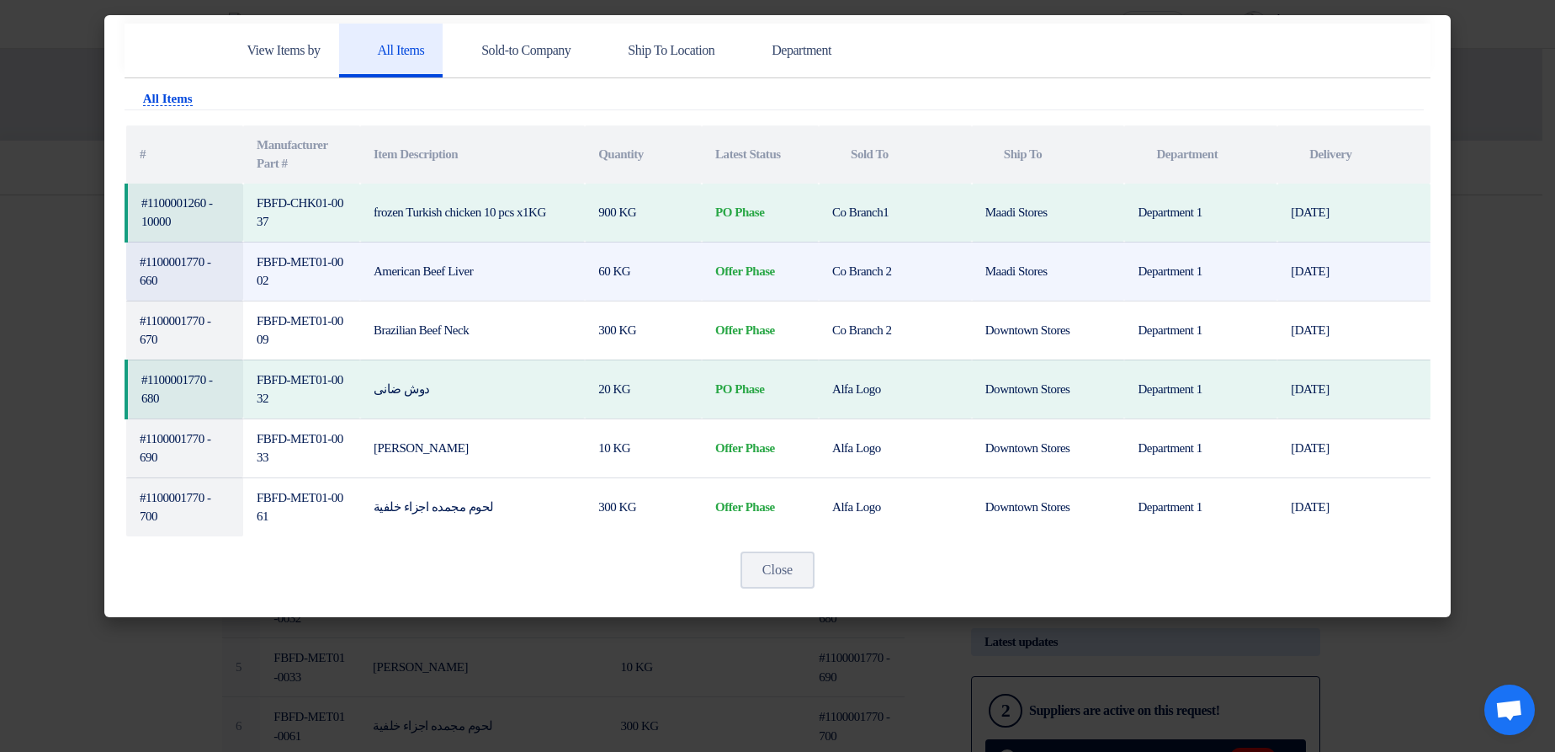
click at [183, 263] on td "#1100001770 - 660" at bounding box center [184, 271] width 117 height 59
copy td "1100001770"
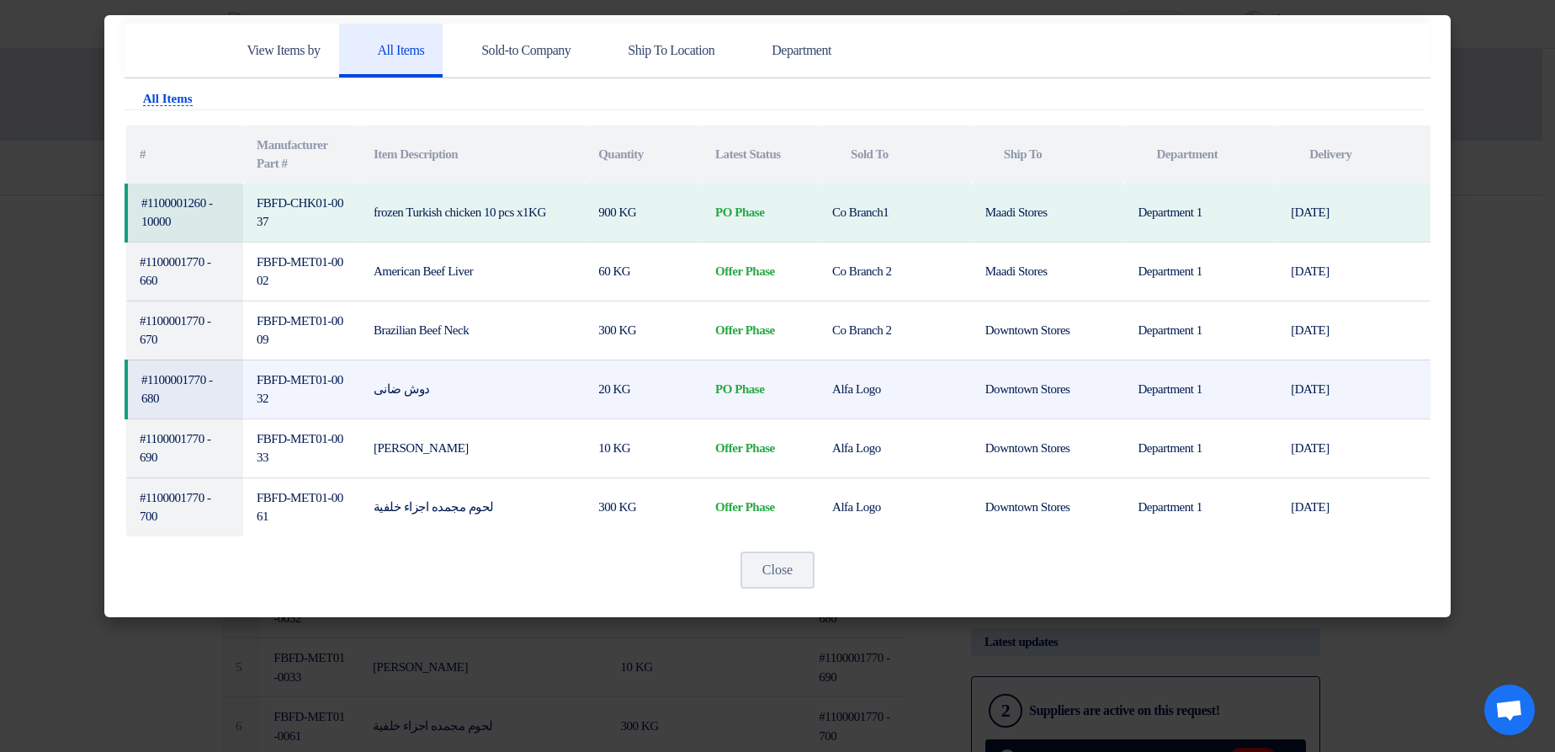
click at [184, 385] on td "#1100001770 - 680" at bounding box center [184, 388] width 117 height 59
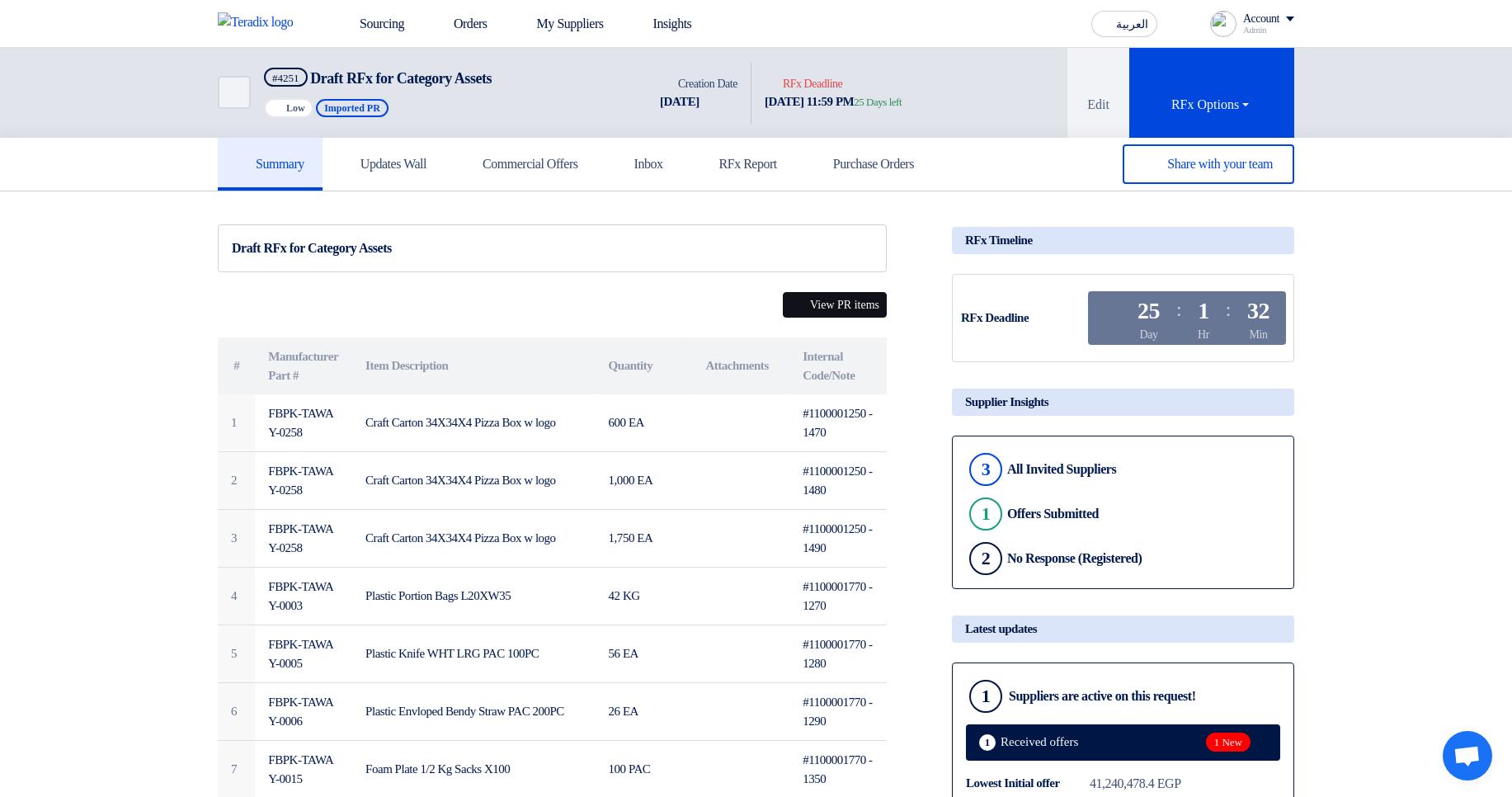
click at [814, 309] on button "View PR items" at bounding box center [835, 305] width 104 height 25
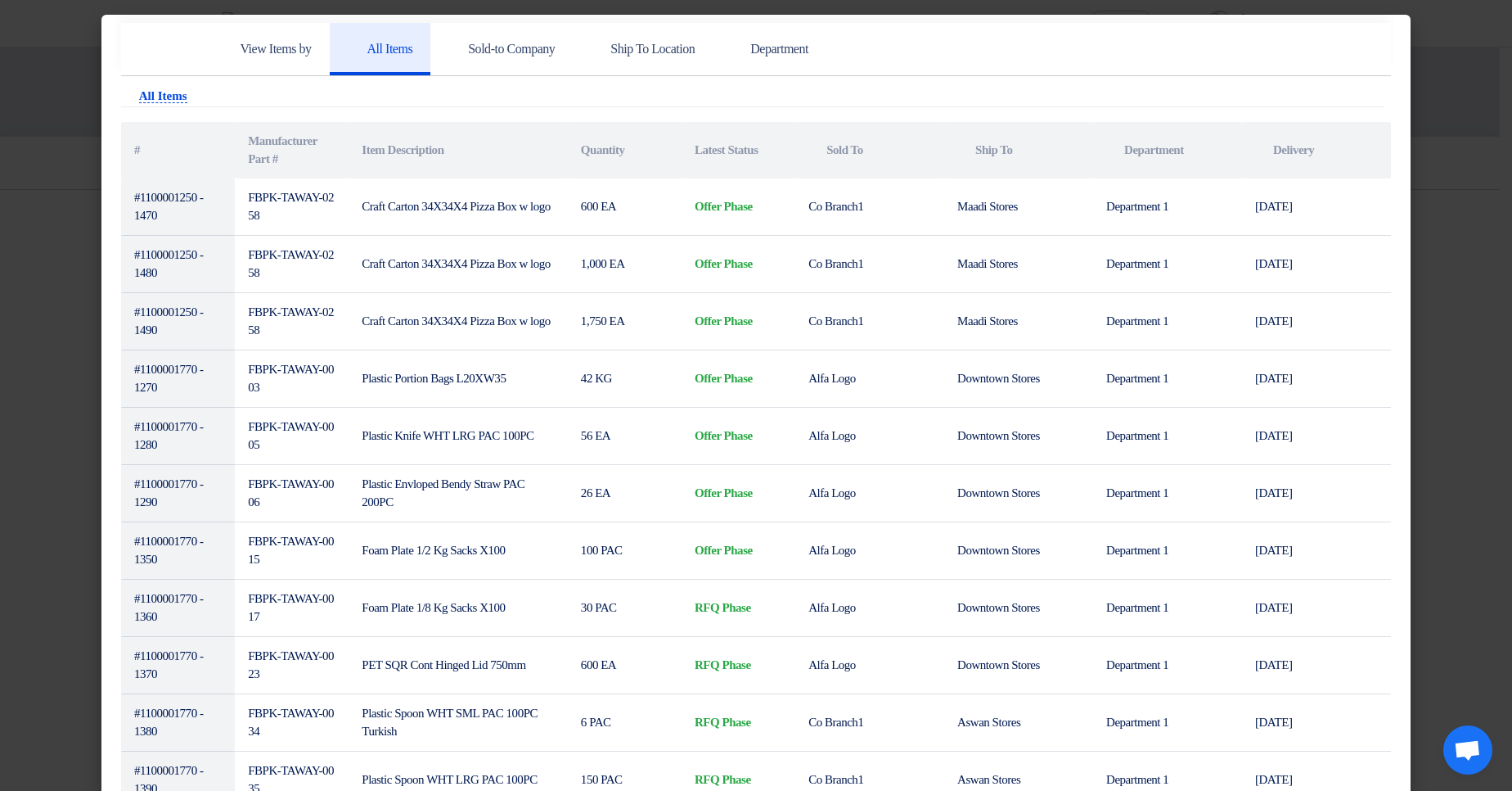
click at [1479, 102] on modal-container "View Items by All Items Sold-to Company Ship To Location Department Attachments…" at bounding box center [756, 395] width 1512 height 791
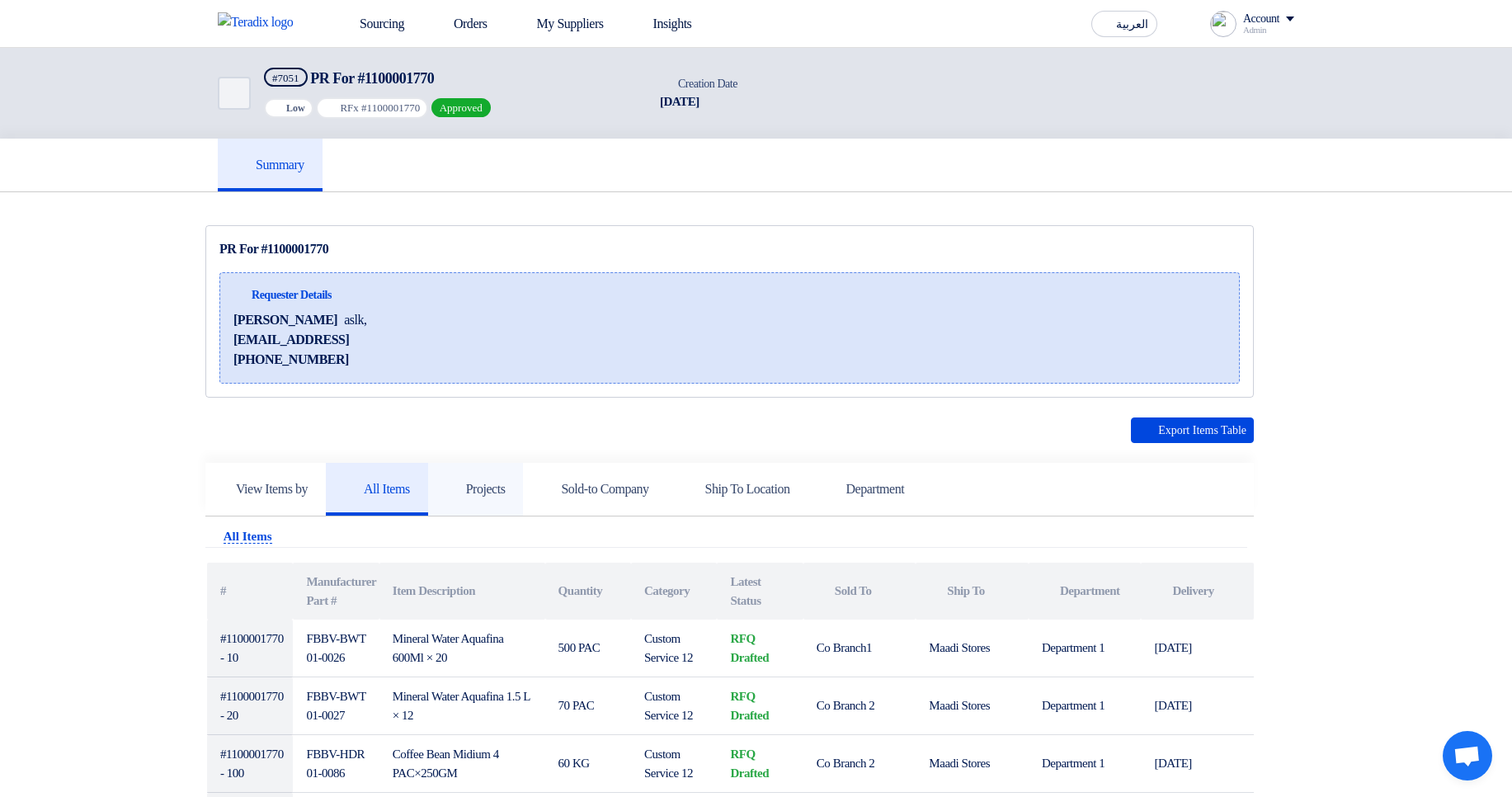
click at [512, 478] on link "Projects" at bounding box center [476, 489] width 96 height 53
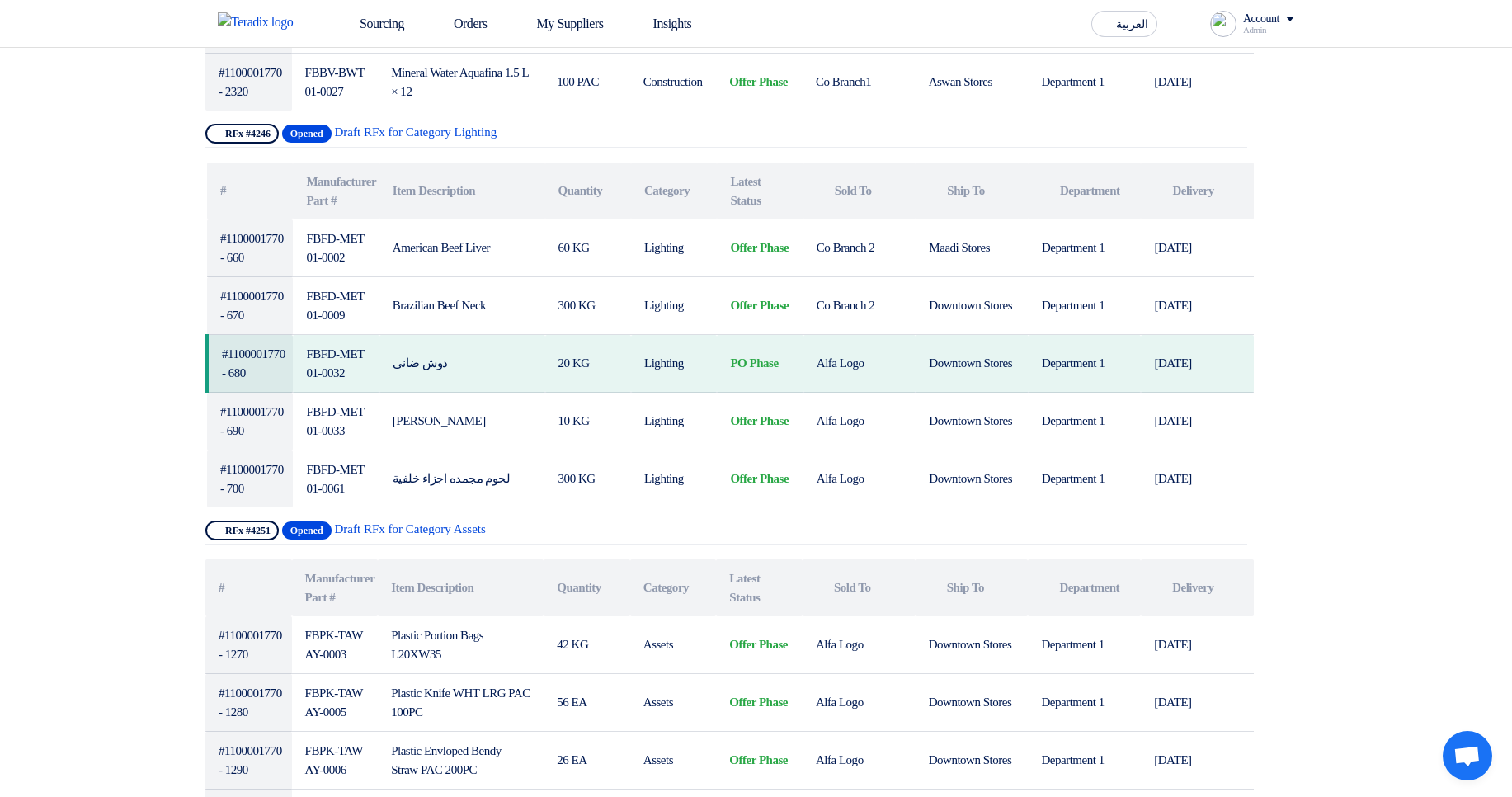
scroll to position [1683, 0]
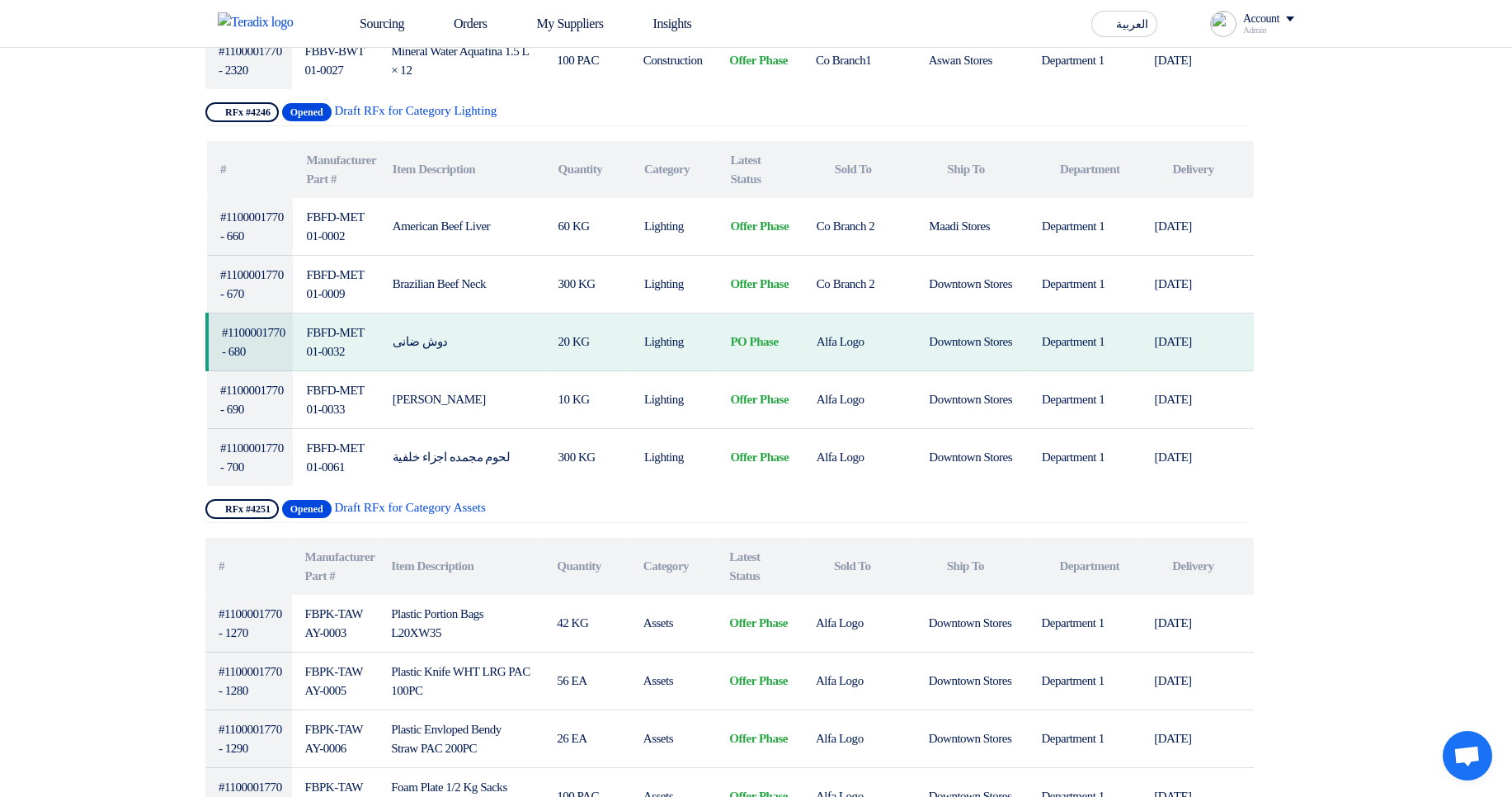
drag, startPoint x: 1215, startPoint y: 346, endPoint x: 149, endPoint y: 326, distance: 1066.2
click at [158, 332] on section "PR For #1100001770 Requester Details [PERSON_NAME] aslk, [EMAIL_ADDRESS] [PHONE…" at bounding box center [756, 289] width 1512 height 3562
click at [149, 325] on section "PR For #1100001770 Requester Details [PERSON_NAME] aslk, [EMAIL_ADDRESS] [PHONE…" at bounding box center [756, 289] width 1512 height 3562
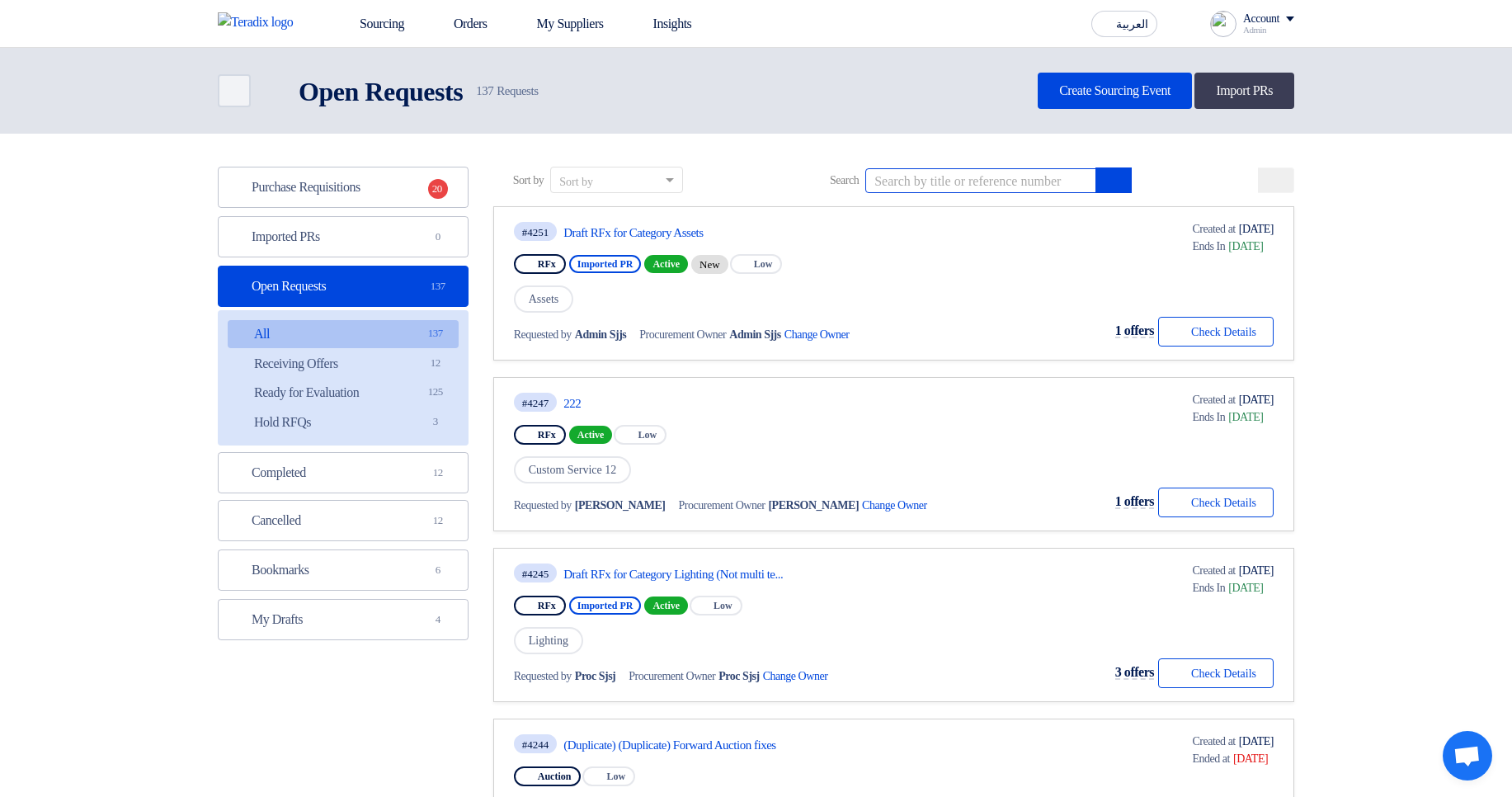
click at [976, 186] on input at bounding box center [981, 180] width 231 height 25
type input "@"
paste input "1100001770"
type input "#1100001770"
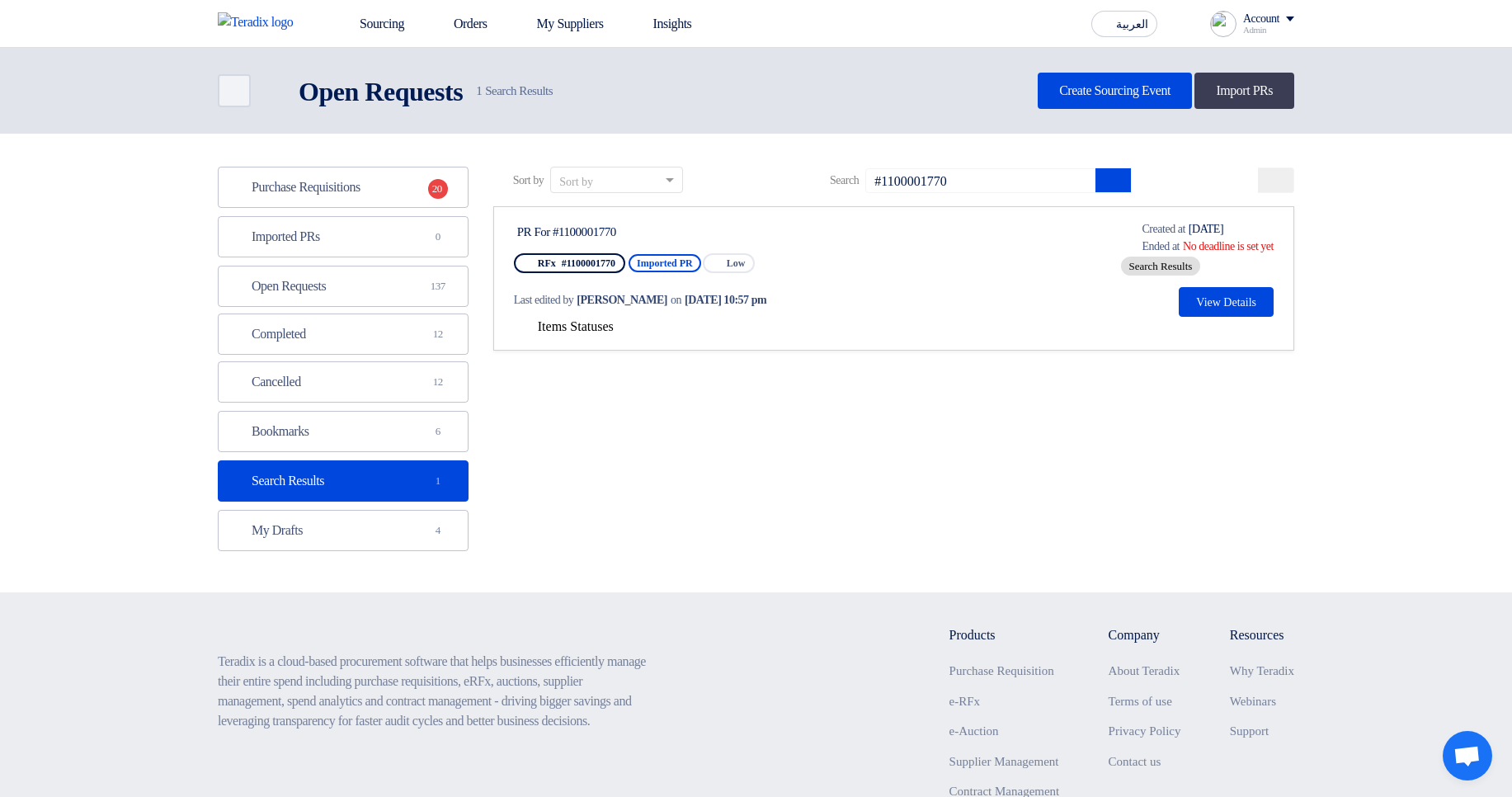
click at [602, 325] on span "Items Statuses" at bounding box center [575, 326] width 75 height 14
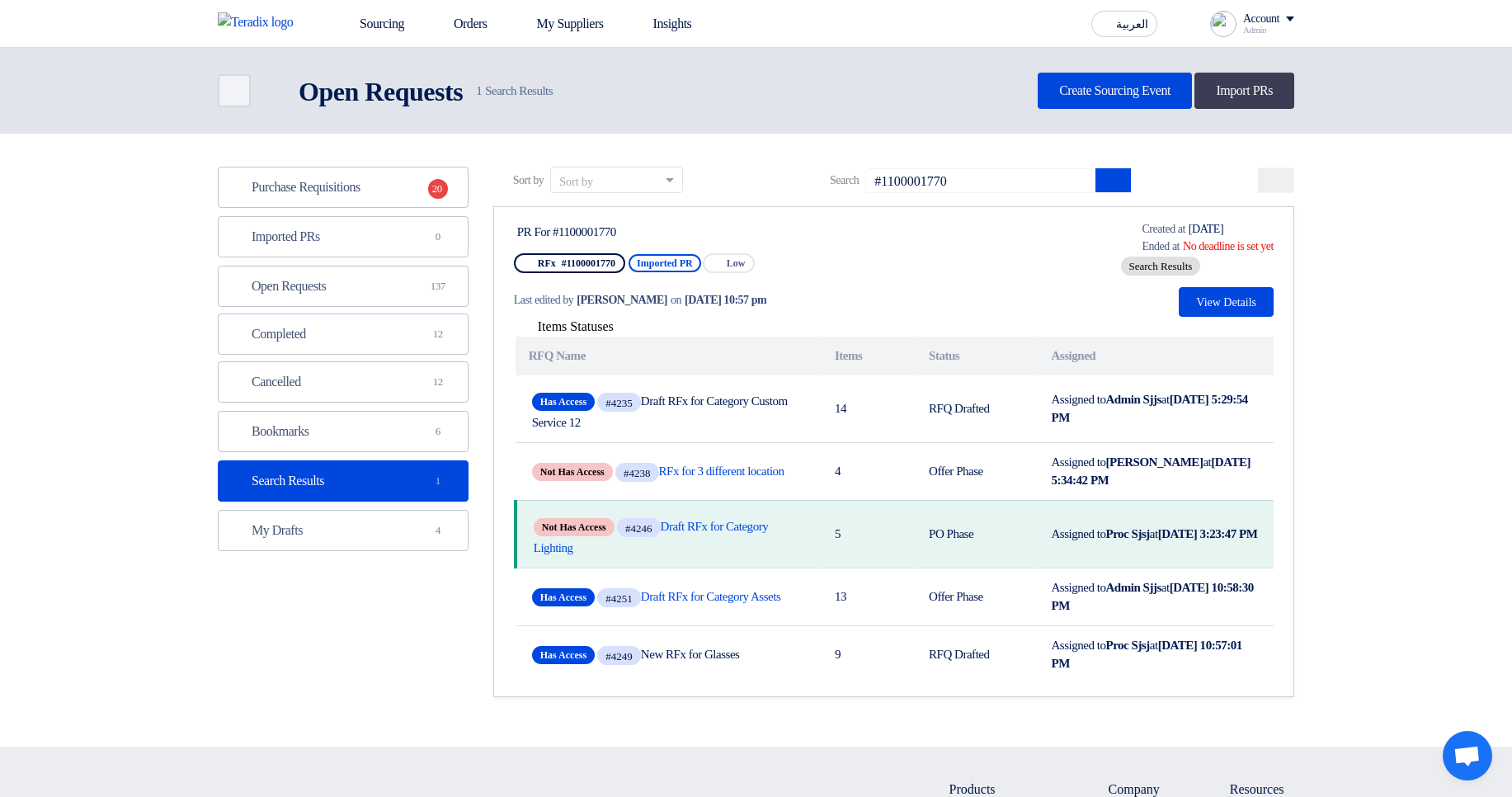
click at [1207, 317] on div "Items Statuses RFQ Name Items Status Assigned Has Access #4235 Draft RFx for Ca…" at bounding box center [893, 500] width 759 height 367
click at [1206, 304] on button "View Details" at bounding box center [1226, 302] width 95 height 29
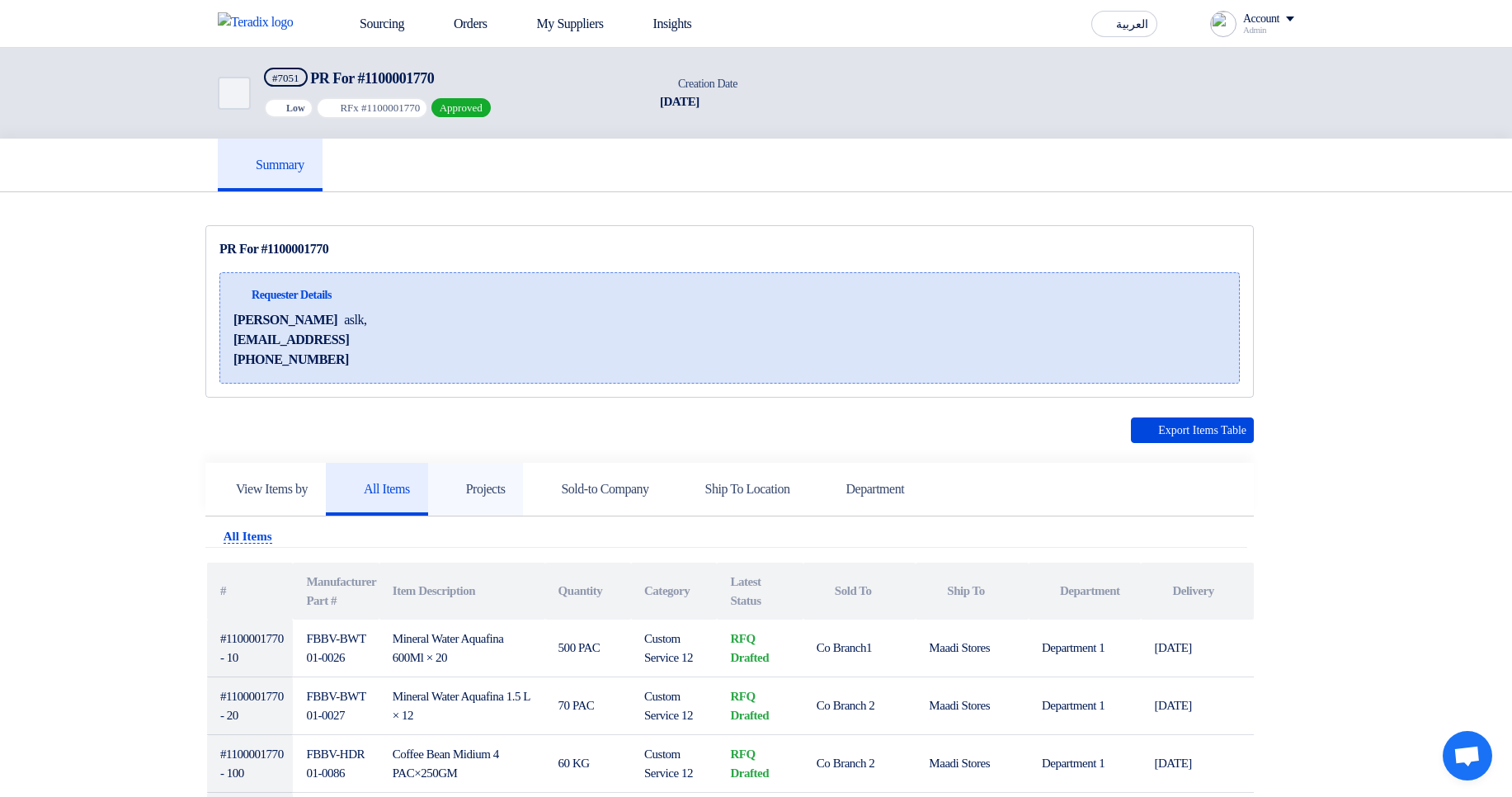
click at [496, 483] on h5 "Projects" at bounding box center [475, 489] width 60 height 17
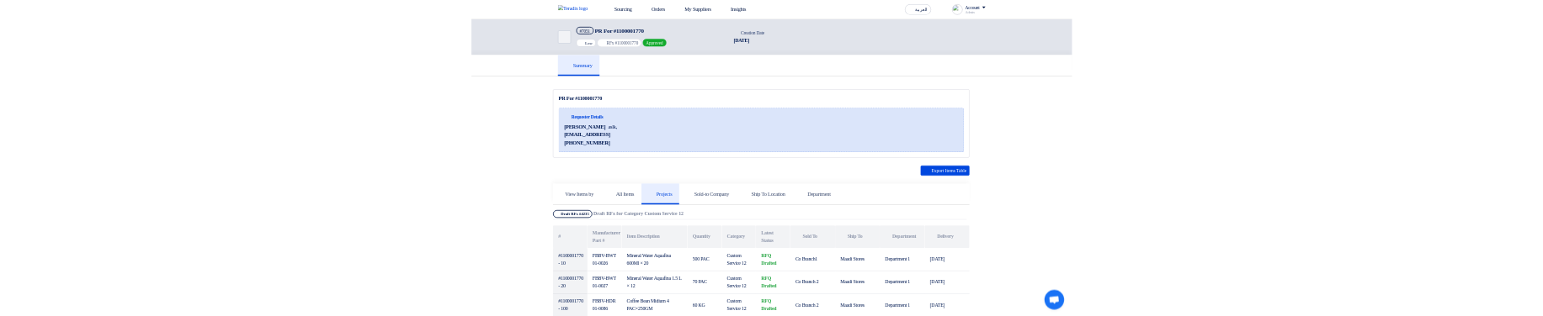
scroll to position [1668, 0]
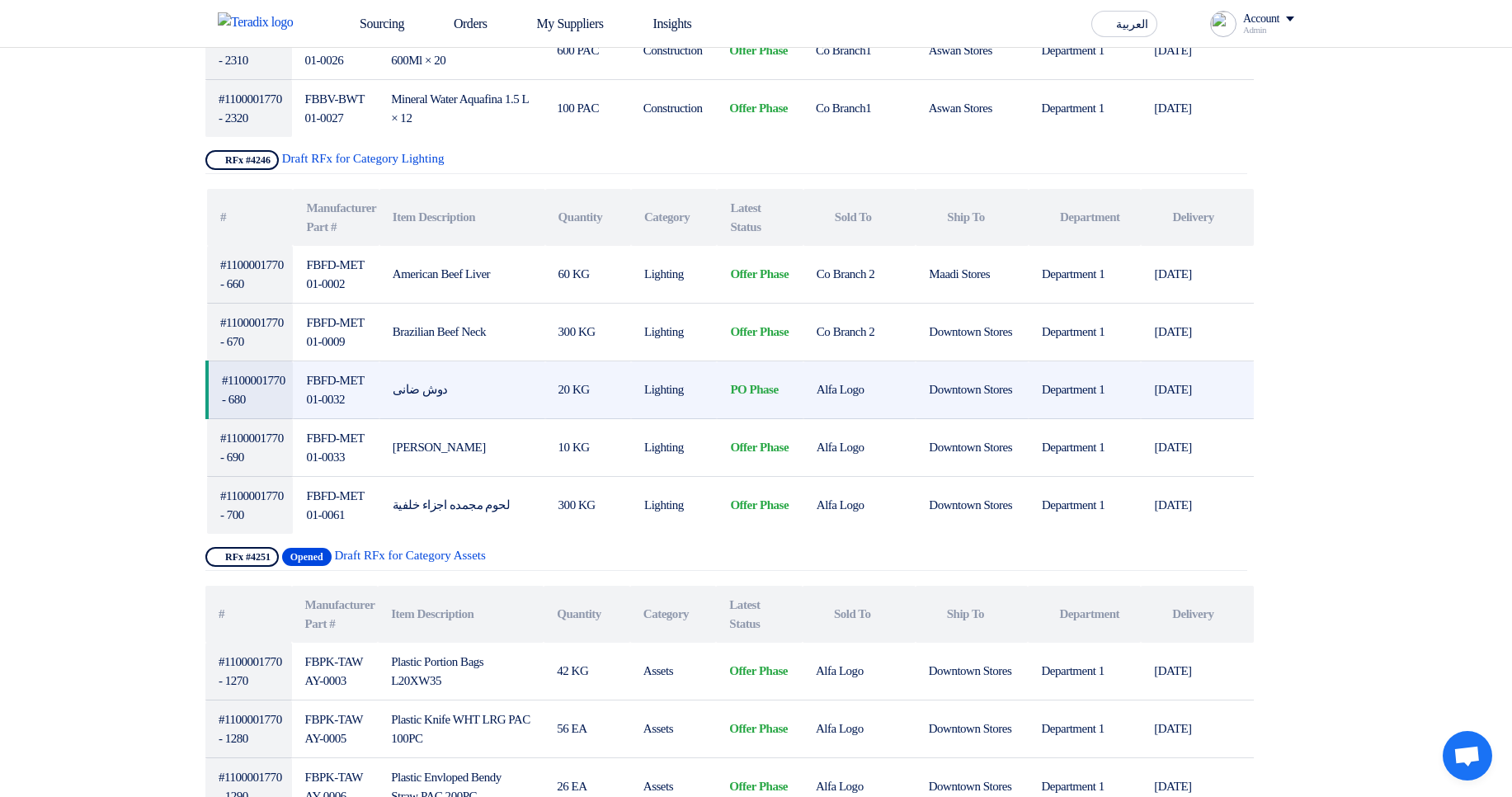
click at [414, 382] on td "دوش ضانى" at bounding box center [462, 390] width 166 height 58
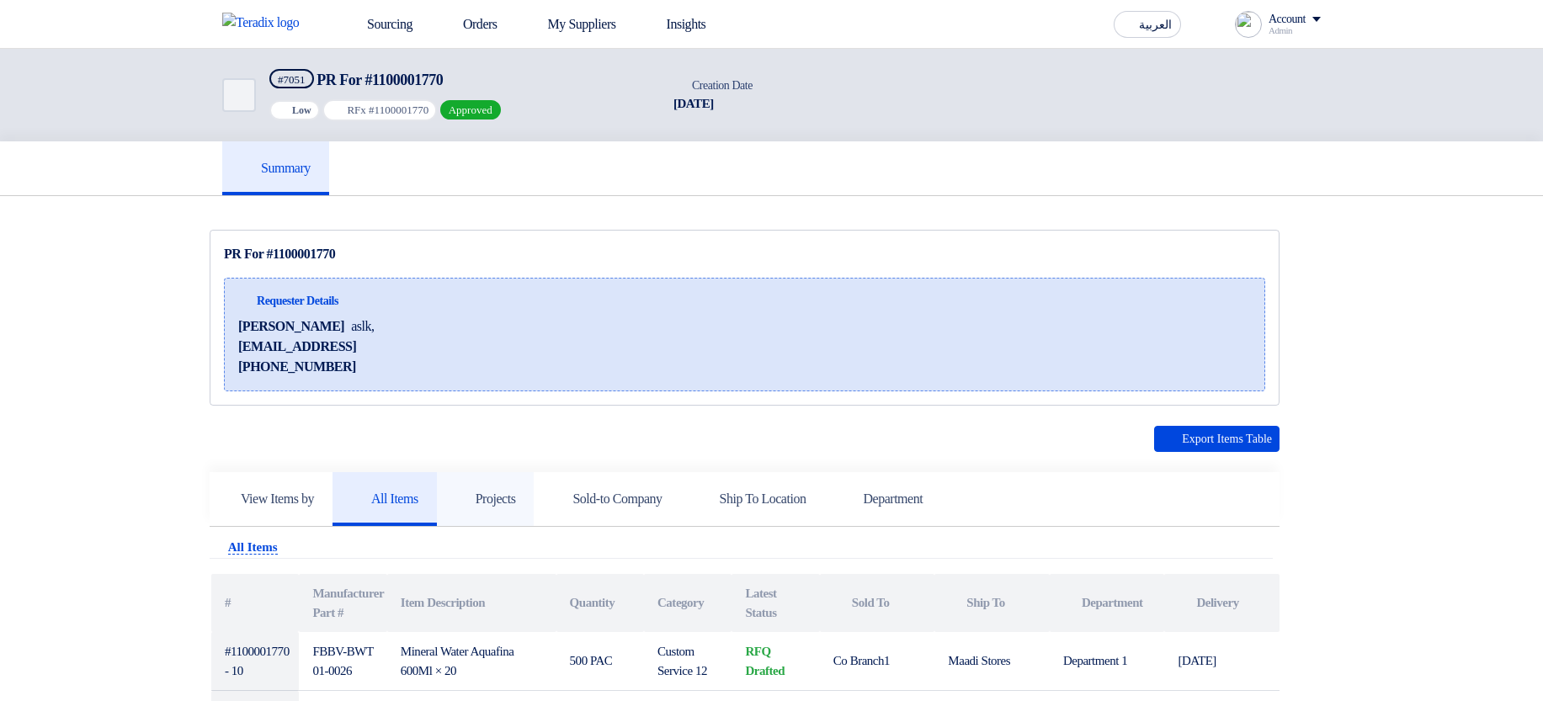
click at [501, 504] on h5 "Projects" at bounding box center [485, 499] width 61 height 17
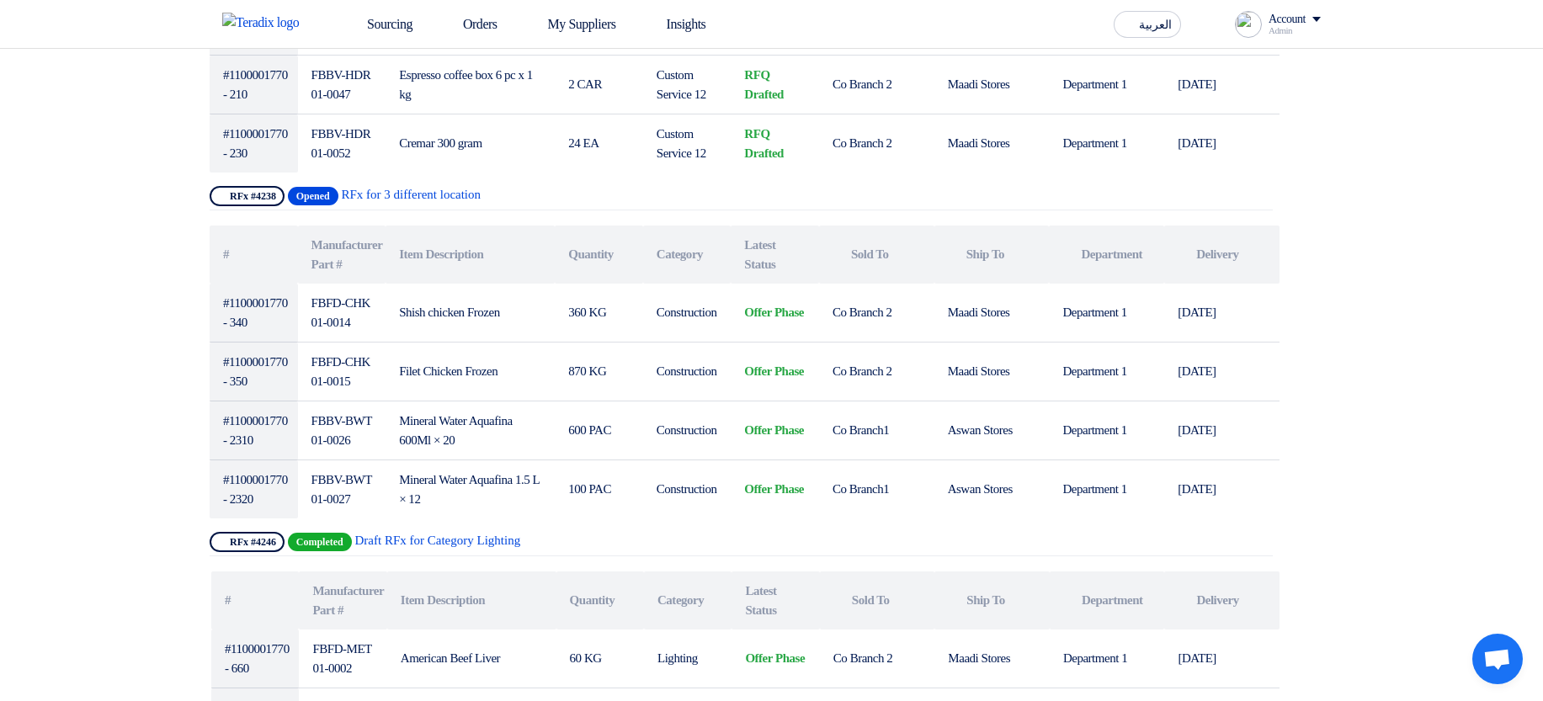
scroll to position [1313, 0]
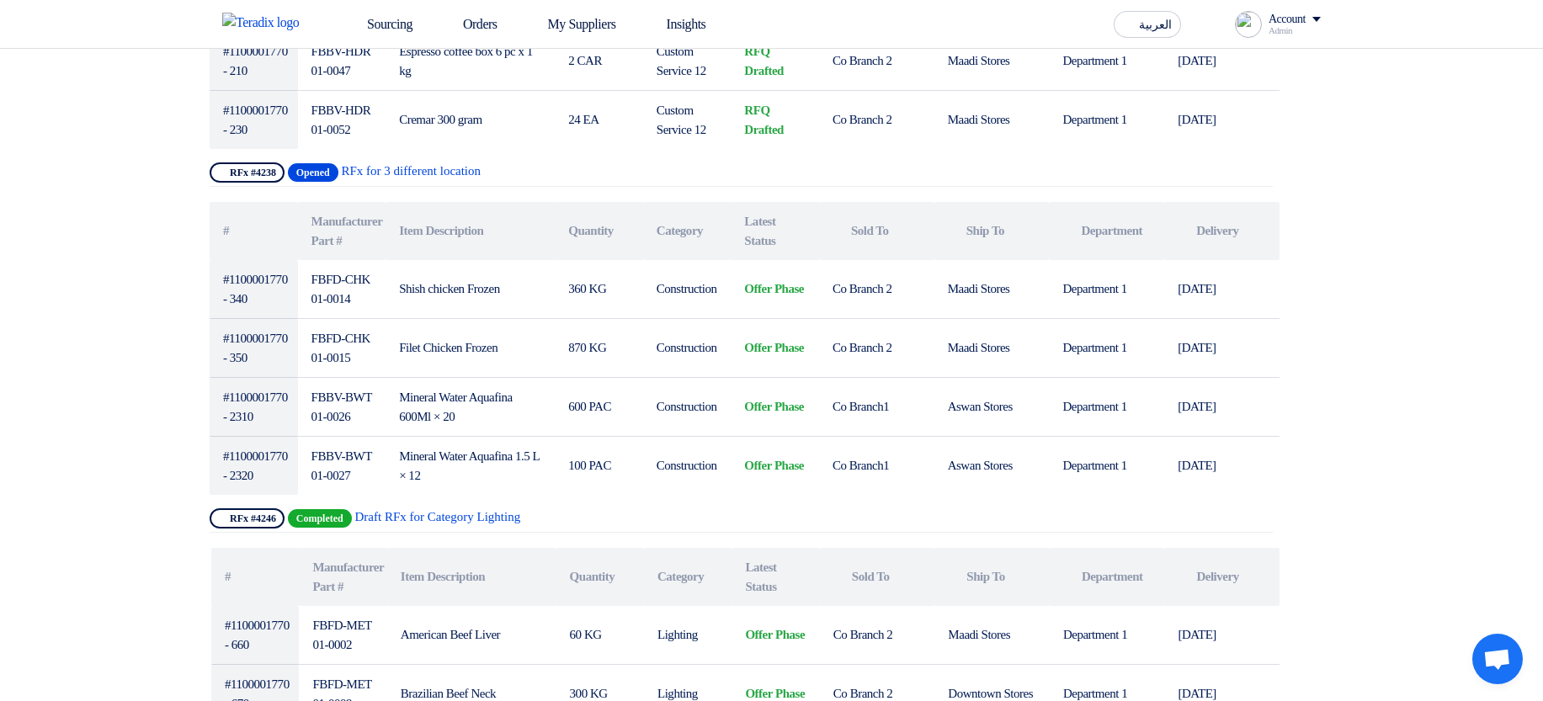
click at [317, 509] on span "Completed" at bounding box center [320, 518] width 64 height 19
click at [708, 510] on div "Show Projects RFx #4246 Completed Draft RFx for Category Lighting" at bounding box center [741, 520] width 1063 height 24
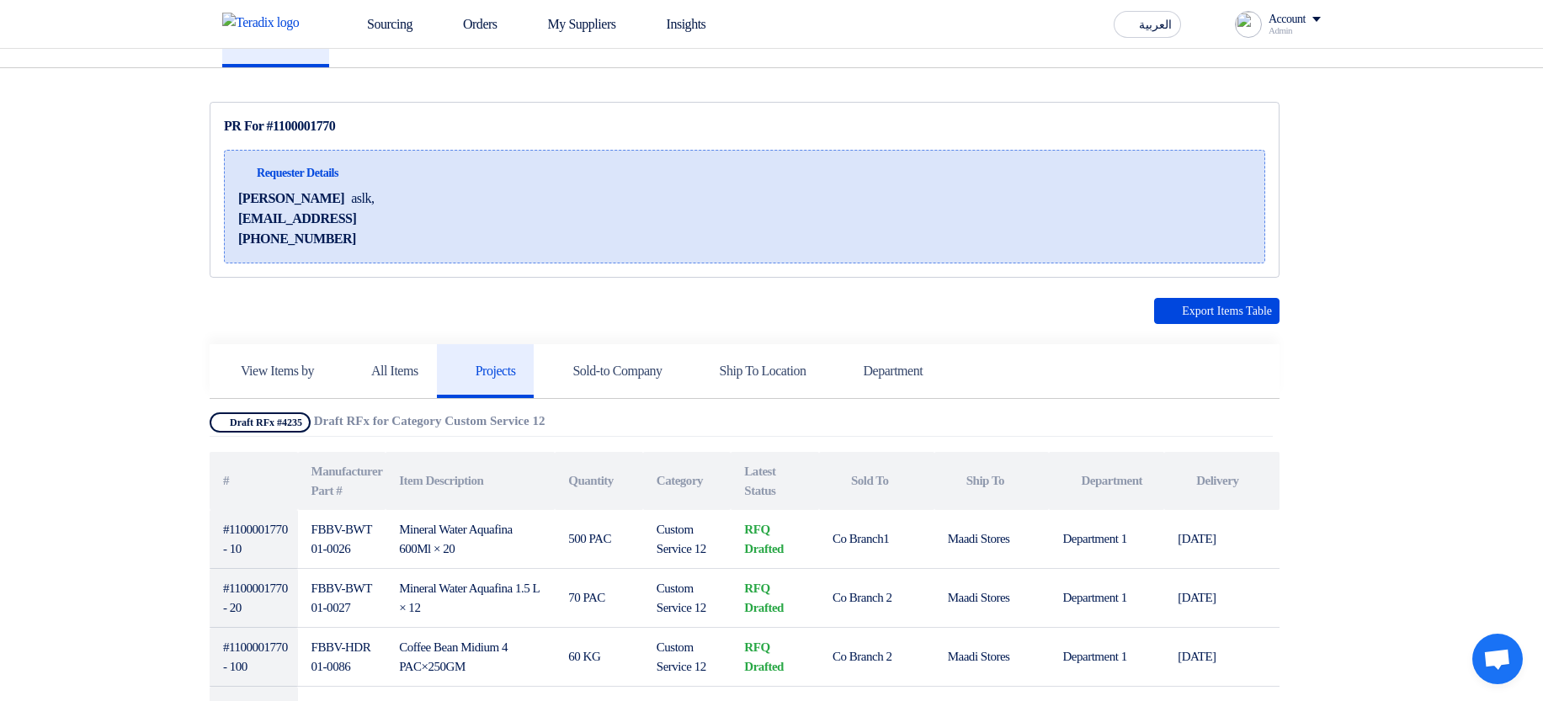
scroll to position [404, 0]
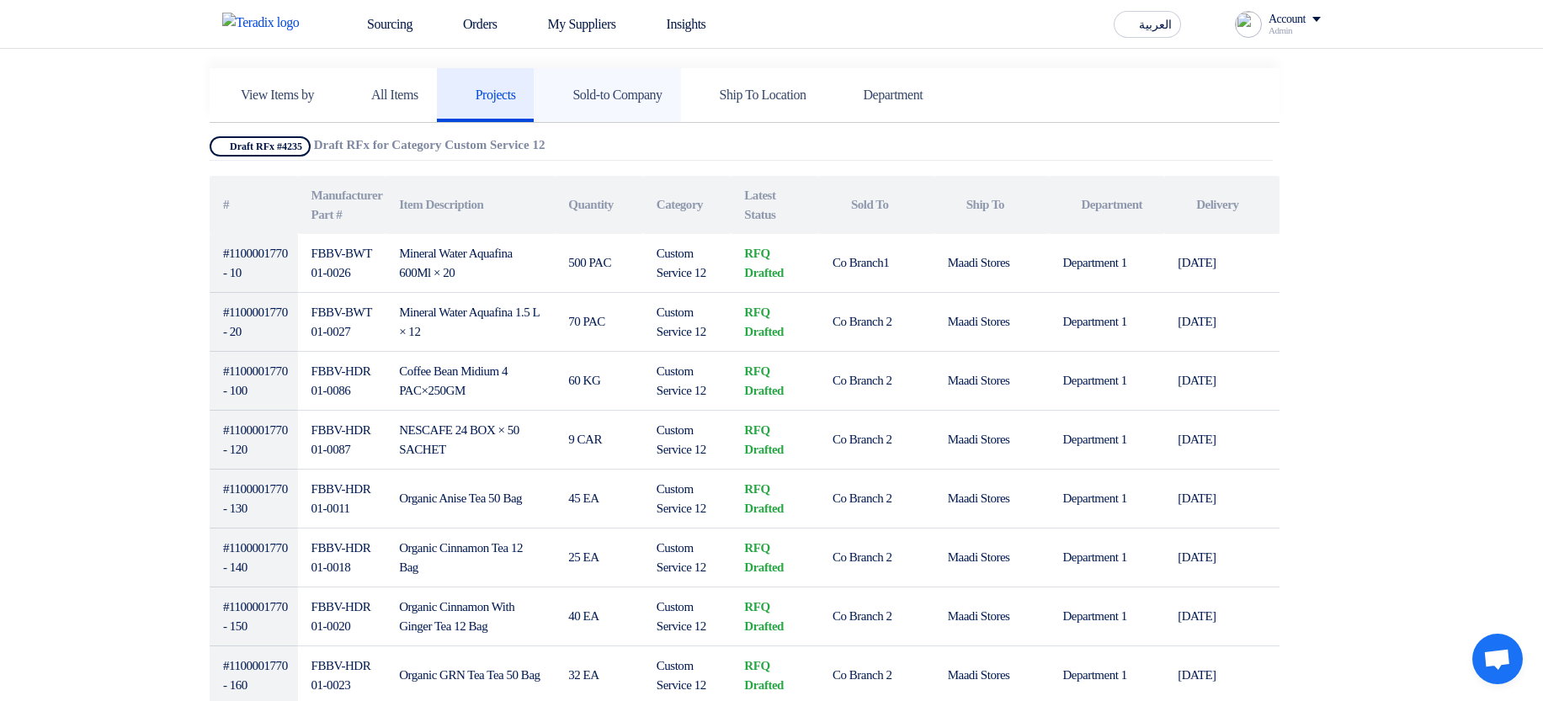
click at [619, 104] on link "Sold-to Company" at bounding box center [607, 95] width 146 height 54
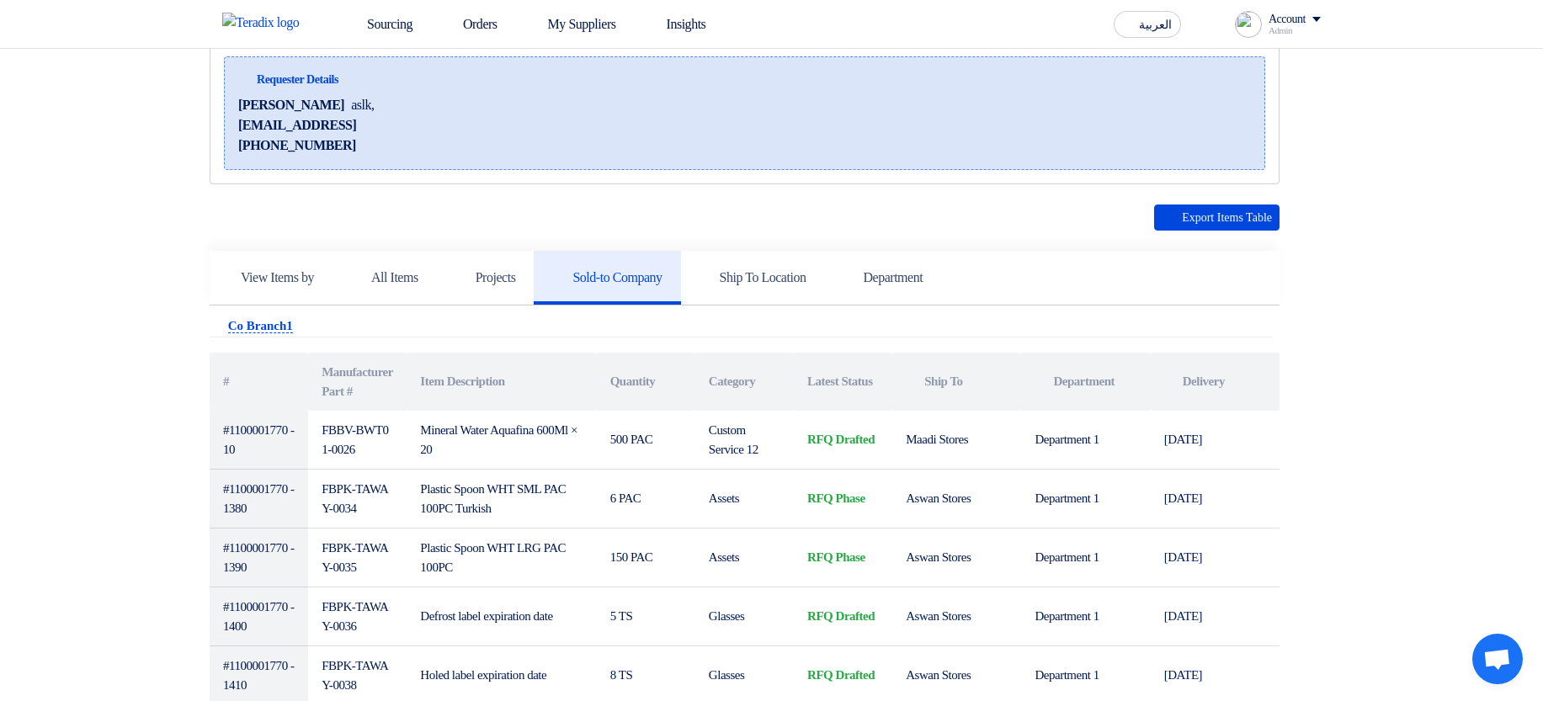
scroll to position [0, 0]
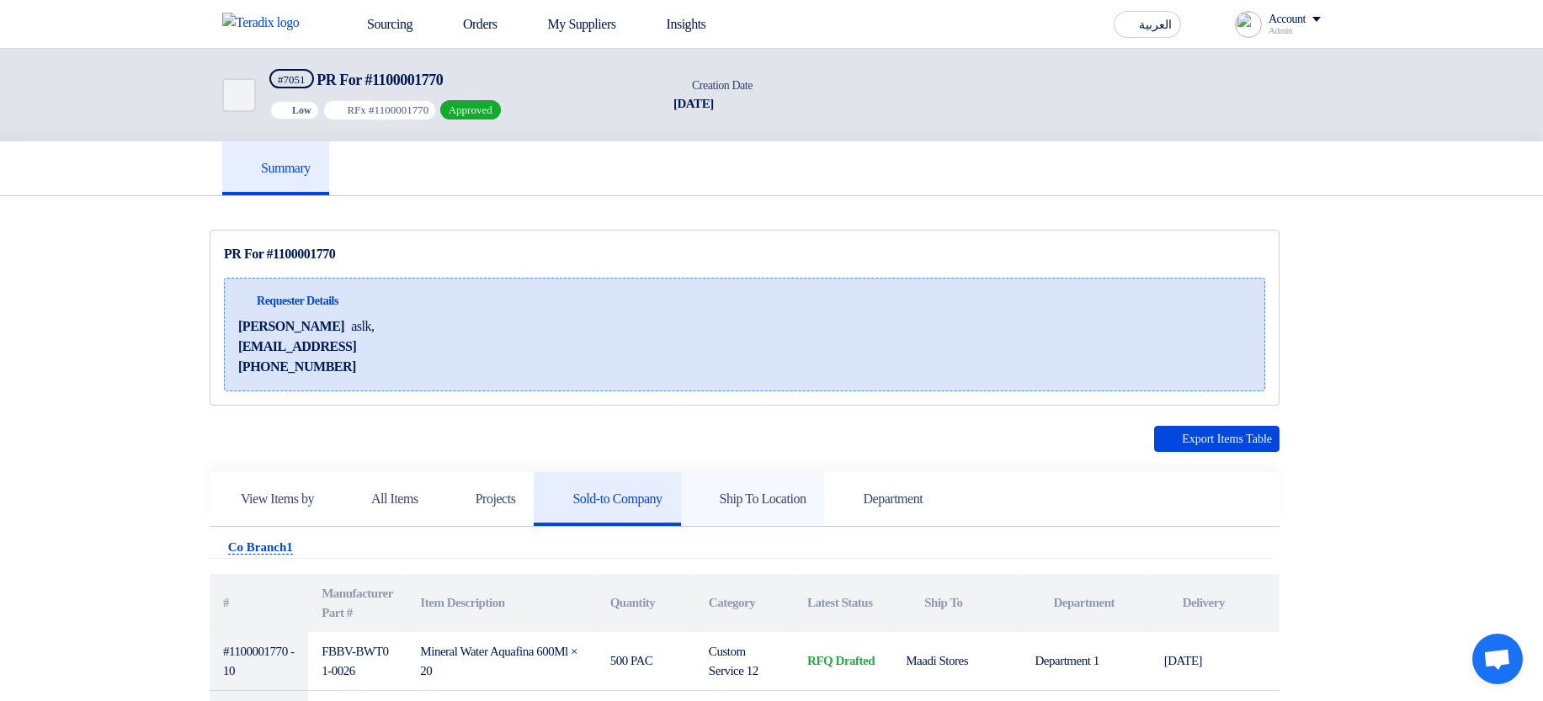
click at [825, 520] on link "Ship To Location" at bounding box center [753, 499] width 144 height 54
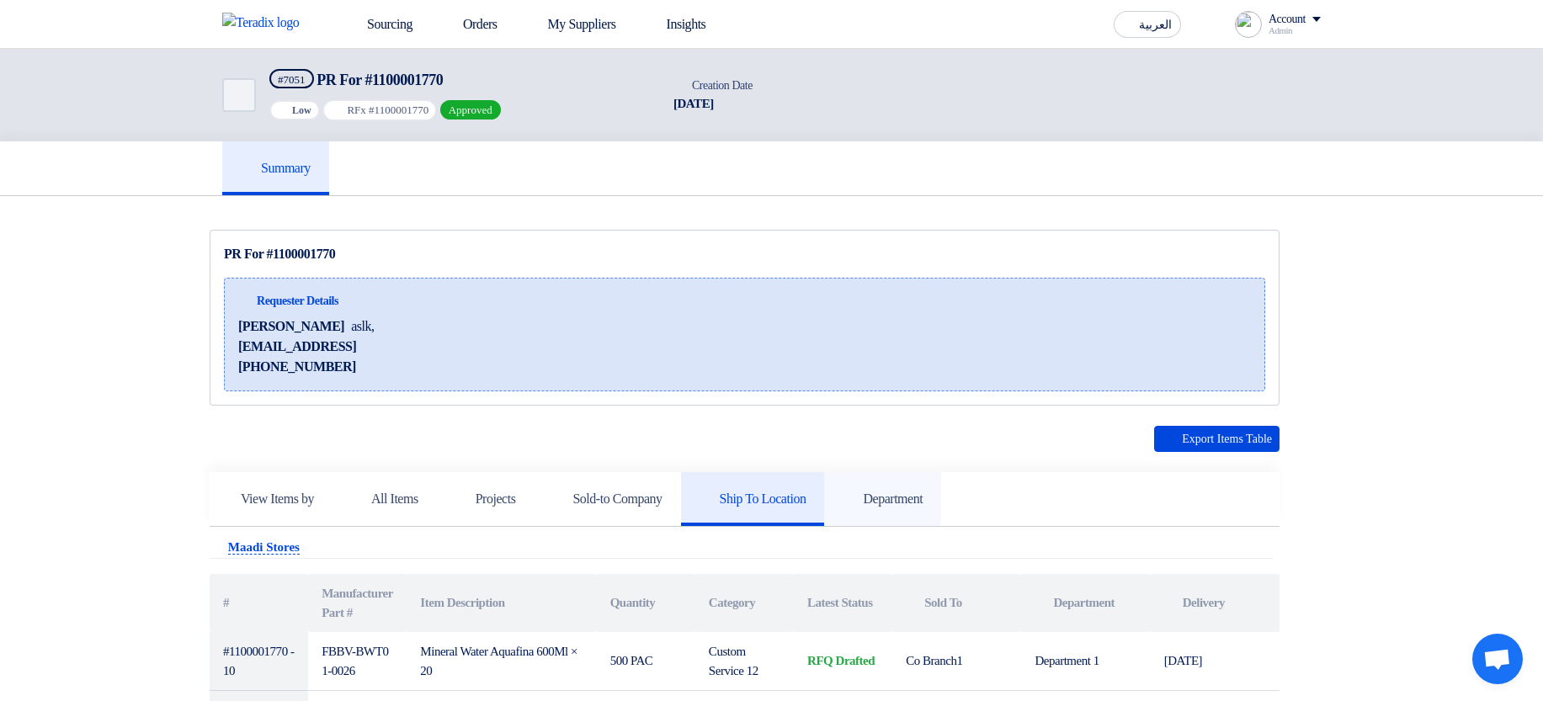
click at [922, 503] on h5 "Department" at bounding box center [882, 499] width 80 height 17
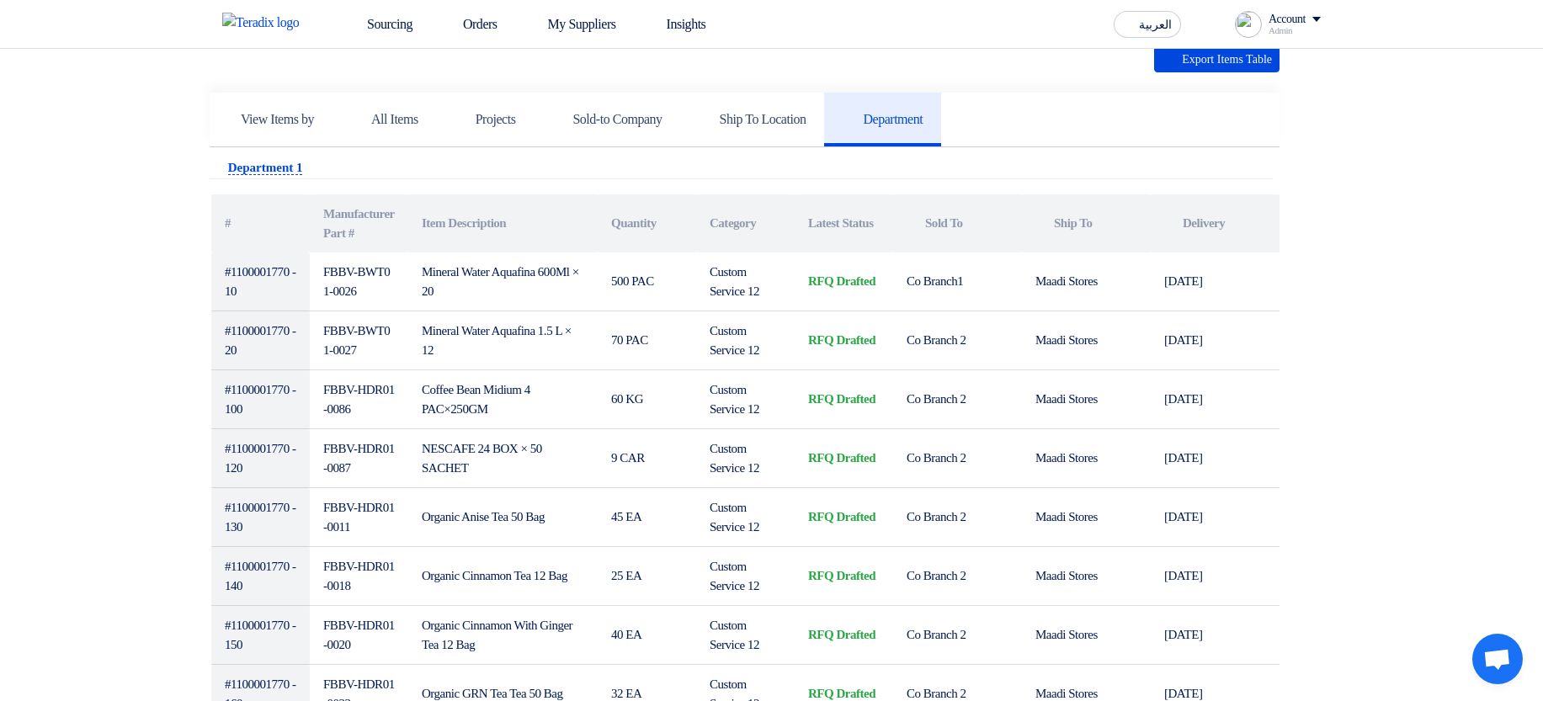
scroll to position [101, 0]
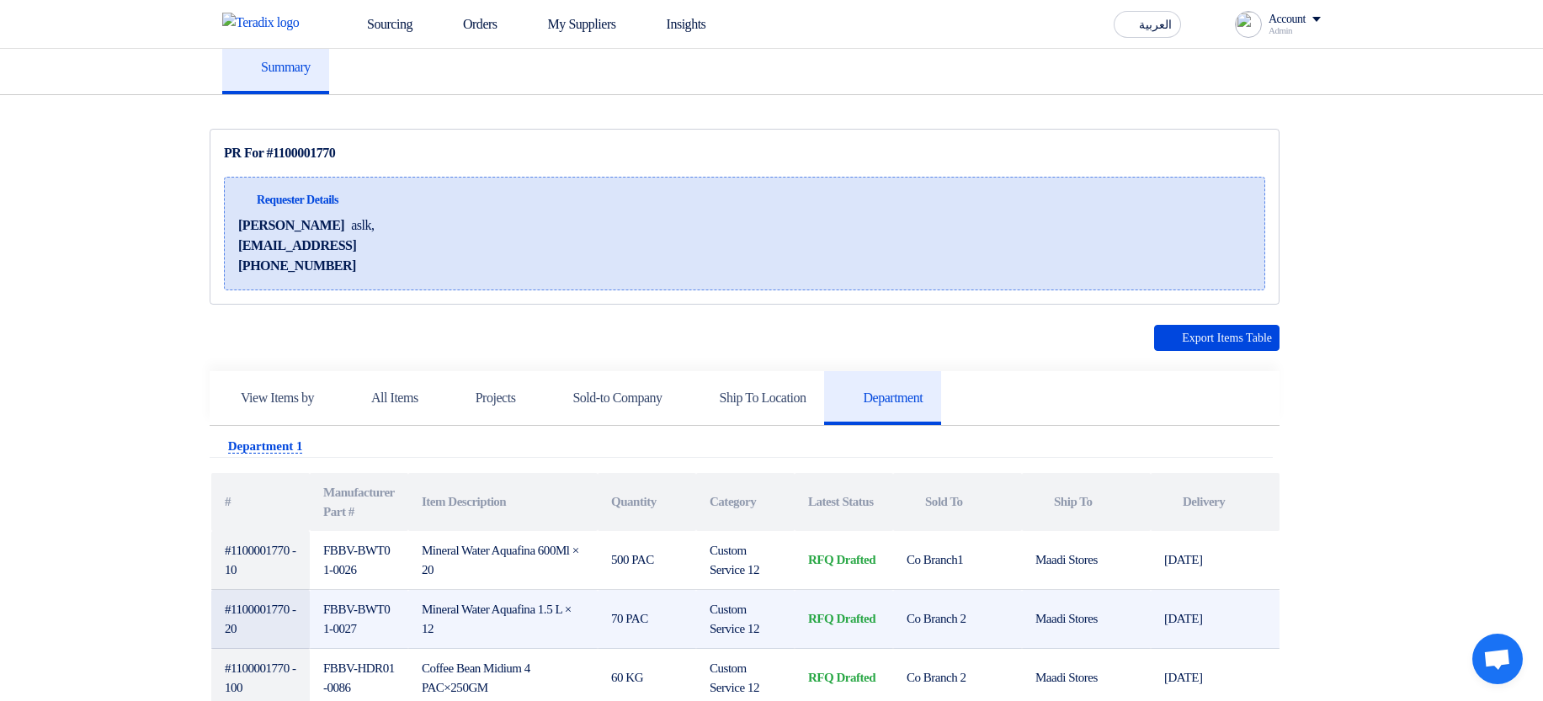
drag, startPoint x: 1058, startPoint y: 419, endPoint x: 1131, endPoint y: 594, distance: 189.7
click at [1131, 594] on td "Maadi Stores" at bounding box center [1086, 619] width 129 height 59
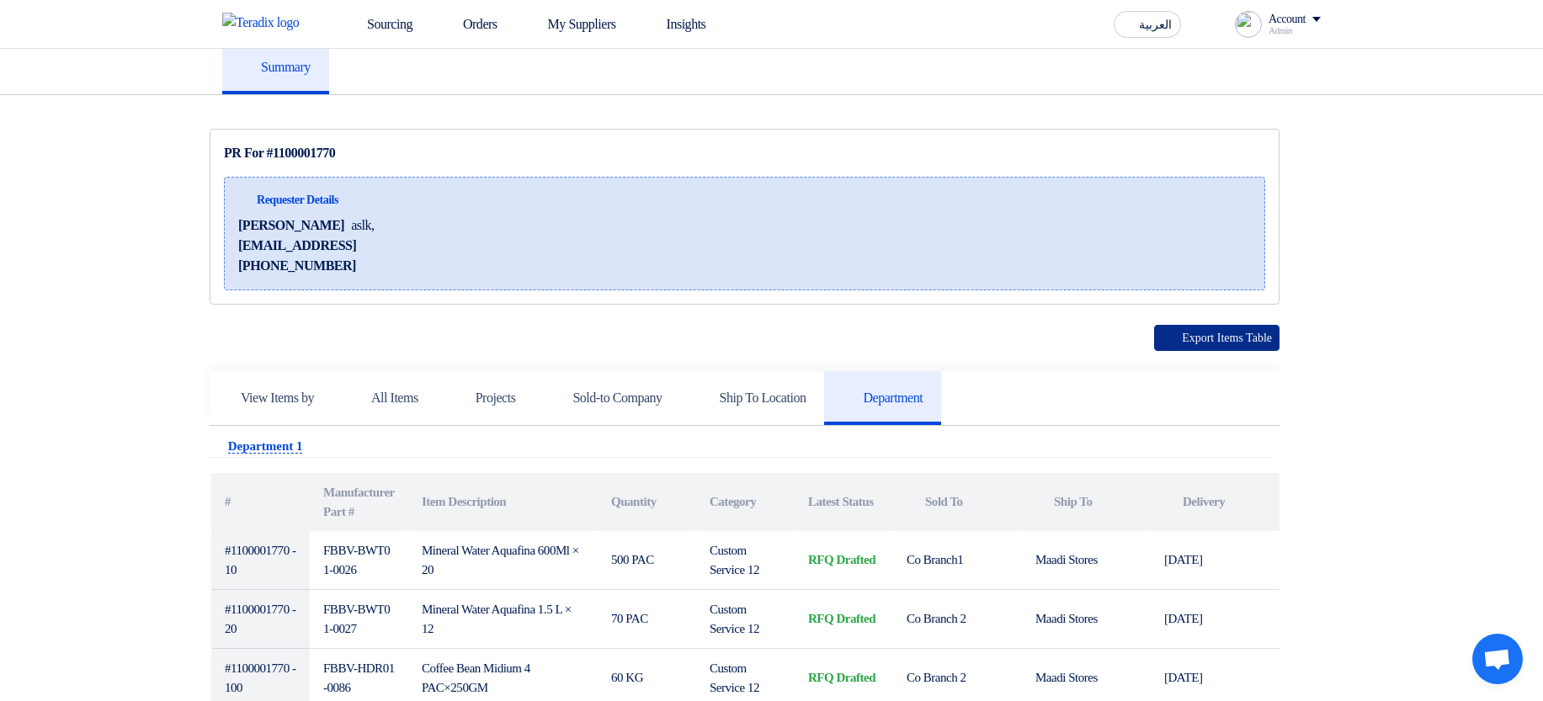
click at [1215, 342] on button "Export Items Table" at bounding box center [1216, 338] width 125 height 26
click at [672, 348] on div "Export Items Table" at bounding box center [745, 338] width 1070 height 26
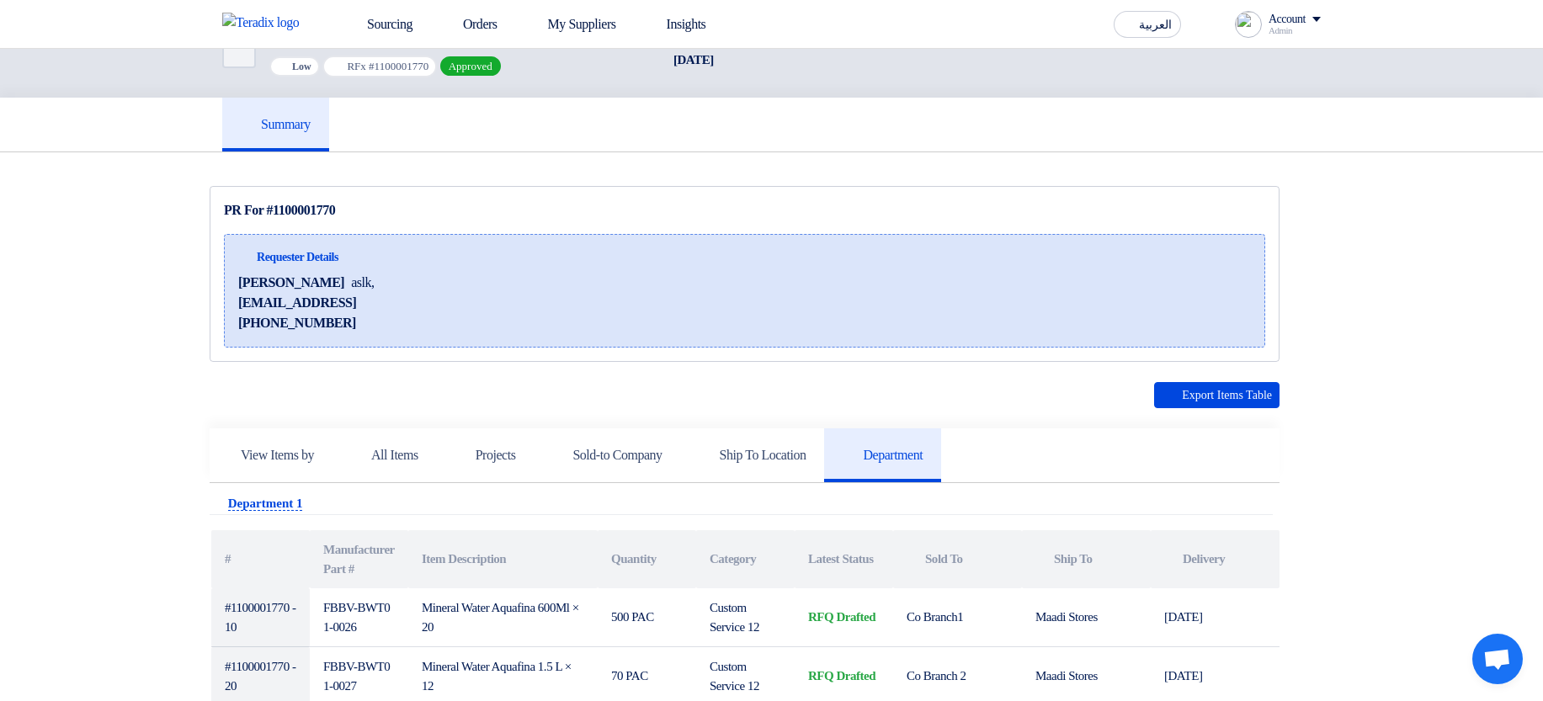
scroll to position [0, 0]
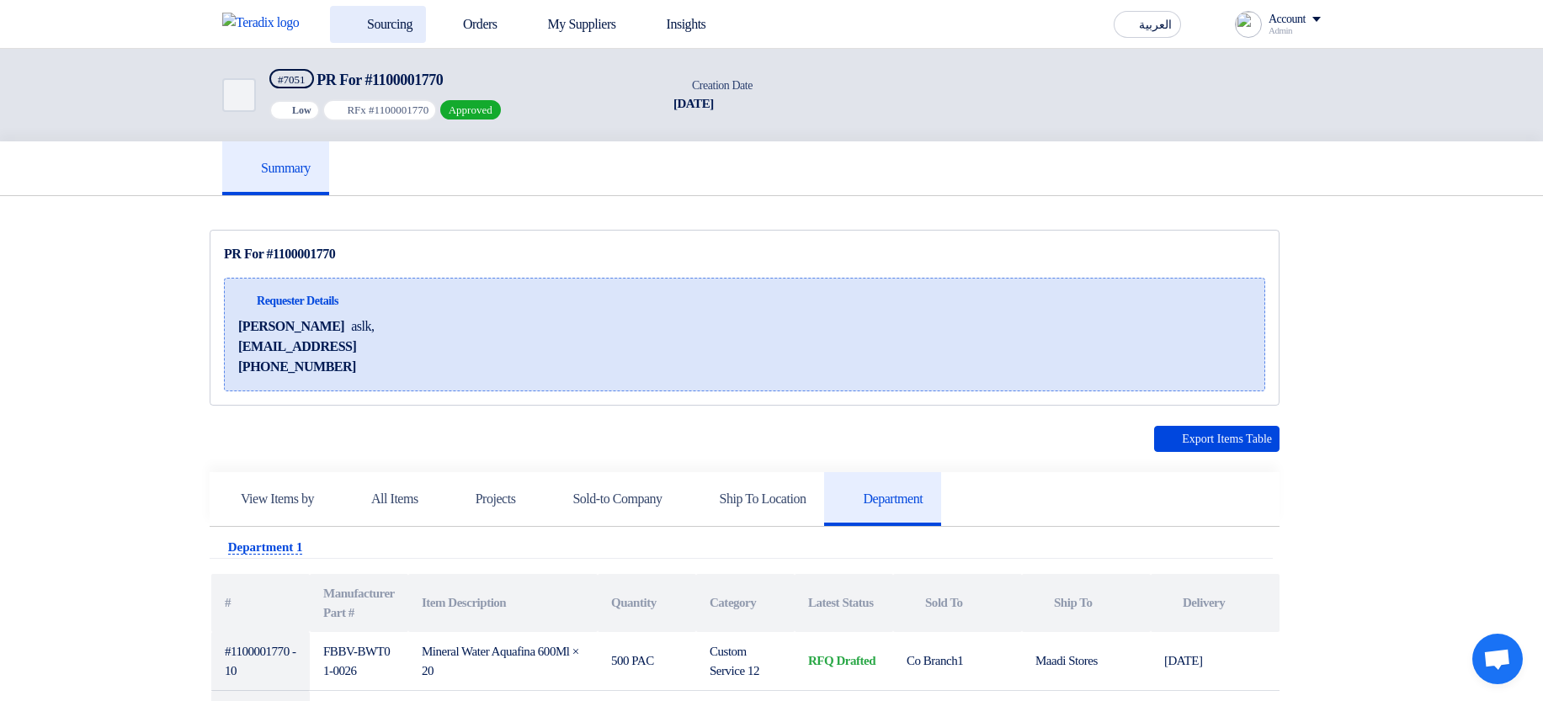
click at [396, 32] on link "Sourcing" at bounding box center [378, 24] width 96 height 37
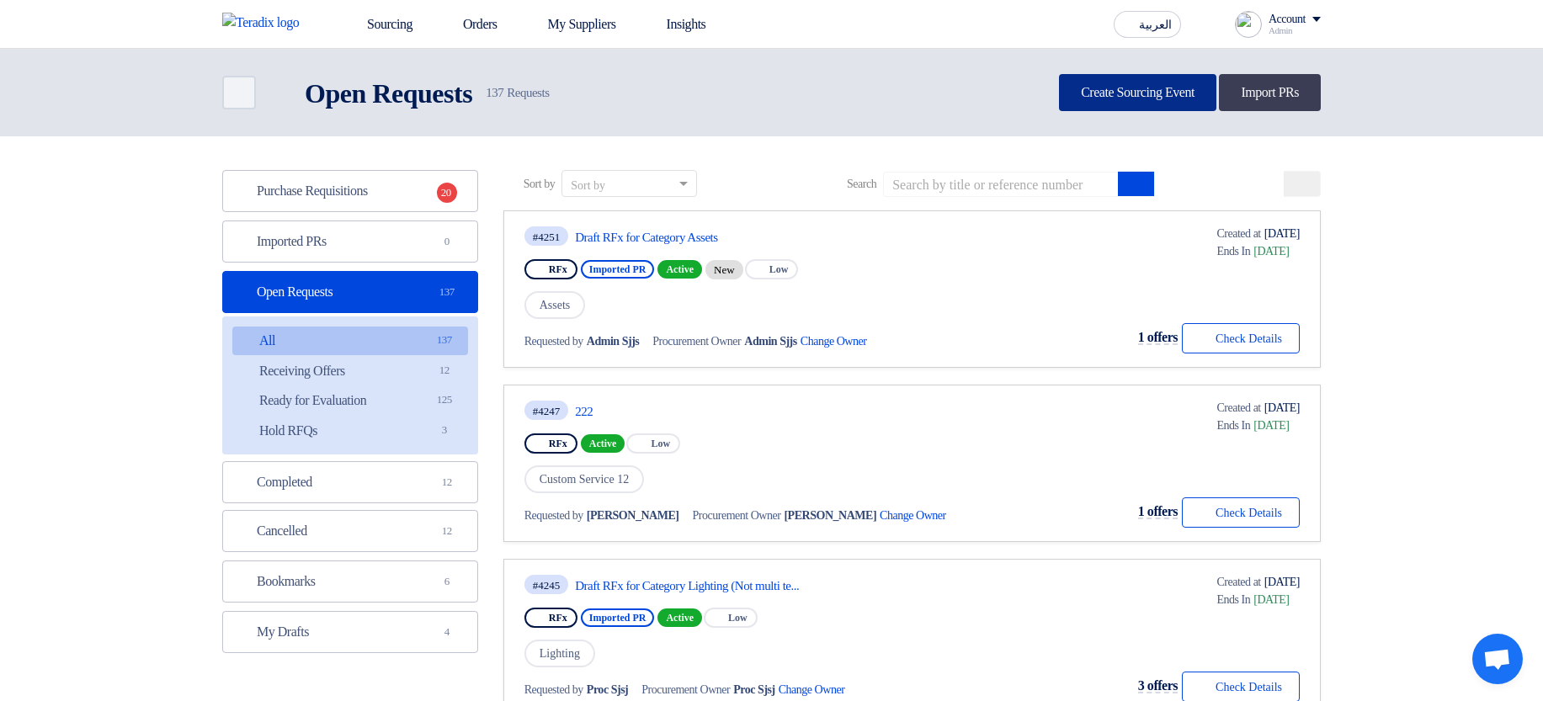
click at [1111, 77] on link "Create Sourcing Event" at bounding box center [1137, 92] width 157 height 37
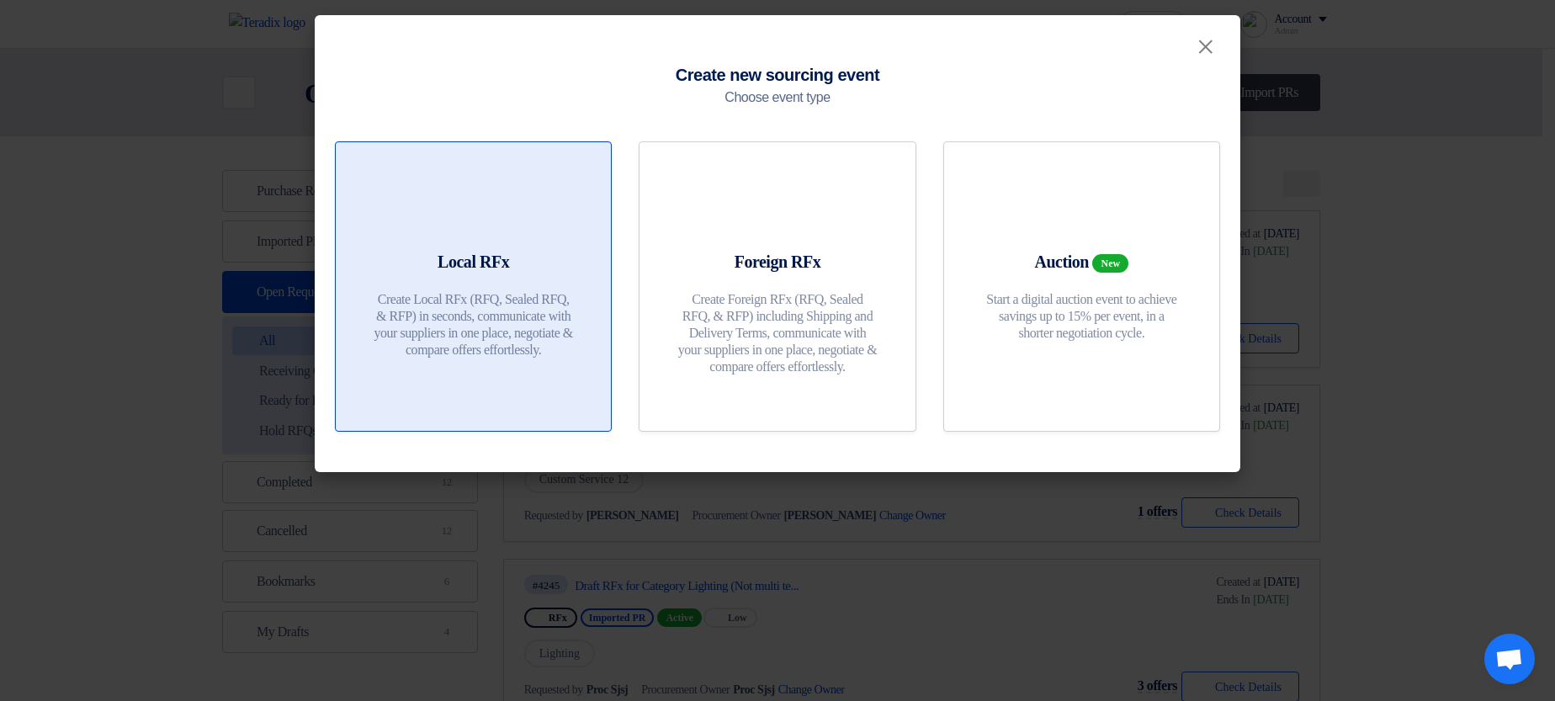
click at [538, 258] on div "Local RFx Create Local RFx (RFQ, Sealed RFQ, & RFP) in seconds, communicate wit…" at bounding box center [473, 308] width 235 height 117
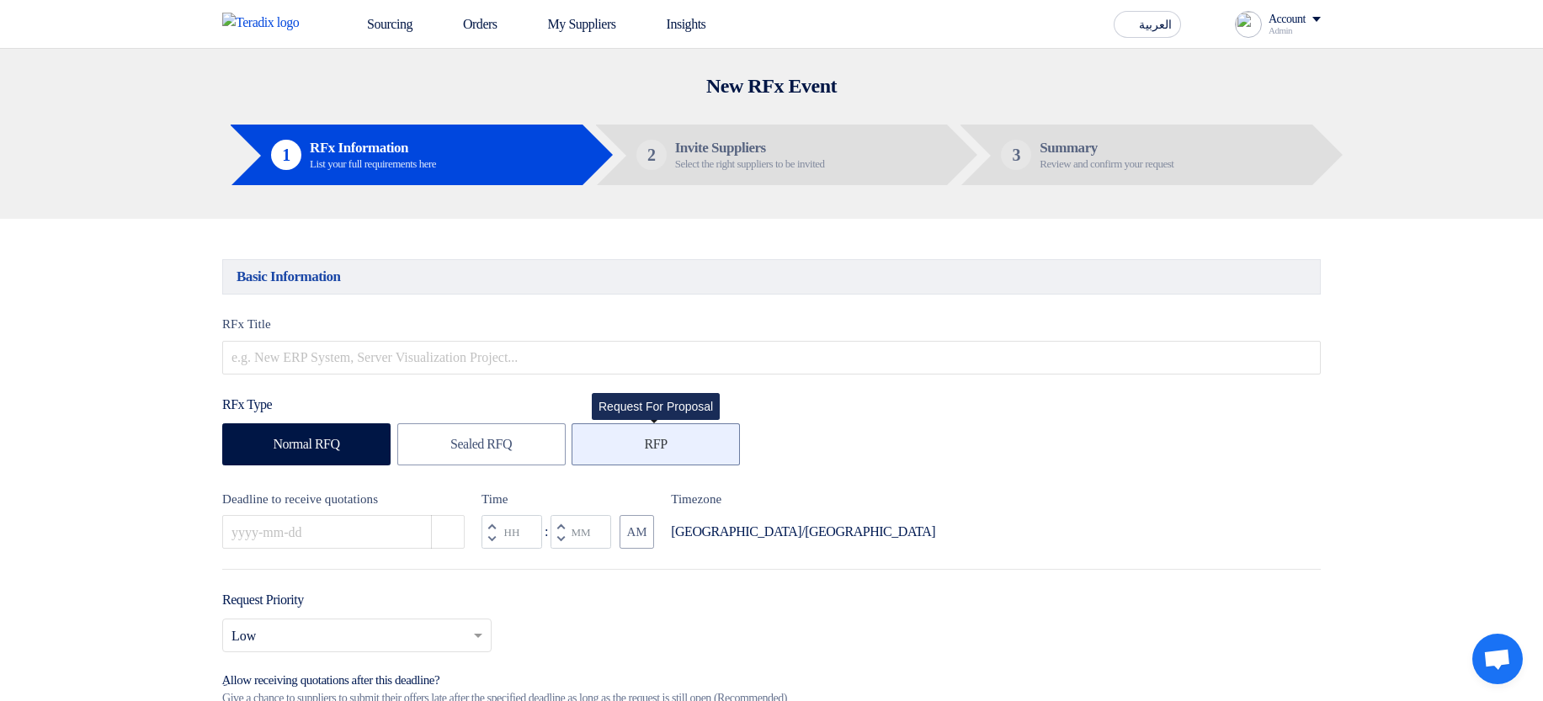
click at [664, 454] on label "RFP" at bounding box center [655, 444] width 168 height 42
click at [656, 449] on input "RFP" at bounding box center [650, 443] width 11 height 11
radio input "true"
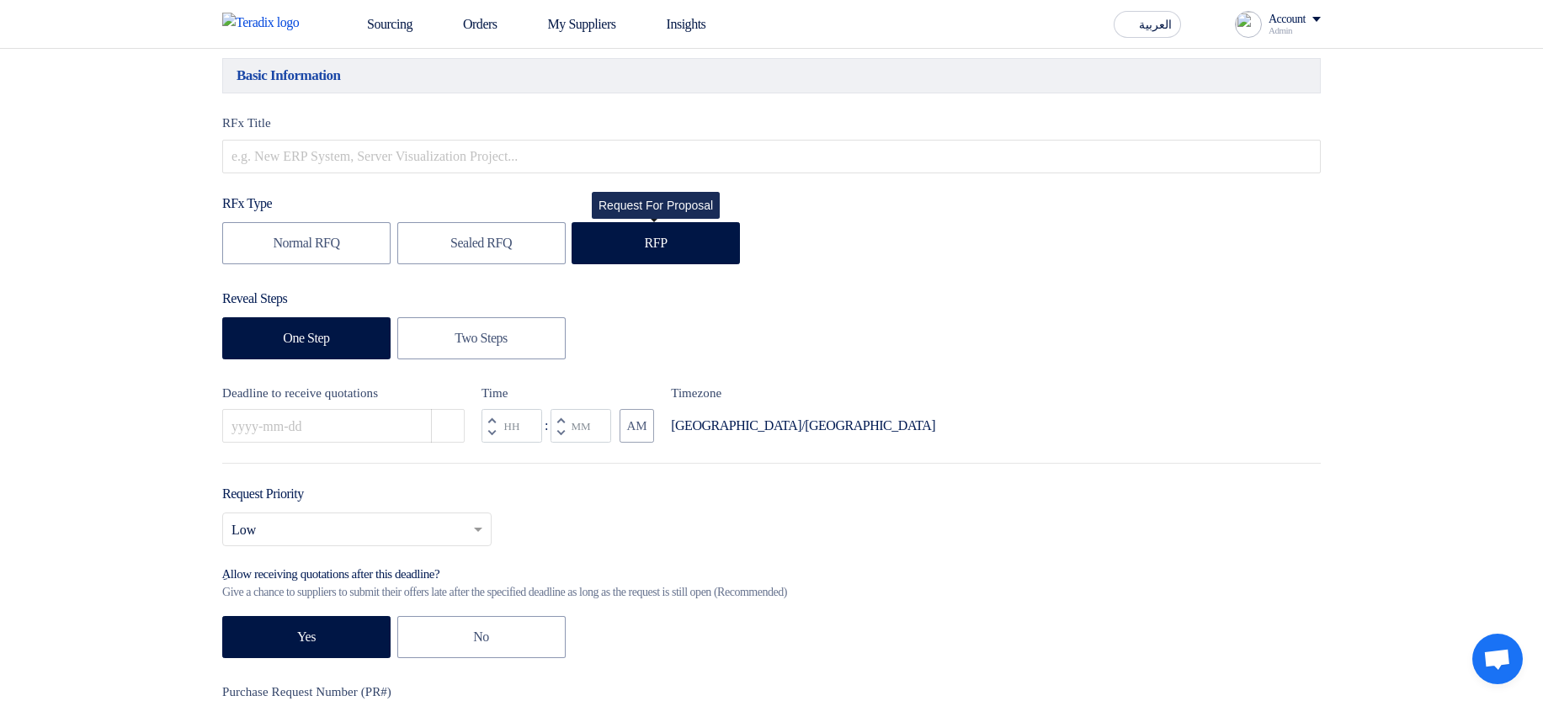
scroll to position [202, 0]
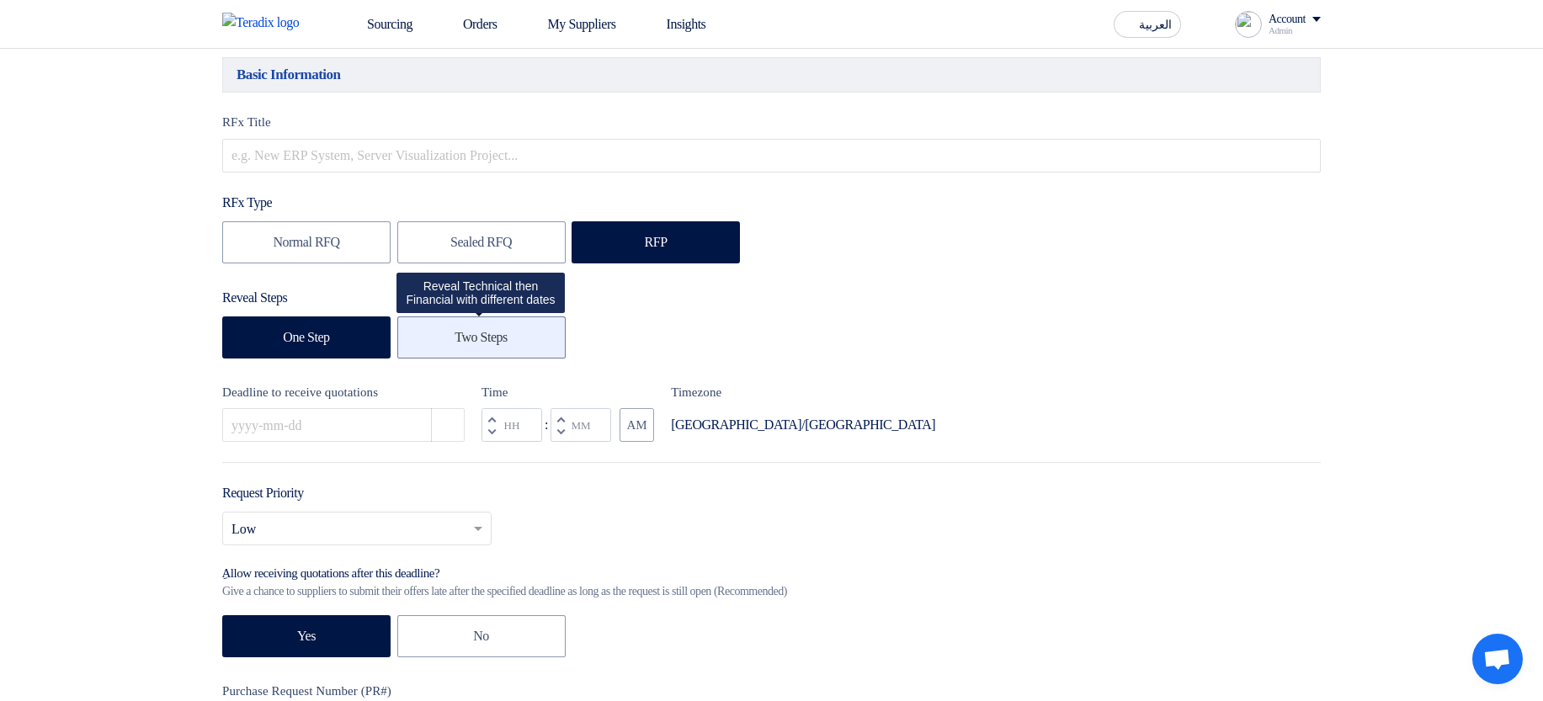
click at [466, 353] on label "Two Steps" at bounding box center [481, 337] width 168 height 42
click at [465, 342] on input "Two Steps" at bounding box center [459, 336] width 11 height 11
radio input "true"
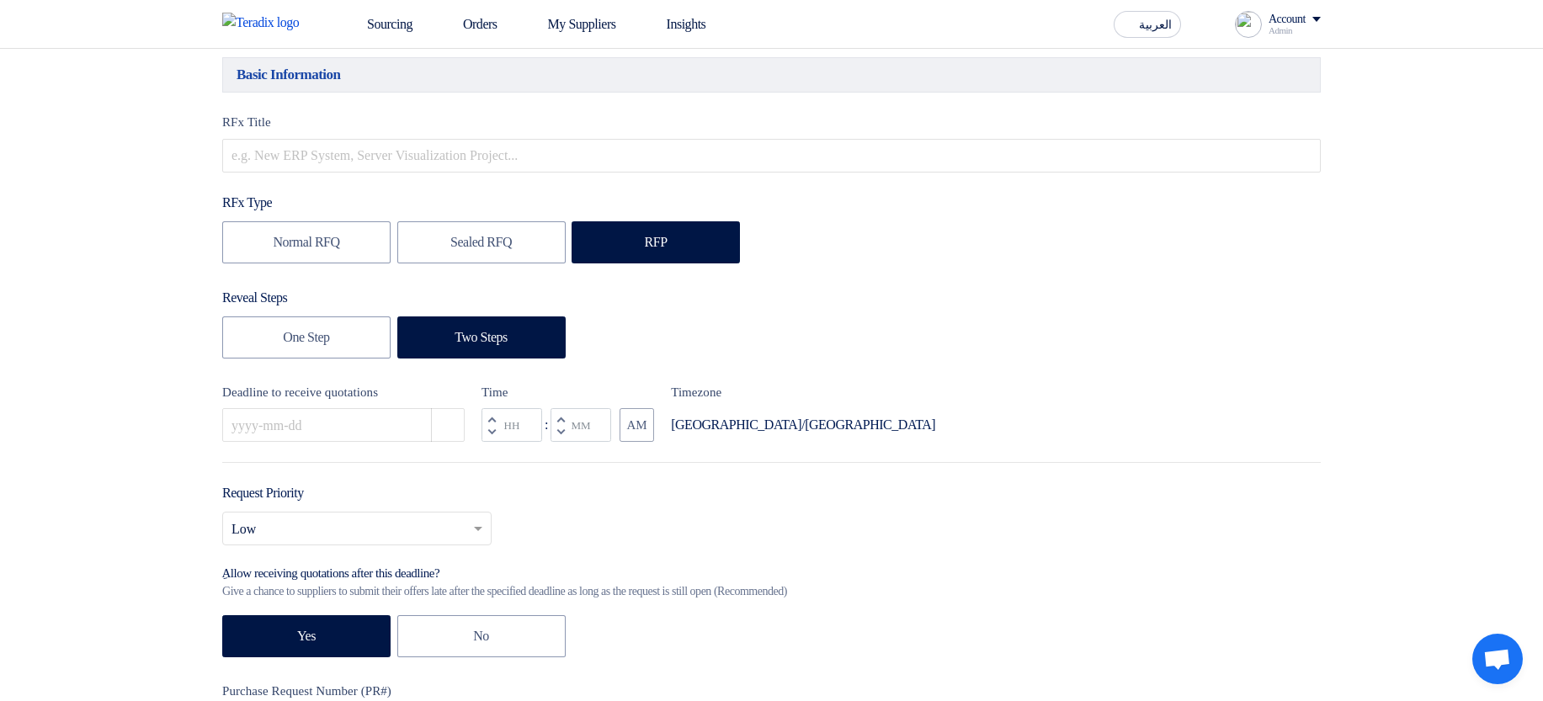
click at [454, 445] on div "RFx Title RFx Type Normal RFQ Sealed RFQ RFP Reveal Steps One Step Two Steps De…" at bounding box center [772, 501] width 1124 height 776
click at [440, 417] on use "button" at bounding box center [440, 417] width 0 height 0
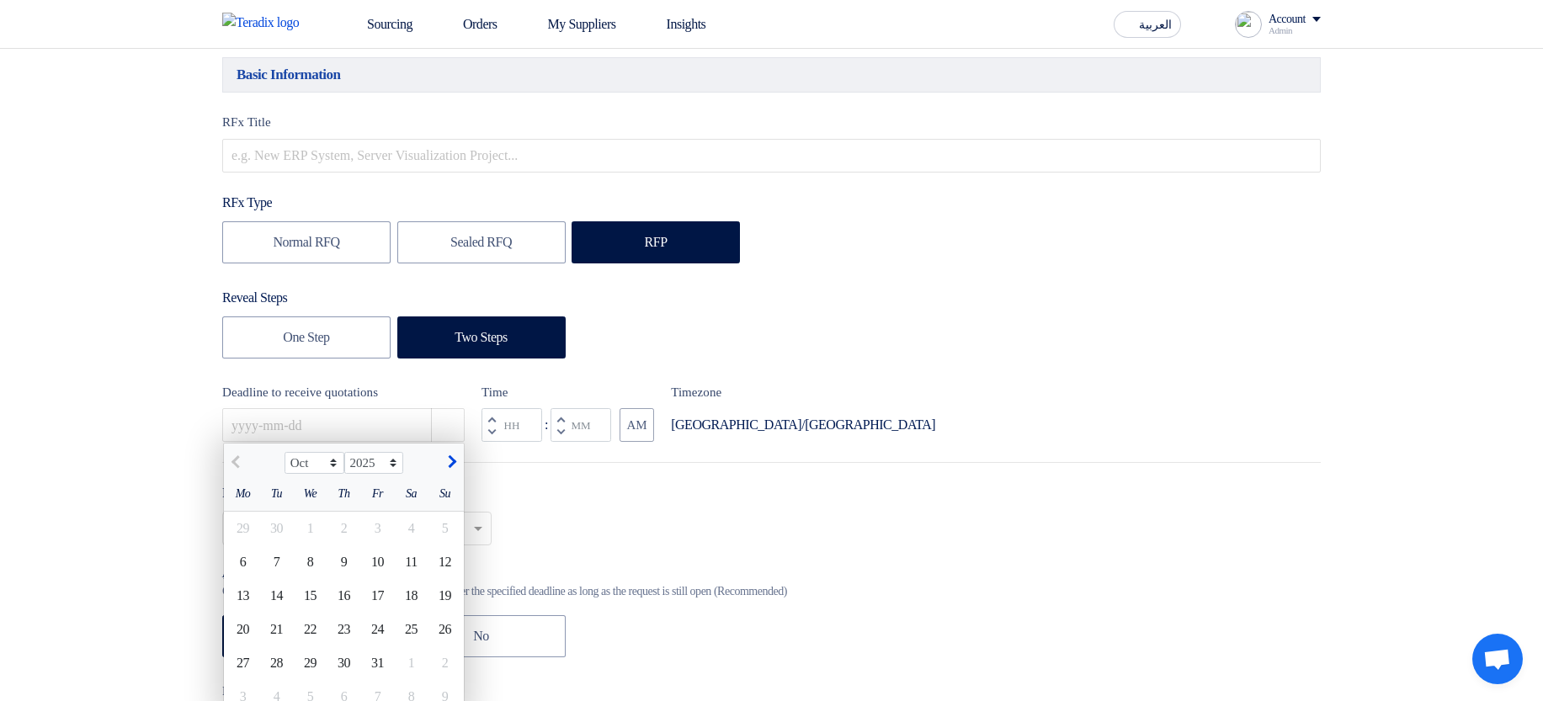
drag, startPoint x: 375, startPoint y: 634, endPoint x: 493, endPoint y: 552, distance: 144.0
click at [374, 634] on div "24" at bounding box center [378, 630] width 34 height 34
type input "10/24/2025"
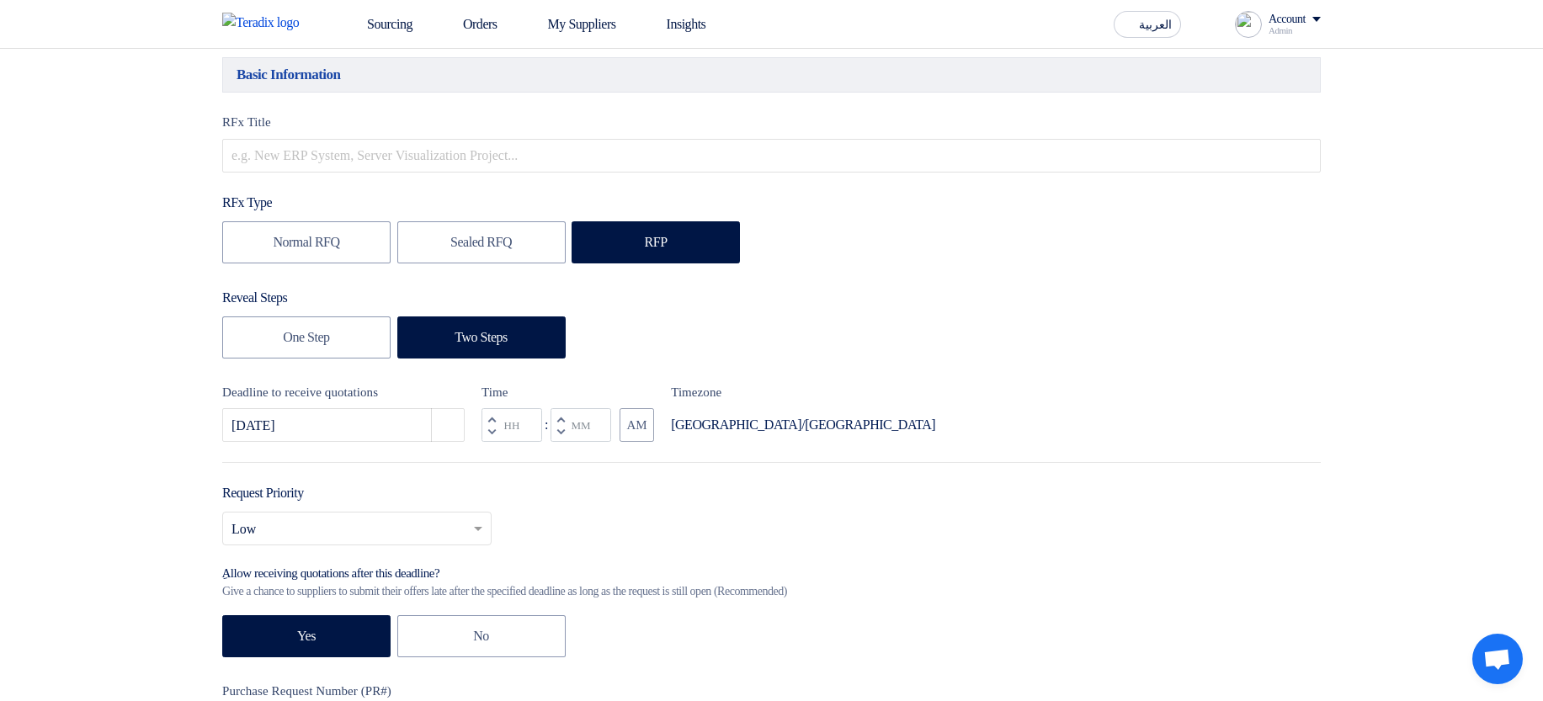
click at [561, 428] on span "button" at bounding box center [561, 431] width 6 height 9
type input "11"
type input "59"
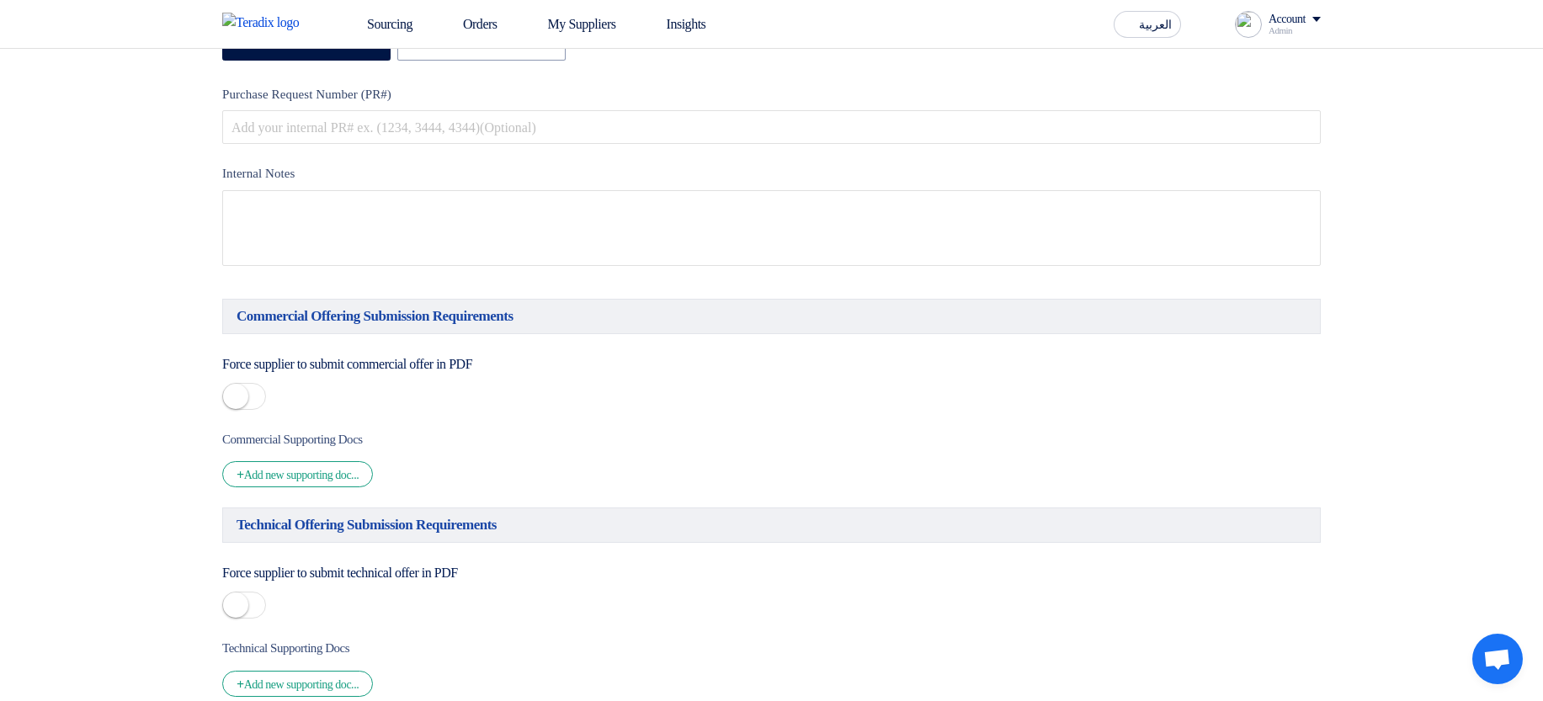
scroll to position [808, 0]
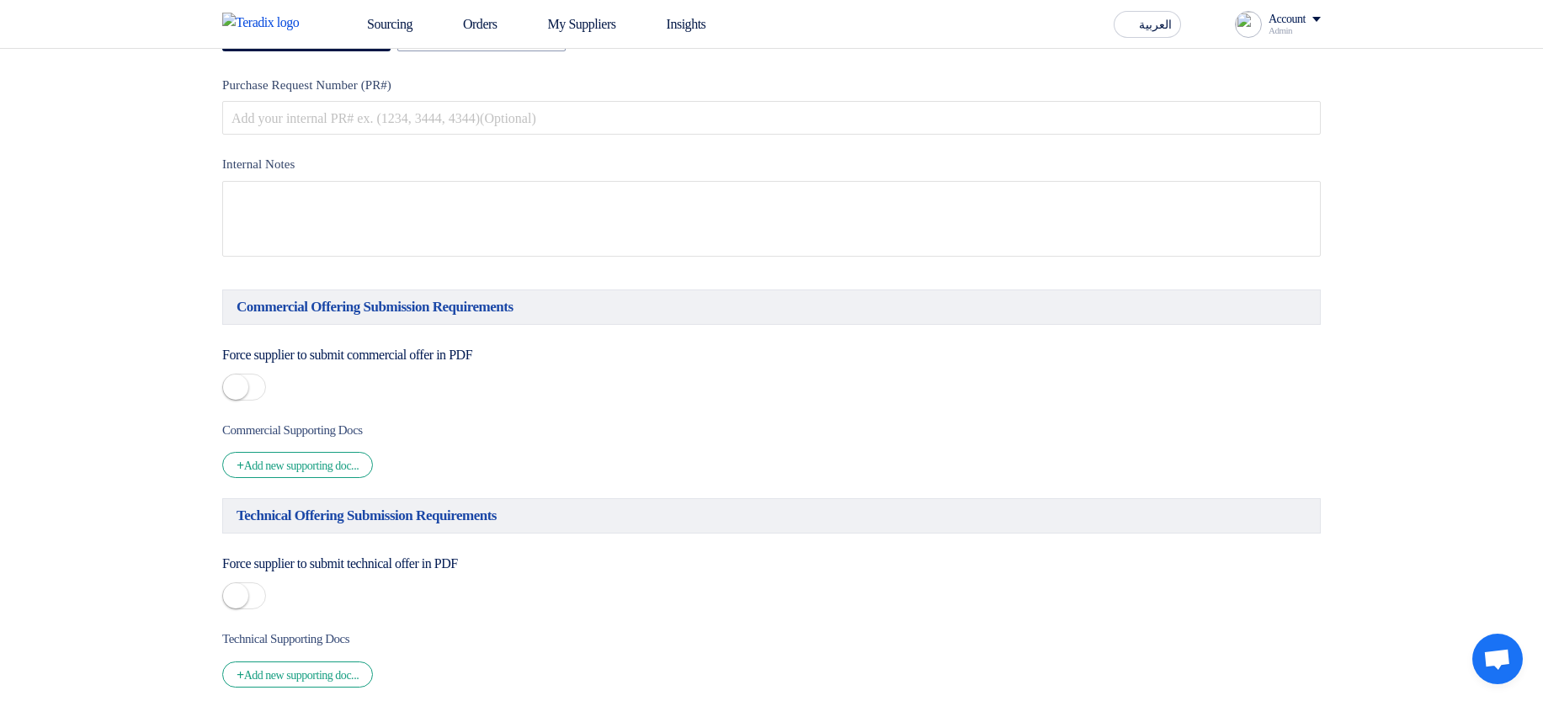
click at [242, 387] on small at bounding box center [235, 387] width 25 height 25
click at [367, 472] on div "+ Add new supporting doc..." at bounding box center [297, 465] width 151 height 26
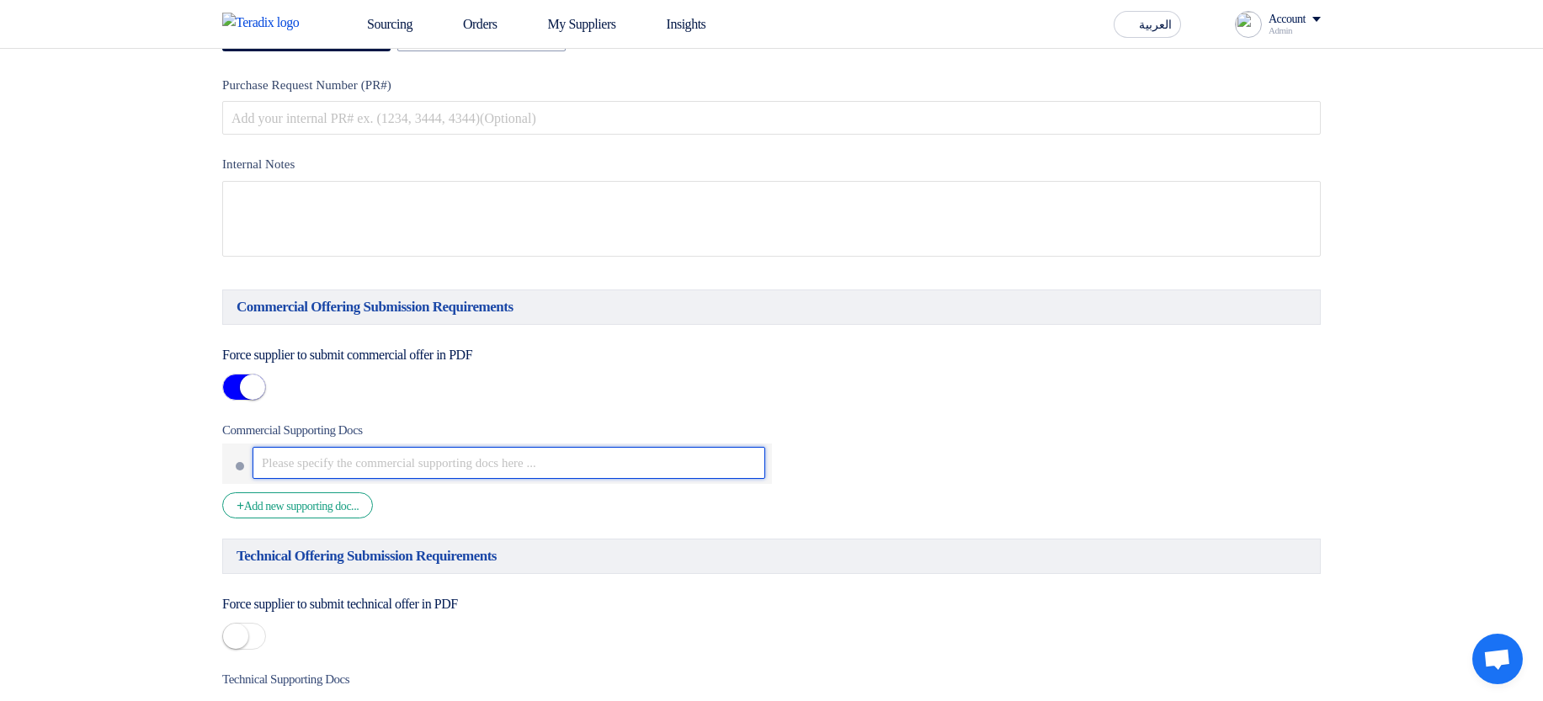
click at [420, 477] on input "text" at bounding box center [508, 463] width 513 height 32
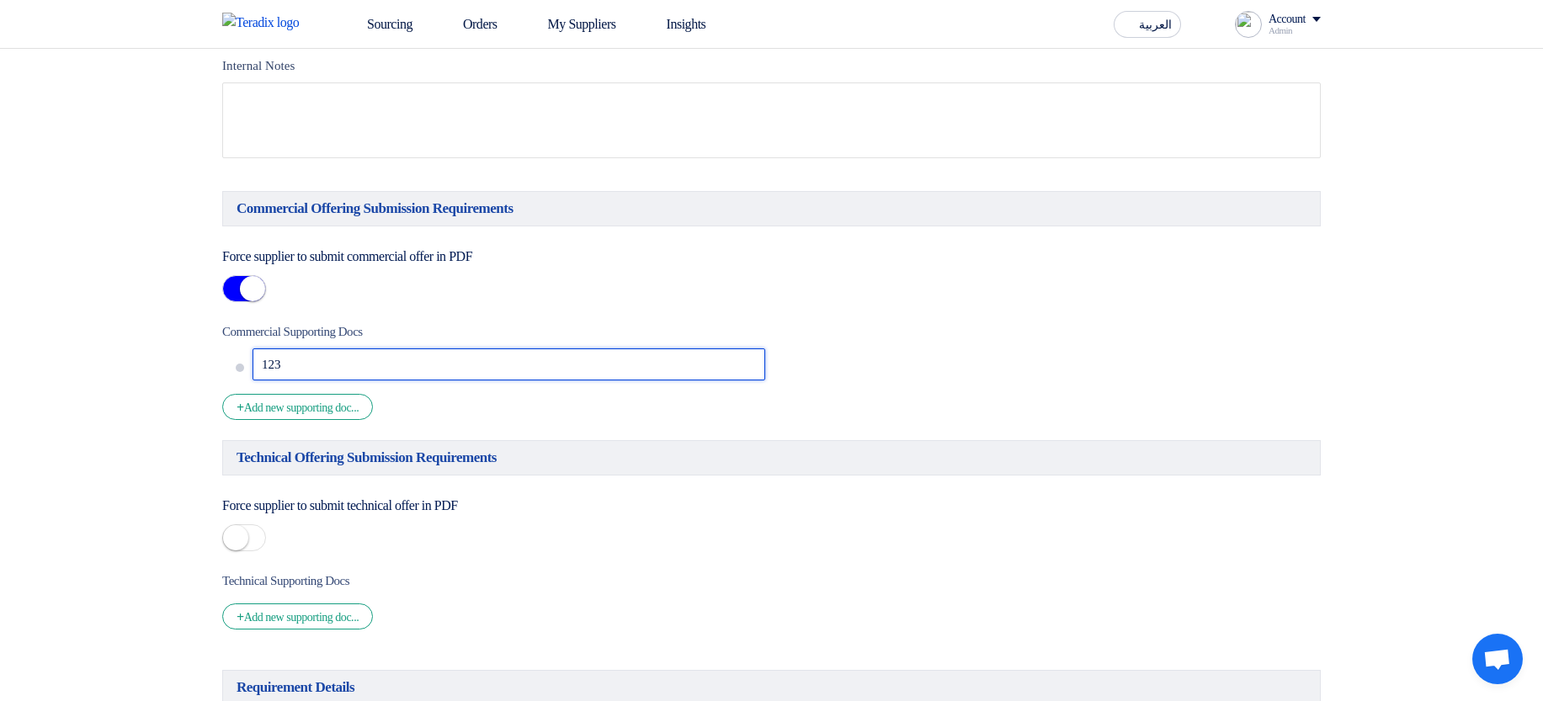
scroll to position [1010, 0]
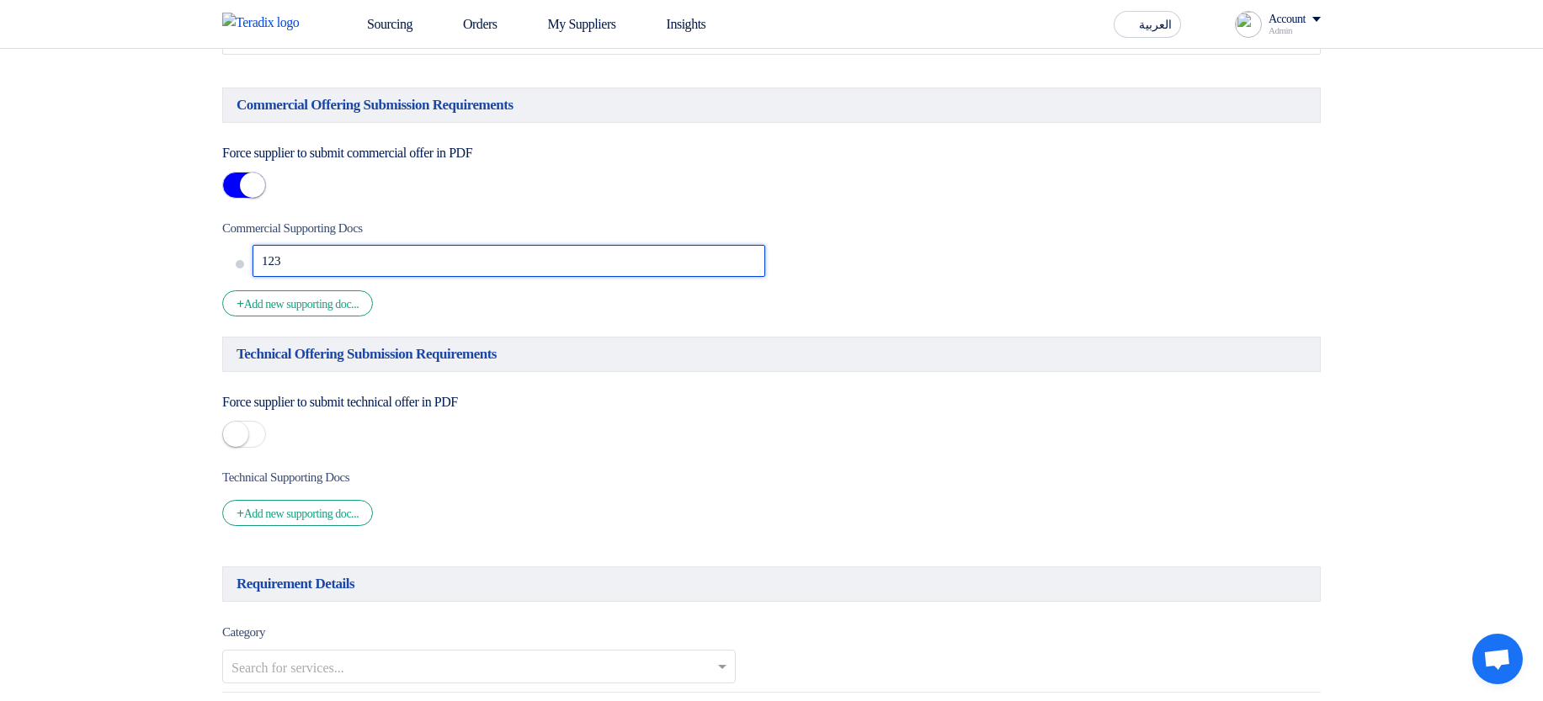
type input "123"
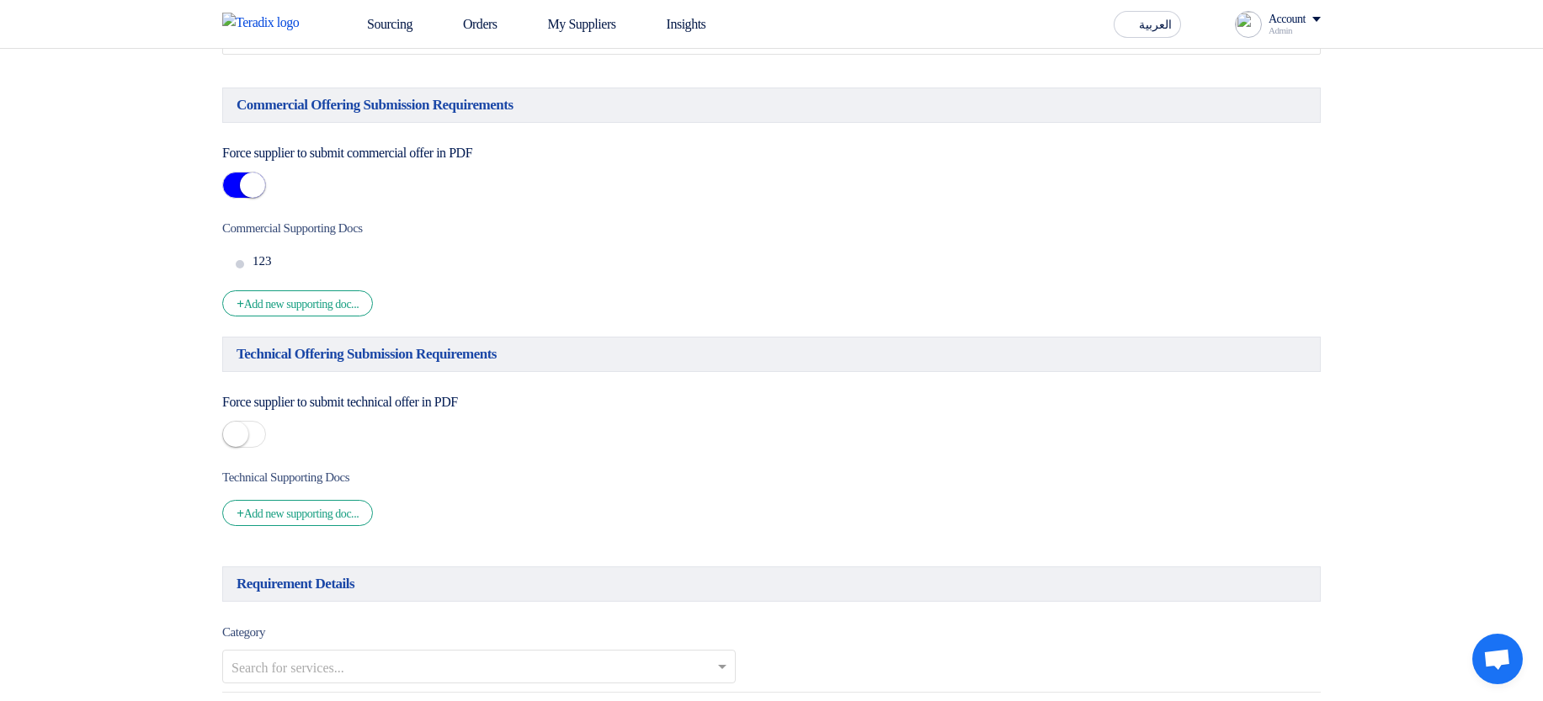
click at [244, 443] on small at bounding box center [235, 434] width 25 height 25
click at [300, 519] on div "+ Add new supporting doc..." at bounding box center [297, 513] width 151 height 26
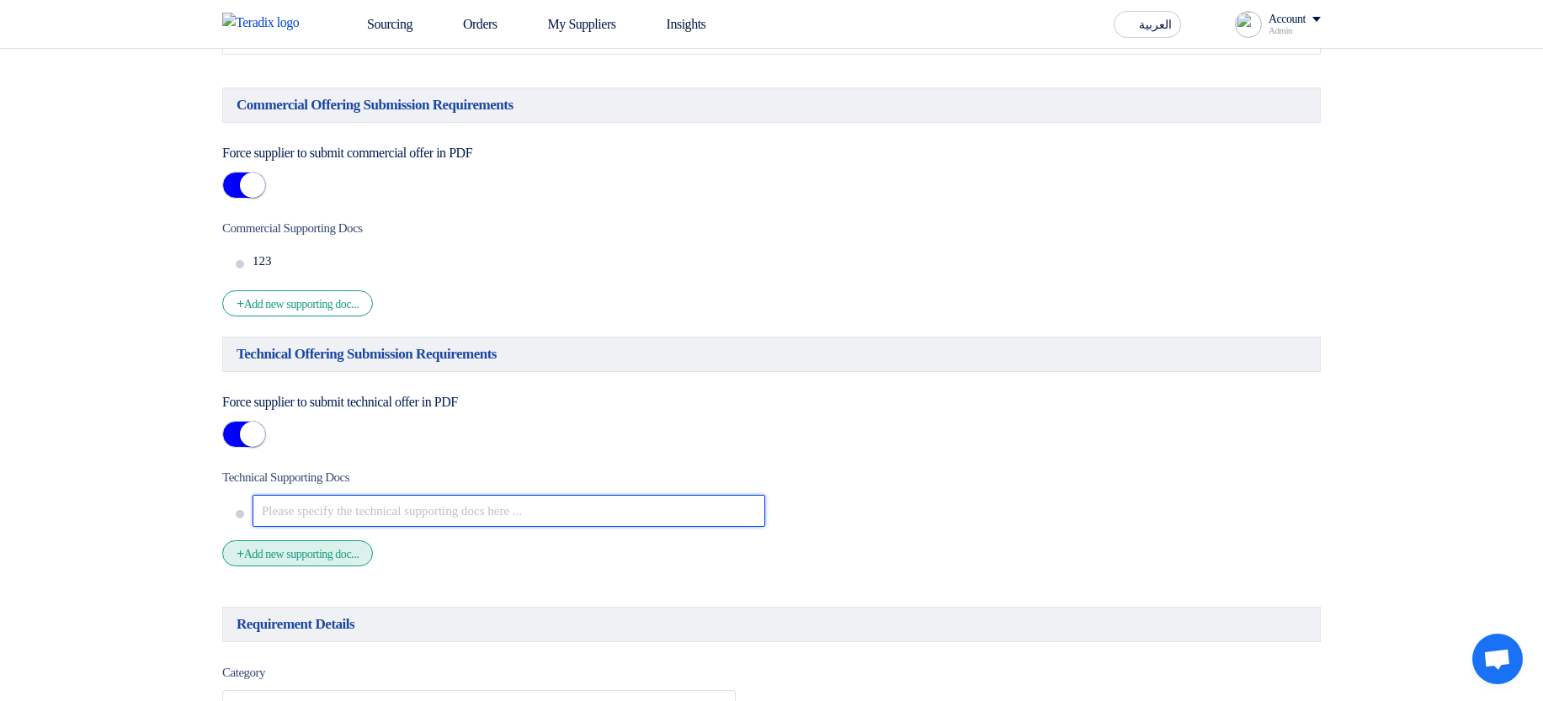
click at [304, 521] on input "text" at bounding box center [508, 511] width 513 height 32
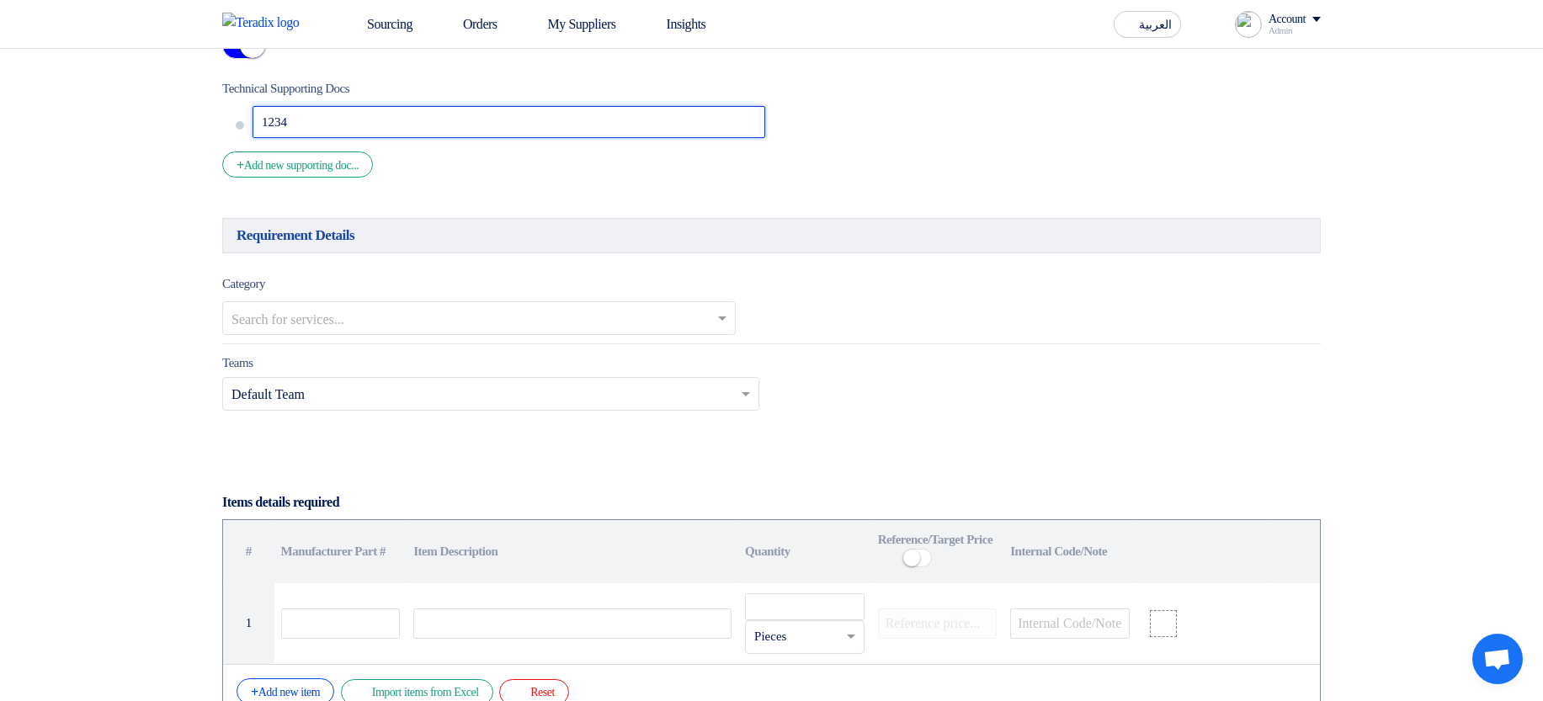
scroll to position [1414, 0]
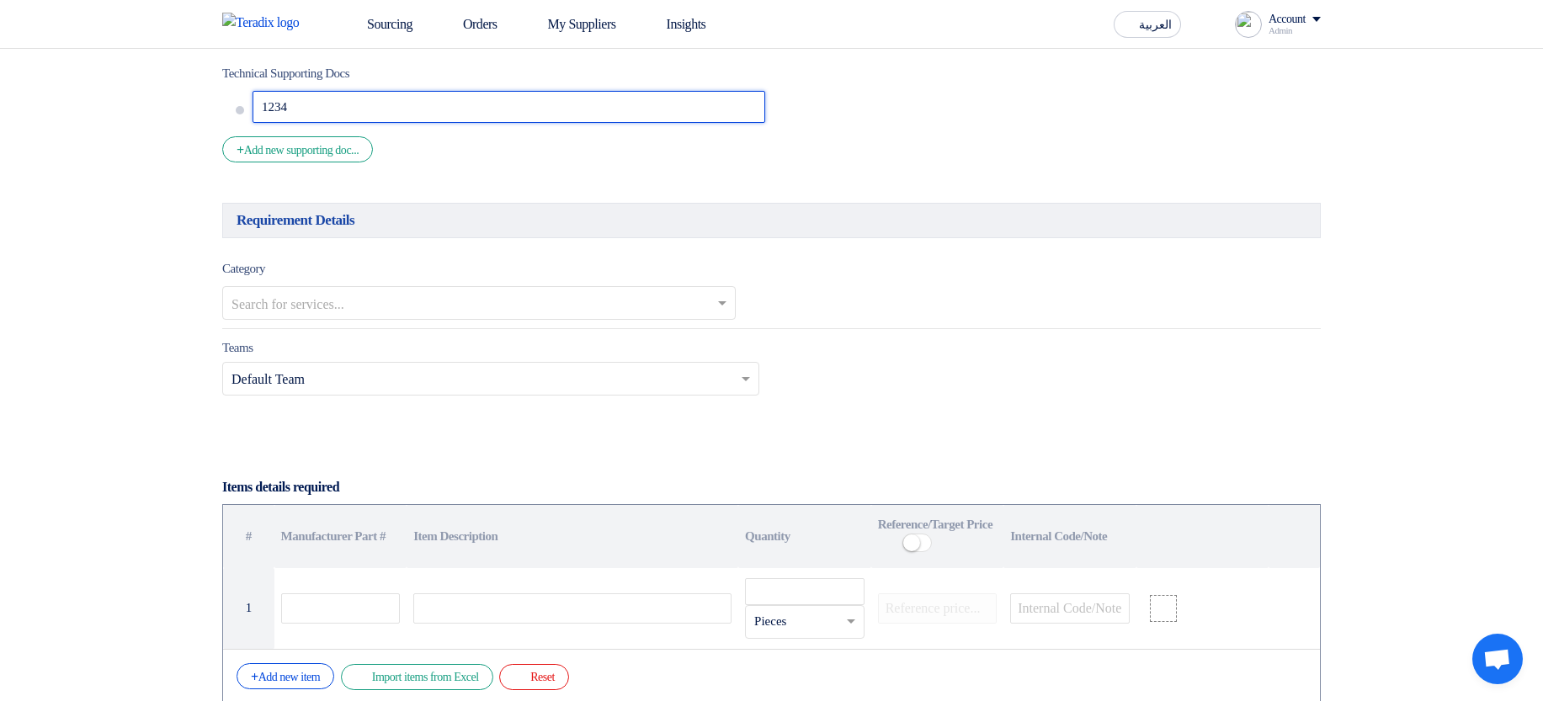
type input "1234"
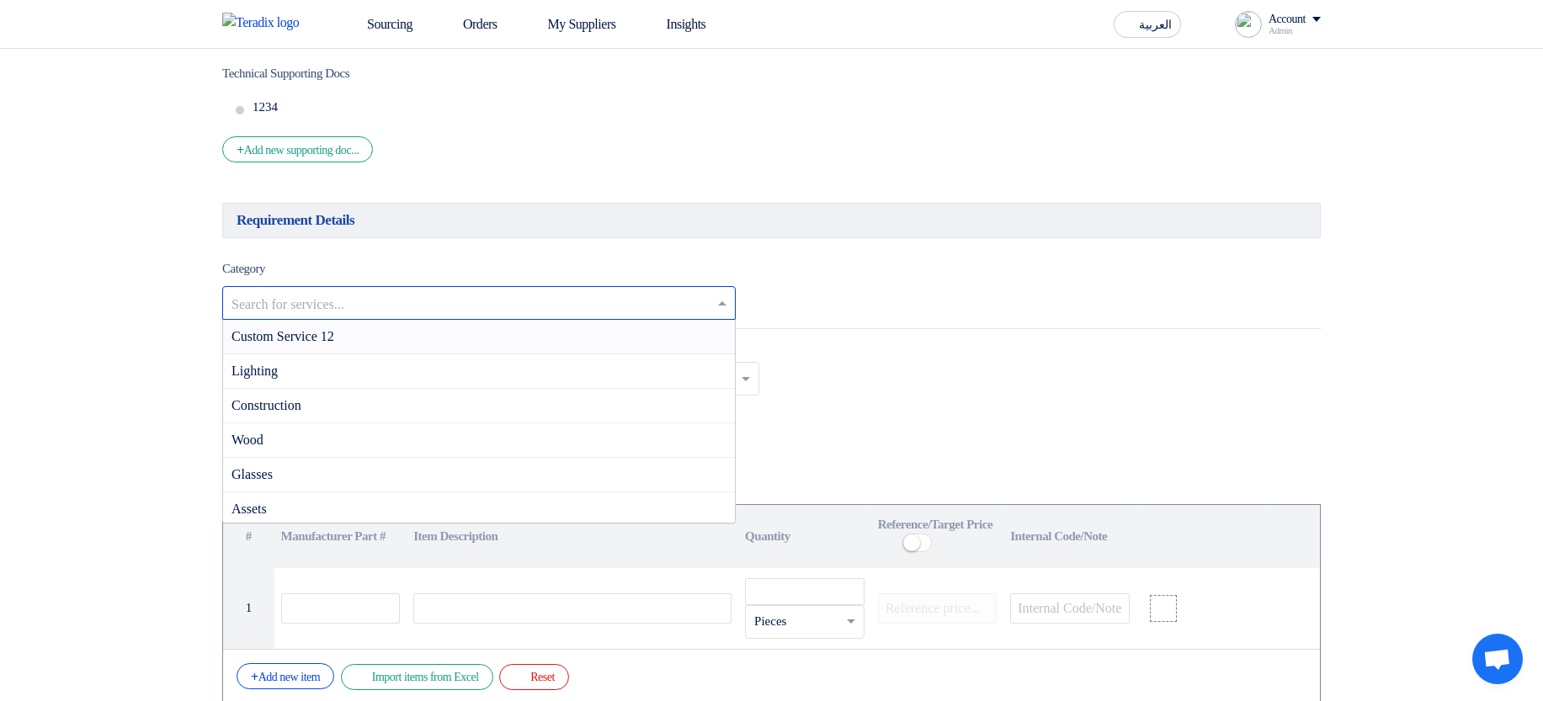
click at [362, 316] on input "text" at bounding box center [470, 305] width 478 height 28
click at [398, 350] on div "Custom Service 12" at bounding box center [479, 337] width 512 height 35
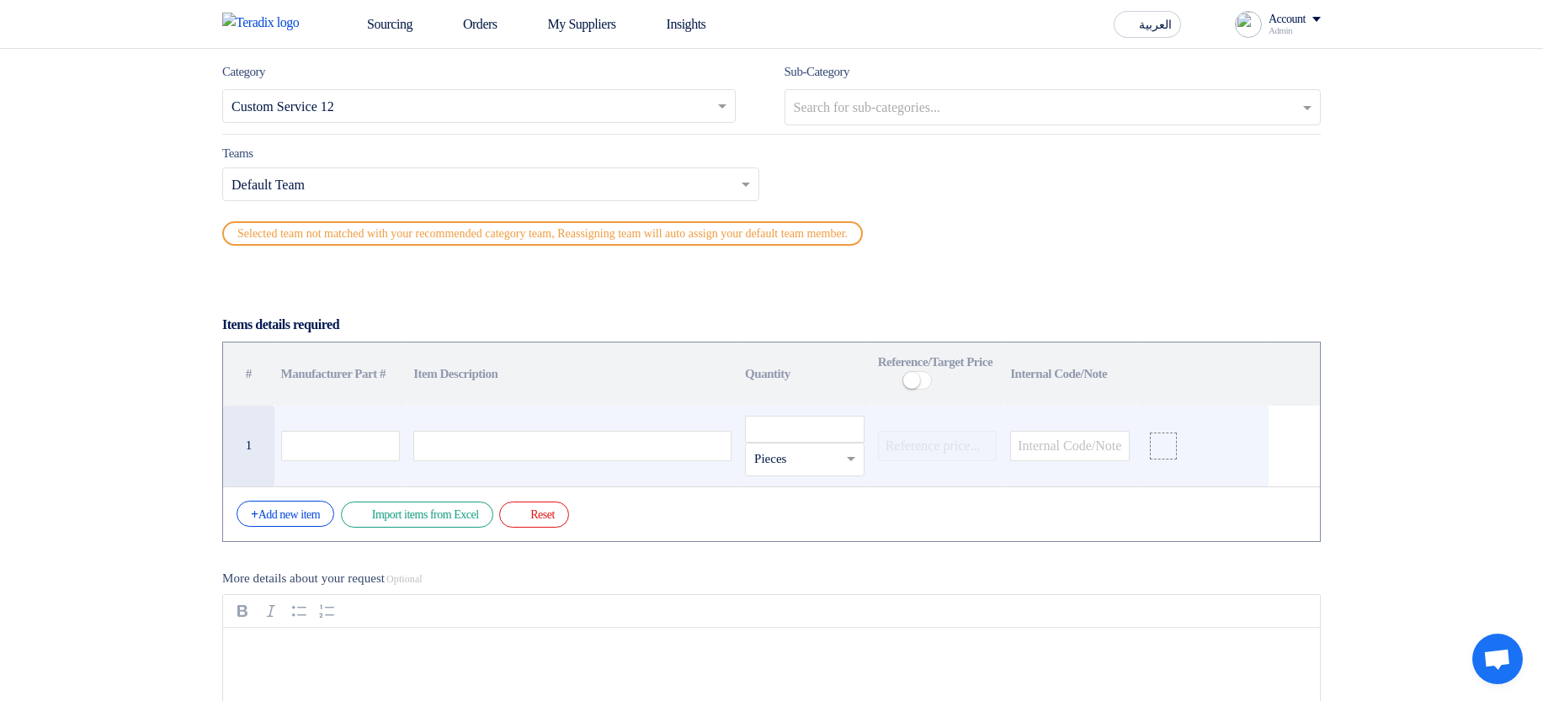
scroll to position [1616, 0]
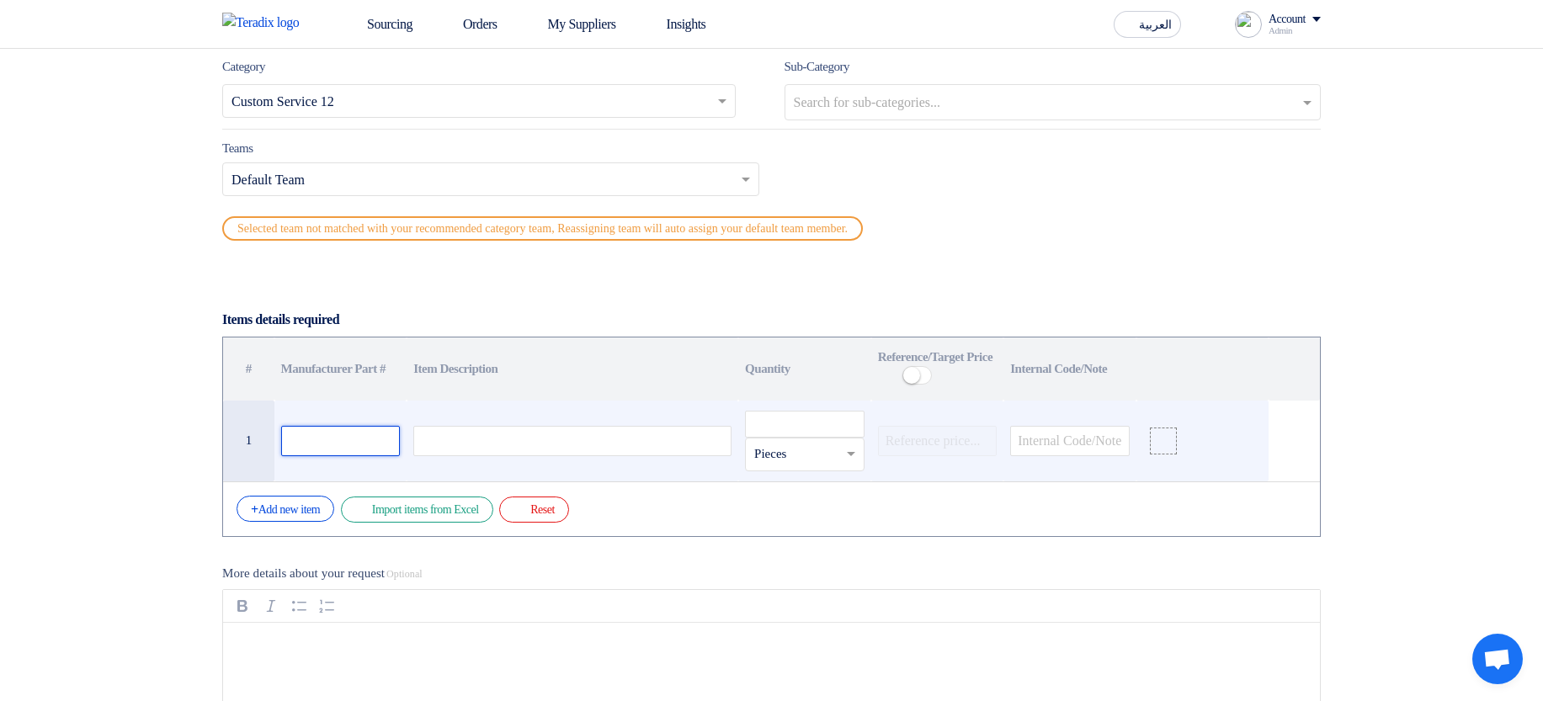
click at [353, 451] on input "text" at bounding box center [341, 441] width 120 height 30
type input "12"
click at [489, 454] on div at bounding box center [572, 441] width 318 height 30
click at [798, 438] on input "number" at bounding box center [805, 424] width 120 height 27
click at [513, 455] on div "12" at bounding box center [572, 441] width 318 height 30
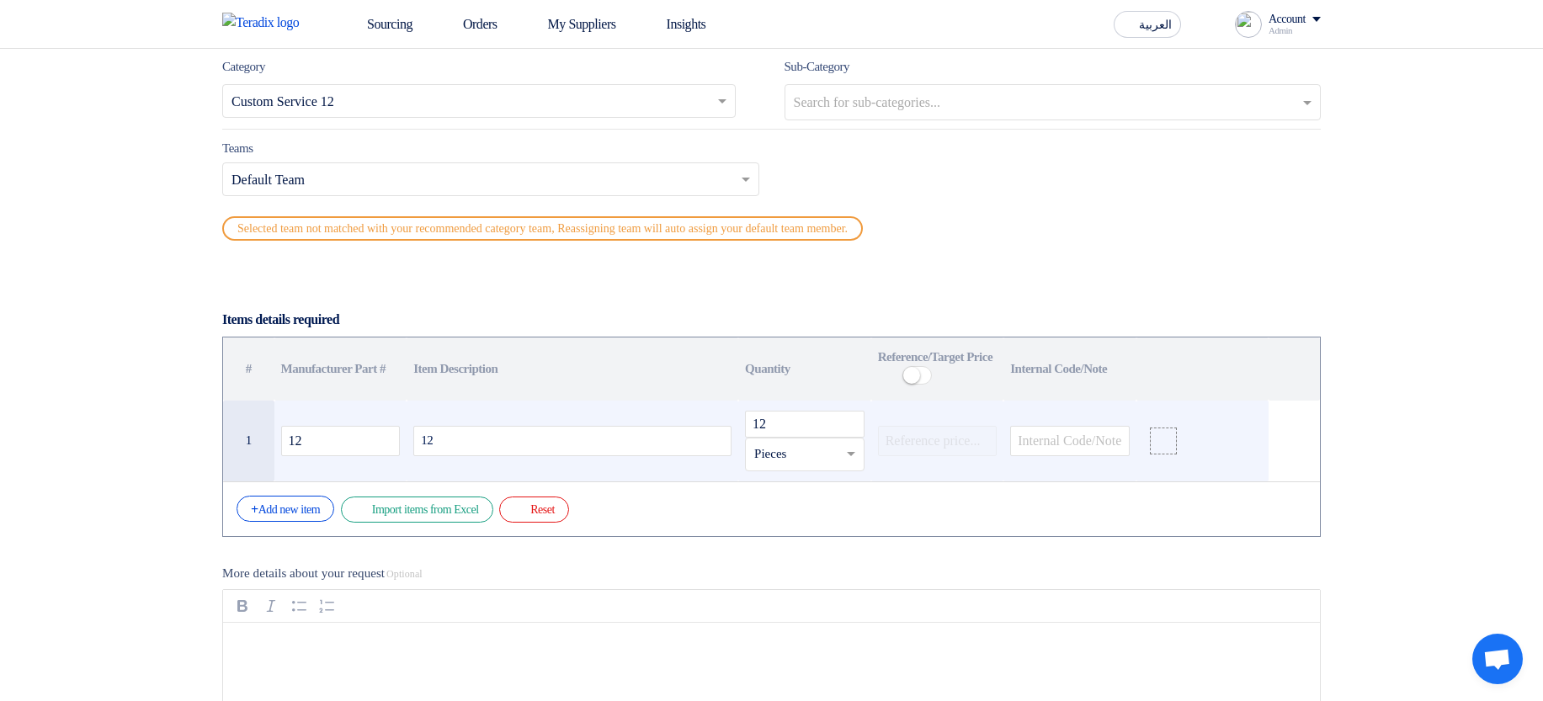
click at [513, 455] on div "12" at bounding box center [572, 441] width 318 height 30
click at [800, 438] on input "12" at bounding box center [805, 424] width 120 height 27
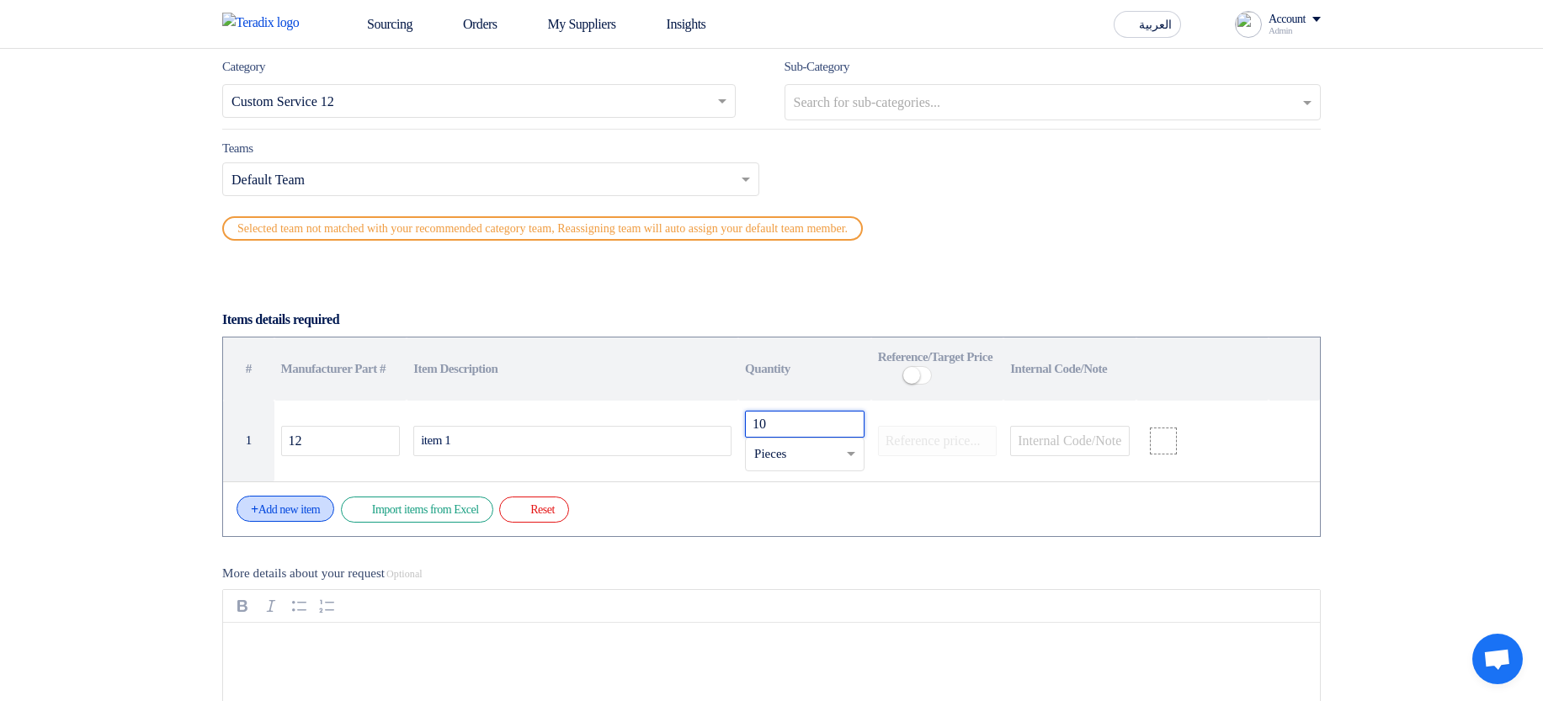
type input "10"
click at [316, 514] on div "+ Add new item" at bounding box center [285, 509] width 98 height 26
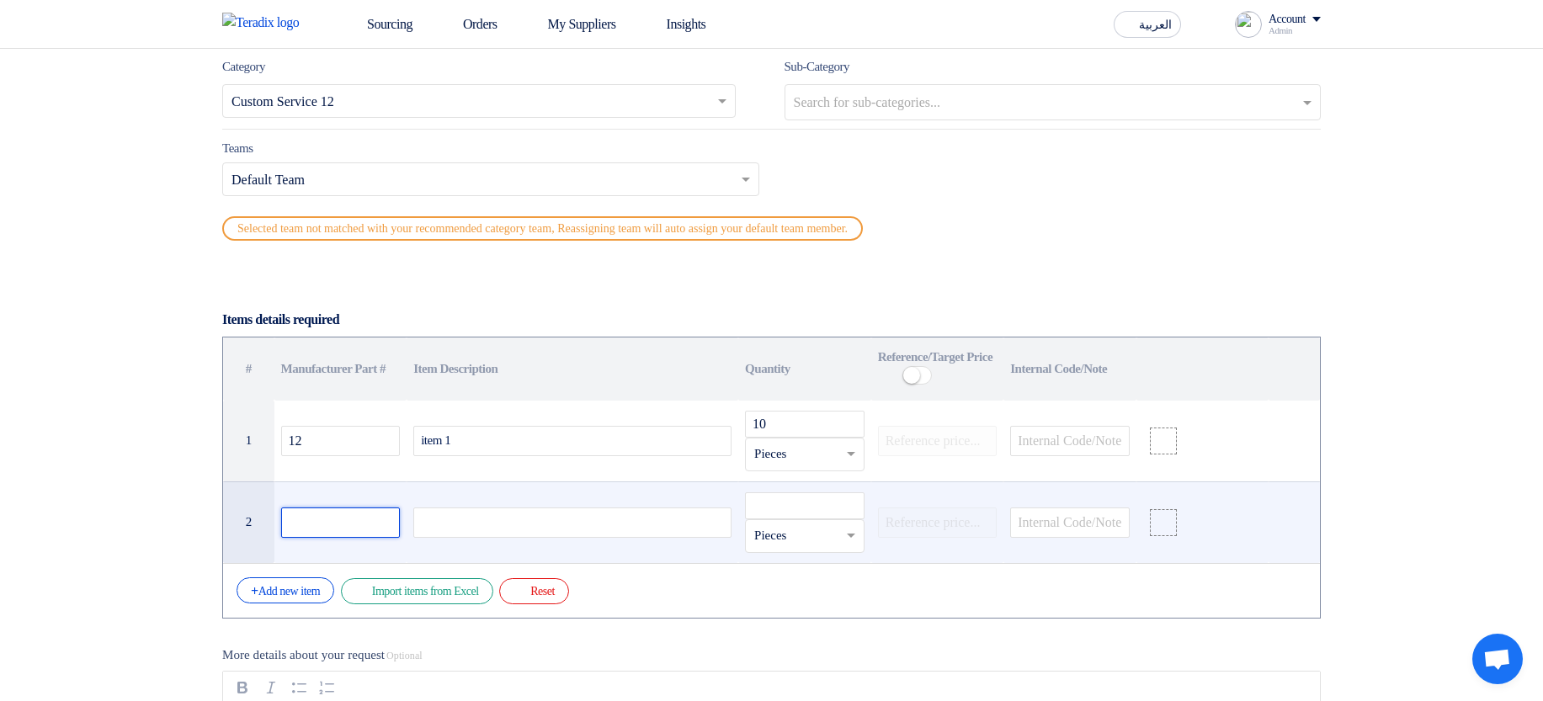
click at [334, 531] on input "text" at bounding box center [341, 522] width 120 height 30
click at [432, 551] on td at bounding box center [572, 522] width 332 height 82
click at [445, 536] on div at bounding box center [572, 522] width 318 height 30
click at [855, 519] on input "number" at bounding box center [805, 505] width 120 height 27
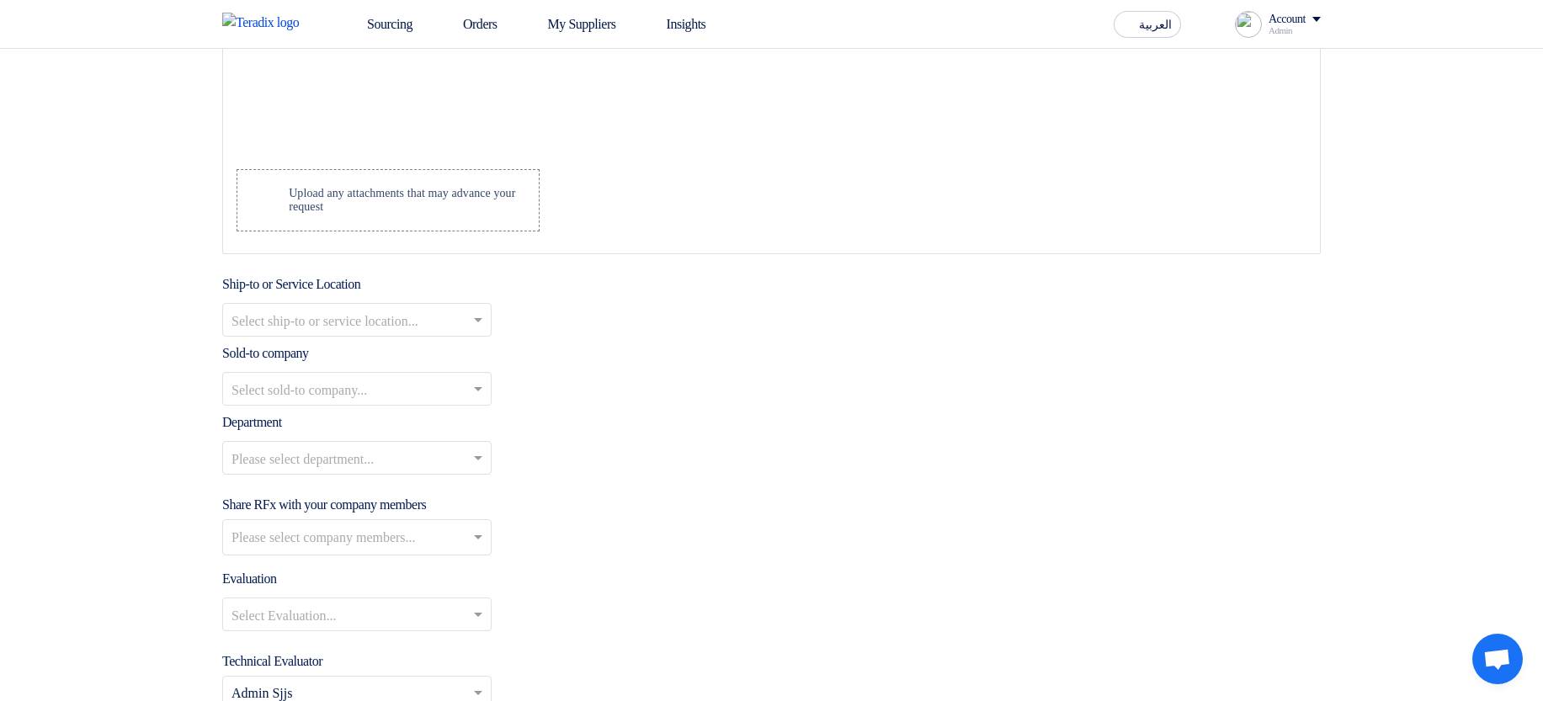
scroll to position [2323, 0]
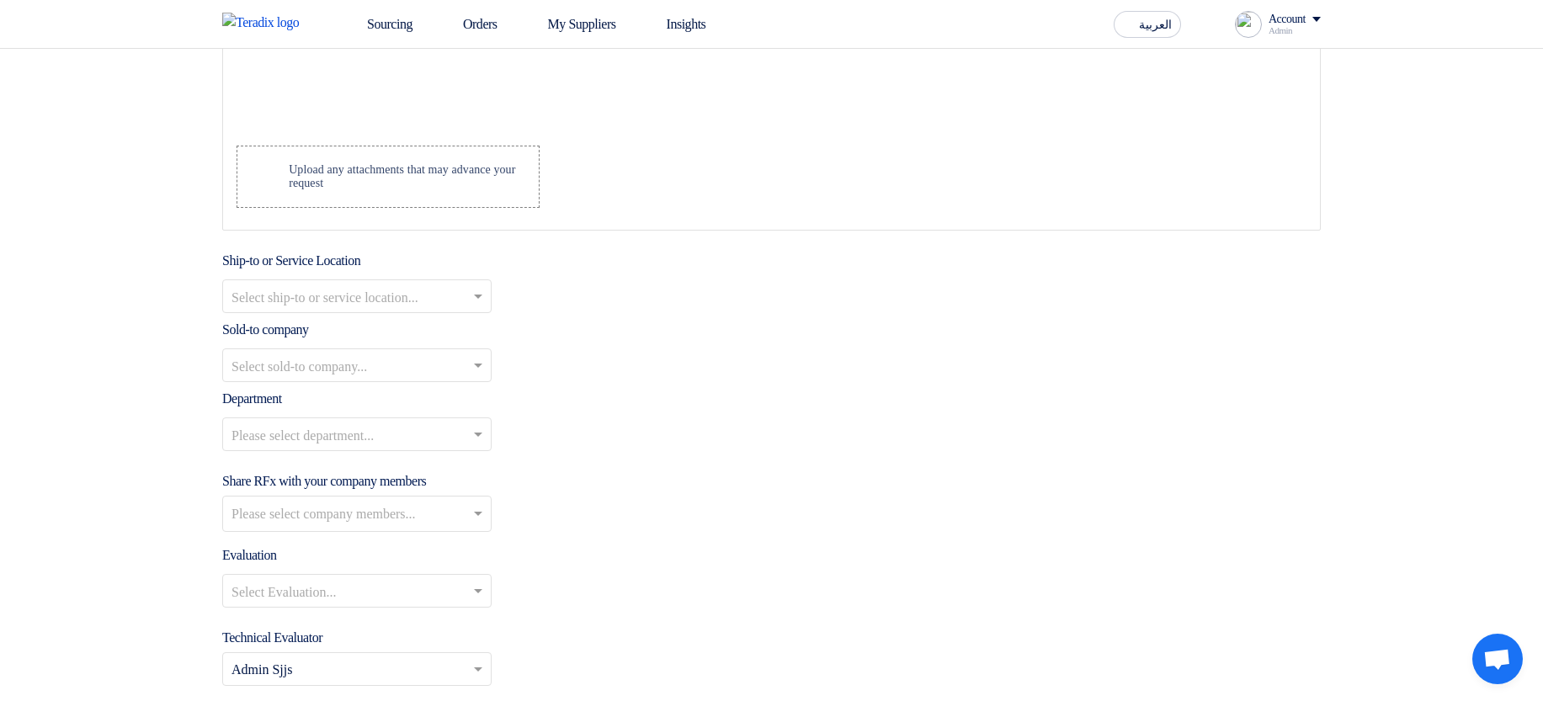
type input "20"
drag, startPoint x: 426, startPoint y: 315, endPoint x: 435, endPoint y: 330, distance: 17.8
click at [427, 311] on input "text" at bounding box center [348, 298] width 234 height 28
click at [437, 343] on div "Maadi Stores" at bounding box center [357, 330] width 268 height 35
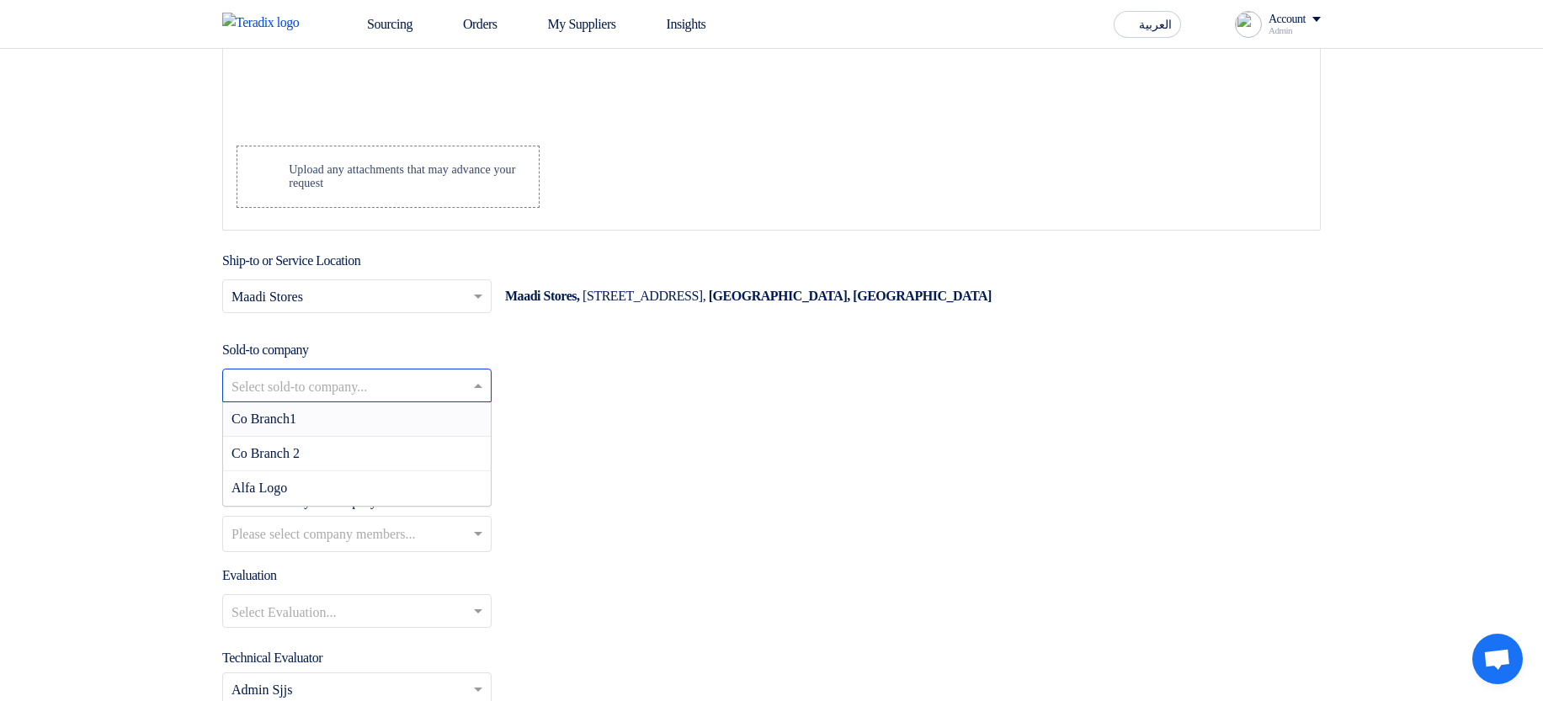
click at [341, 400] on input "text" at bounding box center [348, 387] width 234 height 28
click at [346, 427] on div "Co Branch1" at bounding box center [357, 419] width 268 height 35
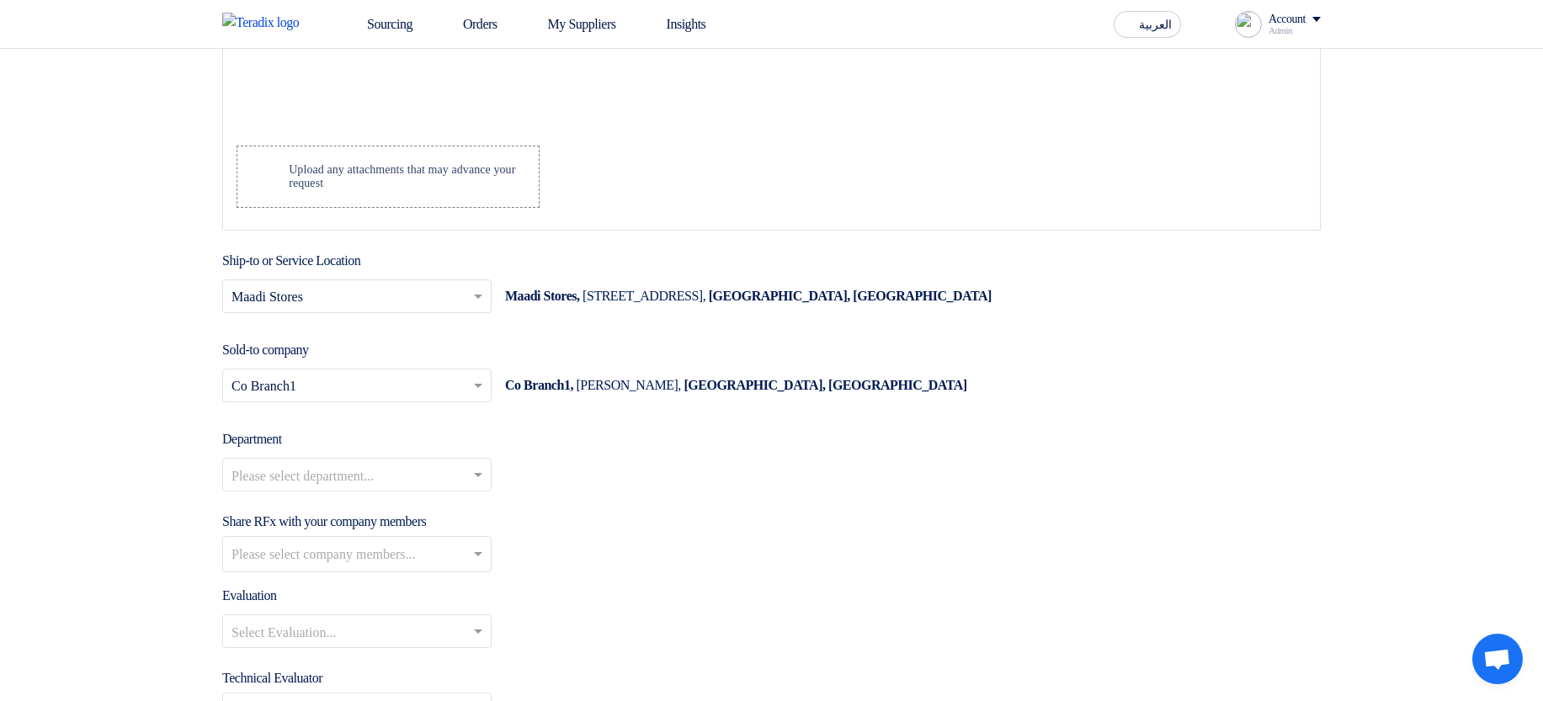
click at [341, 490] on input "text" at bounding box center [348, 476] width 234 height 28
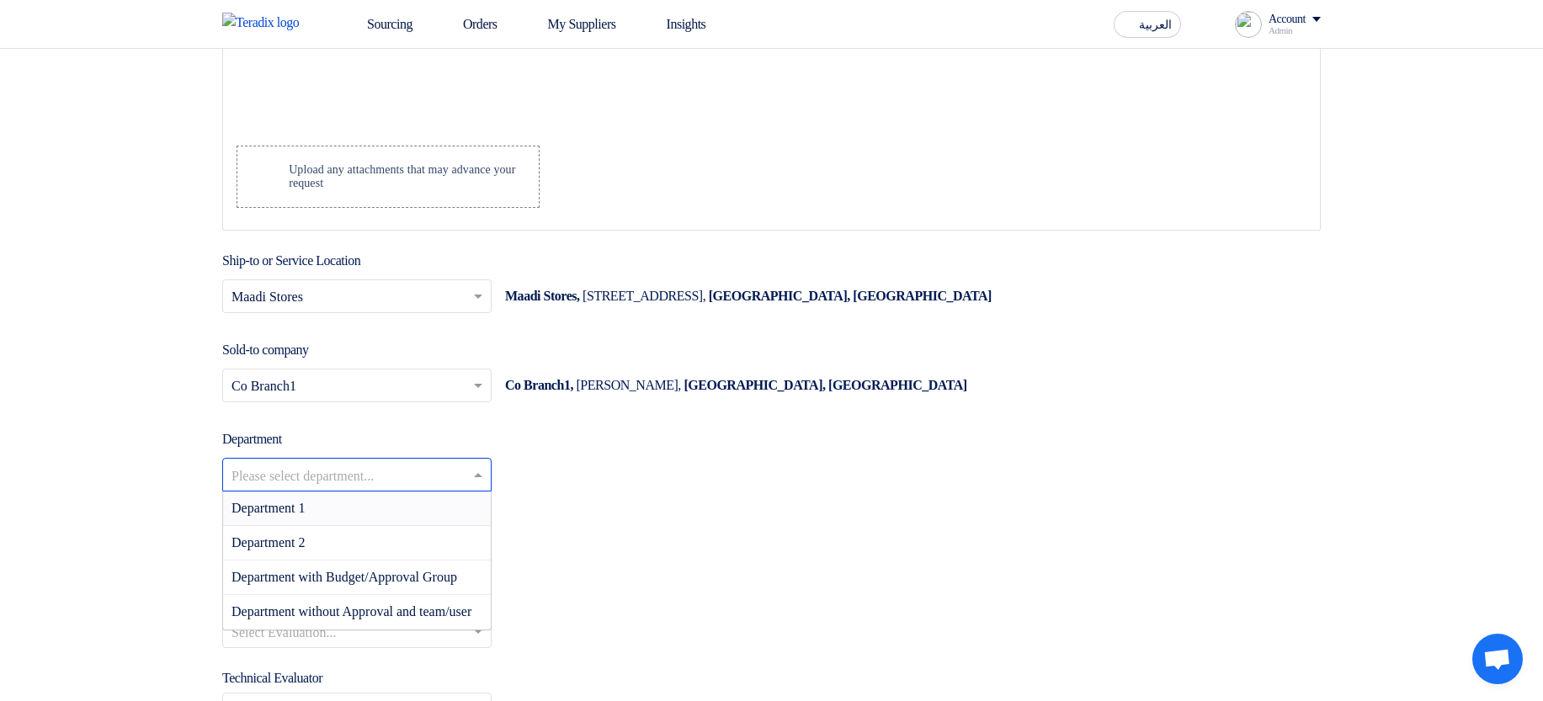
click at [340, 518] on div "Department 1" at bounding box center [357, 508] width 268 height 35
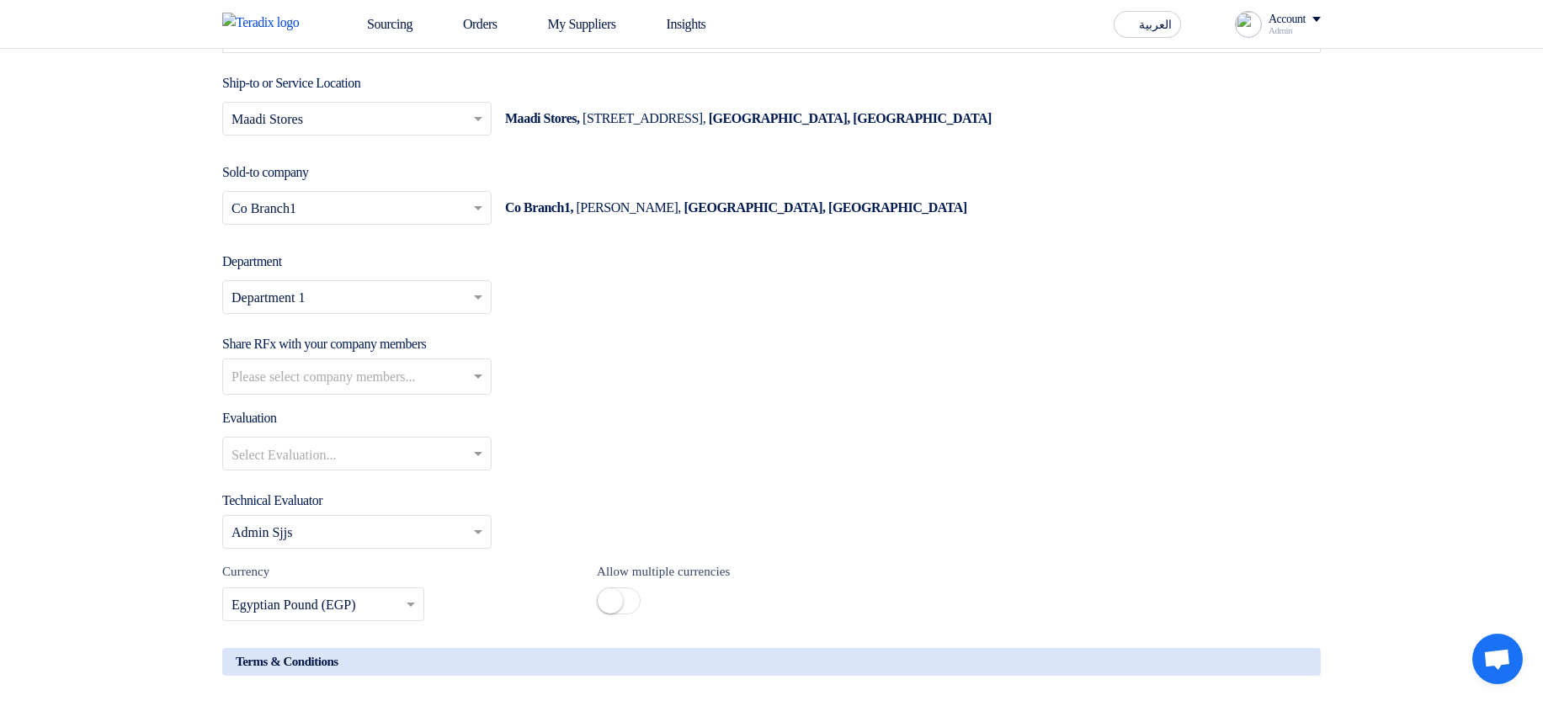
scroll to position [2525, 0]
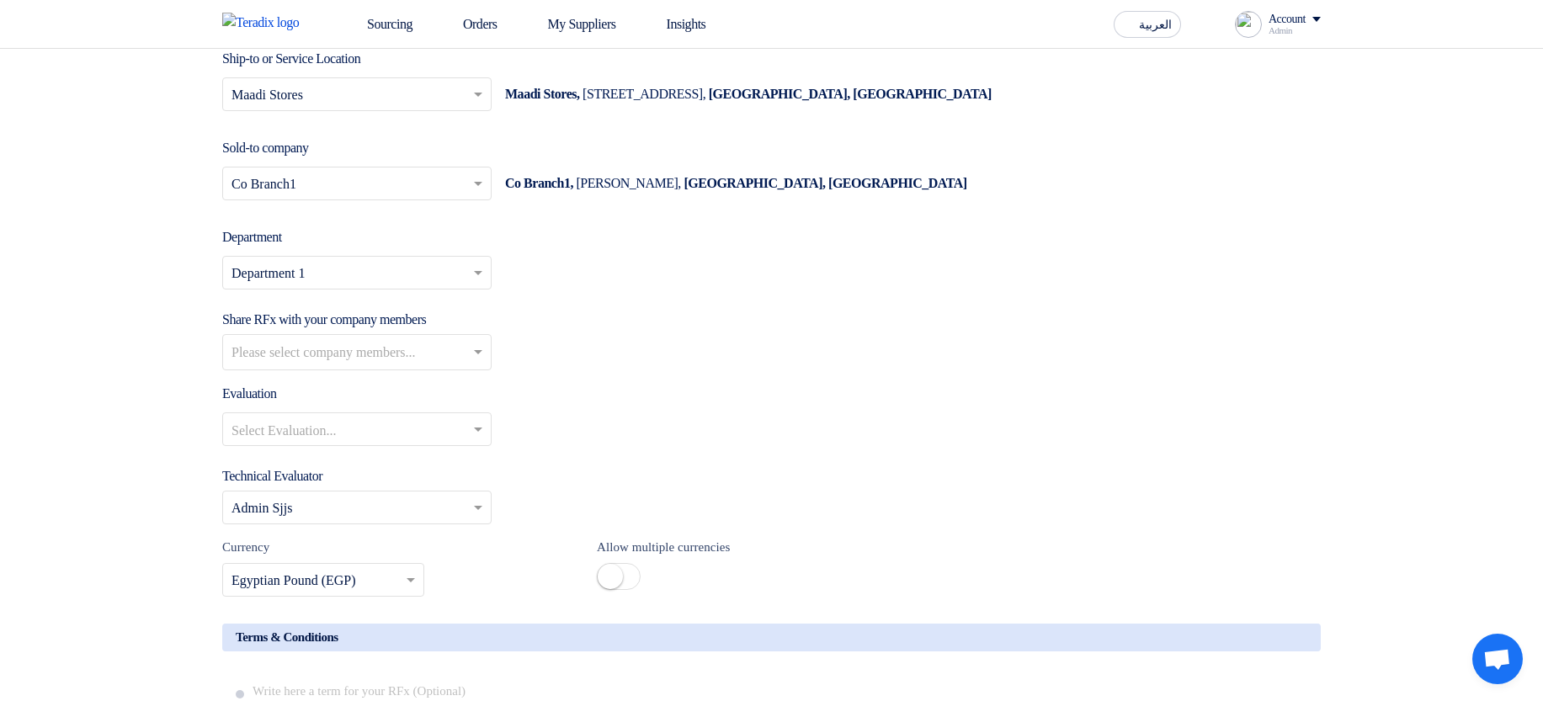
click at [318, 444] on input "text" at bounding box center [348, 431] width 234 height 28
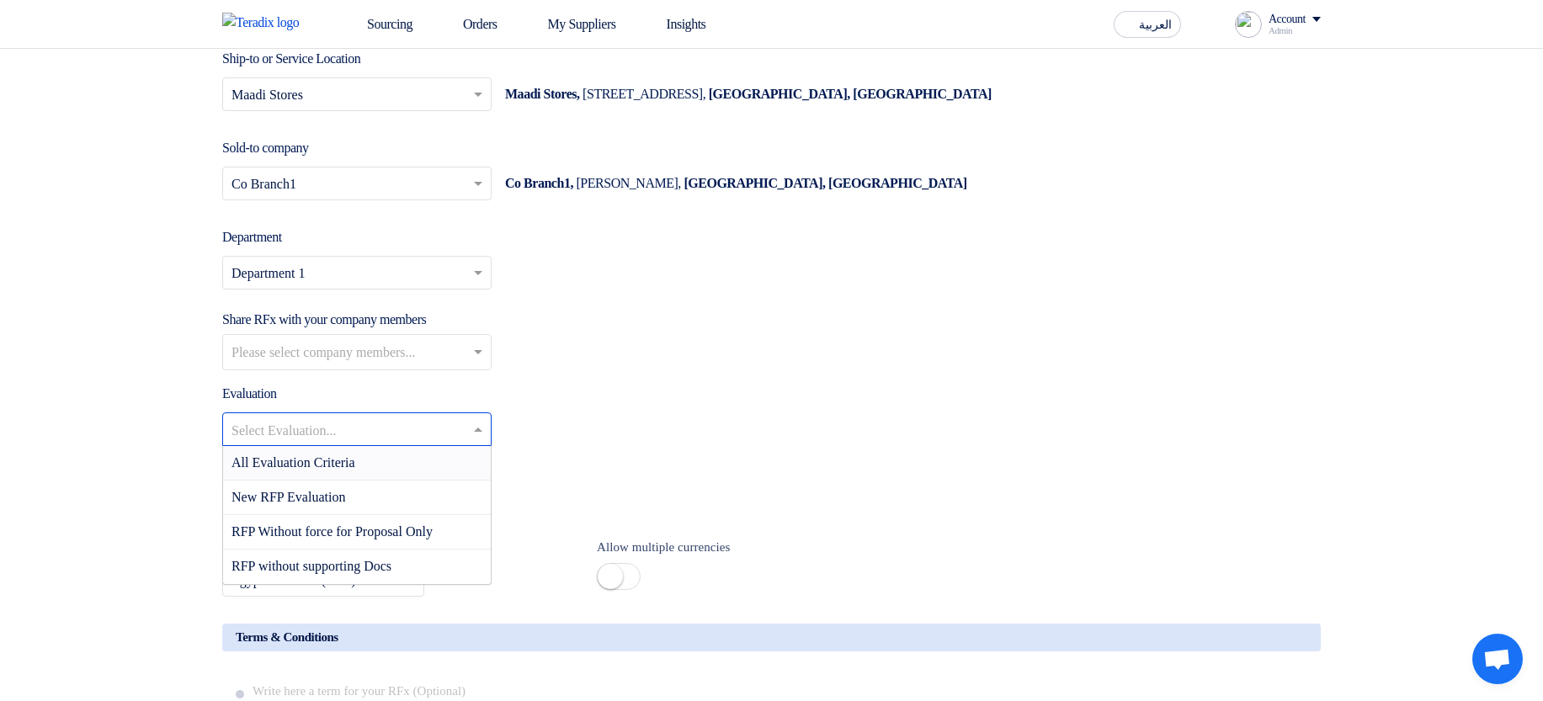
click at [325, 470] on span "All Evaluation Criteria" at bounding box center [293, 462] width 124 height 14
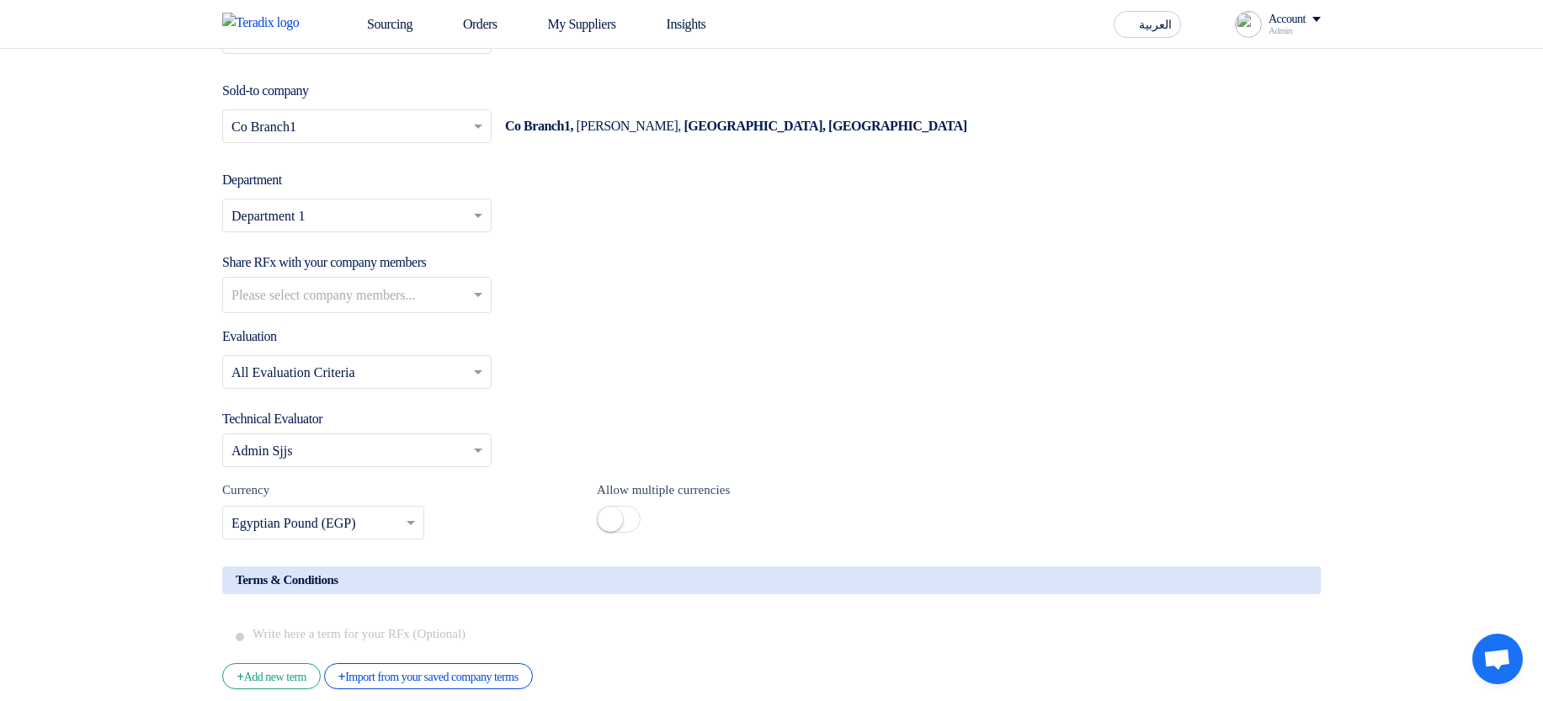
scroll to position [2626, 0]
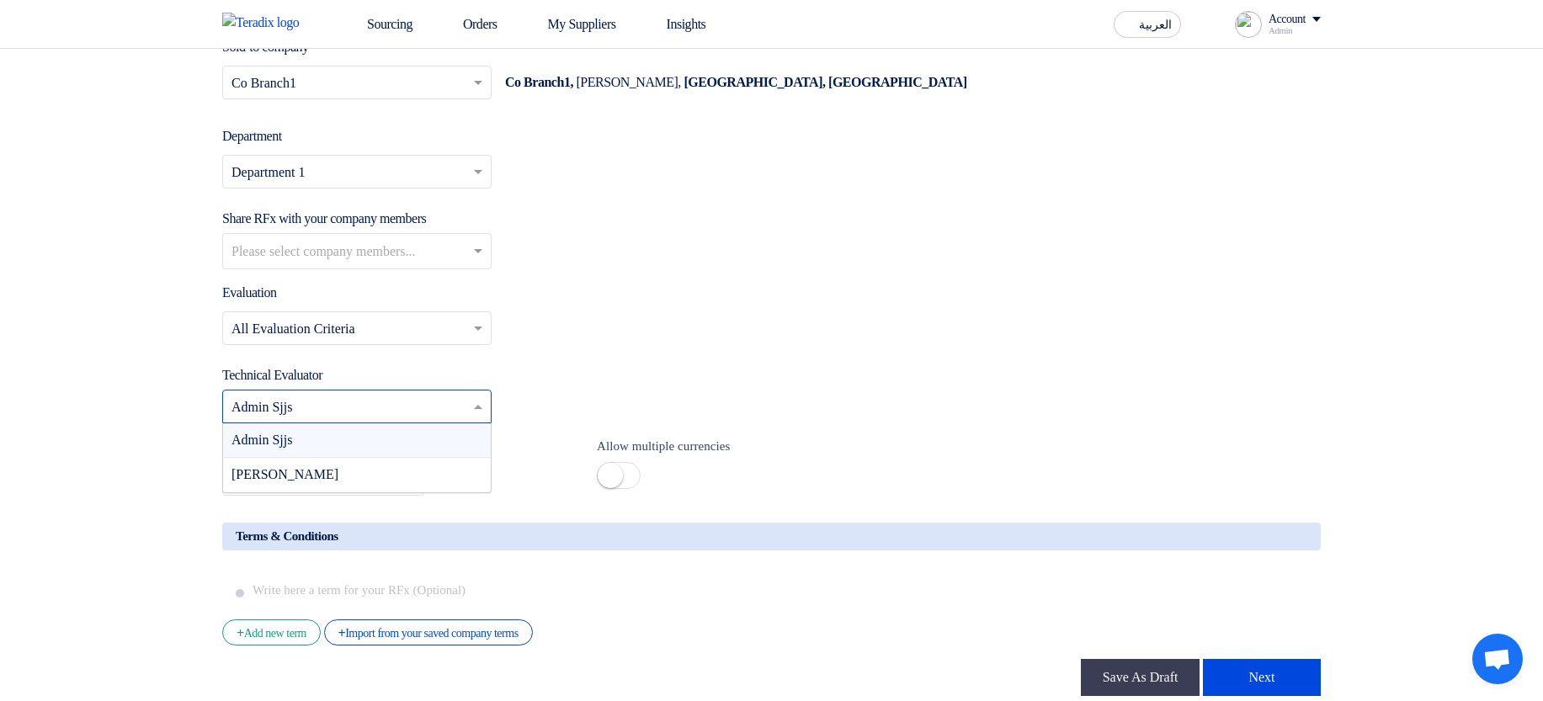
click at [364, 417] on input "text" at bounding box center [348, 408] width 234 height 28
click at [376, 481] on div "Sadsadjs Askjd" at bounding box center [357, 475] width 268 height 34
click at [374, 420] on input "text" at bounding box center [348, 408] width 234 height 28
click at [362, 458] on div "Admin Sjjs" at bounding box center [357, 440] width 268 height 35
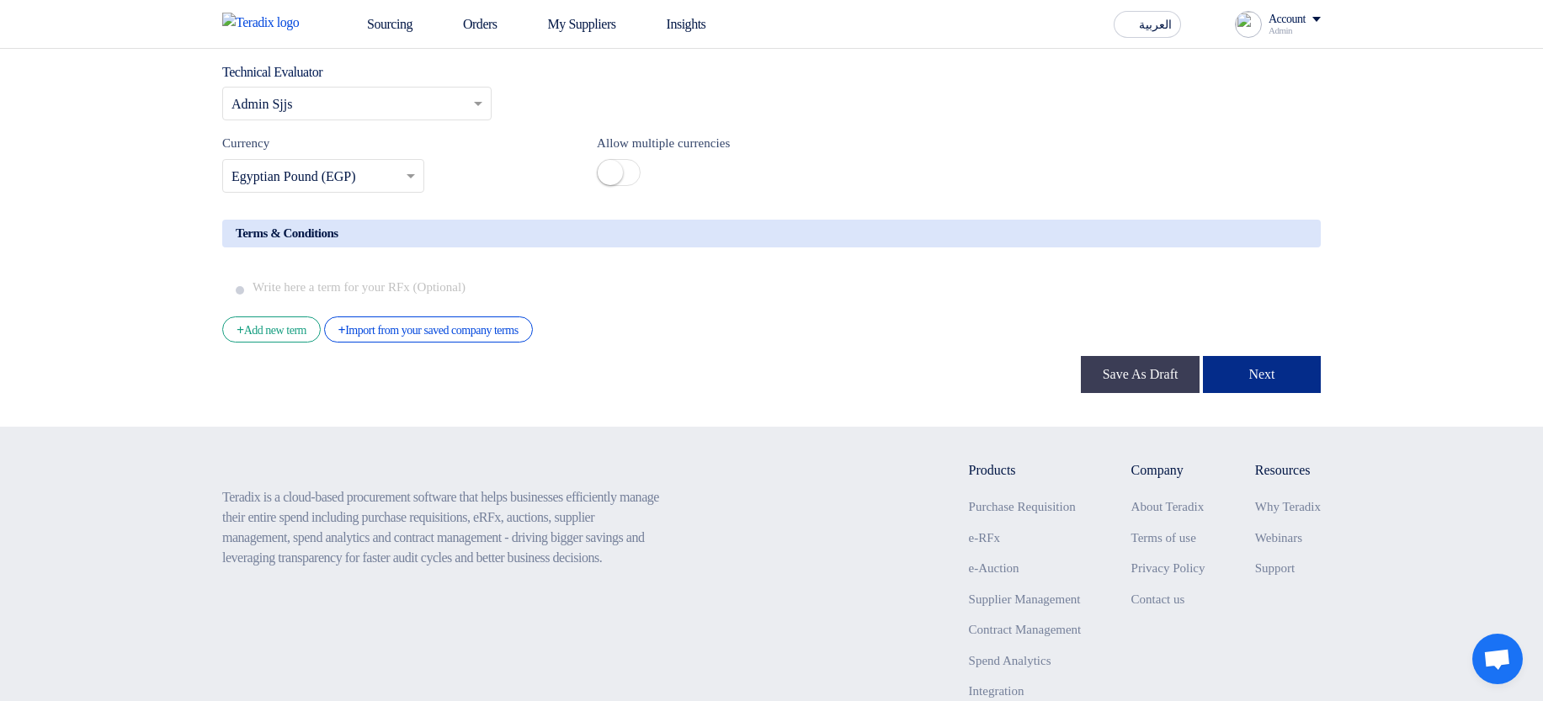
click at [1270, 378] on button "Next" at bounding box center [1262, 374] width 118 height 37
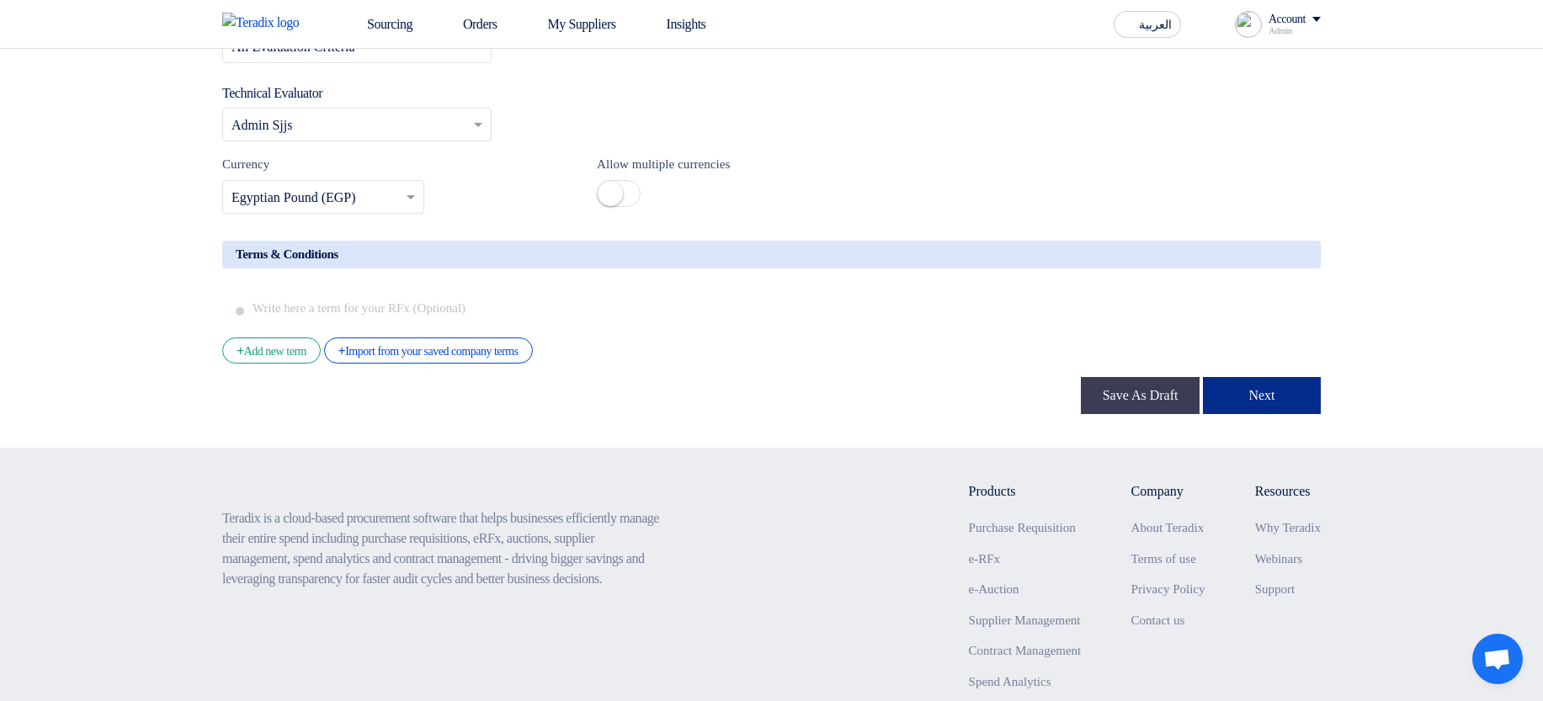
scroll to position [252, 0]
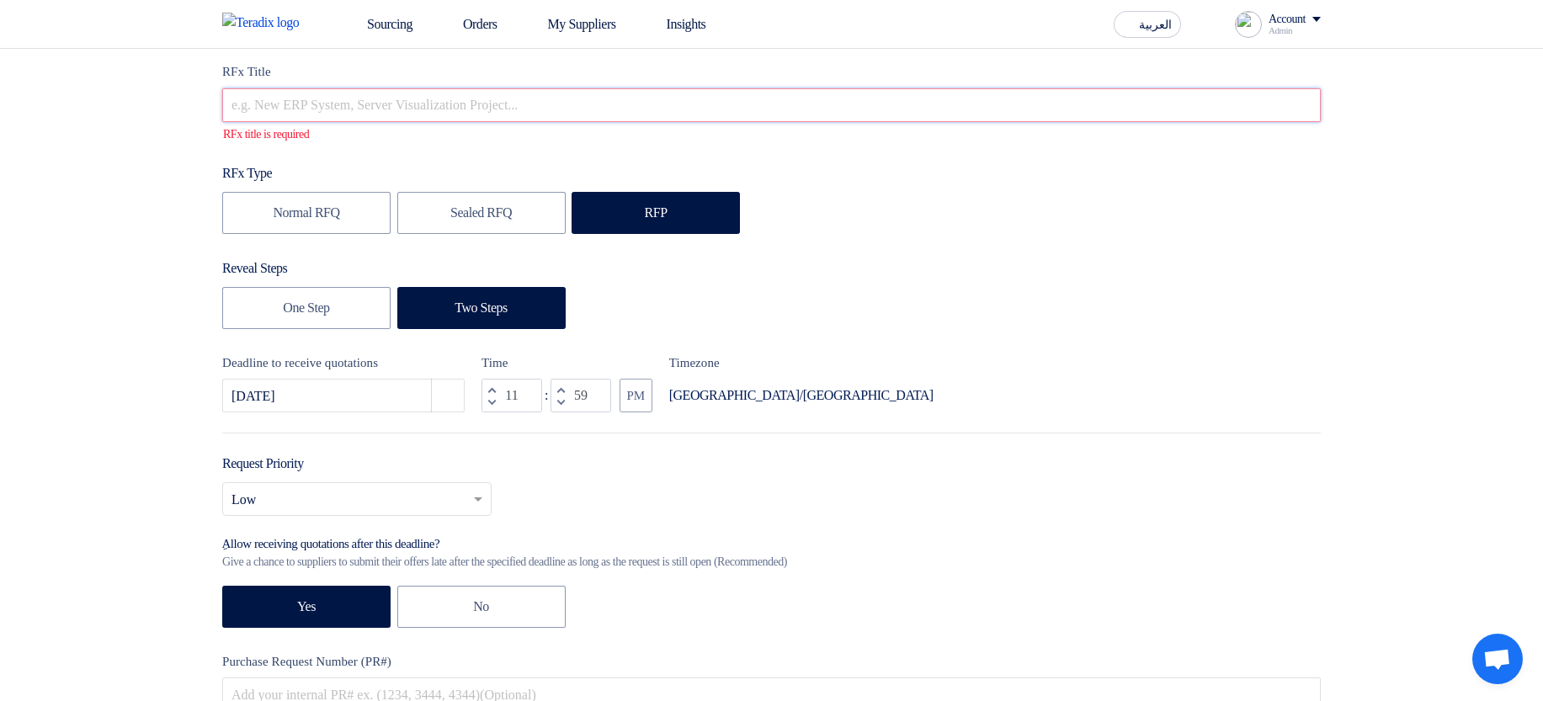
click at [411, 115] on input "text" at bounding box center [771, 105] width 1098 height 34
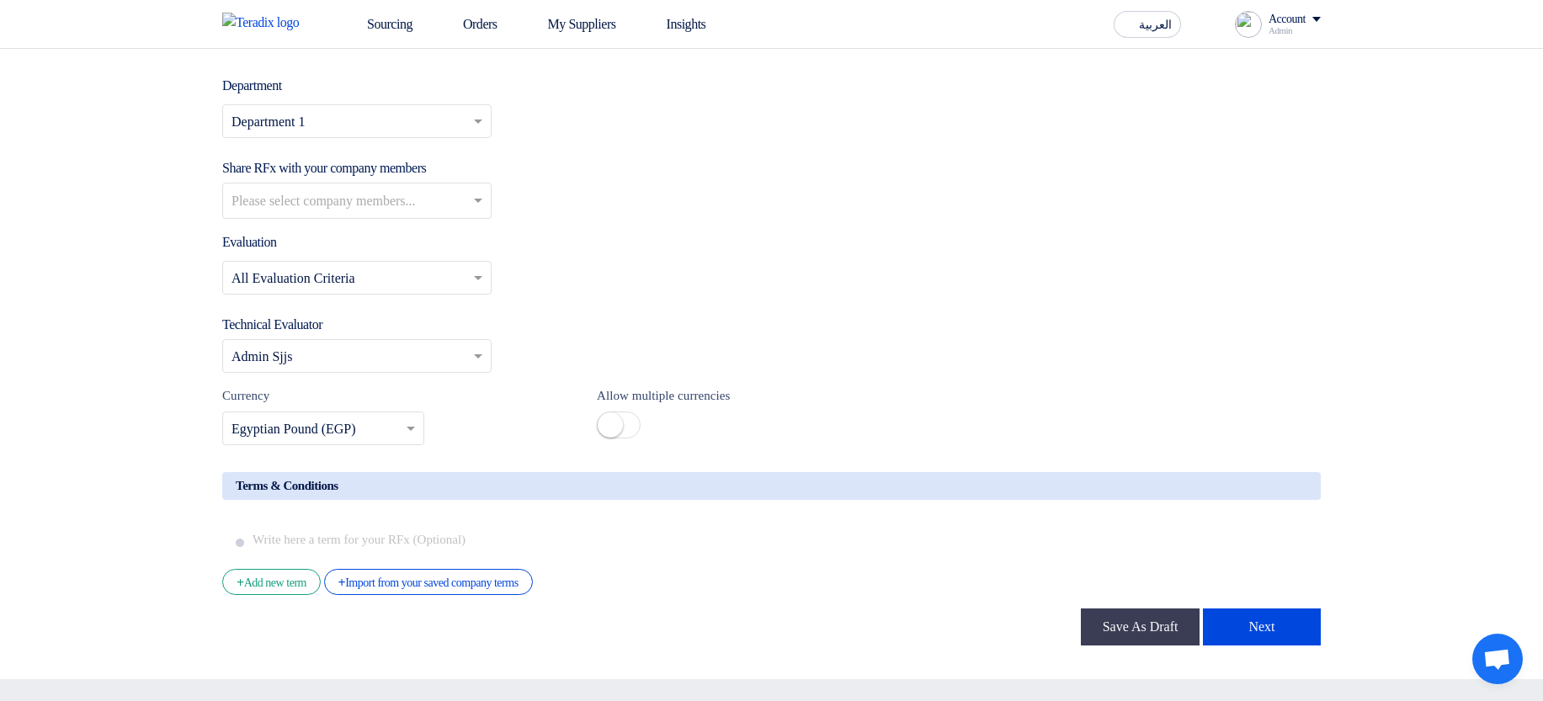
scroll to position [3053, 0]
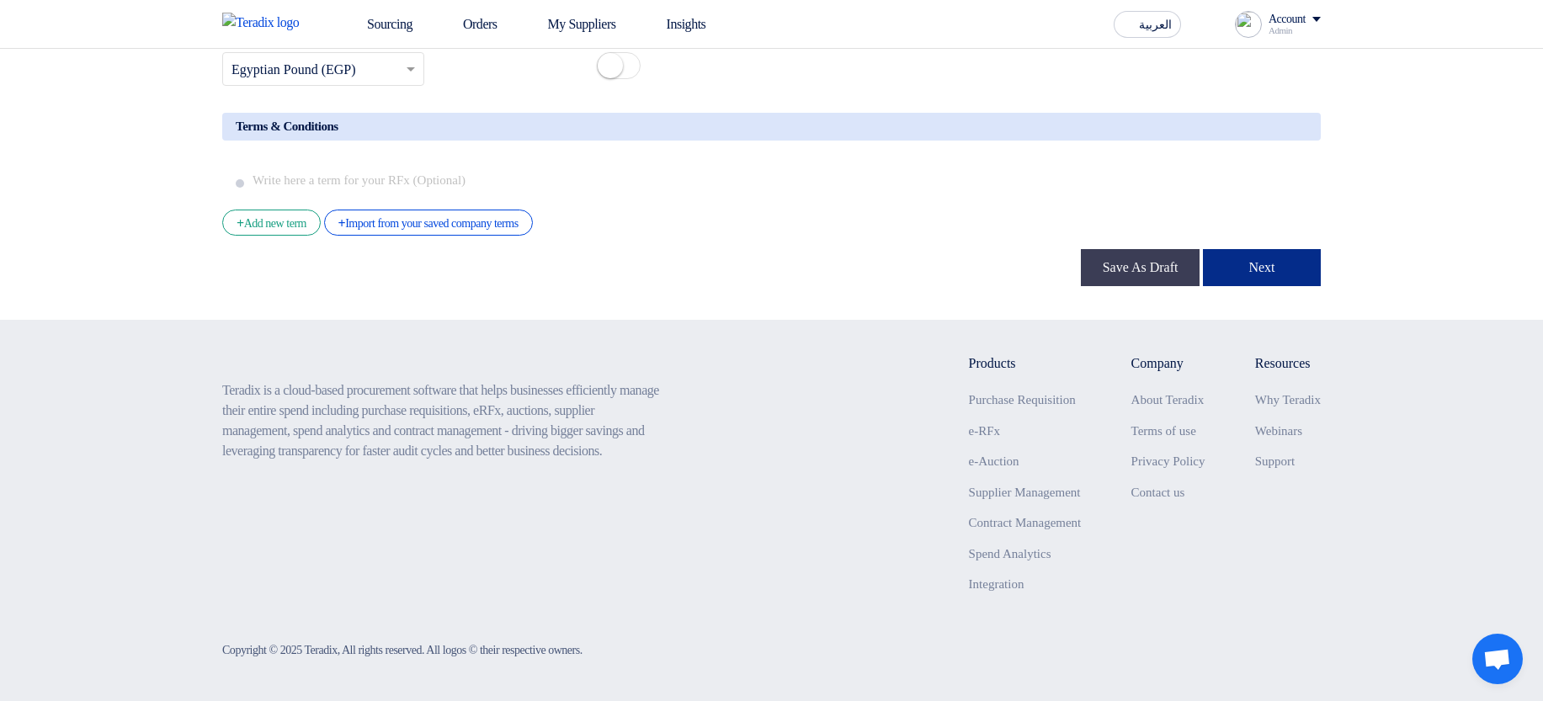
type input "RFP after Imported PRs"
click at [1276, 272] on button "Next" at bounding box center [1262, 267] width 118 height 37
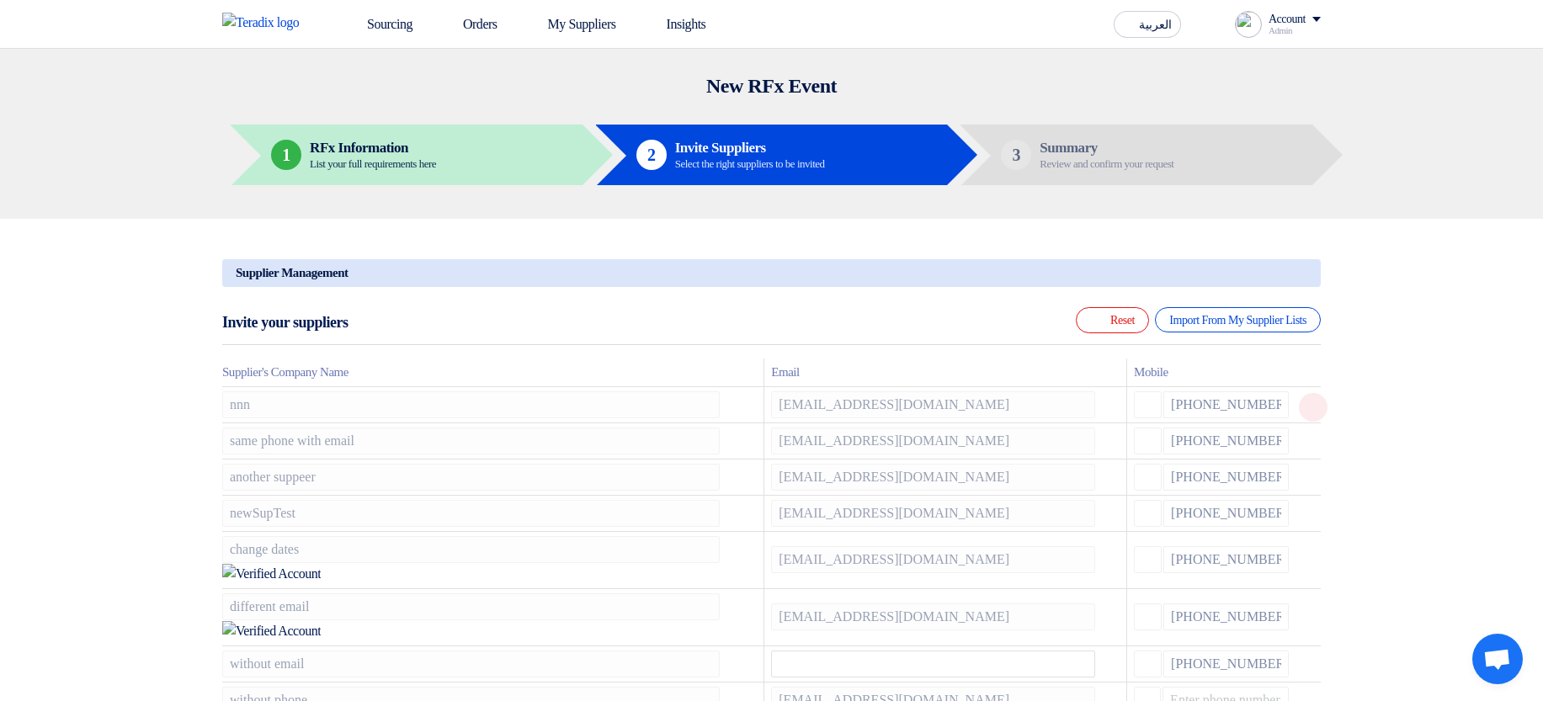
click at [1308, 410] on icon at bounding box center [1313, 407] width 29 height 29
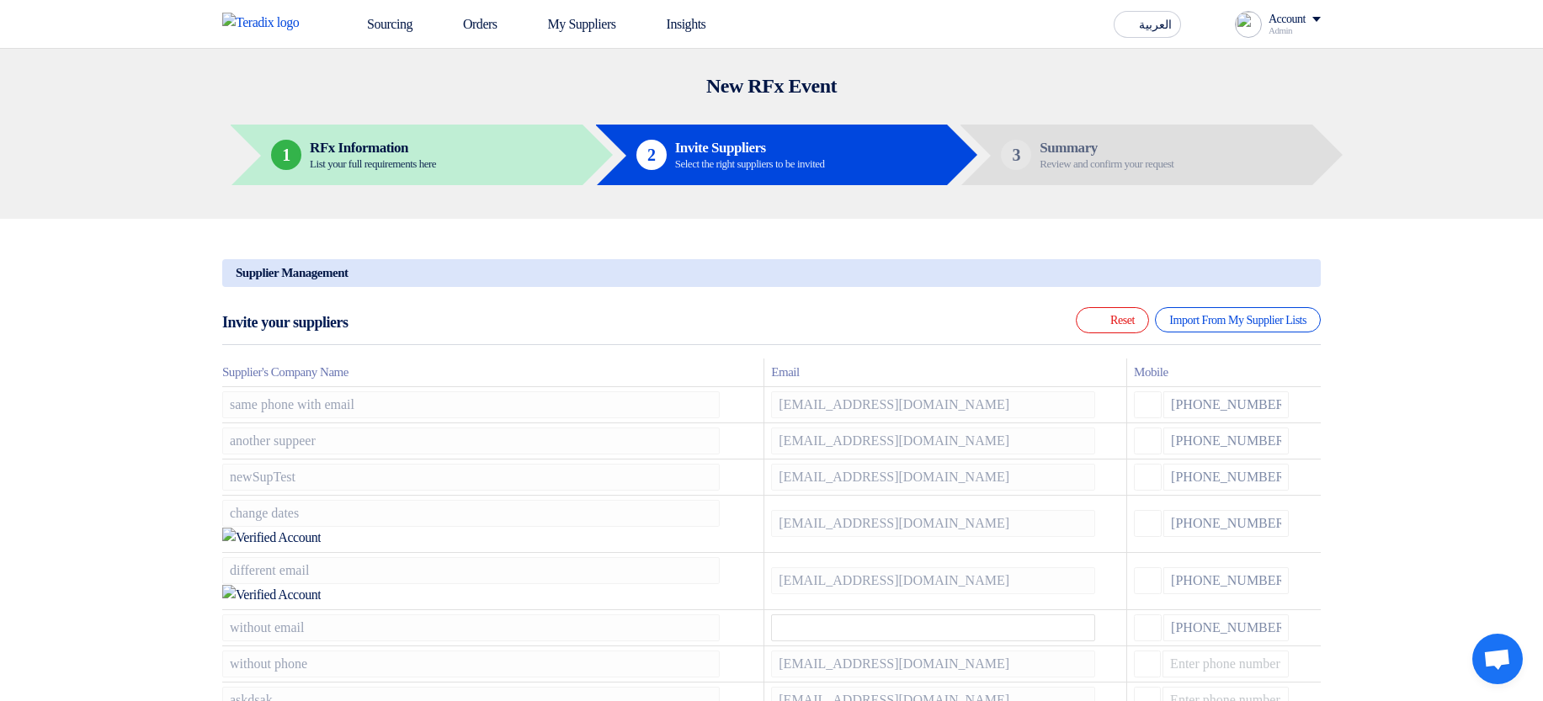
click at [0, 0] on icon at bounding box center [0, 0] width 0 height 0
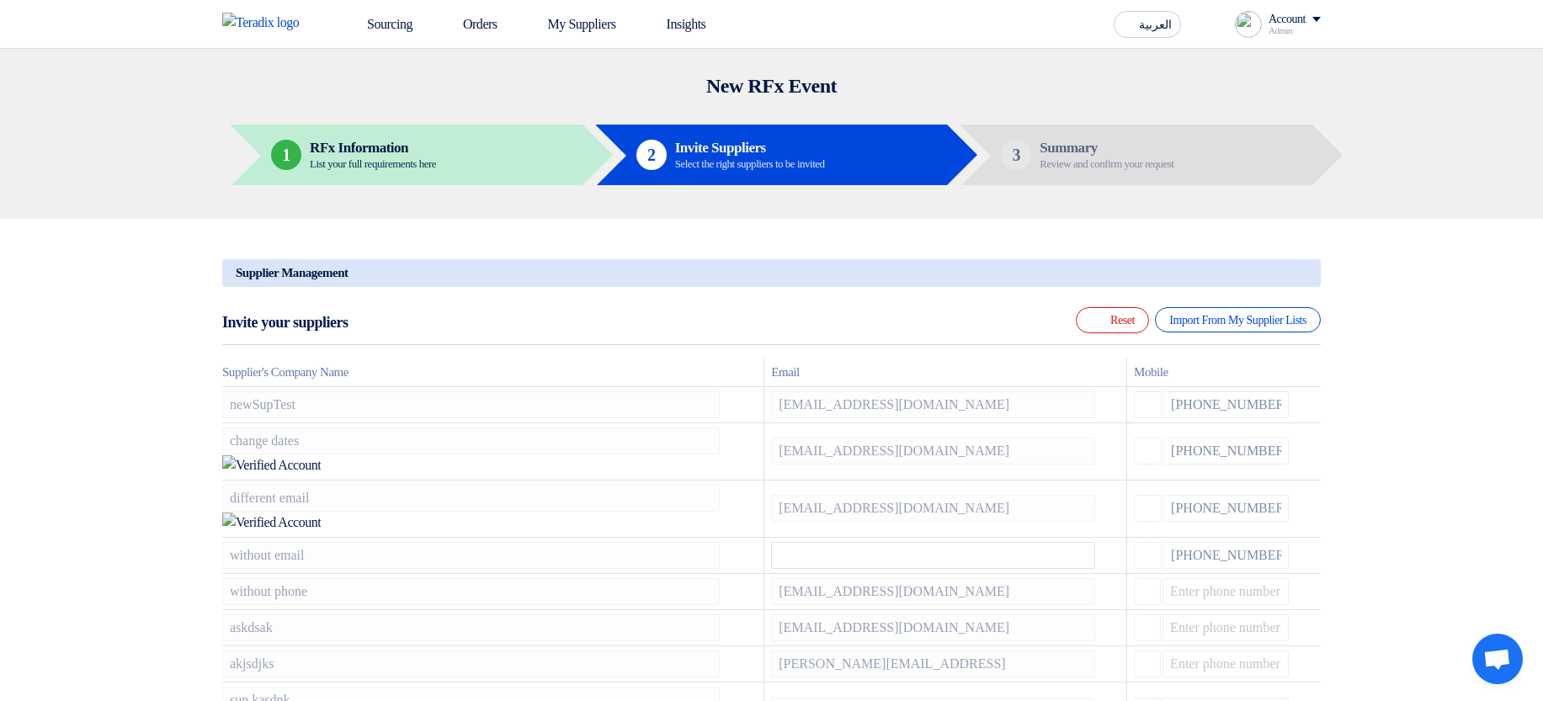
click at [0, 0] on icon at bounding box center [0, 0] width 0 height 0
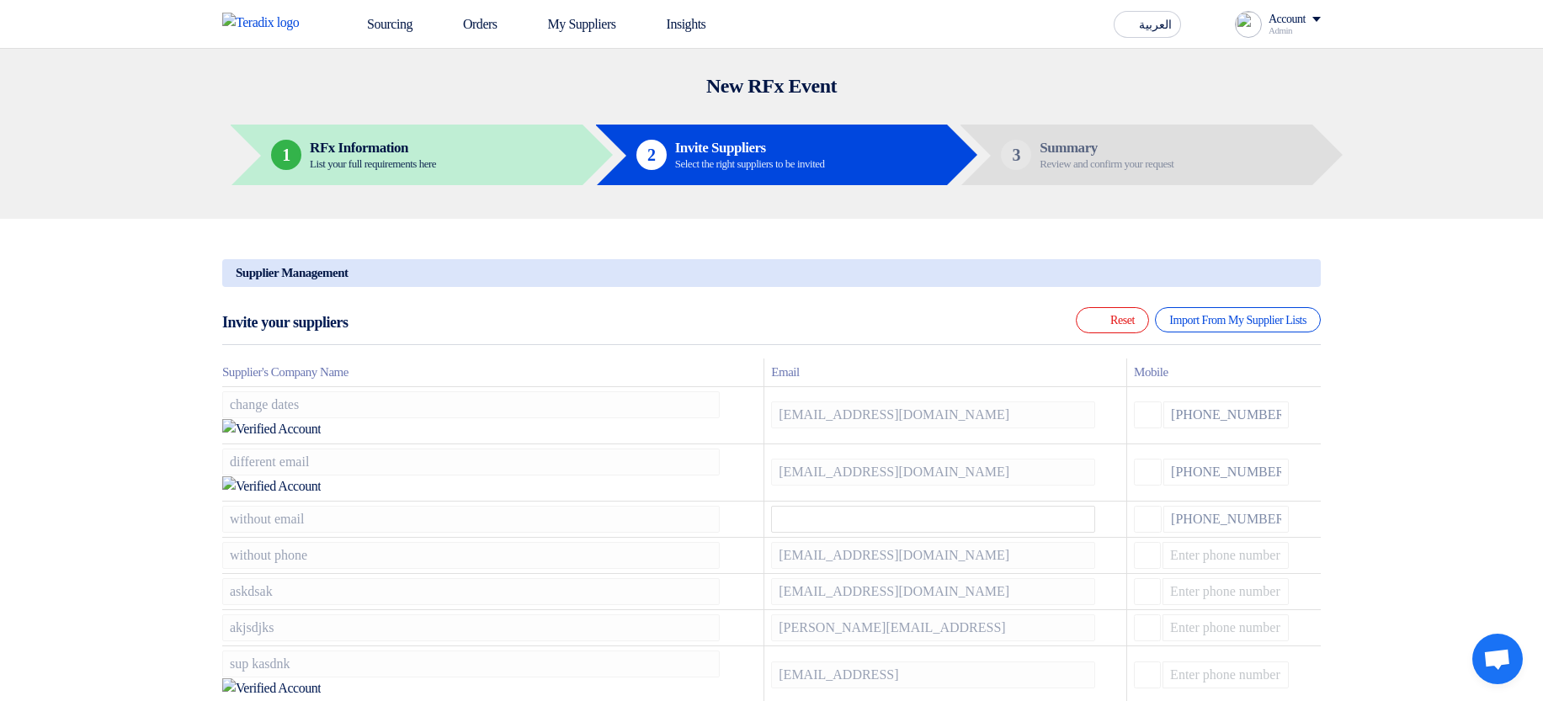
click at [0, 0] on icon at bounding box center [0, 0] width 0 height 0
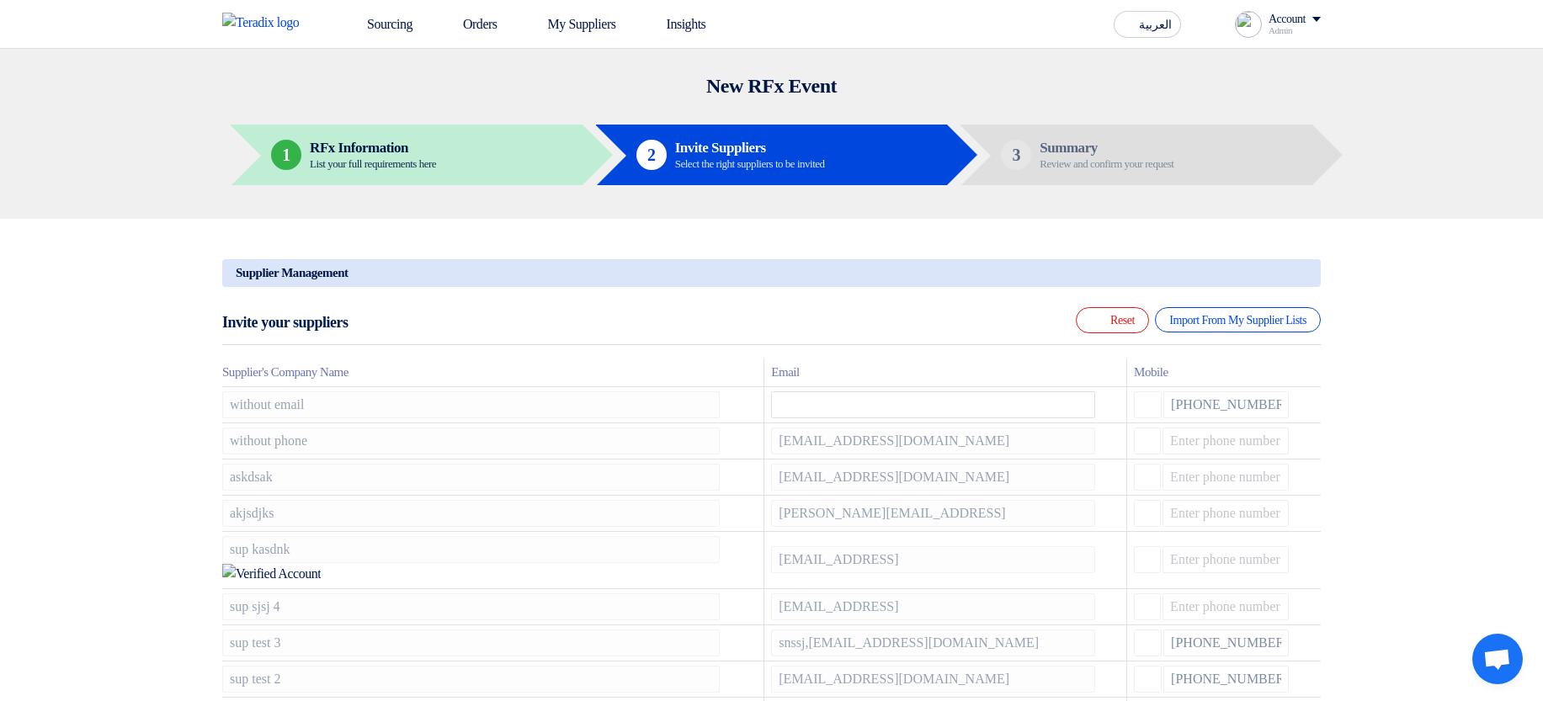
click at [0, 0] on icon at bounding box center [0, 0] width 0 height 0
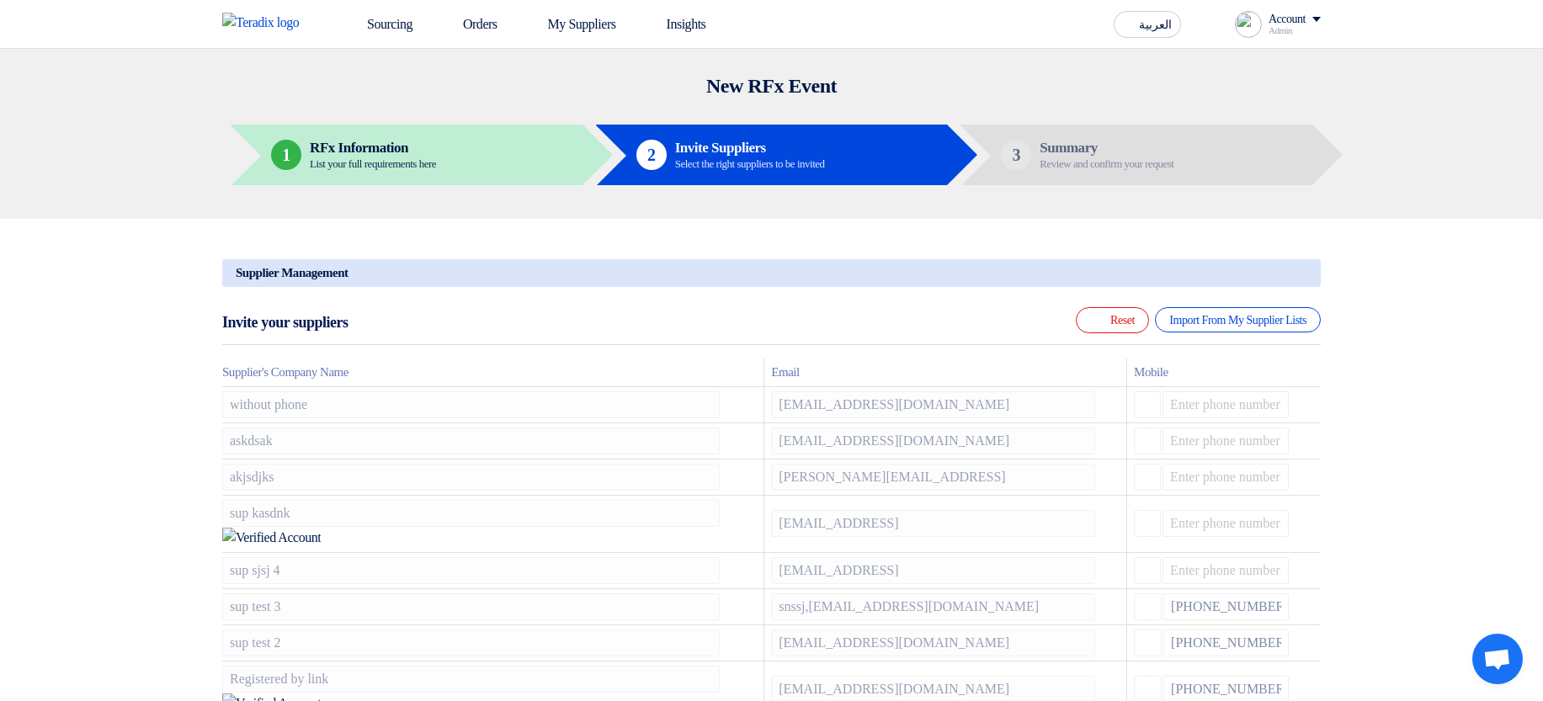
click at [0, 0] on icon at bounding box center [0, 0] width 0 height 0
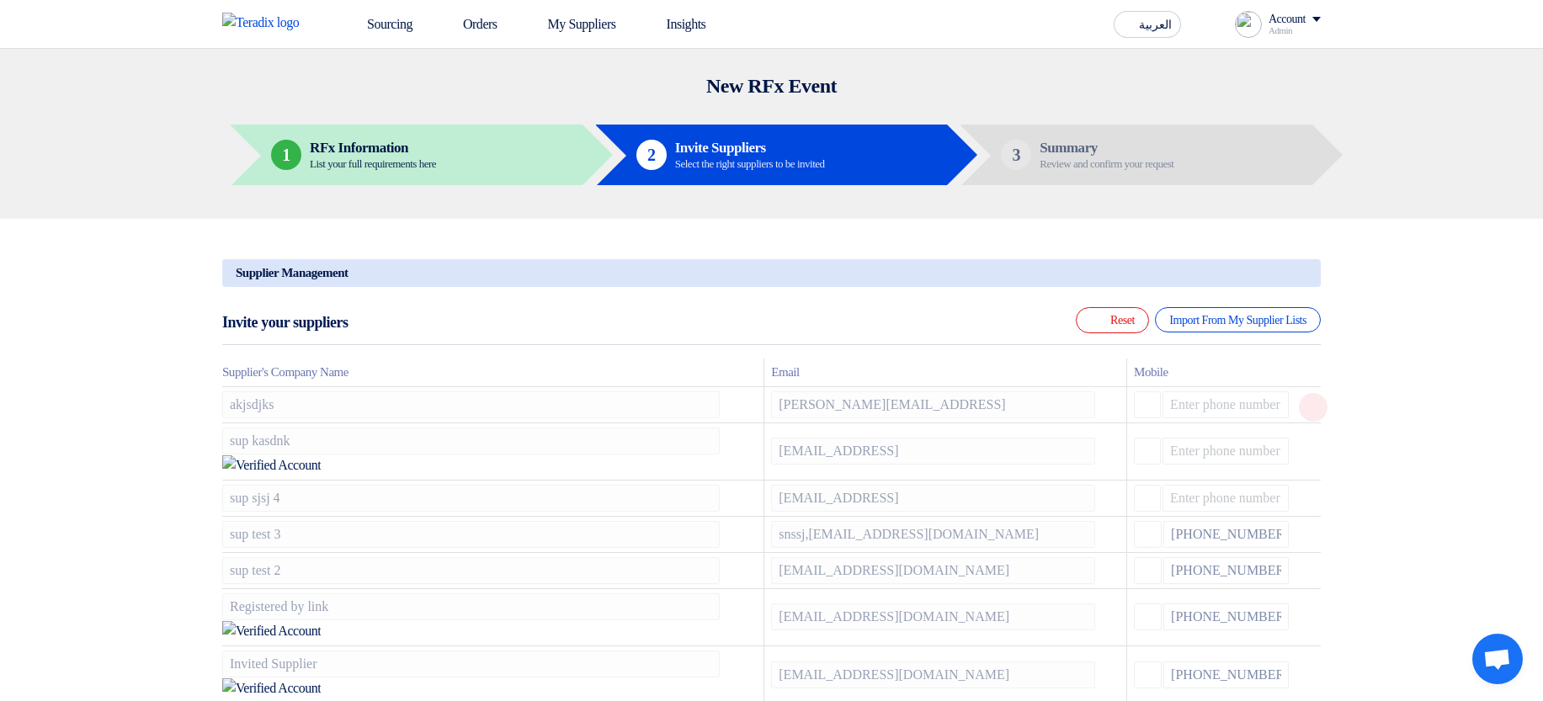
click at [1308, 411] on icon at bounding box center [1313, 407] width 29 height 29
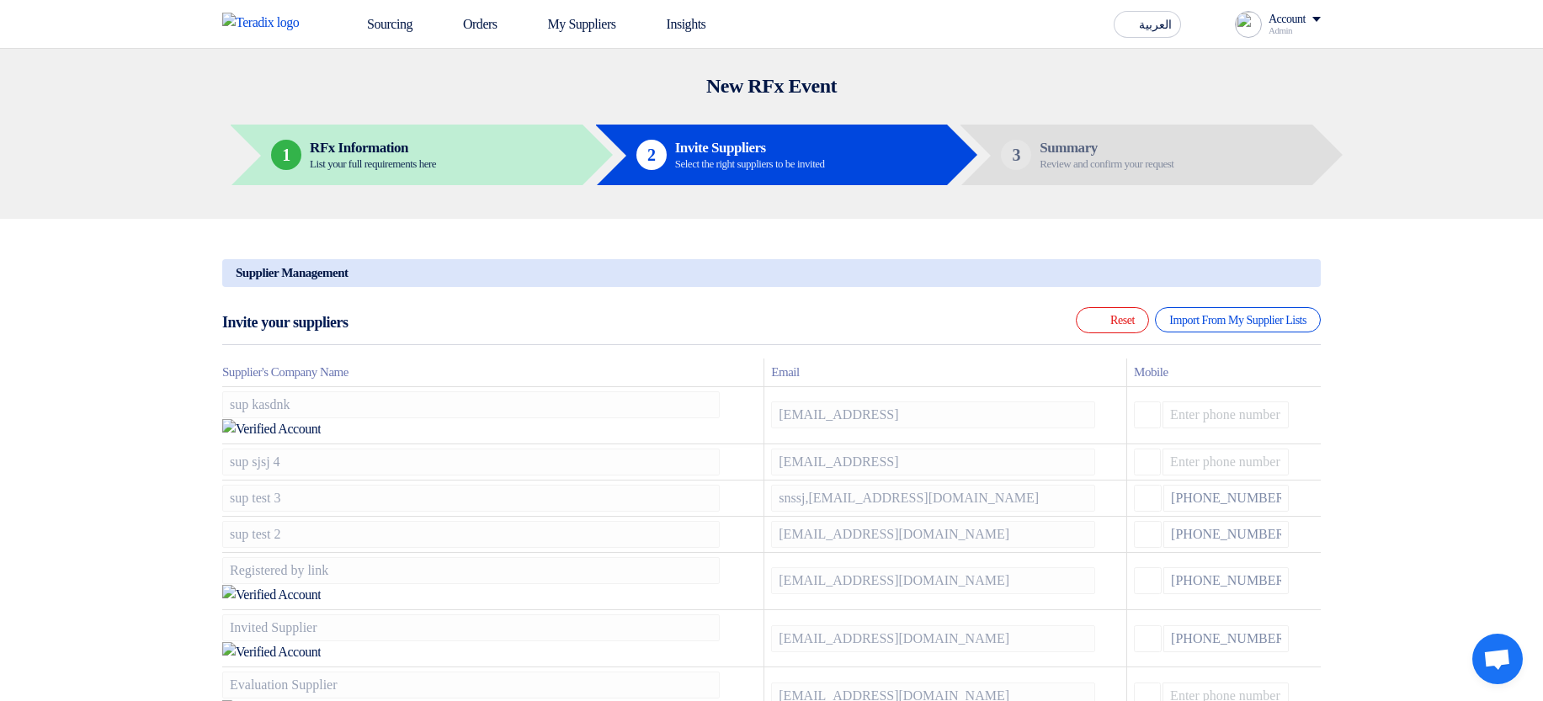
click at [0, 0] on icon at bounding box center [0, 0] width 0 height 0
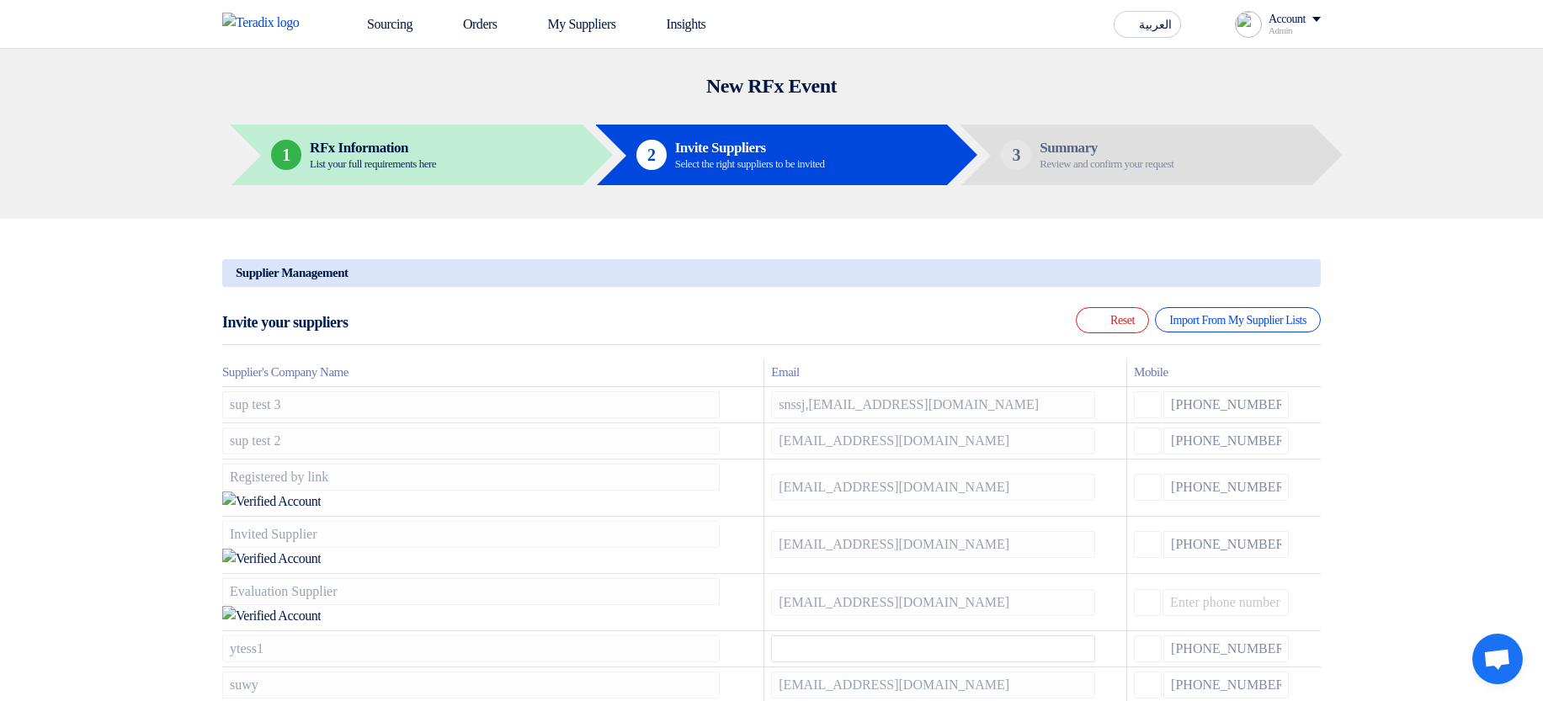
click at [1308, 412] on icon at bounding box center [1313, 407] width 29 height 29
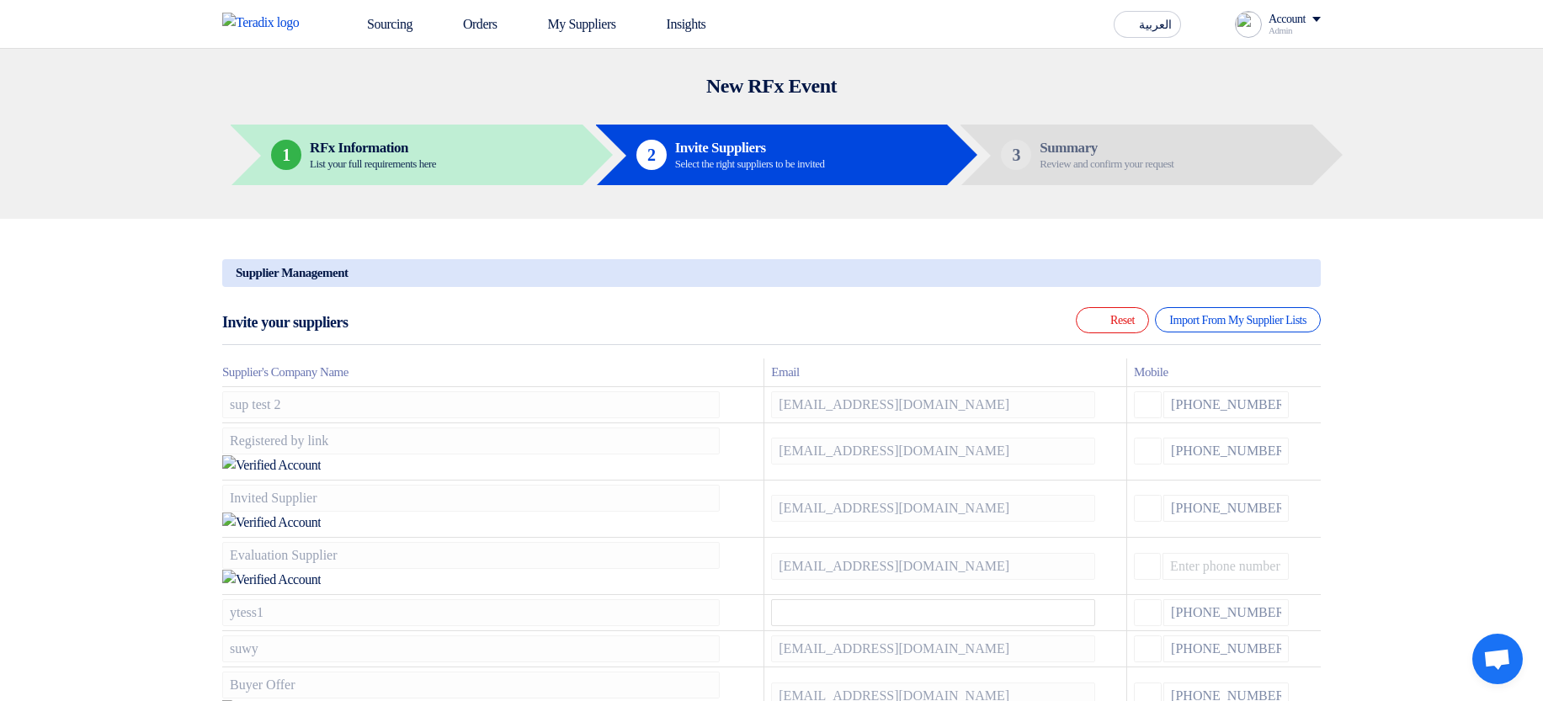
click at [1308, 412] on td at bounding box center [1307, 404] width 25 height 36
click at [0, 0] on icon at bounding box center [0, 0] width 0 height 0
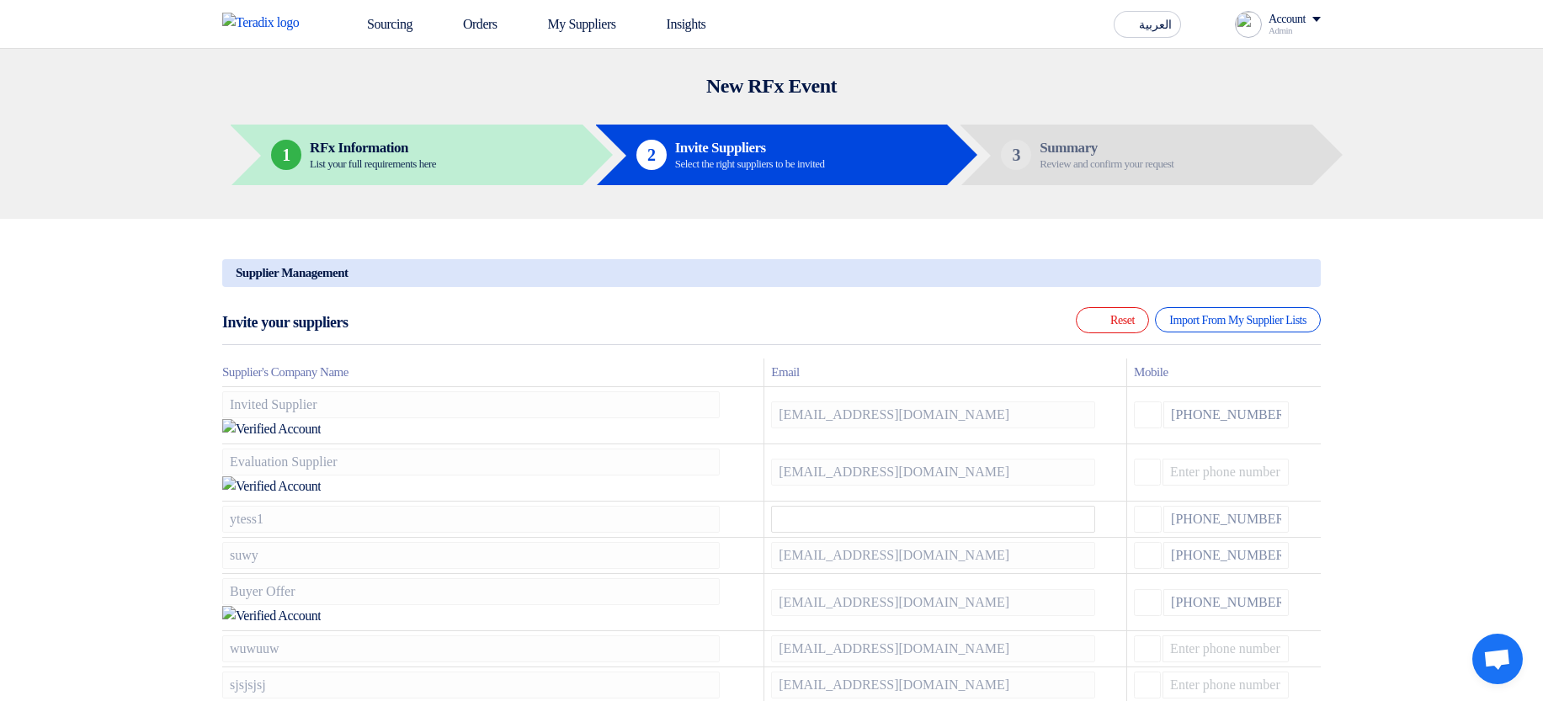
click at [1308, 412] on icon at bounding box center [1313, 417] width 29 height 29
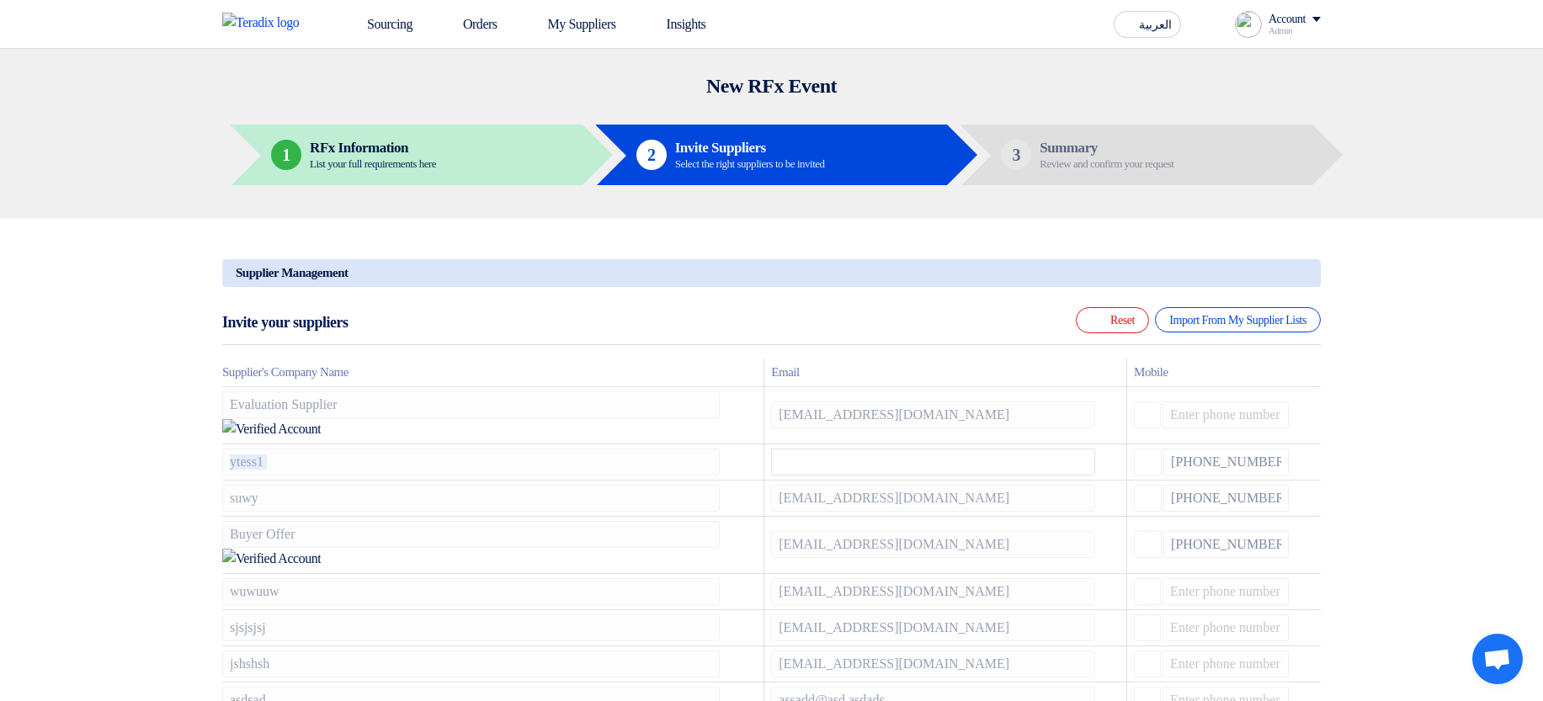
click at [0, 0] on icon at bounding box center [0, 0] width 0 height 0
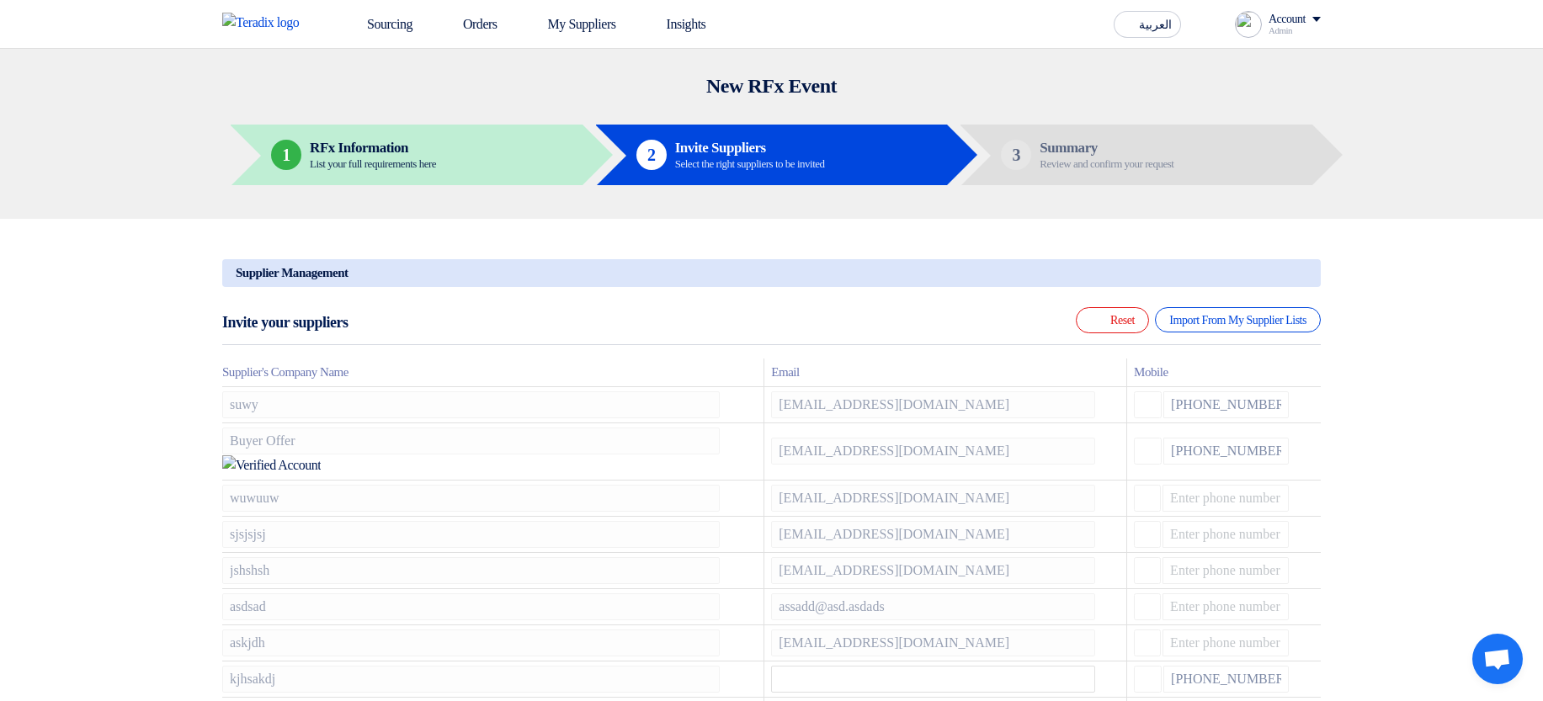
click at [0, 0] on icon at bounding box center [0, 0] width 0 height 0
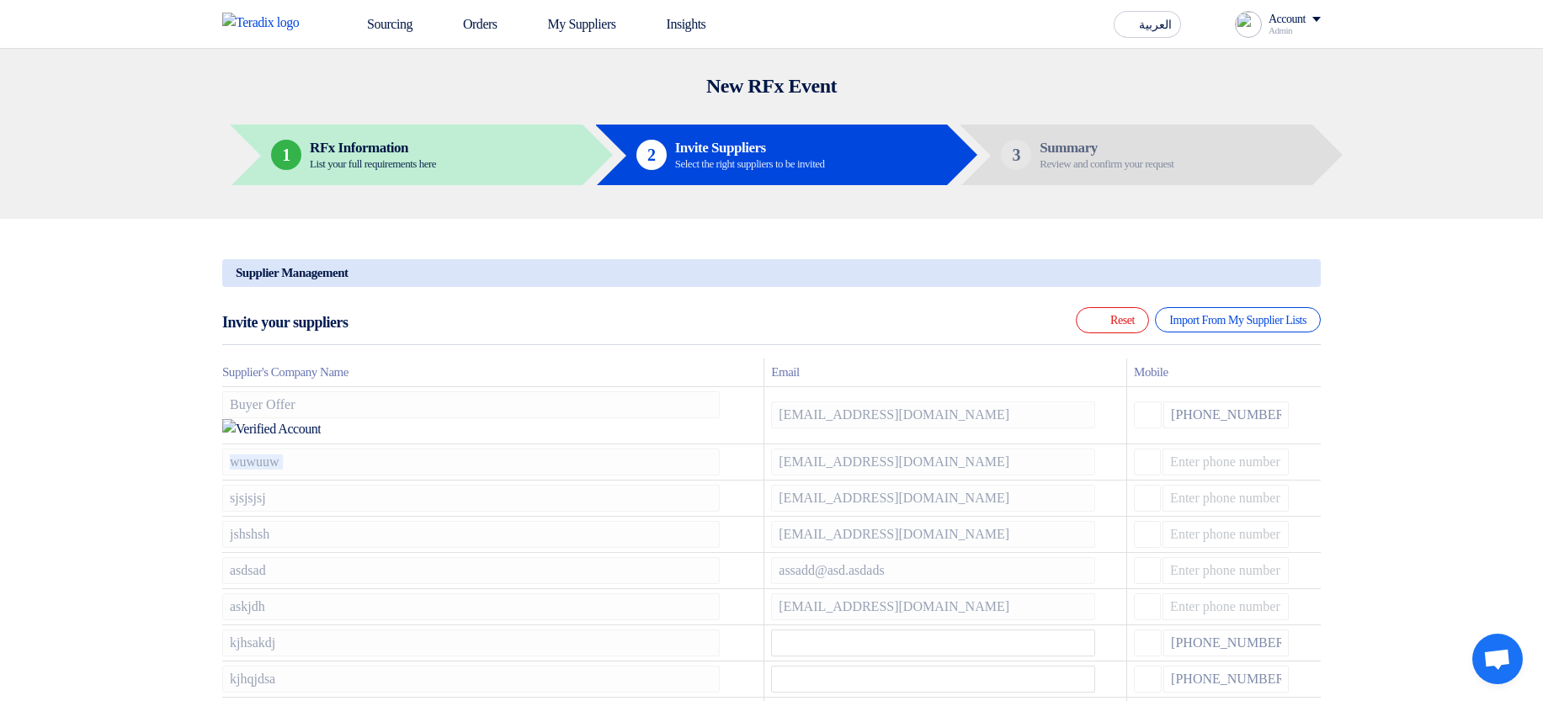
click at [0, 0] on icon at bounding box center [0, 0] width 0 height 0
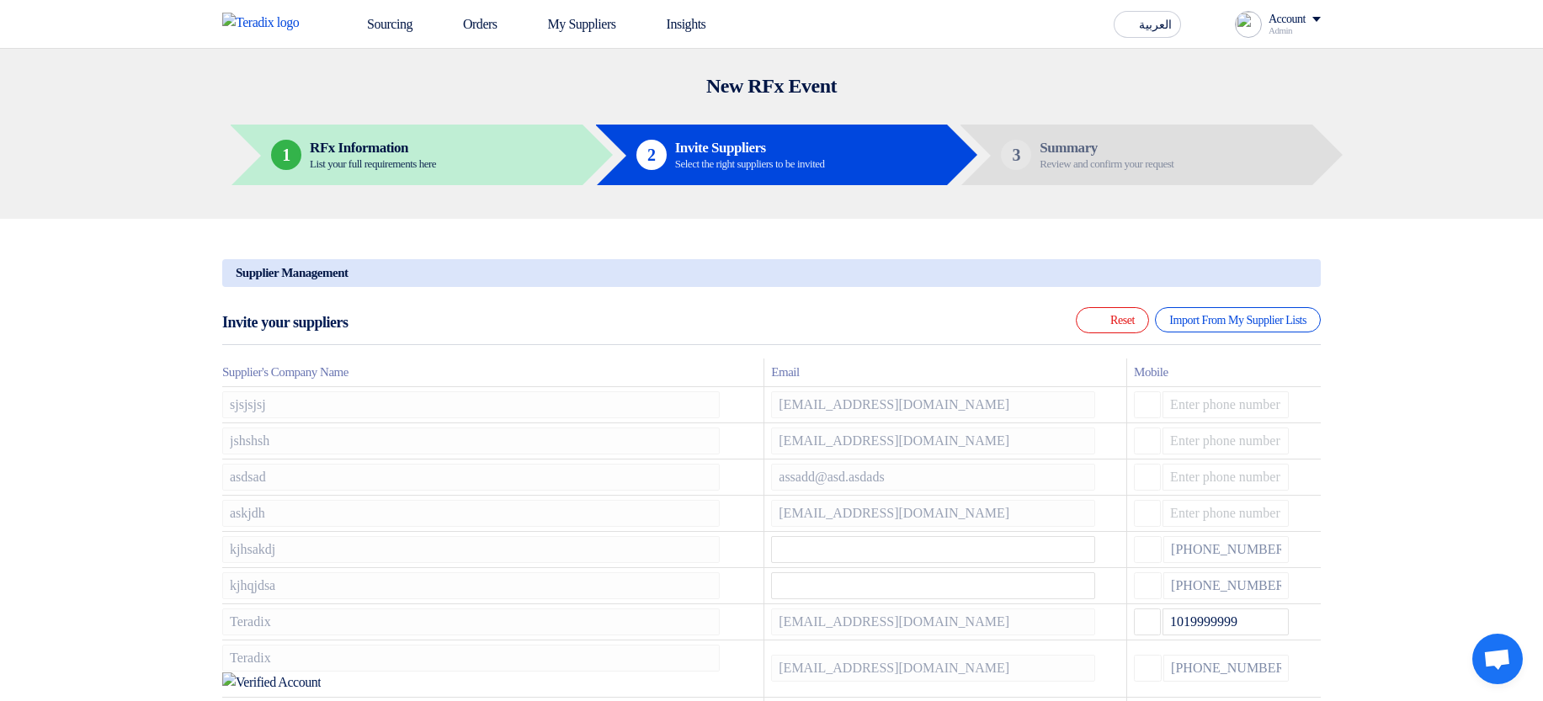
click at [0, 0] on icon at bounding box center [0, 0] width 0 height 0
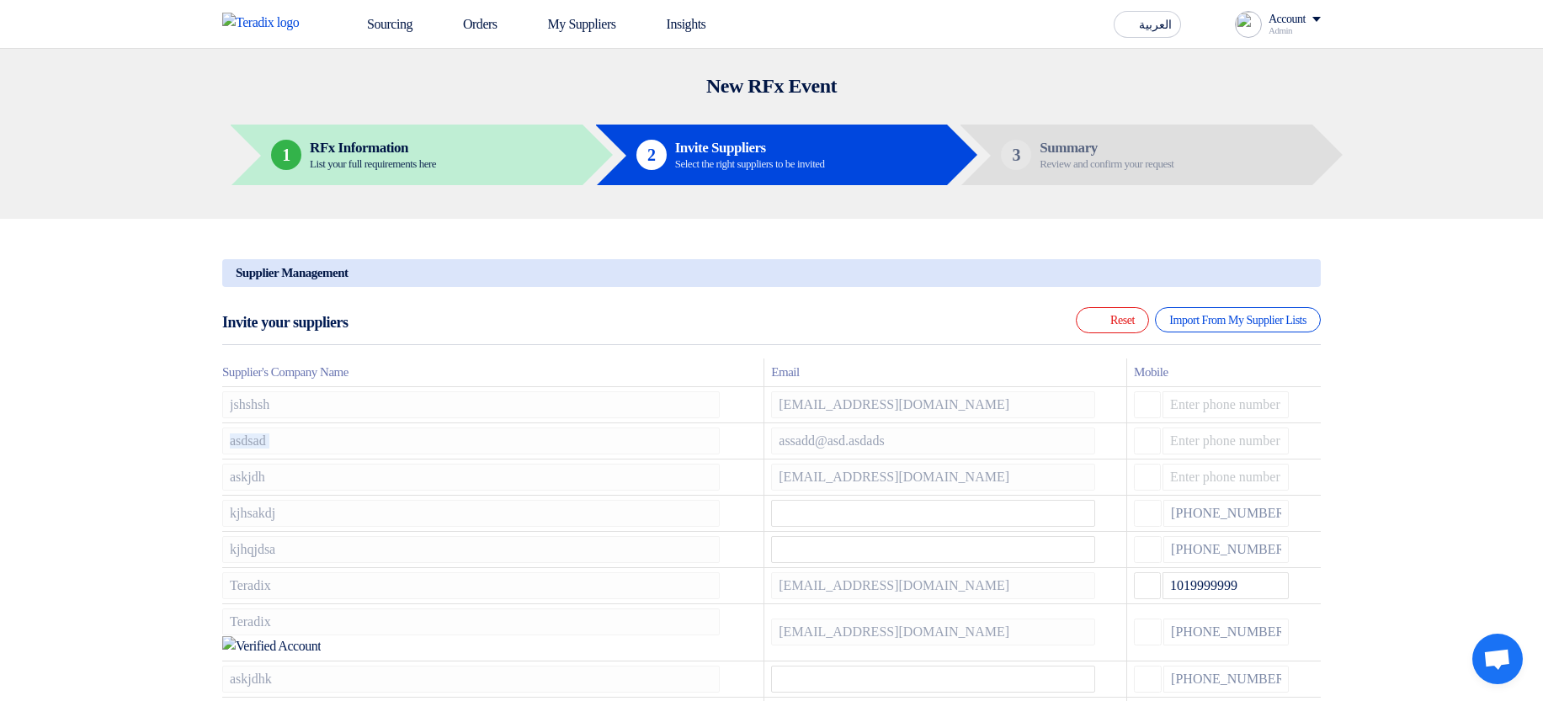
click at [0, 0] on icon at bounding box center [0, 0] width 0 height 0
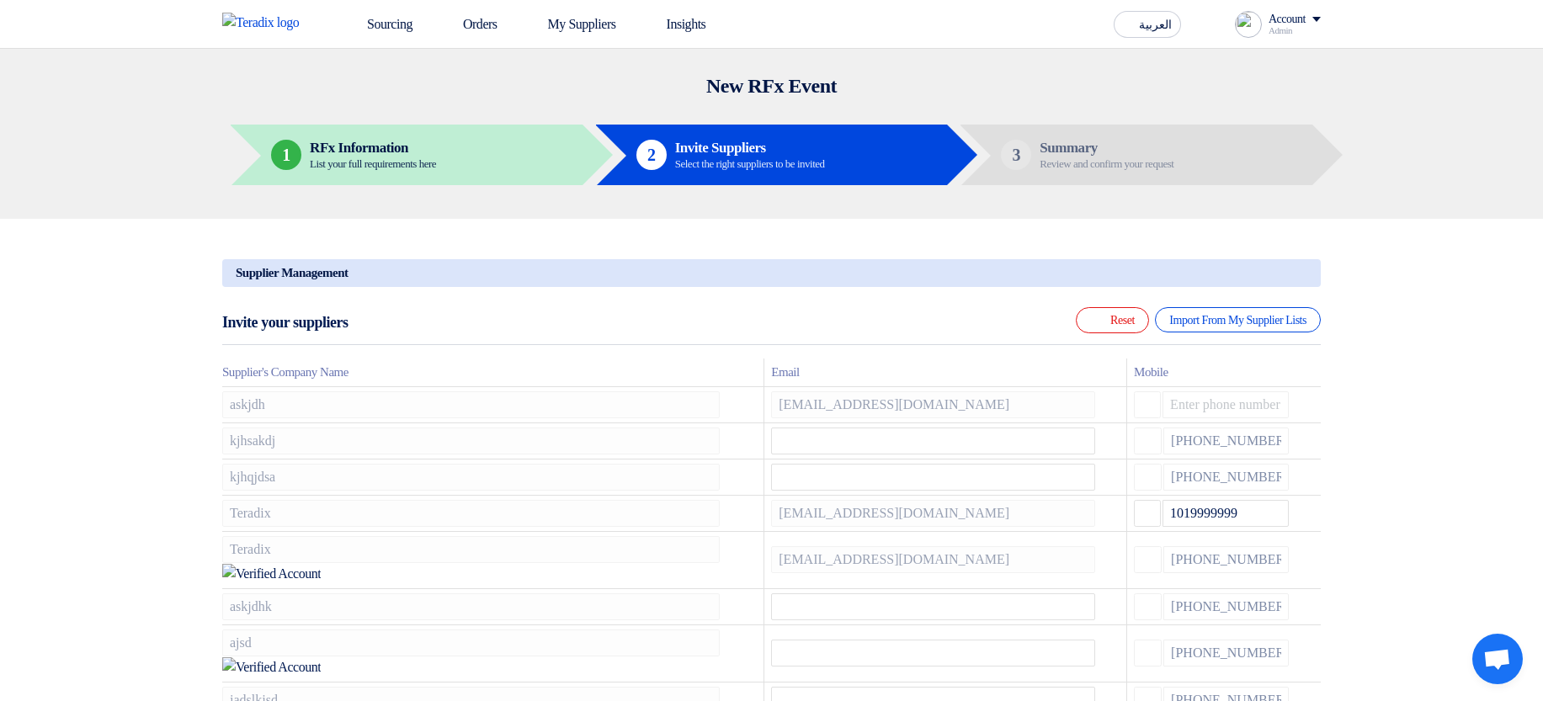
click at [0, 0] on icon at bounding box center [0, 0] width 0 height 0
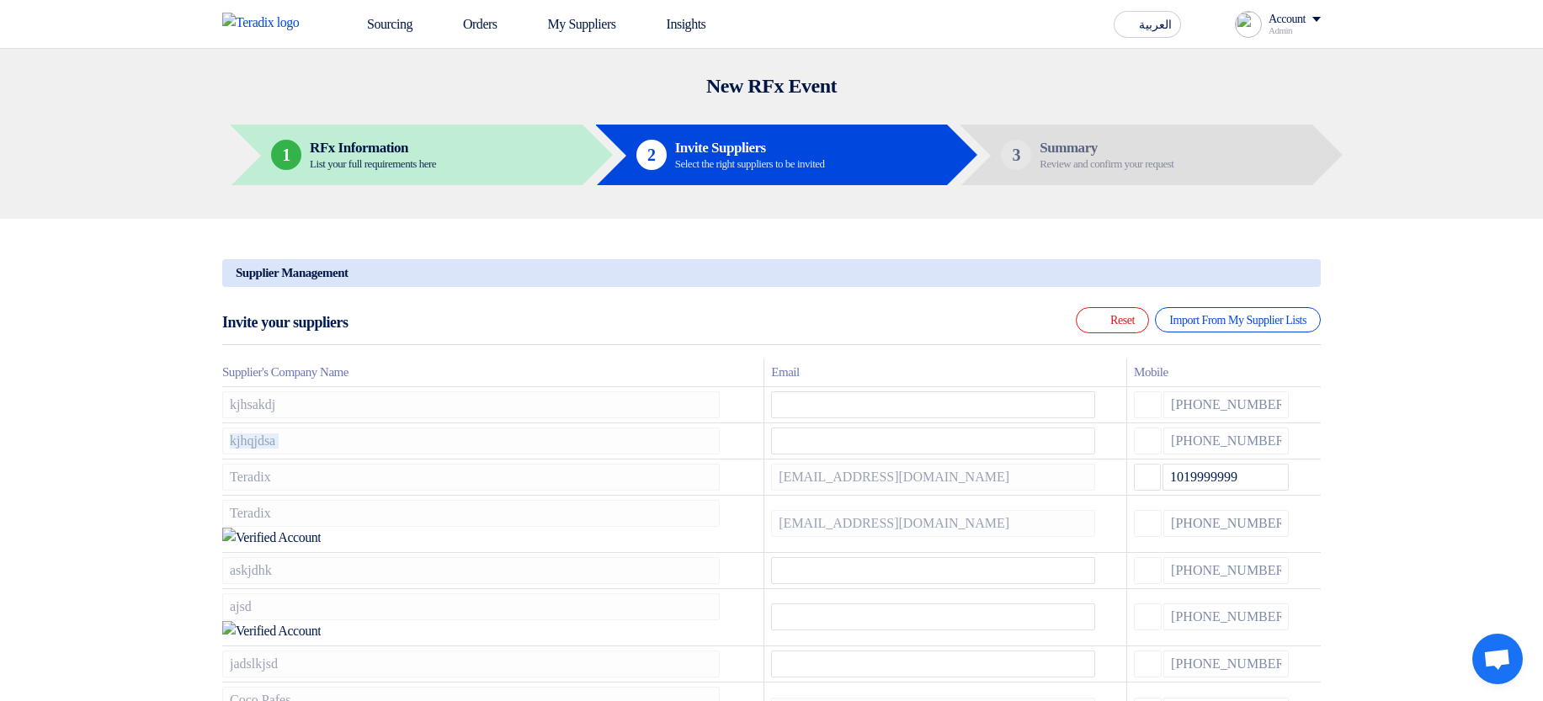
click at [0, 0] on icon at bounding box center [0, 0] width 0 height 0
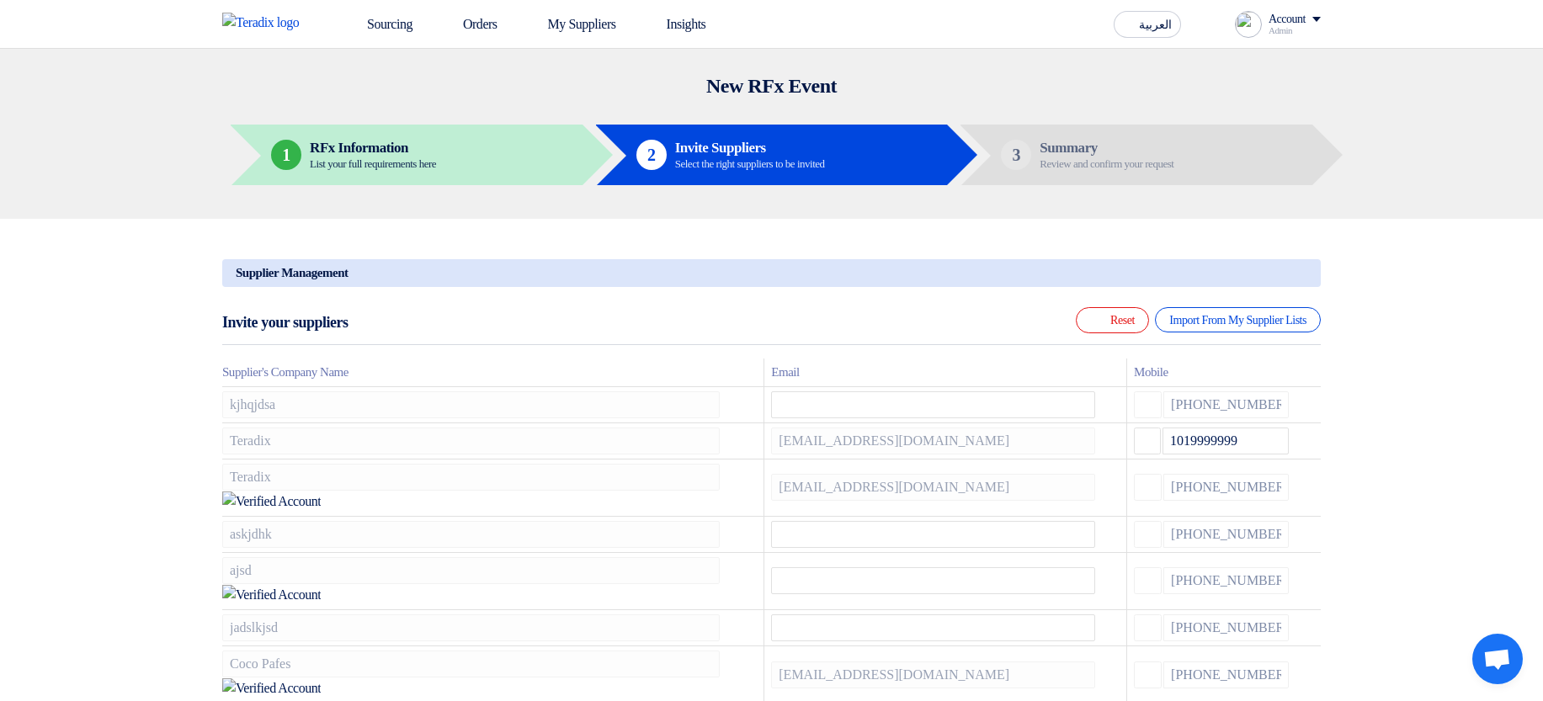
click at [0, 0] on icon at bounding box center [0, 0] width 0 height 0
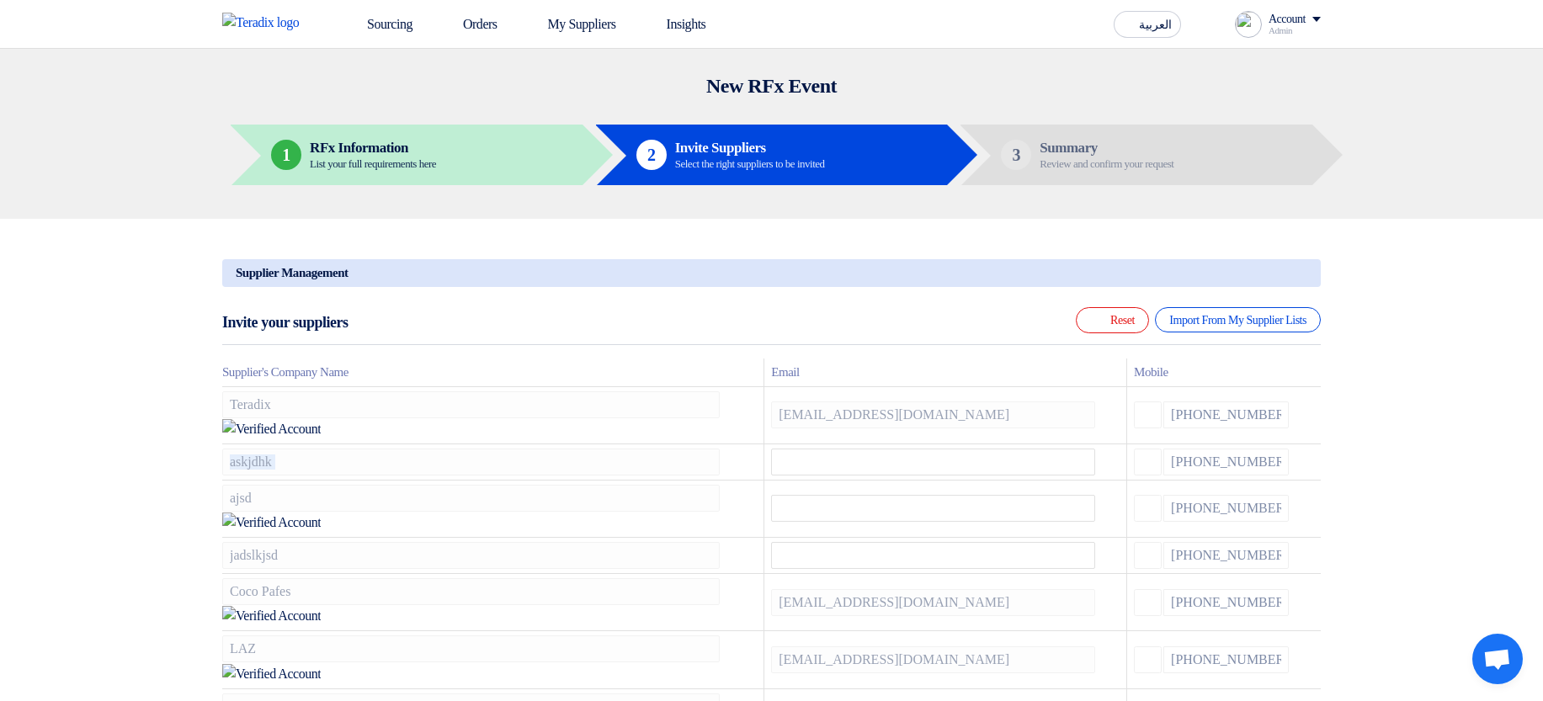
click at [0, 0] on icon at bounding box center [0, 0] width 0 height 0
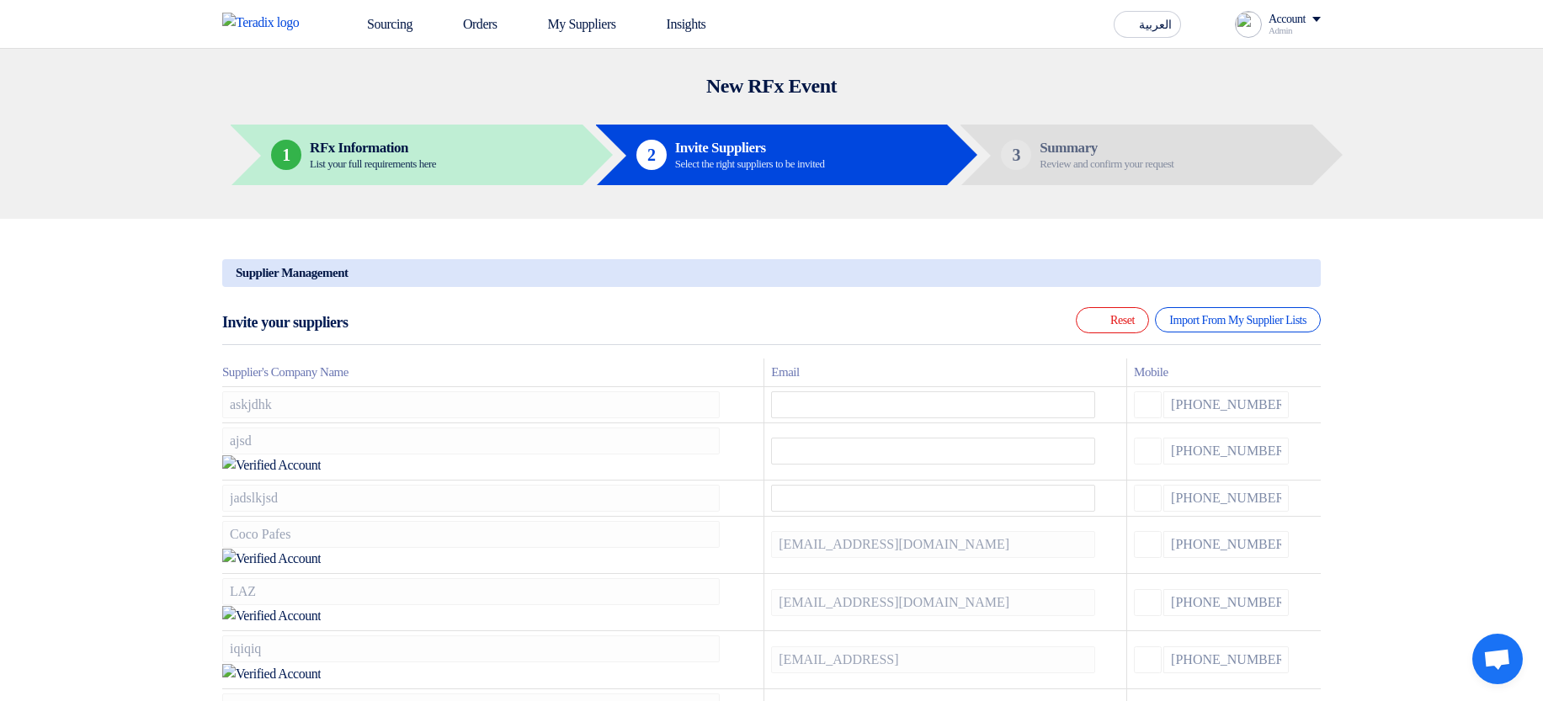
click at [0, 0] on icon at bounding box center [0, 0] width 0 height 0
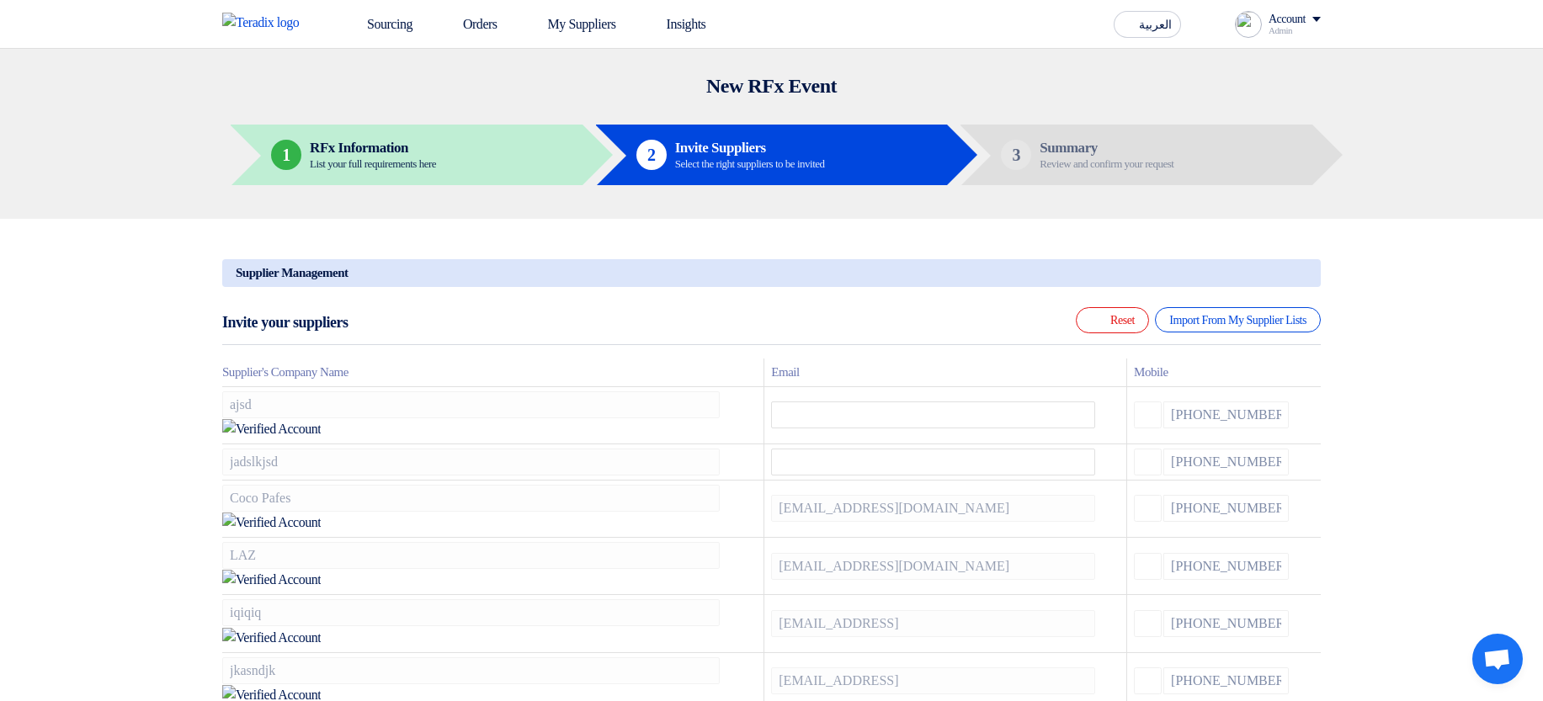
click at [0, 0] on icon at bounding box center [0, 0] width 0 height 0
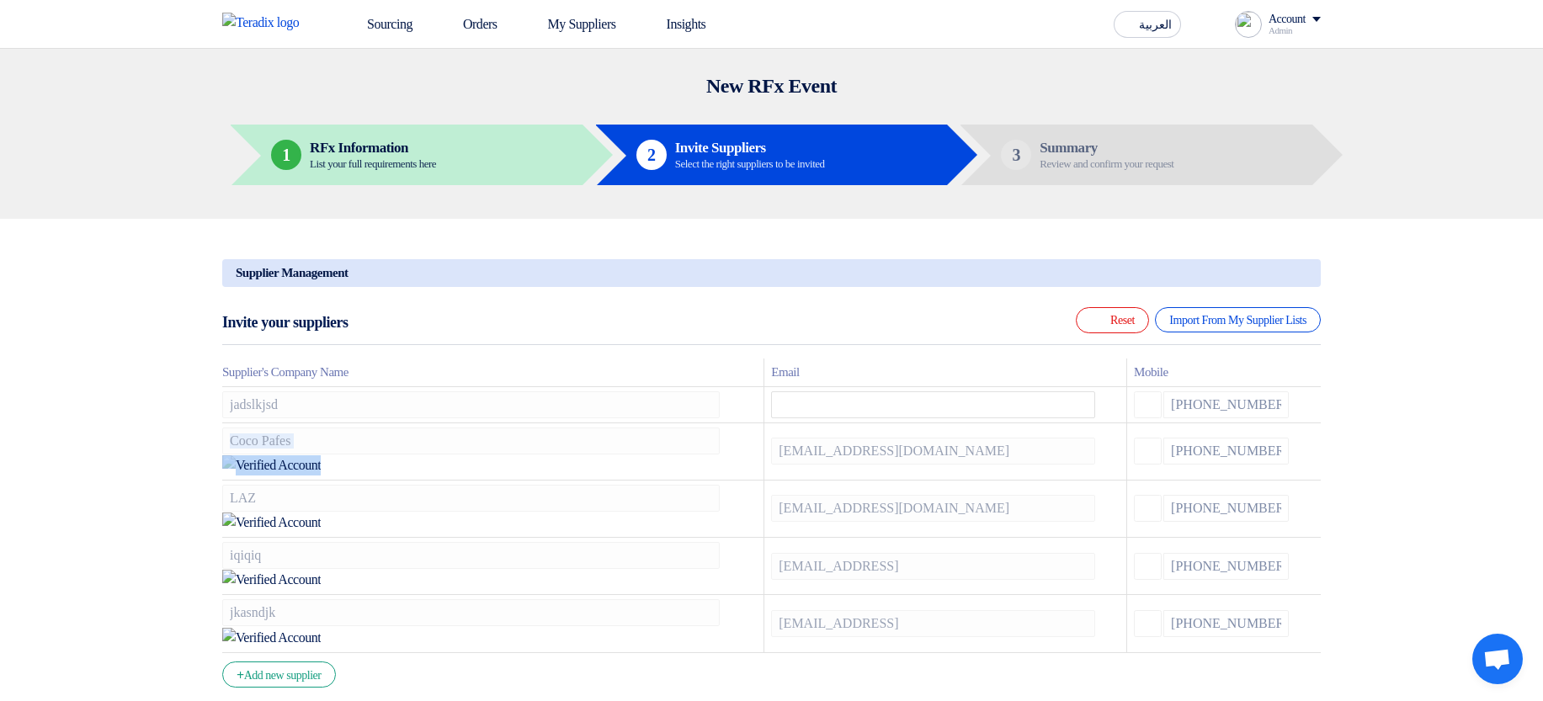
click at [0, 0] on icon at bounding box center [0, 0] width 0 height 0
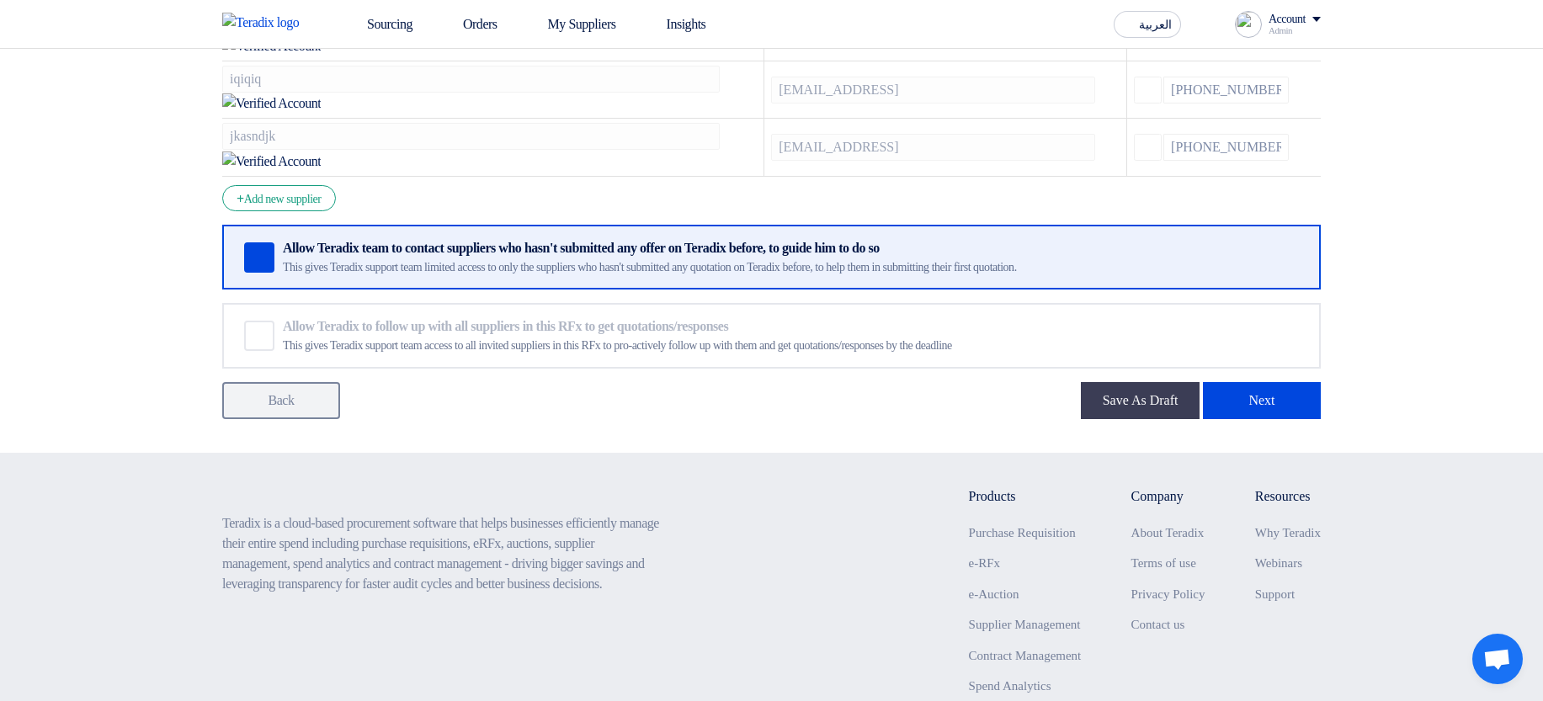
scroll to position [88, 0]
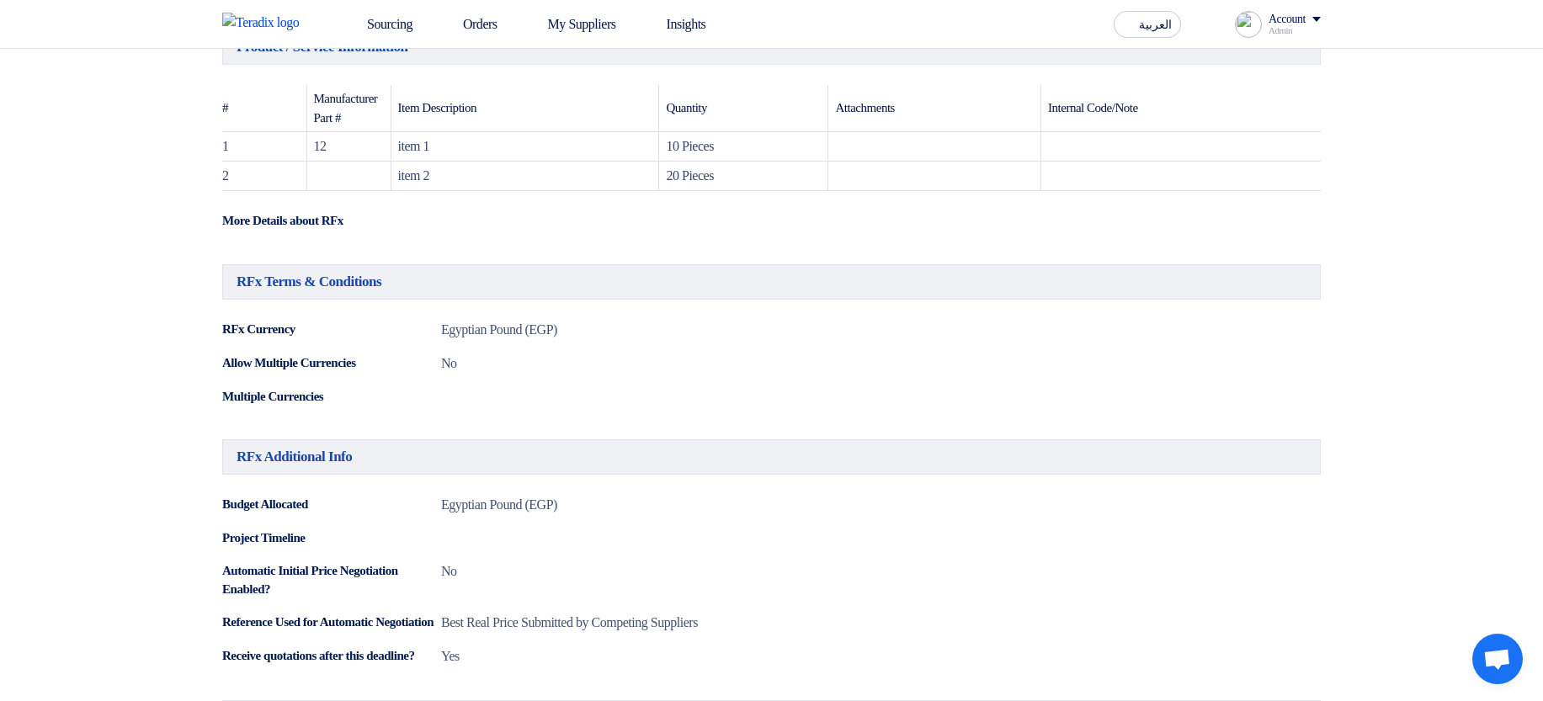
scroll to position [1051, 0]
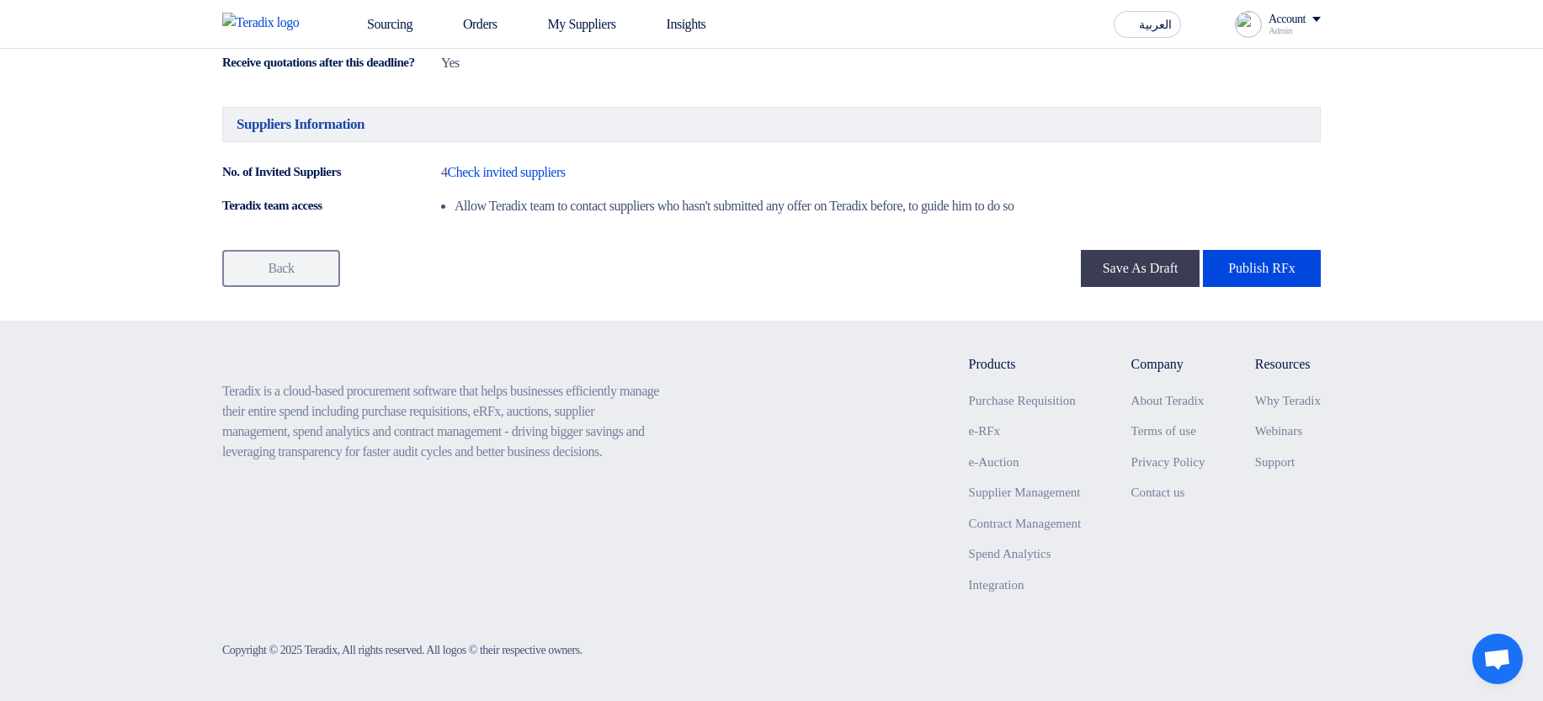
click at [1261, 271] on button "Publish RFx" at bounding box center [1262, 268] width 118 height 37
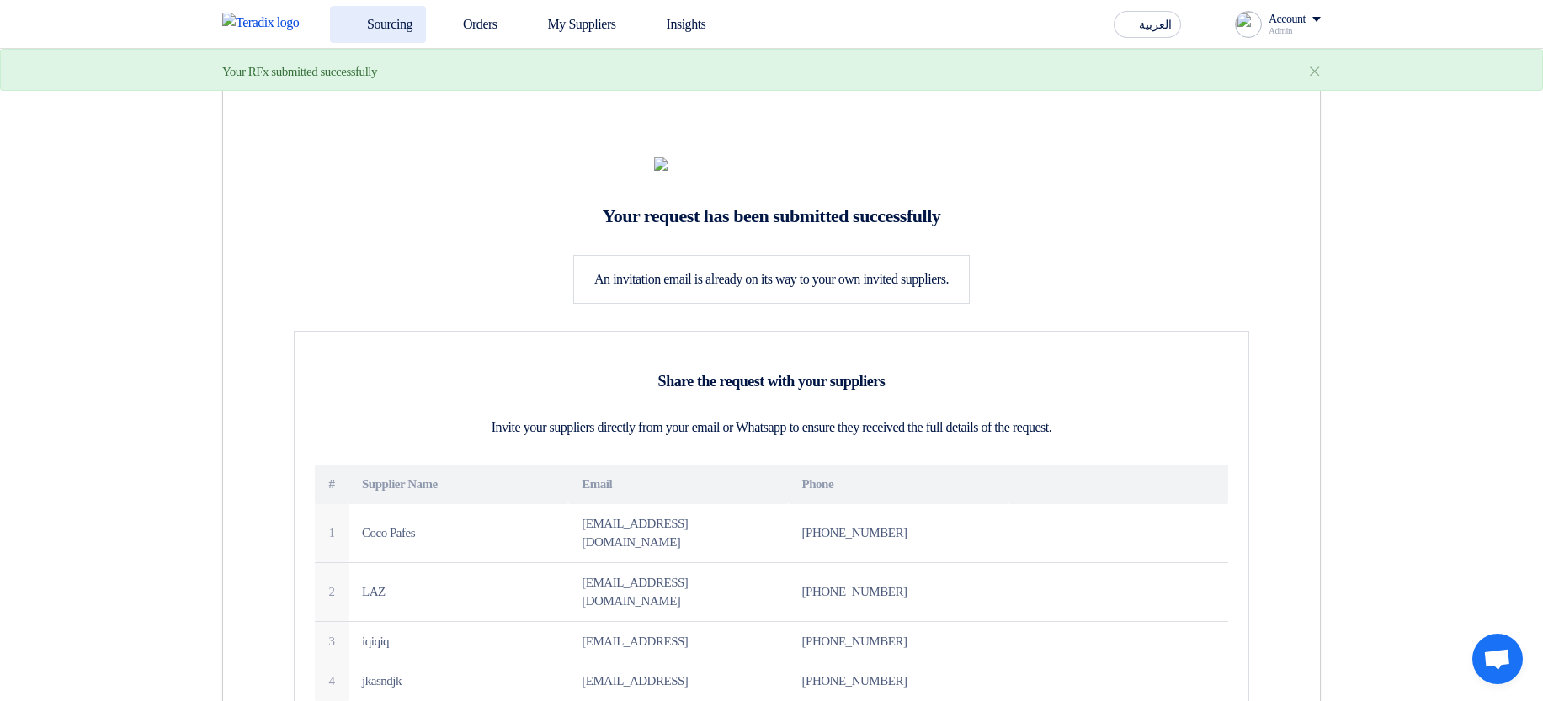
click at [366, 13] on link "Sourcing" at bounding box center [378, 24] width 96 height 37
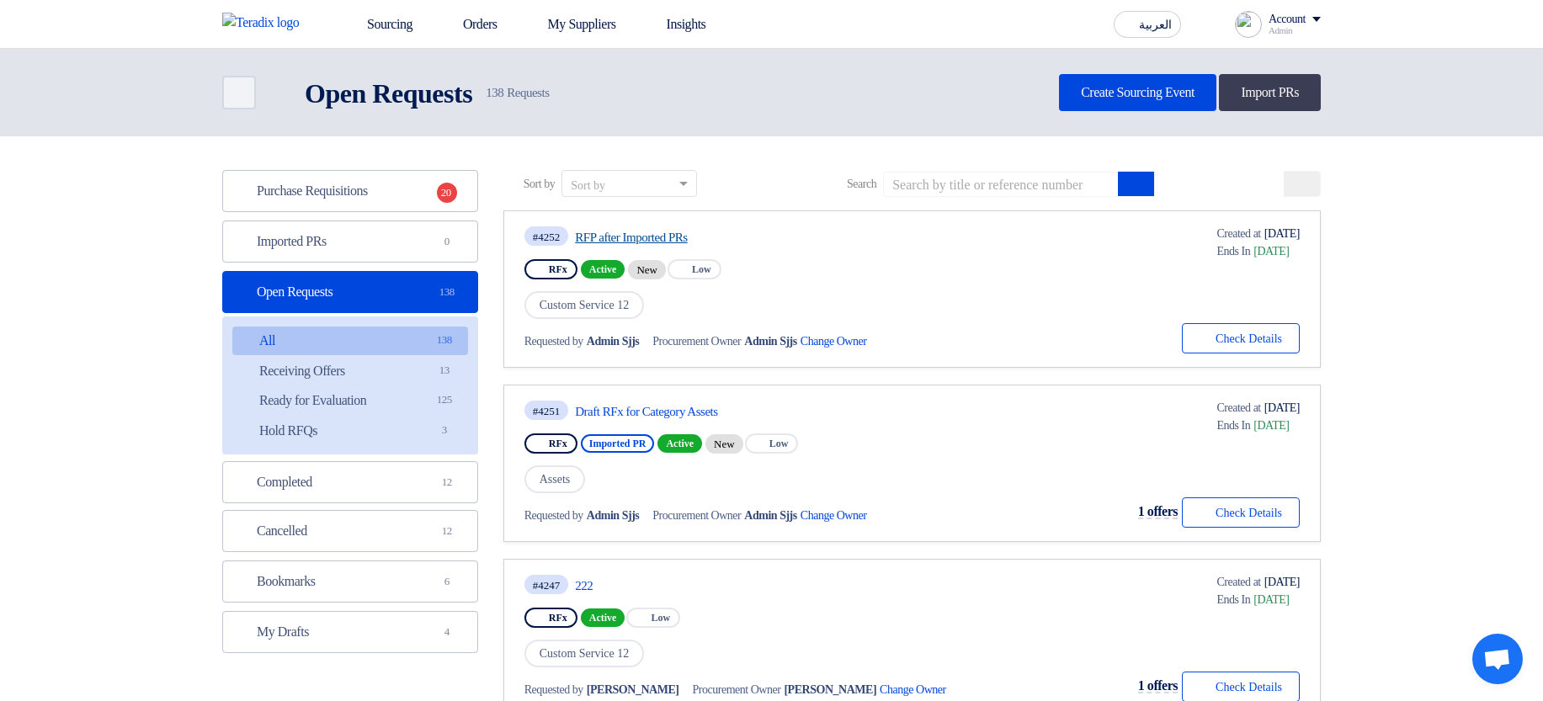
click at [639, 231] on link "RFP after Imported PRs" at bounding box center [733, 237] width 316 height 15
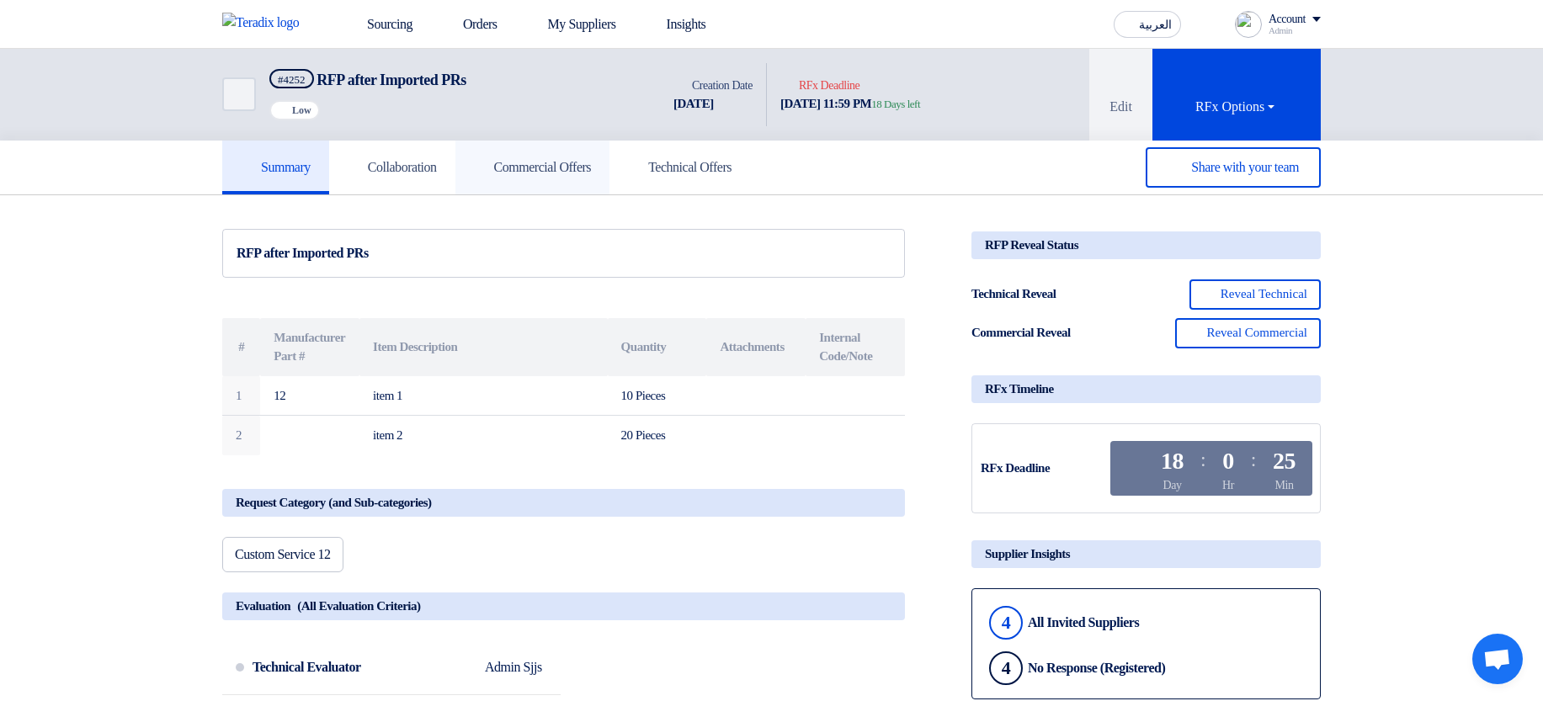
click at [523, 180] on link "Commercial Offers" at bounding box center [532, 168] width 155 height 54
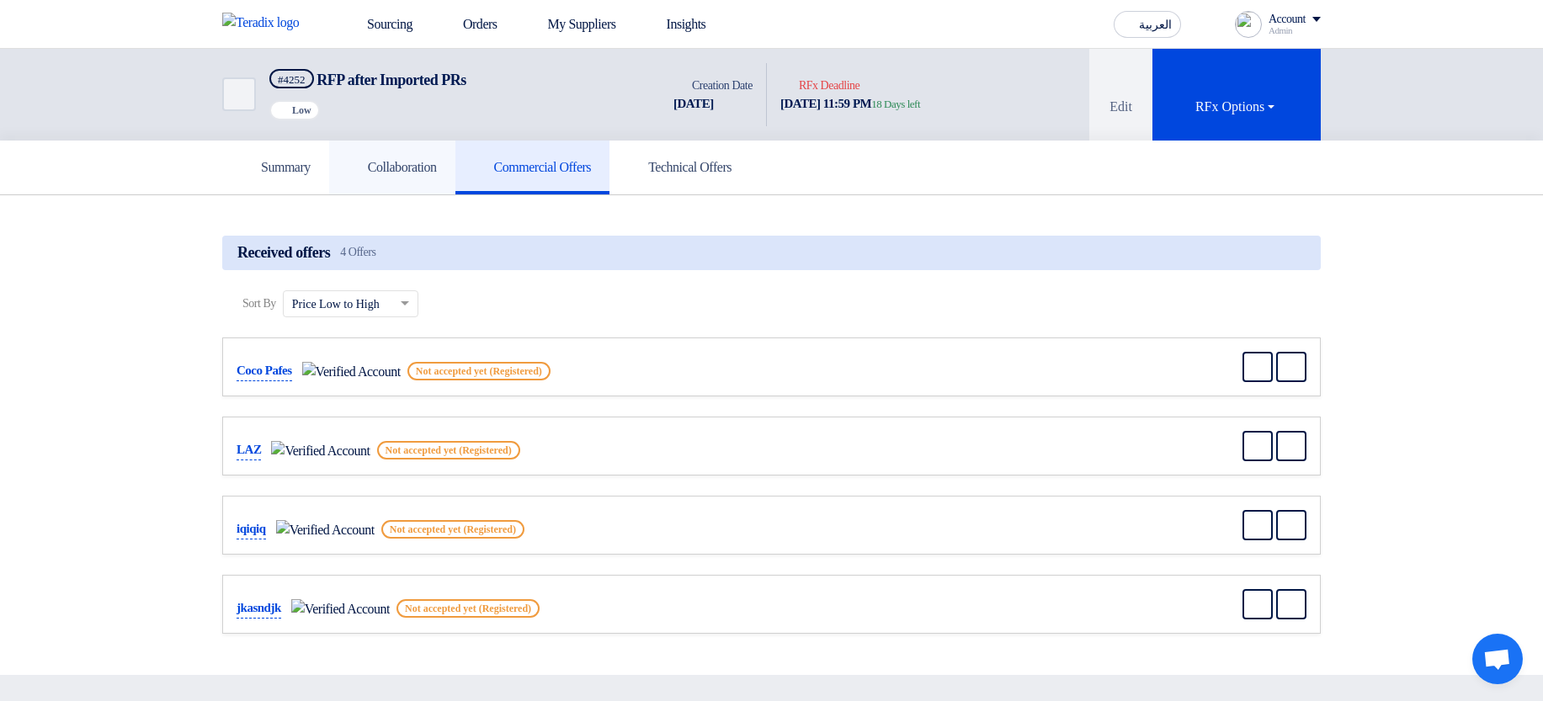
click at [426, 183] on link "Collaboration" at bounding box center [392, 168] width 126 height 54
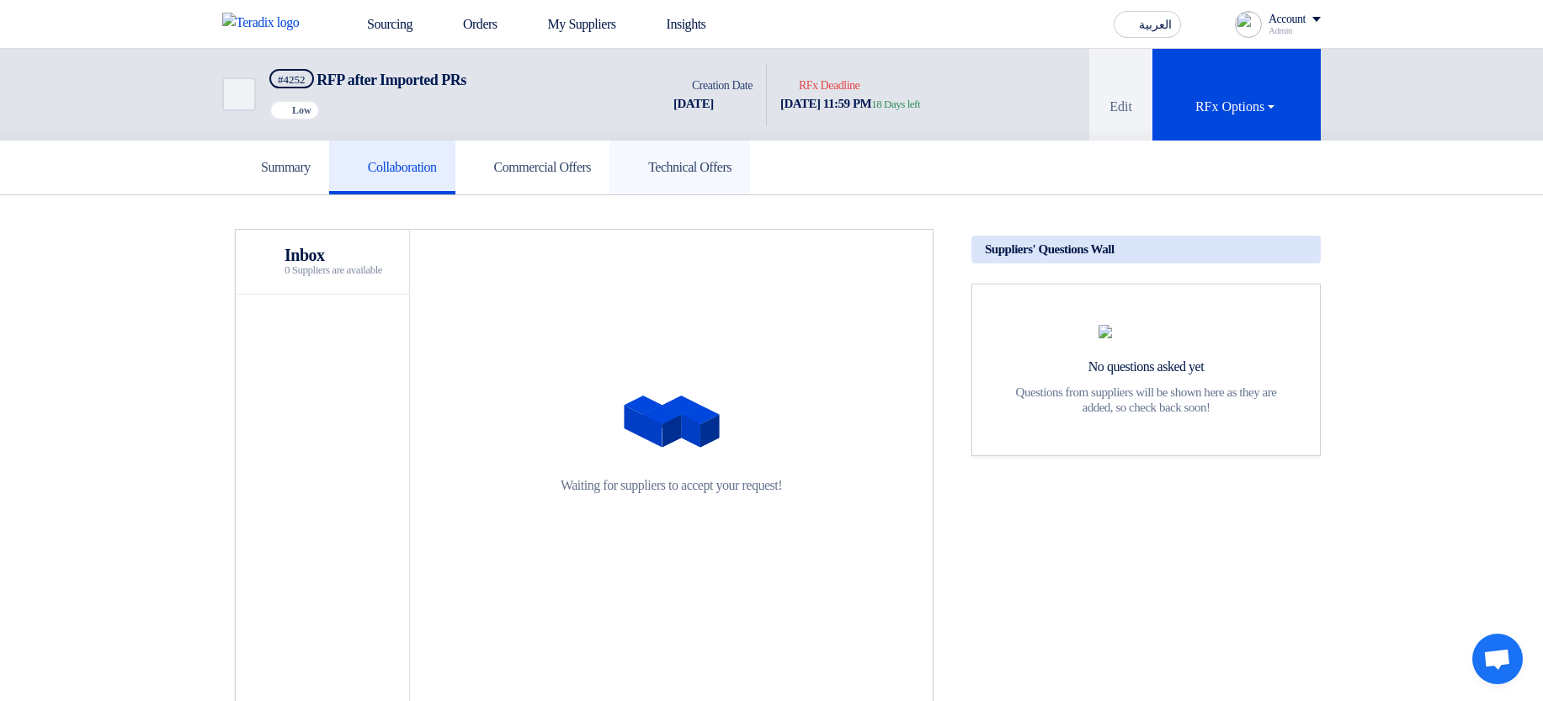
click at [720, 174] on h5 "Technical Offers" at bounding box center [680, 167] width 104 height 17
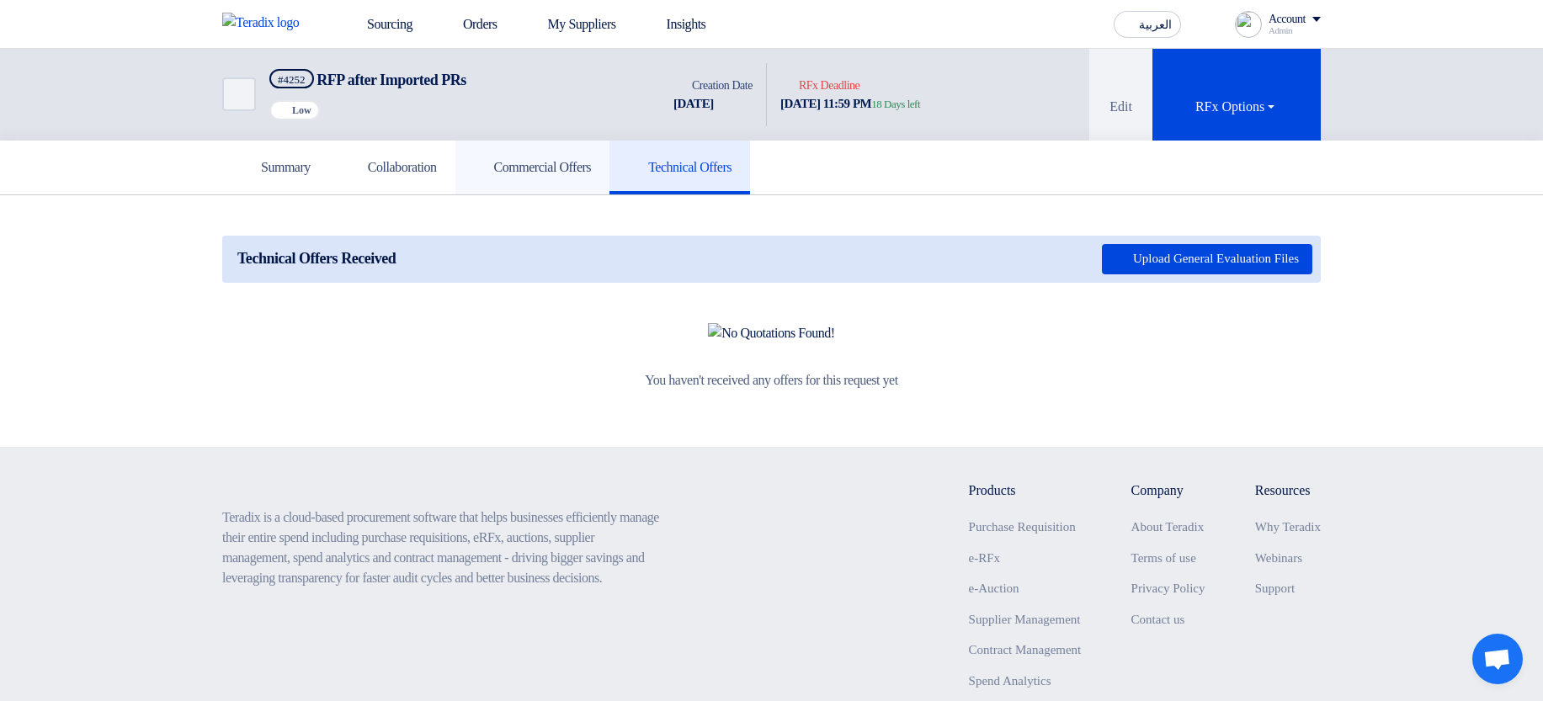
click at [574, 167] on h5 "Commercial Offers" at bounding box center [533, 167] width 118 height 17
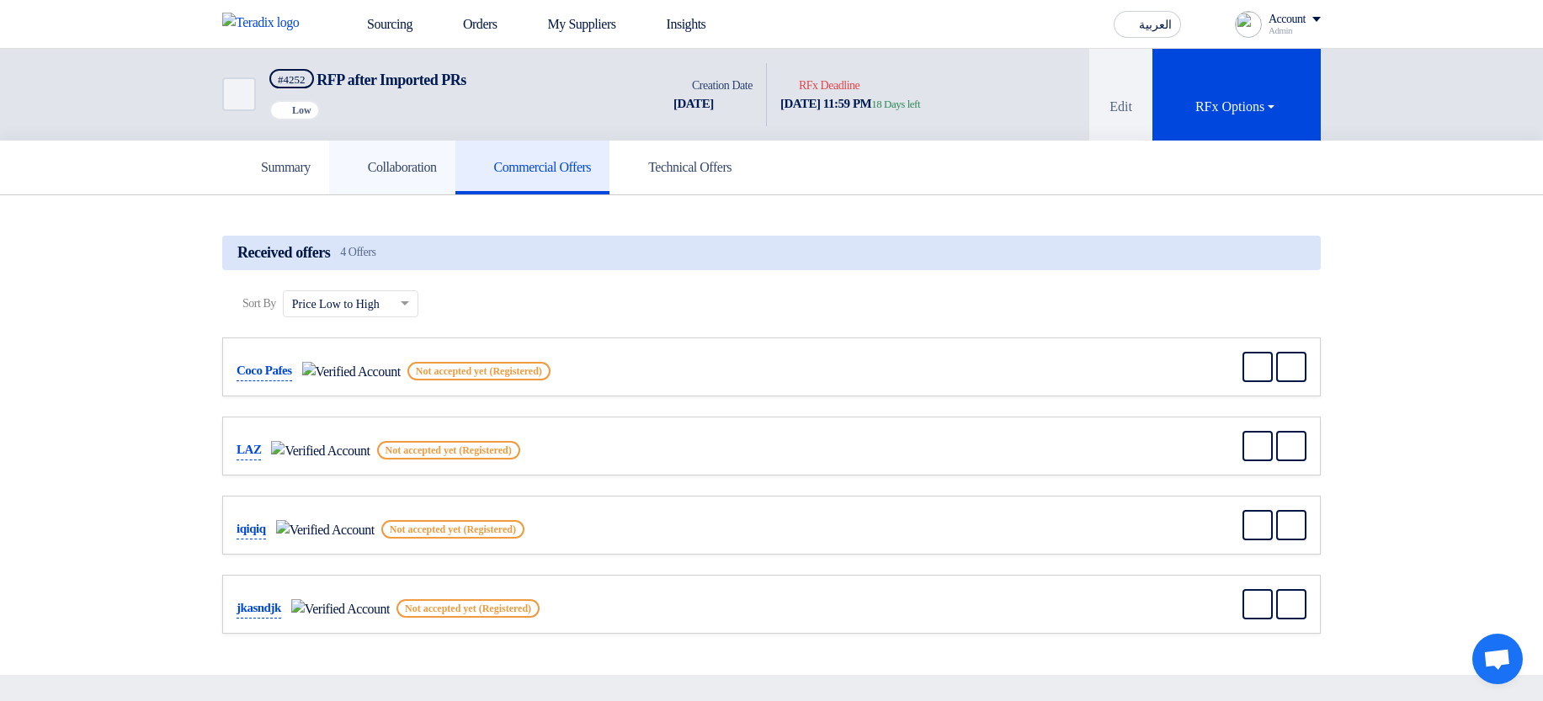
click at [422, 178] on link "Collaboration" at bounding box center [392, 168] width 126 height 54
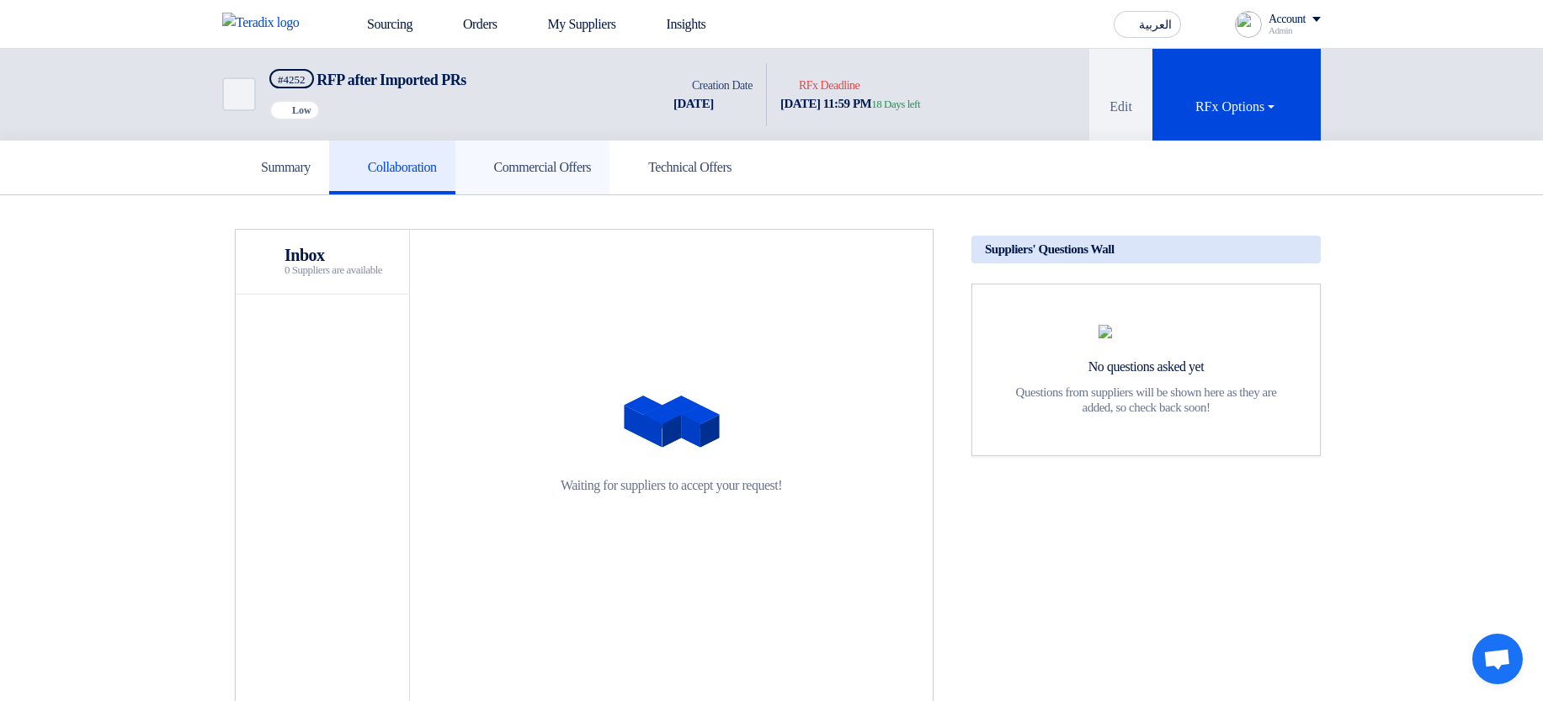
click at [575, 168] on h5 "Commercial Offers" at bounding box center [533, 167] width 118 height 17
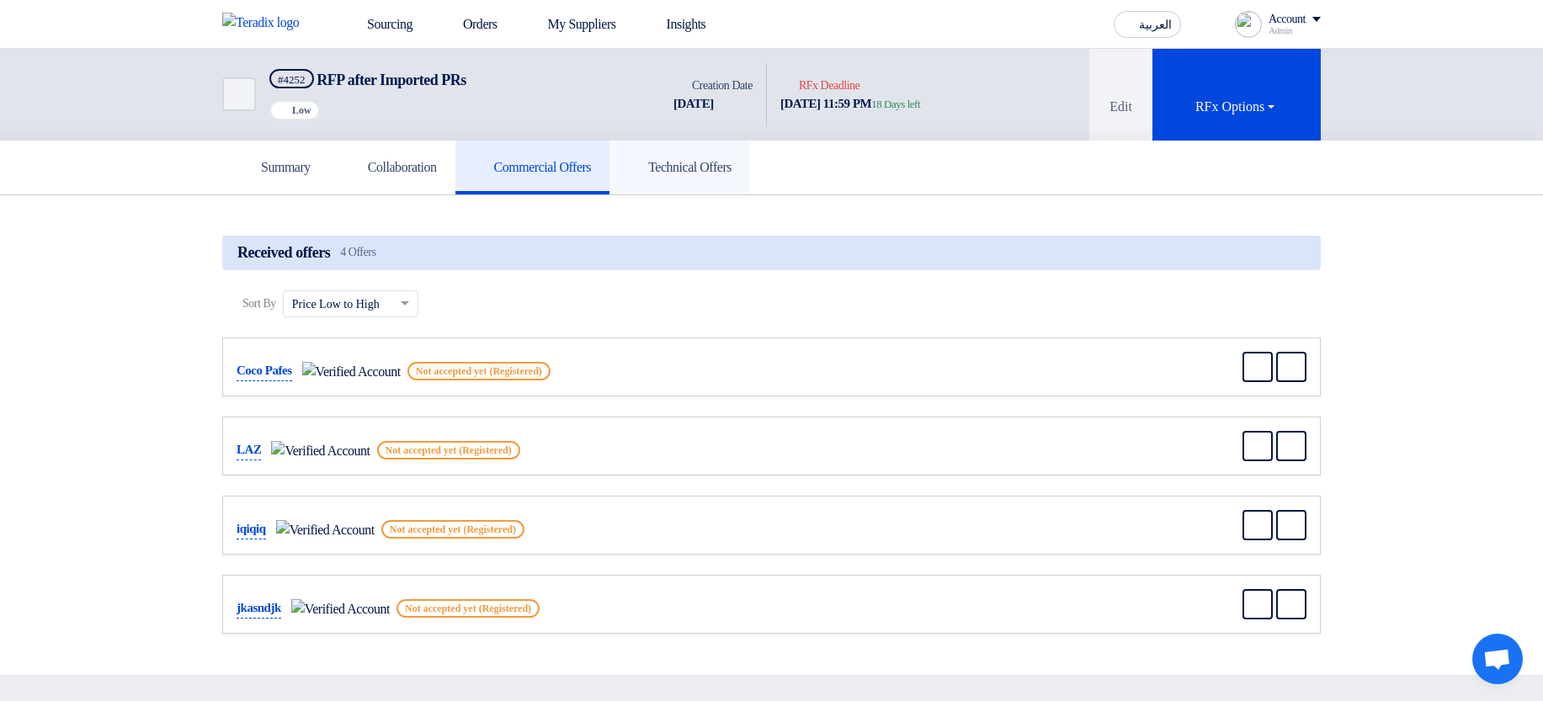
click at [730, 175] on link "Technical Offers" at bounding box center [679, 168] width 141 height 54
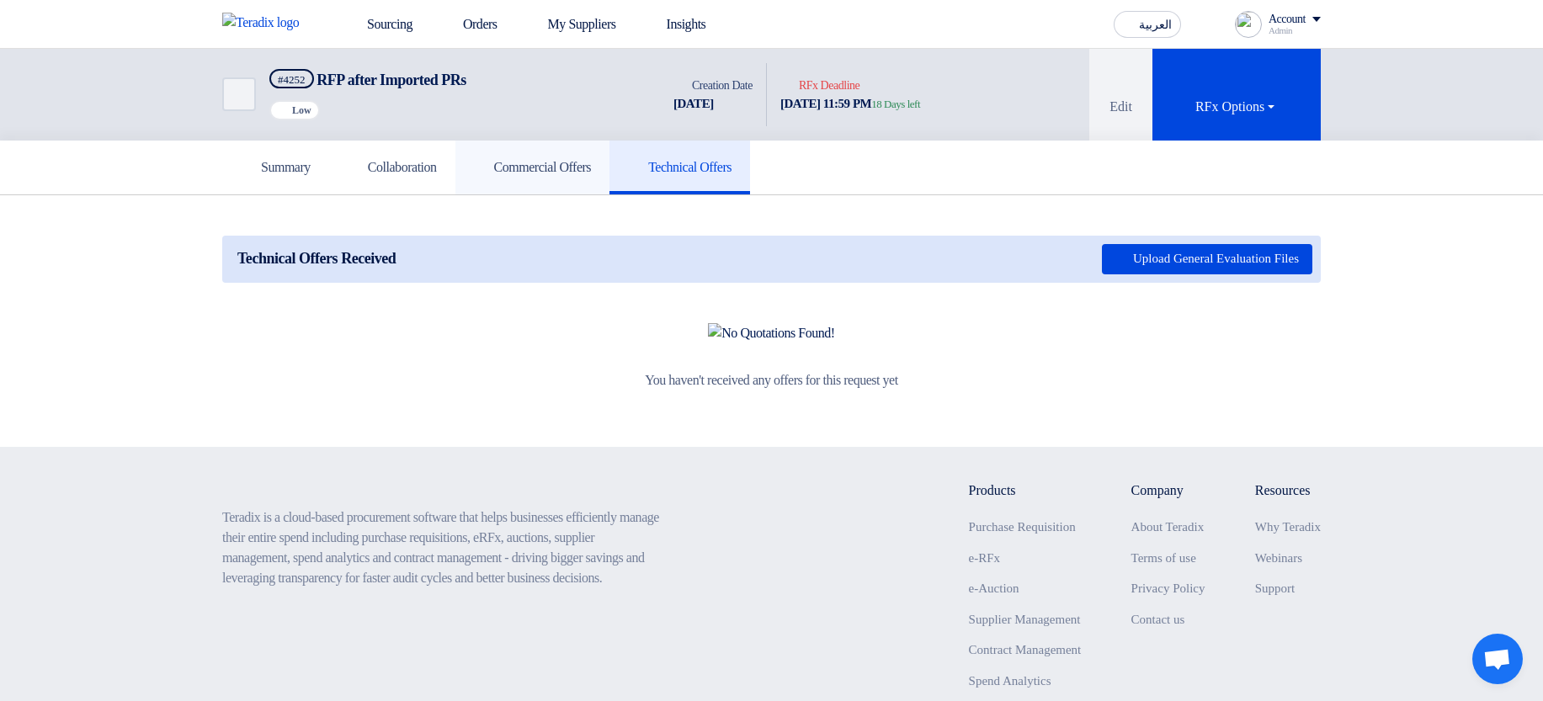
click at [602, 185] on link "Commercial Offers" at bounding box center [532, 168] width 155 height 54
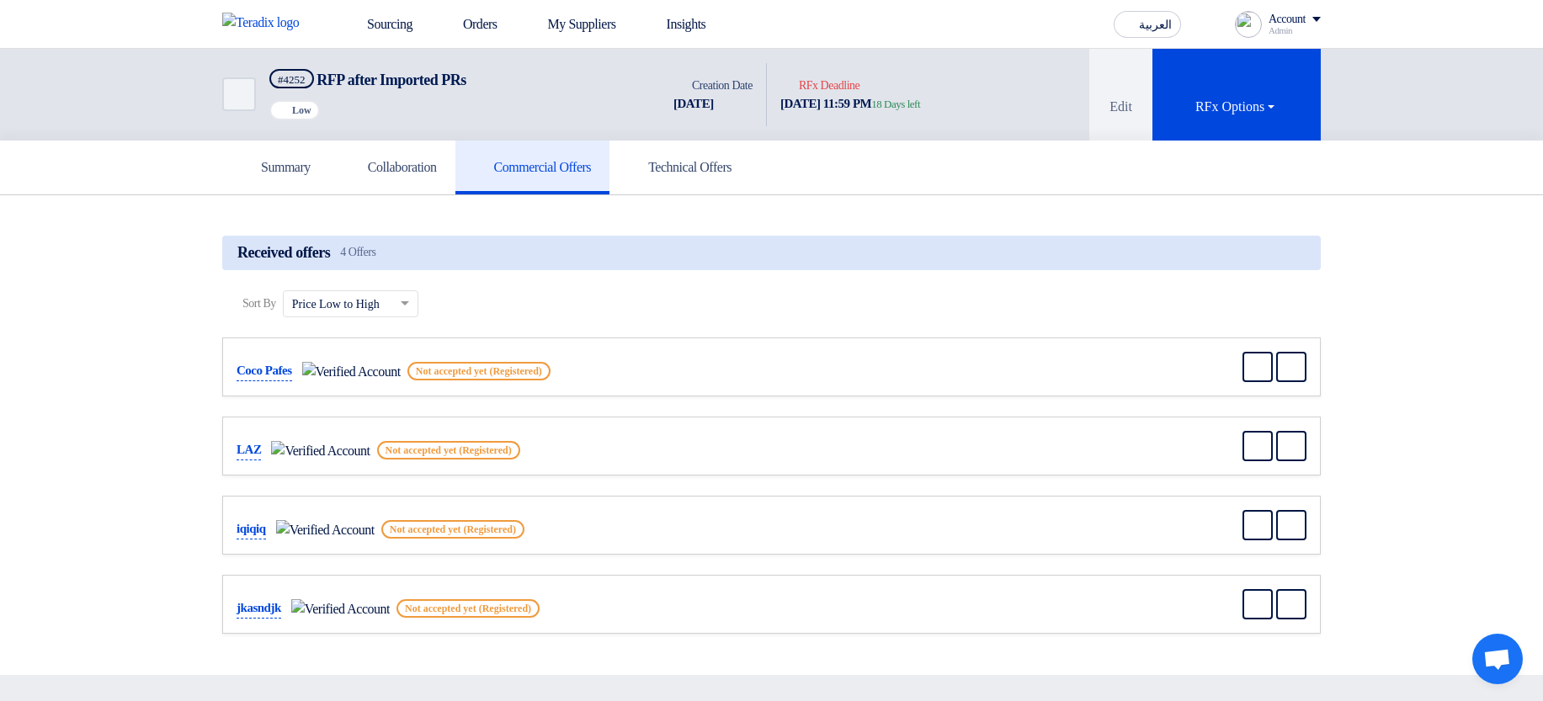
click at [497, 183] on link "Commercial Offers" at bounding box center [532, 168] width 155 height 54
click at [441, 183] on link "Collaboration" at bounding box center [392, 168] width 126 height 54
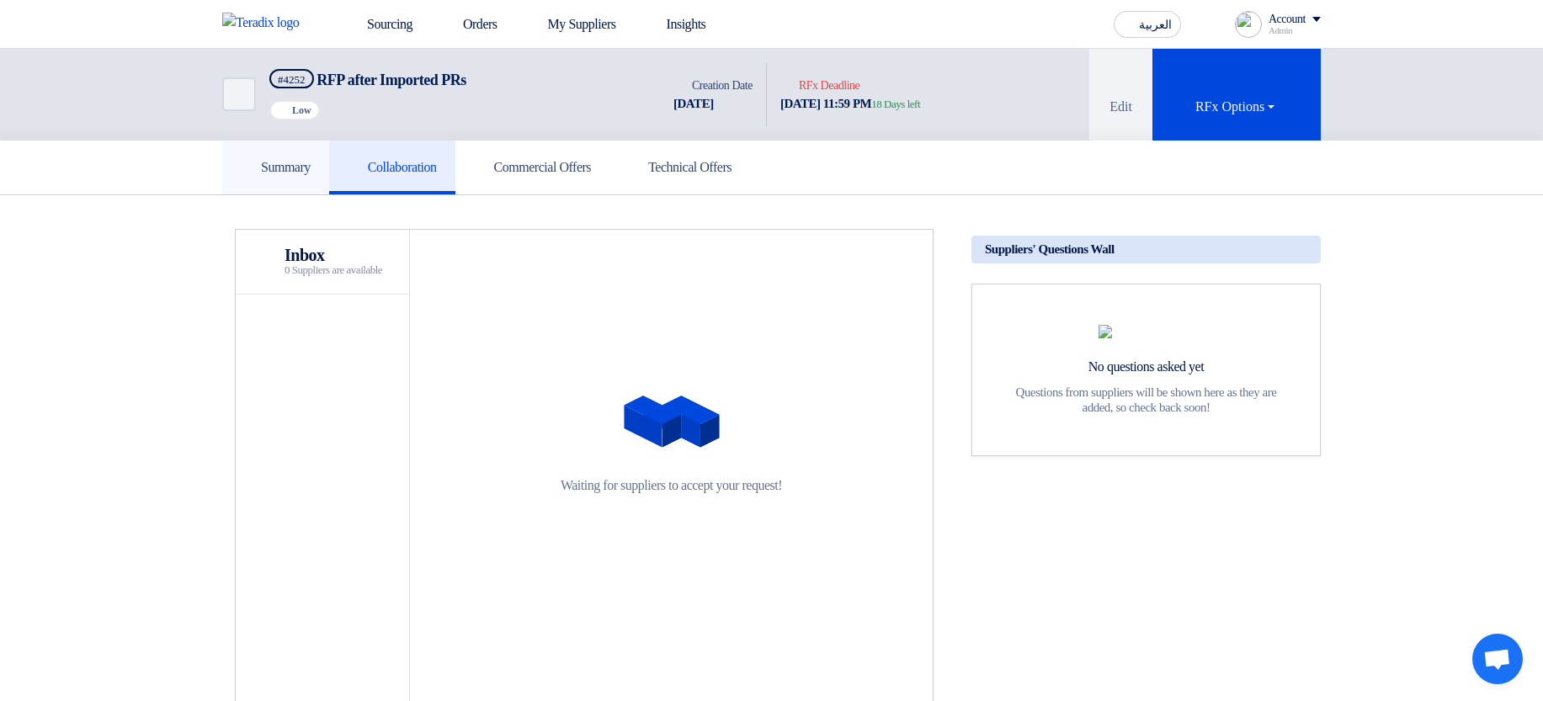
click at [311, 174] on h5 "Summary" at bounding box center [276, 167] width 70 height 17
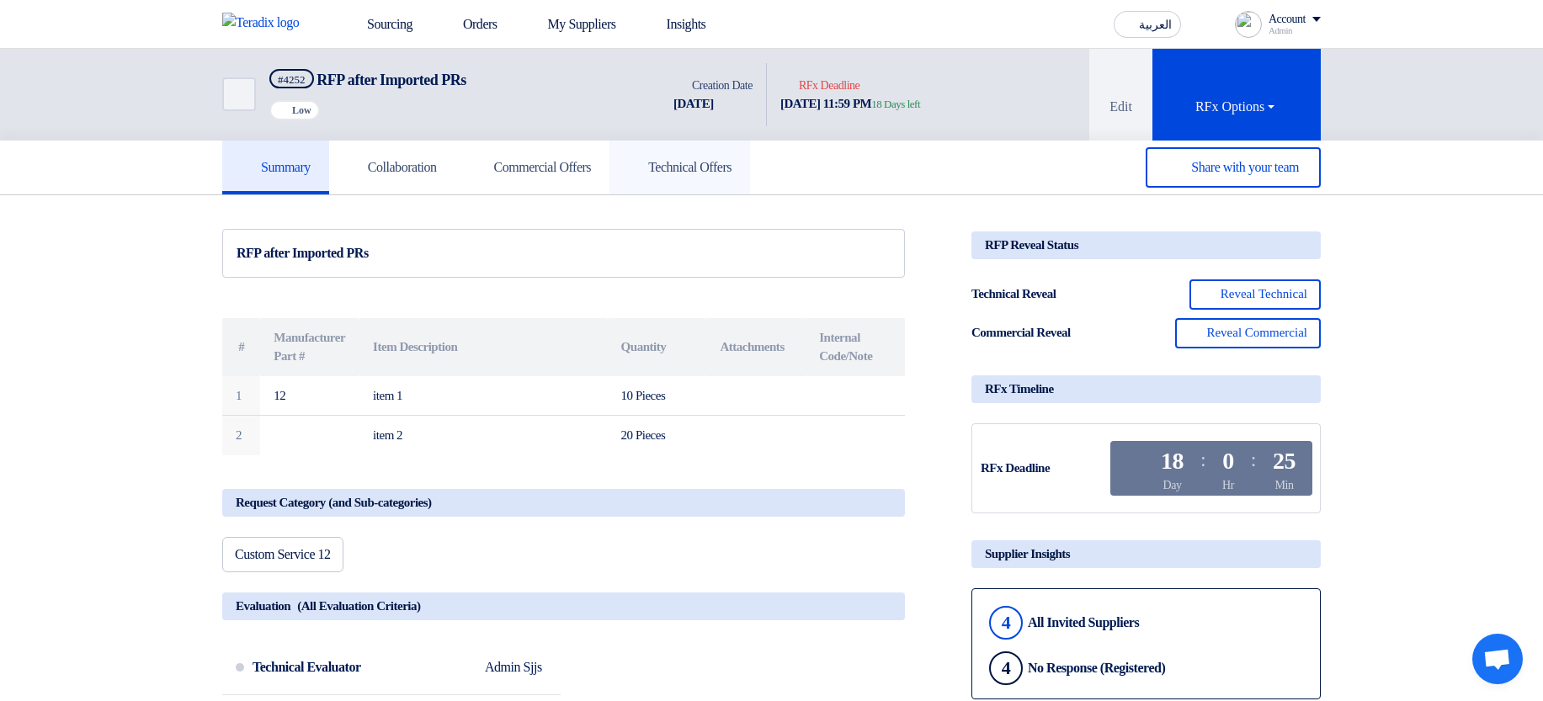
click at [628, 158] on use at bounding box center [628, 158] width 0 height 0
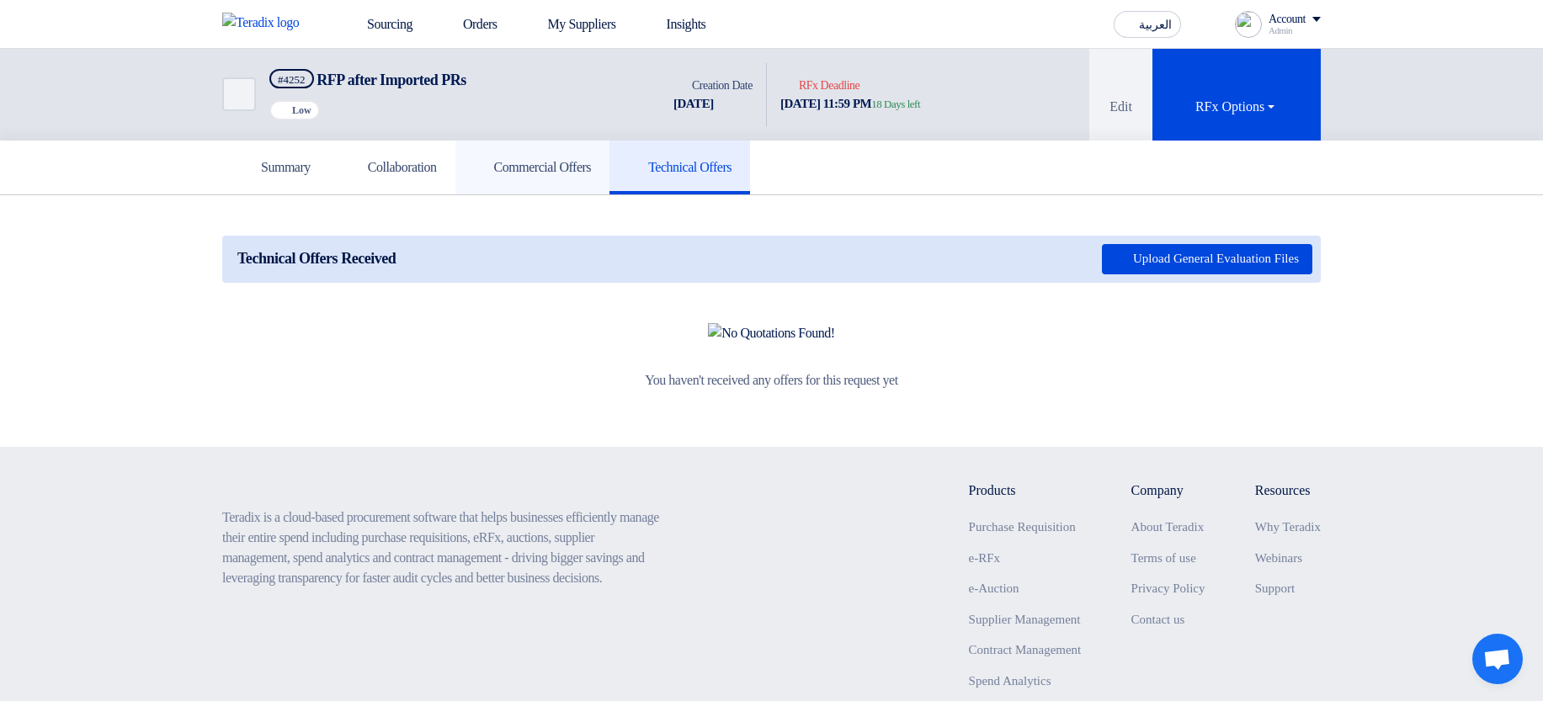
click at [610, 155] on link "Commercial Offers" at bounding box center [532, 168] width 155 height 54
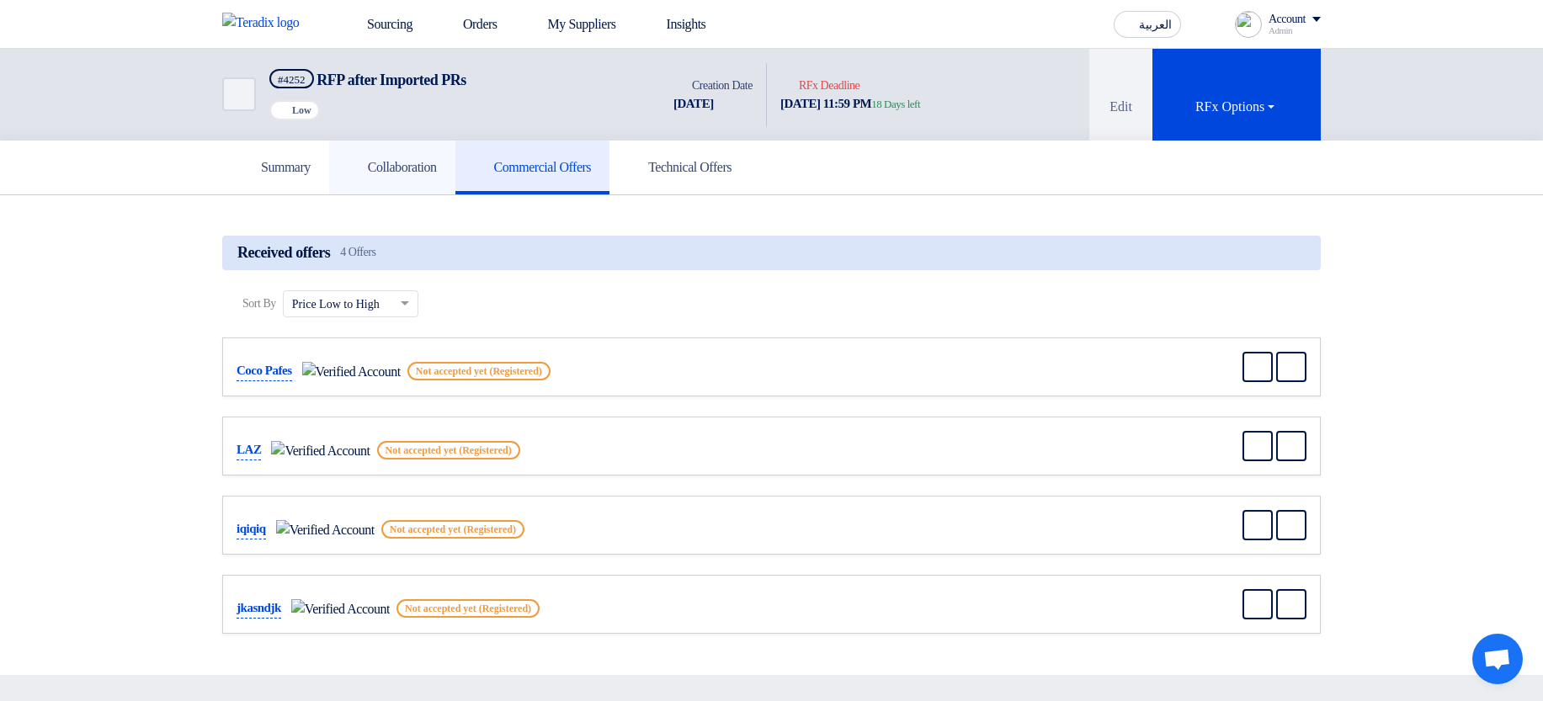
click at [380, 161] on h5 "Collaboration" at bounding box center [392, 167] width 89 height 17
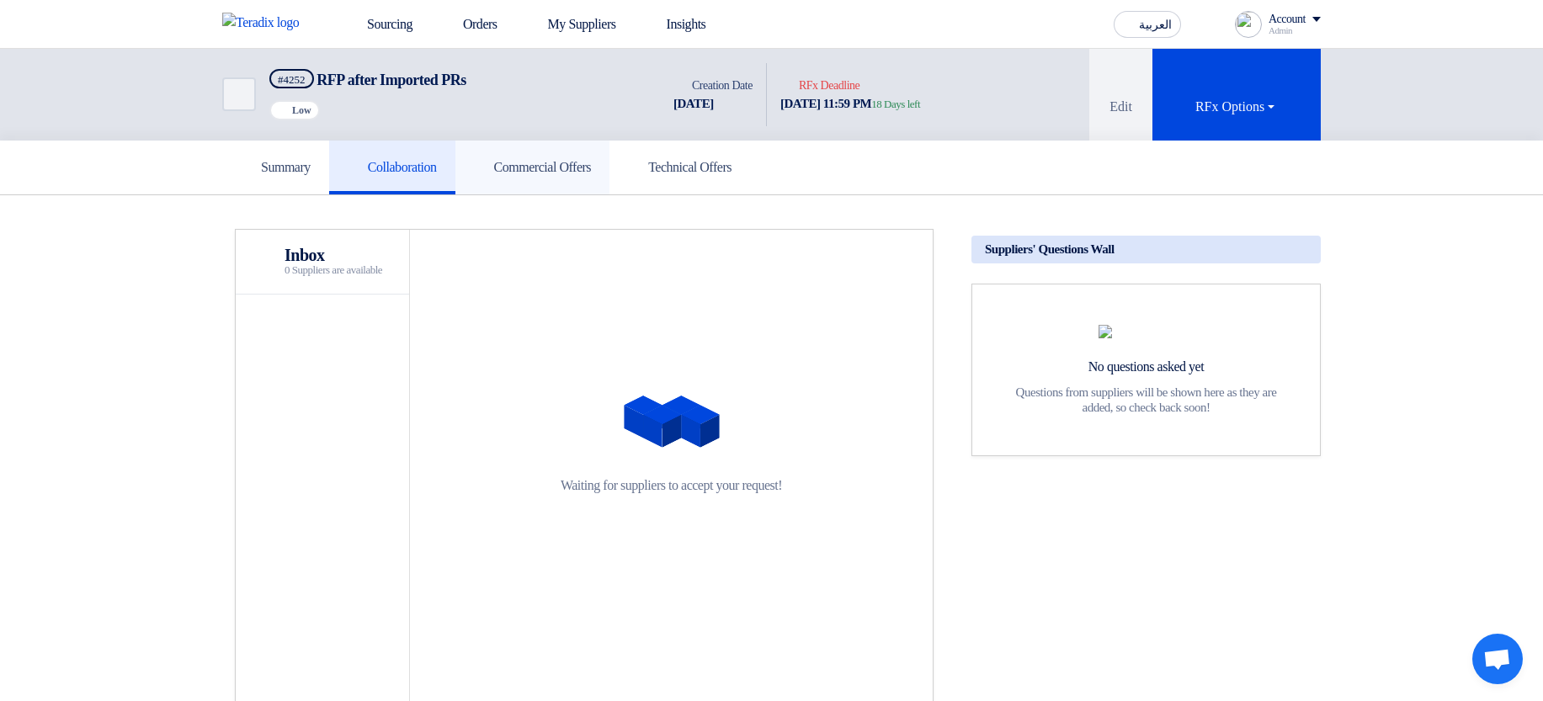
click at [571, 179] on link "Commercial Offers" at bounding box center [532, 168] width 155 height 54
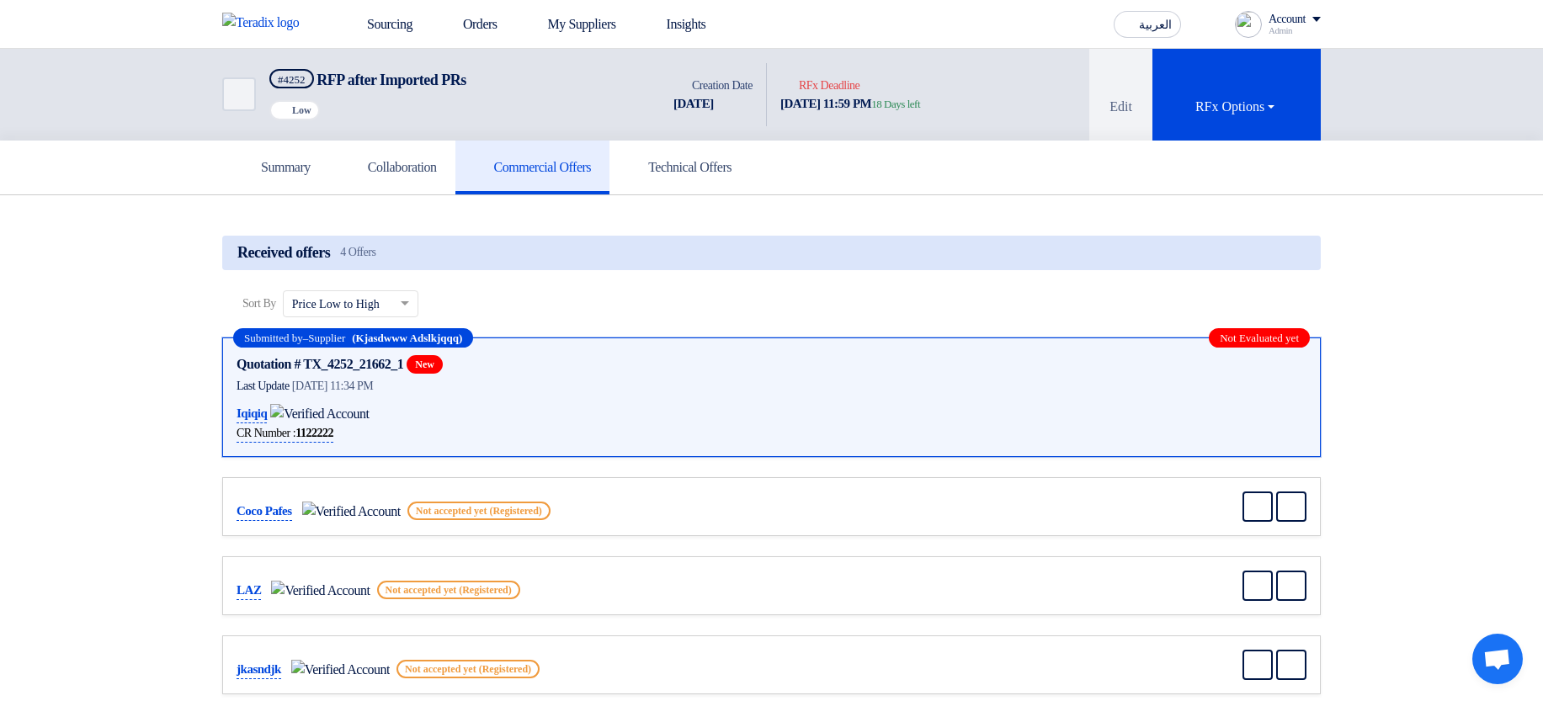
click at [321, 436] on b "1122222" at bounding box center [314, 433] width 38 height 13
click at [731, 165] on h5 "Technical Offers" at bounding box center [680, 167] width 104 height 17
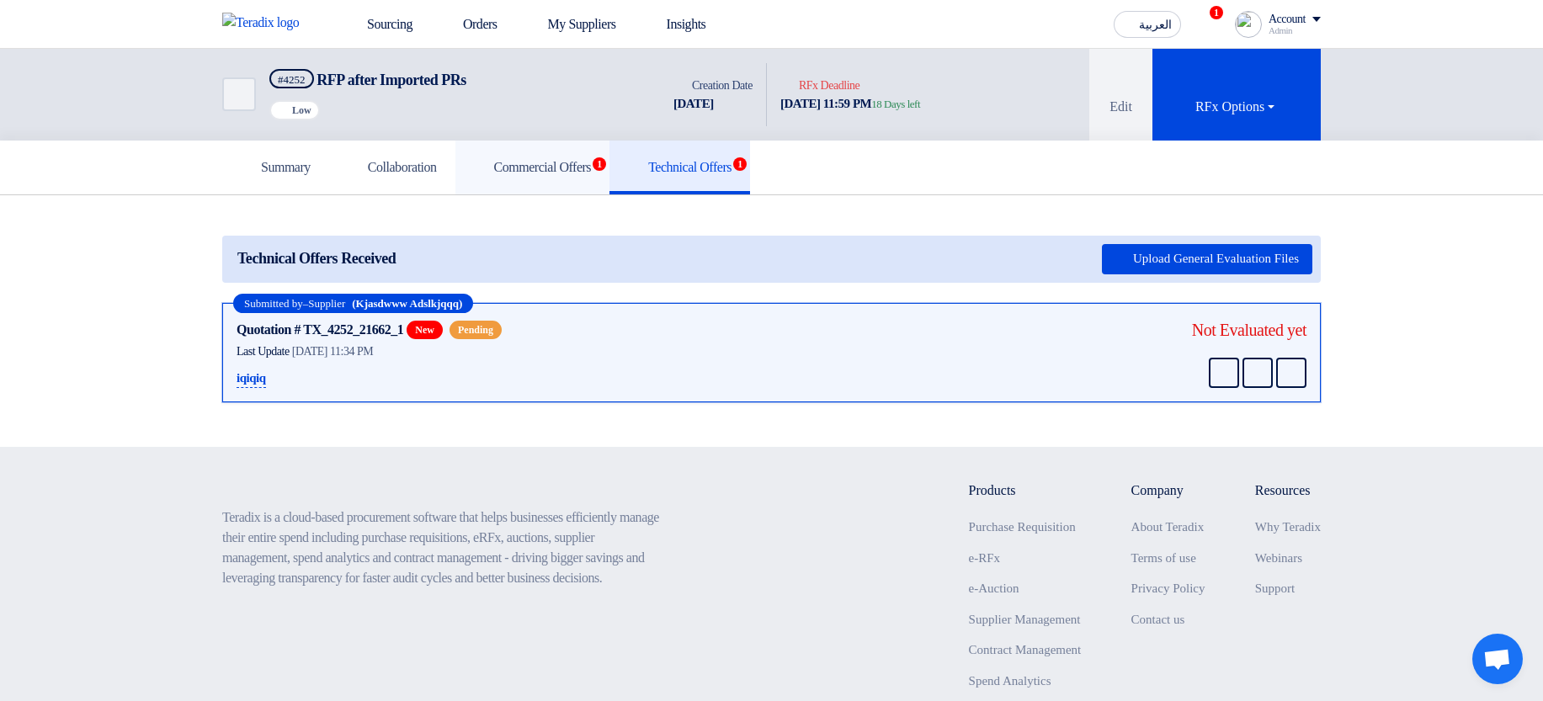
click at [610, 155] on link "Commercial Offers 1" at bounding box center [532, 168] width 155 height 54
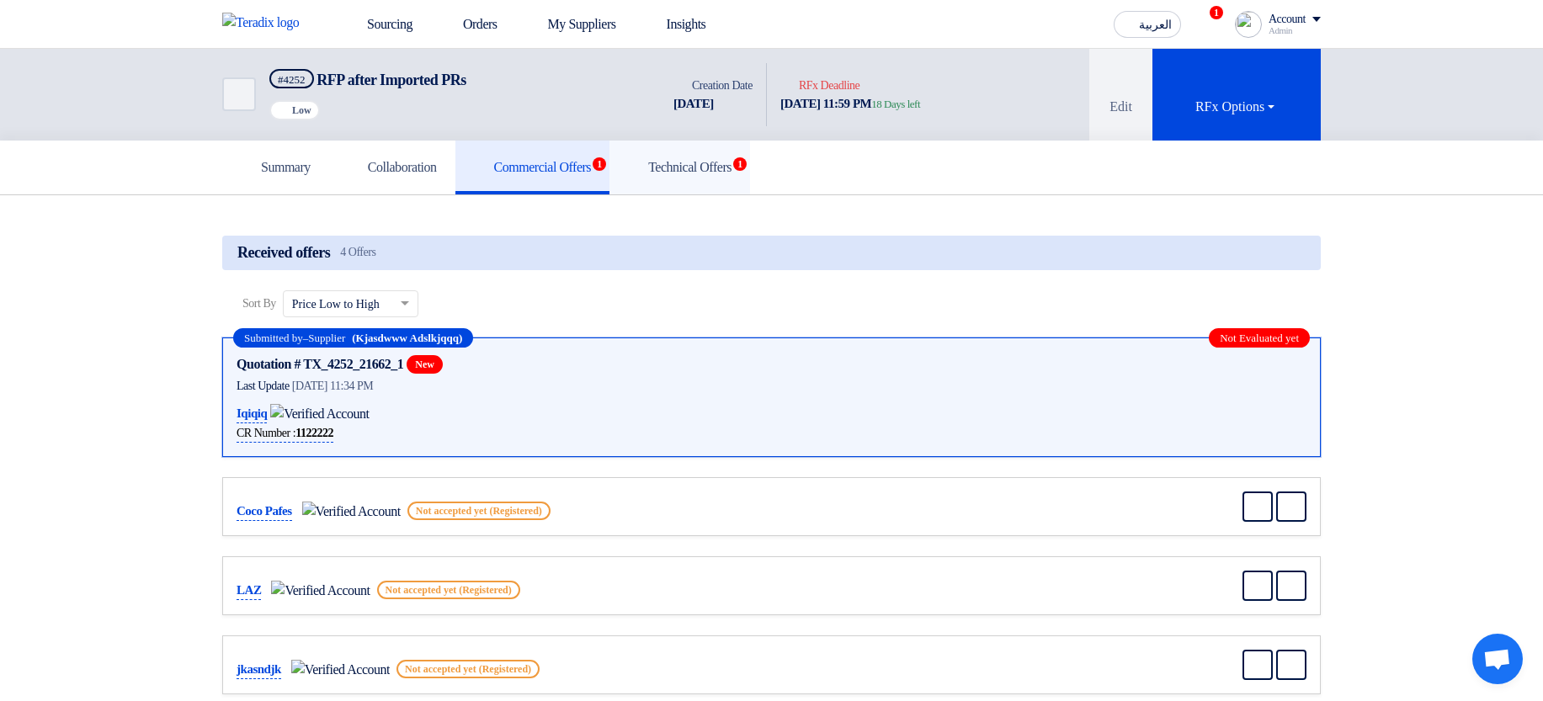
click at [731, 165] on h5 "Technical Offers 1" at bounding box center [680, 167] width 104 height 17
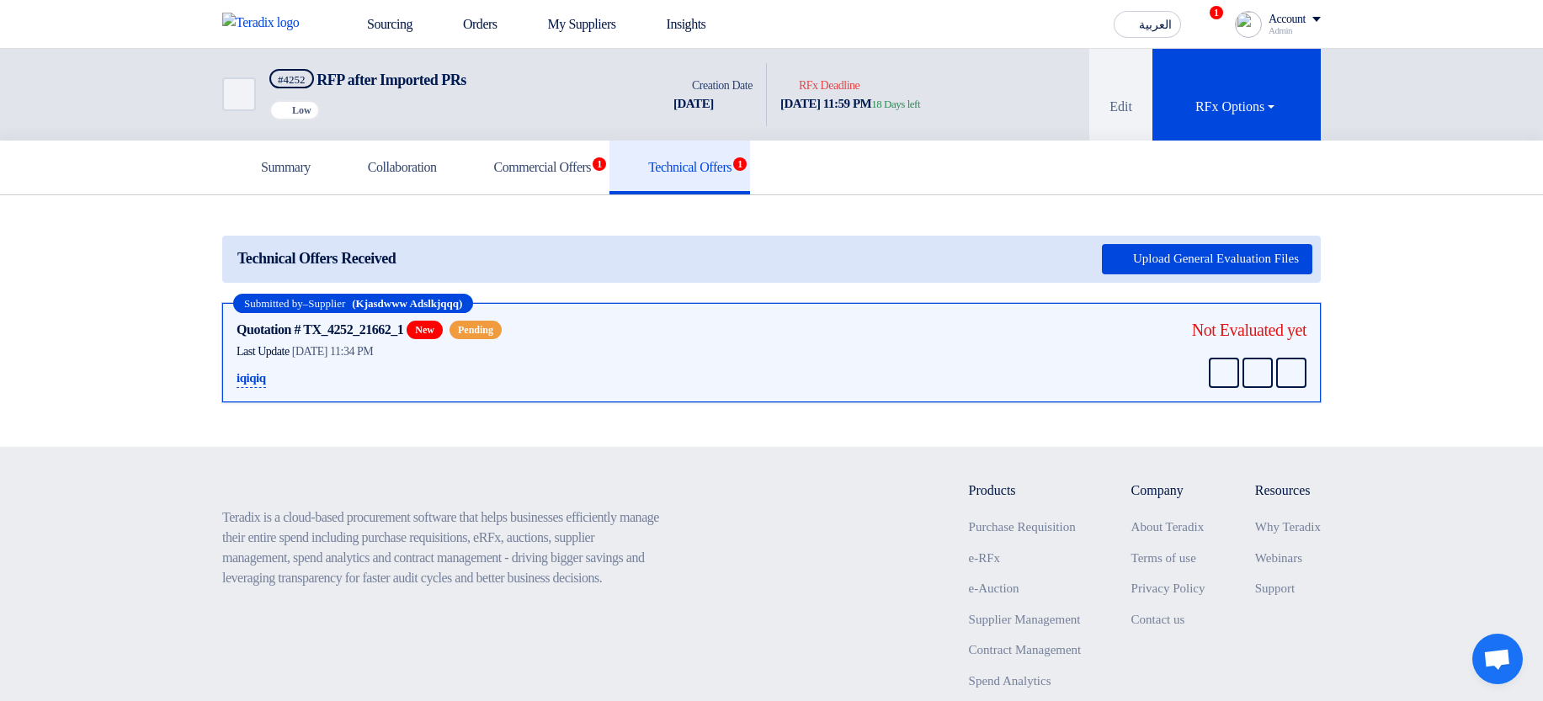
click at [201, 155] on div "Summary Collaboration Commercial Offers 1 Technical Offers 1" at bounding box center [771, 168] width 1543 height 55
click at [257, 158] on icon at bounding box center [249, 166] width 17 height 17
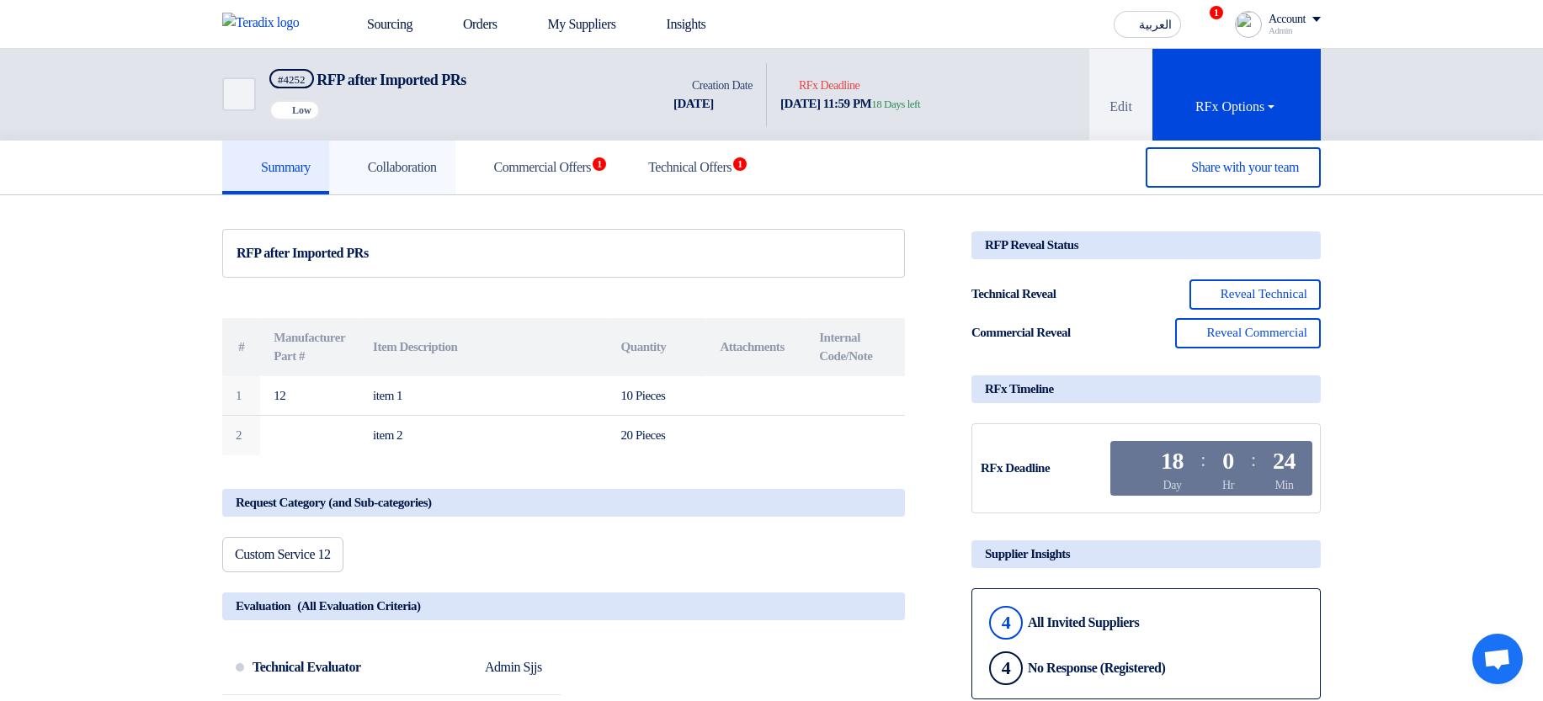
click at [399, 164] on h5 "Collaboration" at bounding box center [392, 167] width 89 height 17
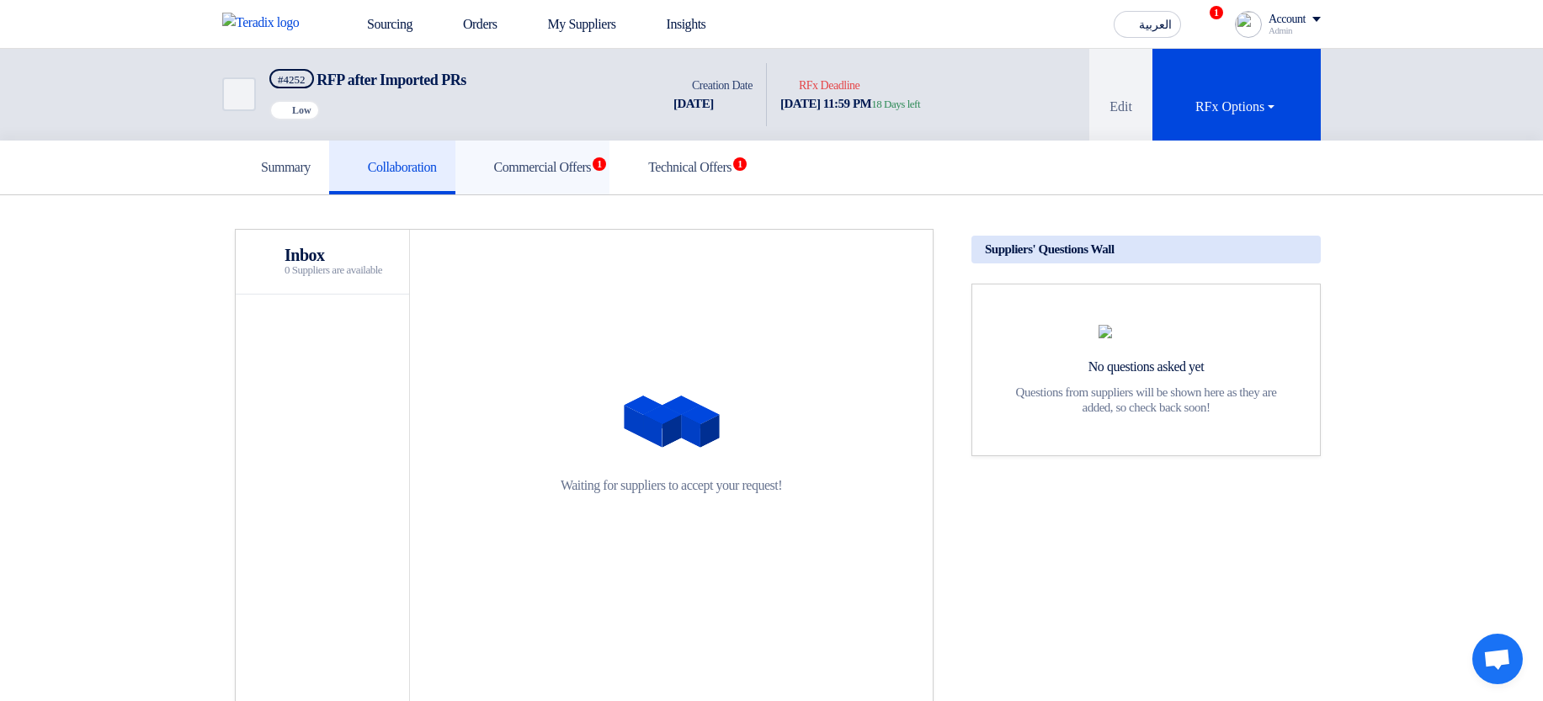
click at [498, 171] on link "Commercial Offers 1" at bounding box center [532, 168] width 155 height 54
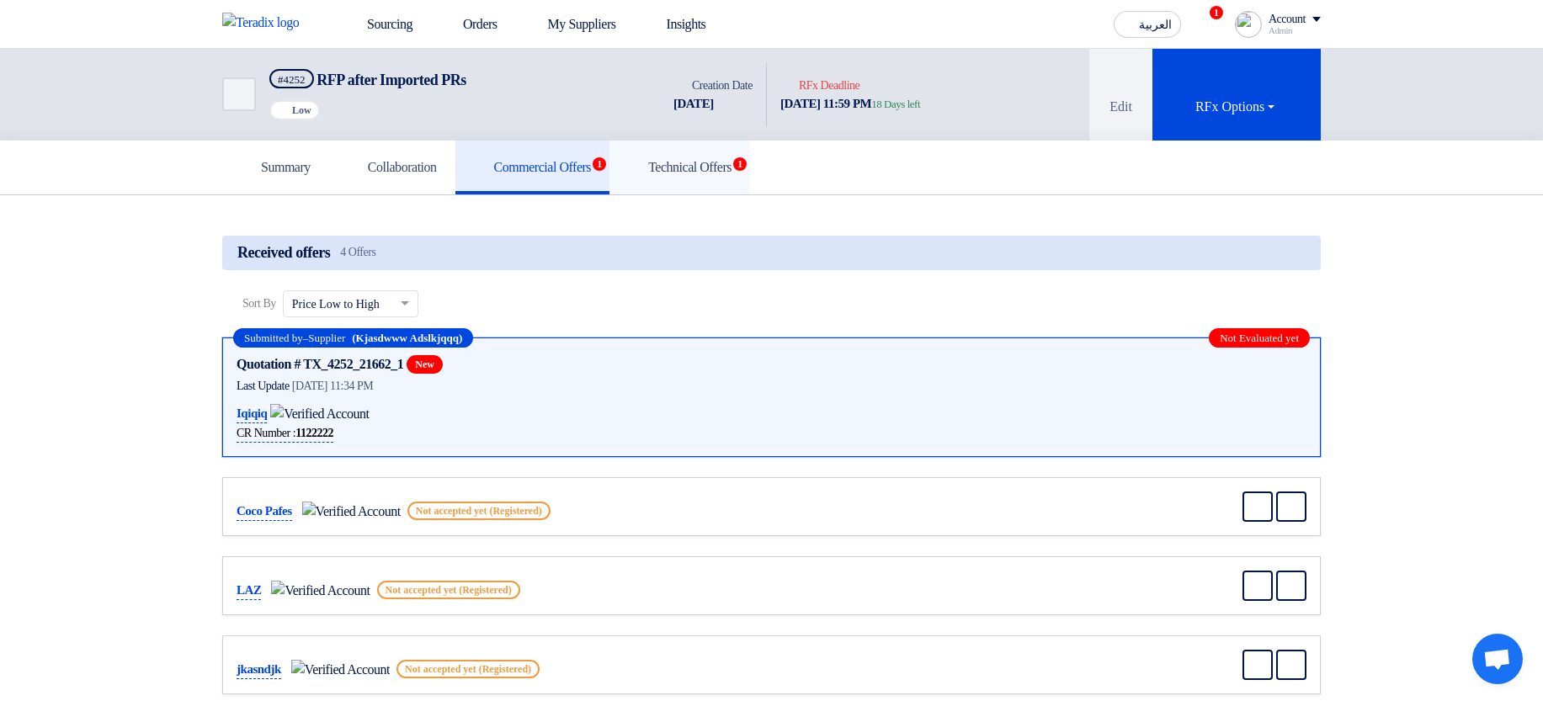
click at [709, 181] on link "Technical Offers 1" at bounding box center [679, 168] width 141 height 54
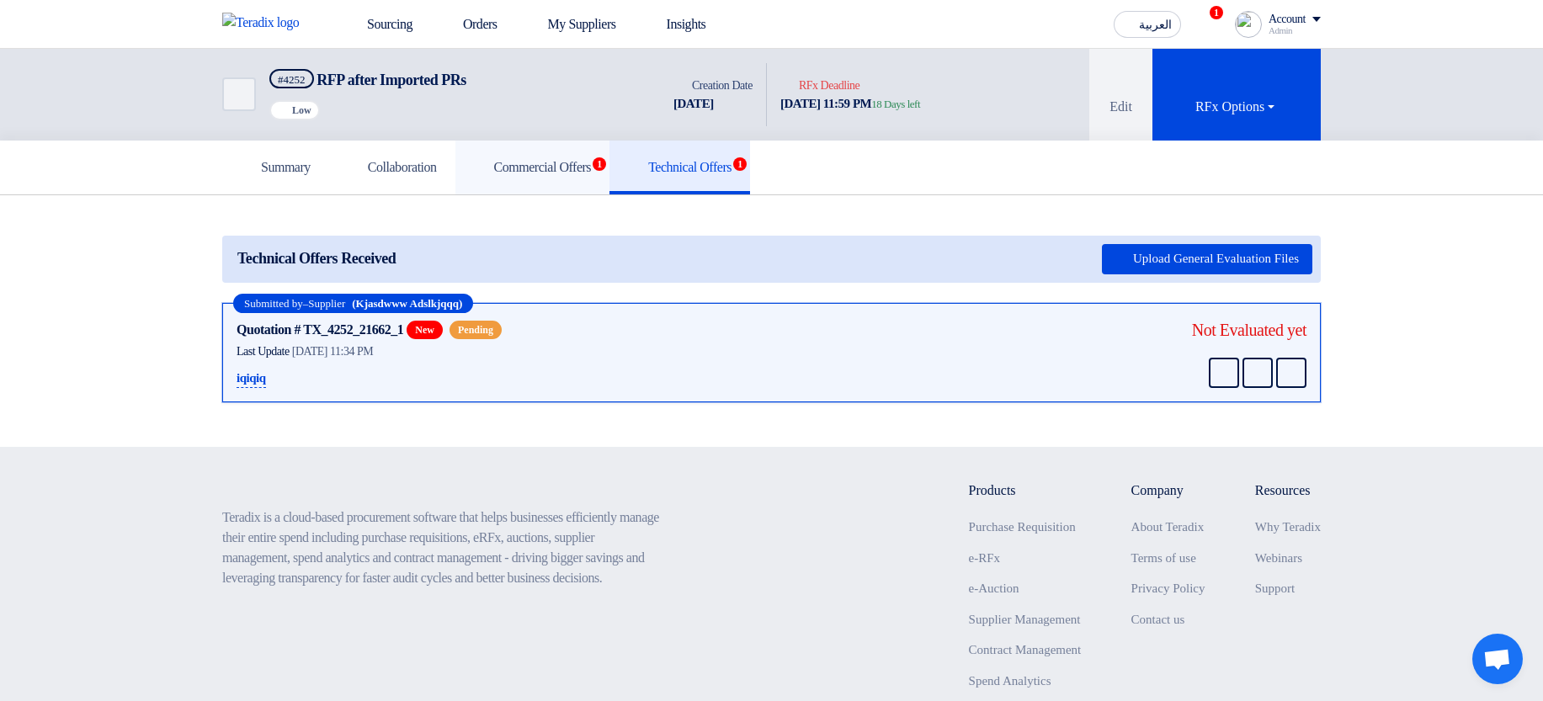
click at [566, 186] on link "Commercial Offers 1" at bounding box center [532, 168] width 155 height 54
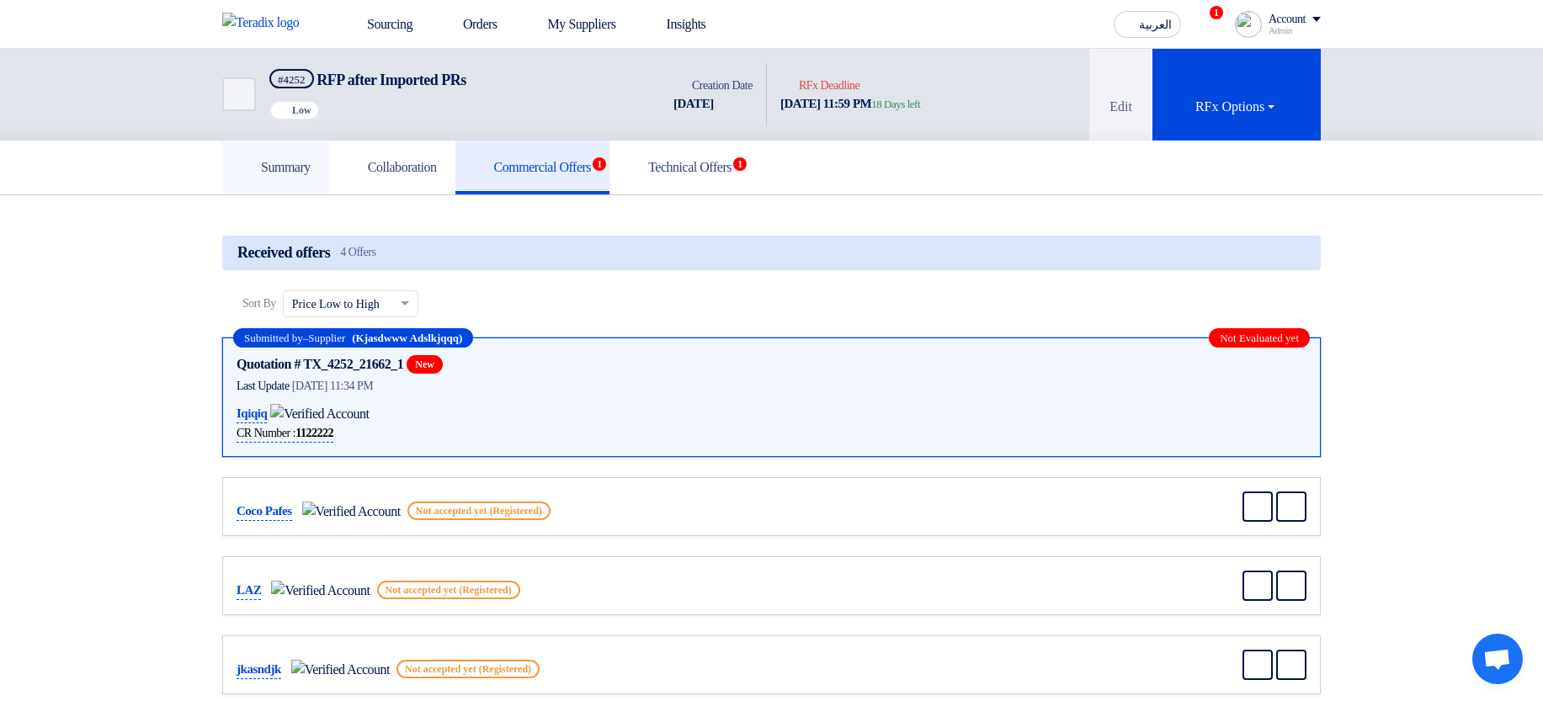
click at [248, 178] on link "Summary" at bounding box center [275, 168] width 107 height 54
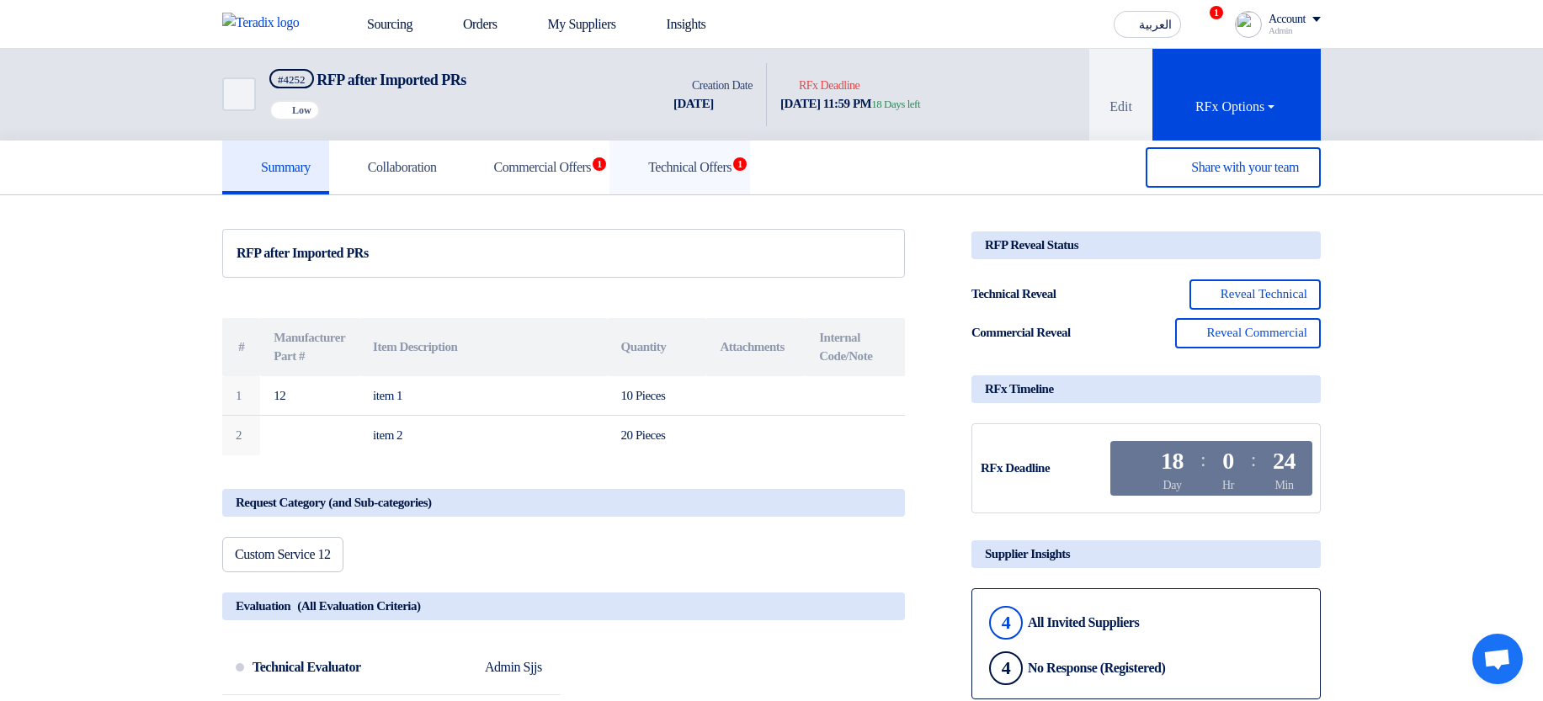
drag, startPoint x: 725, startPoint y: 240, endPoint x: 778, endPoint y: 181, distance: 79.3
click at [731, 168] on h5 "Technical Offers 1" at bounding box center [680, 167] width 104 height 17
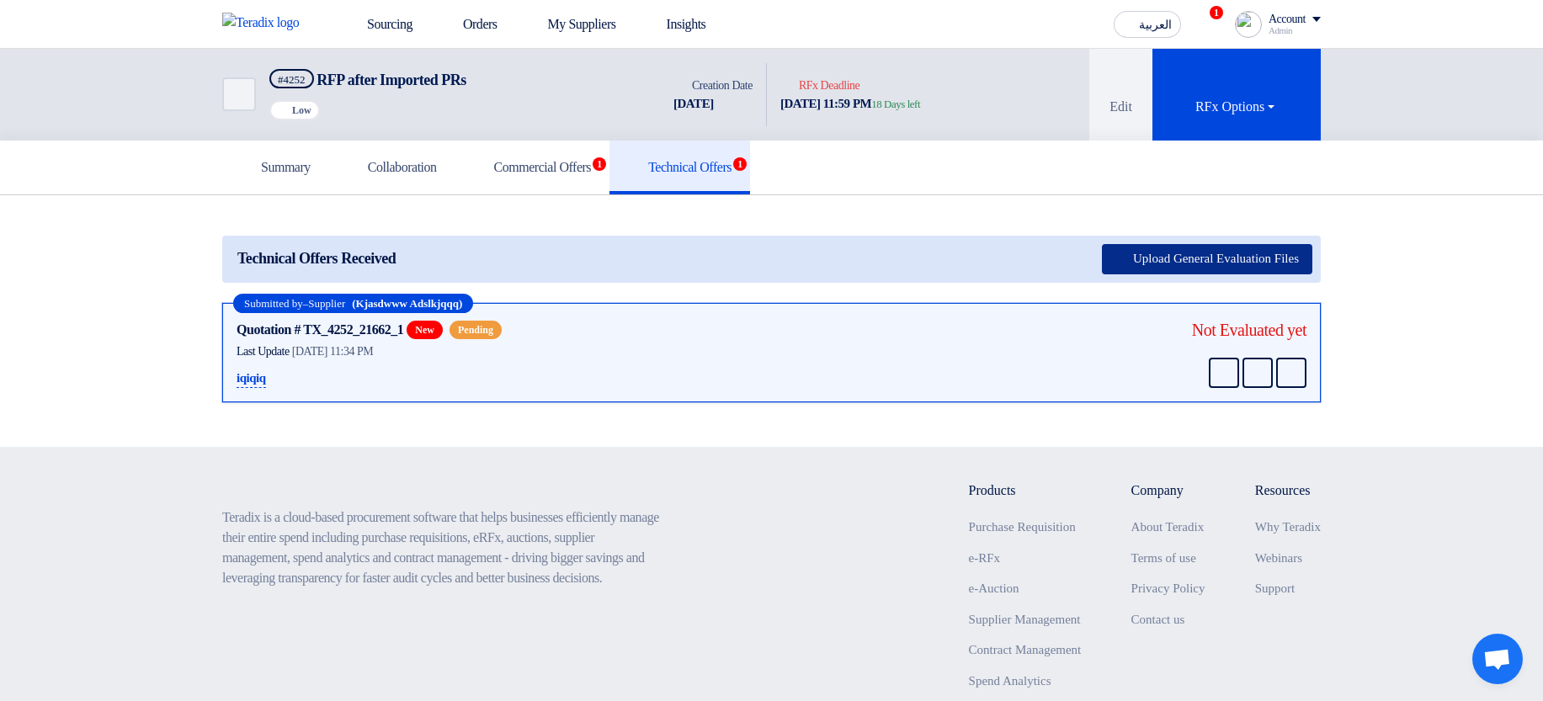
click at [1218, 266] on button "Upload General Evaluation Files" at bounding box center [1207, 259] width 210 height 30
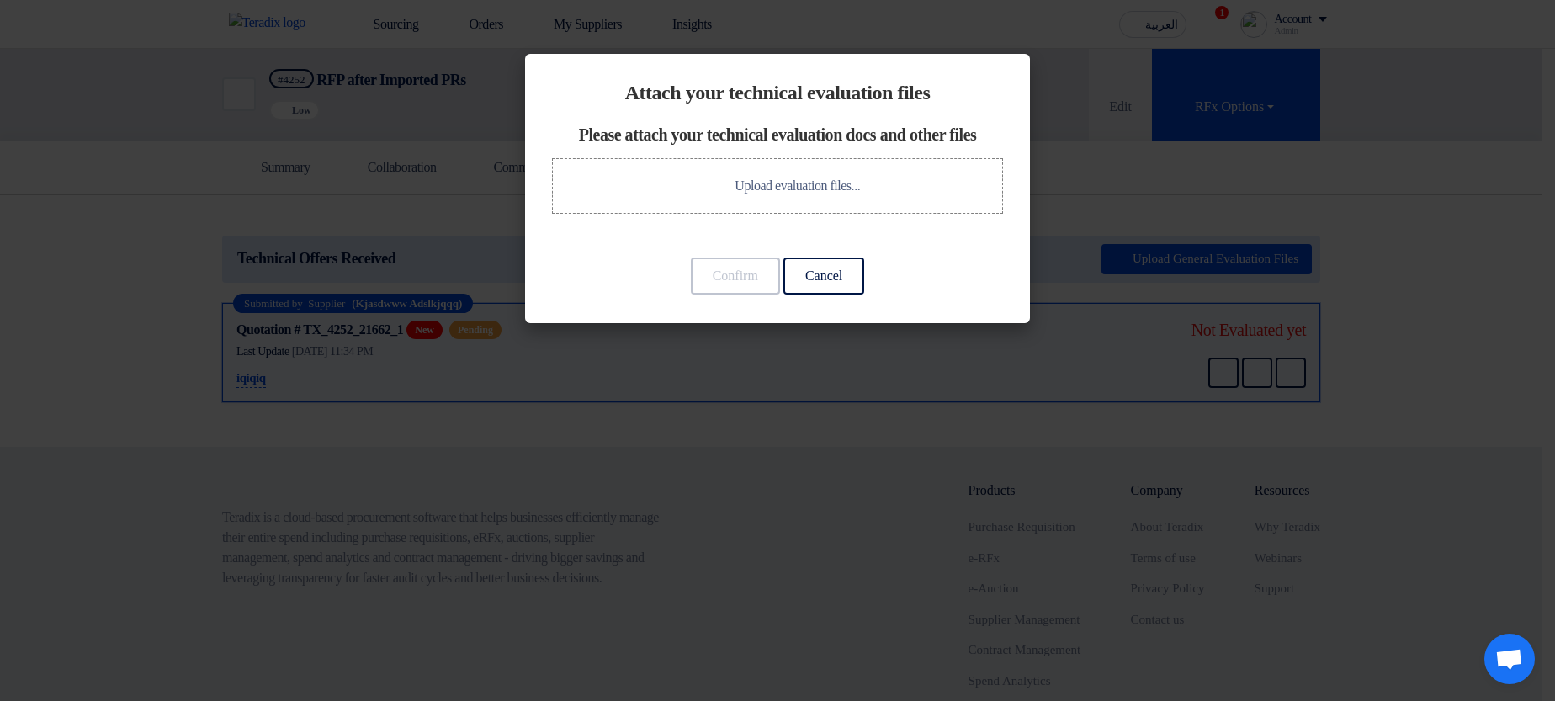
click at [1357, 239] on modal-container "Attach your technical evaluation files Please attach your technical evaluation …" at bounding box center [777, 350] width 1555 height 701
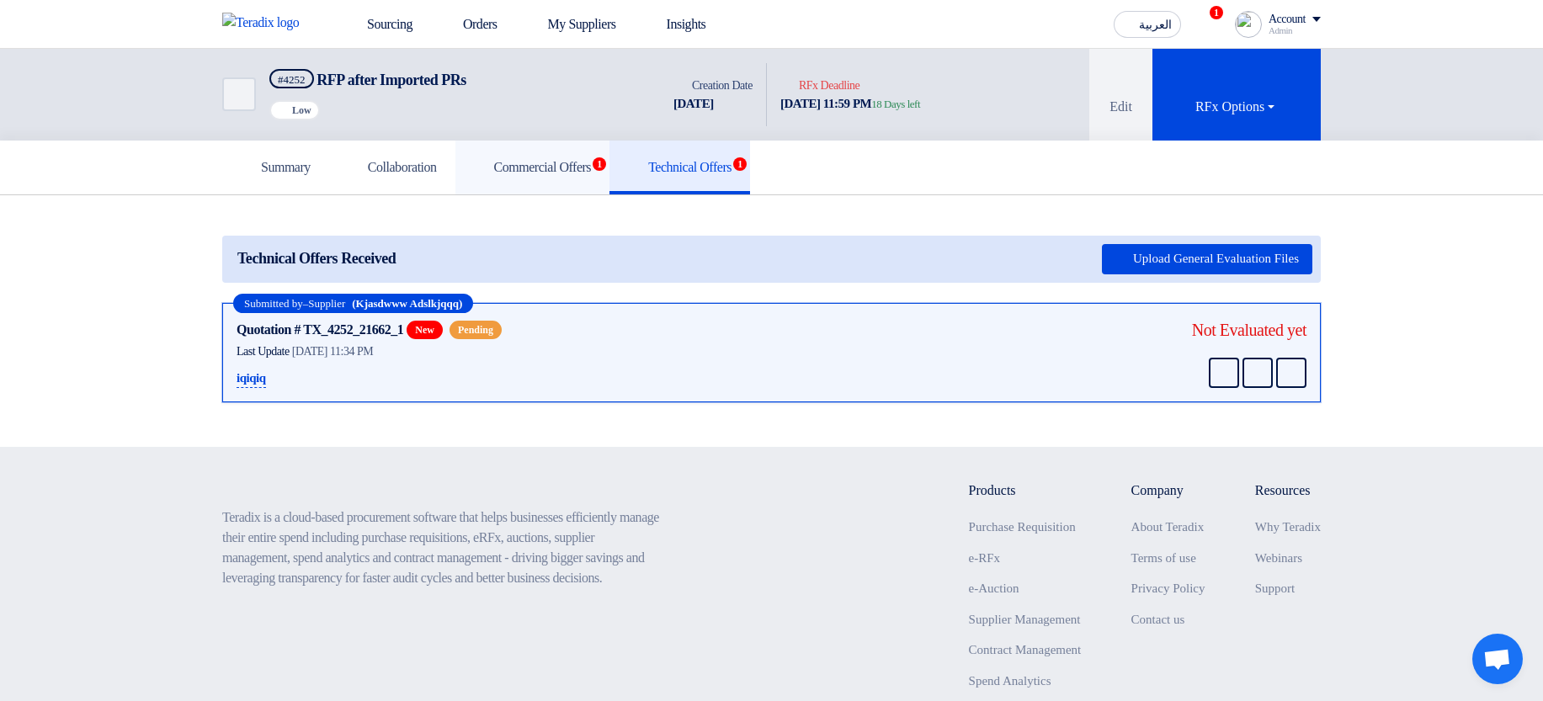
click at [577, 157] on link "Commercial Offers 1" at bounding box center [532, 168] width 155 height 54
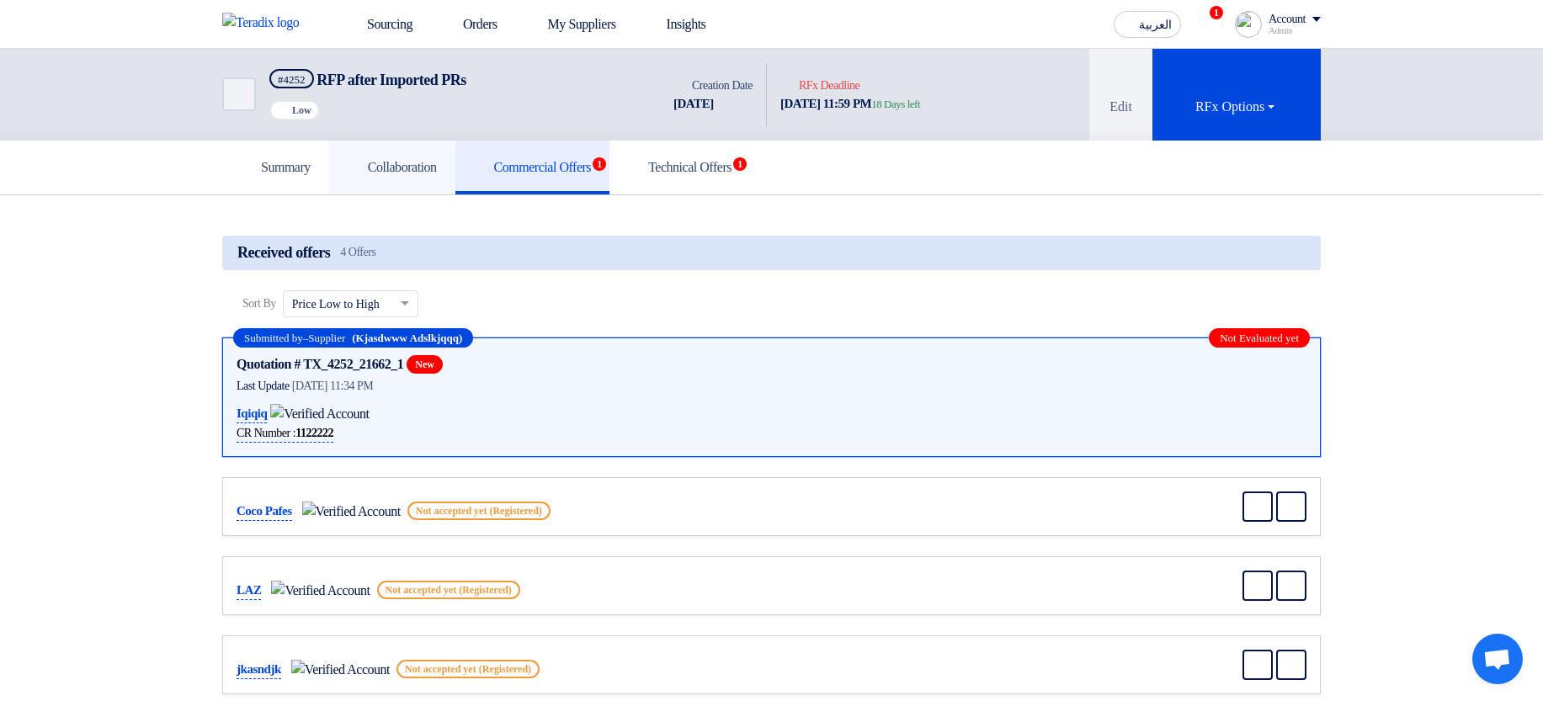
click at [421, 170] on h5 "Collaboration" at bounding box center [392, 167] width 89 height 17
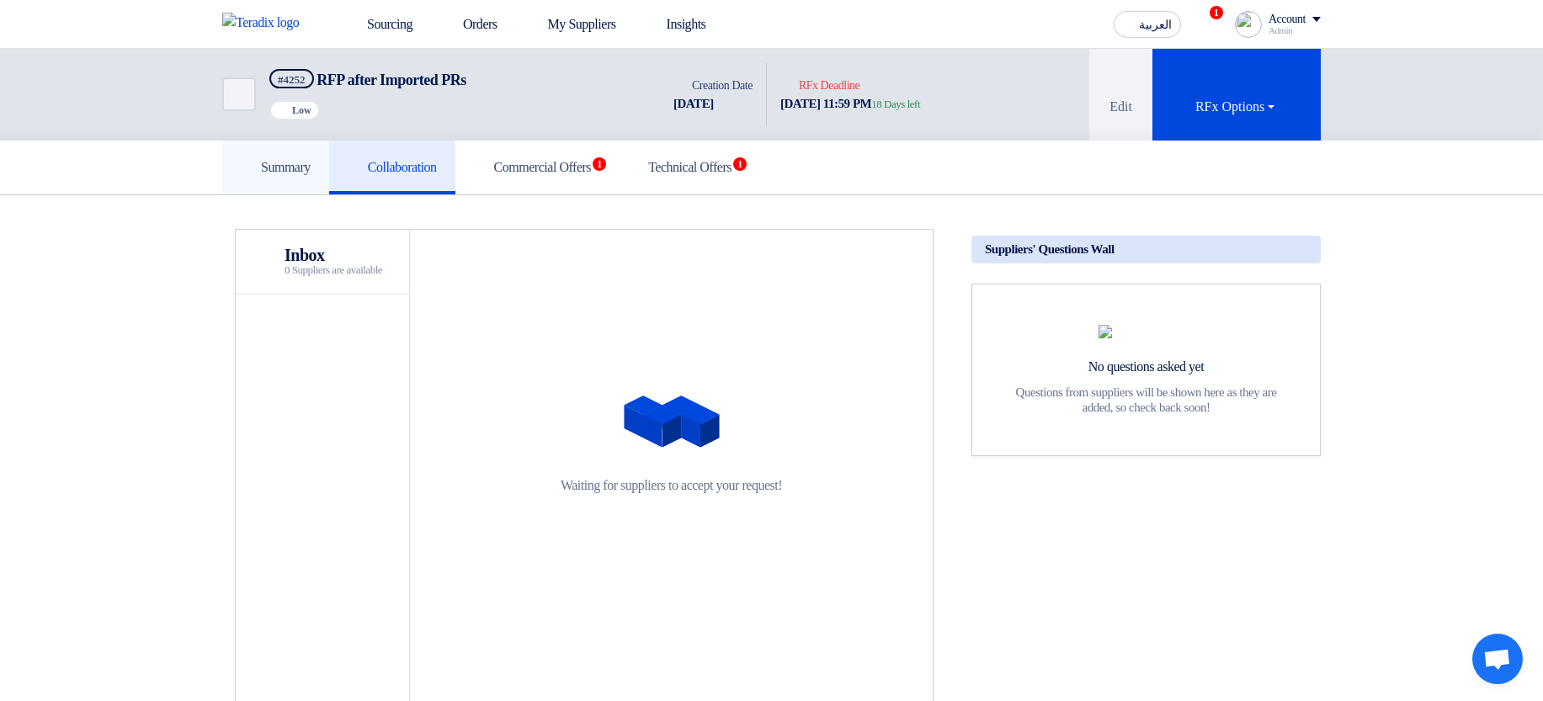
click at [242, 166] on icon at bounding box center [249, 166] width 17 height 17
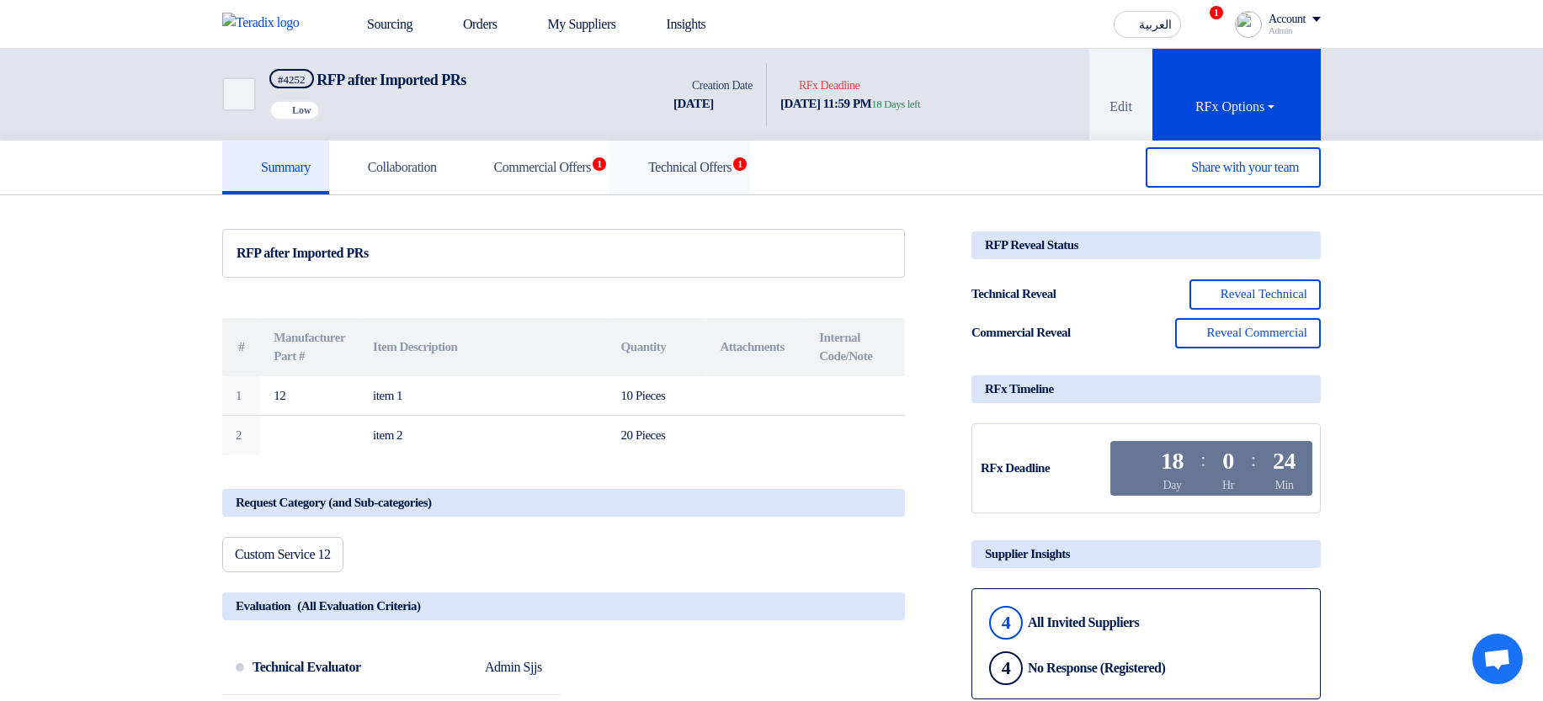
click at [731, 164] on h5 "Technical Offers 1" at bounding box center [680, 167] width 104 height 17
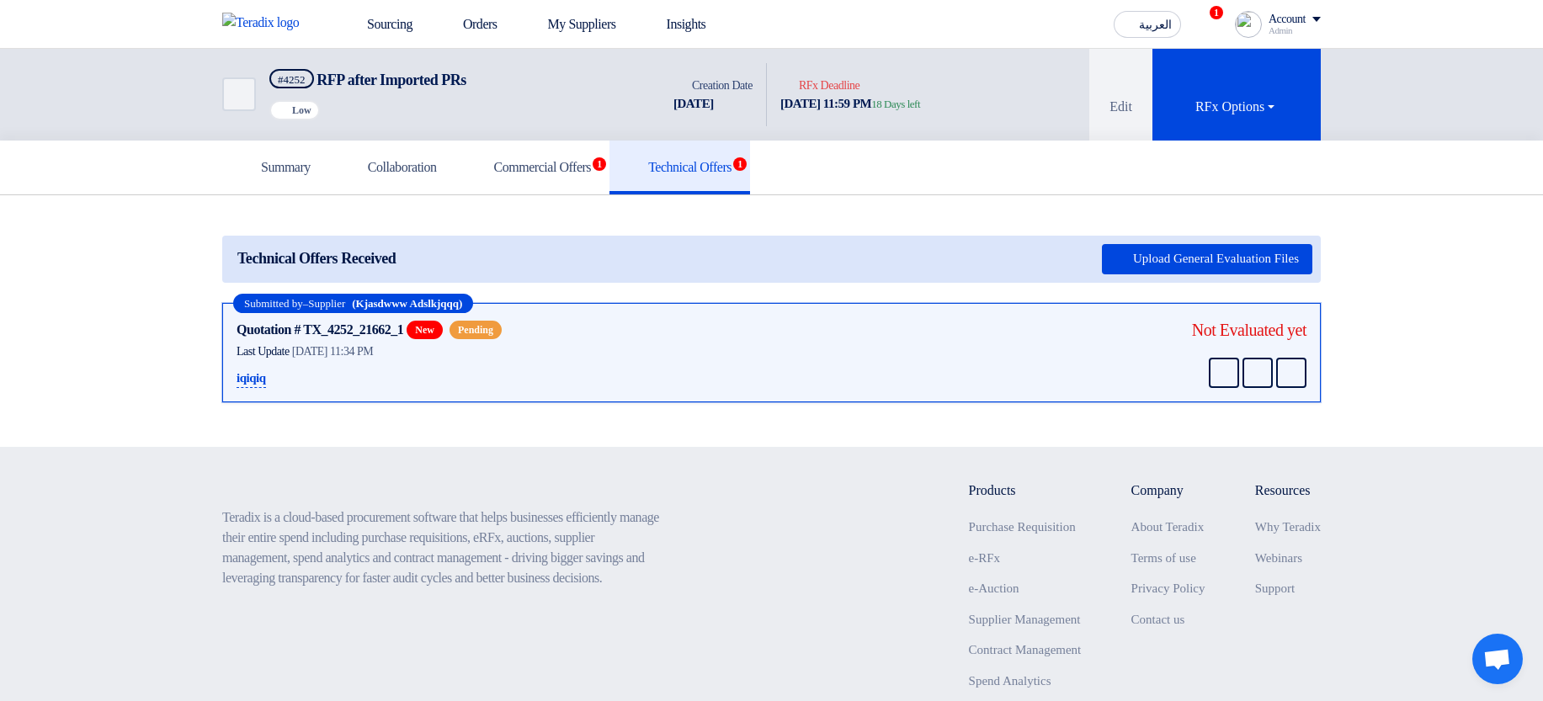
click at [1245, 325] on div "Not Evaluated yet" at bounding box center [1249, 329] width 114 height 25
click at [1232, 328] on div "Not Evaluated yet" at bounding box center [1249, 329] width 114 height 25
click at [1231, 327] on div "Not Evaluated yet" at bounding box center [1249, 329] width 114 height 25
click at [1014, 332] on div "Quotation # TX_4252_21662_1 New Pending Contacts Last Update 6 Oct 2025, 11:34 …" at bounding box center [771, 353] width 1070 height 72
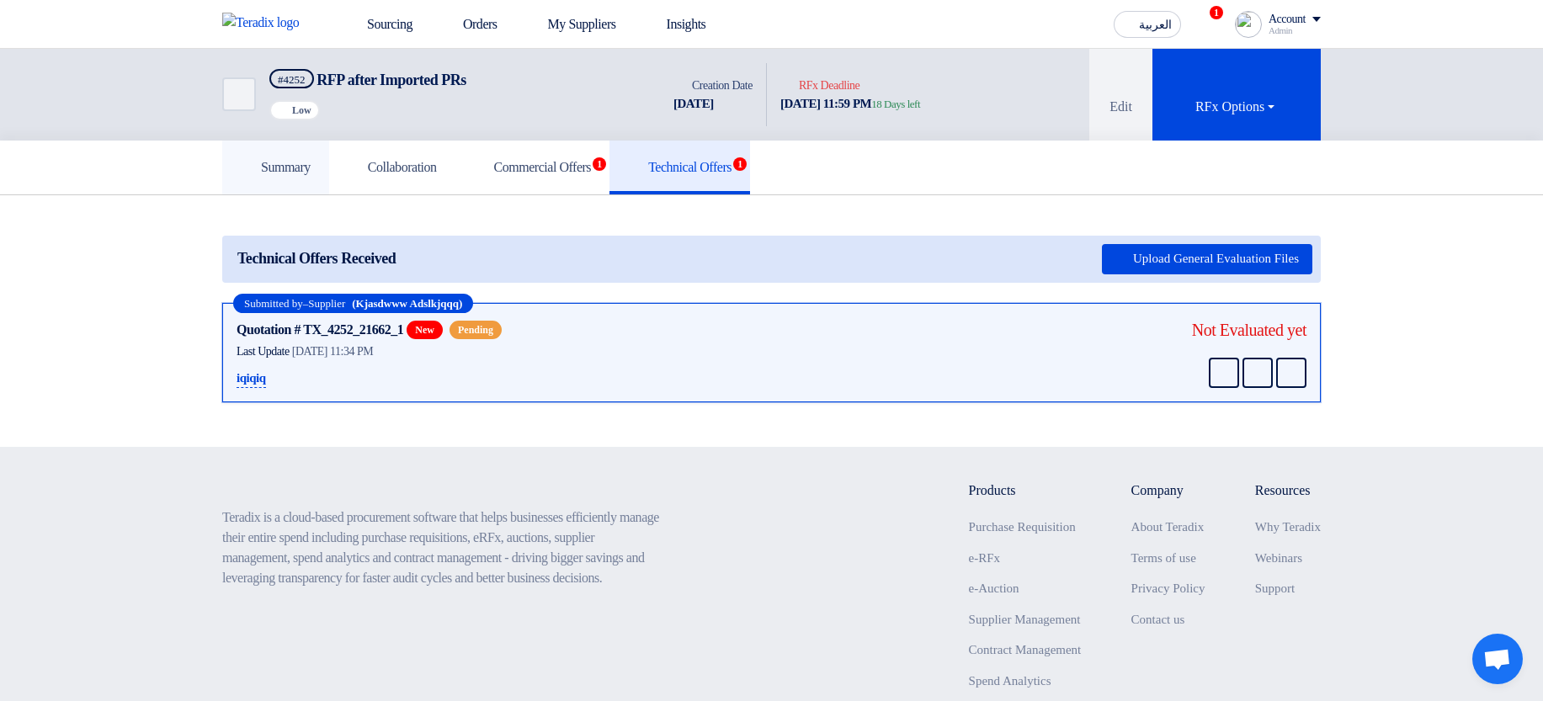
click at [299, 153] on link "Summary" at bounding box center [275, 168] width 107 height 54
